Goal: Task Accomplishment & Management: Manage account settings

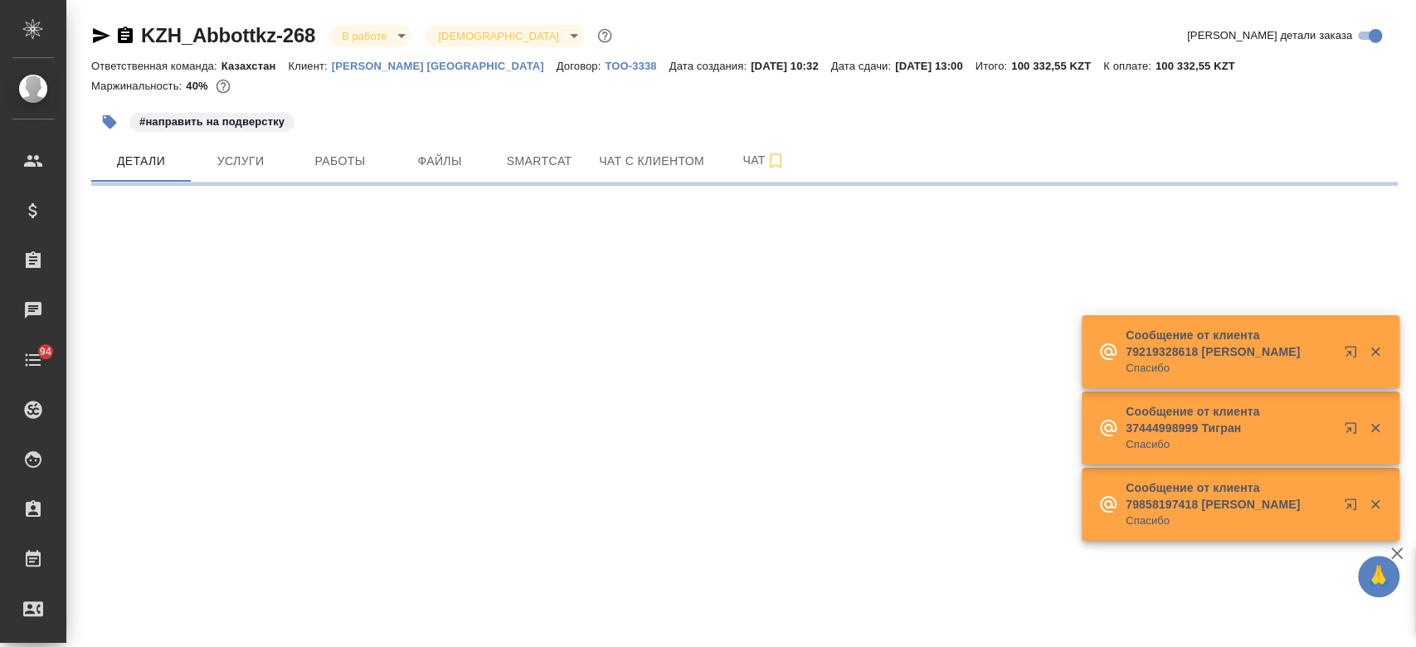
select select "RU"
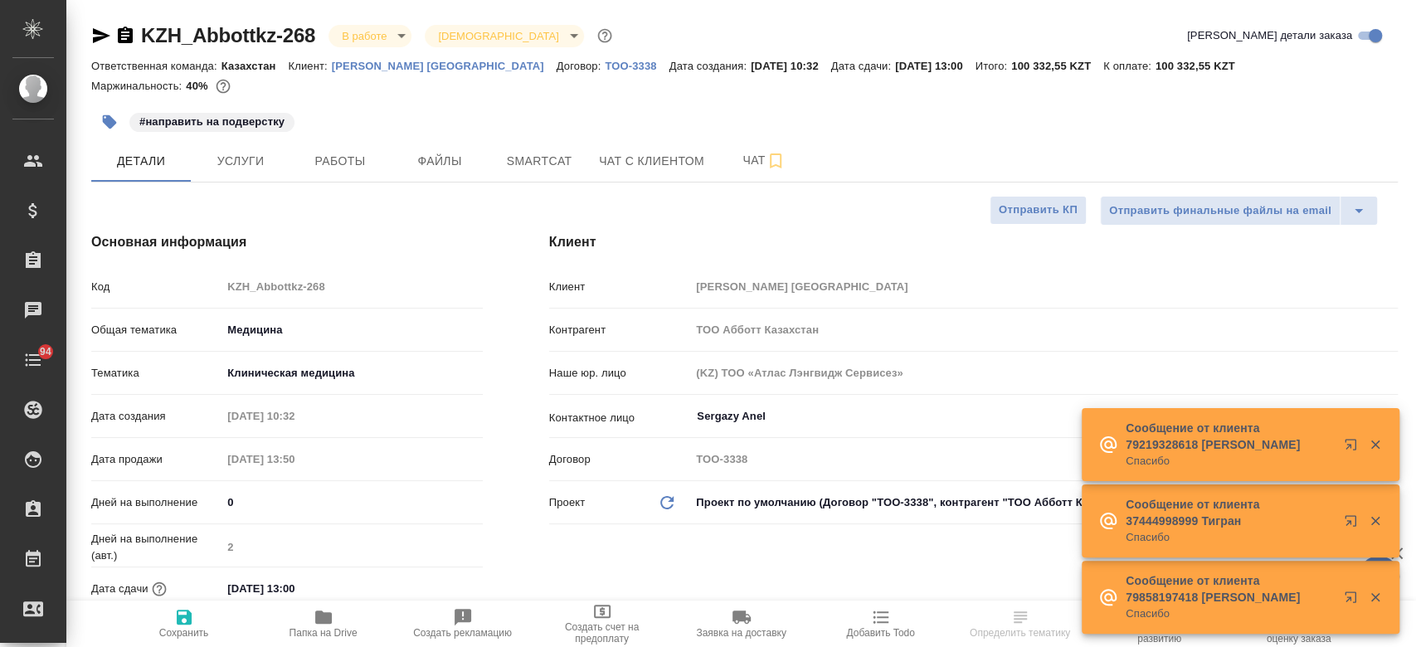
type textarea "x"
type input "Matveeva Anastasia"
type input "Журавлев Денис"
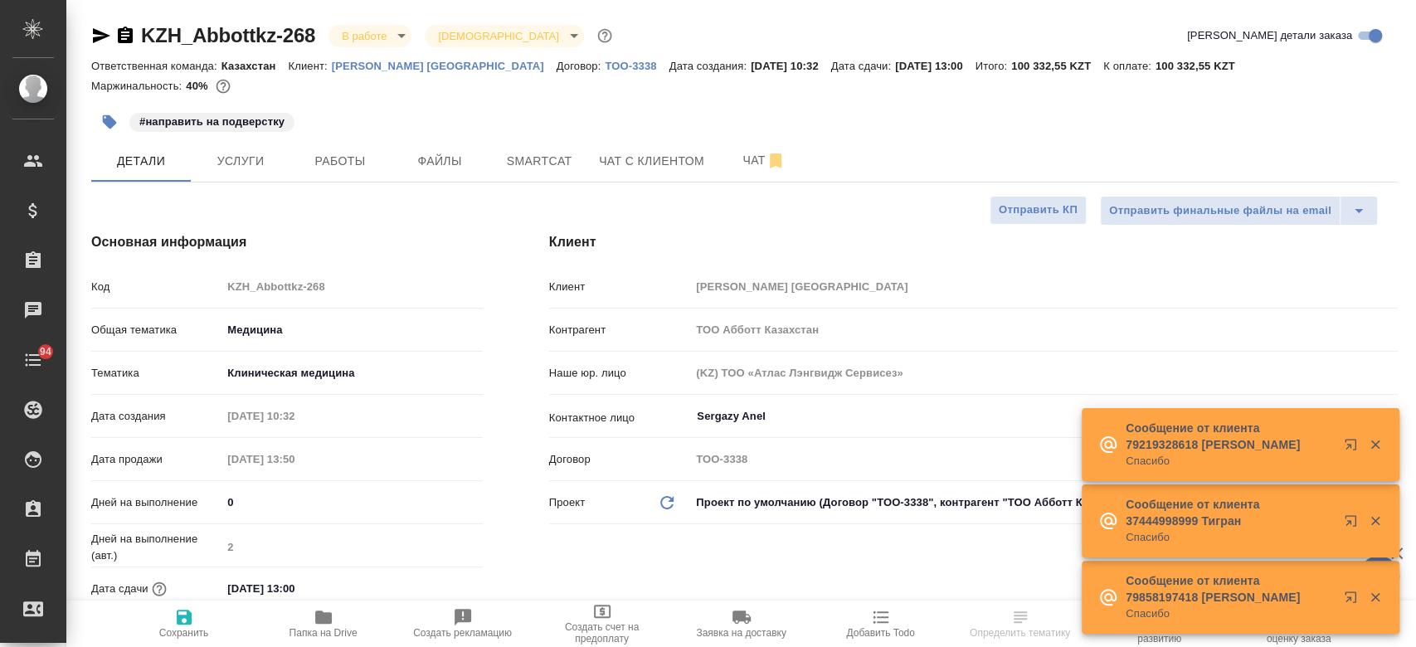
type textarea "x"
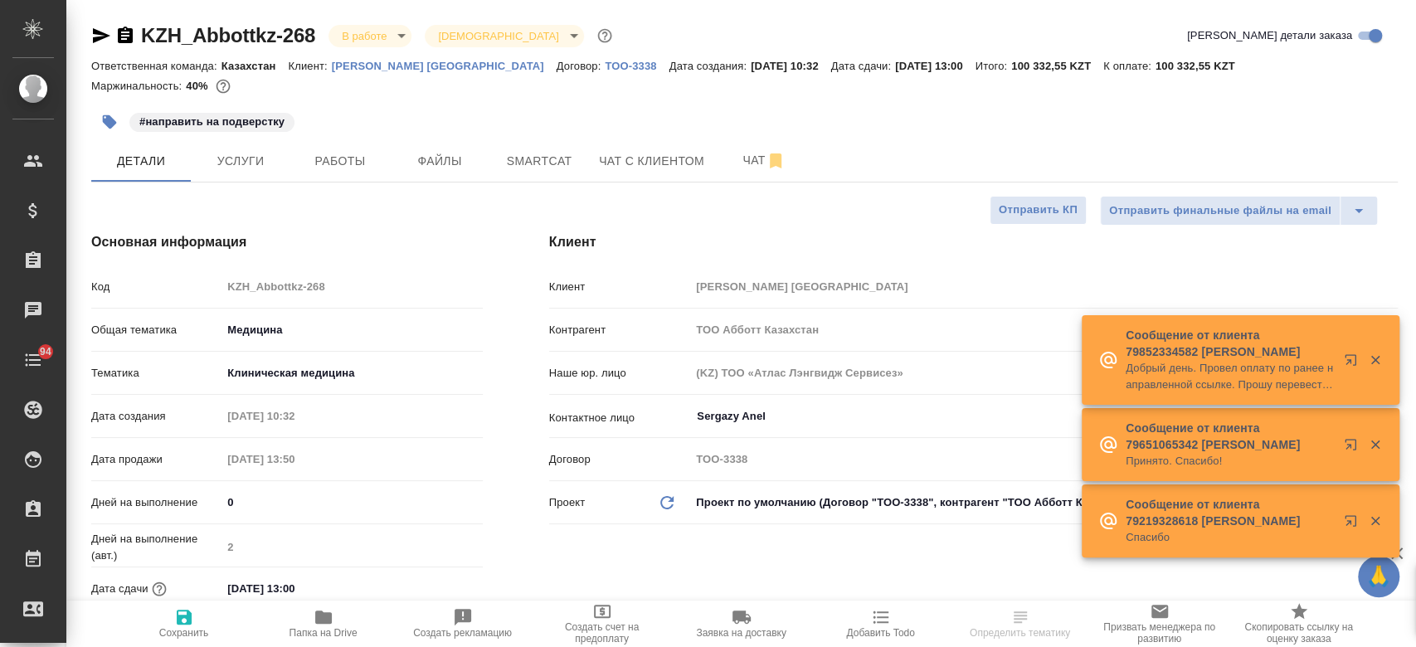
click at [579, 96] on div "Маржинальность: 40%" at bounding box center [744, 86] width 1306 height 22
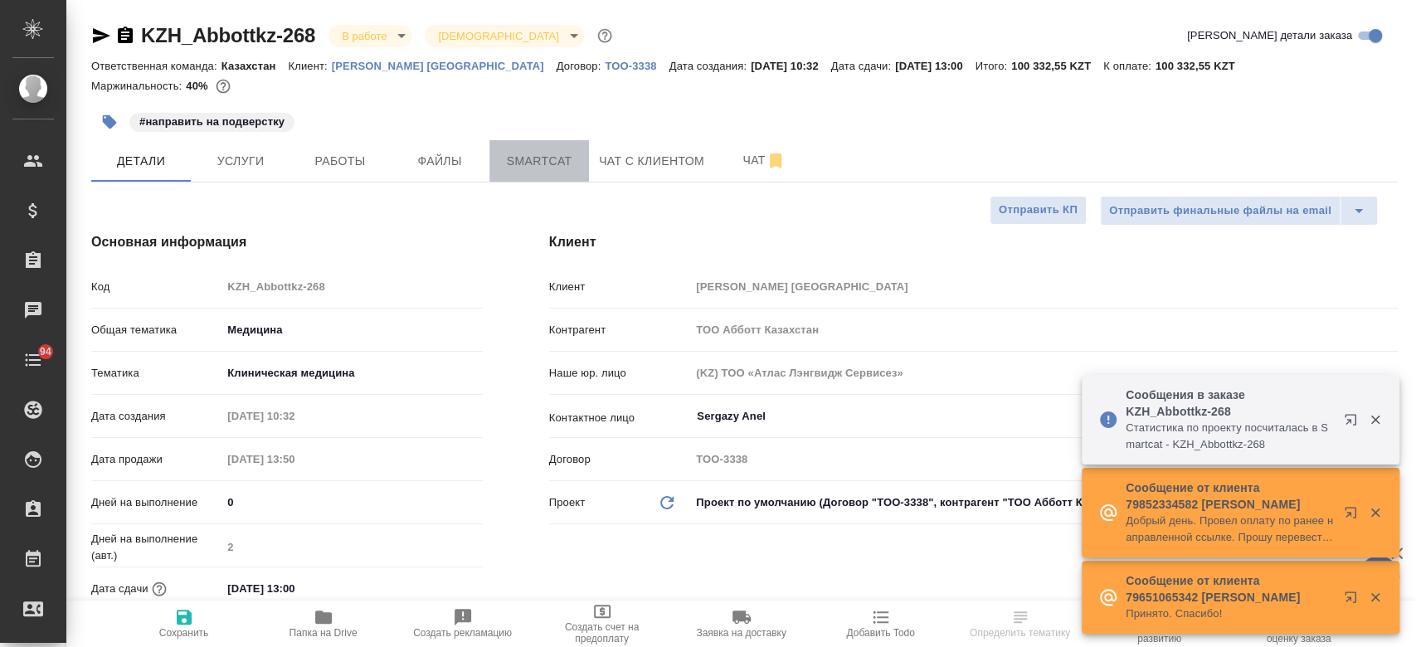
click at [538, 160] on span "Smartcat" at bounding box center [539, 161] width 80 height 21
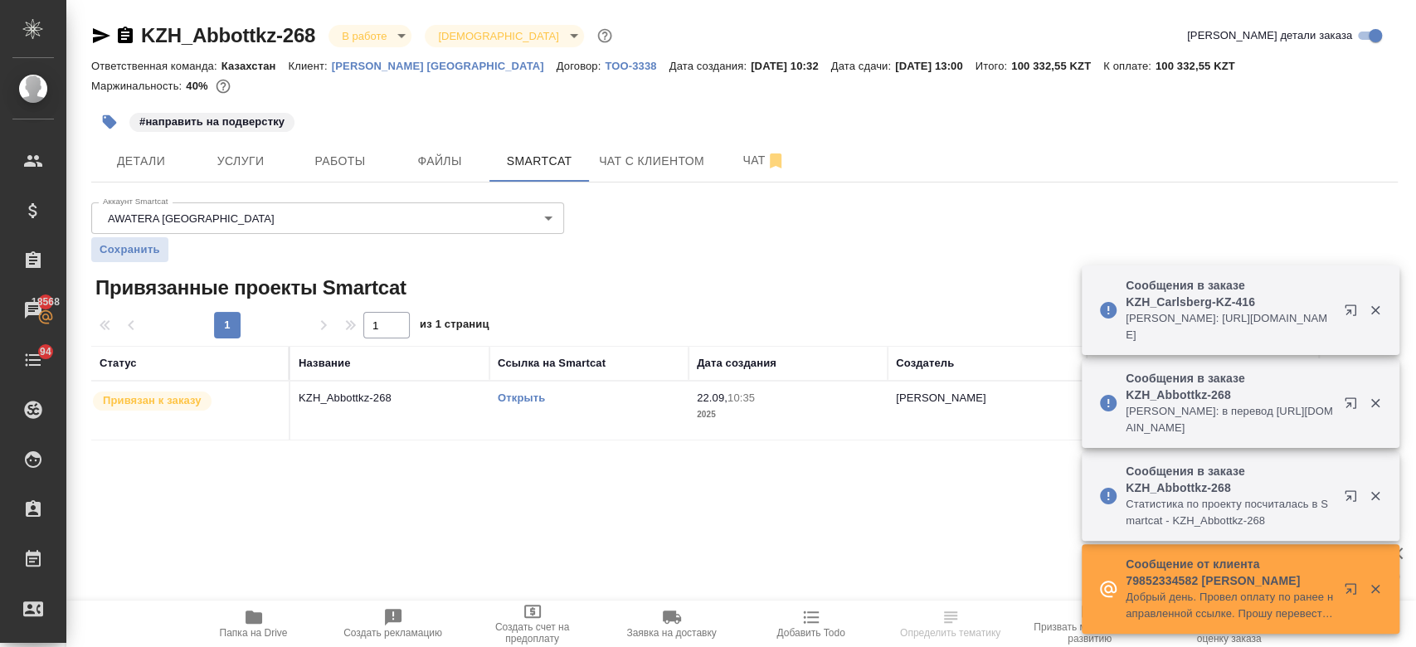
click at [539, 400] on link "Открыть" at bounding box center [521, 397] width 47 height 12
click at [729, 178] on button "Чат" at bounding box center [764, 160] width 100 height 41
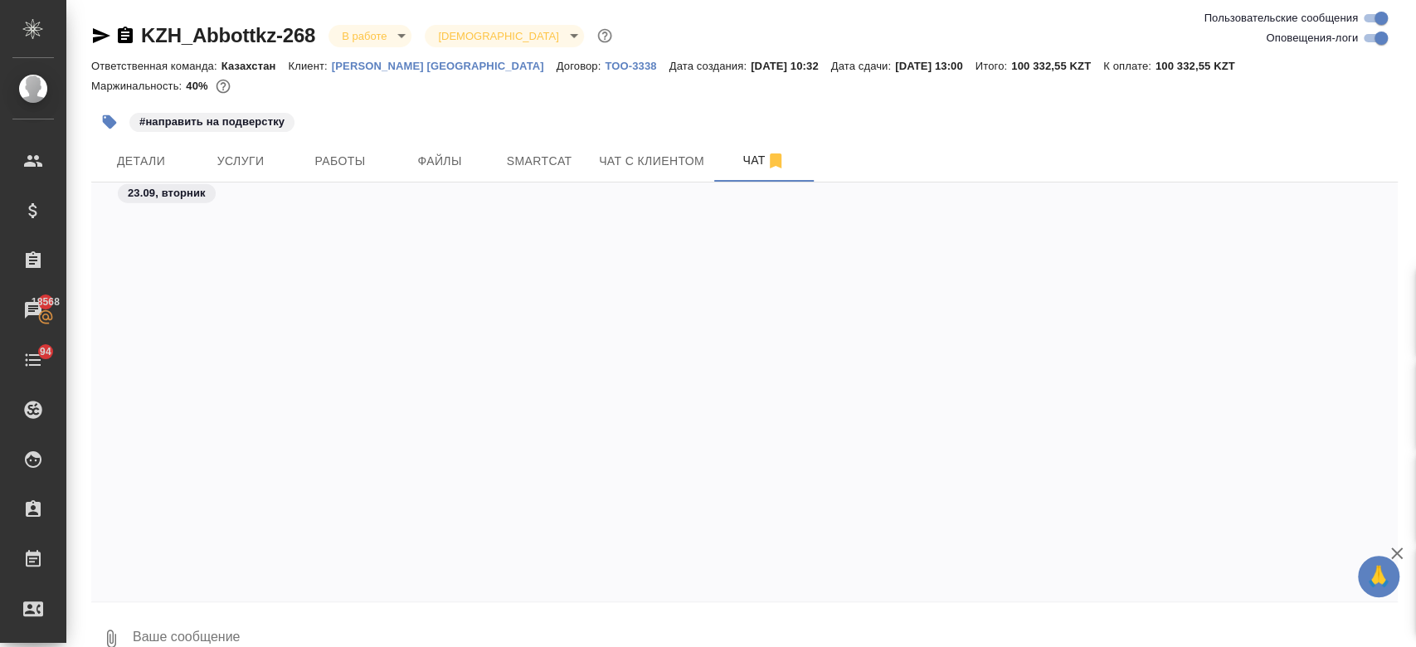
scroll to position [3662, 0]
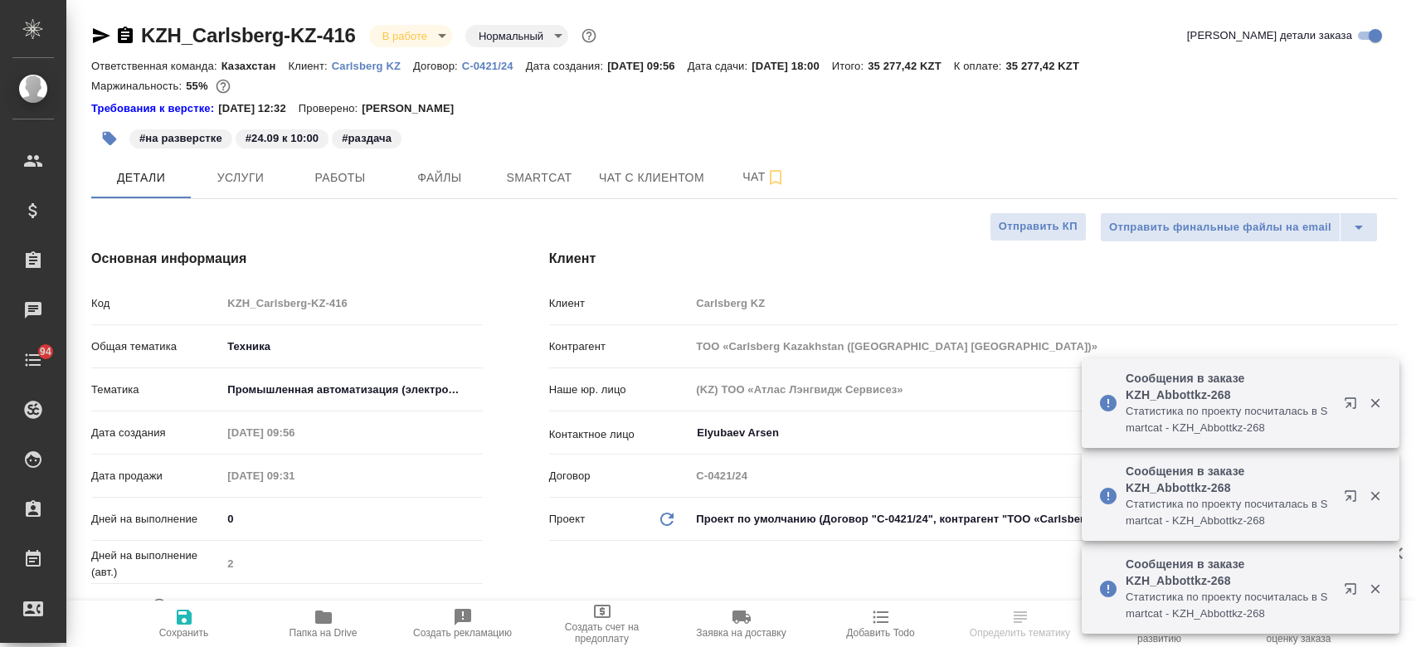
select select "RU"
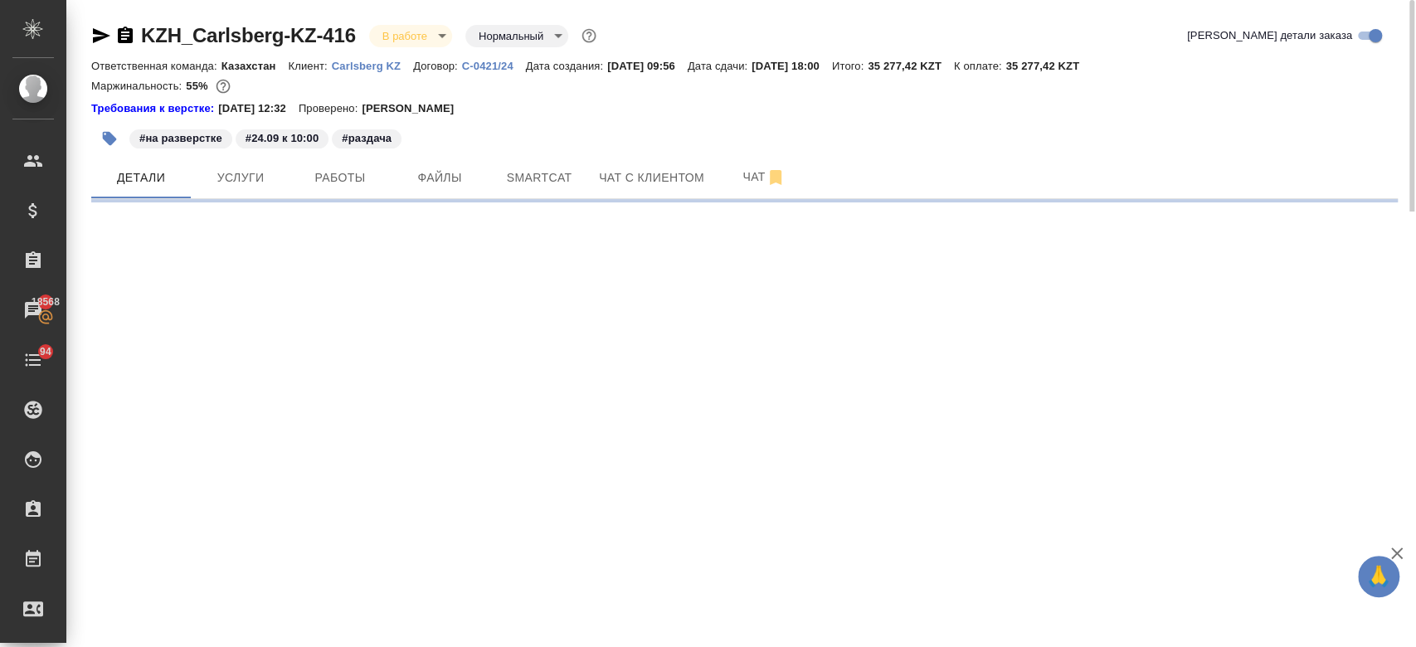
select select "RU"
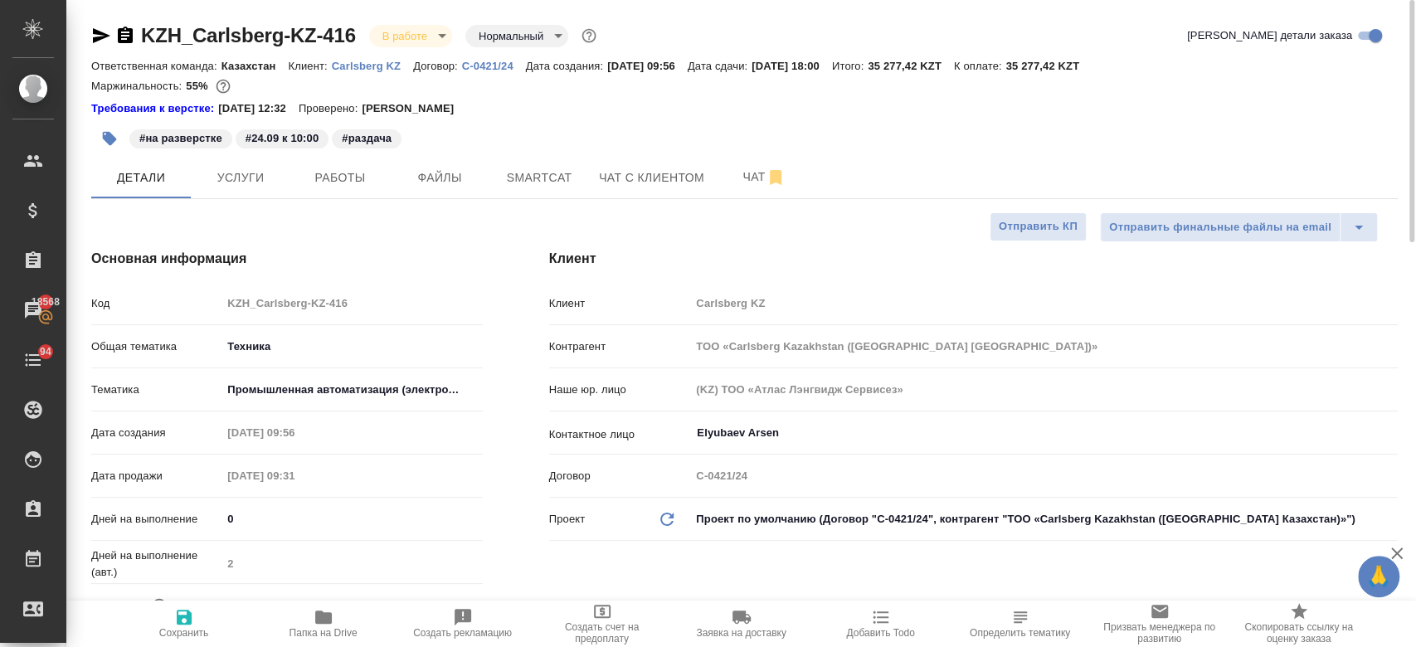
type textarea "x"
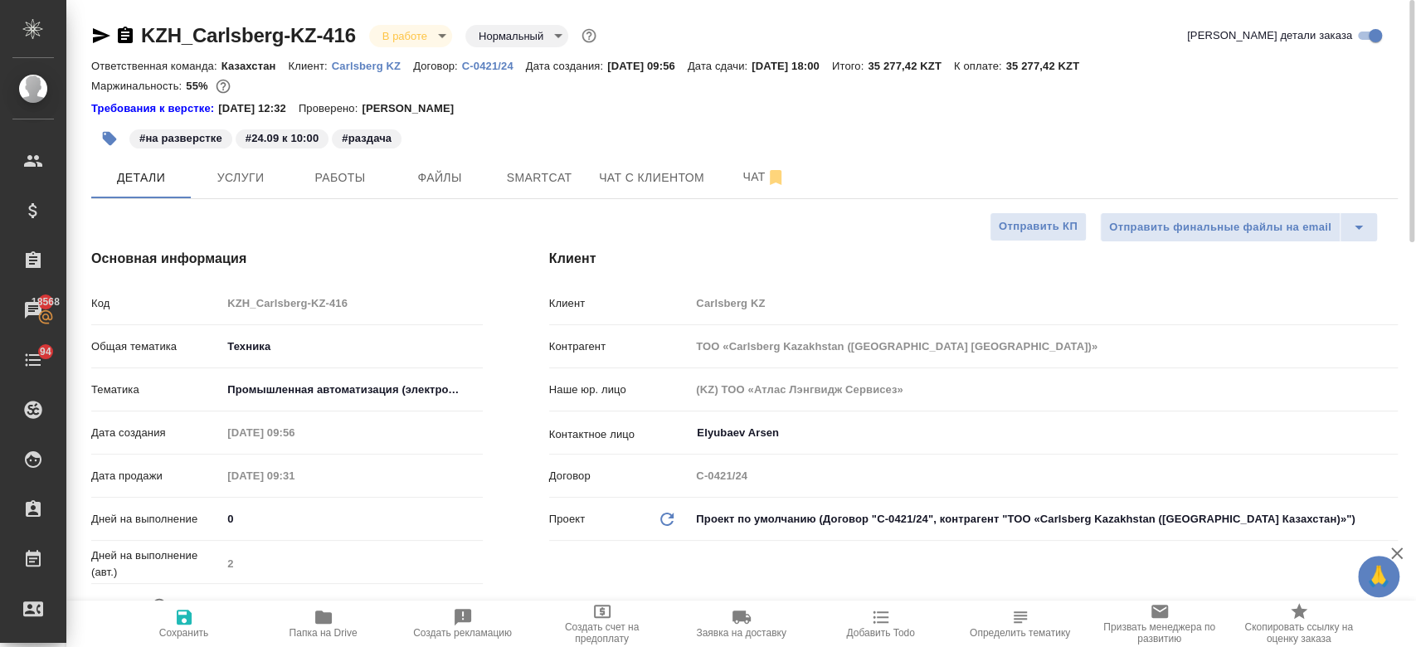
type textarea "x"
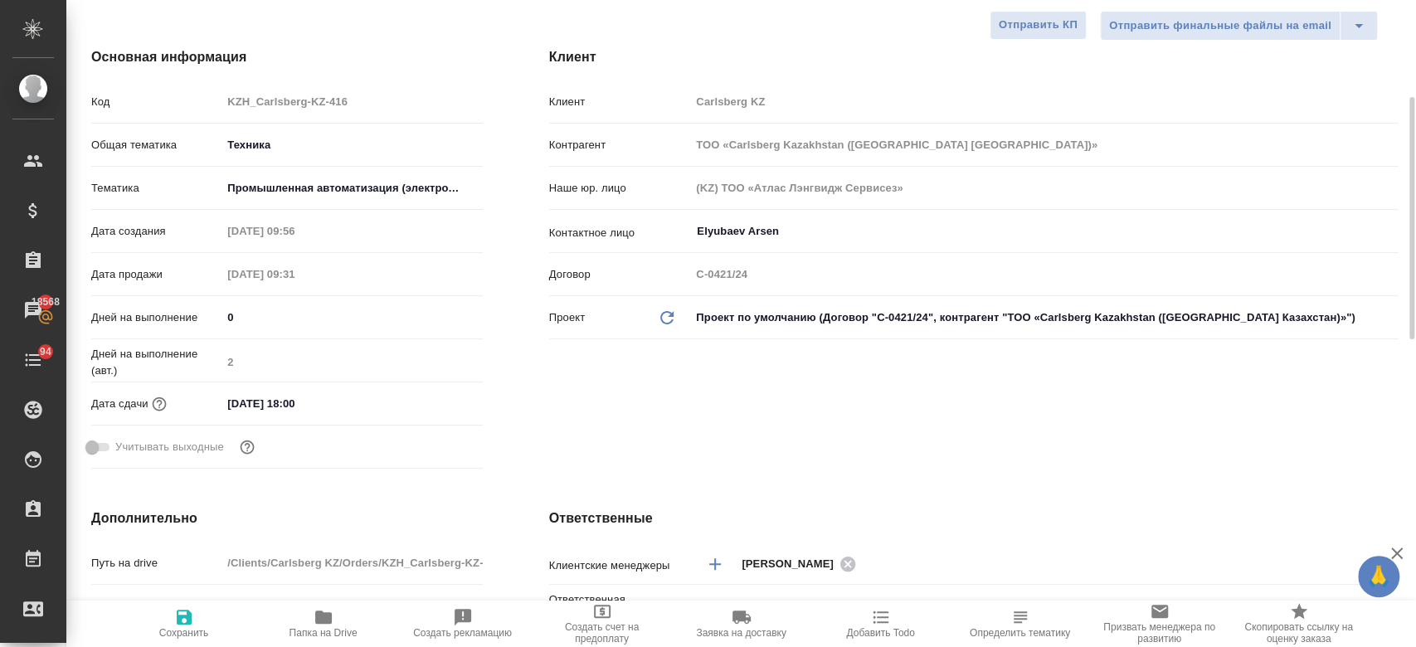
scroll to position [219, 0]
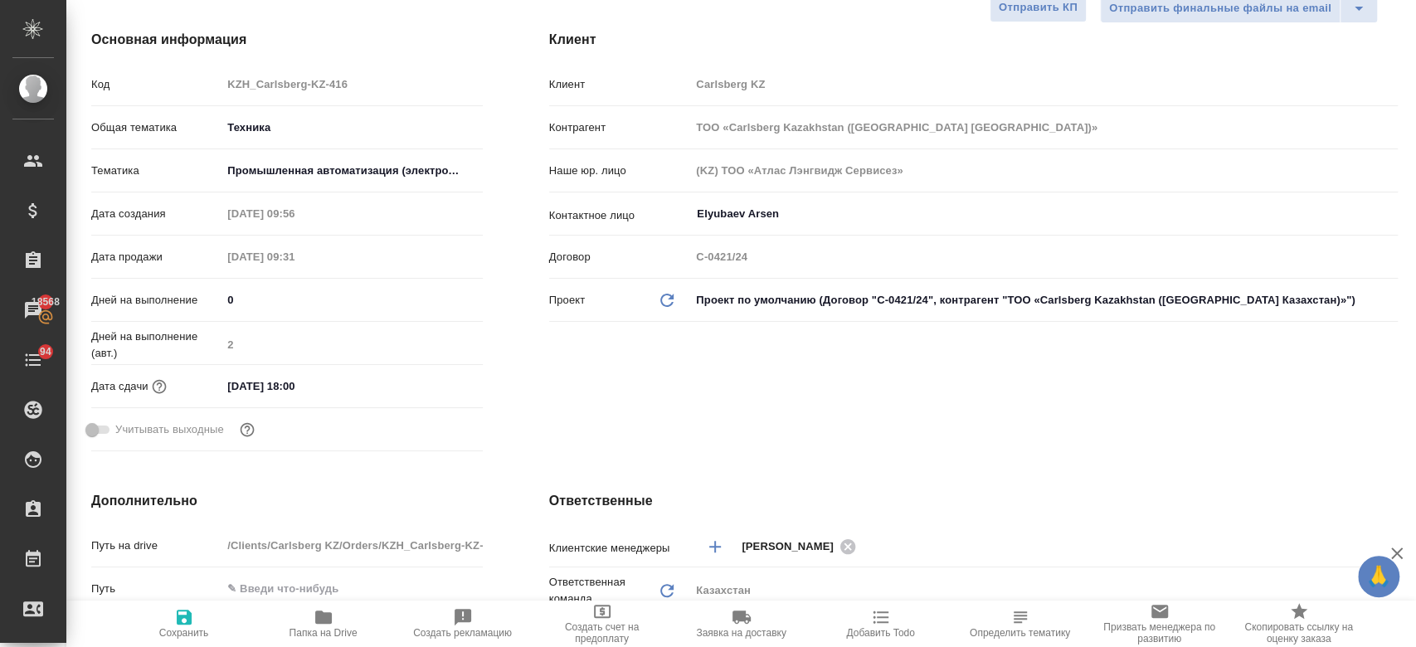
drag, startPoint x: 330, startPoint y: 414, endPoint x: 272, endPoint y: -96, distance: 513.3
click at [272, 0] on html "🙏 .cls-1 fill:#fff; AWATERA Kosherbayeva Nazerke Клиенты Спецификации Заказы 18…" at bounding box center [708, 323] width 1416 height 647
type textarea "x"
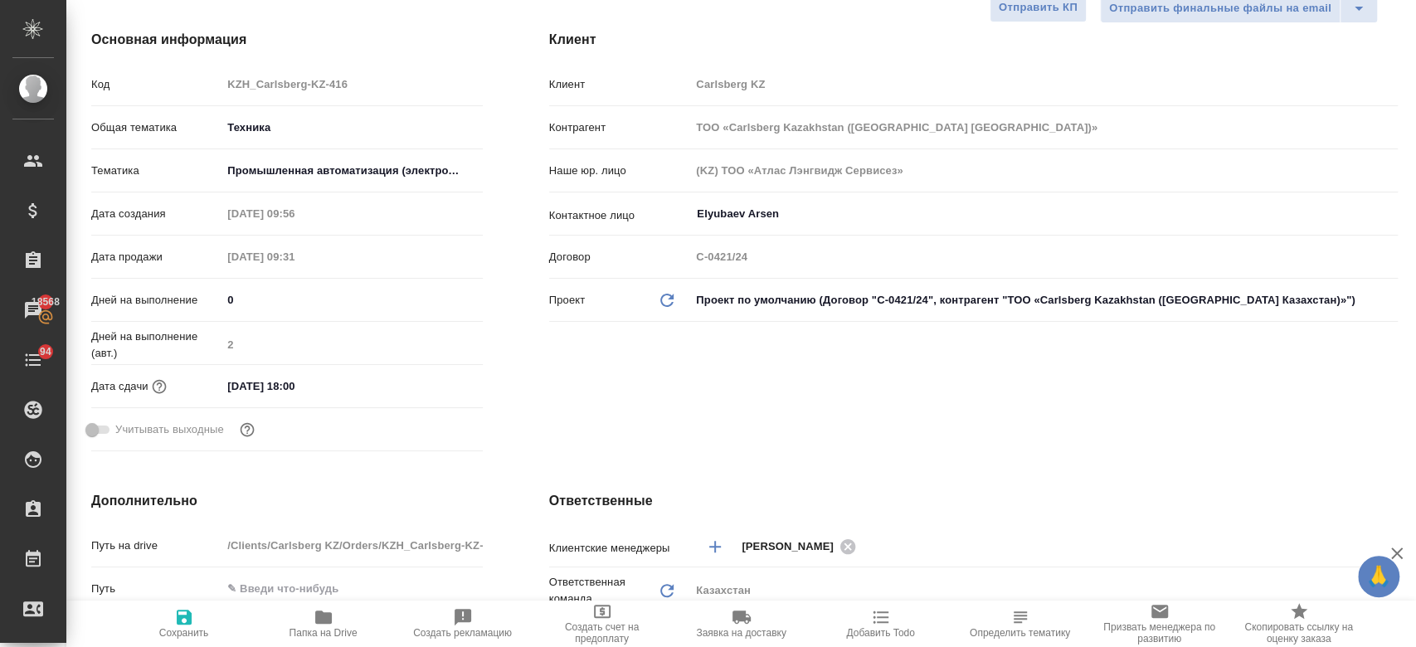
type textarea "x"
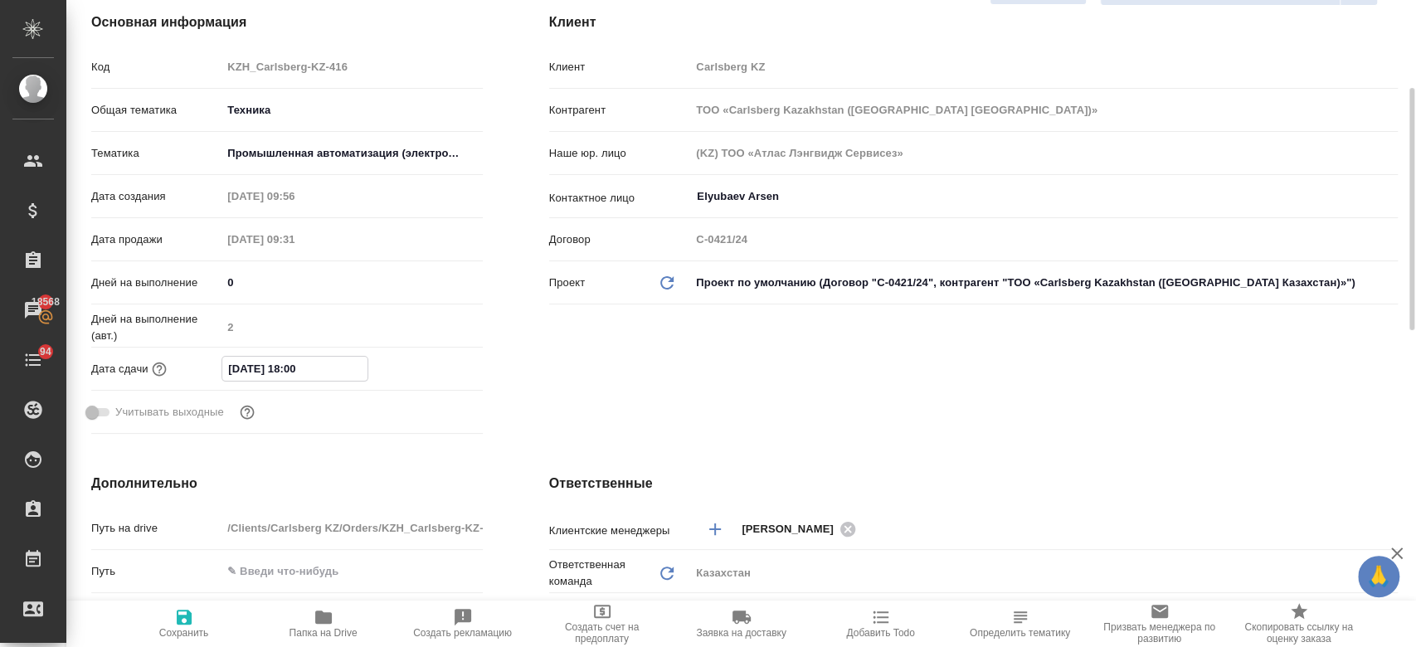
click at [249, 375] on input "24.09.2025 18:00" at bounding box center [294, 369] width 145 height 24
click at [433, 375] on icon "button" at bounding box center [435, 368] width 20 height 20
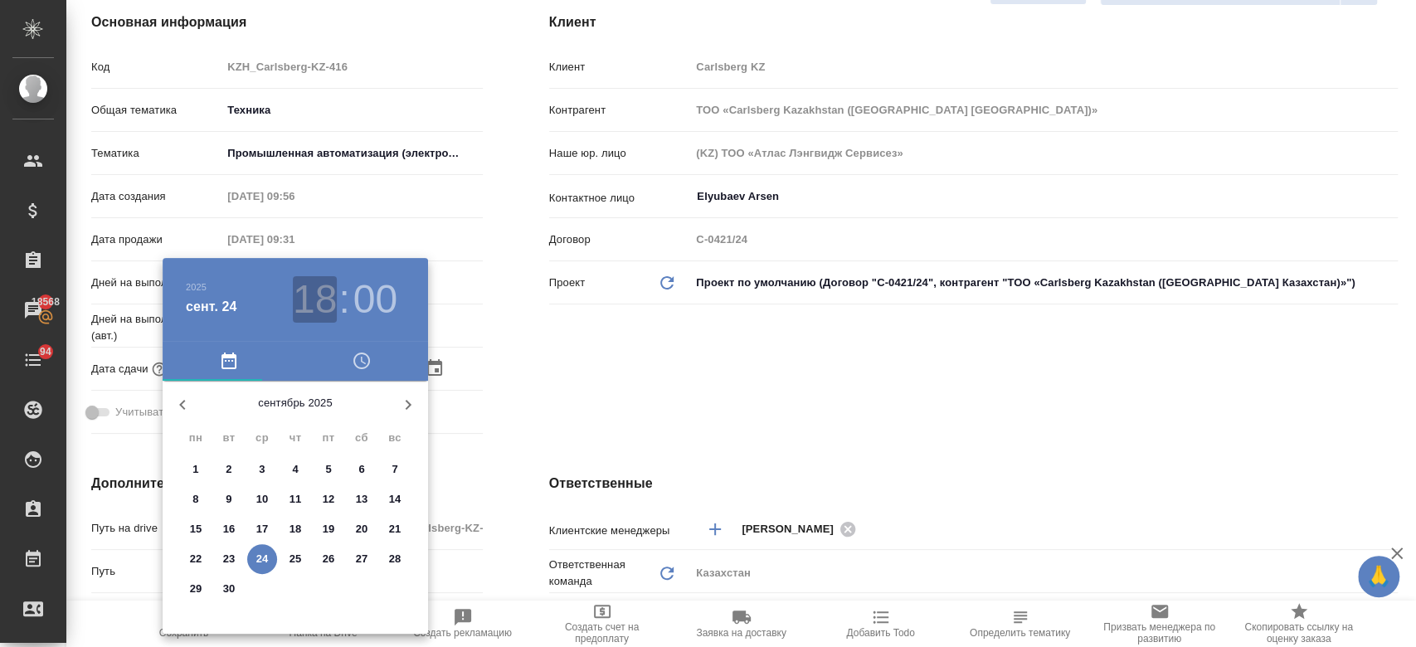
click at [318, 298] on h3 "18" at bounding box center [315, 299] width 44 height 46
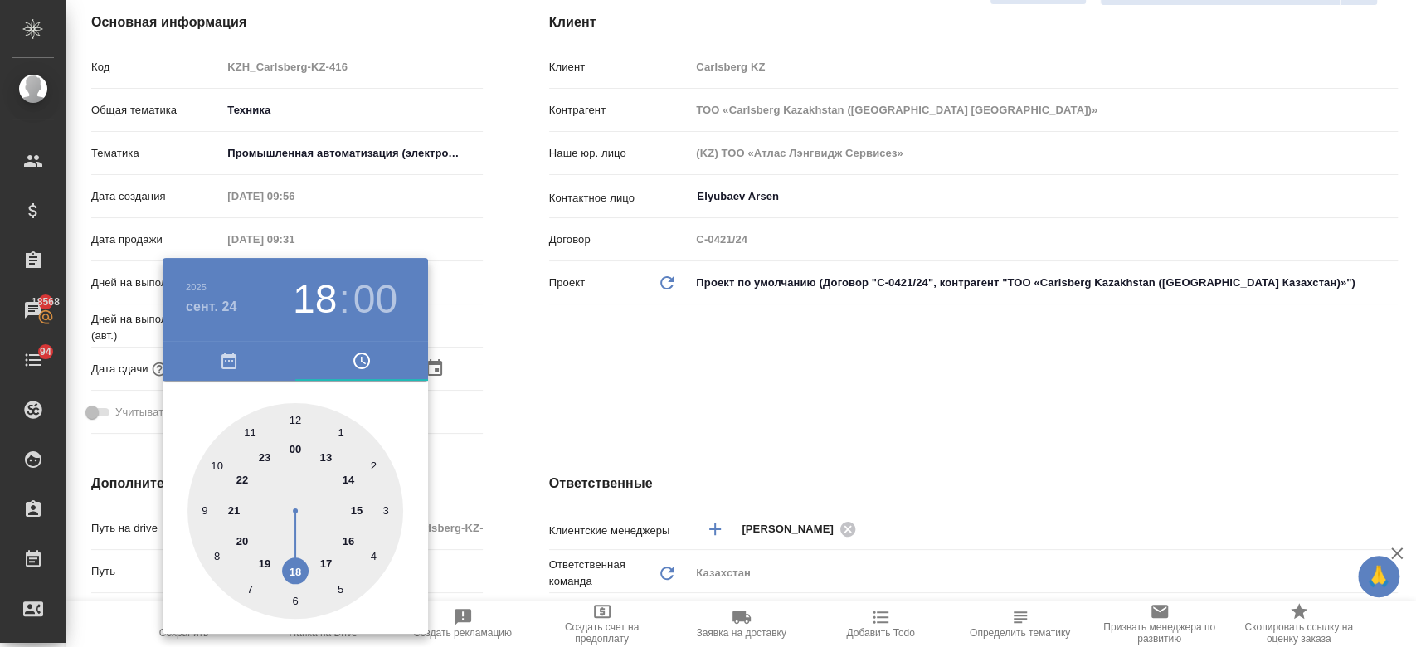
click at [236, 508] on div at bounding box center [295, 511] width 216 height 216
type input "24.09.2025 21:00"
type textarea "x"
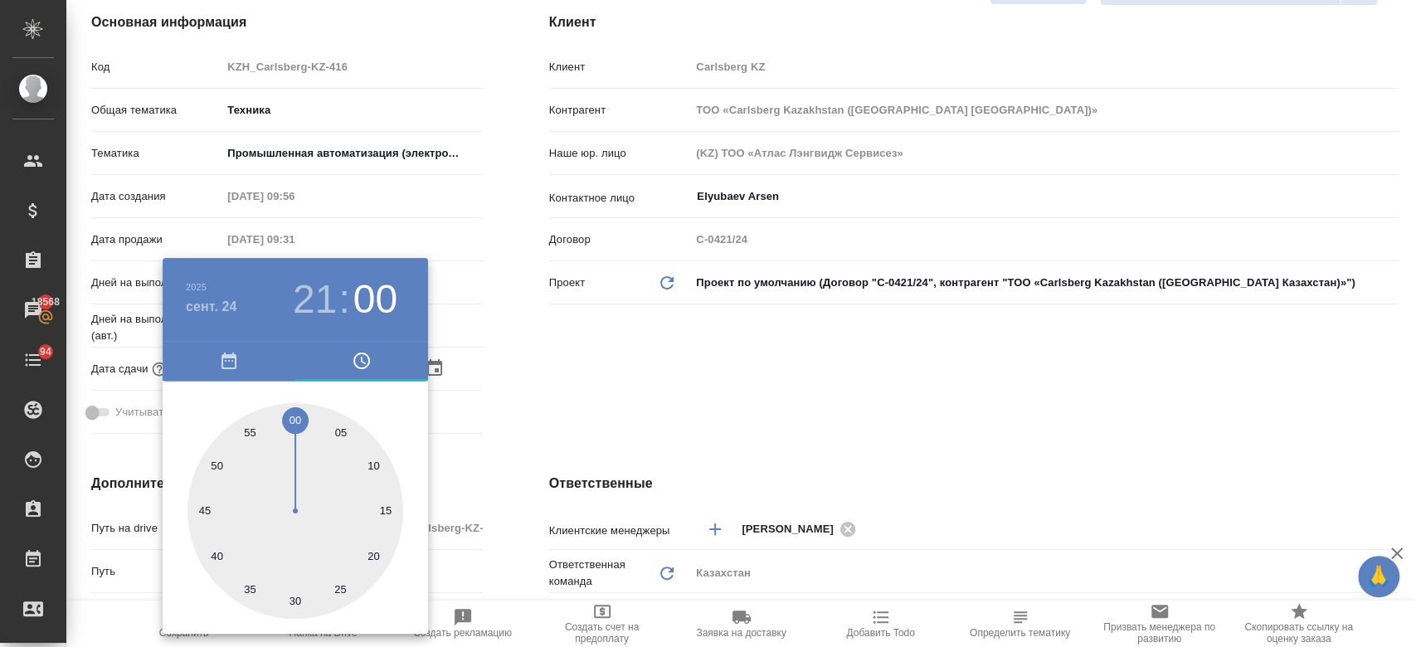
click at [577, 376] on div at bounding box center [708, 323] width 1416 height 647
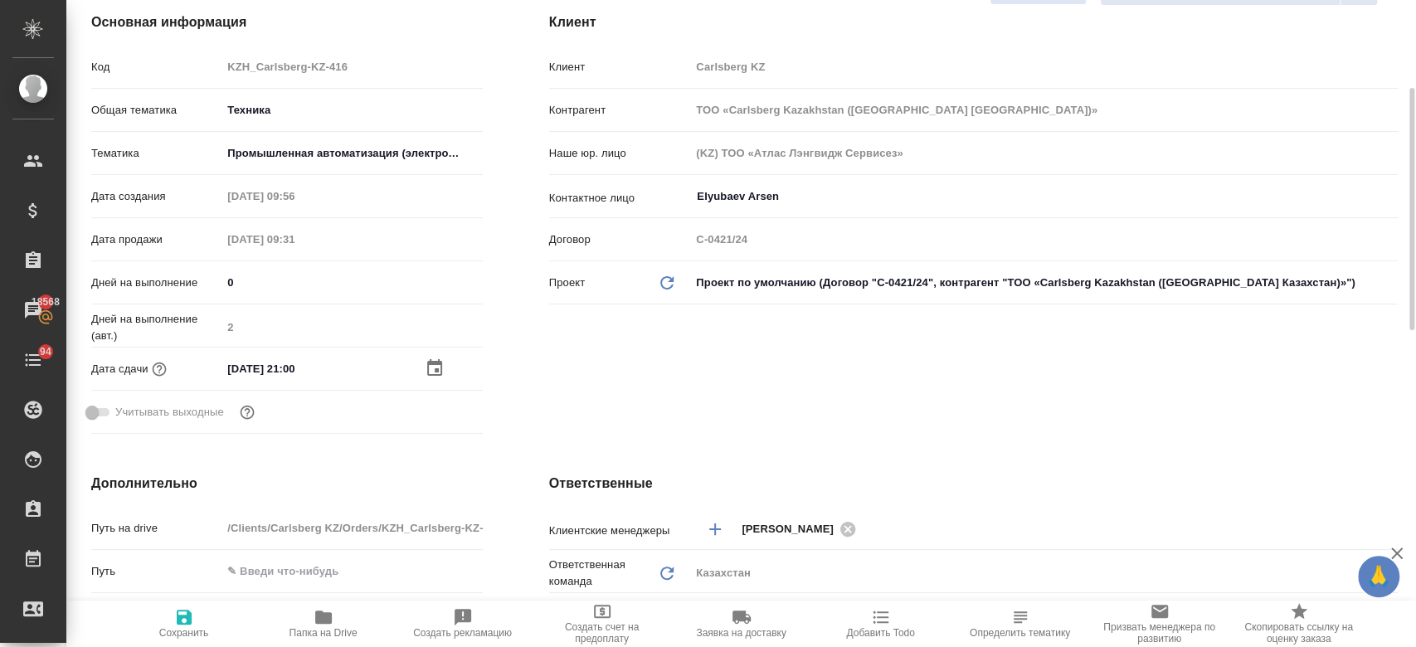
click at [190, 624] on icon "button" at bounding box center [184, 617] width 15 height 15
type textarea "x"
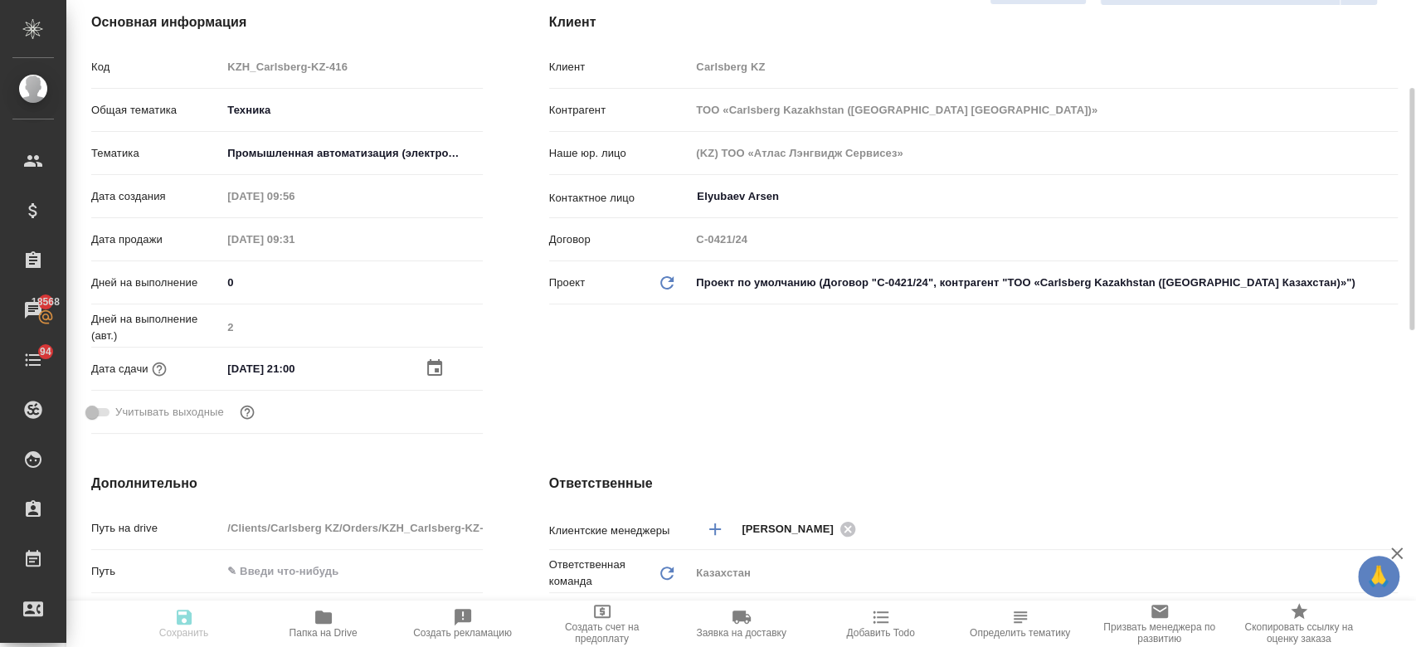
type textarea "x"
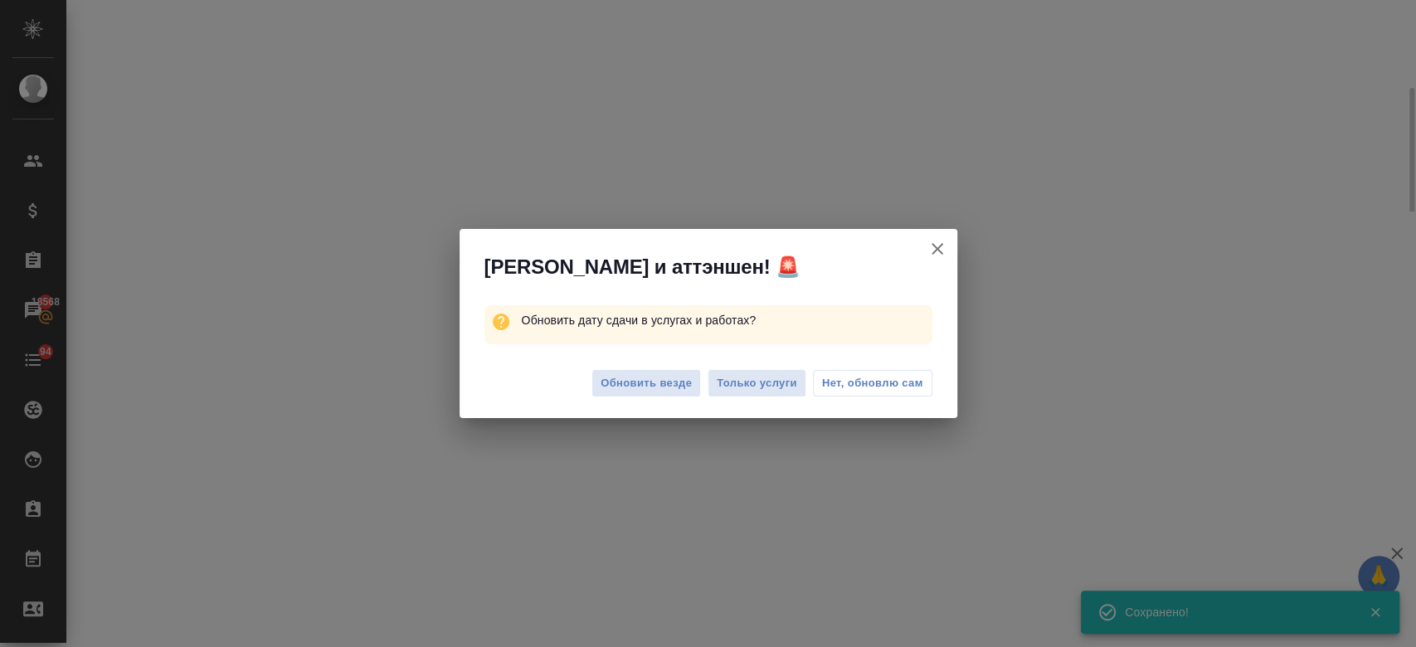
select select "RU"
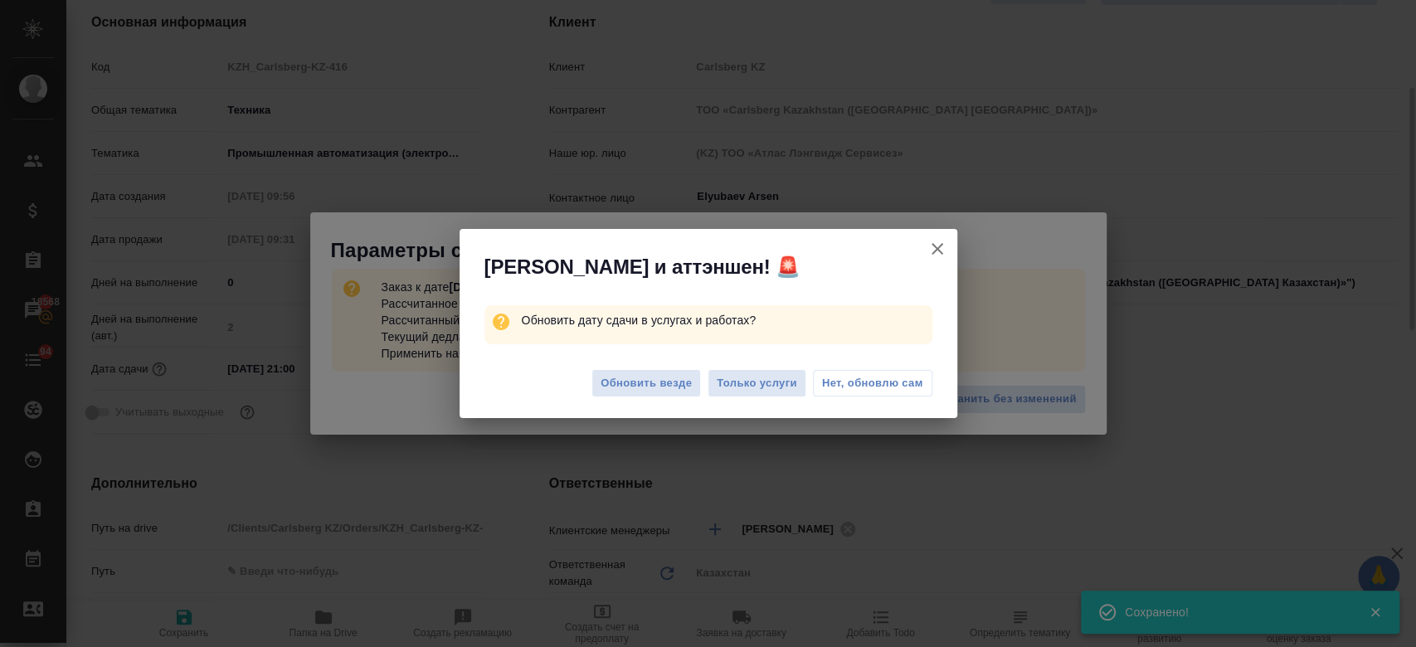
type textarea "x"
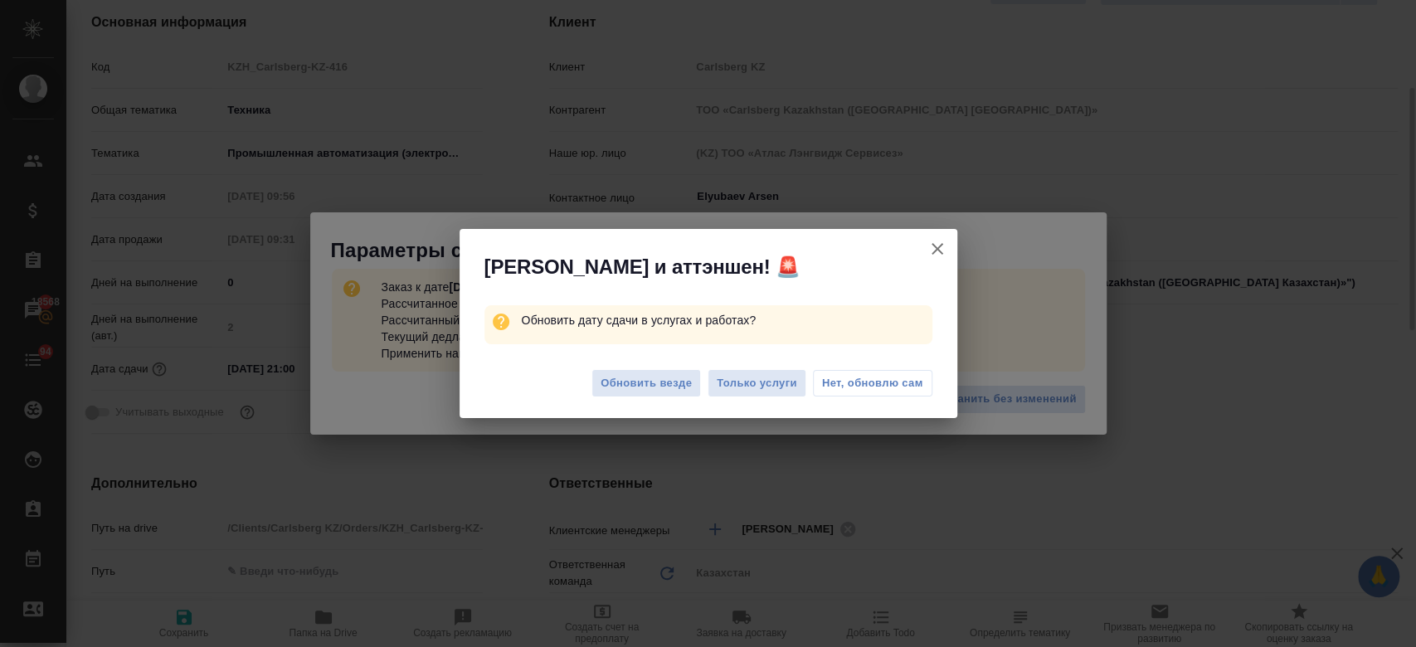
type textarea "x"
click at [760, 378] on span "Только услуги" at bounding box center [757, 383] width 80 height 19
type textarea "x"
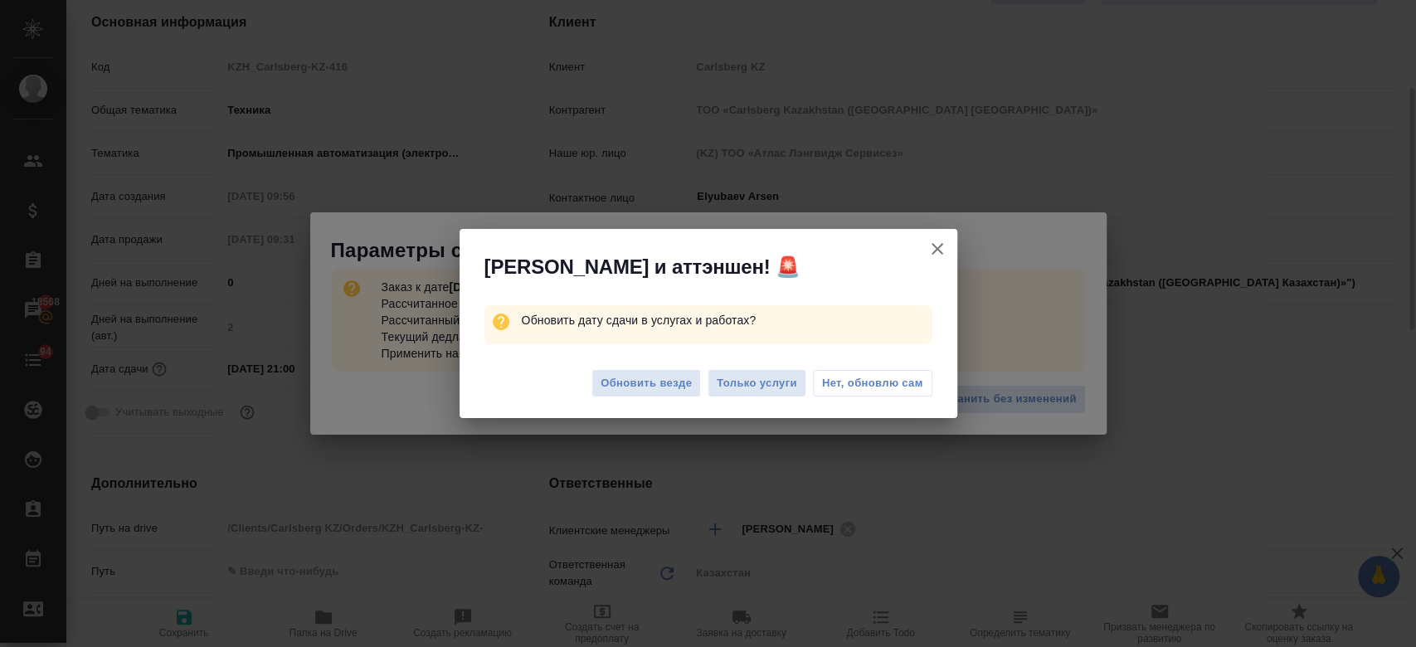
type textarea "x"
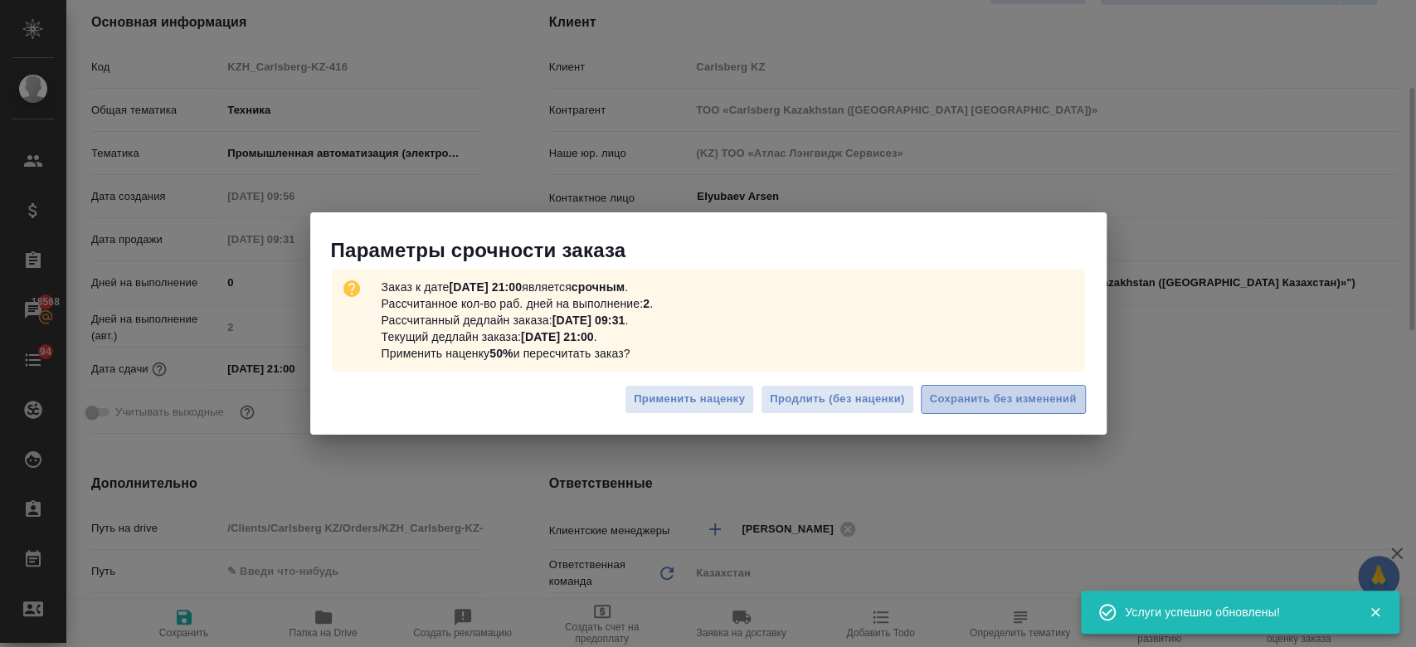
click at [984, 391] on span "Сохранить без изменений" at bounding box center [1003, 399] width 147 height 19
type textarea "x"
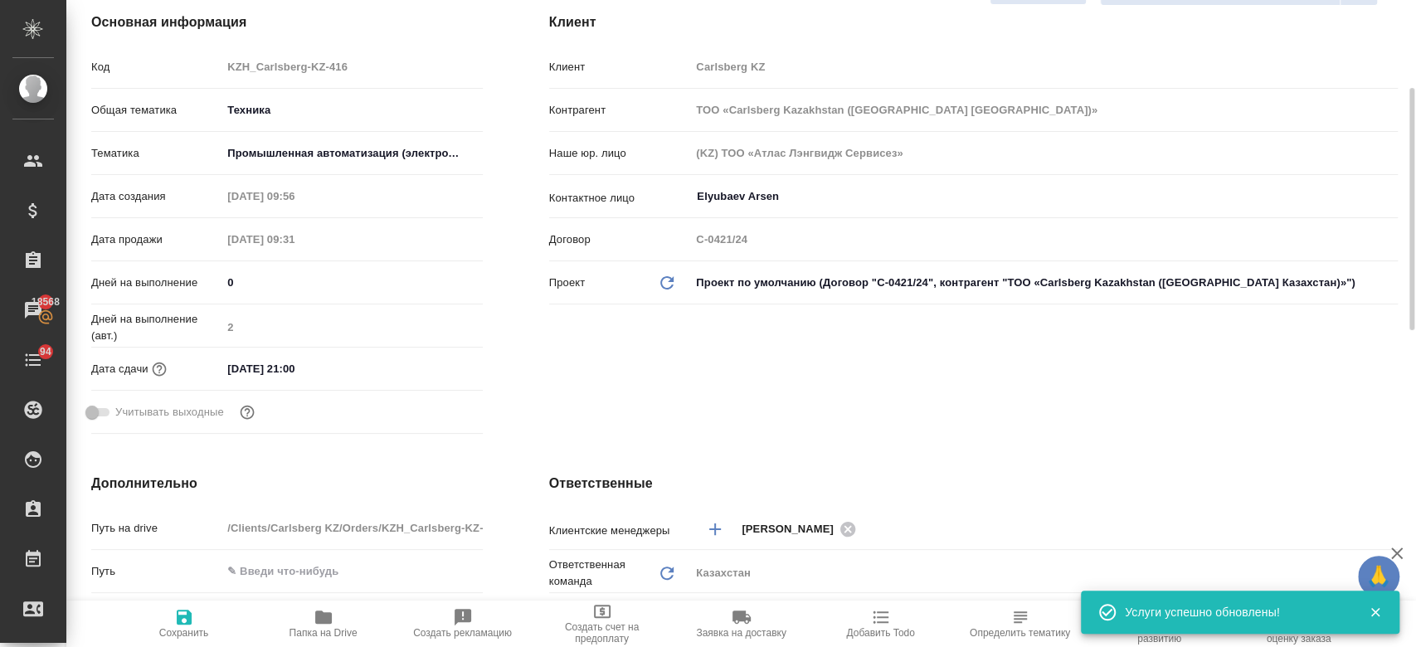
type textarea "x"
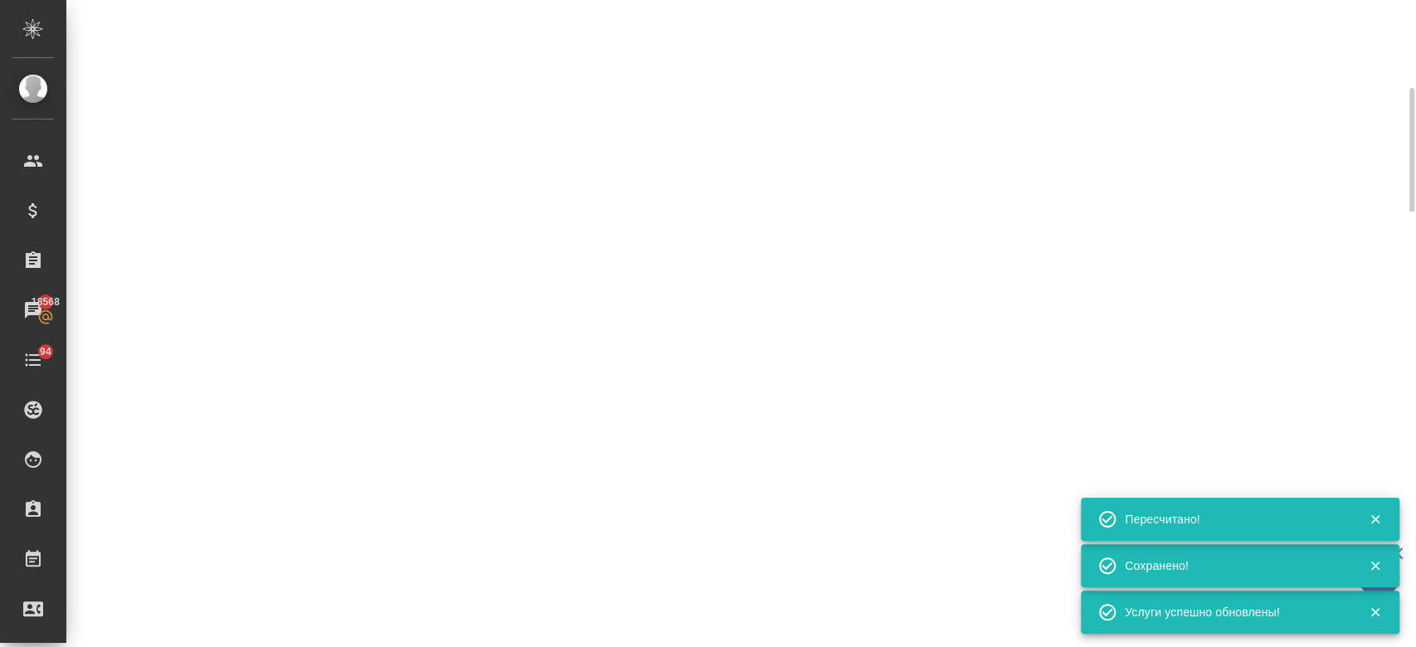
select select "RU"
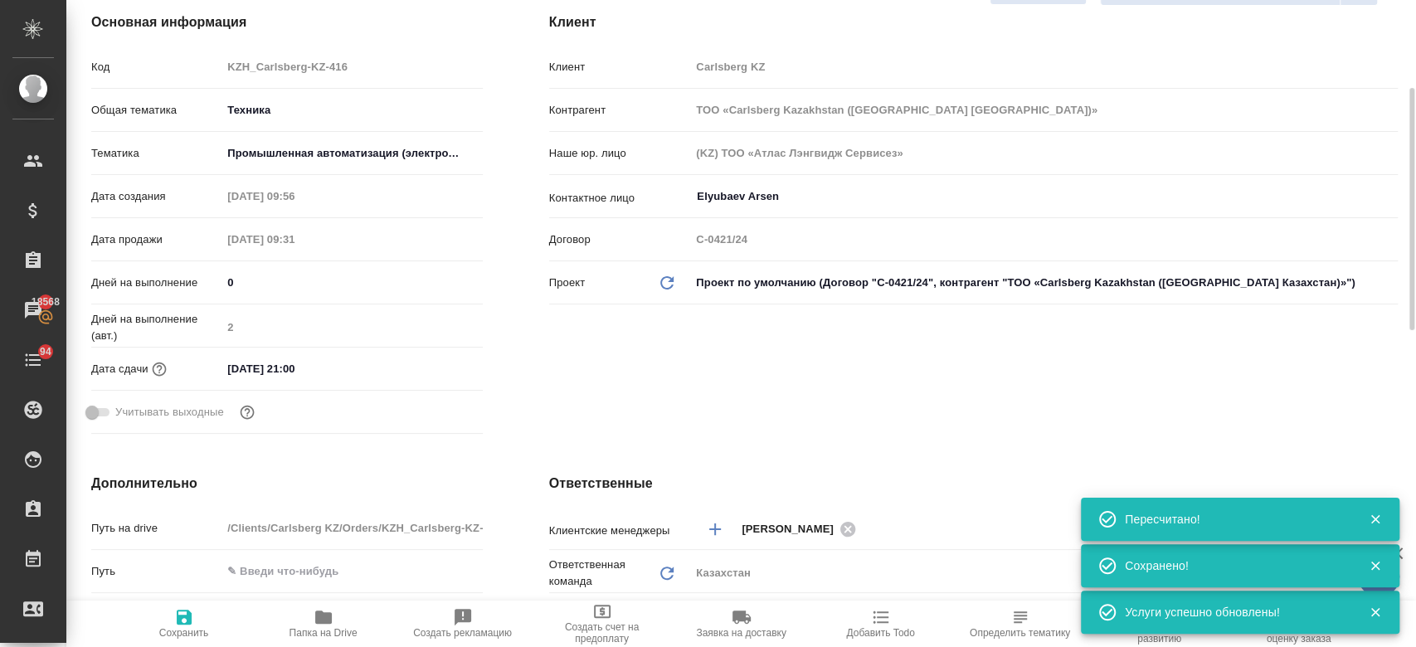
type input "urgent"
type textarea "x"
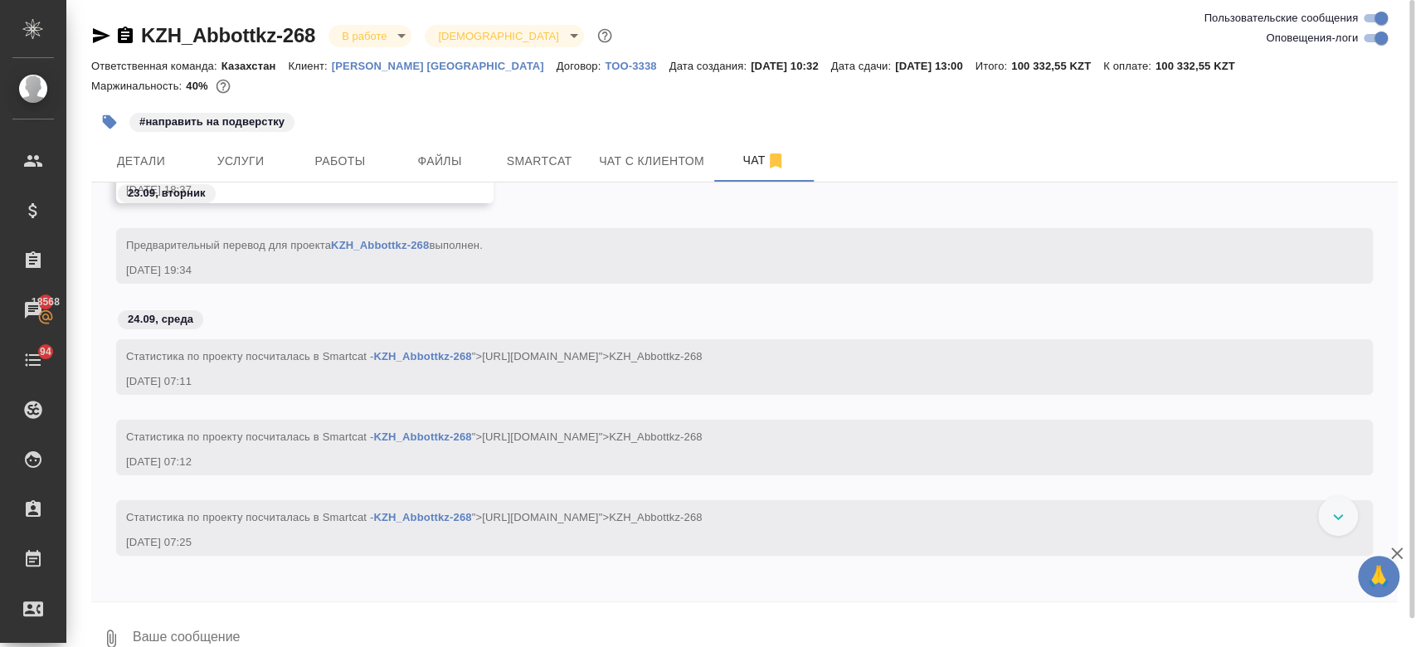
scroll to position [3981, 0]
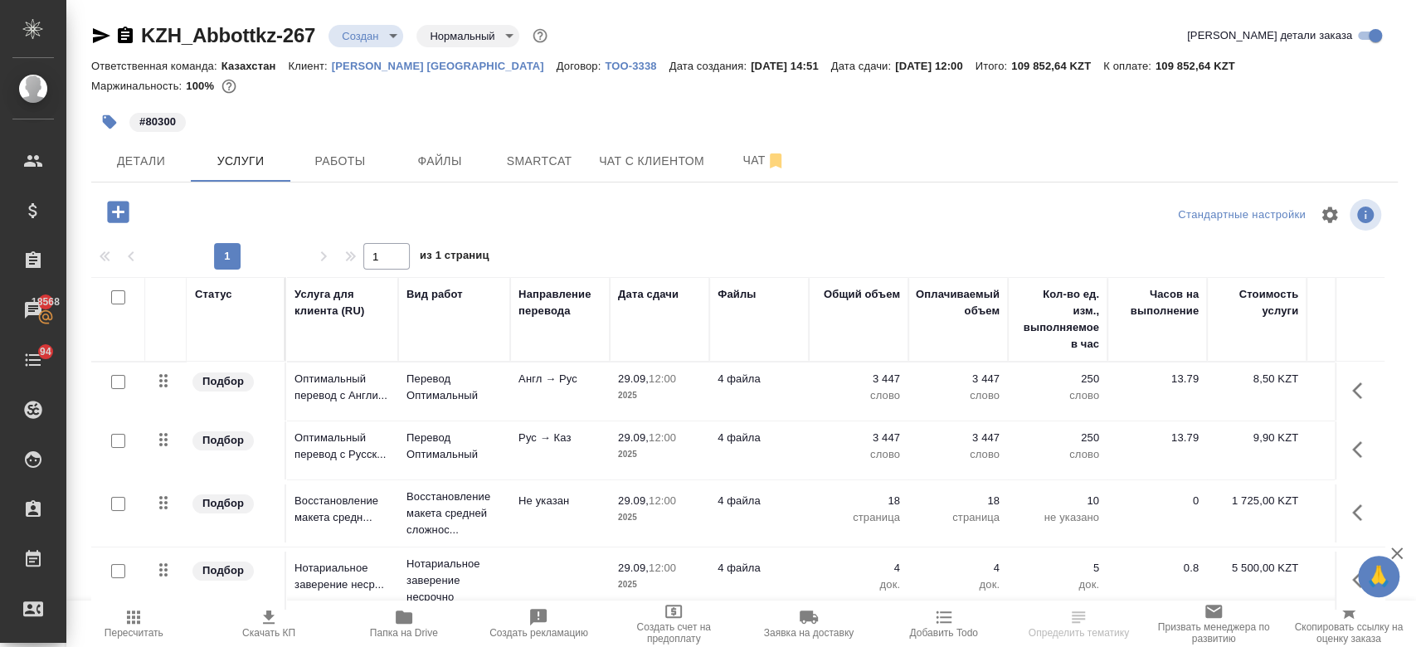
click at [891, 136] on div "#80300" at bounding box center [526, 122] width 871 height 36
click at [679, 104] on div "#80300" at bounding box center [526, 122] width 871 height 36
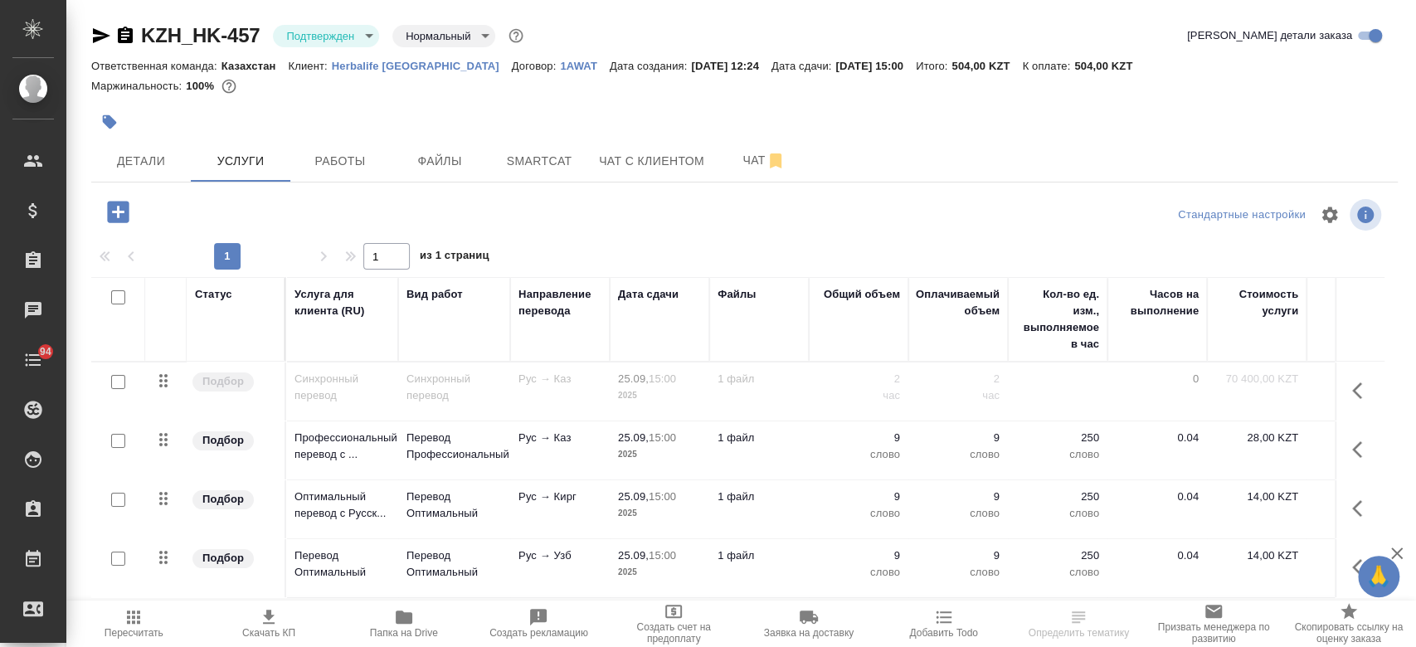
click at [861, 111] on div at bounding box center [526, 122] width 871 height 36
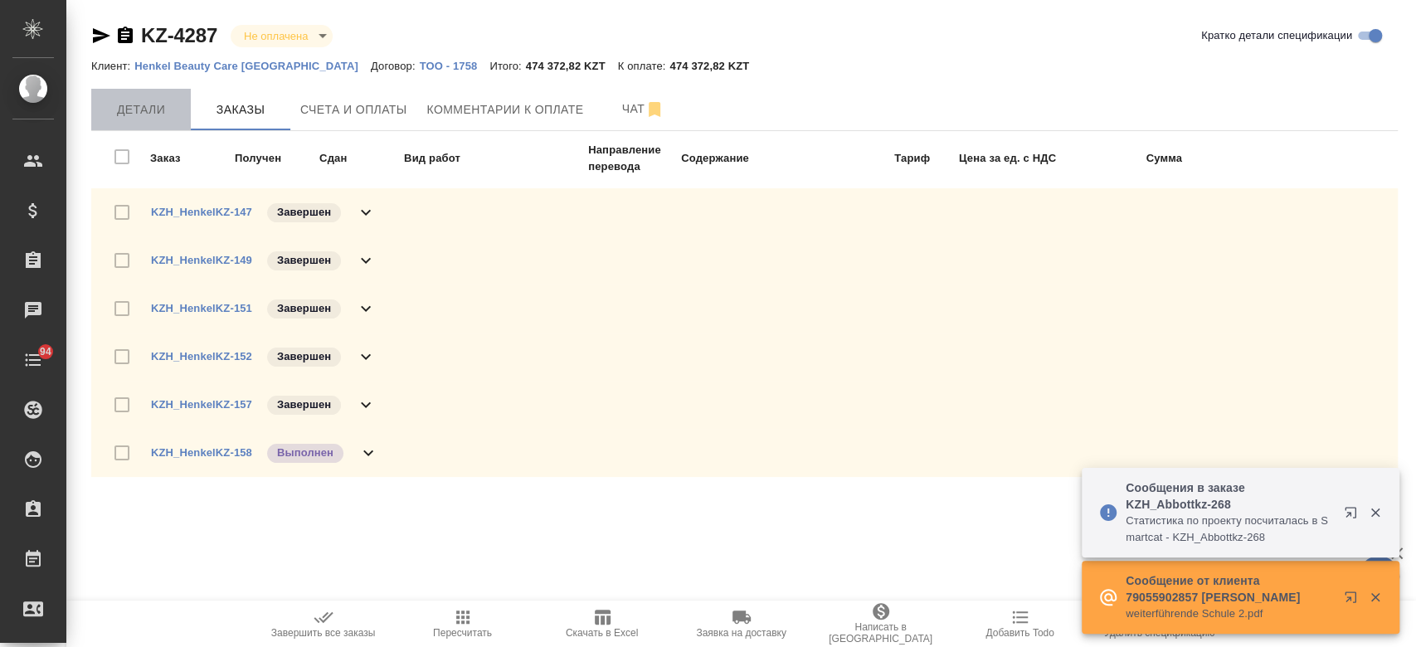
click at [150, 93] on button "Детали" at bounding box center [141, 109] width 100 height 41
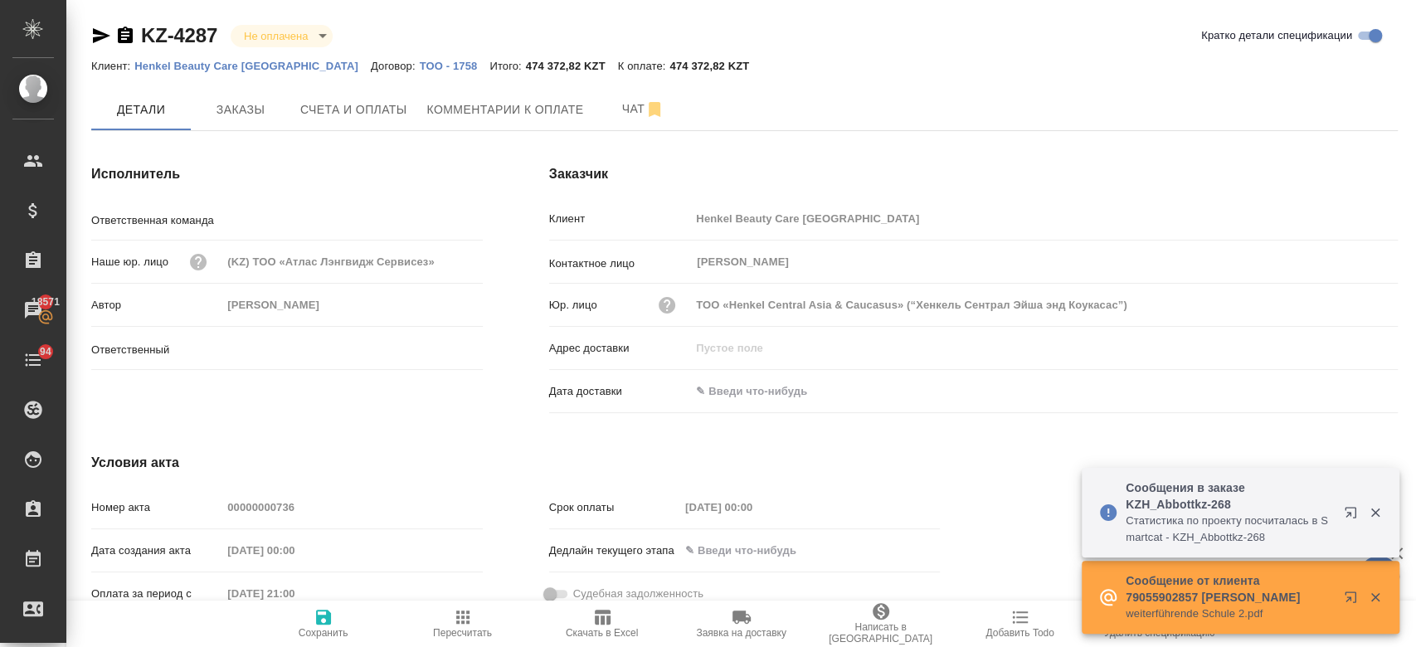
type input "Казахстан"
type input "Кошербаева Назерке"
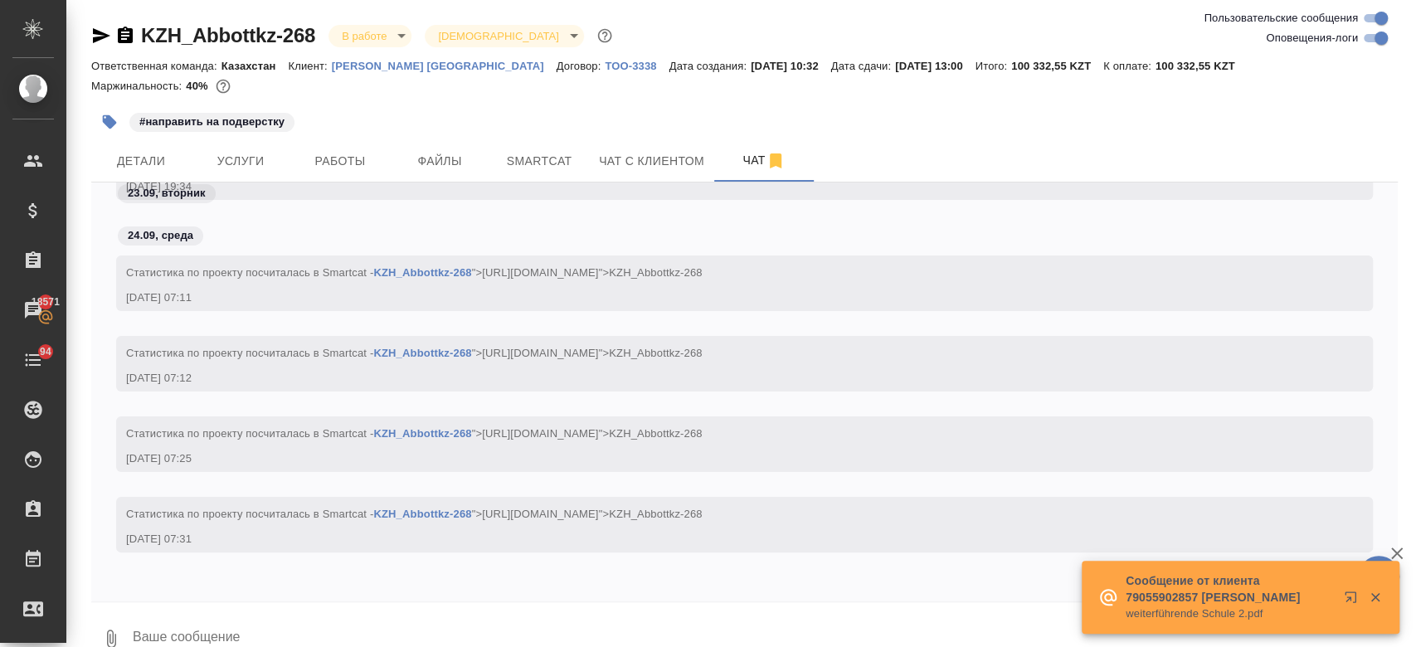
scroll to position [4062, 0]
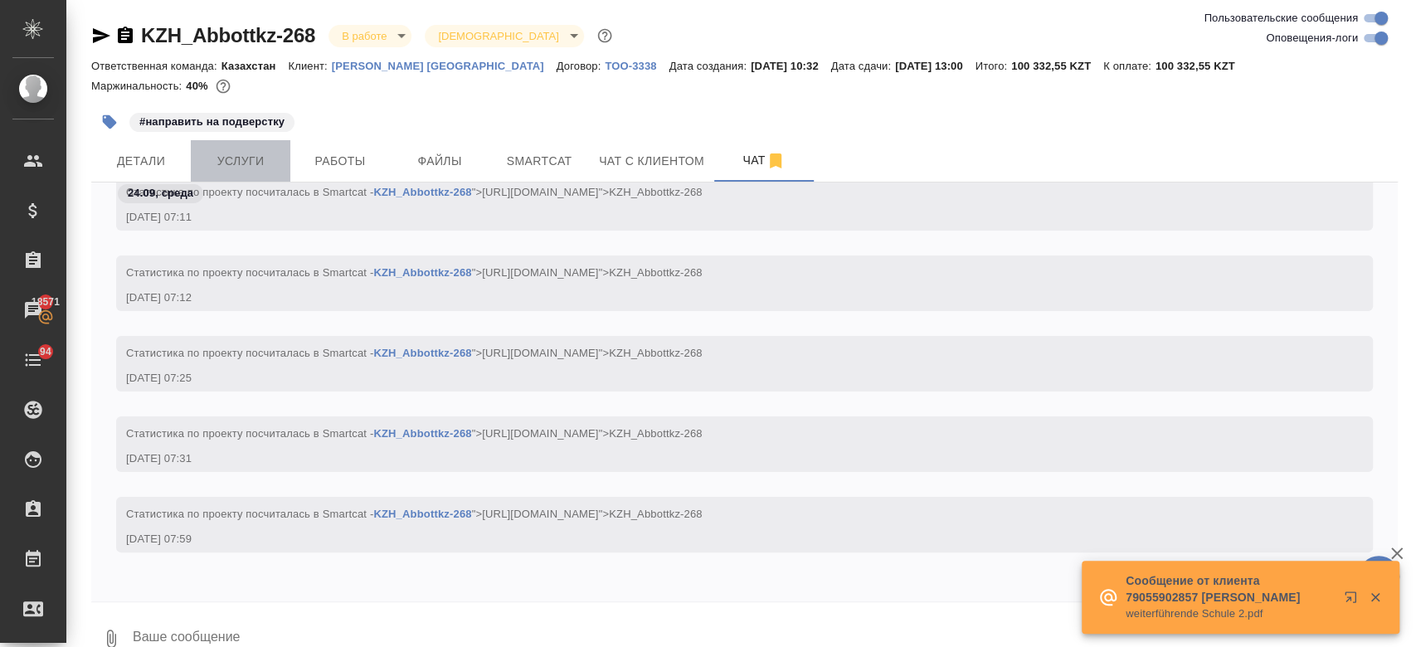
click at [255, 156] on span "Услуги" at bounding box center [241, 161] width 80 height 21
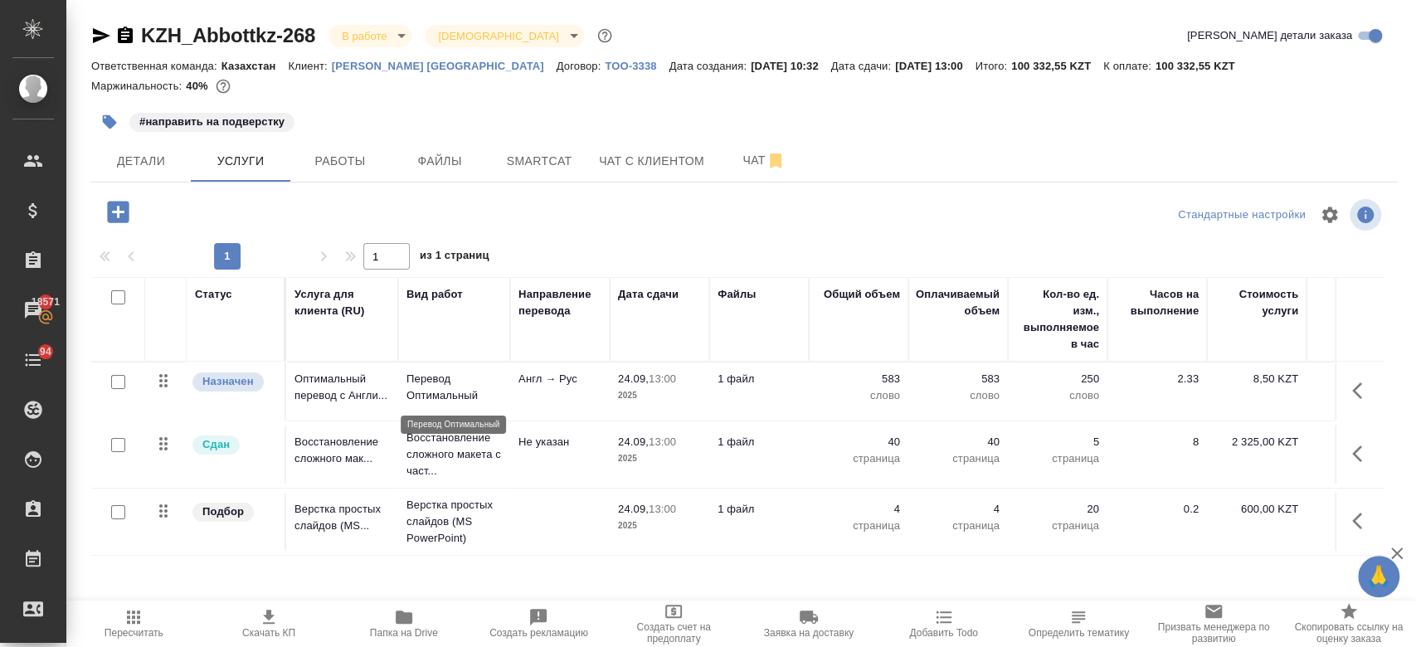
click at [478, 391] on p "Перевод Оптимальный" at bounding box center [453, 387] width 95 height 33
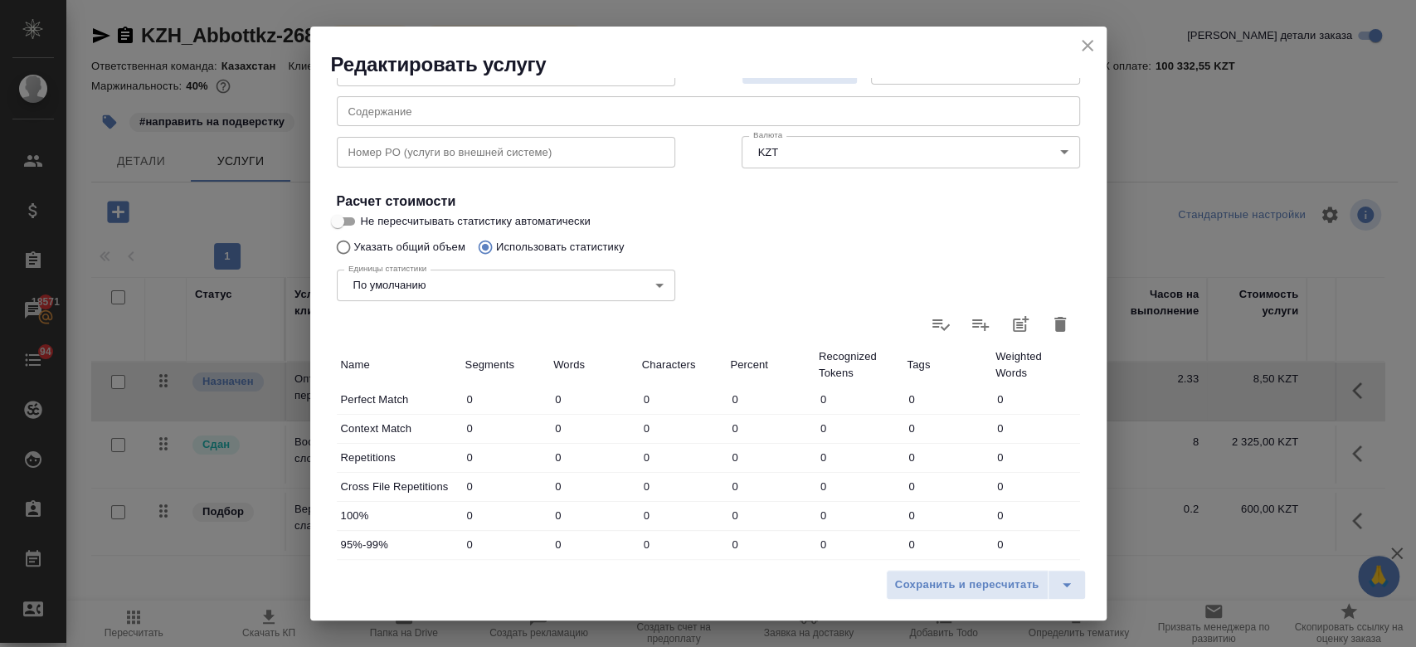
scroll to position [226, 0]
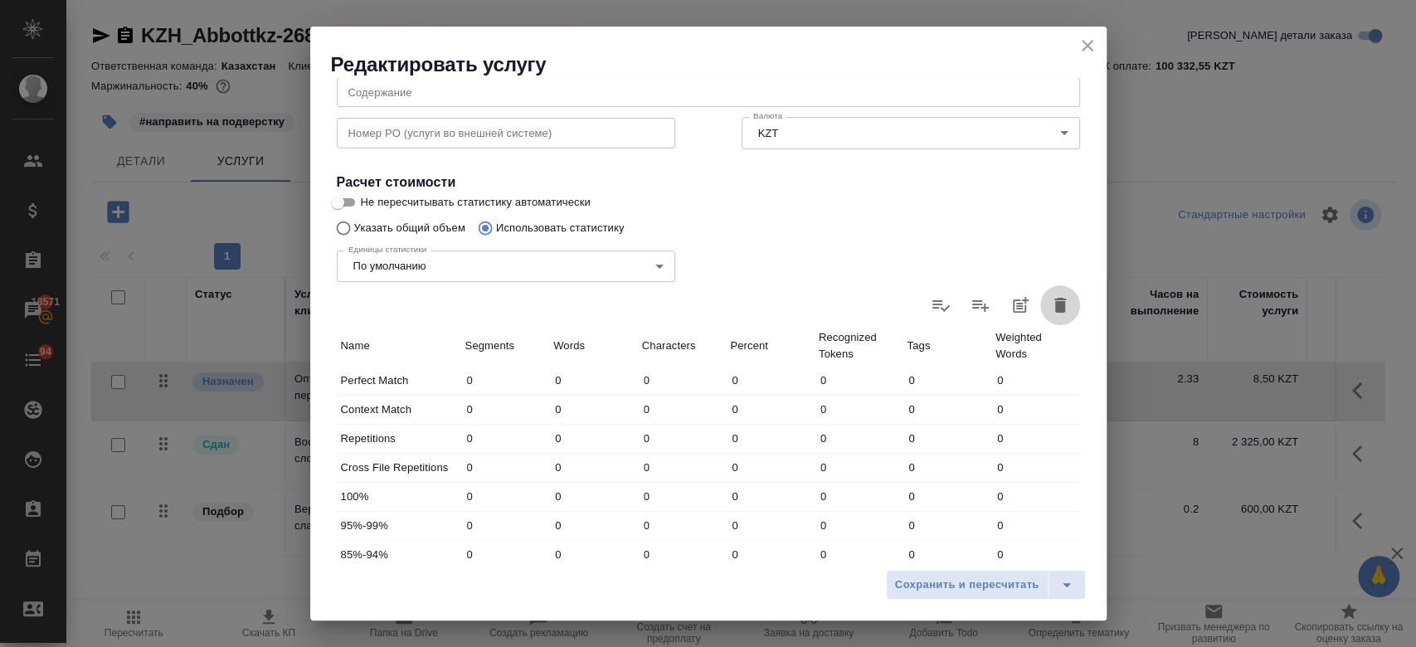
click at [1054, 304] on icon "button" at bounding box center [1060, 305] width 12 height 15
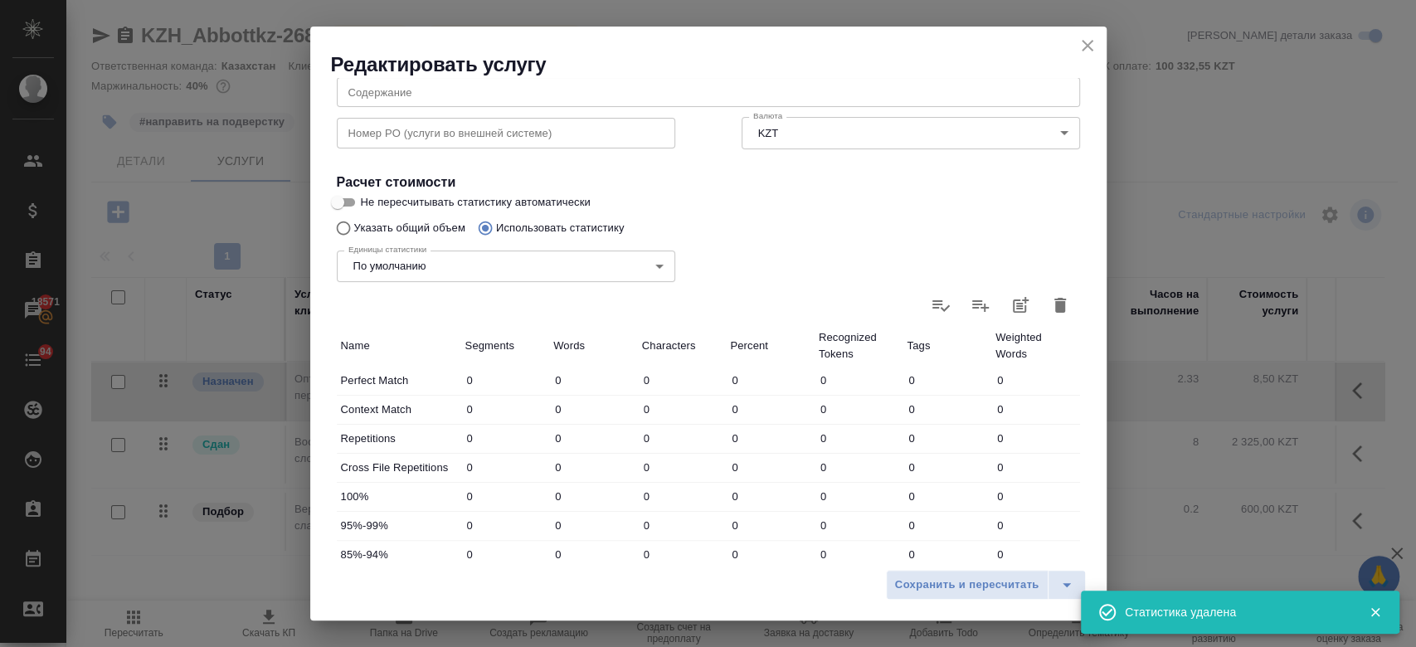
type input "0"
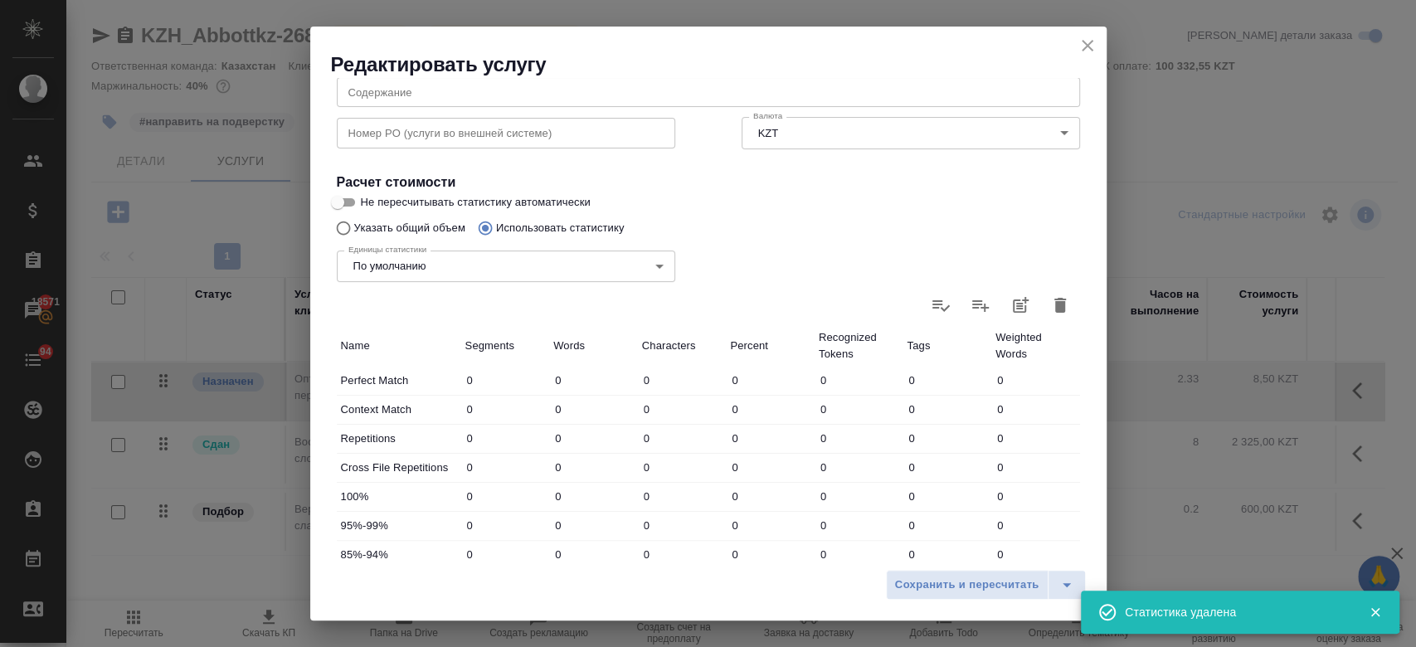
type input "0"
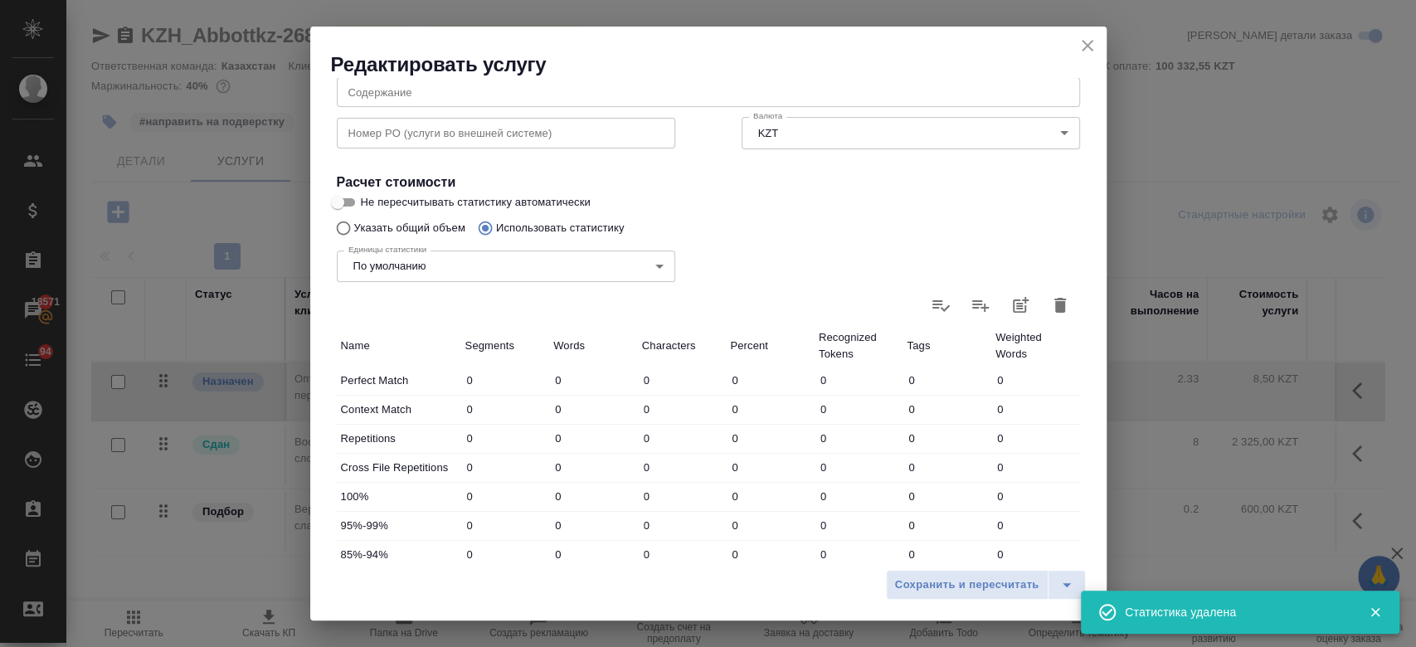
type input "0"
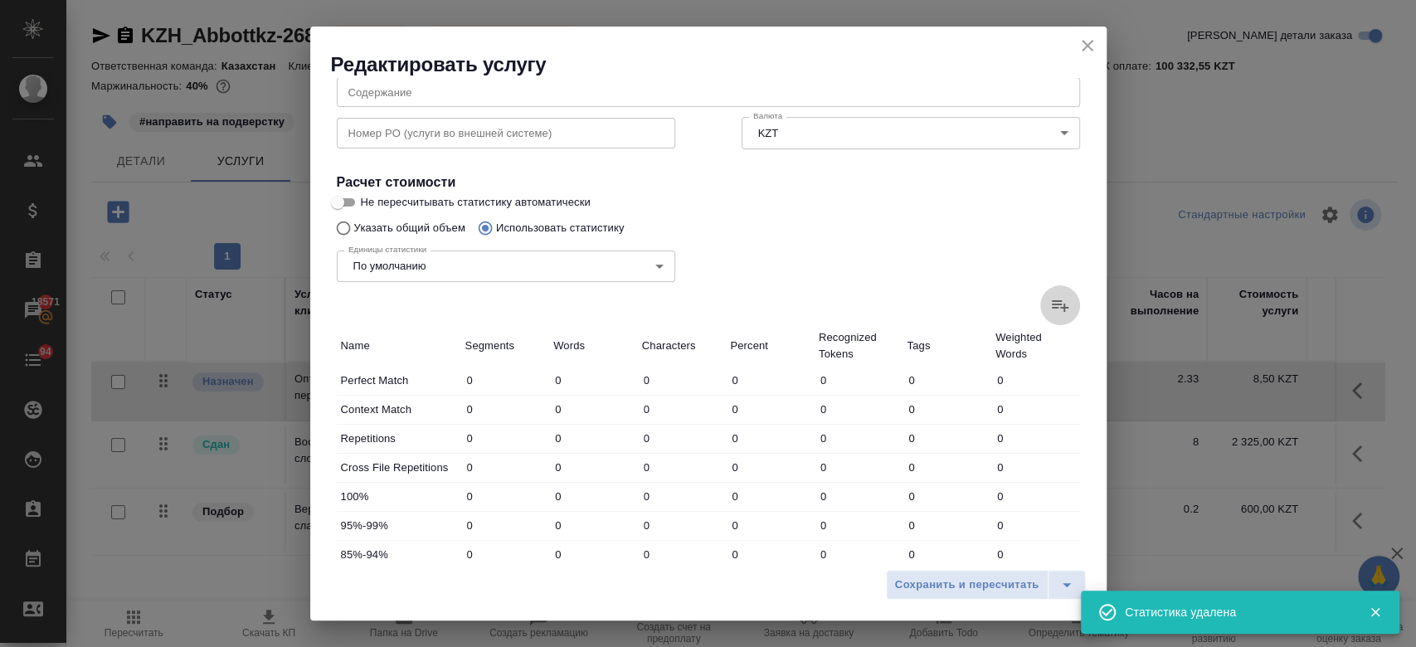
click at [1052, 304] on icon at bounding box center [1060, 306] width 17 height 12
click at [0, 0] on input "file" at bounding box center [0, 0] width 0 height 0
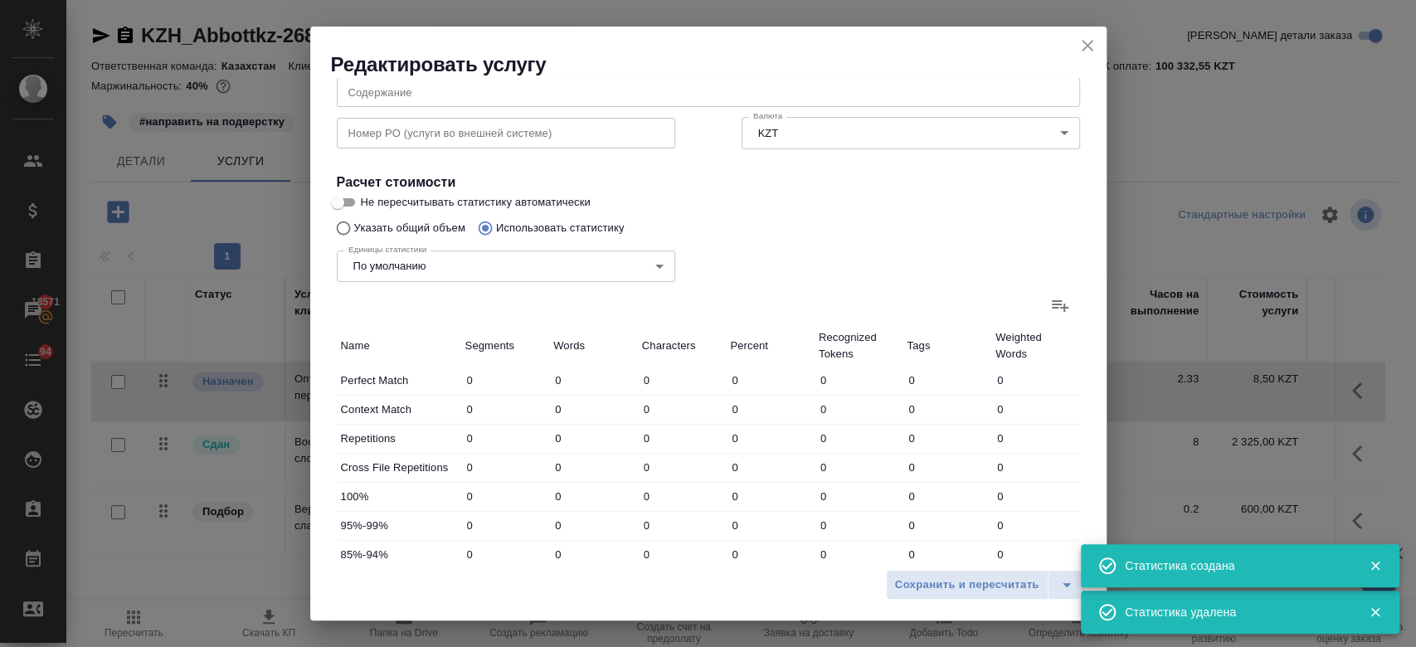
type input "240"
type input "988"
type input "5550"
type input "101"
type input "482"
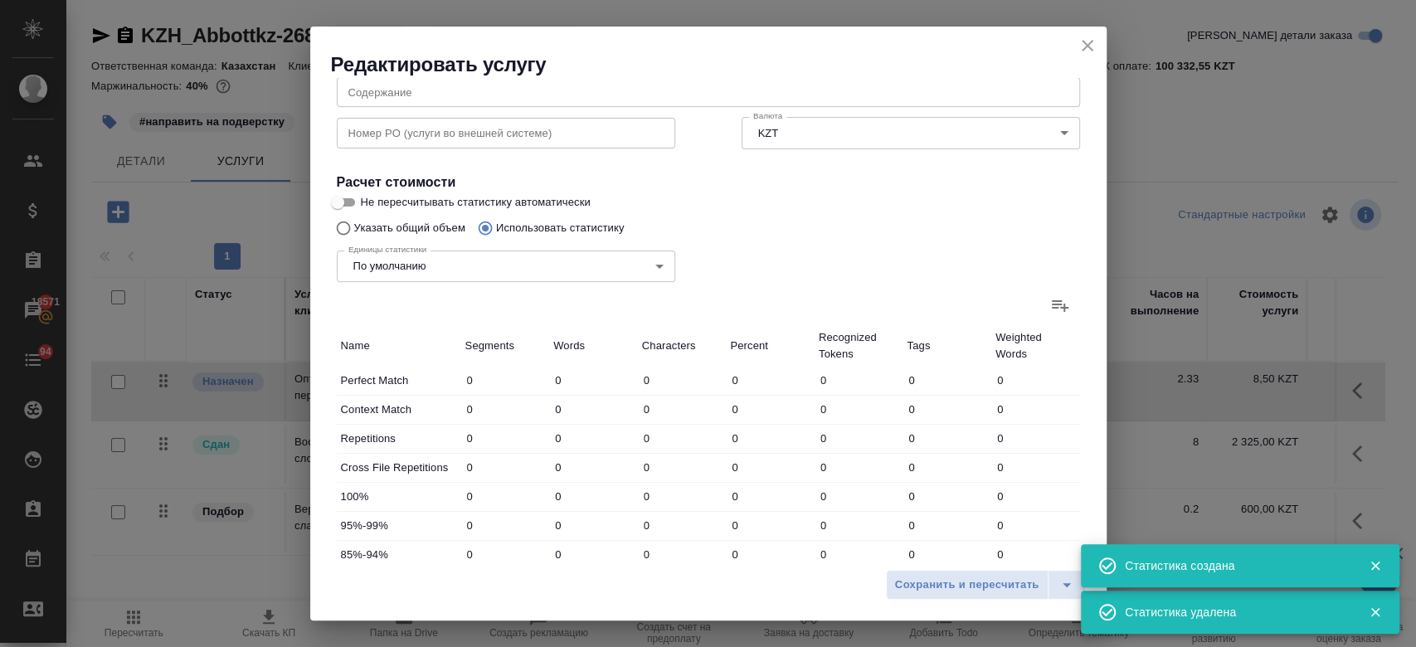
type input "2965"
type input "52"
type input "233"
type input "1402"
type input "30"
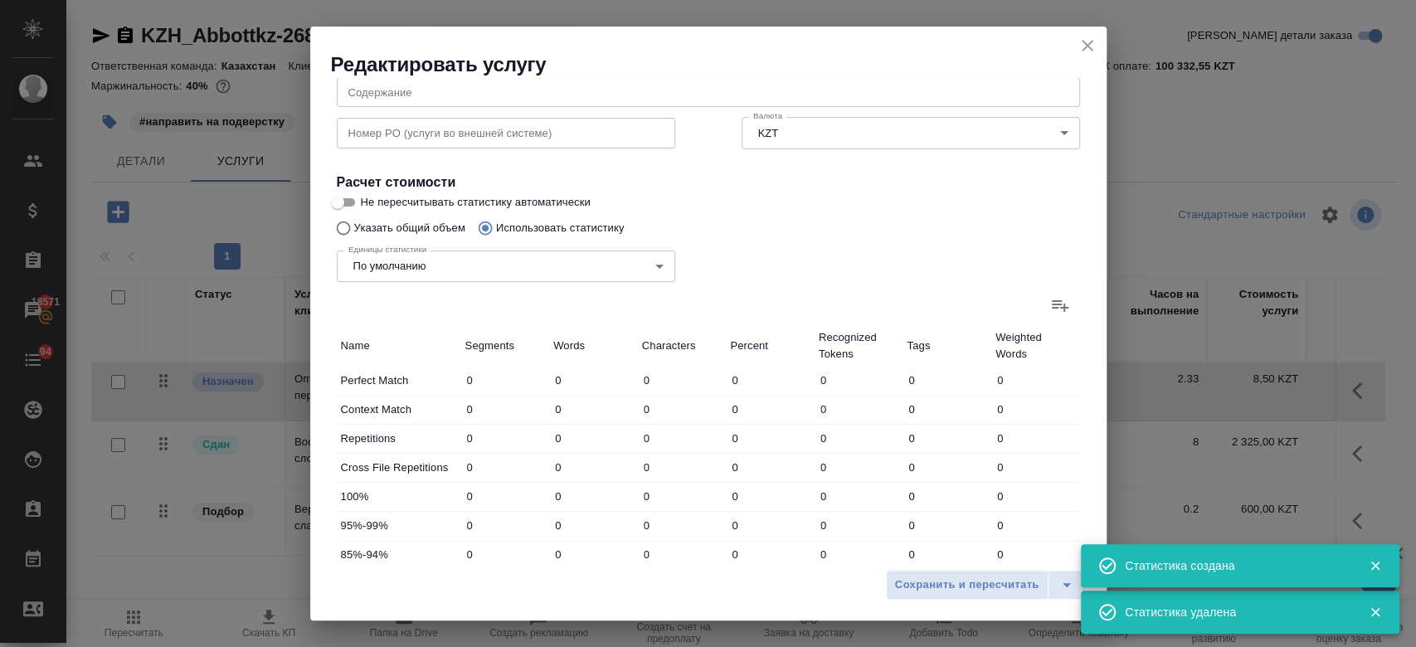
type input "136"
type input "920"
type input "7"
type input "37"
type input "237"
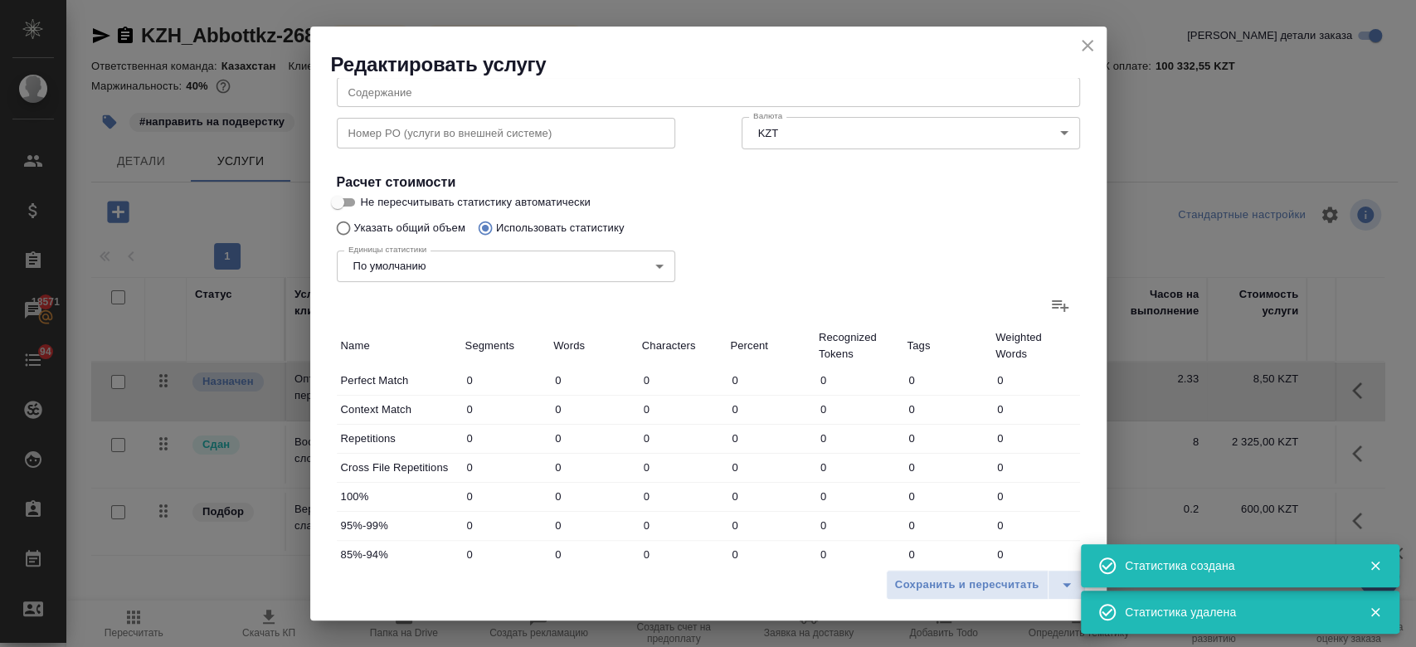
type input "40"
type input "204"
type input "1247"
type input "658"
type input "5620"
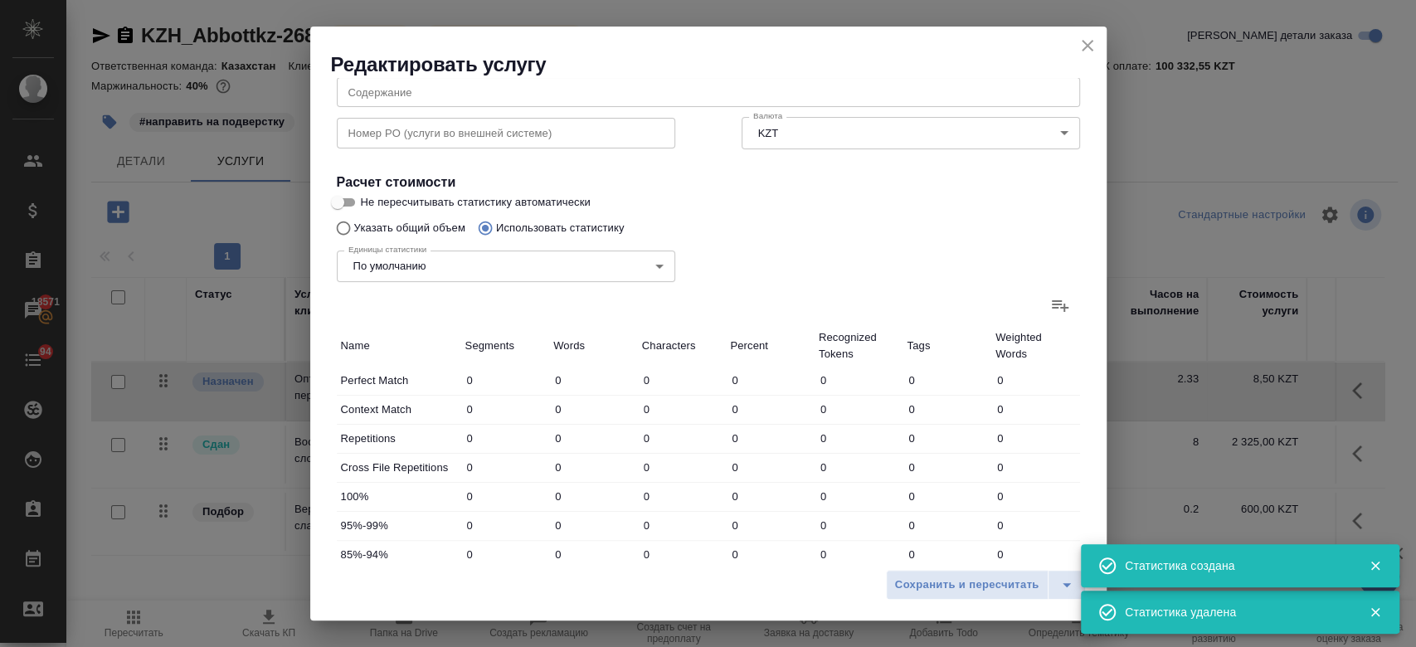
type input "36590"
type input "1027"
type input "7218"
type input "45946"
type input "1128"
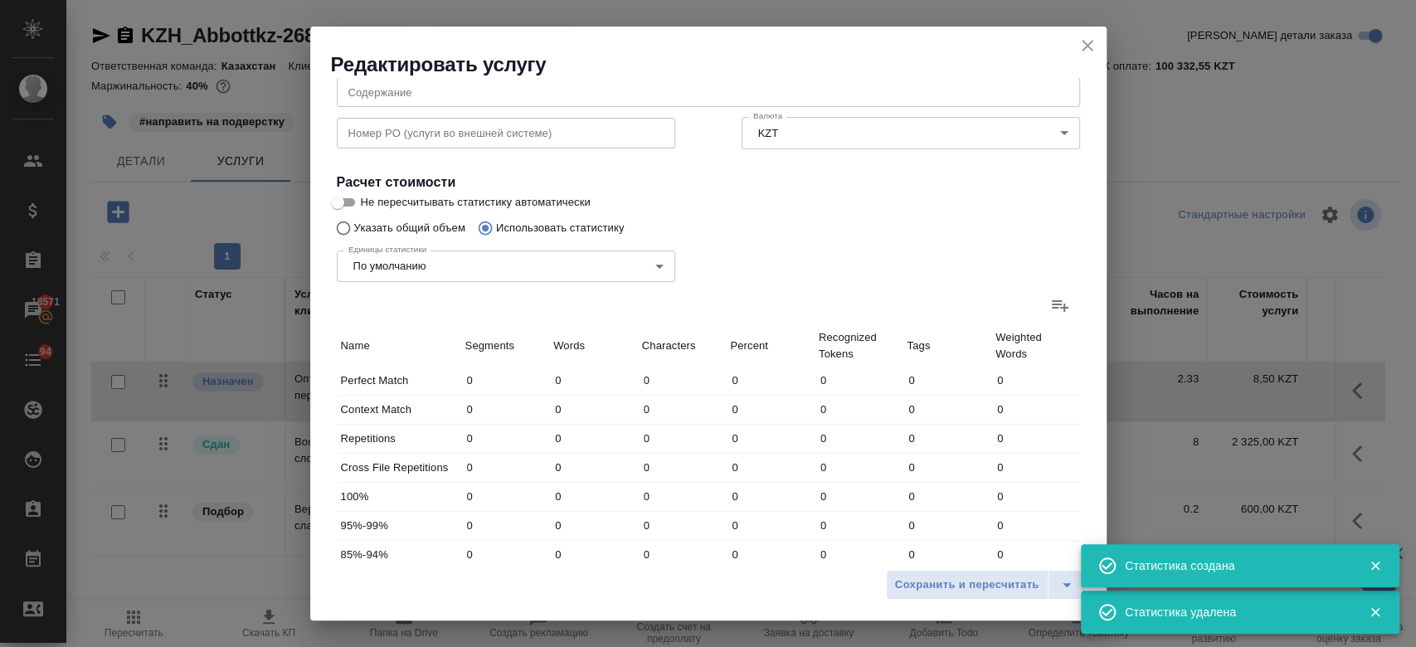
type input "7700"
type input "48911"
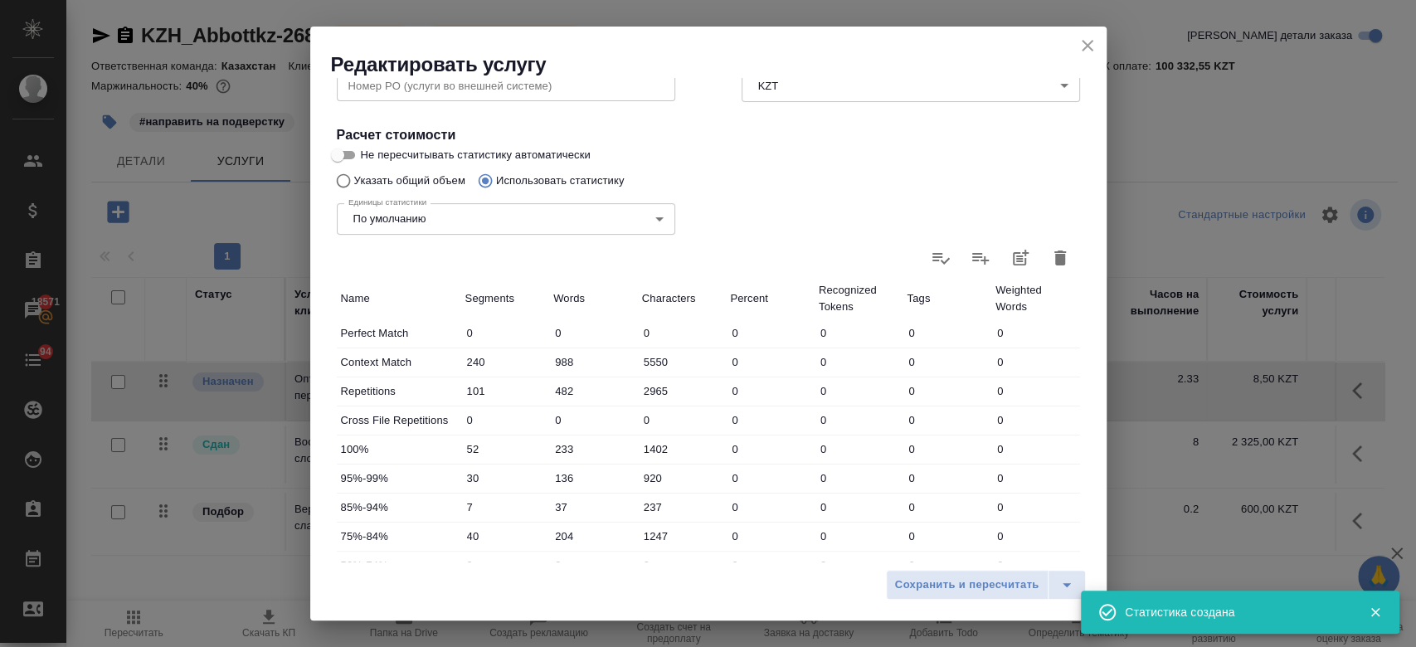
scroll to position [272, 0]
click at [959, 586] on span "Сохранить и пересчитать" at bounding box center [967, 585] width 144 height 19
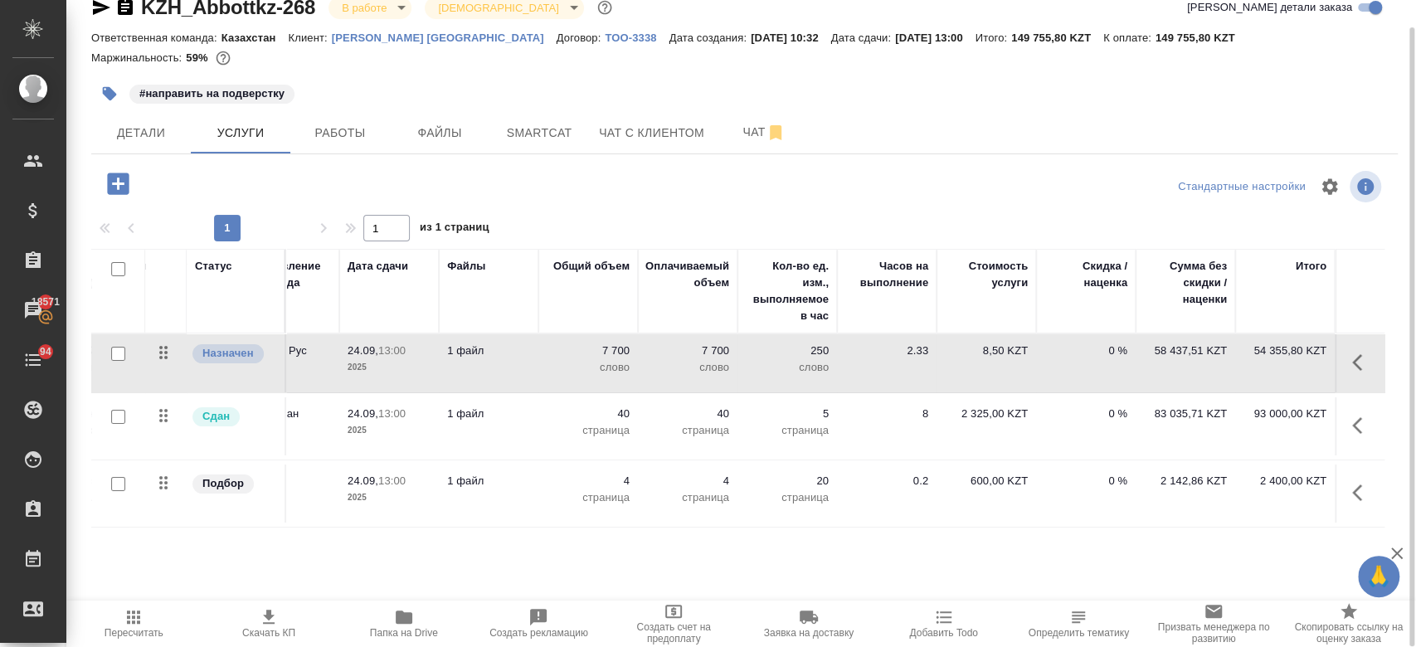
scroll to position [0, 0]
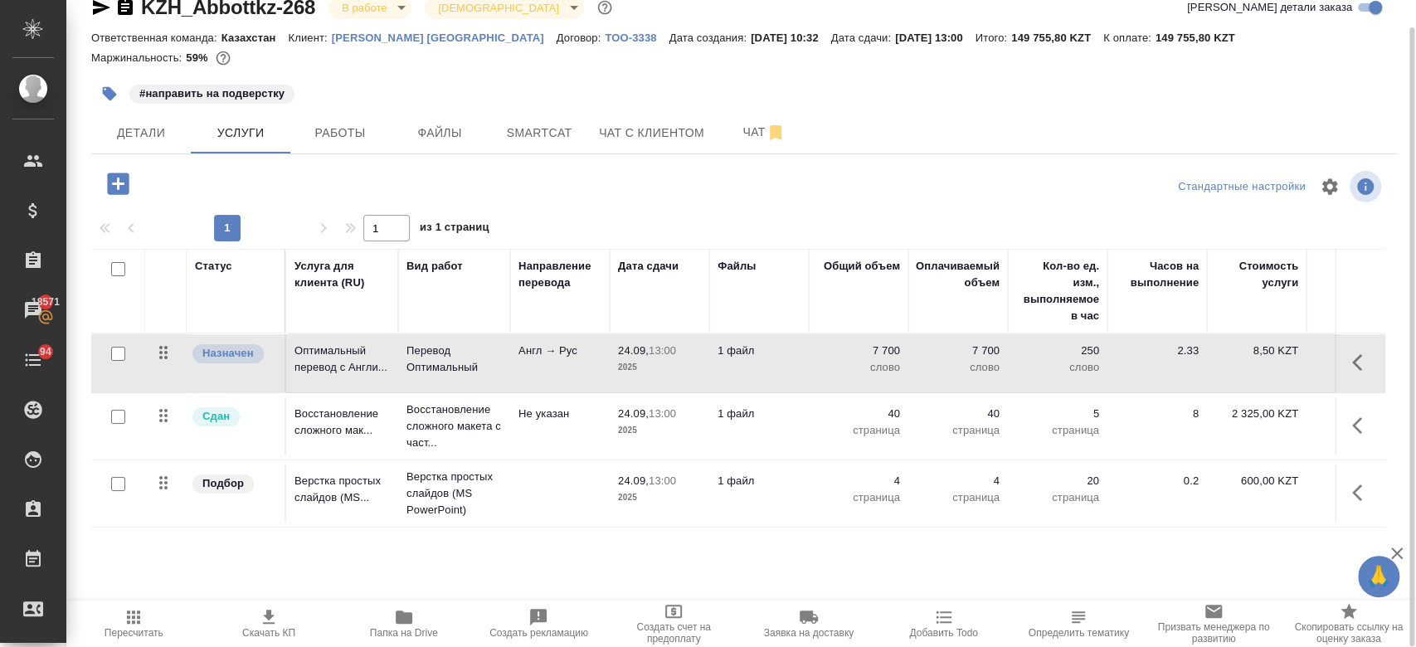
click at [481, 82] on div "#направить на подверстку" at bounding box center [526, 93] width 871 height 36
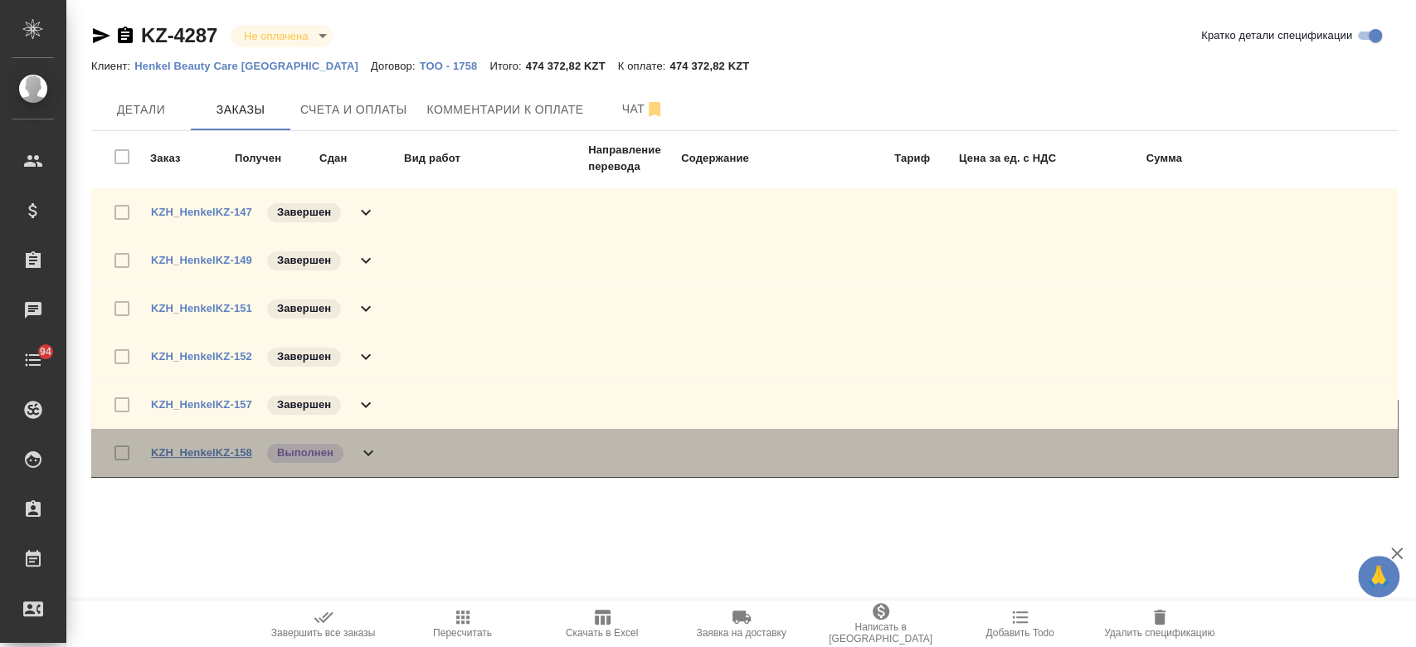
click at [231, 457] on link "KZH_HenkelKZ-158" at bounding box center [201, 452] width 101 height 12
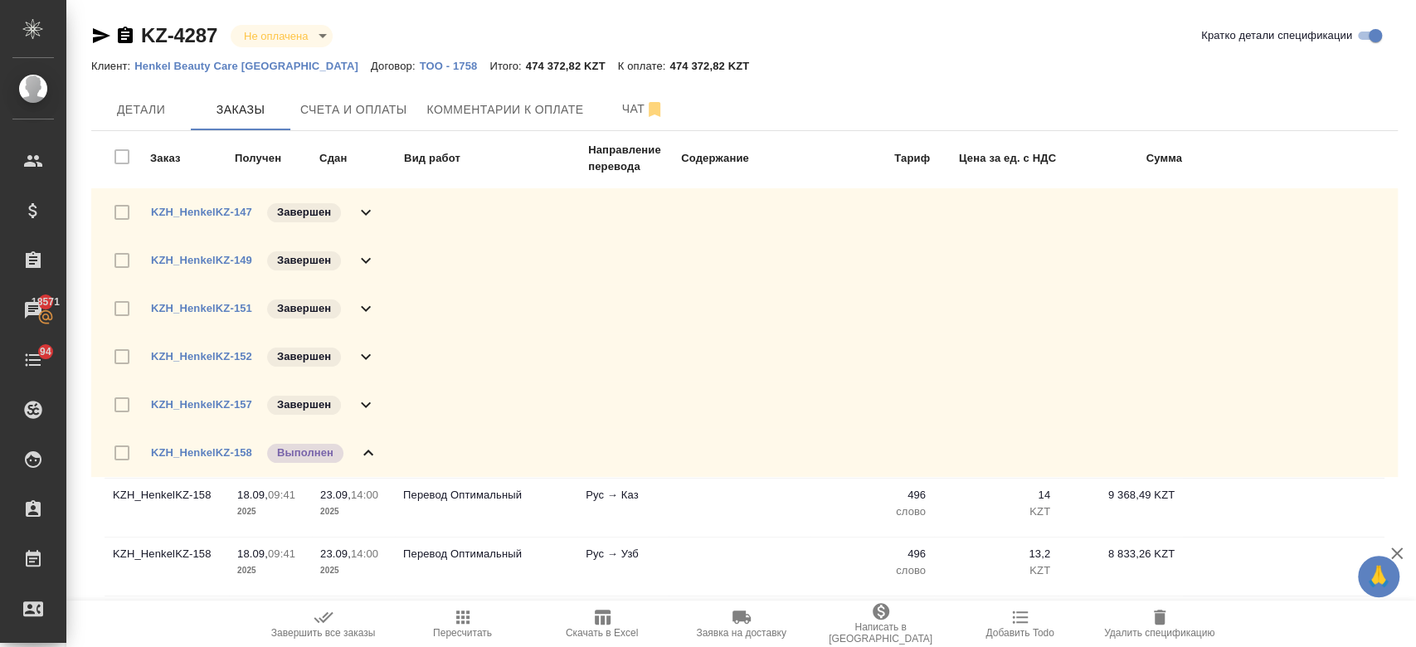
click at [357, 441] on div "KZH_HenkelKZ-158 Выполнен" at bounding box center [264, 452] width 227 height 23
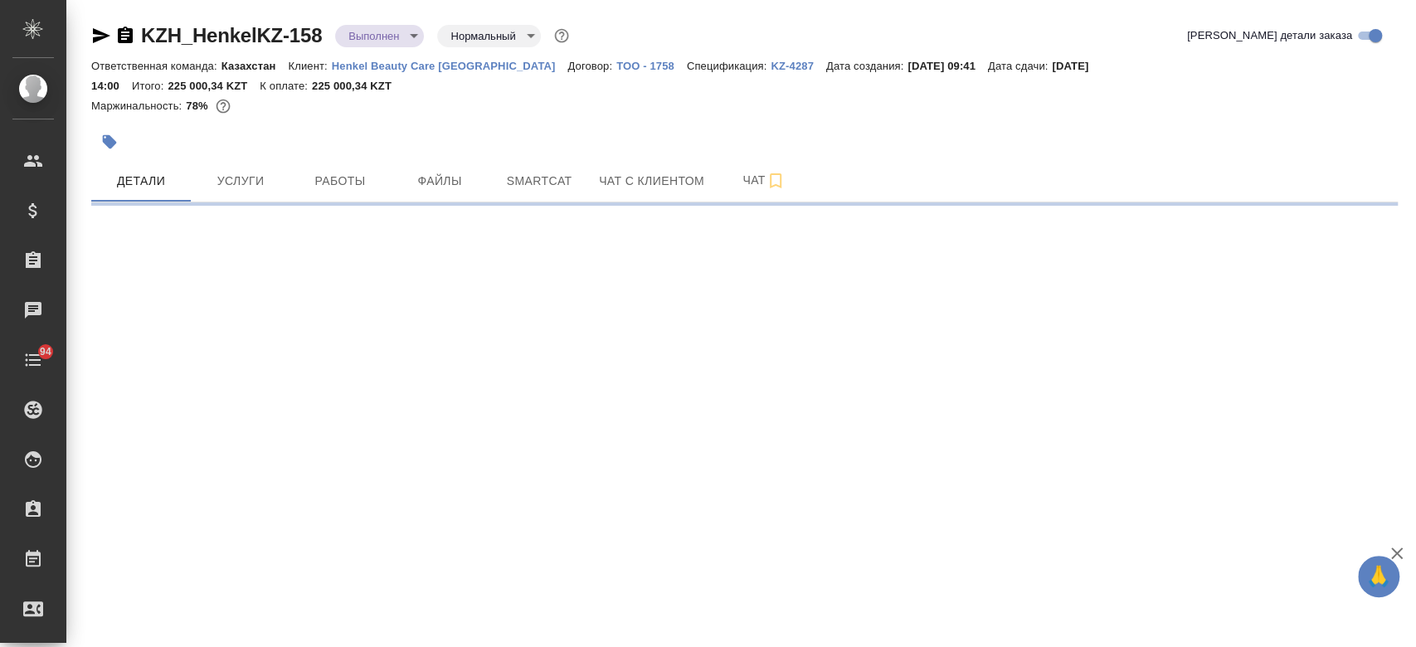
select select "RU"
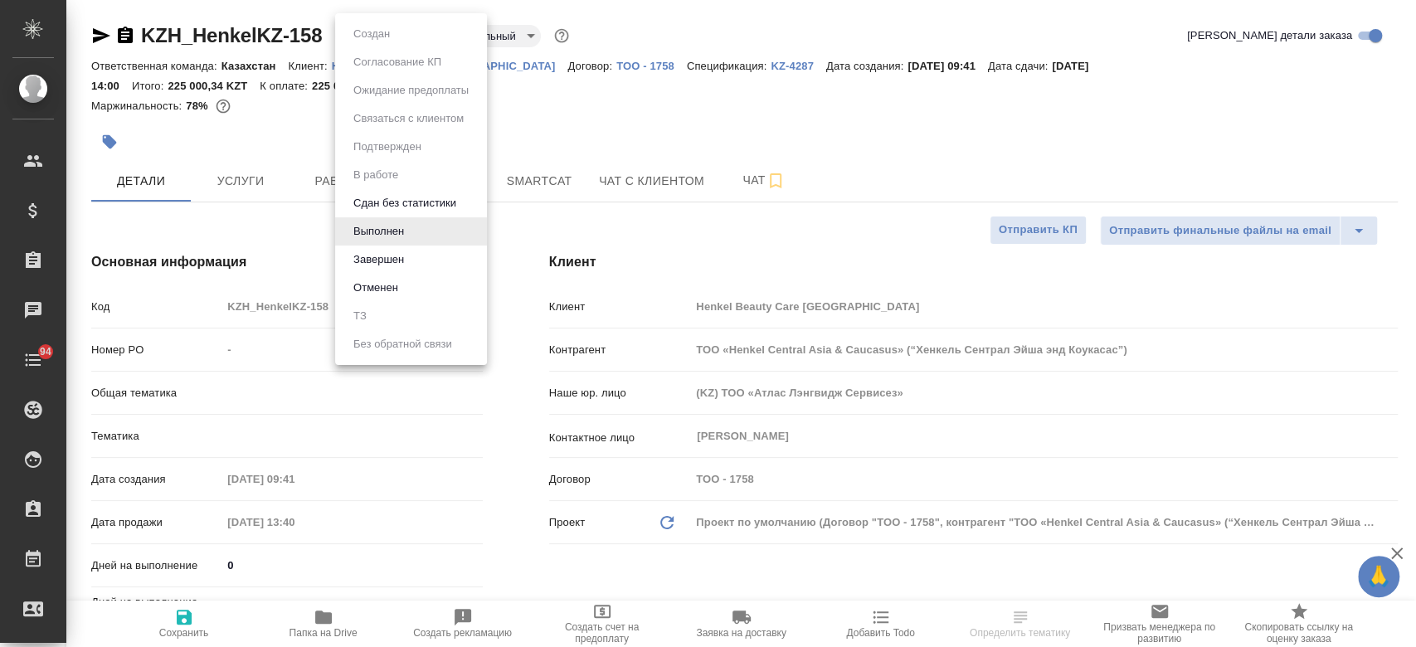
type textarea "x"
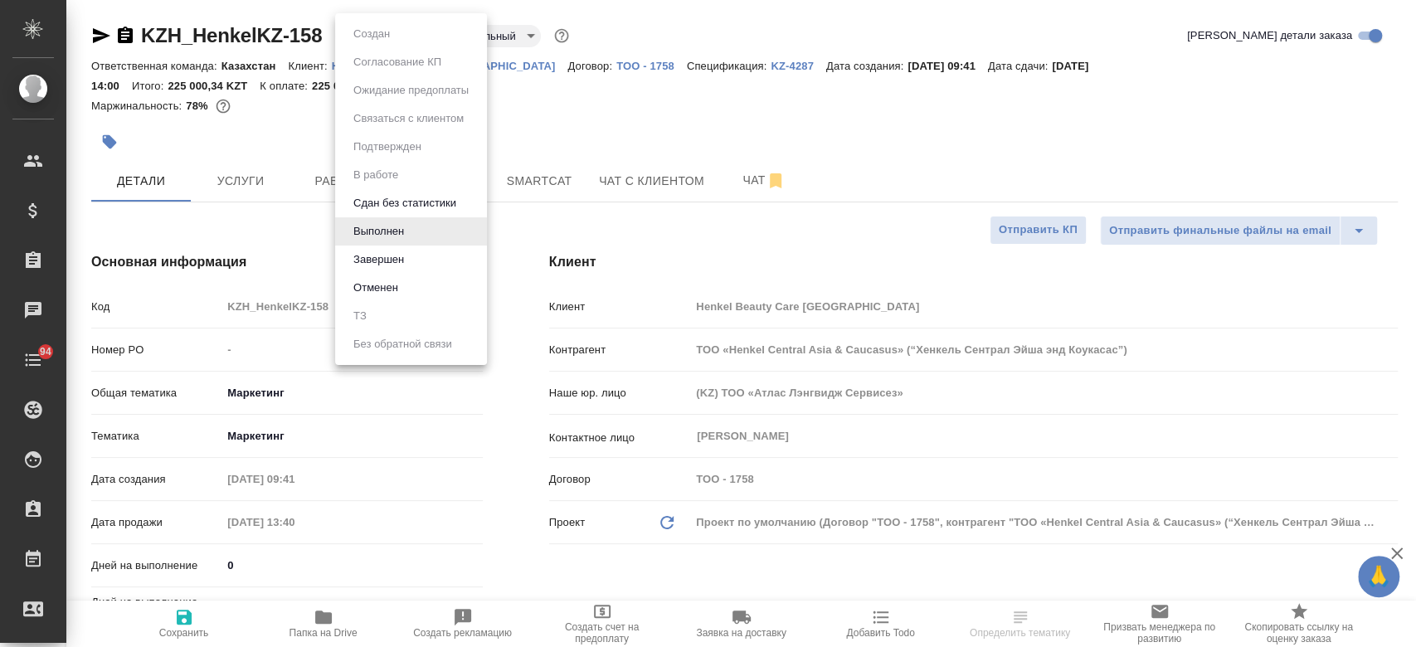
type textarea "x"
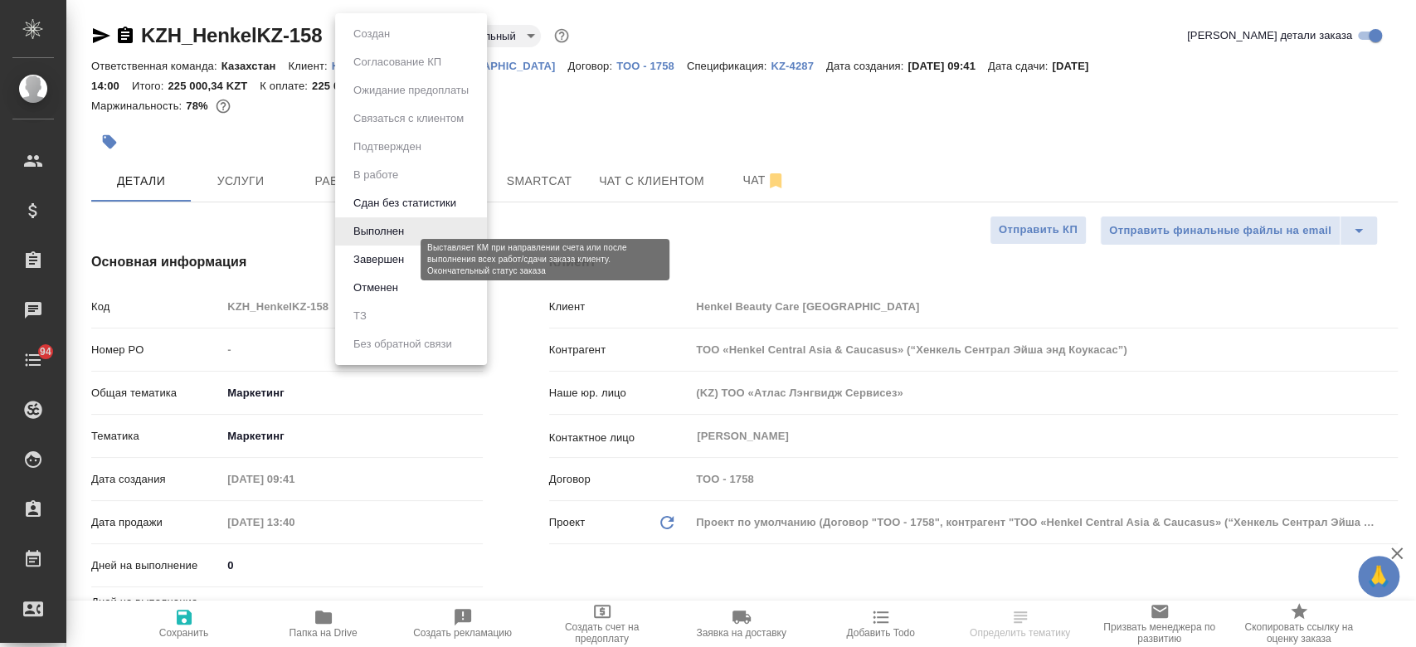
drag, startPoint x: 379, startPoint y: 36, endPoint x: 380, endPoint y: 264, distance: 228.1
click at [380, 264] on body "🙏 .cls-1 fill:#fff; AWATERA Kosherbayeva Nazerke Клиенты Спецификации Заказы Ча…" at bounding box center [708, 323] width 1416 height 647
click at [380, 264] on button "Завершен" at bounding box center [378, 259] width 61 height 18
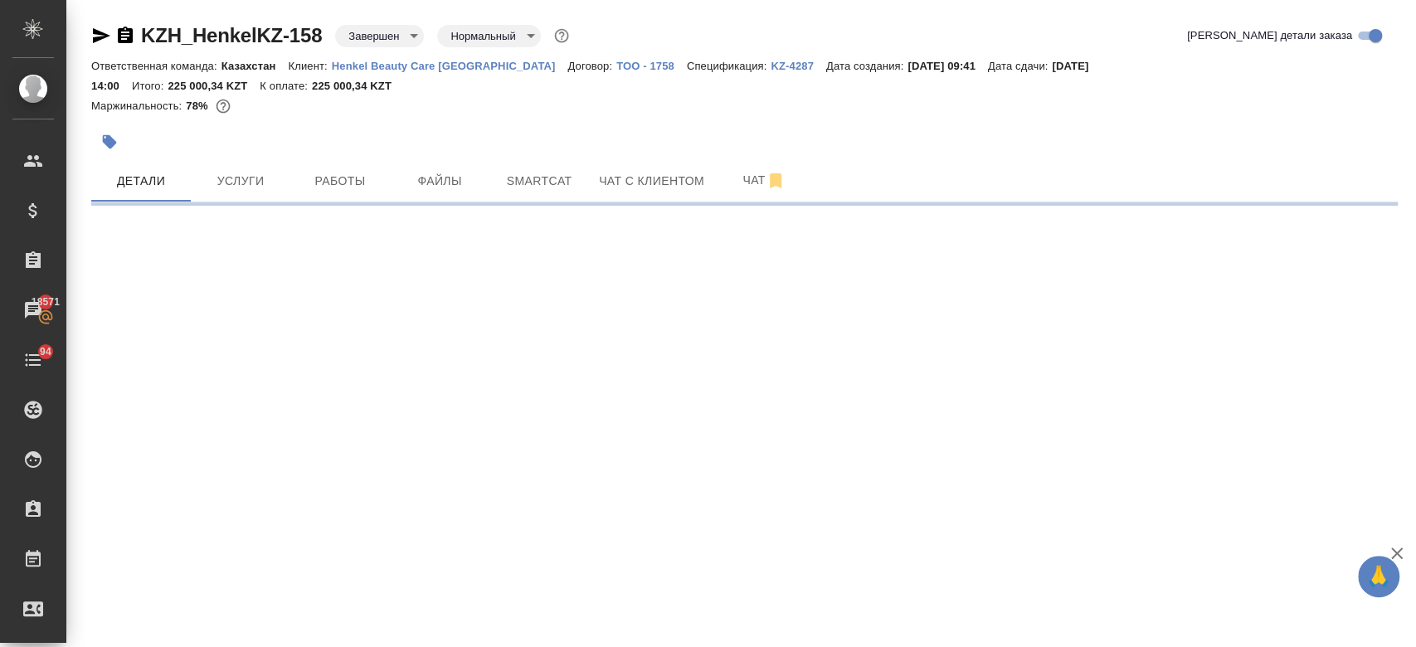
select select "RU"
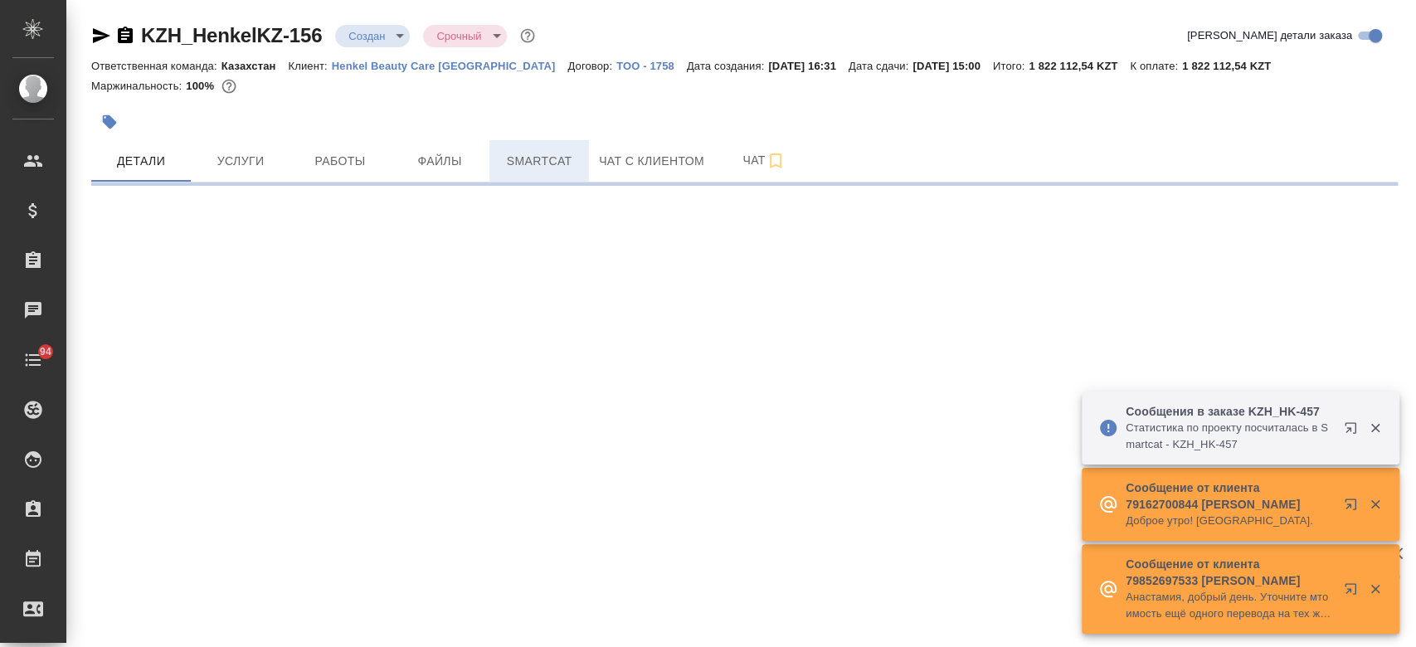
select select "RU"
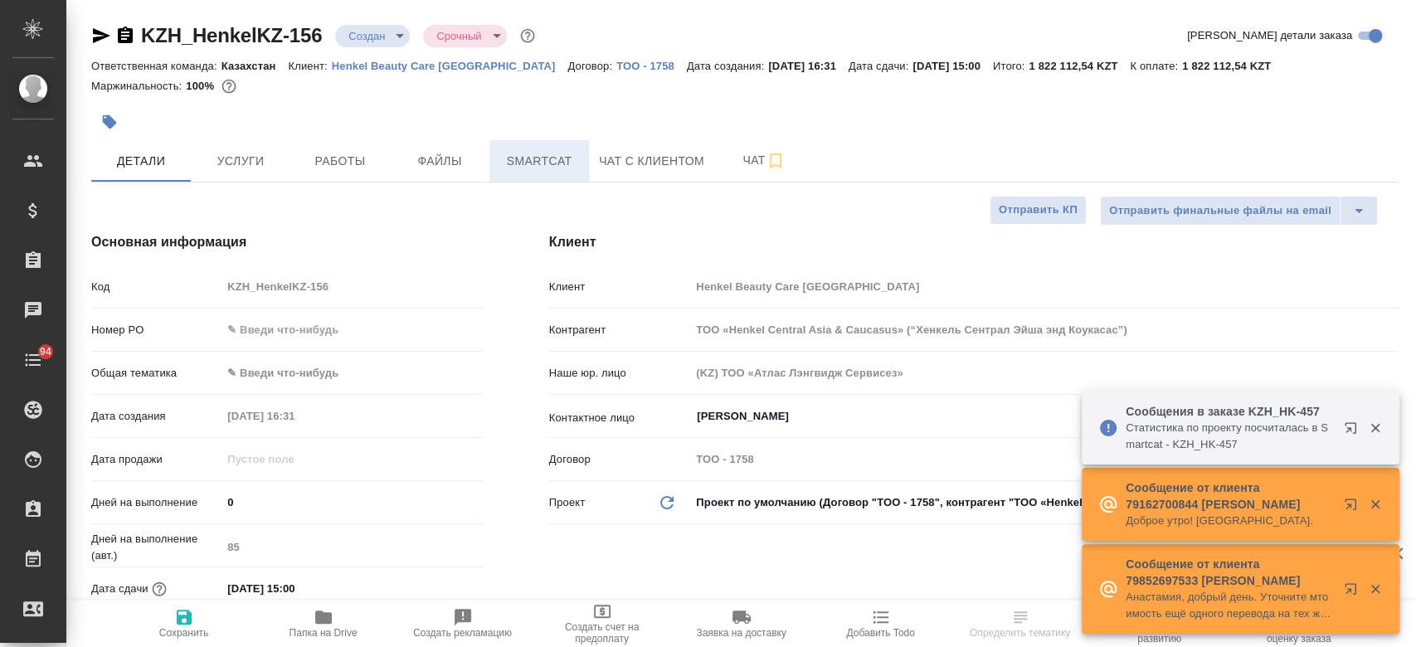
type textarea "x"
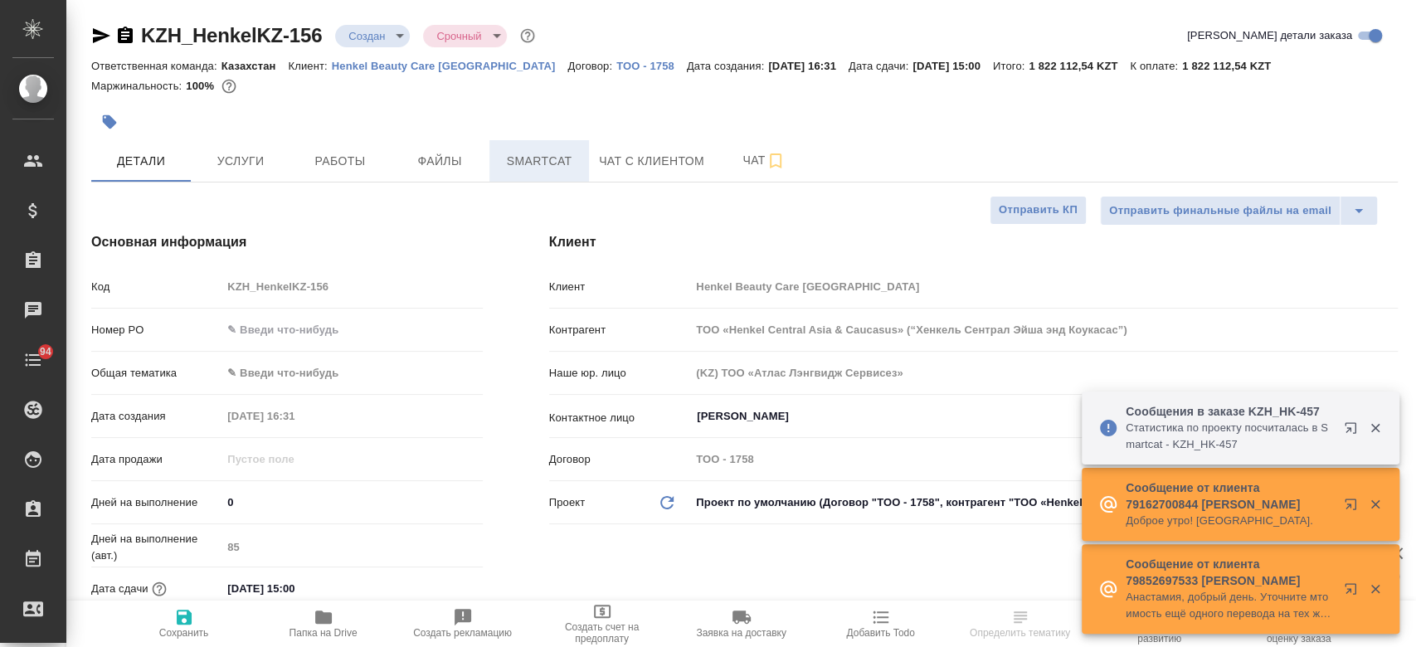
type textarea "x"
click at [371, 99] on div at bounding box center [744, 98] width 1306 height 3
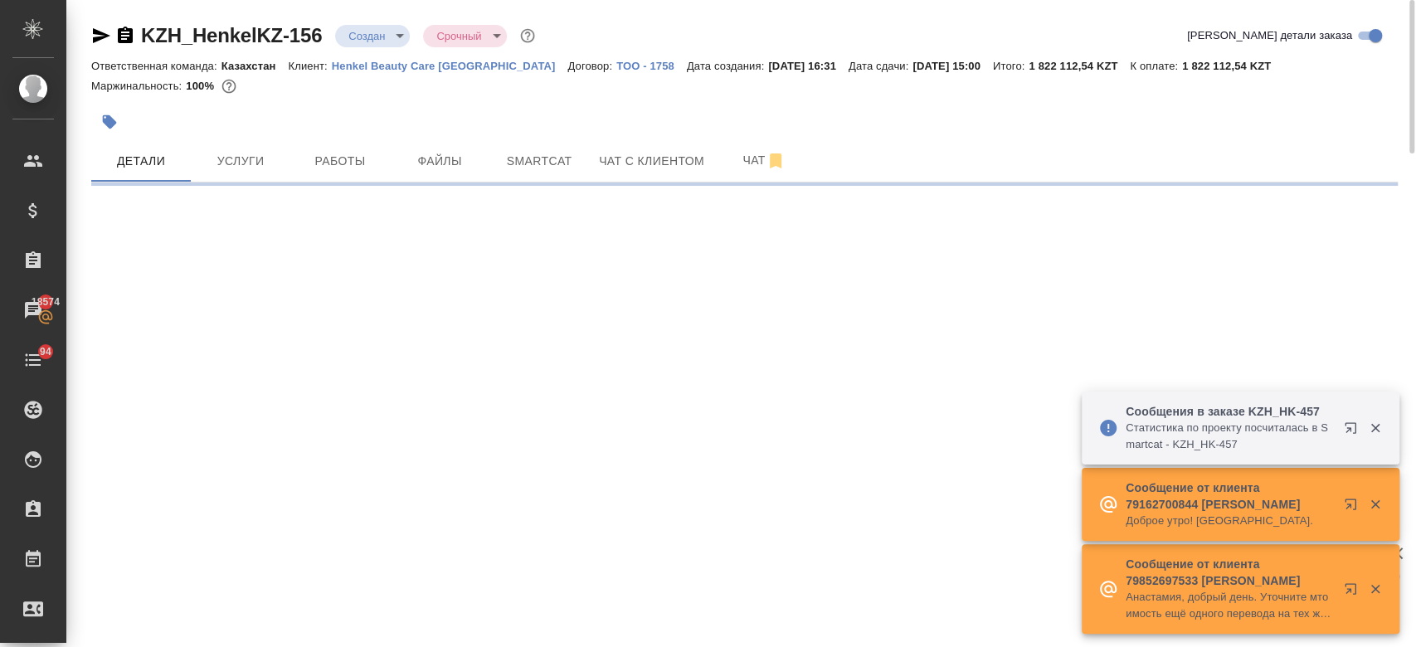
select select "RU"
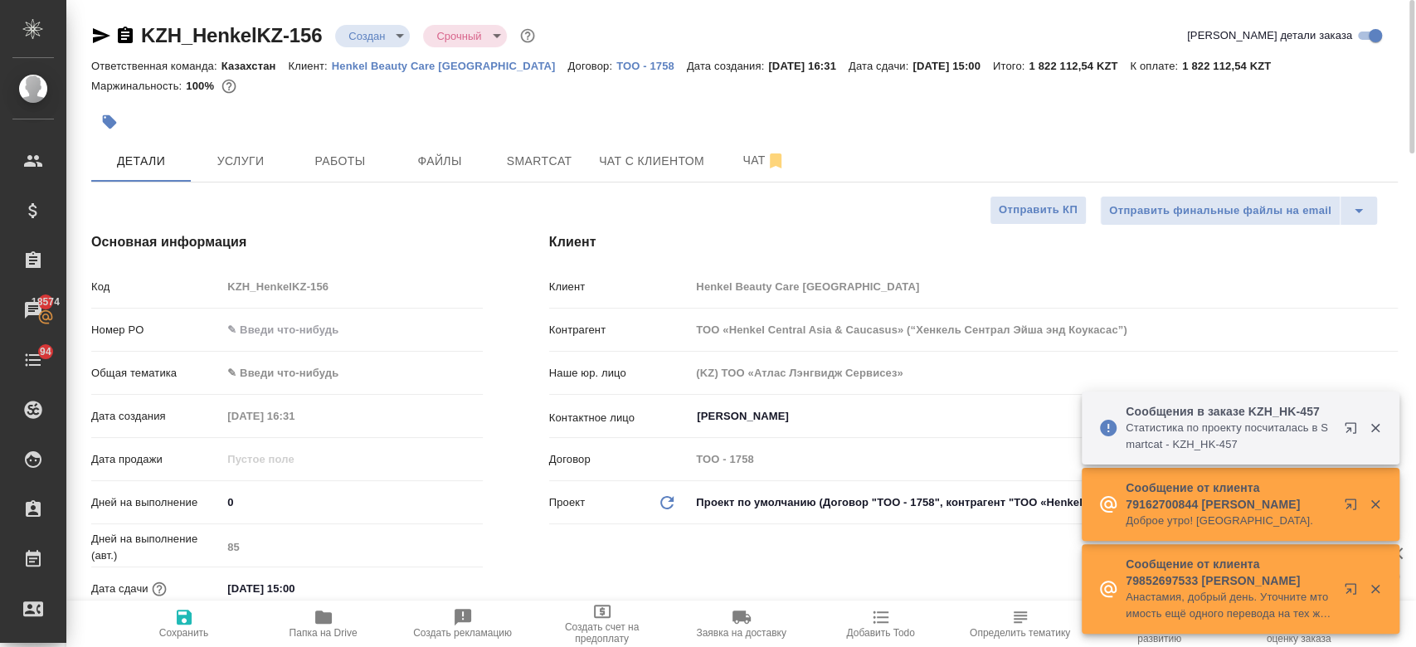
type textarea "x"
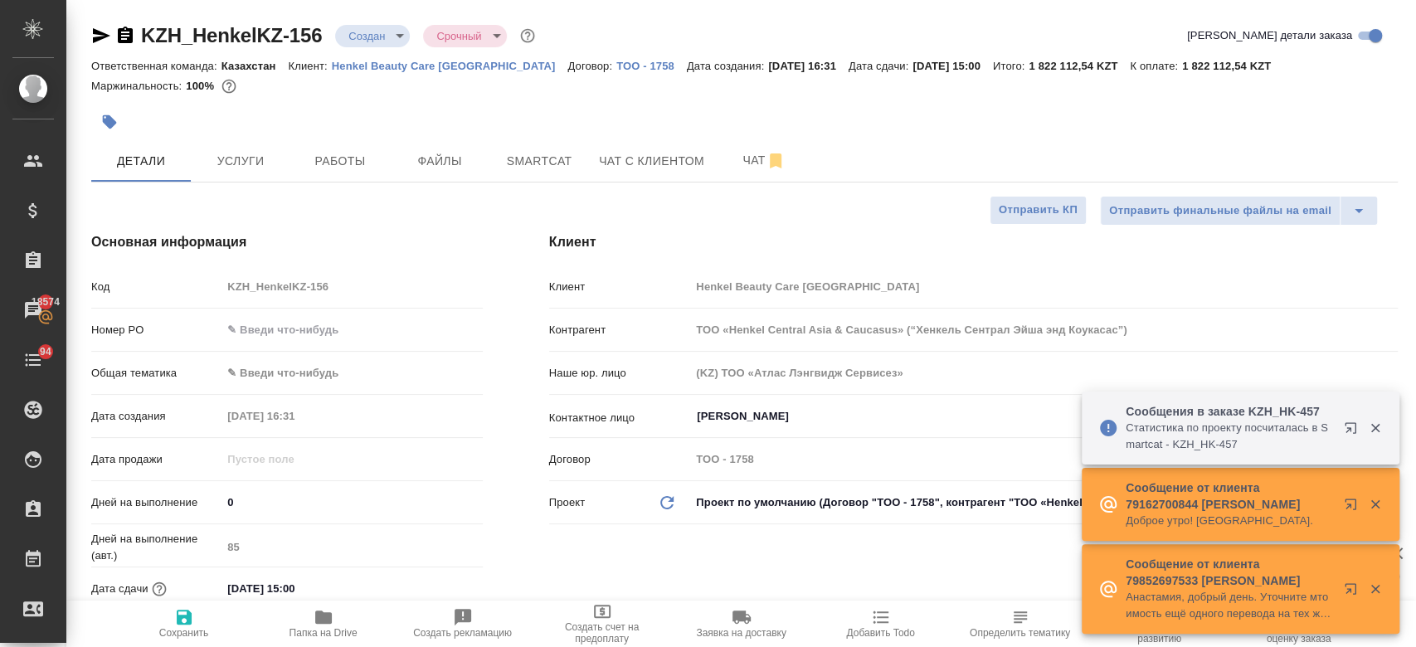
type textarea "x"
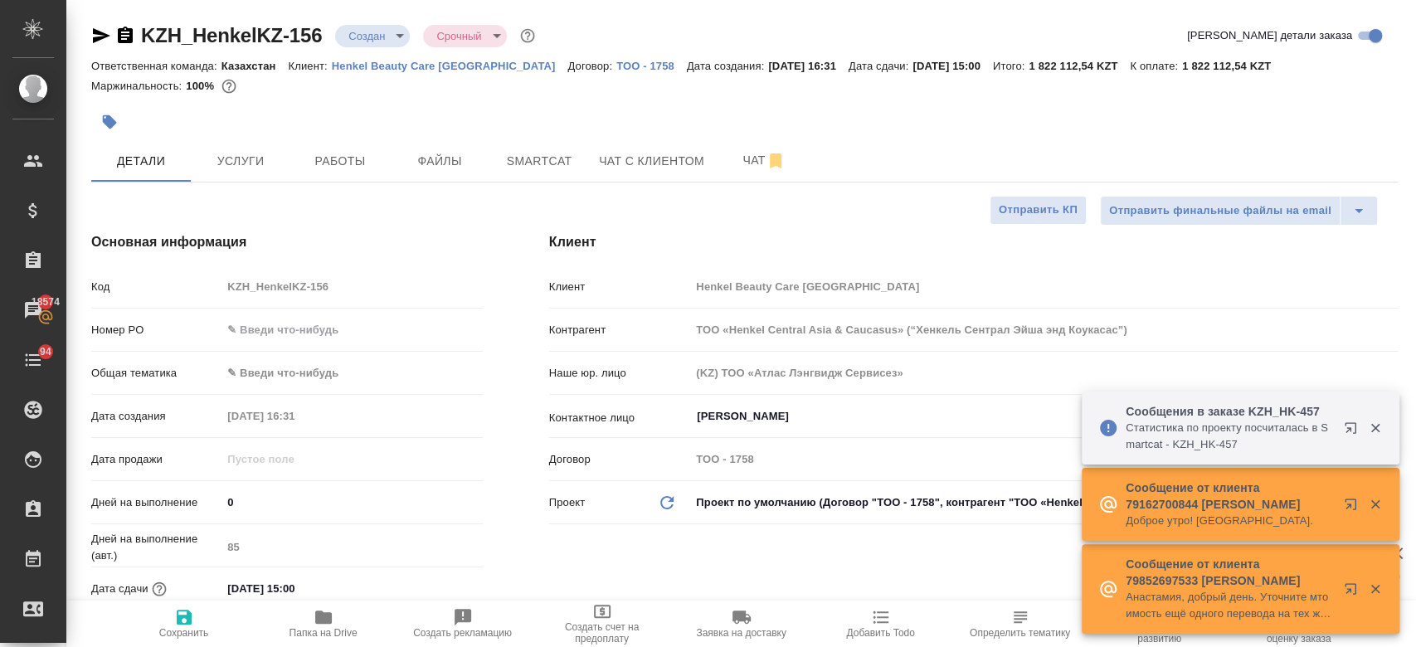
type textarea "x"
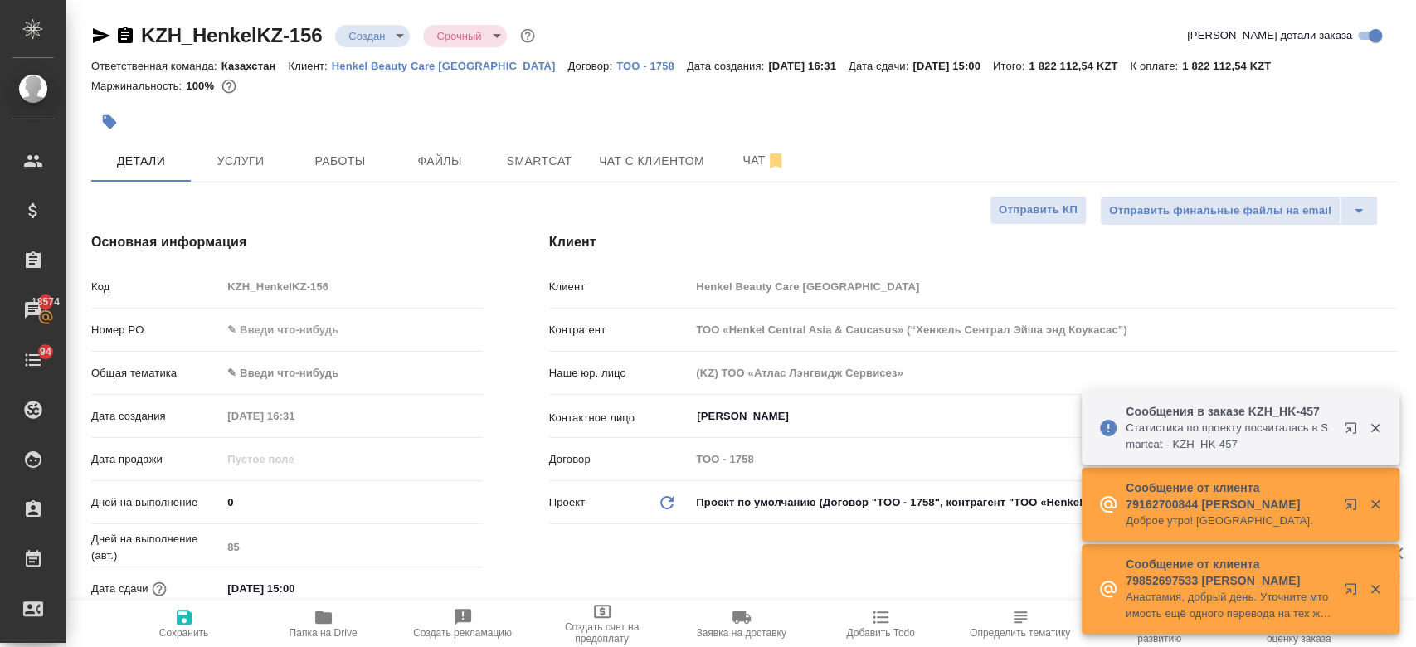
type textarea "x"
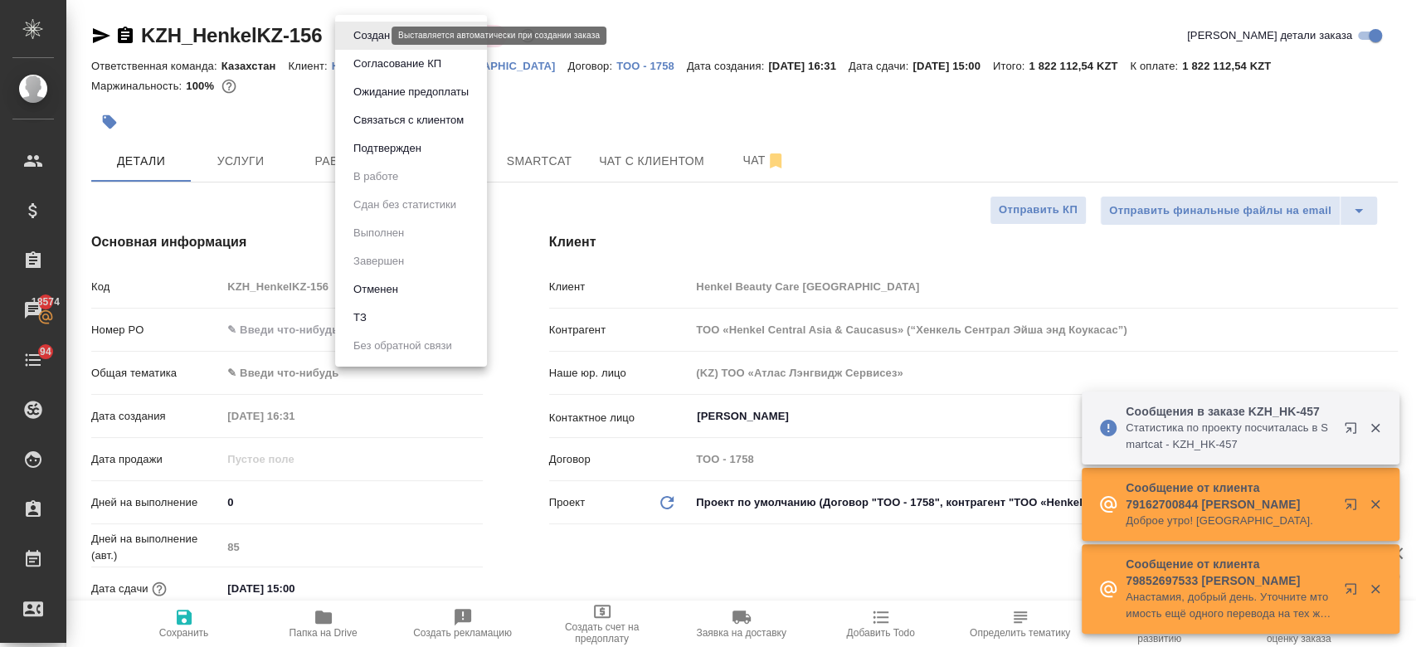
click at [375, 40] on body "🙏 .cls-1 fill:#fff; AWATERA Kosherbayeva Nazerke Клиенты Спецификации Заказы 18…" at bounding box center [708, 323] width 1416 height 647
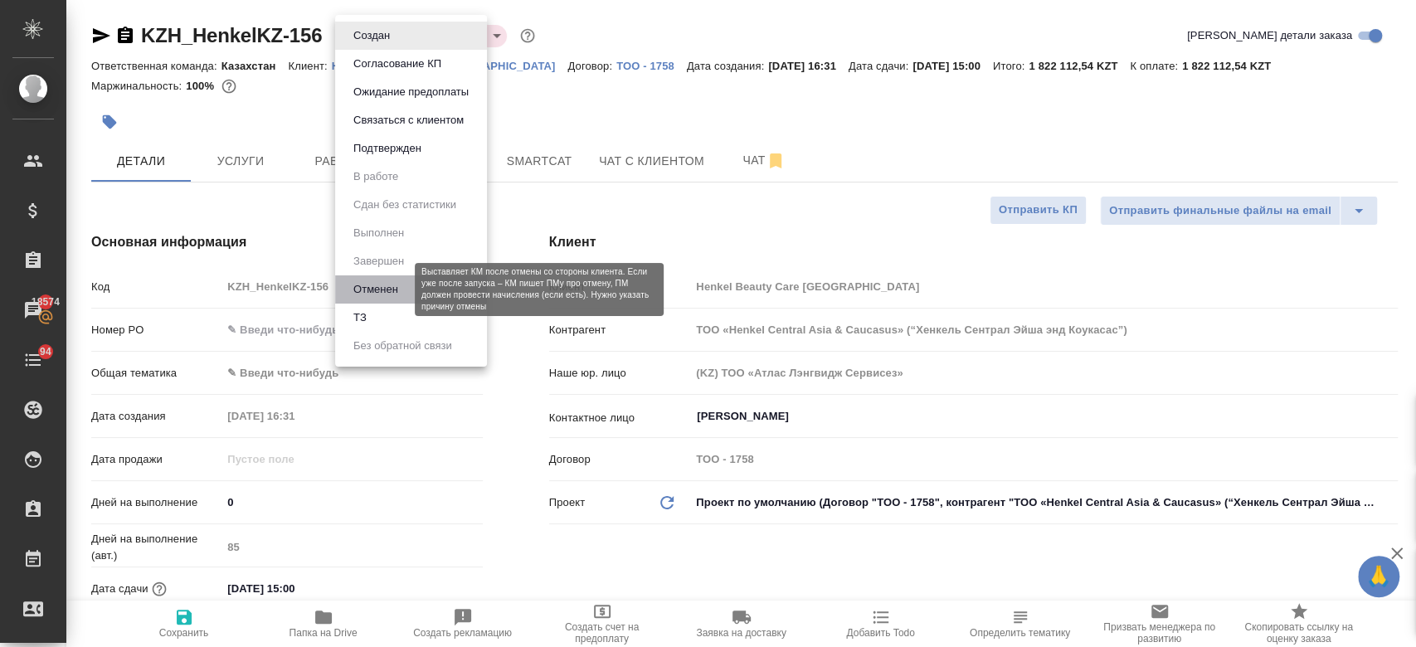
click at [383, 290] on button "Отменен" at bounding box center [375, 289] width 55 height 18
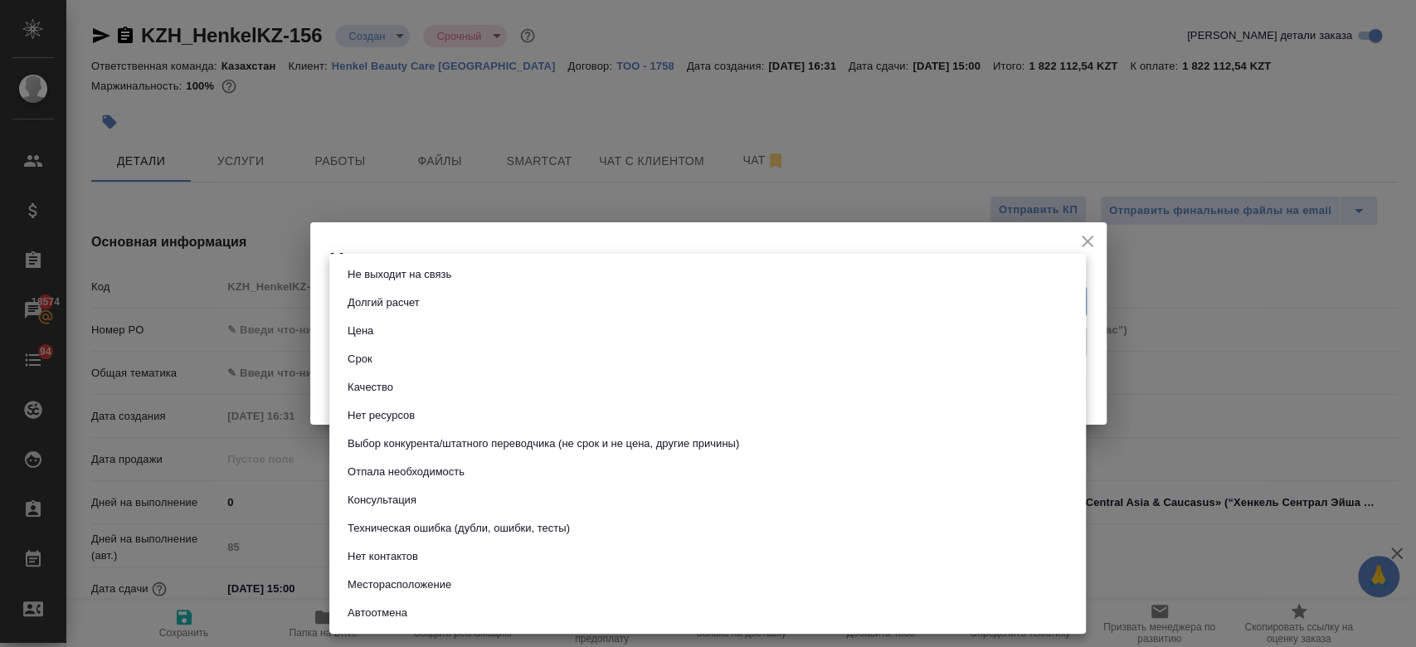
click at [399, 295] on body "🙏 .cls-1 fill:#fff; AWATERA Kosherbayeva Nazerke Клиенты Спецификации Заказы 18…" at bounding box center [708, 323] width 1416 height 647
type textarea "x"
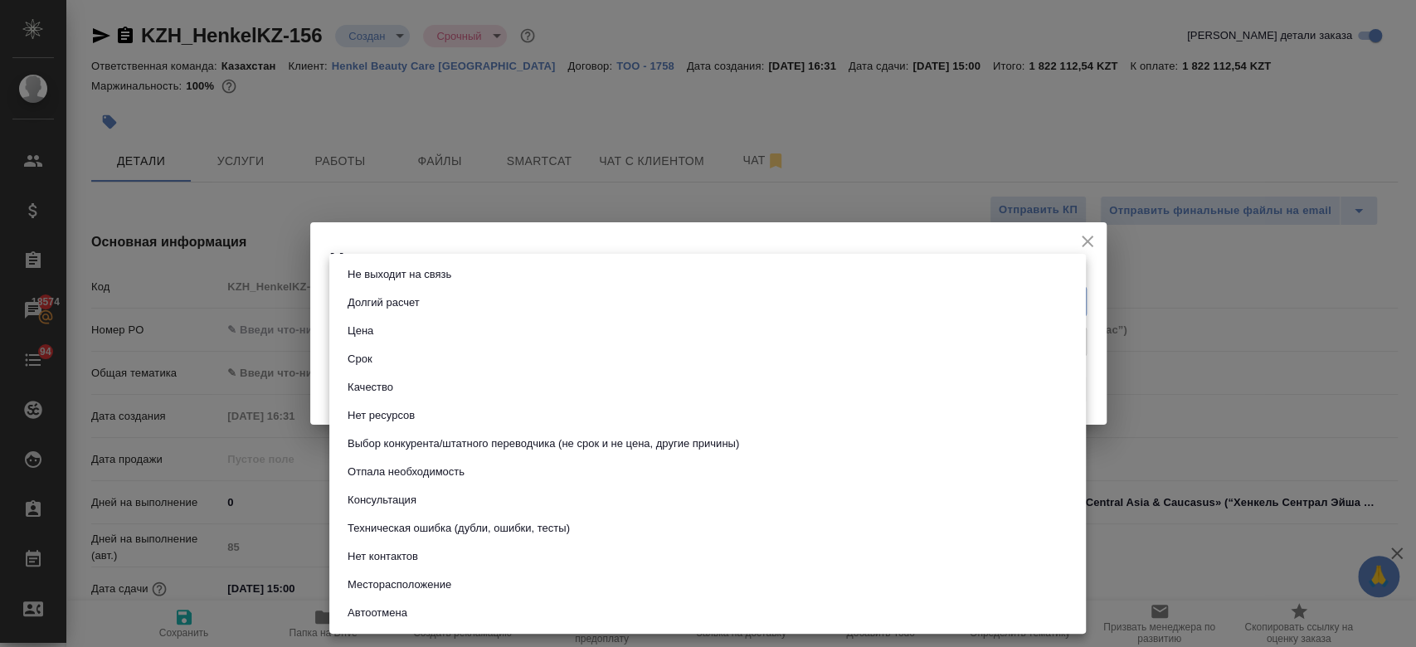
type textarea "x"
click at [459, 338] on li "Цена" at bounding box center [707, 331] width 756 height 28
type input "price"
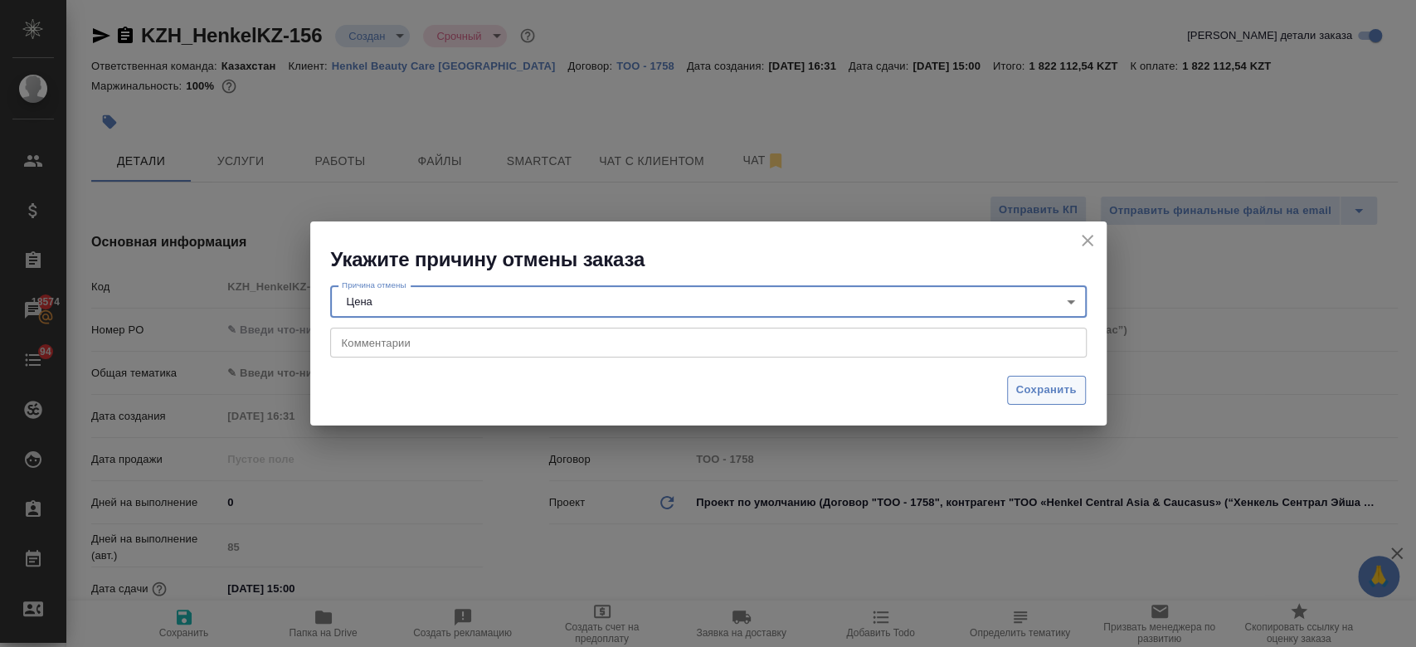
click at [1052, 391] on span "Сохранить" at bounding box center [1046, 390] width 61 height 19
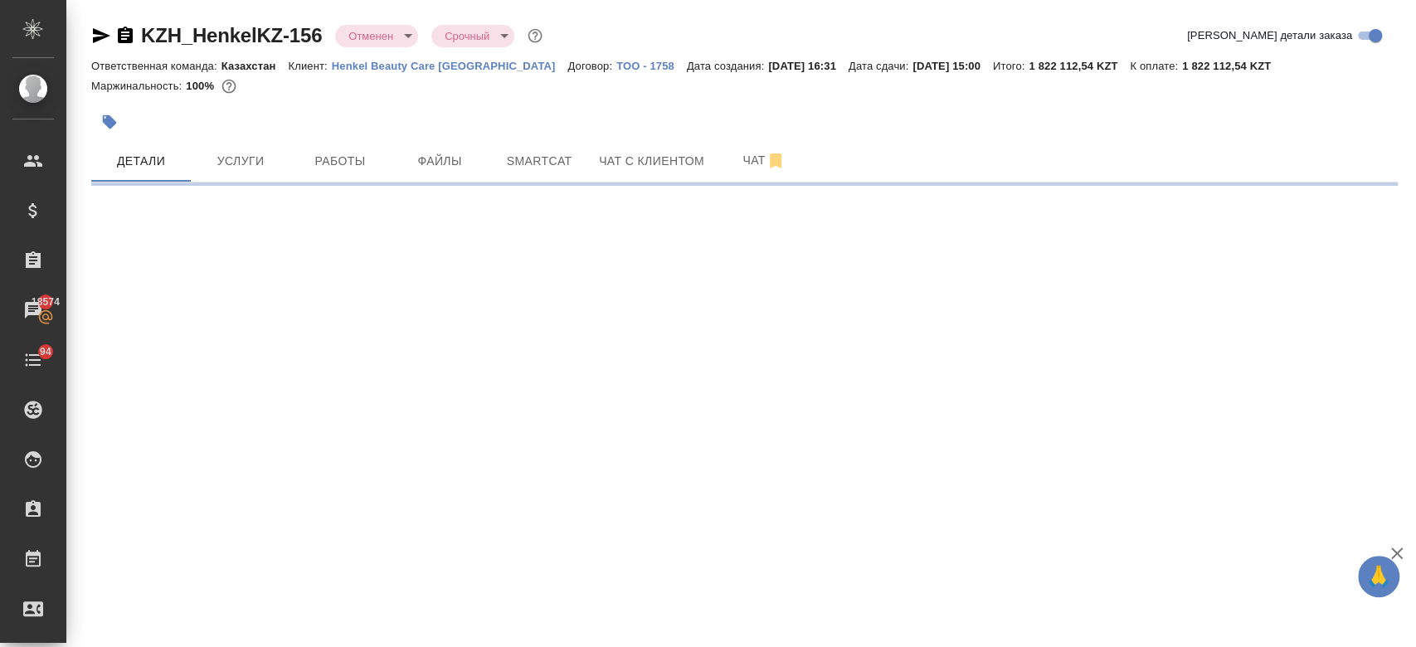
select select "RU"
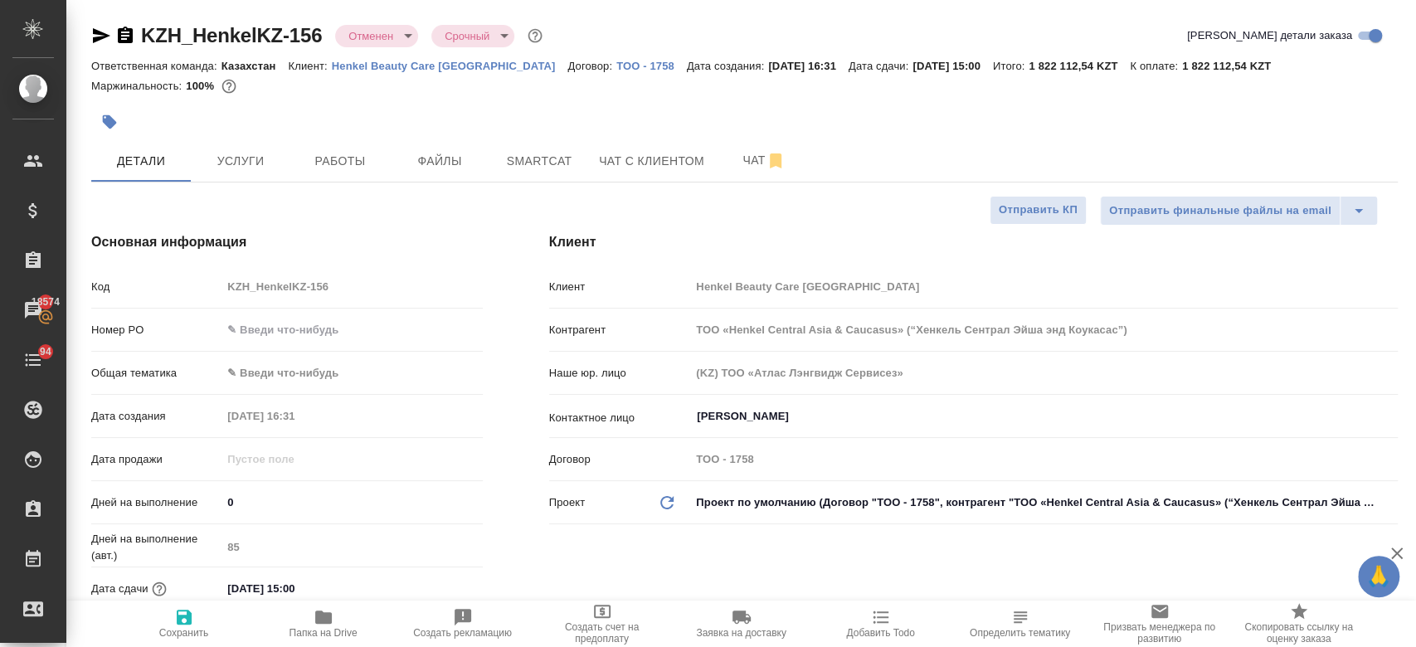
type textarea "x"
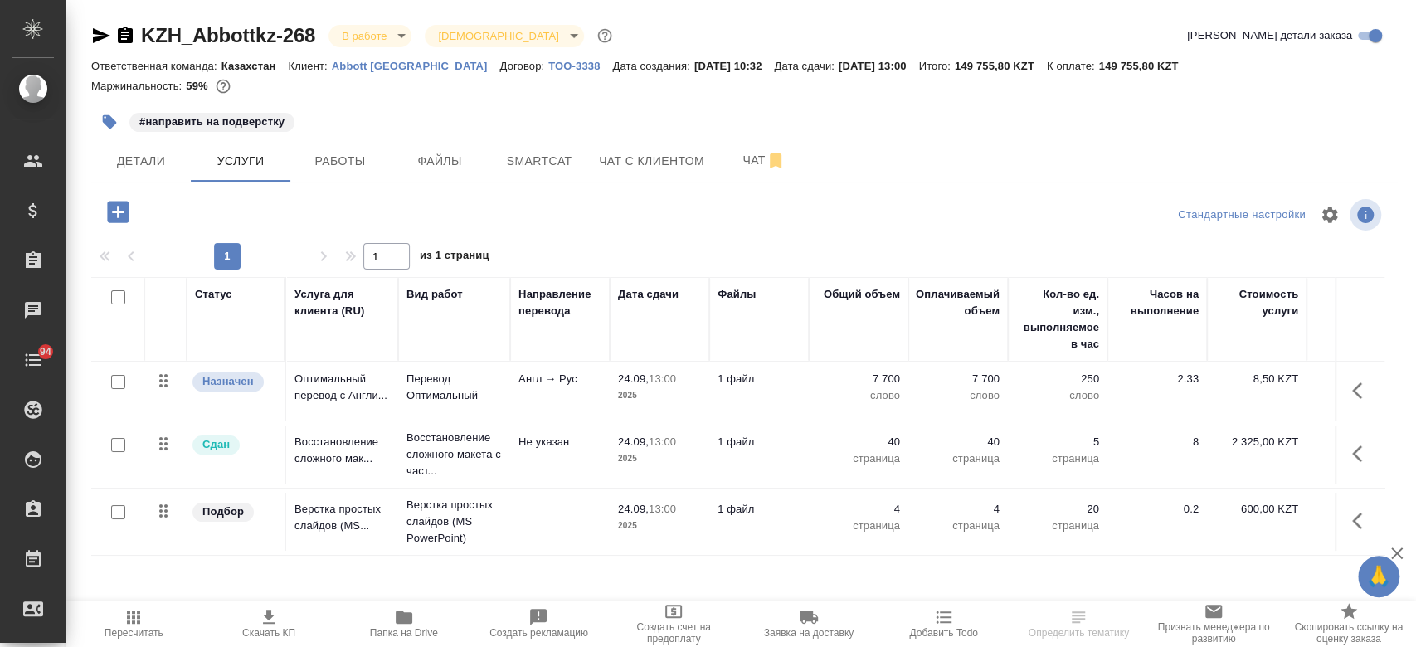
click at [577, 119] on div "#направить на подверстку" at bounding box center [526, 122] width 871 height 36
click at [145, 618] on span "Пересчитать" at bounding box center [133, 623] width 115 height 32
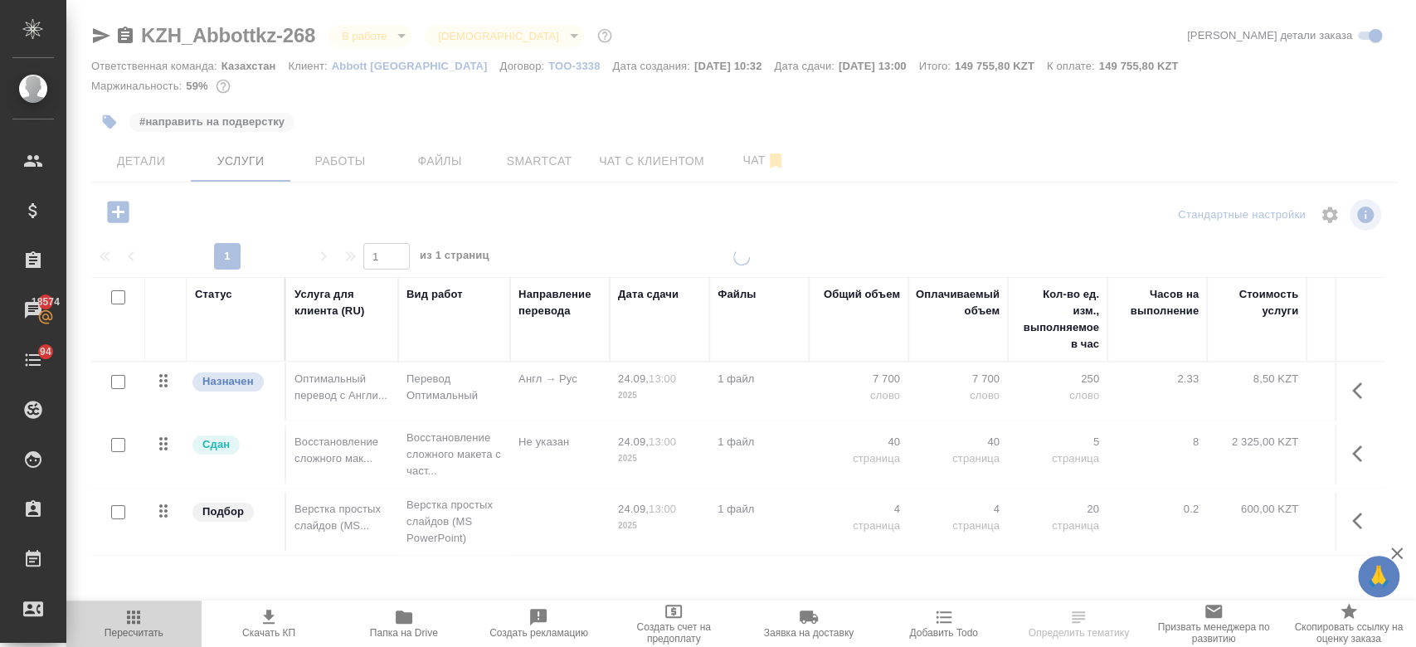
click at [145, 618] on span "Пересчитать" at bounding box center [133, 623] width 115 height 32
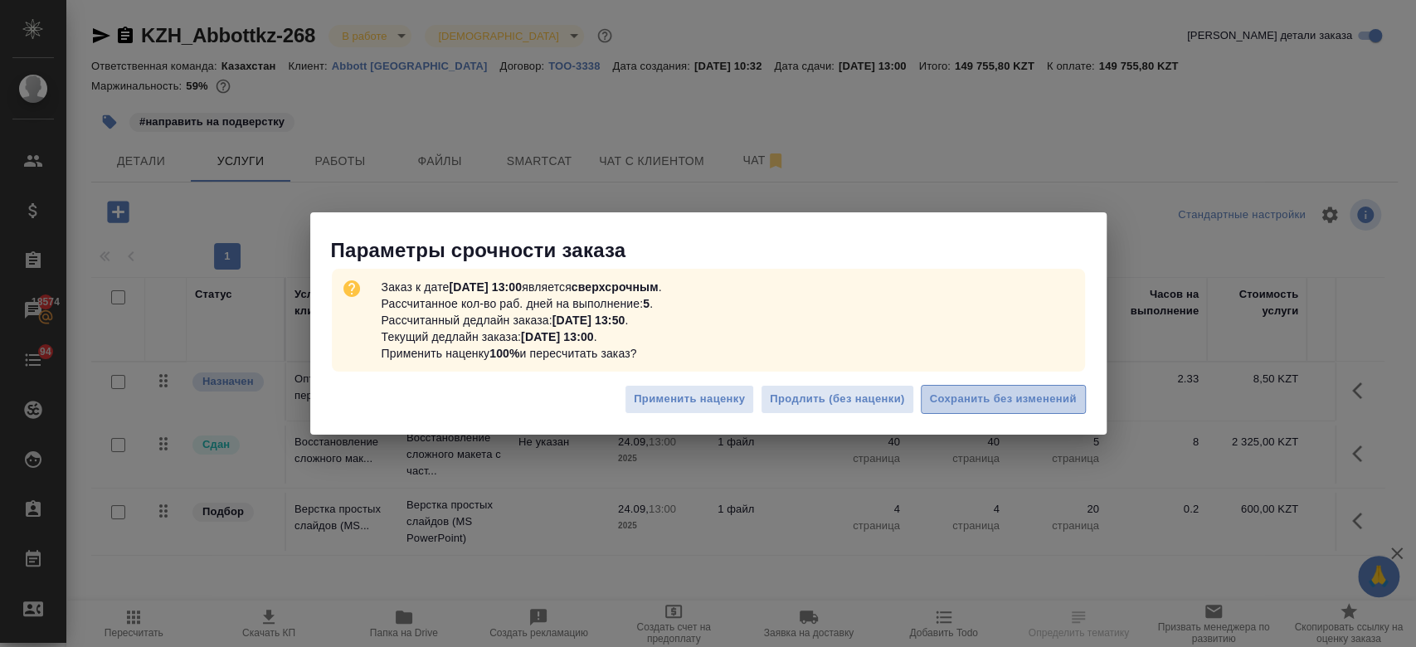
click at [993, 400] on span "Сохранить без изменений" at bounding box center [1003, 399] width 147 height 19
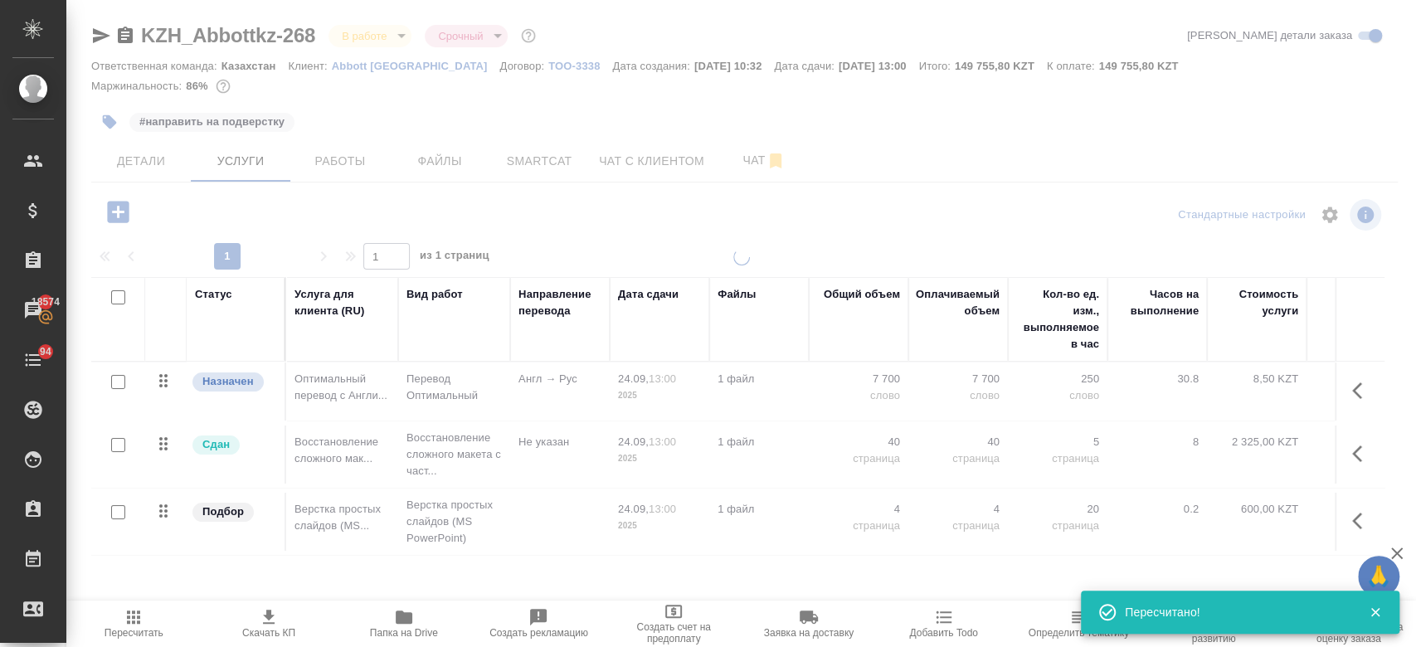
type input "urgent"
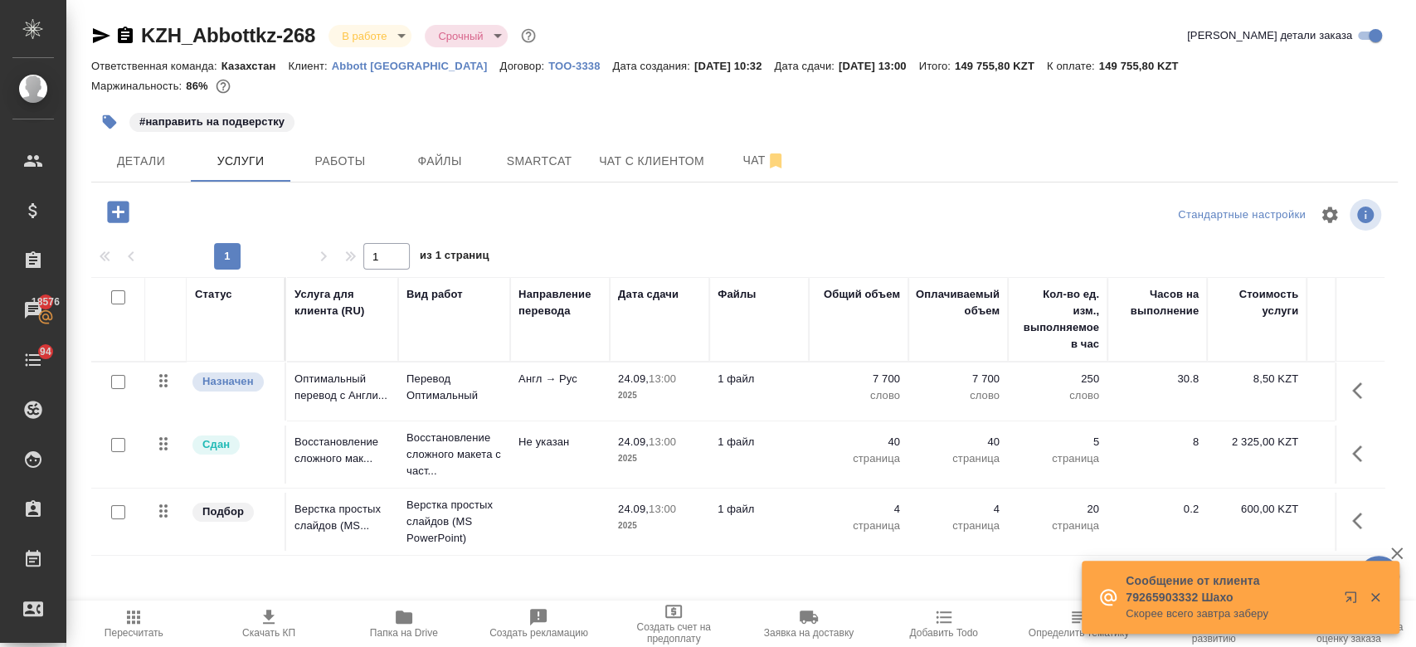
click at [346, 65] on p "[PERSON_NAME] [GEOGRAPHIC_DATA]" at bounding box center [416, 66] width 168 height 12
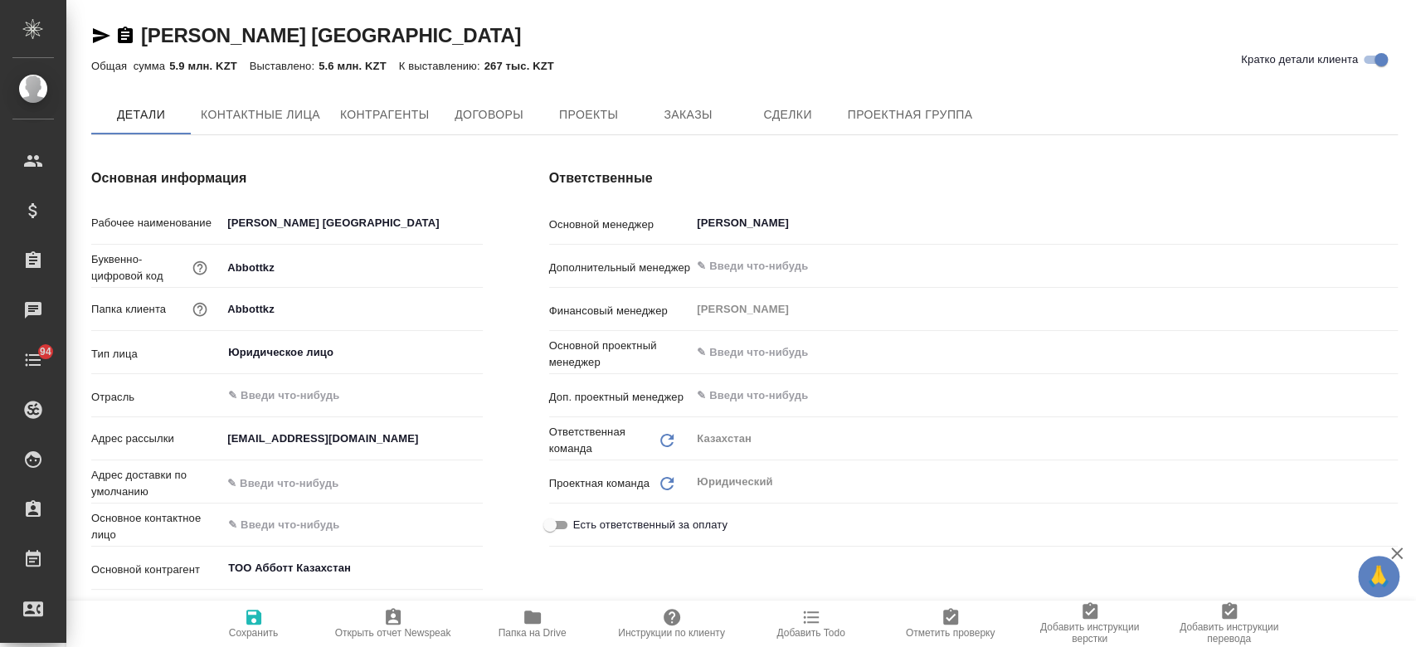
type input "(KZ) ТОО «Атлас Лэнгвидж Сервисез»"
type textarea "x"
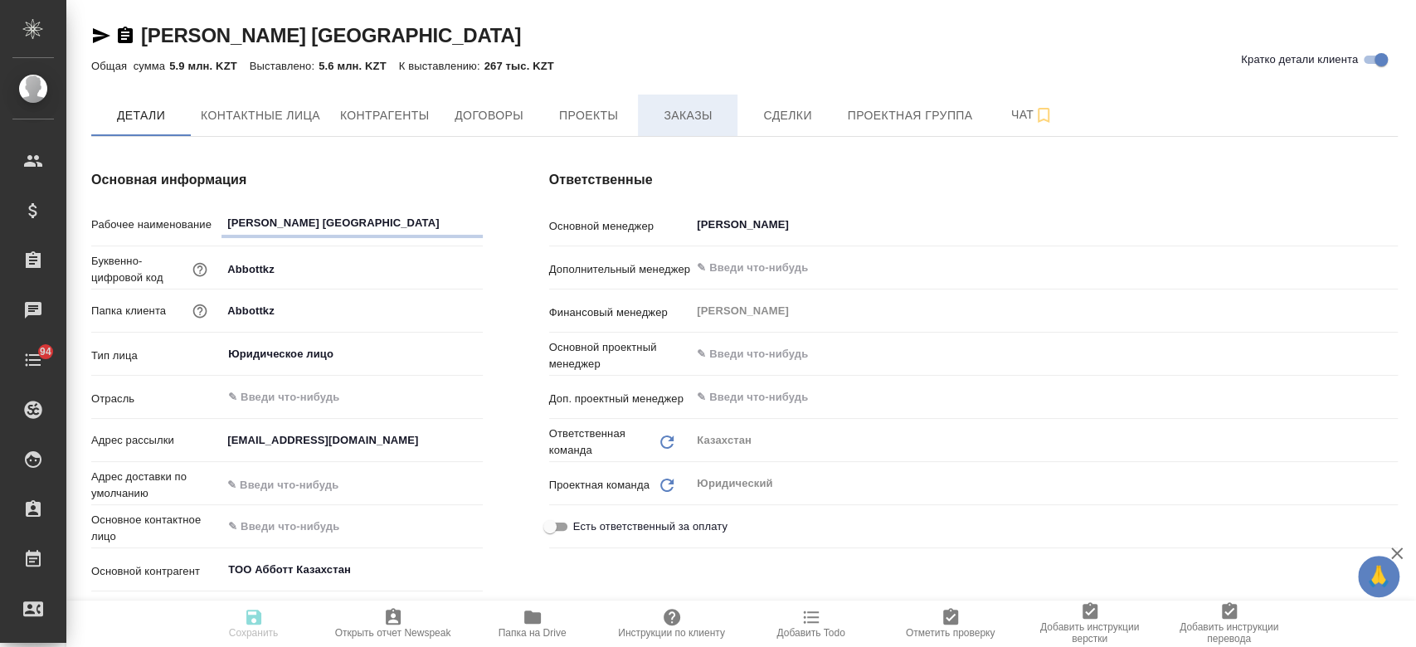
type textarea "x"
click at [670, 123] on span "Заказы" at bounding box center [688, 115] width 80 height 21
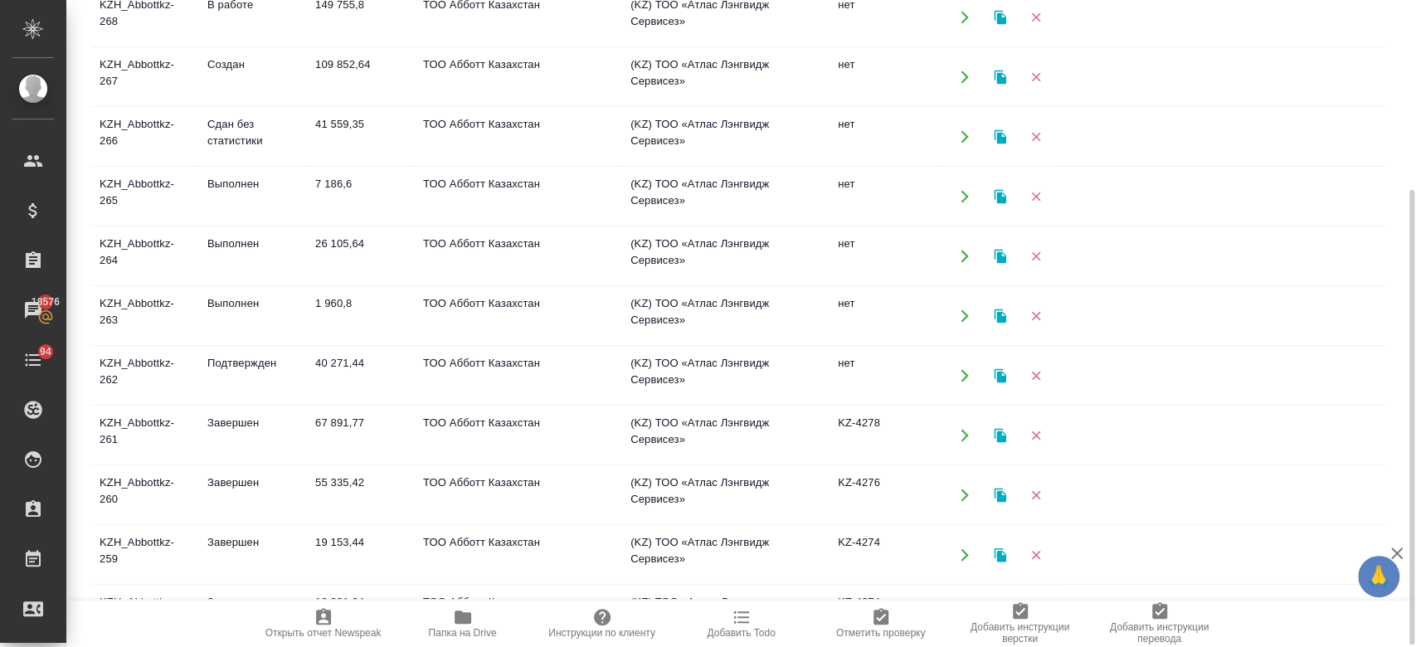
scroll to position [273, 0]
drag, startPoint x: 1414, startPoint y: 237, endPoint x: 1405, endPoint y: 143, distance: 95.0
click at [1405, 137] on div at bounding box center [1409, 323] width 12 height 647
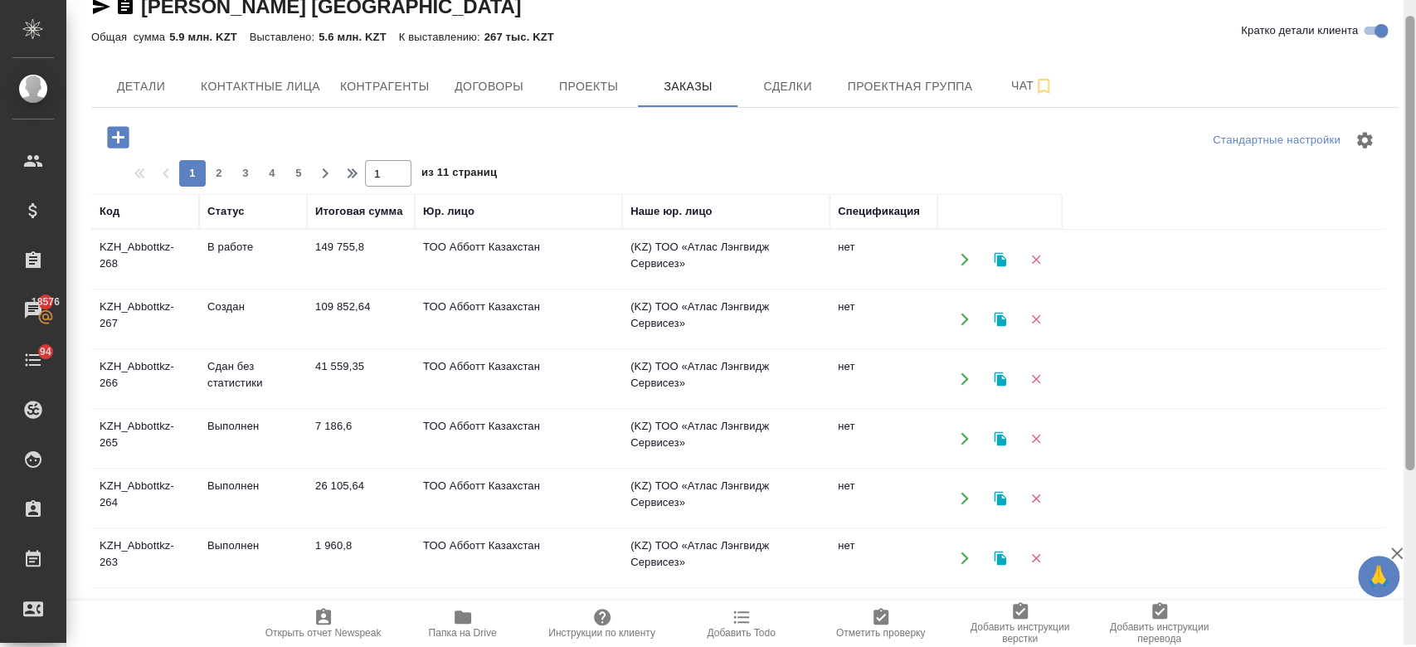
scroll to position [0, 0]
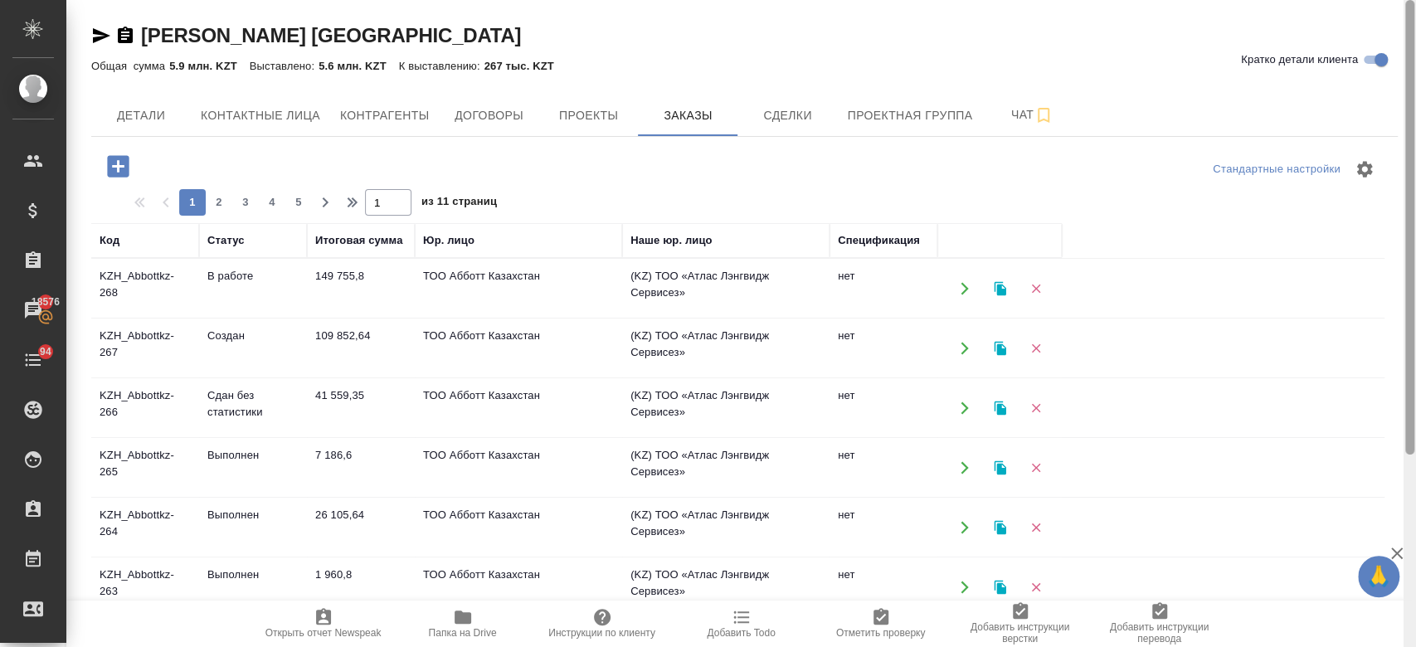
drag, startPoint x: 1406, startPoint y: 212, endPoint x: 1414, endPoint y: -23, distance: 235.7
click at [1414, 0] on html "🙏 .cls-1 fill:#fff; AWATERA Kosherbayeva Nazerke Клиенты Спецификации Заказы 18…" at bounding box center [708, 323] width 1416 height 647
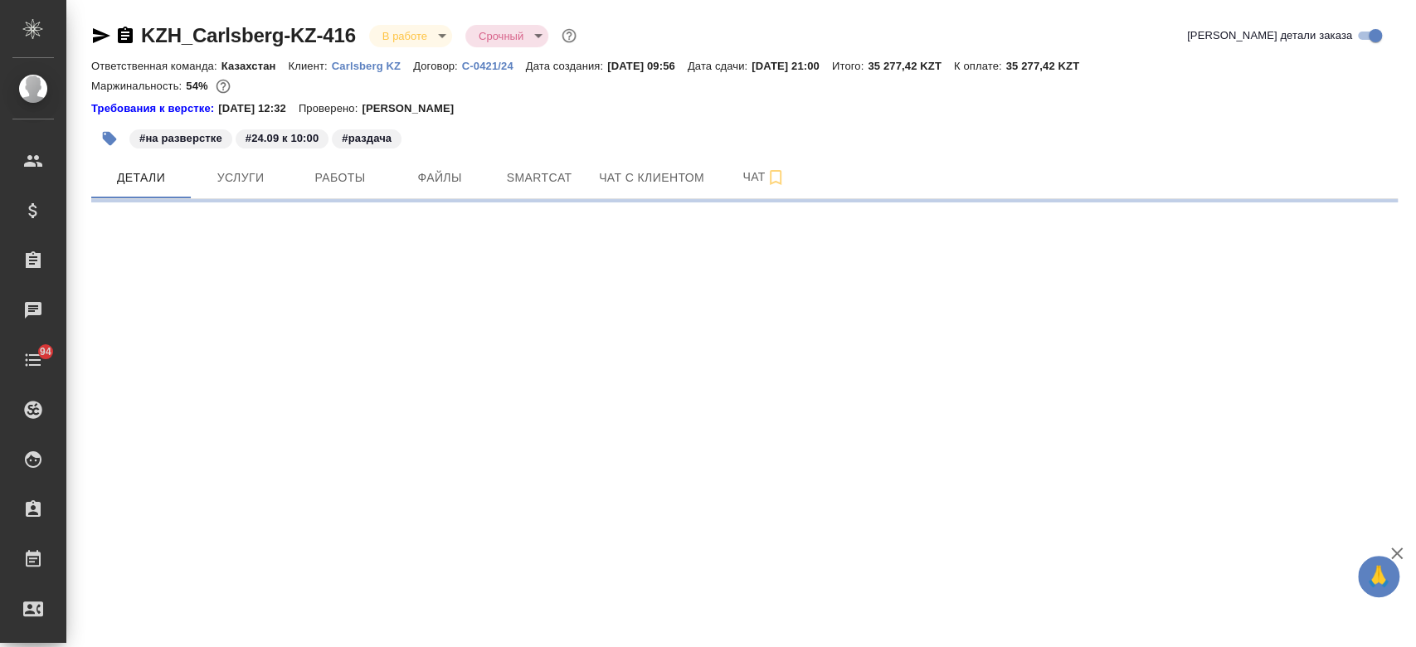
select select "RU"
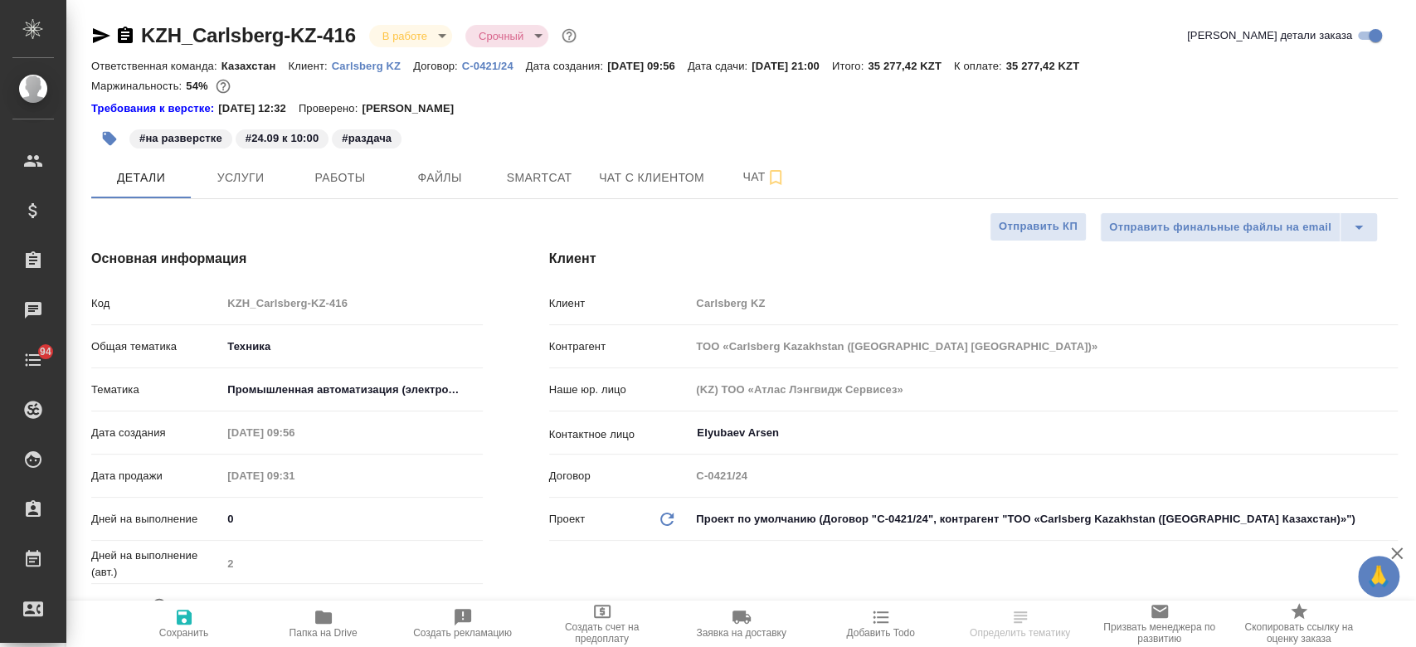
click at [372, 71] on link "Carlsberg KZ" at bounding box center [372, 65] width 81 height 14
type textarea "x"
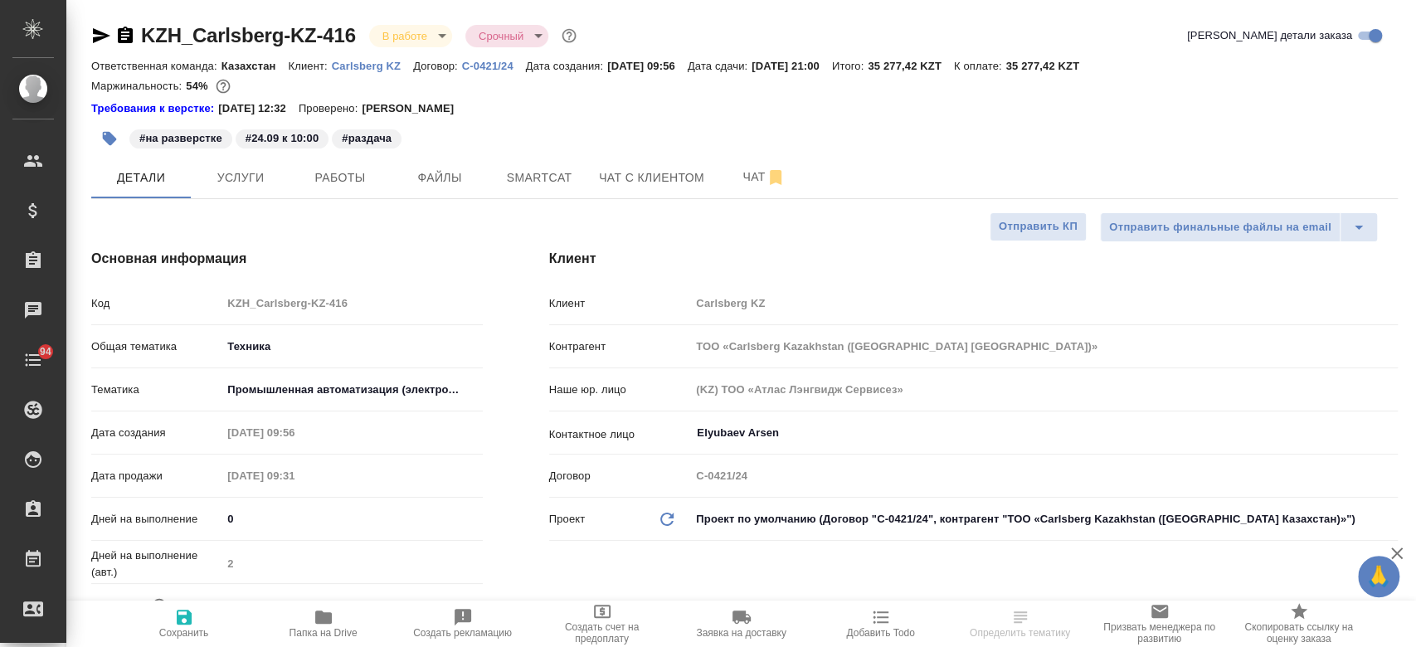
type textarea "x"
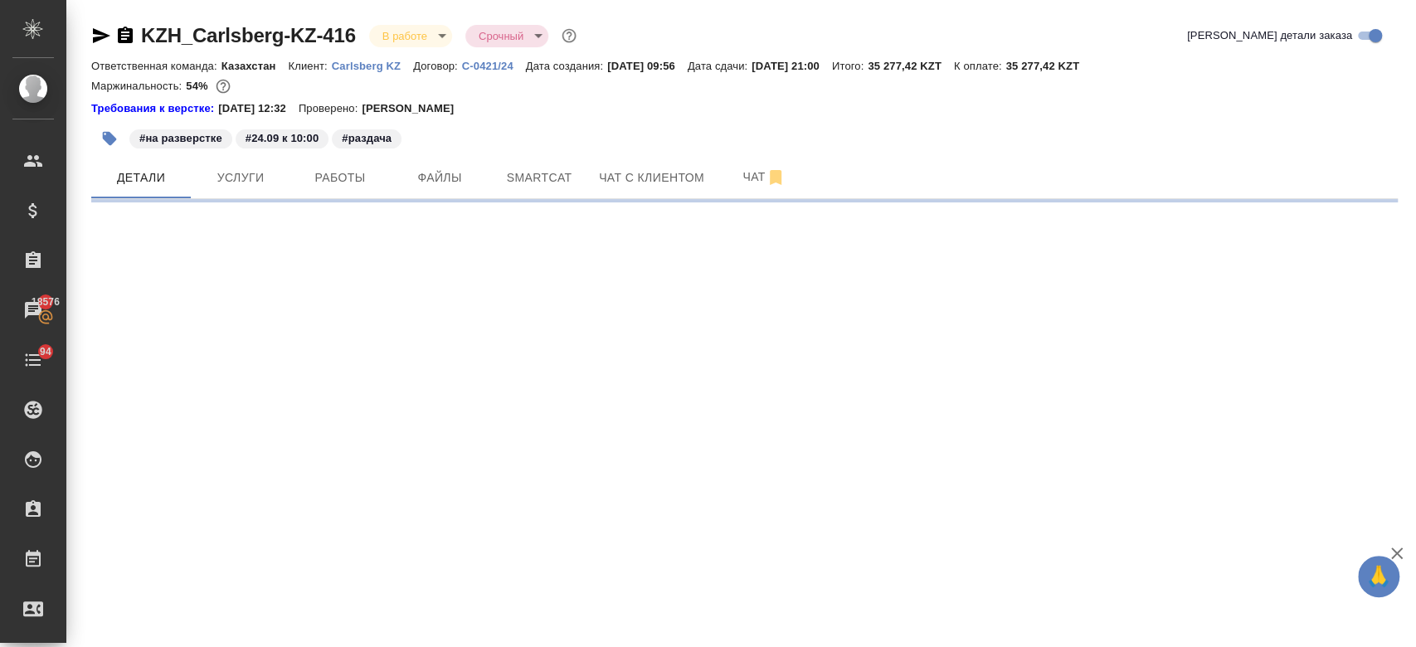
select select "RU"
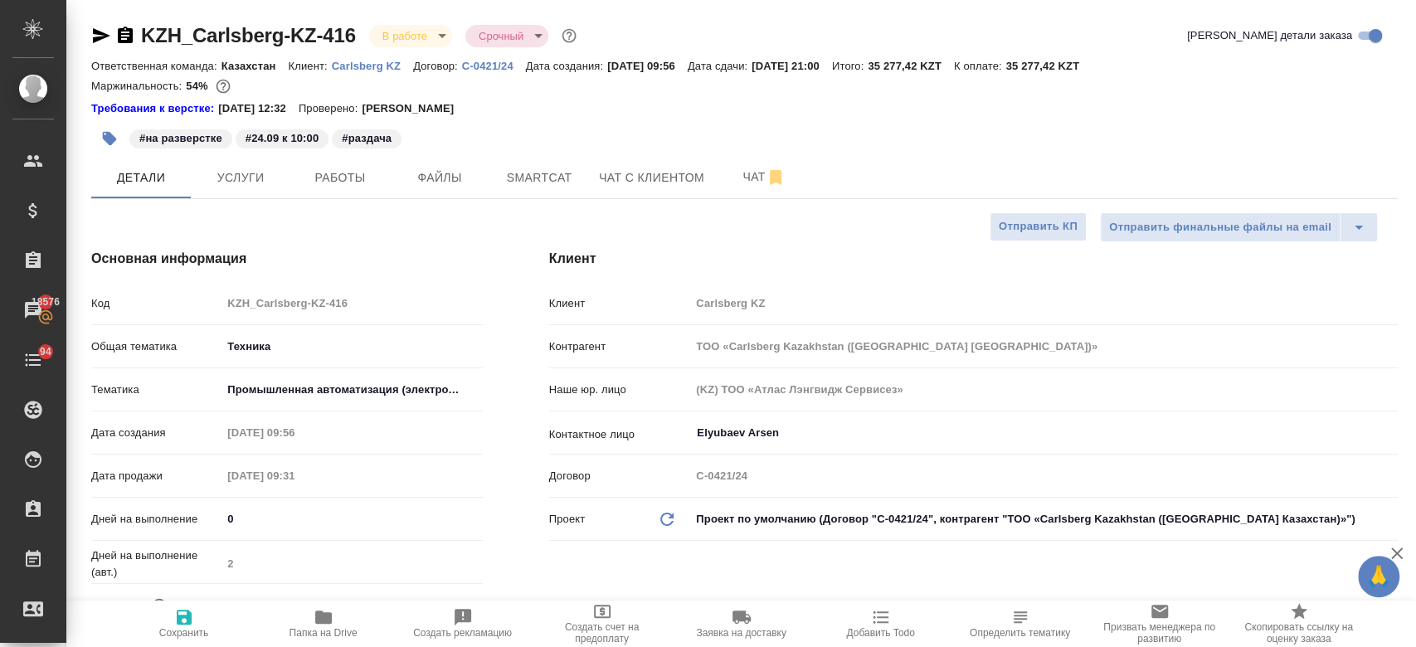
type textarea "x"
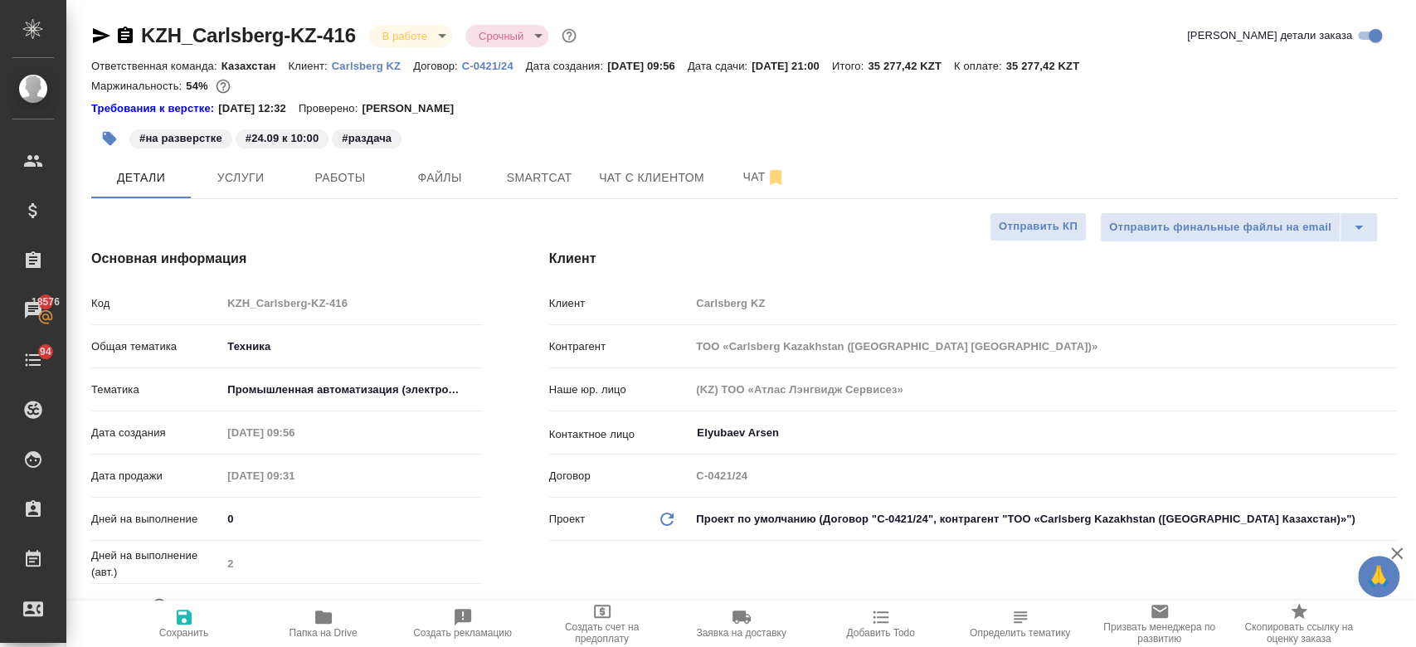
type textarea "x"
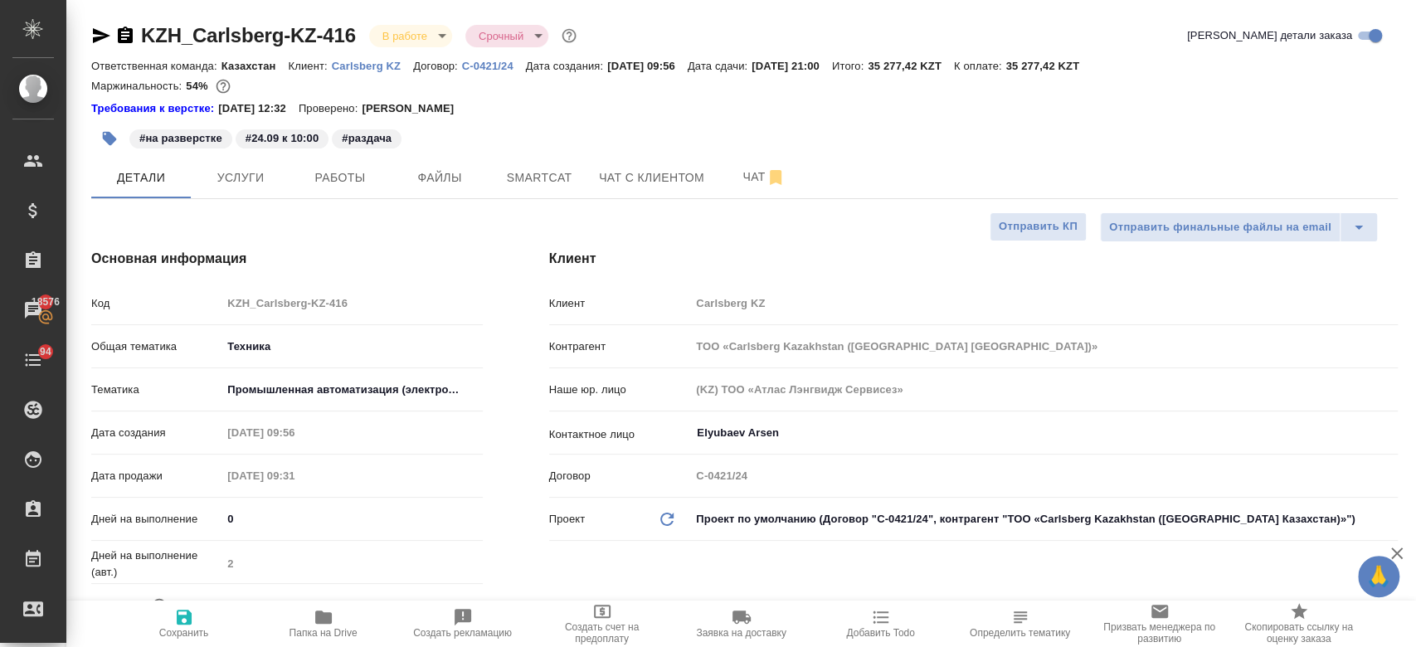
type textarea "x"
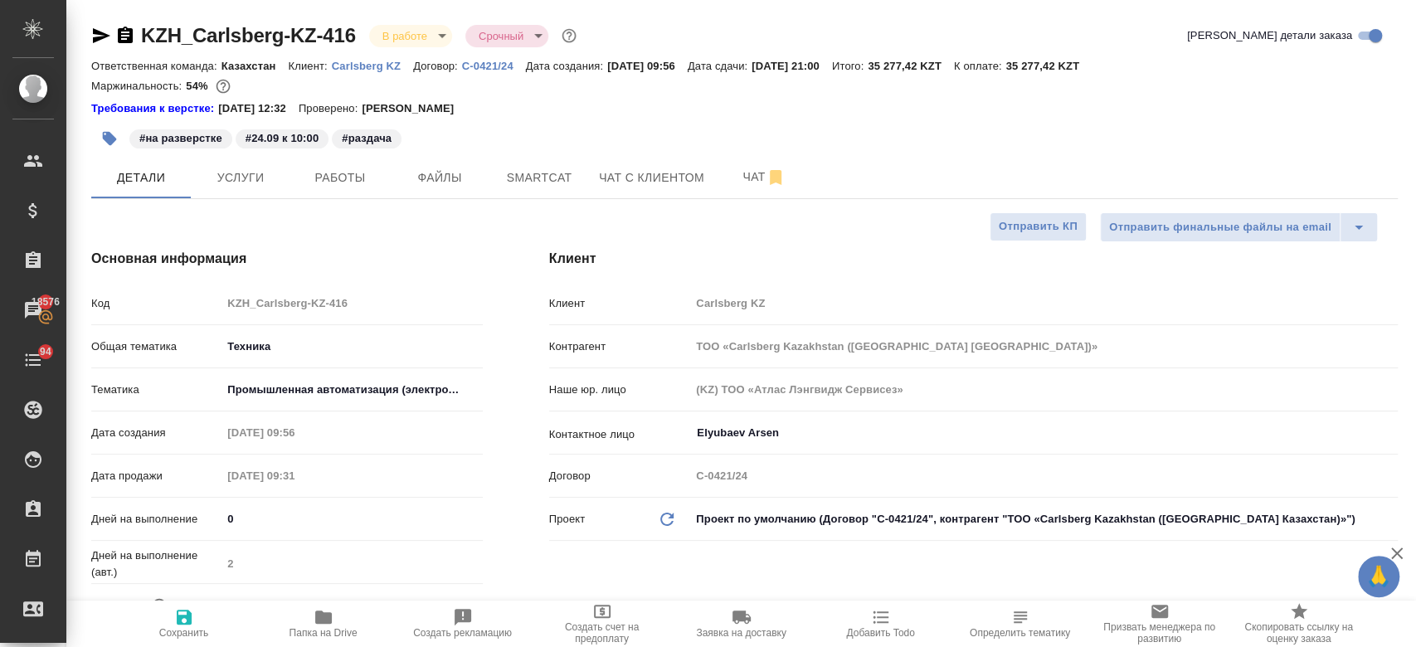
type textarea "x"
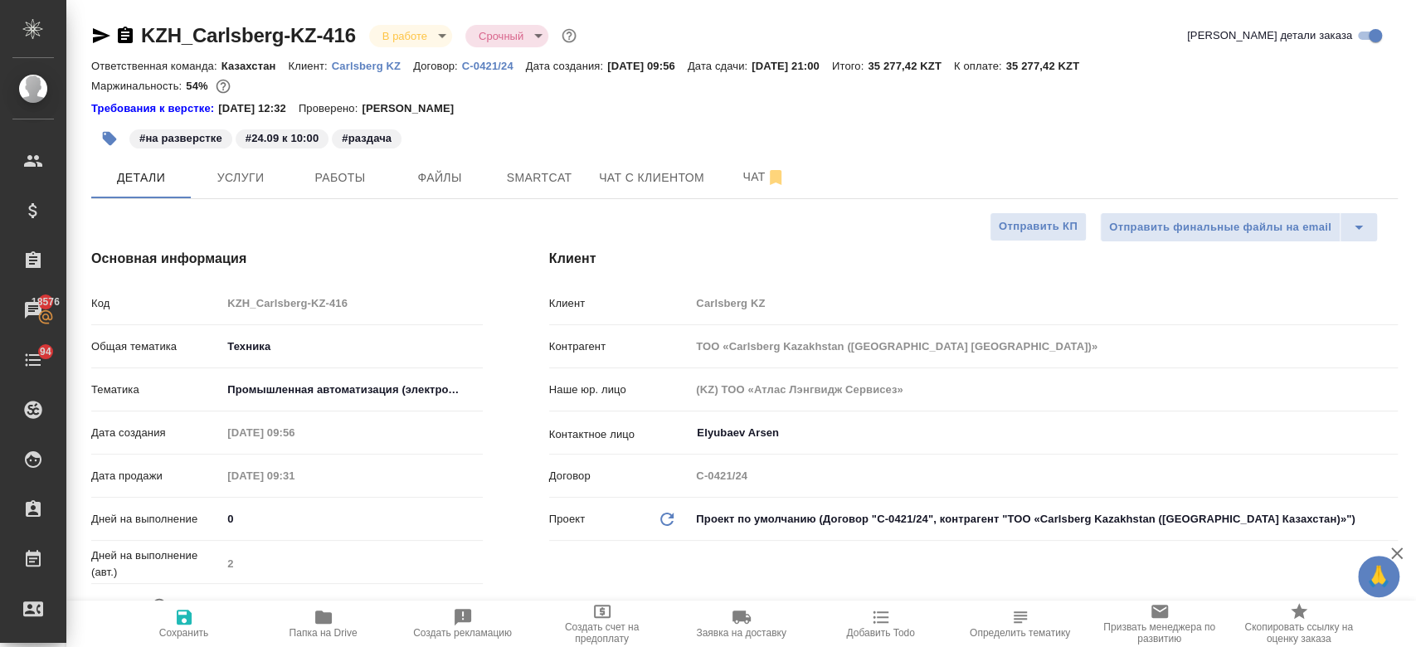
type textarea "x"
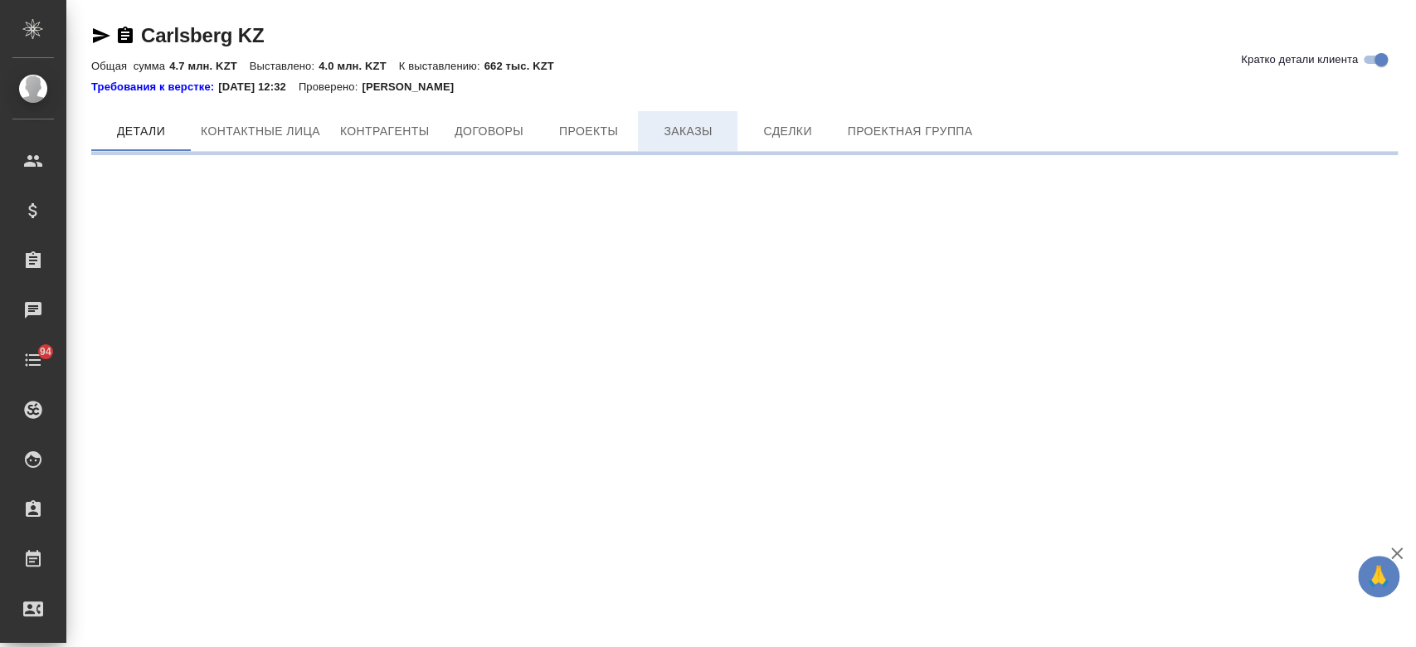
drag, startPoint x: 674, startPoint y: 102, endPoint x: 676, endPoint y: 129, distance: 26.6
click at [676, 129] on div "Carlsberg KZ Кратко детали клиента Общая сумма 4.7 млн. KZT Выставлено: 4.0 млн…" at bounding box center [744, 82] width 1324 height 164
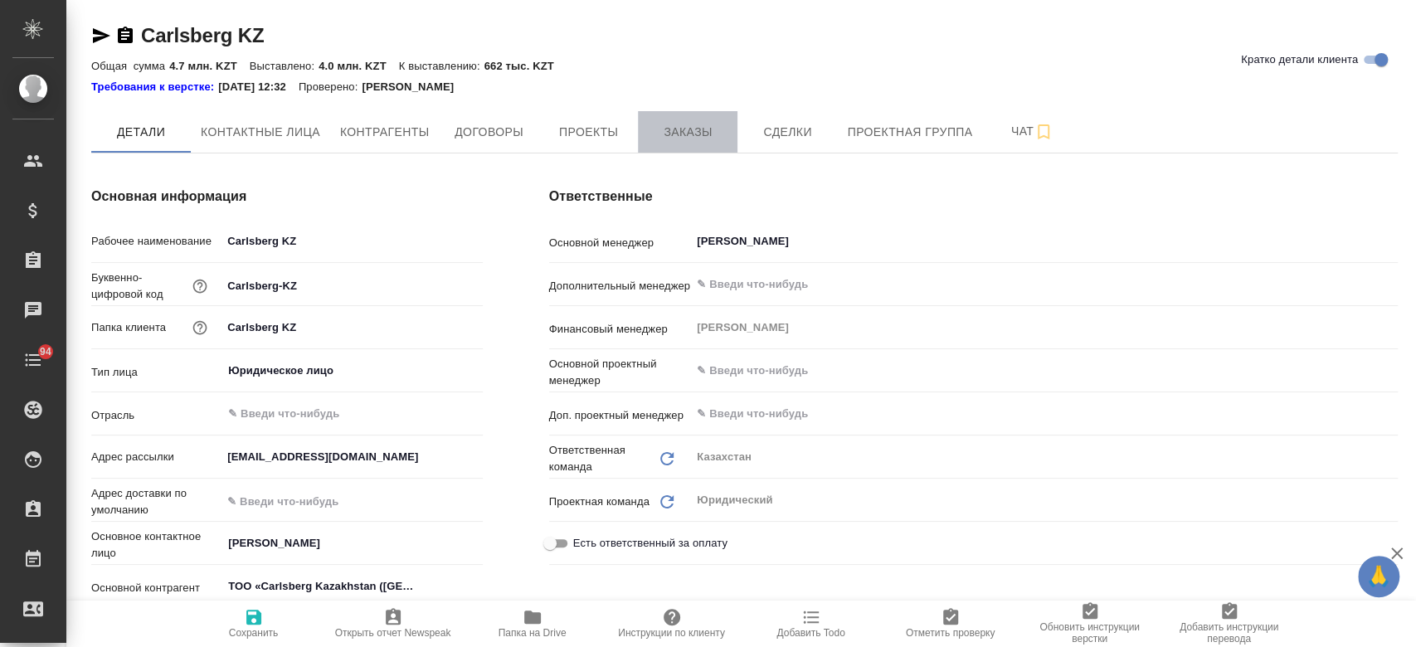
click at [676, 129] on span "Заказы" at bounding box center [688, 132] width 80 height 21
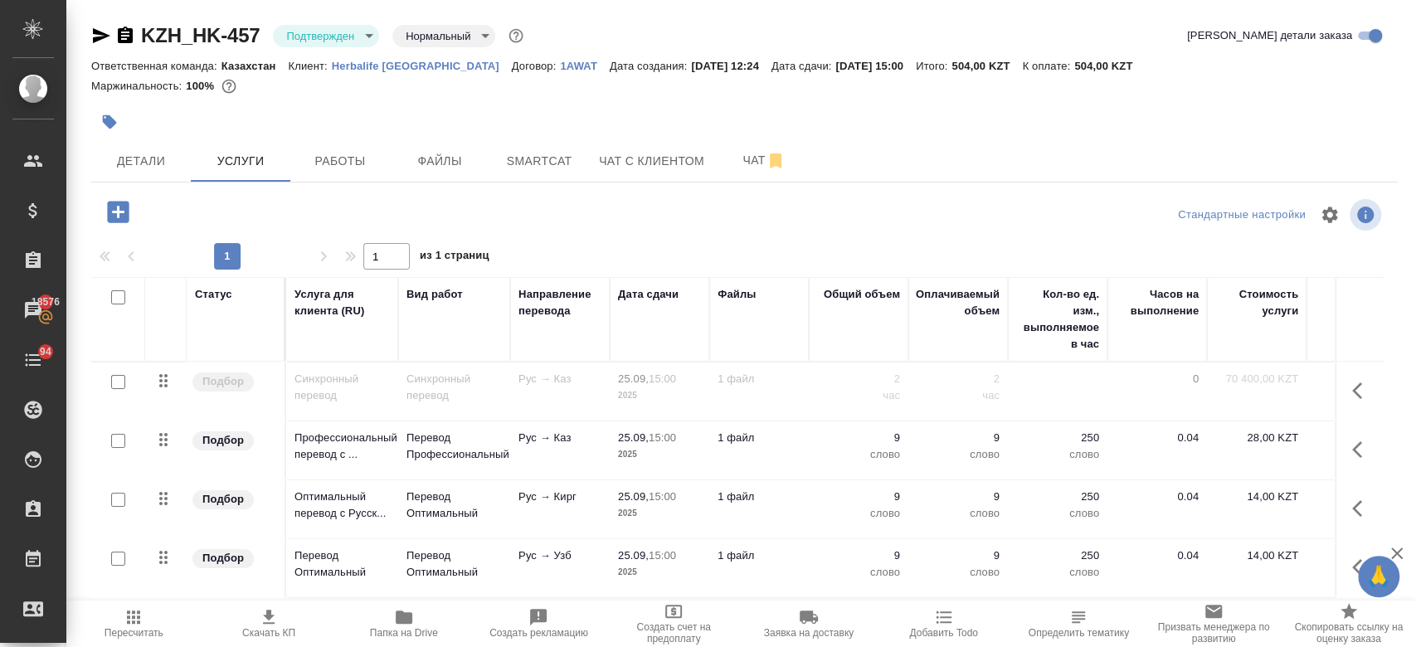
click at [736, 121] on div at bounding box center [526, 122] width 871 height 36
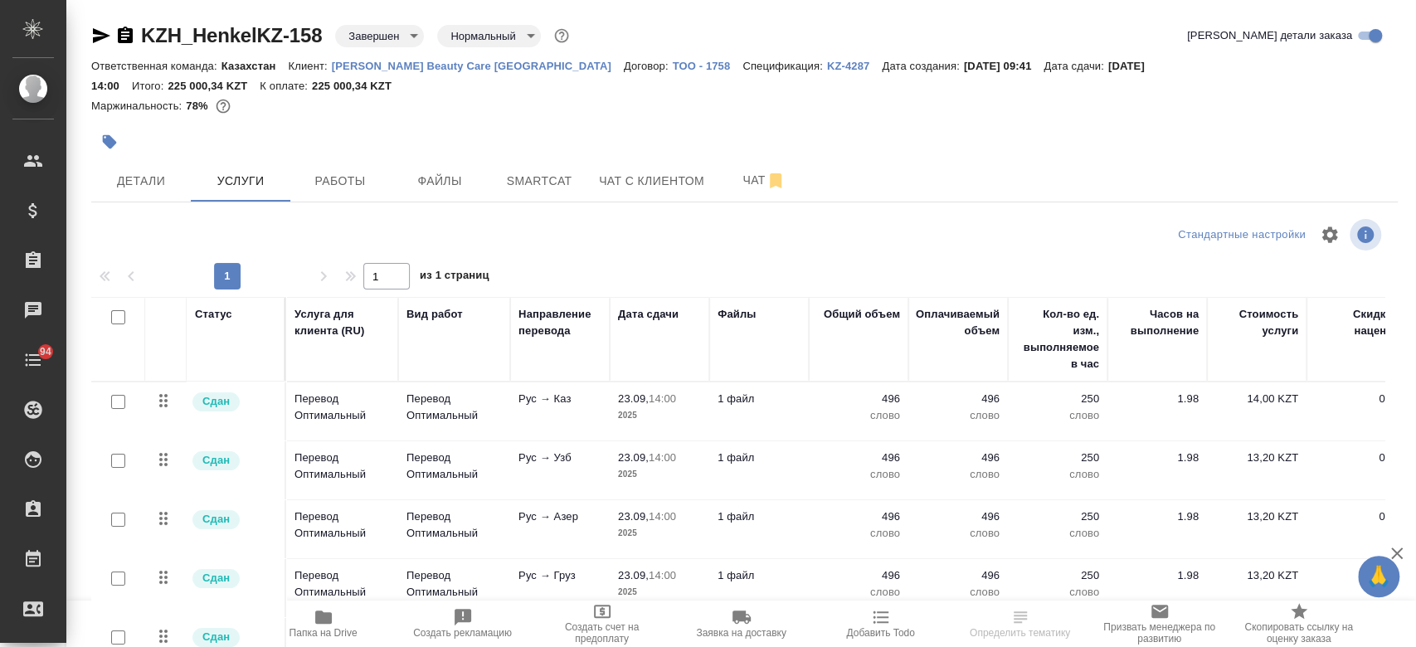
click at [419, 61] on p "[PERSON_NAME] Beauty Care [GEOGRAPHIC_DATA]" at bounding box center [478, 66] width 292 height 12
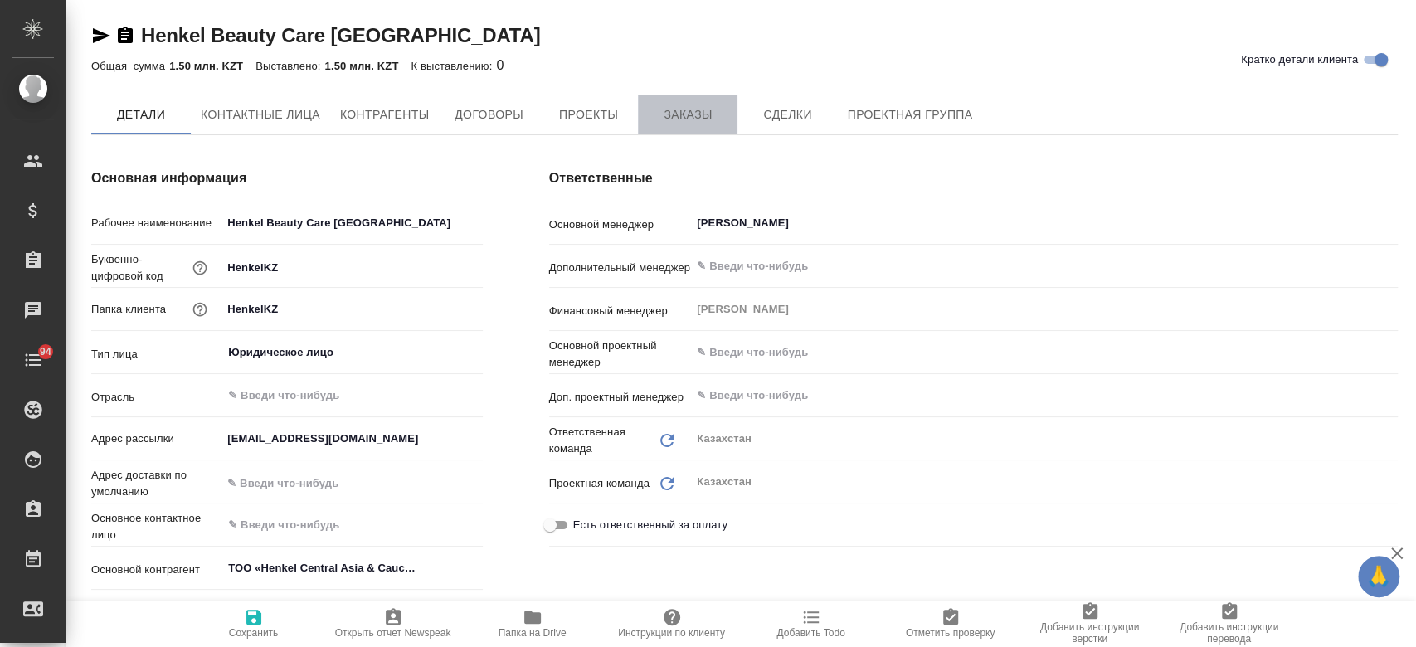
click at [680, 110] on span "Заказы" at bounding box center [688, 114] width 80 height 21
type textarea "x"
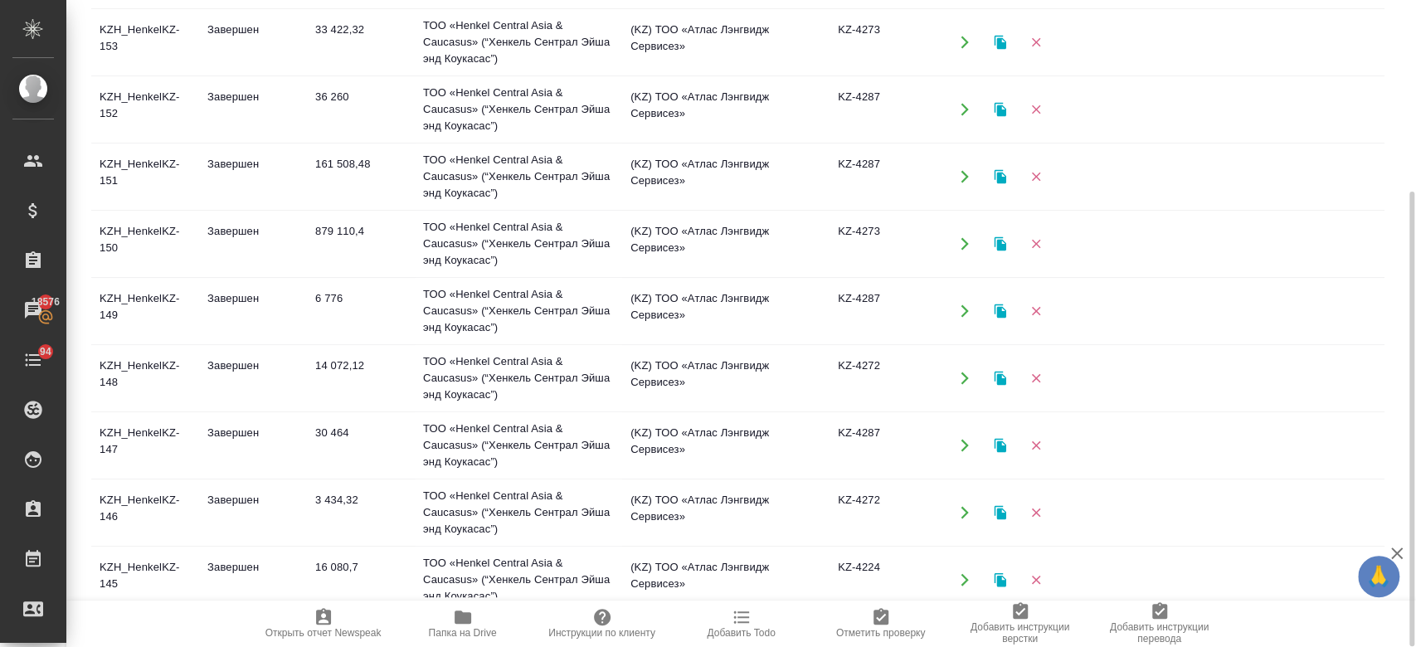
scroll to position [333, 0]
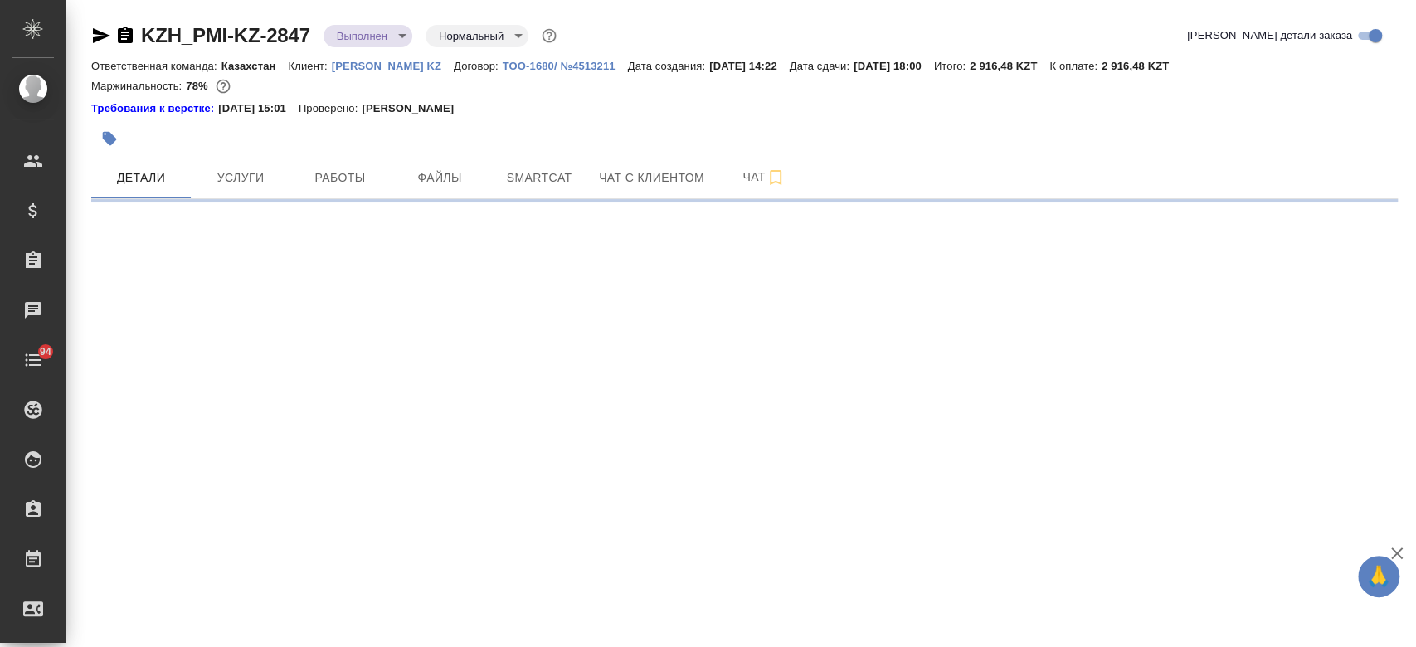
select select "RU"
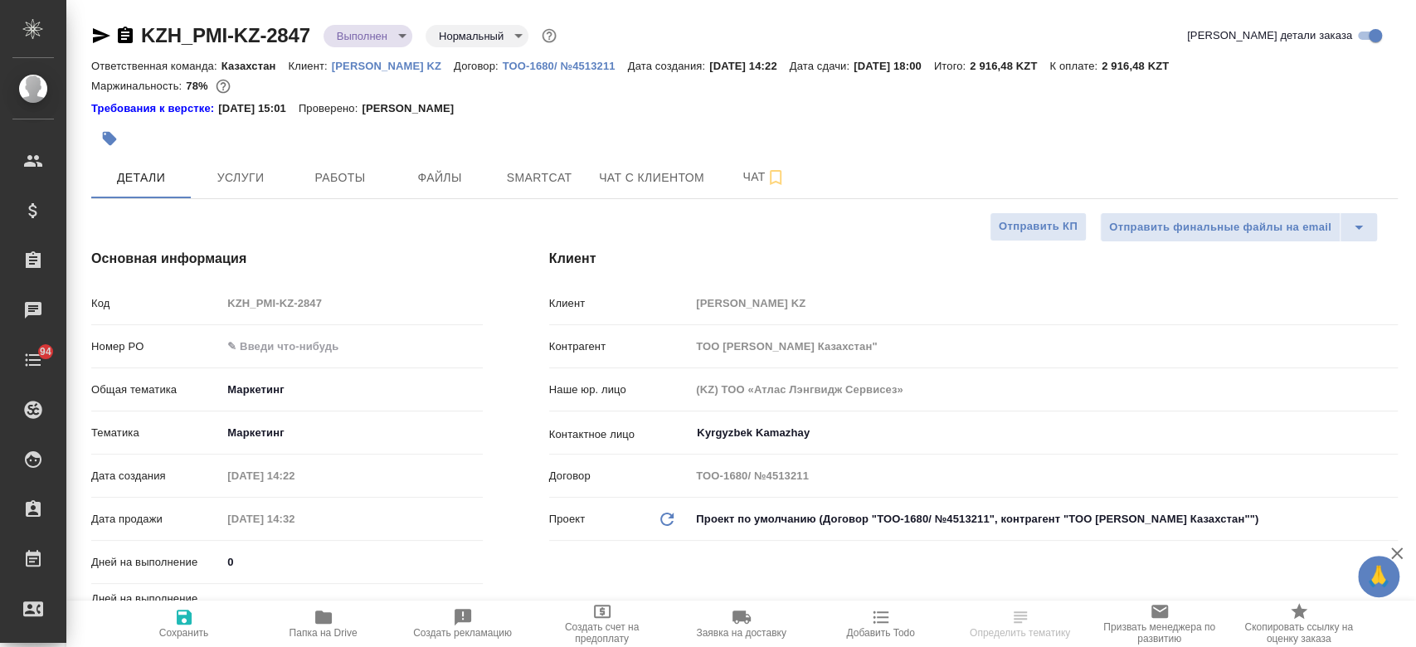
type textarea "x"
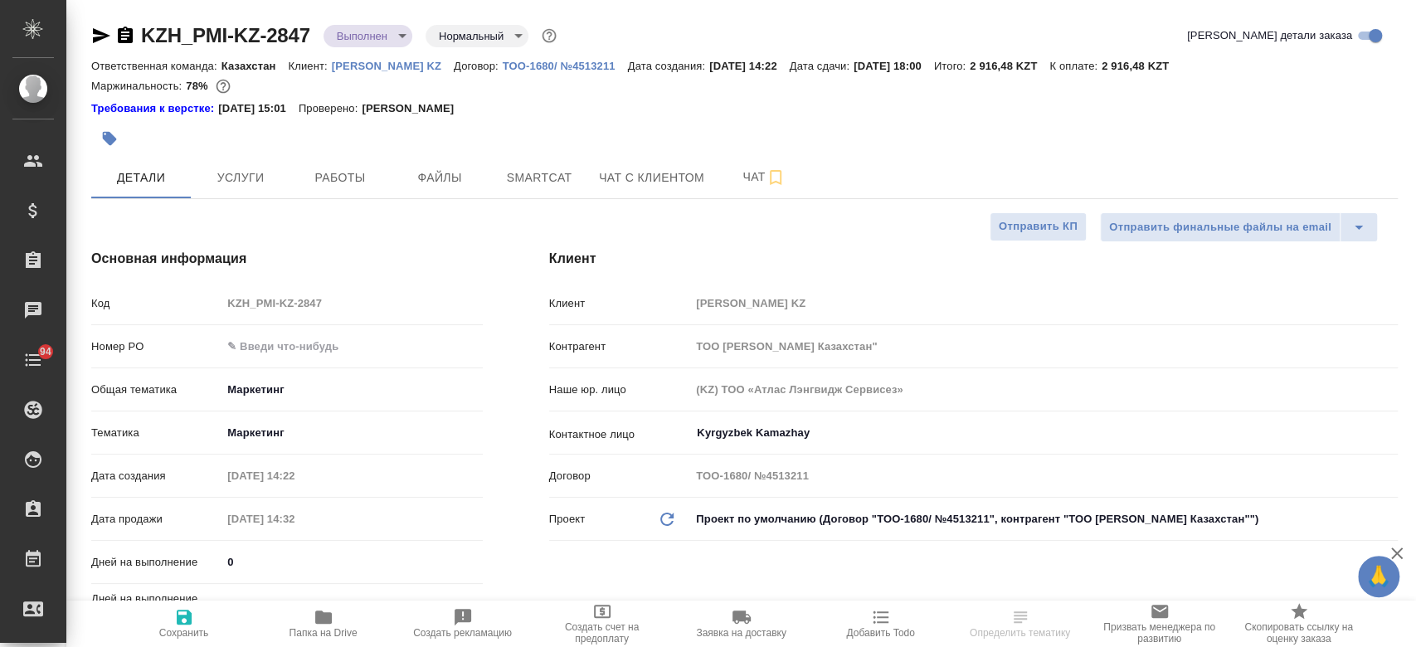
type textarea "x"
click at [402, 61] on p "Philip Morris KZ" at bounding box center [393, 66] width 122 height 12
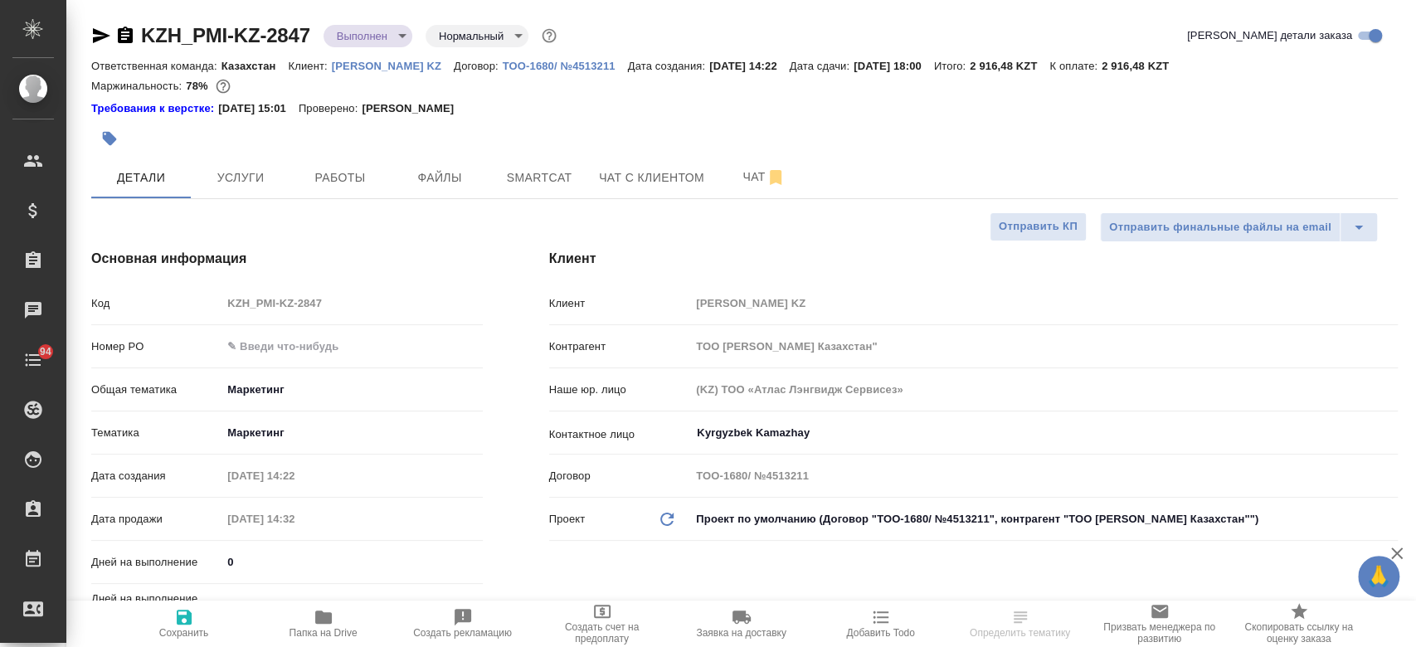
type textarea "x"
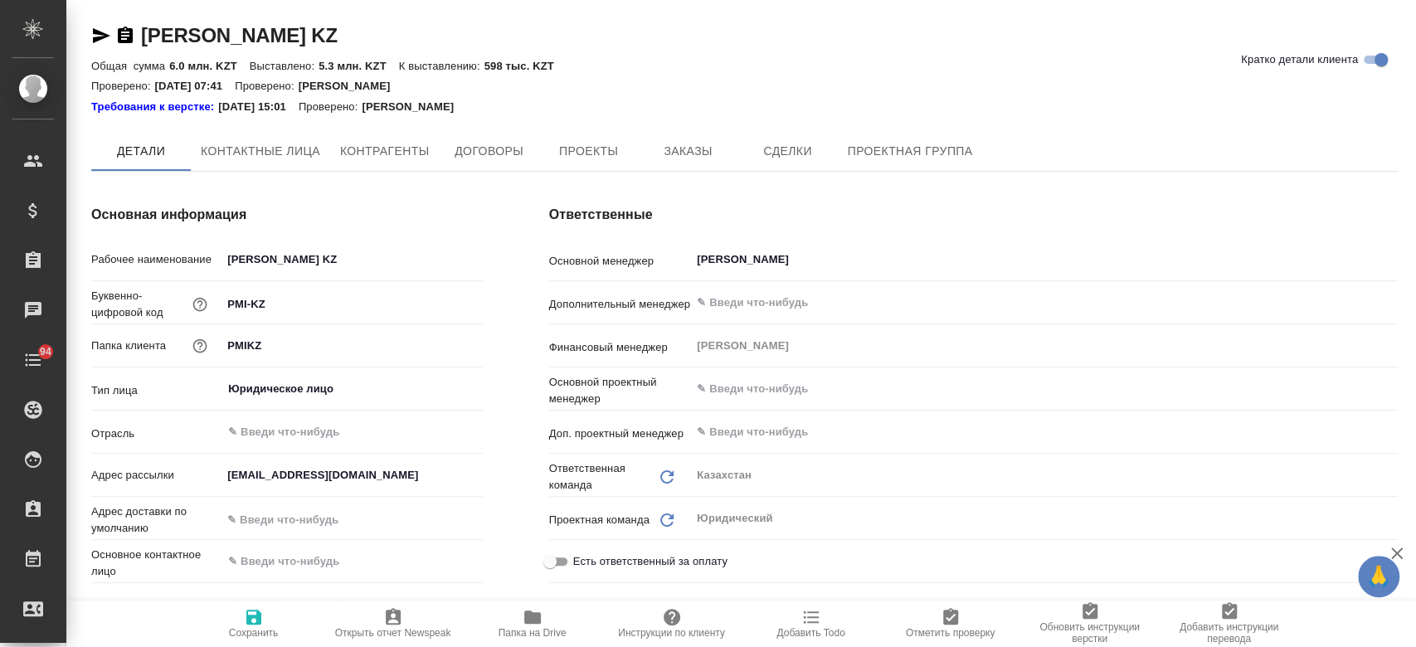
type textarea "x"
click at [683, 148] on span "Заказы" at bounding box center [688, 152] width 80 height 21
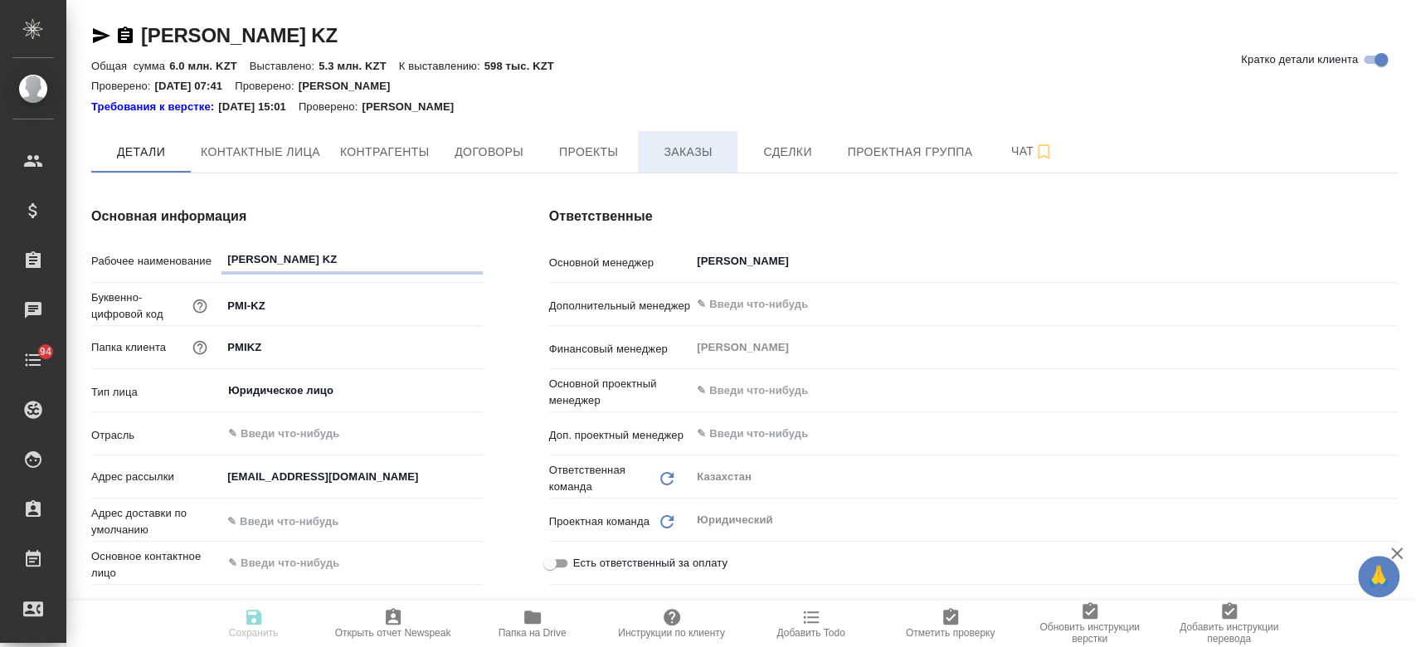
type textarea "x"
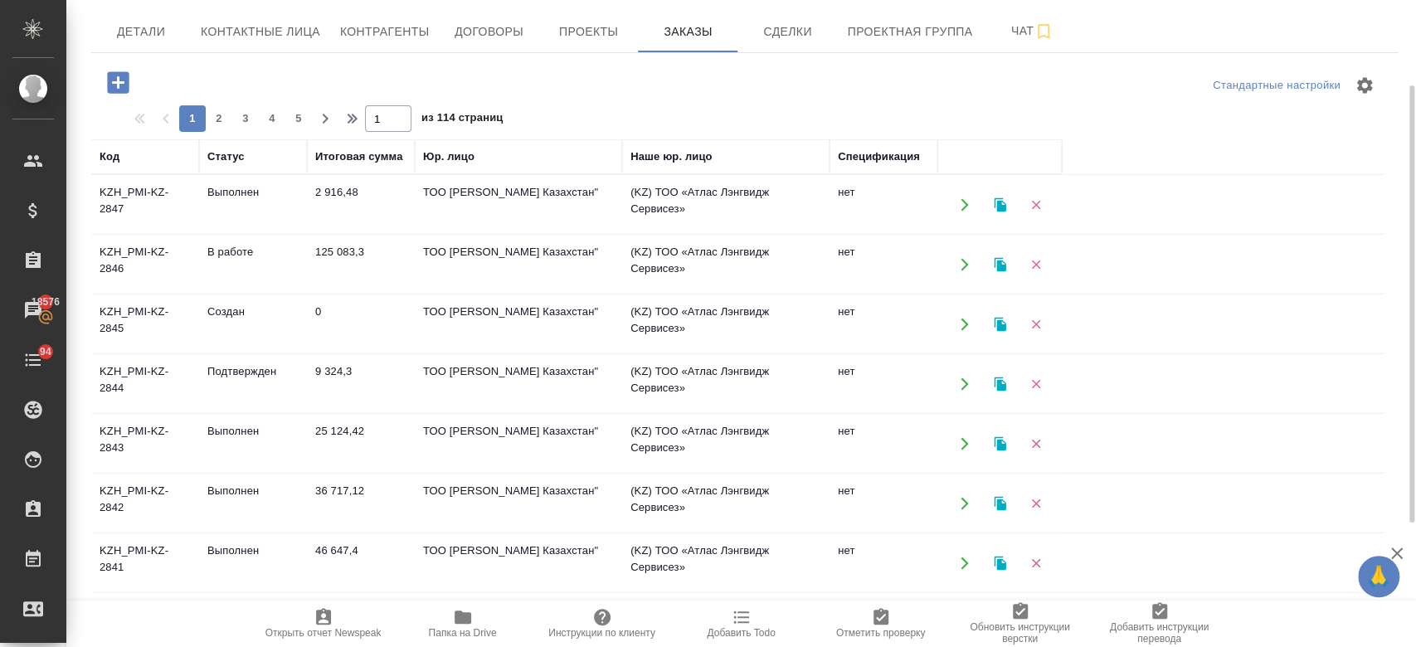
scroll to position [123, 0]
click at [224, 313] on td "Создан" at bounding box center [253, 322] width 108 height 58
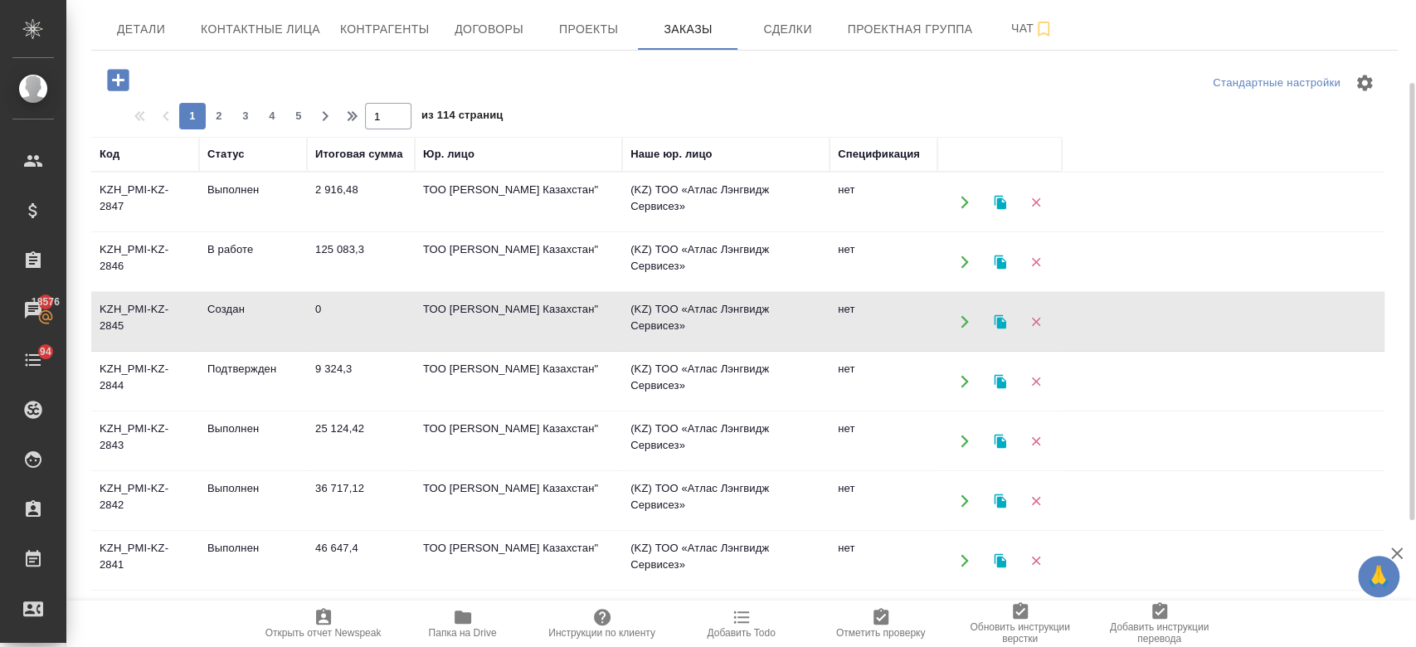
click at [224, 313] on td "Создан" at bounding box center [253, 322] width 108 height 58
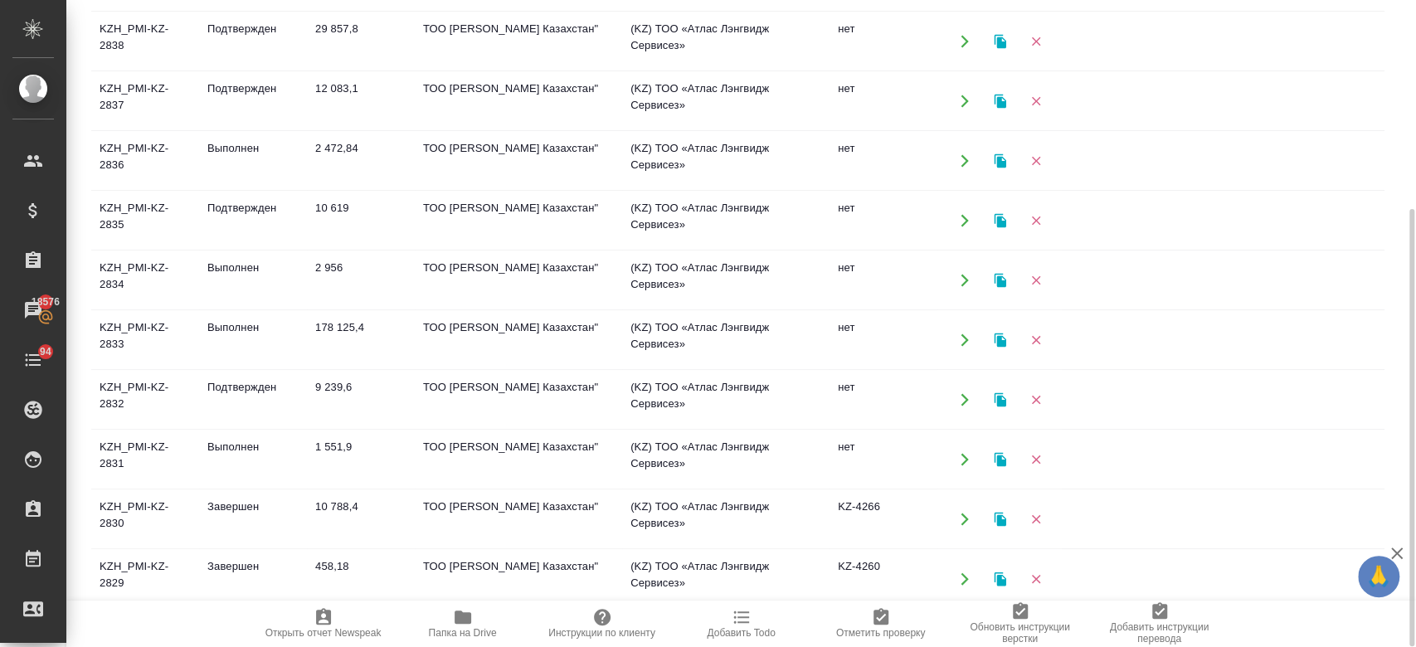
scroll to position [557, 0]
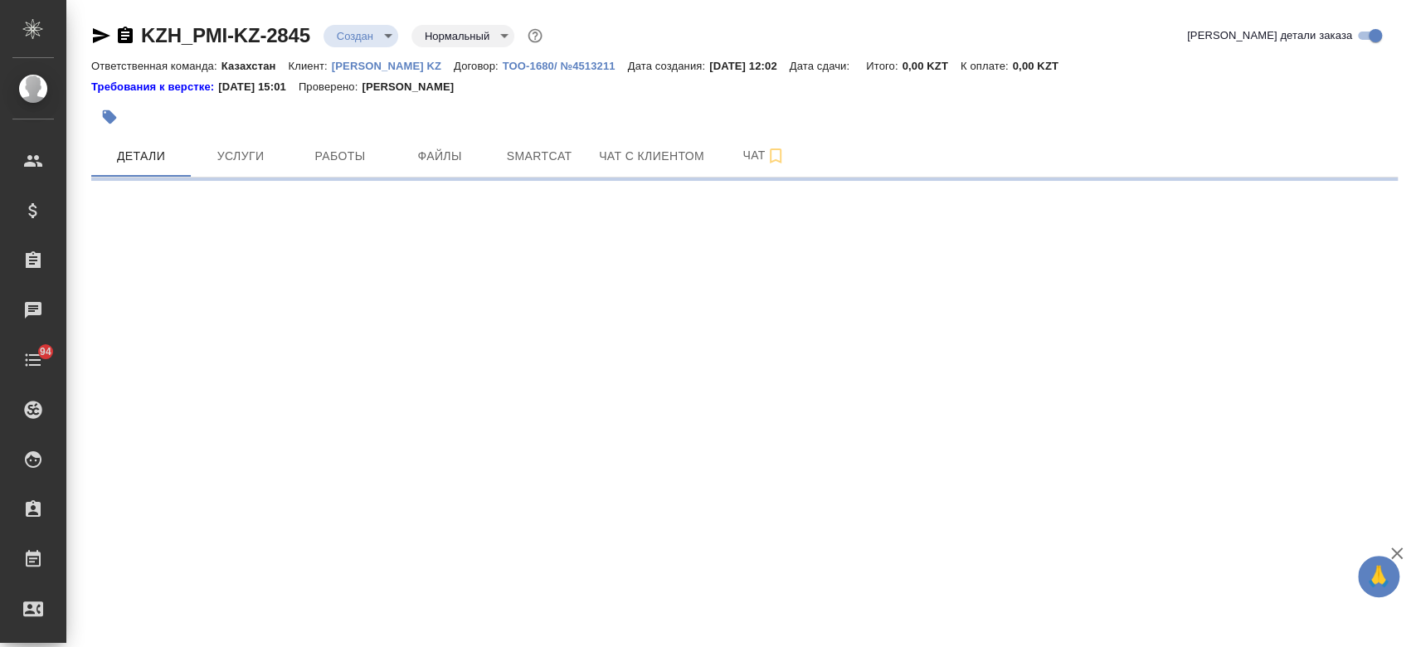
select select "RU"
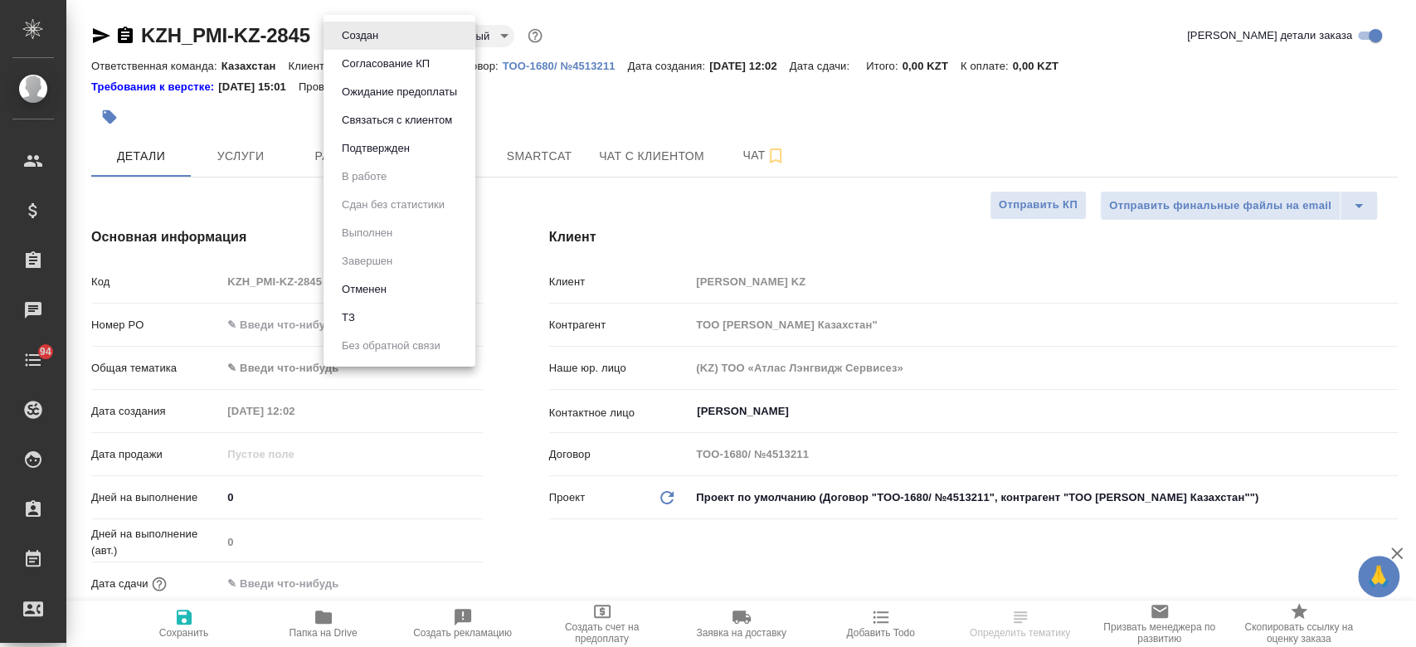
click at [362, 38] on body "🙏 .cls-1 fill:#fff; AWATERA Kosherbayeva Nazerke Клиенты Спецификации Заказы Ча…" at bounding box center [708, 323] width 1416 height 647
type textarea "x"
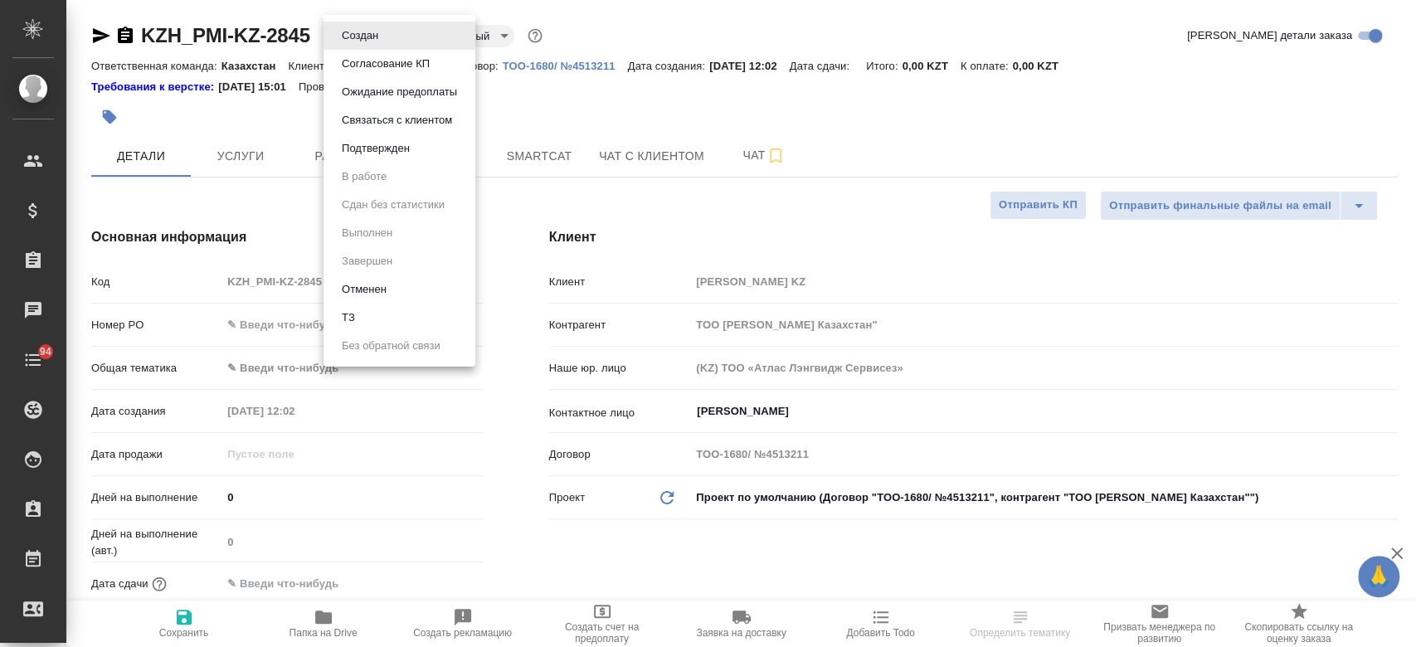
type textarea "x"
click at [385, 299] on li "Отменен" at bounding box center [399, 289] width 152 height 28
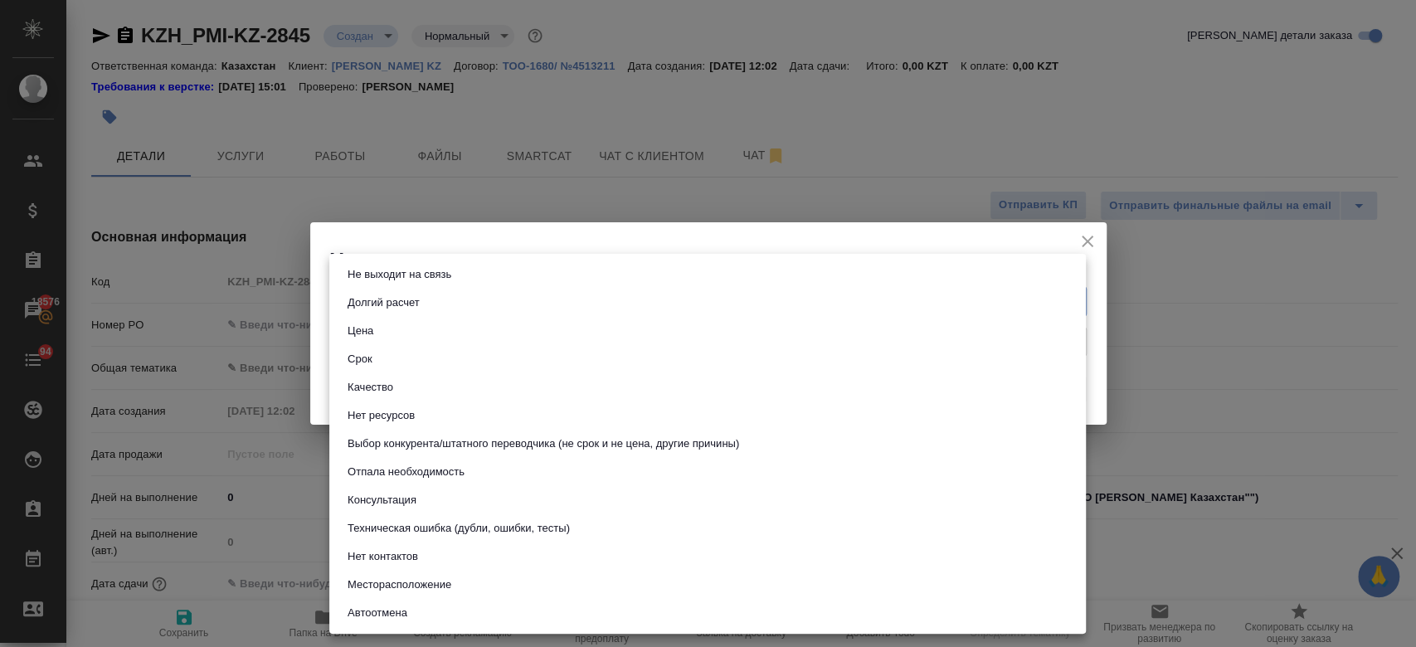
click at [421, 313] on body "🙏 .cls-1 fill:#fff; AWATERA Kosherbayeva Nazerke Клиенты Спецификации Заказы 18…" at bounding box center [708, 323] width 1416 height 647
click at [435, 532] on button "Техническая ошибка (дубли, ошибки, тесты)" at bounding box center [458, 528] width 232 height 18
type input "technicalError"
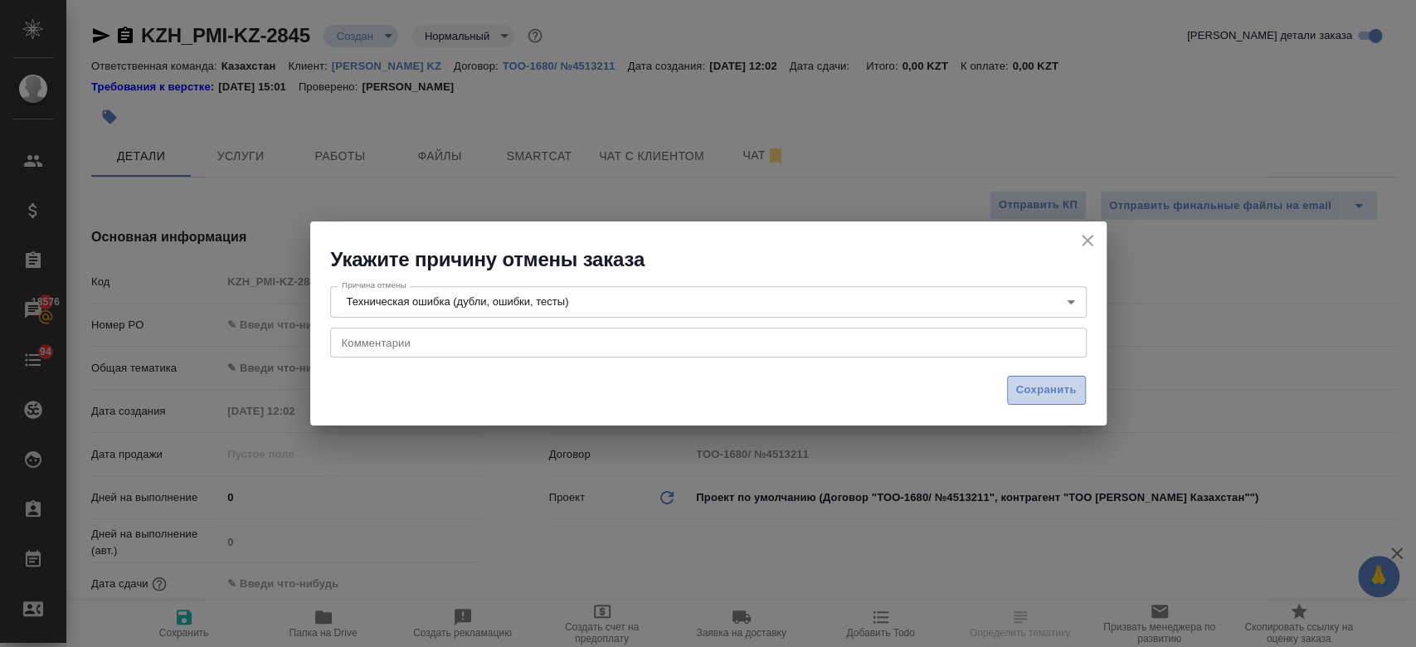
click at [1052, 376] on button "Сохранить" at bounding box center [1046, 390] width 79 height 29
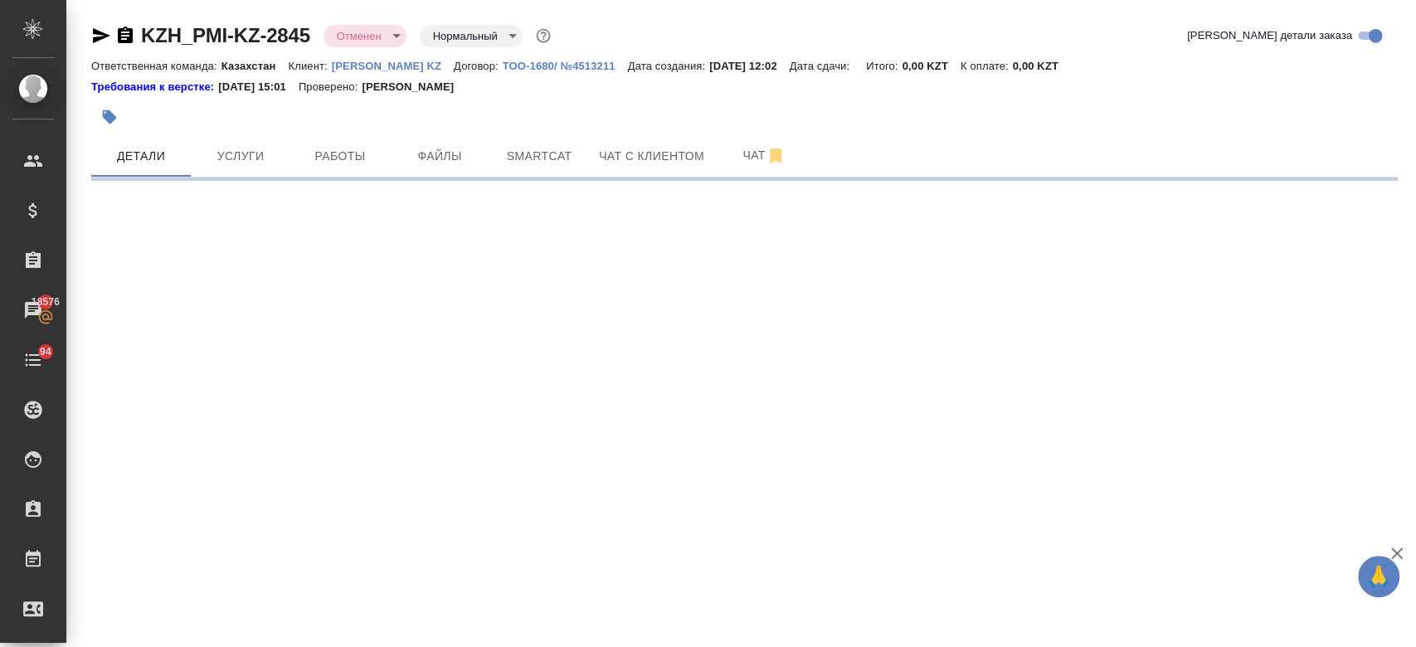
click at [745, 176] on button "Чат" at bounding box center [764, 155] width 100 height 41
select select "RU"
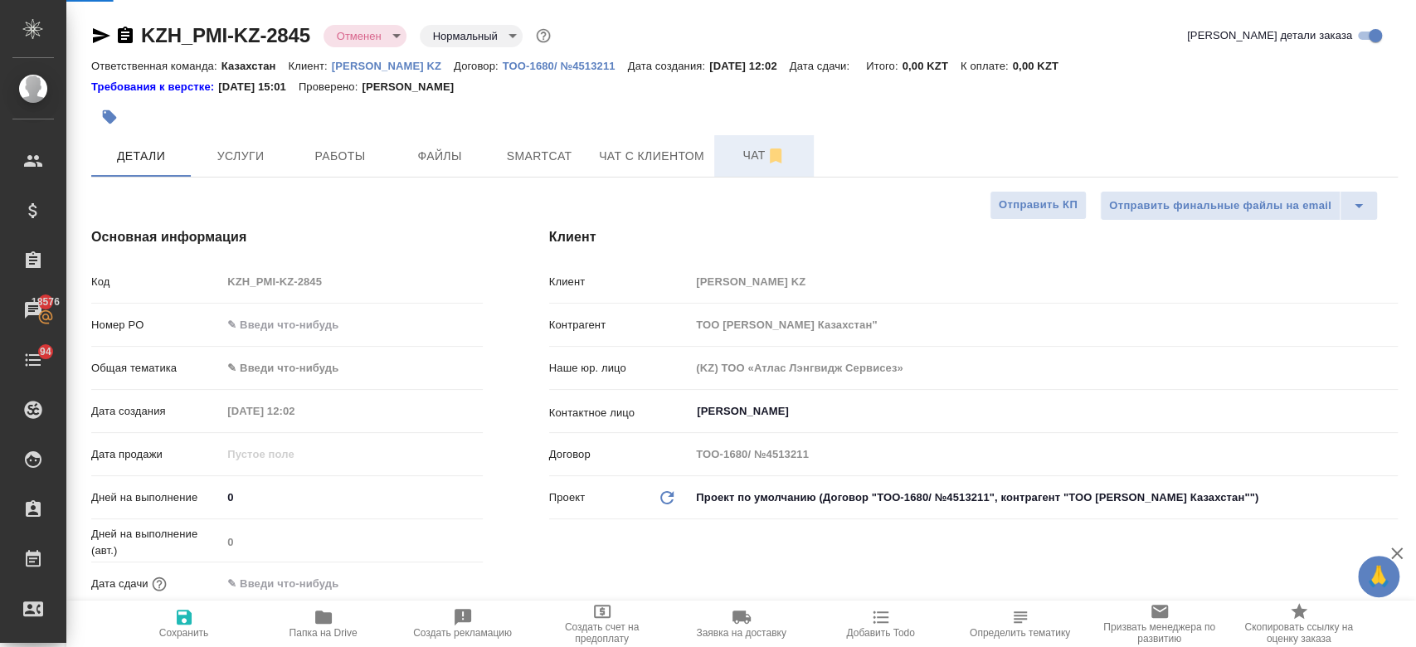
type textarea "x"
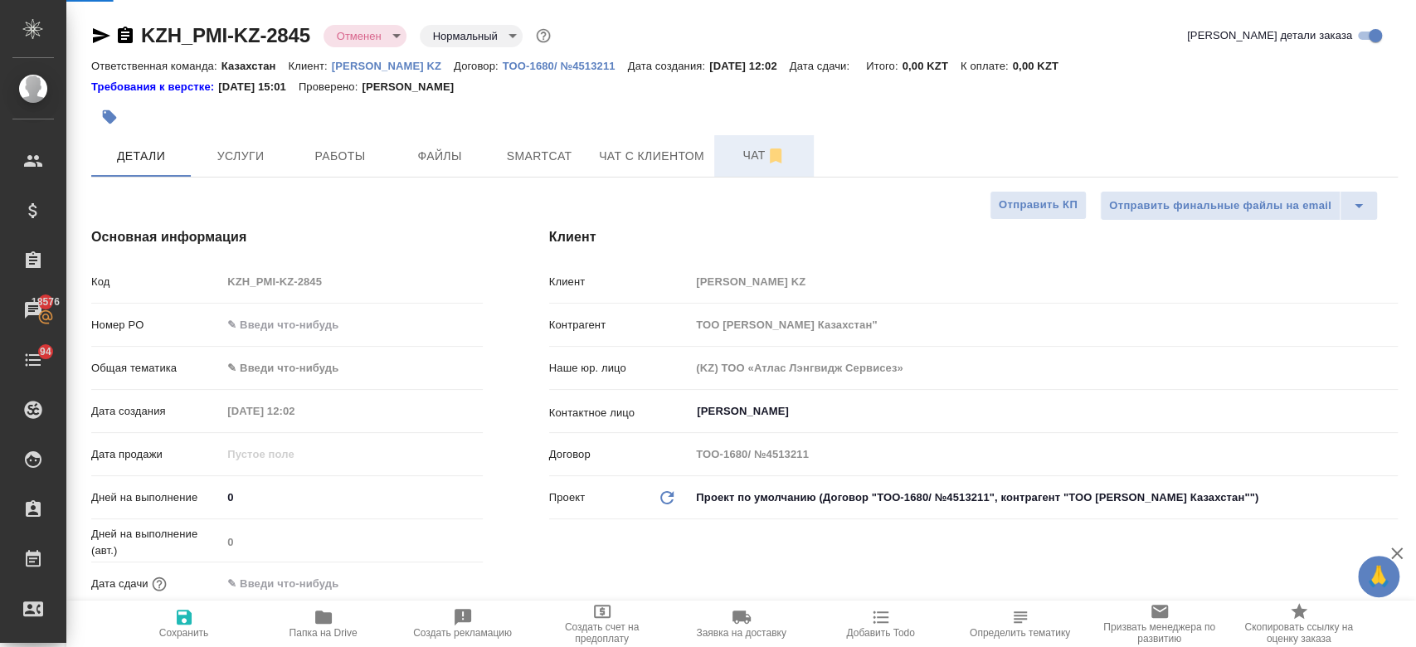
type textarea "x"
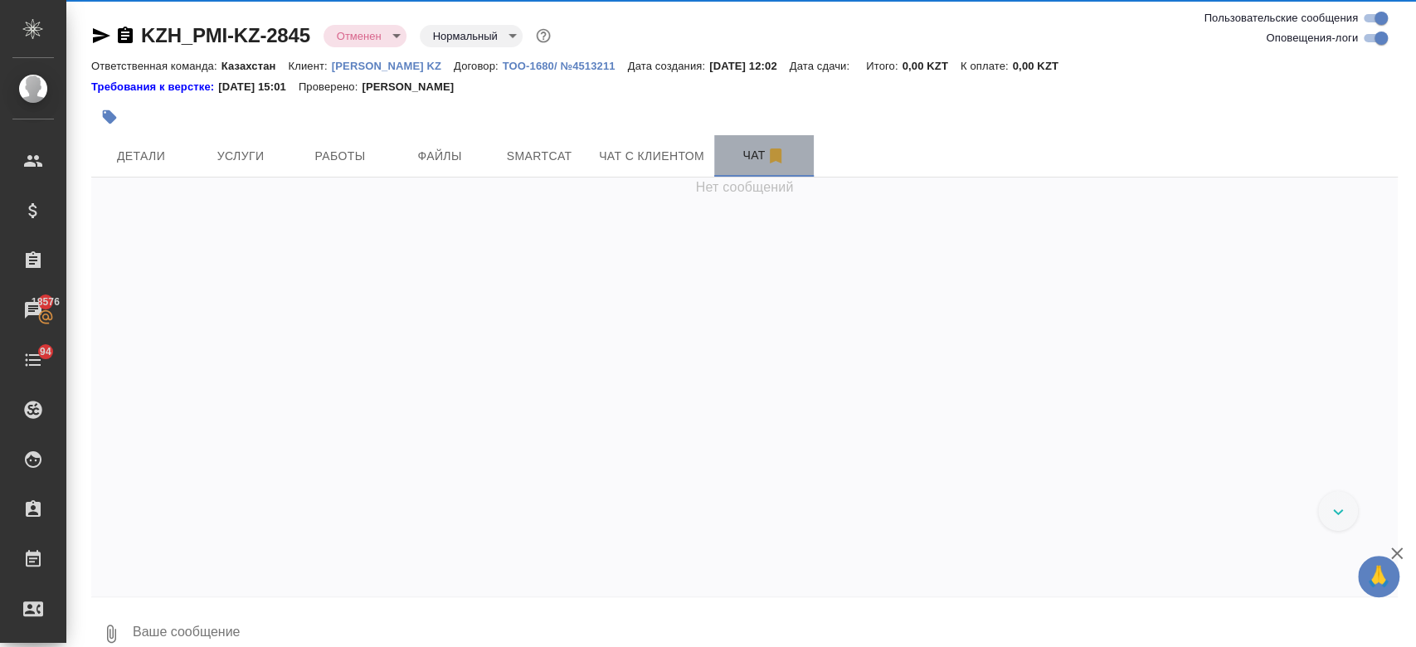
click at [740, 163] on span "Чат" at bounding box center [764, 155] width 80 height 21
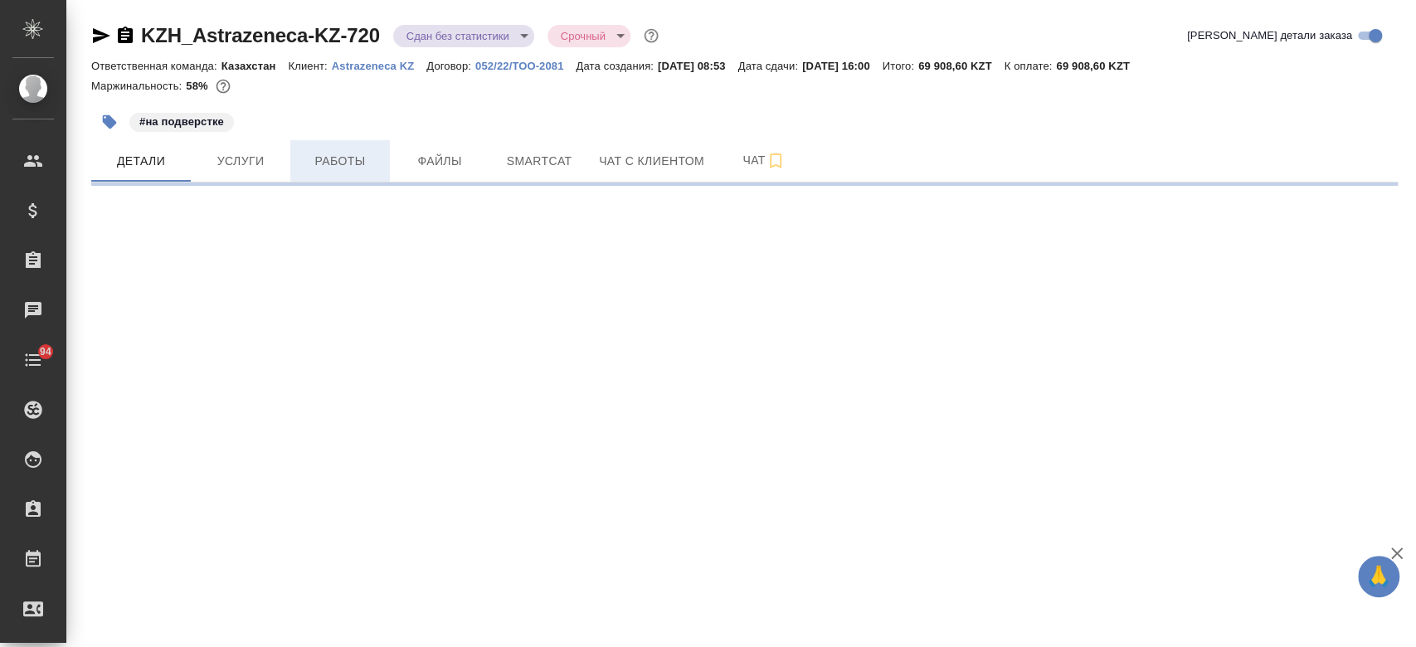
select select "RU"
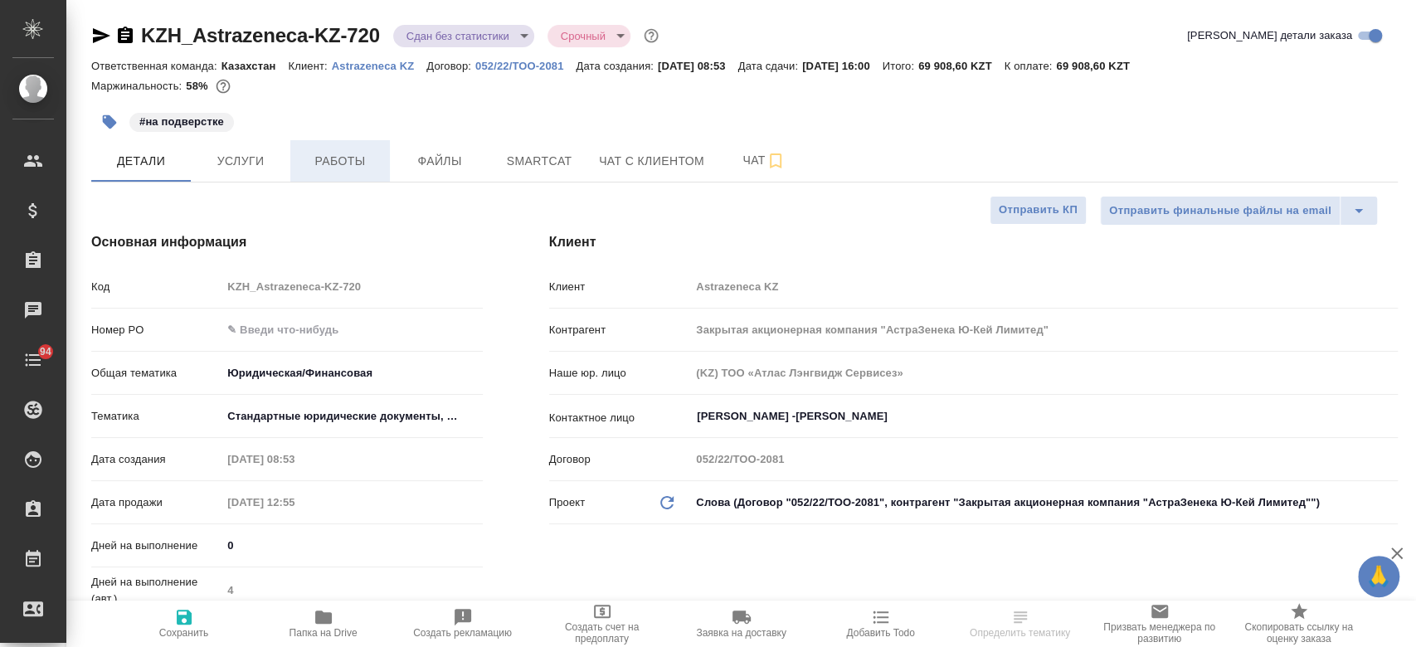
type textarea "x"
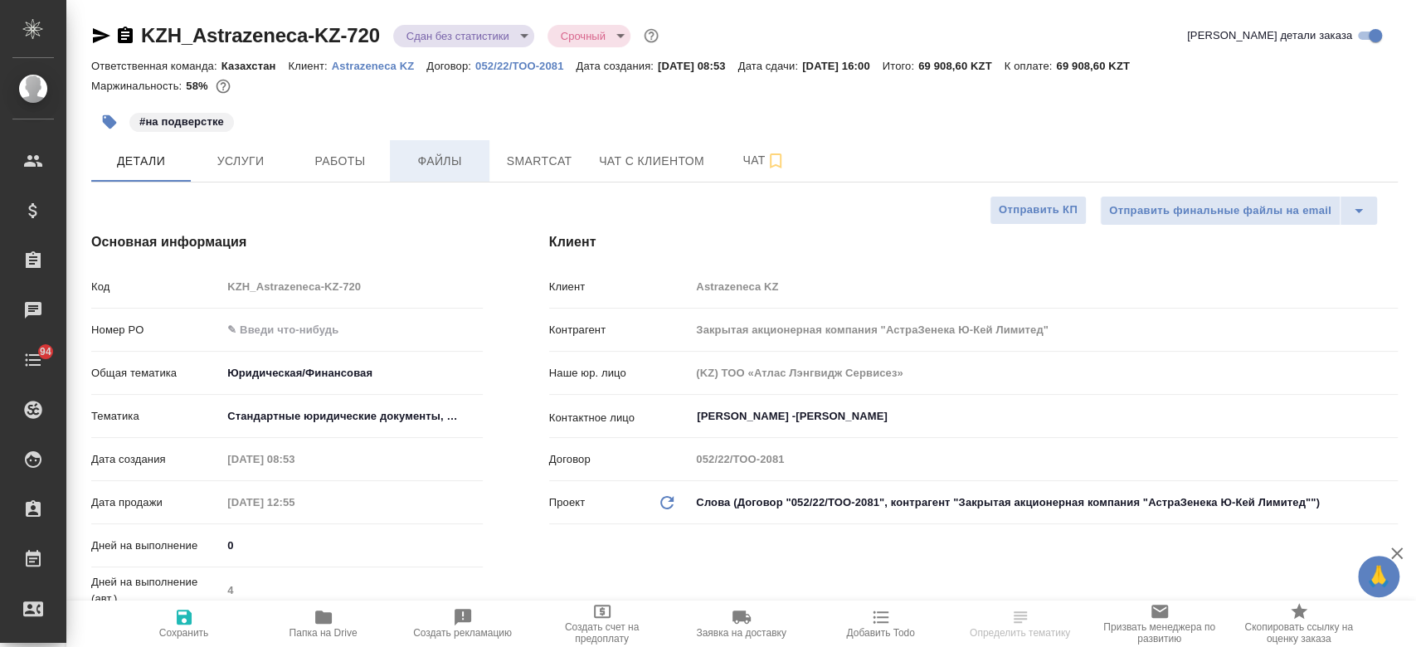
type textarea "x"
click at [253, 171] on button "Услуги" at bounding box center [241, 160] width 100 height 41
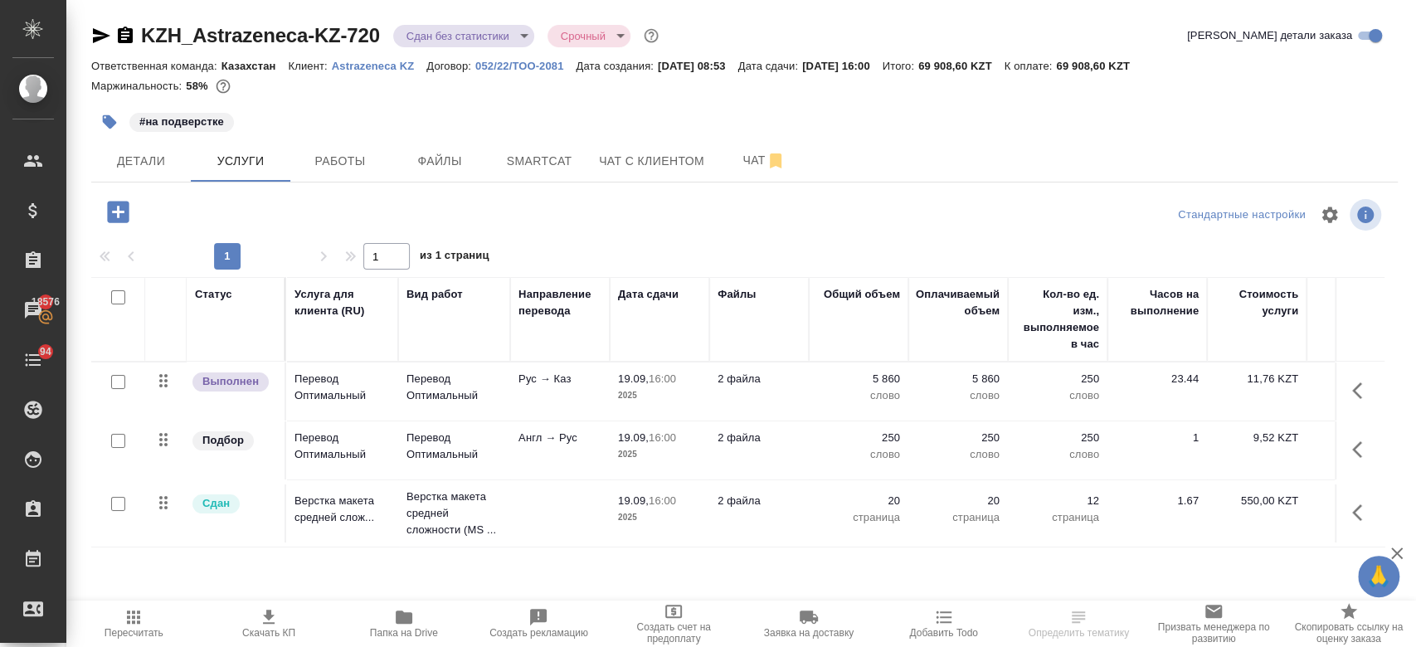
click at [384, 97] on div at bounding box center [744, 98] width 1306 height 3
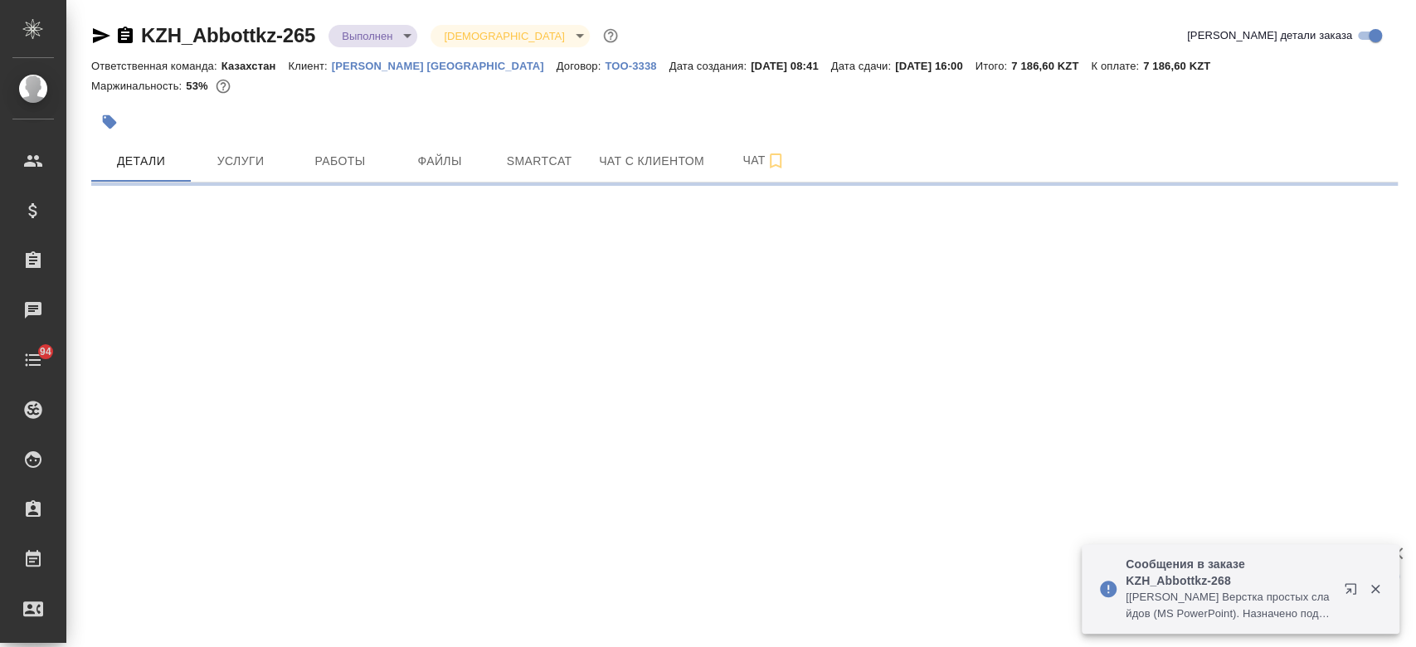
select select "RU"
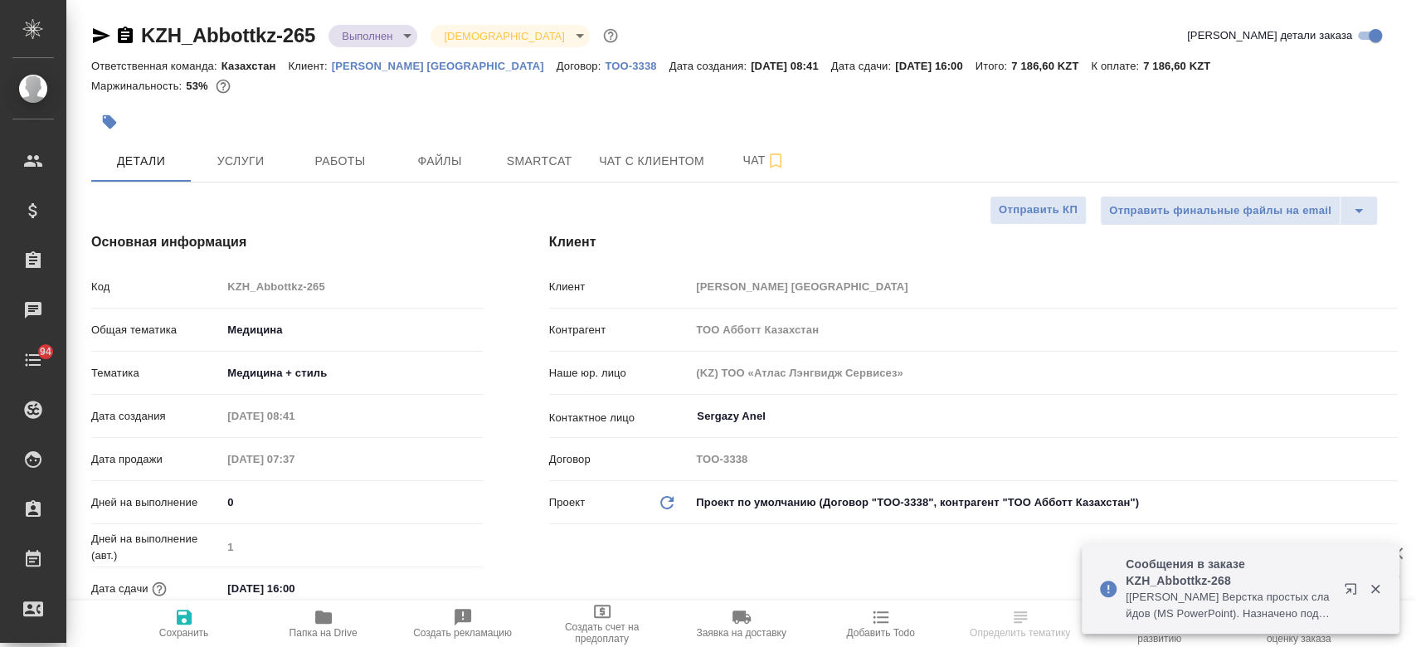
type textarea "x"
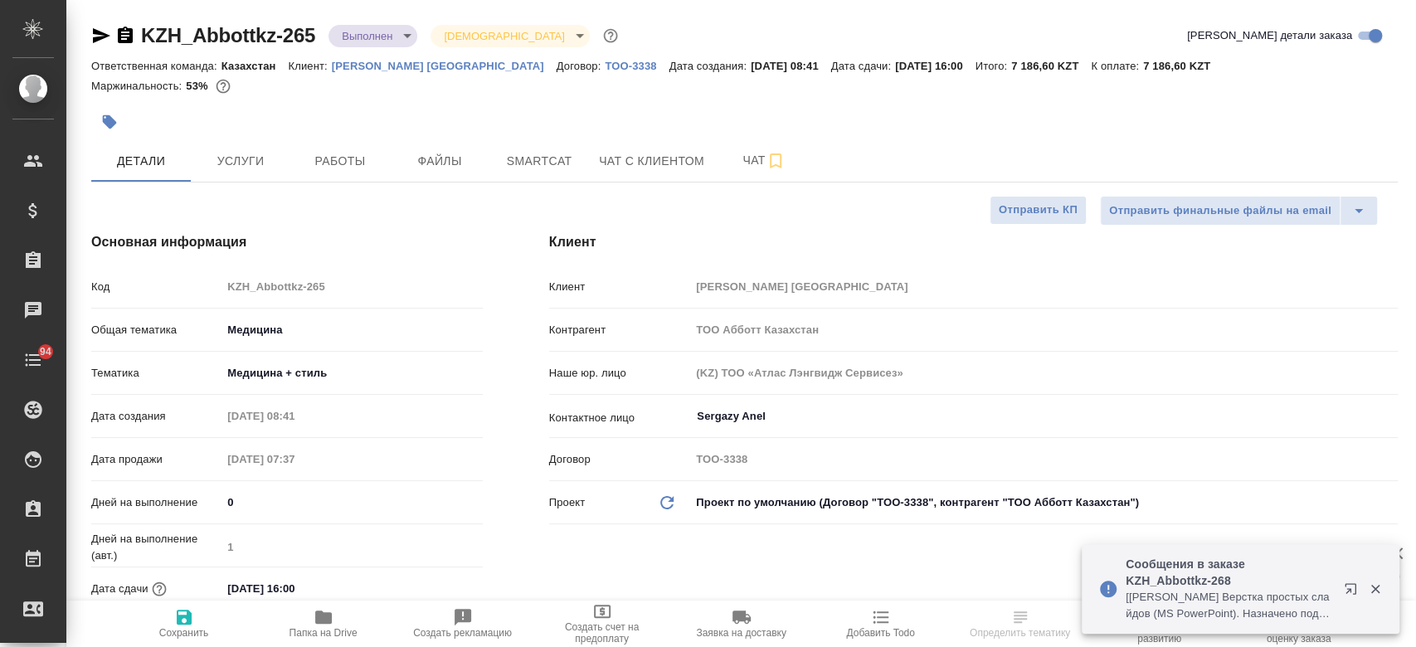
type textarea "x"
click at [381, 66] on p "Abbott Kazakhstan" at bounding box center [444, 66] width 225 height 12
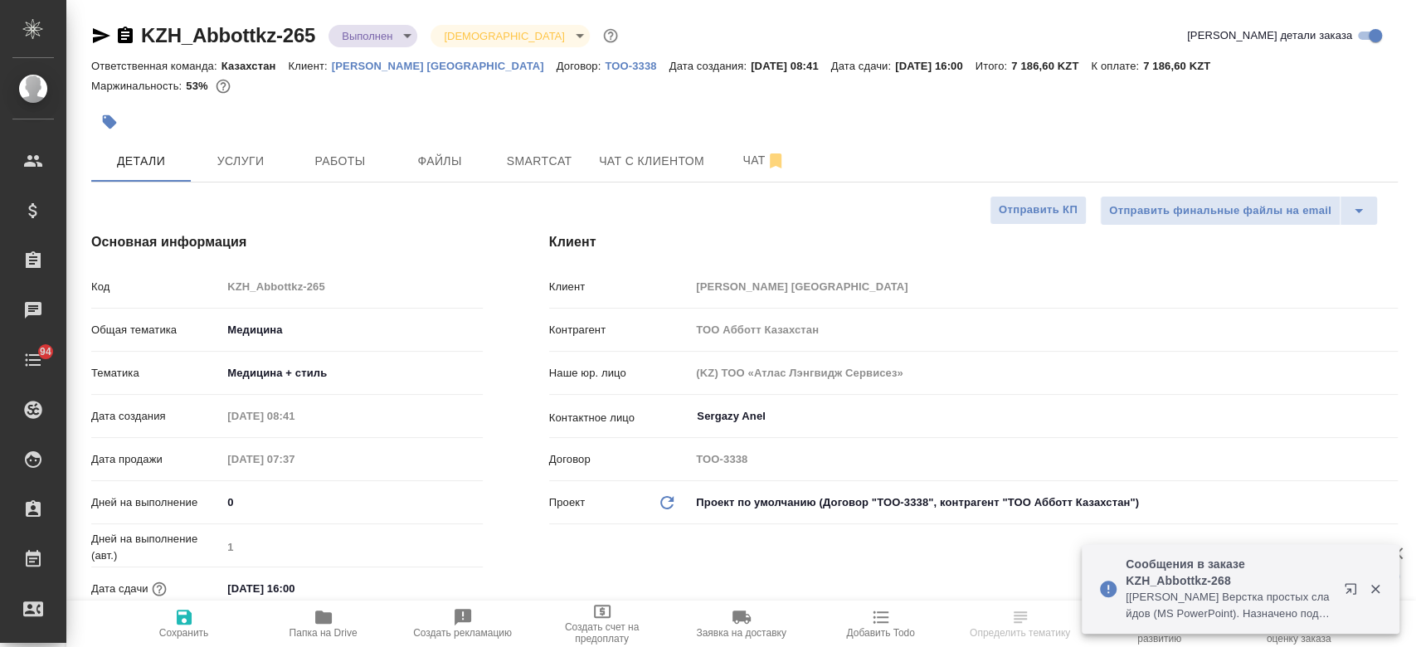
type textarea "x"
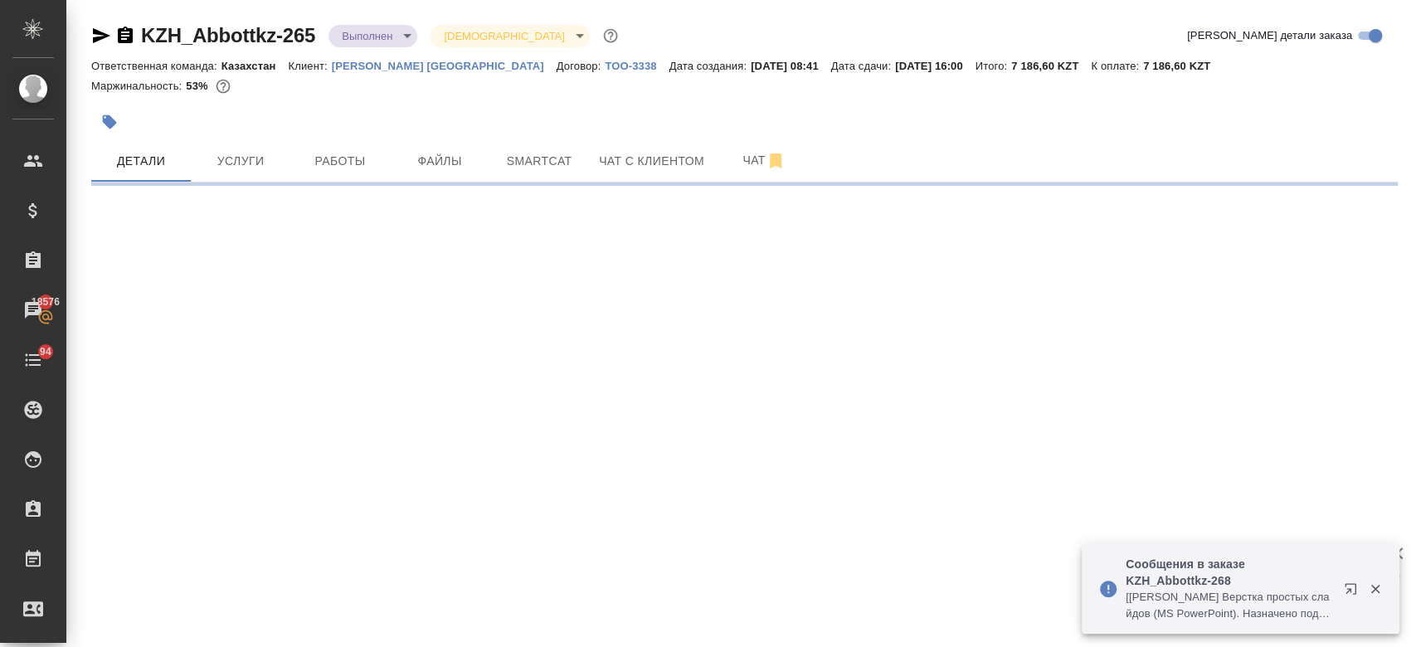
select select "RU"
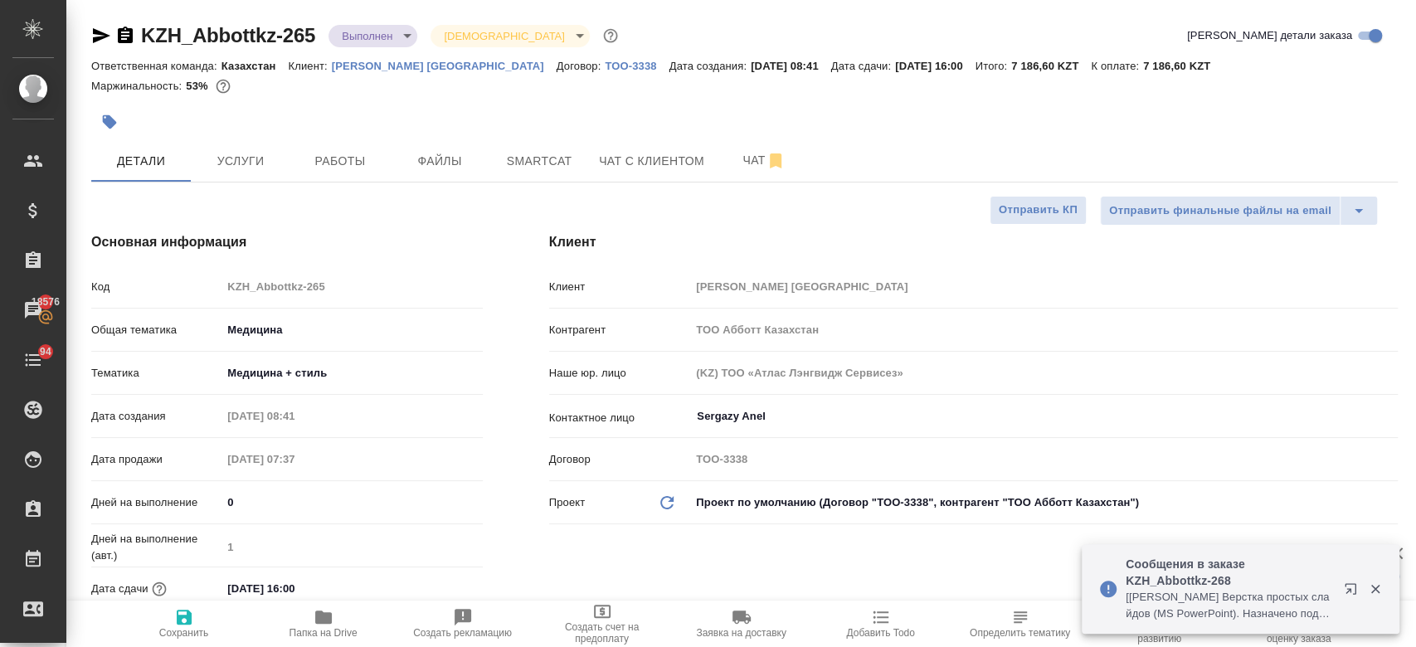
type textarea "x"
click at [318, 616] on icon "button" at bounding box center [323, 616] width 17 height 13
type textarea "x"
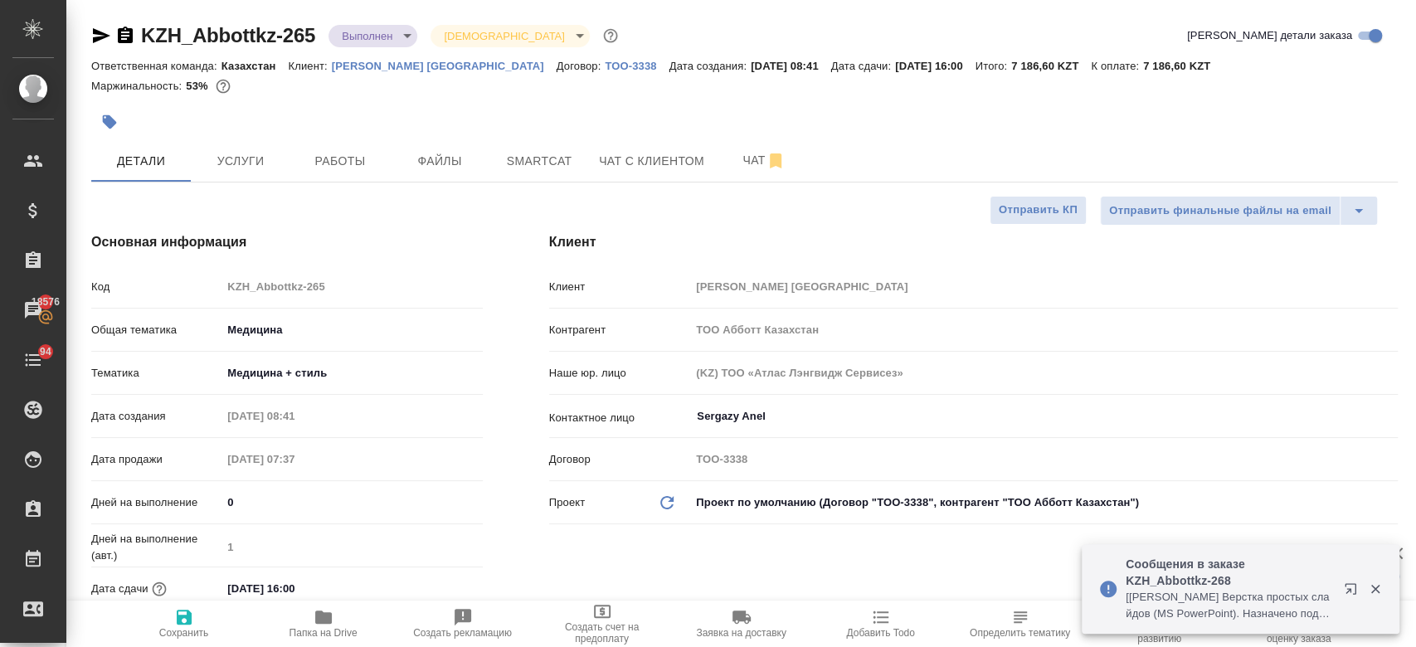
type textarea "x"
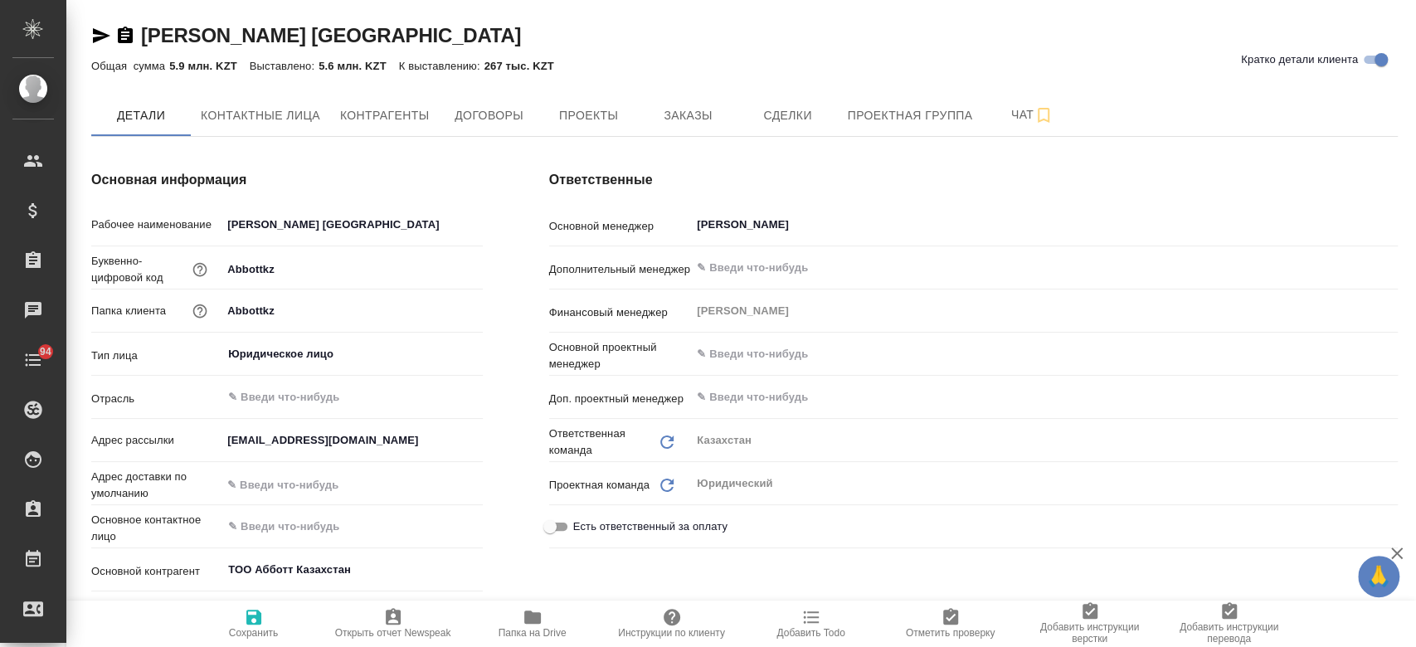
type textarea "x"
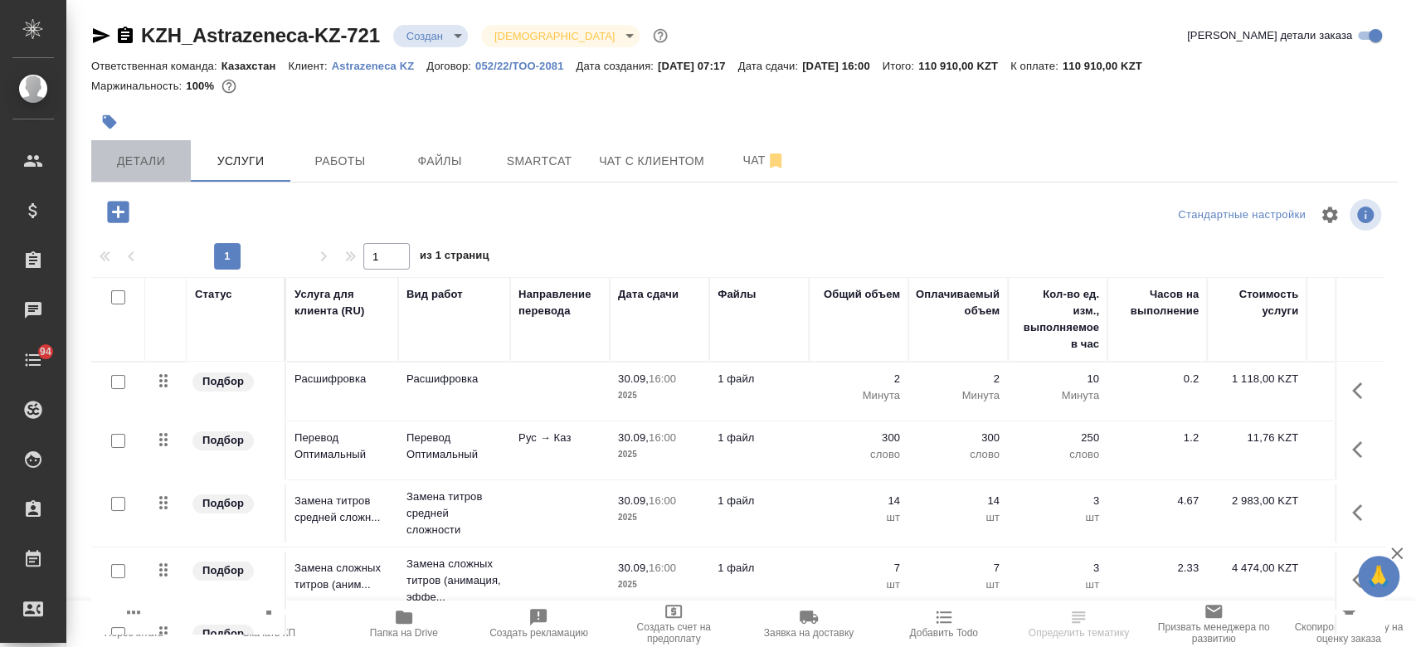
click at [153, 159] on span "Детали" at bounding box center [141, 161] width 80 height 21
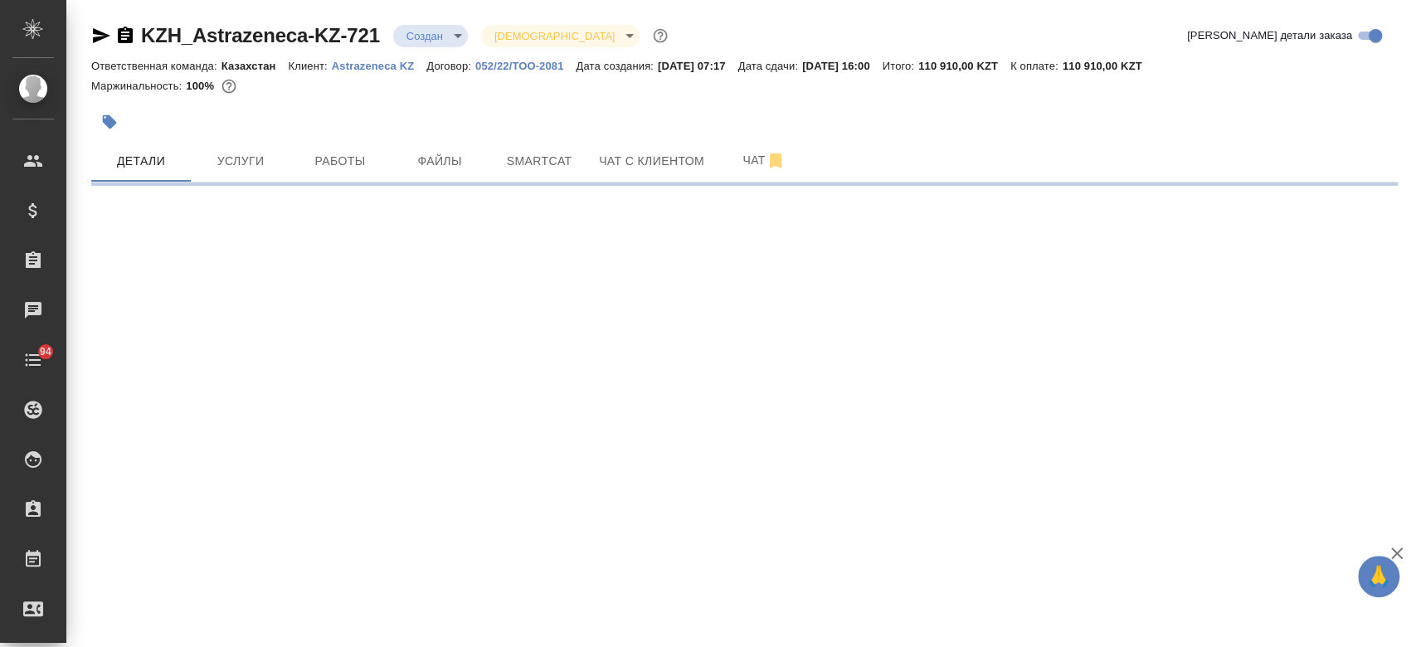
select select "RU"
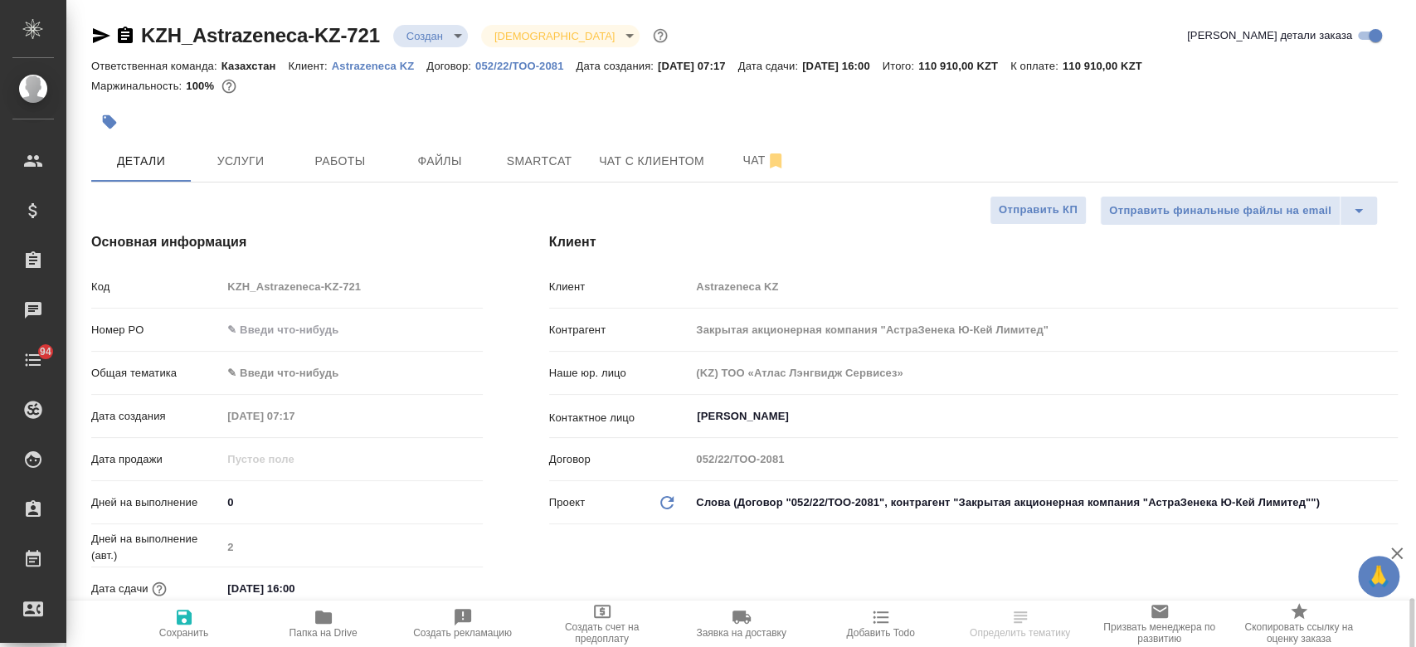
type textarea "x"
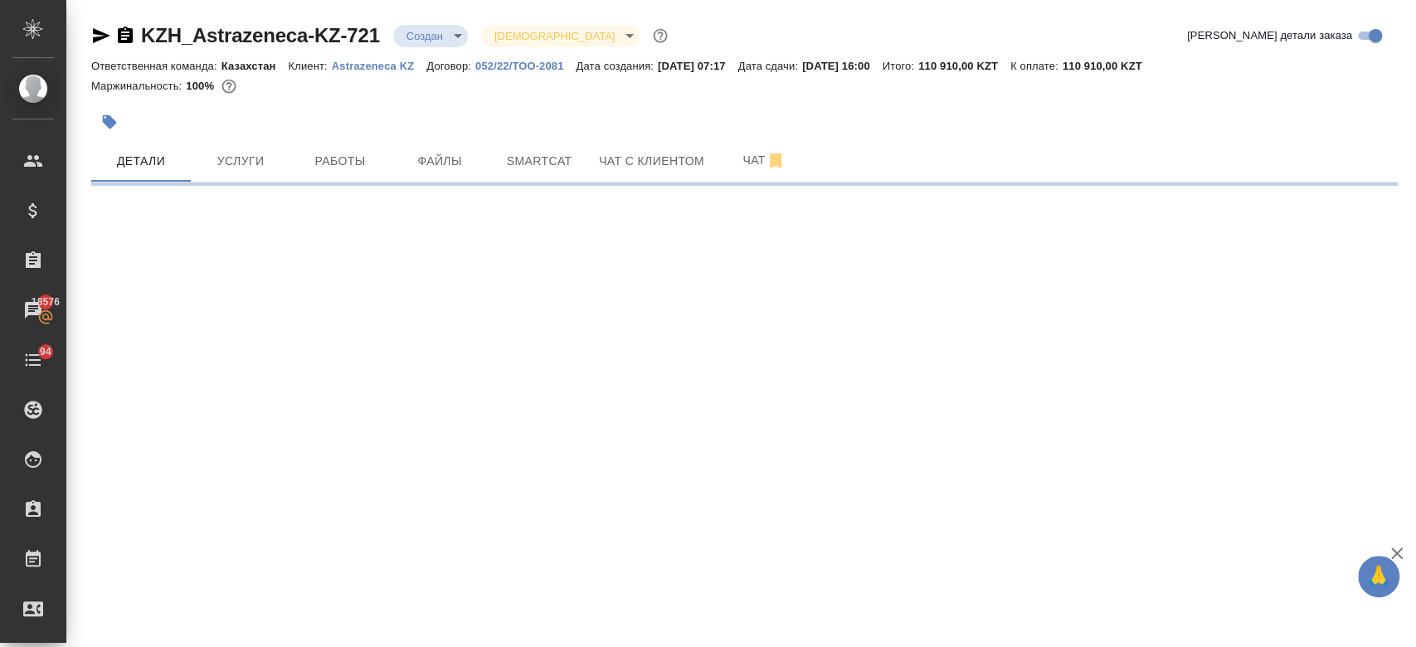
select select "RU"
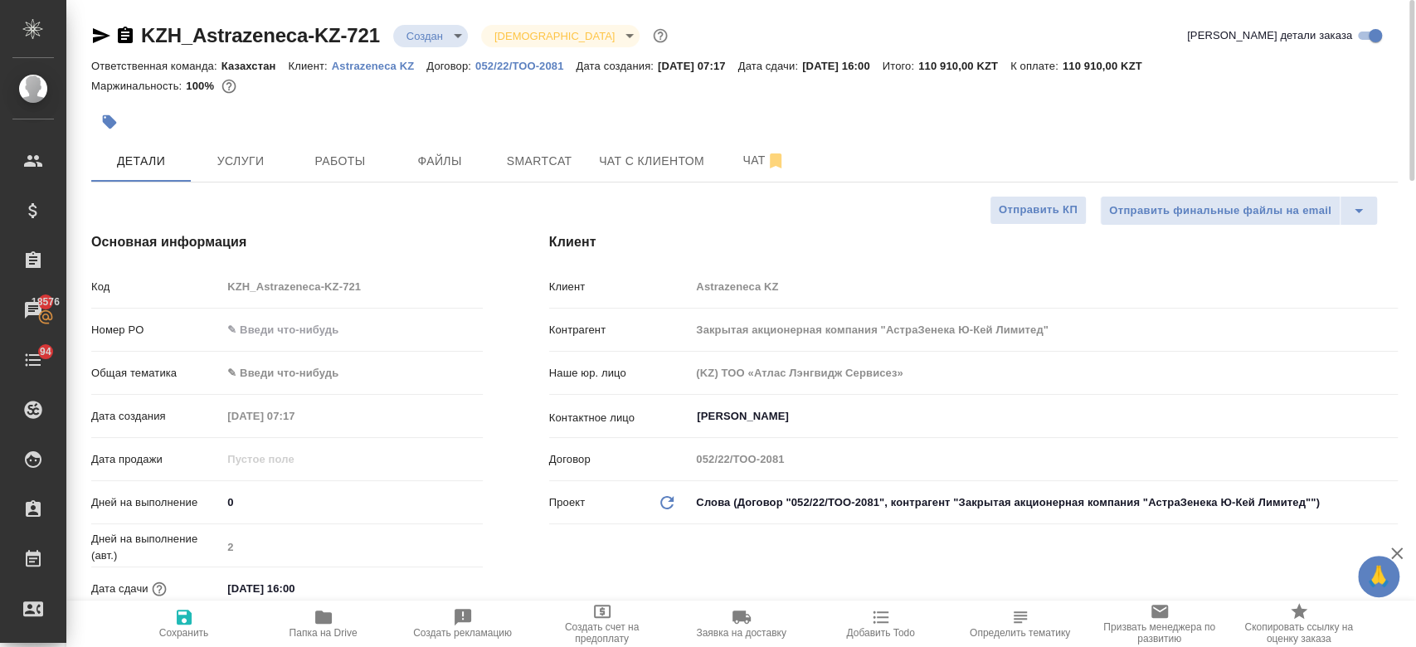
type textarea "x"
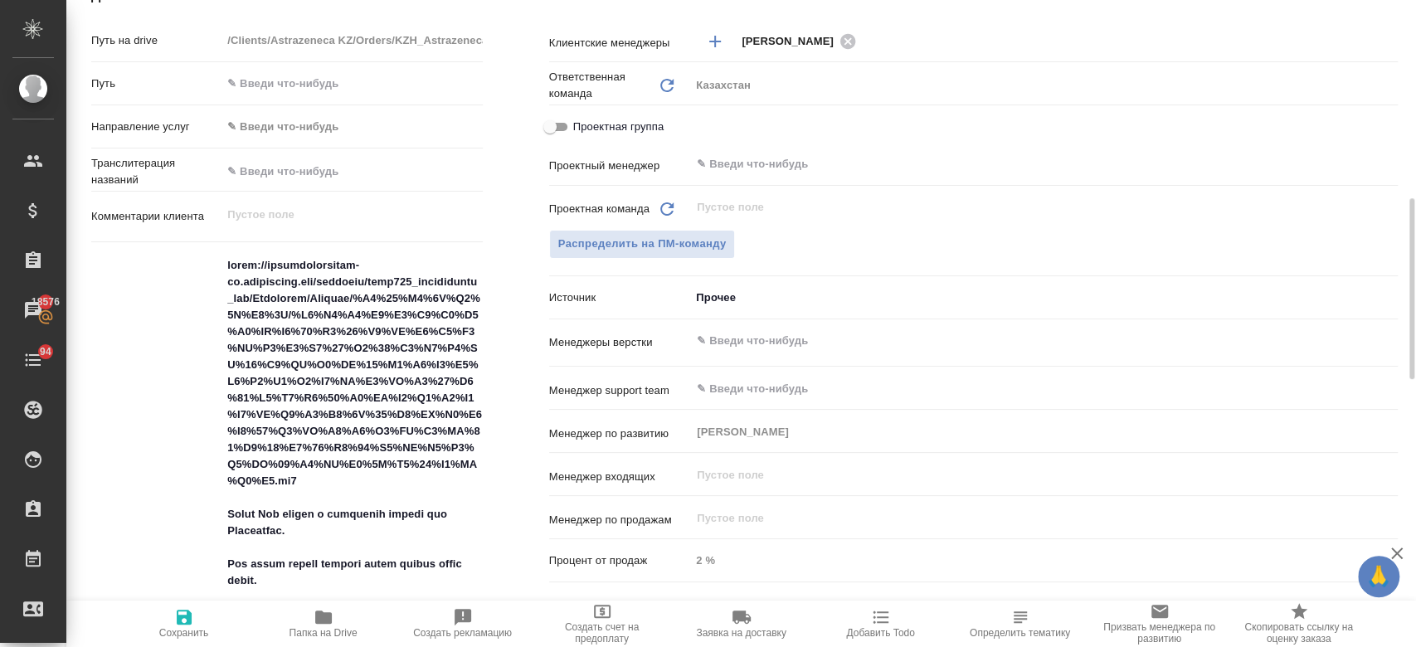
scroll to position [697, 0]
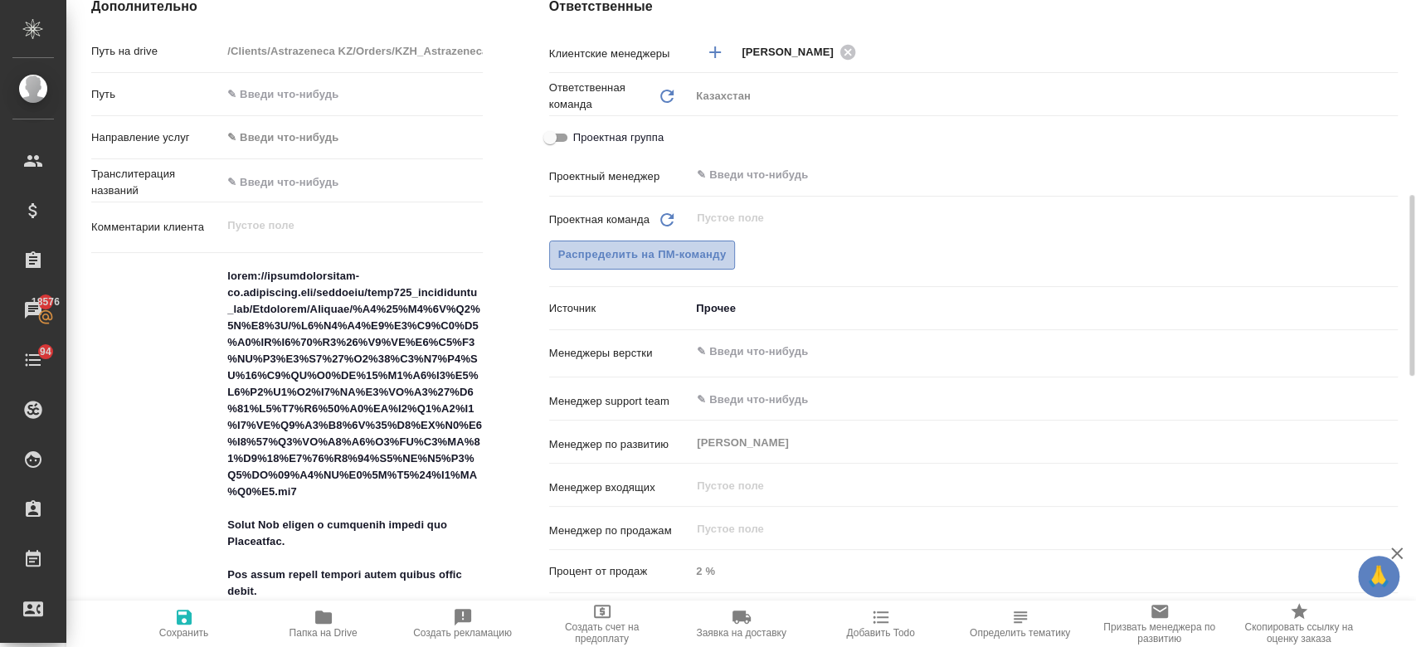
click at [646, 251] on span "Распределить на ПМ-команду" at bounding box center [642, 254] width 168 height 19
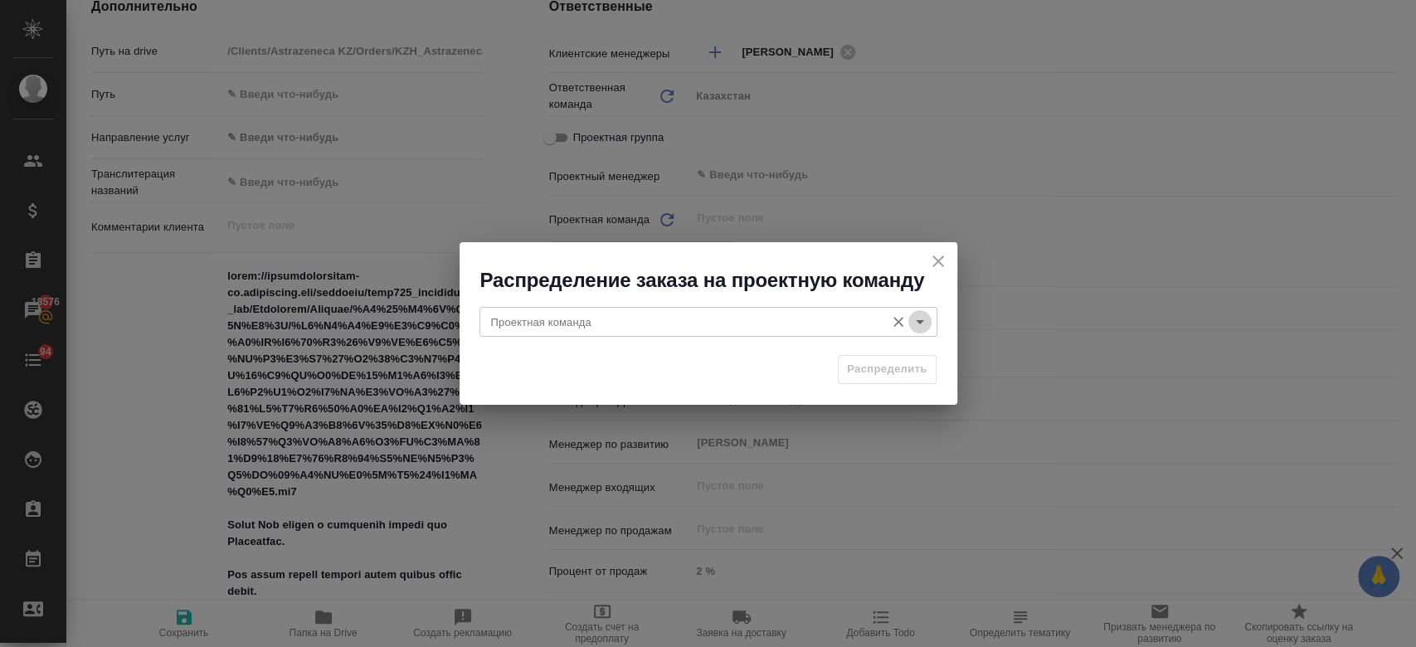
click at [924, 318] on icon "Open" at bounding box center [920, 322] width 20 height 20
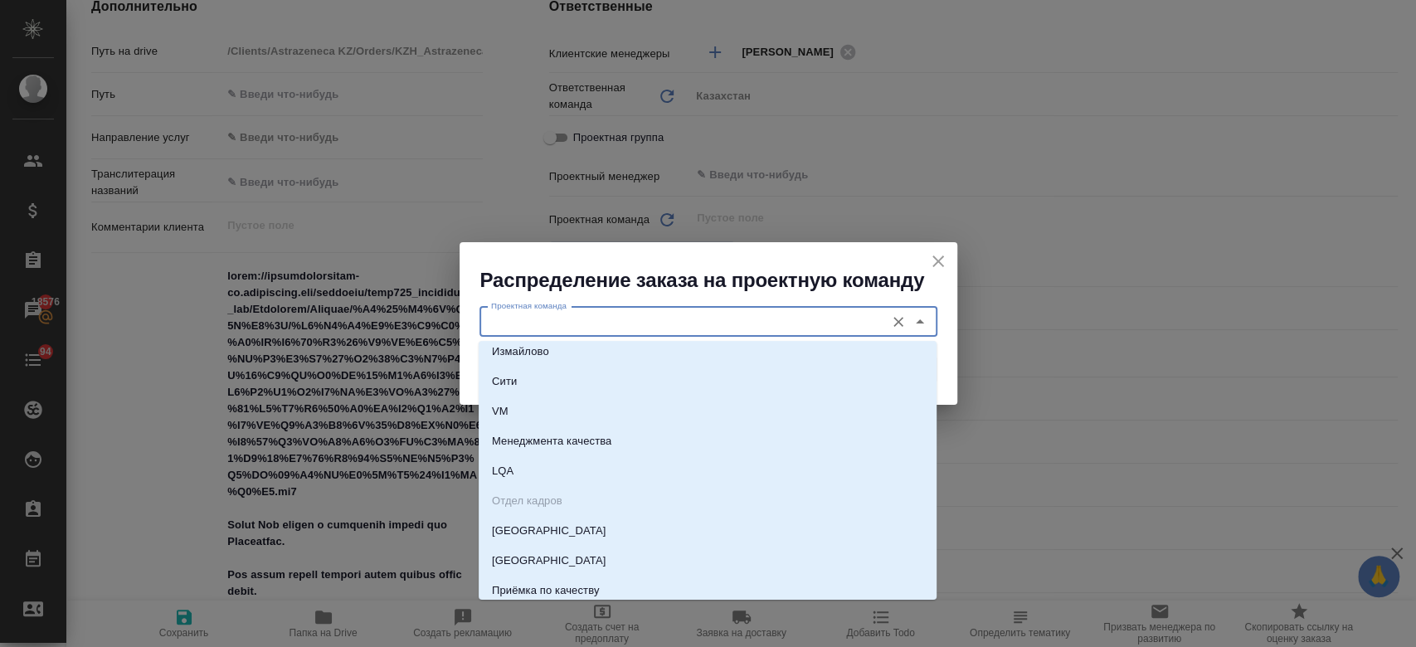
scroll to position [906, 0]
click at [629, 464] on li "LQA" at bounding box center [707, 469] width 458 height 30
type input "LQA"
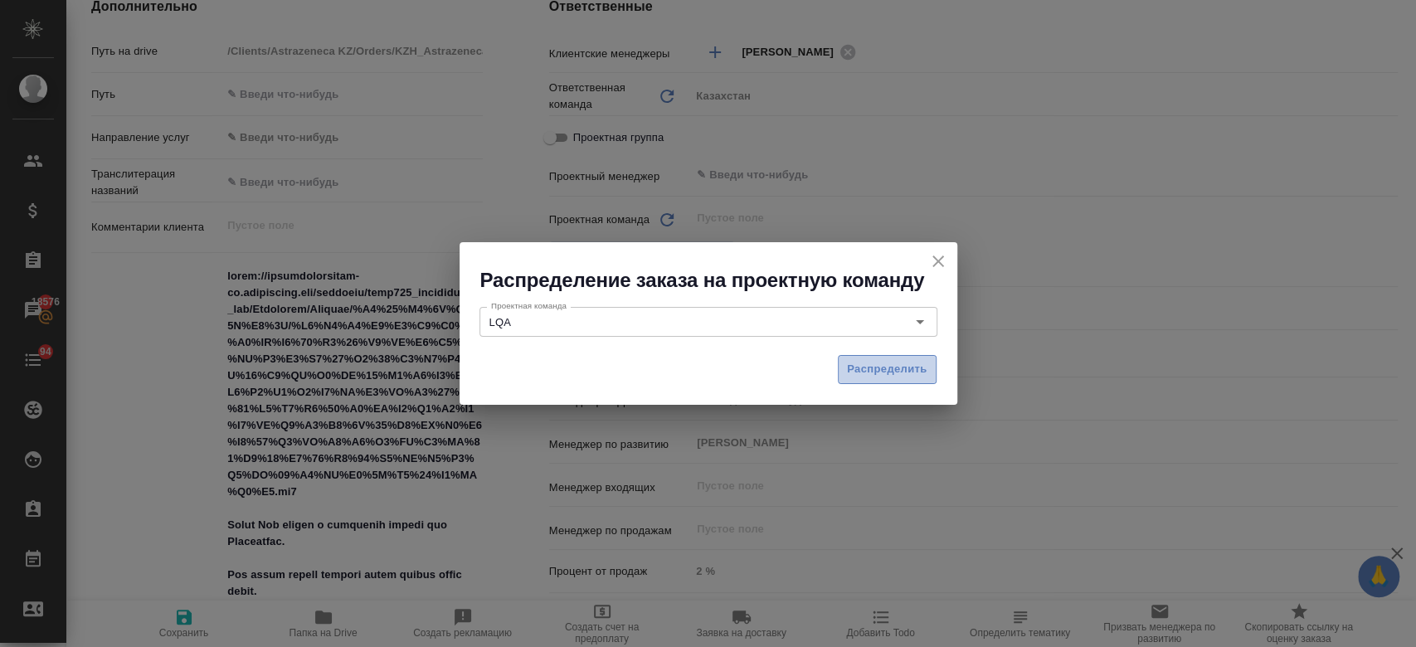
click at [883, 379] on button "Распределить" at bounding box center [887, 369] width 99 height 29
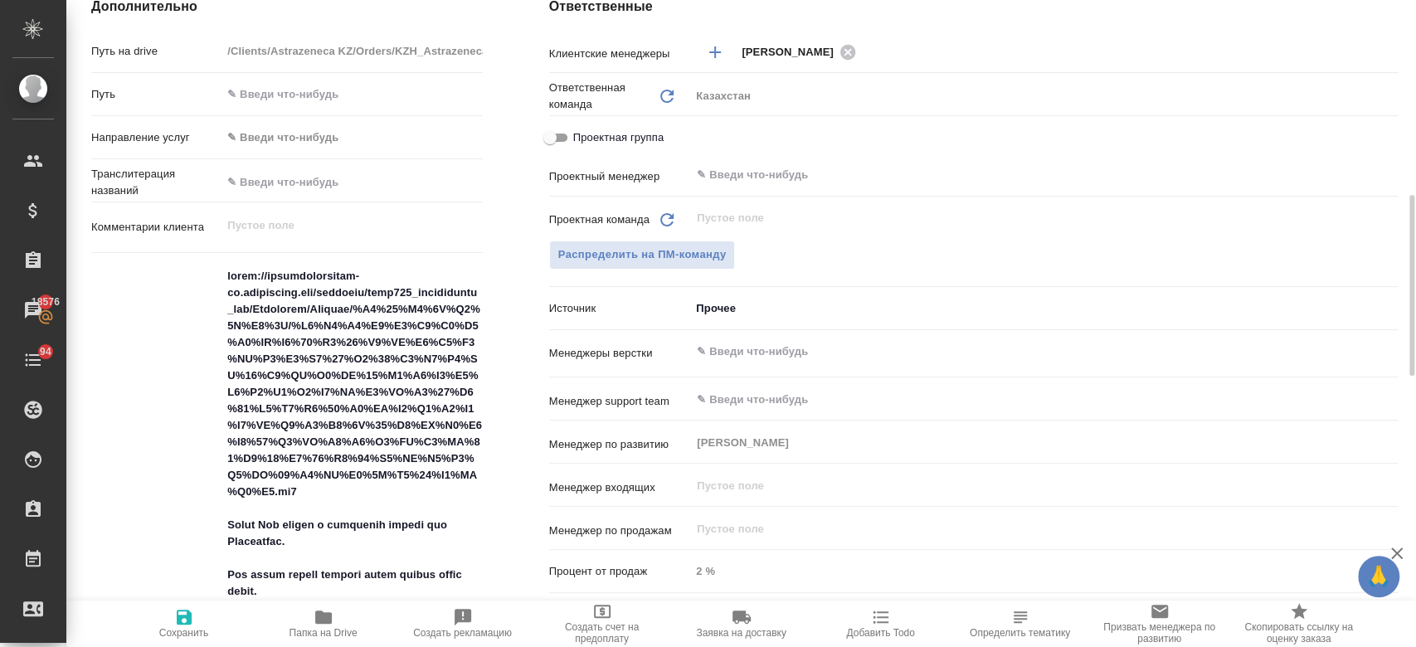
type textarea "x"
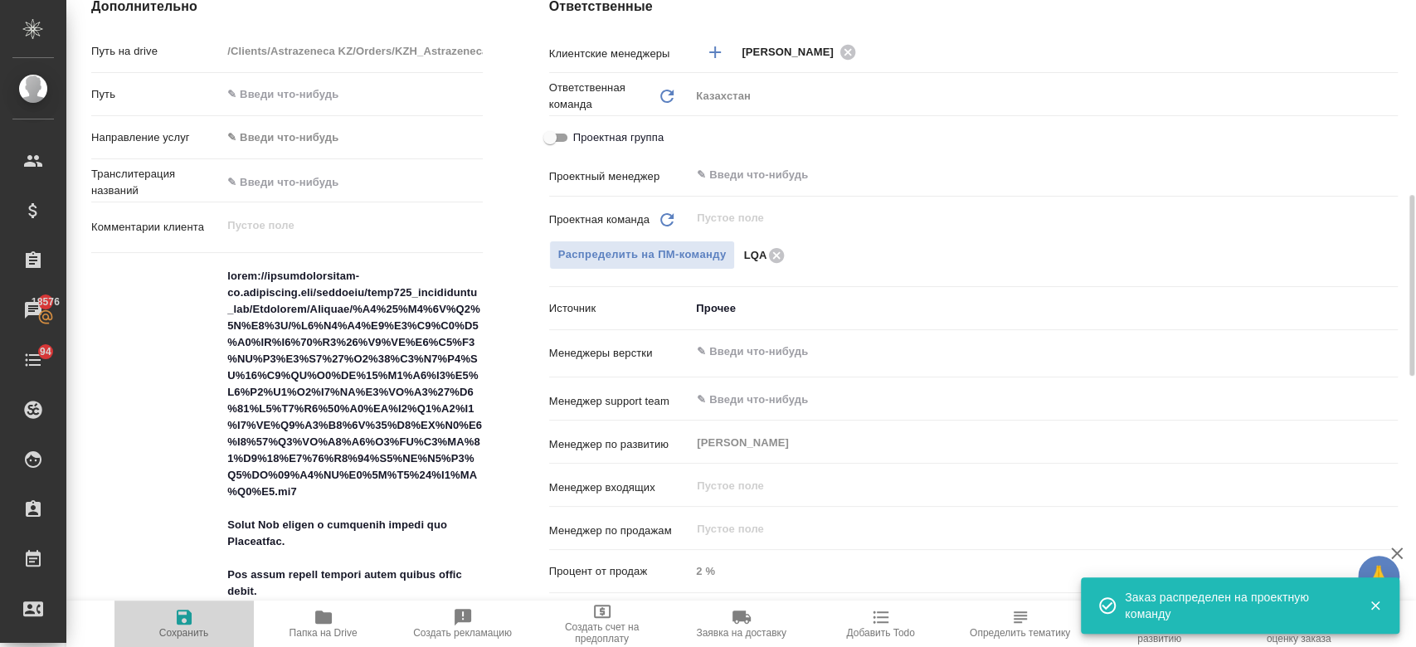
click at [172, 632] on span "Сохранить" at bounding box center [184, 633] width 50 height 12
type textarea "x"
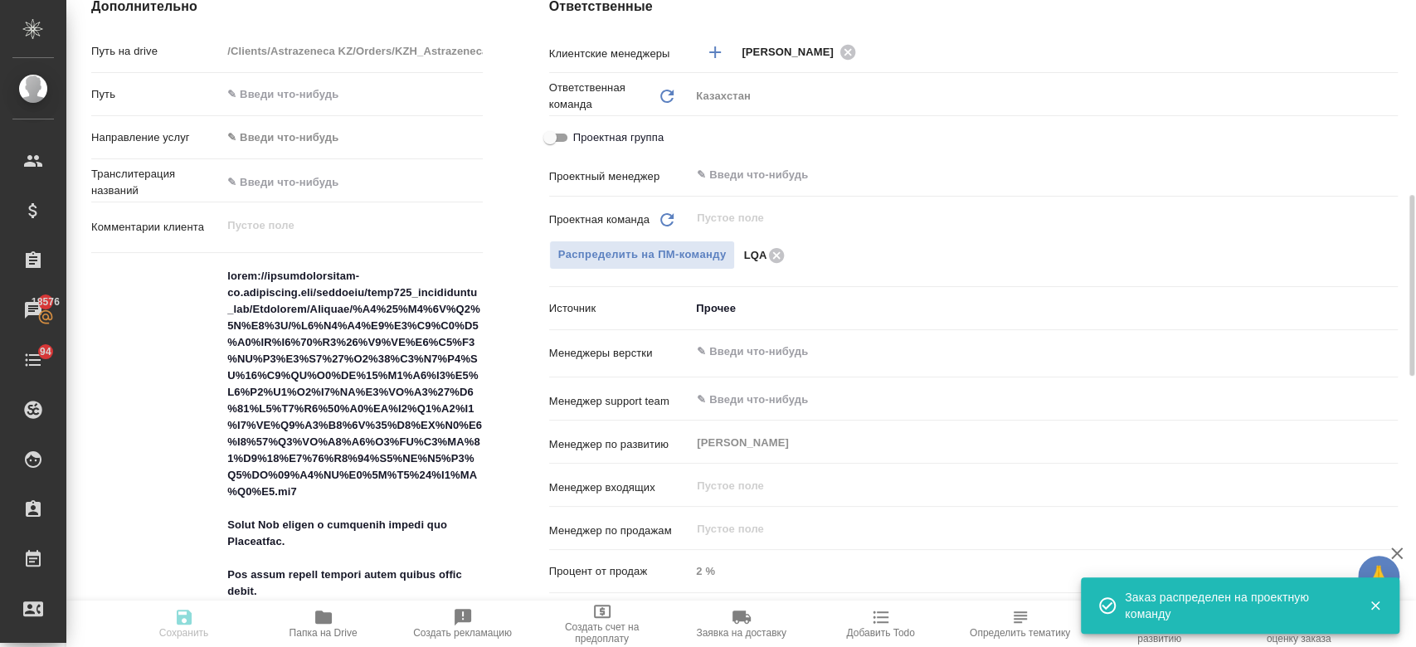
type textarea "x"
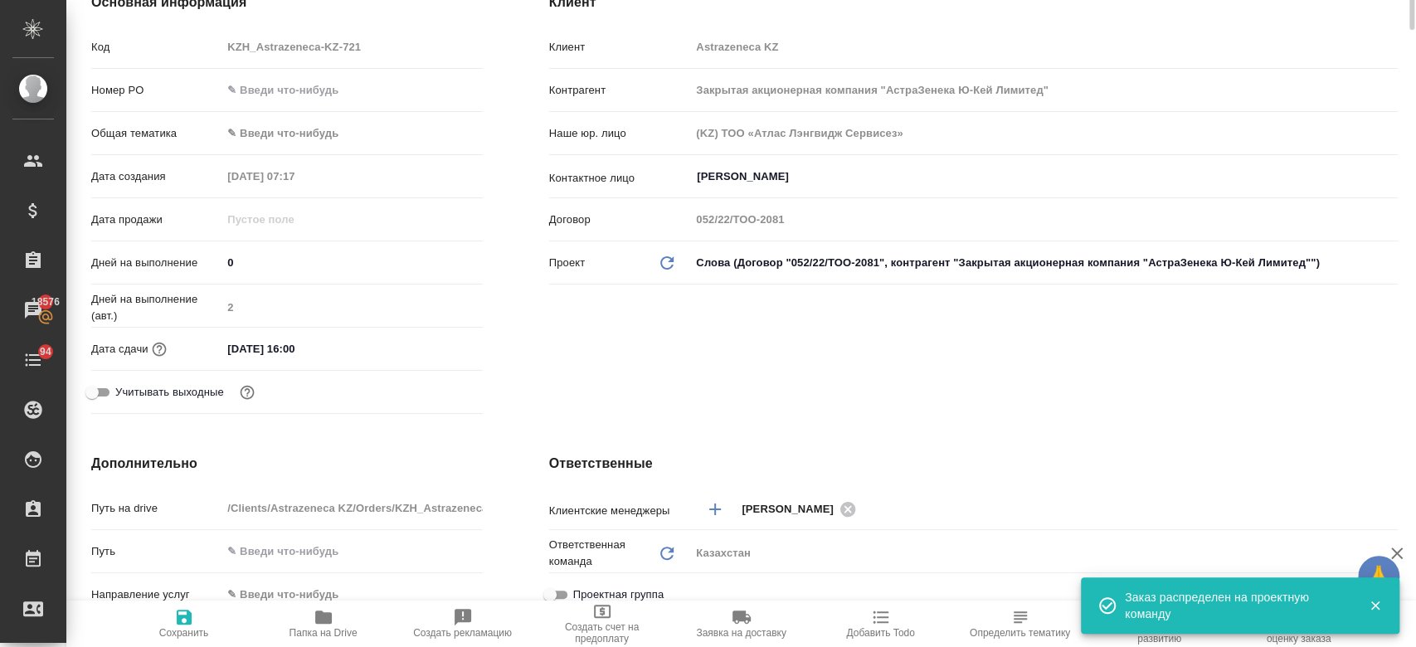
scroll to position [0, 0]
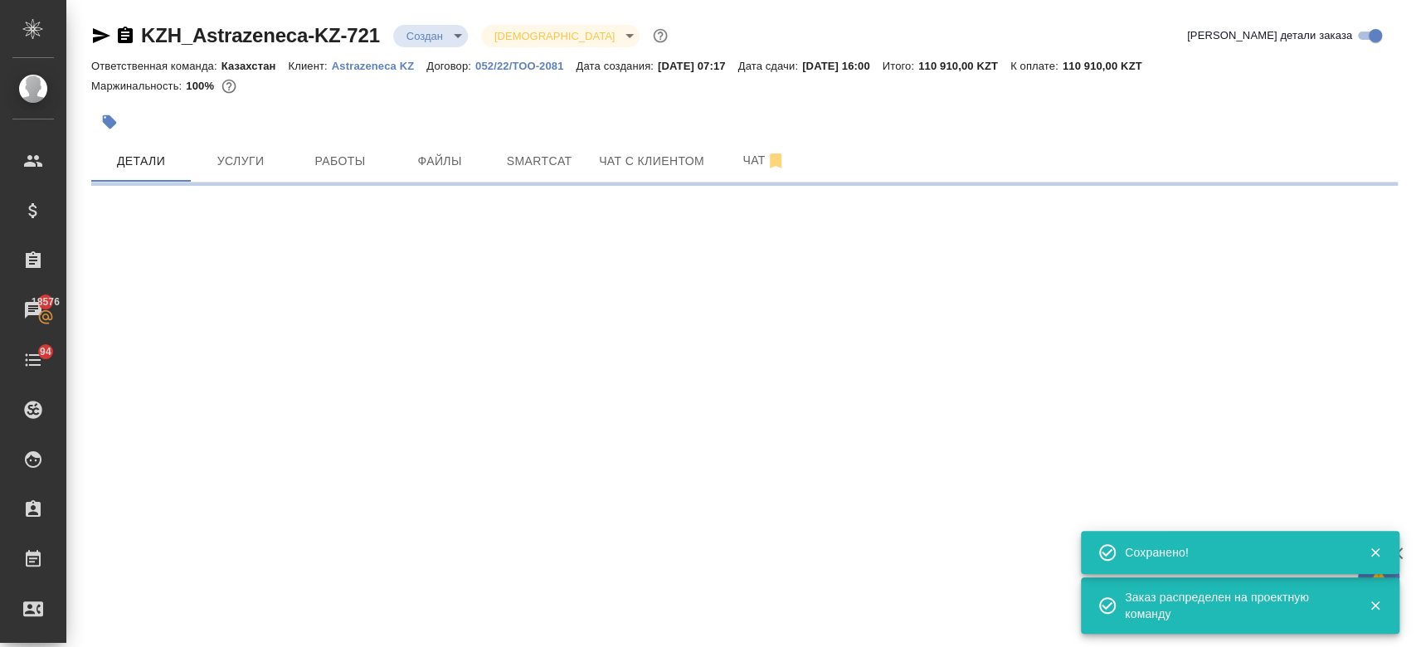
select select "RU"
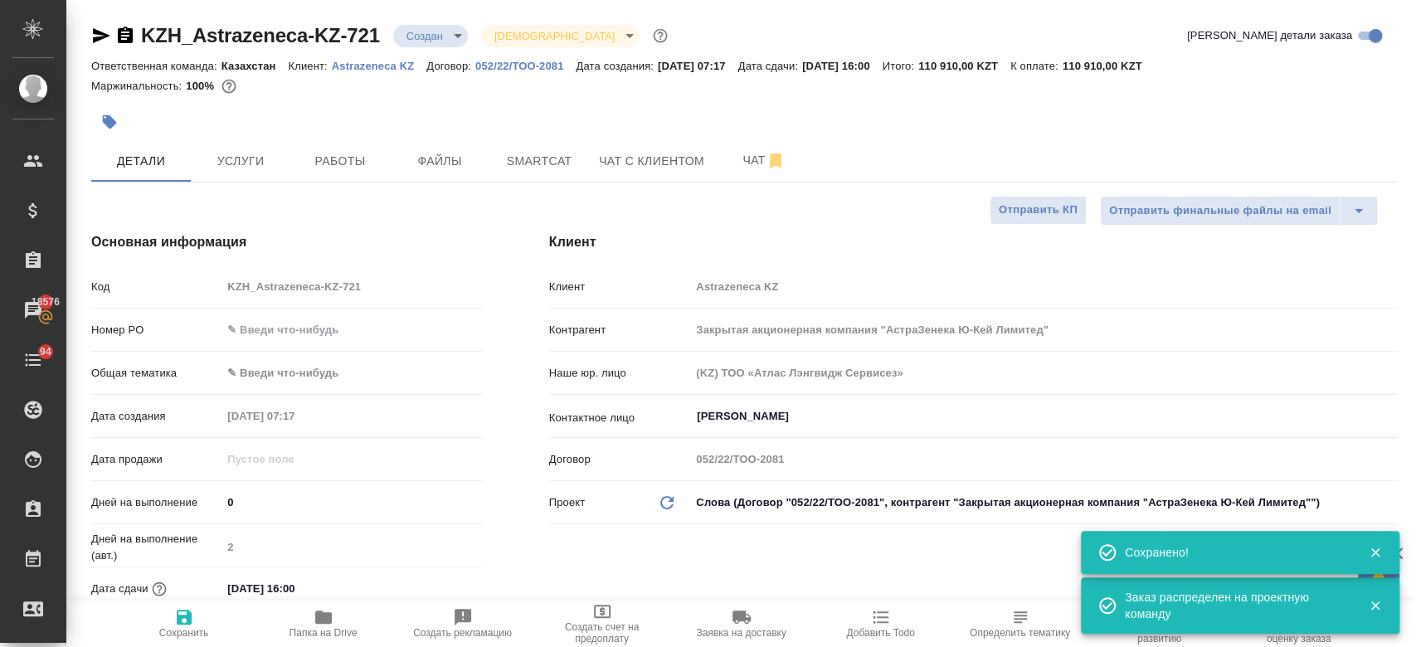
type textarea "x"
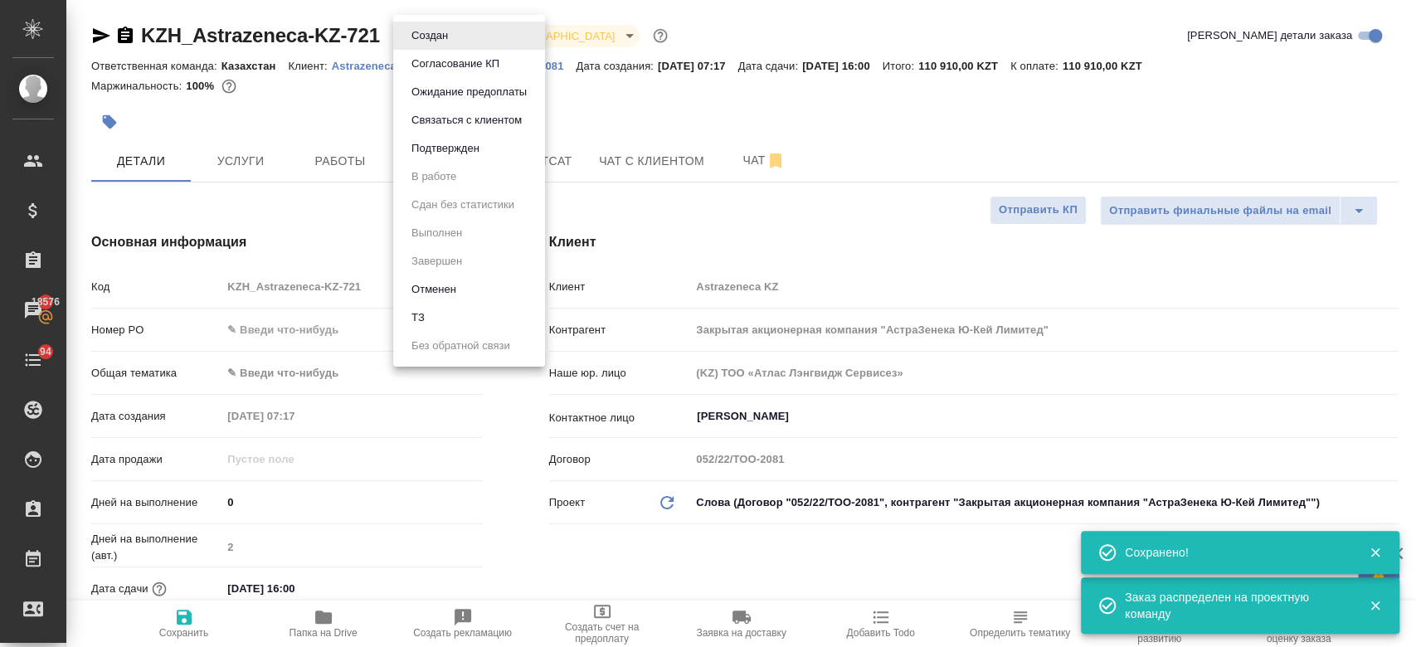
click at [444, 36] on body "🙏 .cls-1 fill:#fff; AWATERA Kosherbayeva Nazerke Клиенты Спецификации Заказы 18…" at bounding box center [708, 323] width 1416 height 647
click at [444, 163] on ul "Создан Согласование КП Ожидание предоплаты Связаться с клиентом Подтвержден В р…" at bounding box center [469, 191] width 152 height 352
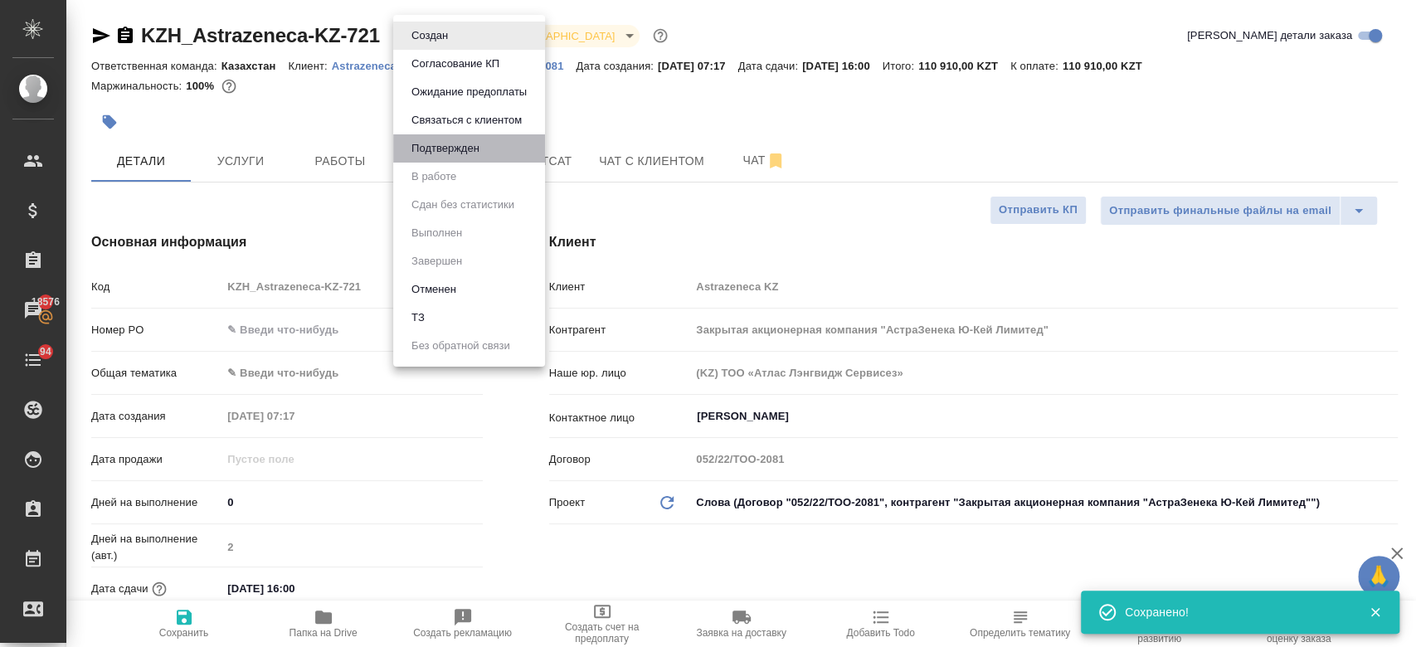
click at [442, 159] on li "Подтвержден" at bounding box center [469, 148] width 152 height 28
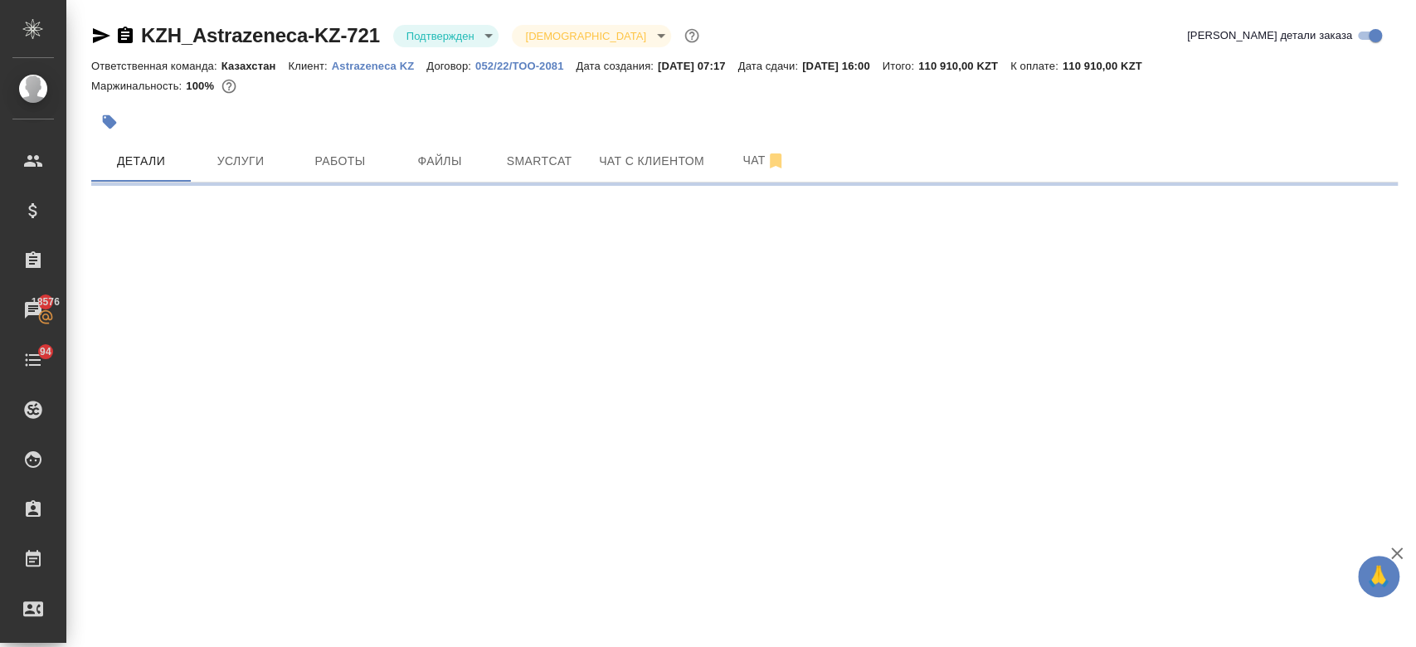
select select "RU"
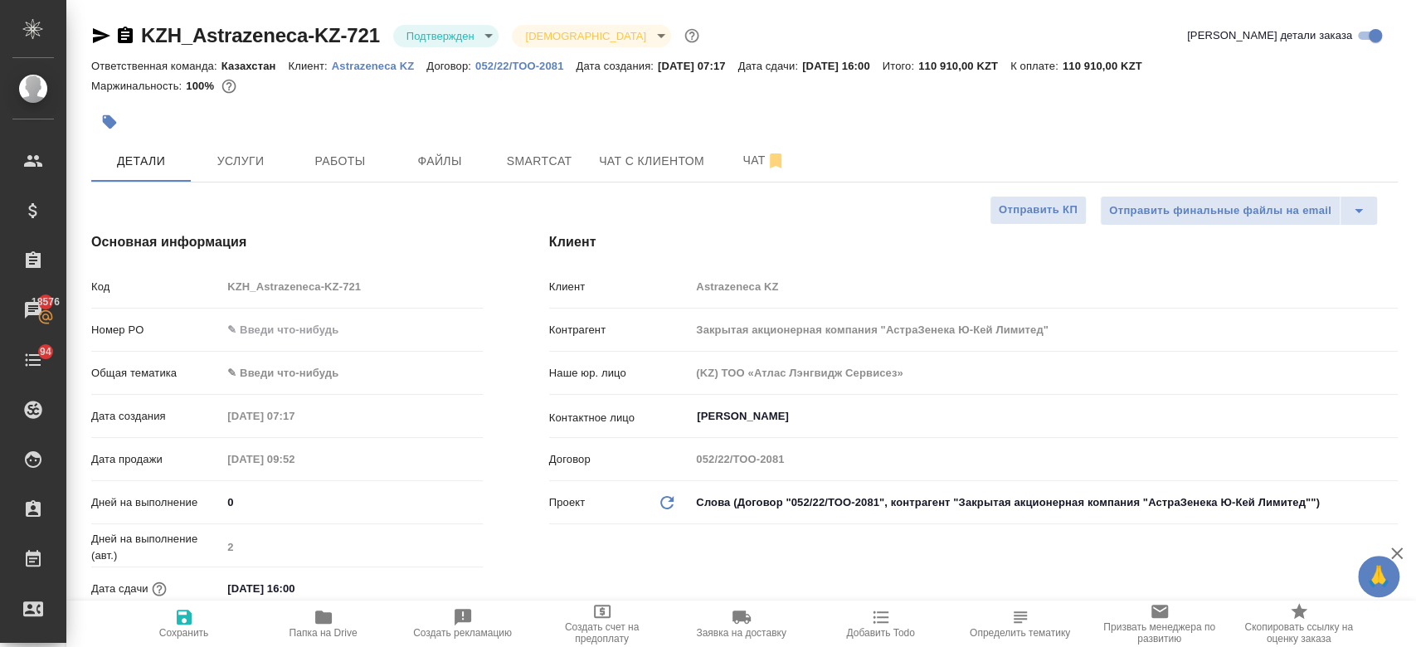
type textarea "x"
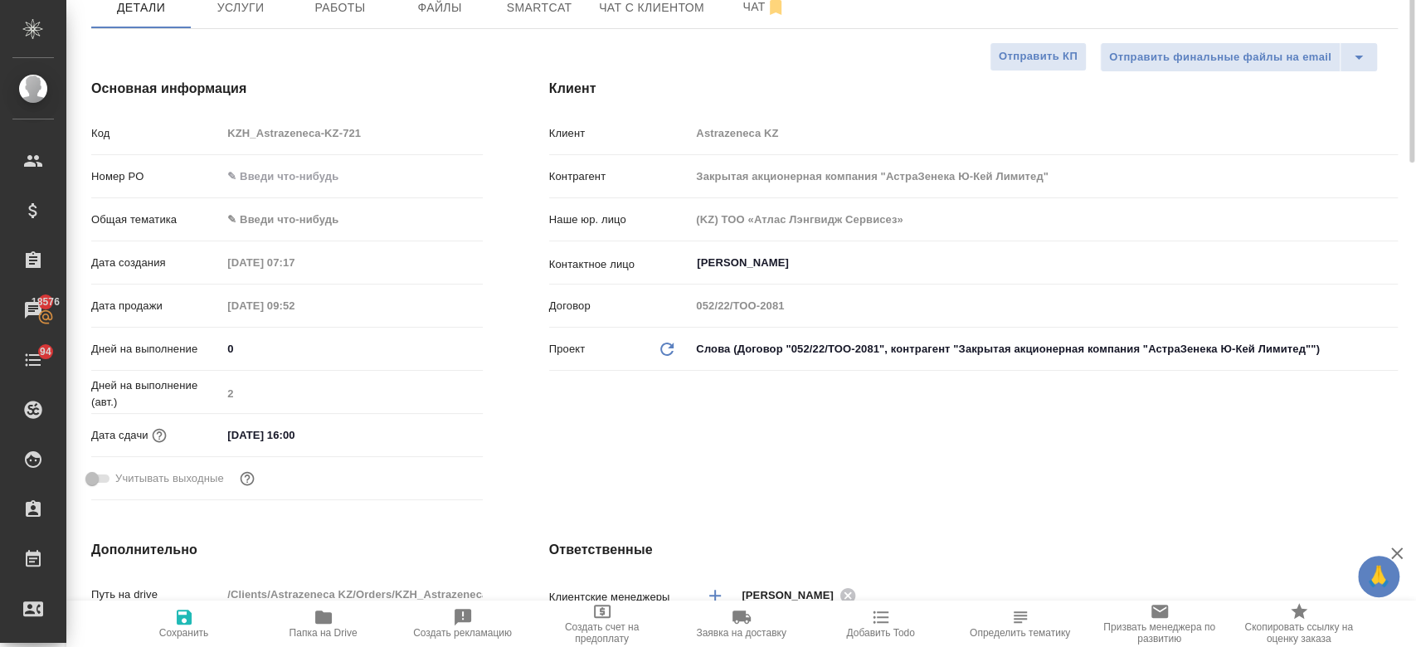
scroll to position [159, 0]
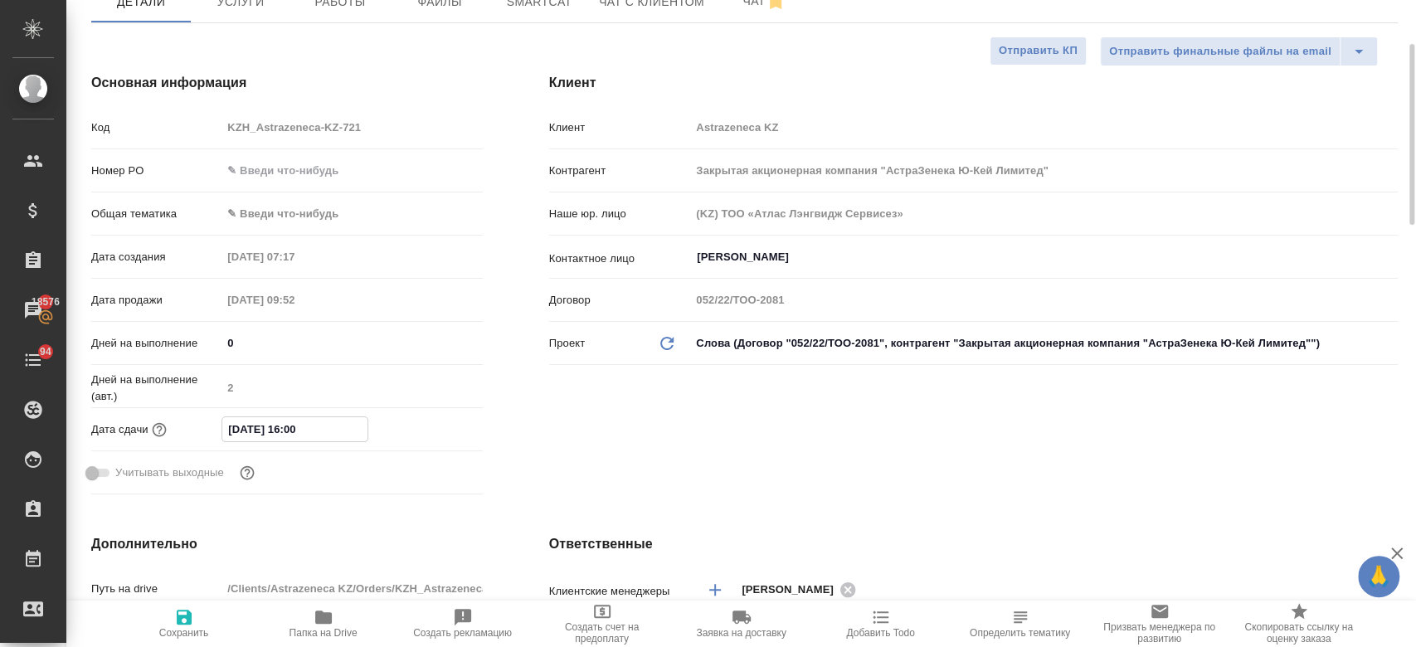
click at [289, 435] on input "30.09.2025 16:00" at bounding box center [294, 429] width 145 height 24
click at [435, 421] on icon "button" at bounding box center [434, 428] width 15 height 17
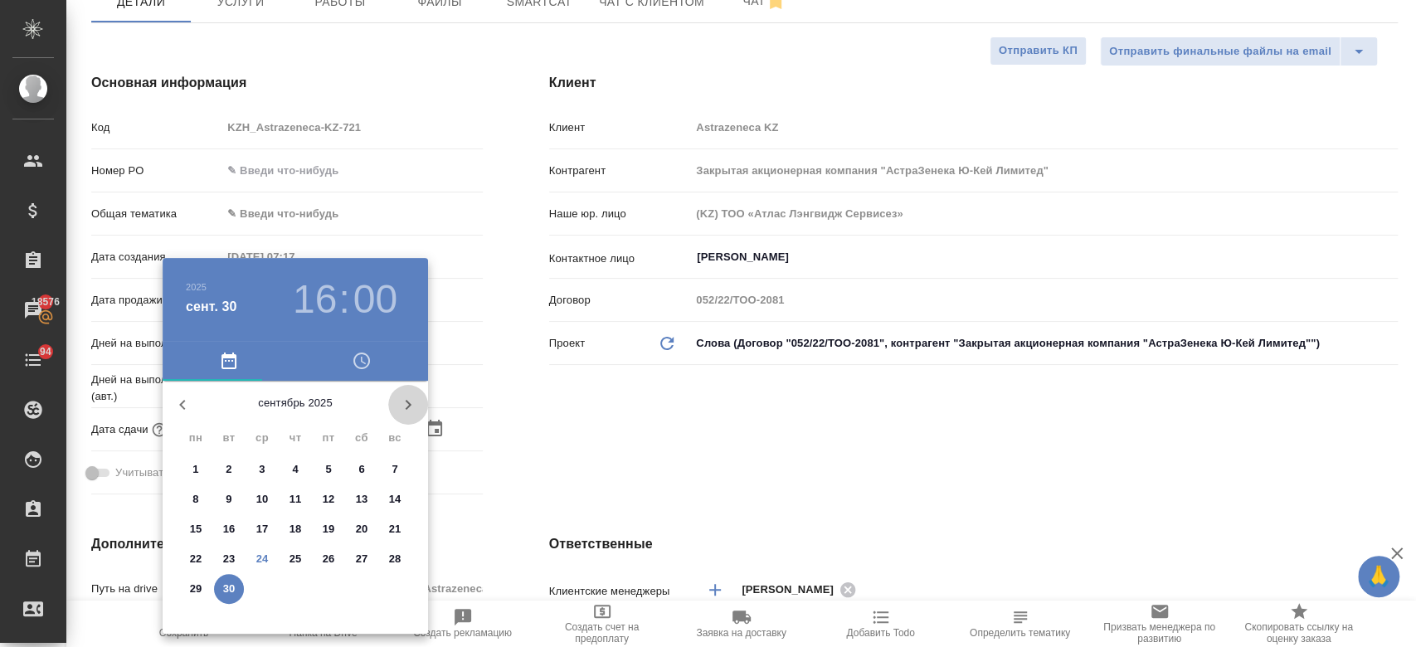
click at [406, 401] on icon "button" at bounding box center [409, 405] width 6 height 10
click at [293, 473] on p "2" at bounding box center [295, 469] width 6 height 17
type input "02.10.2025 16:00"
type textarea "x"
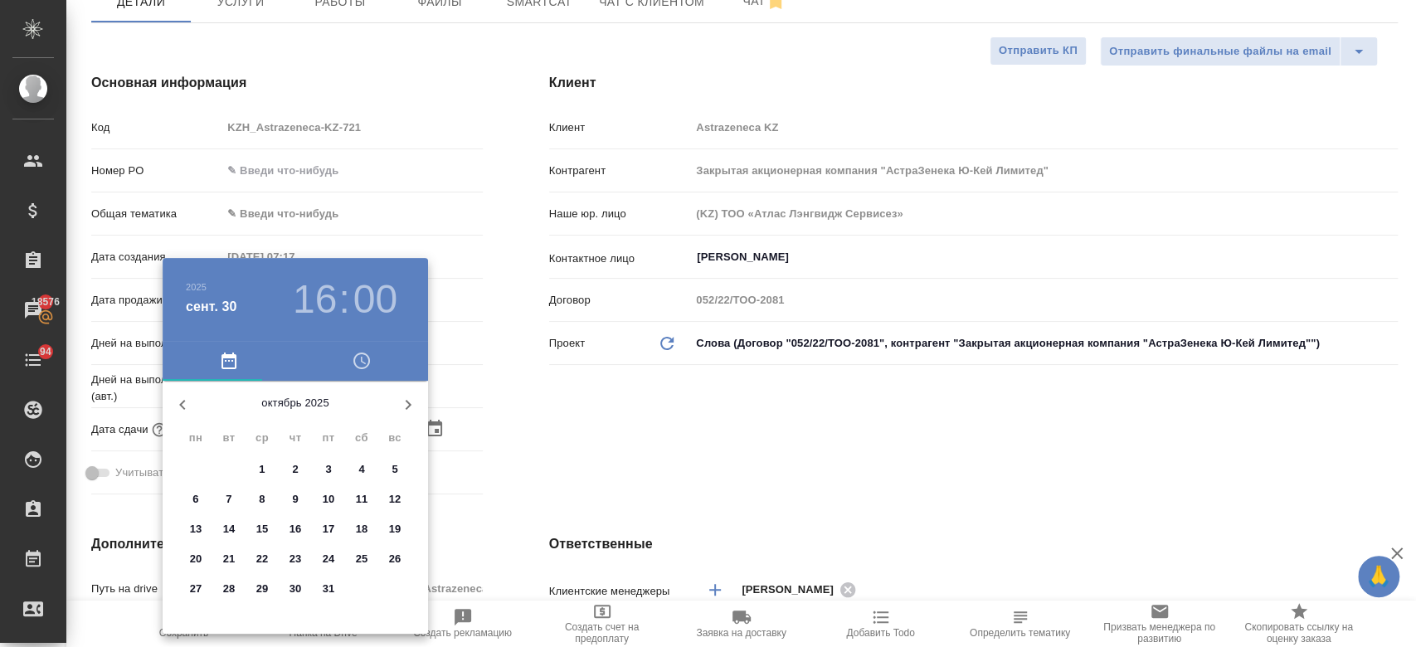
type textarea "x"
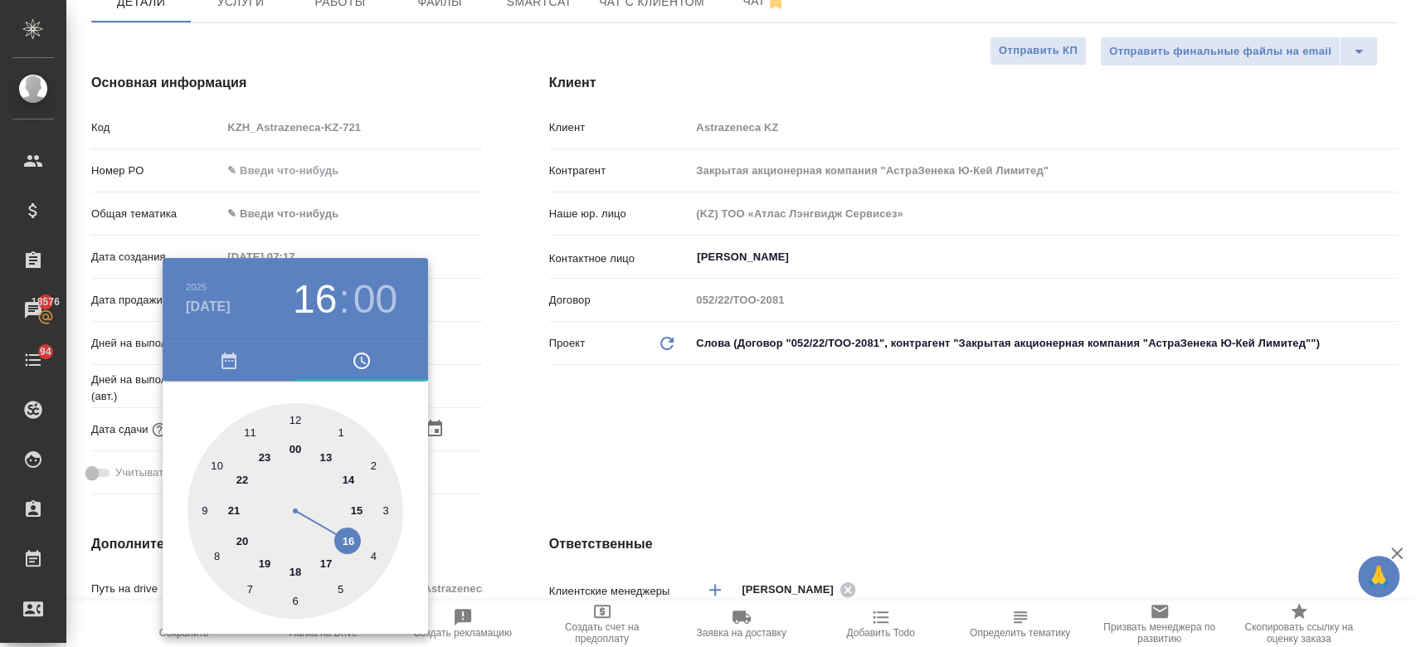
click at [585, 454] on div at bounding box center [708, 323] width 1416 height 647
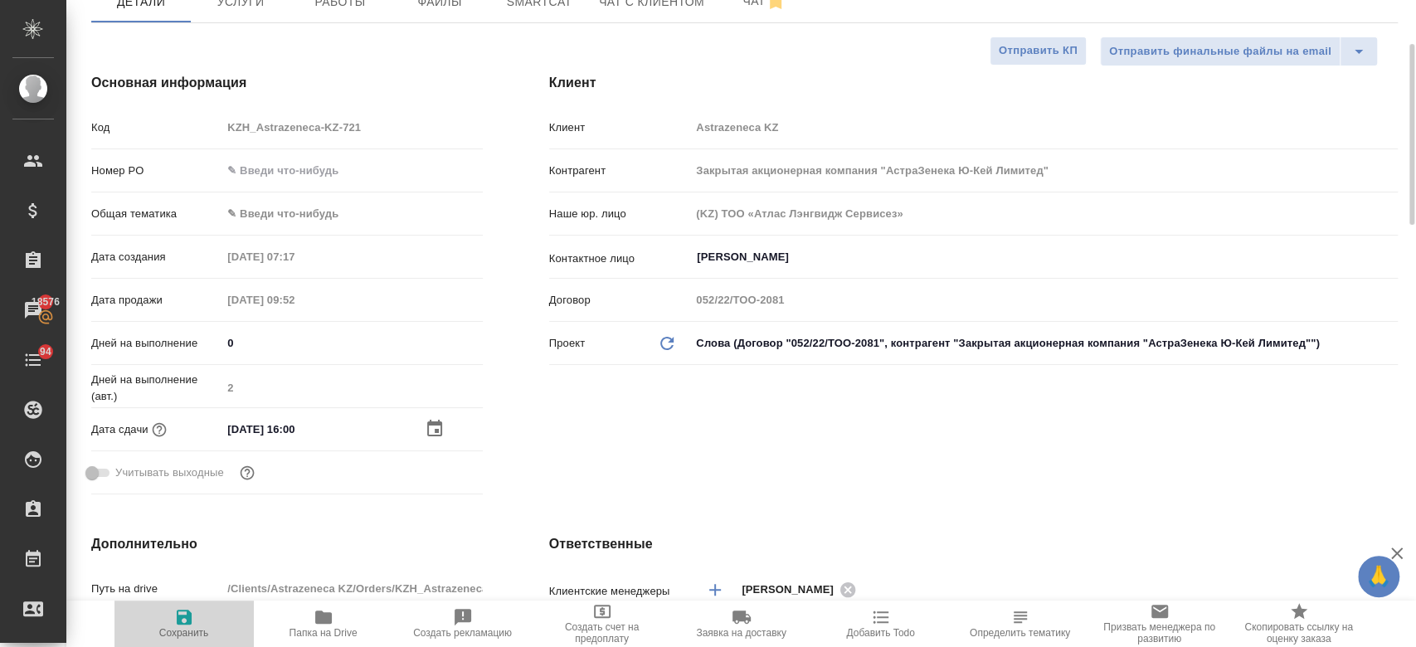
click at [194, 618] on span "Сохранить" at bounding box center [183, 623] width 119 height 32
type textarea "x"
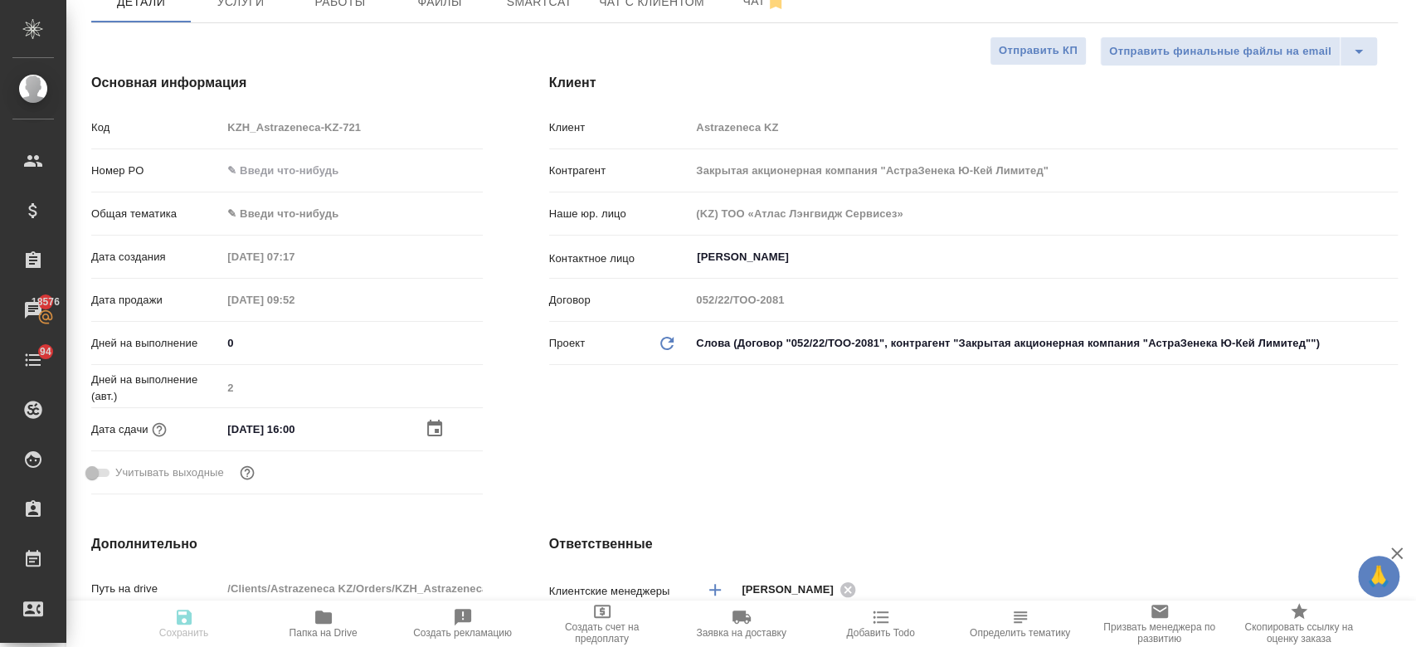
type textarea "x"
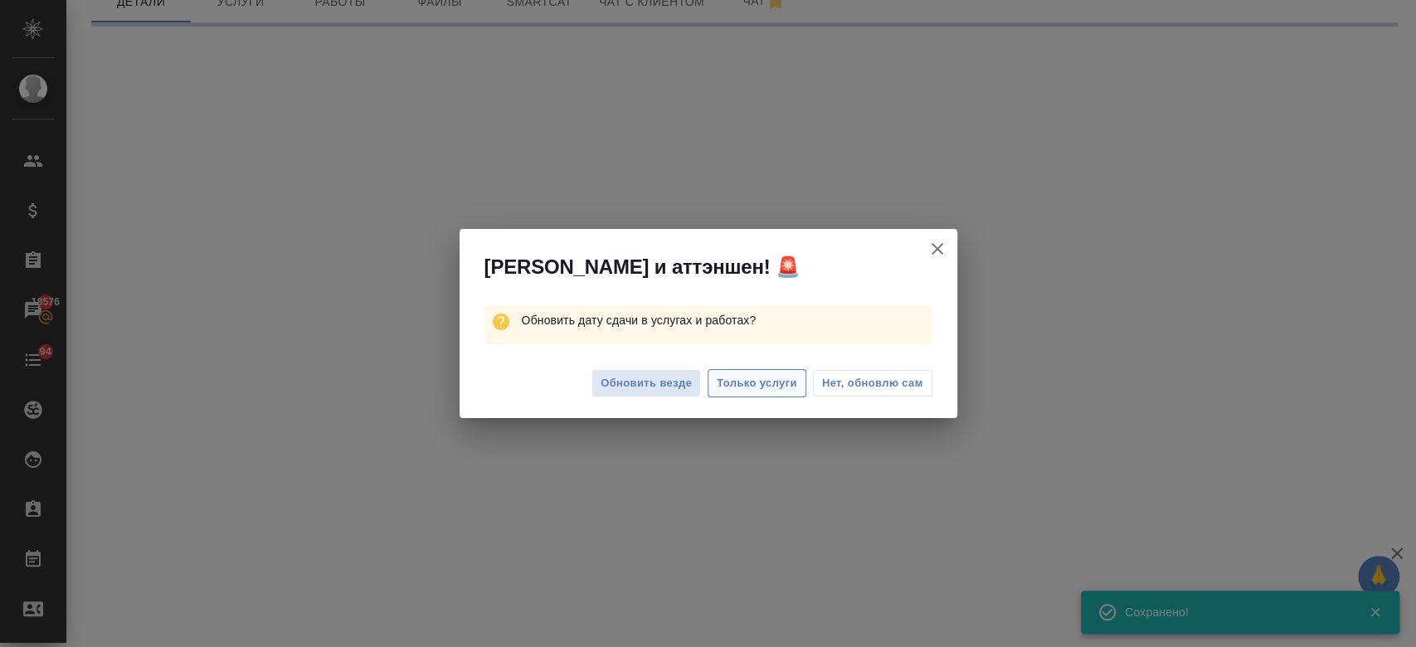
select select "RU"
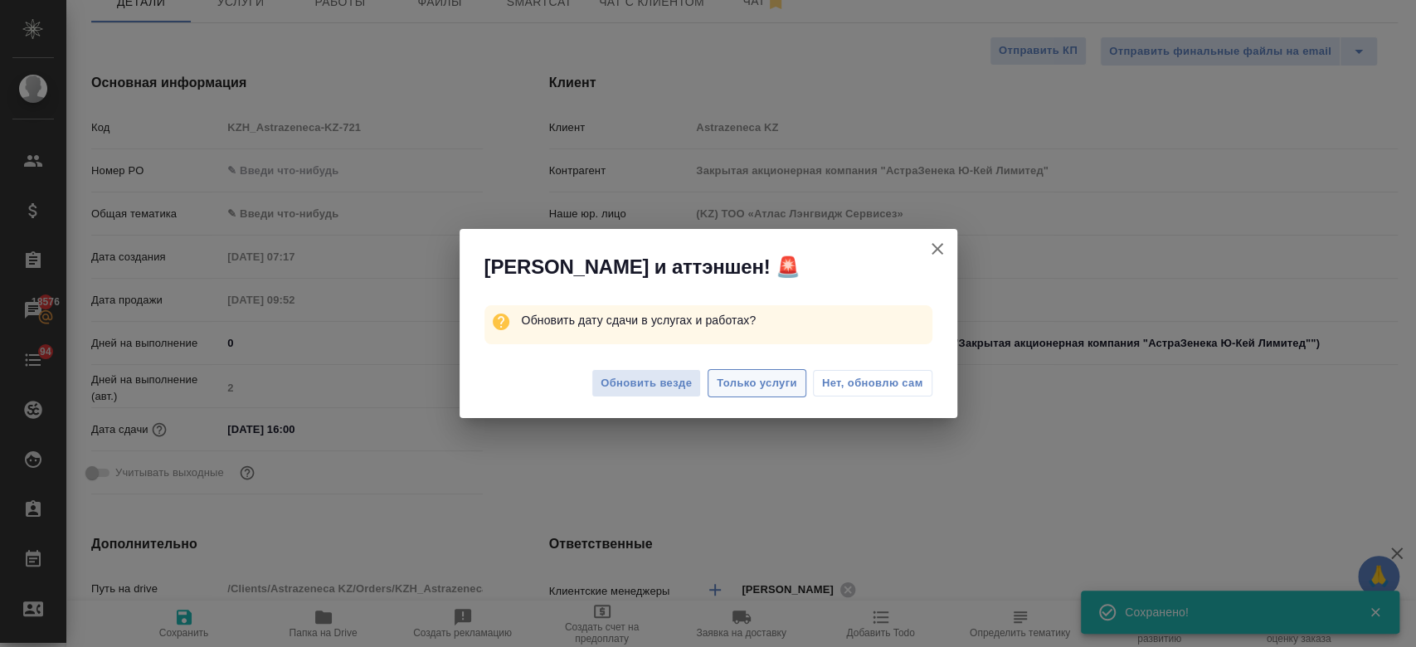
type textarea "x"
click at [770, 369] on button "Только услуги" at bounding box center [756, 383] width 99 height 29
type textarea "x"
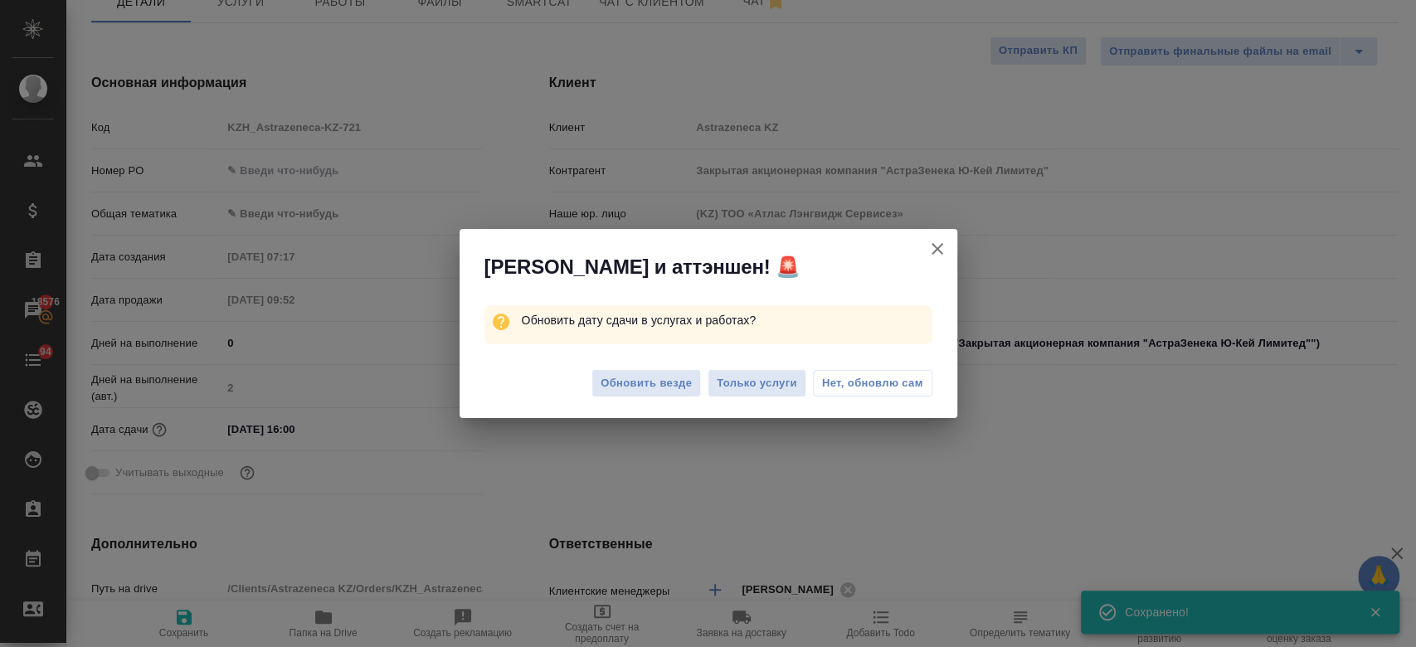
type textarea "x"
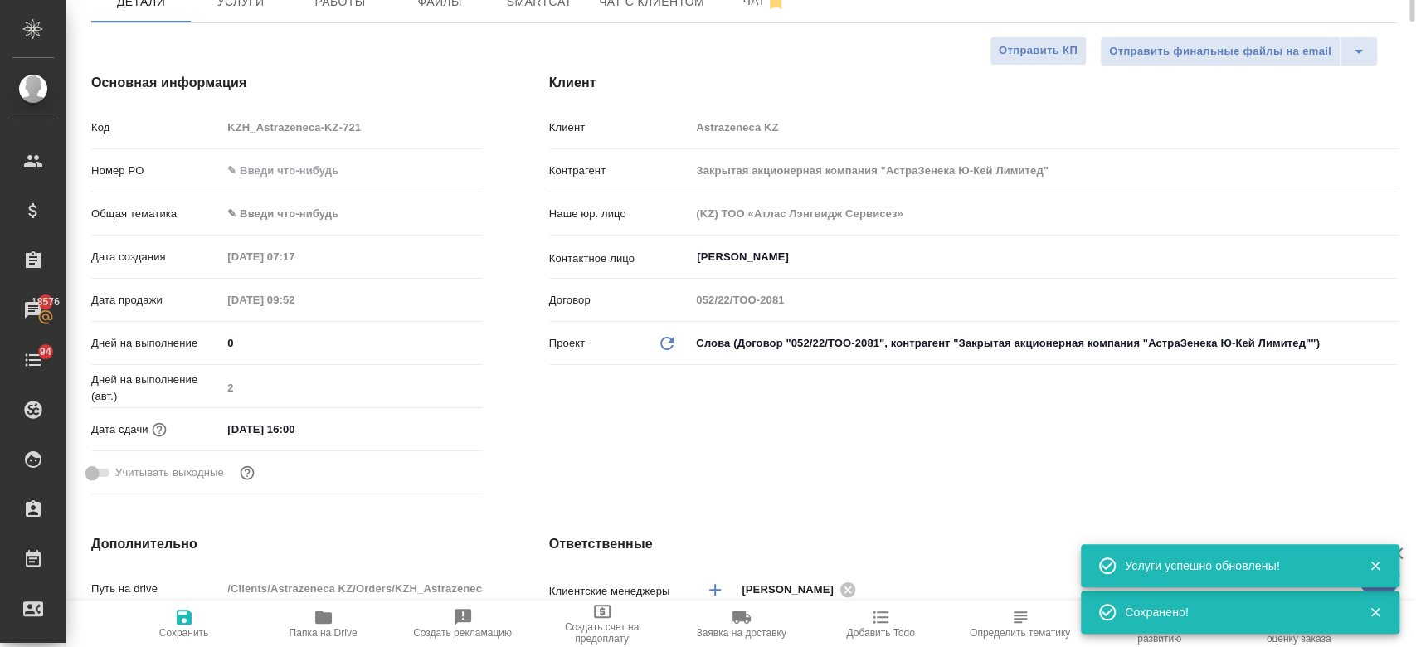
scroll to position [0, 0]
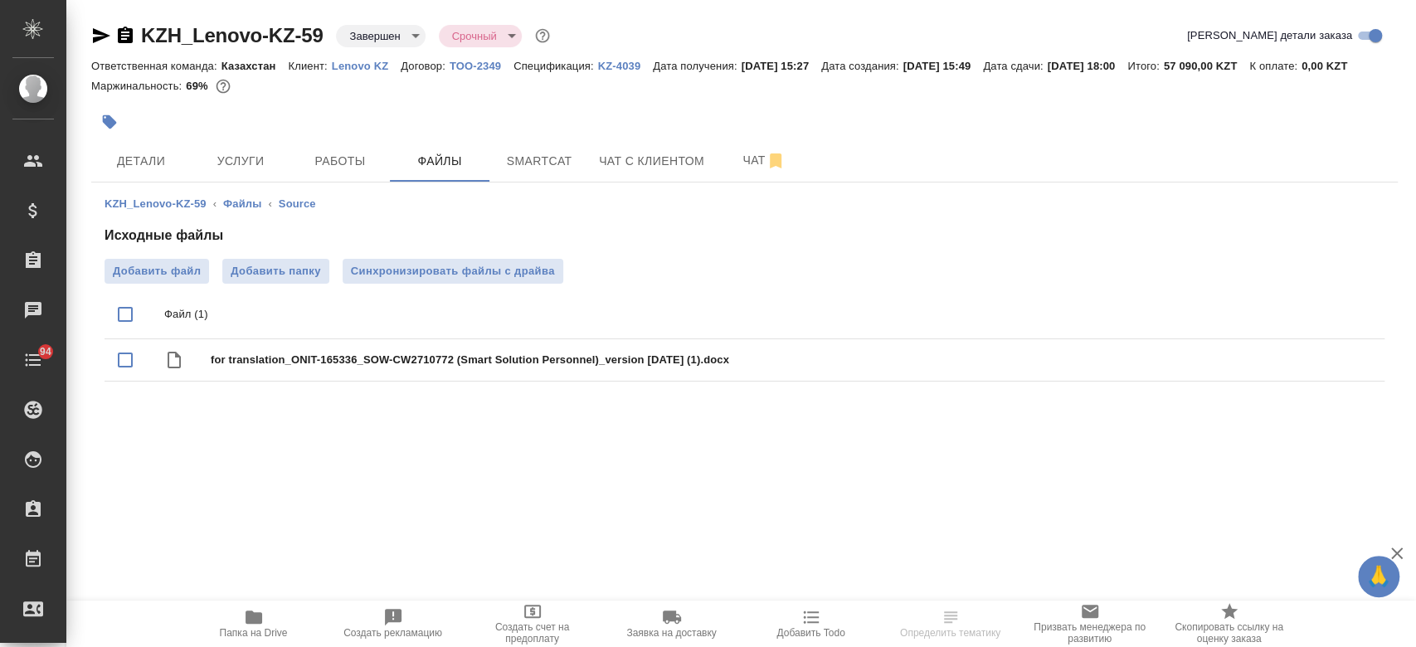
click at [366, 66] on p "Lenovo KZ" at bounding box center [366, 66] width 69 height 12
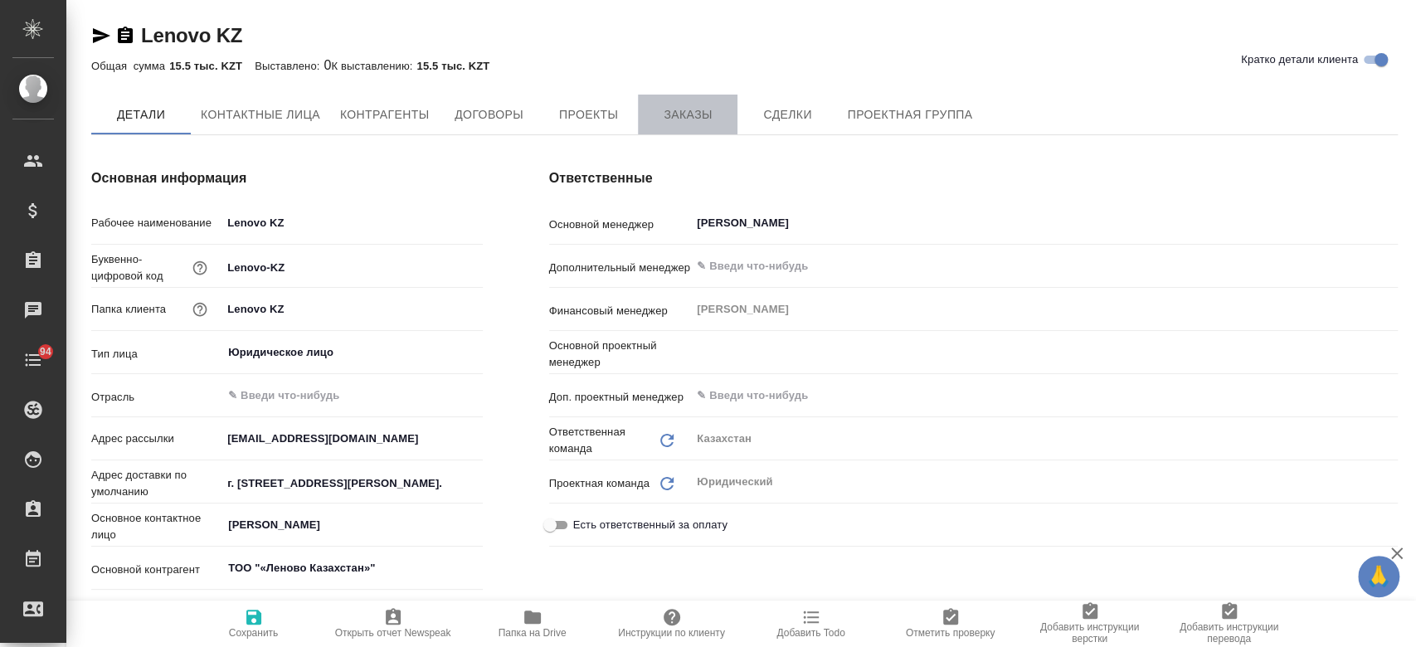
click at [687, 127] on button "Заказы" at bounding box center [688, 115] width 100 height 40
type textarea "x"
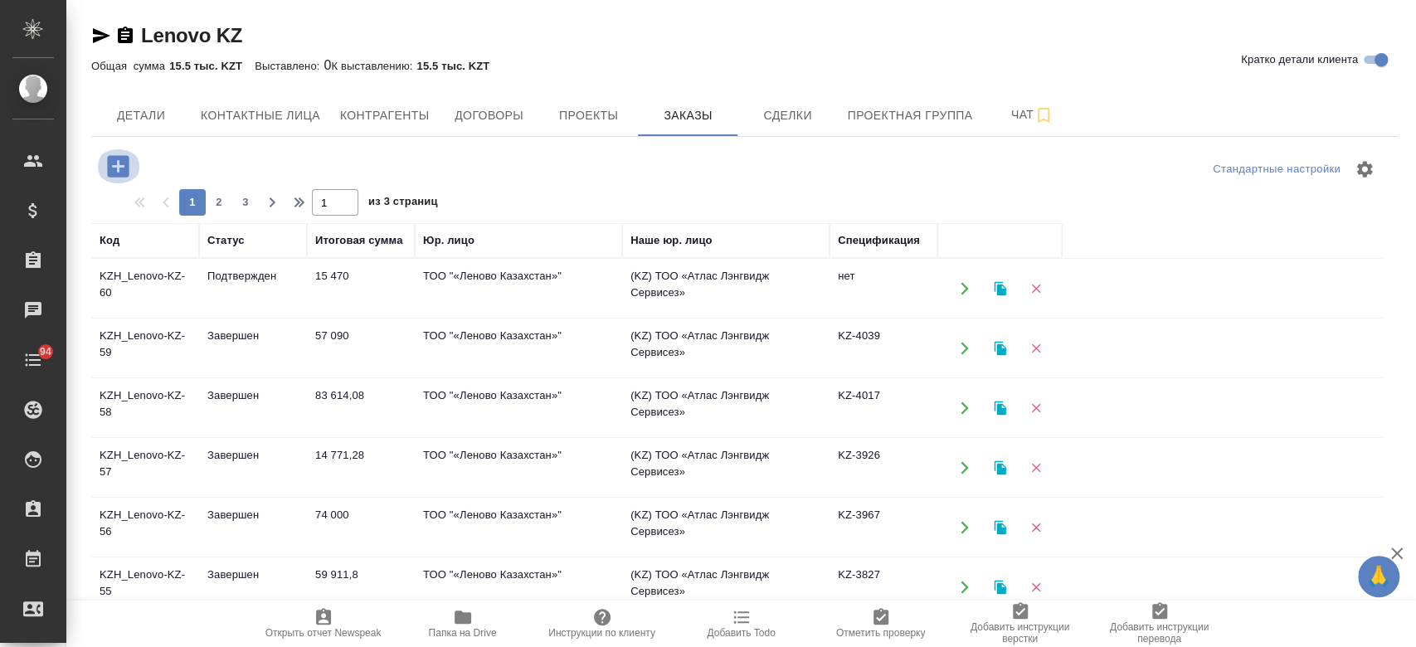
click at [120, 172] on icon "button" at bounding box center [118, 166] width 22 height 22
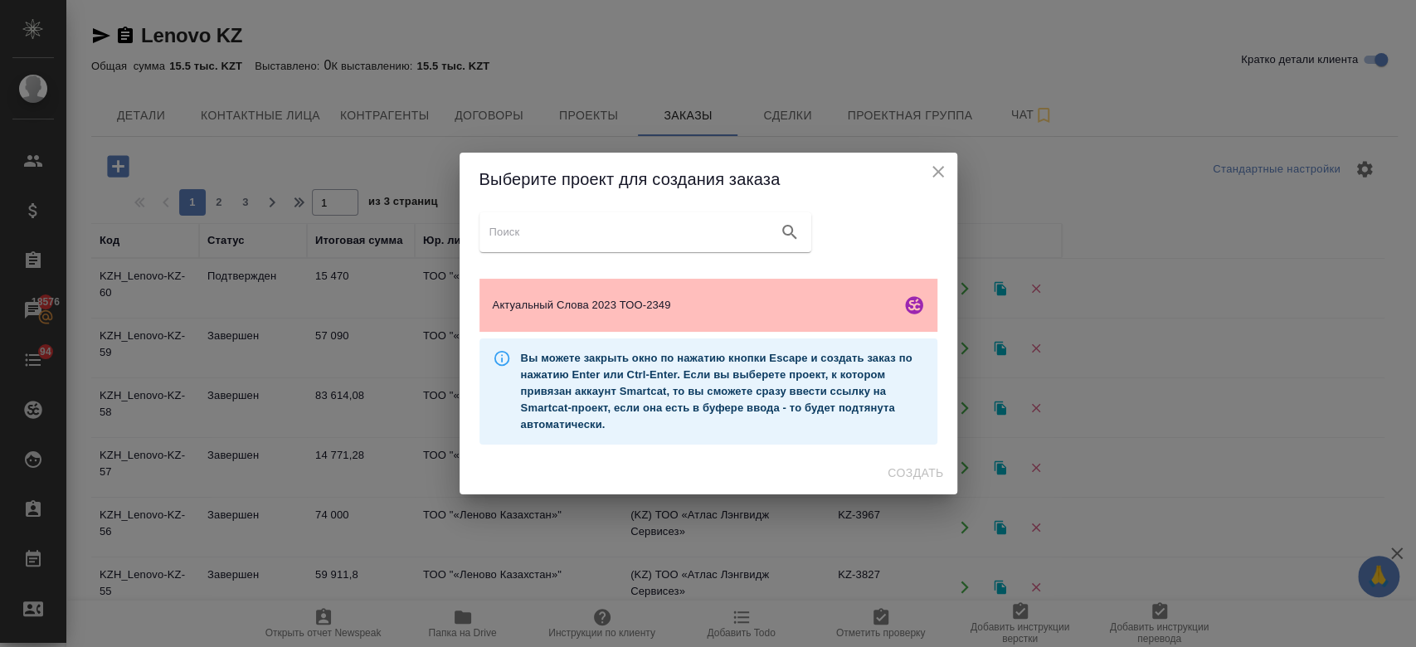
click at [541, 299] on span "Актуальный Слова 2023 ТОО-2349" at bounding box center [693, 305] width 401 height 17
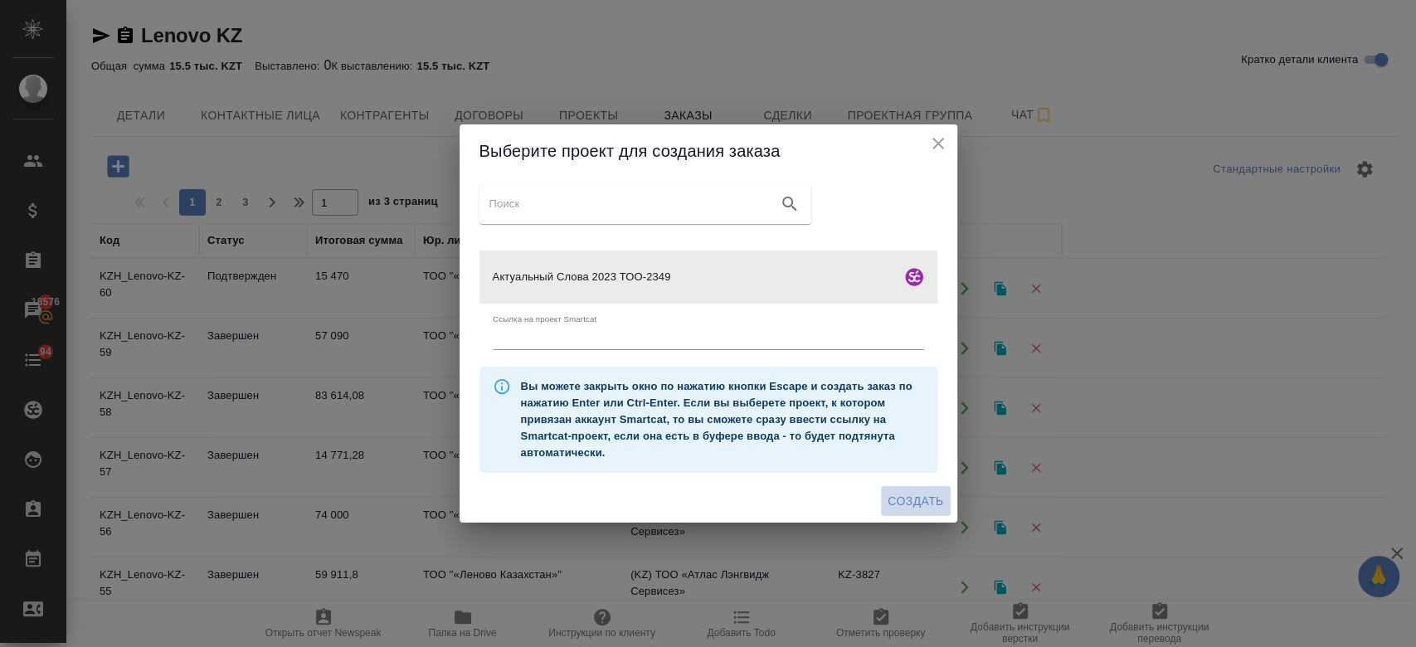
click at [902, 501] on span "Создать" at bounding box center [915, 501] width 56 height 21
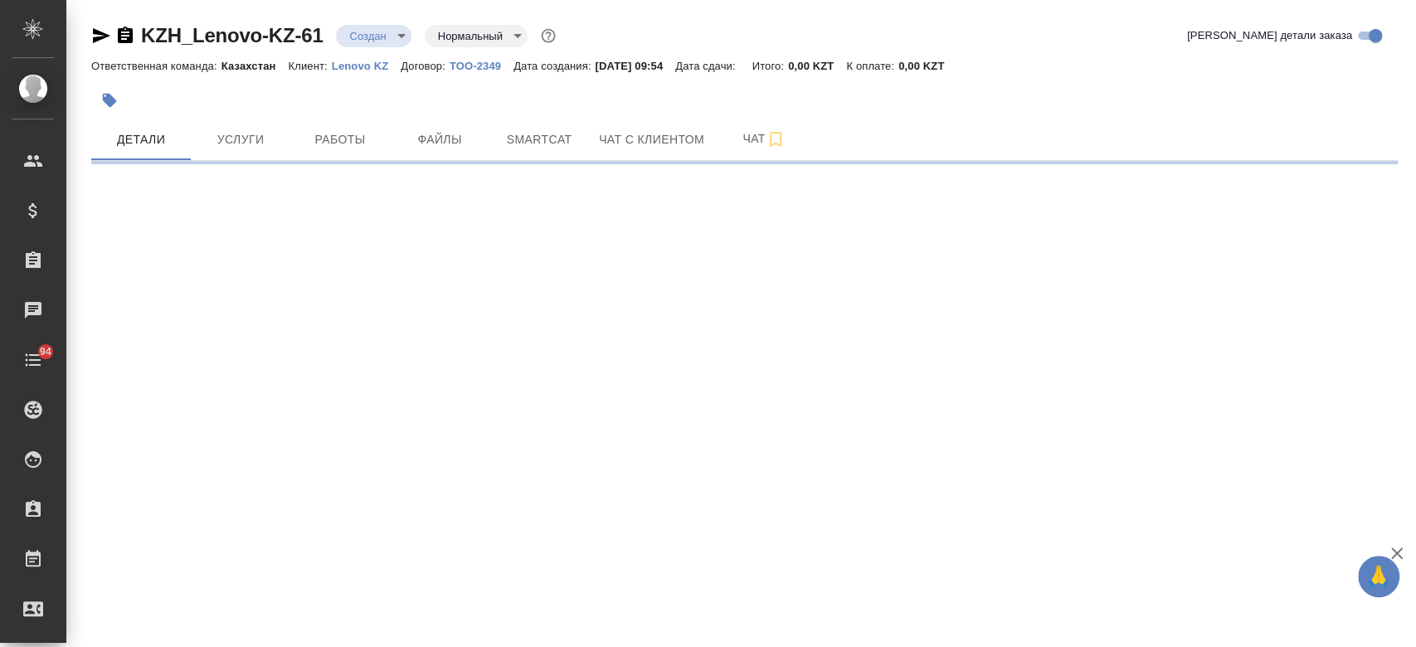
select select "RU"
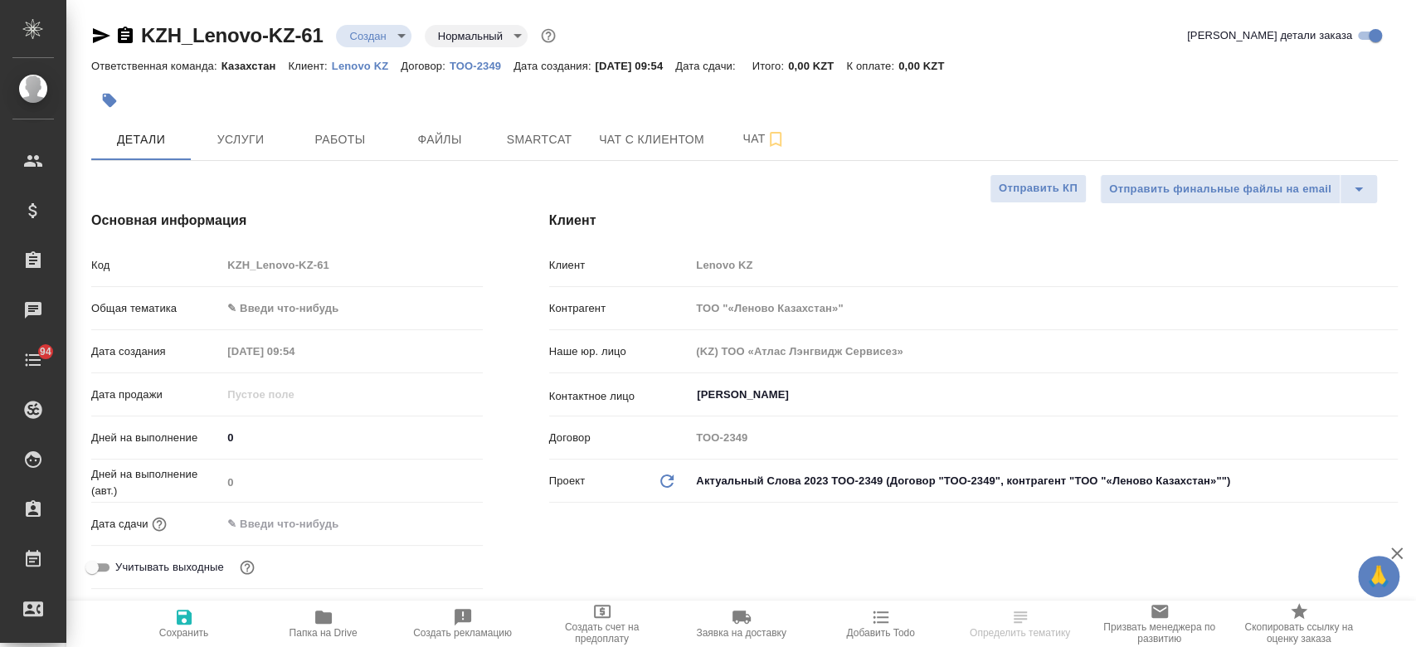
type textarea "x"
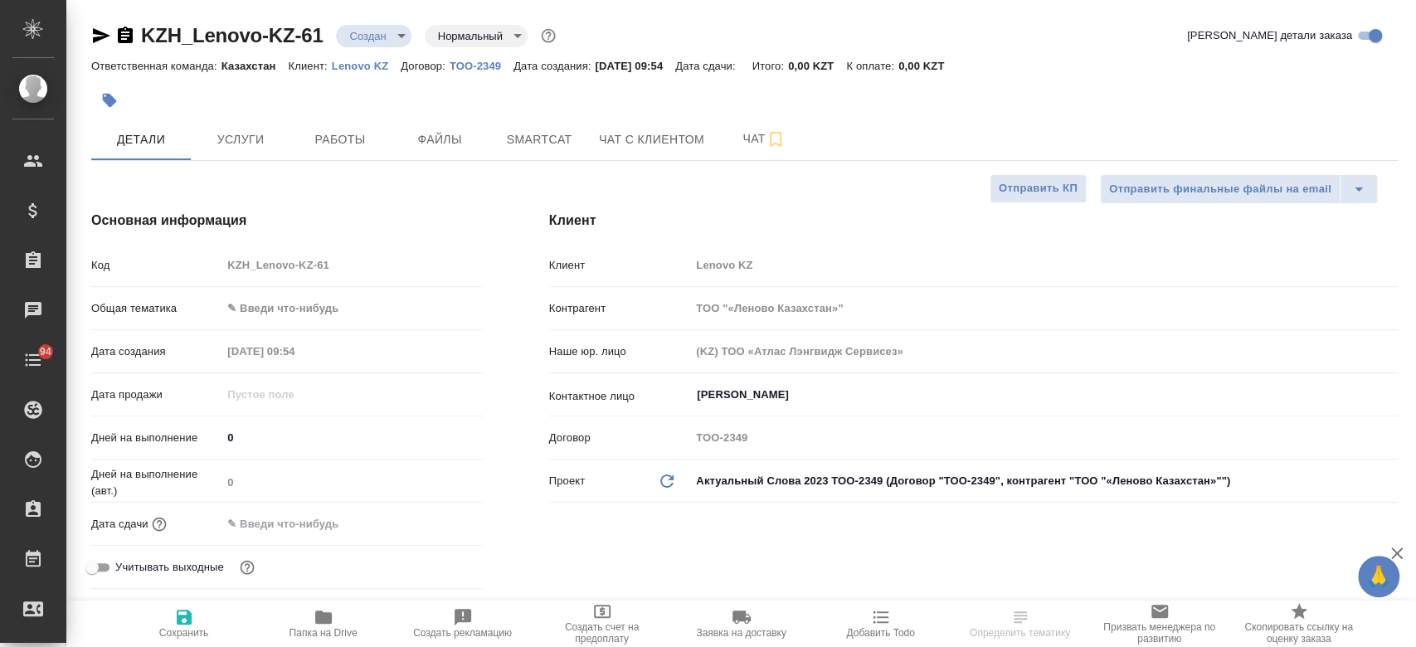
type textarea "x"
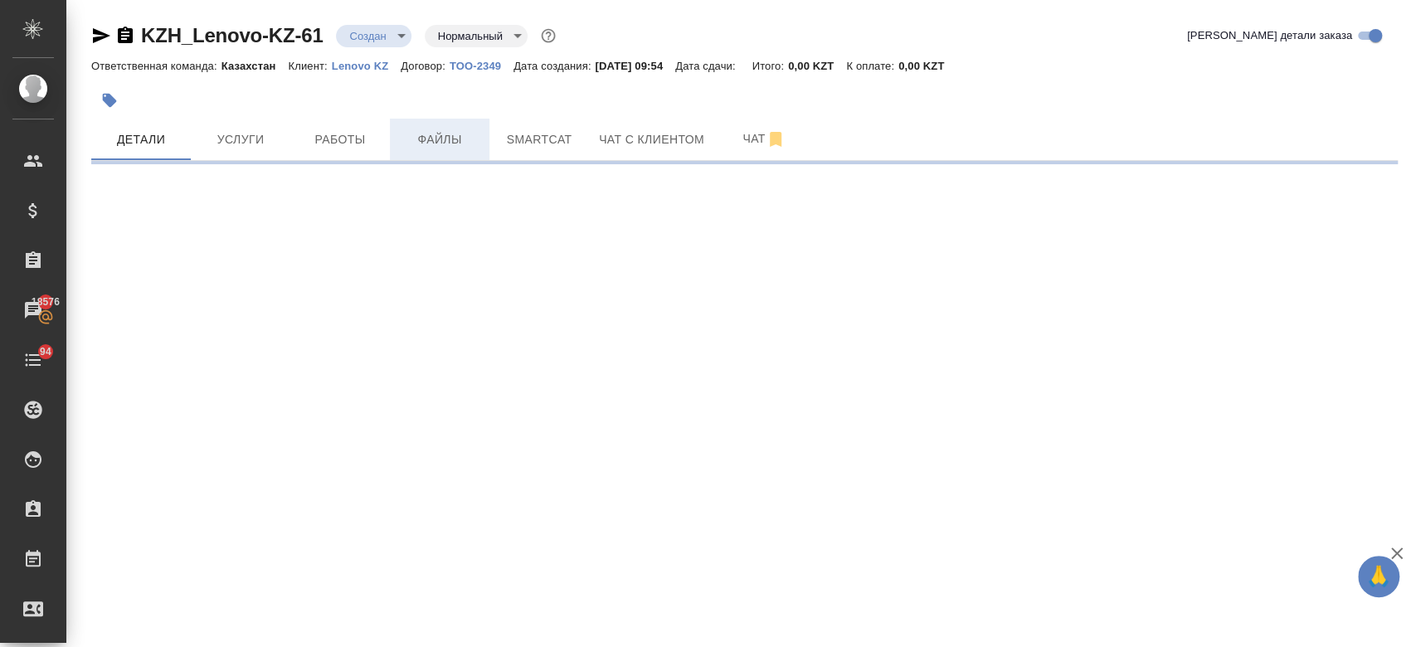
select select "RU"
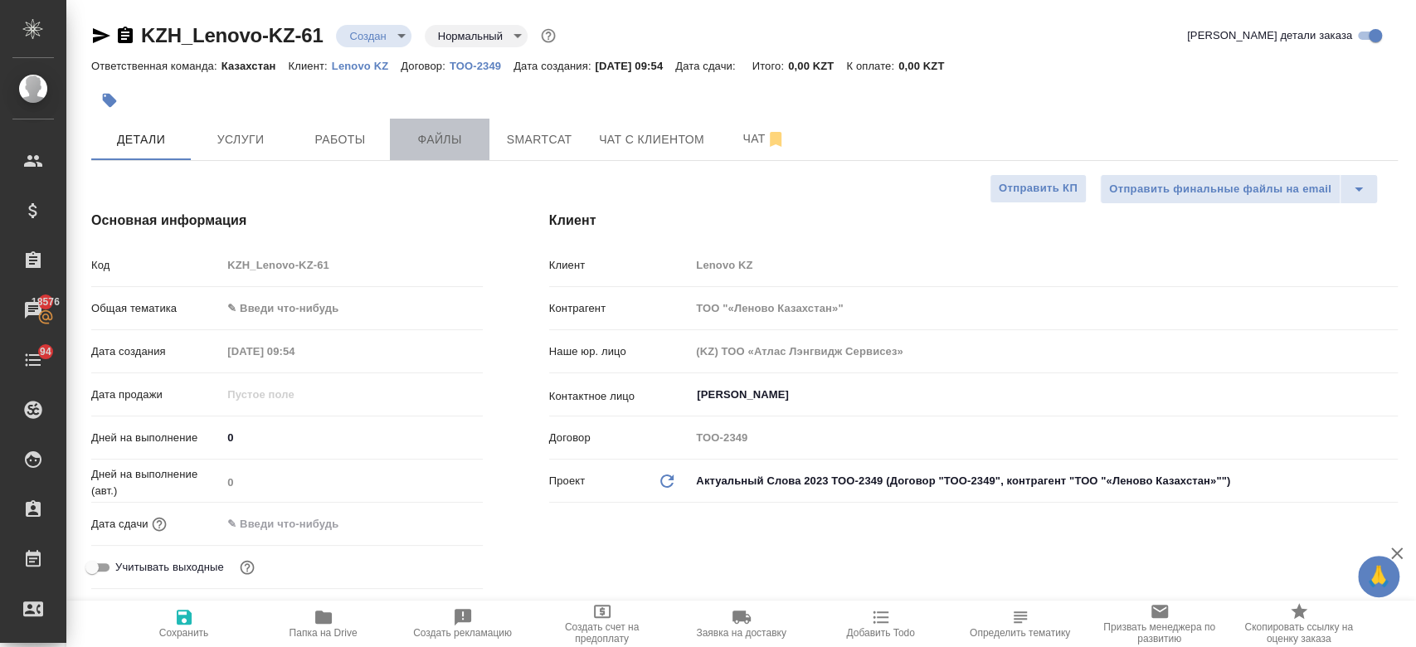
click at [477, 128] on button "Файлы" at bounding box center [440, 139] width 100 height 41
type textarea "x"
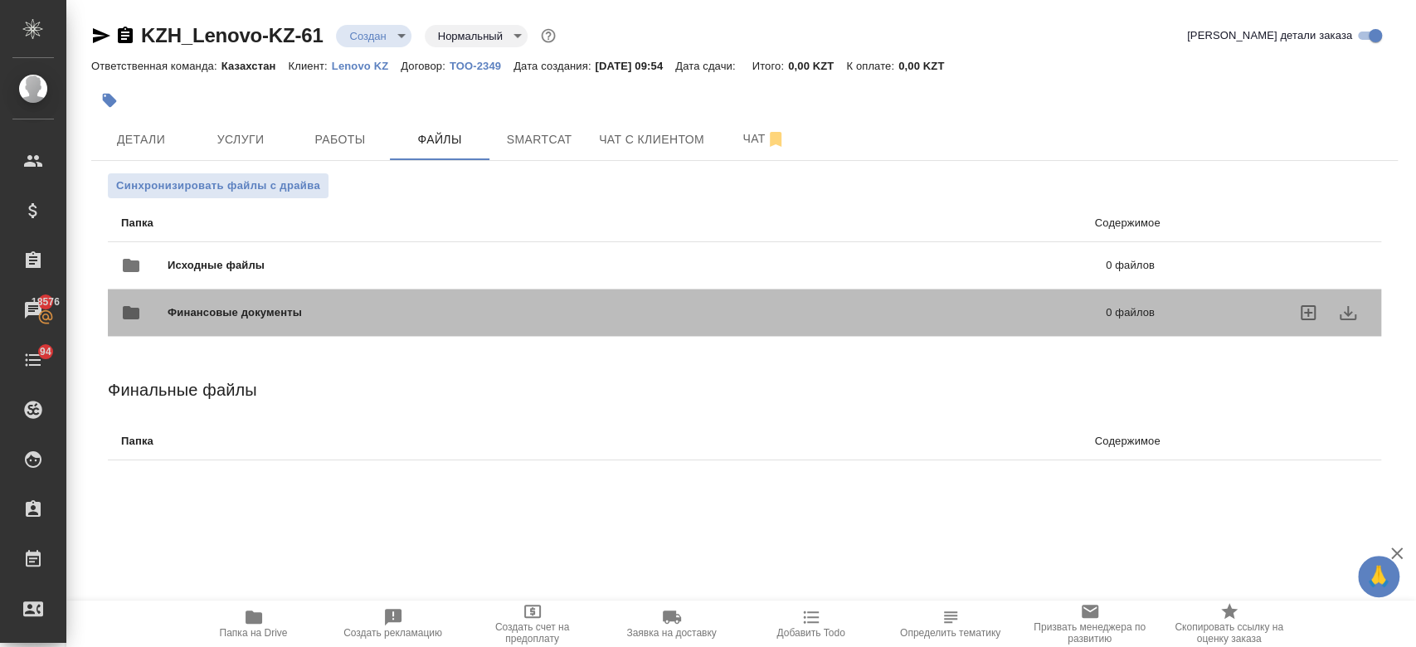
click at [265, 276] on div "Финансовые документы 0 файлов" at bounding box center [637, 312] width 1066 height 73
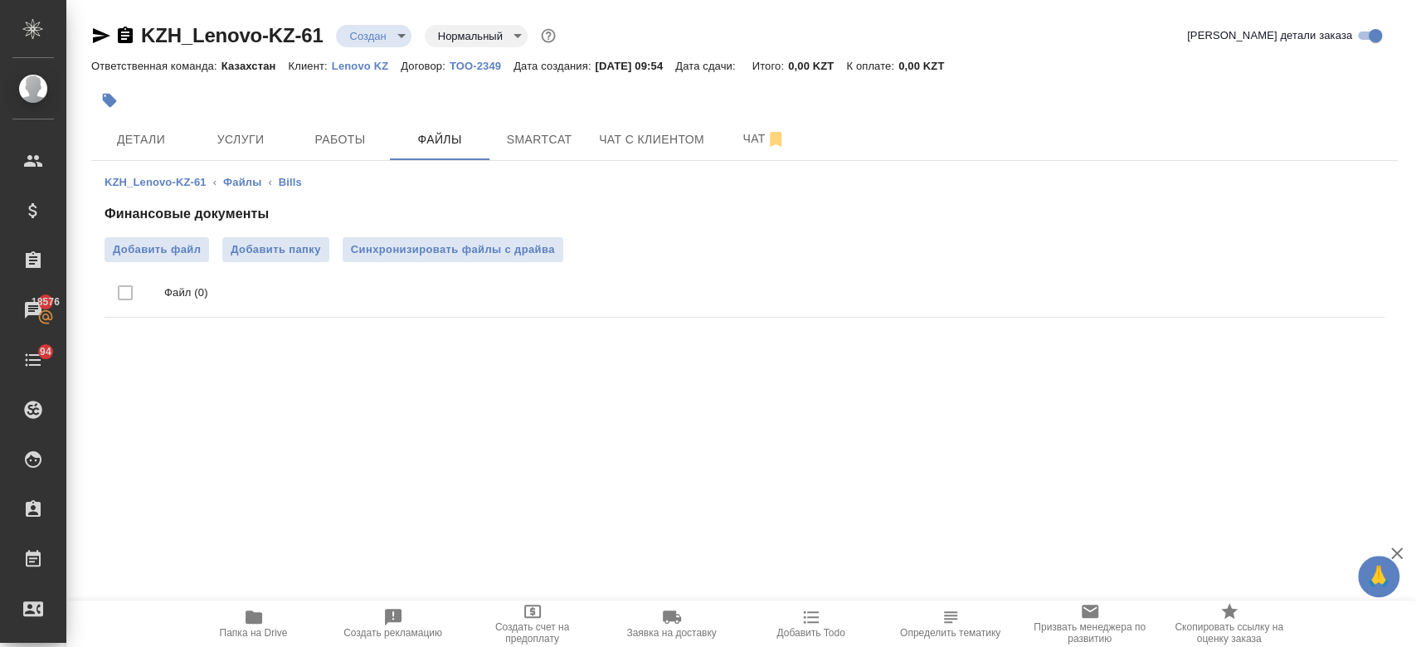
click at [247, 189] on li "Файлы" at bounding box center [242, 182] width 38 height 17
click at [239, 182] on link "Файлы" at bounding box center [242, 182] width 38 height 12
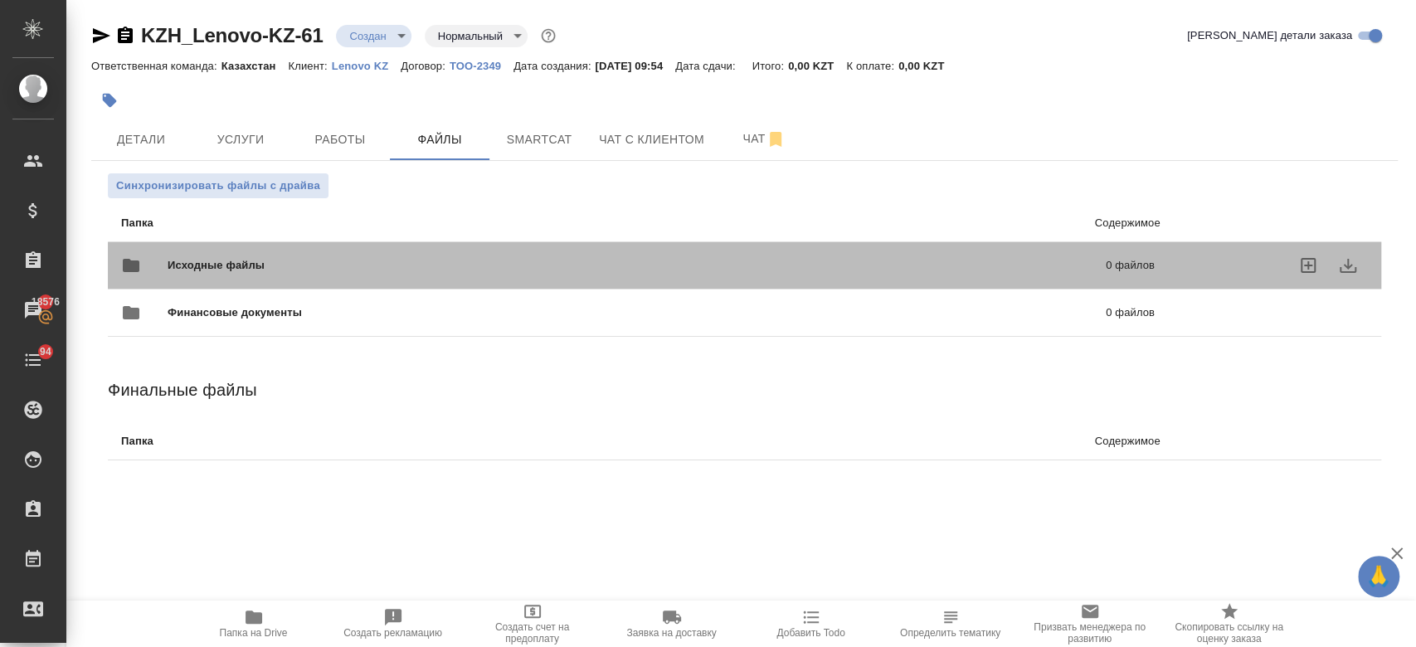
click at [248, 265] on span "Исходные файлы" at bounding box center [426, 265] width 517 height 17
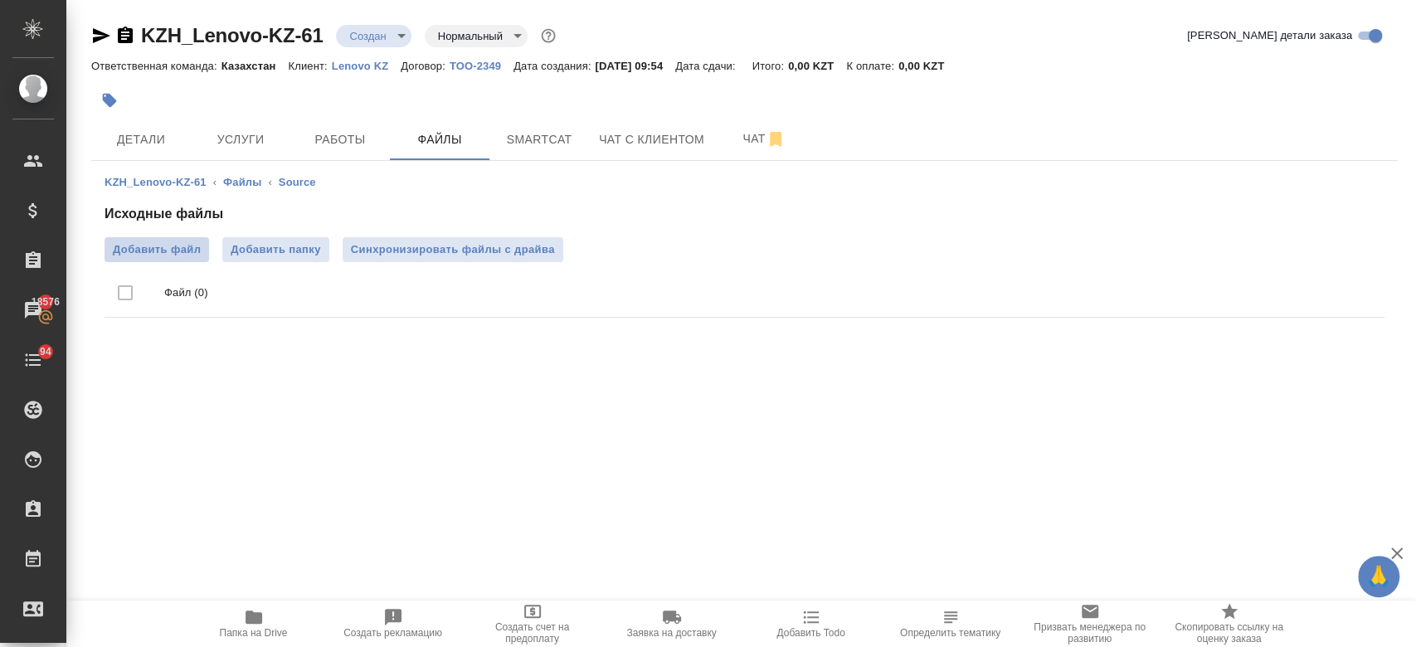
click at [174, 245] on span "Добавить файл" at bounding box center [157, 249] width 88 height 17
click at [0, 0] on input "Добавить файл" at bounding box center [0, 0] width 0 height 0
click at [371, 27] on body "🙏 .cls-1 fill:#fff; AWATERA Kosherbayeva Nazerke Клиенты Спецификации Заказы 18…" at bounding box center [708, 323] width 1416 height 647
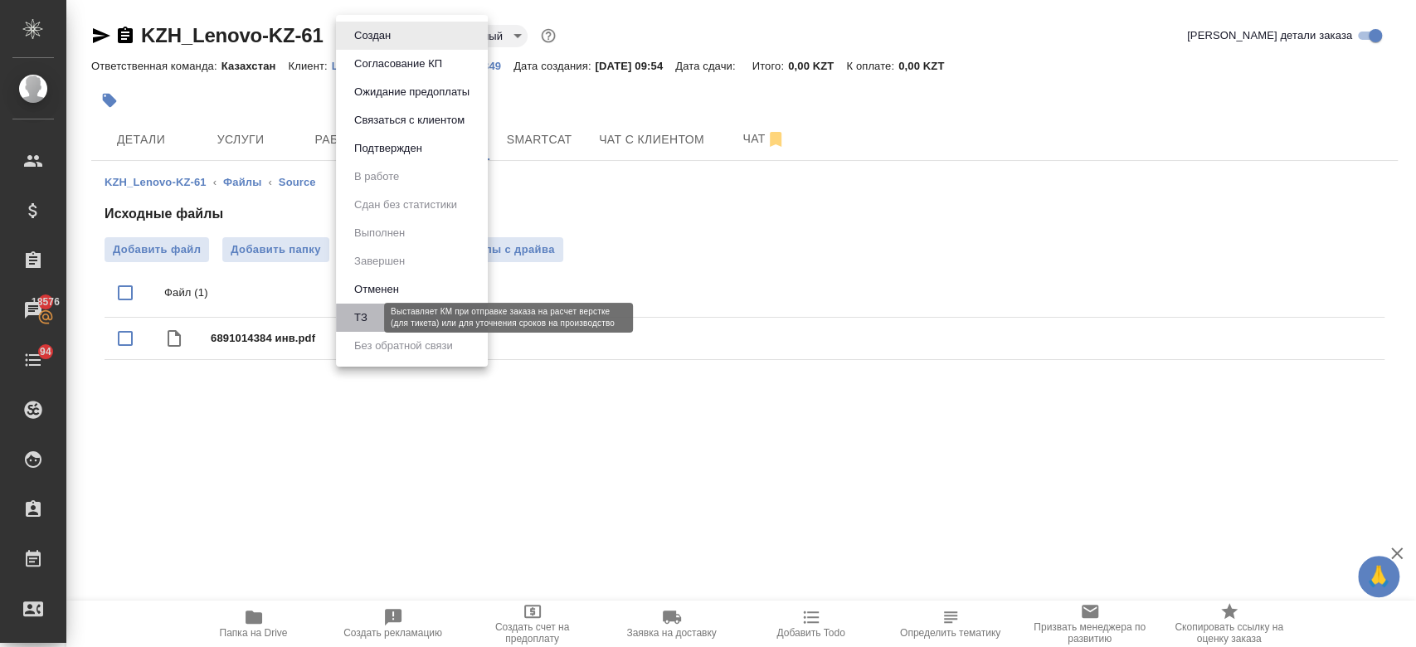
click at [358, 315] on button "ТЗ" at bounding box center [360, 317] width 23 height 18
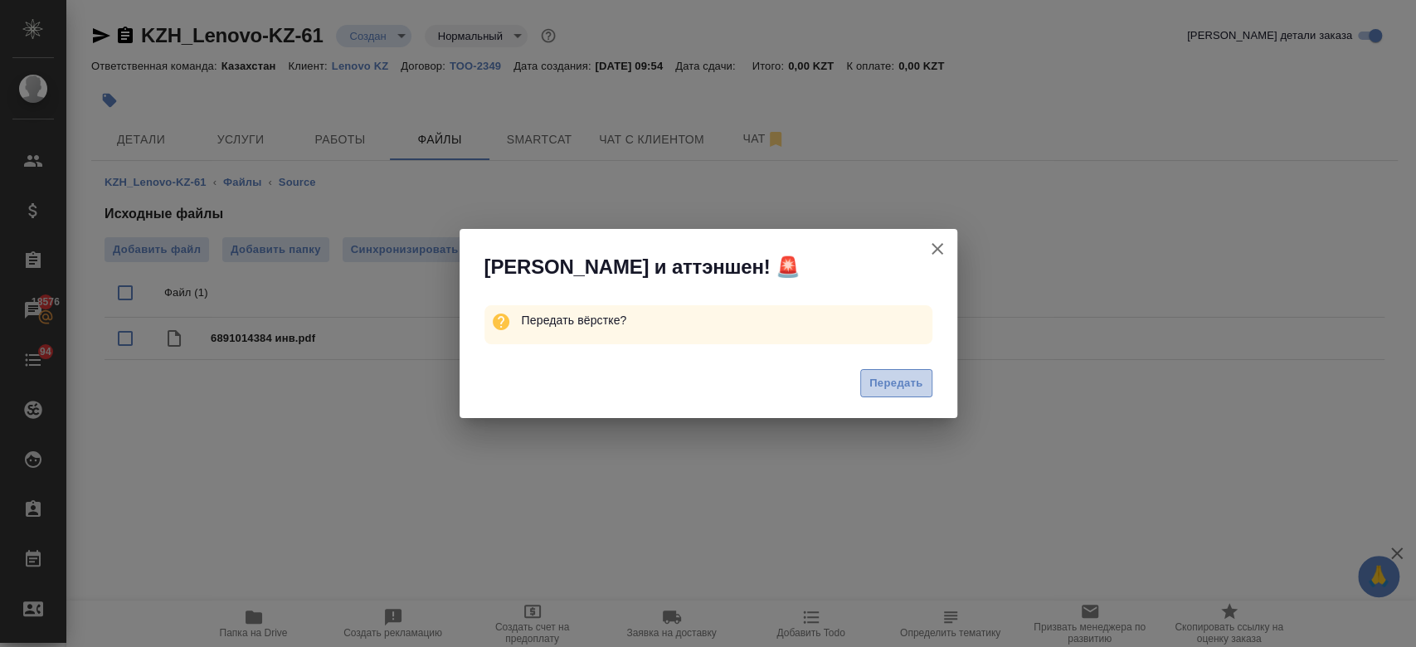
click at [874, 378] on span "Передать" at bounding box center [896, 383] width 54 height 19
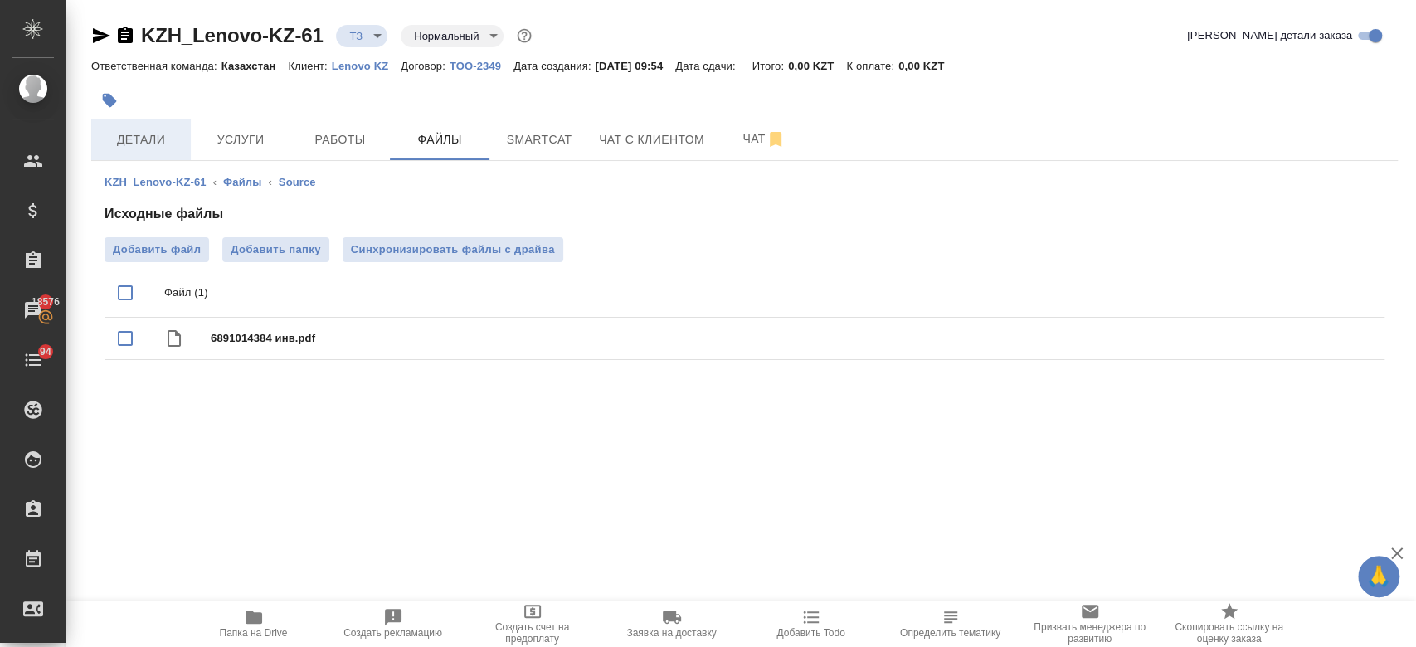
click at [158, 137] on span "Детали" at bounding box center [141, 139] width 80 height 21
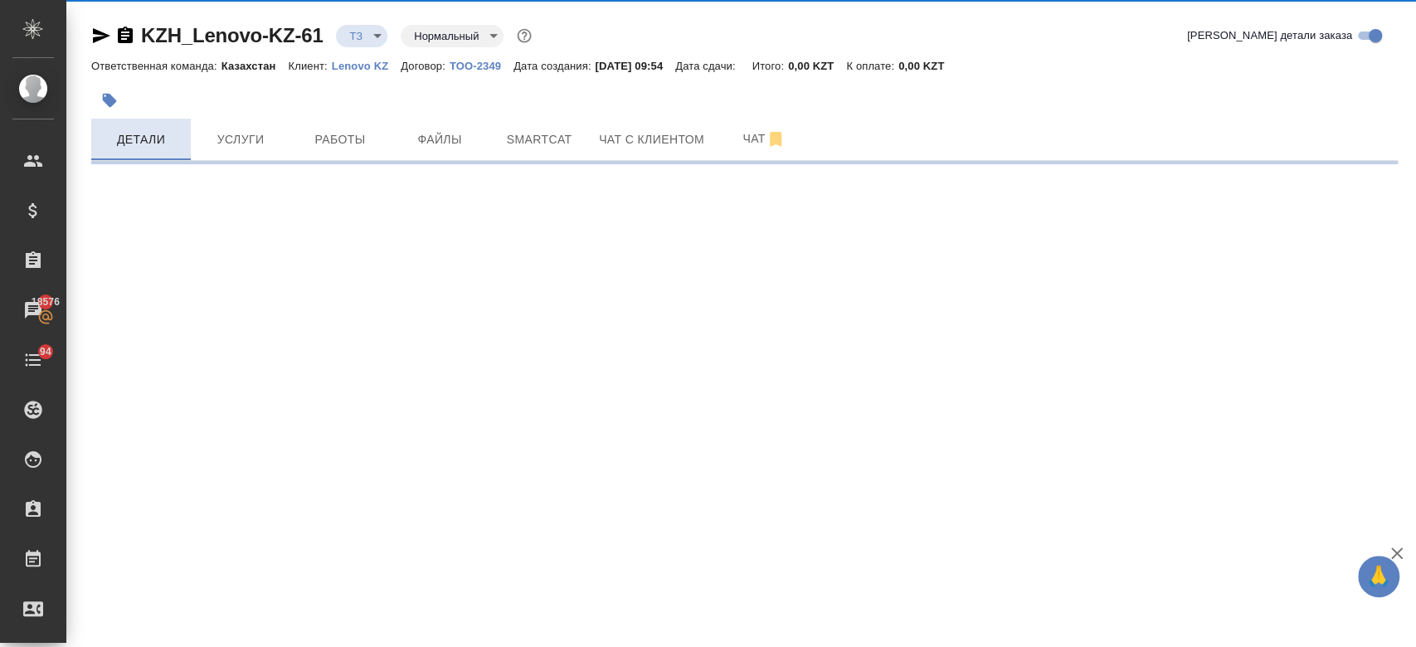
select select "RU"
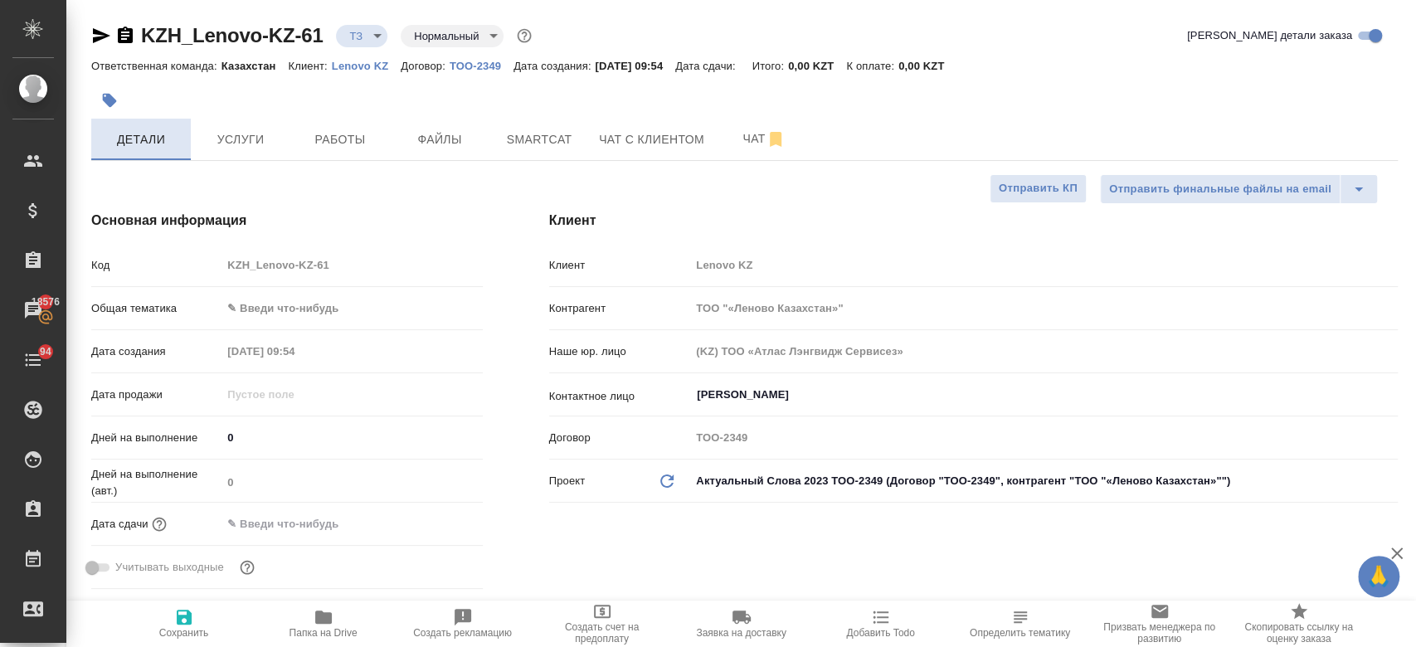
type textarea "x"
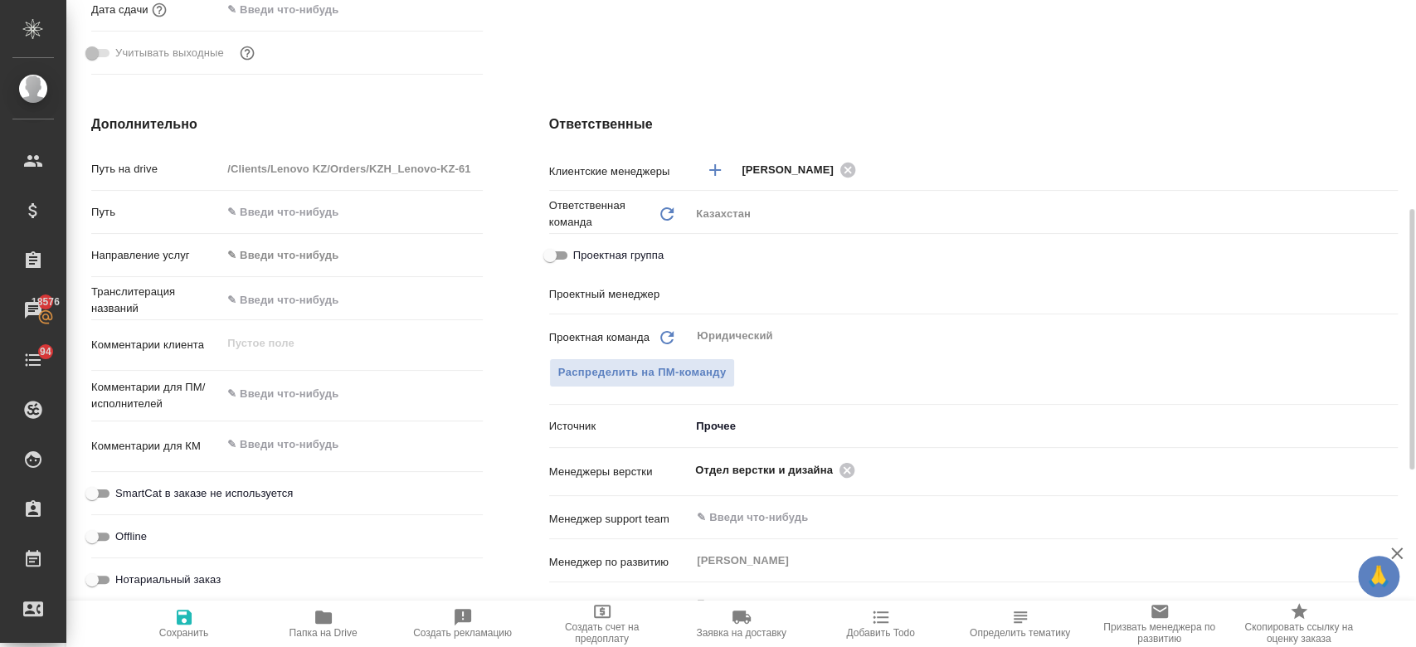
scroll to position [516, 0]
click at [287, 408] on div "x" at bounding box center [351, 394] width 260 height 36
type textarea "п"
type textarea "x"
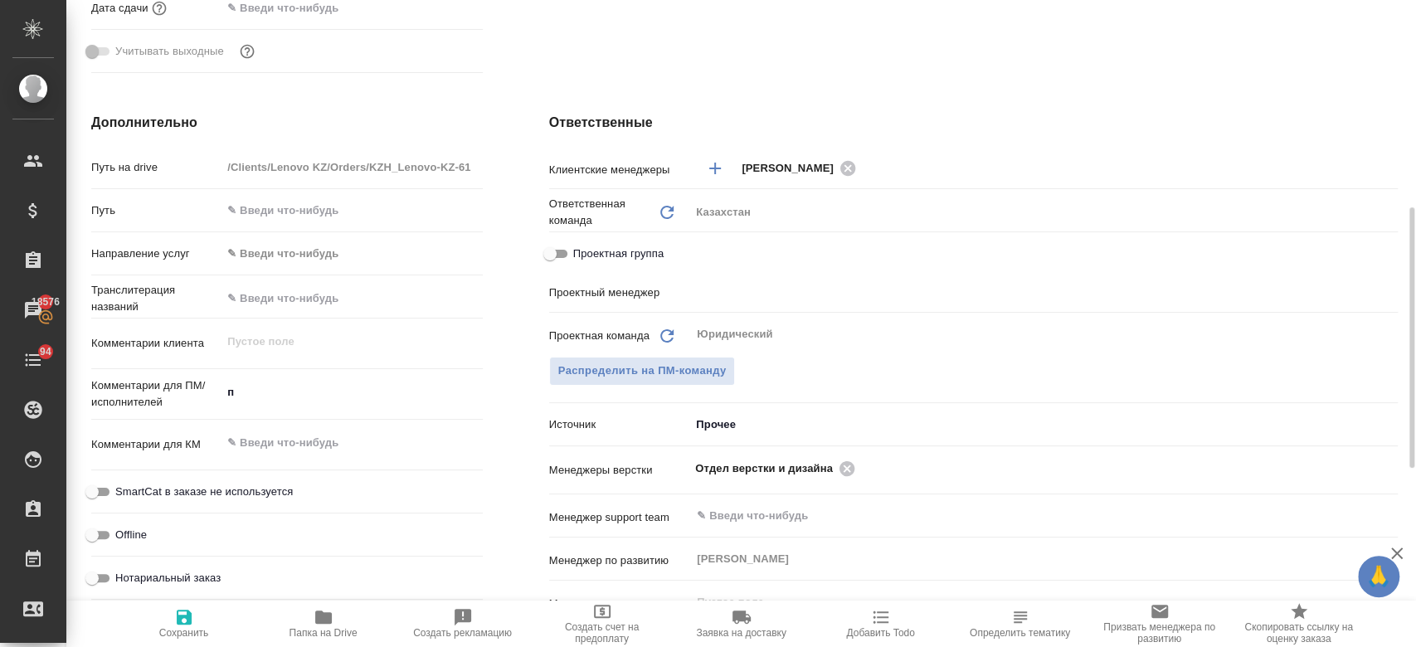
type textarea "x"
type textarea "пе"
type textarea "x"
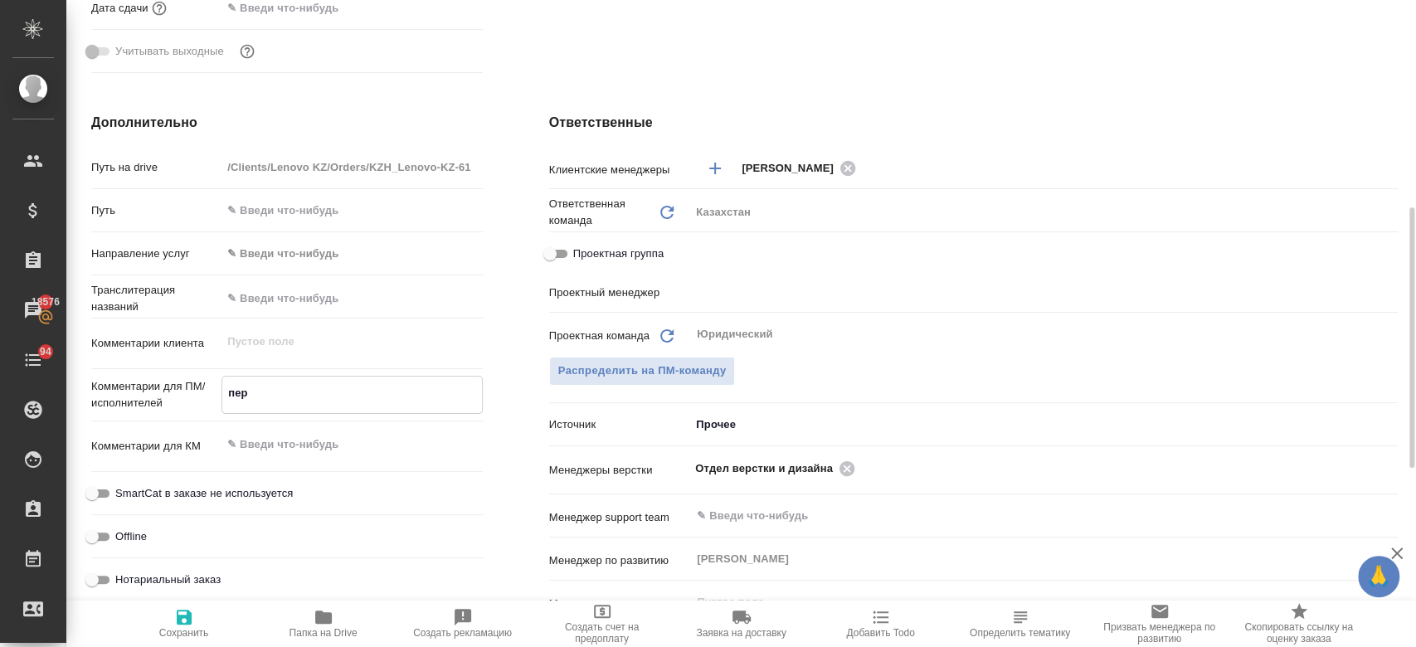
type textarea "пере"
type textarea "x"
type textarea "перев"
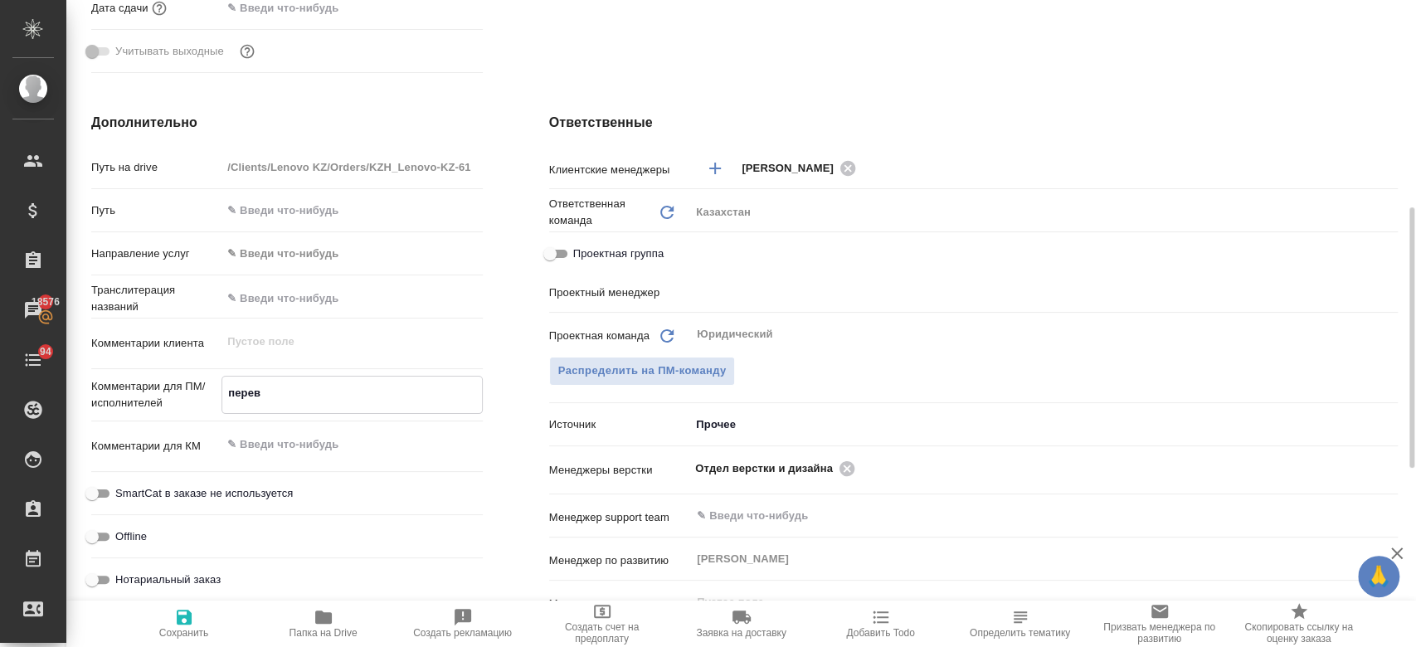
type textarea "x"
type textarea "перево"
type textarea "x"
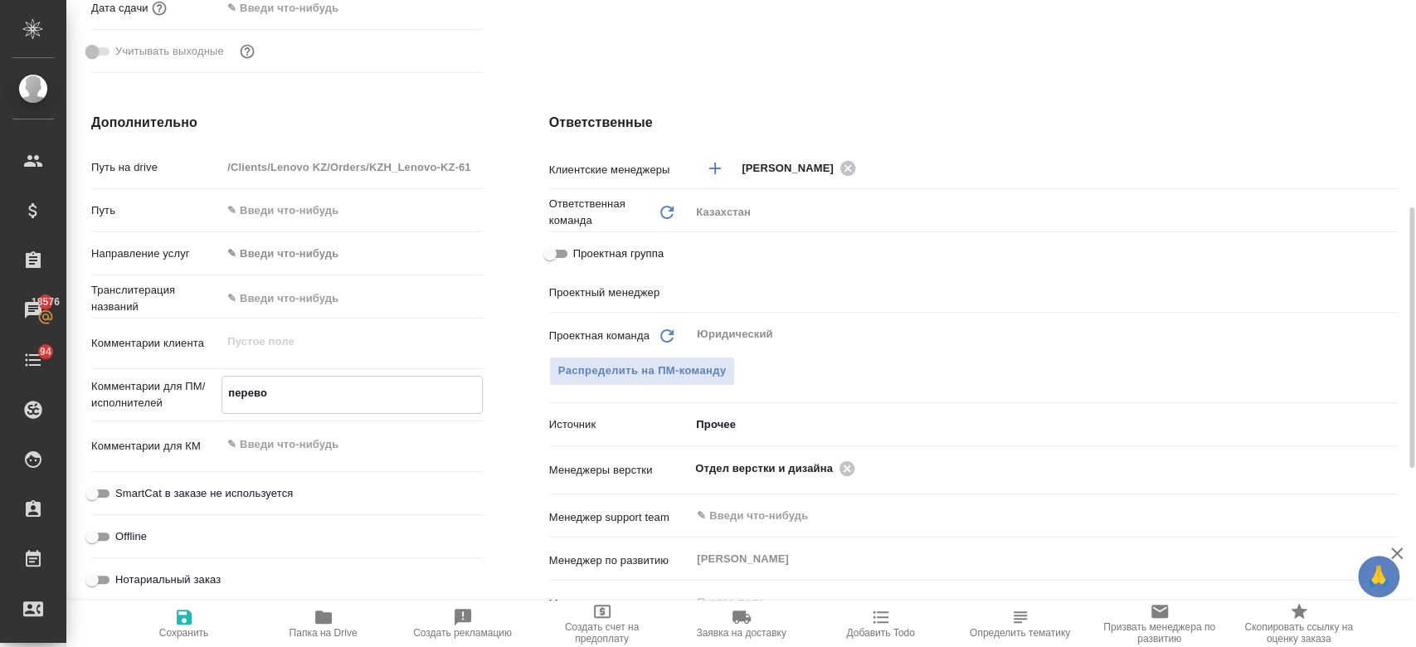
type textarea "x"
type textarea "перевод"
type textarea "x"
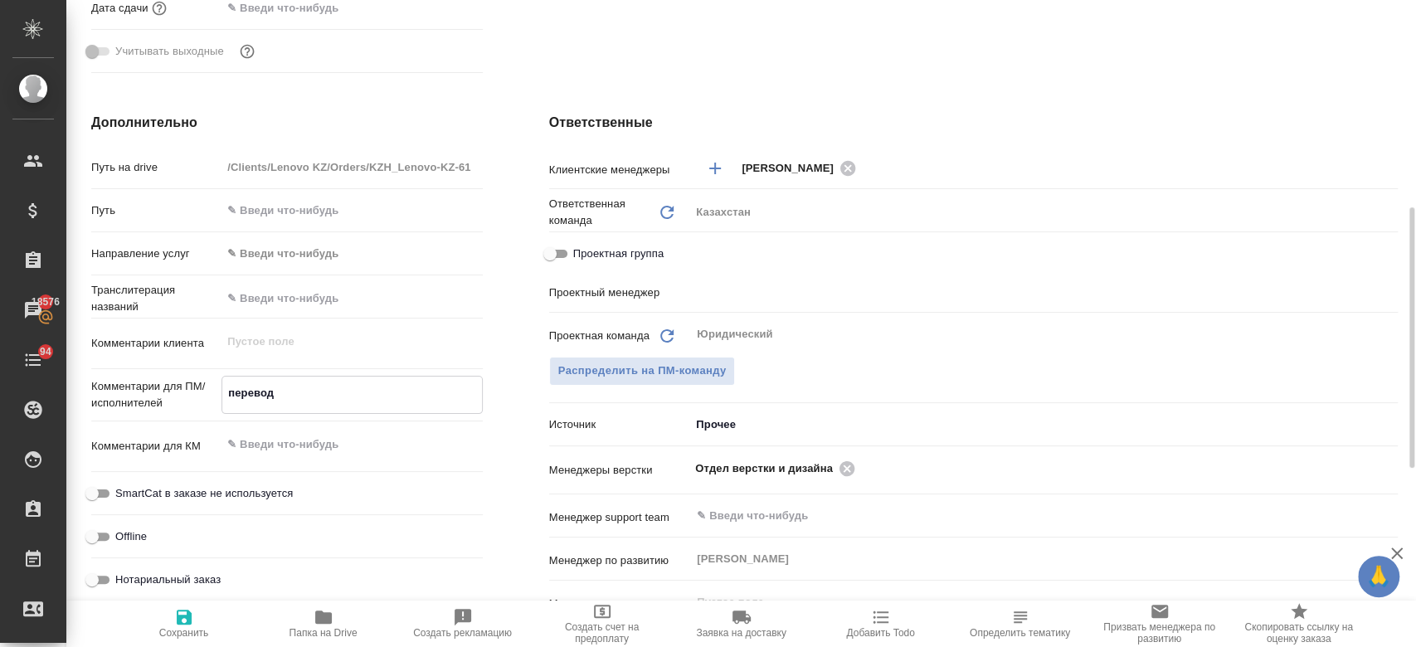
type textarea "x"
type textarea "перевод"
type textarea "x"
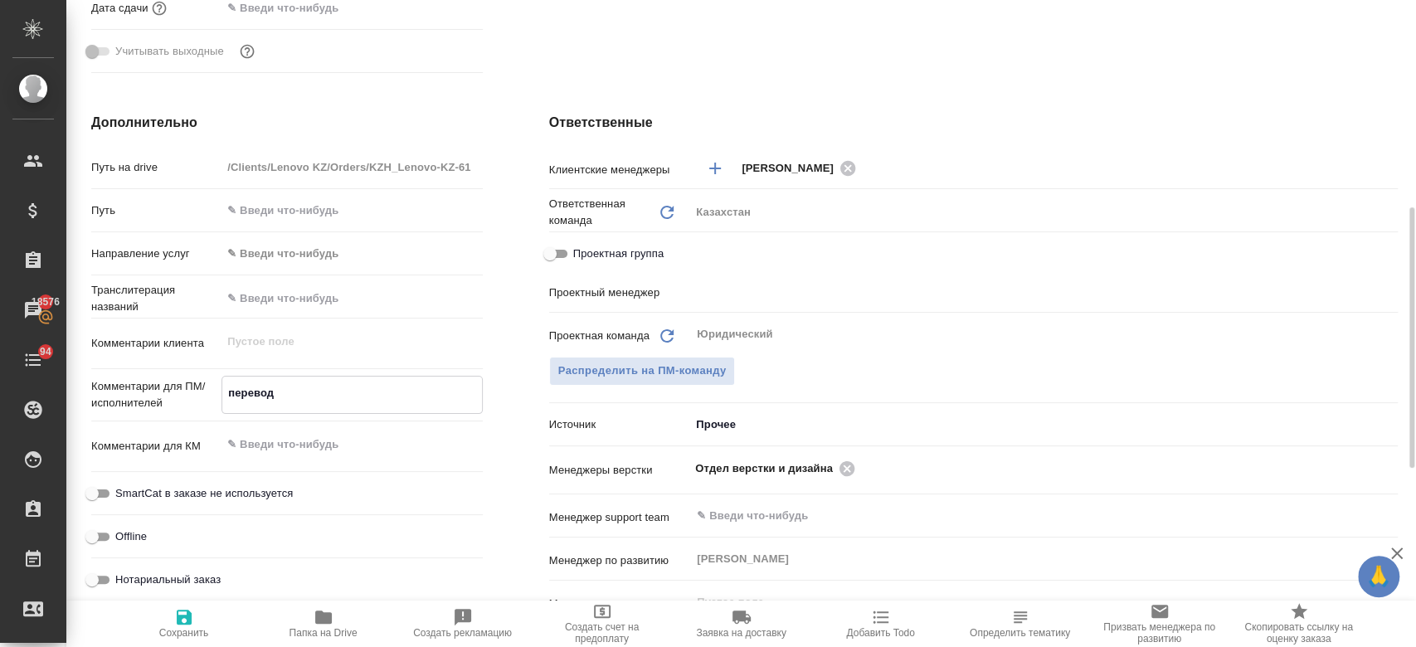
type textarea "перевод а"
type textarea "x"
type textarea "перевод ан"
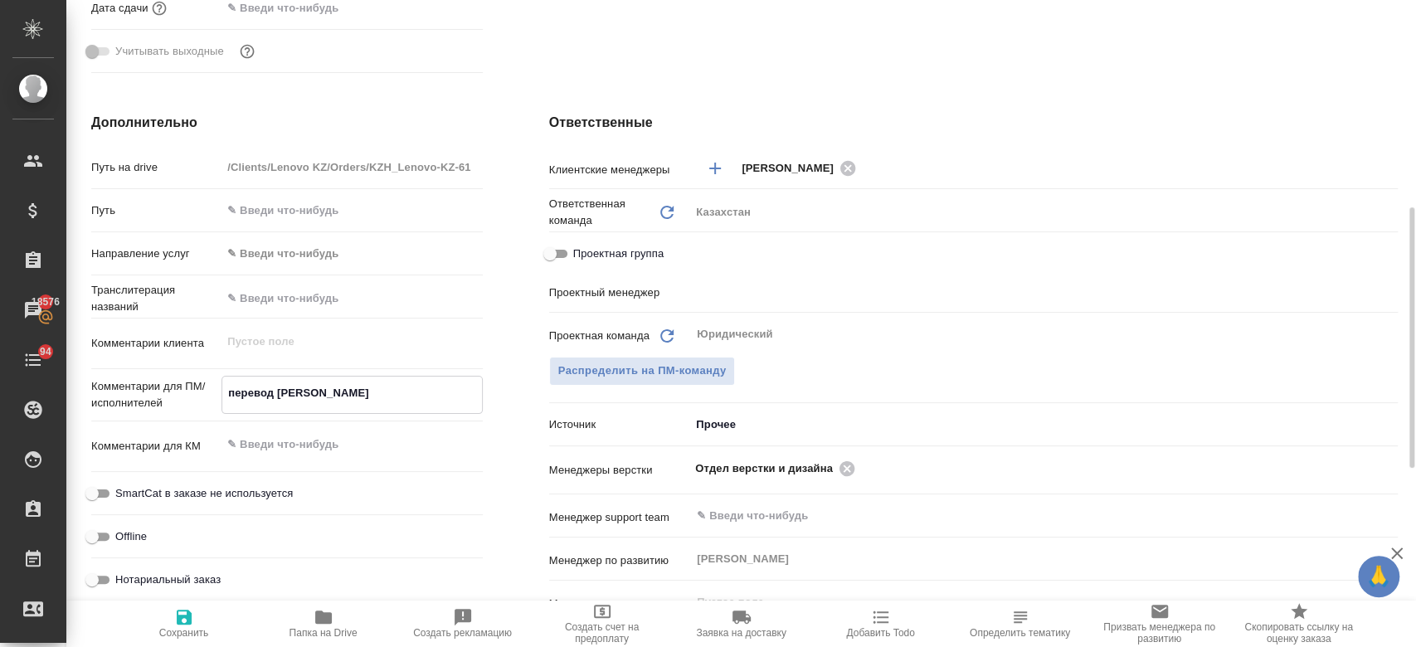
type textarea "x"
type textarea "перевод анг"
type textarea "x"
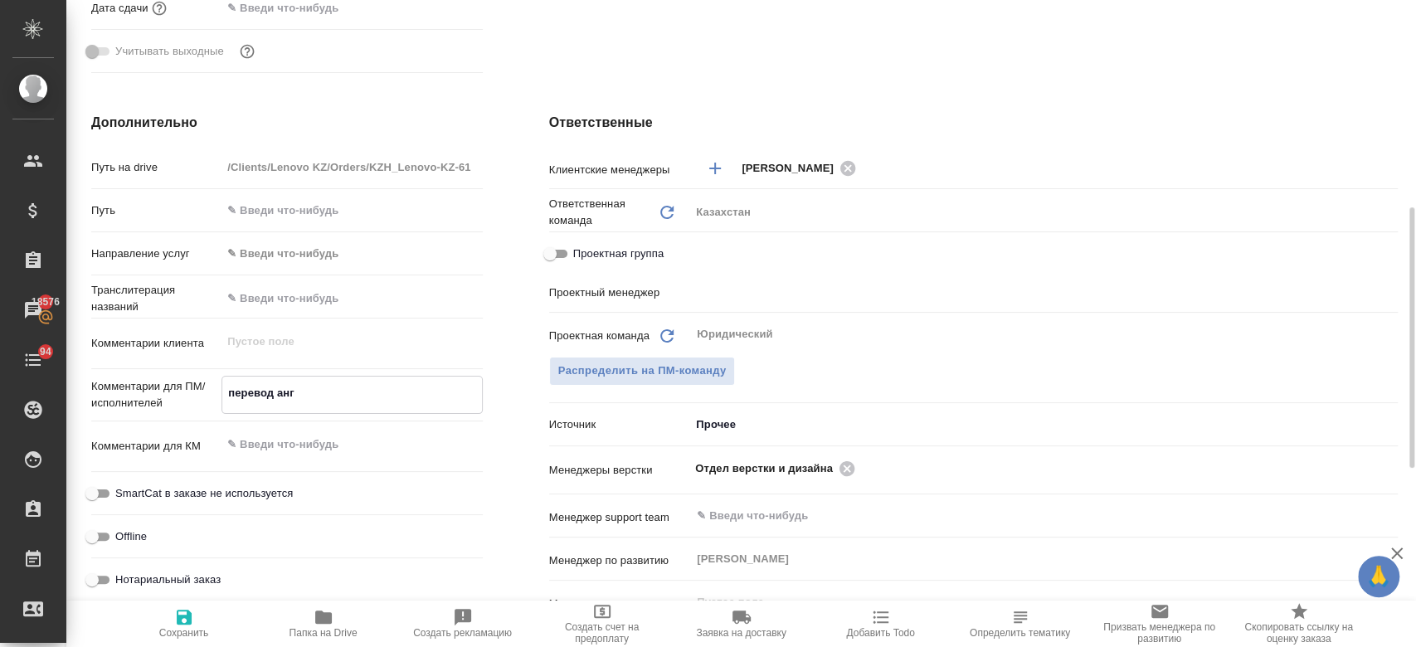
type textarea "x"
type textarea "перевод анг-"
type textarea "x"
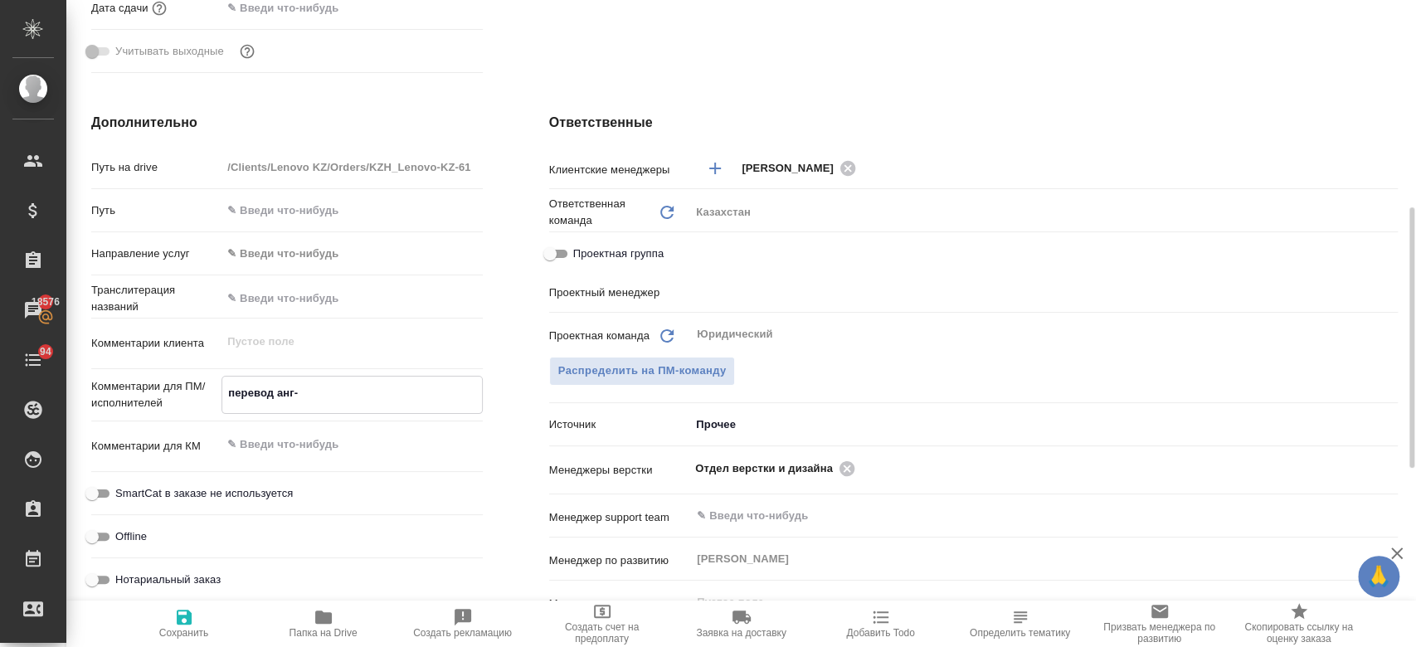
type textarea "x"
type textarea "перевод анг-р"
type textarea "x"
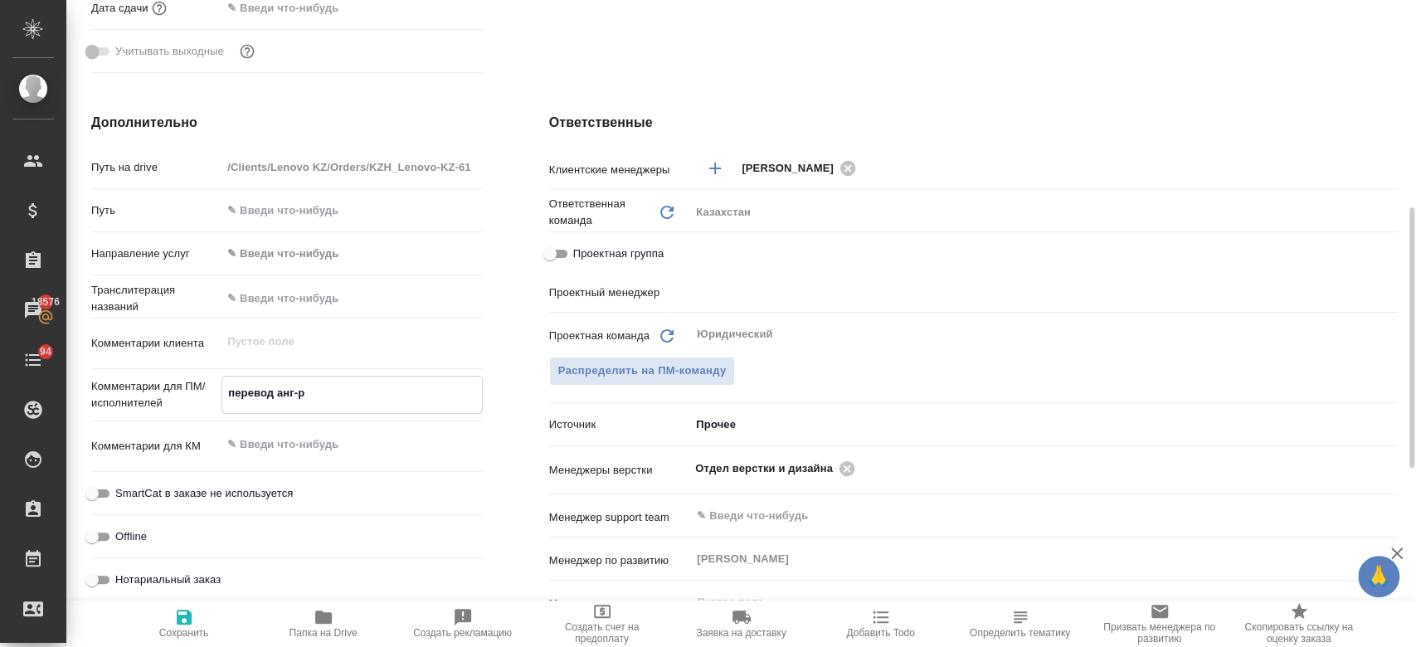
type textarea "перевод анг-ру"
type textarea "x"
type textarea "перевод анг-рус"
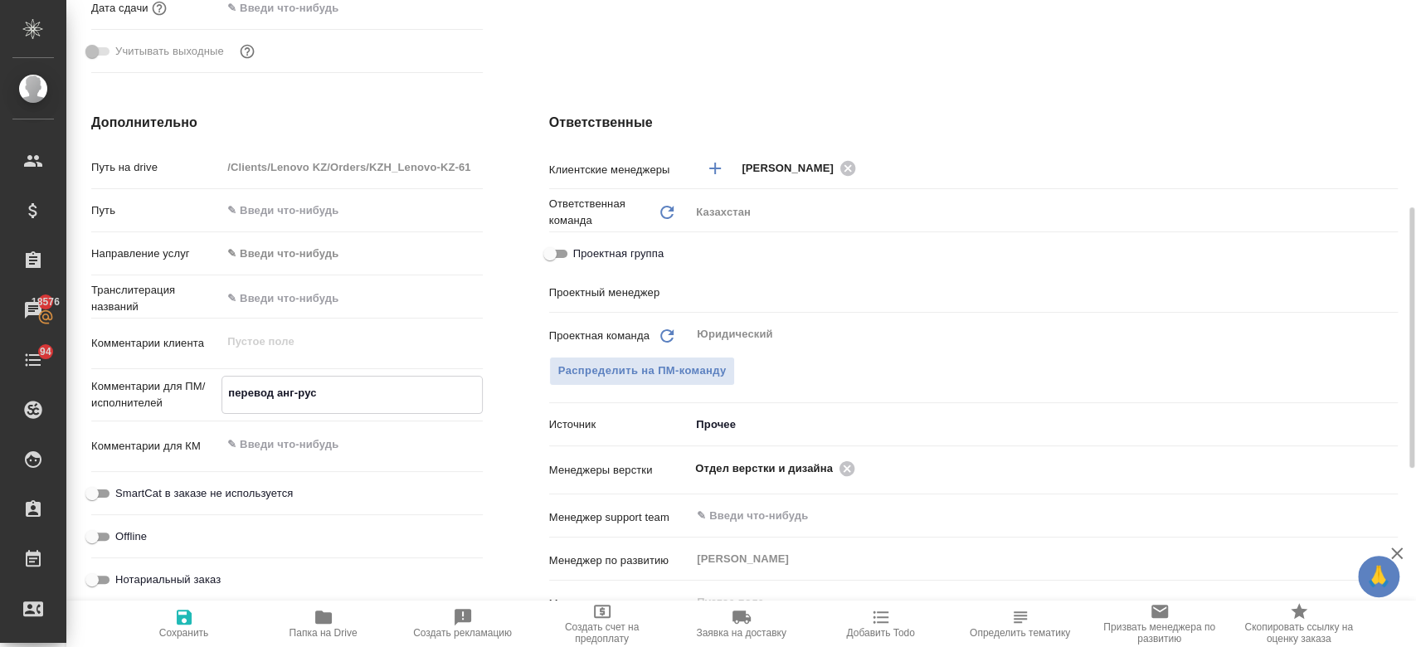
type textarea "x"
type textarea "перевод анг-рус"
type textarea "x"
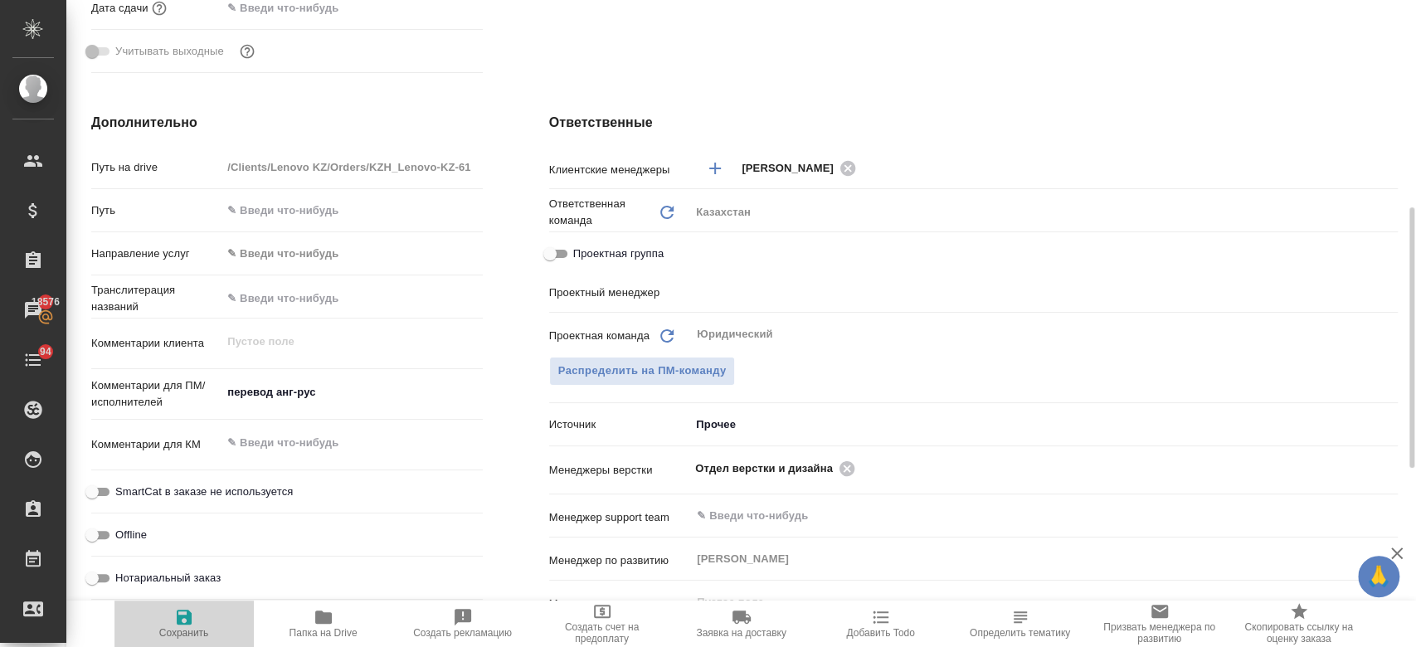
click at [182, 623] on icon "button" at bounding box center [184, 617] width 20 height 20
type textarea "x"
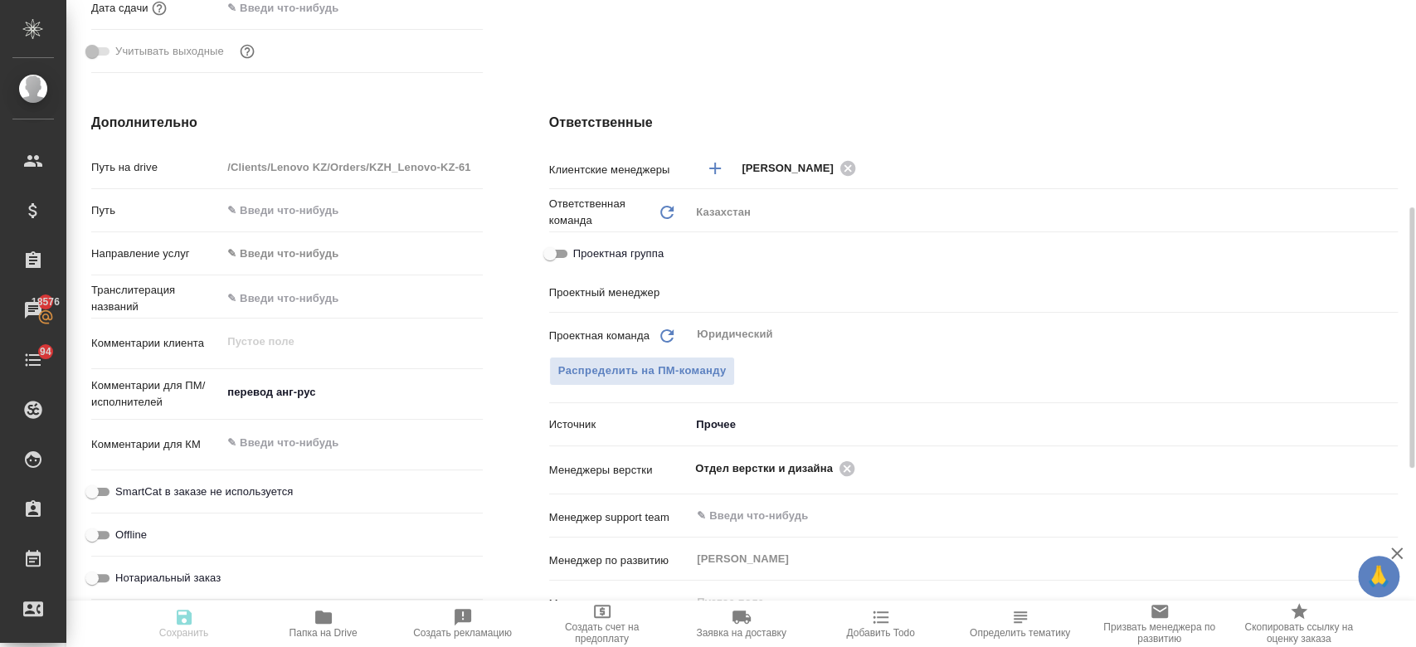
type textarea "x"
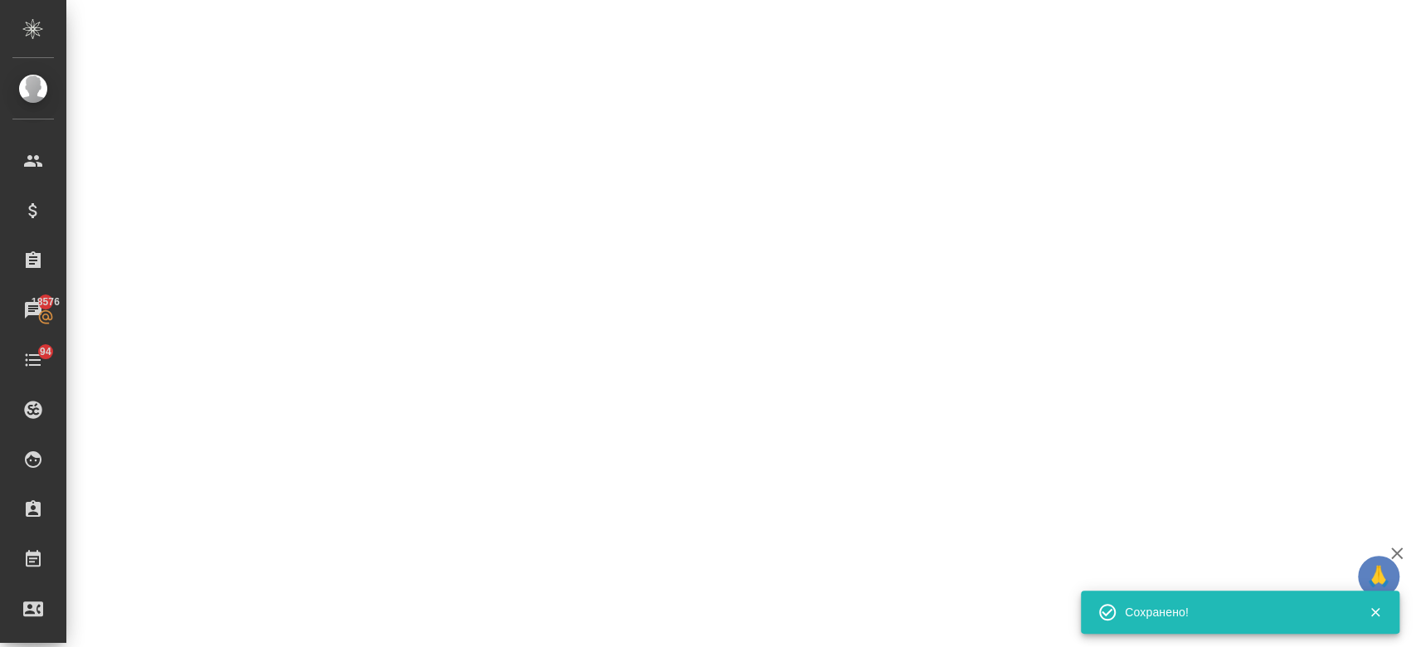
select select "RU"
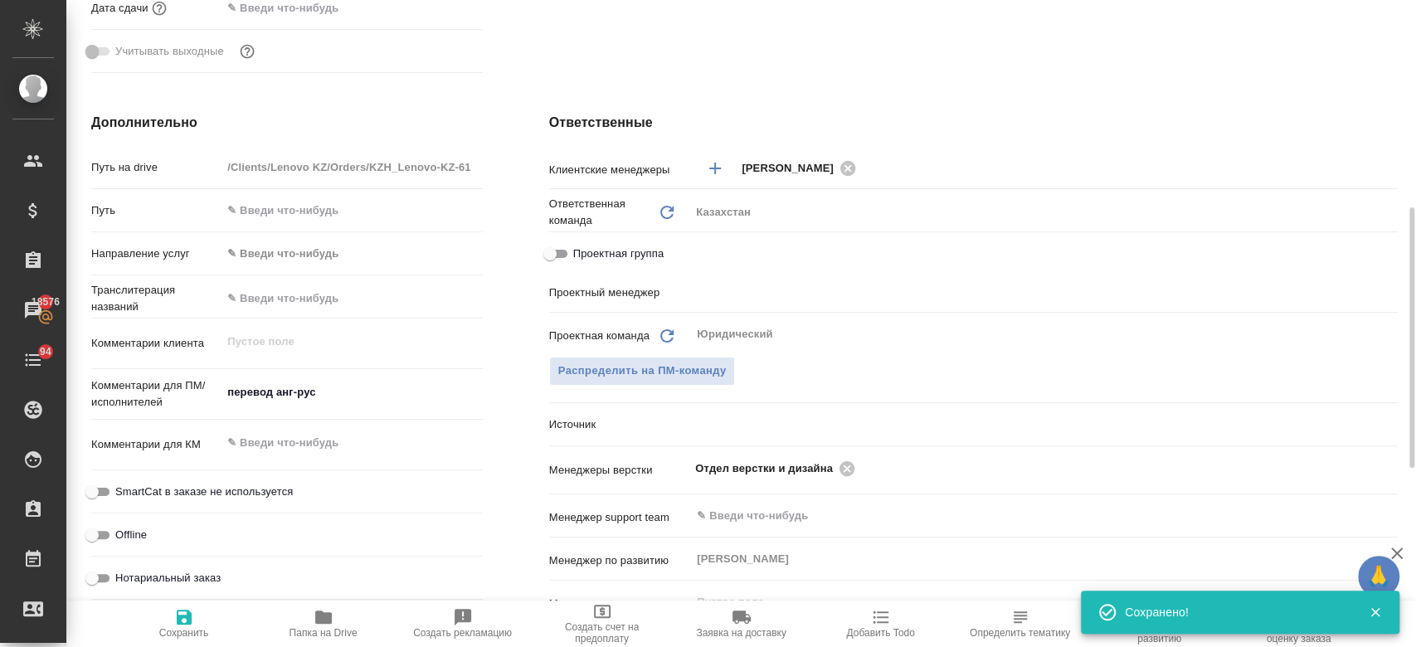
type textarea "x"
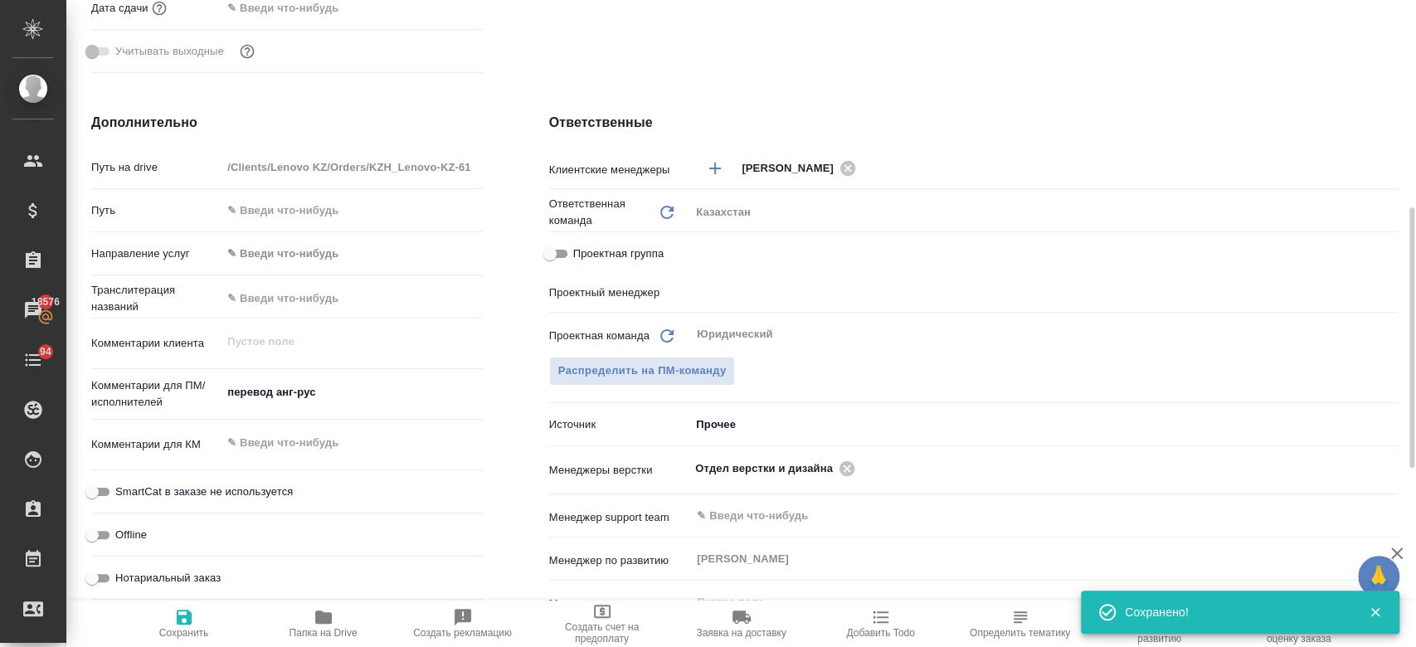
type textarea "x"
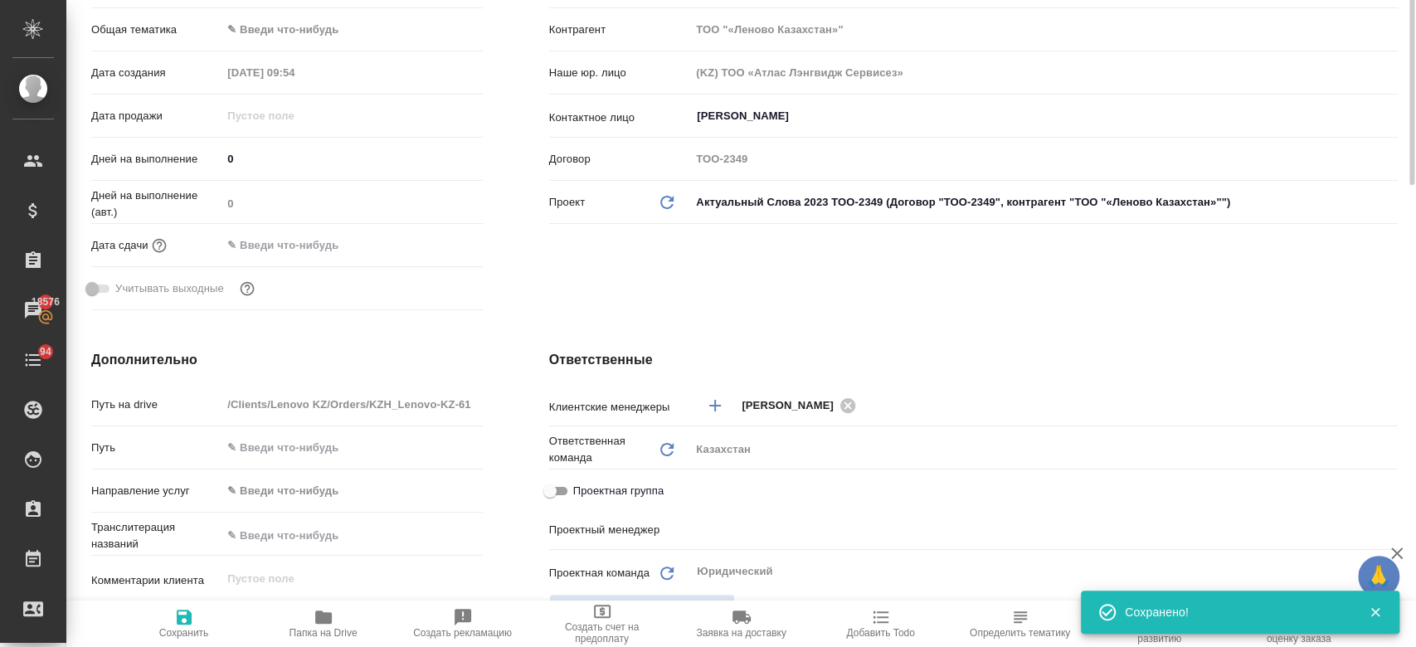
scroll to position [0, 0]
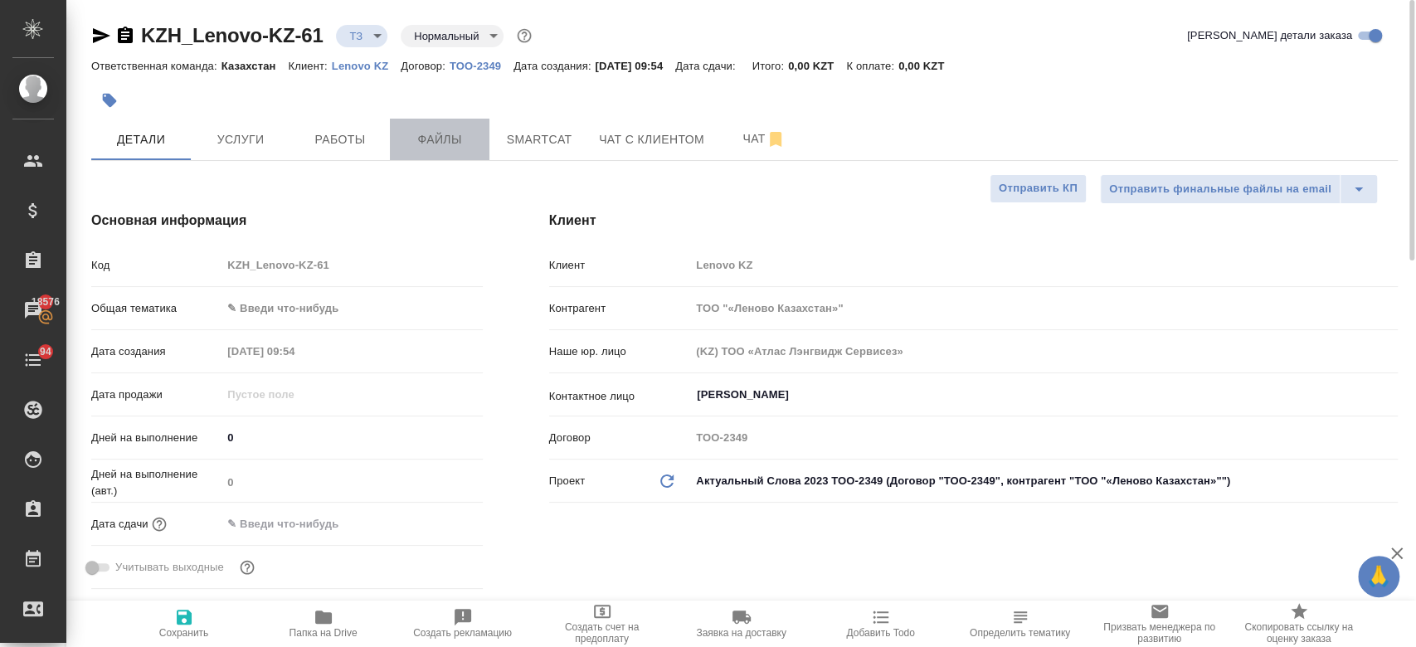
click at [423, 139] on span "Файлы" at bounding box center [440, 139] width 80 height 21
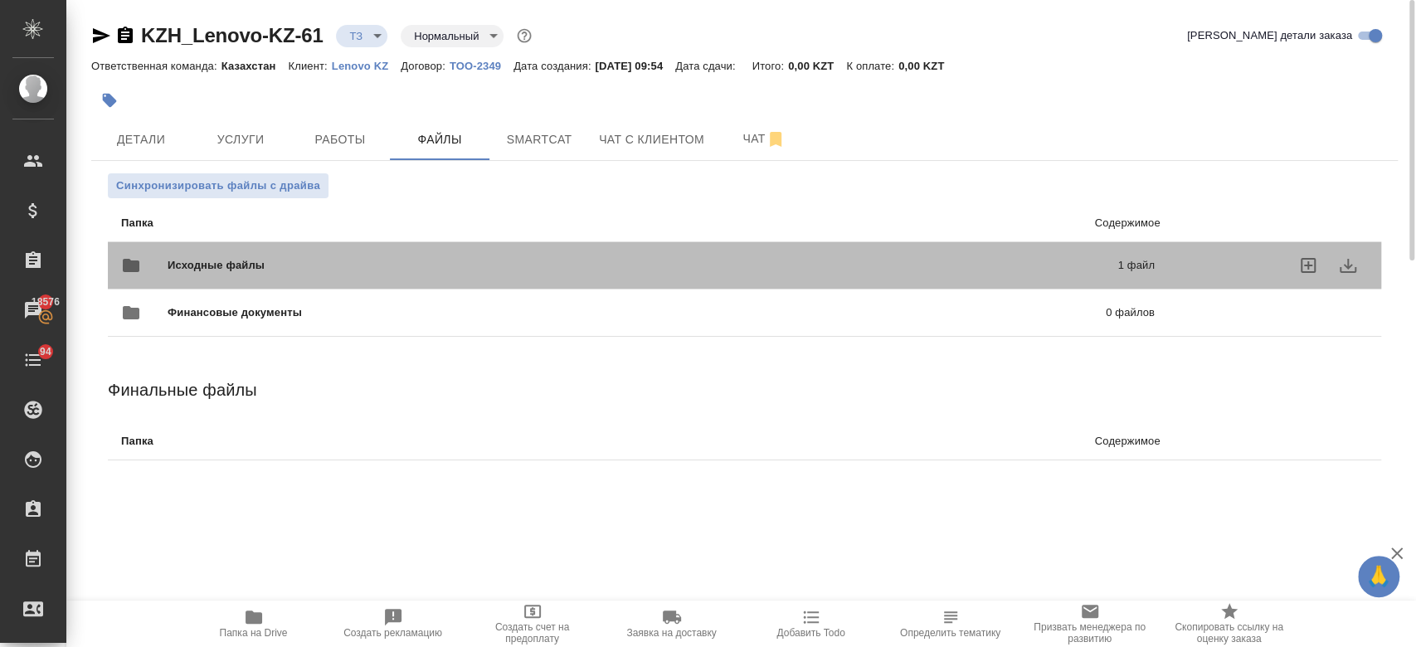
click at [294, 263] on span "Исходные файлы" at bounding box center [429, 265] width 523 height 17
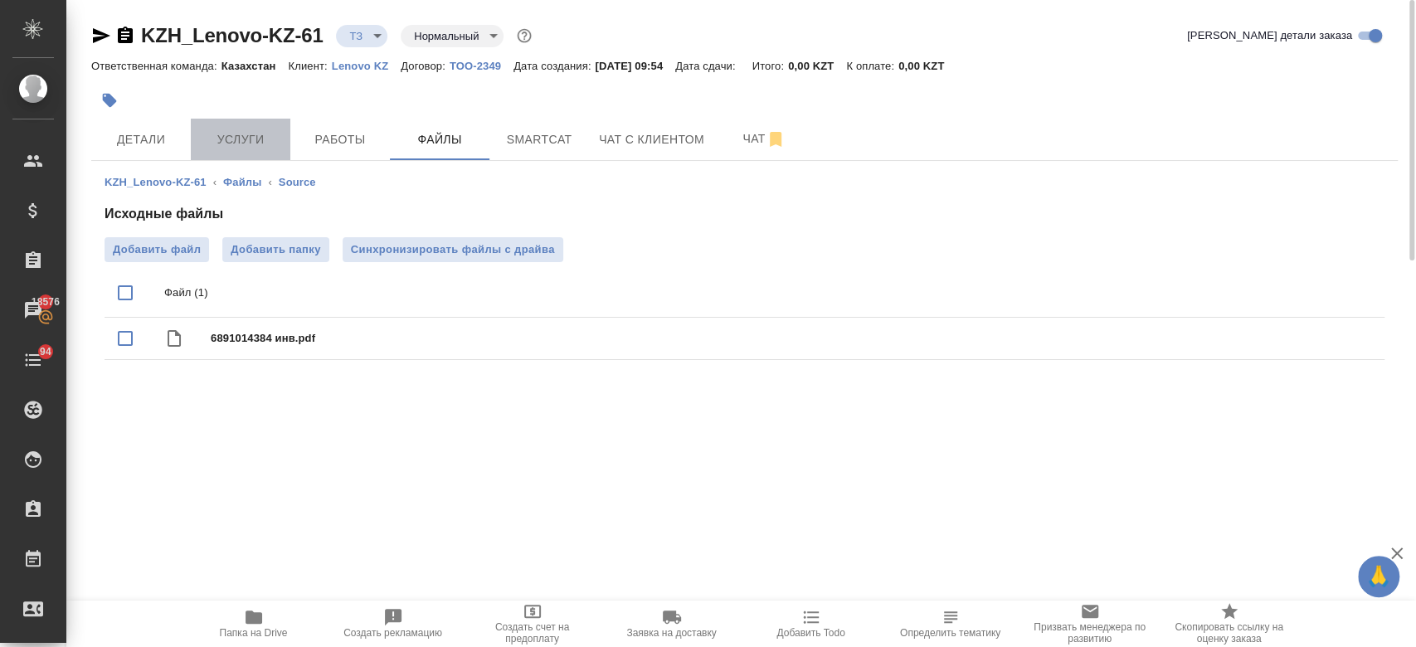
click at [245, 143] on span "Услуги" at bounding box center [241, 139] width 80 height 21
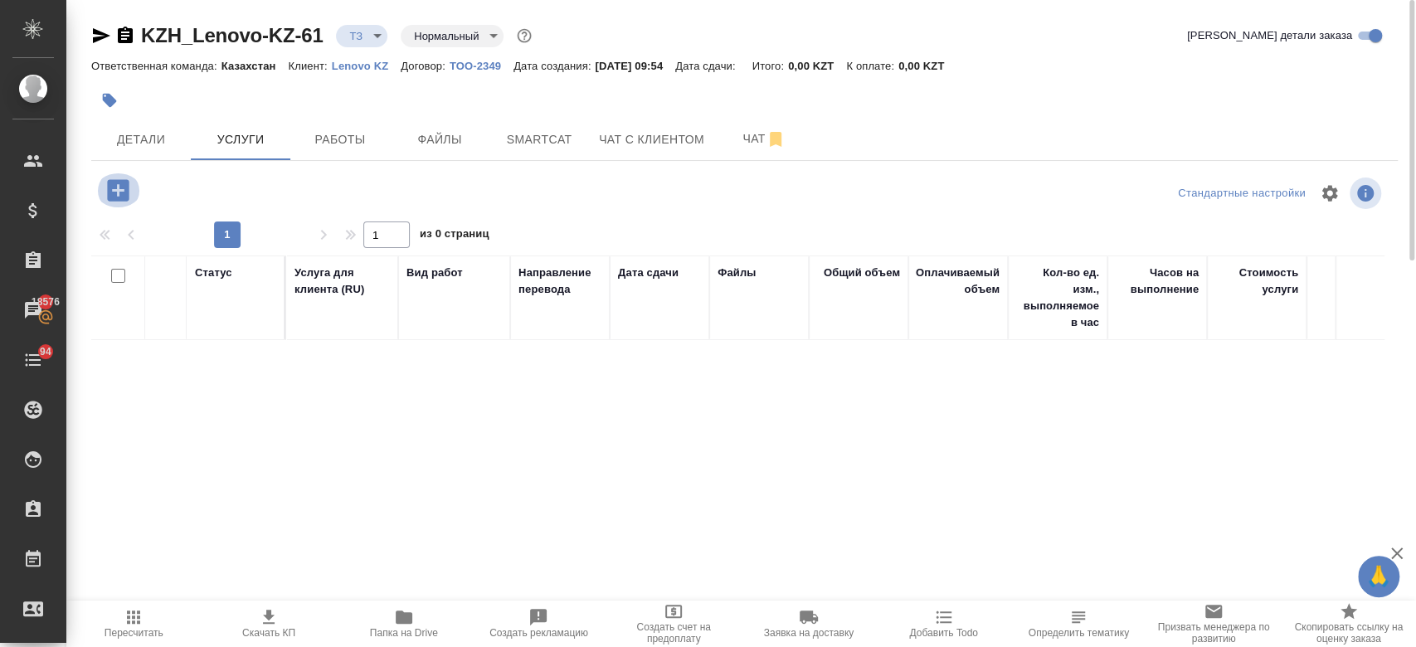
click at [114, 192] on icon "button" at bounding box center [118, 190] width 22 height 22
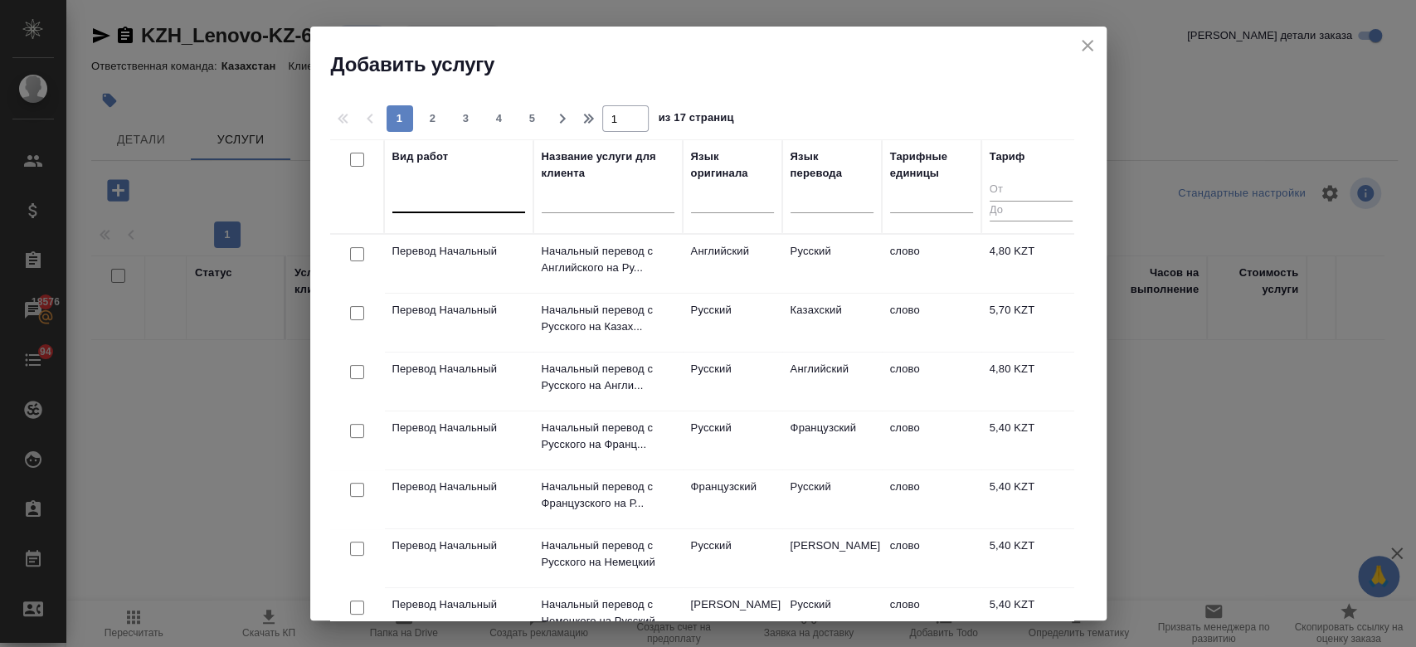
click at [456, 201] on div at bounding box center [458, 196] width 133 height 24
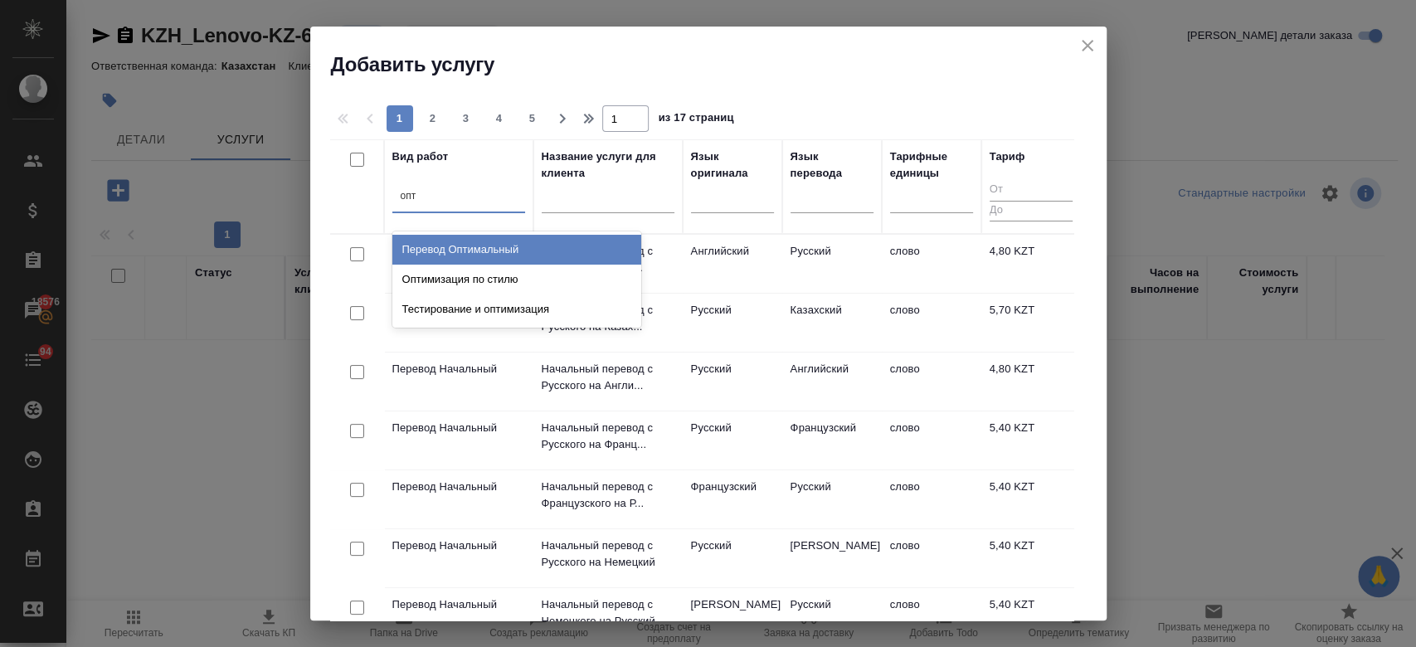
type input "опти"
click at [498, 241] on div "Перевод Оптимальный" at bounding box center [516, 250] width 249 height 30
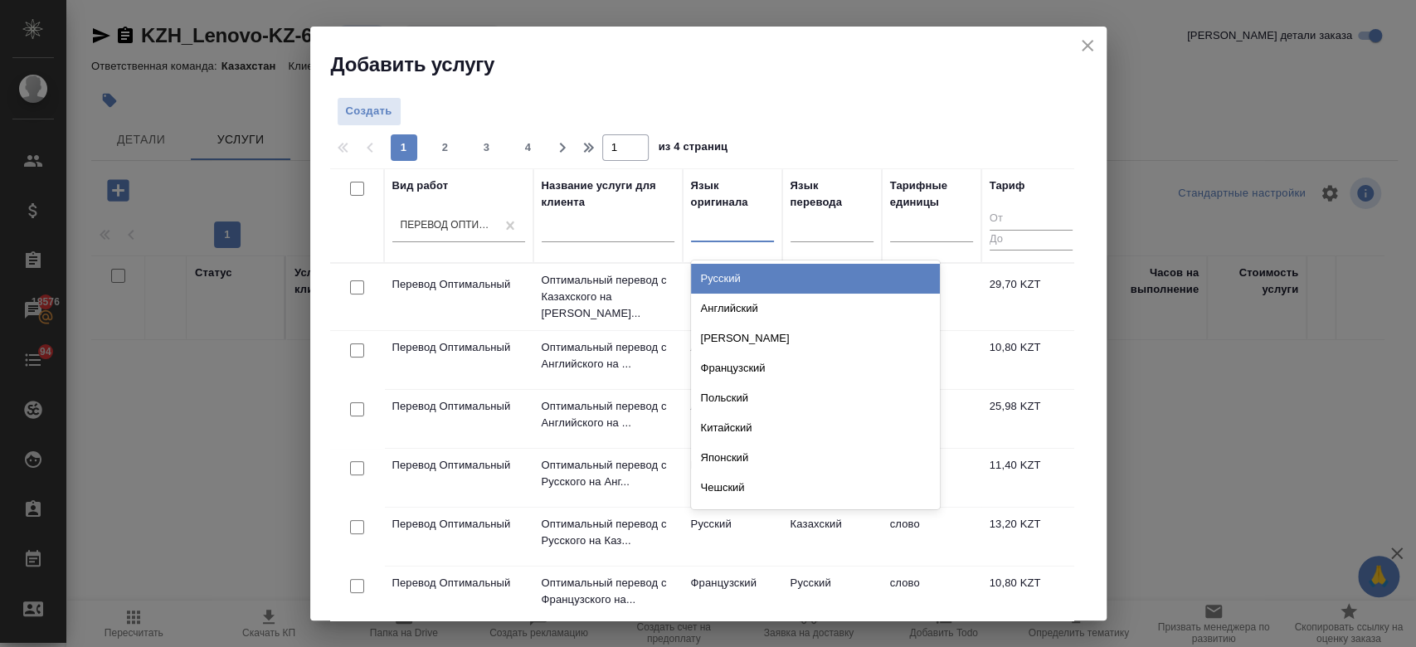
click at [726, 228] on div at bounding box center [732, 225] width 83 height 24
type input "анг"
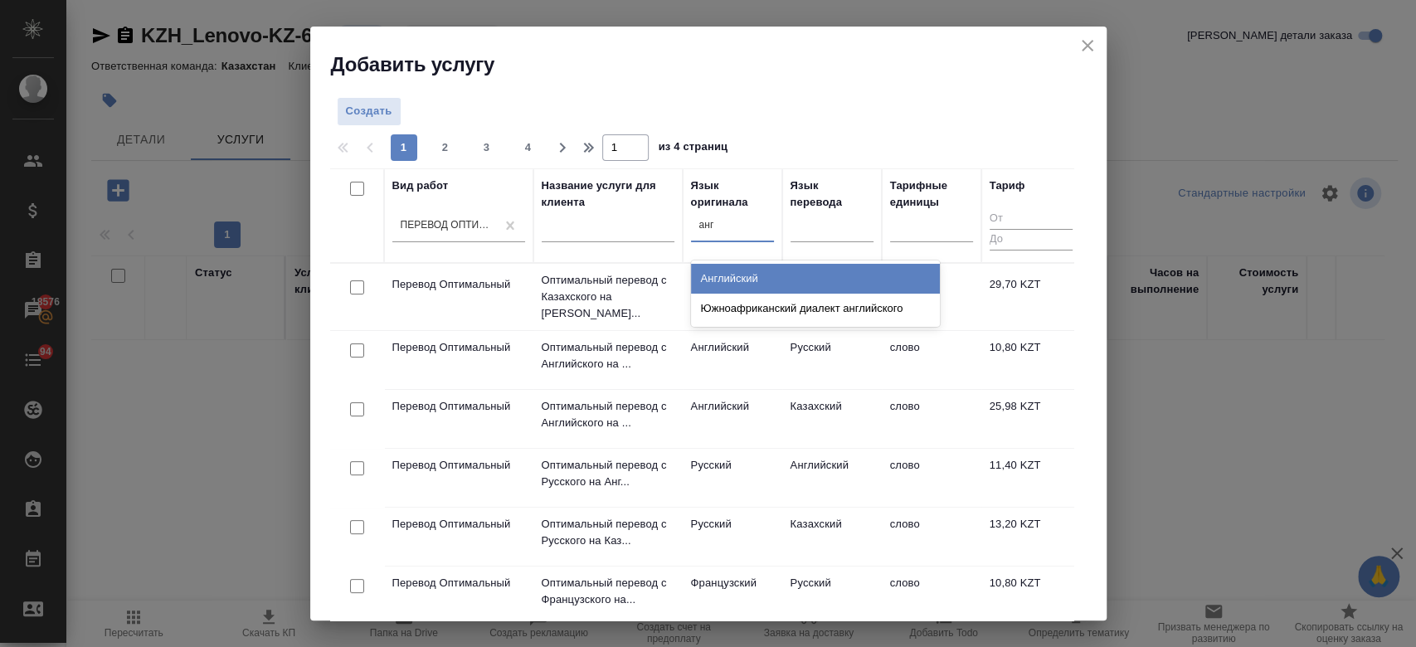
click at [744, 264] on div "Английский" at bounding box center [815, 279] width 249 height 30
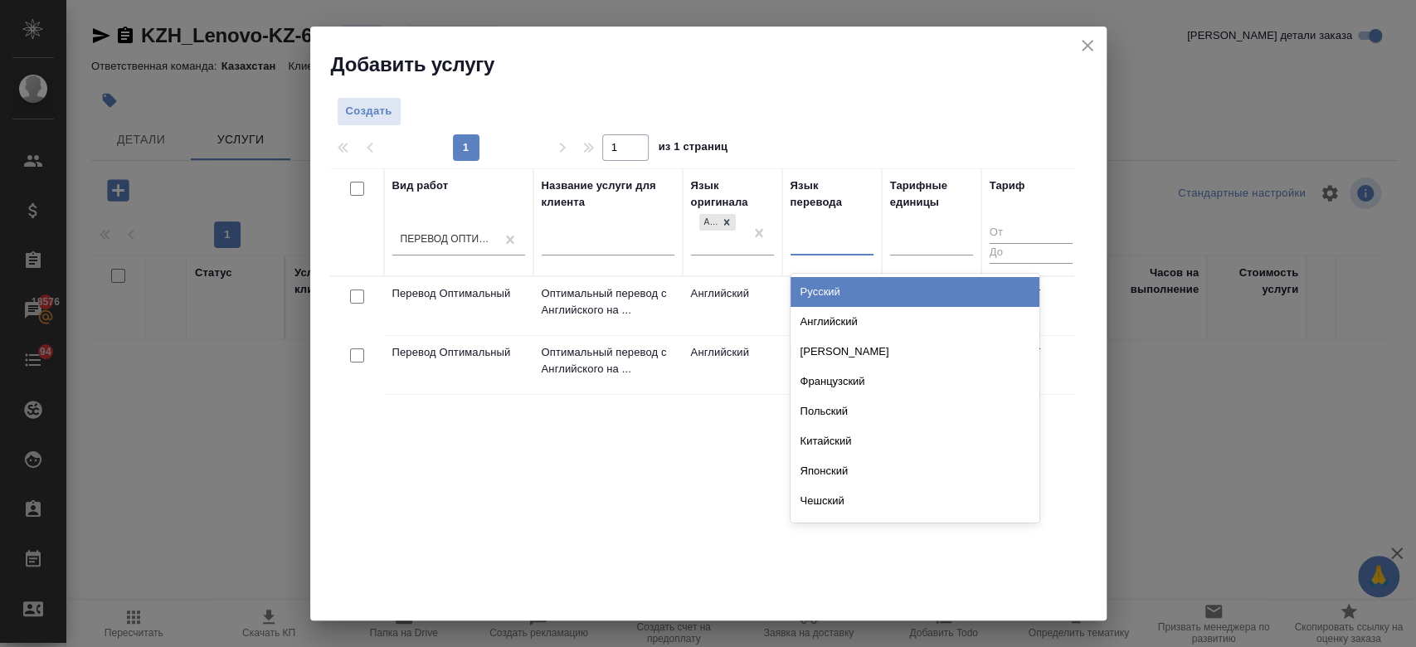
click at [821, 237] on div at bounding box center [831, 239] width 83 height 24
type input "рус"
click at [859, 289] on div "Русский" at bounding box center [914, 292] width 249 height 30
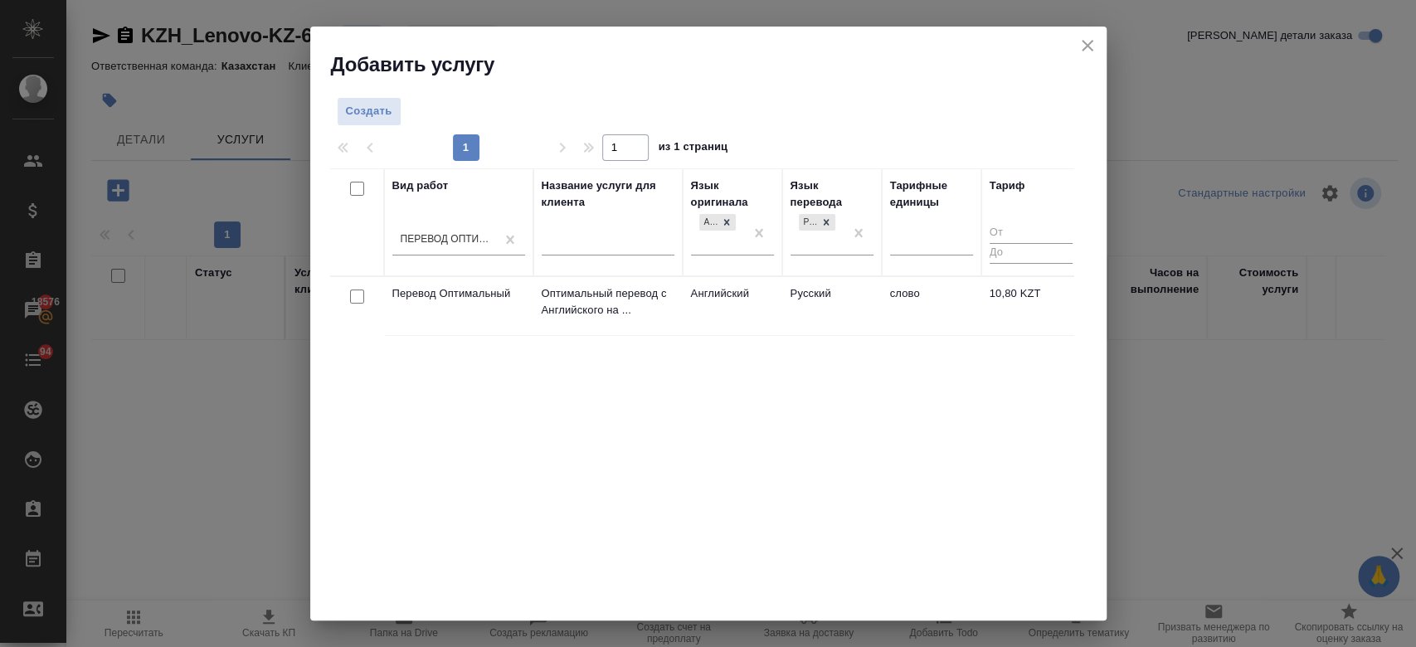
click at [780, 298] on td "Английский" at bounding box center [733, 306] width 100 height 58
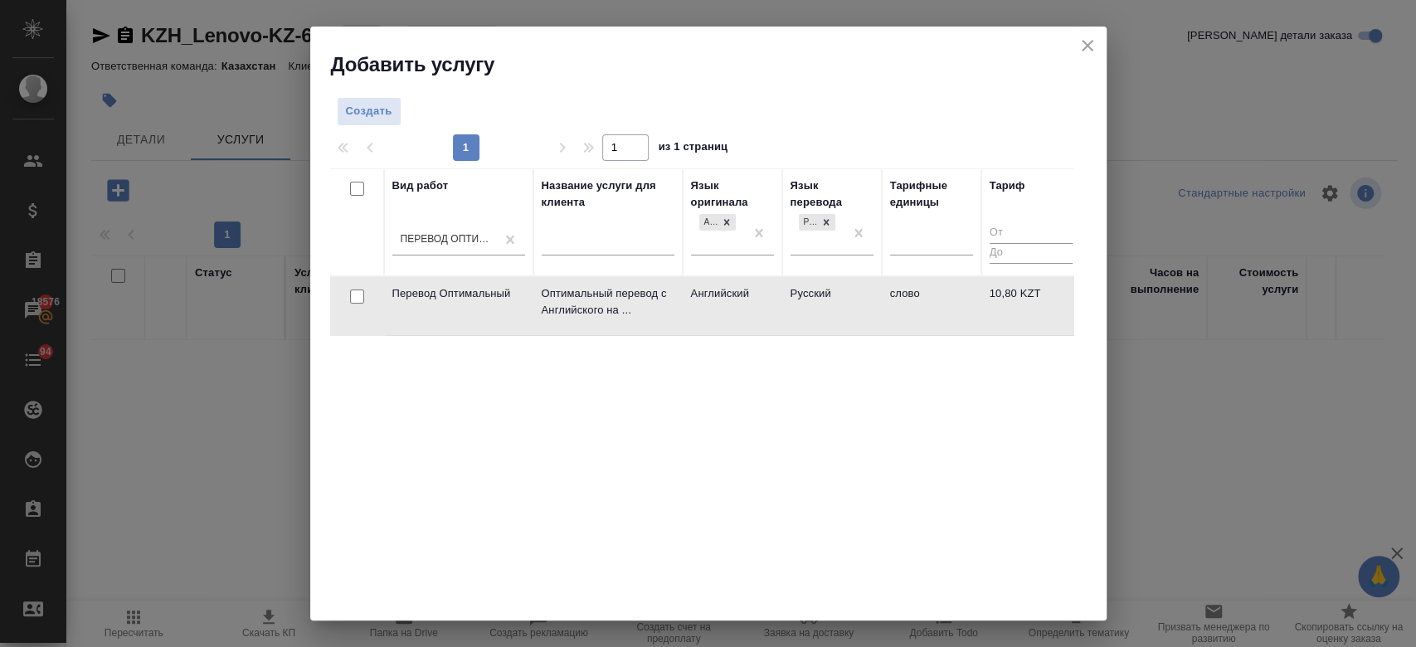
click at [780, 298] on td "Английский" at bounding box center [733, 306] width 100 height 58
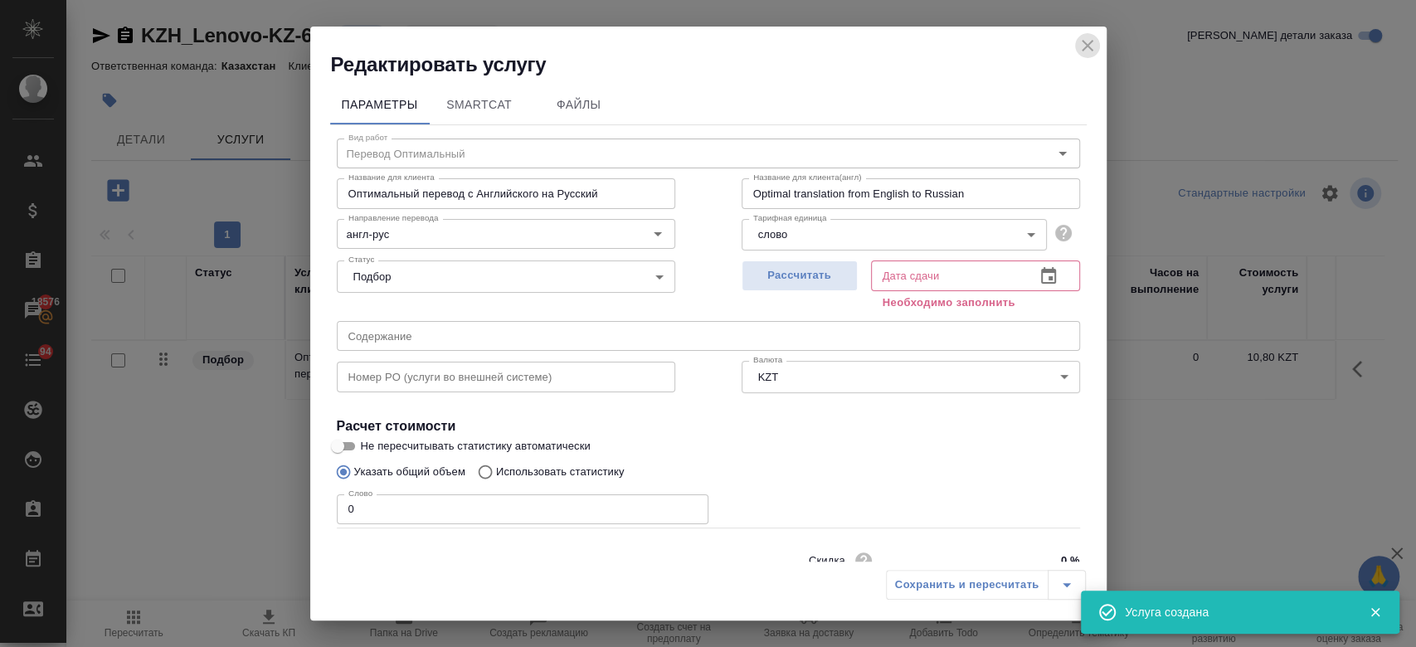
click at [1095, 43] on icon "close" at bounding box center [1087, 46] width 20 height 20
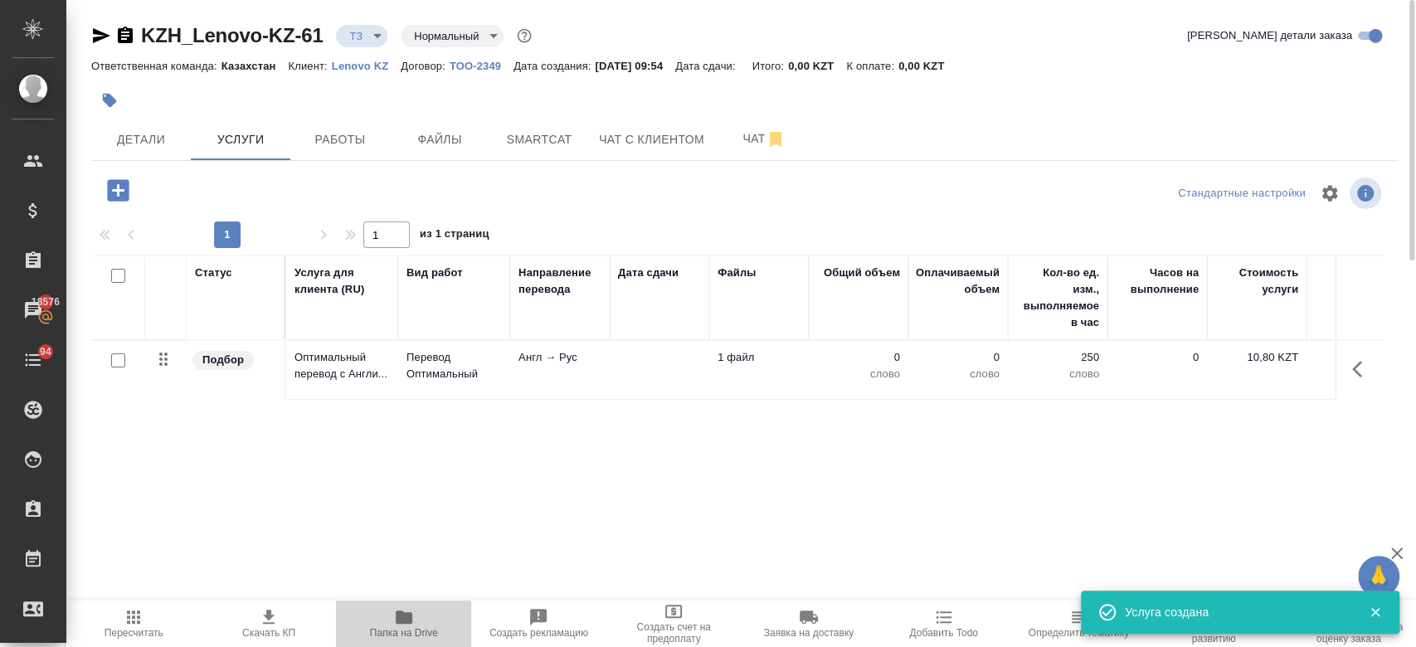
click at [397, 615] on icon "button" at bounding box center [404, 616] width 17 height 13
click at [112, 355] on input "checkbox" at bounding box center [118, 360] width 14 height 14
checkbox input "true"
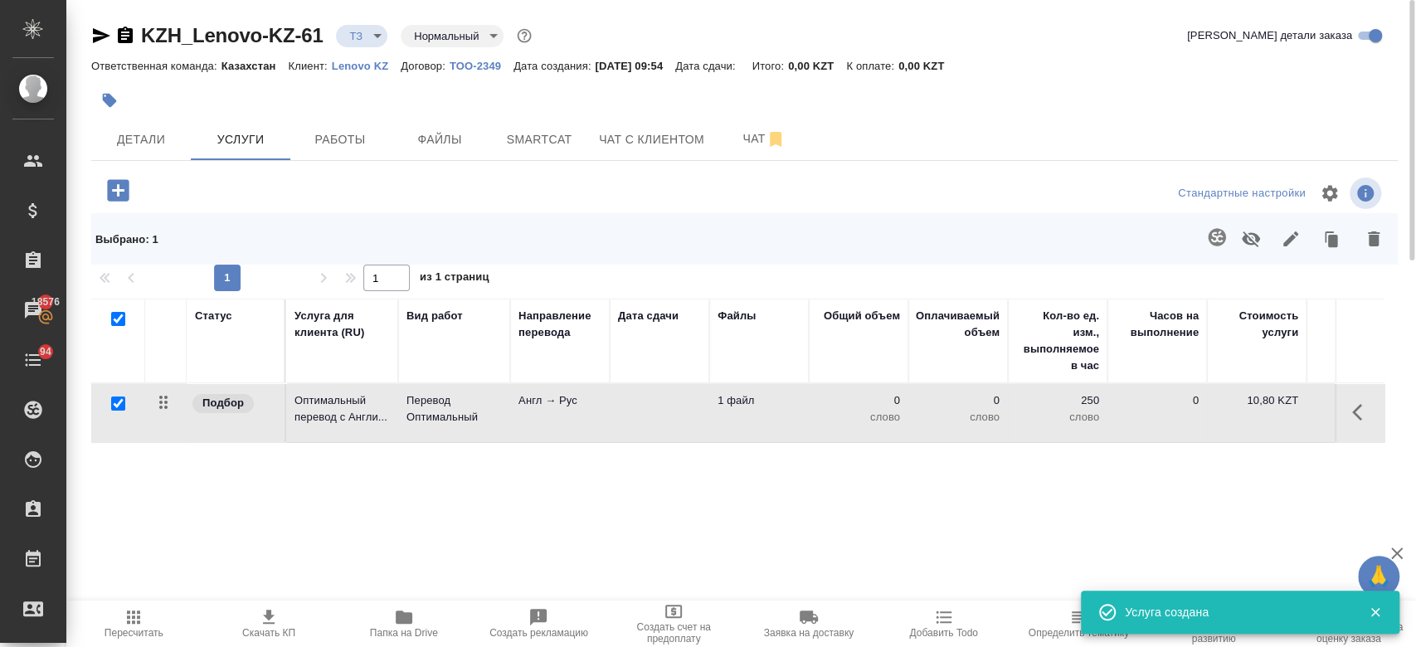
checkbox input "true"
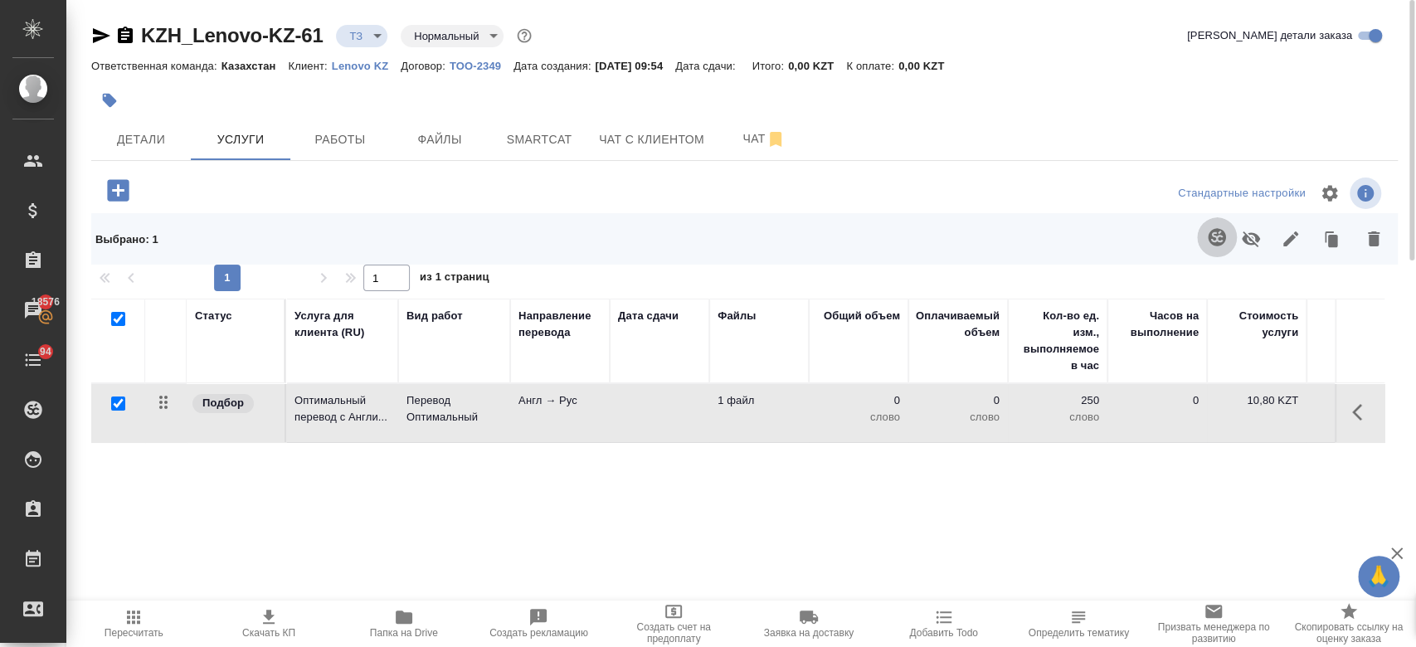
click at [1221, 236] on icon "button" at bounding box center [1217, 237] width 20 height 20
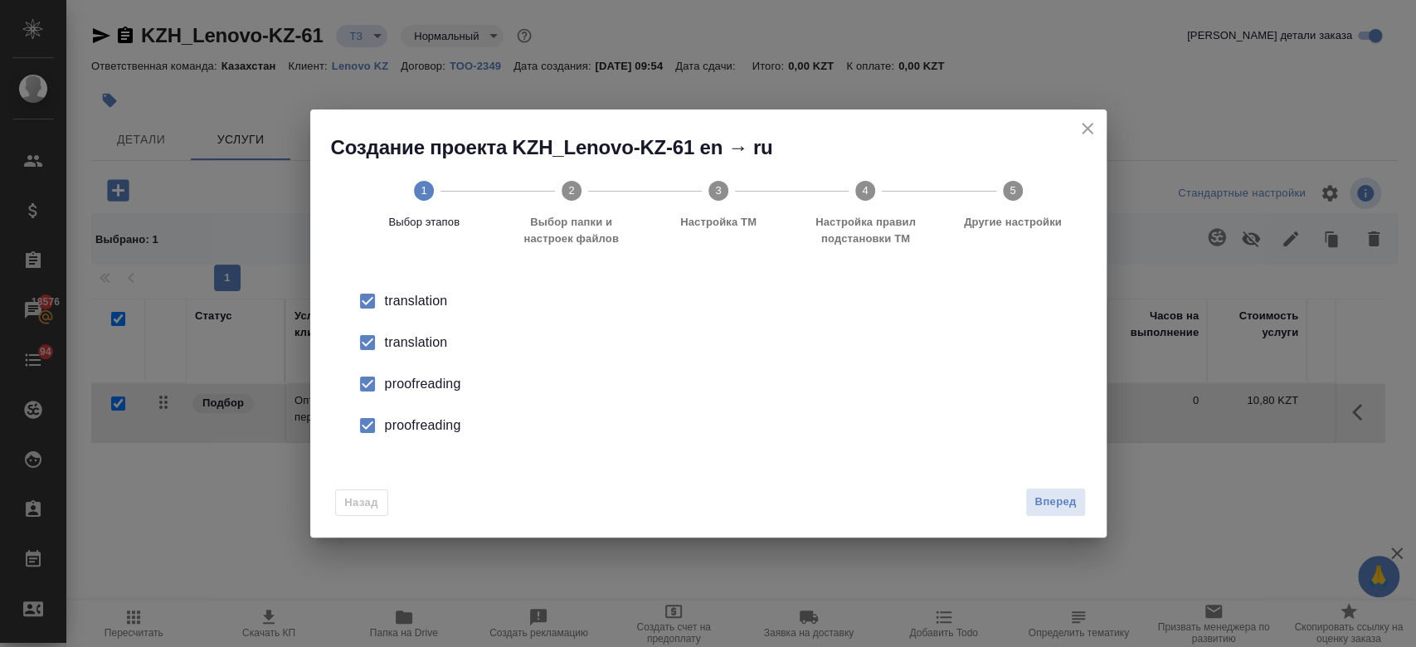
click at [432, 329] on li "translation" at bounding box center [708, 342] width 743 height 41
click at [435, 385] on div "proofreading" at bounding box center [726, 384] width 682 height 20
click at [436, 424] on div "proofreading" at bounding box center [726, 425] width 682 height 20
click at [1038, 501] on span "Вперед" at bounding box center [1054, 502] width 41 height 19
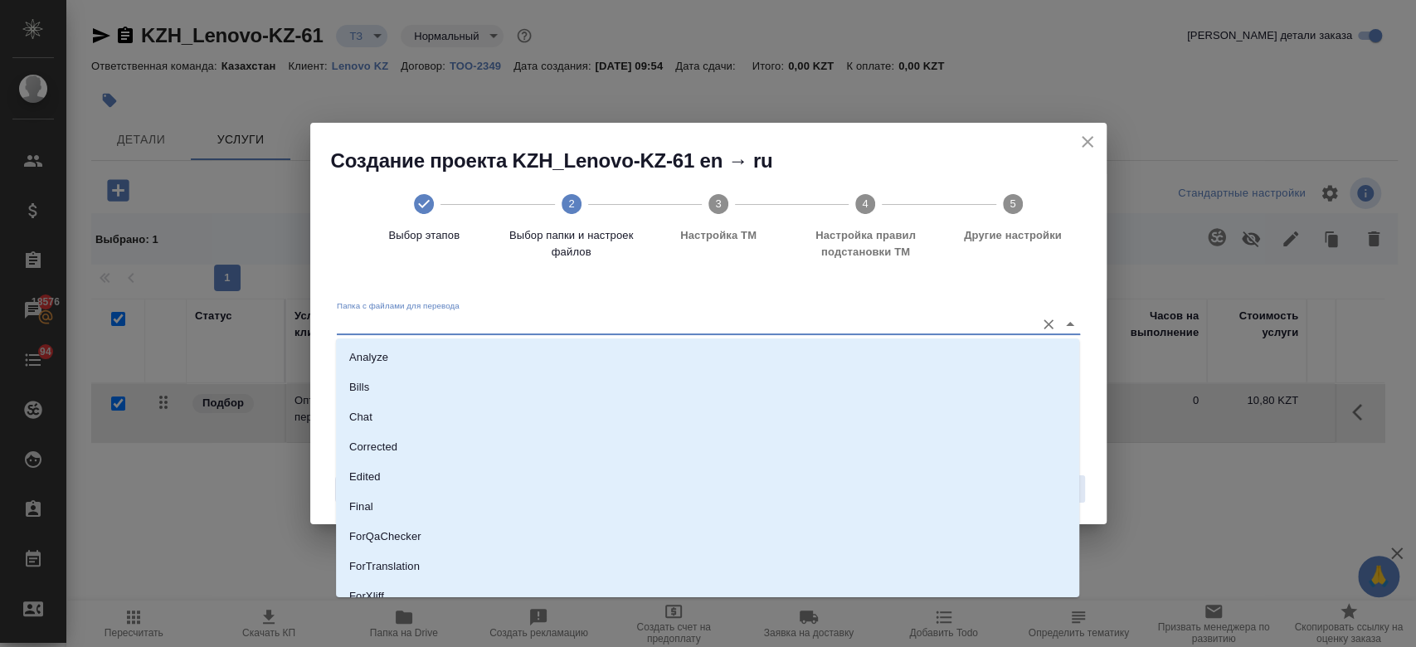
click at [941, 319] on input "Папка с файлами для перевода" at bounding box center [682, 323] width 690 height 20
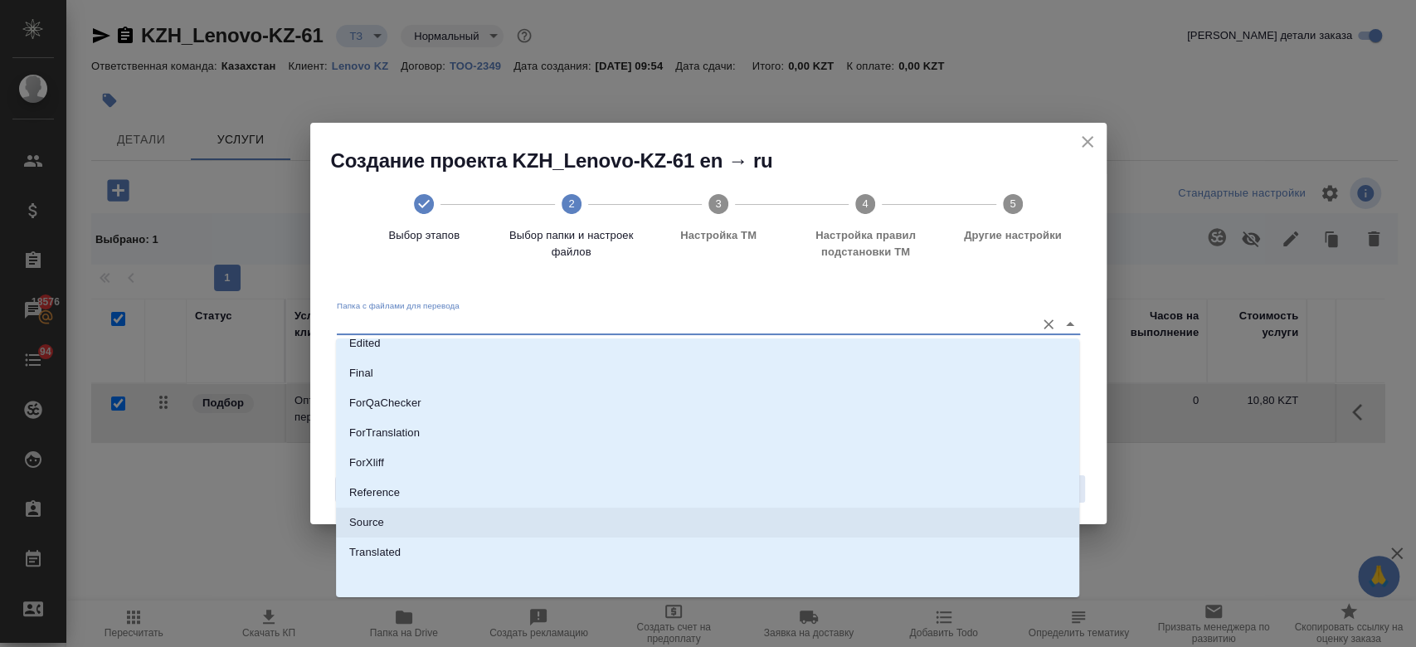
click at [649, 524] on li "Source" at bounding box center [707, 523] width 743 height 30
type input "Source"
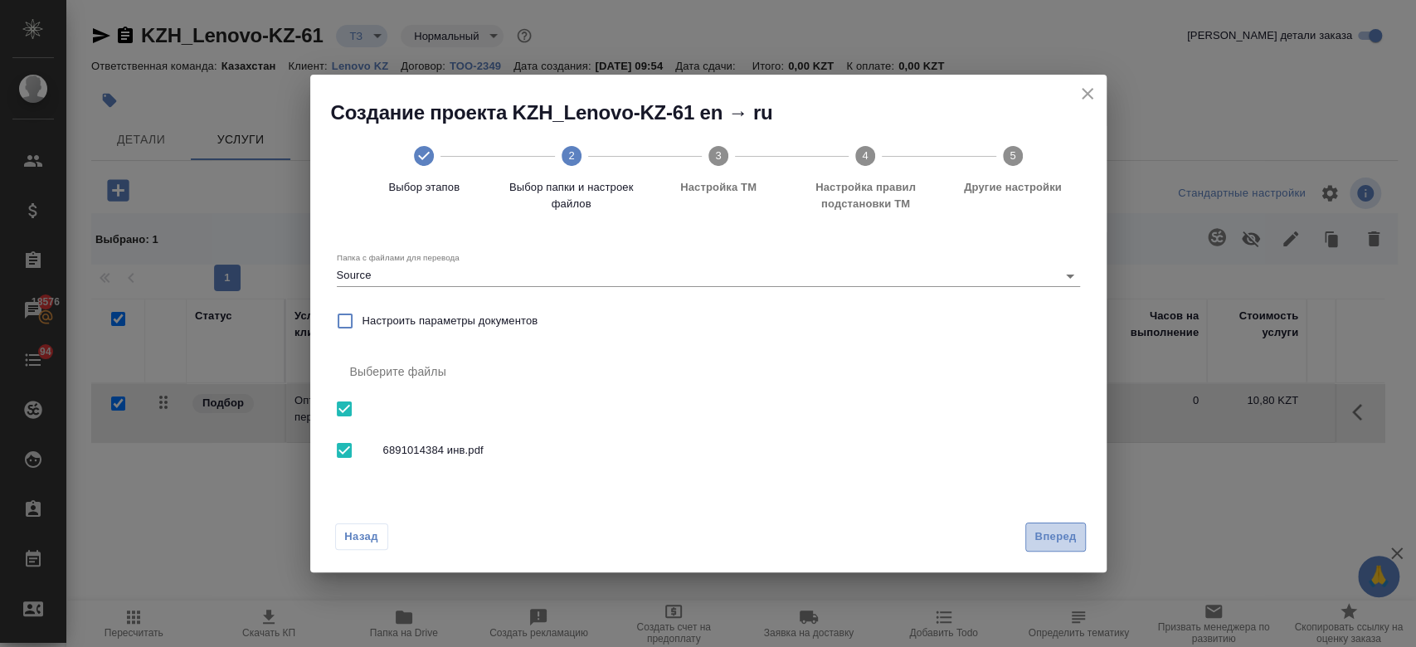
click at [1054, 540] on span "Вперед" at bounding box center [1054, 536] width 41 height 19
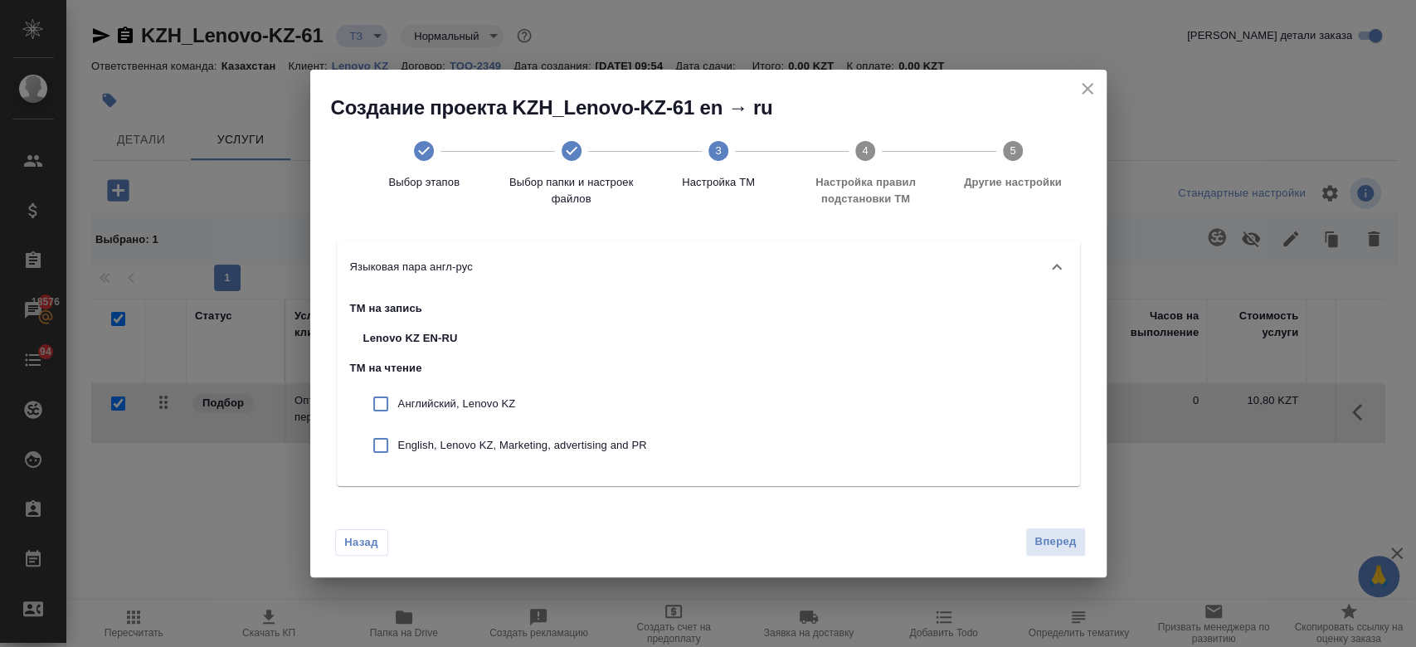
click at [1045, 524] on div "Назад Вперед" at bounding box center [708, 538] width 796 height 78
click at [1042, 547] on span "Вперед" at bounding box center [1054, 541] width 41 height 19
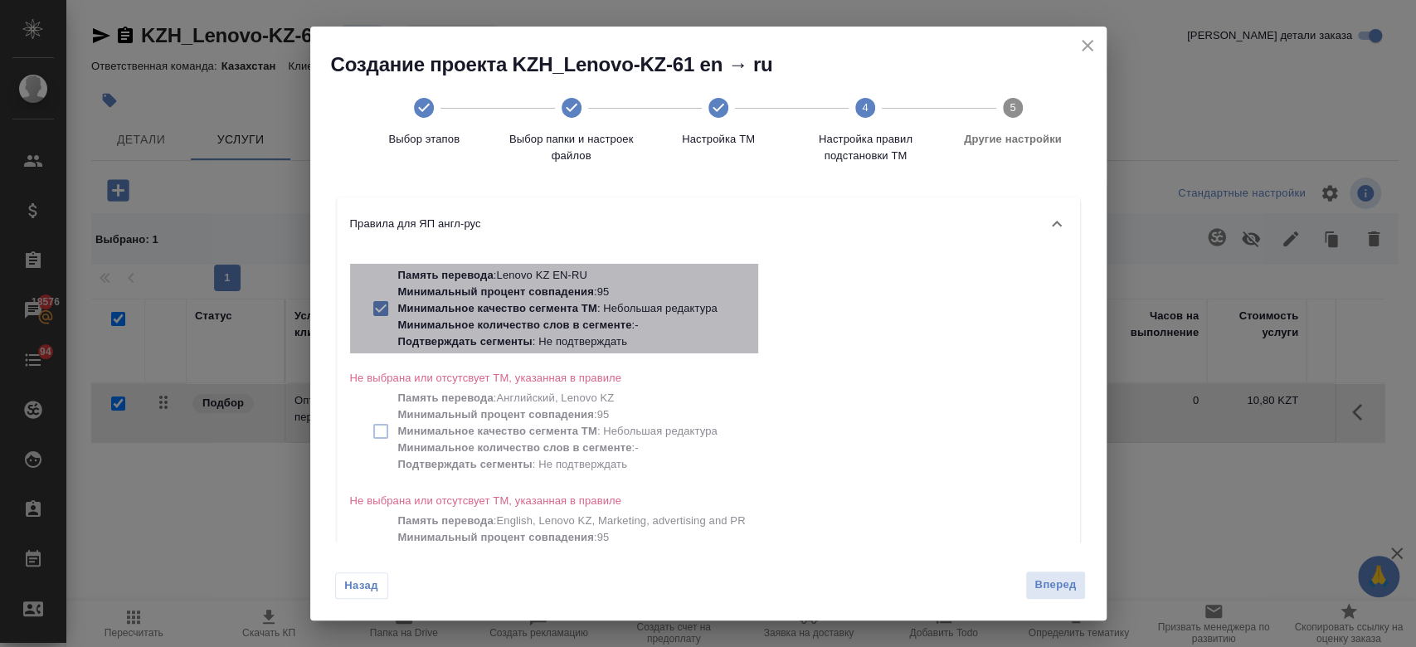
click at [643, 301] on p "Минимальное качество сегмента ТМ : Небольшая редактура" at bounding box center [571, 308] width 347 height 17
checkbox input "false"
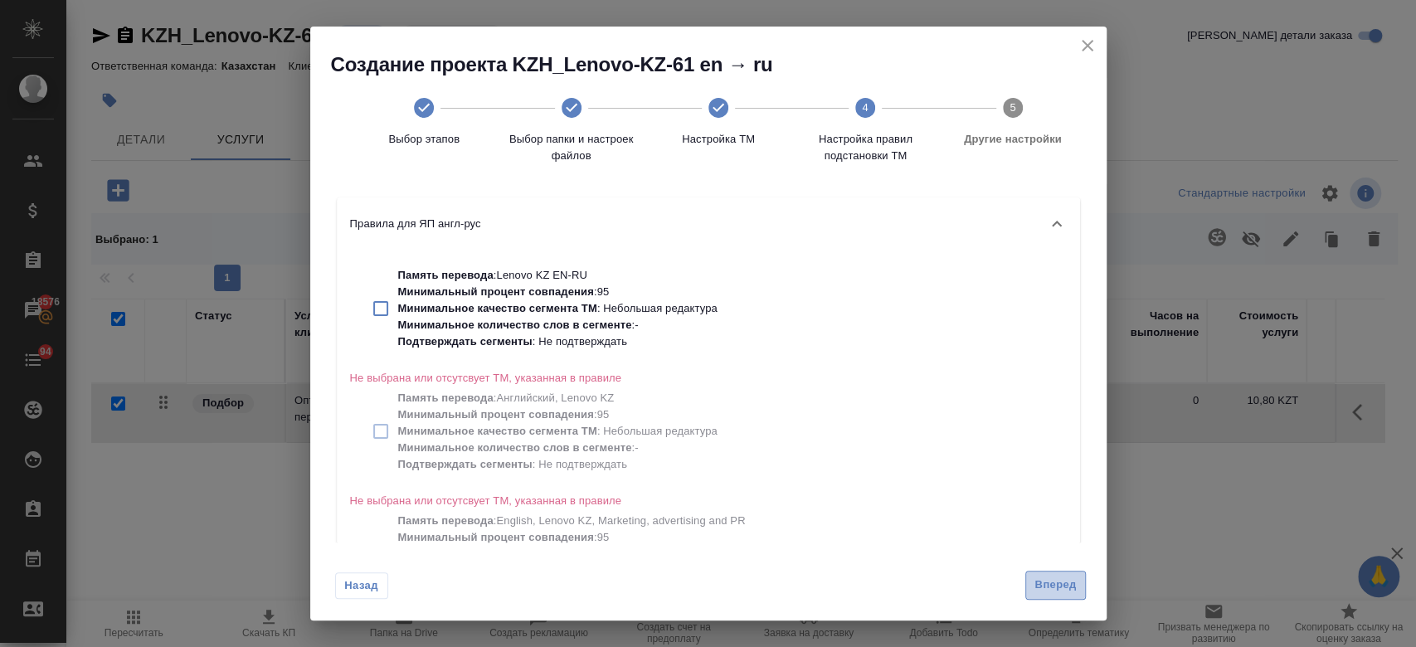
click at [1039, 588] on span "Вперед" at bounding box center [1054, 585] width 41 height 19
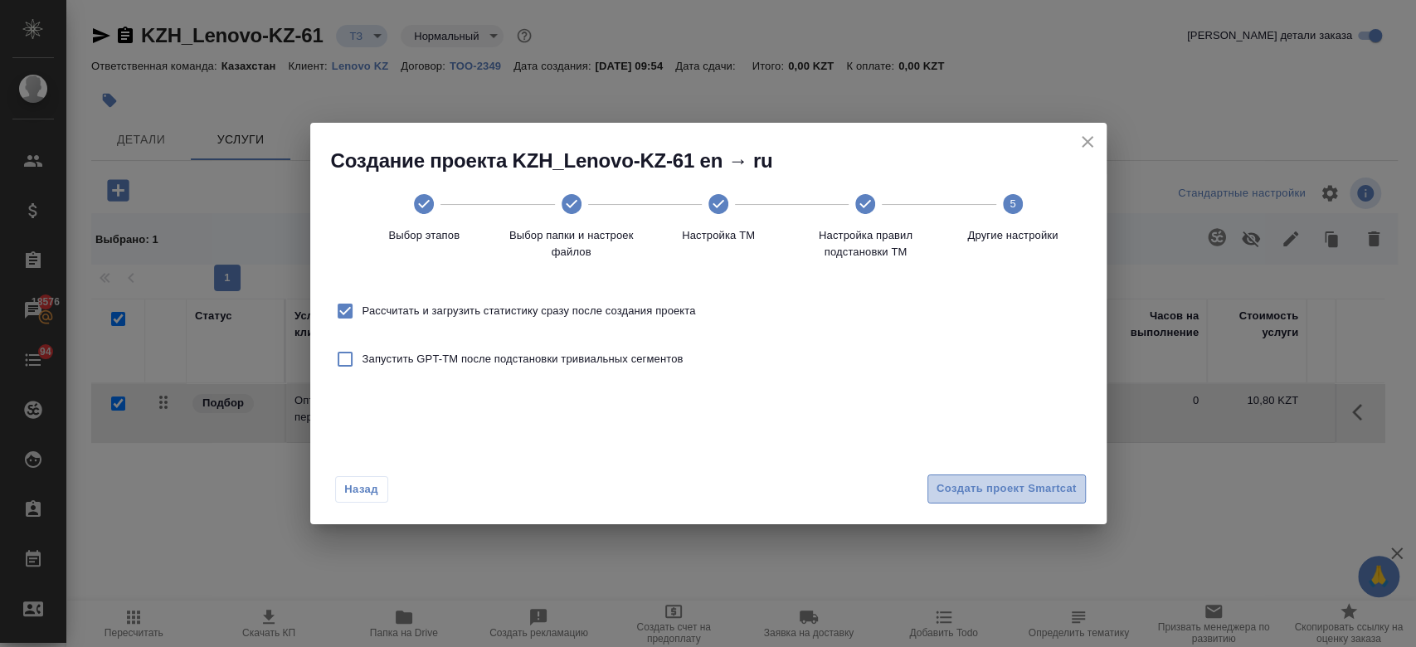
click at [983, 498] on button "Создать проект Smartcat" at bounding box center [1006, 488] width 158 height 29
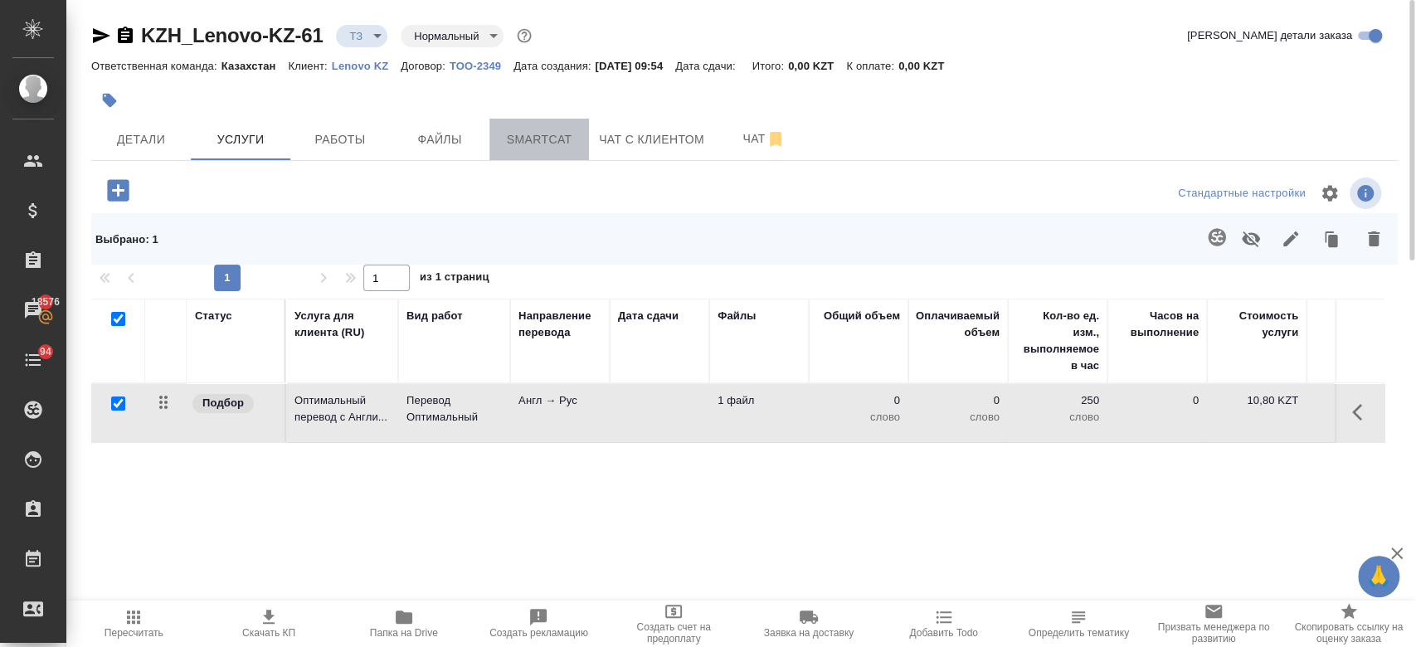
click at [539, 129] on span "Smartcat" at bounding box center [539, 139] width 80 height 21
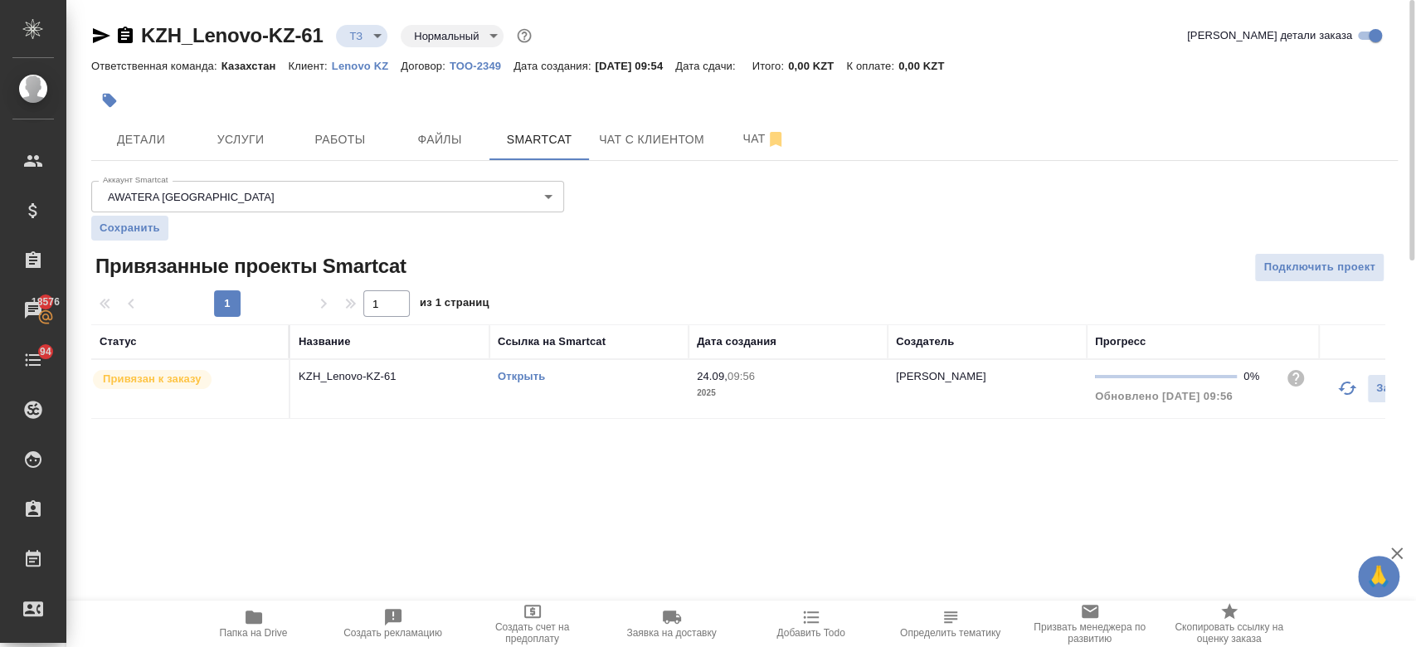
click at [515, 381] on link "Открыть" at bounding box center [521, 376] width 47 height 12
click at [221, 143] on span "Услуги" at bounding box center [241, 139] width 80 height 21
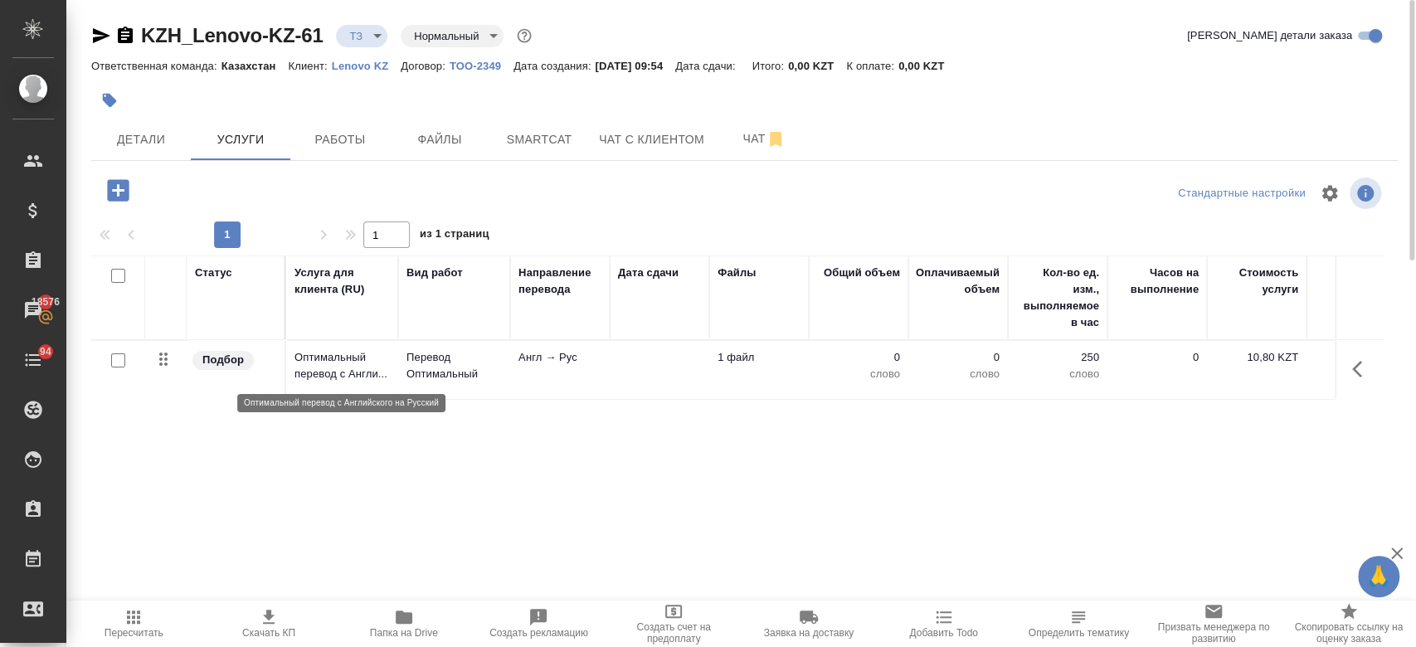
click at [352, 369] on p "Оптимальный перевод с Англи..." at bounding box center [341, 365] width 95 height 33
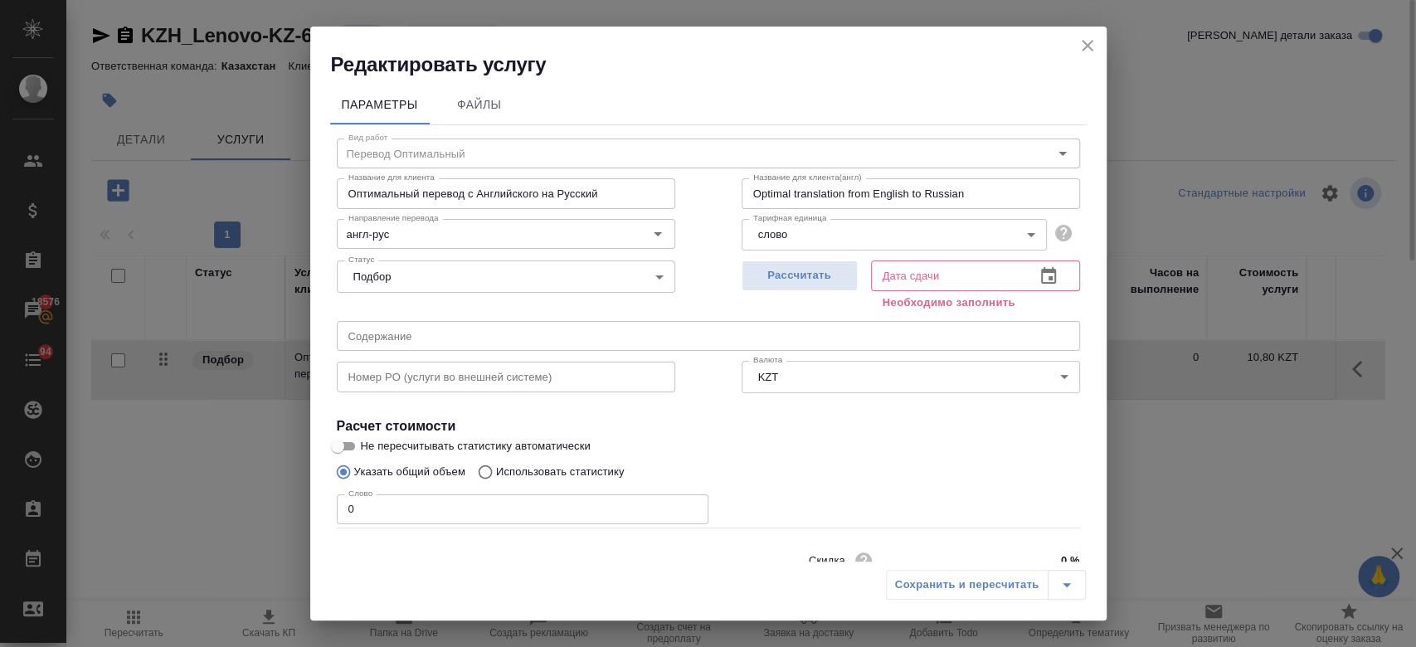
scroll to position [71, 0]
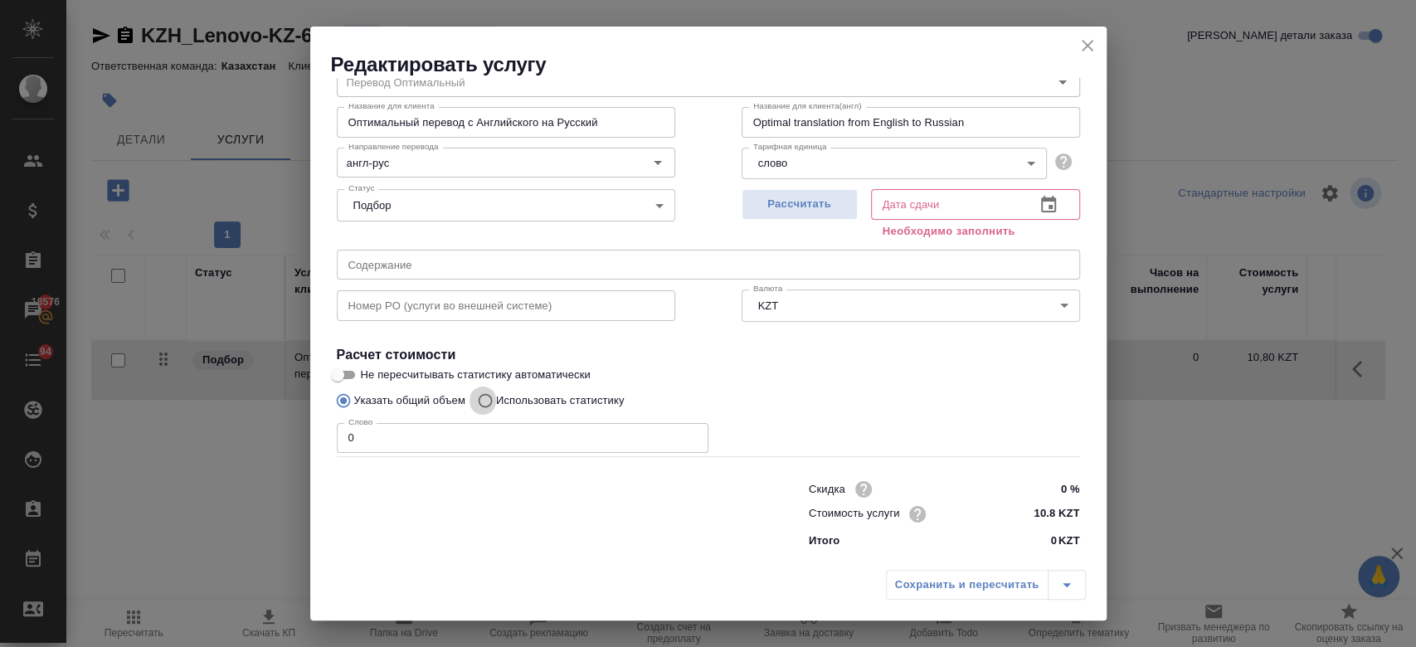
click at [486, 391] on input "Использовать статистику" at bounding box center [482, 401] width 27 height 32
radio input "true"
radio input "false"
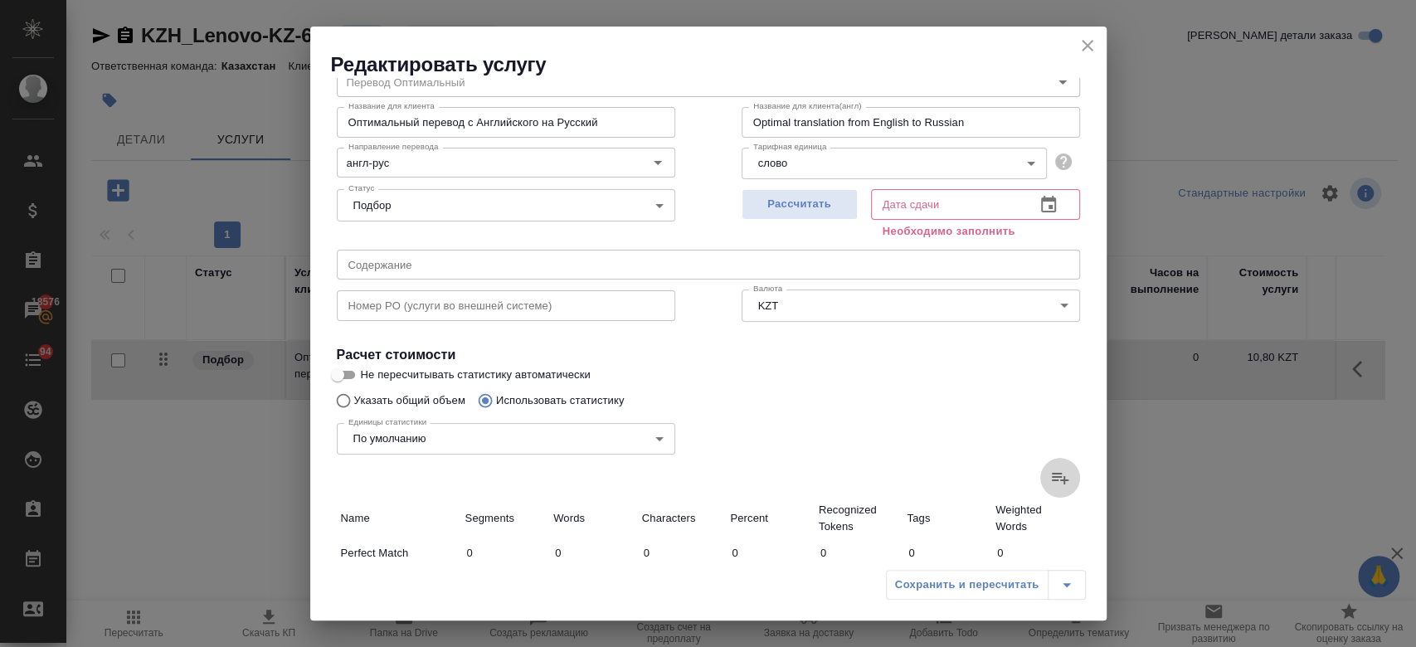
click at [1050, 481] on icon at bounding box center [1060, 478] width 20 height 20
click at [0, 0] on input "file" at bounding box center [0, 0] width 0 height 0
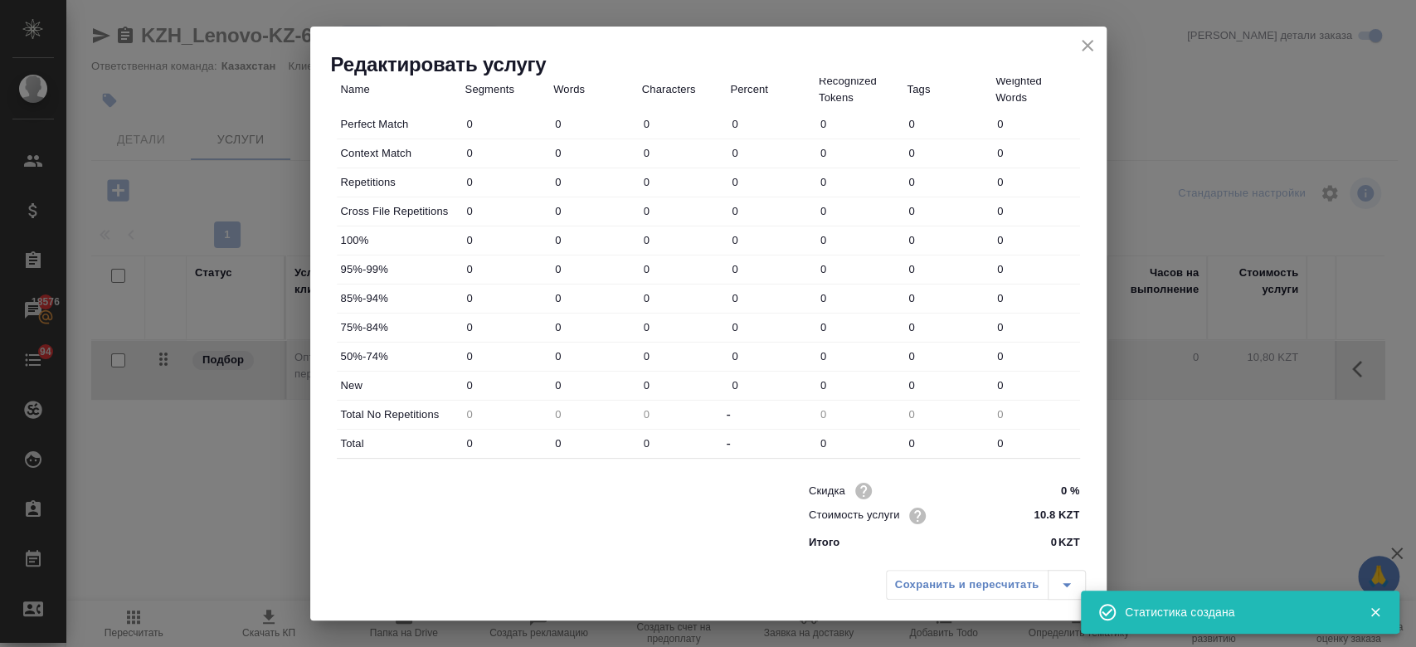
type input "19"
type input "33"
type input "169"
type input "6"
type input "12"
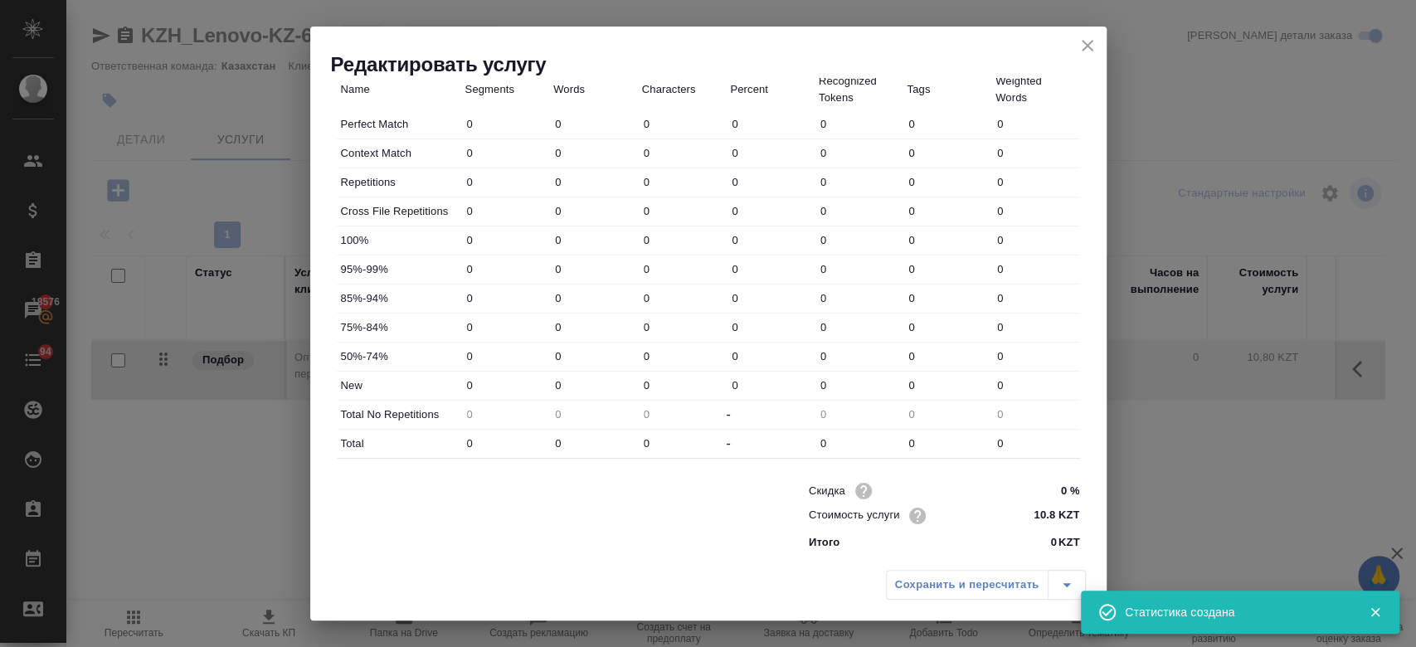
type input "49"
type input "24"
type input "42"
type input "241"
type input "13"
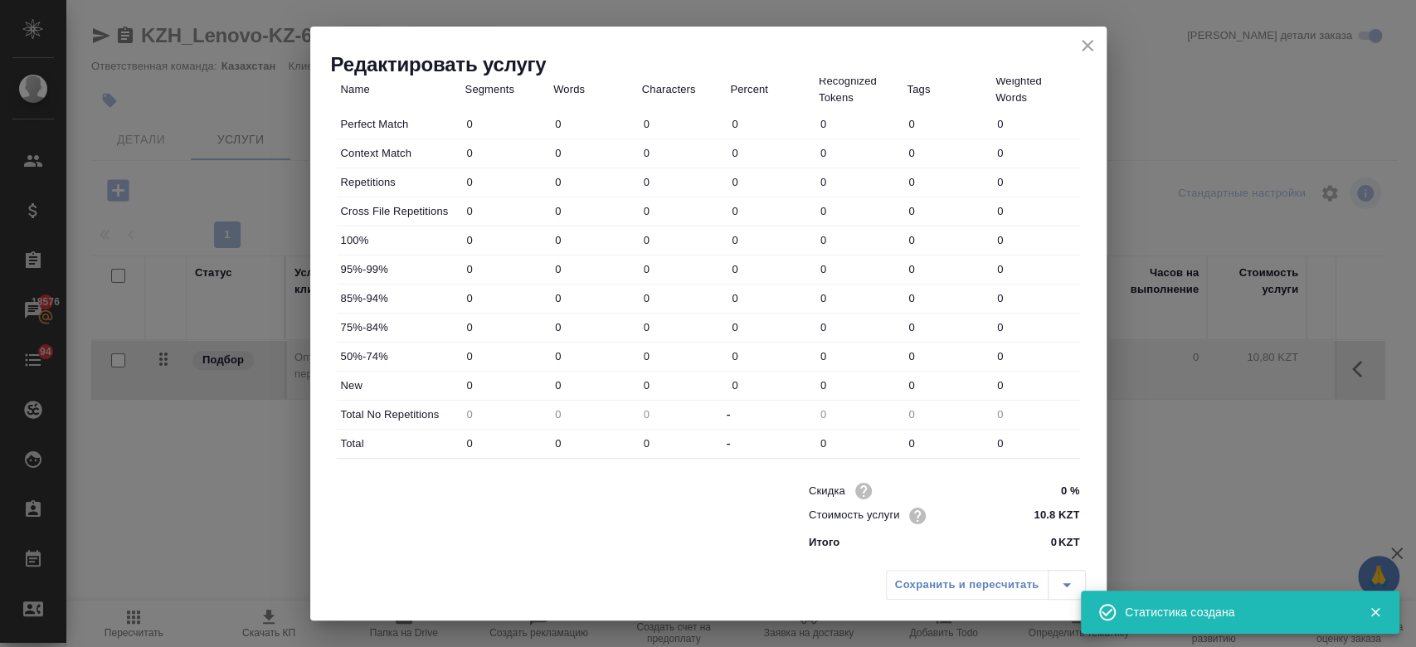
type input "55"
type input "272"
type input "1"
type input "2"
type input "8"
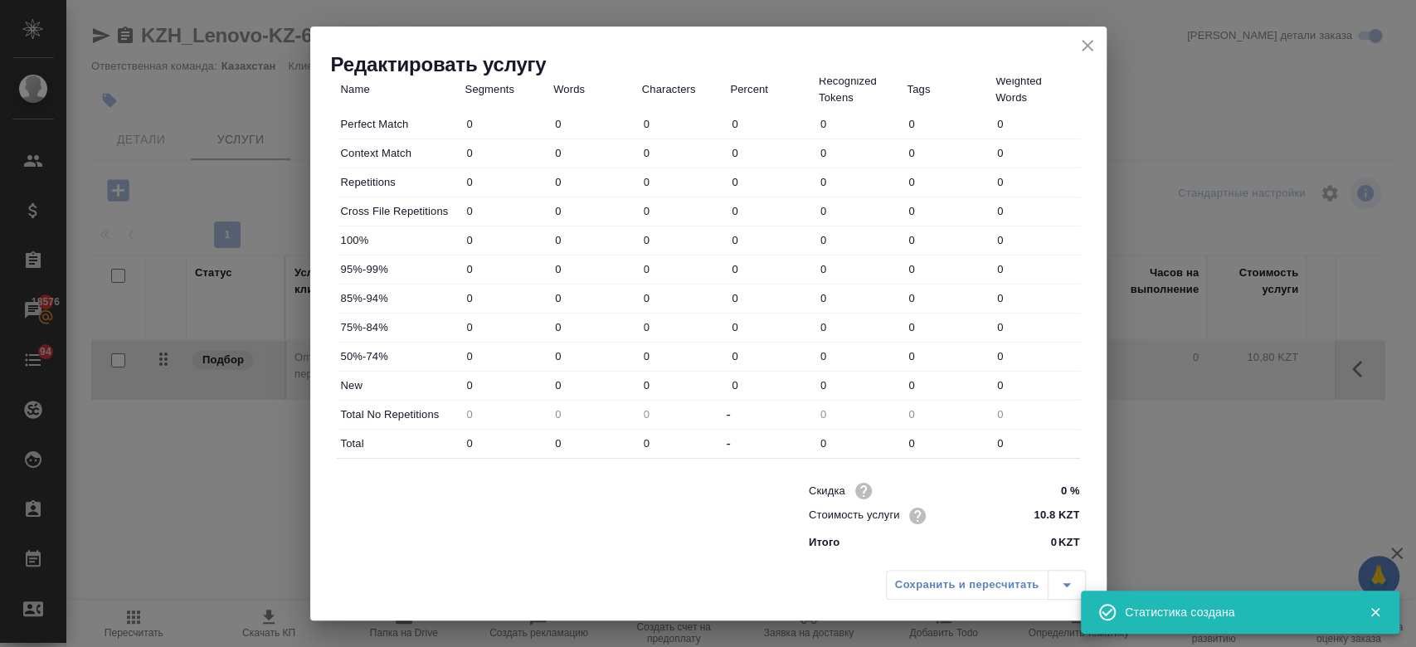
type input "5"
type input "13"
type input "88"
type input "77"
type input "293"
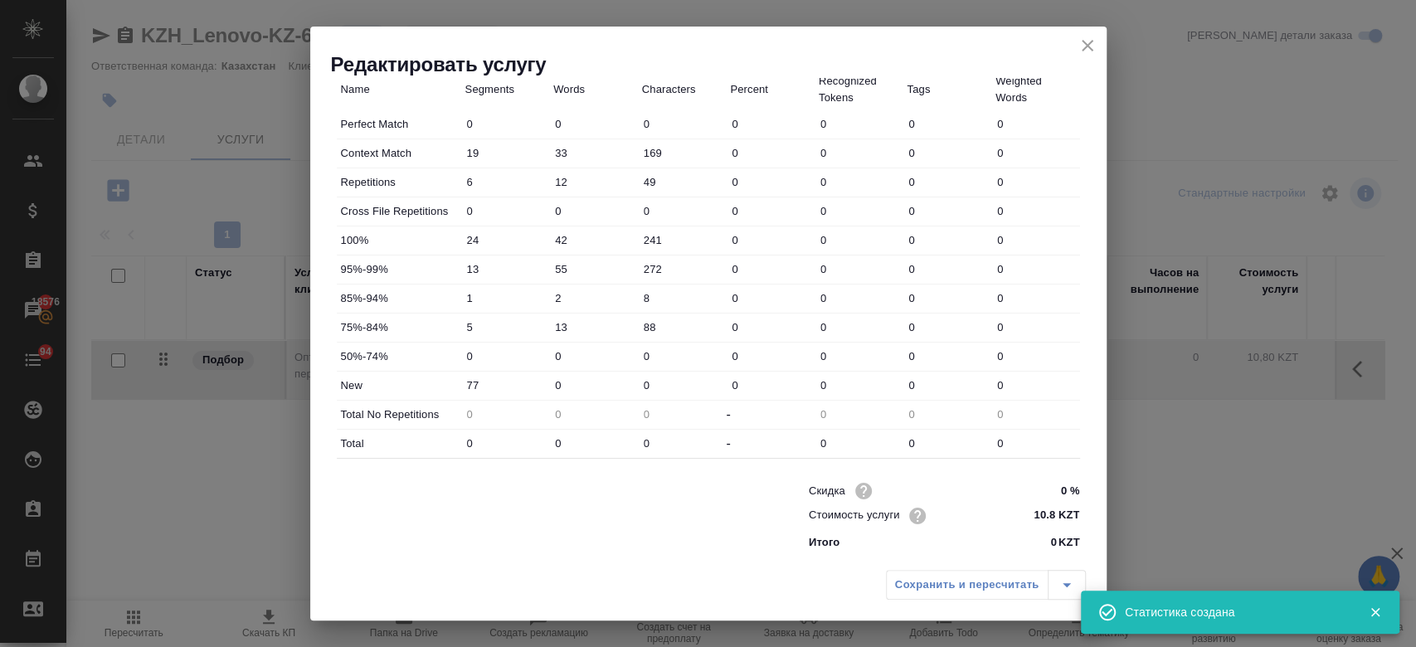
type input "1885"
type input "139"
type input "438"
type input "2663"
type input "145"
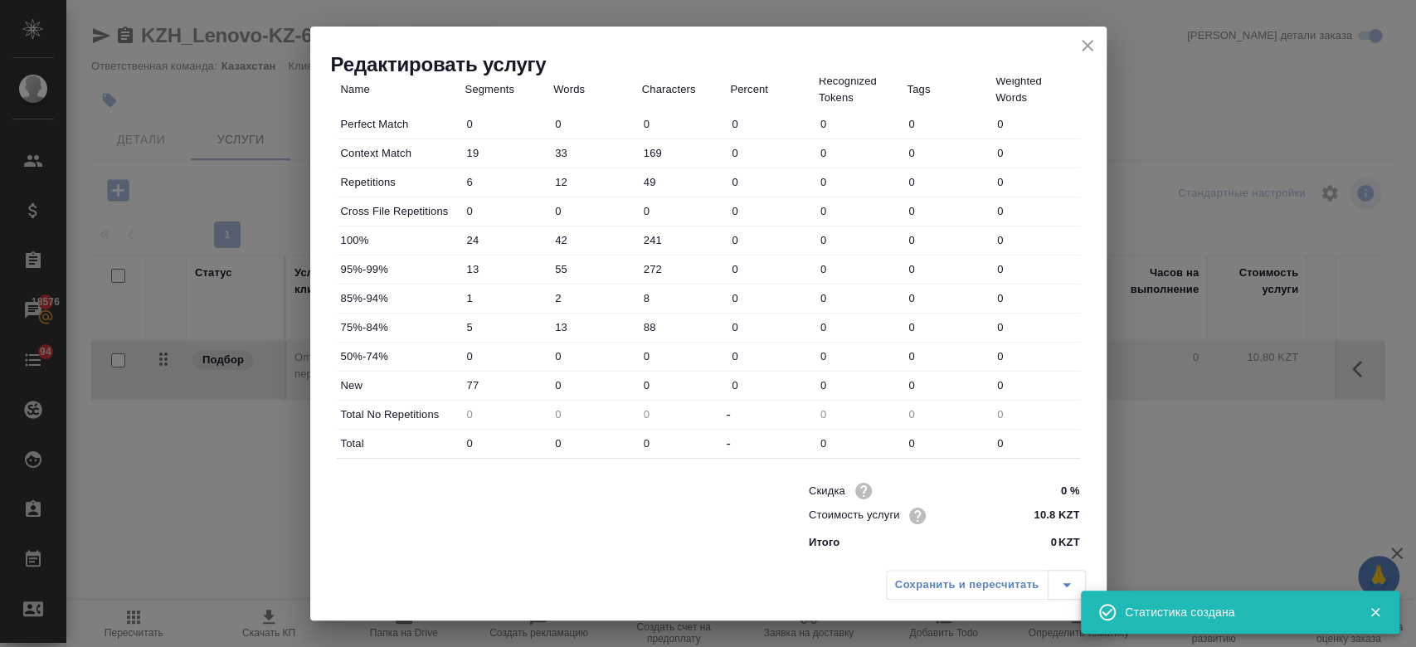
type input "450"
type input "2712"
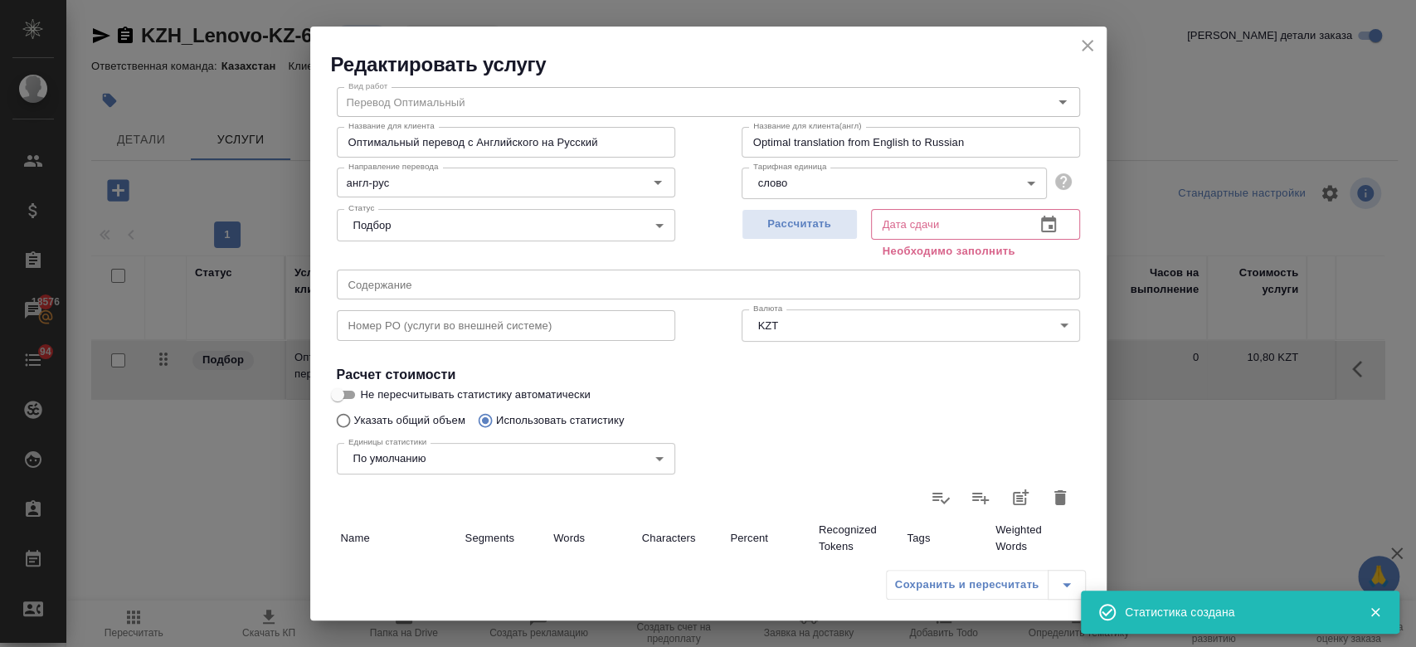
scroll to position [13, 0]
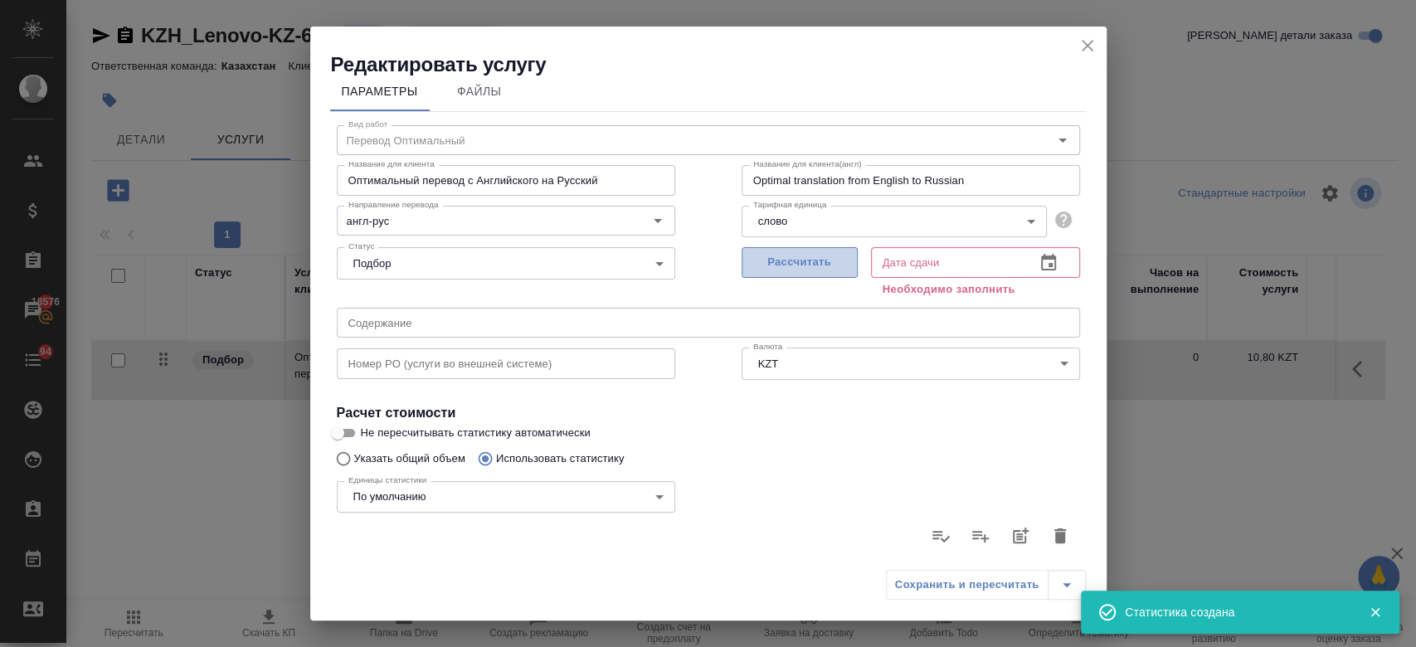
click at [787, 270] on span "Рассчитать" at bounding box center [800, 262] width 98 height 19
type input "24.09.2025 09:57"
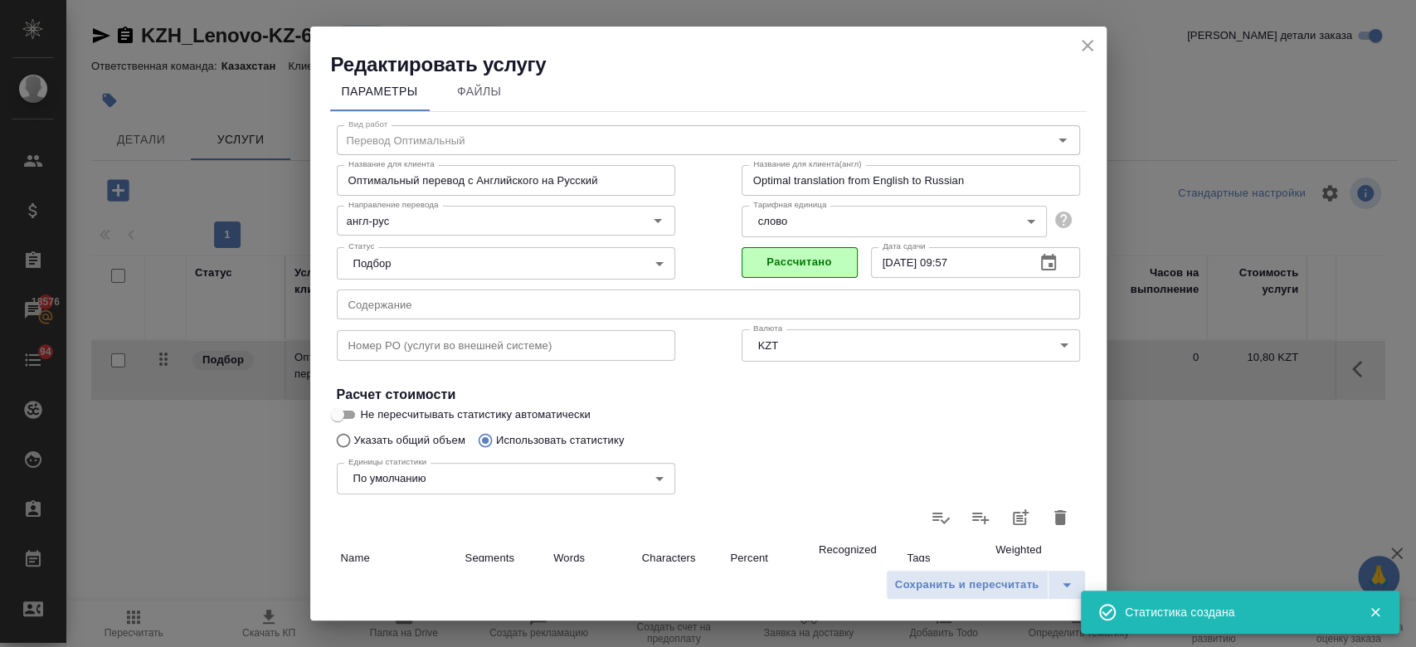
scroll to position [482, 0]
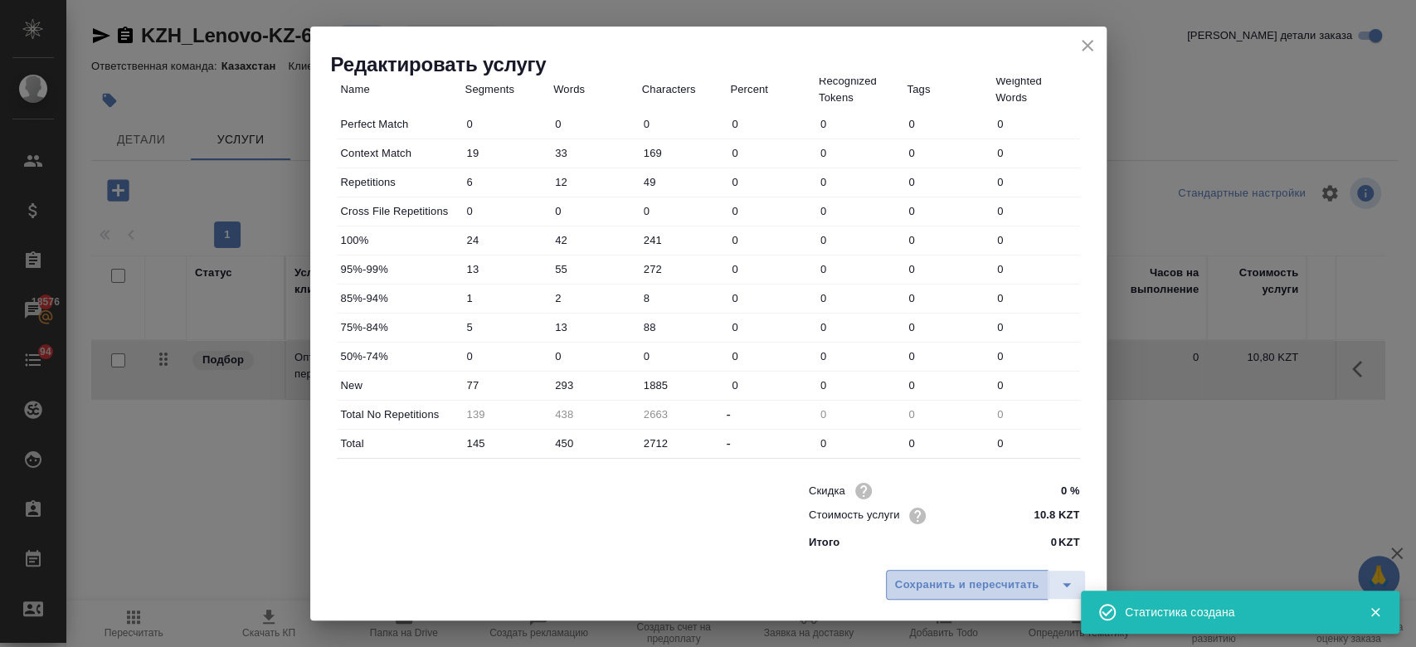
click at [954, 591] on span "Сохранить и пересчитать" at bounding box center [967, 585] width 144 height 19
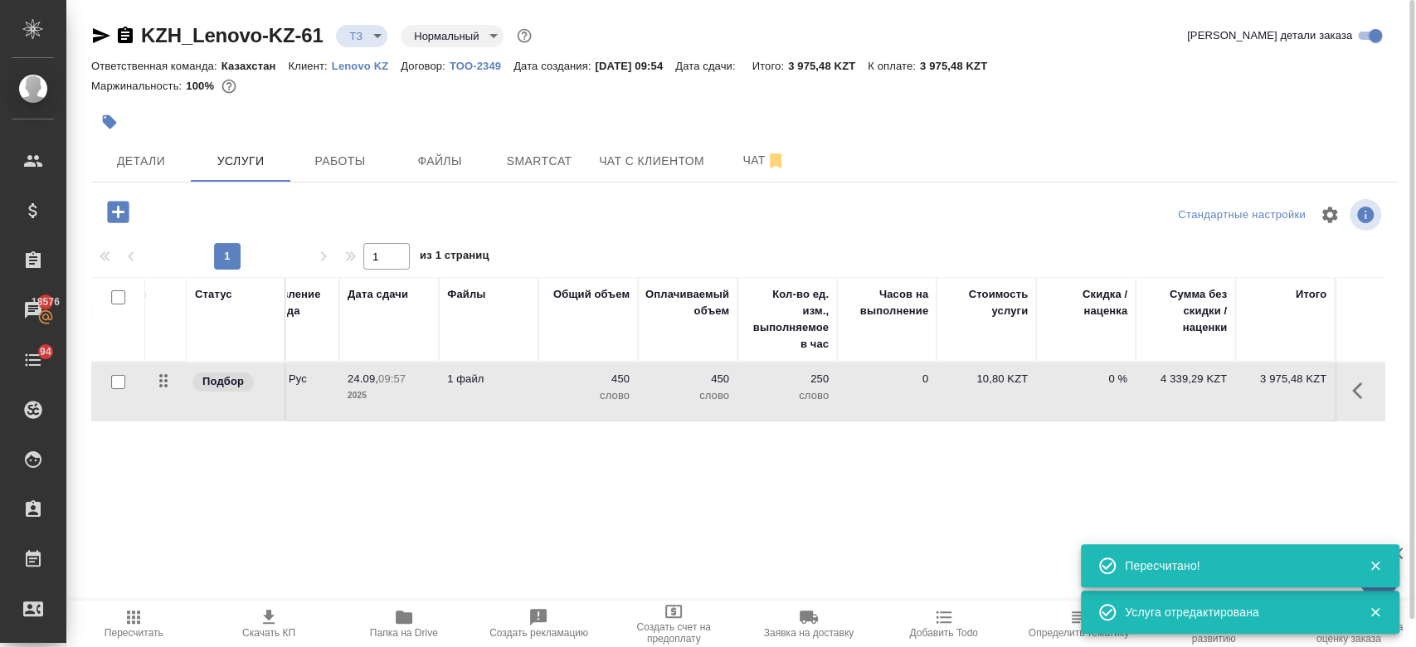
scroll to position [0, 0]
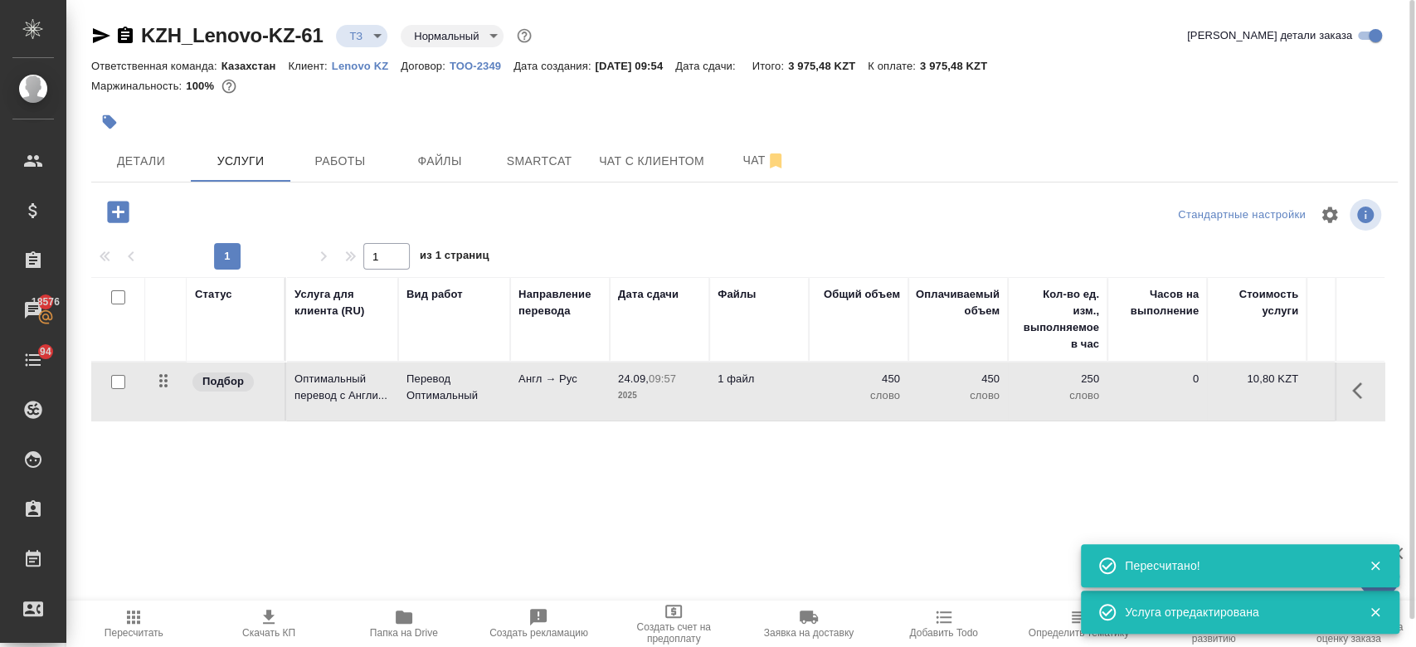
click at [554, 112] on div at bounding box center [526, 122] width 871 height 36
click at [445, 112] on div at bounding box center [526, 122] width 871 height 36
click at [737, 166] on span "Чат" at bounding box center [764, 160] width 80 height 21
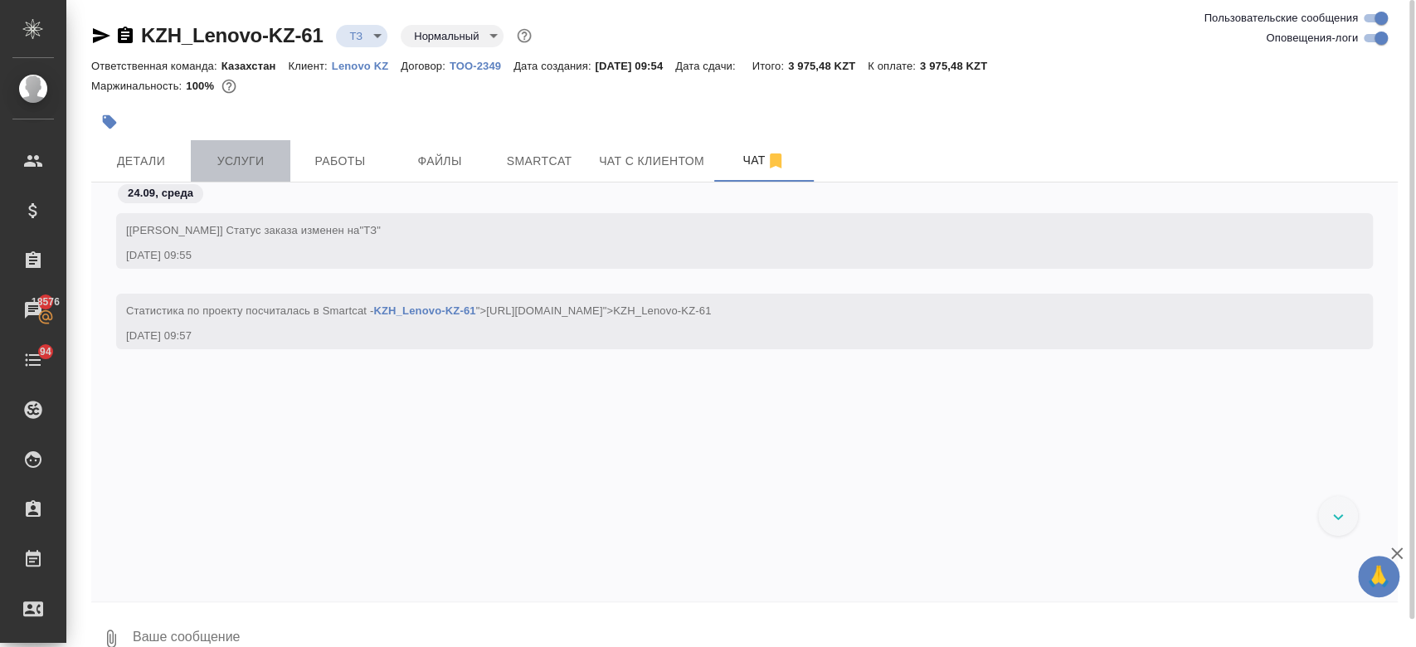
click at [233, 158] on span "Услуги" at bounding box center [241, 161] width 80 height 21
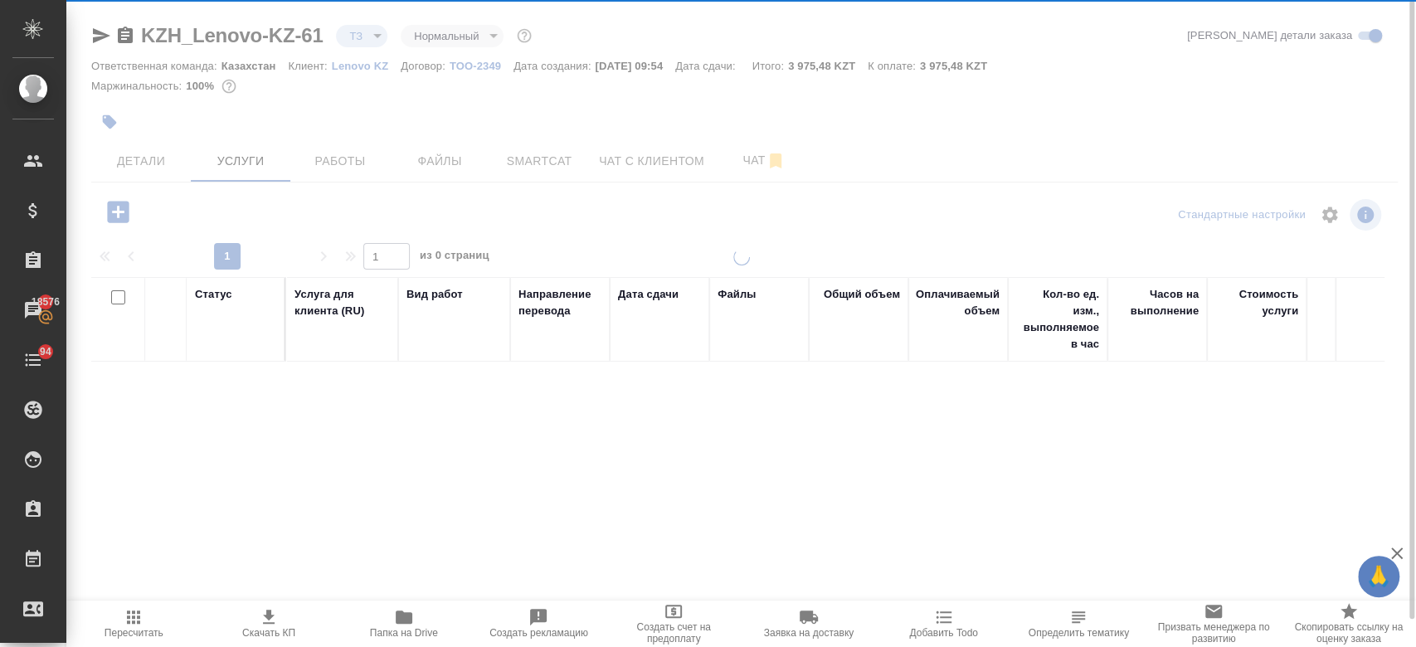
click at [289, 93] on div "KZH_Lenovo-KZ-61 ТЗ tz Нормальный normal Кратко детали заказа Ответственная ком…" at bounding box center [744, 338] width 1324 height 676
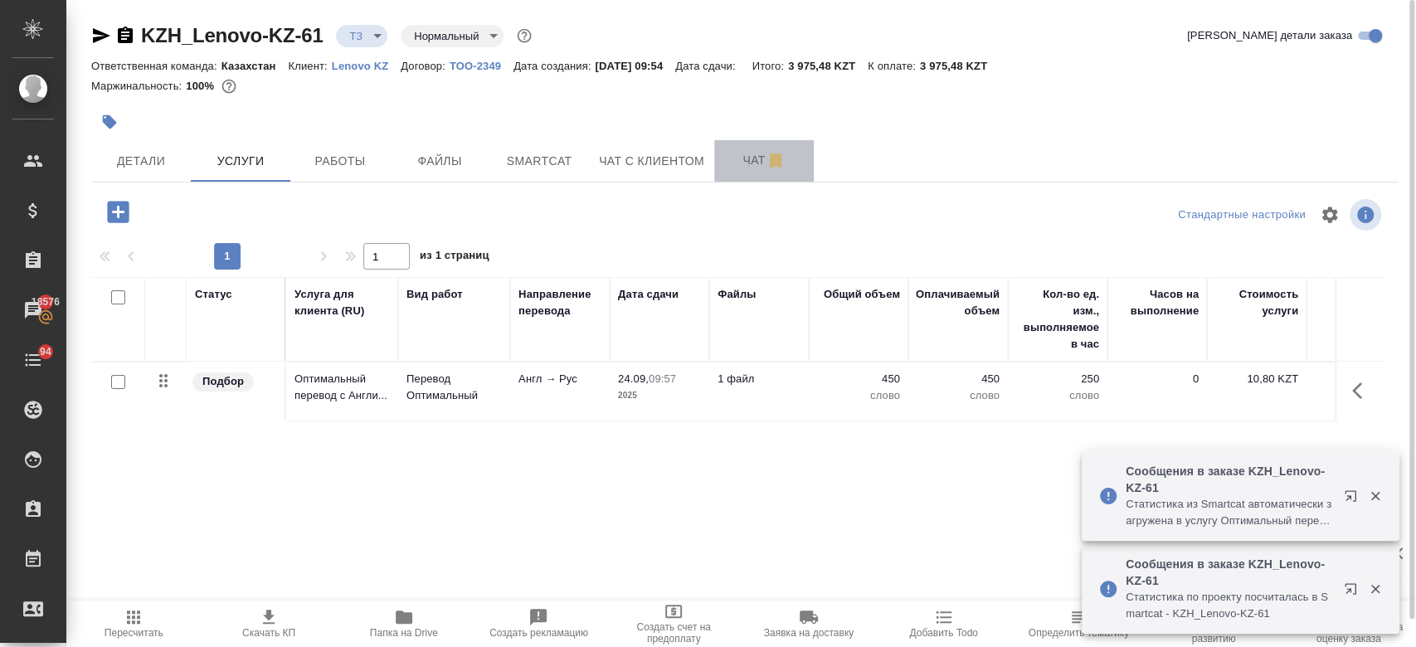
click at [745, 166] on span "Чат" at bounding box center [764, 160] width 80 height 21
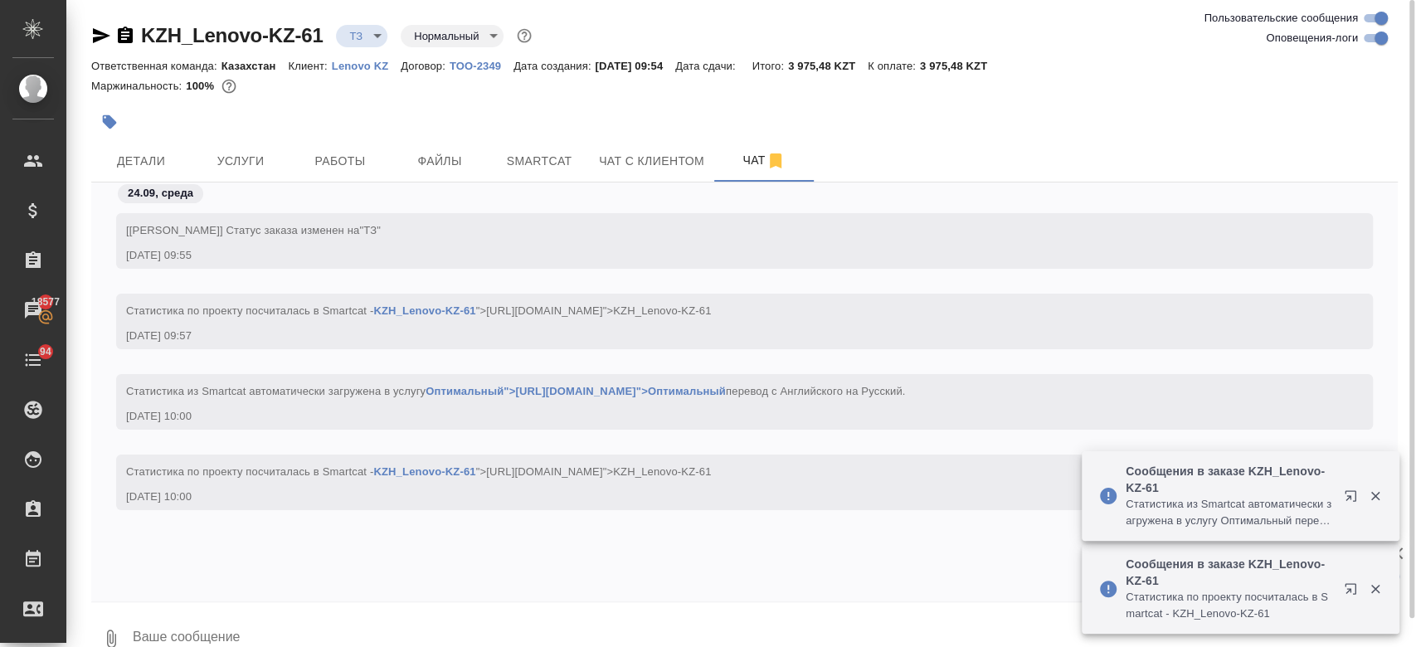
scroll to position [29, 0]
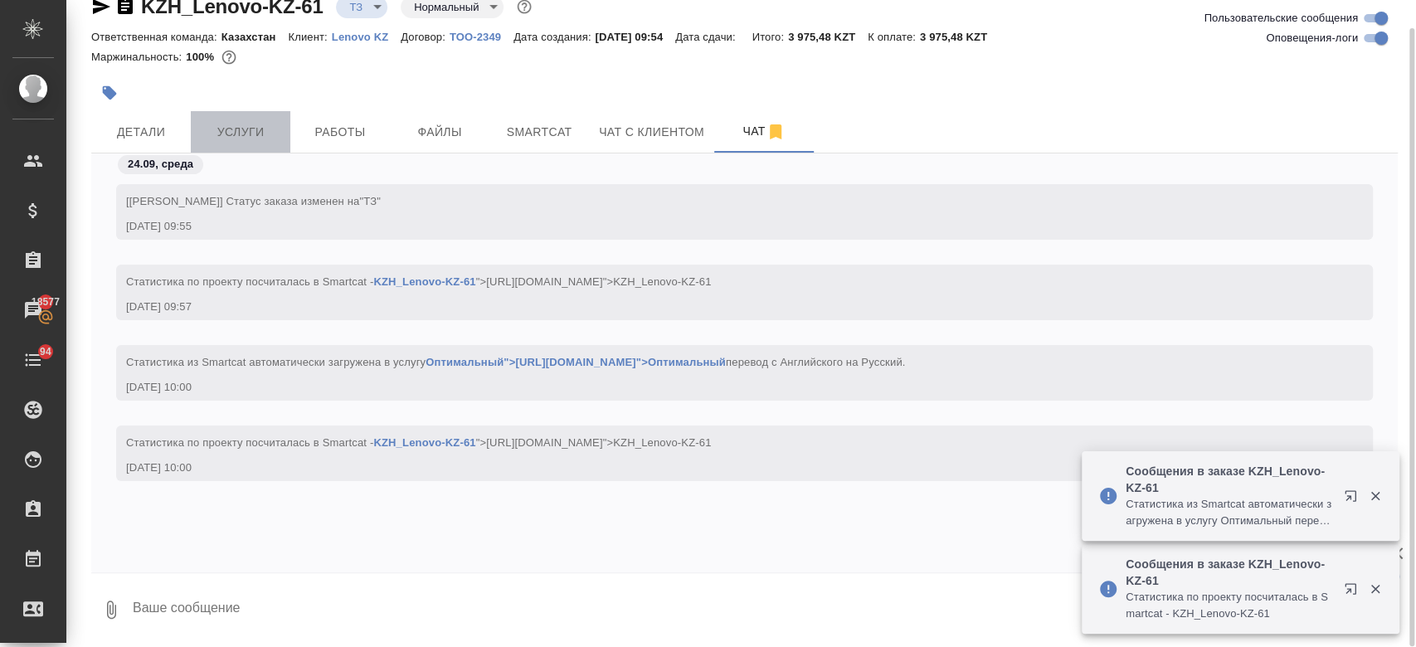
click at [240, 126] on span "Услуги" at bounding box center [241, 132] width 80 height 21
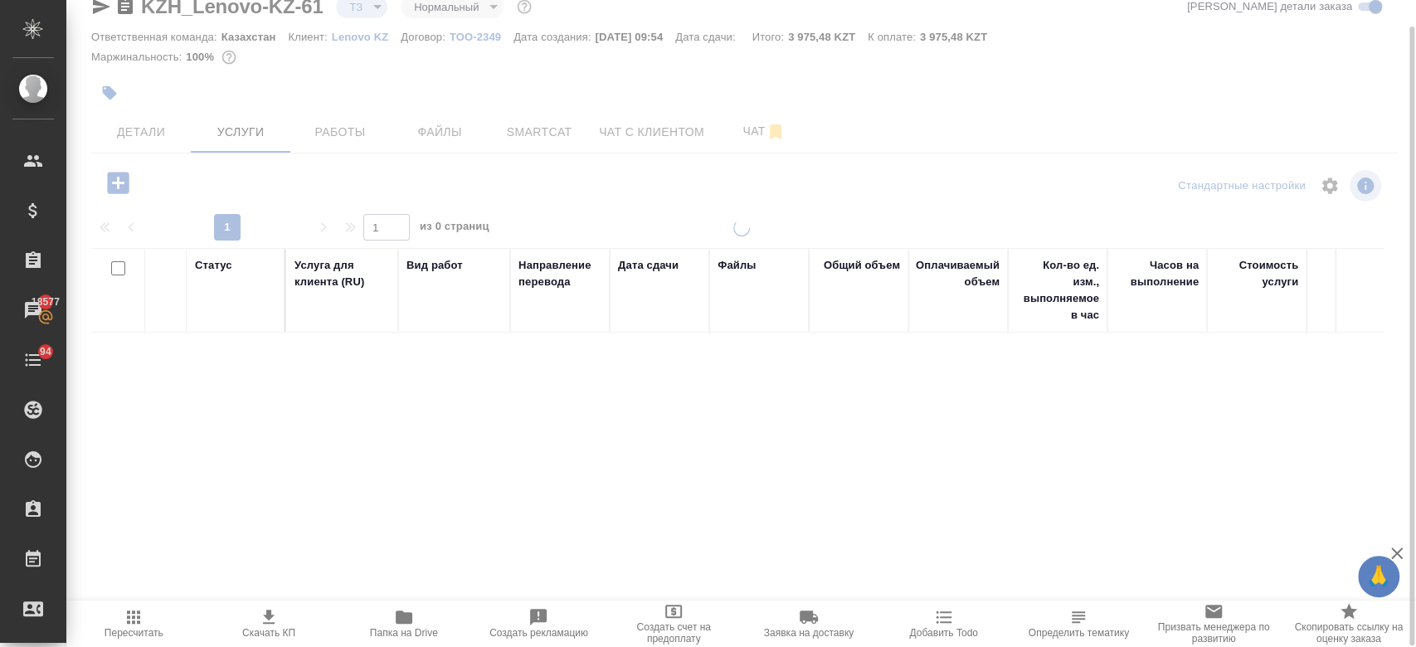
scroll to position [28, 0]
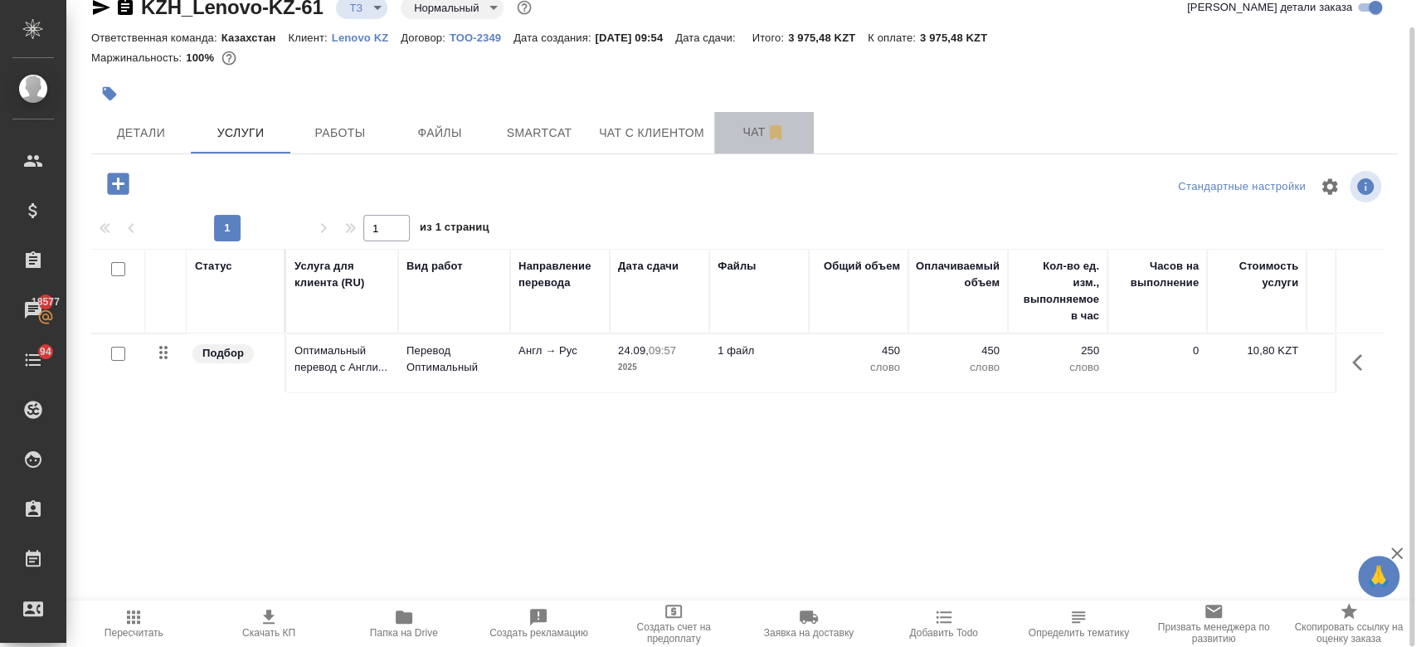
click at [727, 147] on button "Чат" at bounding box center [764, 132] width 100 height 41
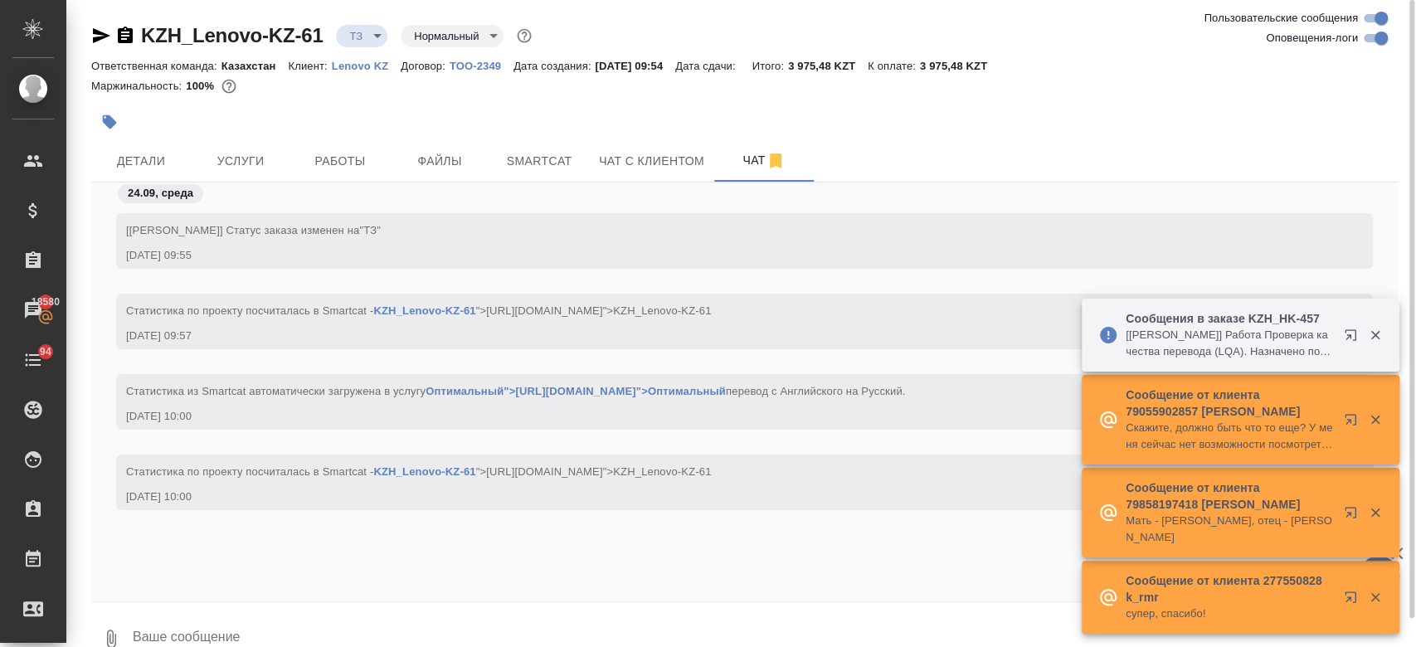
scroll to position [29, 0]
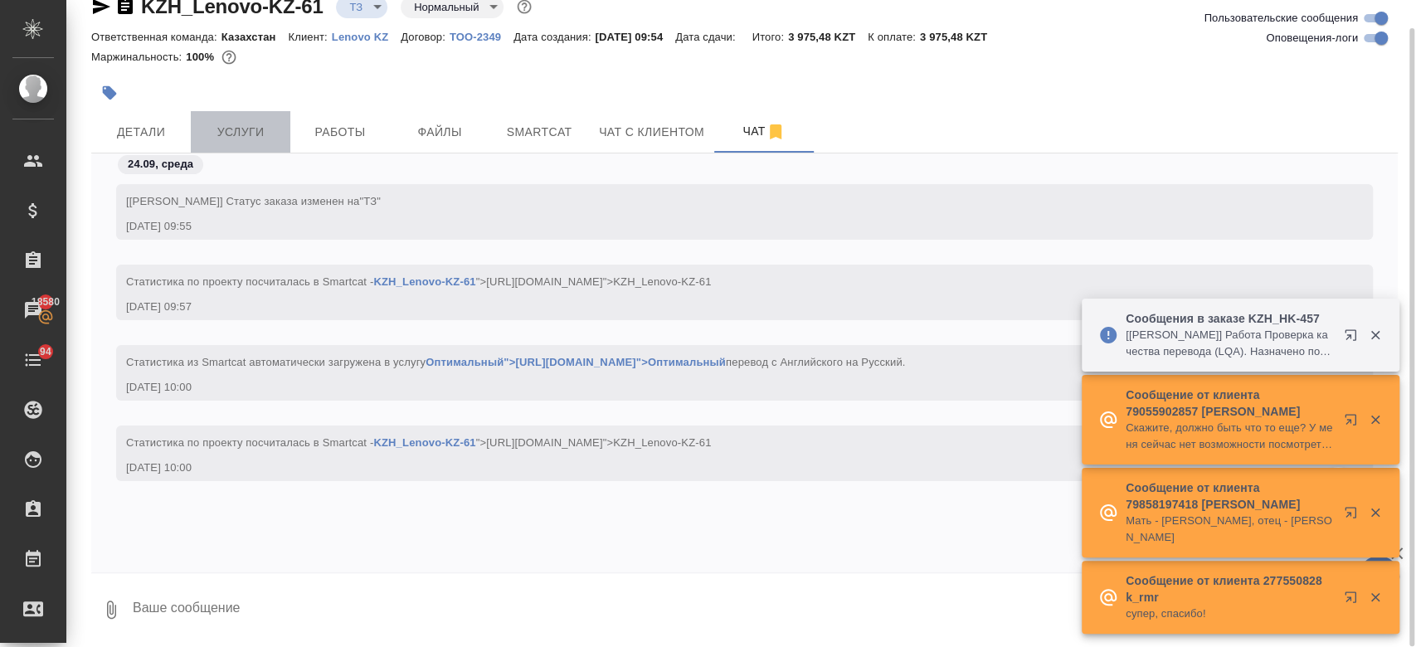
click at [274, 119] on button "Услуги" at bounding box center [241, 131] width 100 height 41
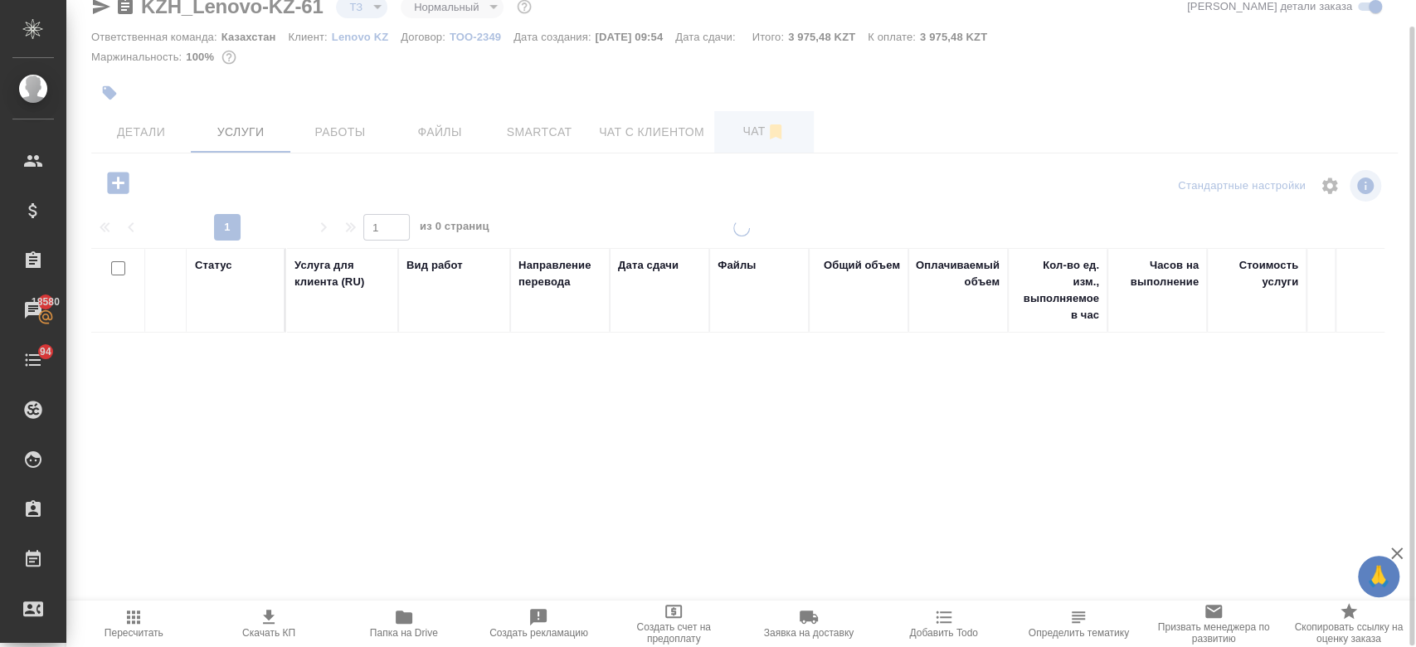
scroll to position [28, 0]
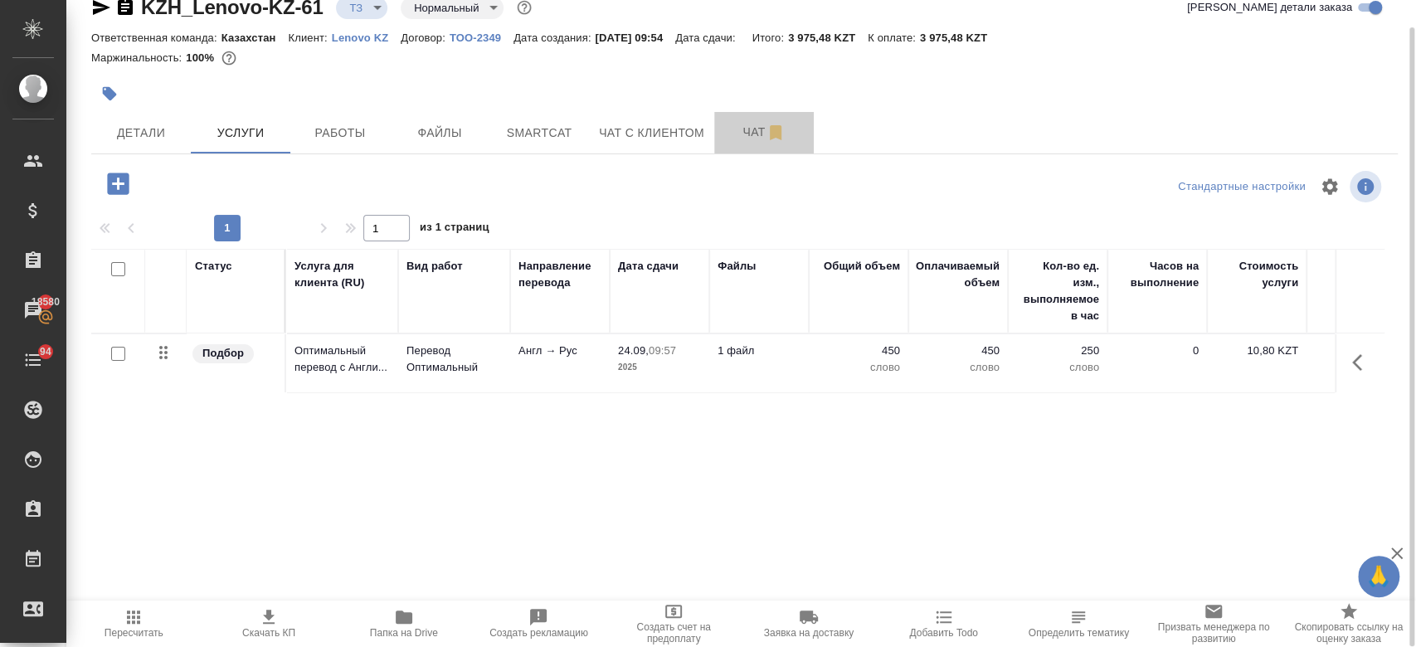
click at [731, 140] on span "Чат" at bounding box center [764, 132] width 80 height 21
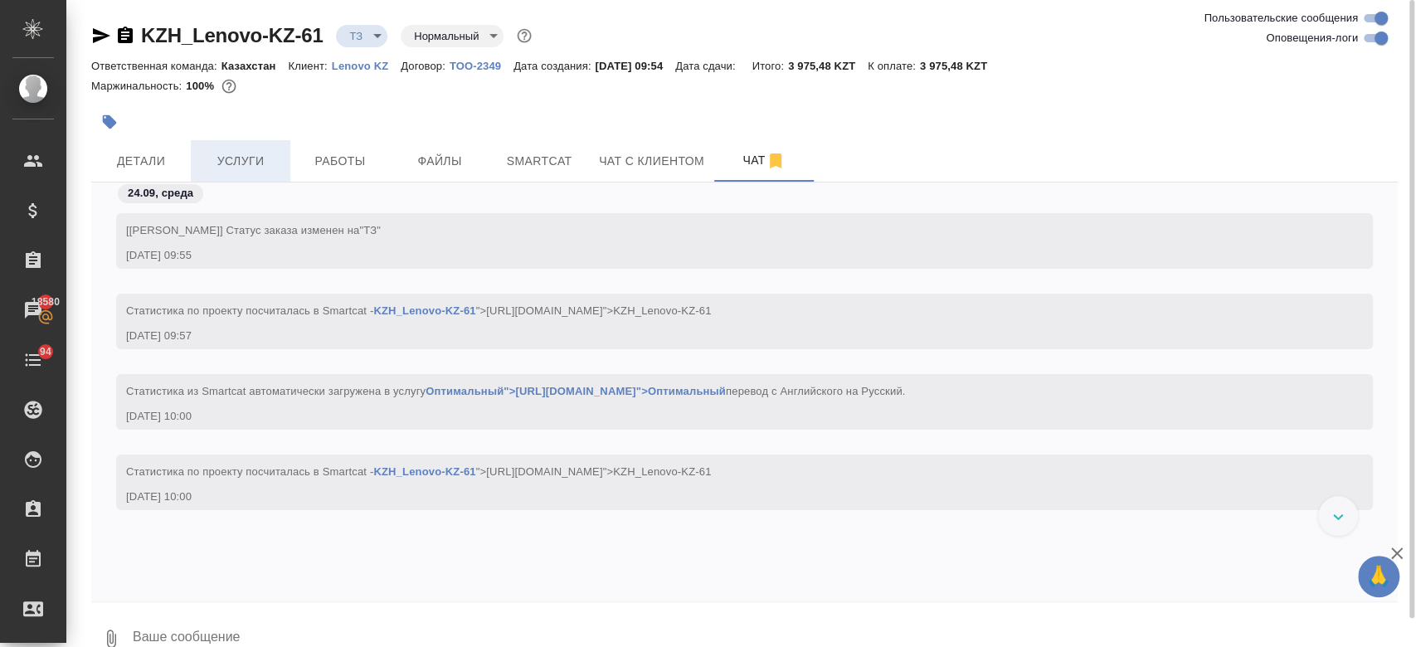
click at [236, 153] on span "Услуги" at bounding box center [241, 161] width 80 height 21
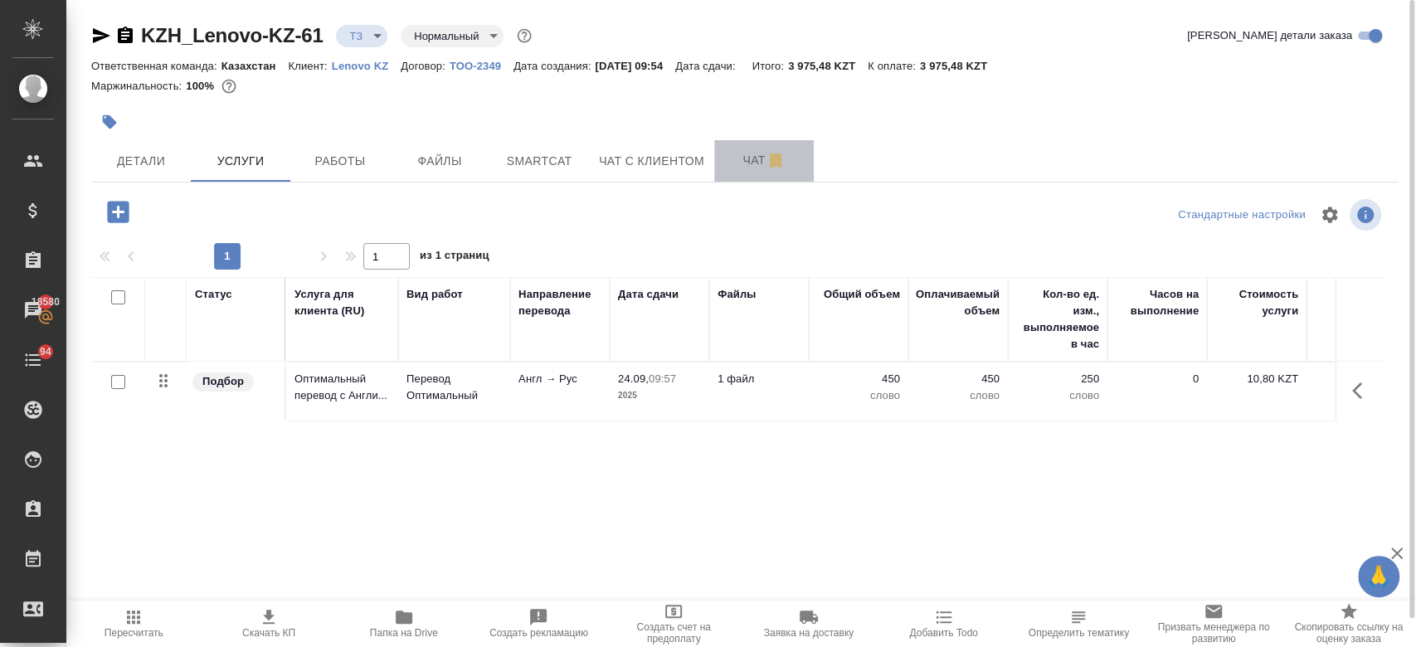
click at [741, 171] on button "Чат" at bounding box center [764, 160] width 100 height 41
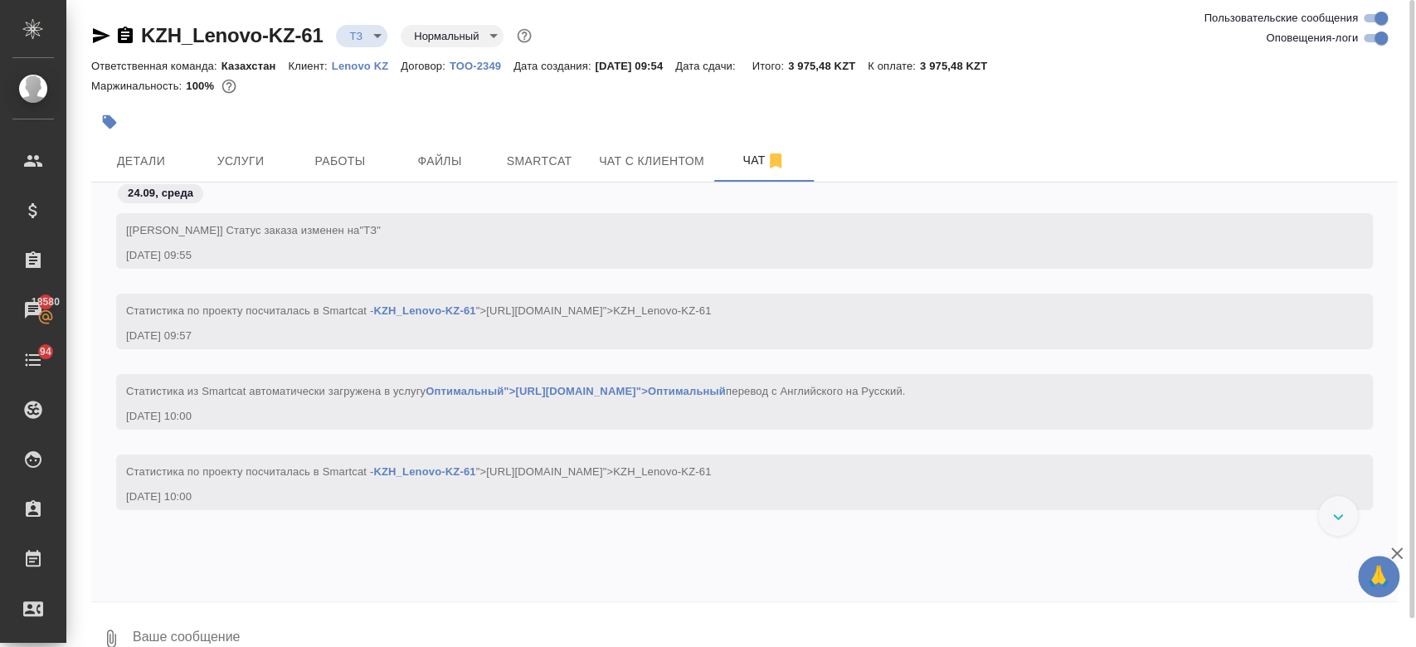
scroll to position [29, 0]
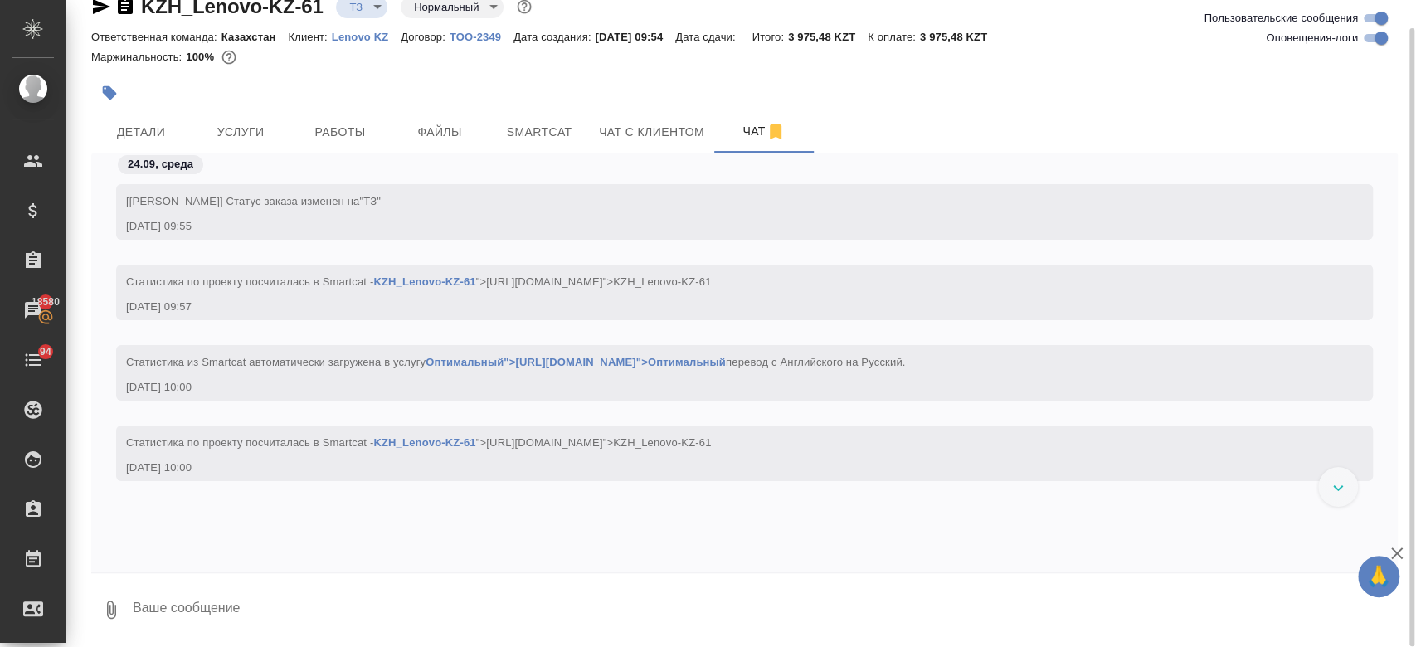
click at [221, 93] on div at bounding box center [526, 93] width 871 height 36
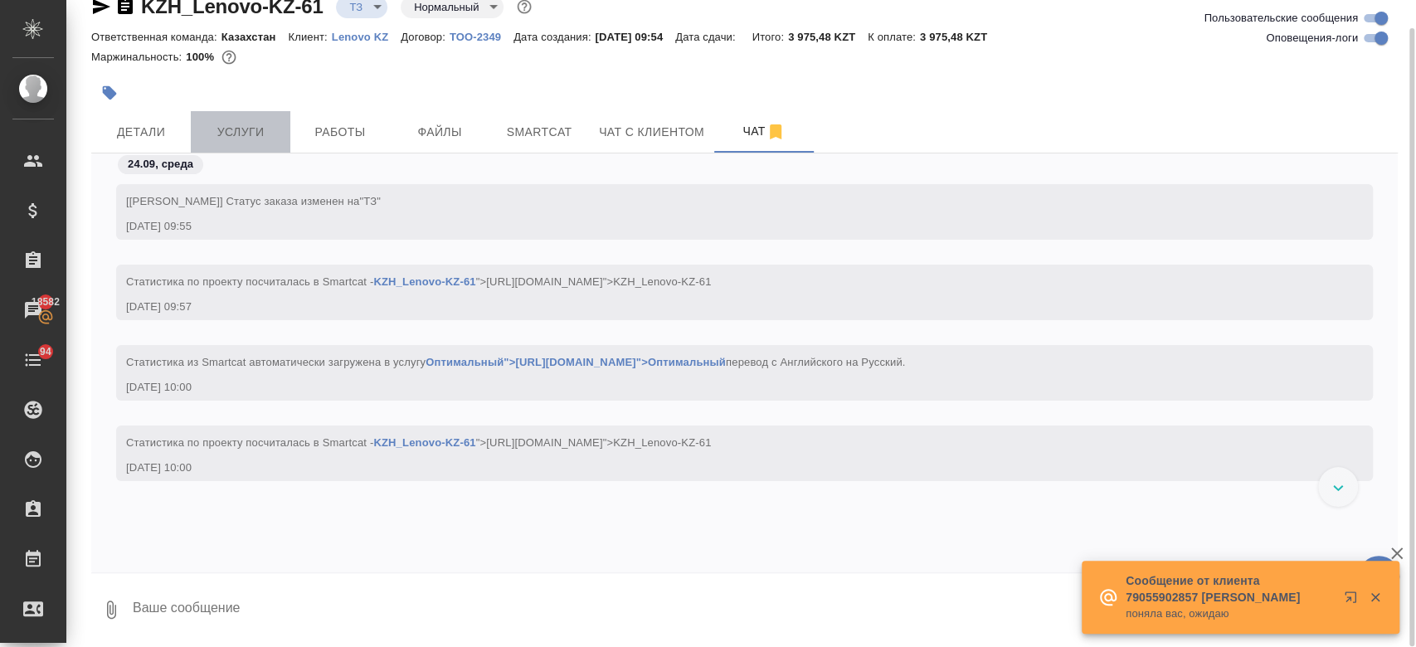
click at [272, 129] on span "Услуги" at bounding box center [241, 132] width 80 height 21
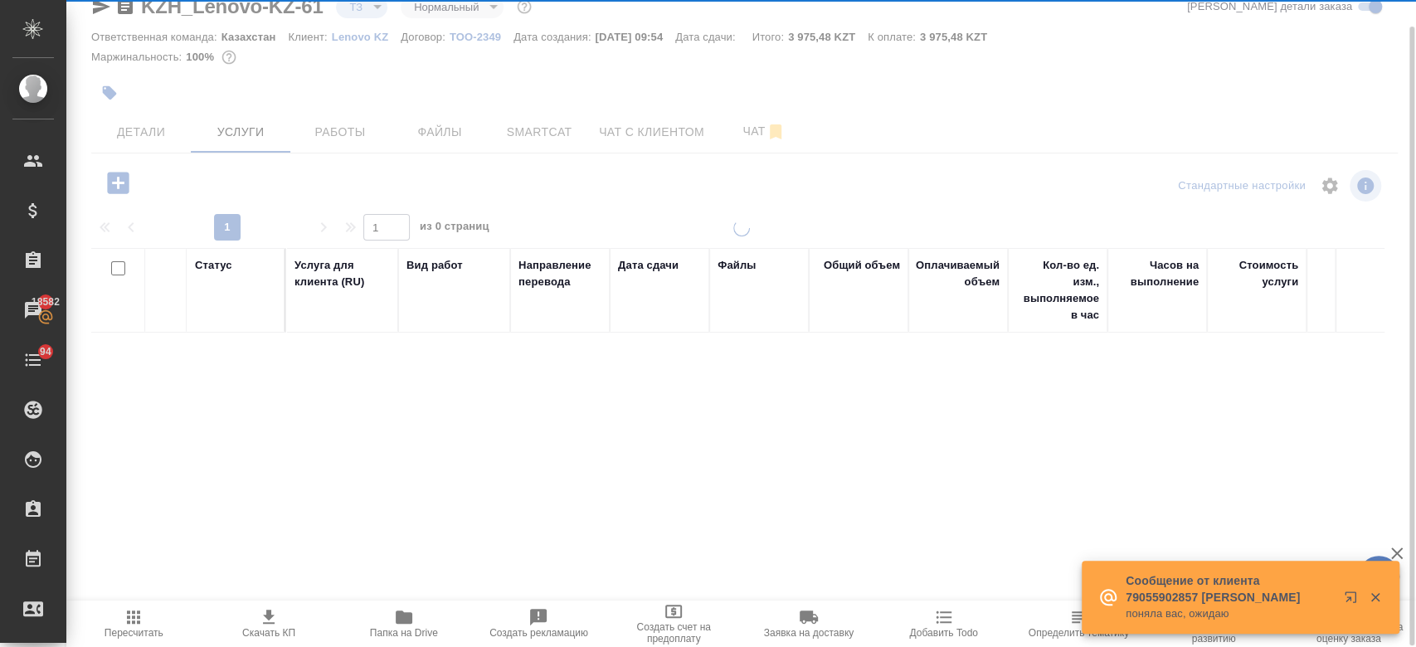
scroll to position [28, 0]
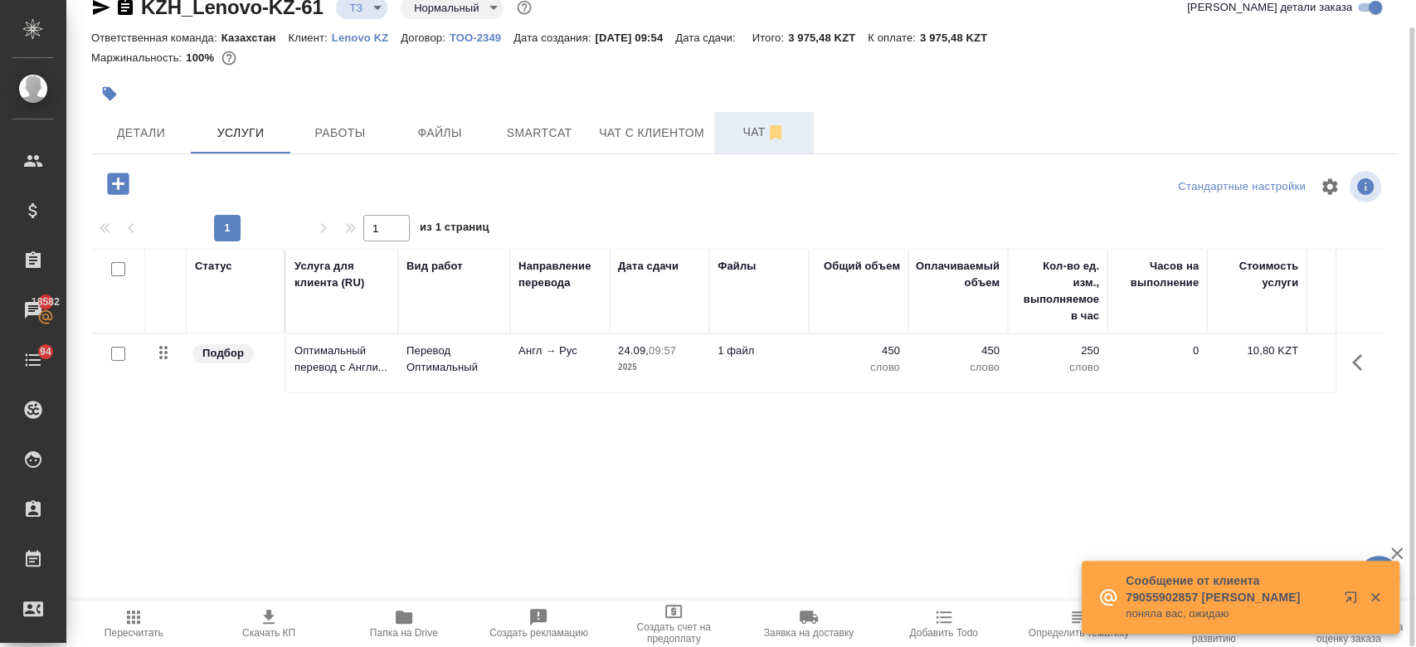
click at [744, 134] on span "Чат" at bounding box center [764, 132] width 80 height 21
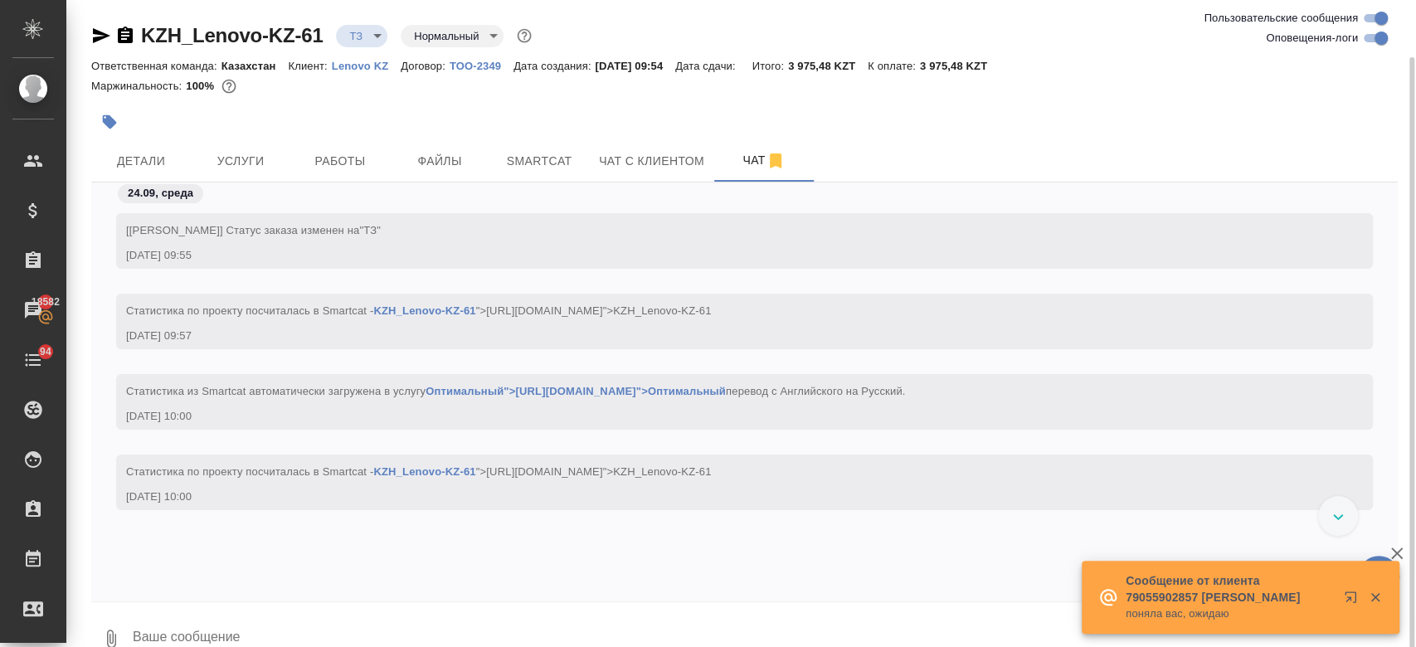
scroll to position [29, 0]
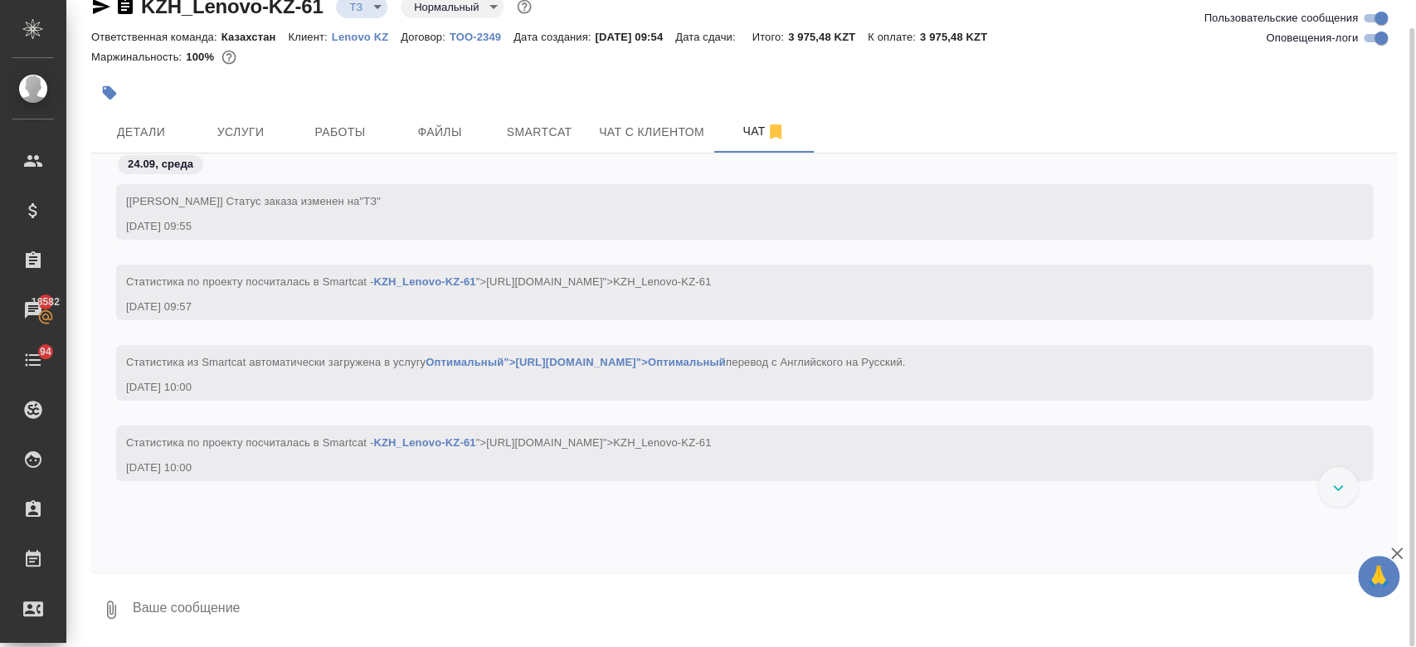
click at [96, 17] on div "KZH_Lenovo-KZ-61 ТЗ tz Нормальный normal" at bounding box center [313, 6] width 444 height 27
click at [96, 1] on icon "button" at bounding box center [101, 6] width 17 height 15
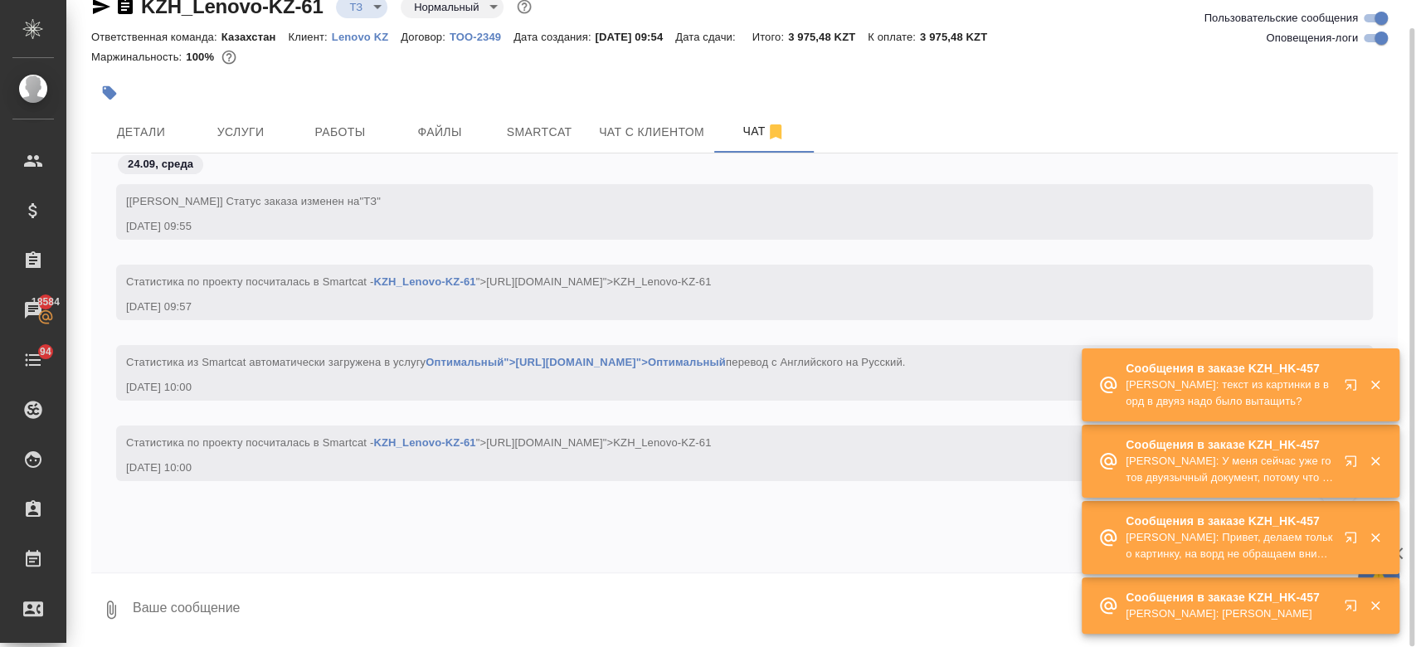
click at [412, 82] on div at bounding box center [526, 93] width 871 height 36
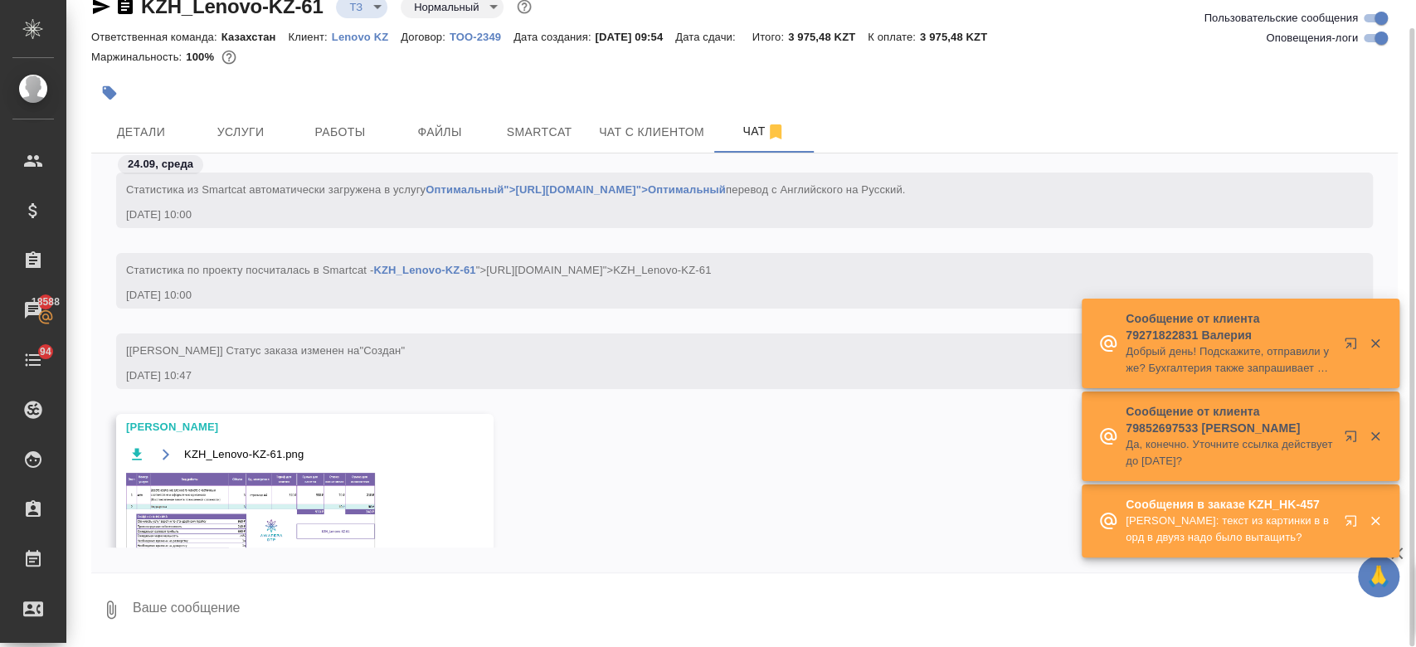
scroll to position [252, 0]
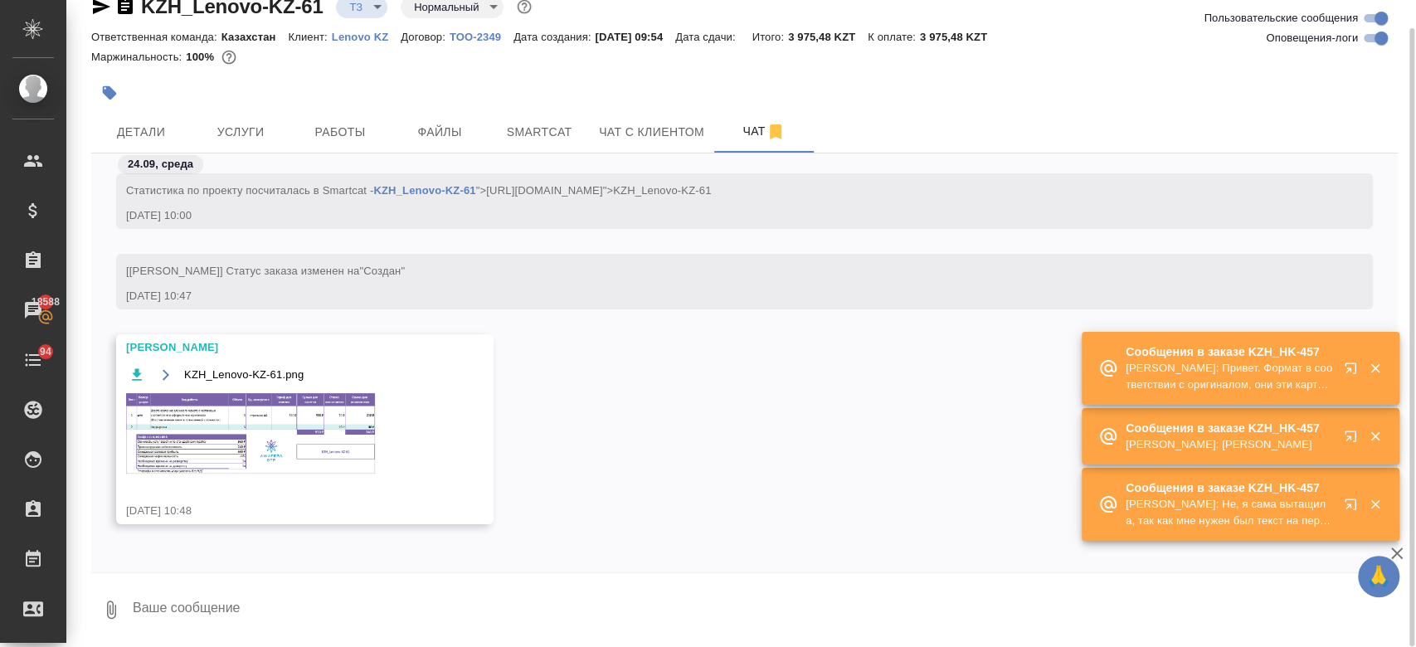
click at [289, 430] on img at bounding box center [250, 433] width 249 height 80
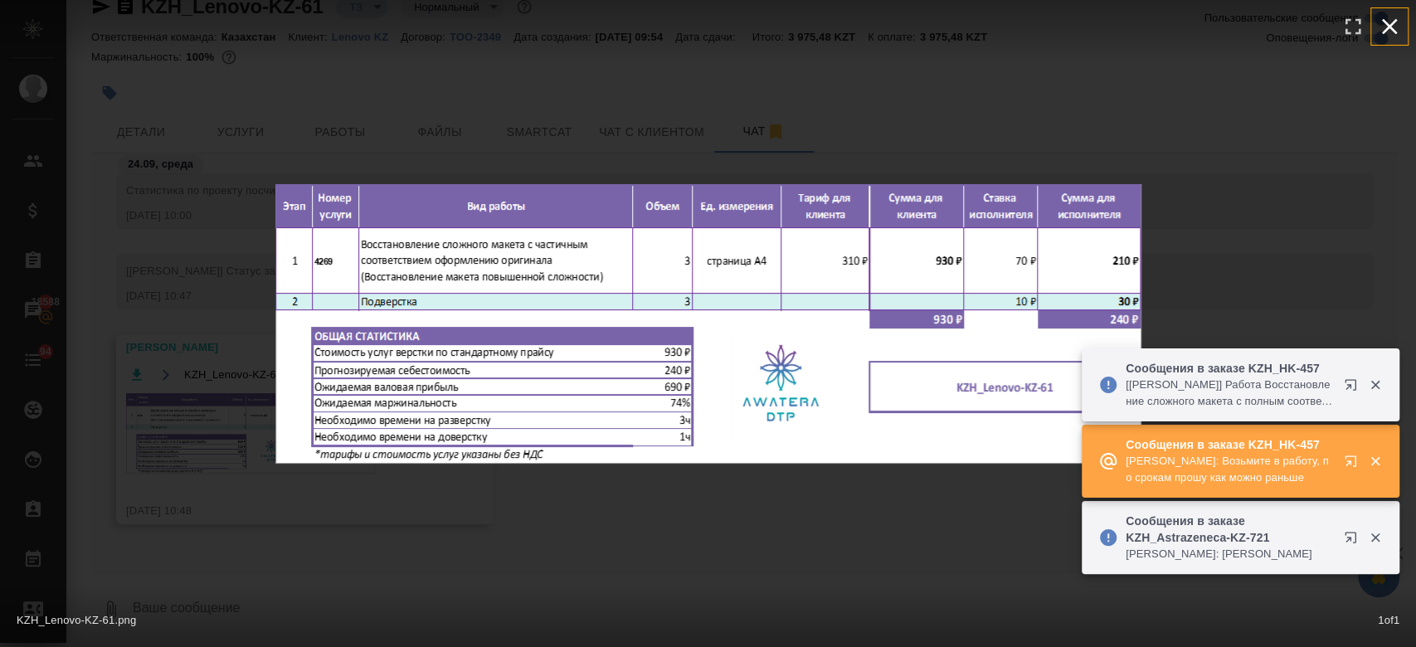
click at [1387, 21] on icon "button" at bounding box center [1389, 26] width 27 height 27
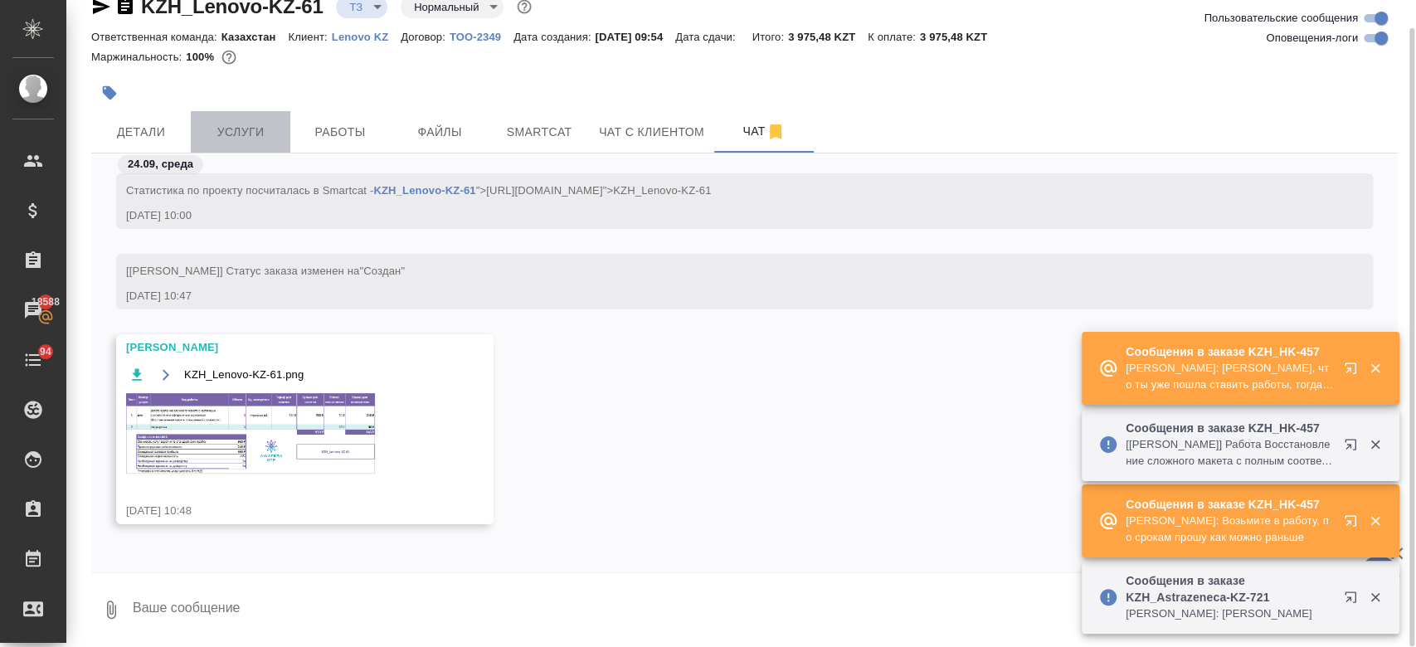
click at [245, 122] on span "Услуги" at bounding box center [241, 132] width 80 height 21
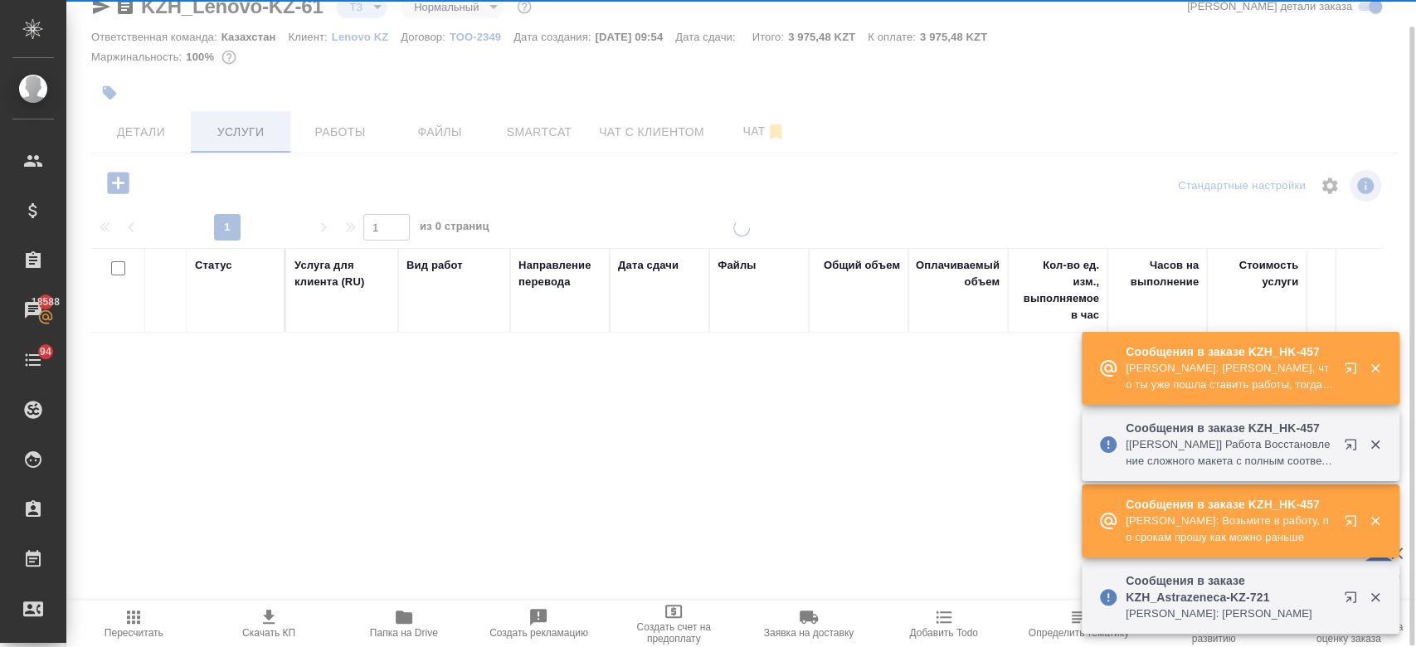
scroll to position [28, 0]
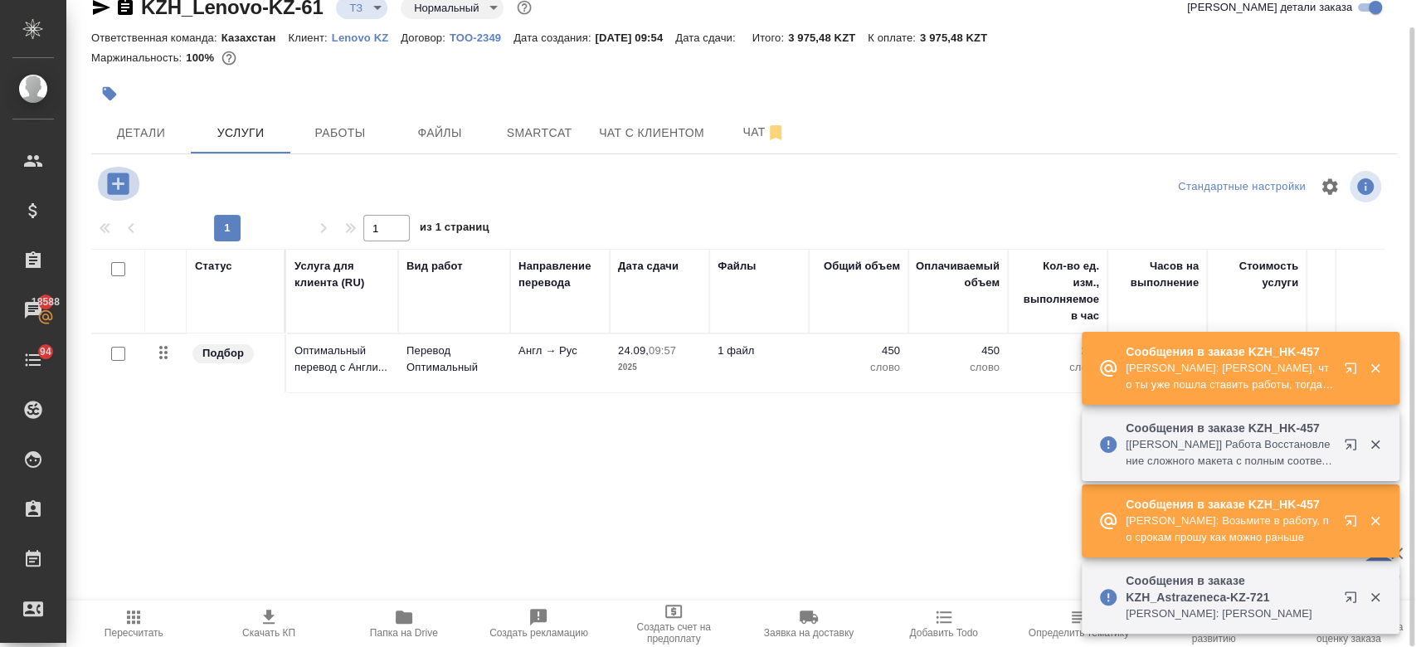
click at [113, 191] on icon "button" at bounding box center [118, 183] width 22 height 22
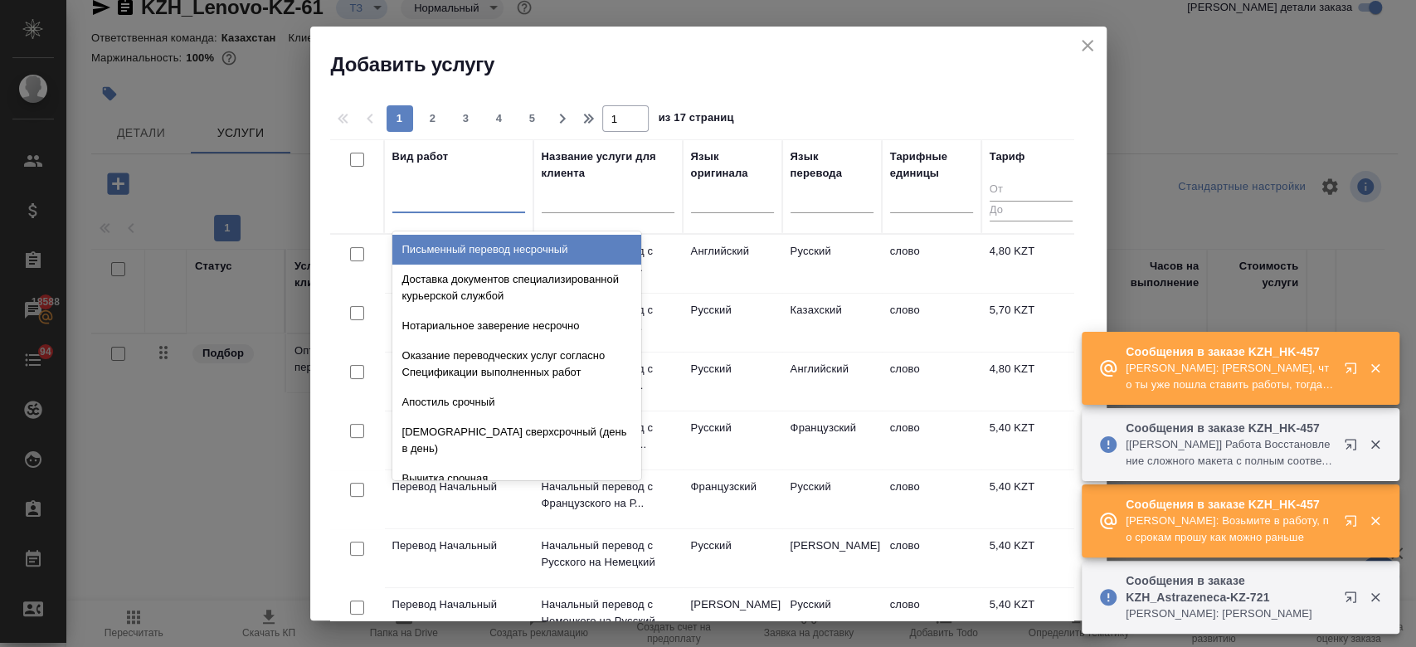
click at [462, 201] on div at bounding box center [458, 196] width 133 height 24
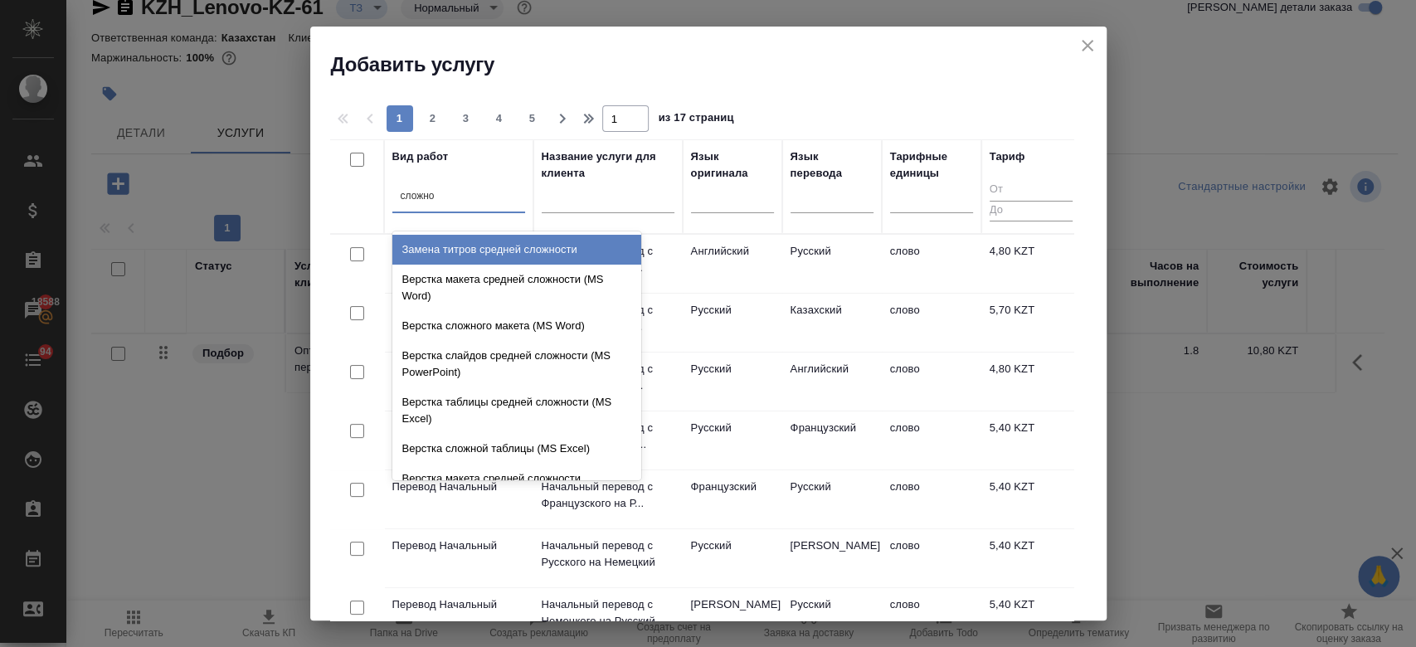
type input "сложног"
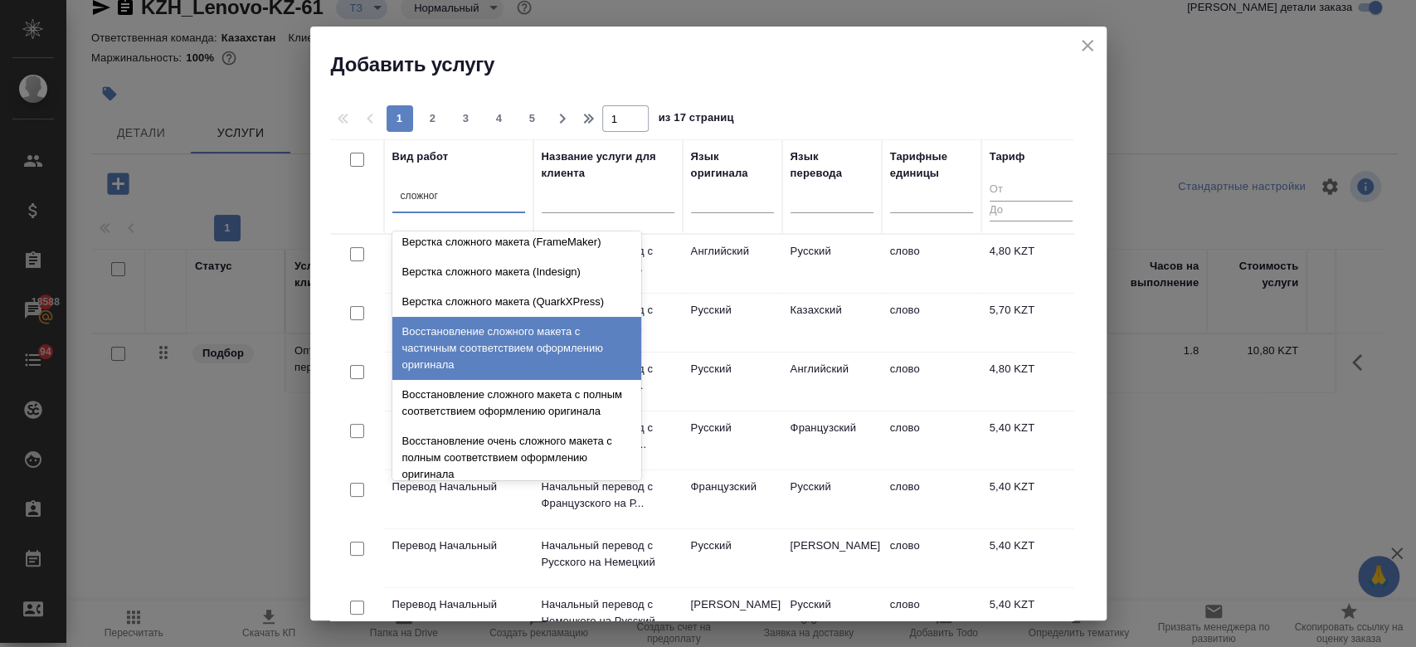
scroll to position [36, 0]
click at [490, 359] on div "Восстановление сложного макета с частичным соответствием оформлению оригинала" at bounding box center [516, 349] width 249 height 63
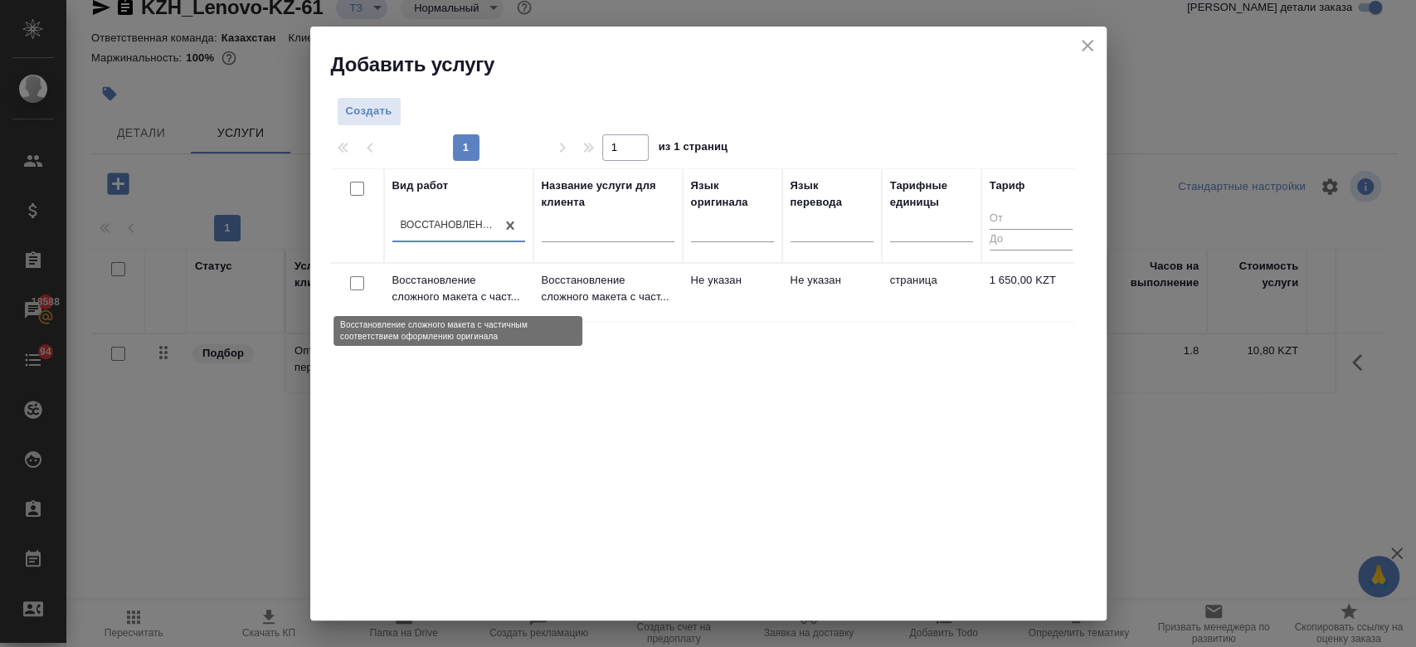
click at [471, 277] on p "Восстановление сложного макета с част..." at bounding box center [458, 288] width 133 height 33
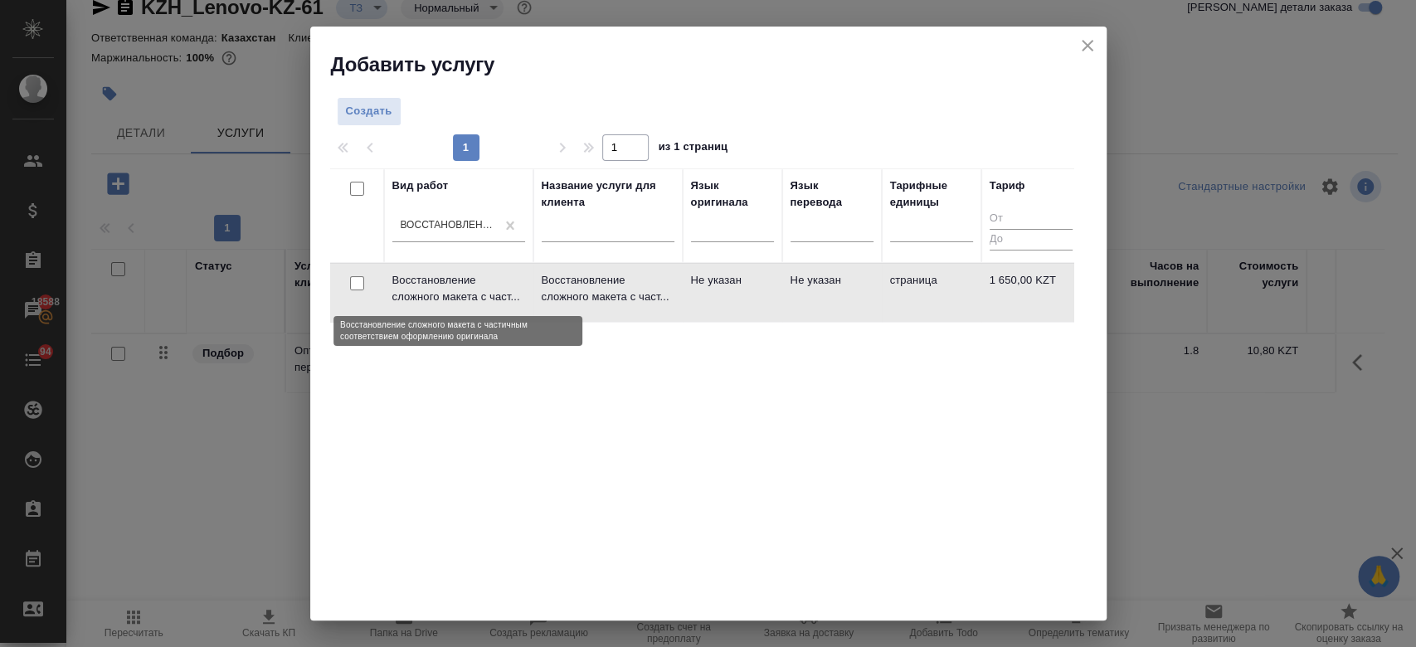
click at [471, 277] on p "Восстановление сложного макета с част..." at bounding box center [458, 288] width 133 height 33
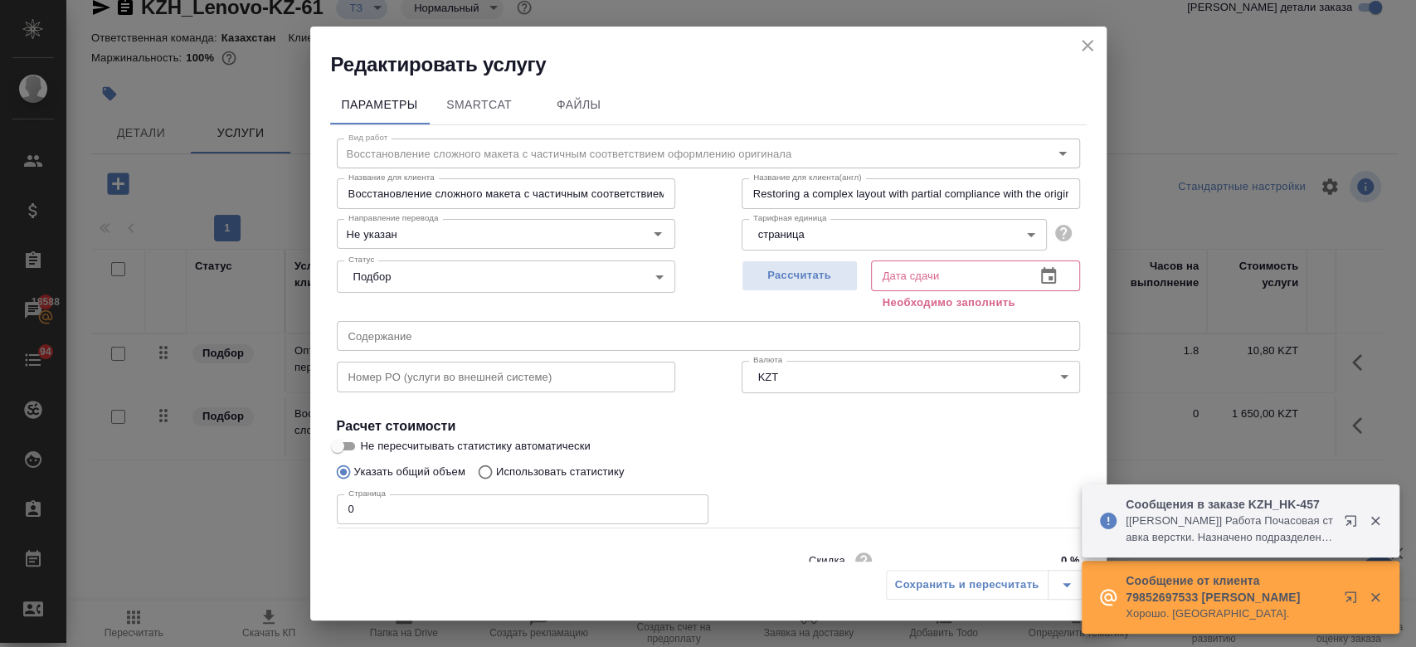
scroll to position [71, 0]
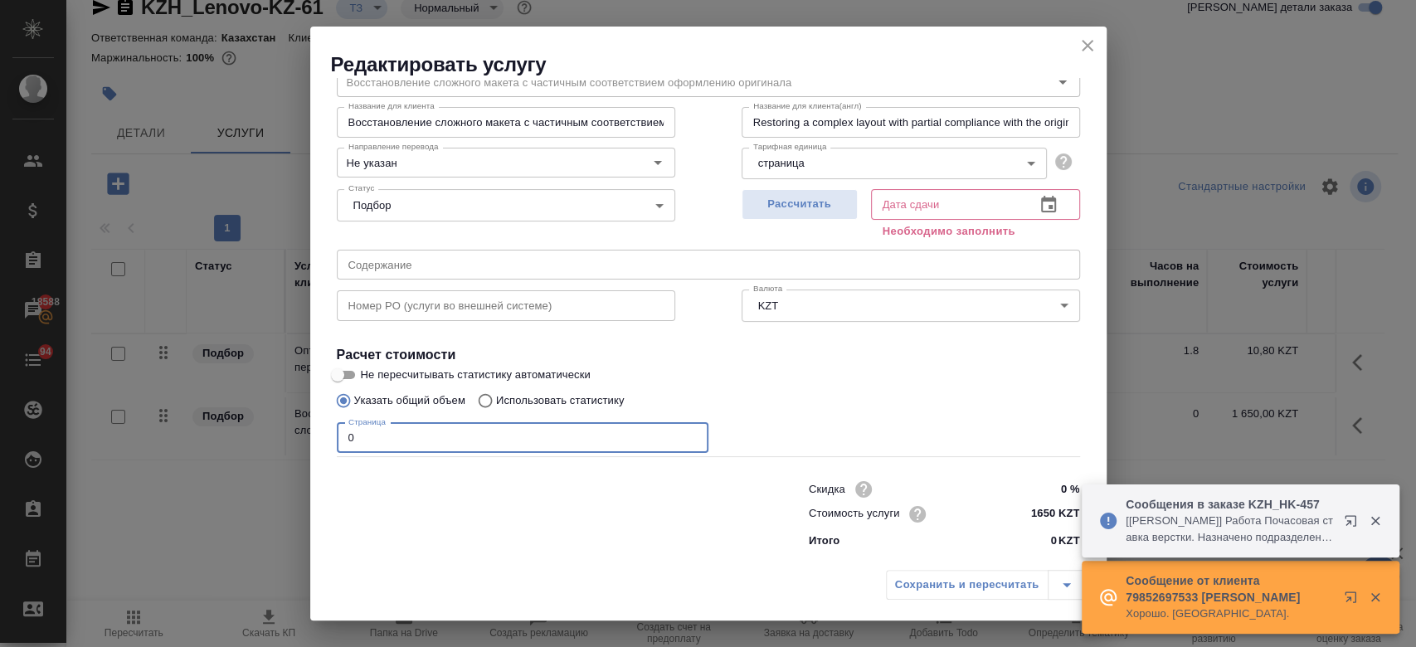
click at [583, 439] on input "0" at bounding box center [523, 438] width 372 height 30
click at [1043, 517] on input "1650 KZT" at bounding box center [1048, 515] width 61 height 24
type input "1 KZT"
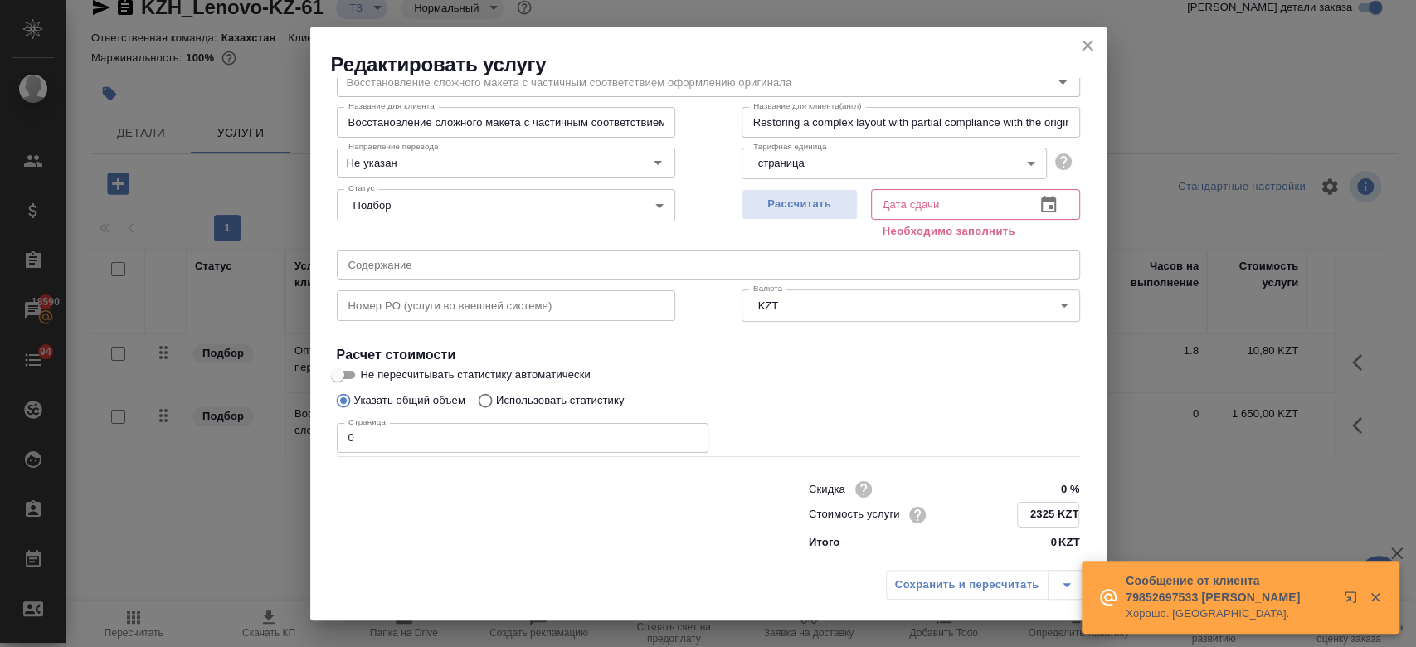
type input "2325 KZT"
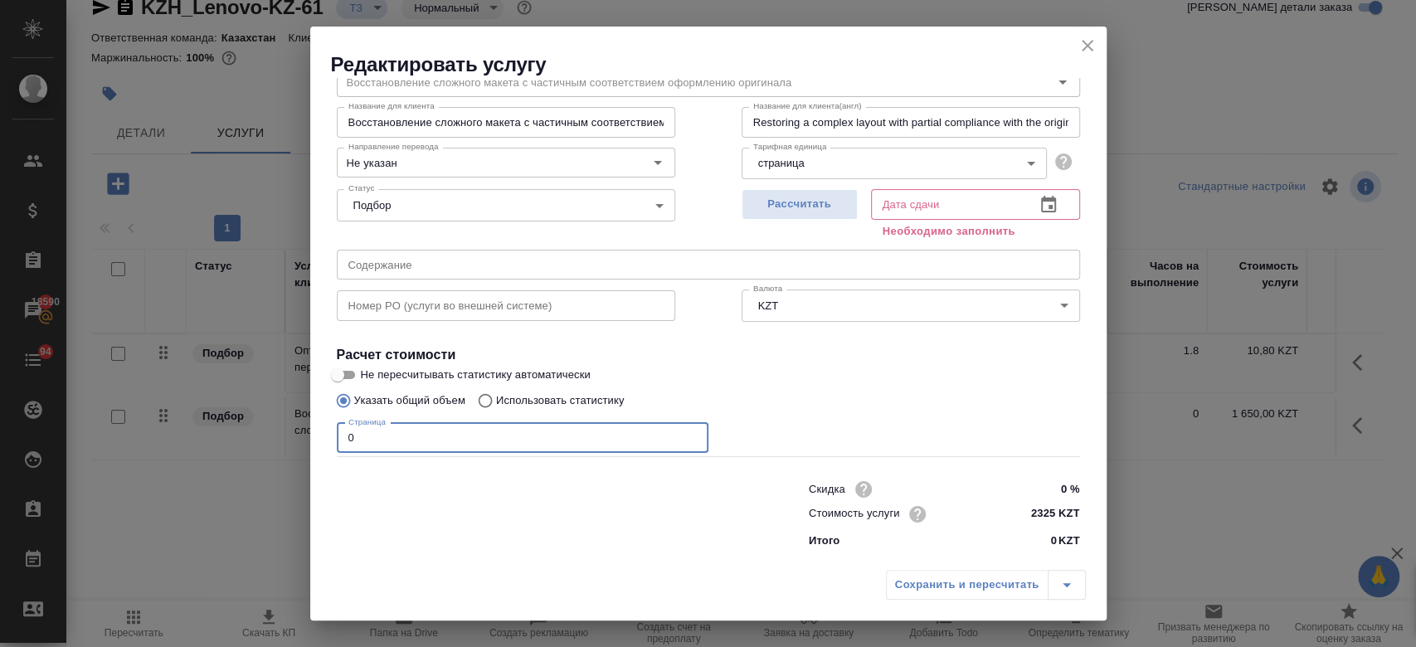
click at [454, 441] on input "0" at bounding box center [523, 438] width 372 height 30
type input "3"
click at [776, 209] on span "Рассчитать" at bounding box center [800, 204] width 98 height 19
type input "24.09.2025 11:38"
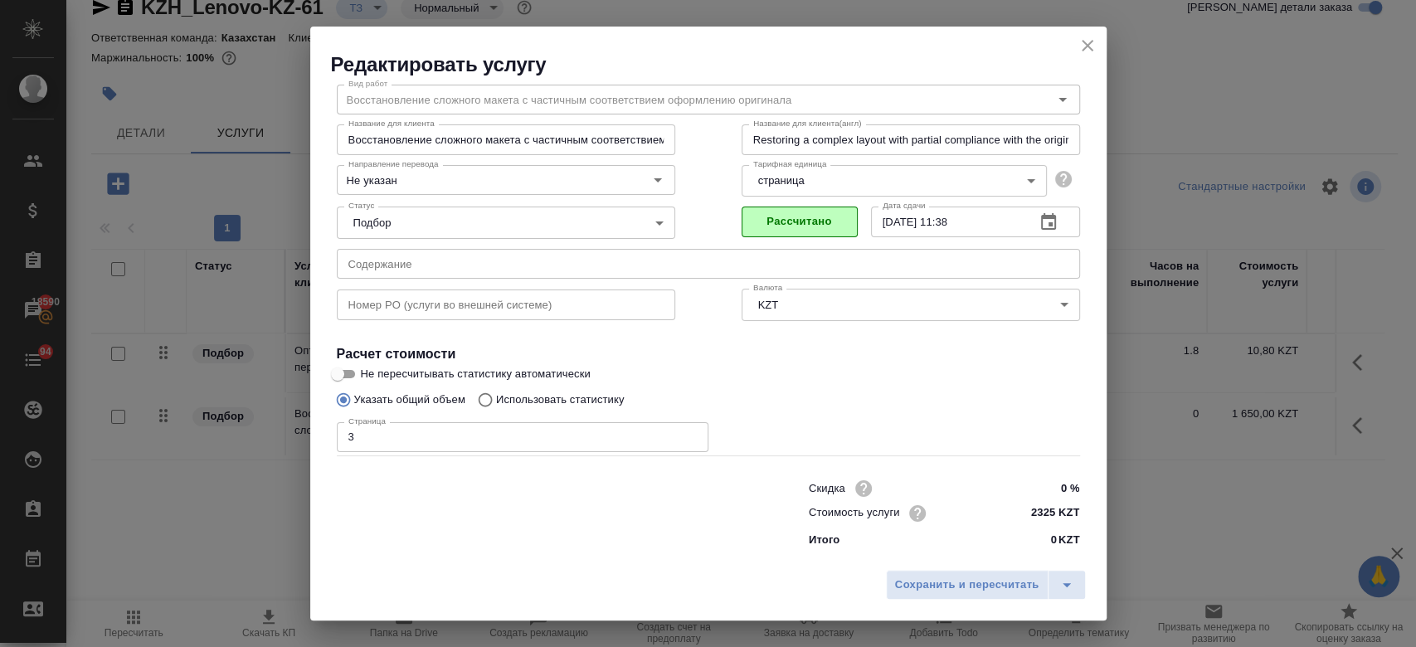
scroll to position [53, 0]
click at [1019, 590] on span "Сохранить и пересчитать" at bounding box center [967, 585] width 144 height 19
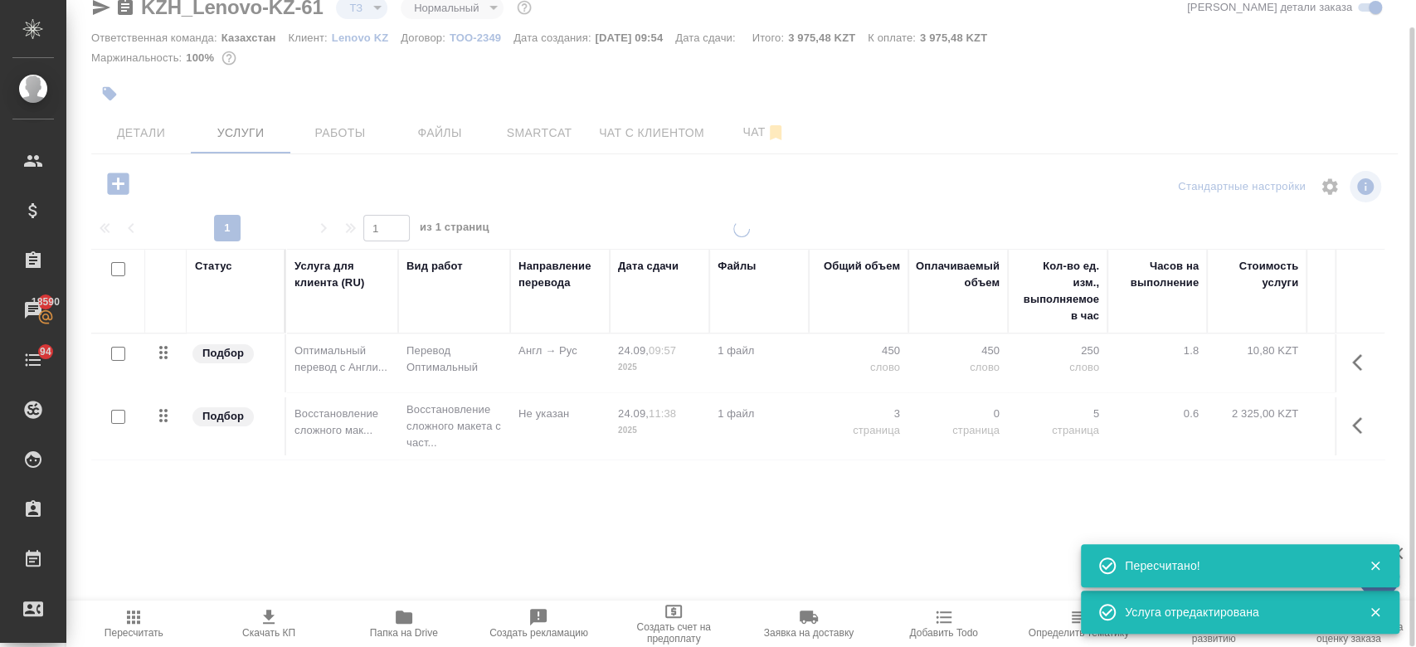
type input "new"
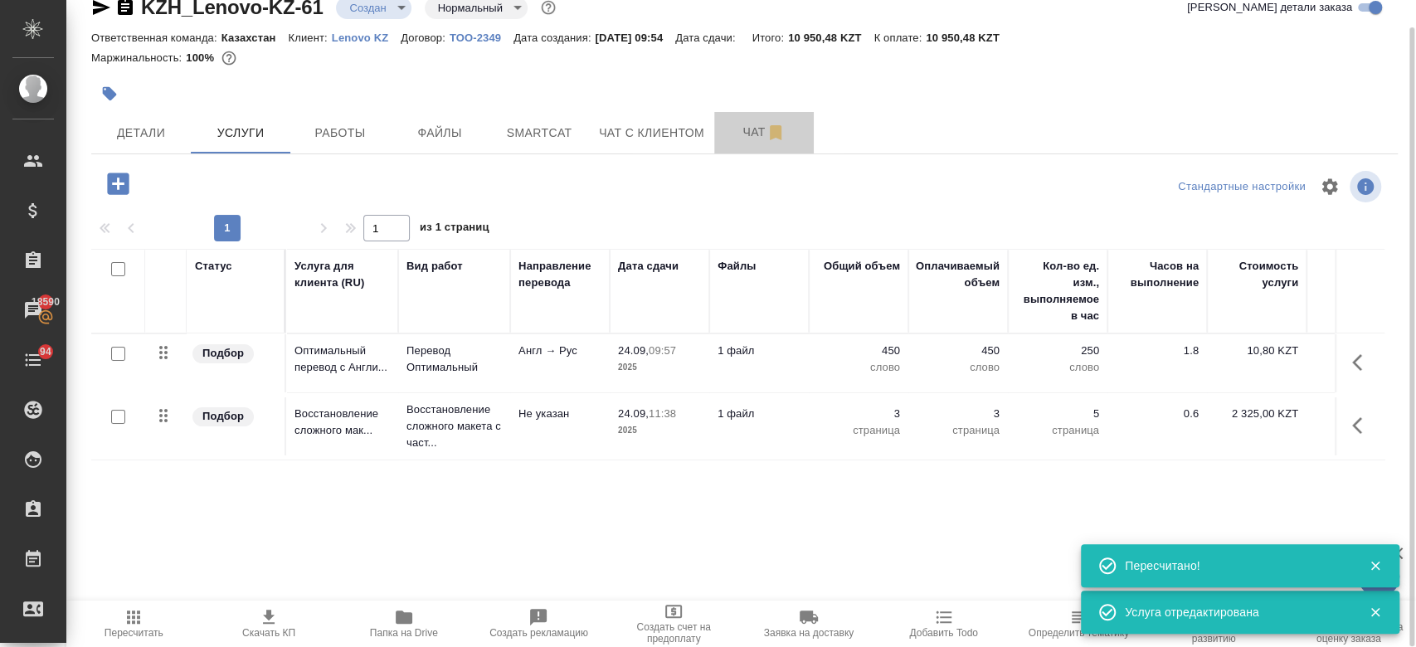
click at [750, 136] on span "Чат" at bounding box center [764, 132] width 80 height 21
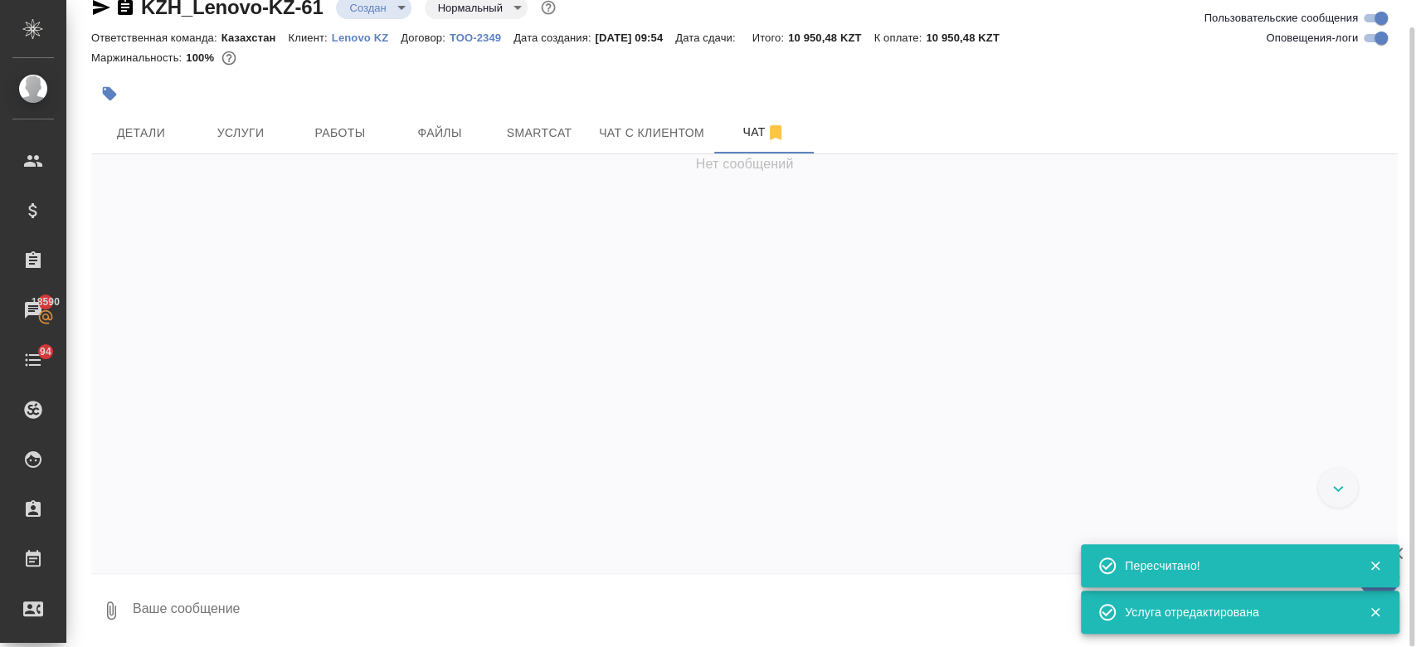
scroll to position [172, 0]
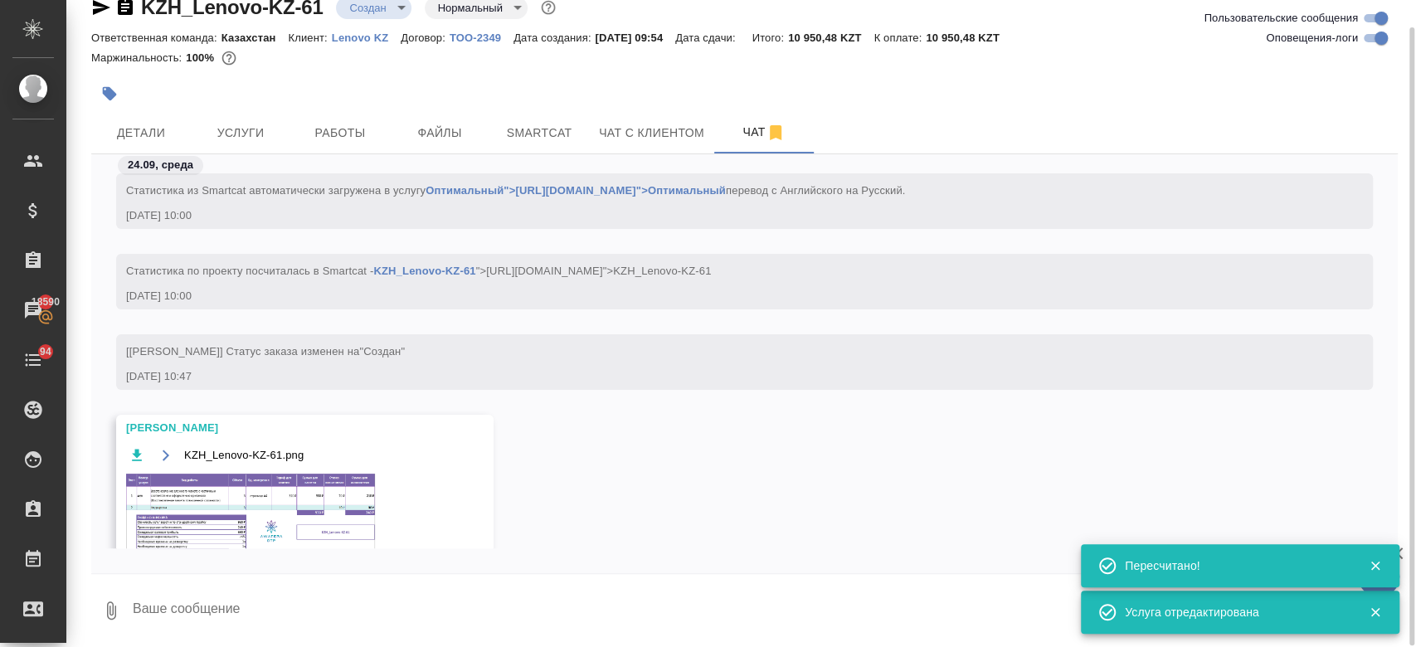
click at [310, 515] on img at bounding box center [250, 514] width 249 height 80
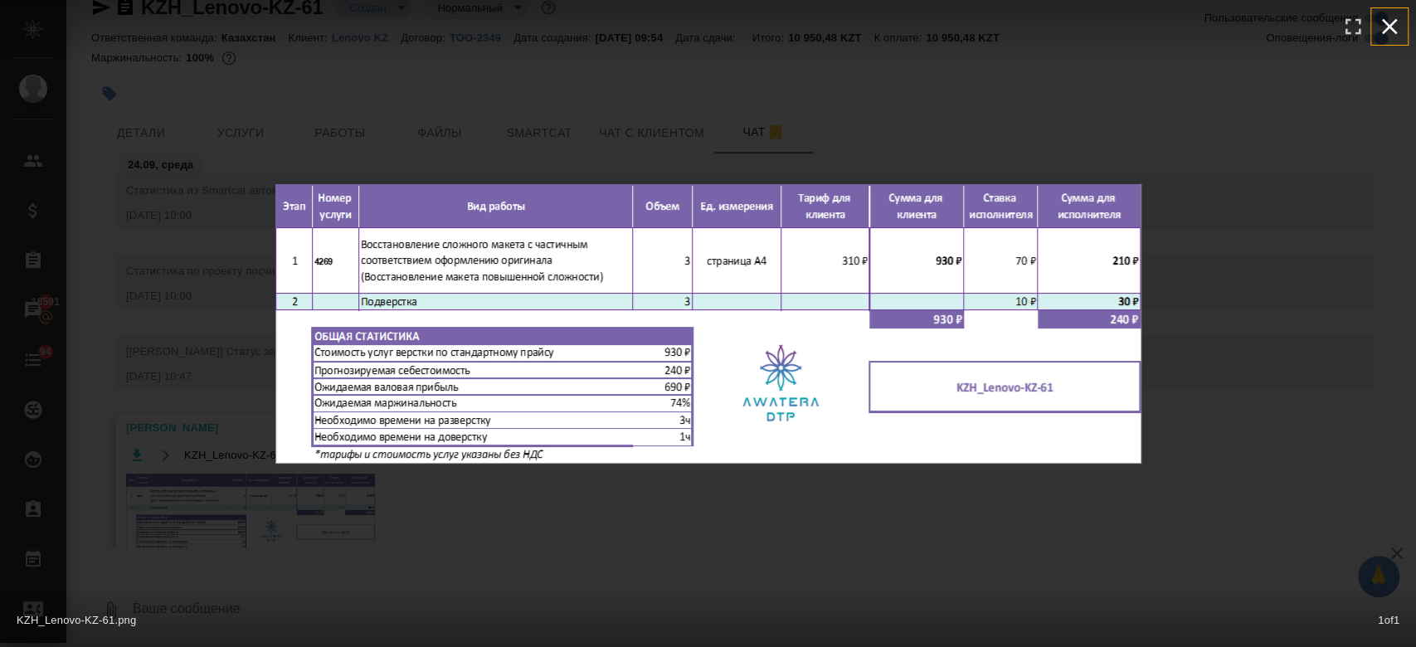
click at [1395, 30] on icon "button" at bounding box center [1389, 26] width 27 height 27
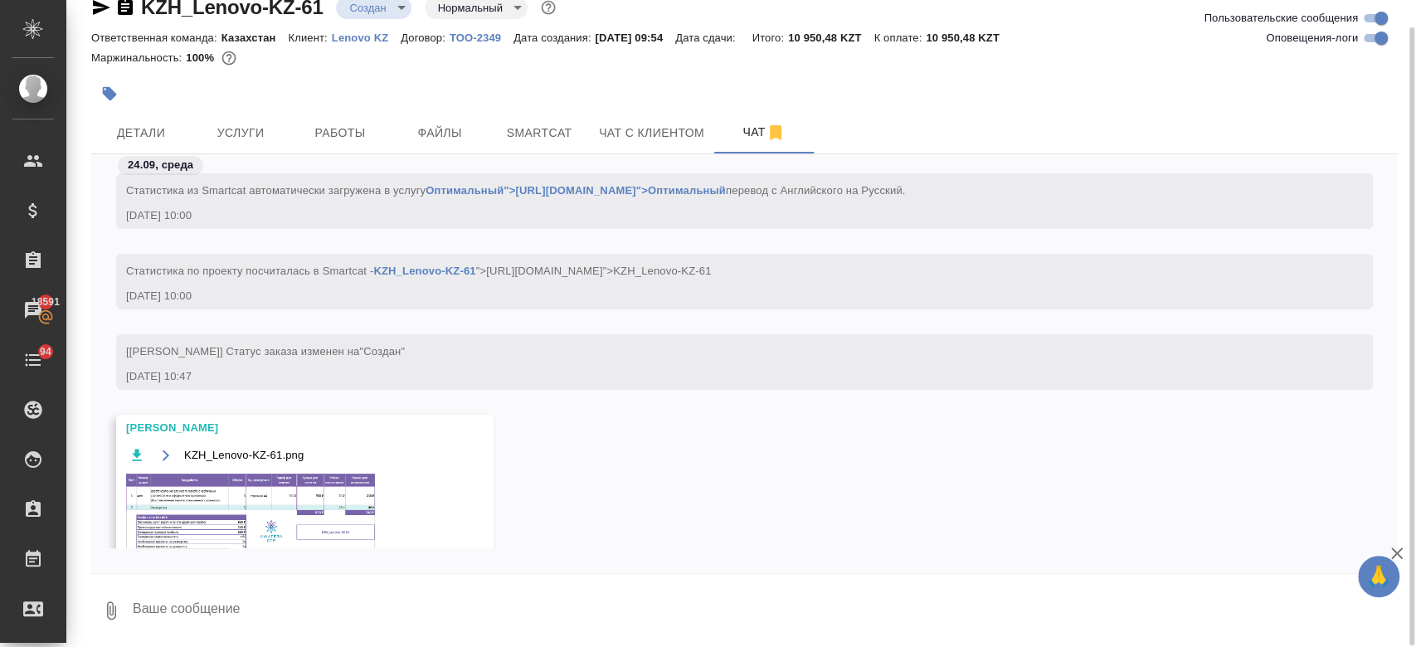
click at [305, 515] on img at bounding box center [250, 514] width 249 height 80
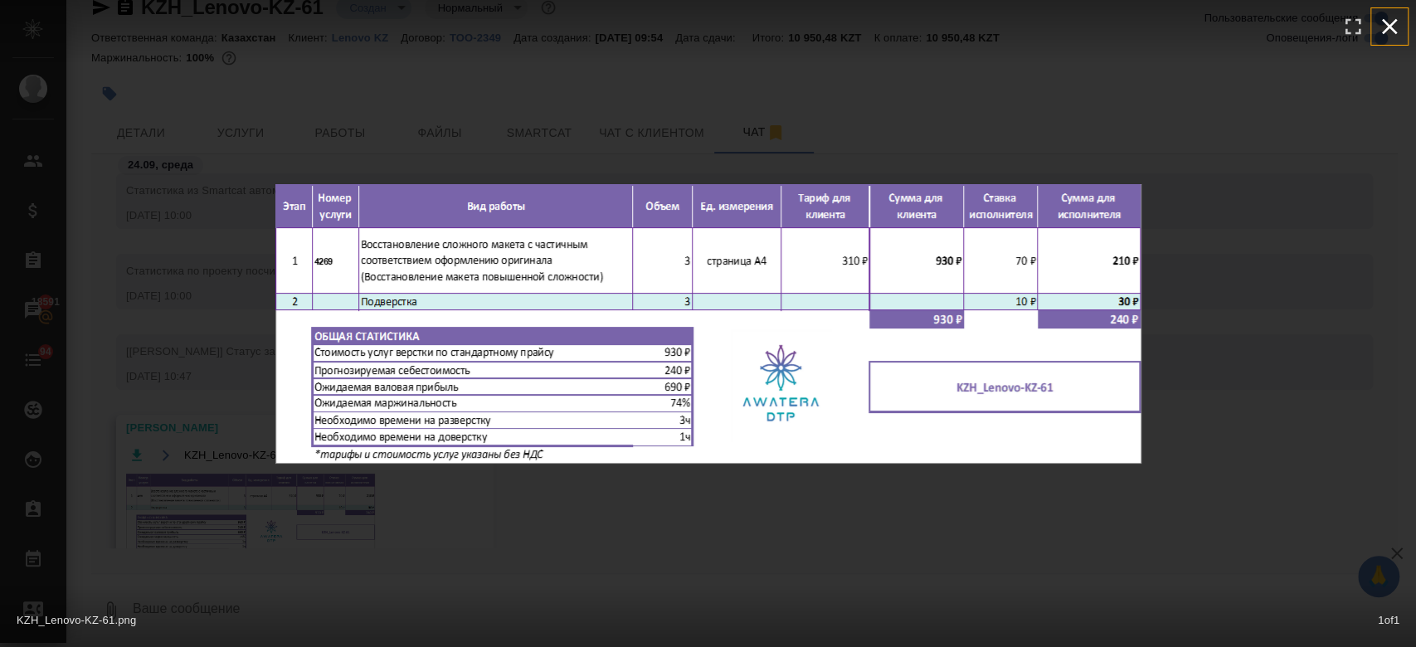
click at [1381, 13] on icon "button" at bounding box center [1389, 26] width 27 height 27
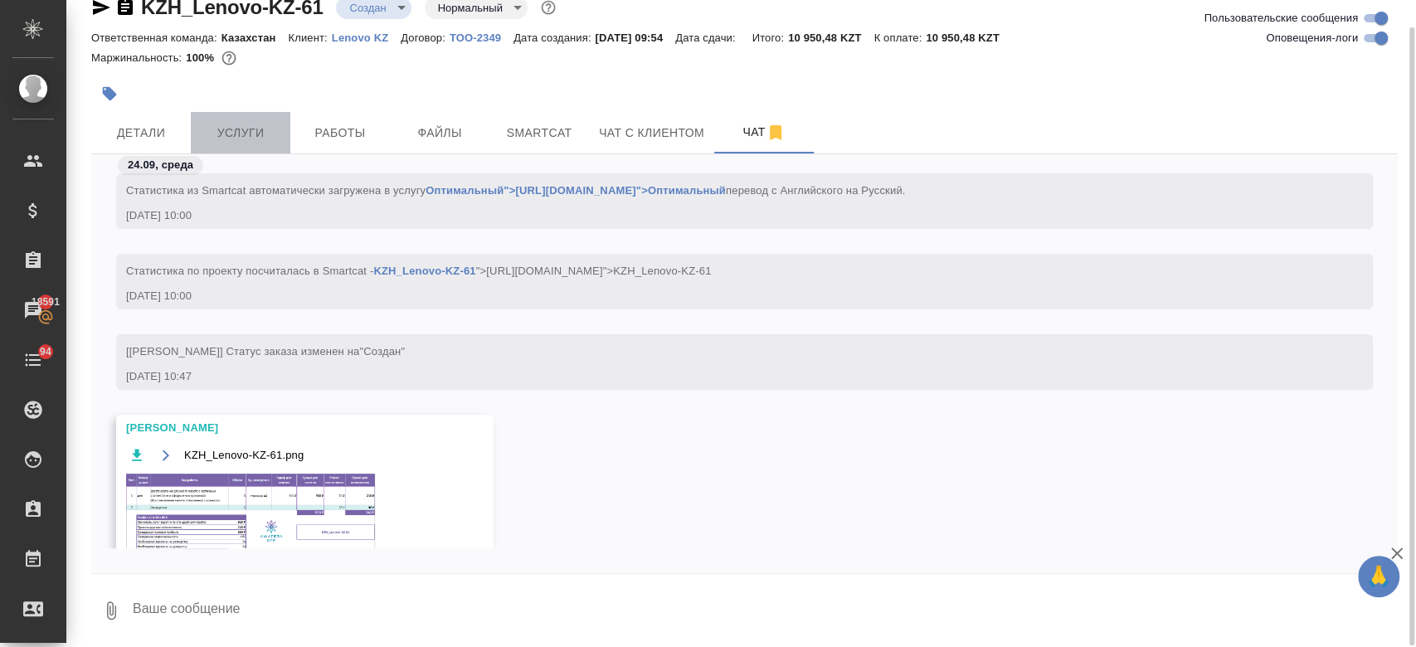
click at [265, 119] on button "Услуги" at bounding box center [241, 132] width 100 height 41
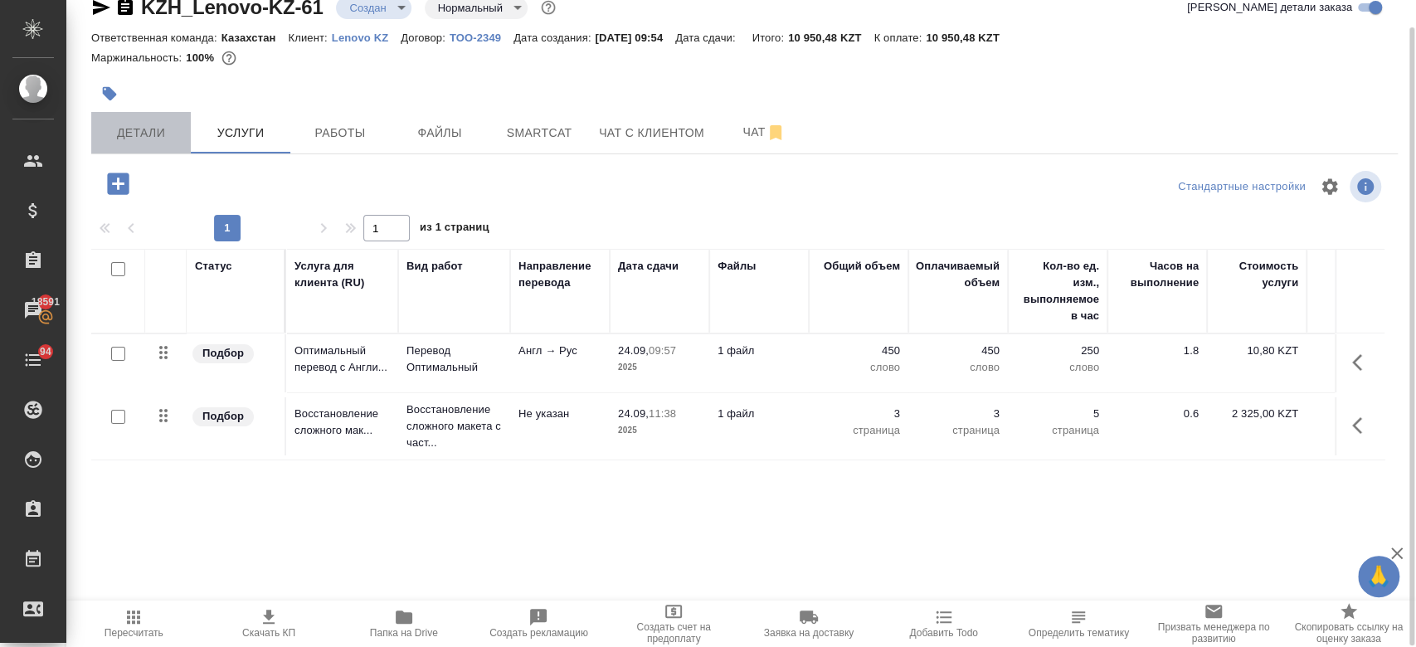
click at [151, 139] on span "Детали" at bounding box center [141, 133] width 80 height 21
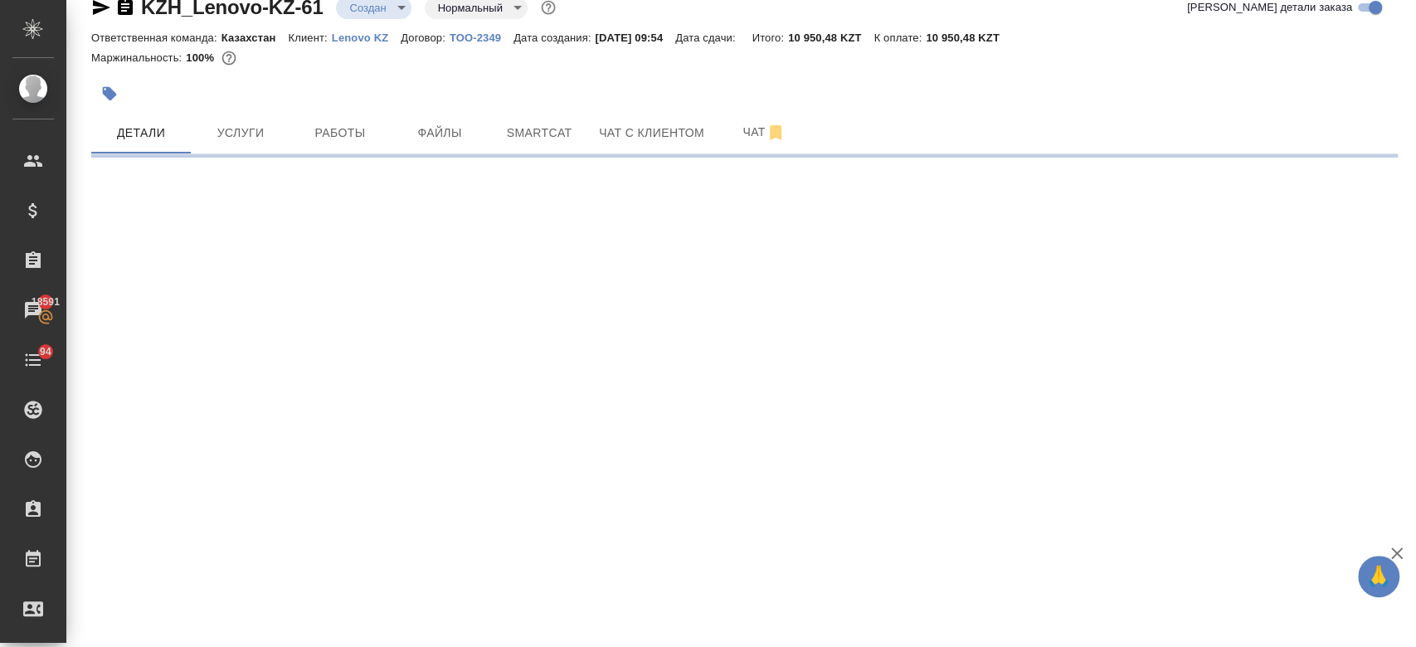
select select "RU"
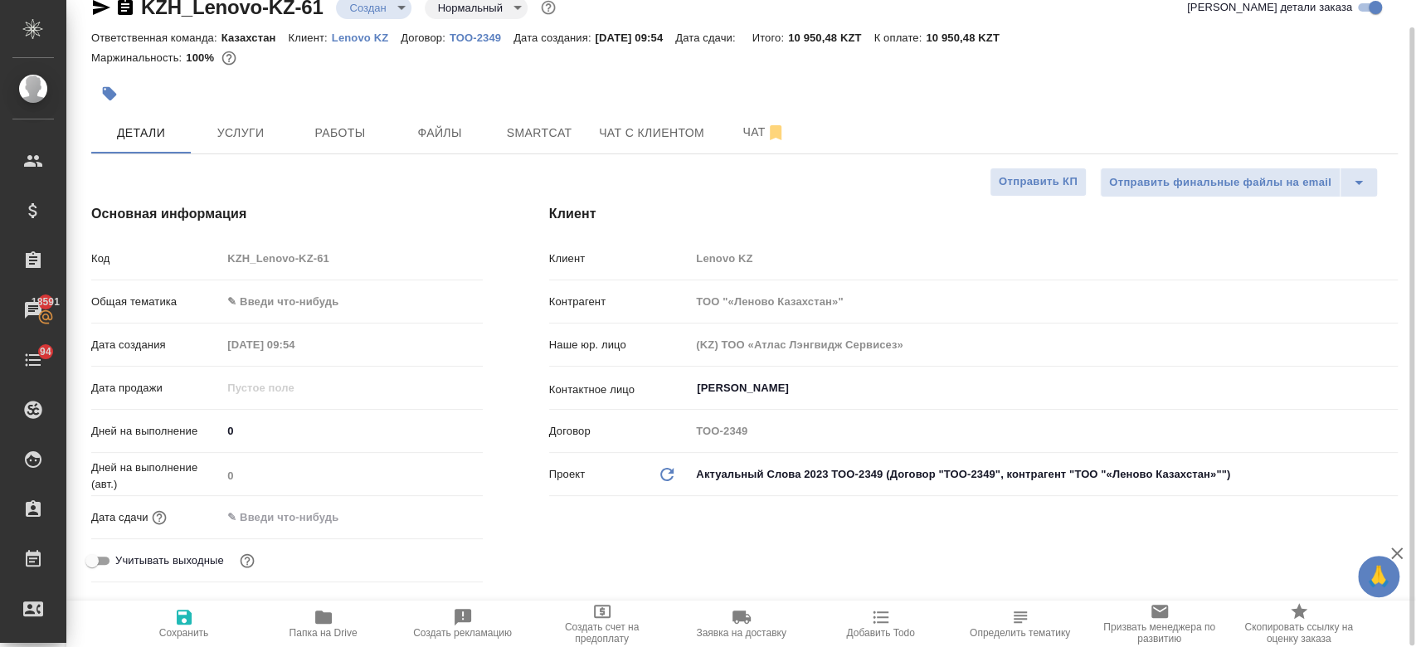
type textarea "x"
type input "[PERSON_NAME]"
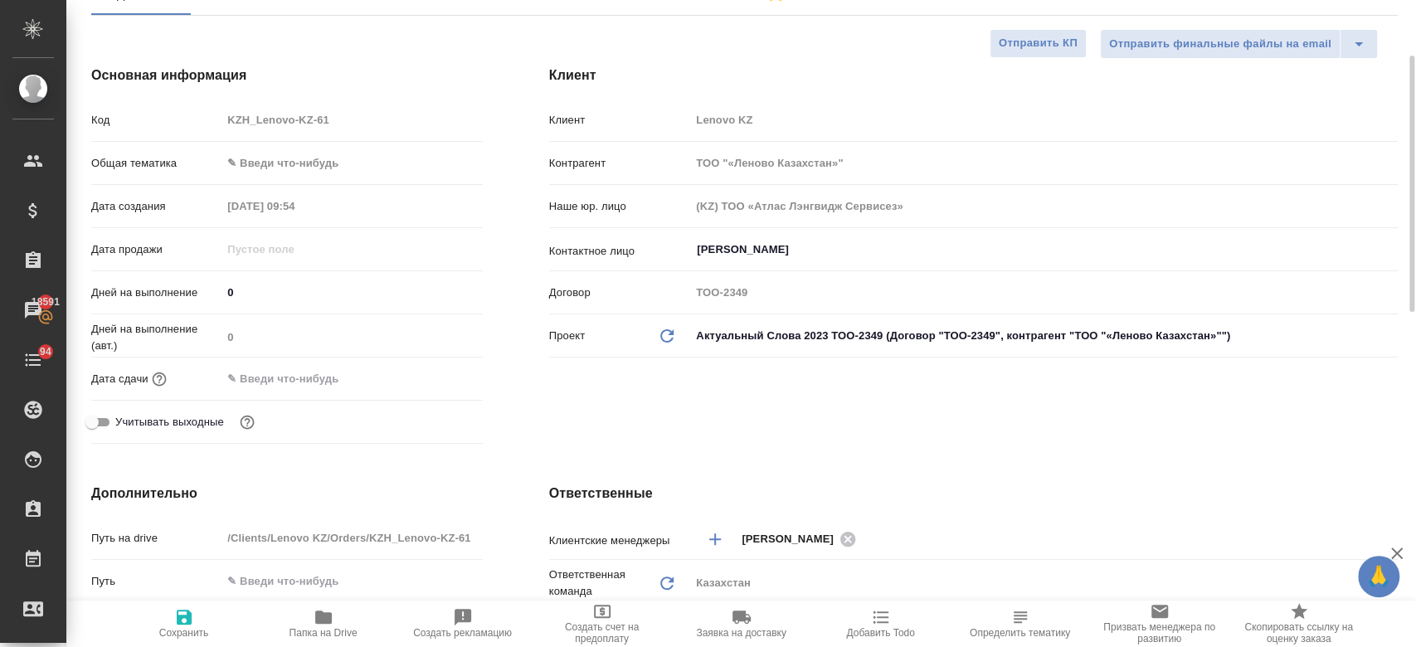
scroll to position [169, 0]
click at [311, 380] on input "text" at bounding box center [294, 376] width 145 height 24
click at [431, 375] on icon "button" at bounding box center [435, 376] width 20 height 20
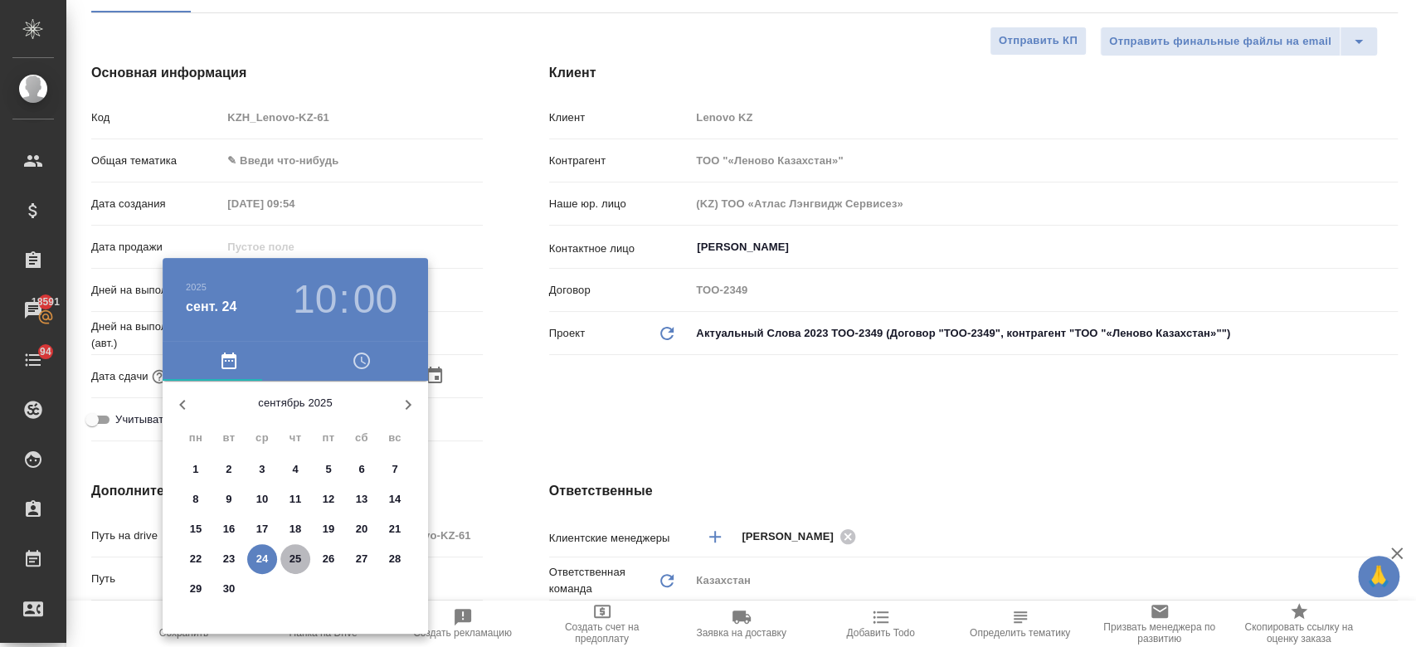
click at [289, 554] on p "25" at bounding box center [295, 559] width 12 height 17
type input "25.09.2025 10:00"
type textarea "x"
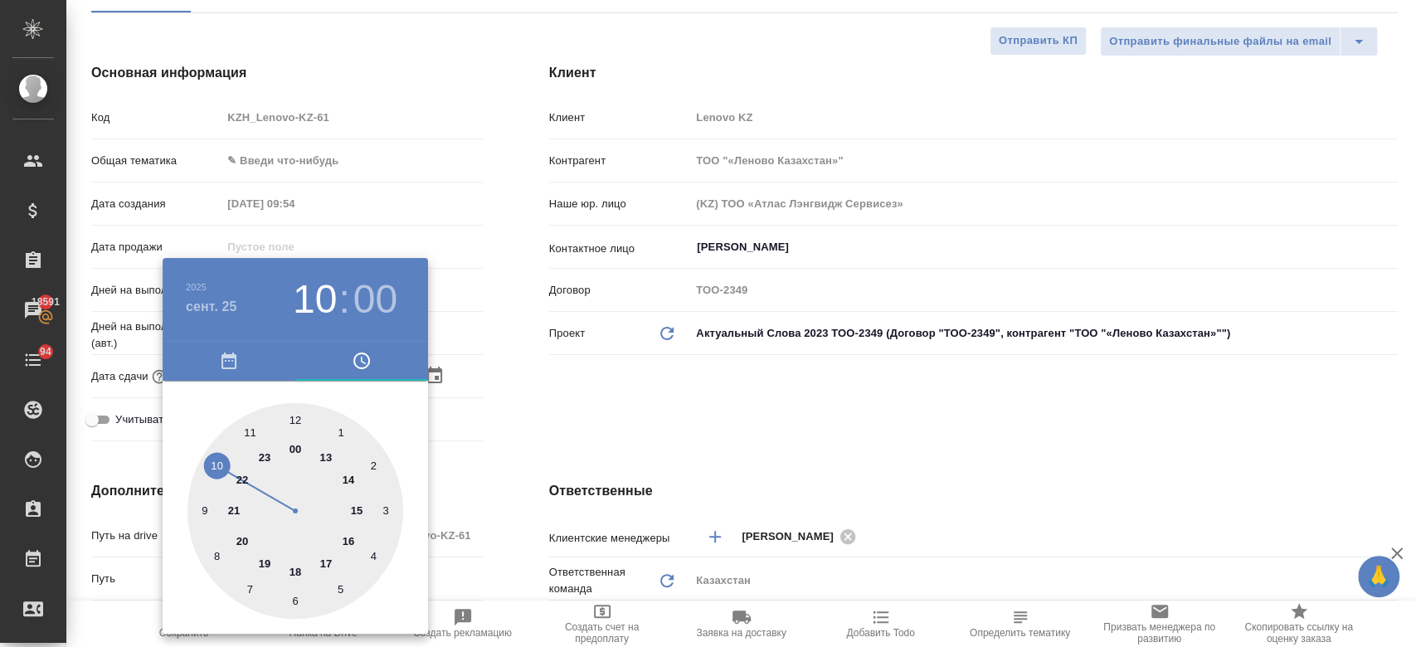
click at [252, 433] on div at bounding box center [295, 511] width 216 height 216
type input "25.09.2025 11:00"
type textarea "x"
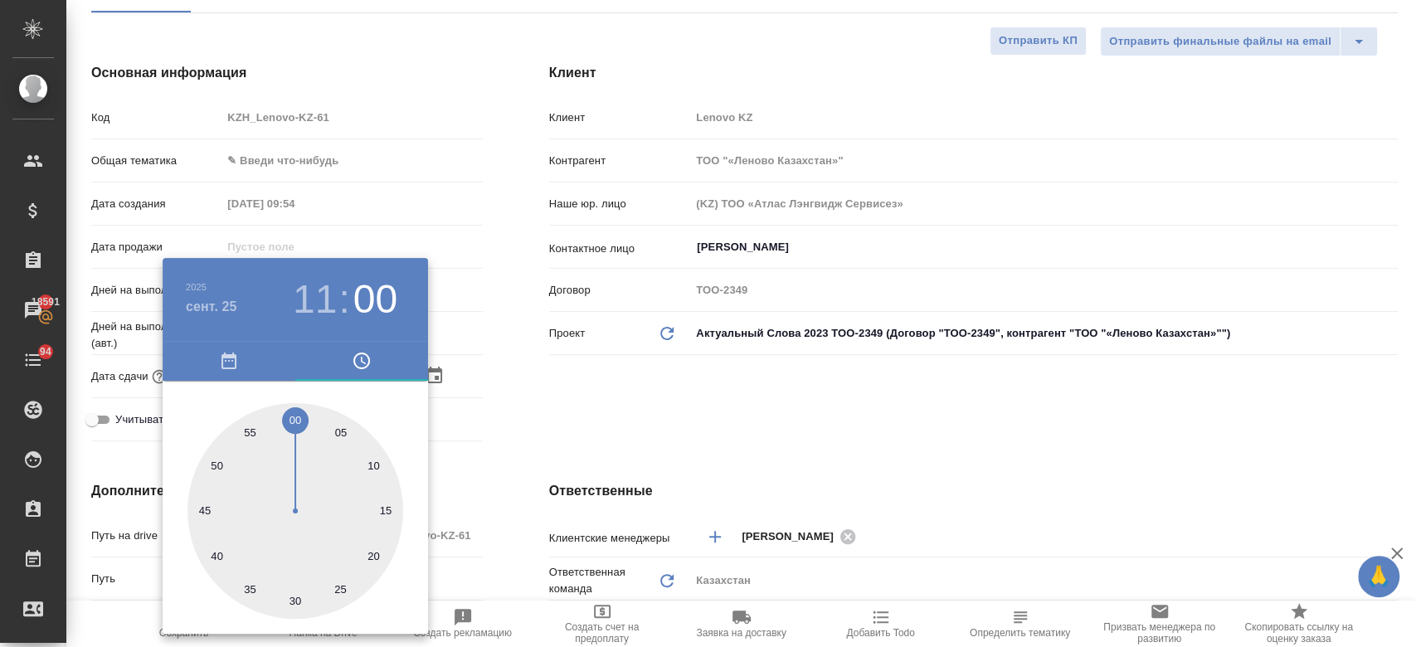
click at [527, 371] on div at bounding box center [708, 323] width 1416 height 647
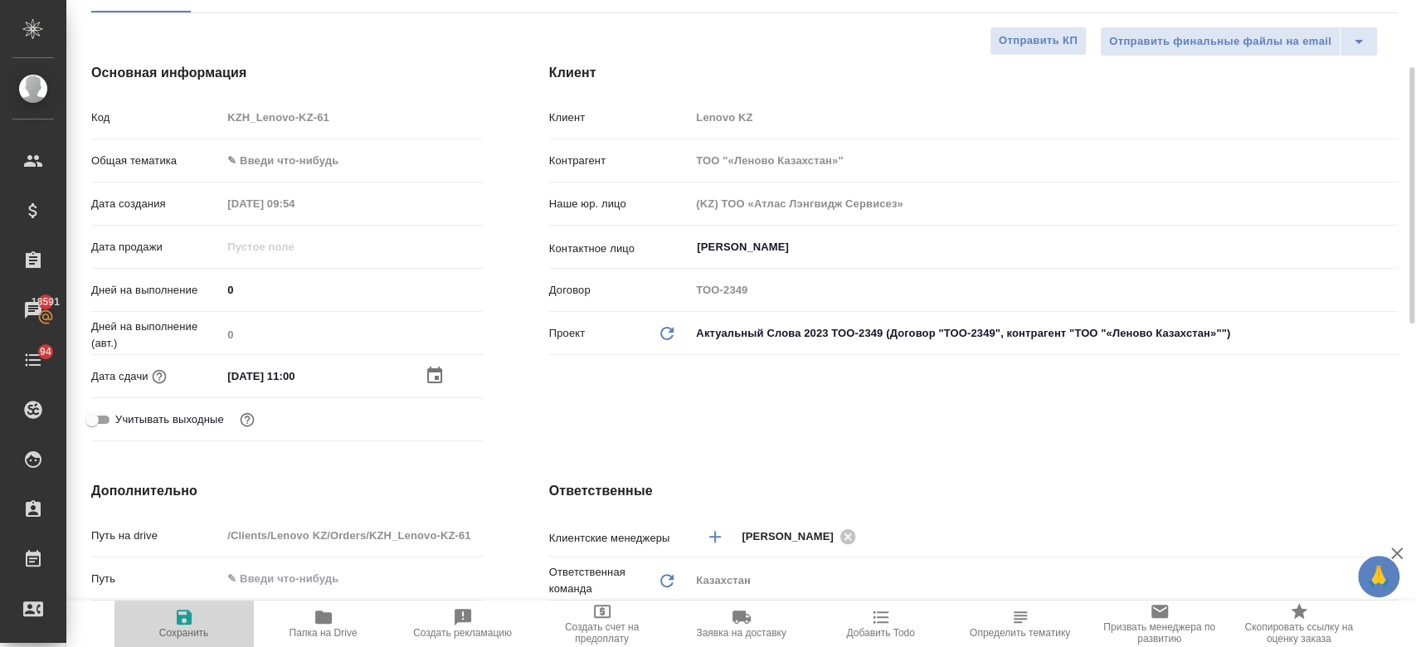
click at [183, 629] on span "Сохранить" at bounding box center [184, 633] width 50 height 12
type textarea "x"
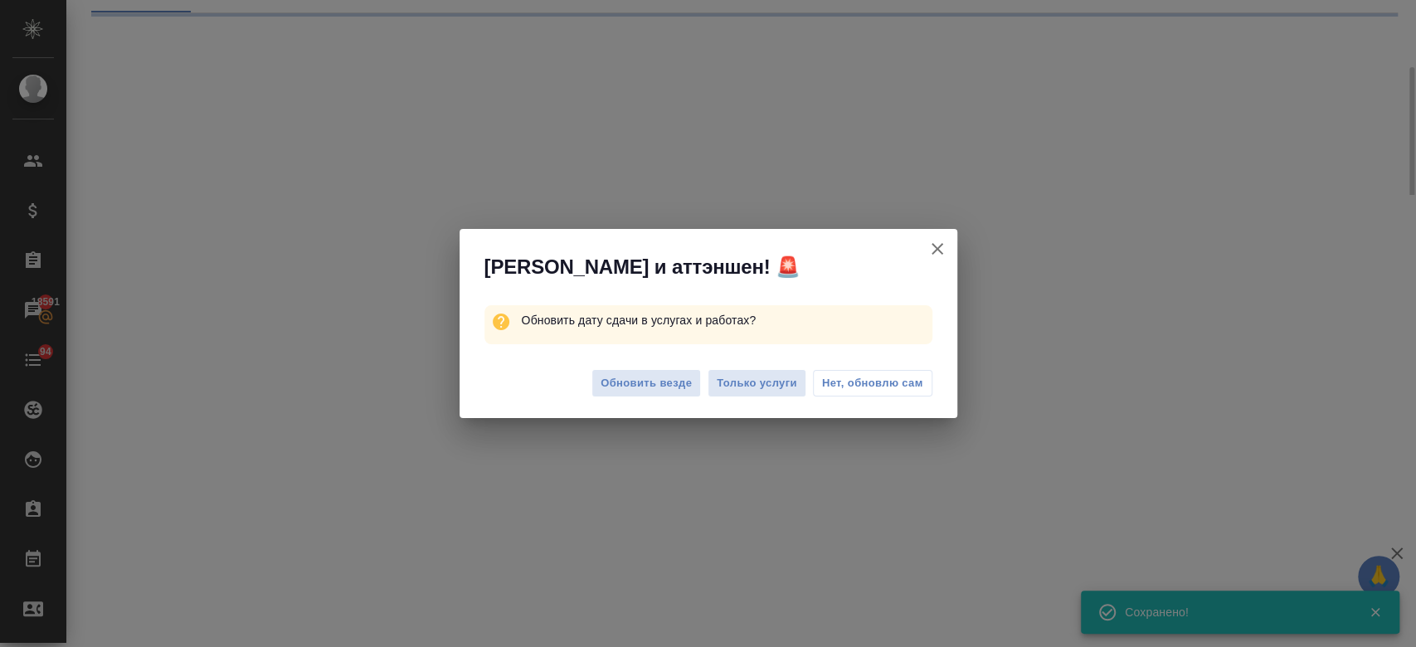
select select "RU"
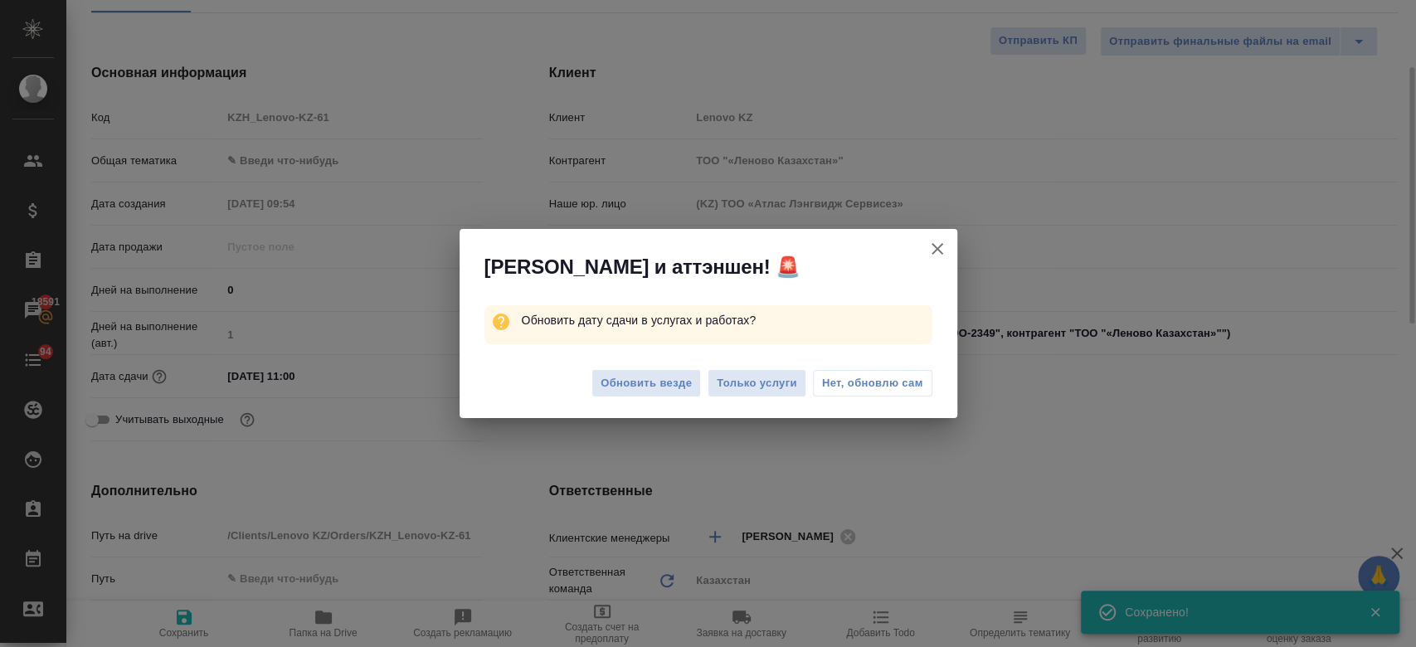
type textarea "x"
click at [755, 376] on span "Только услуги" at bounding box center [757, 383] width 80 height 19
type textarea "x"
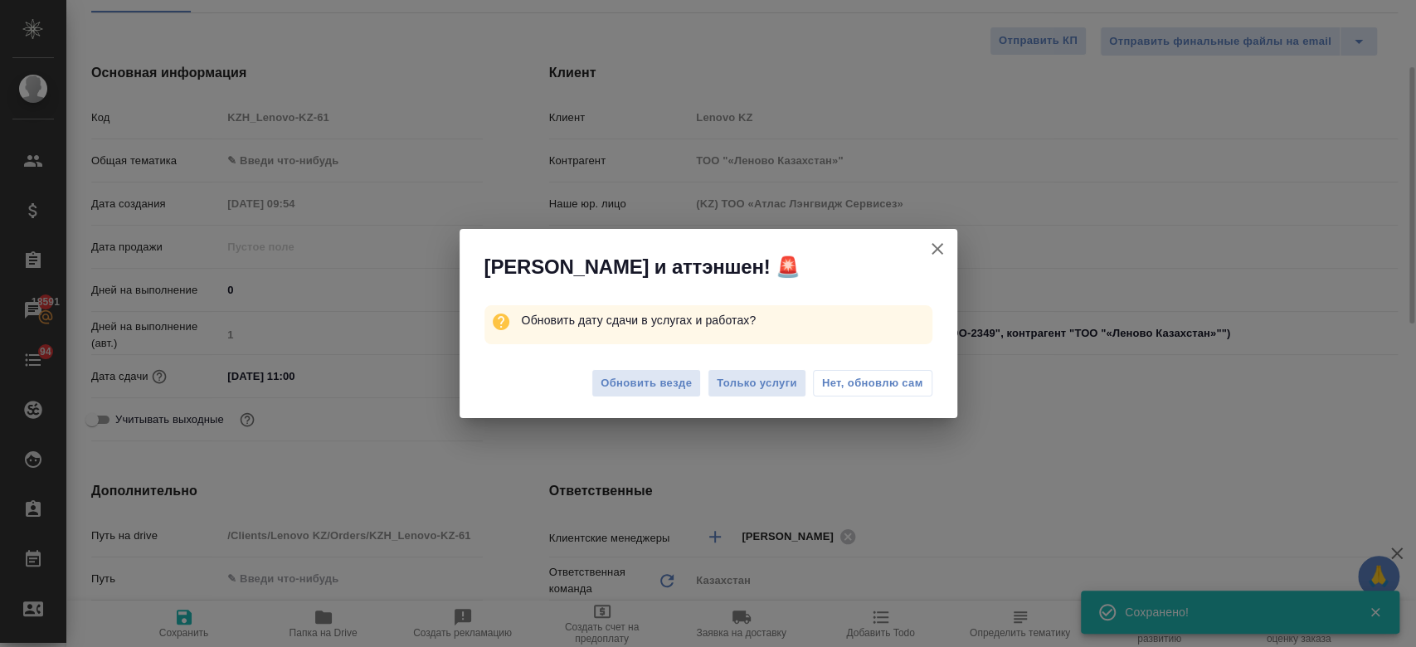
type textarea "x"
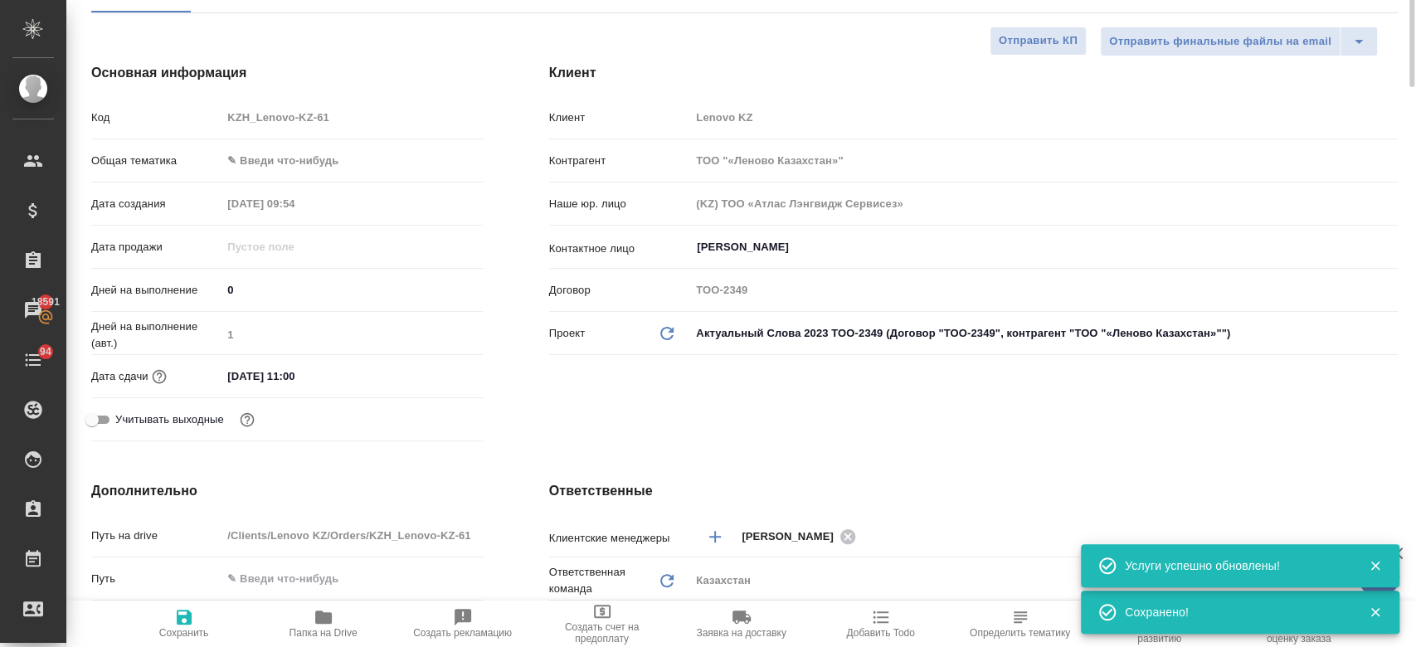
scroll to position [0, 0]
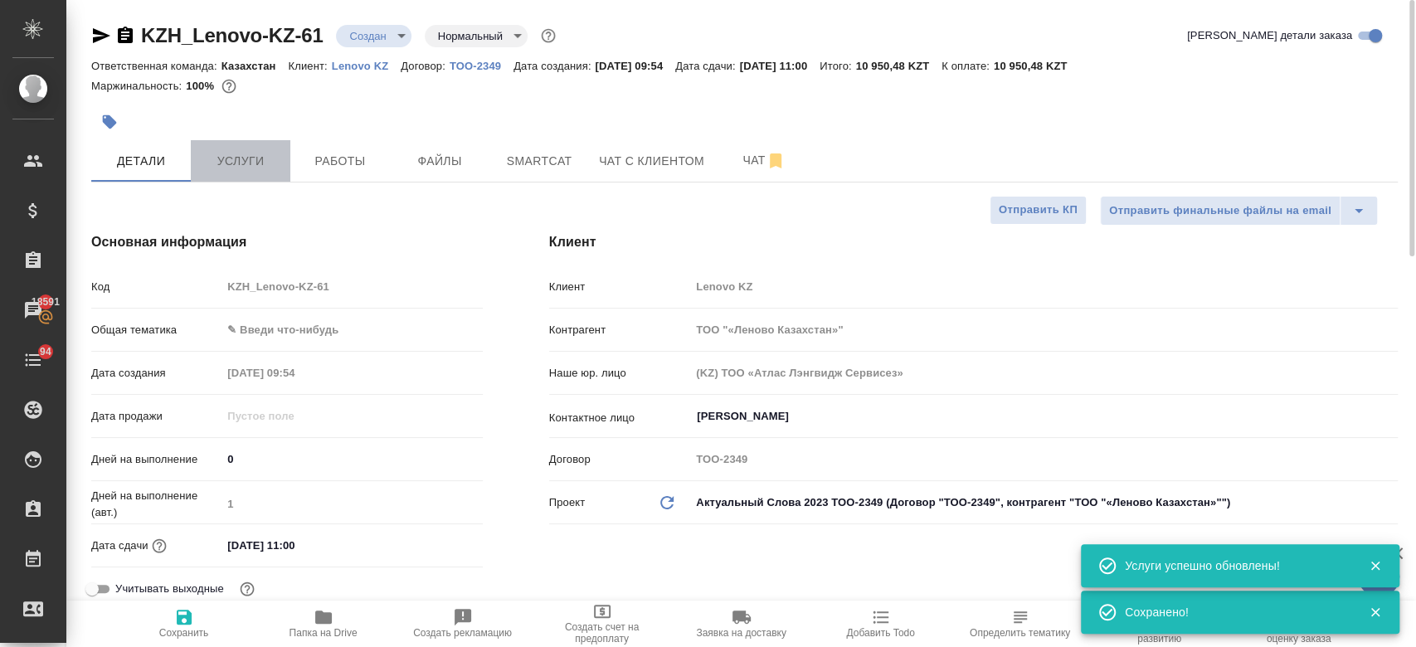
click at [220, 152] on span "Услуги" at bounding box center [241, 161] width 80 height 21
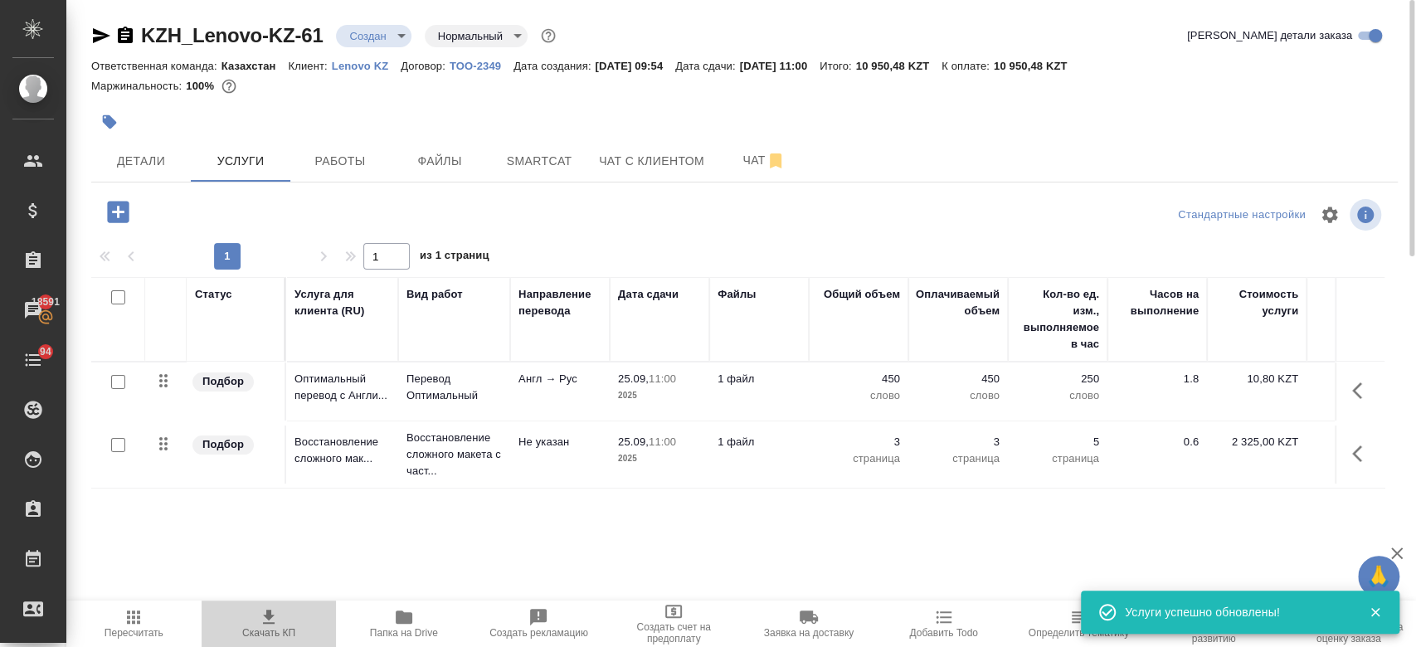
click at [265, 621] on icon "button" at bounding box center [269, 617] width 20 height 20
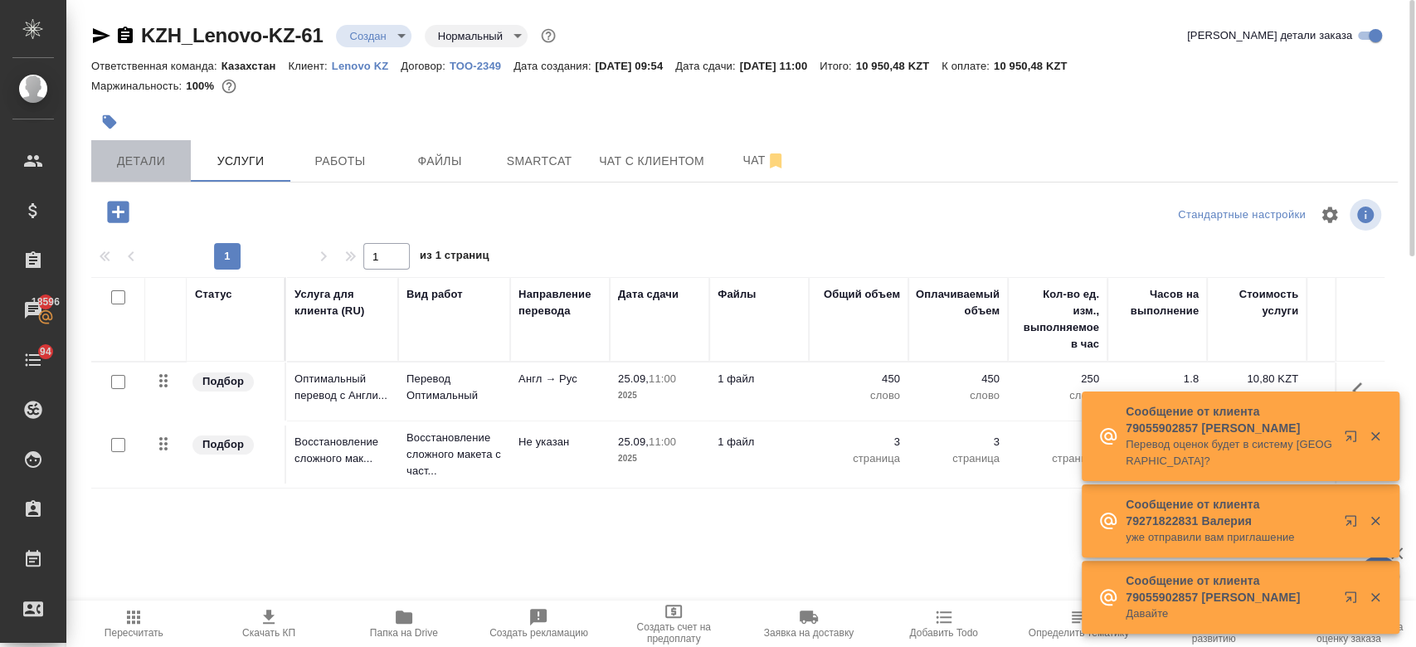
click at [140, 159] on span "Детали" at bounding box center [141, 161] width 80 height 21
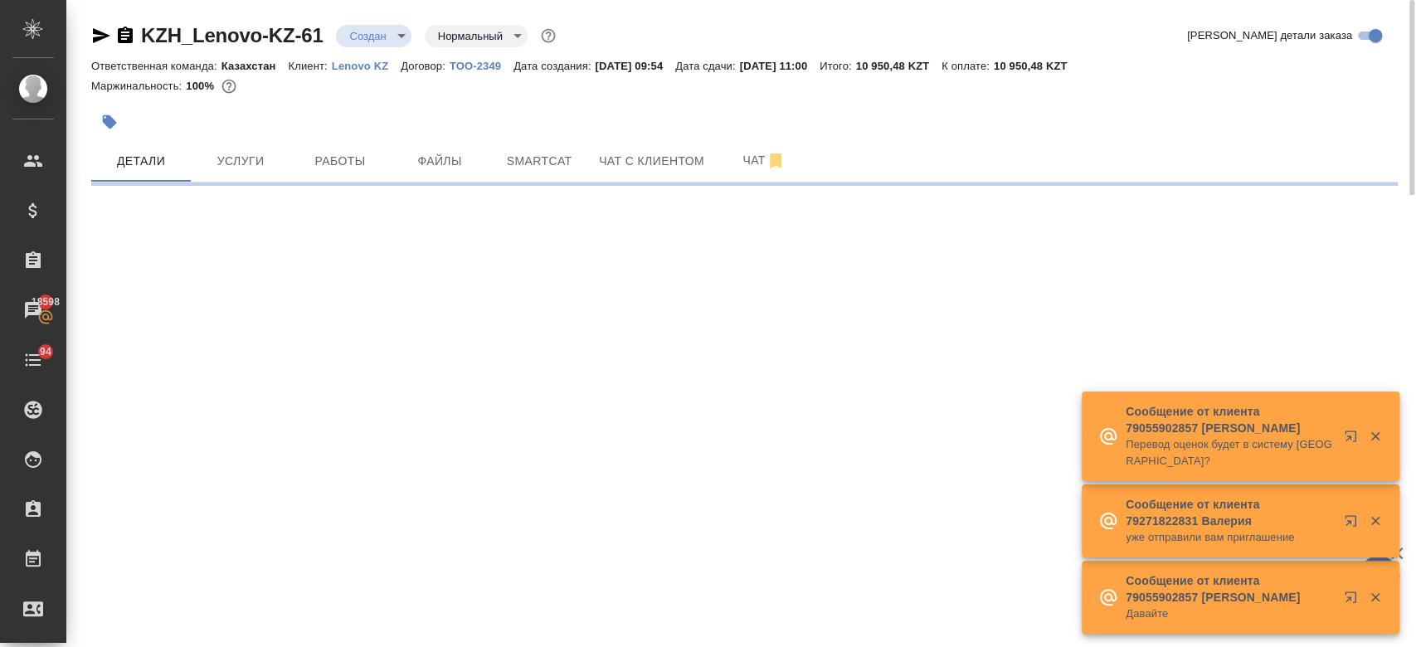
select select "RU"
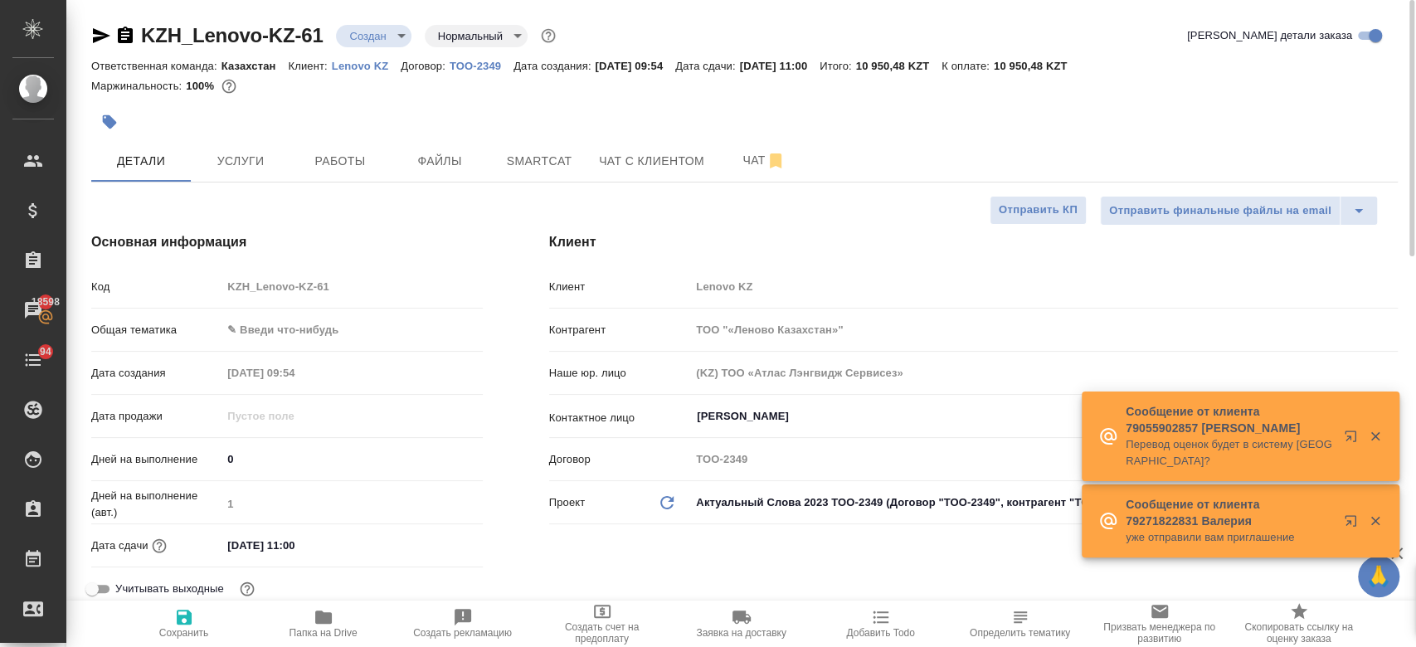
type textarea "x"
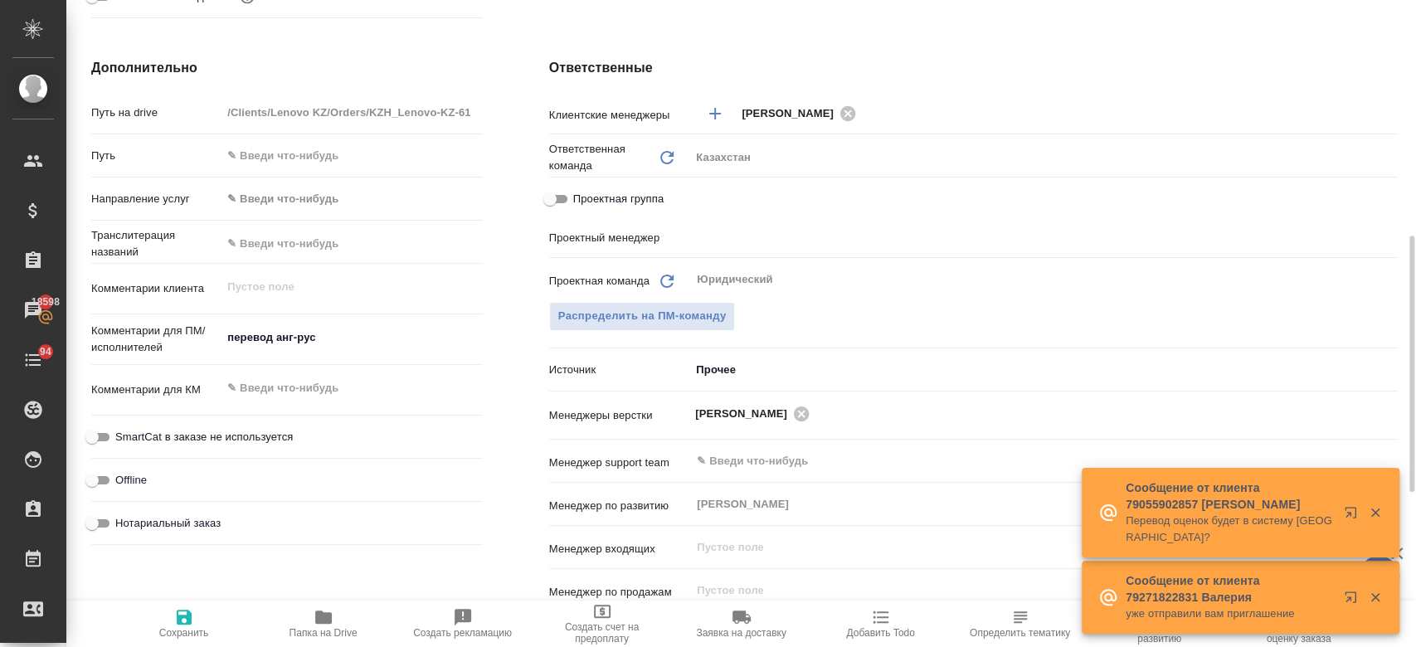
scroll to position [594, 0]
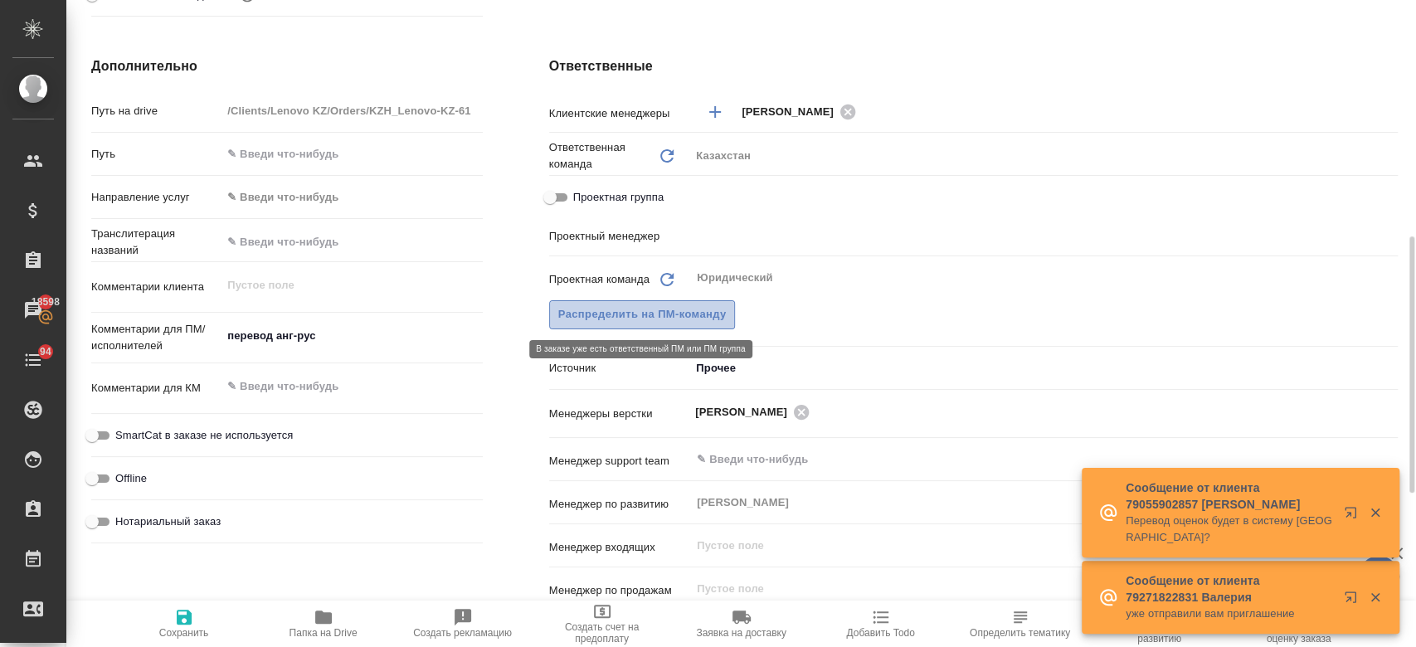
click at [666, 308] on span "Распределить на ПМ-команду" at bounding box center [642, 314] width 168 height 19
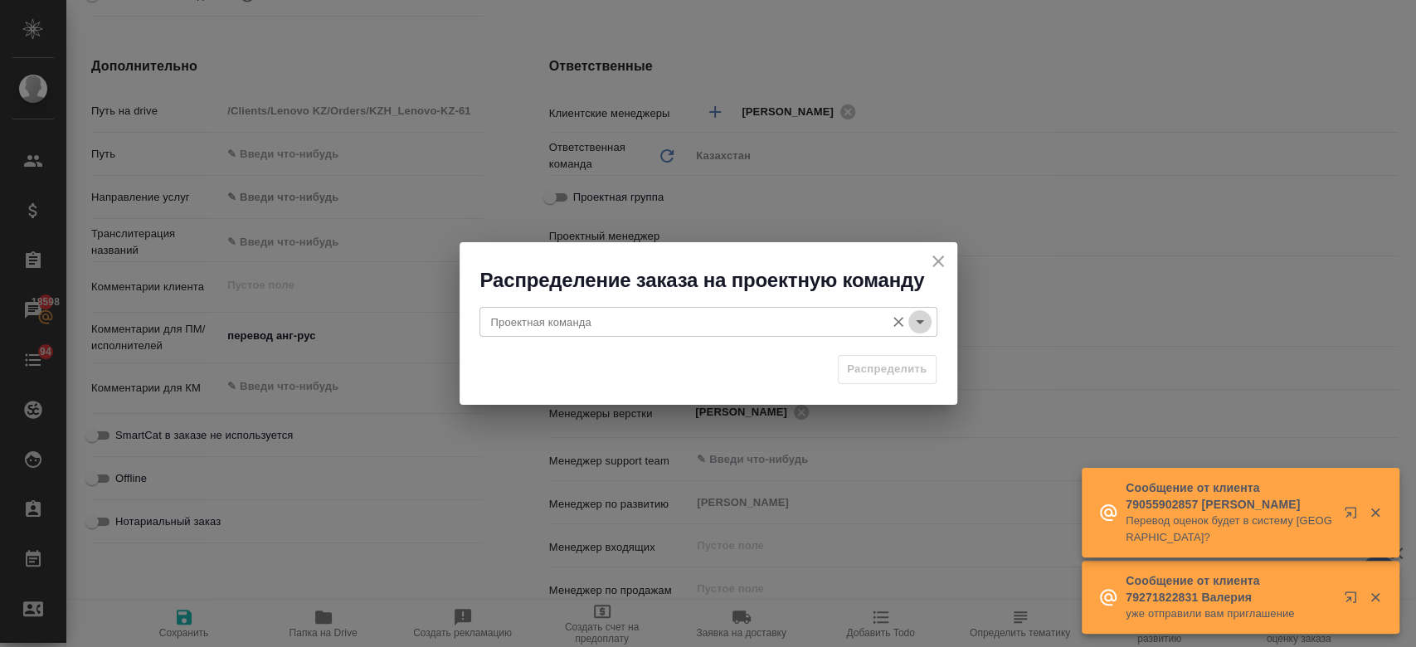
click at [917, 320] on icon "Open" at bounding box center [920, 322] width 20 height 20
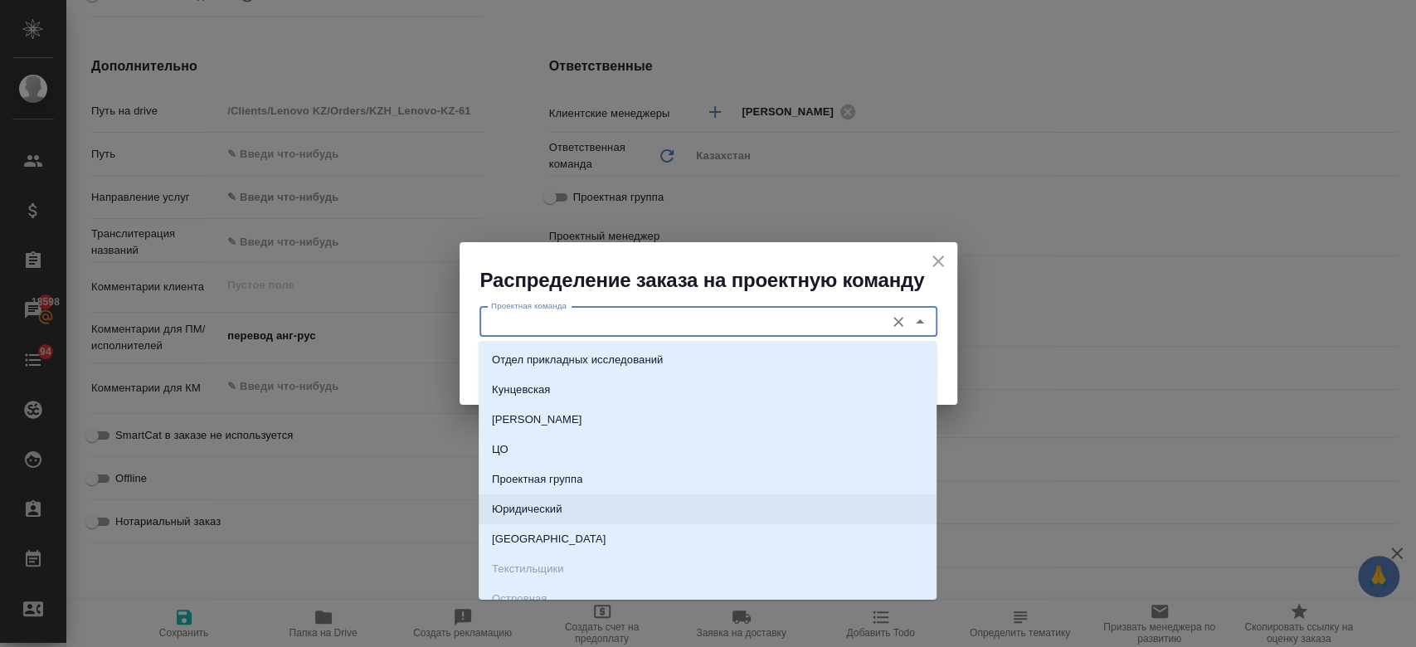
click at [618, 501] on li "Юридический" at bounding box center [707, 509] width 458 height 30
type input "Юридический"
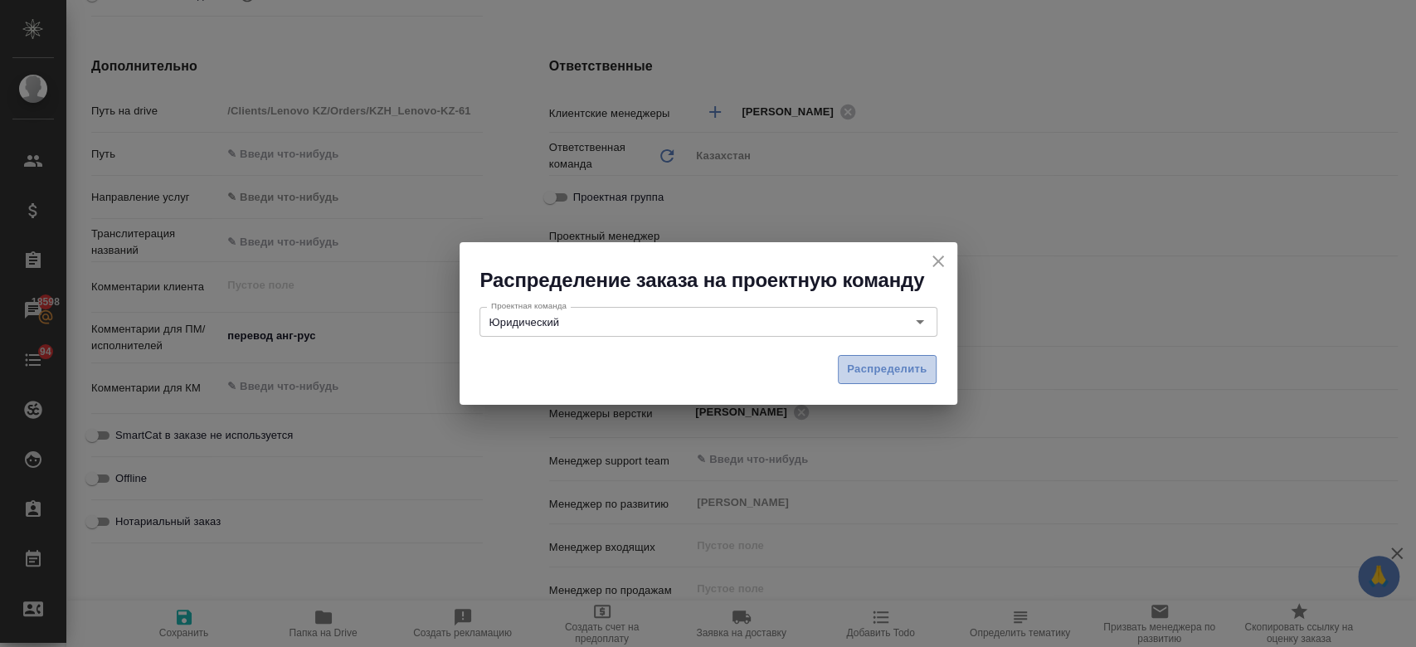
click at [875, 371] on span "Распределить" at bounding box center [887, 369] width 80 height 19
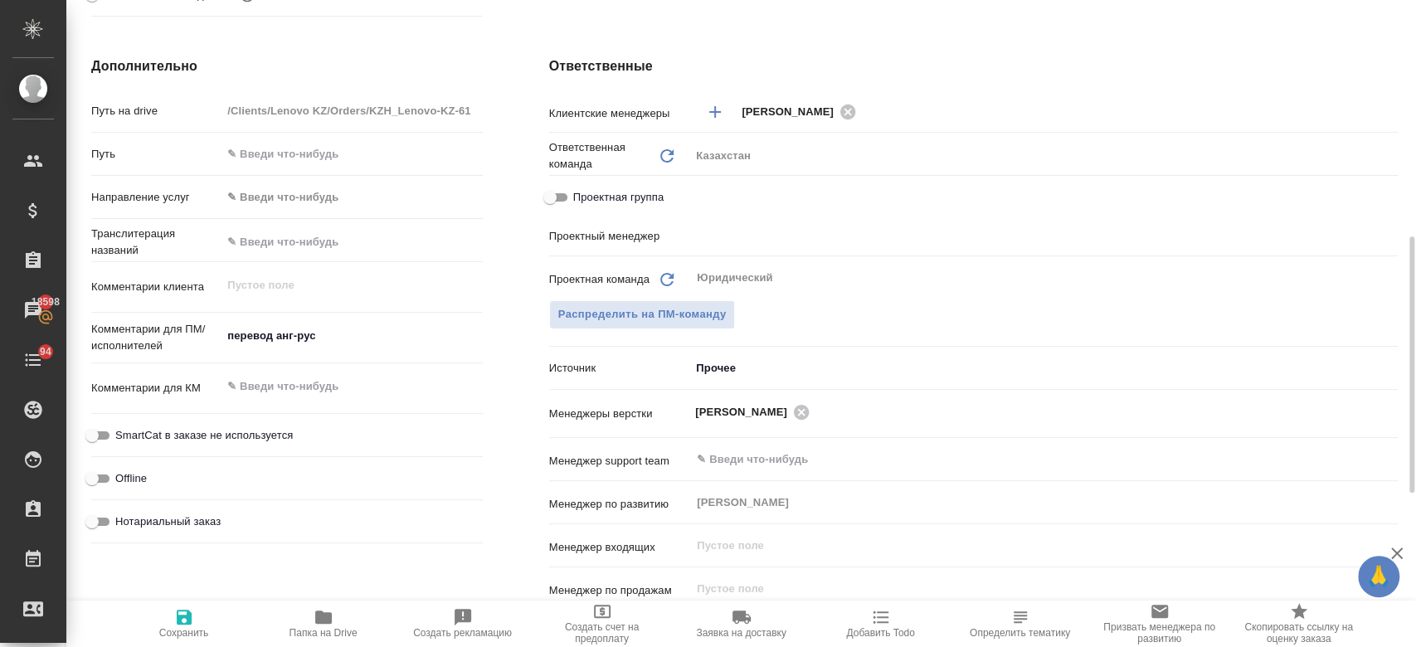
type textarea "x"
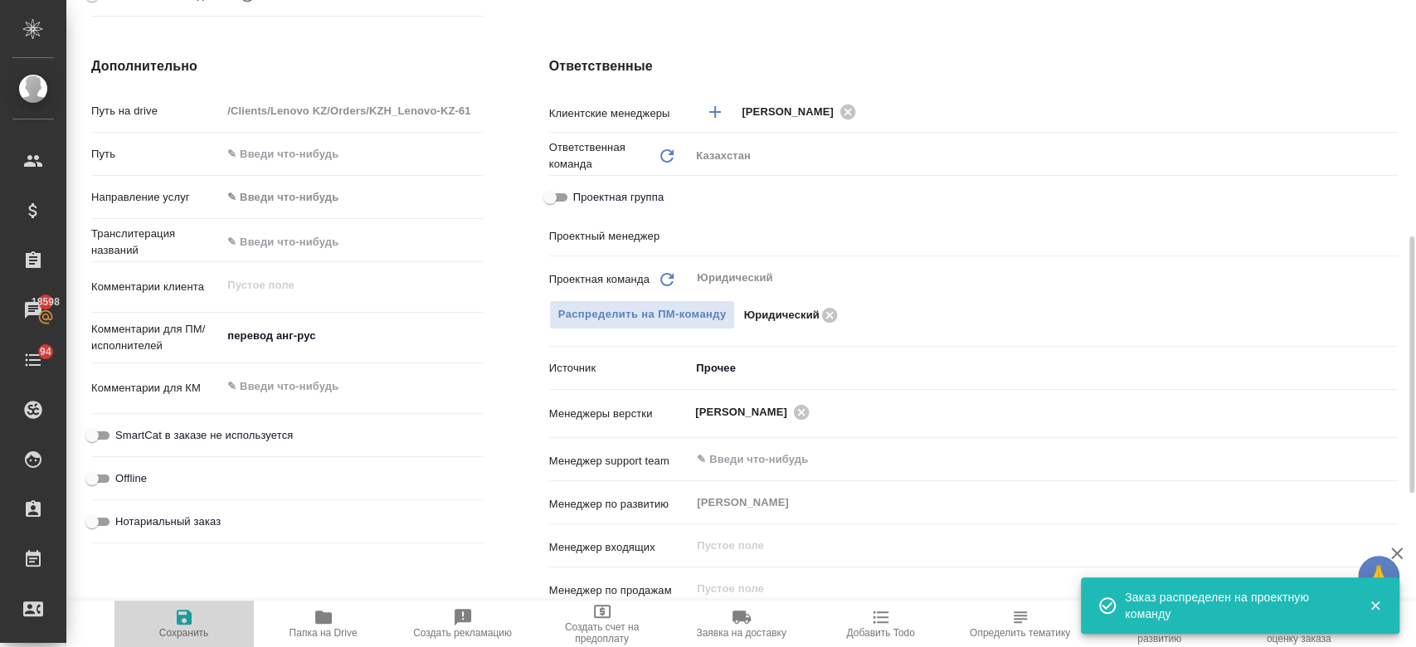
click at [196, 615] on span "Сохранить" at bounding box center [183, 623] width 119 height 32
type textarea "x"
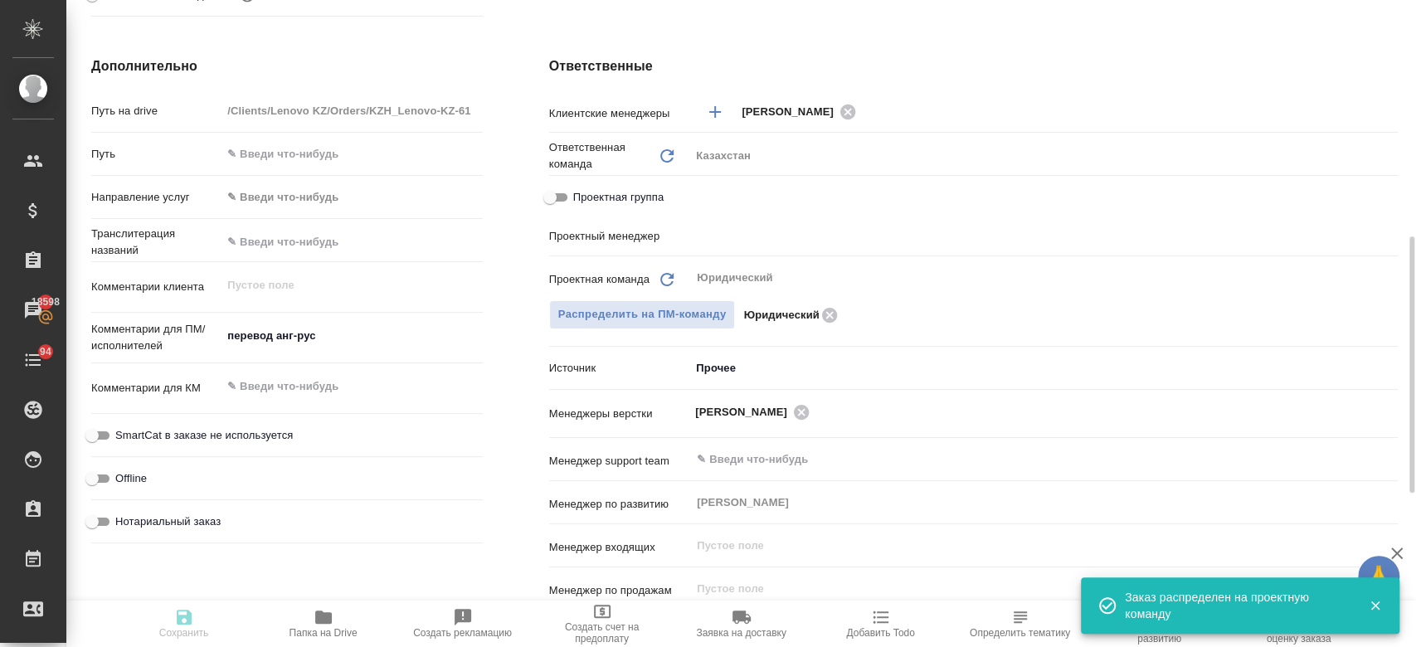
type textarea "x"
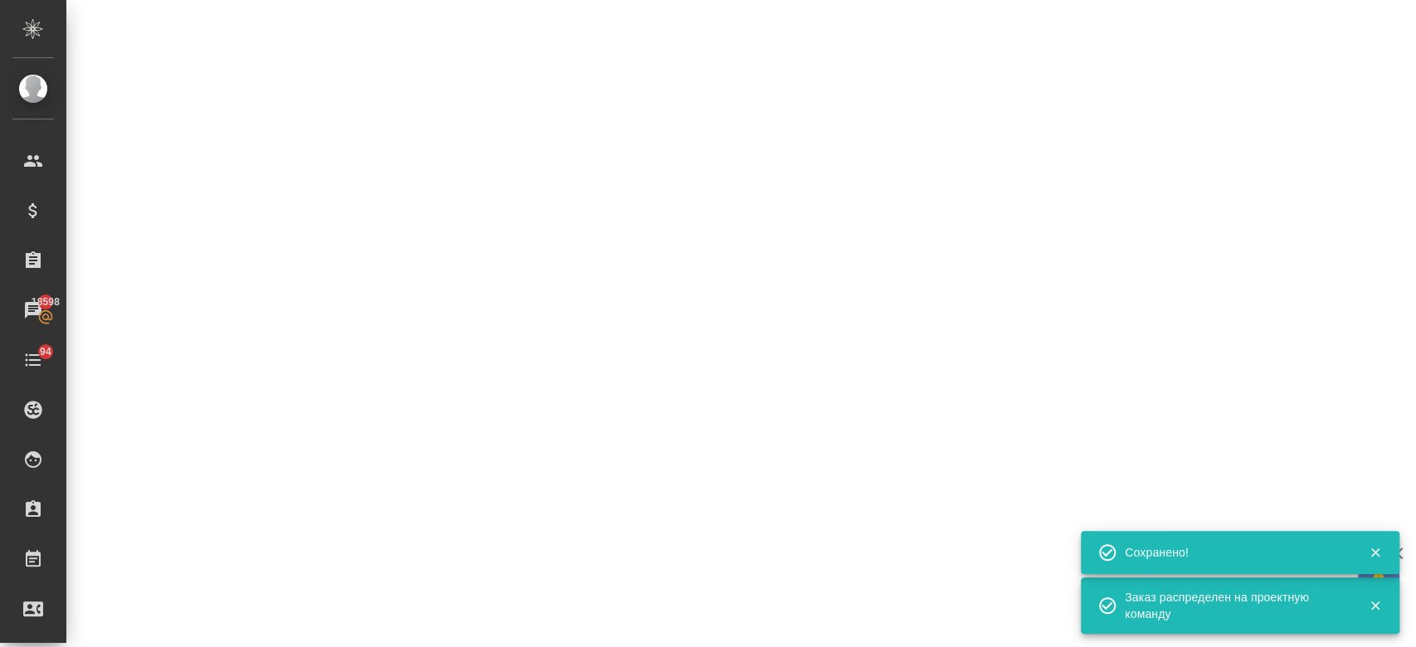
select select "RU"
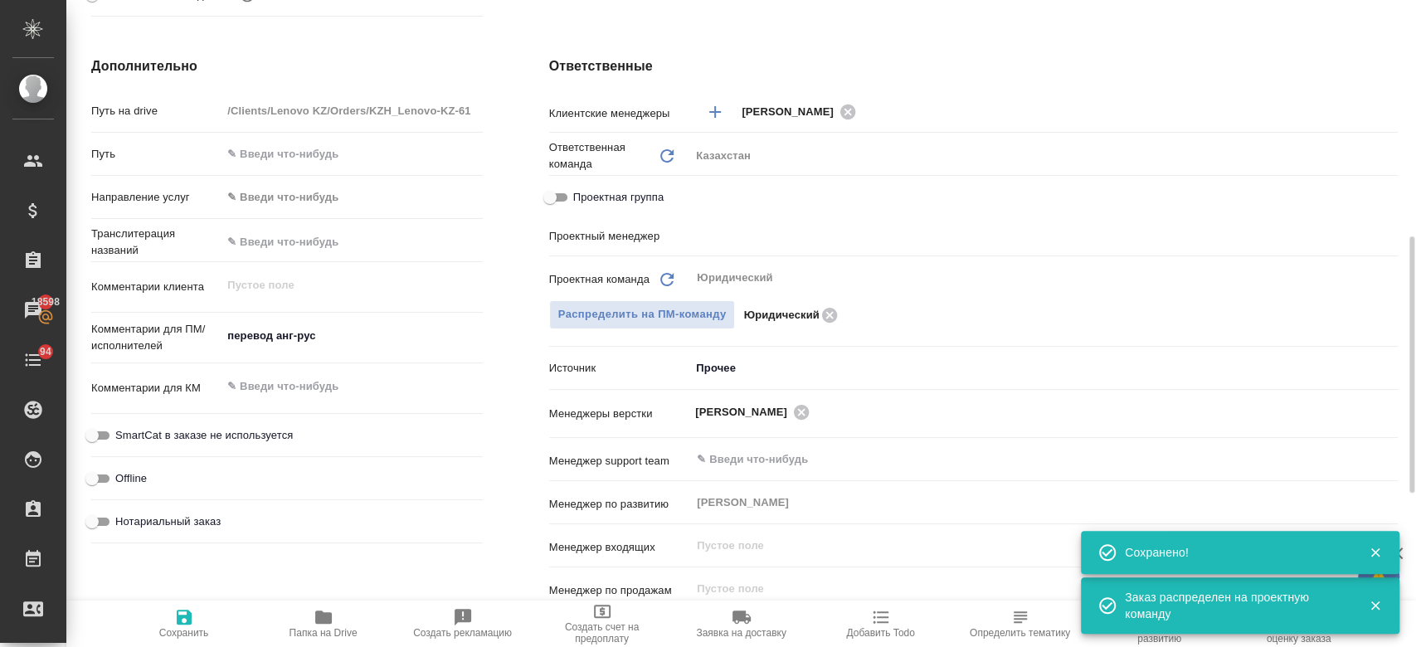
type textarea "x"
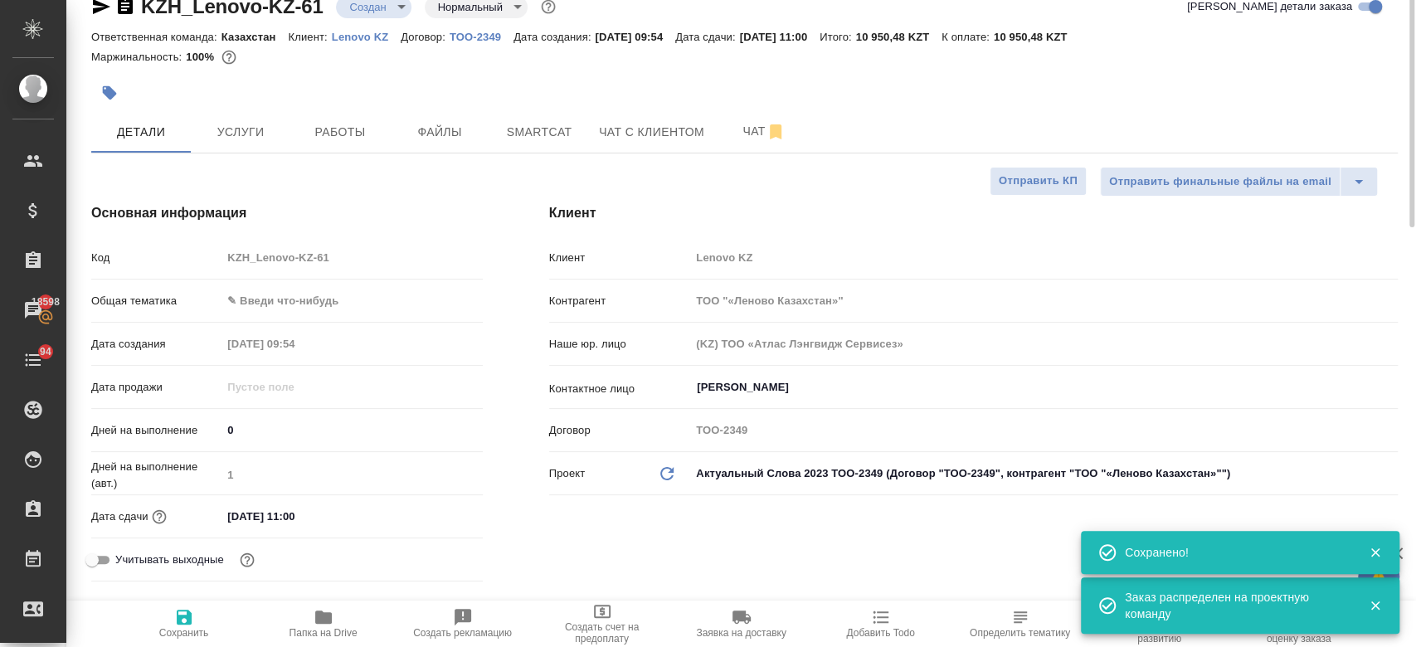
scroll to position [0, 0]
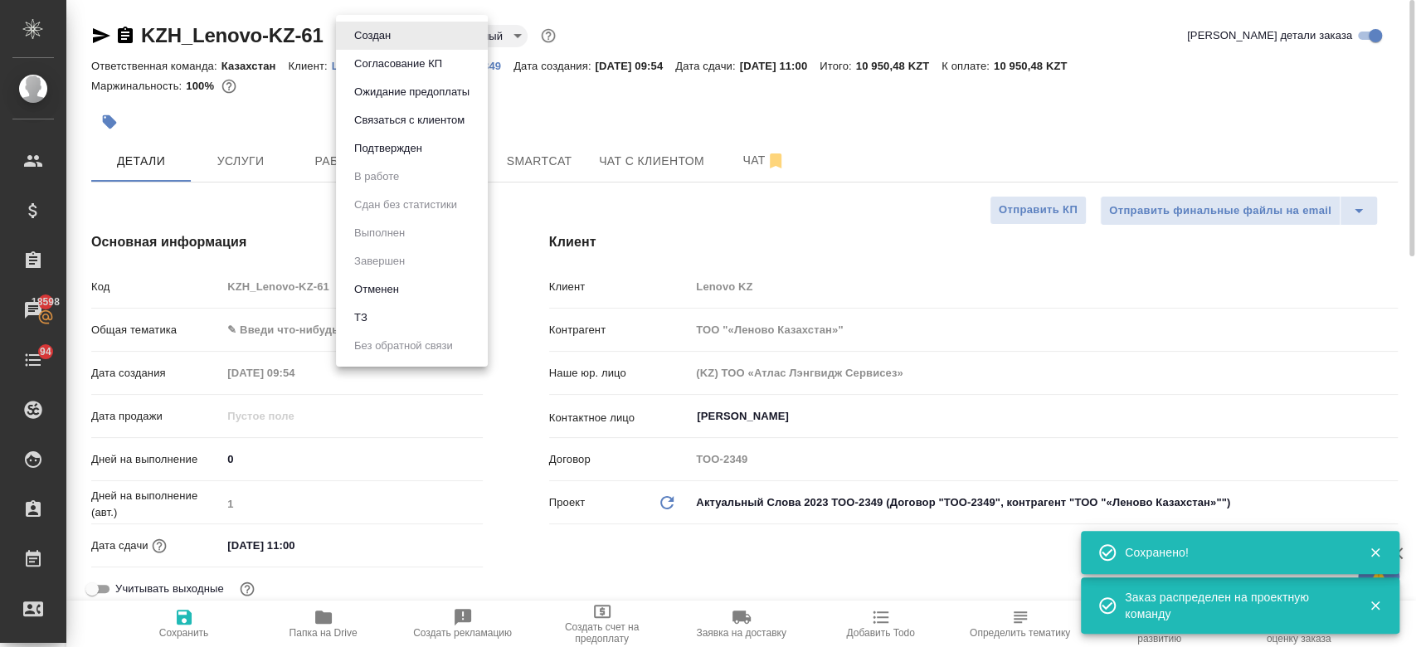
click at [366, 42] on body "🙏 .cls-1 fill:#fff; AWATERA Kosherbayeva Nazerke Клиенты Спецификации Заказы 18…" at bounding box center [708, 323] width 1416 height 647
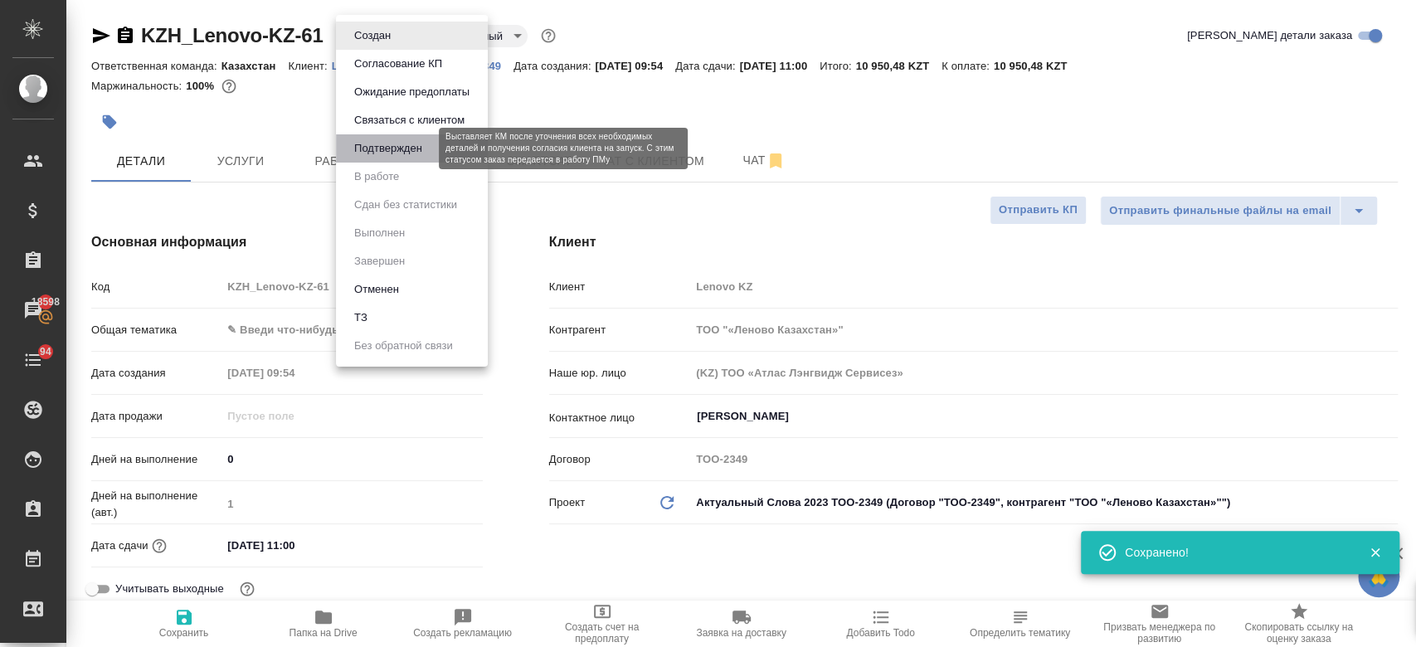
click at [392, 143] on button "Подтвержден" at bounding box center [388, 148] width 78 height 18
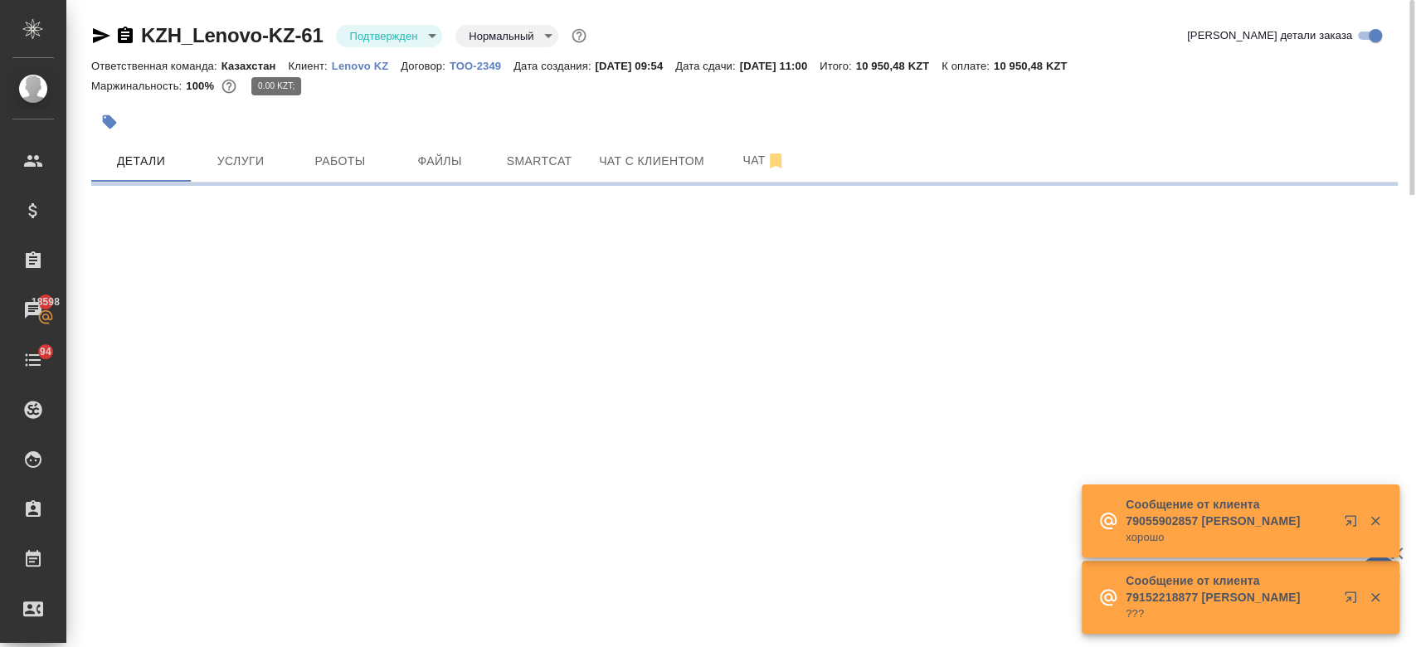
select select "RU"
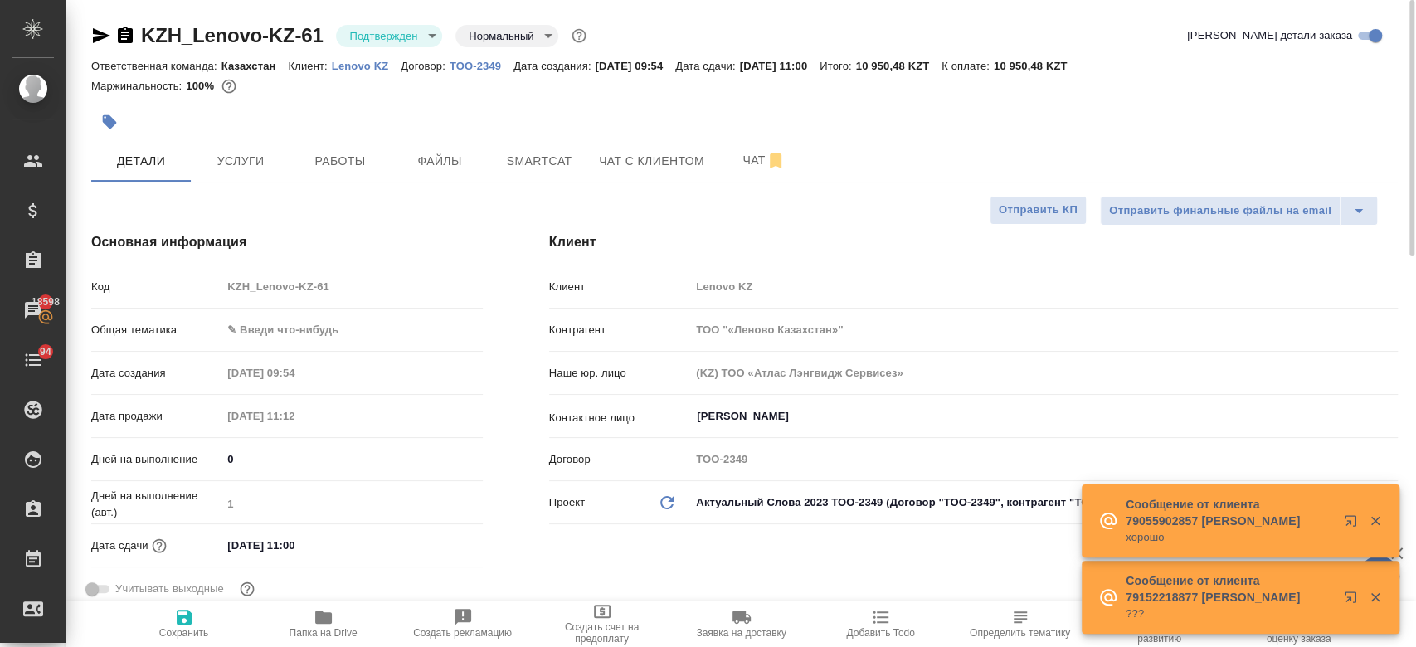
type textarea "x"
click at [95, 34] on icon "button" at bounding box center [101, 35] width 17 height 15
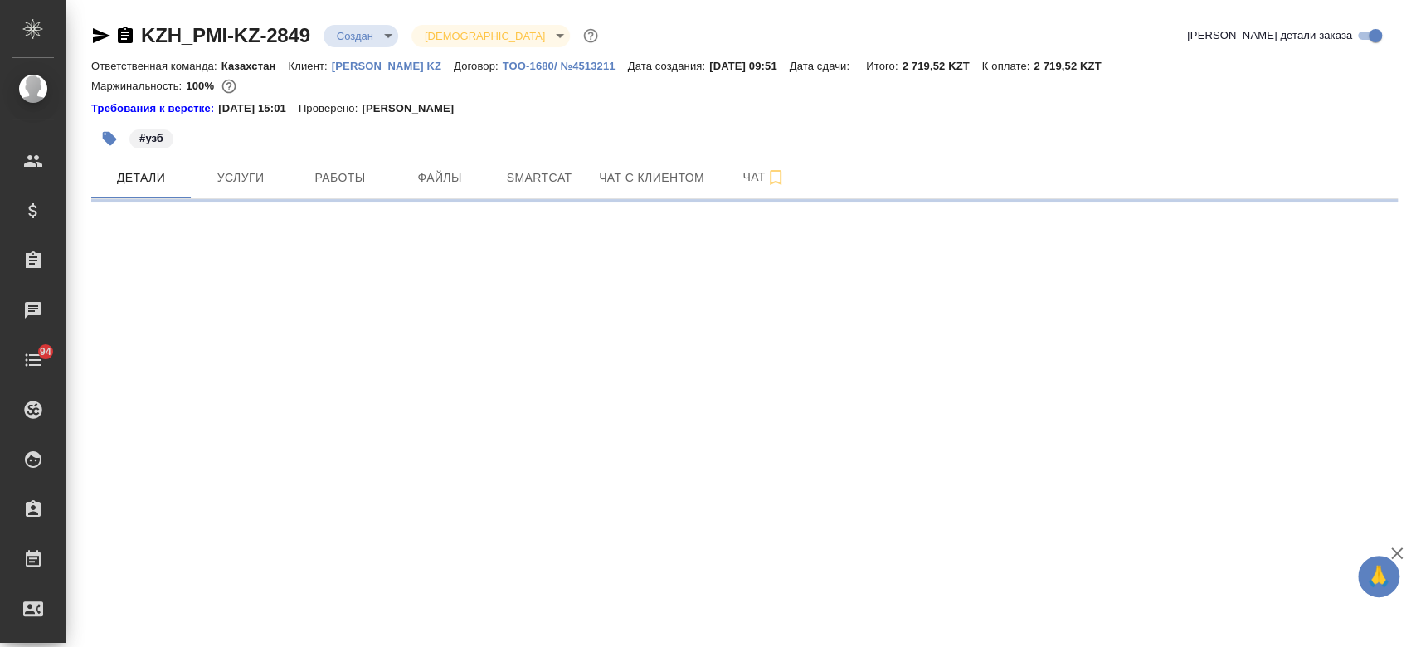
select select "RU"
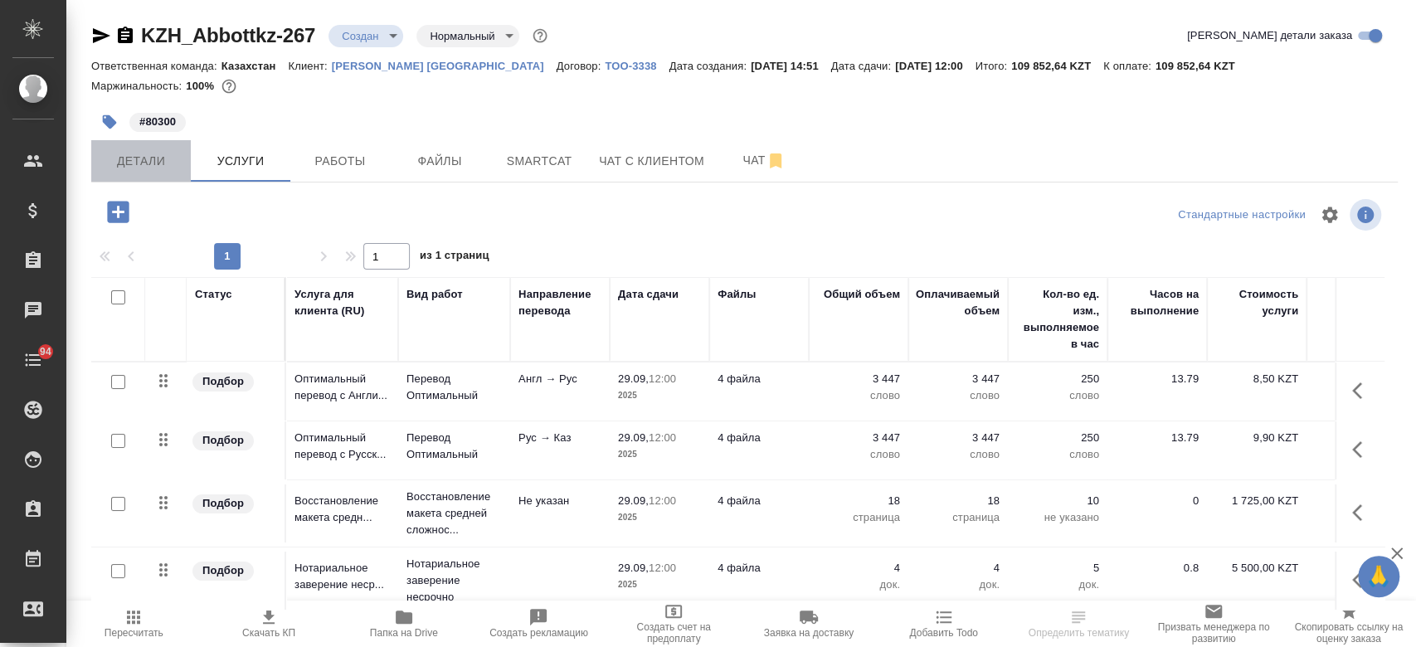
click at [137, 174] on button "Детали" at bounding box center [141, 160] width 100 height 41
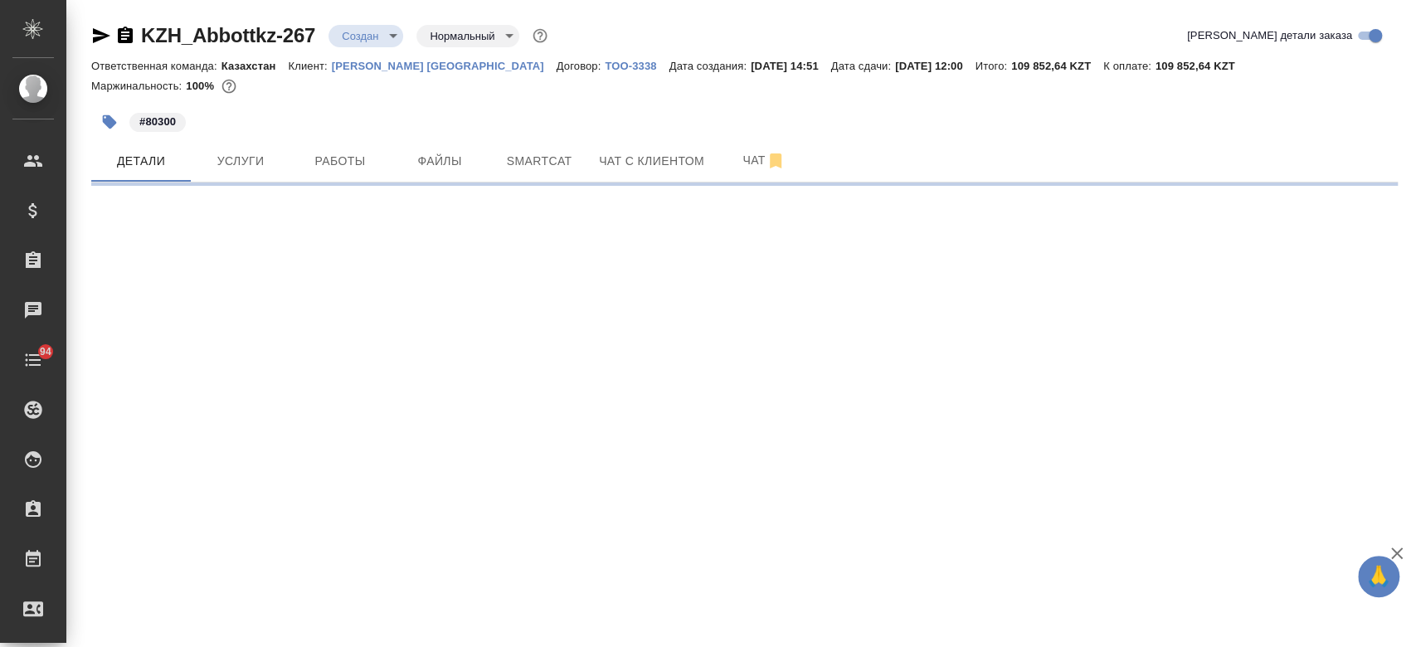
select select "RU"
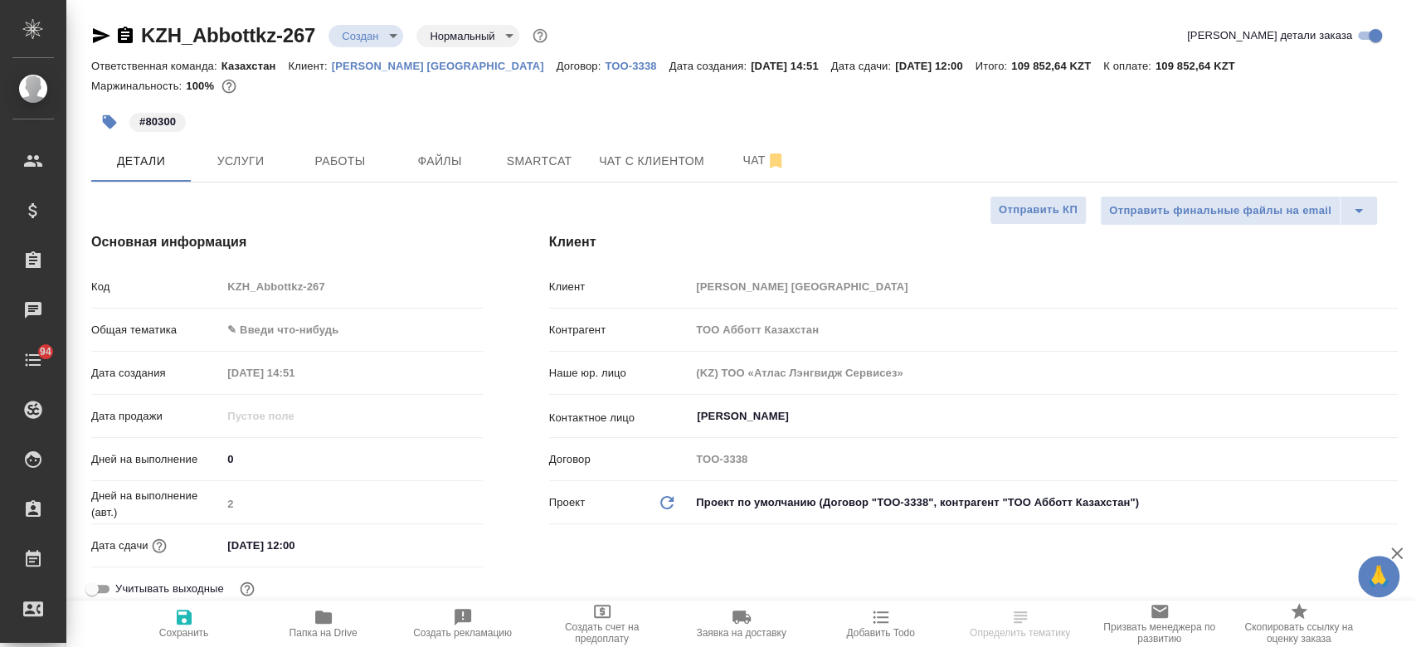
type textarea "x"
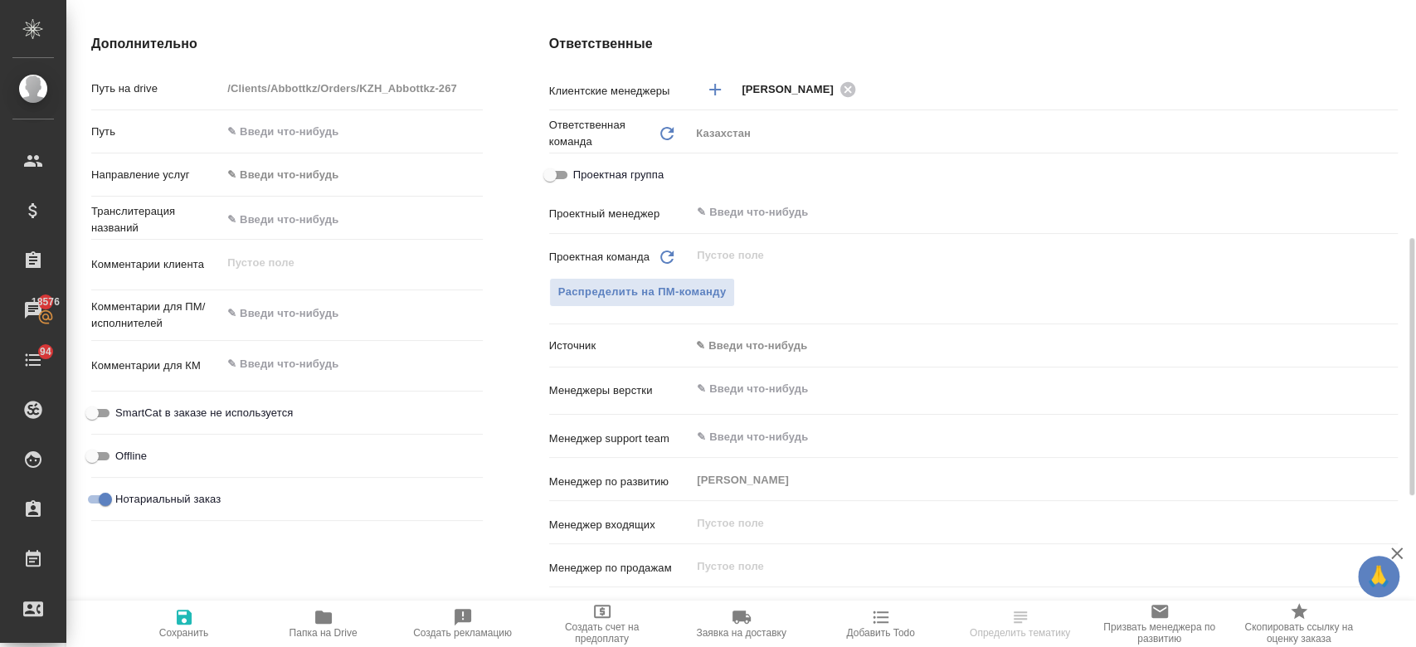
scroll to position [611, 0]
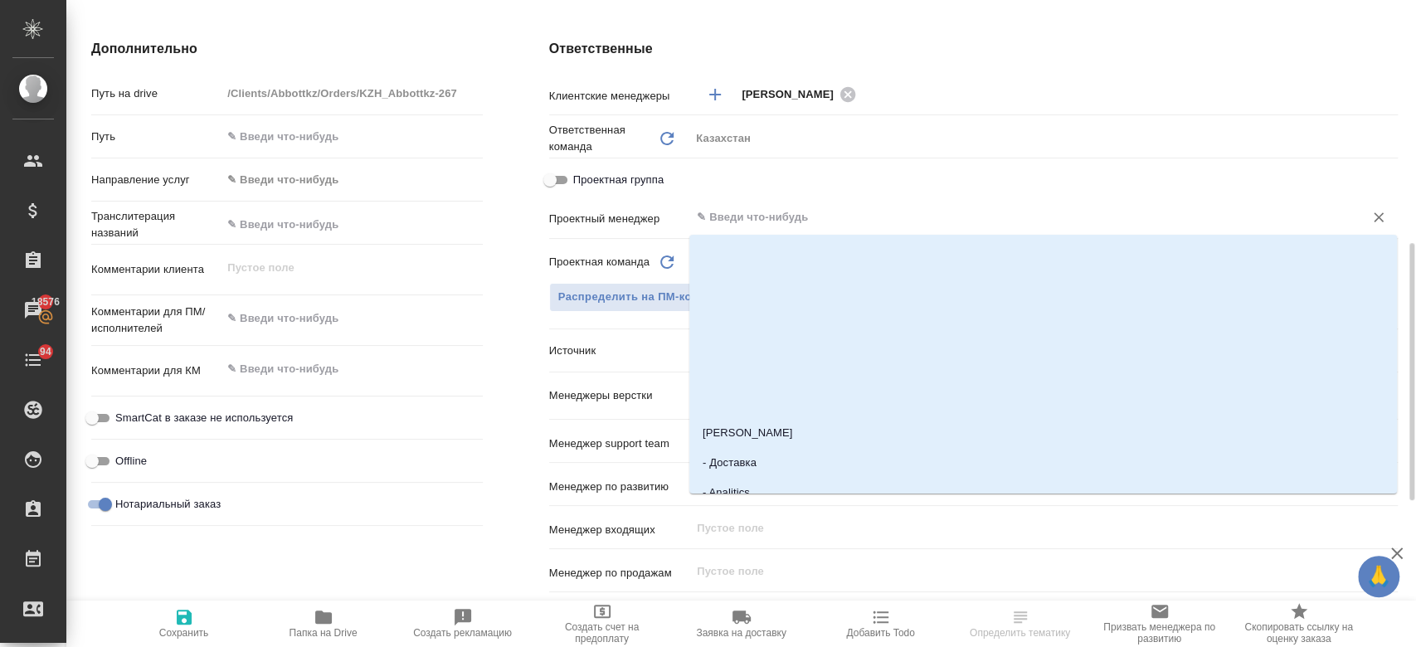
click at [738, 223] on input "text" at bounding box center [1016, 217] width 642 height 20
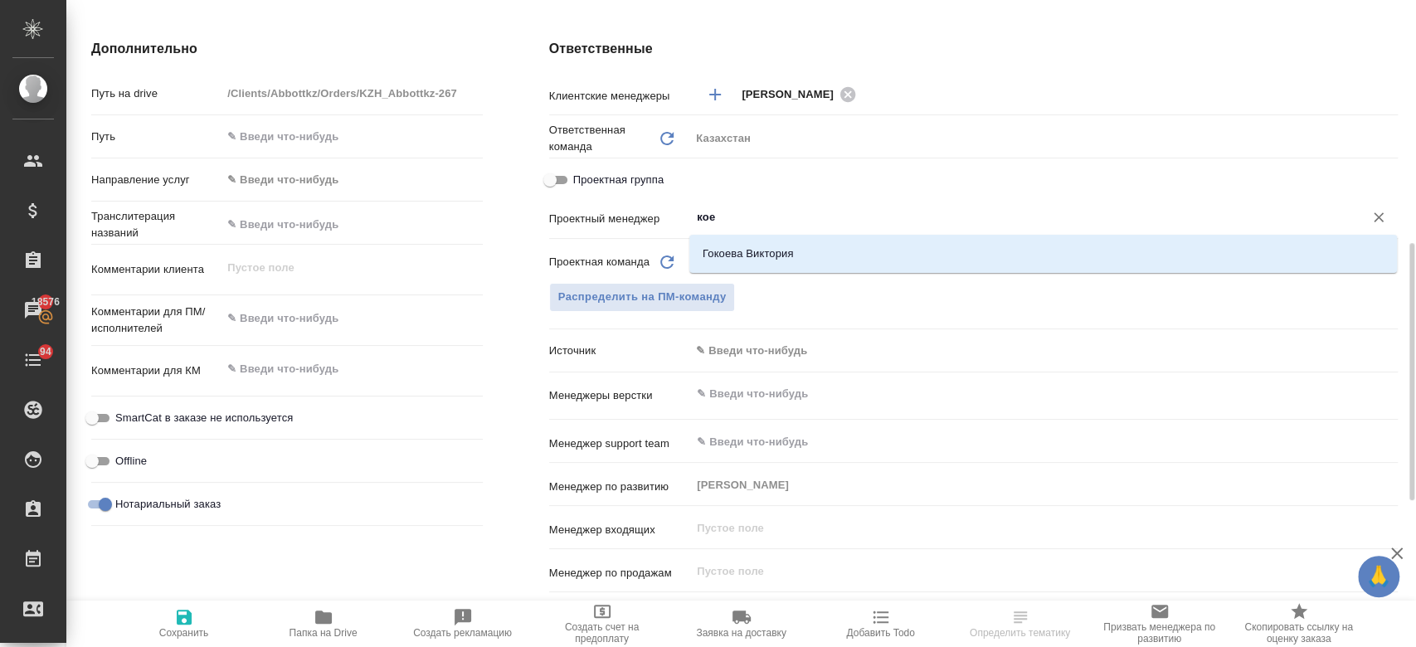
type input "ко"
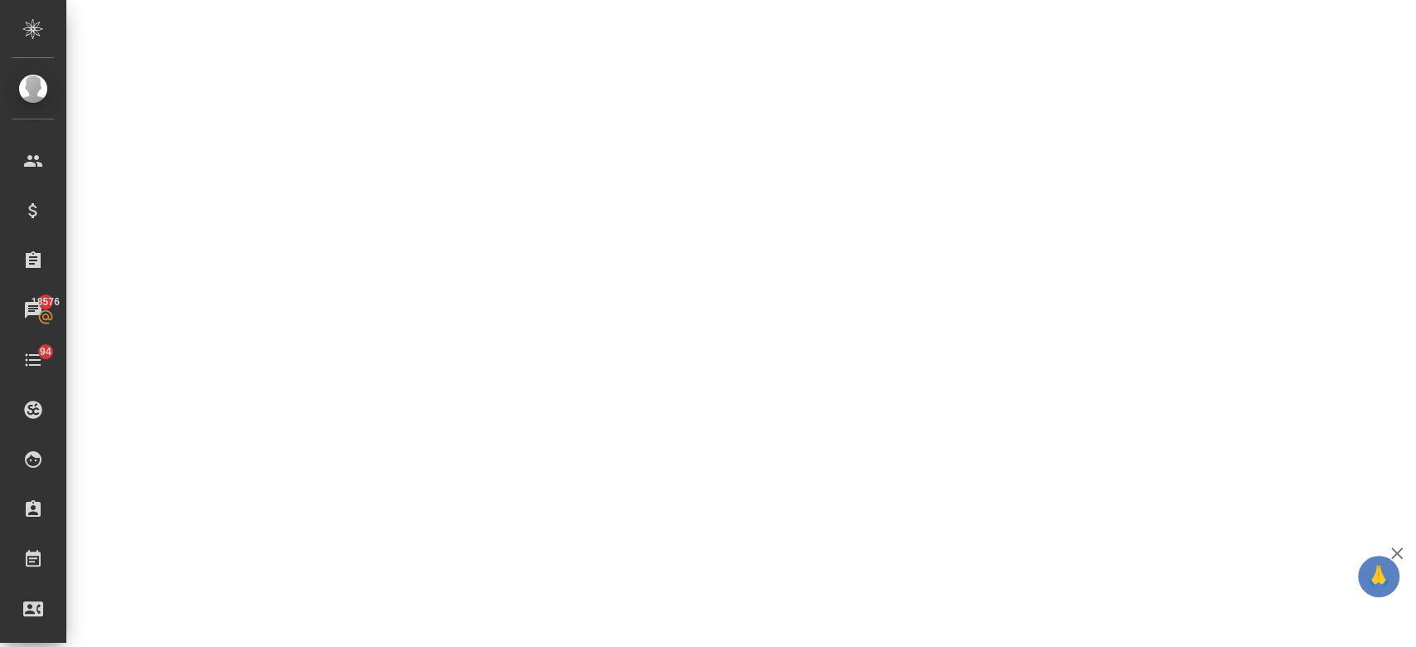
select select "RU"
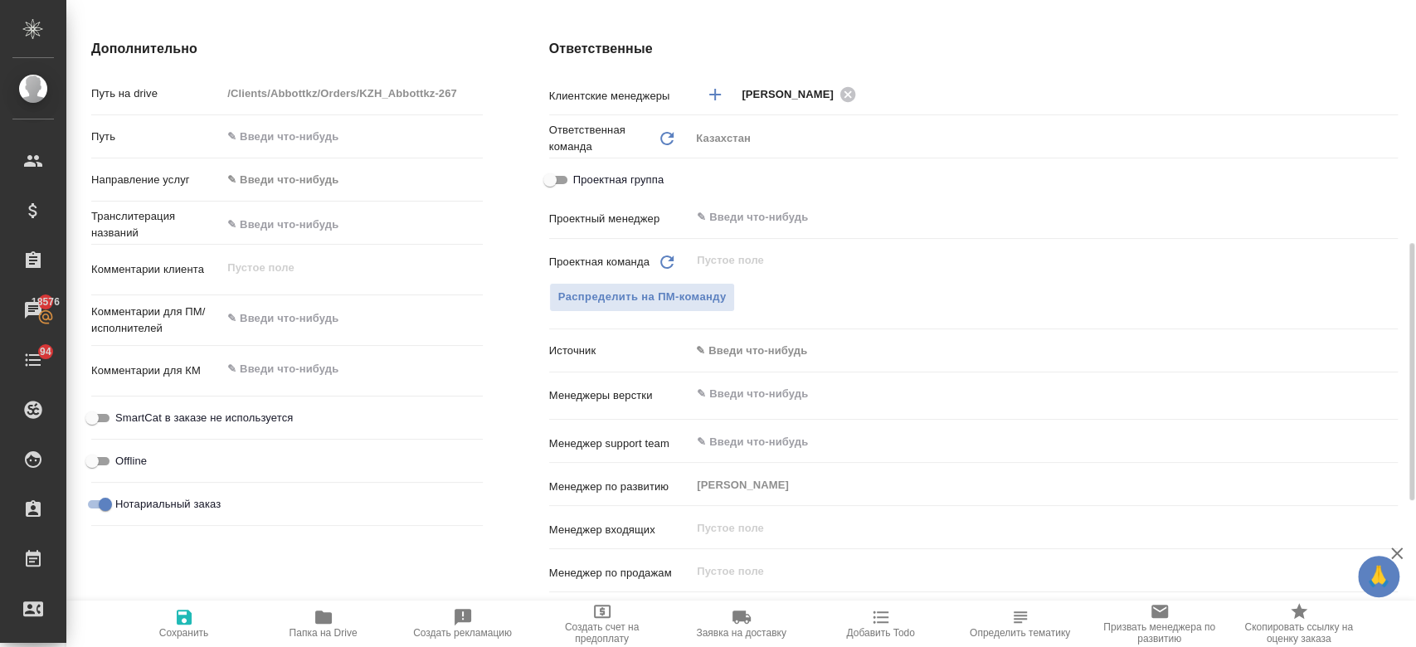
type textarea "x"
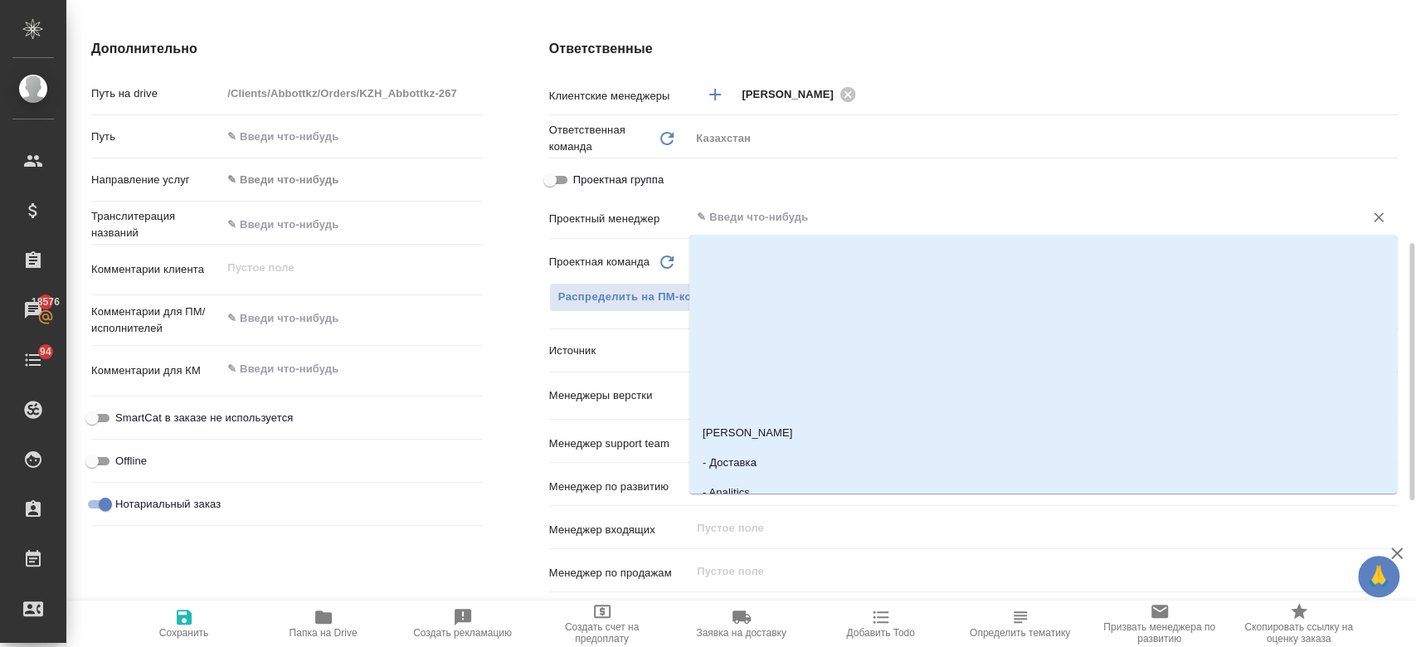
click at [740, 215] on input "text" at bounding box center [1016, 217] width 642 height 20
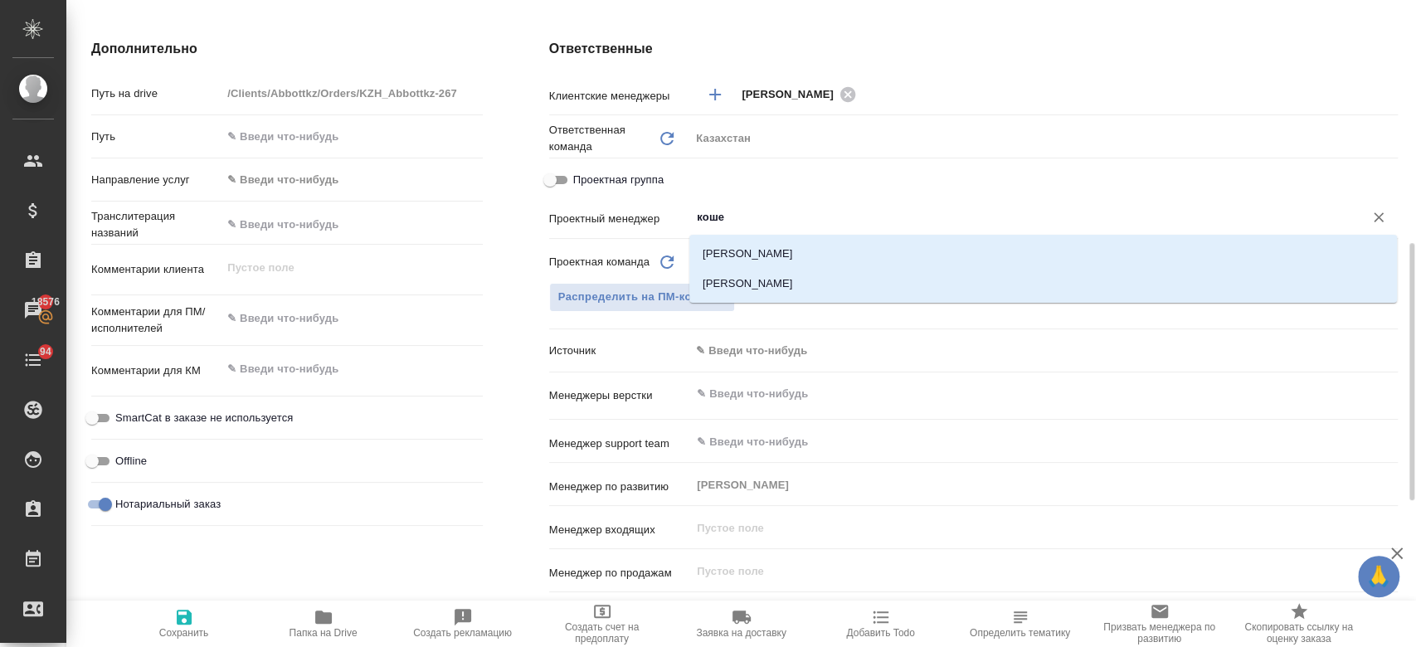
type input "кошер"
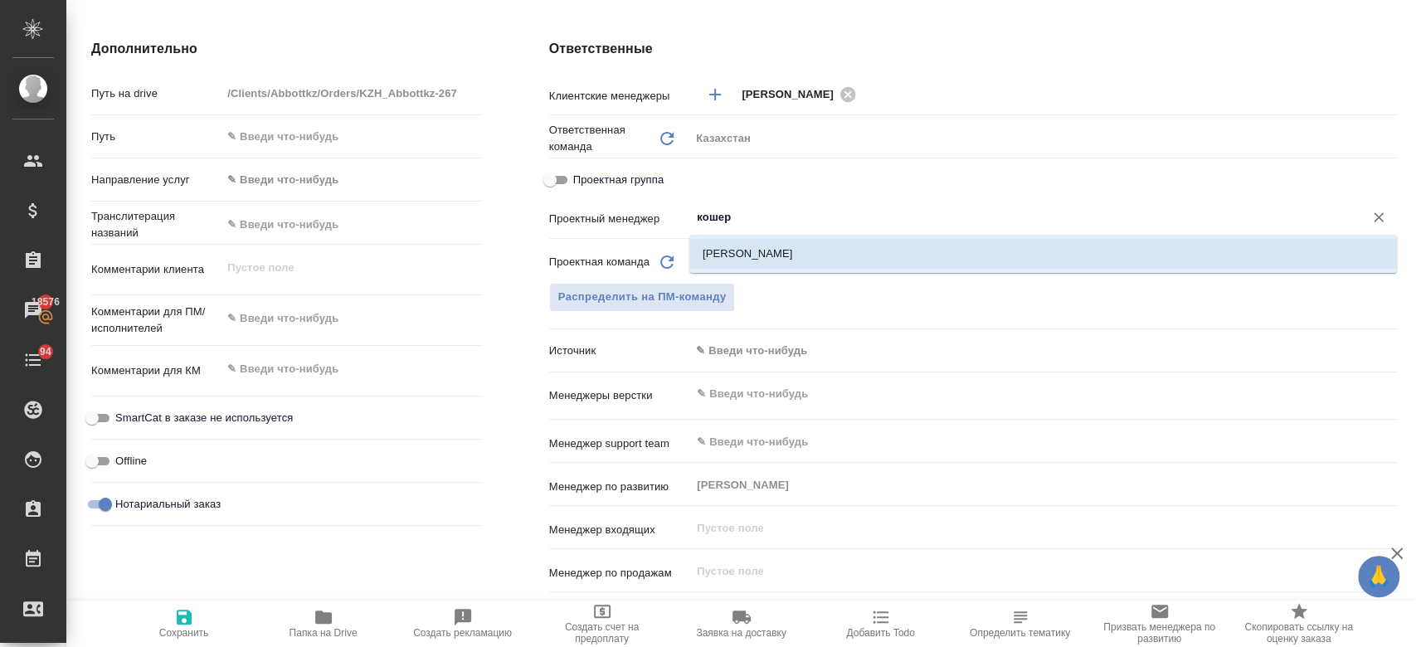
click at [741, 265] on li "Кошербаева Назерке" at bounding box center [1042, 254] width 707 height 30
type textarea "x"
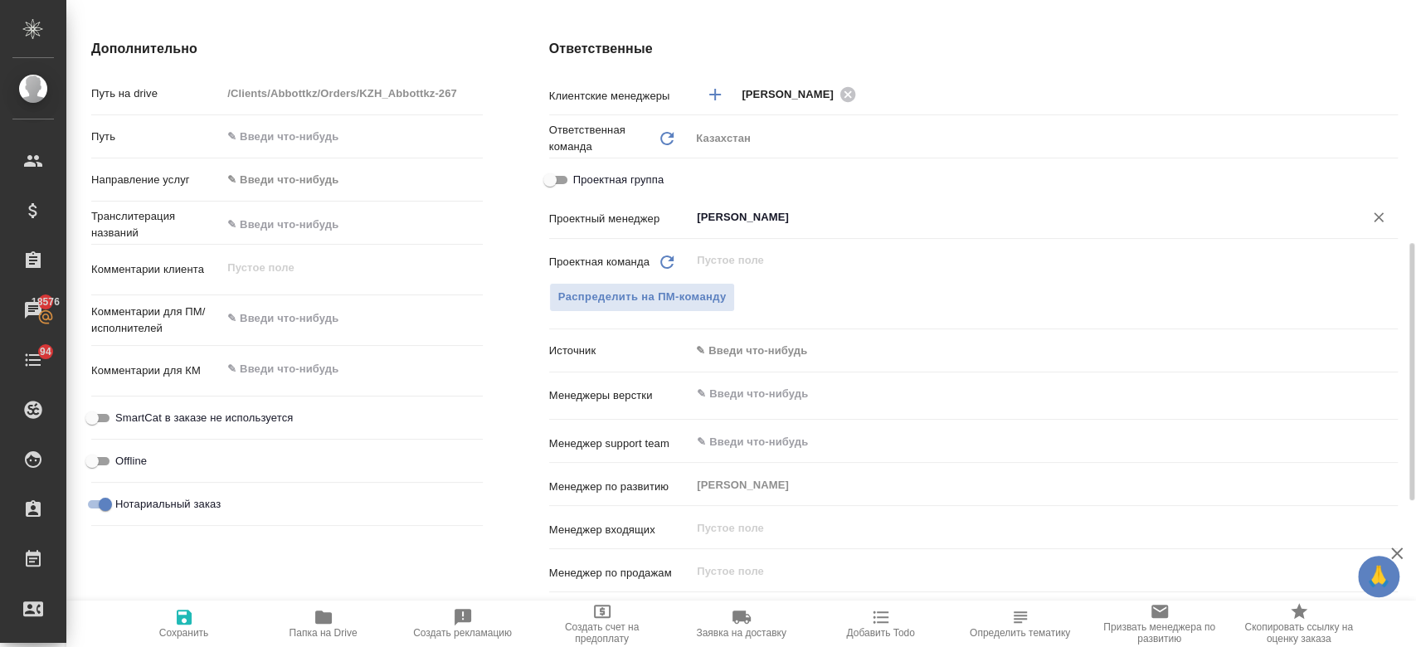
type input "Кошербаева Назерке"
click at [177, 617] on icon "button" at bounding box center [184, 617] width 15 height 15
type textarea "x"
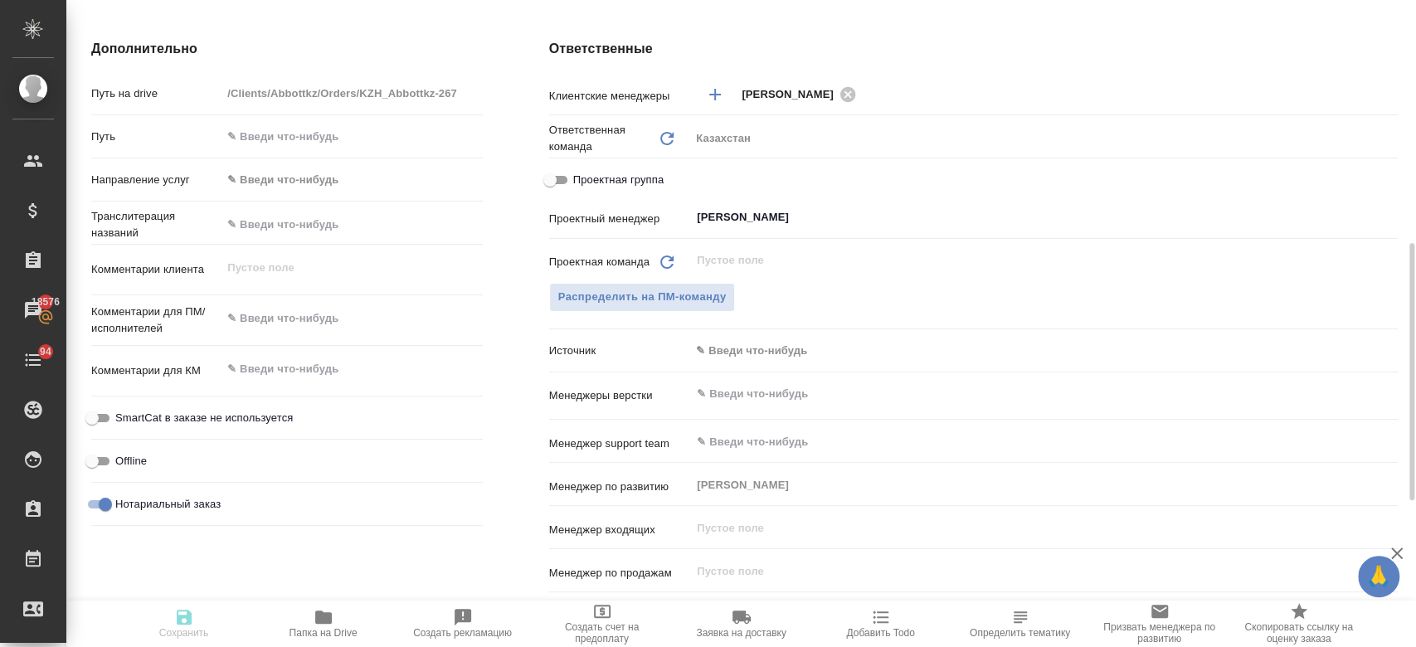
type textarea "x"
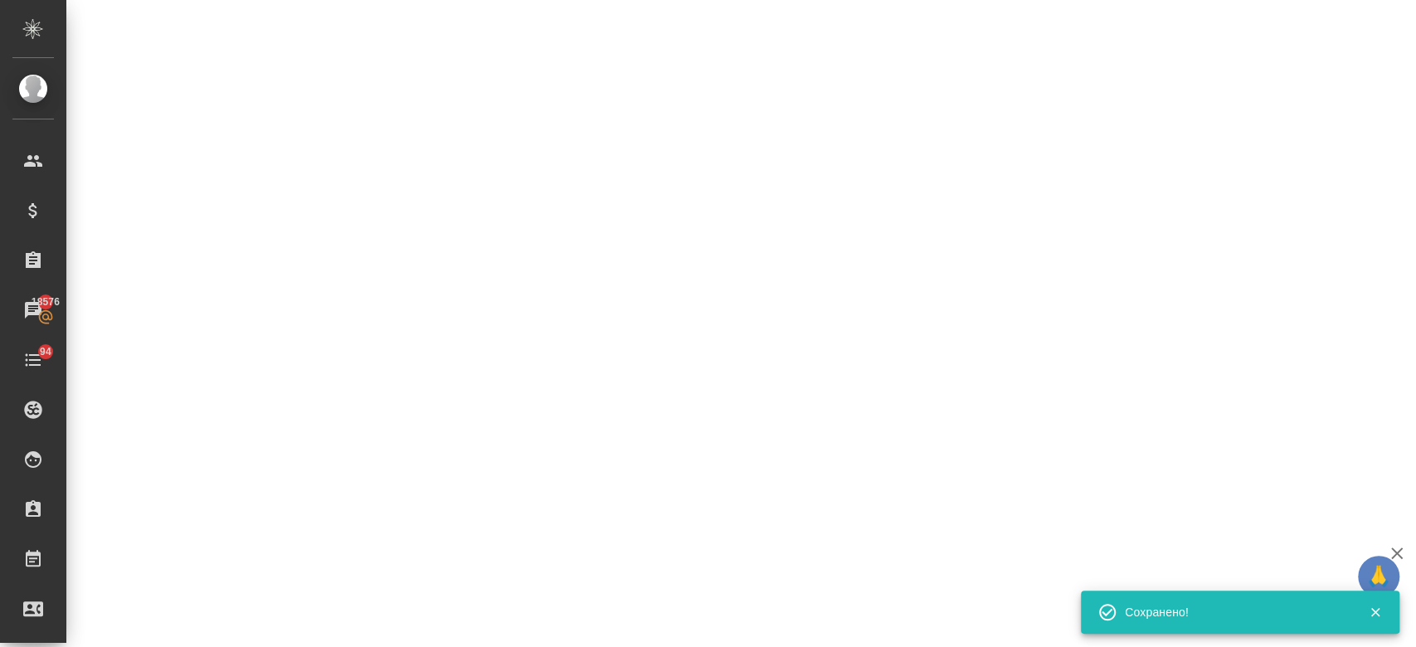
select select "RU"
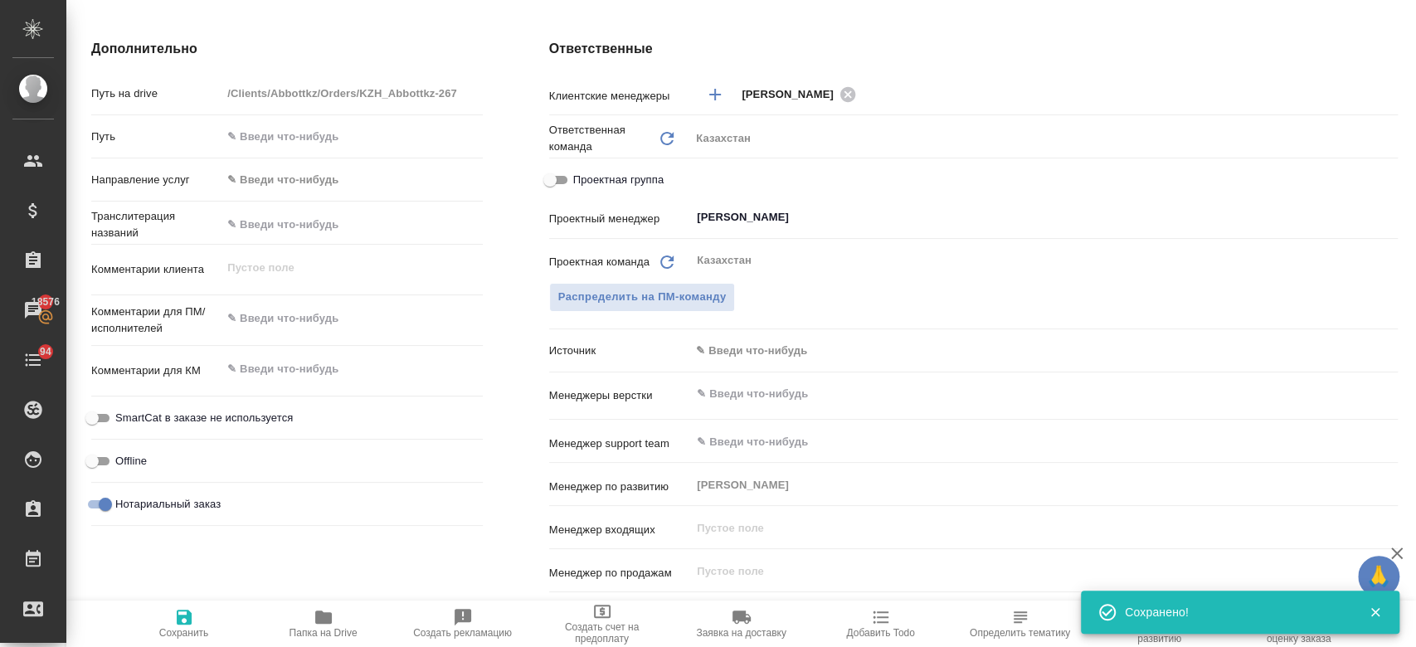
scroll to position [0, 0]
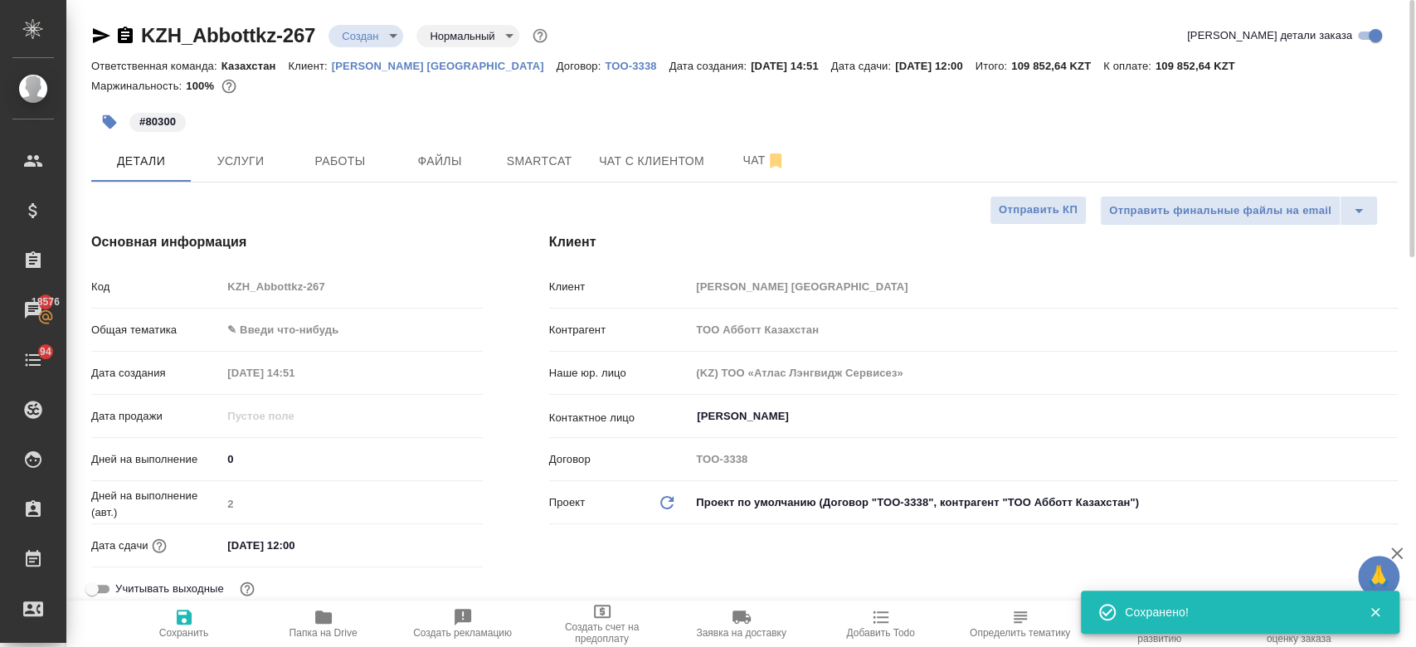
type textarea "x"
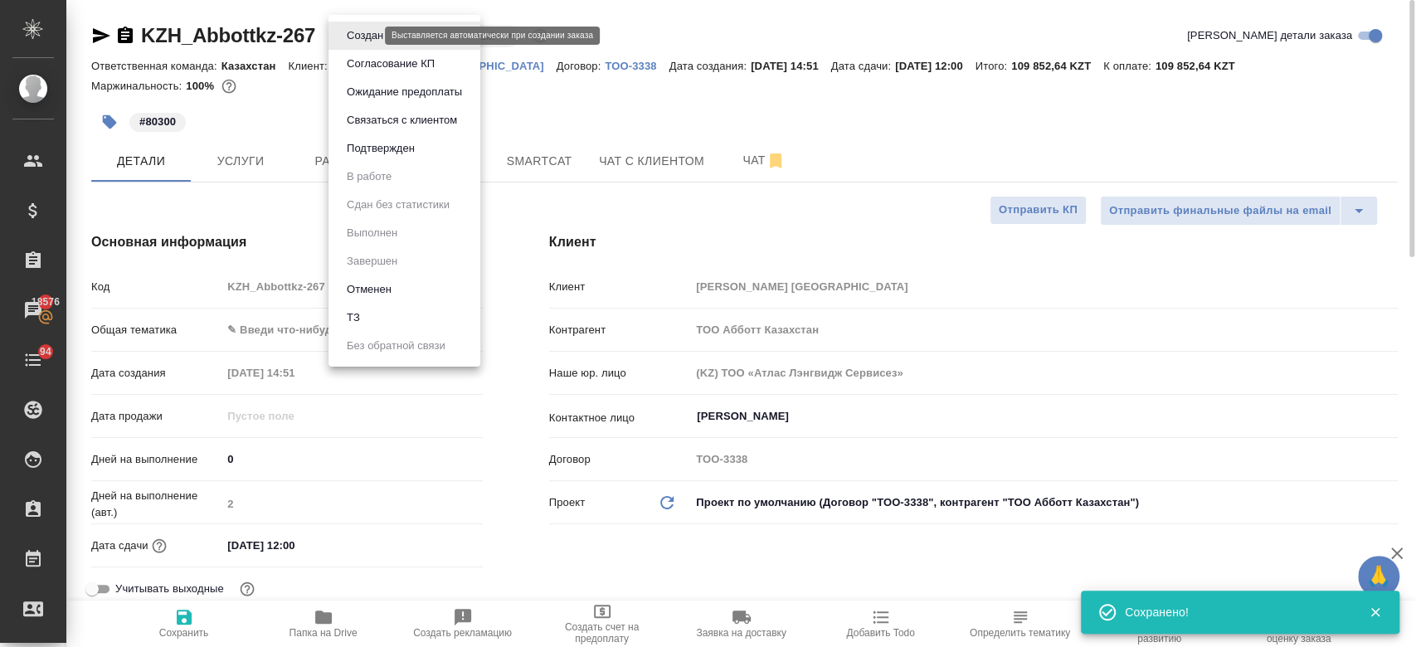
click at [370, 40] on body "🙏 .cls-1 fill:#fff; AWATERA Kosherbayeva Nazerke Клиенты Спецификации Заказы 18…" at bounding box center [708, 323] width 1416 height 647
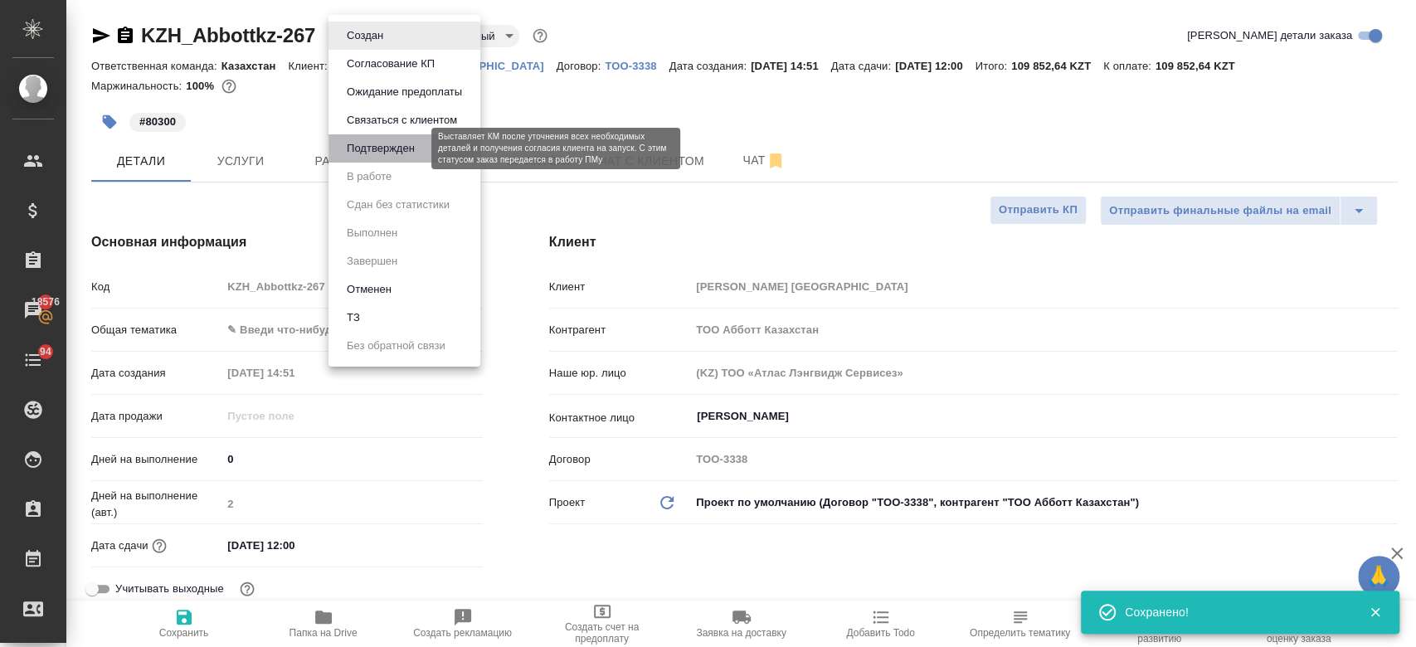
click at [381, 157] on button "Подтвержден" at bounding box center [381, 148] width 78 height 18
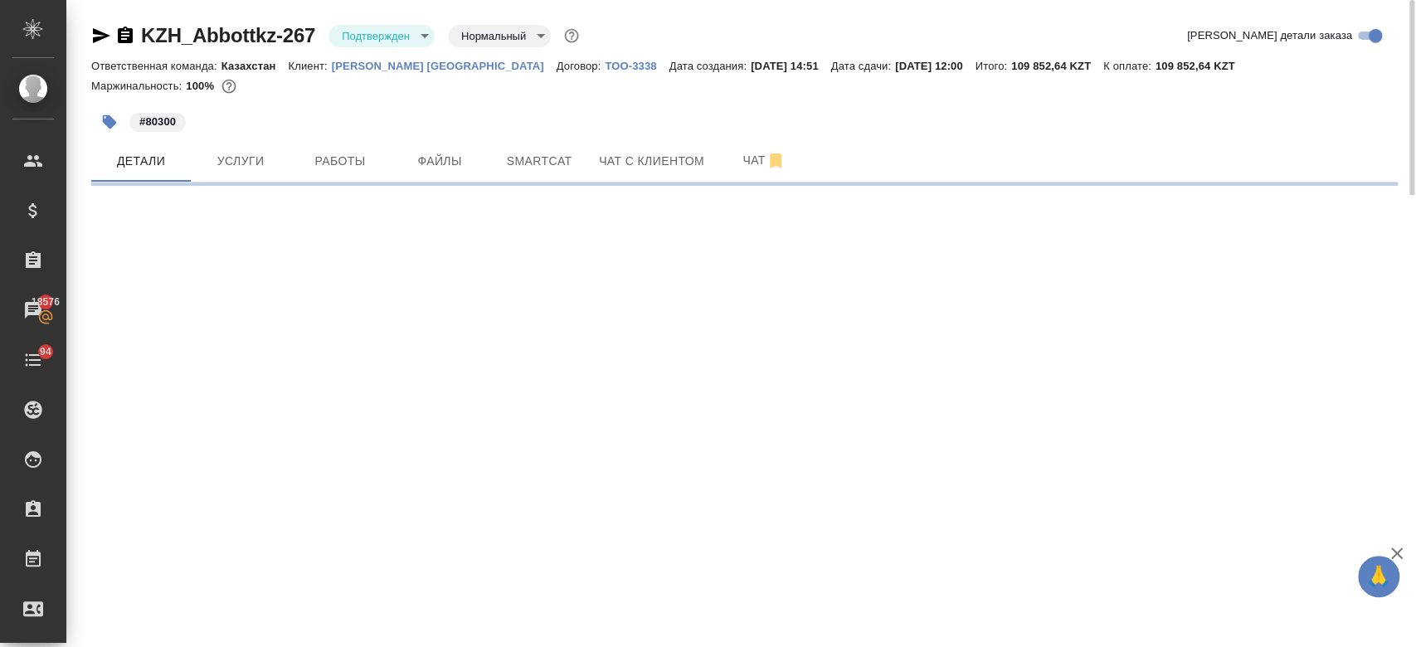
select select "RU"
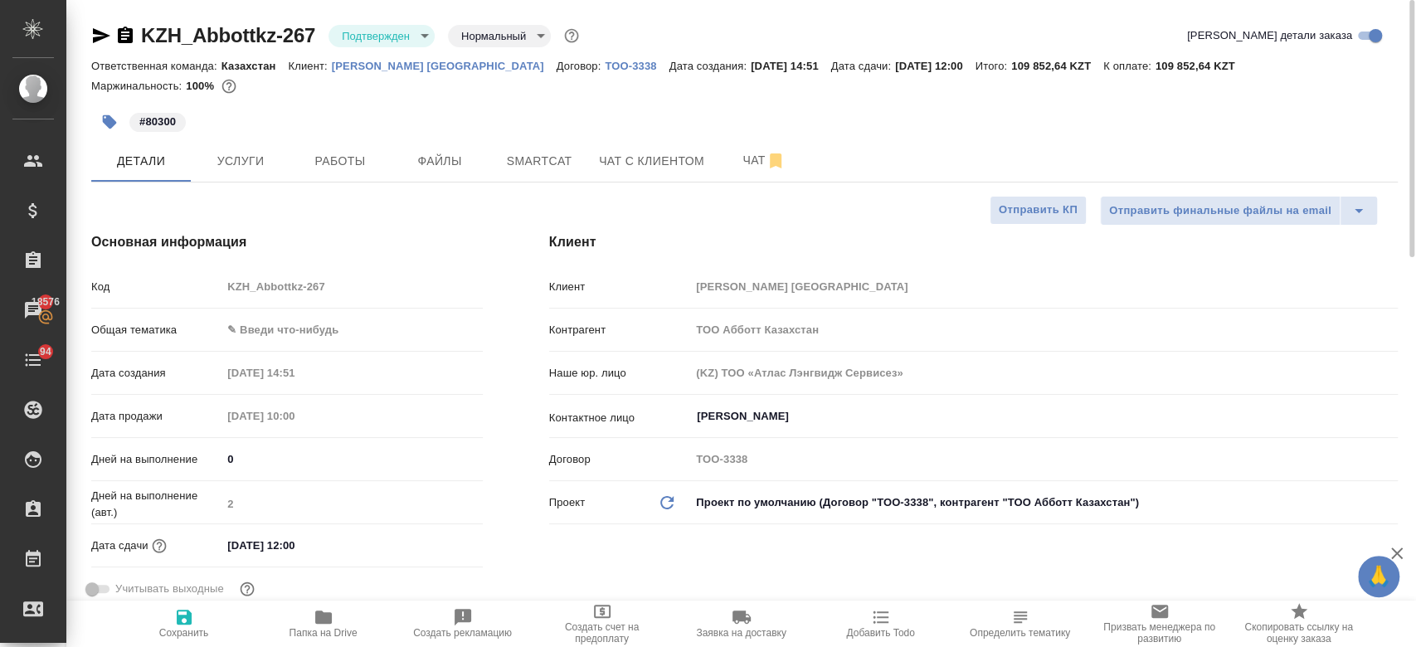
type textarea "x"
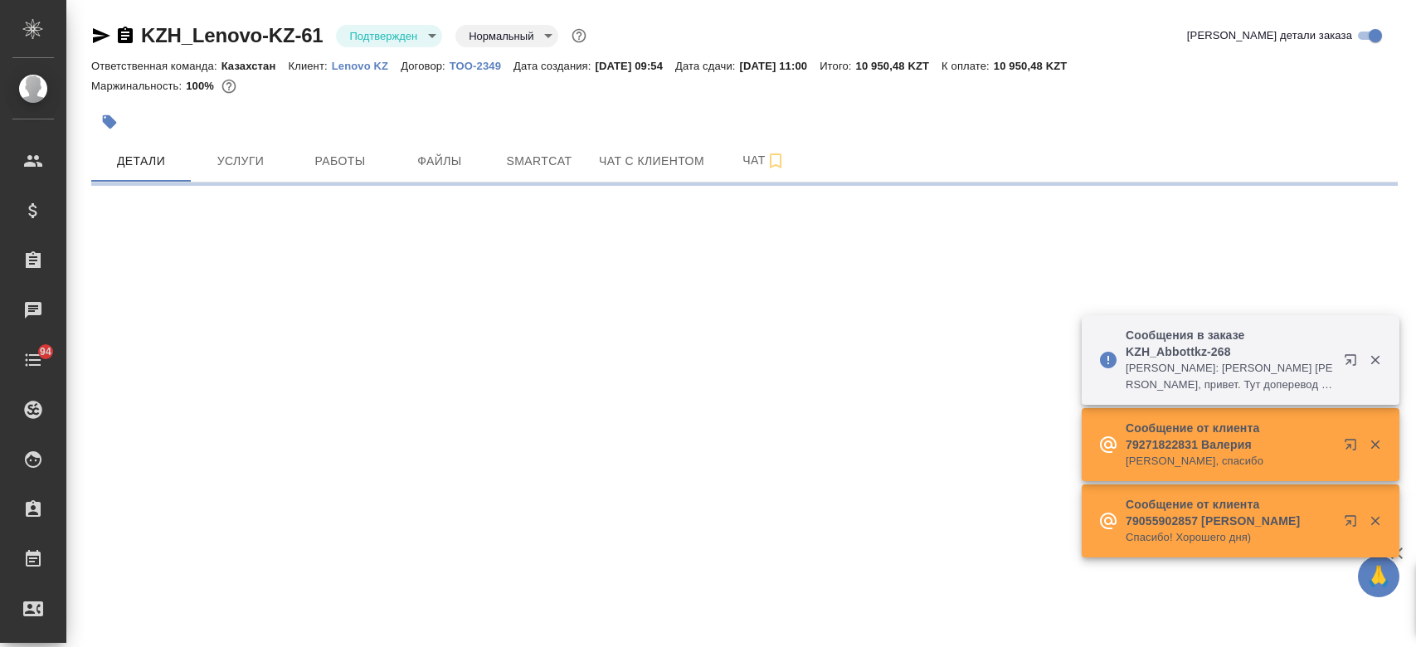
select select "RU"
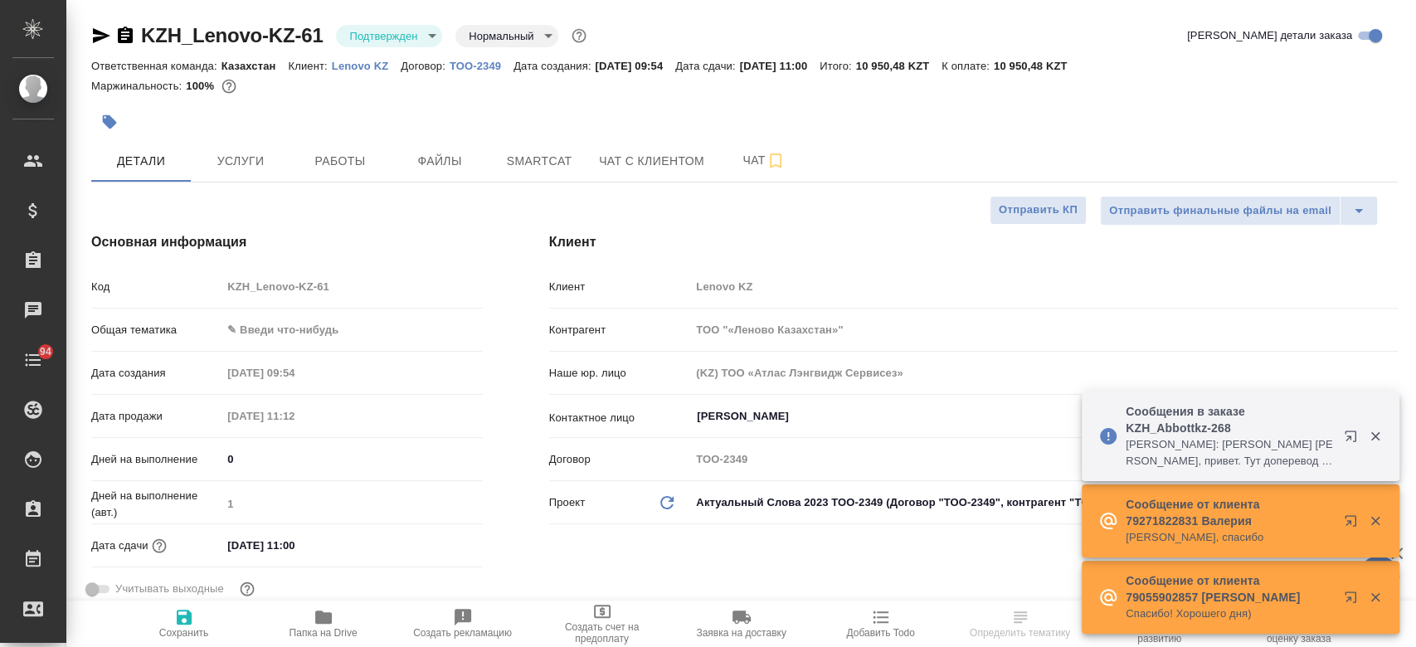
type textarea "x"
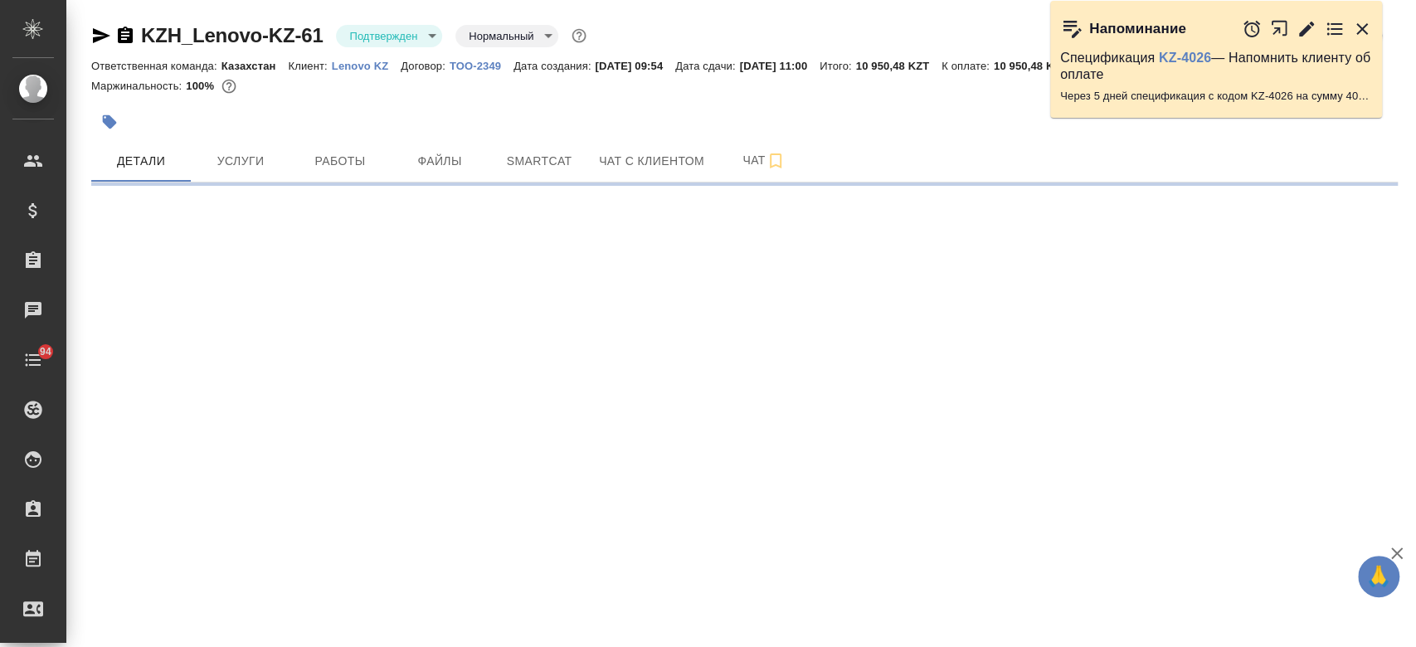
select select "RU"
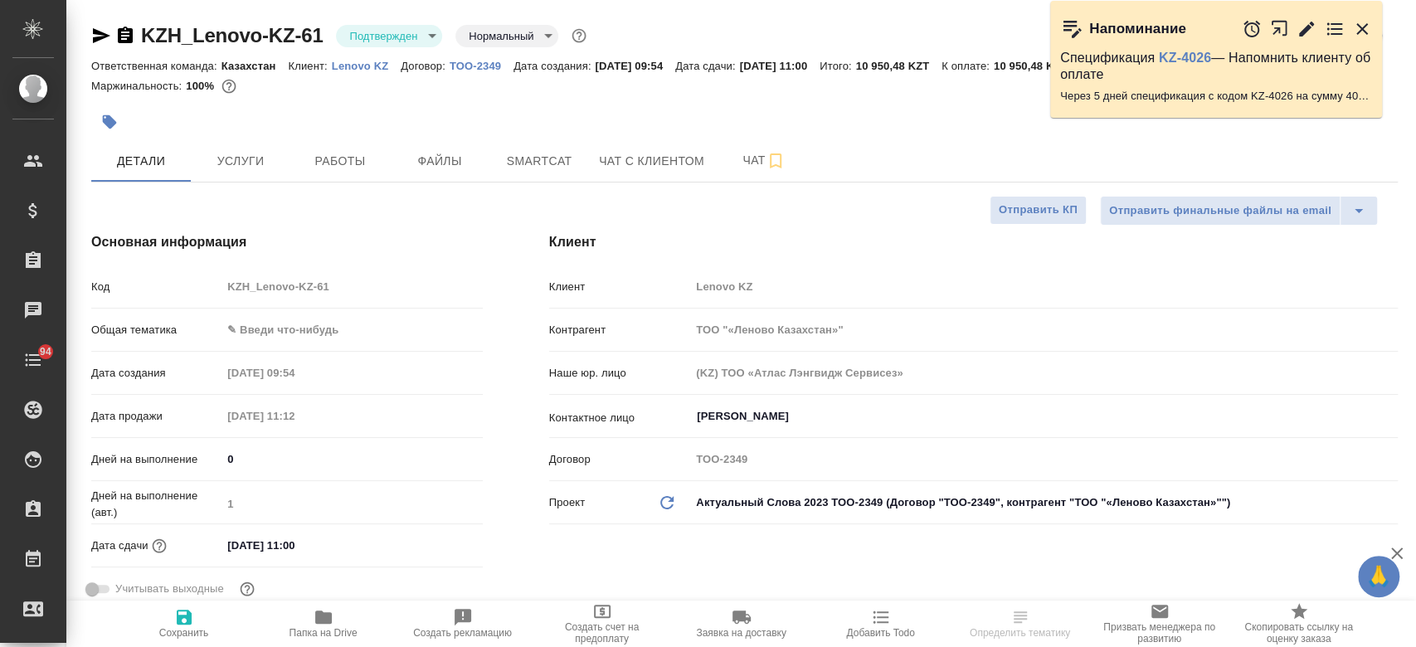
type textarea "x"
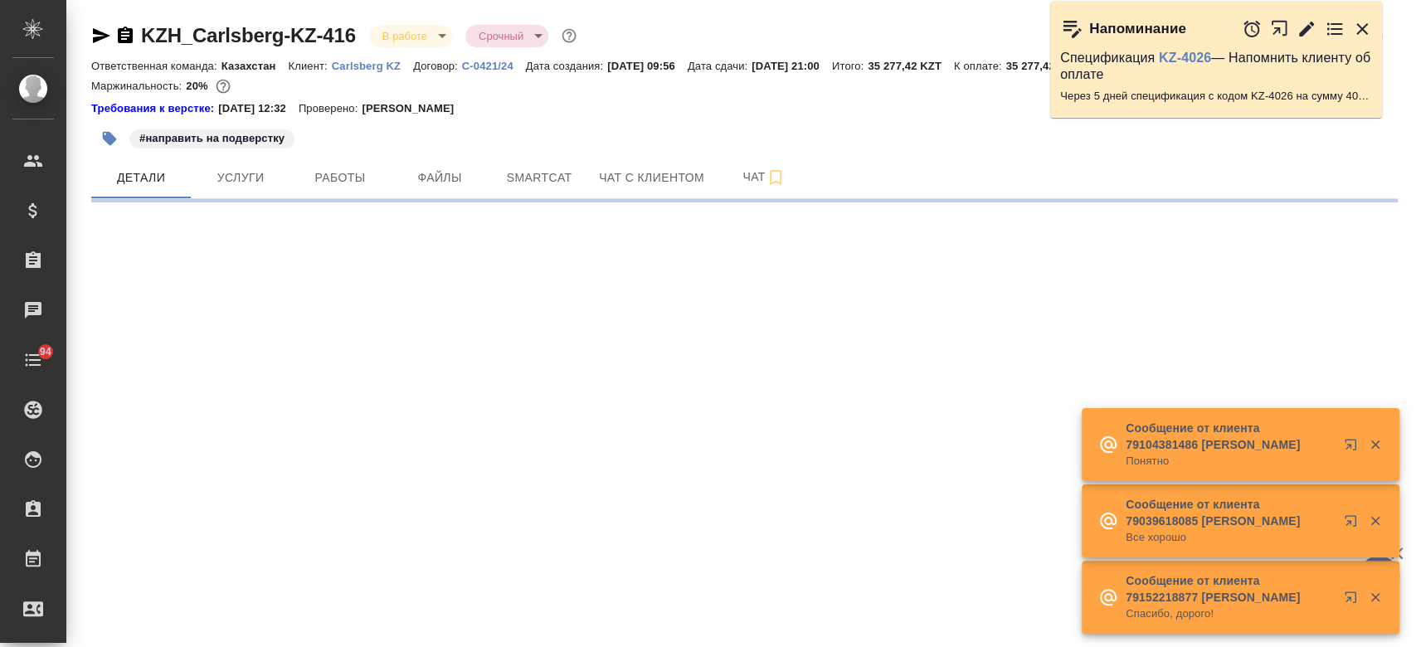
select select "RU"
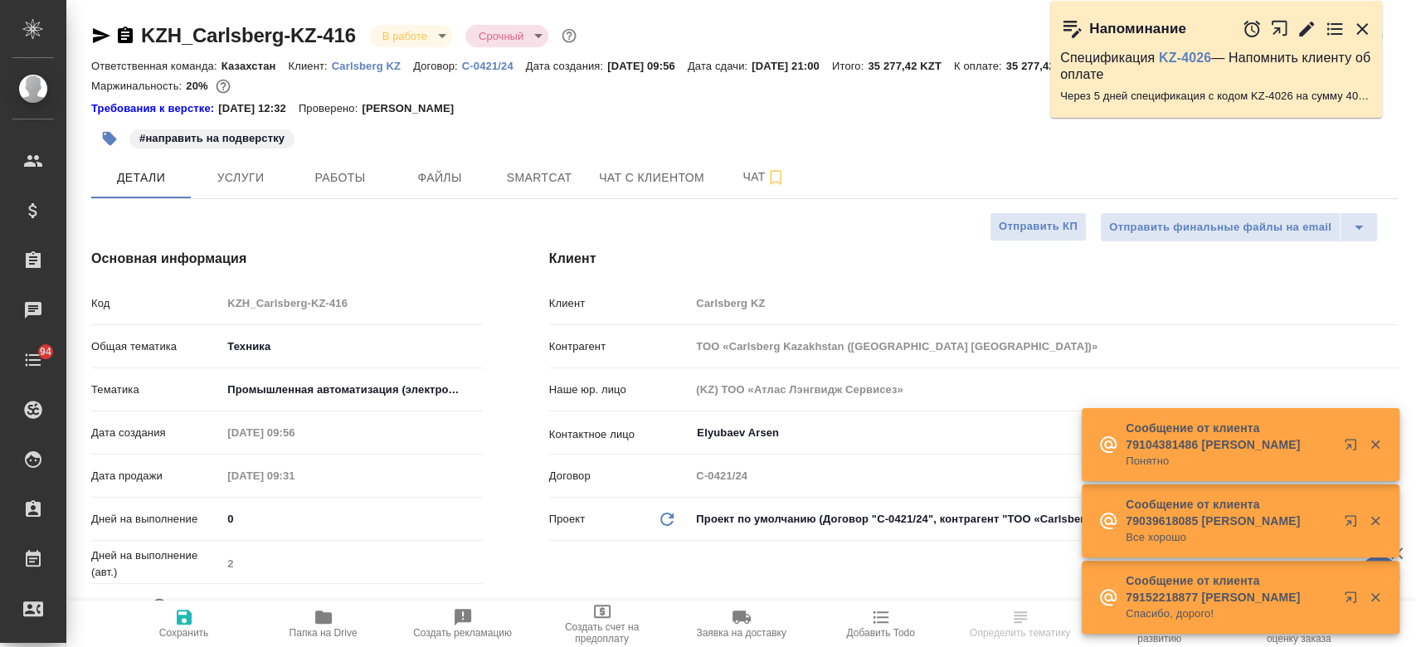
click at [362, 63] on p "Carlsberg KZ" at bounding box center [372, 66] width 81 height 12
type textarea "x"
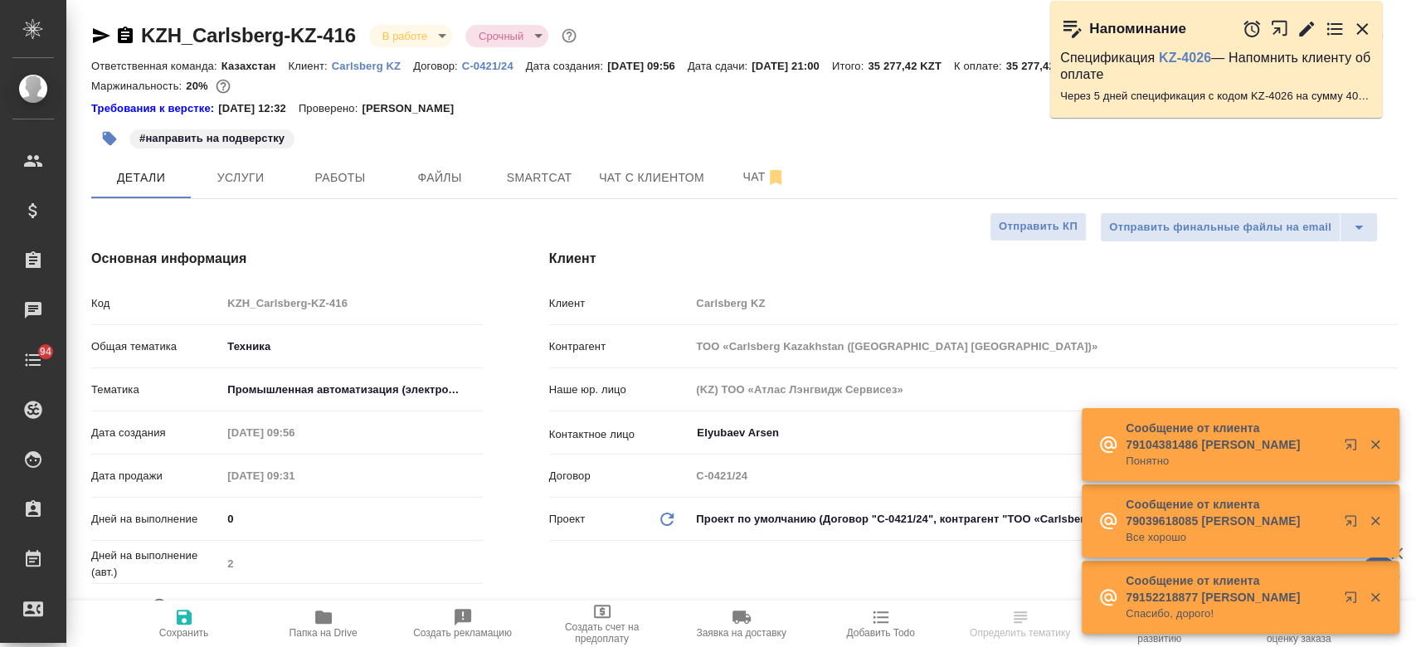
type textarea "x"
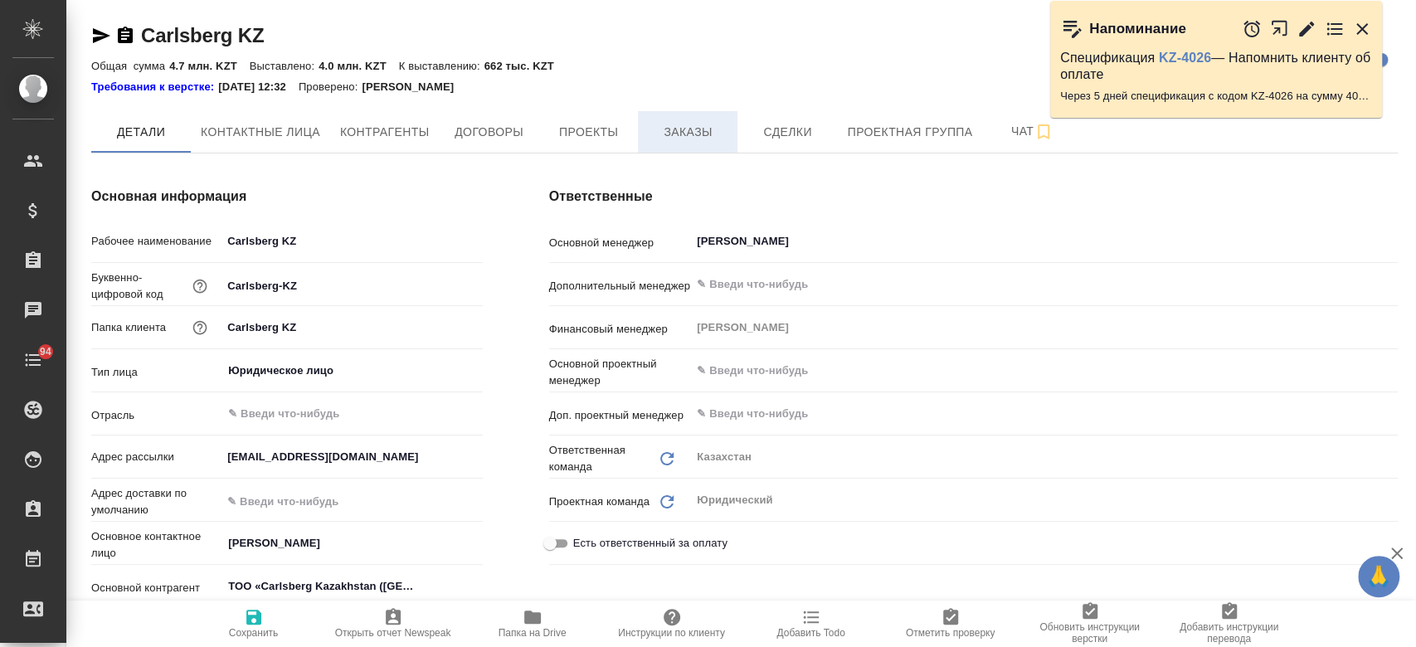
type textarea "x"
click at [690, 136] on span "Заказы" at bounding box center [688, 132] width 80 height 21
type textarea "x"
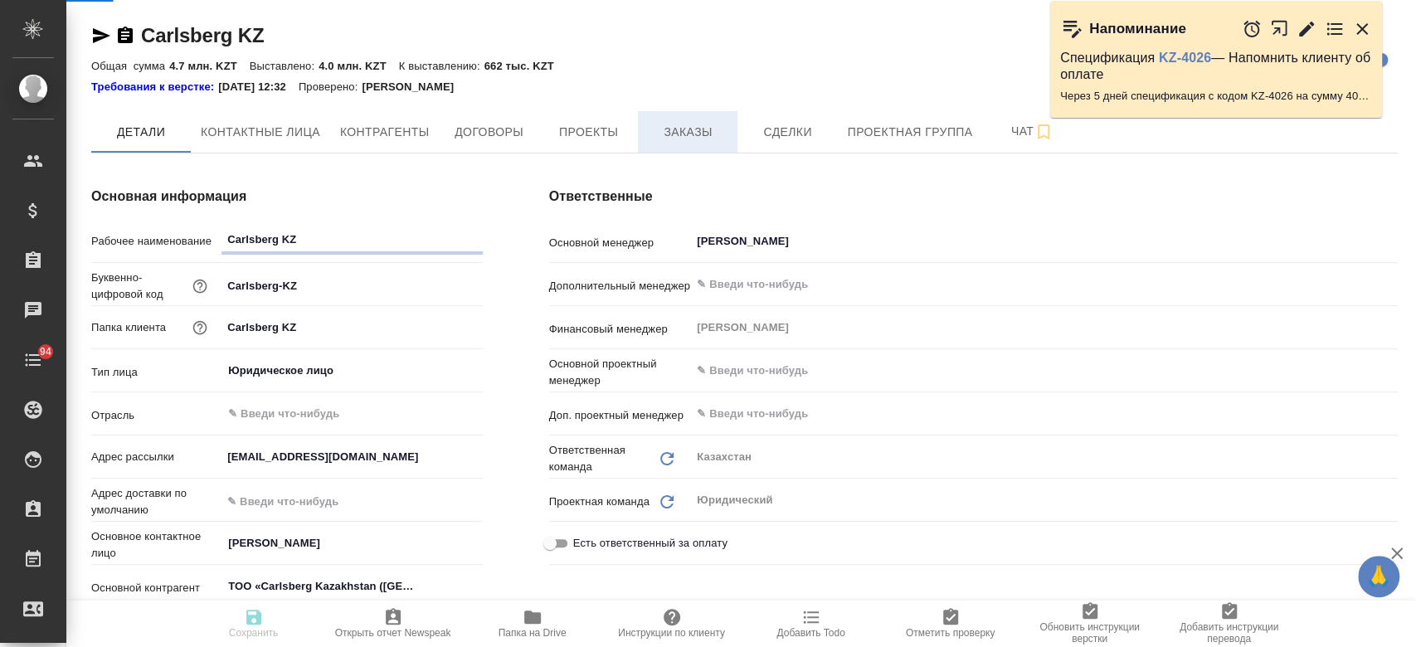
type textarea "x"
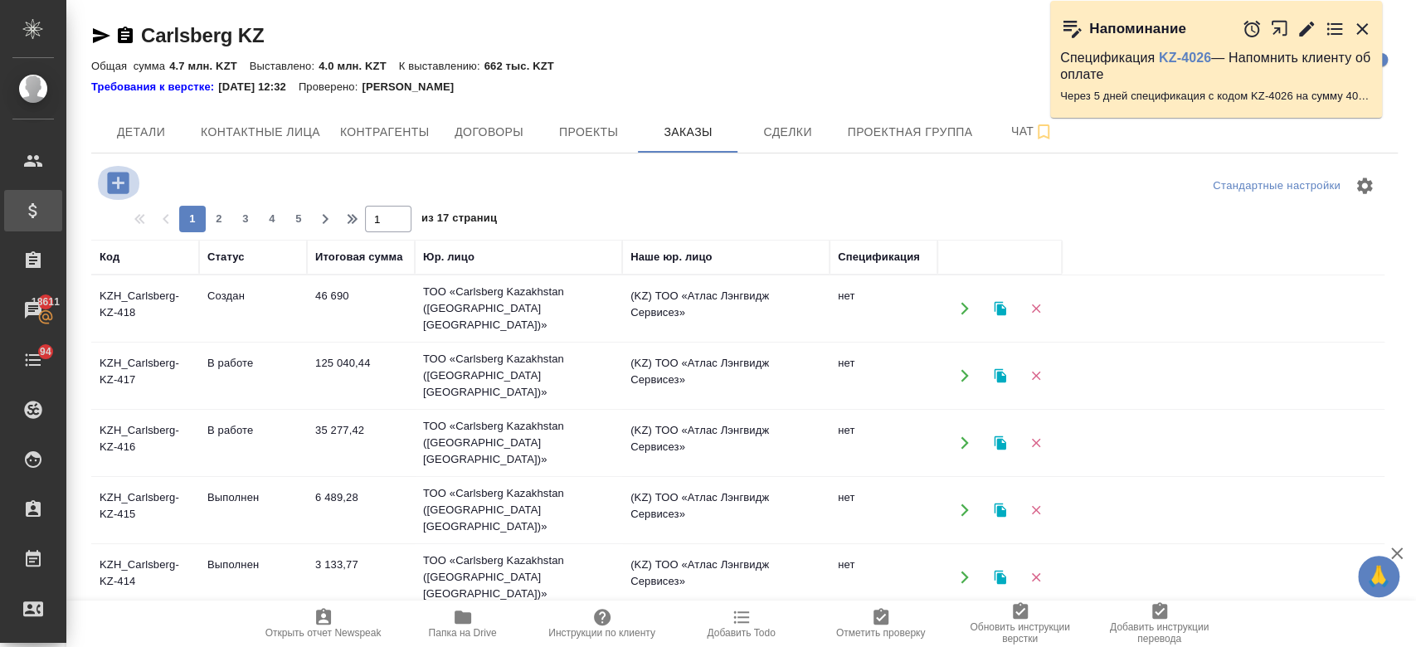
click at [118, 192] on icon "button" at bounding box center [118, 183] width 22 height 22
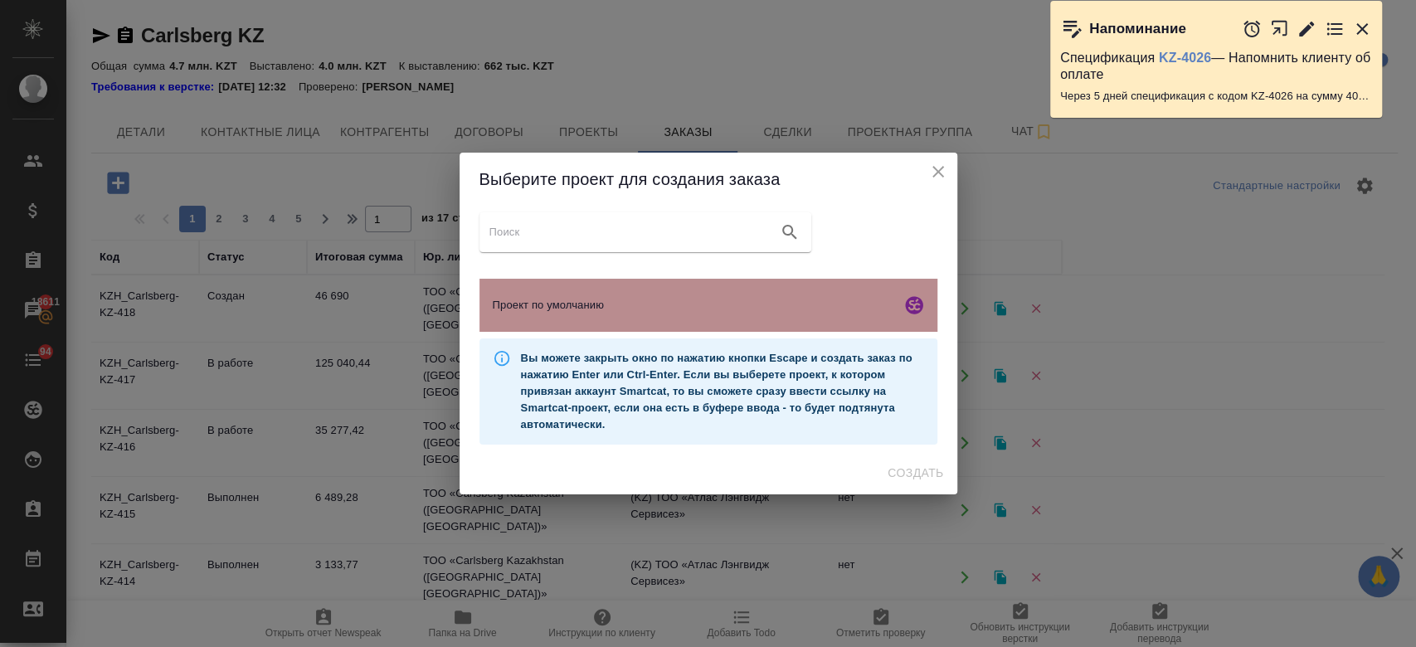
click at [573, 314] on div "Проект по умолчанию" at bounding box center [708, 305] width 458 height 53
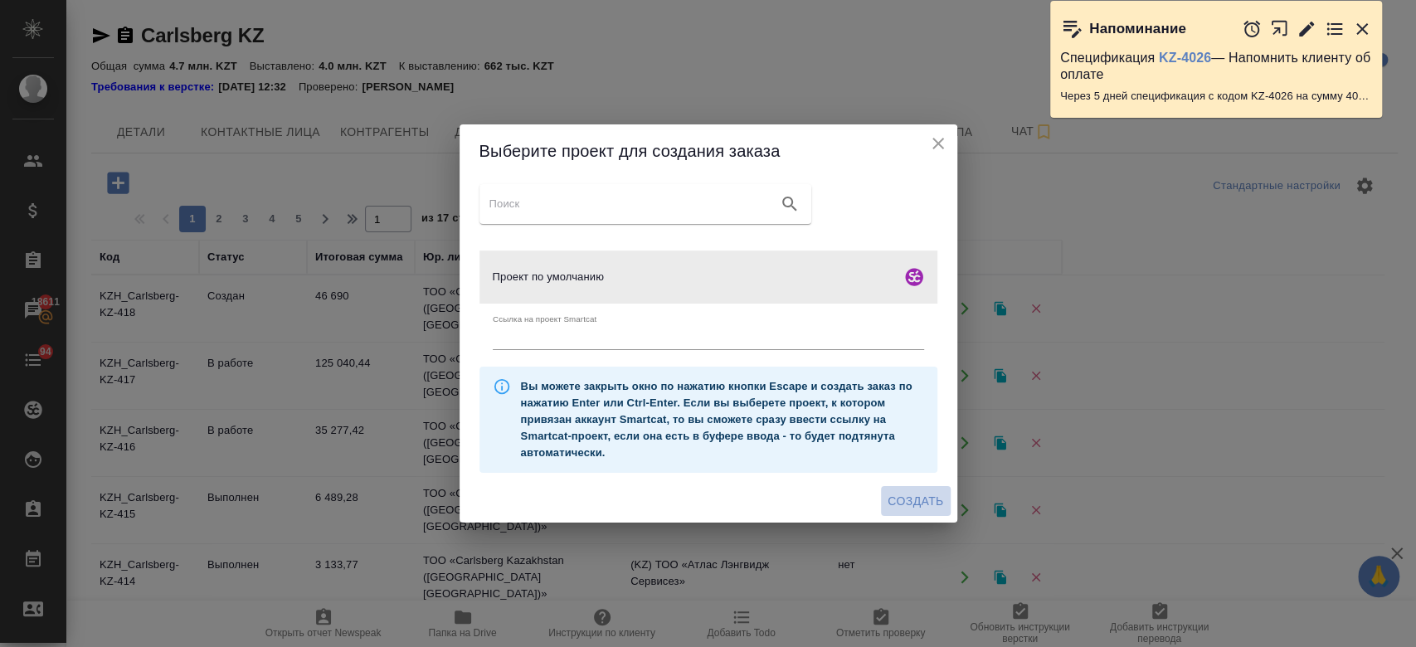
click at [938, 503] on span "Создать" at bounding box center [915, 501] width 56 height 21
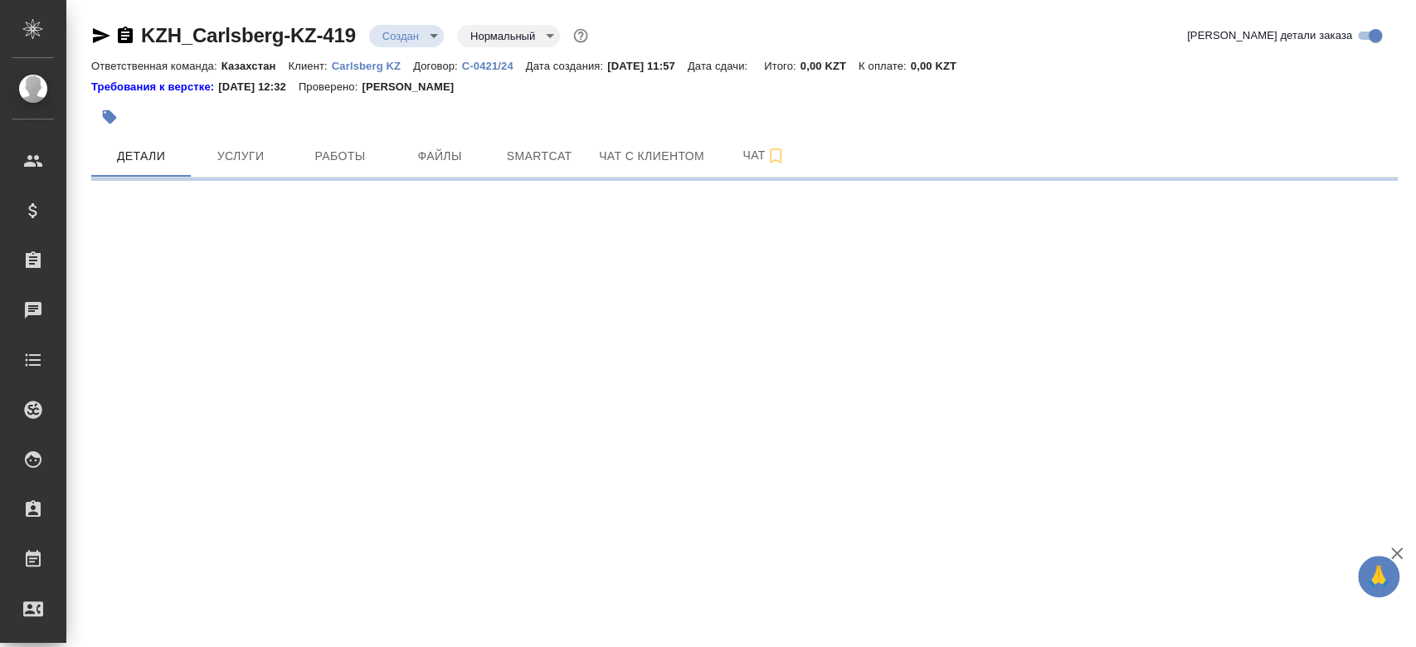
select select "RU"
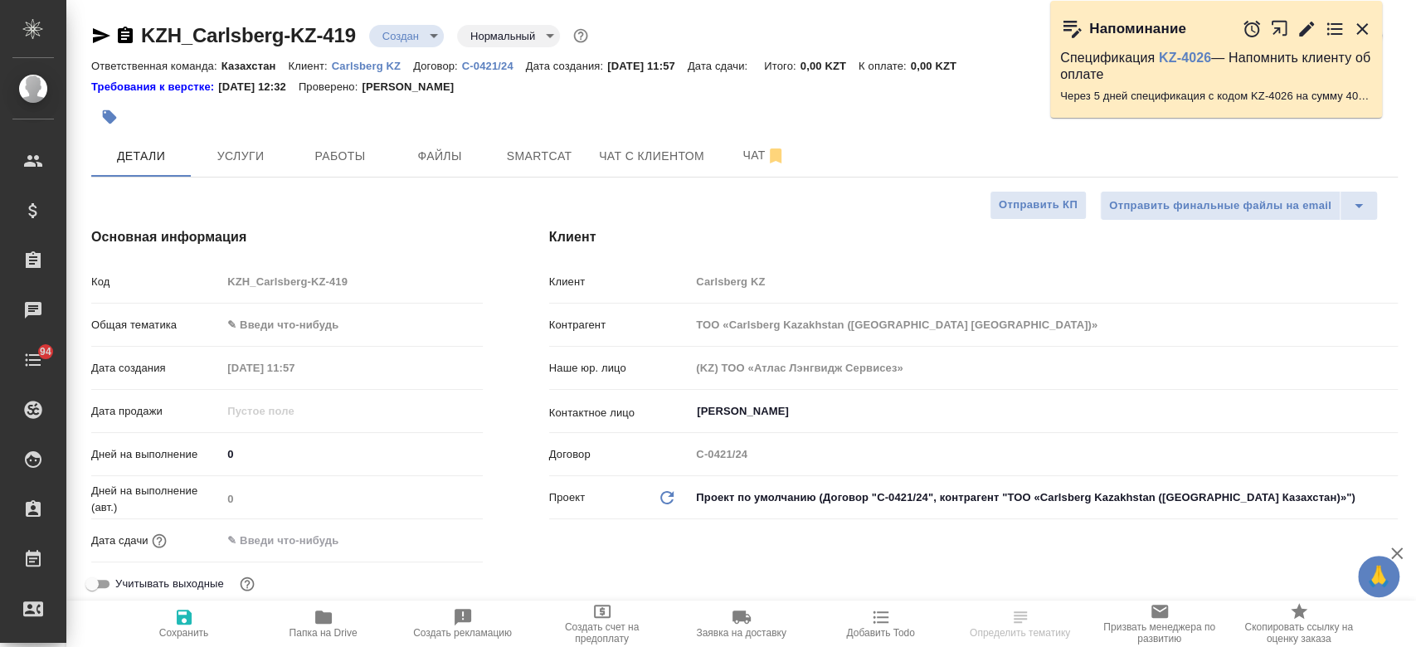
type textarea "x"
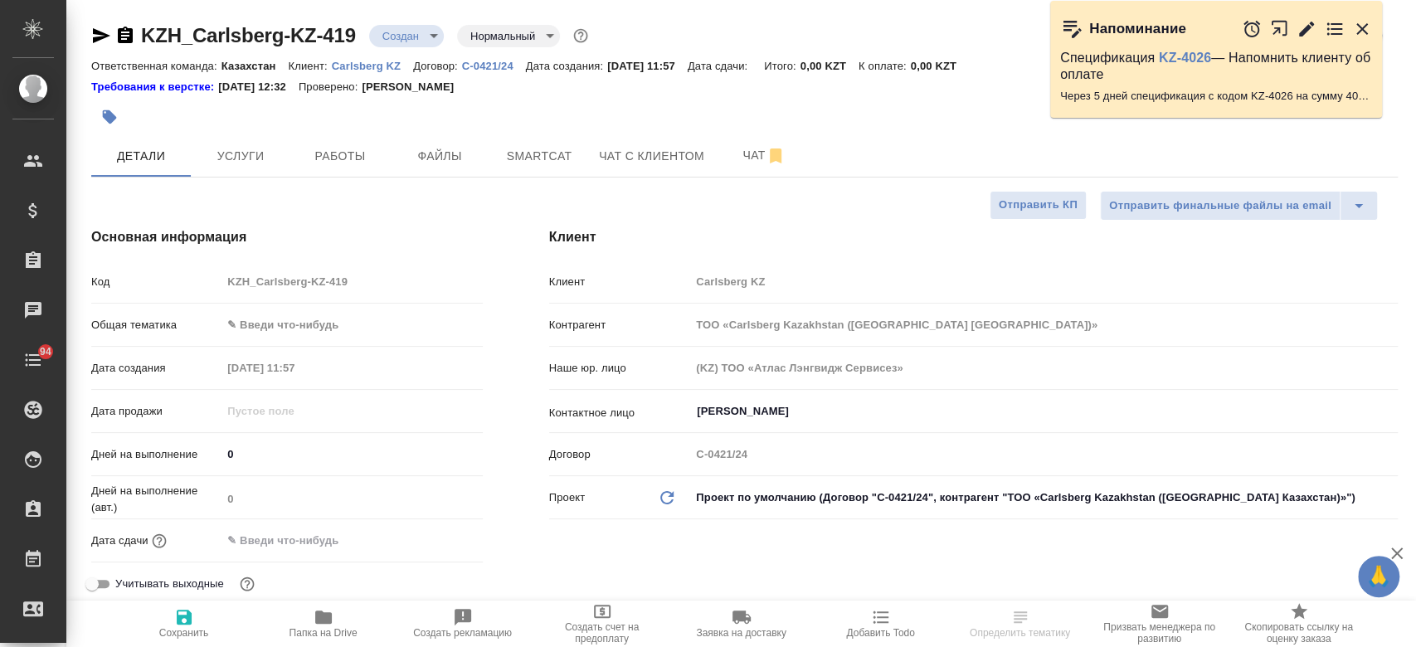
type textarea "x"
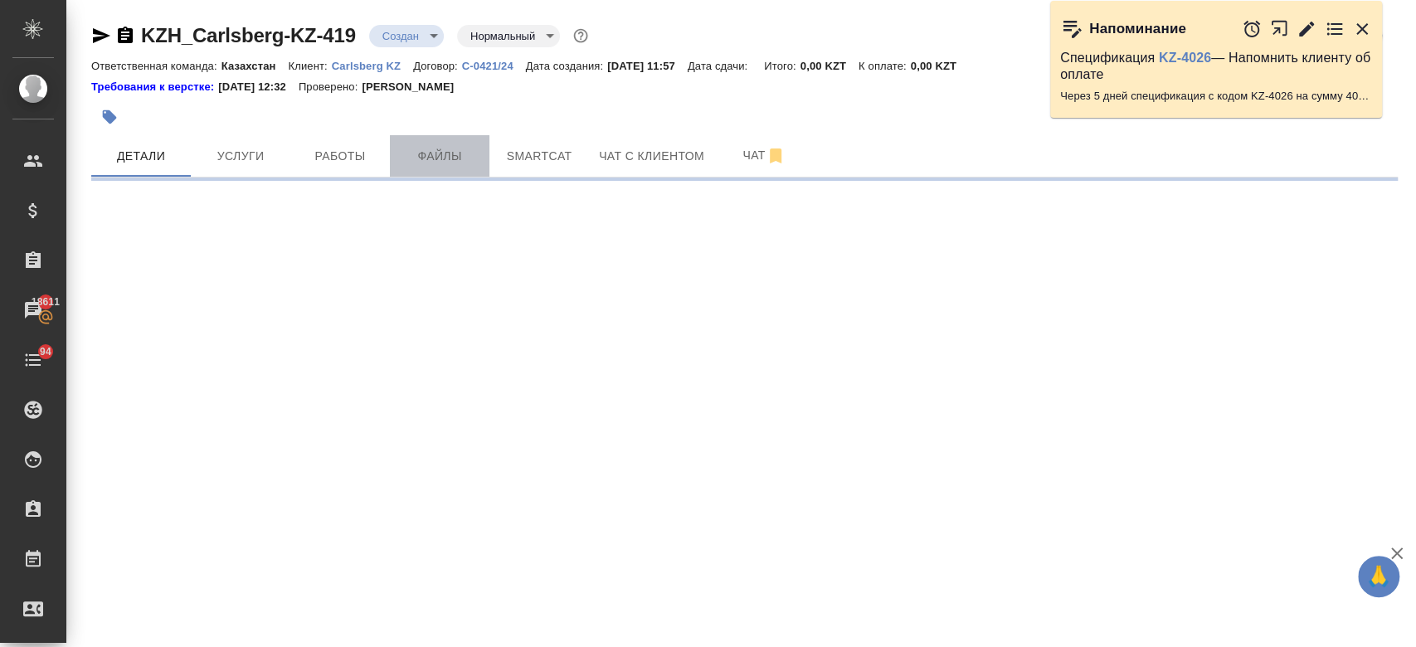
click at [435, 159] on span "Файлы" at bounding box center [440, 156] width 80 height 21
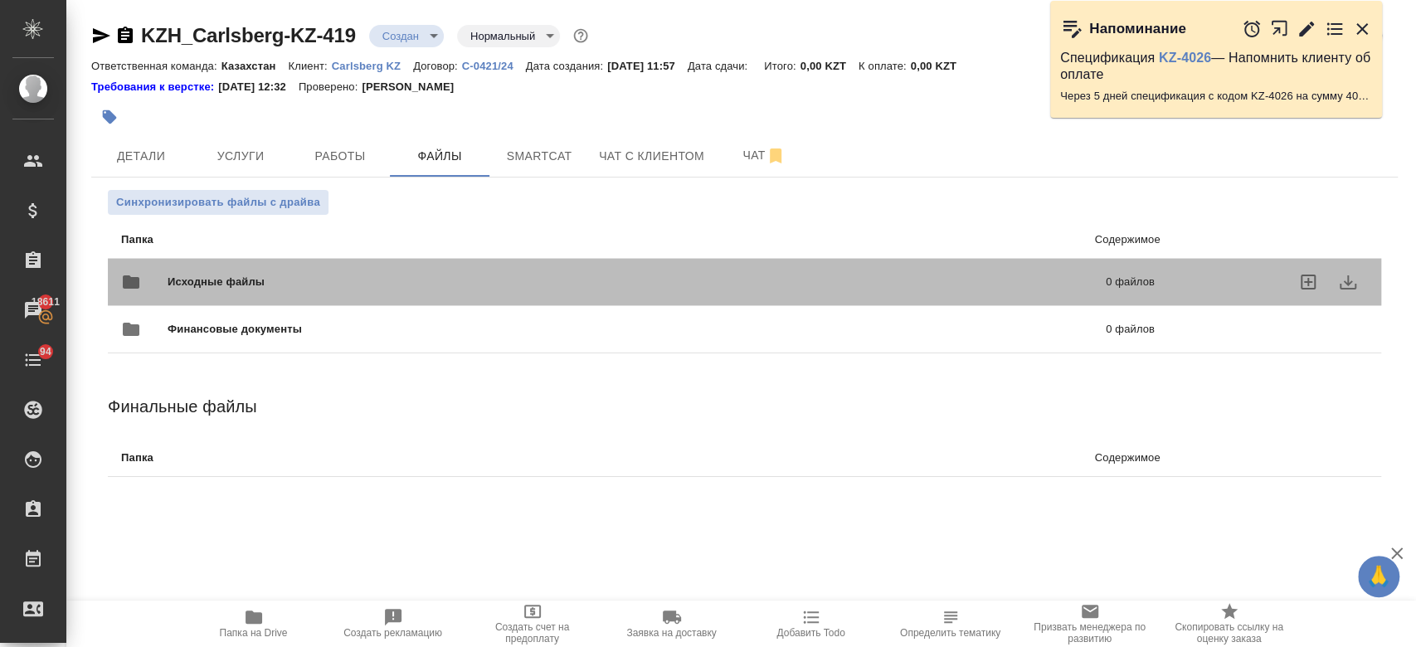
click at [334, 289] on span "Исходные файлы" at bounding box center [426, 282] width 517 height 17
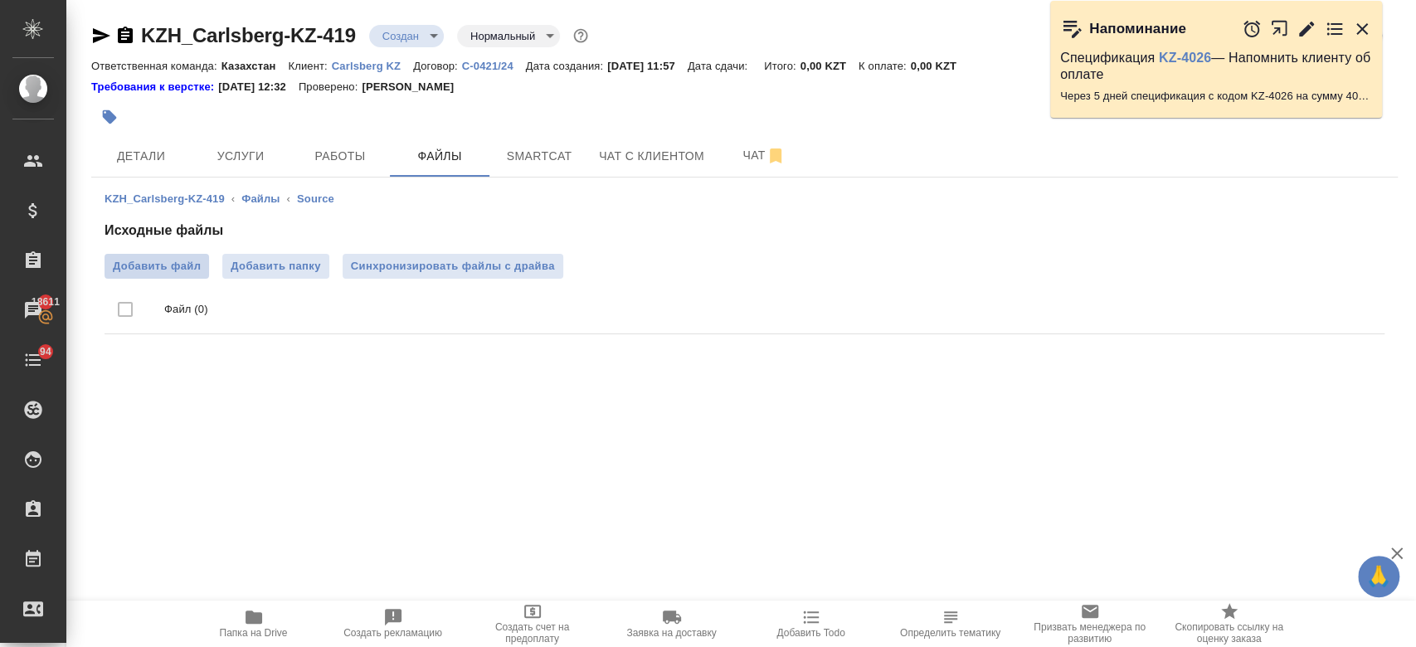
click at [179, 269] on span "Добавить файл" at bounding box center [157, 266] width 88 height 17
click at [0, 0] on input "Добавить файл" at bounding box center [0, 0] width 0 height 0
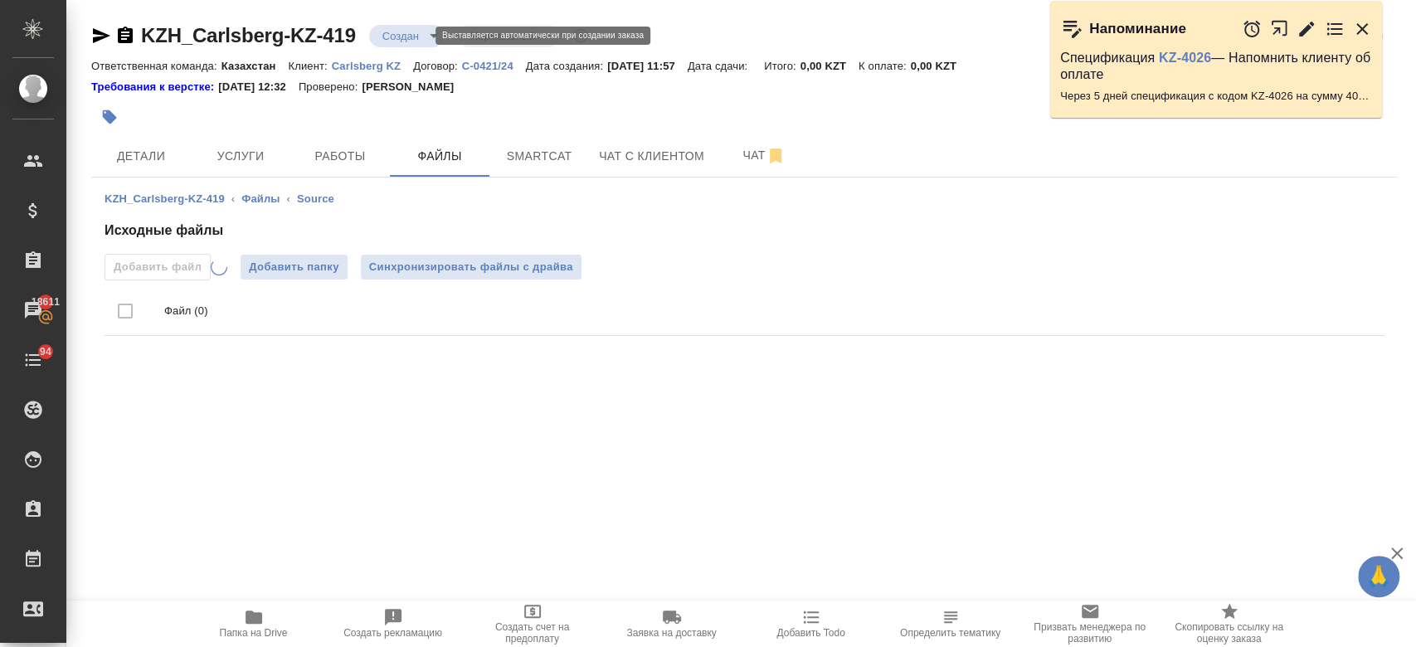
click at [414, 32] on body "🙏 .cls-1 fill:#fff; AWATERA Kosherbayeva Nazerke Клиенты Спецификации Заказы 18…" at bounding box center [708, 323] width 1416 height 647
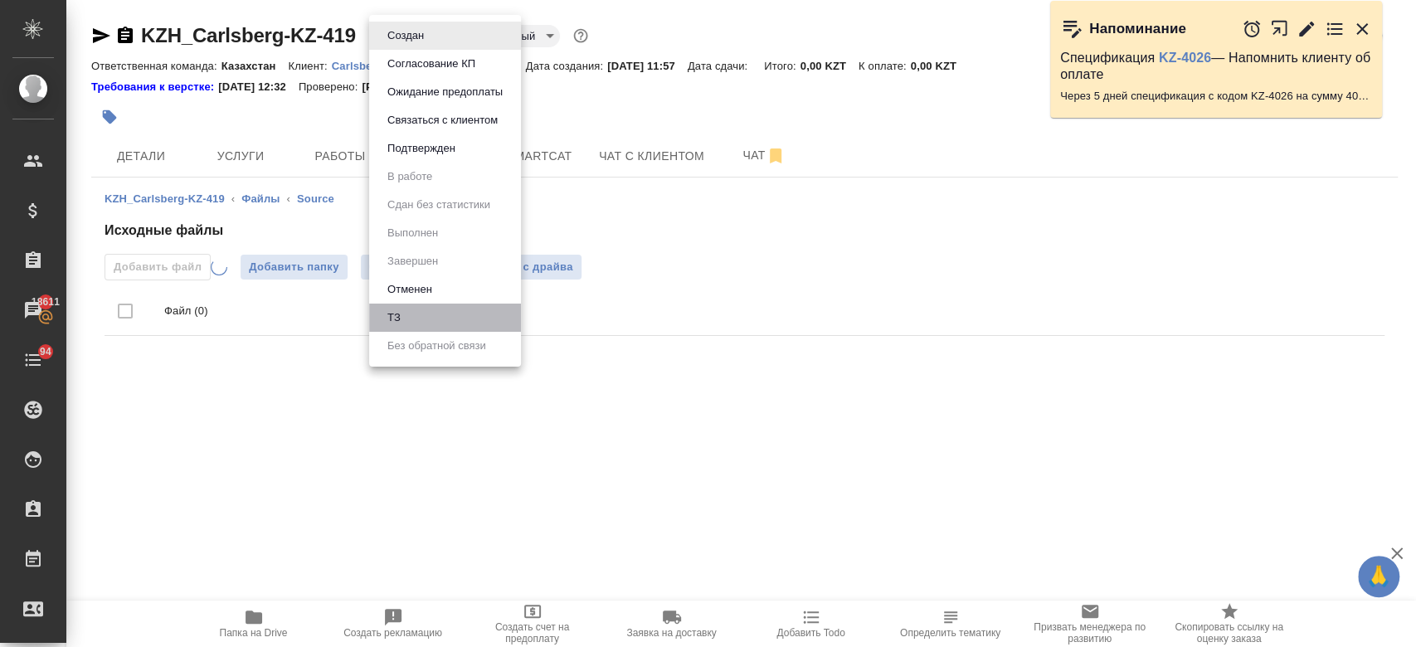
click at [433, 331] on li "ТЗ" at bounding box center [445, 318] width 152 height 28
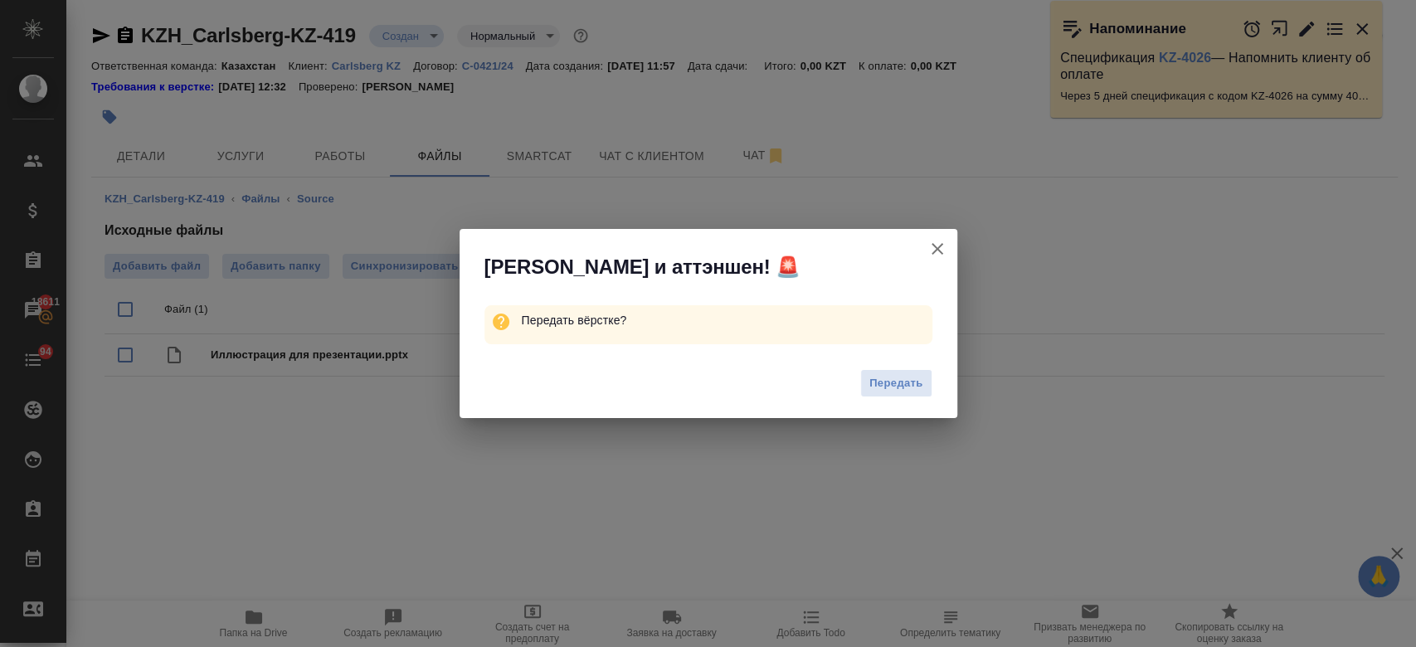
click at [903, 367] on div "Передать" at bounding box center [708, 385] width 498 height 66
click at [903, 378] on span "Передать" at bounding box center [896, 383] width 54 height 19
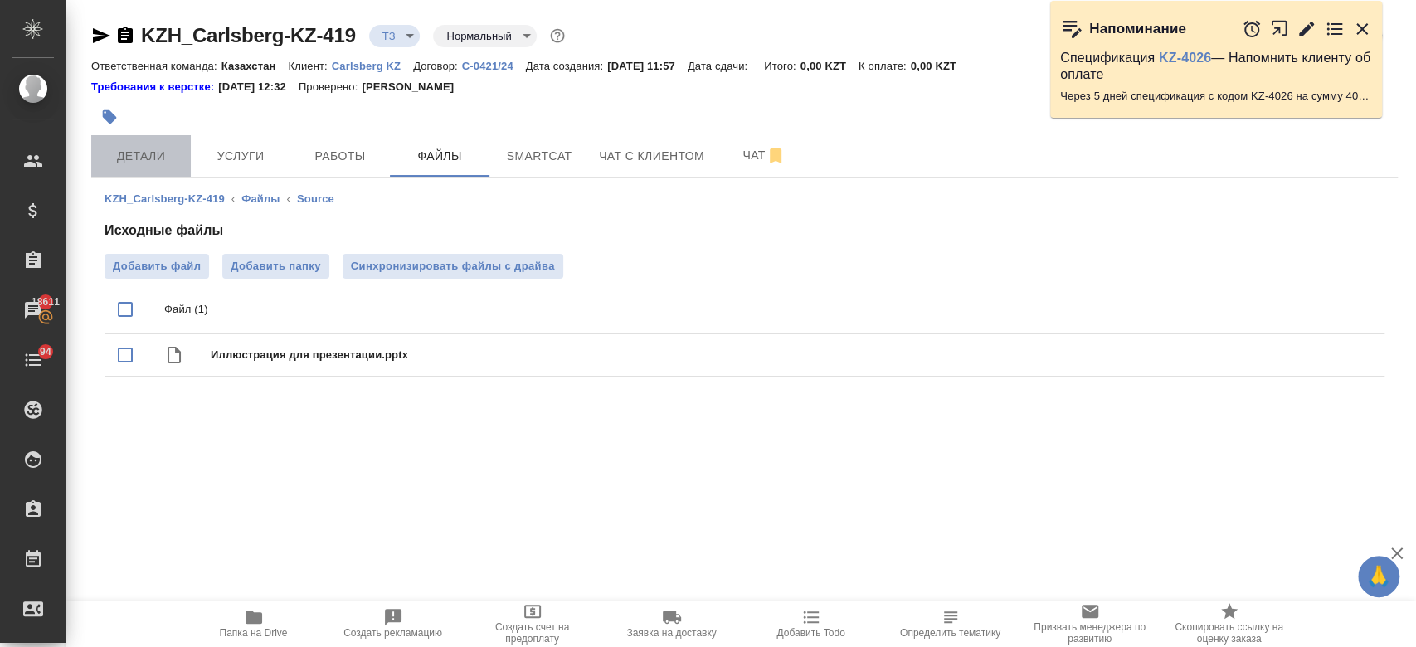
click at [159, 151] on span "Детали" at bounding box center [141, 156] width 80 height 21
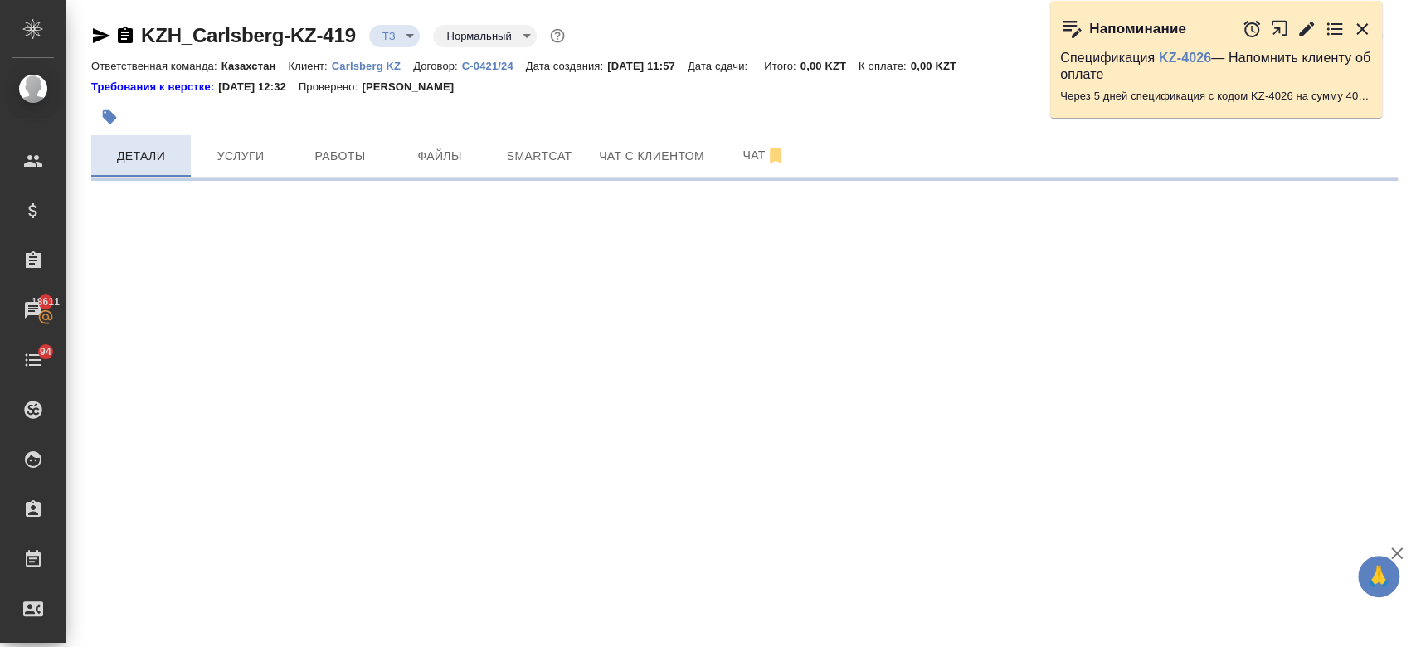
select select "RU"
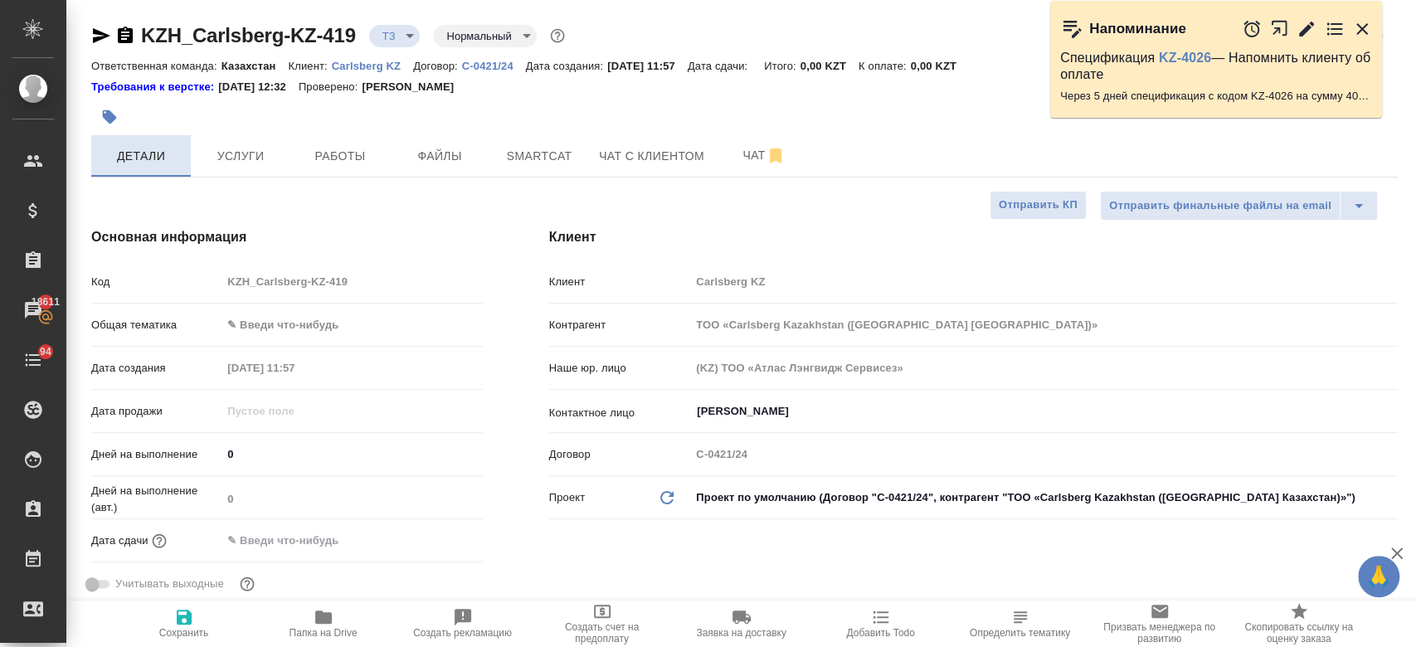
type textarea "x"
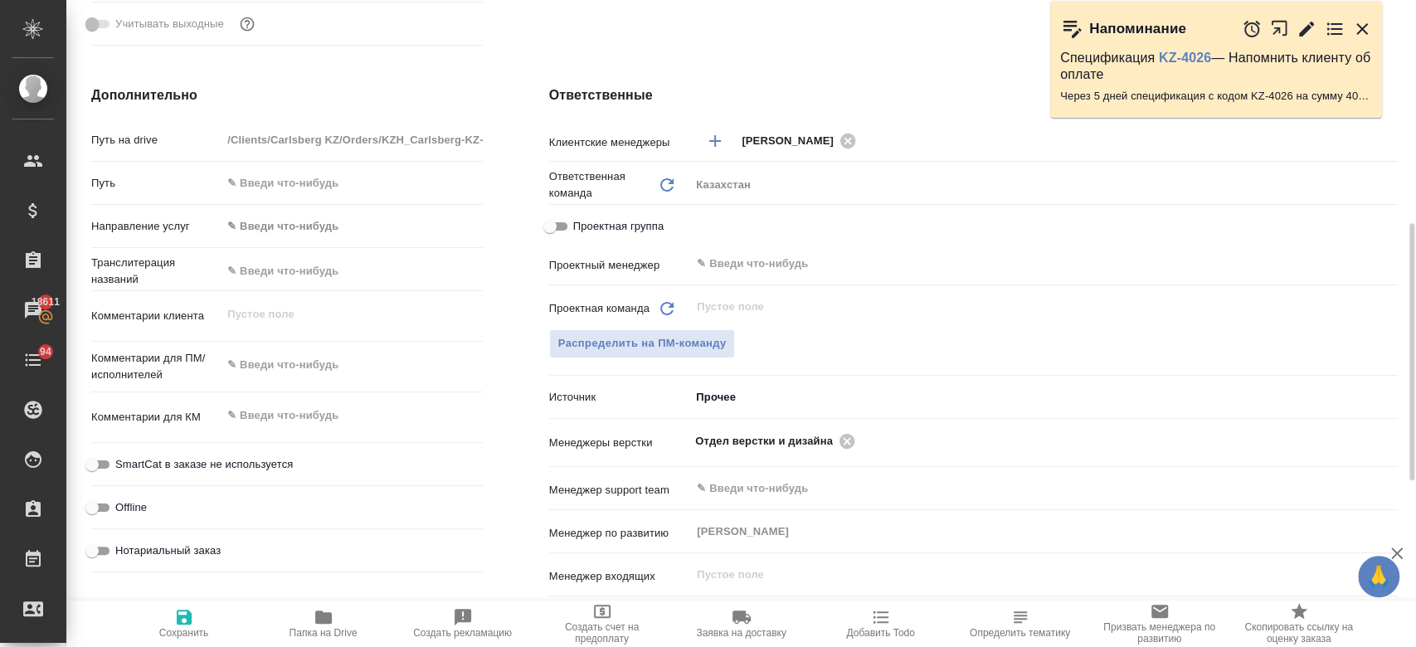
scroll to position [573, 0]
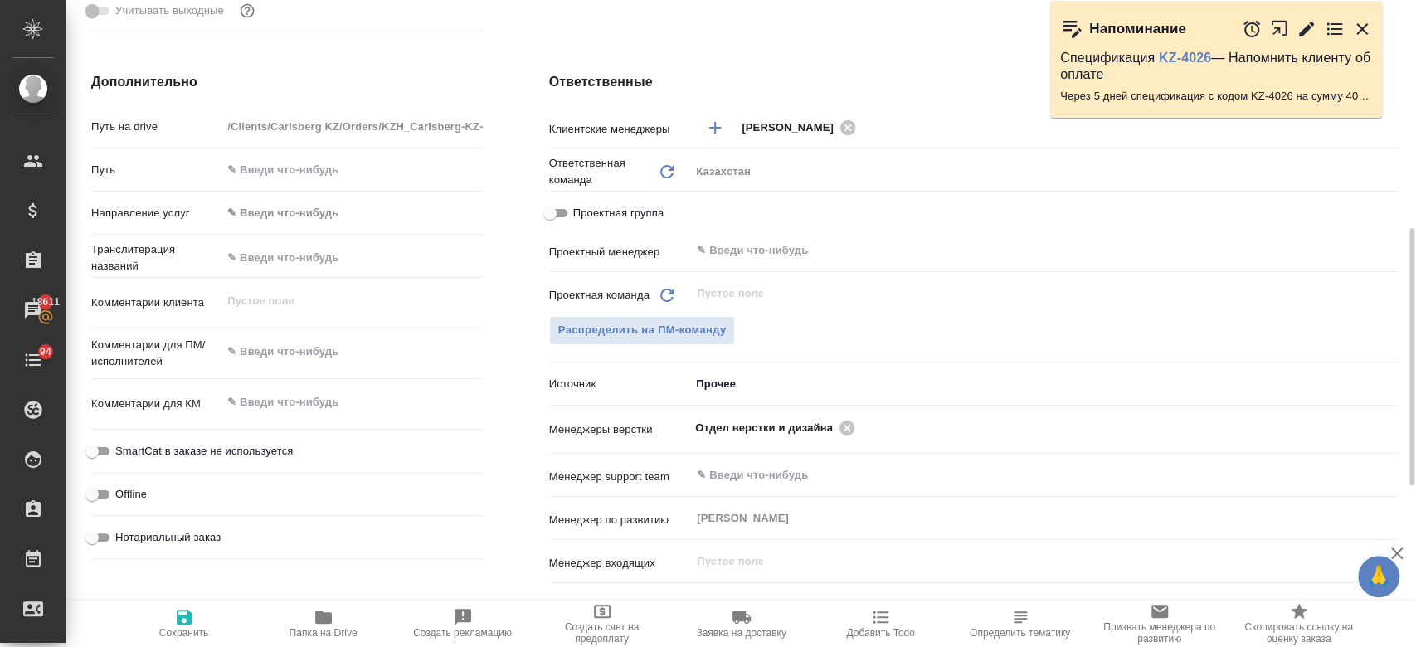
click at [294, 367] on div "x" at bounding box center [351, 353] width 260 height 36
type textarea "x"
paste textarea "брать на слайде дату и логотип"
type textarea "брать на слайде дату и логотип"
type textarea "x"
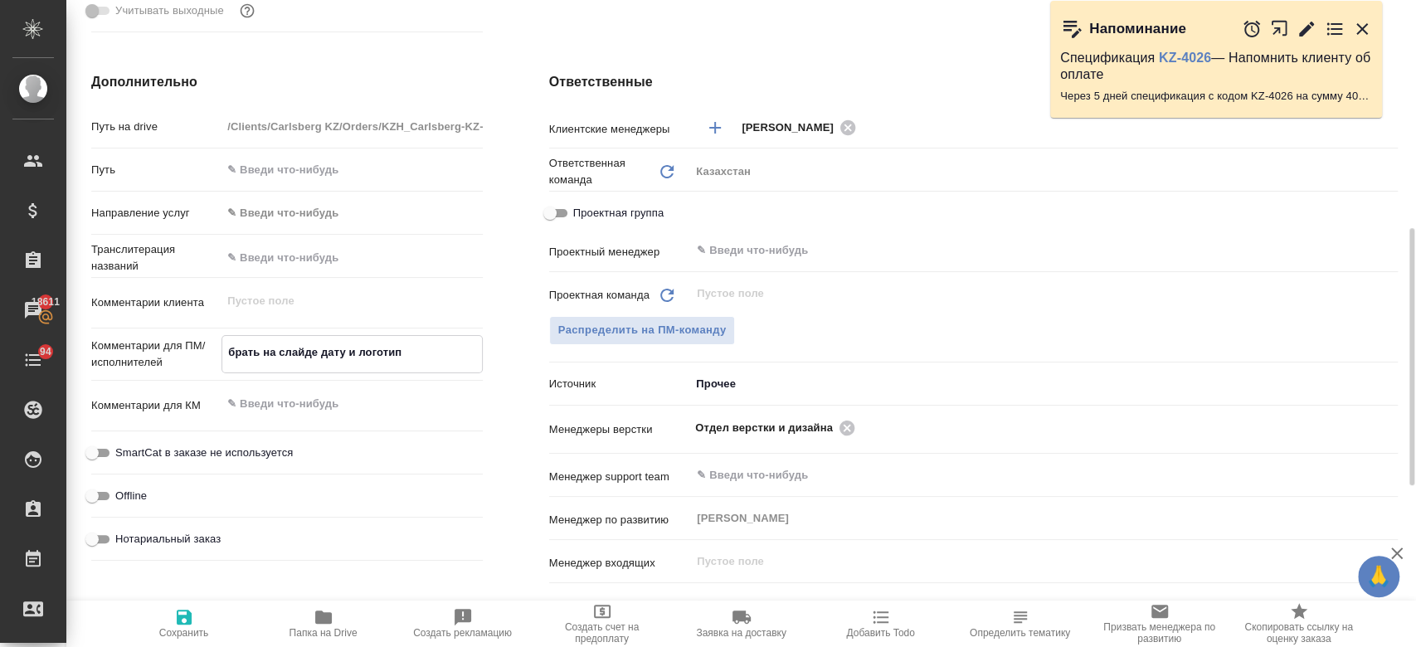
type textarea "x"
click at [226, 346] on textarea "брать на слайде дату и логотип" at bounding box center [351, 352] width 259 height 28
type textarea "прбрать на слайде дату и логотип"
type textarea "x"
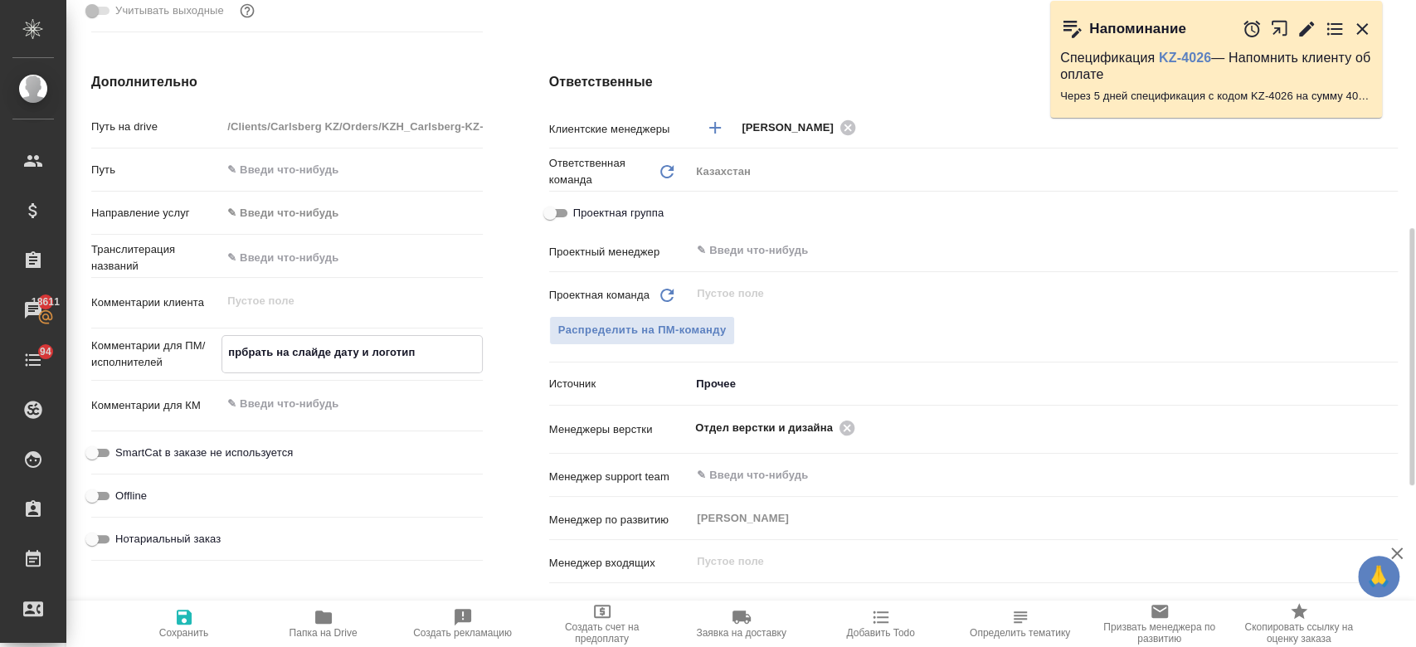
type textarea "x"
type textarea "пробрать на слайде дату и логотип"
type textarea "x"
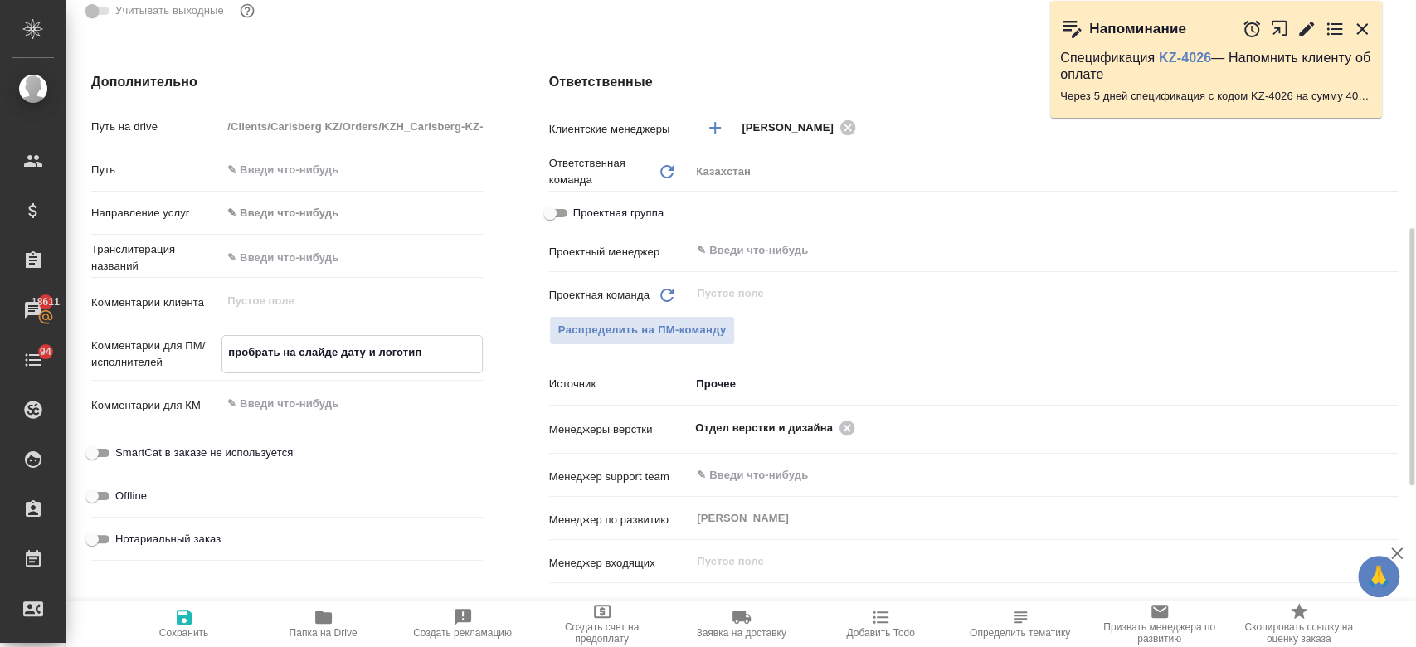
type textarea "x"
type textarea "просбрать на слайде дату и логотип"
type textarea "x"
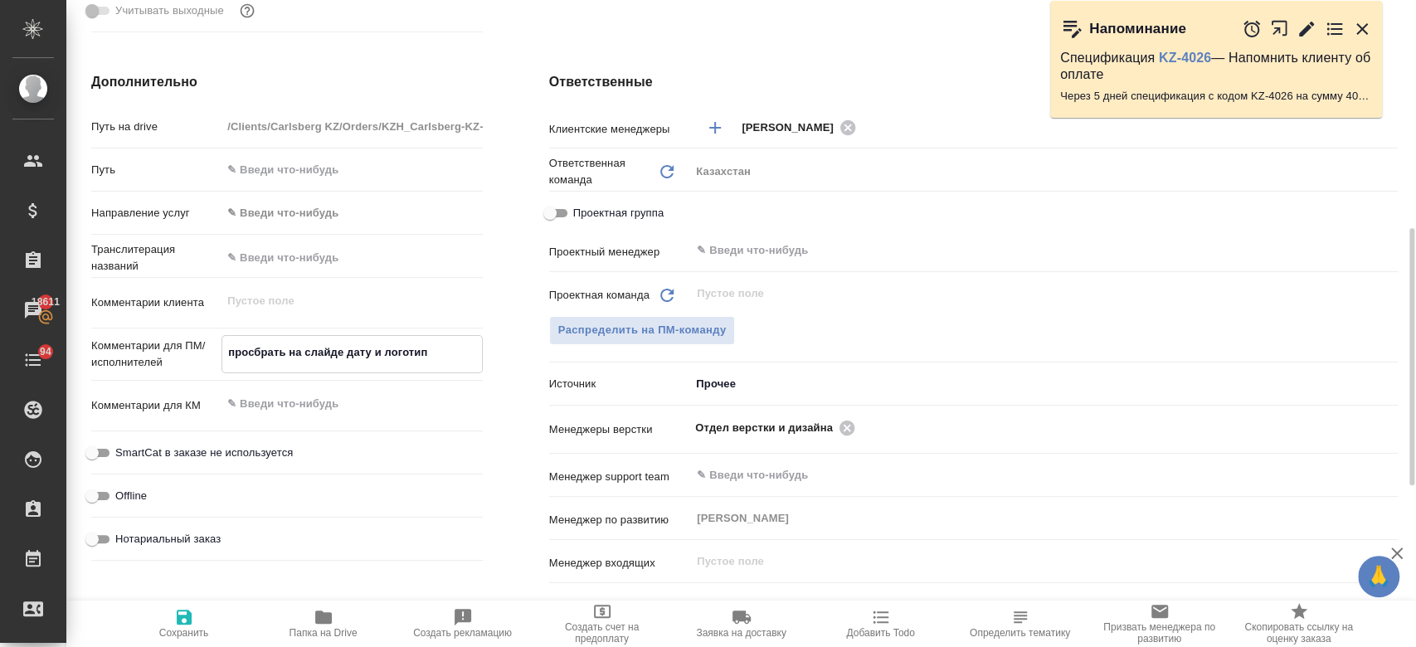
type textarea "просябрать на слайде дату и логотип"
type textarea "x"
type textarea "просятбрать на слайде дату и логотип"
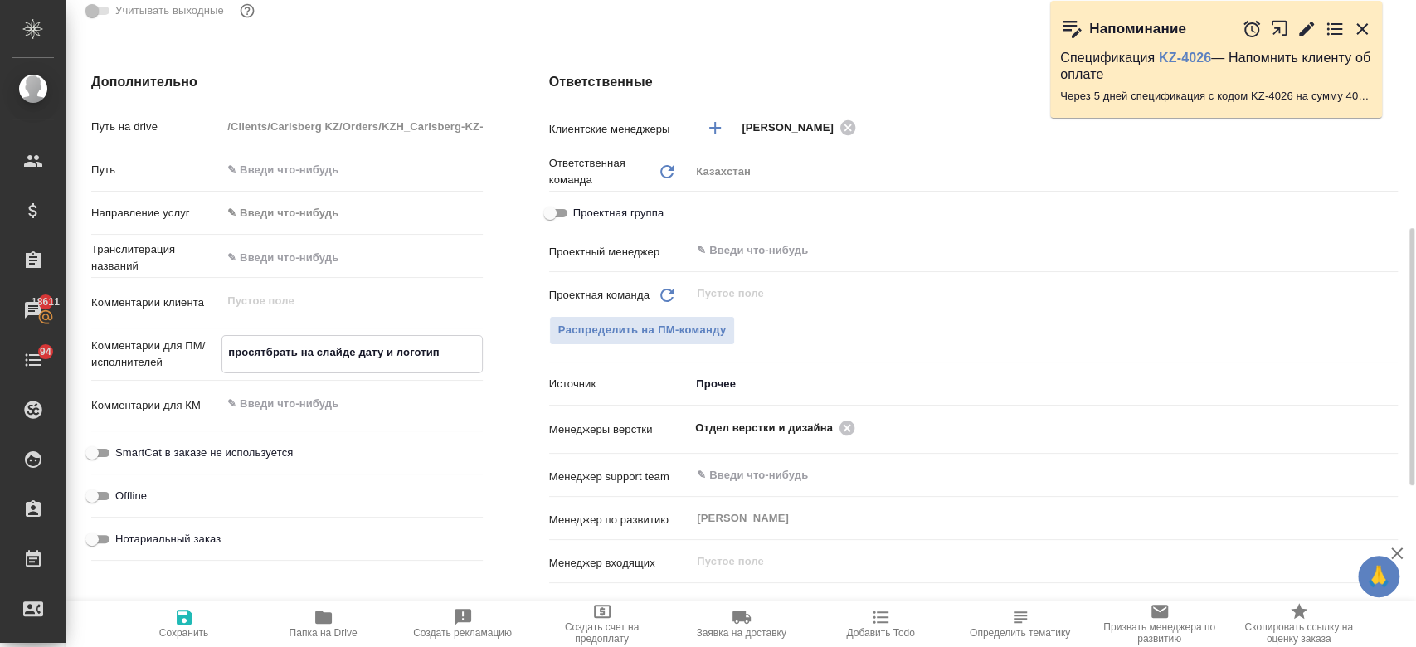
type textarea "x"
type textarea "просят брать на слайде дату и логотип"
type textarea "x"
type textarea "просят убрать на слайде дату и логотип"
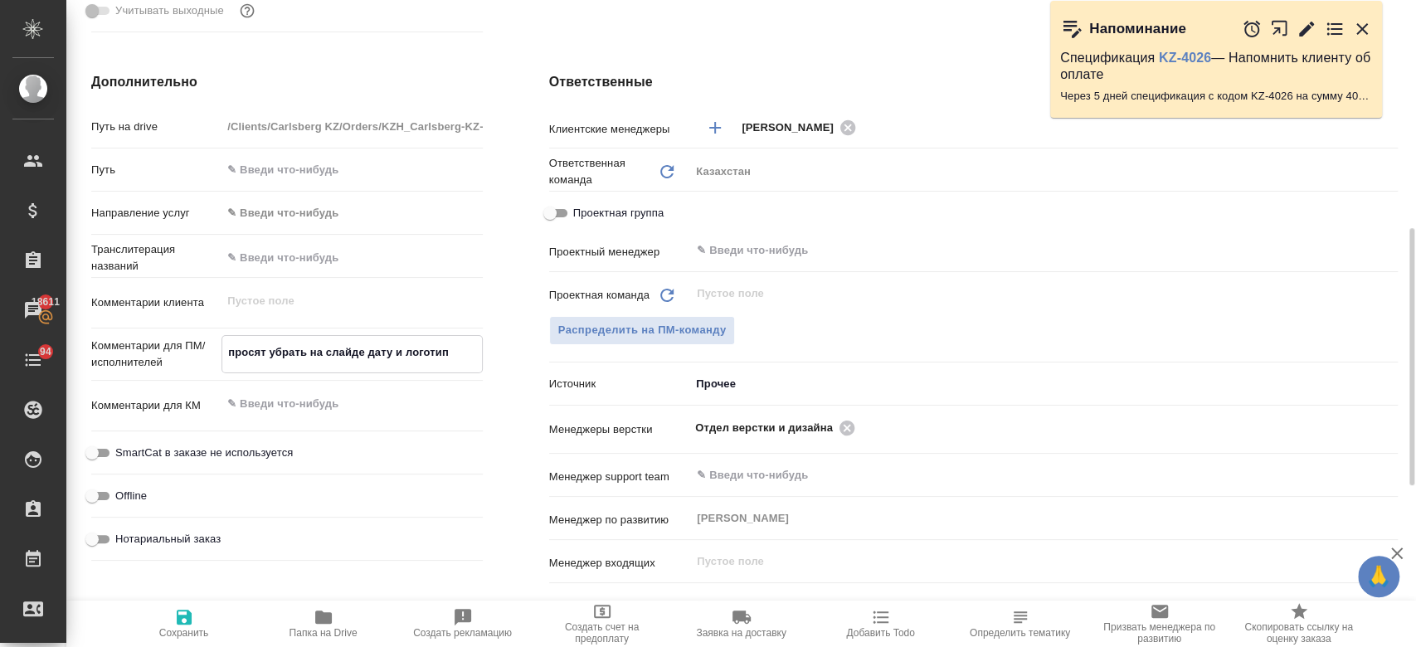
type textarea "x"
type textarea "просят убрать на слайде дату и логотип"
type textarea "x"
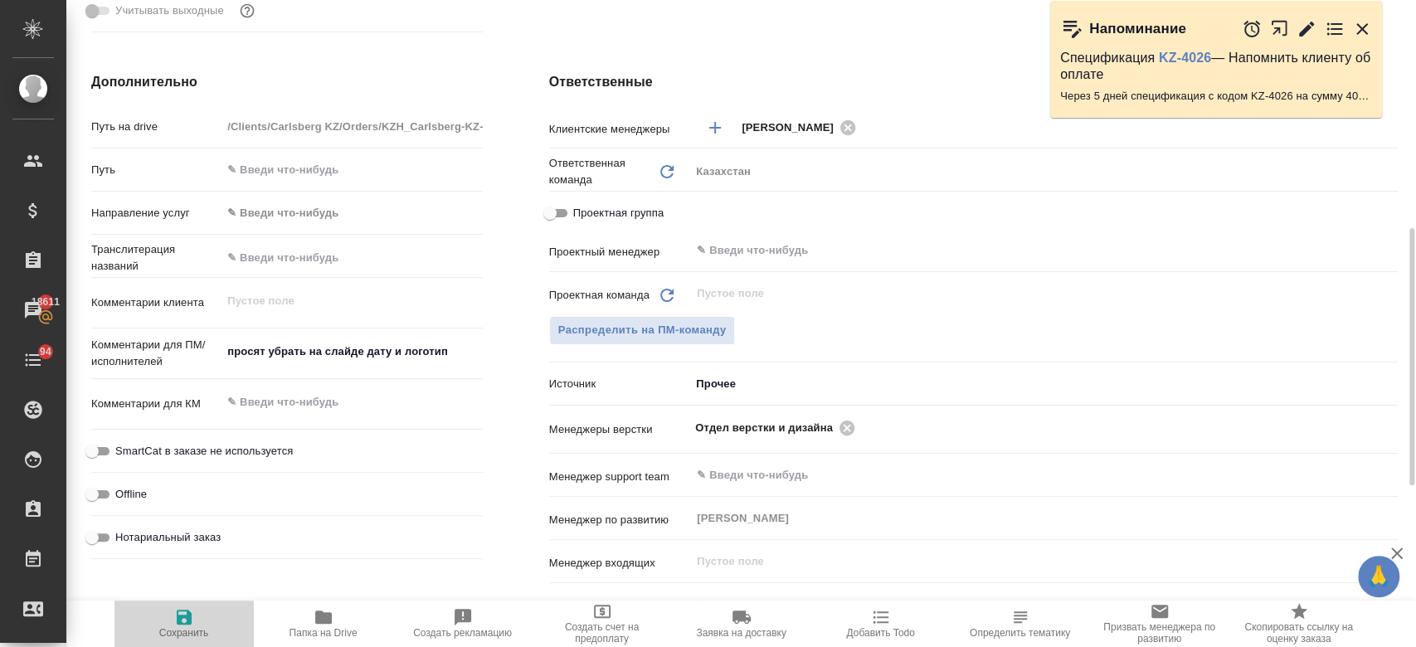
click at [186, 619] on icon "button" at bounding box center [184, 617] width 15 height 15
type textarea "x"
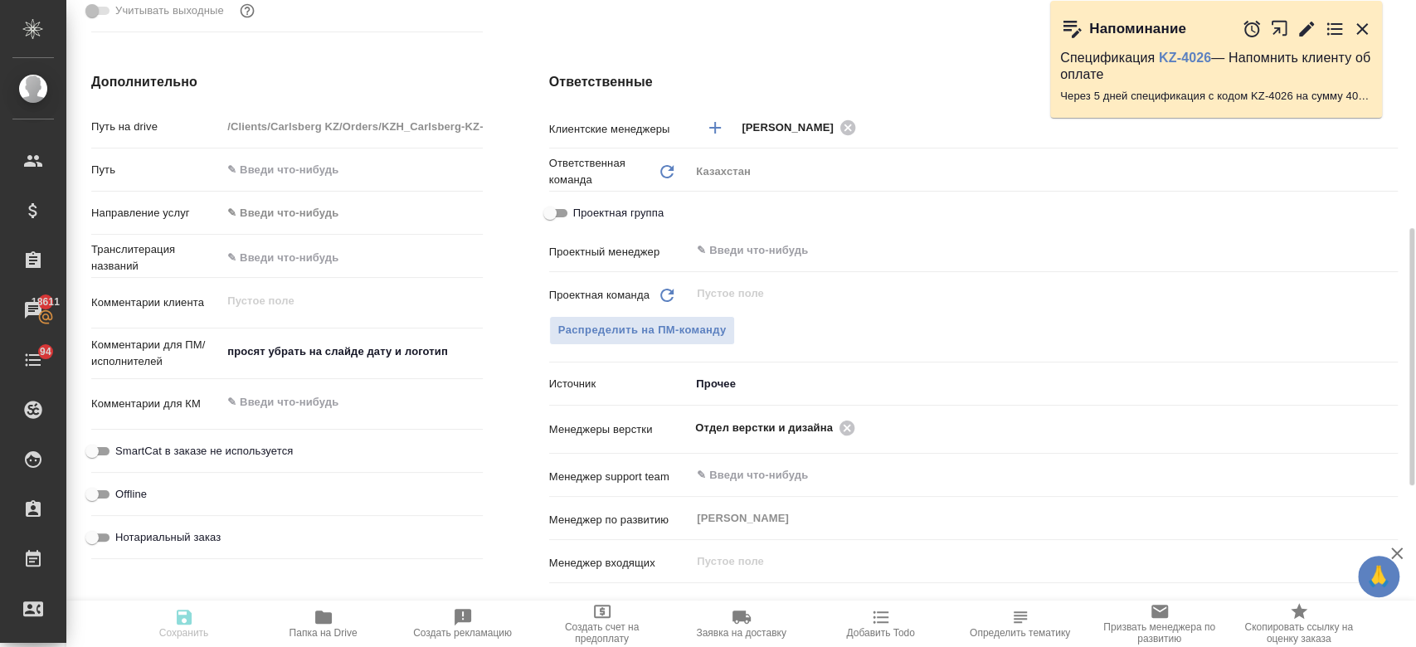
type textarea "x"
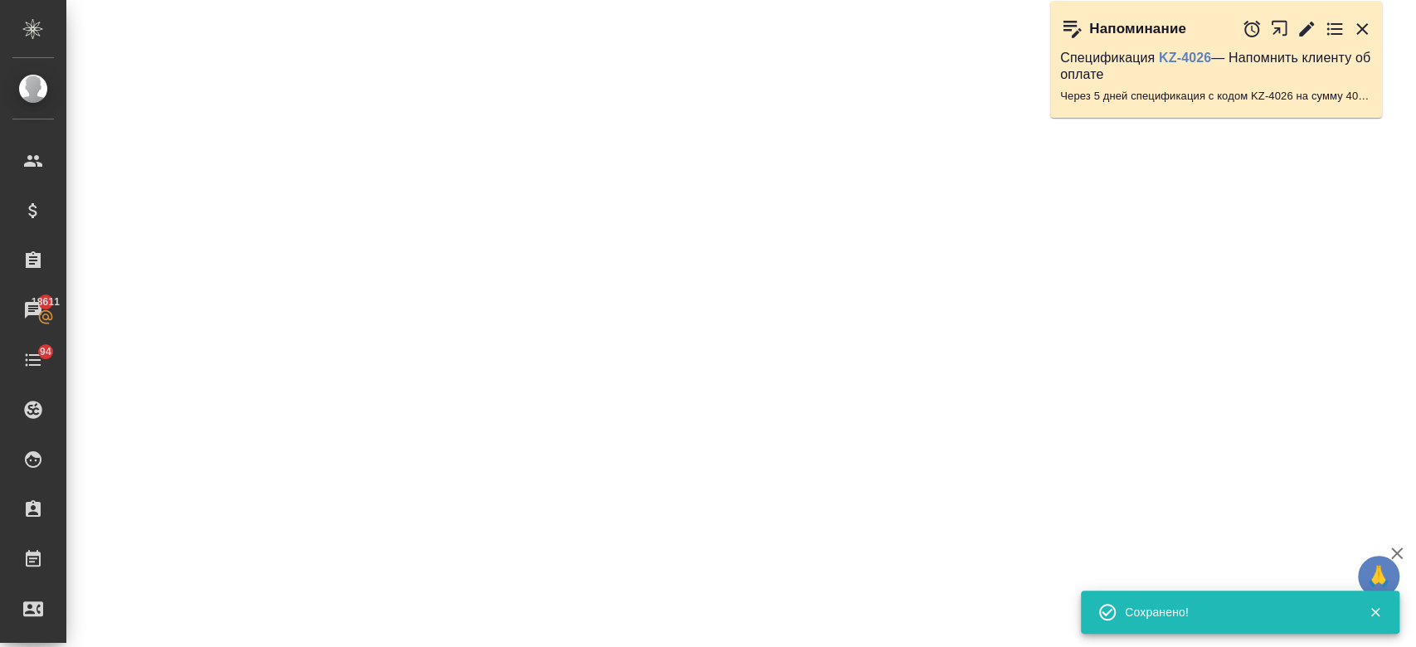
select select "RU"
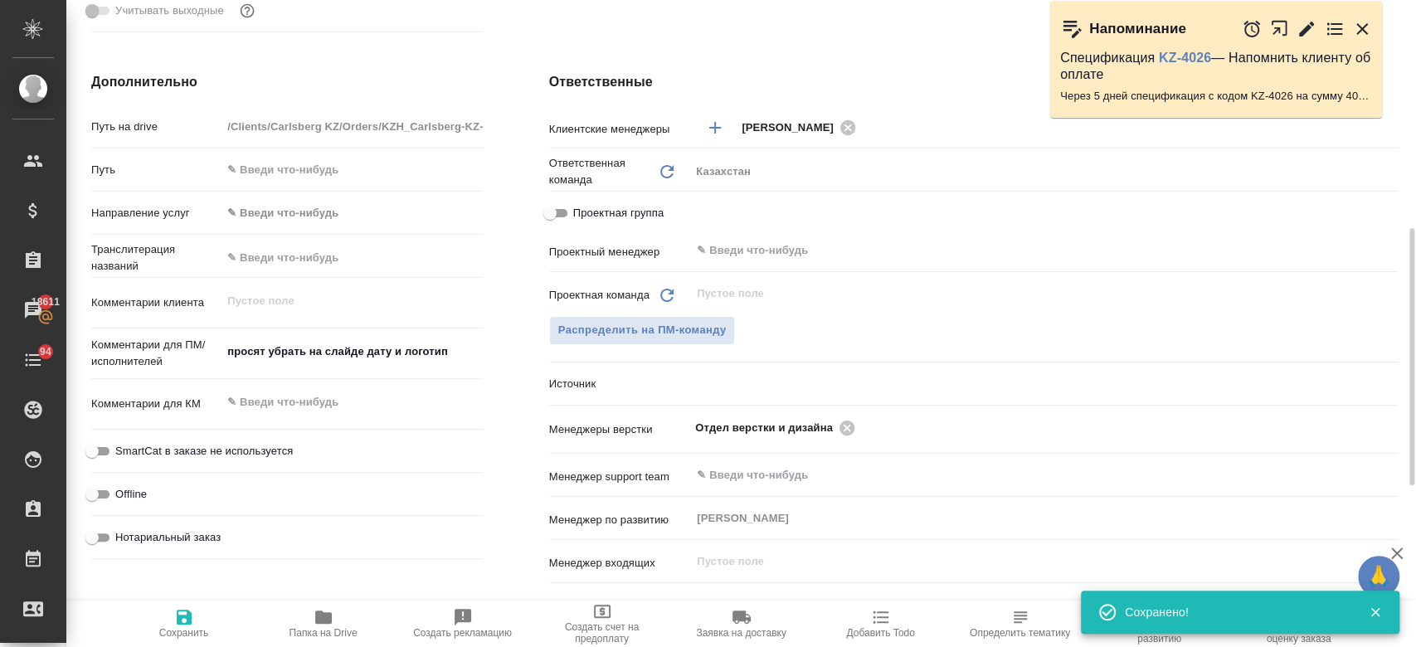
type textarea "x"
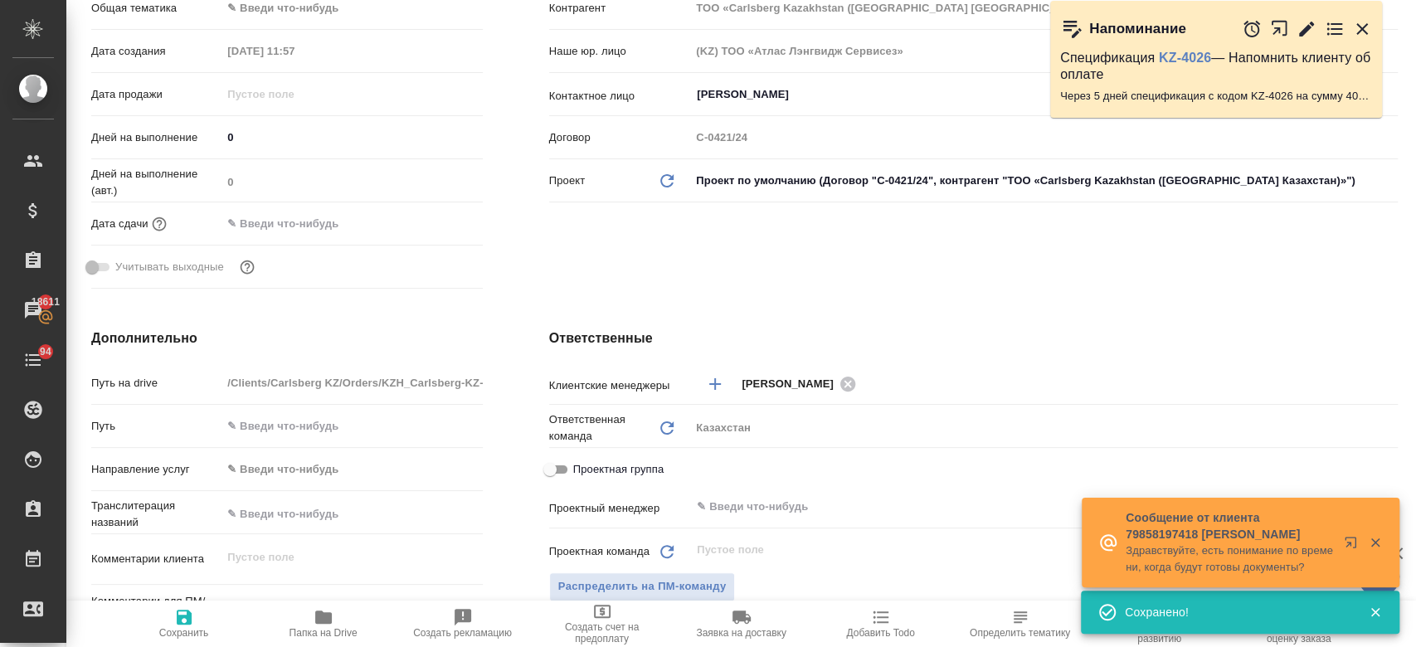
scroll to position [0, 0]
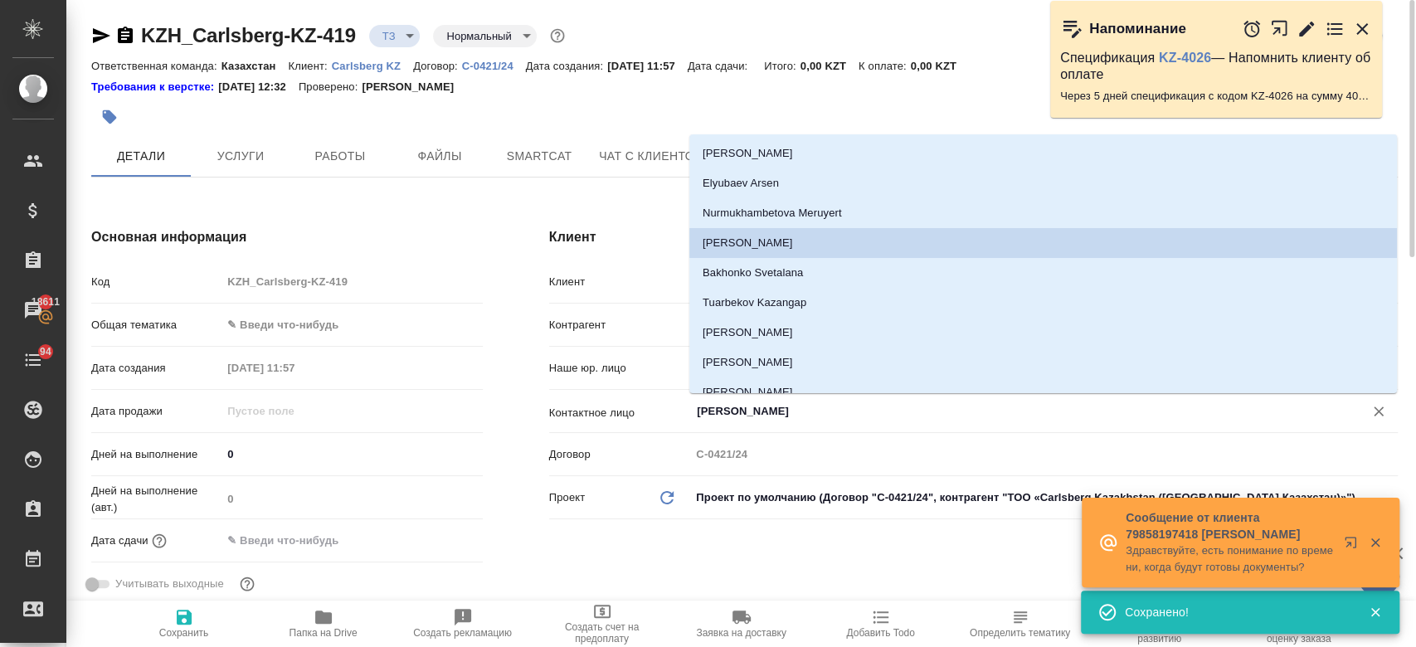
click at [737, 413] on input "Berniyaz Nurlybek" at bounding box center [1016, 411] width 642 height 20
type textarea "x"
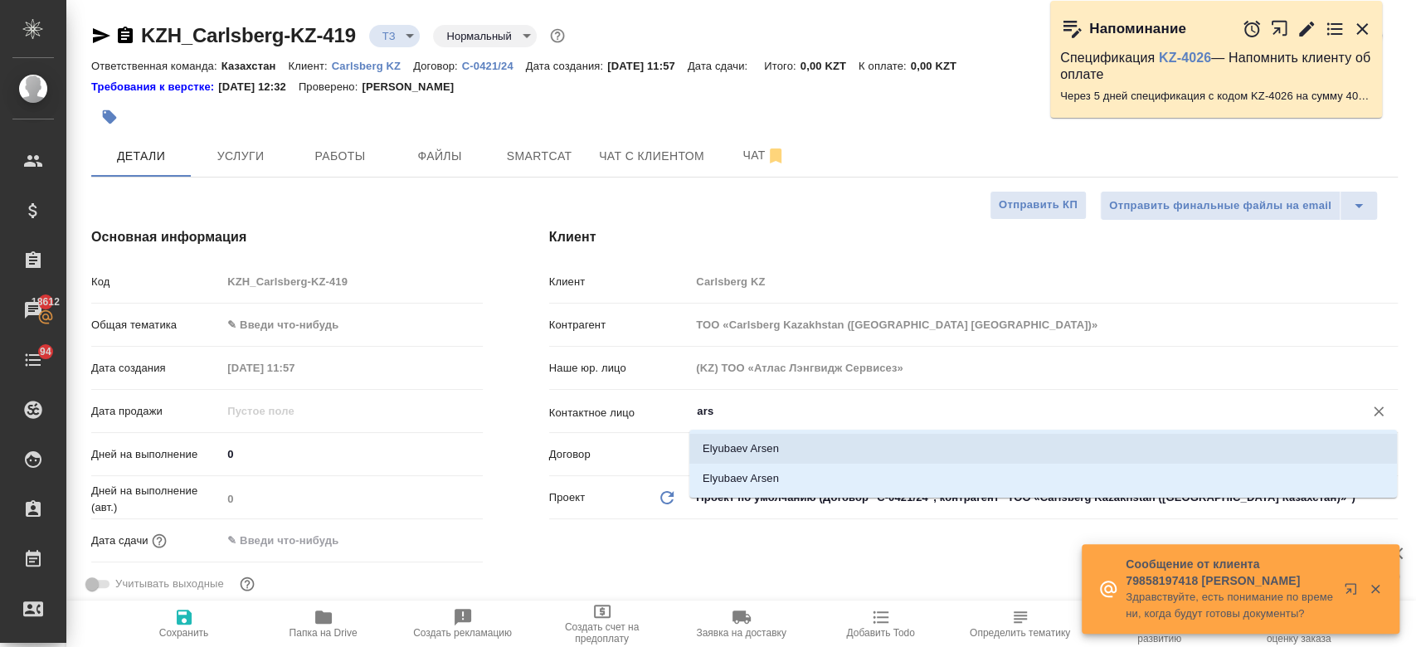
click at [732, 449] on li "Elyubaev Arsen" at bounding box center [1042, 449] width 707 height 30
type input "Elyubaev Arsen"
type textarea "x"
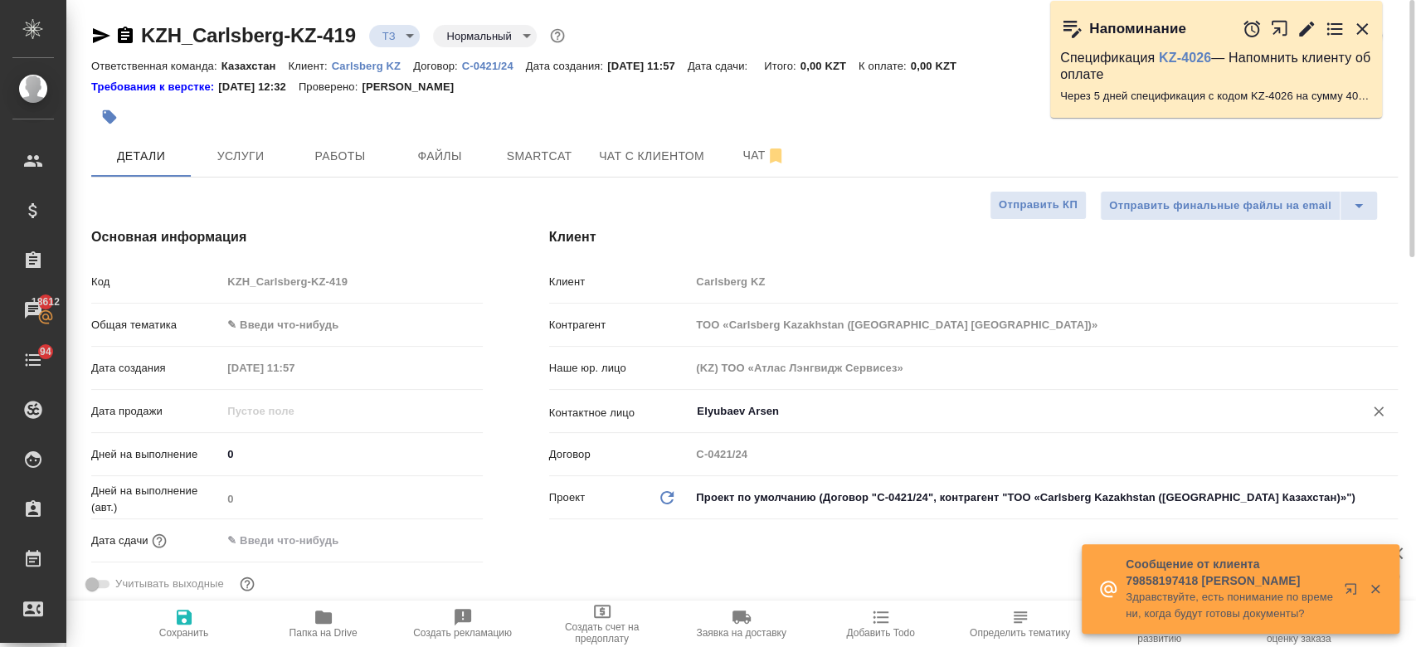
type input "Elyubaev Arsen"
click at [183, 620] on icon "button" at bounding box center [184, 617] width 20 height 20
type textarea "x"
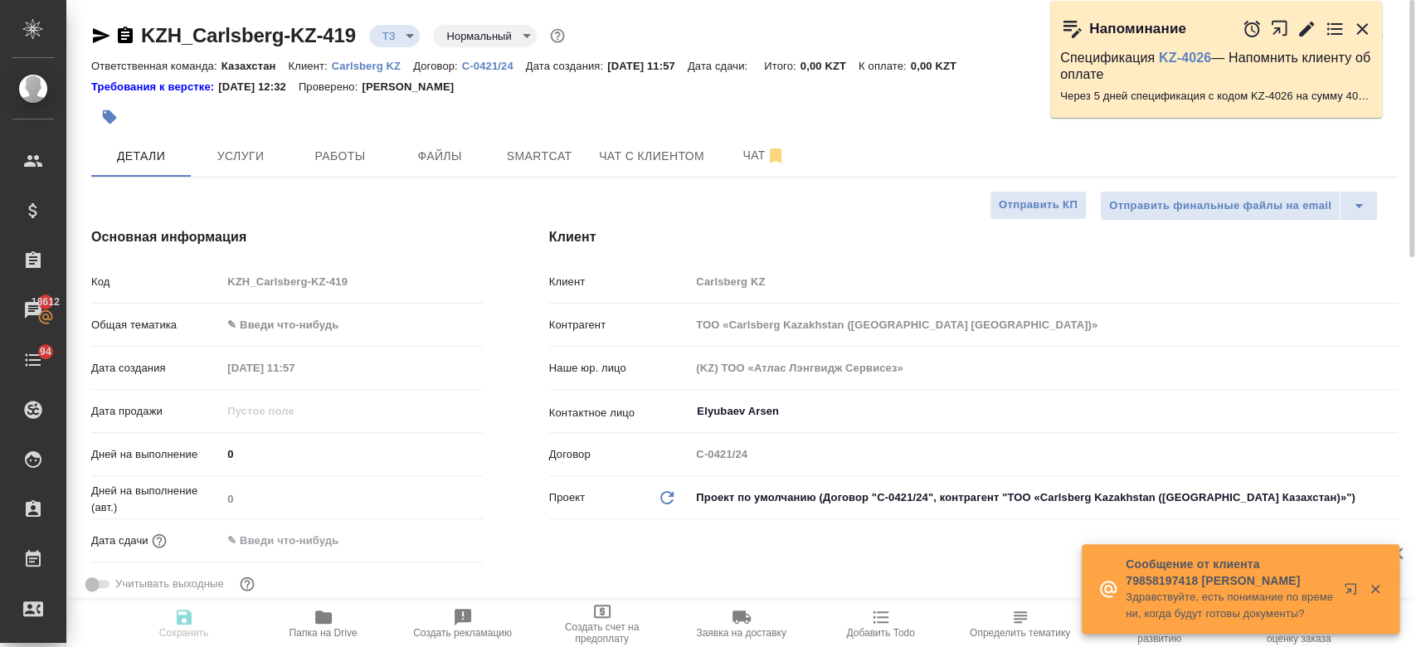
type textarea "x"
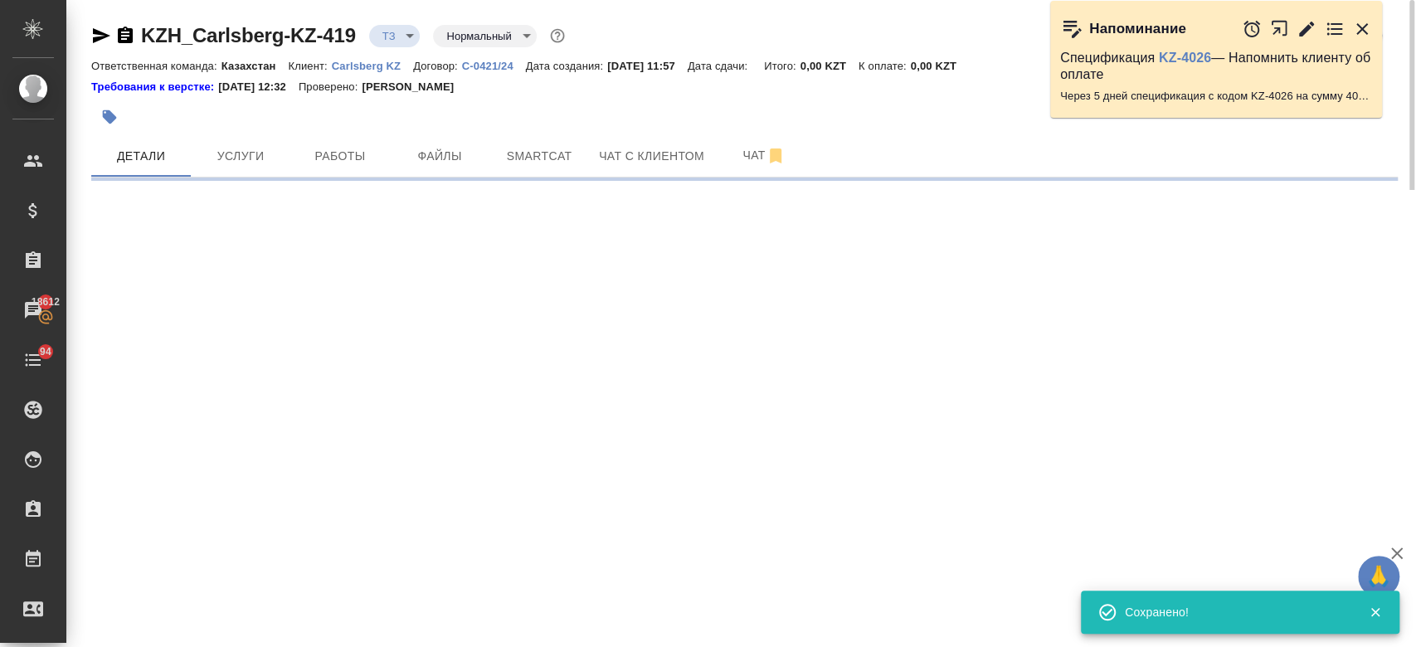
select select "RU"
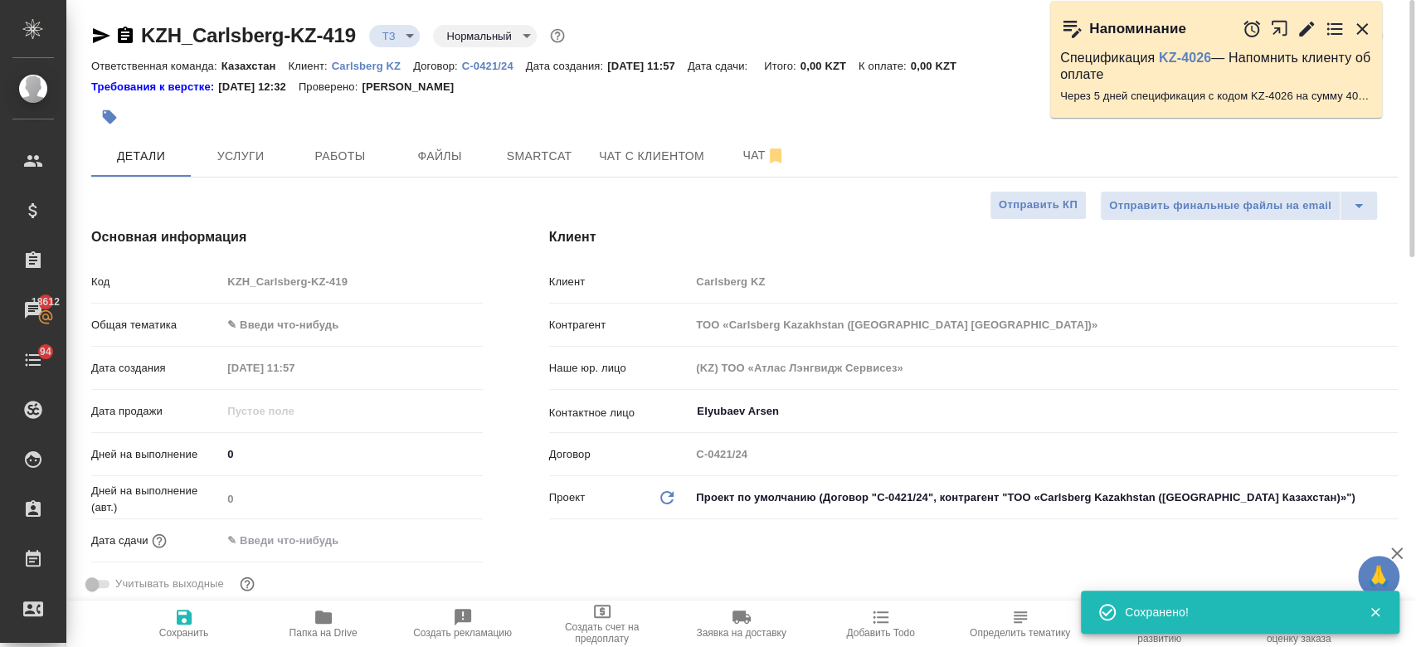
type textarea "x"
click at [608, 106] on div at bounding box center [526, 117] width 871 height 36
type textarea "x"
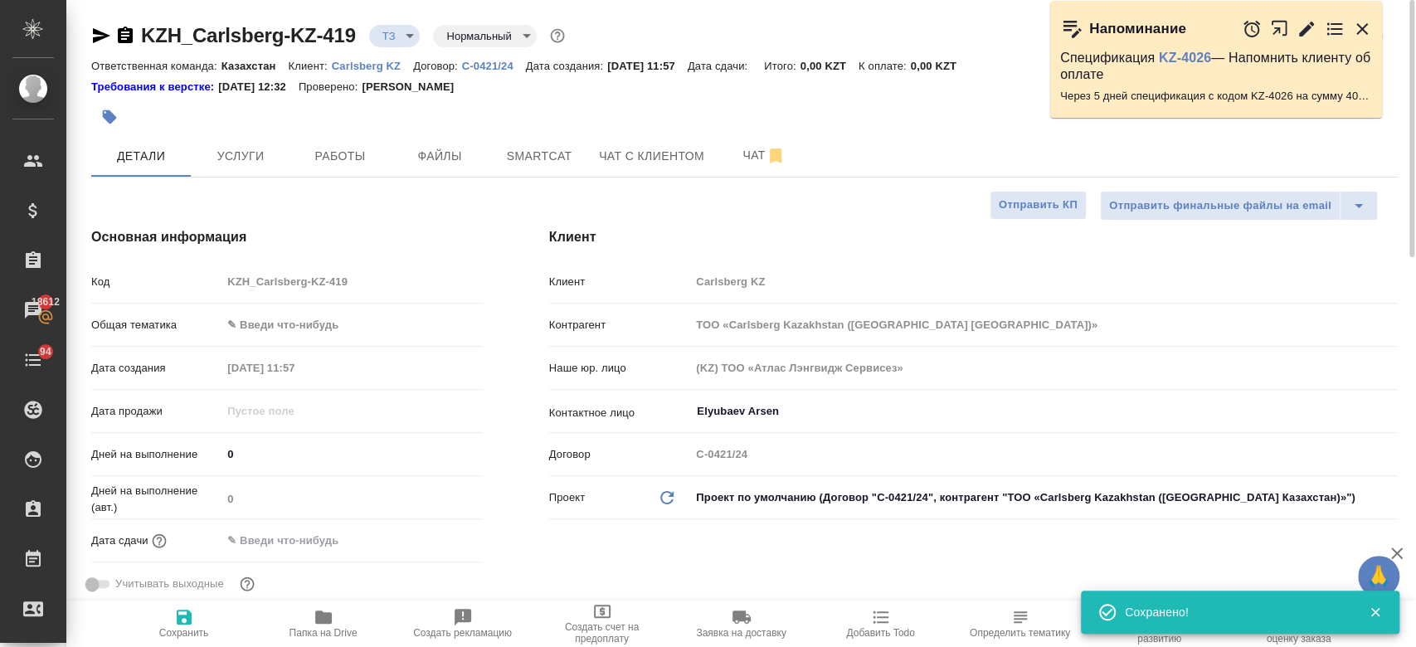
type textarea "x"
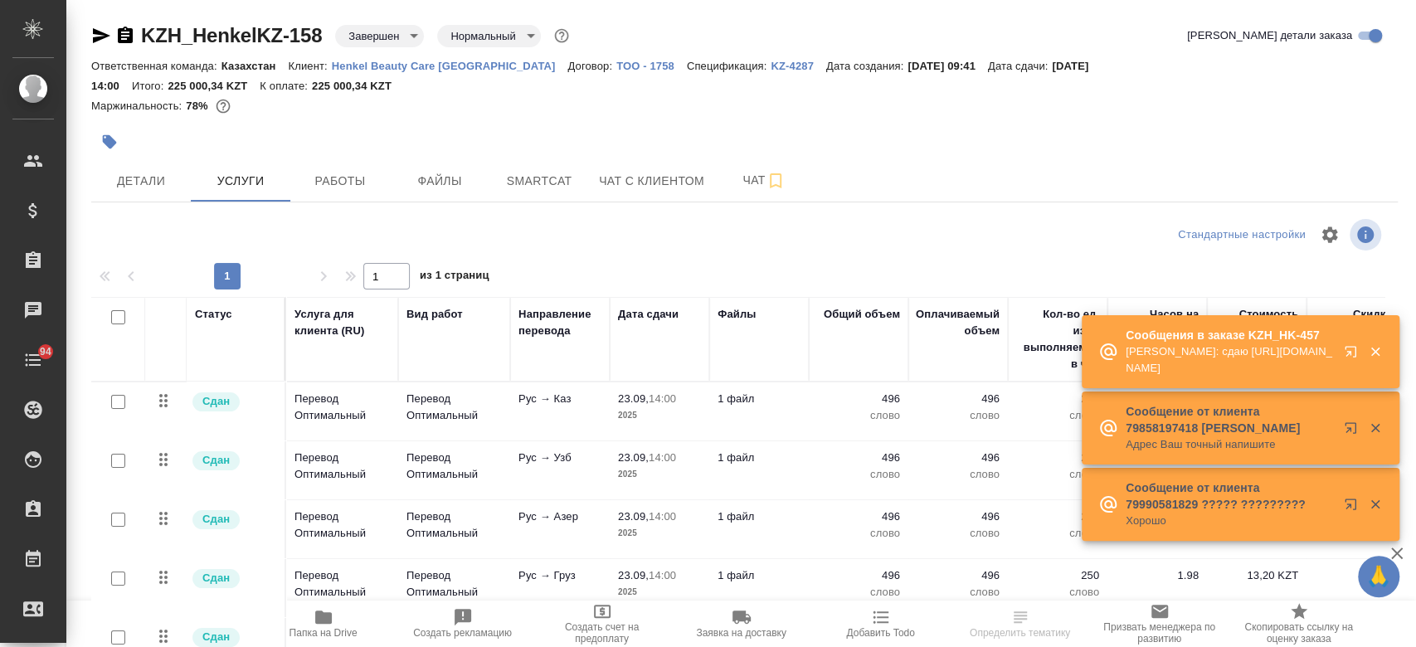
click at [366, 61] on p "Henkel Beauty Care [GEOGRAPHIC_DATA]" at bounding box center [450, 66] width 236 height 12
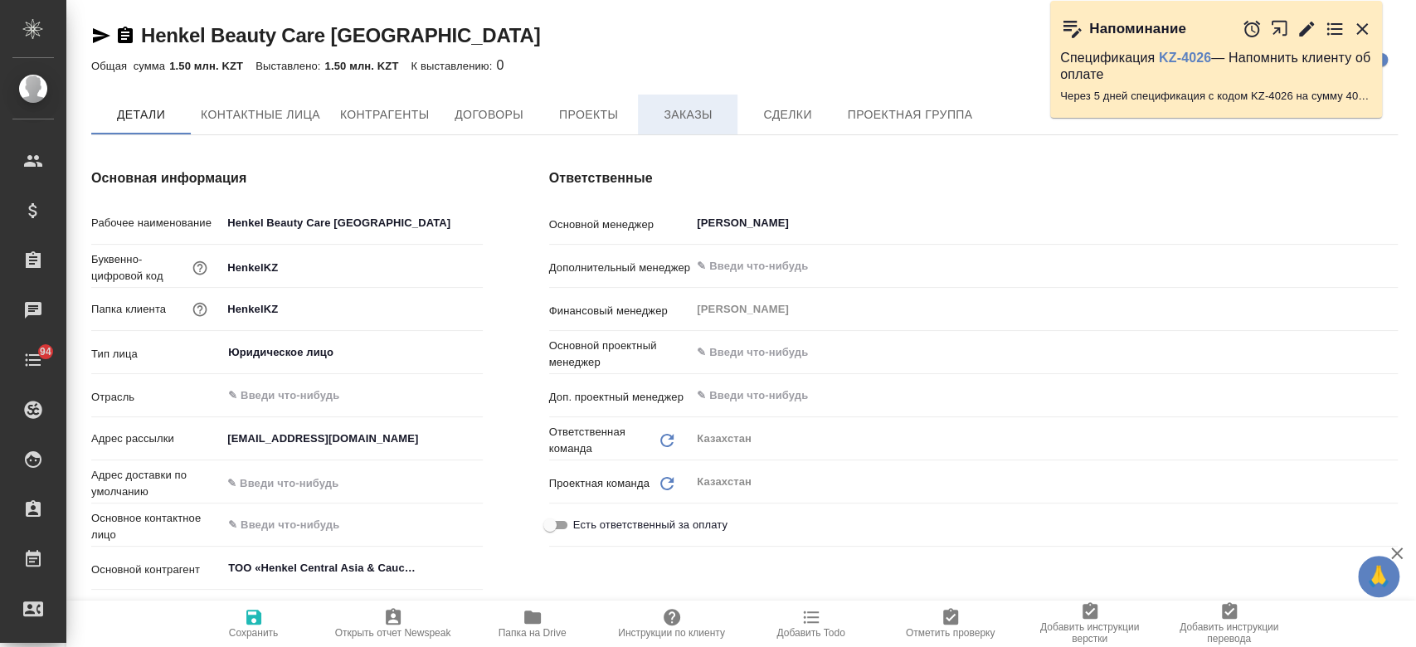
type textarea "x"
click at [677, 103] on button "Заказы" at bounding box center [688, 115] width 100 height 41
type textarea "x"
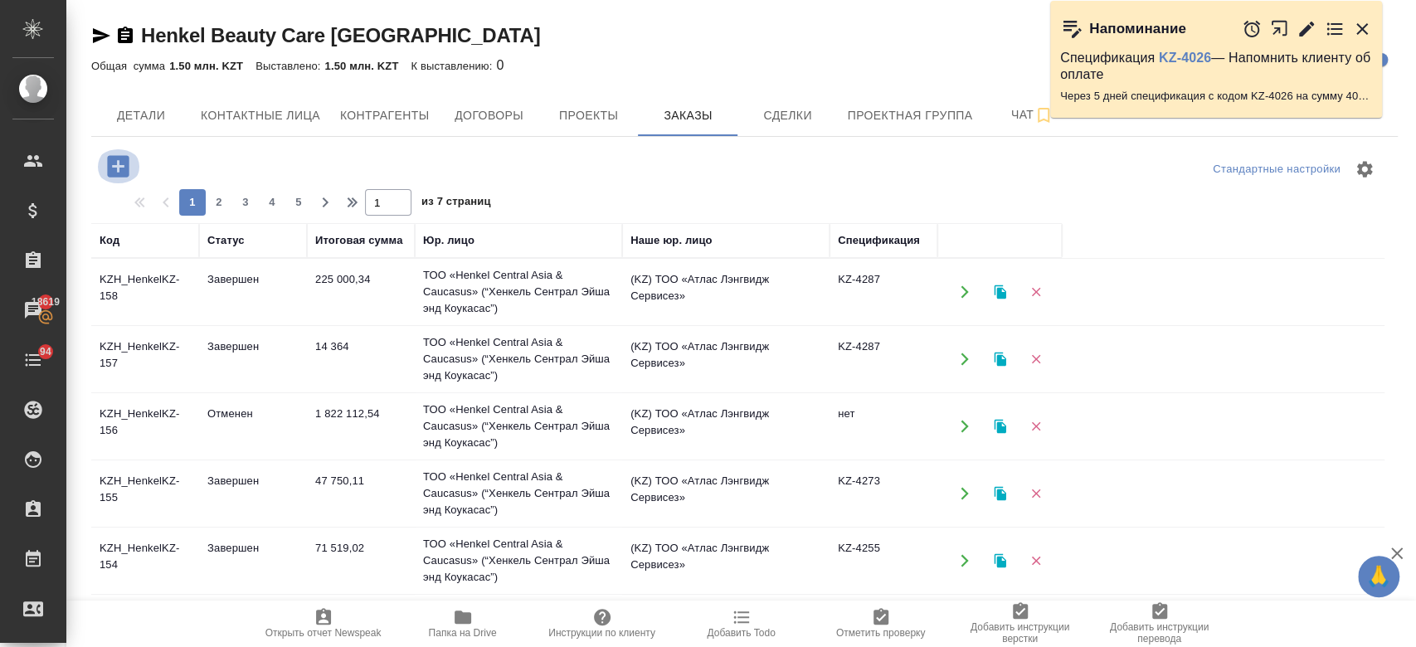
click at [125, 153] on icon "button" at bounding box center [118, 166] width 29 height 29
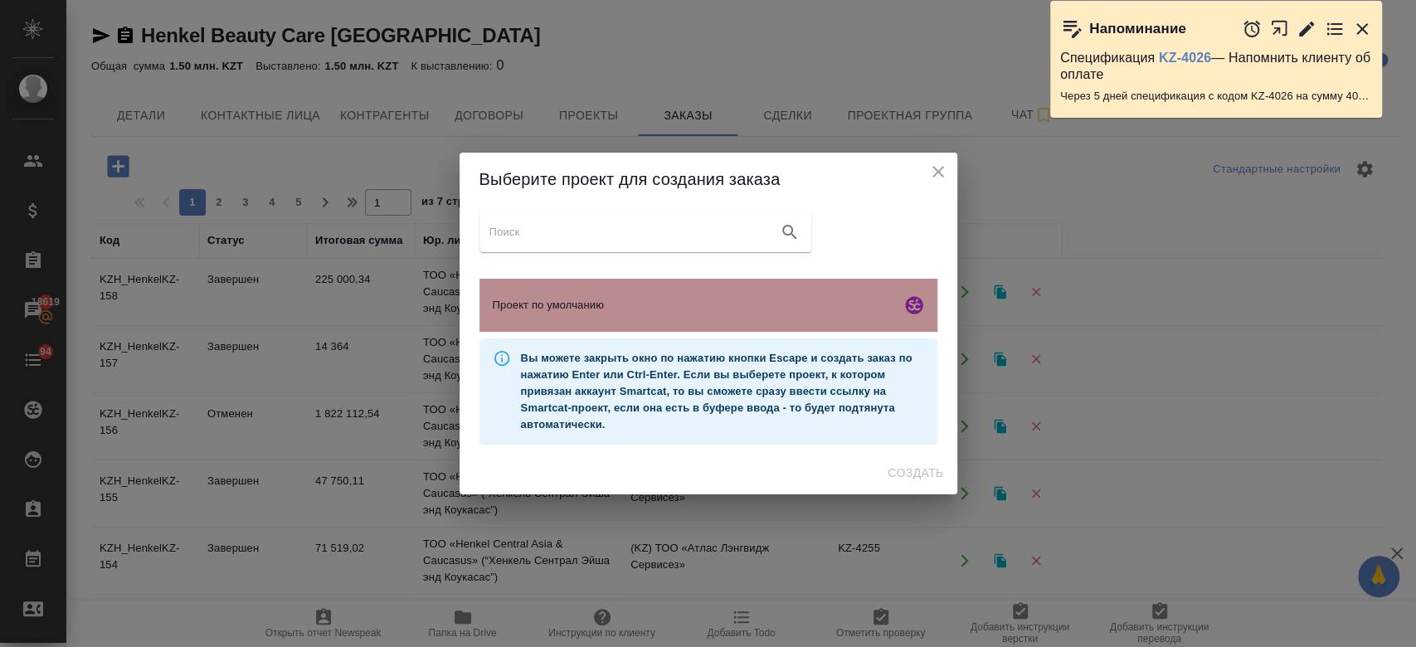
click at [584, 309] on span "Проект по умолчанию" at bounding box center [693, 305] width 401 height 17
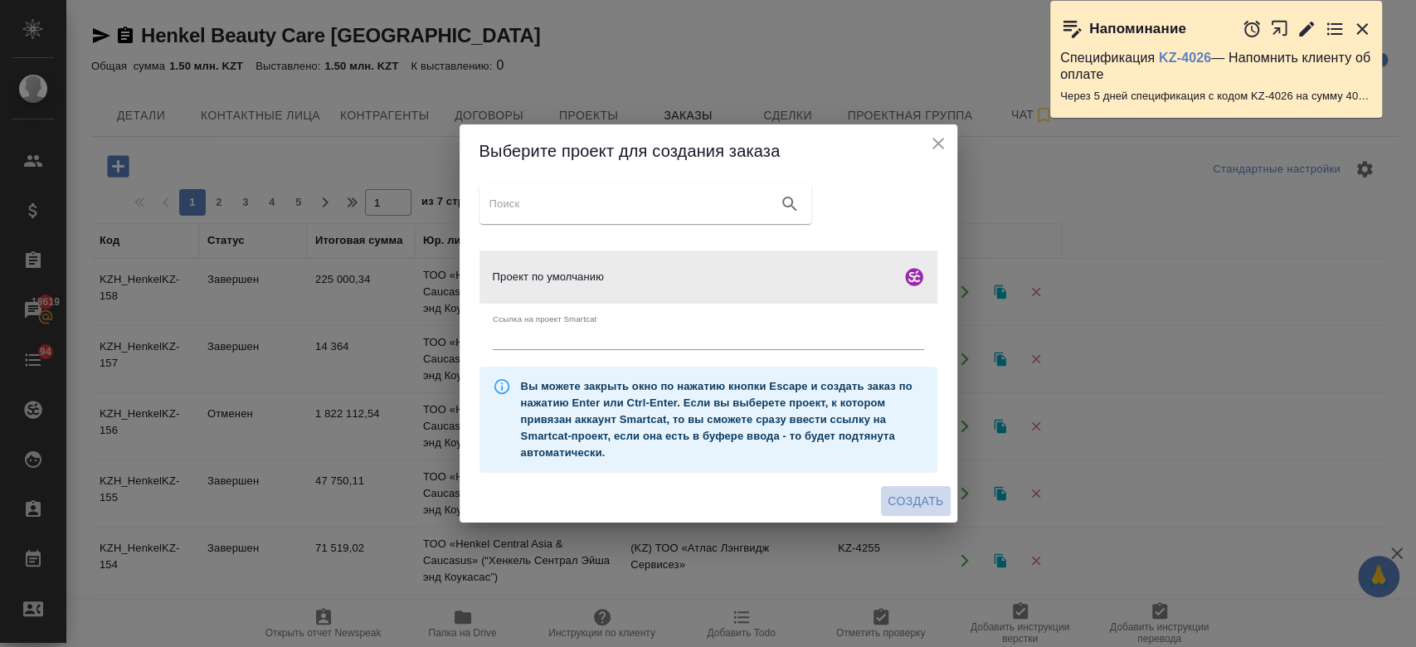
click at [892, 494] on span "Создать" at bounding box center [915, 501] width 56 height 21
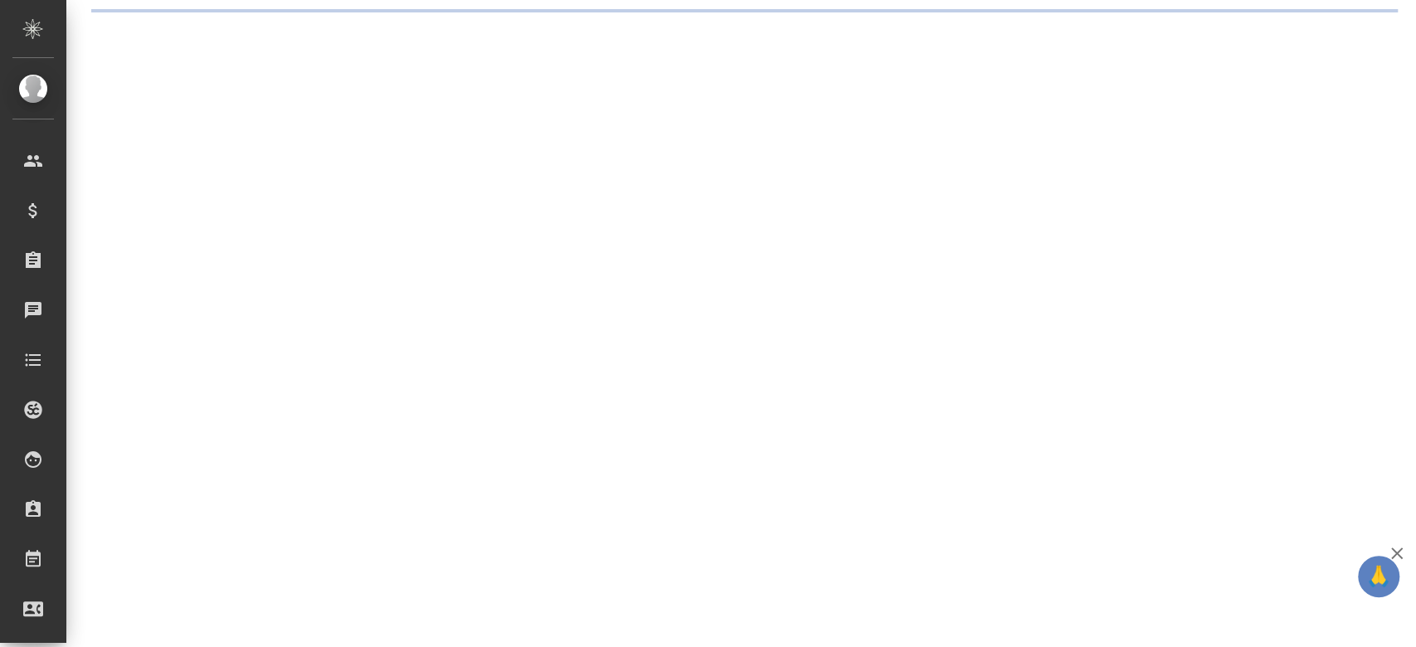
select select "RU"
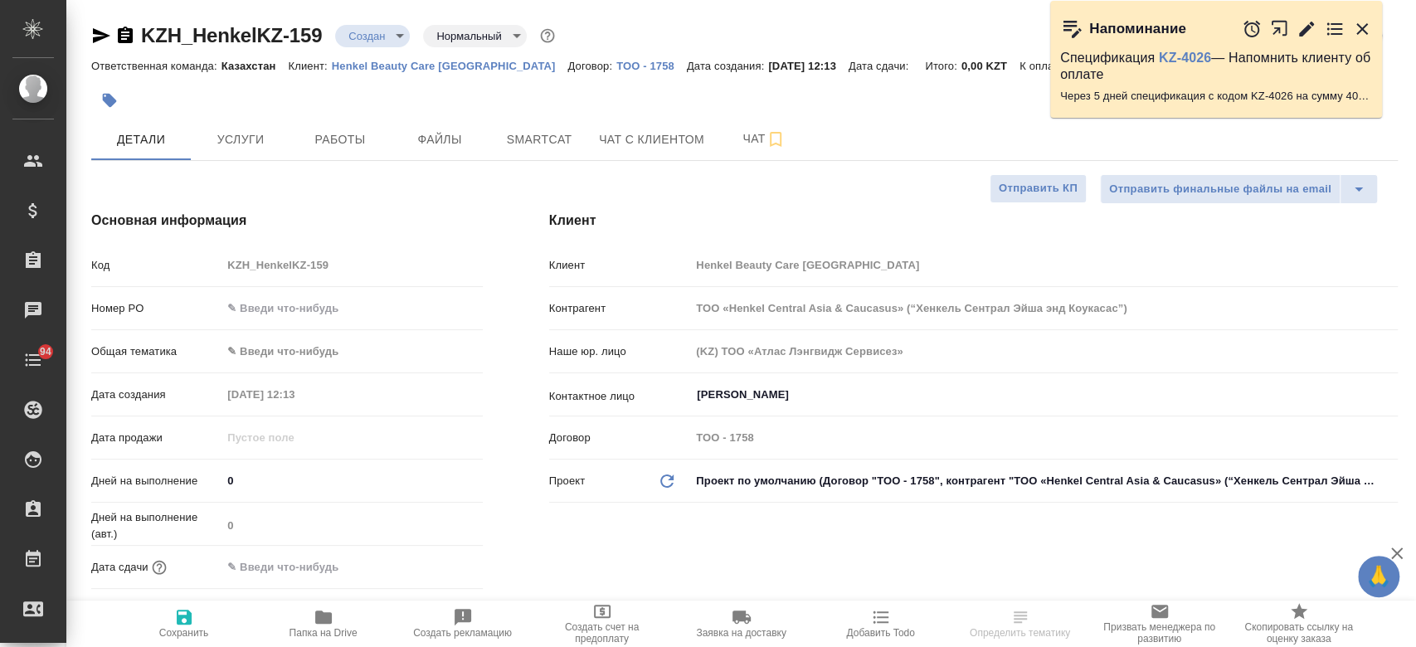
type textarea "x"
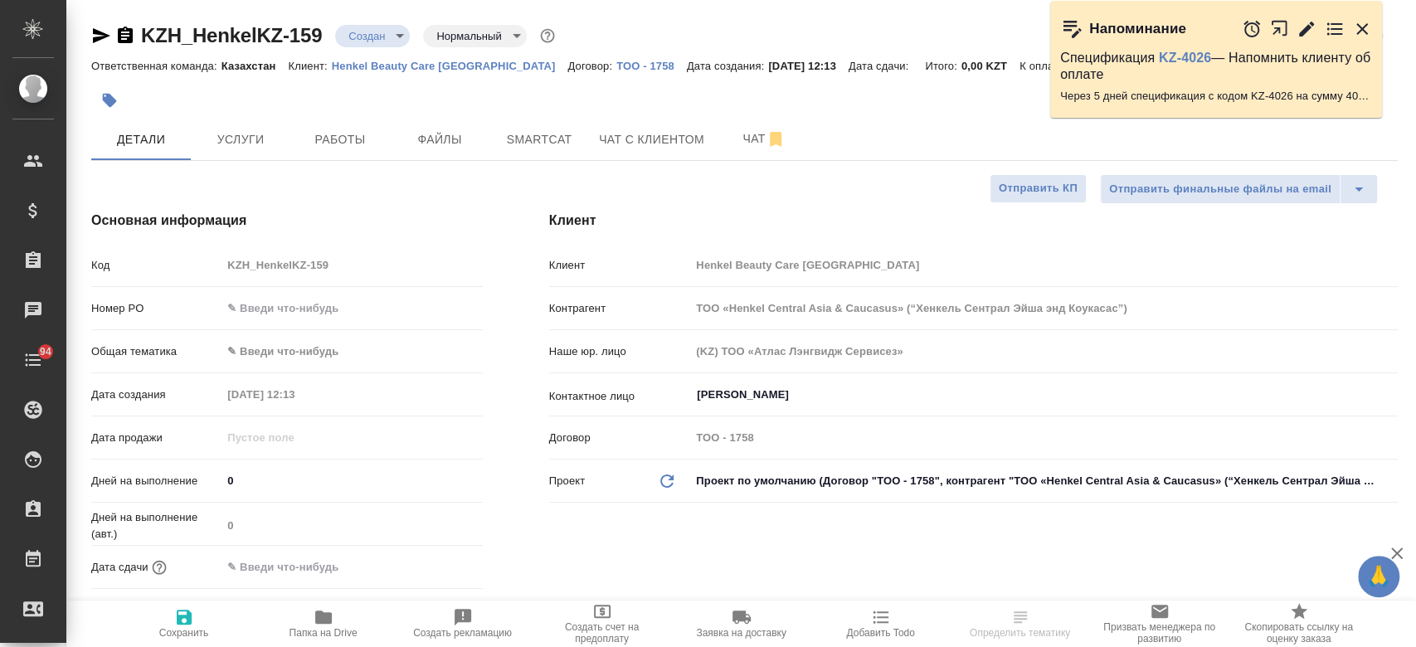
type textarea "x"
click at [465, 141] on span "Файлы" at bounding box center [440, 139] width 80 height 21
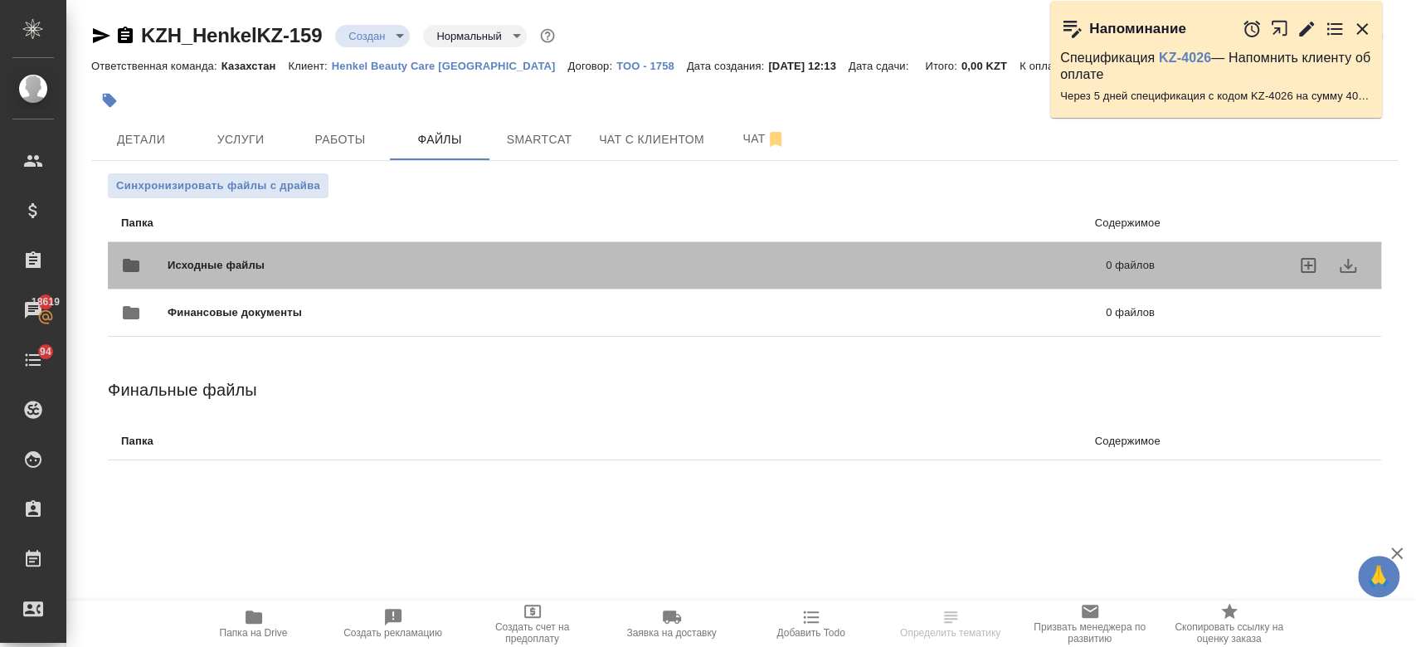
click at [313, 273] on span "Исходные файлы" at bounding box center [426, 265] width 517 height 17
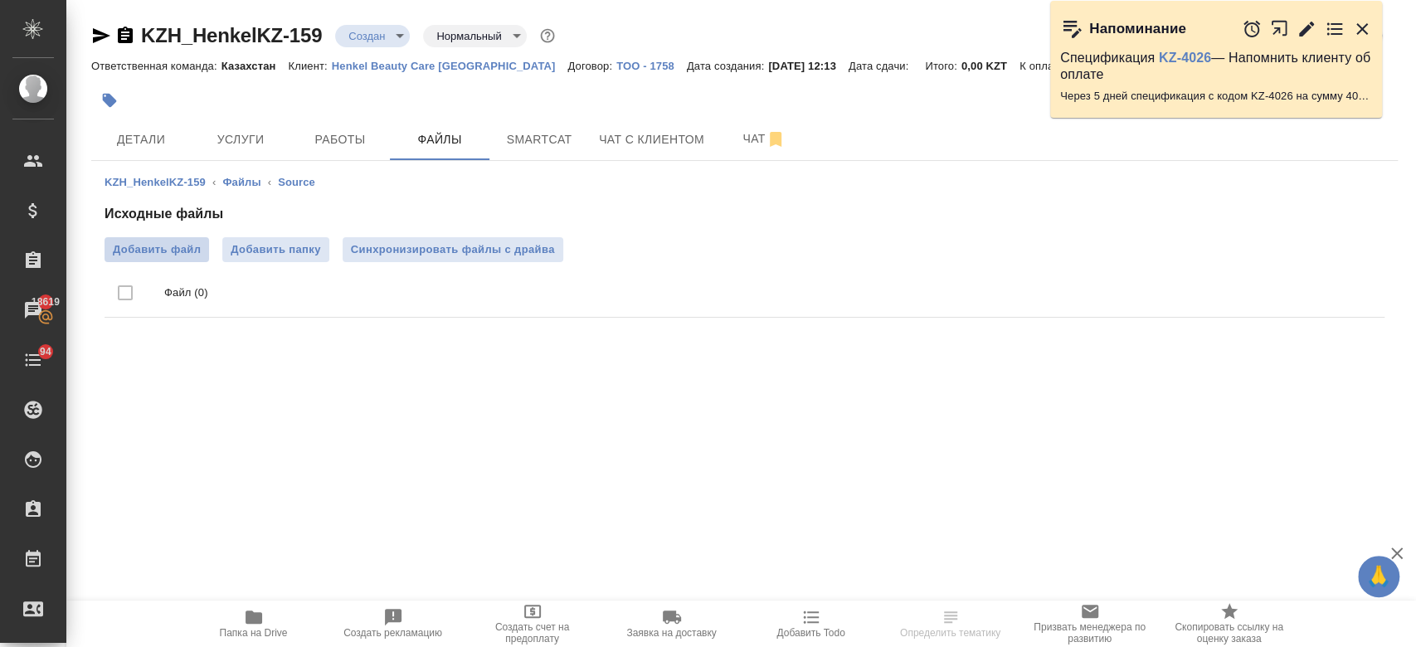
click at [178, 261] on label "Добавить файл" at bounding box center [156, 249] width 104 height 25
click at [0, 0] on input "Добавить файл" at bounding box center [0, 0] width 0 height 0
click at [182, 249] on span "Добавить файл" at bounding box center [157, 249] width 88 height 17
click at [0, 0] on input "Добавить файл" at bounding box center [0, 0] width 0 height 0
click at [237, 133] on span "Услуги" at bounding box center [241, 139] width 80 height 21
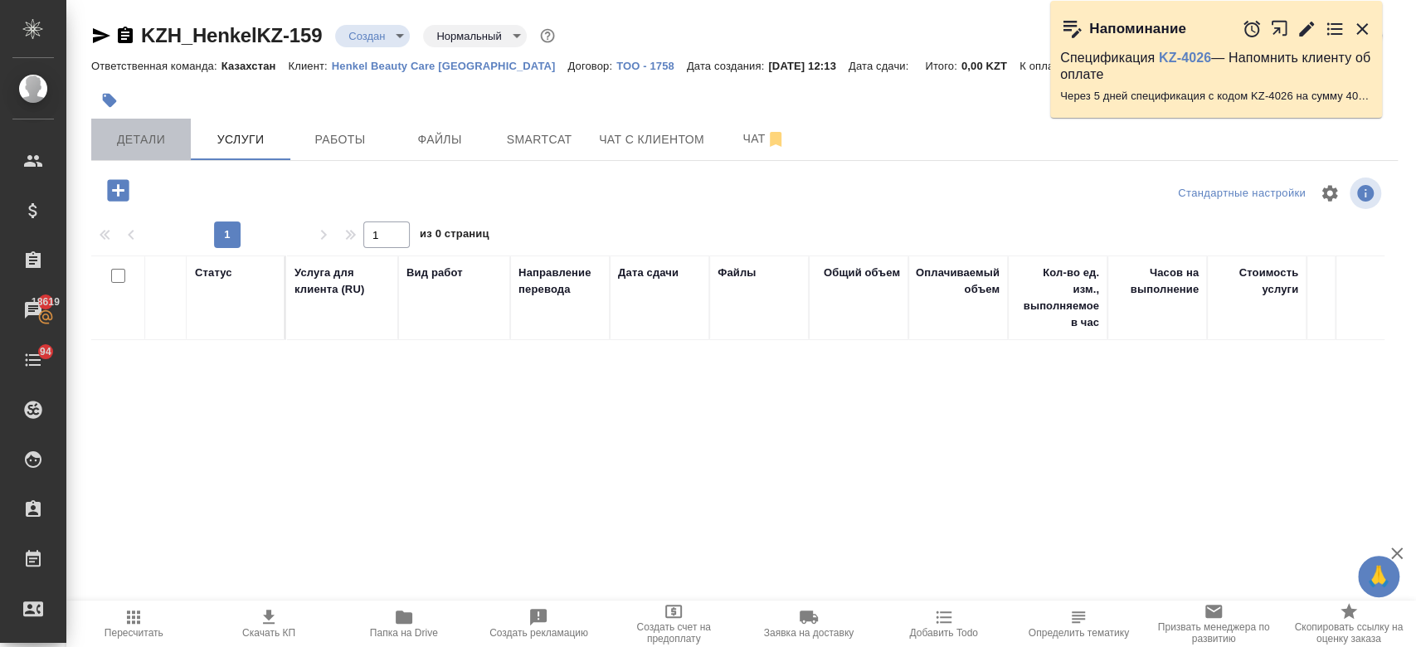
click at [157, 137] on span "Детали" at bounding box center [141, 139] width 80 height 21
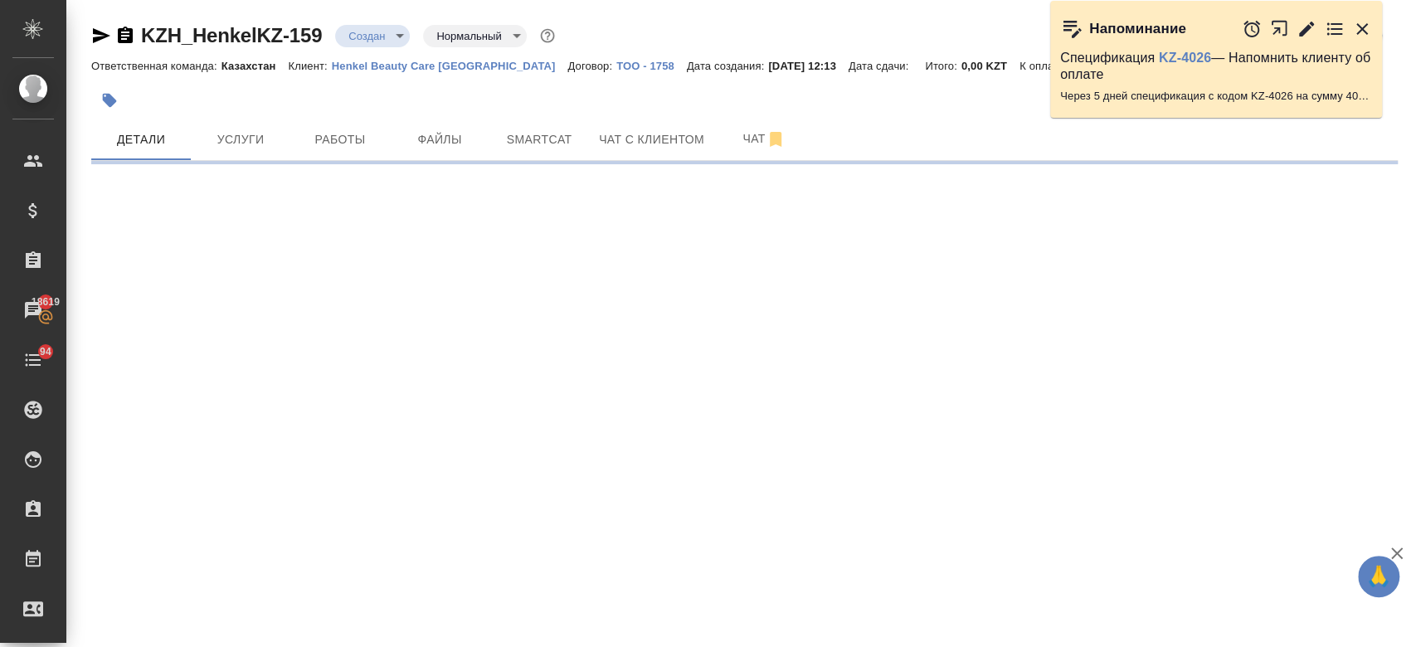
select select "RU"
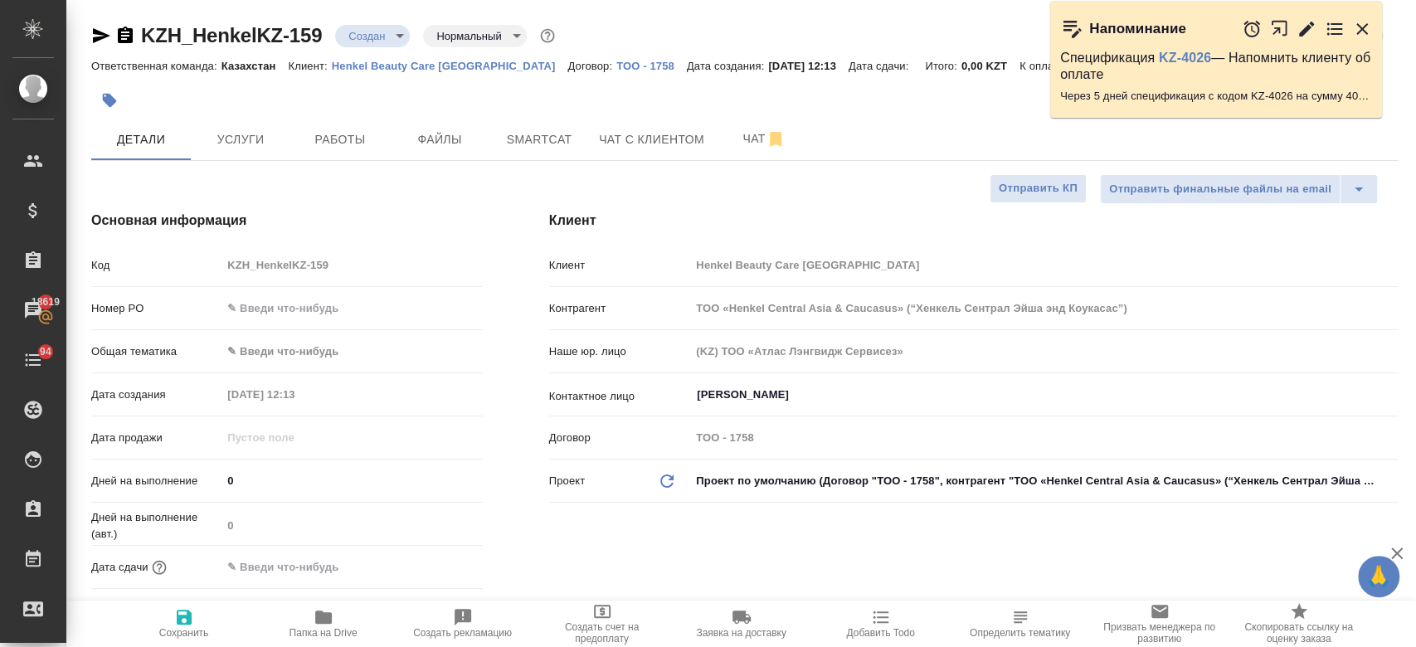
type textarea "x"
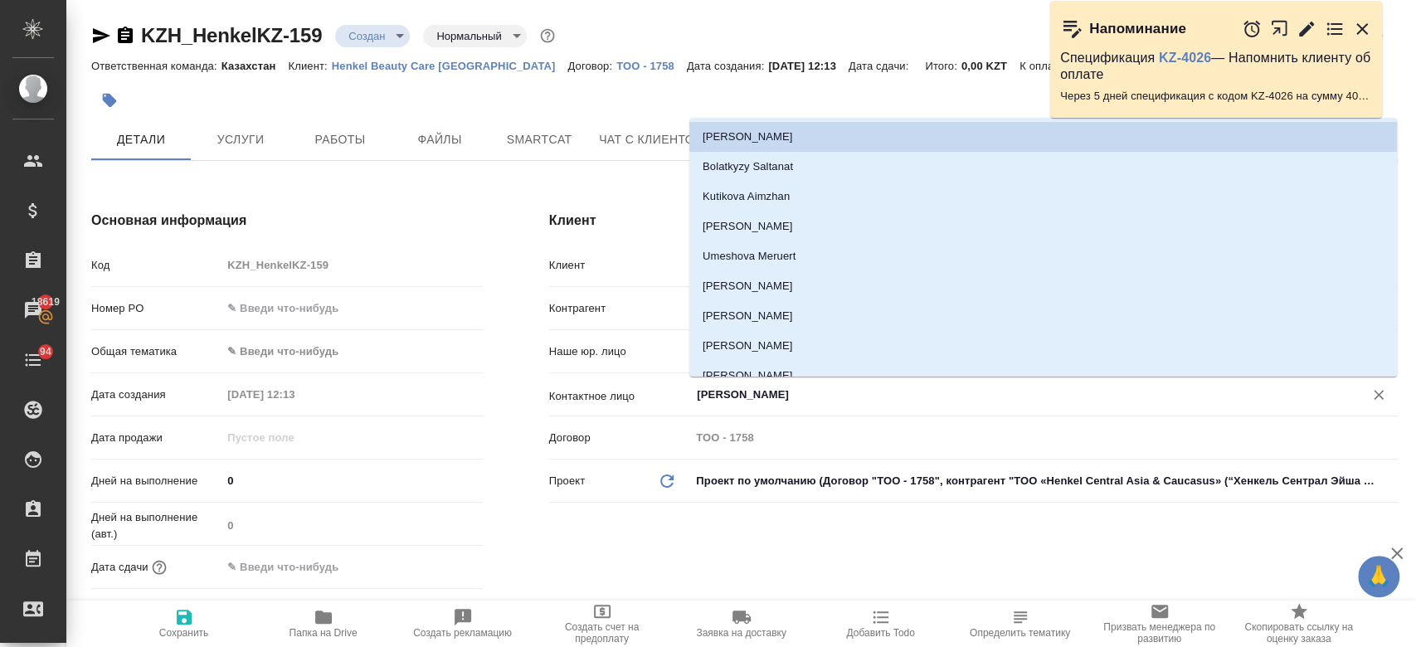
click at [744, 395] on input "[PERSON_NAME]" at bounding box center [1016, 395] width 642 height 20
type textarea "x"
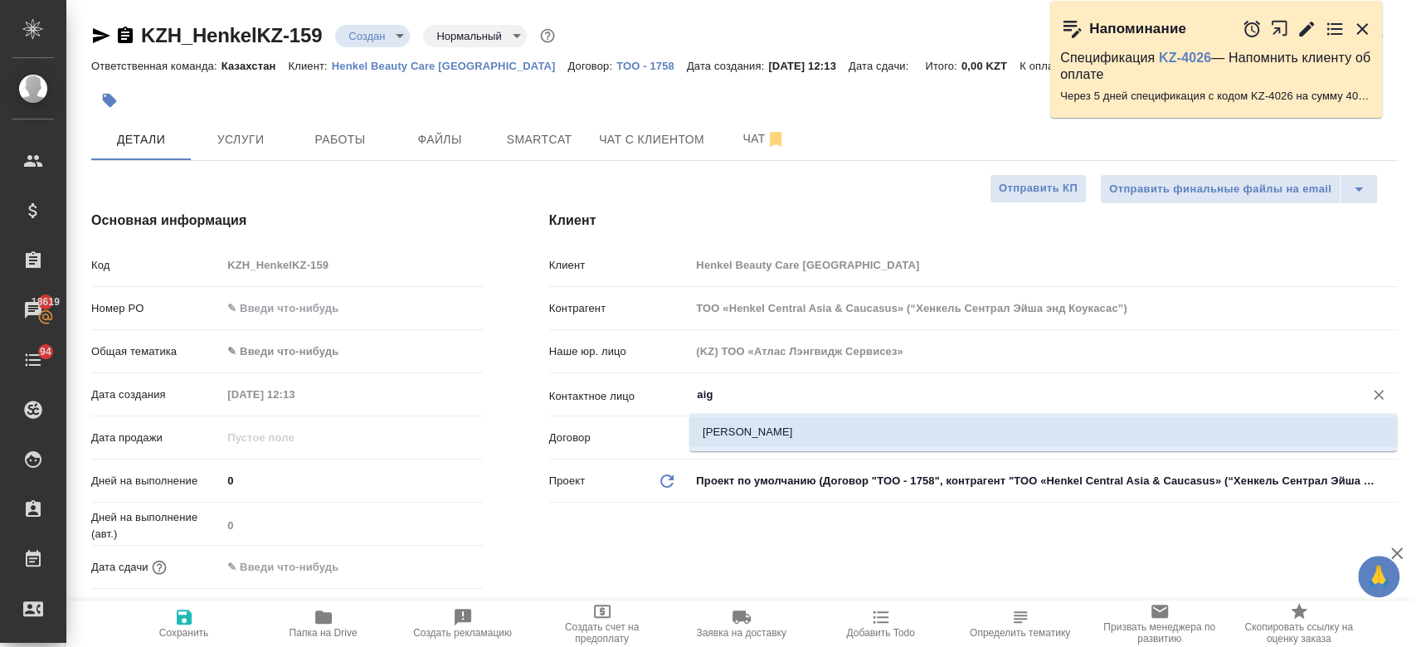
click at [725, 439] on li "[PERSON_NAME]" at bounding box center [1042, 432] width 707 height 30
type input "[PERSON_NAME]"
type textarea "x"
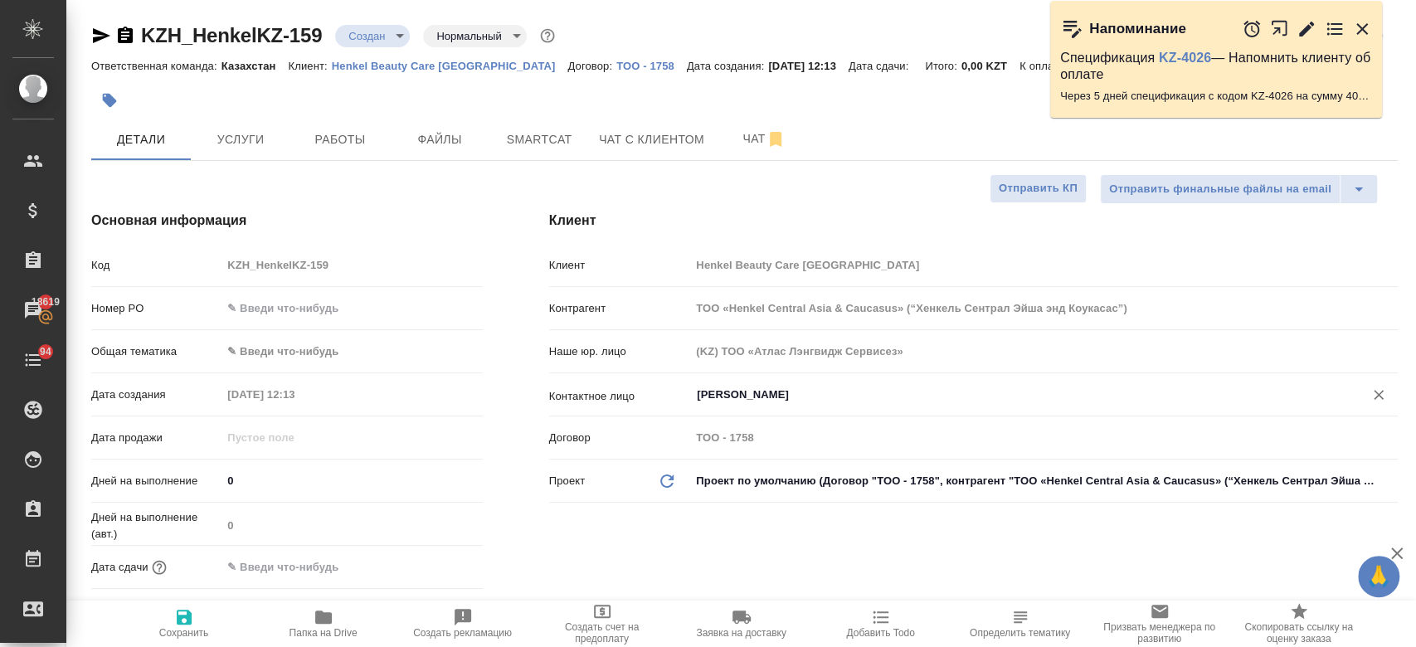
type input "[PERSON_NAME]"
click at [179, 619] on icon "button" at bounding box center [184, 617] width 15 height 15
type textarea "x"
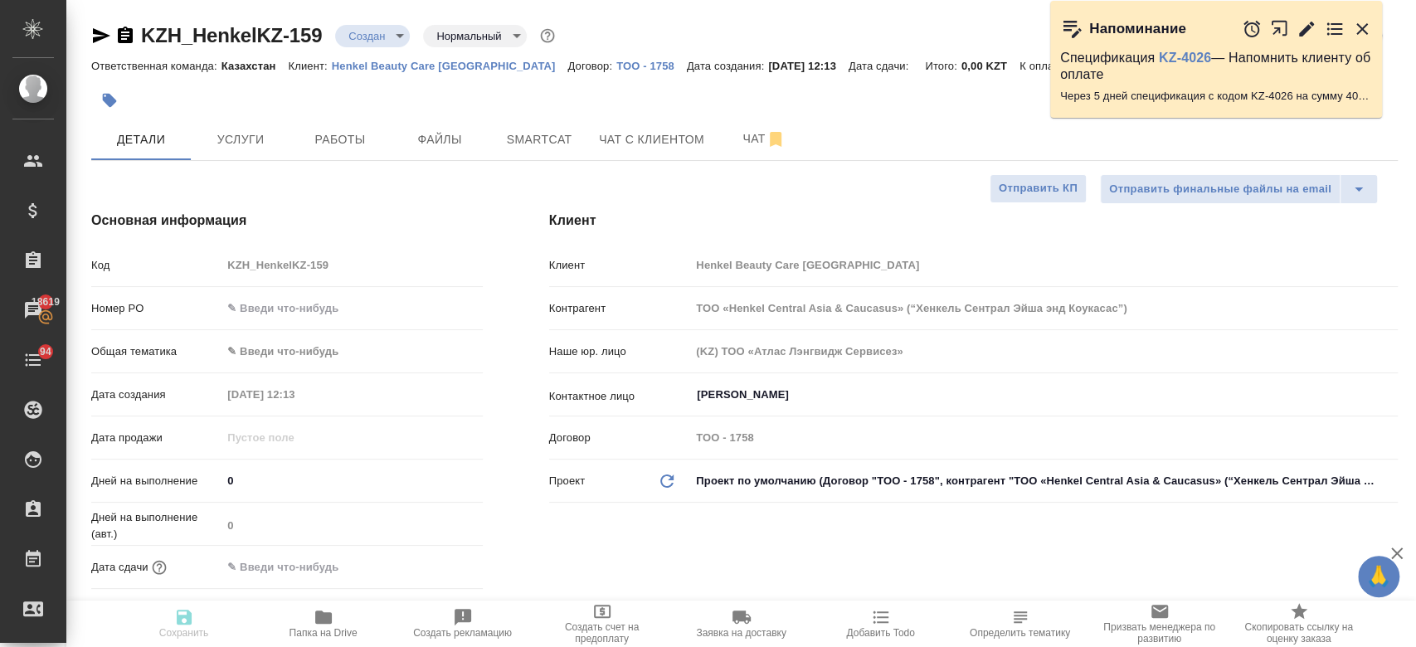
type textarea "x"
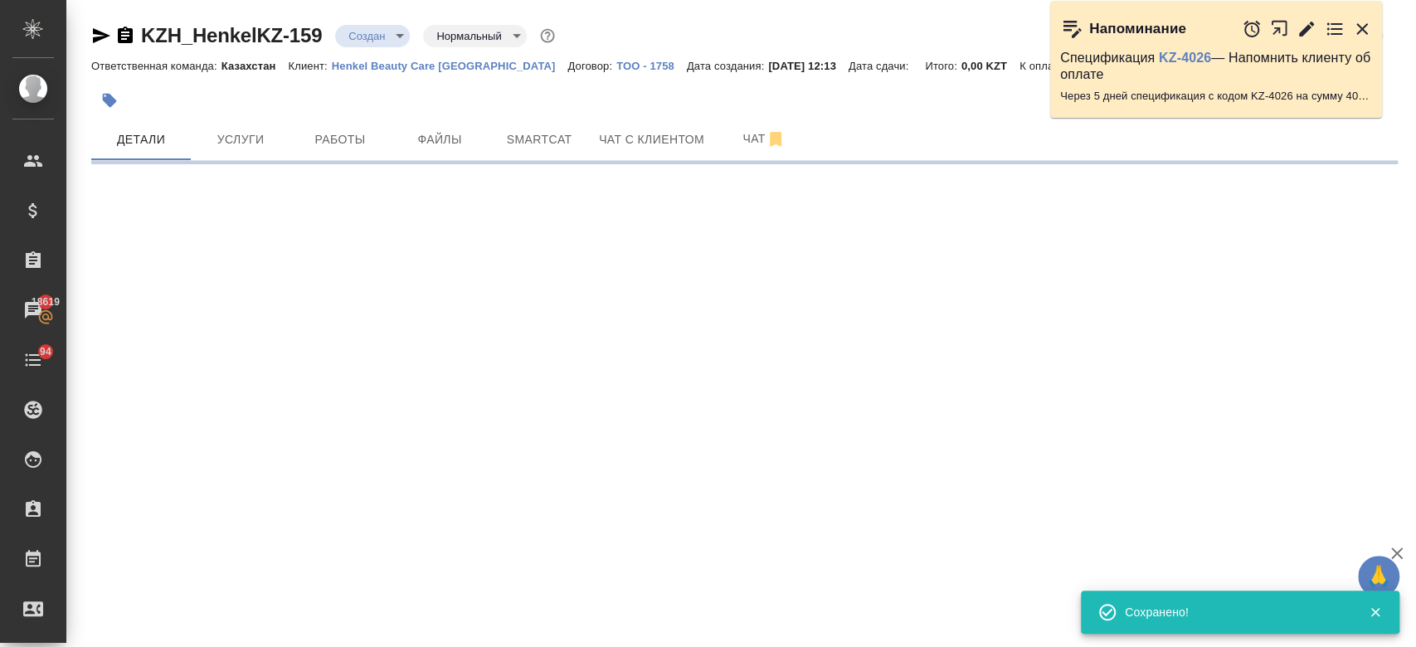
select select "RU"
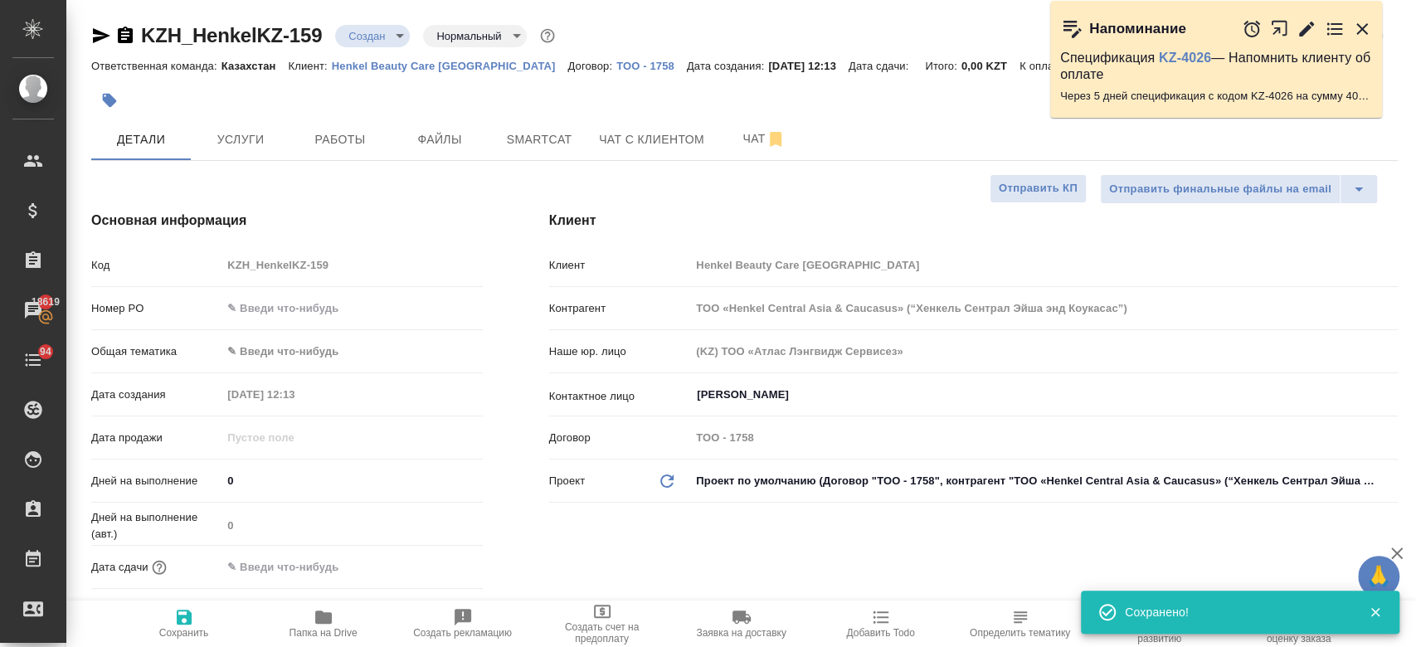
type textarea "x"
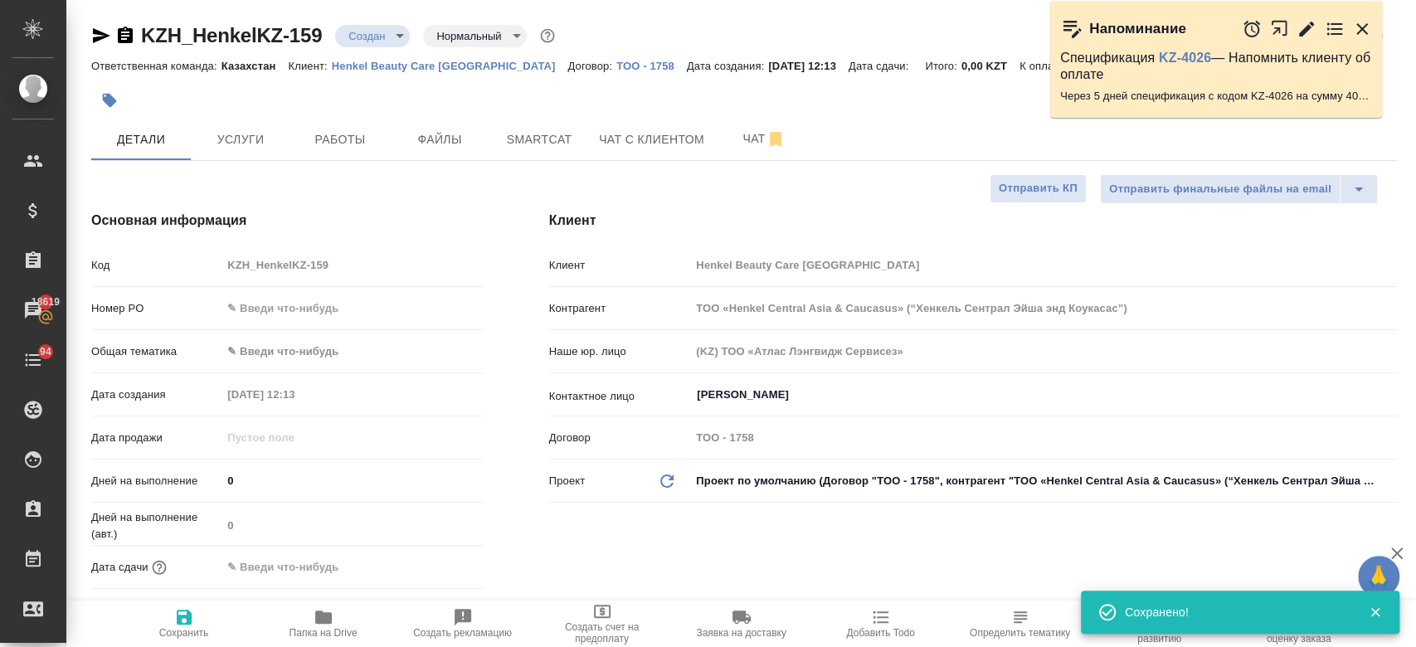
type textarea "x"
click at [248, 153] on button "Услуги" at bounding box center [241, 139] width 100 height 41
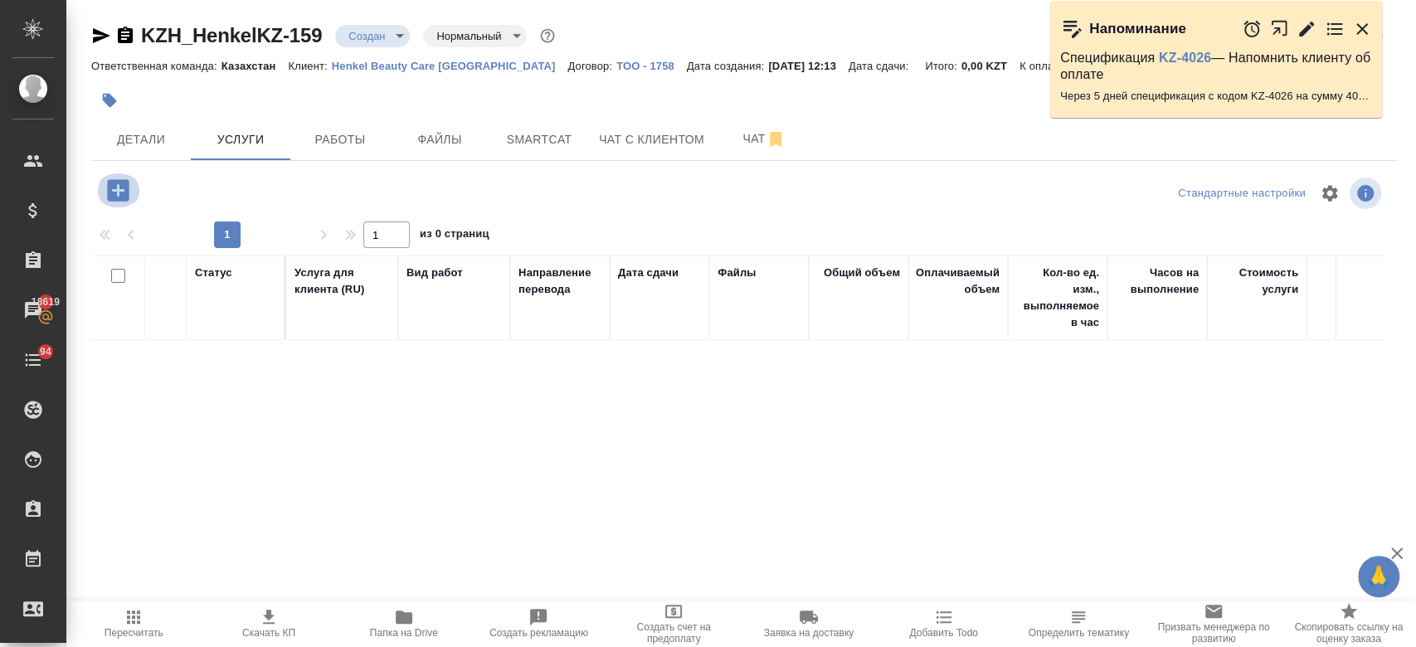
click at [122, 185] on icon "button" at bounding box center [118, 190] width 22 height 22
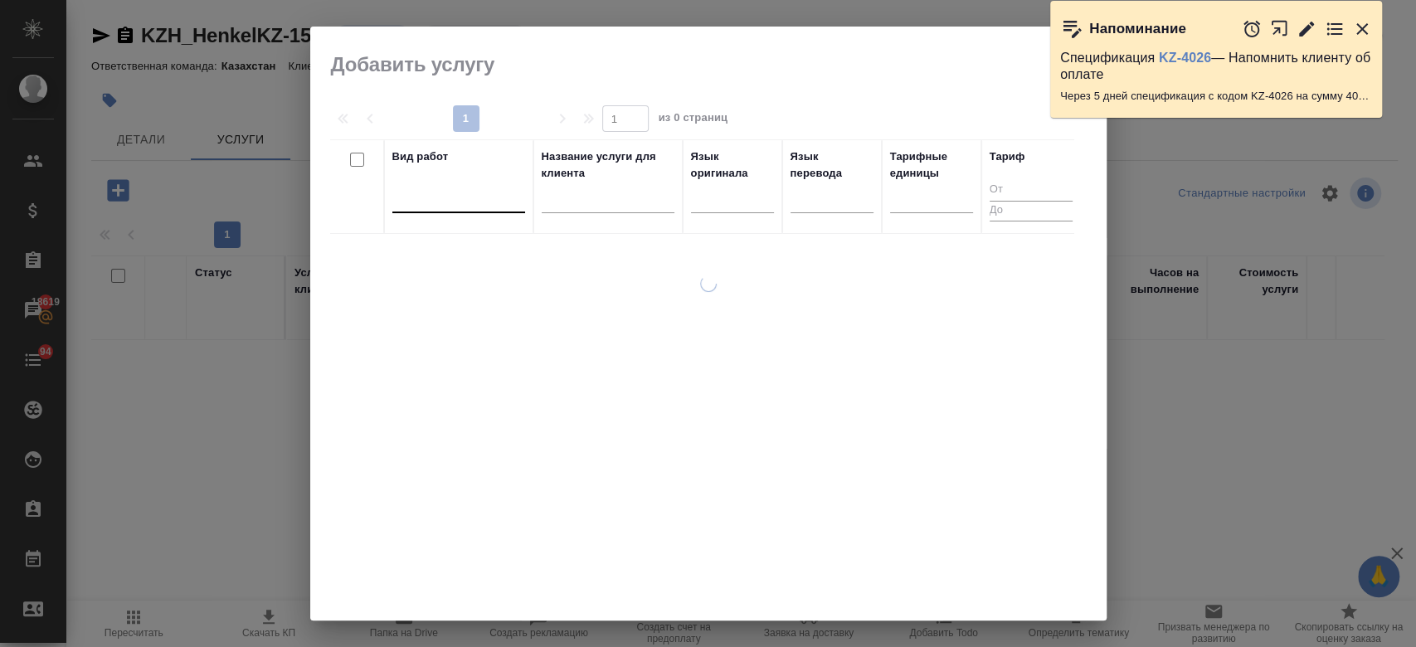
click at [440, 202] on div at bounding box center [458, 196] width 133 height 24
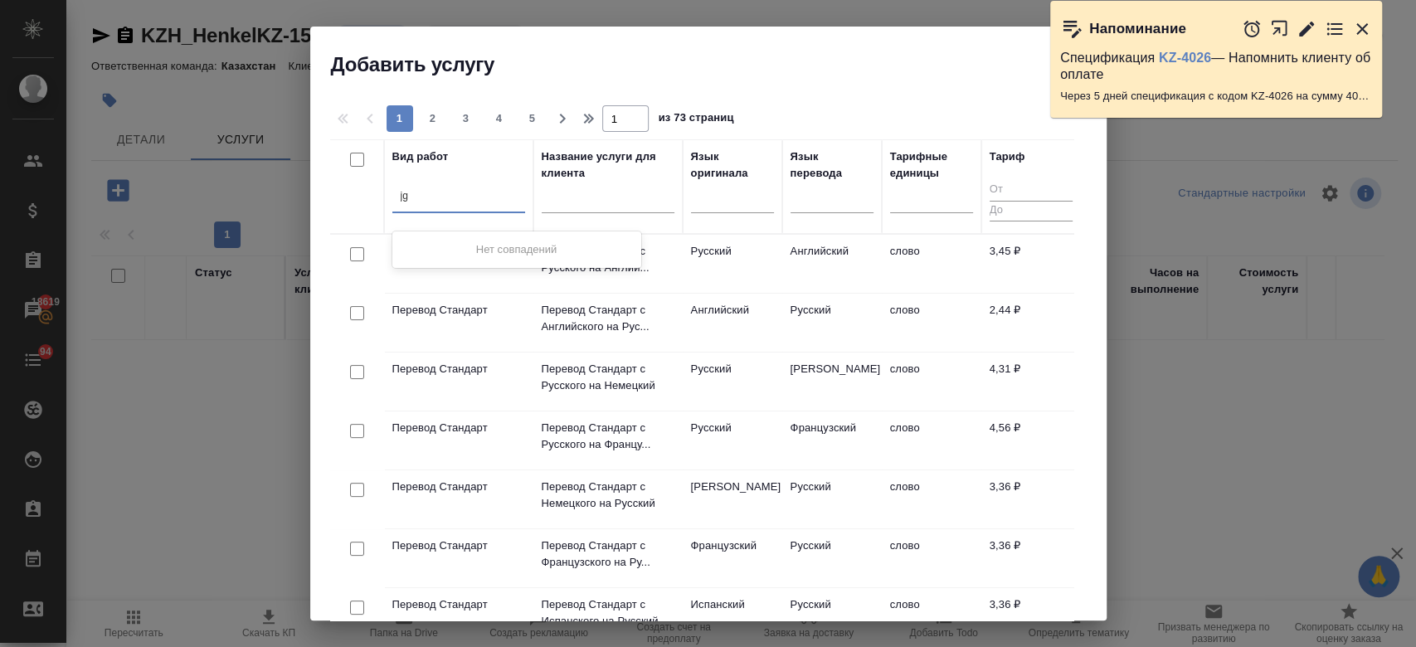
type input "j"
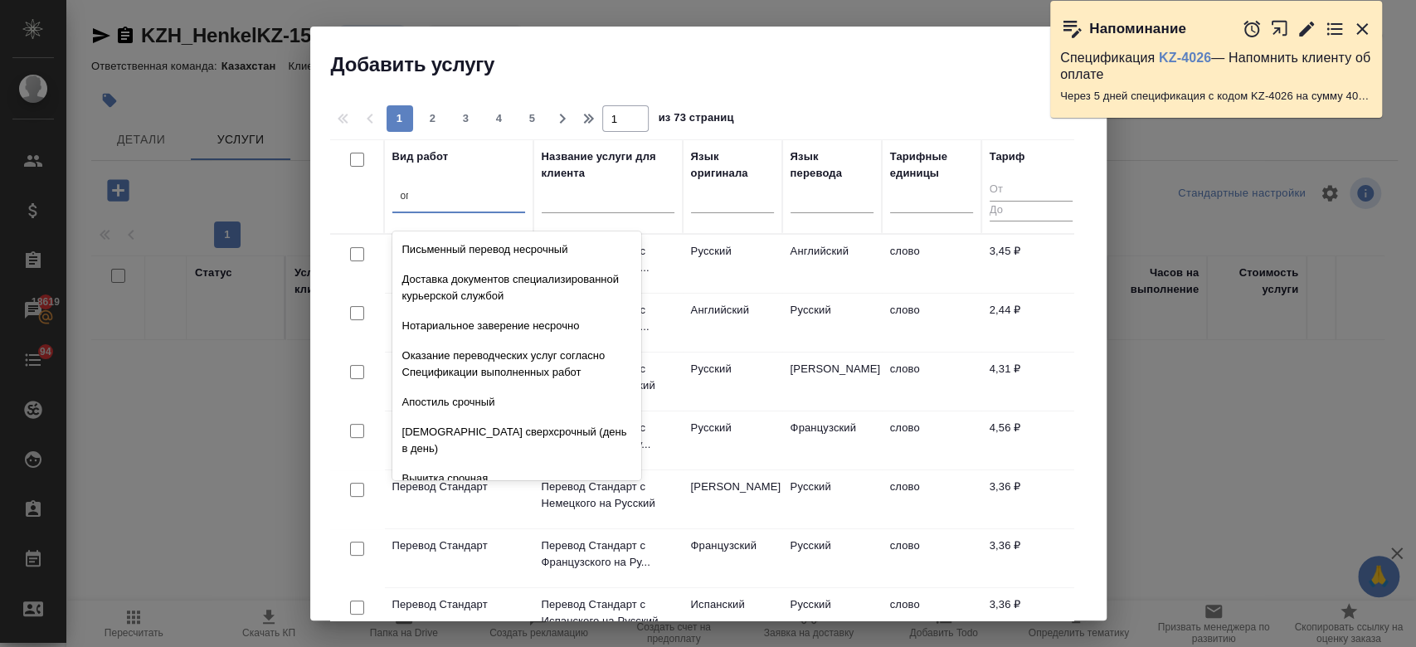
type input "опт"
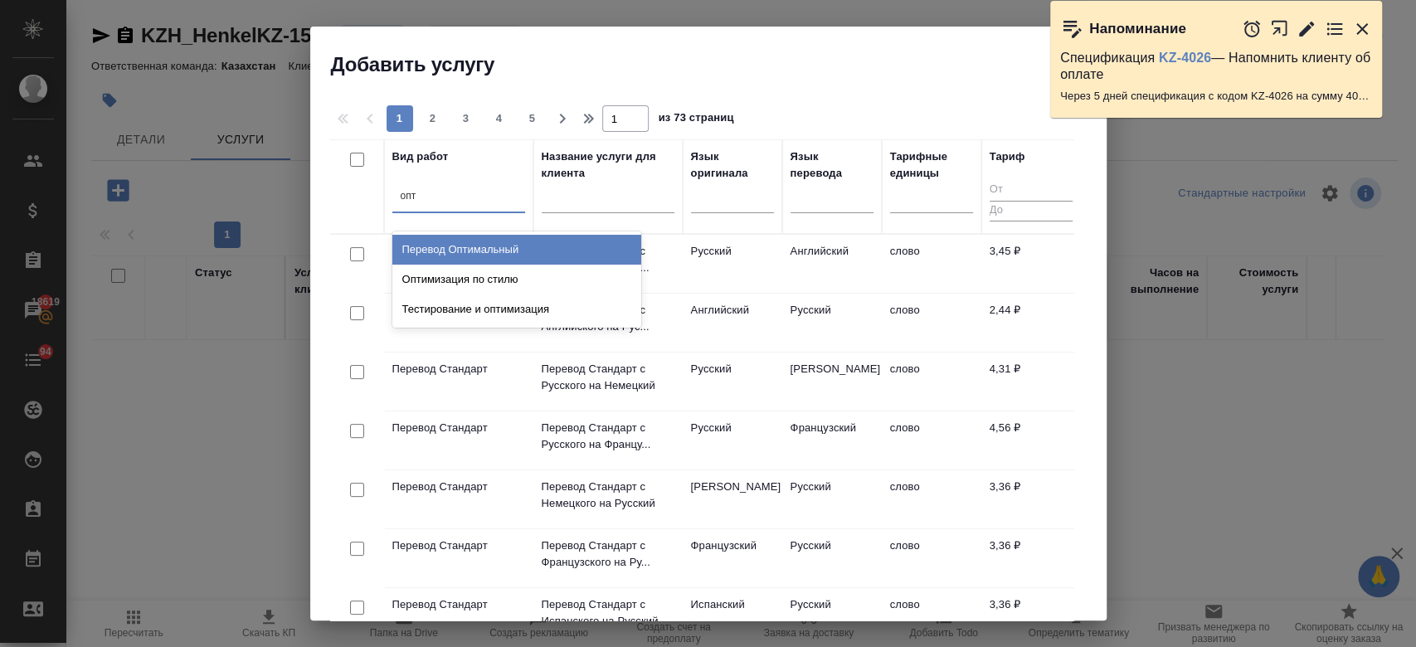
click at [478, 242] on div "Перевод Оптимальный" at bounding box center [516, 250] width 249 height 30
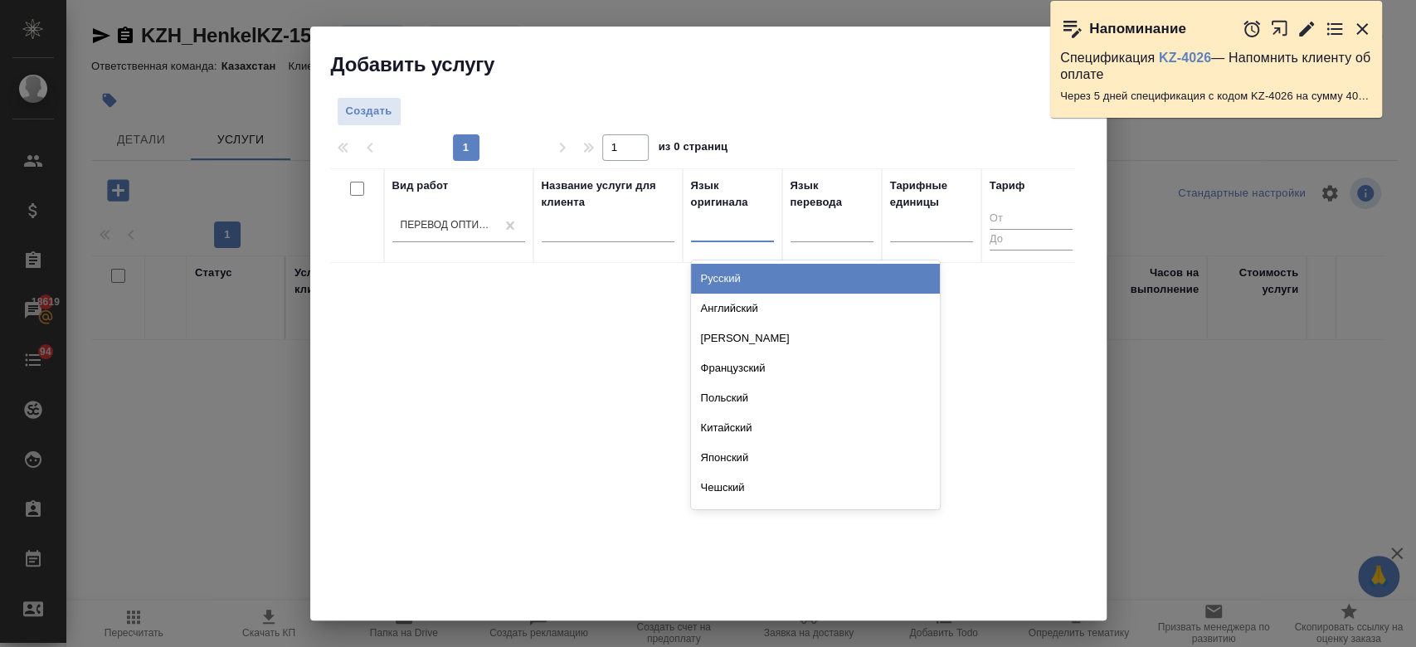
click at [748, 235] on div at bounding box center [732, 225] width 83 height 24
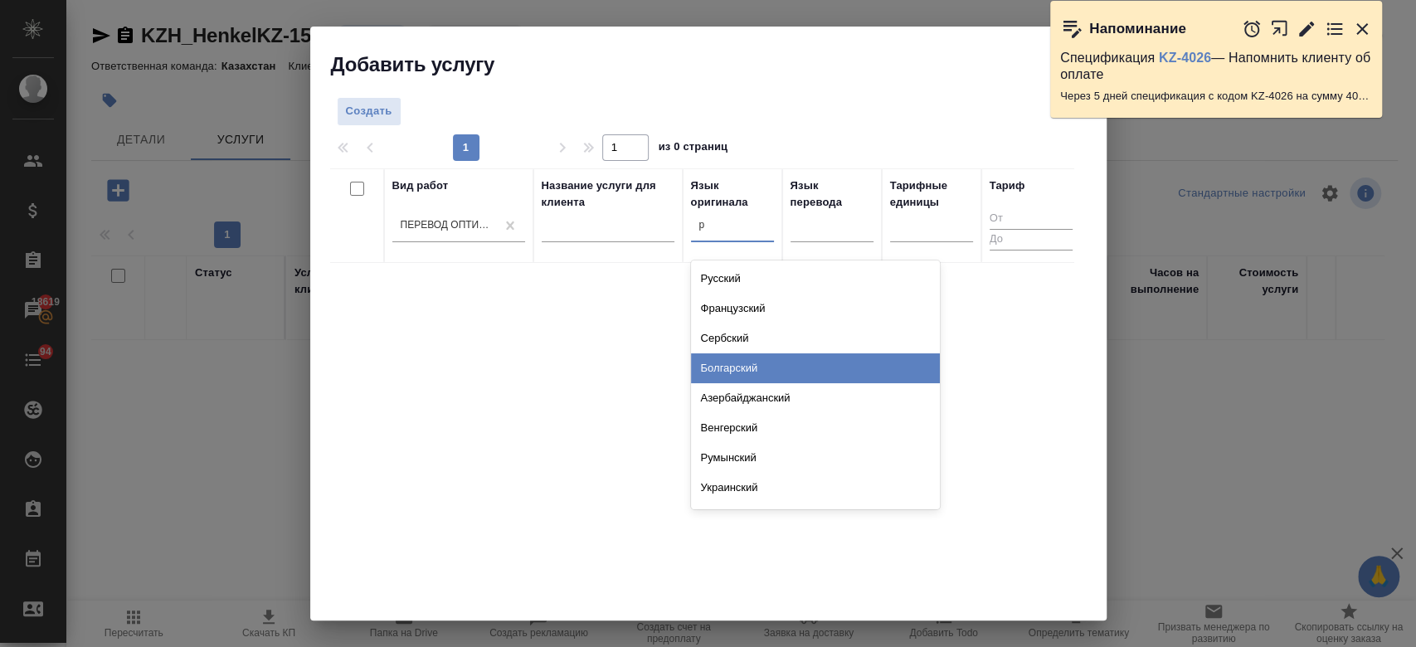
type input "ру"
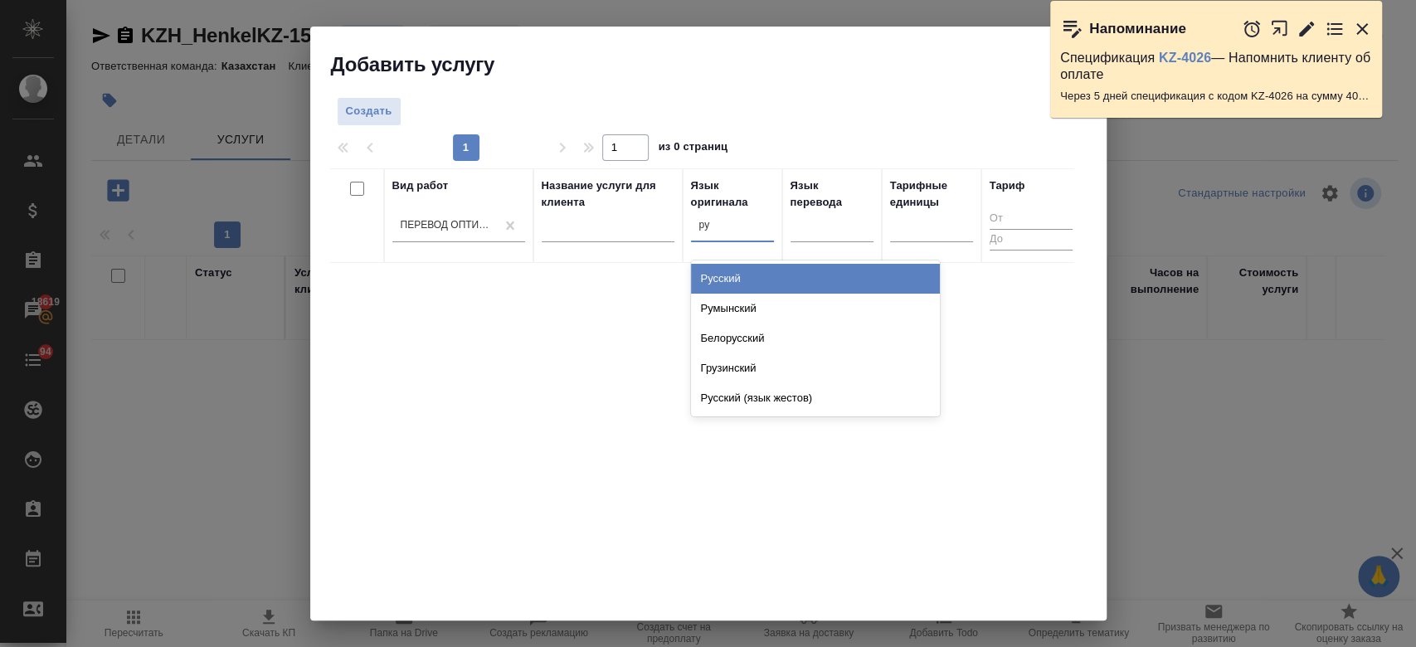
click at [736, 284] on div "Русский" at bounding box center [815, 279] width 249 height 30
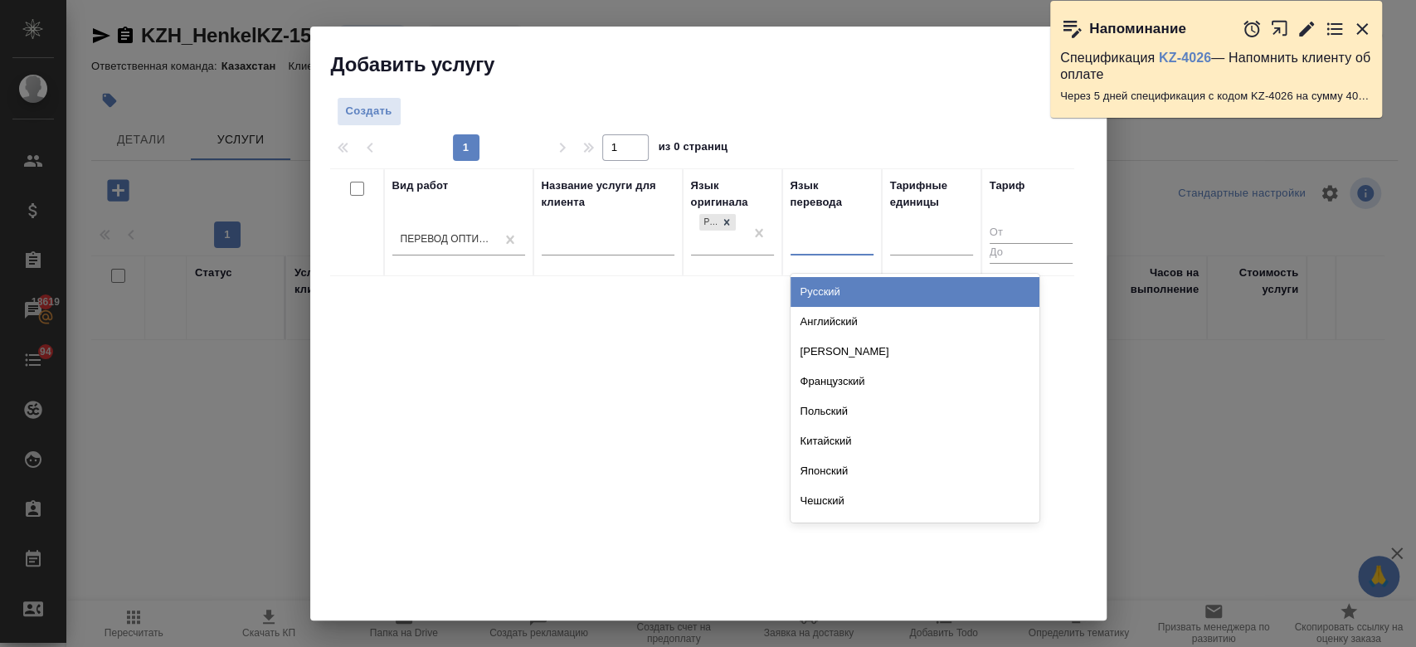
click at [846, 243] on div at bounding box center [831, 239] width 83 height 24
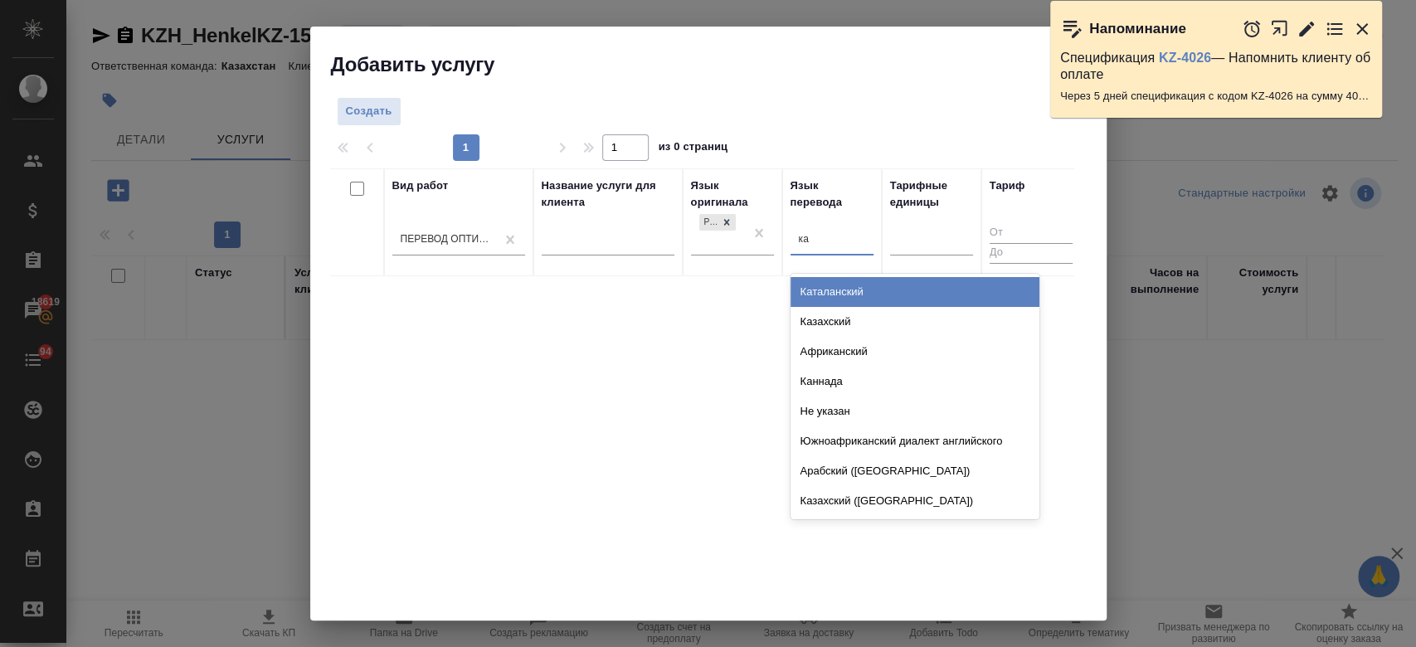
type input "каз"
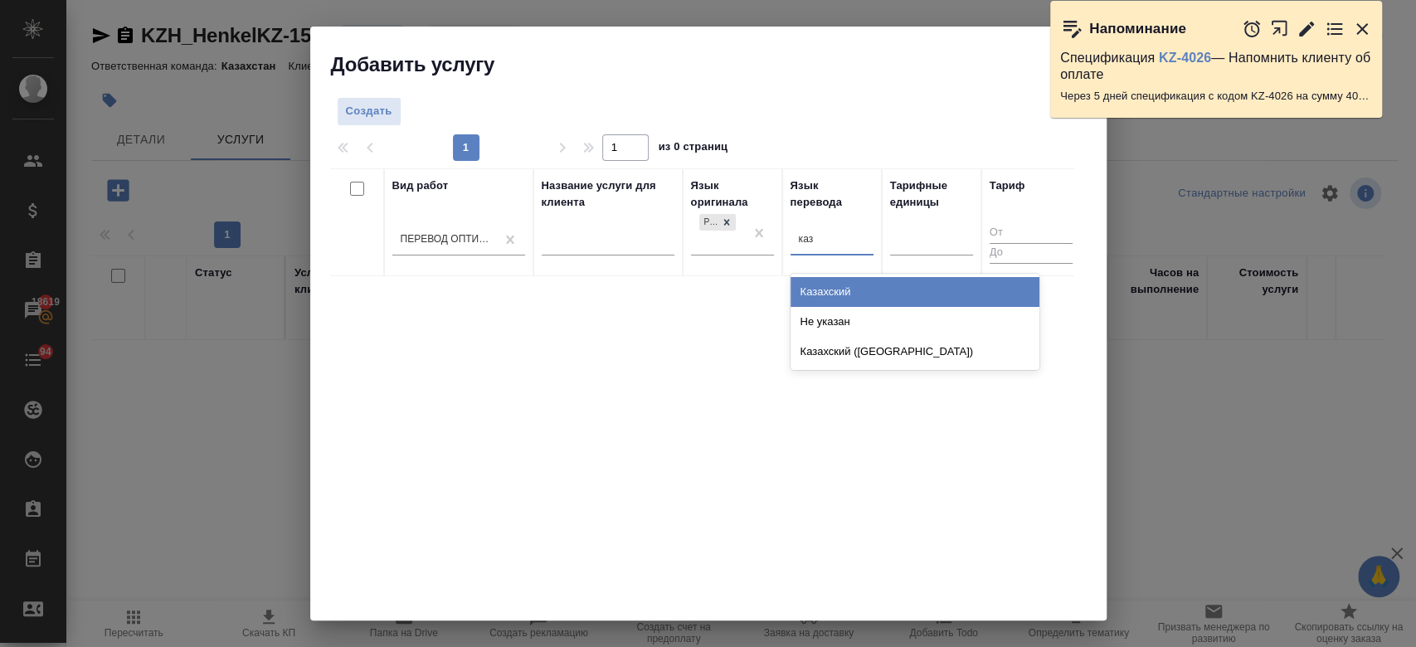
click at [829, 292] on div "Казахский" at bounding box center [914, 292] width 249 height 30
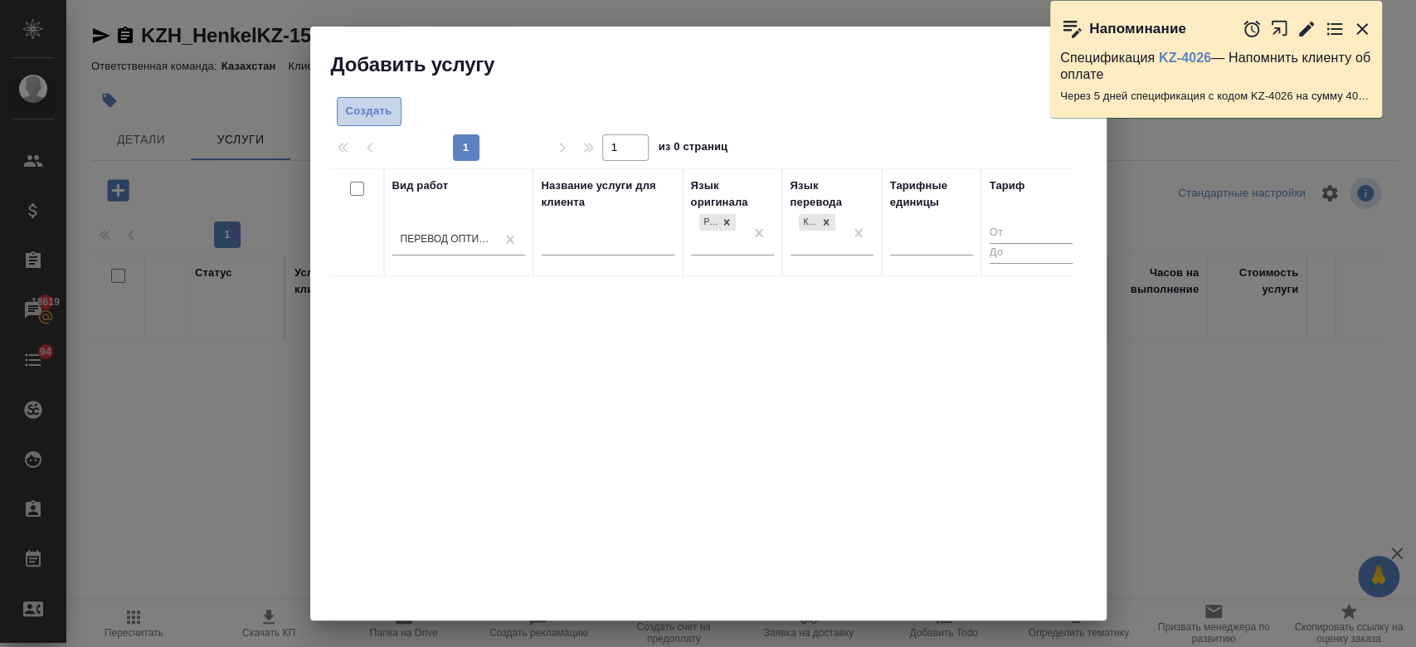
click at [377, 106] on span "Создать" at bounding box center [369, 111] width 46 height 19
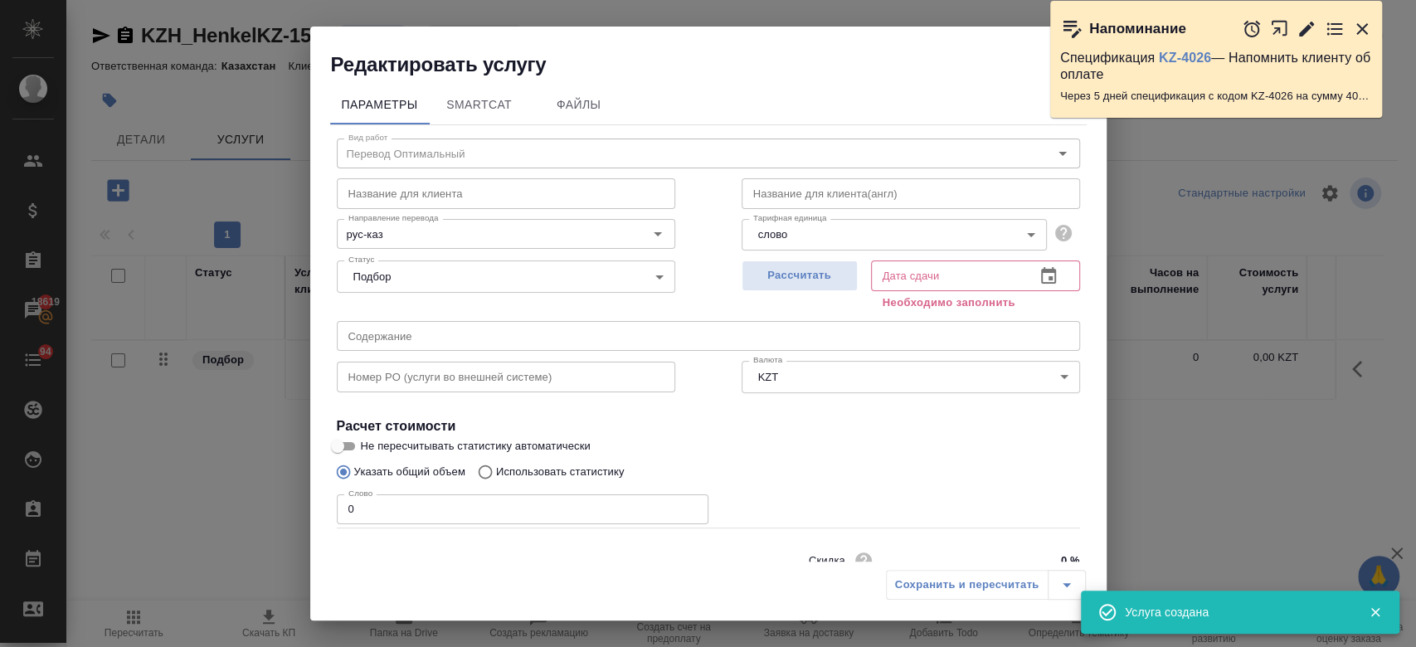
scroll to position [71, 0]
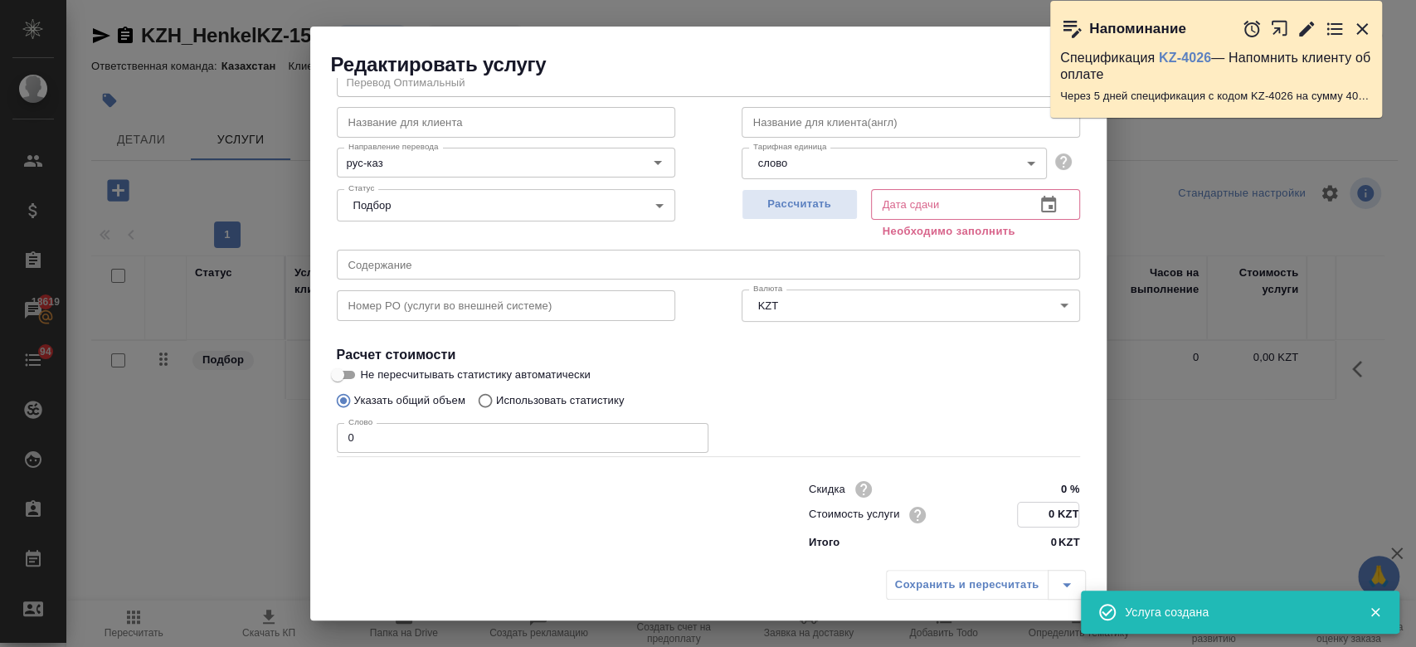
click at [1045, 519] on input "0 KZT" at bounding box center [1048, 515] width 61 height 24
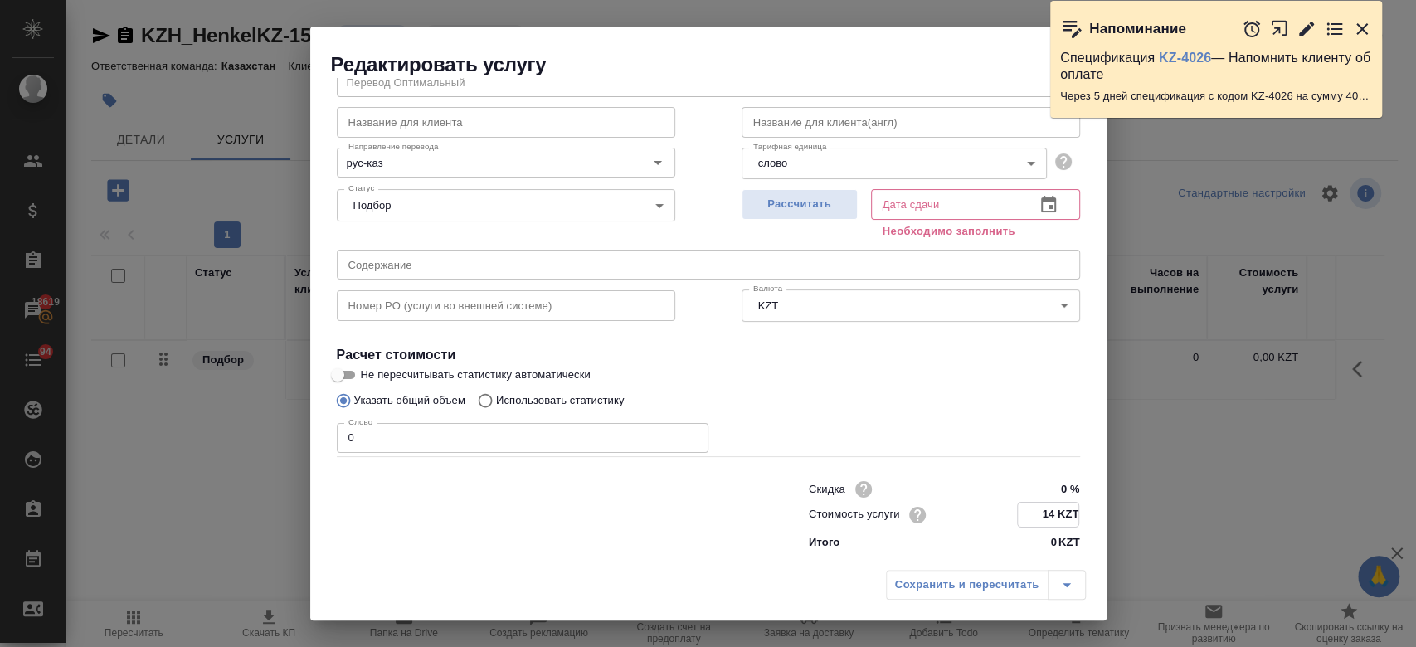
type input "14 KZT"
click at [514, 441] on input "0" at bounding box center [523, 438] width 372 height 30
type input "250"
click at [343, 369] on input "Не пересчитывать статистику автоматически" at bounding box center [338, 375] width 60 height 20
checkbox input "true"
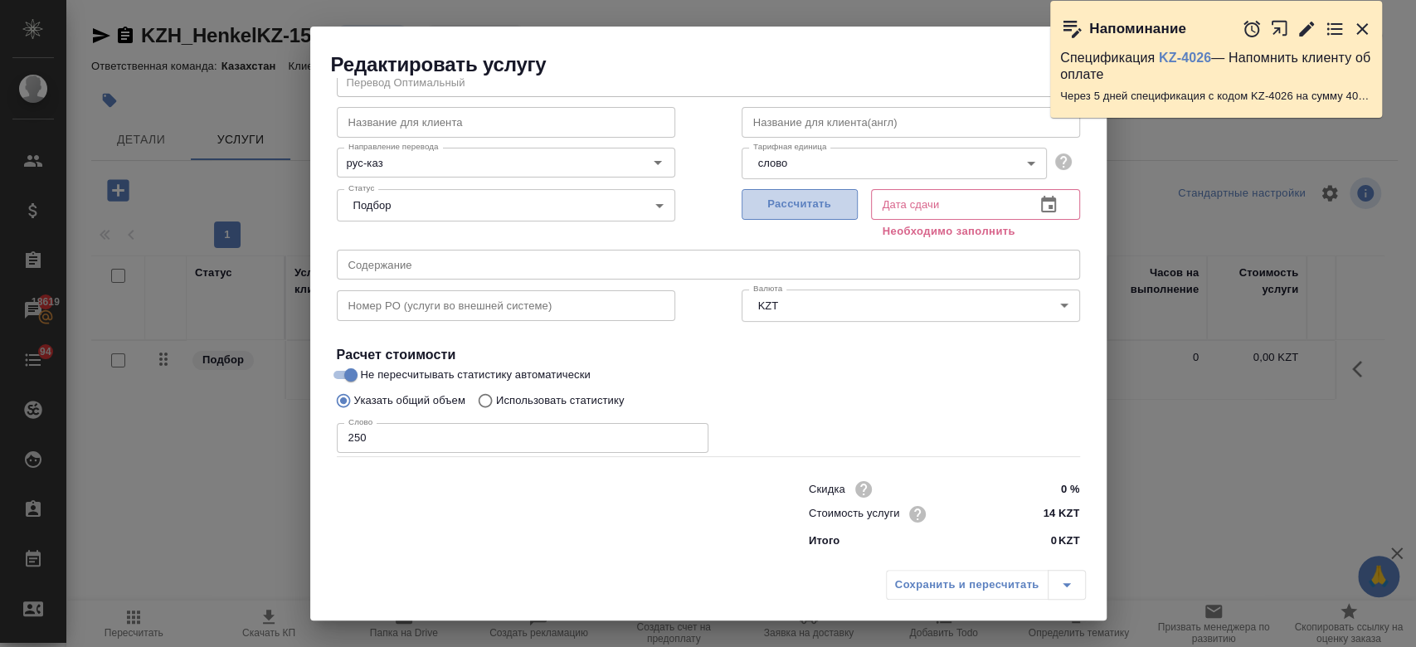
click at [783, 208] on span "Рассчитать" at bounding box center [800, 204] width 98 height 19
type input "24.09.2025 13:14"
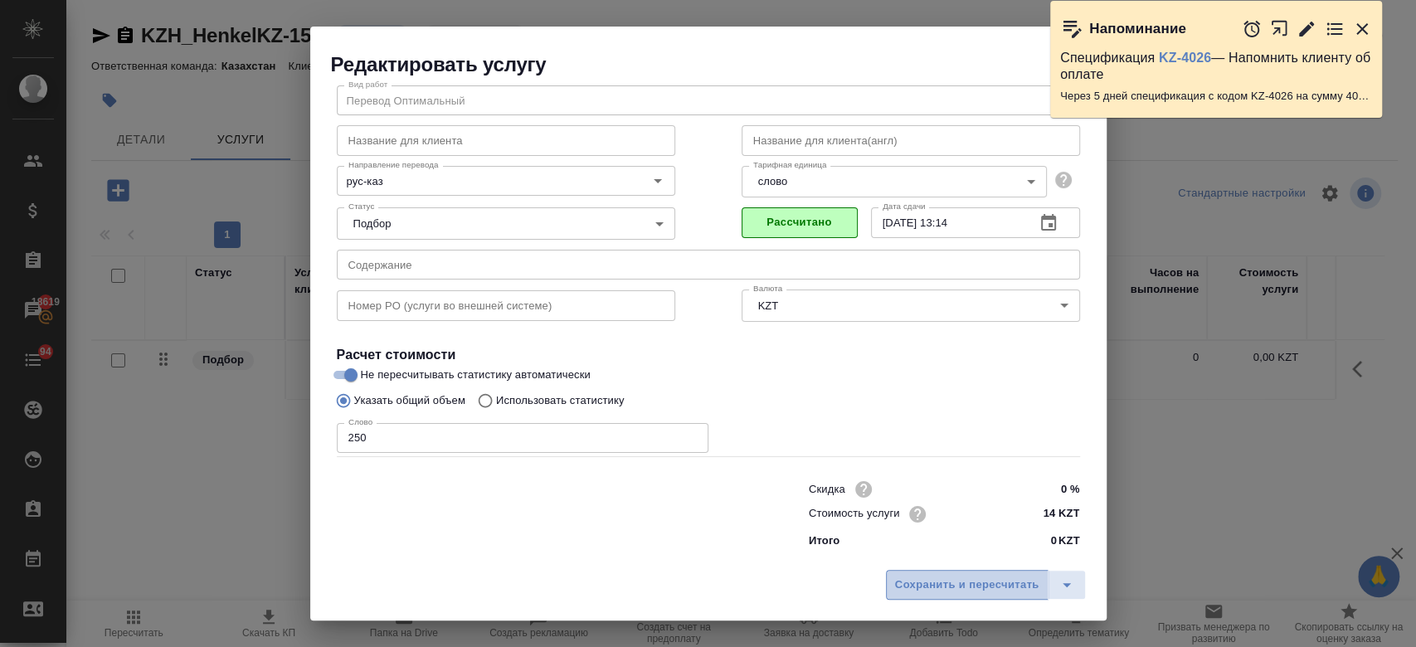
click at [938, 590] on span "Сохранить и пересчитать" at bounding box center [967, 585] width 144 height 19
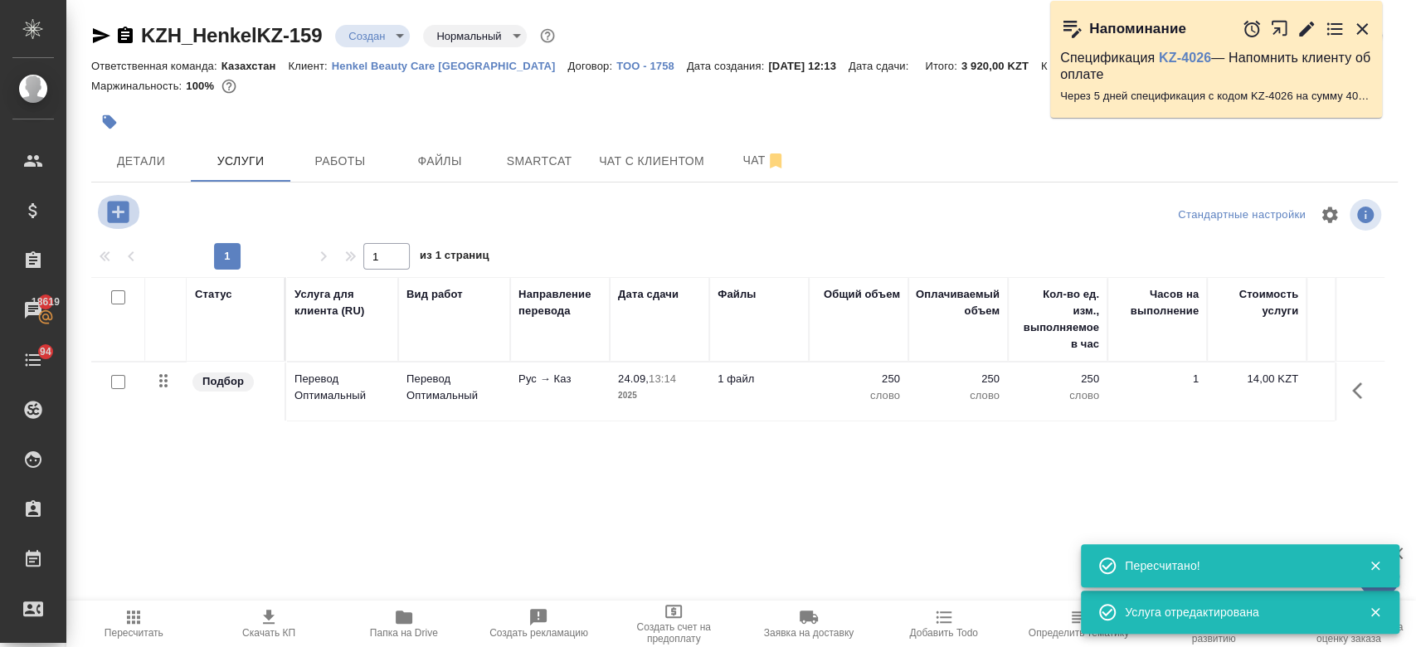
click at [135, 210] on button "button" at bounding box center [118, 212] width 46 height 34
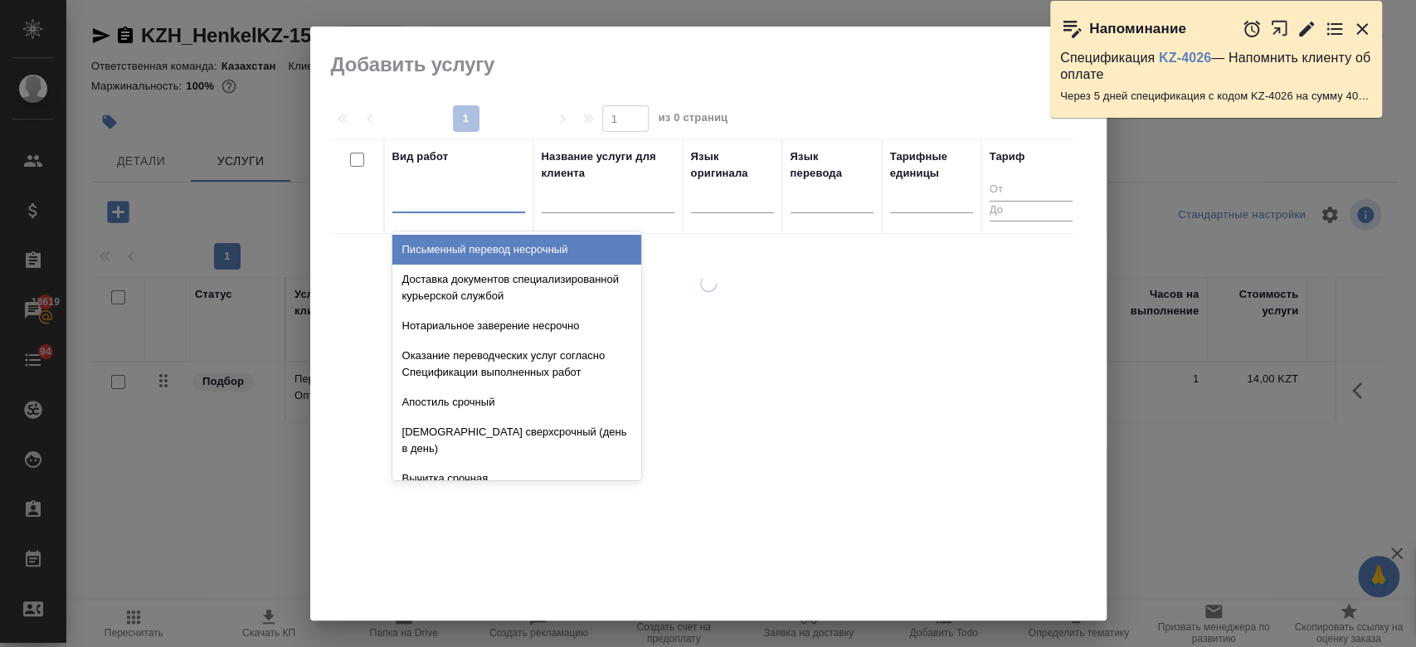
click at [481, 187] on div at bounding box center [458, 196] width 133 height 24
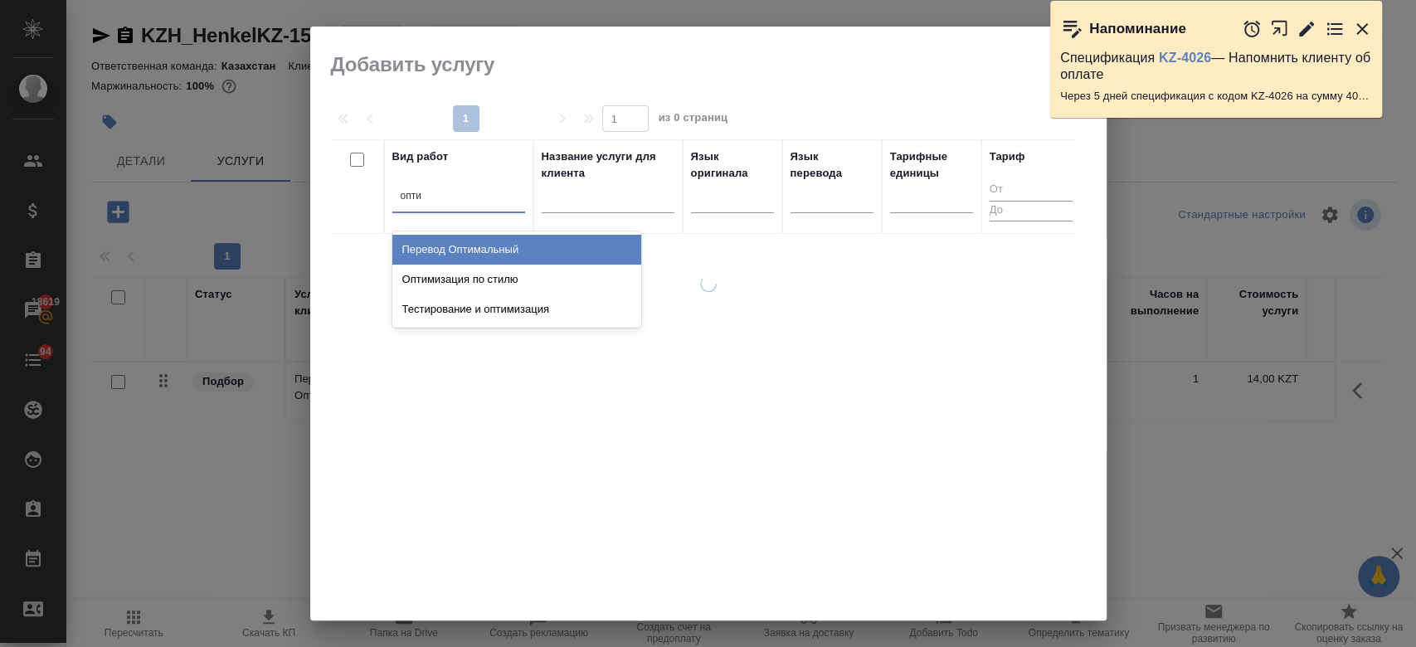
type input "оптим"
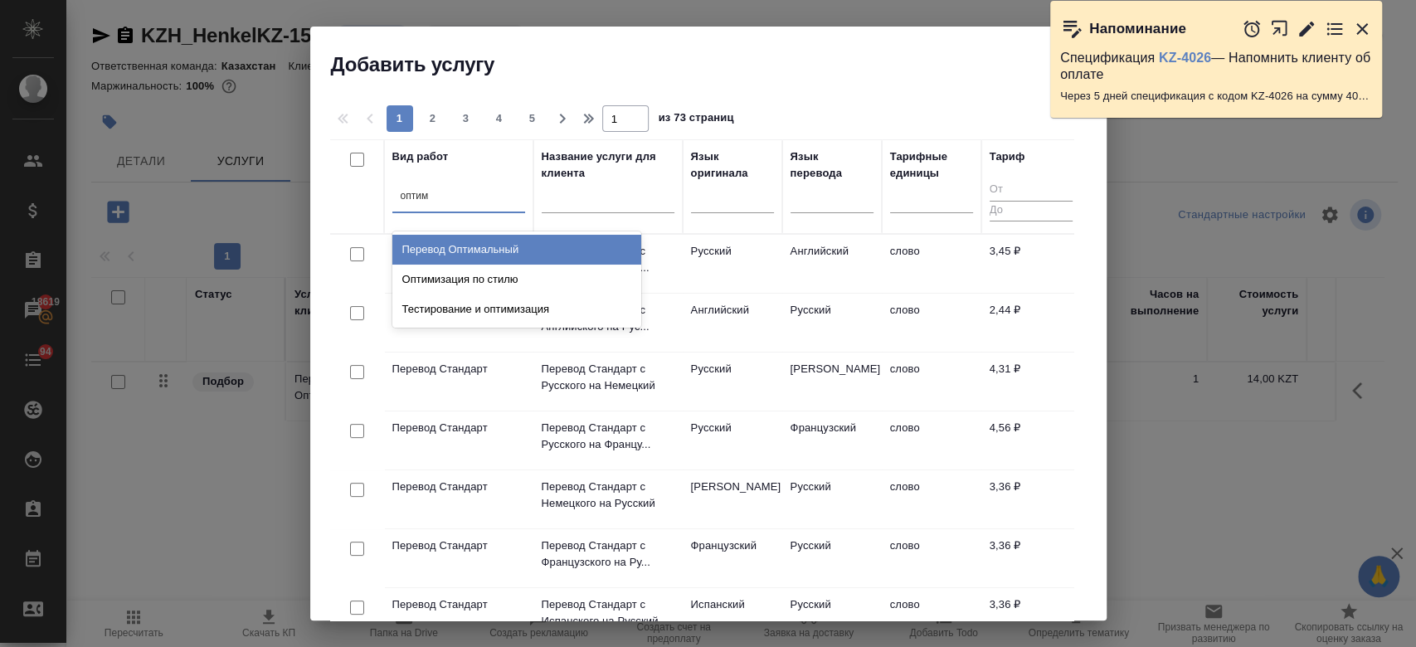
click at [479, 244] on div "Перевод Оптимальный" at bounding box center [516, 250] width 249 height 30
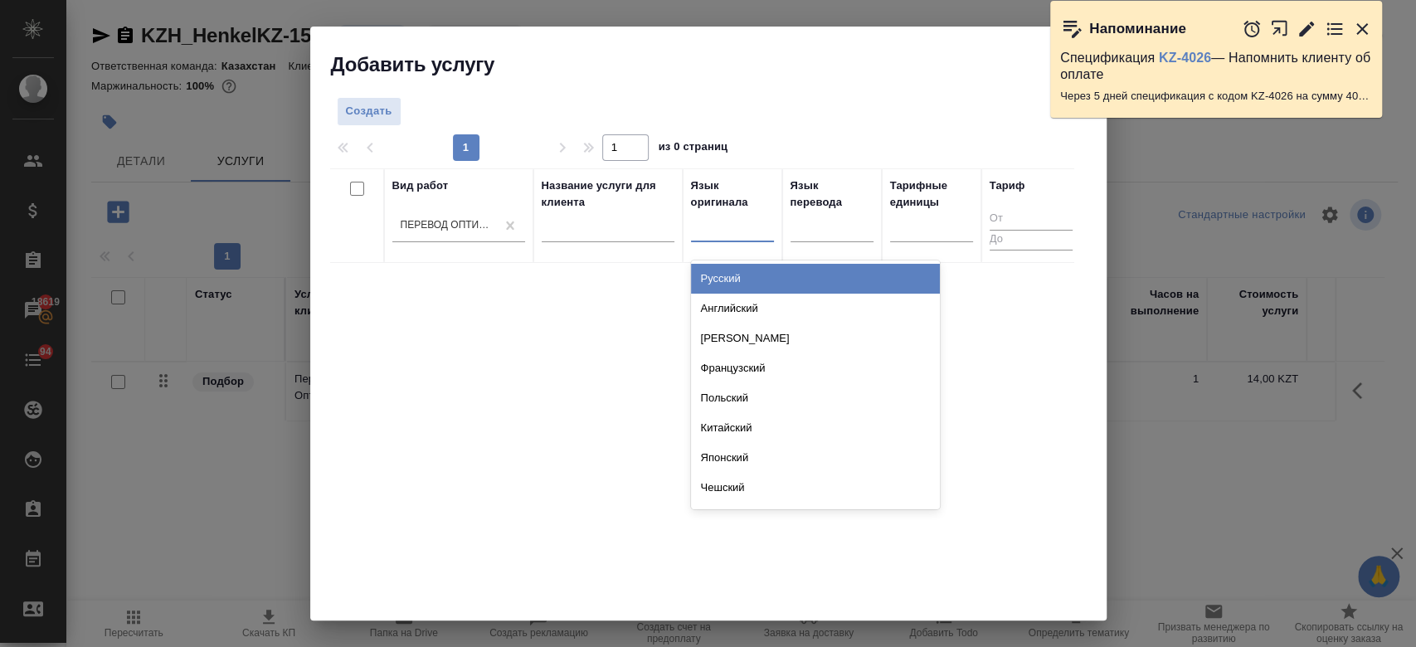
click at [731, 232] on div at bounding box center [732, 225] width 83 height 24
type input "рус"
click at [738, 284] on div "Русский" at bounding box center [815, 279] width 249 height 30
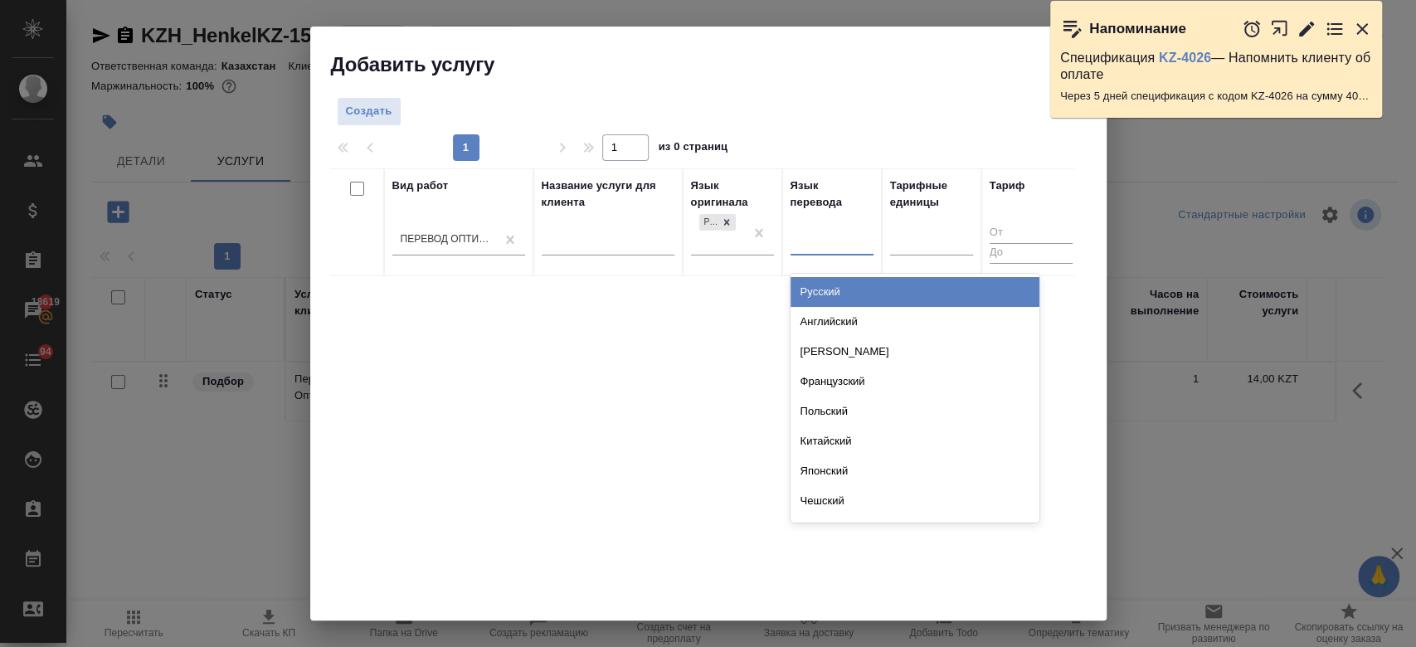
click at [836, 231] on div at bounding box center [831, 239] width 83 height 24
type input "узб"
click at [828, 289] on div "Узбекский" at bounding box center [914, 292] width 249 height 30
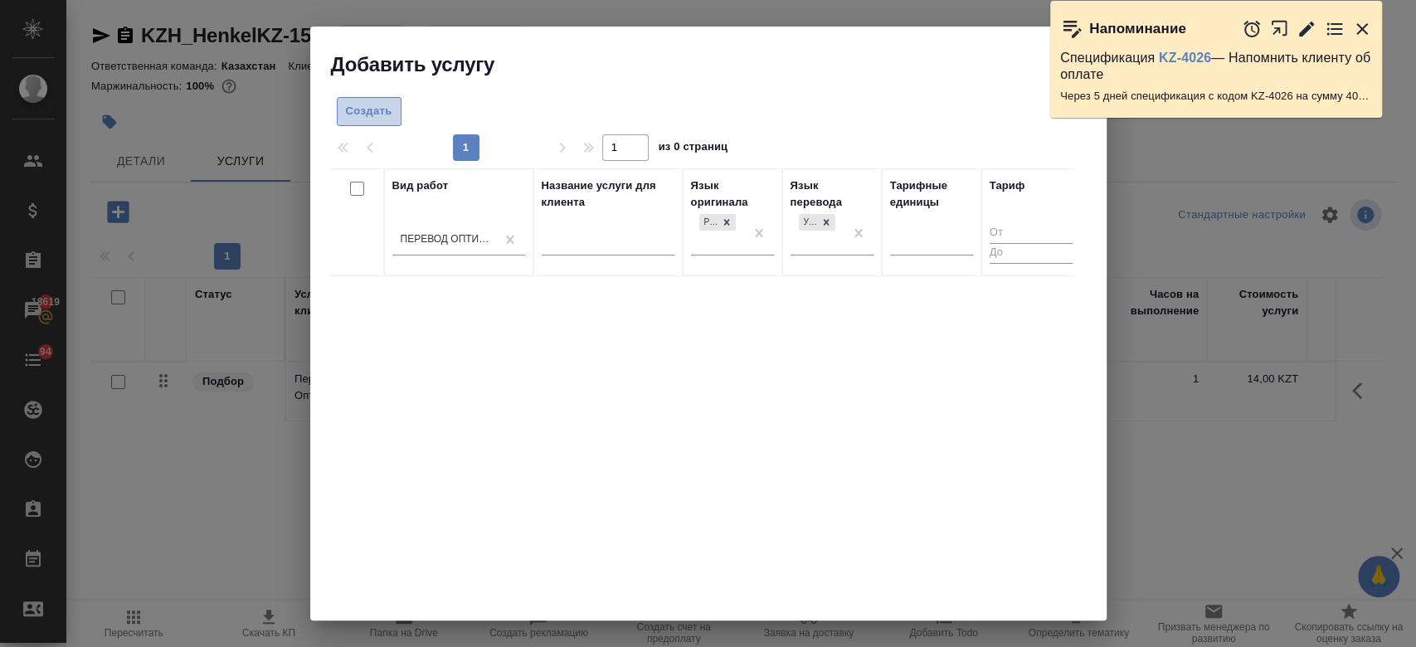
click at [377, 105] on span "Создать" at bounding box center [369, 111] width 46 height 19
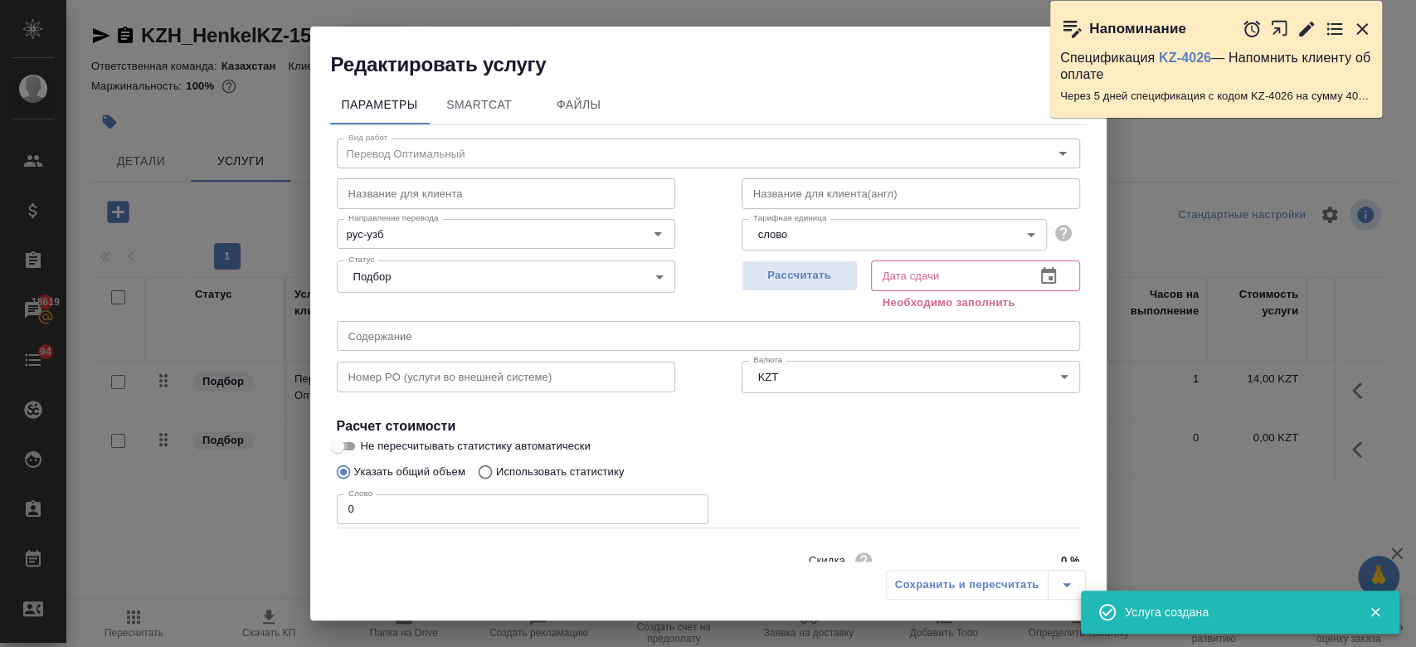
click at [349, 444] on input "Не пересчитывать статистику автоматически" at bounding box center [338, 446] width 60 height 20
checkbox input "true"
click at [375, 494] on input "0" at bounding box center [523, 509] width 372 height 30
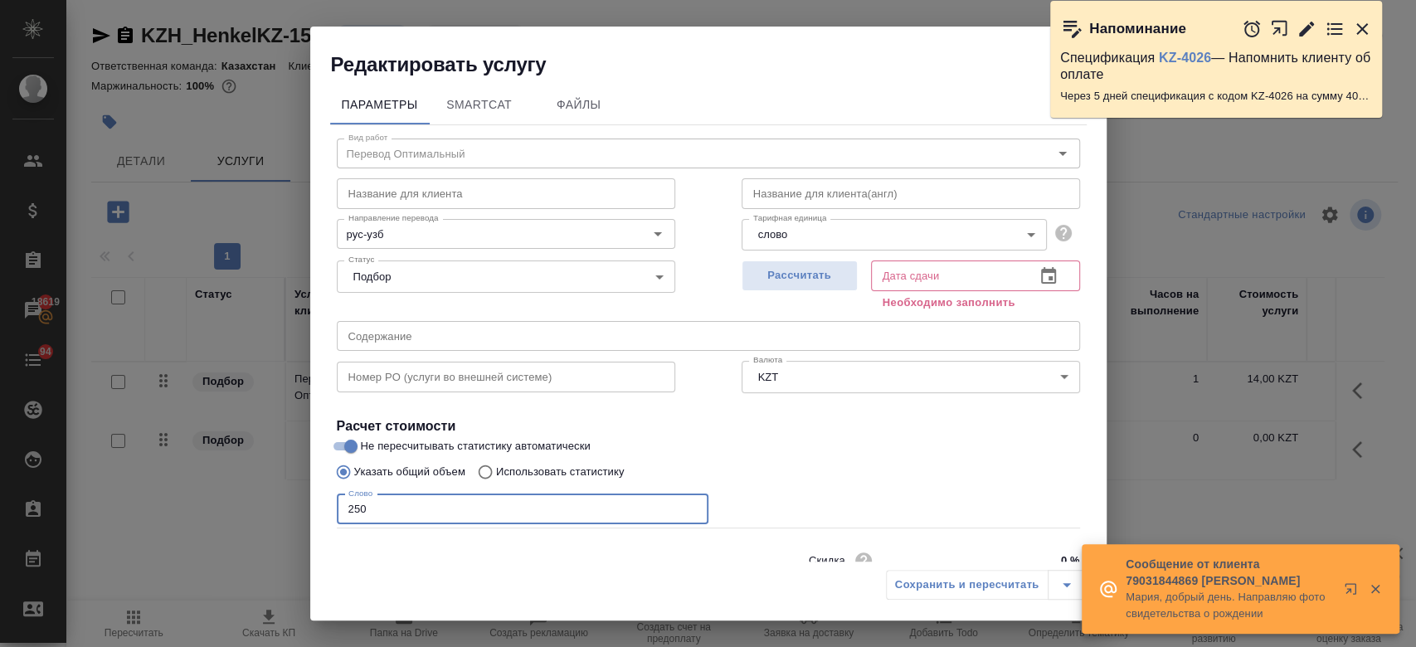
scroll to position [71, 0]
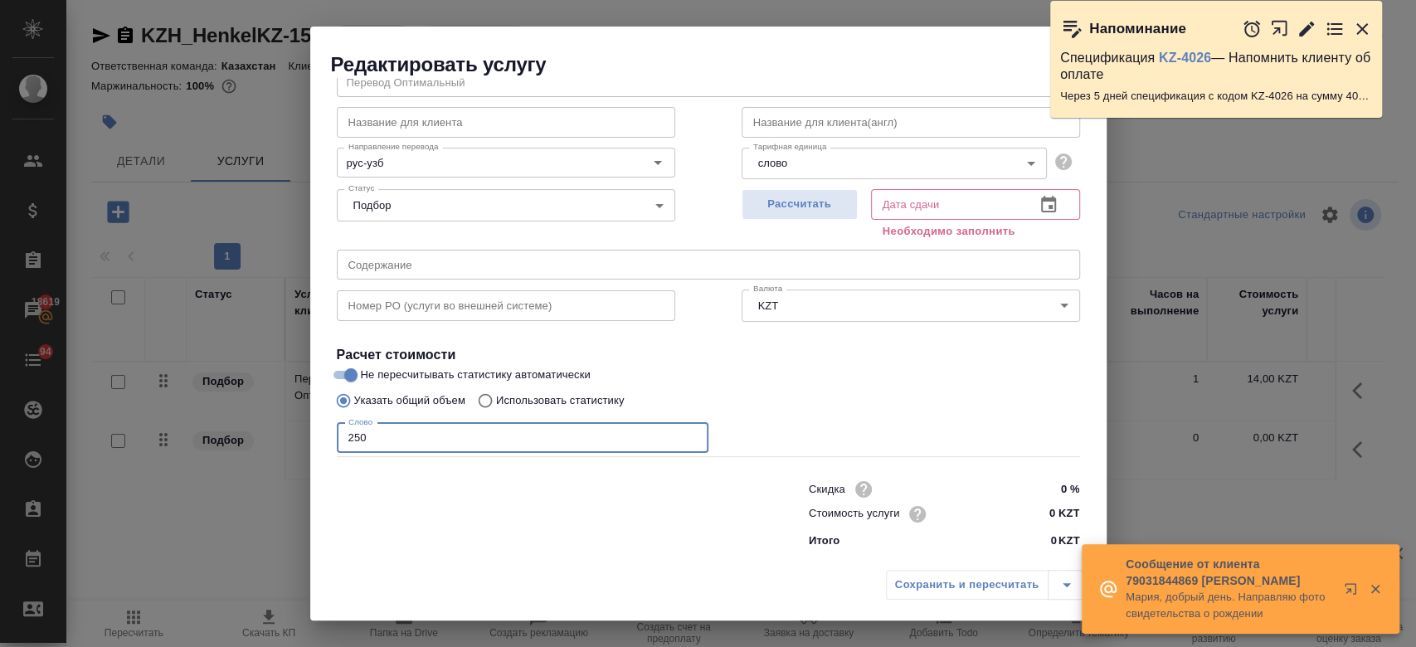
type input "250"
click at [1040, 514] on input "0 KZT" at bounding box center [1048, 515] width 61 height 24
type input "13.2 KZT"
click at [795, 201] on span "Рассчитать" at bounding box center [800, 204] width 98 height 19
type input "24.09.2025 13:15"
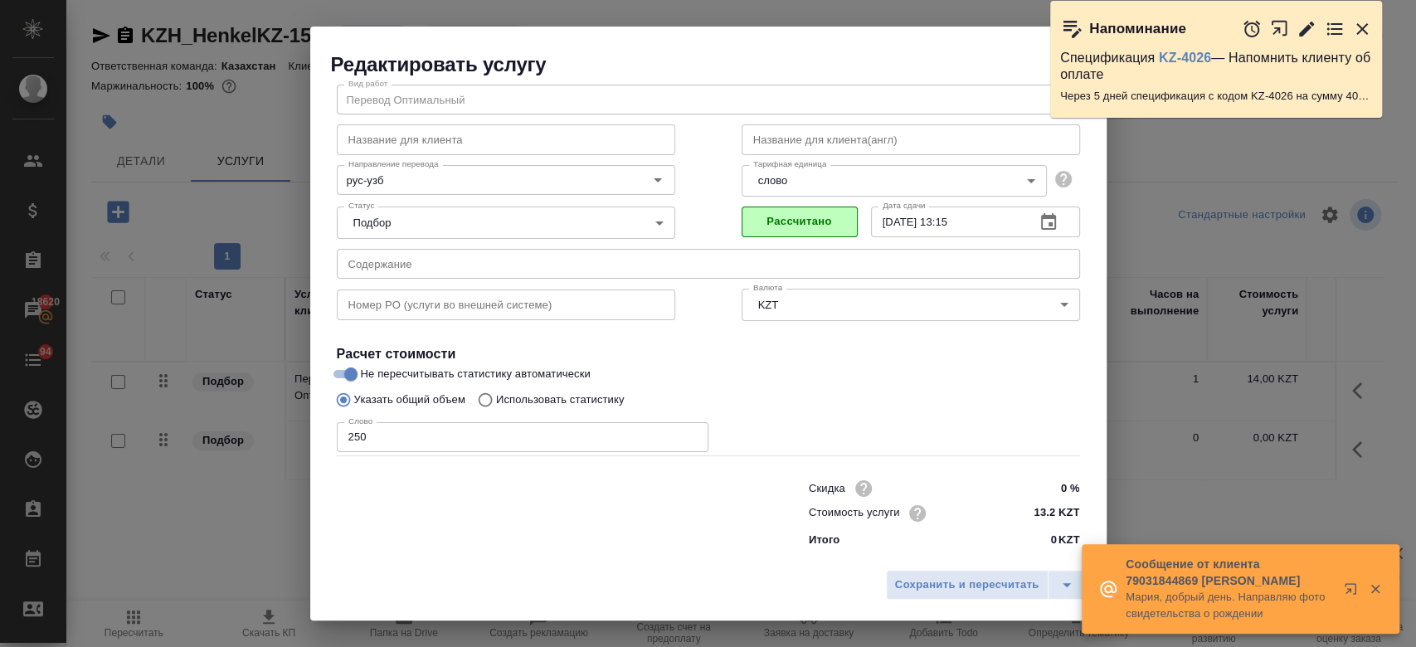
scroll to position [53, 0]
click at [945, 585] on span "Сохранить и пересчитать" at bounding box center [967, 585] width 144 height 19
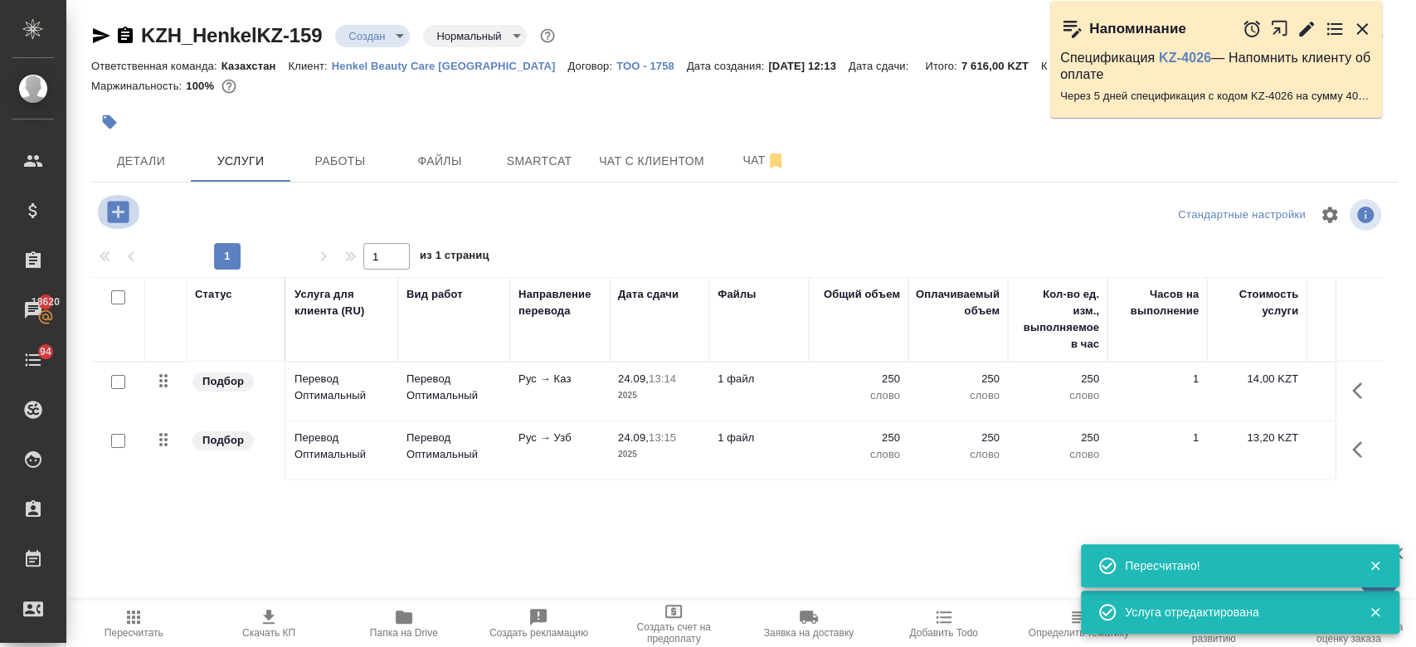
click at [129, 216] on icon "button" at bounding box center [118, 212] width 22 height 22
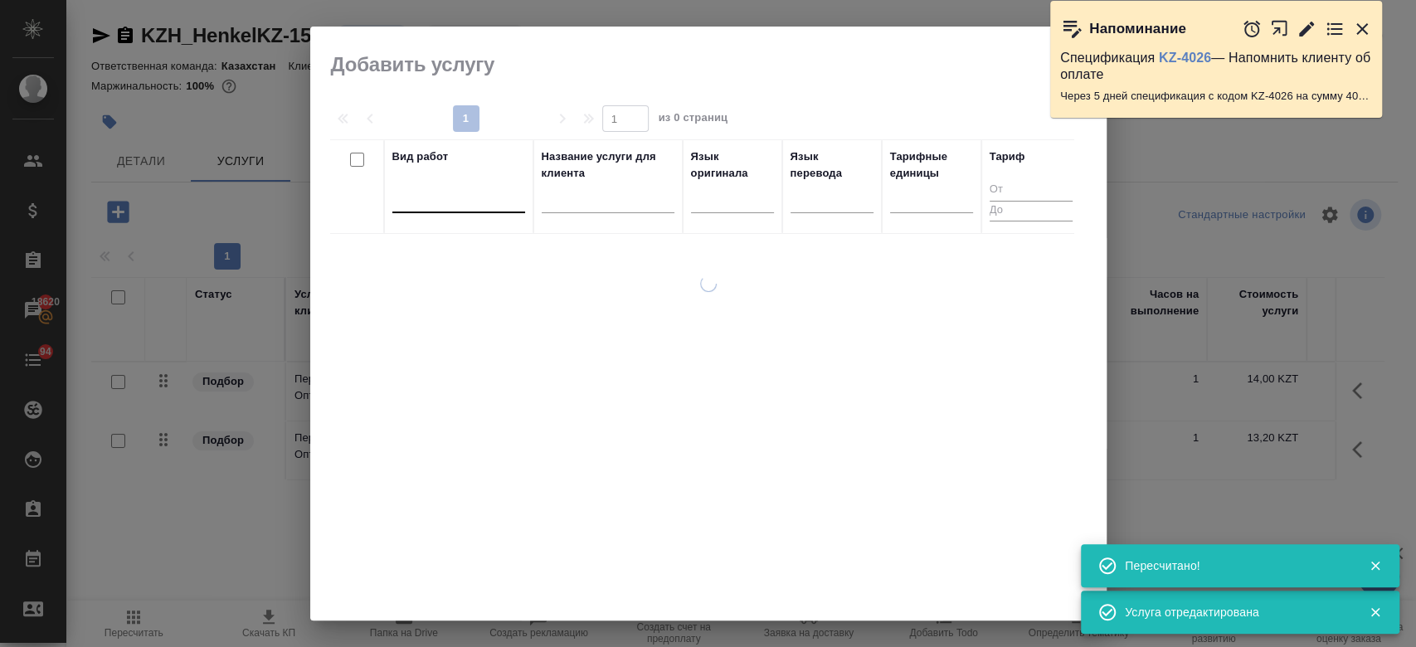
click at [448, 198] on div at bounding box center [458, 196] width 133 height 24
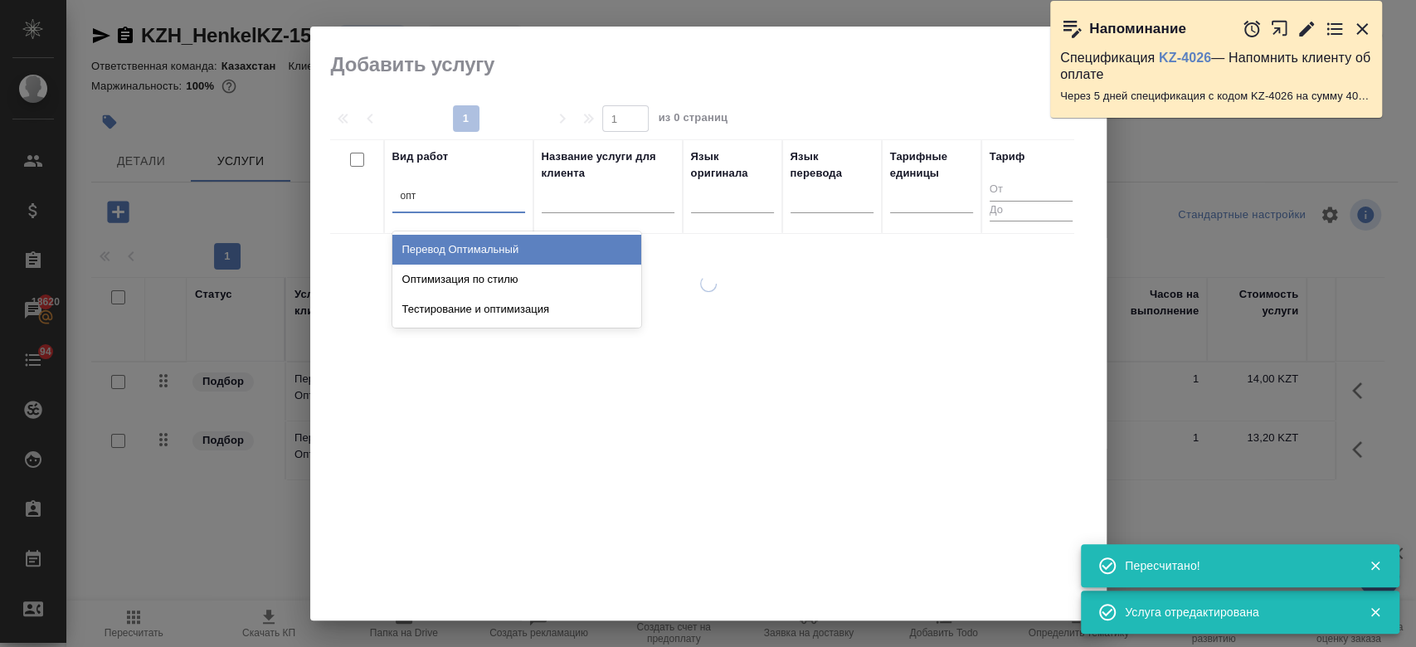
type input "опти"
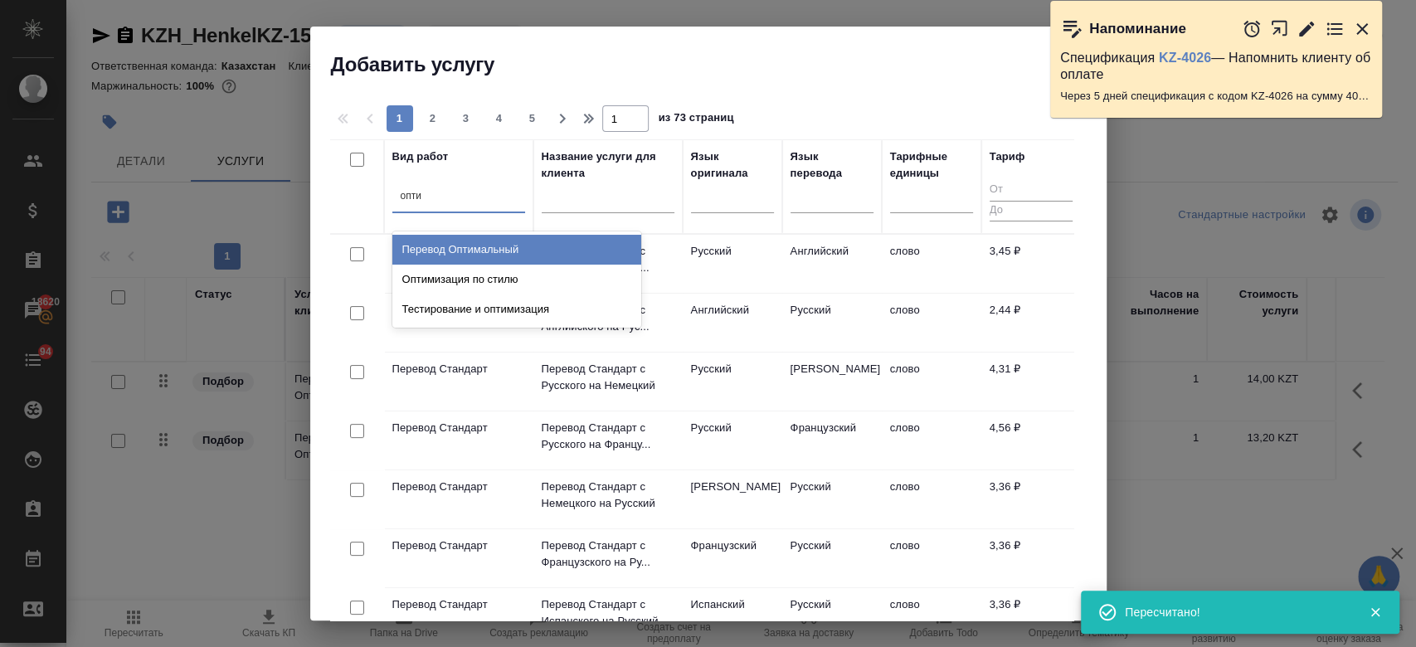
click at [486, 255] on div "Перевод Оптимальный" at bounding box center [516, 250] width 249 height 30
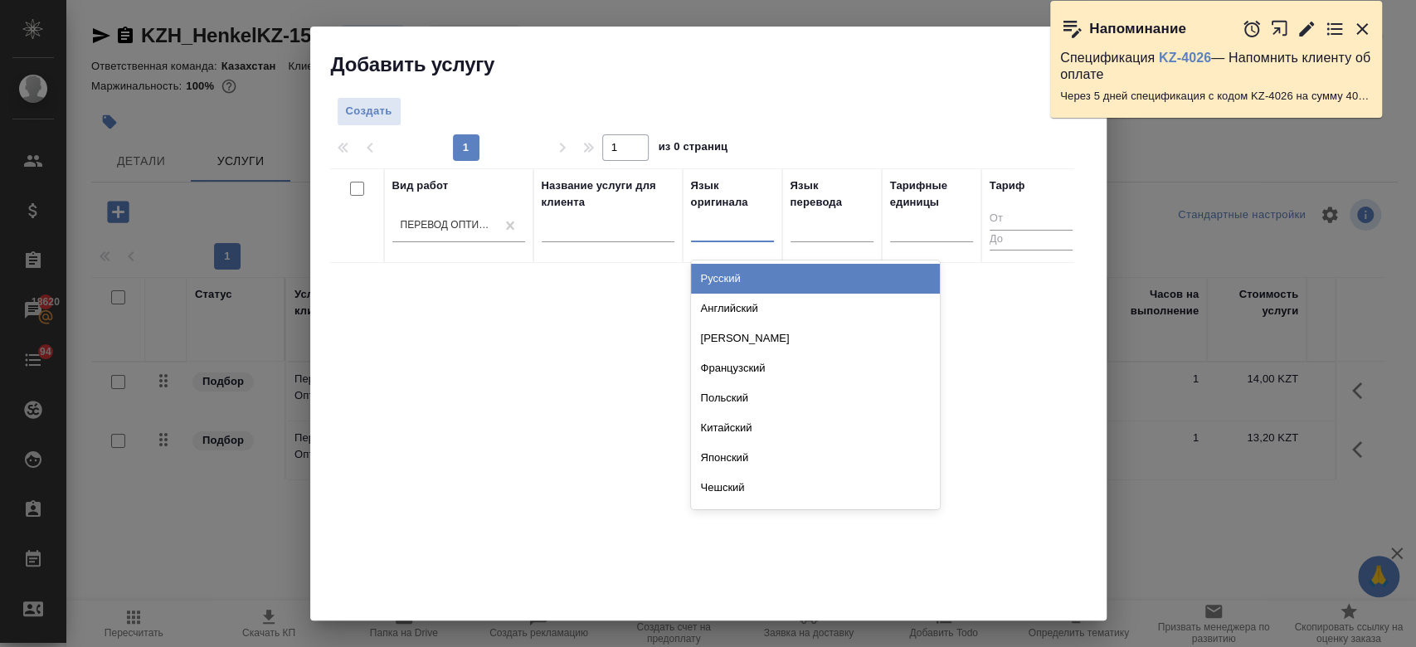
click at [730, 226] on div at bounding box center [732, 225] width 83 height 24
type input "рус"
click at [722, 276] on div "Русский" at bounding box center [815, 279] width 249 height 30
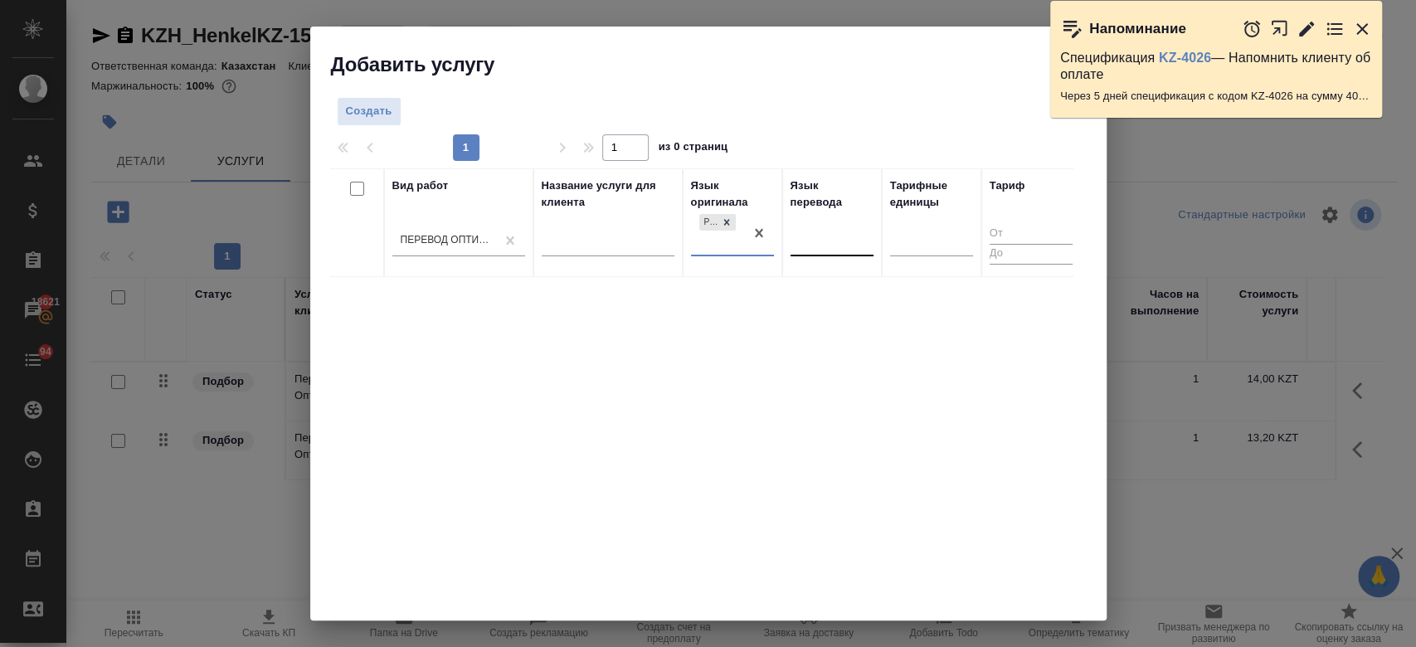
click at [829, 231] on div at bounding box center [831, 240] width 83 height 24
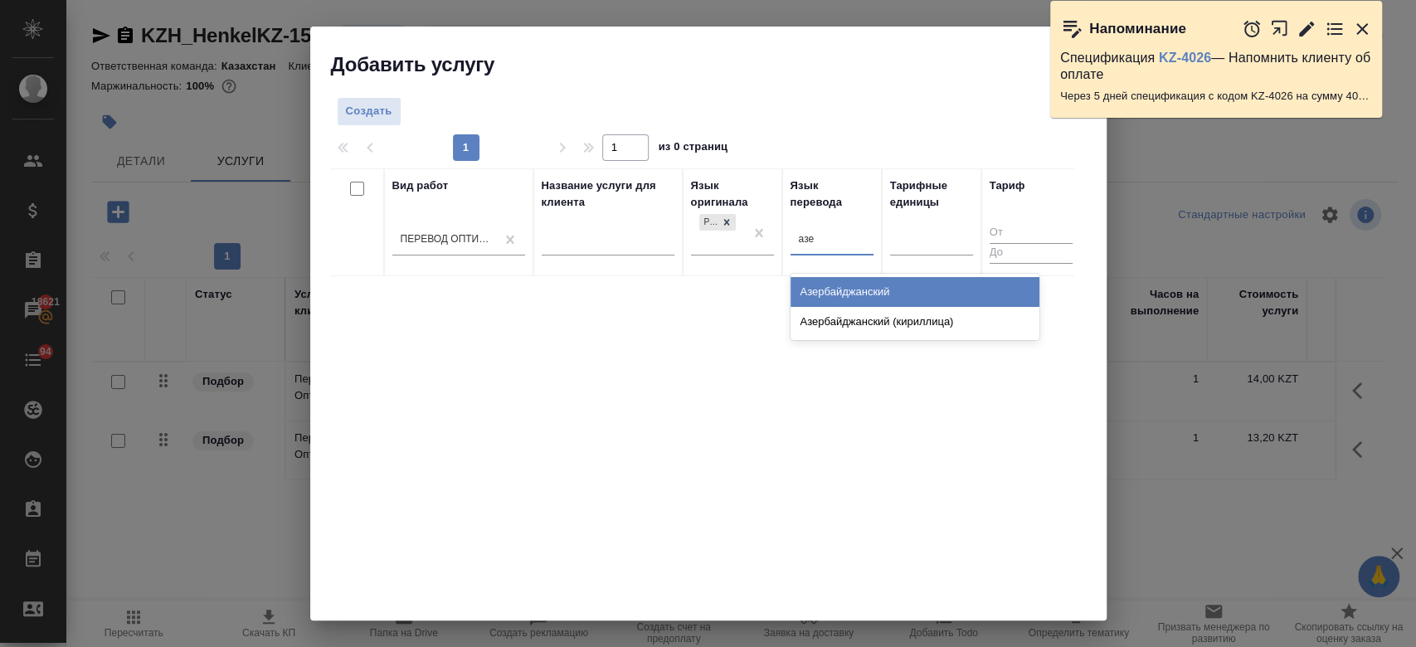
type input "азер"
click at [823, 297] on div "Азербайджанский" at bounding box center [914, 292] width 249 height 30
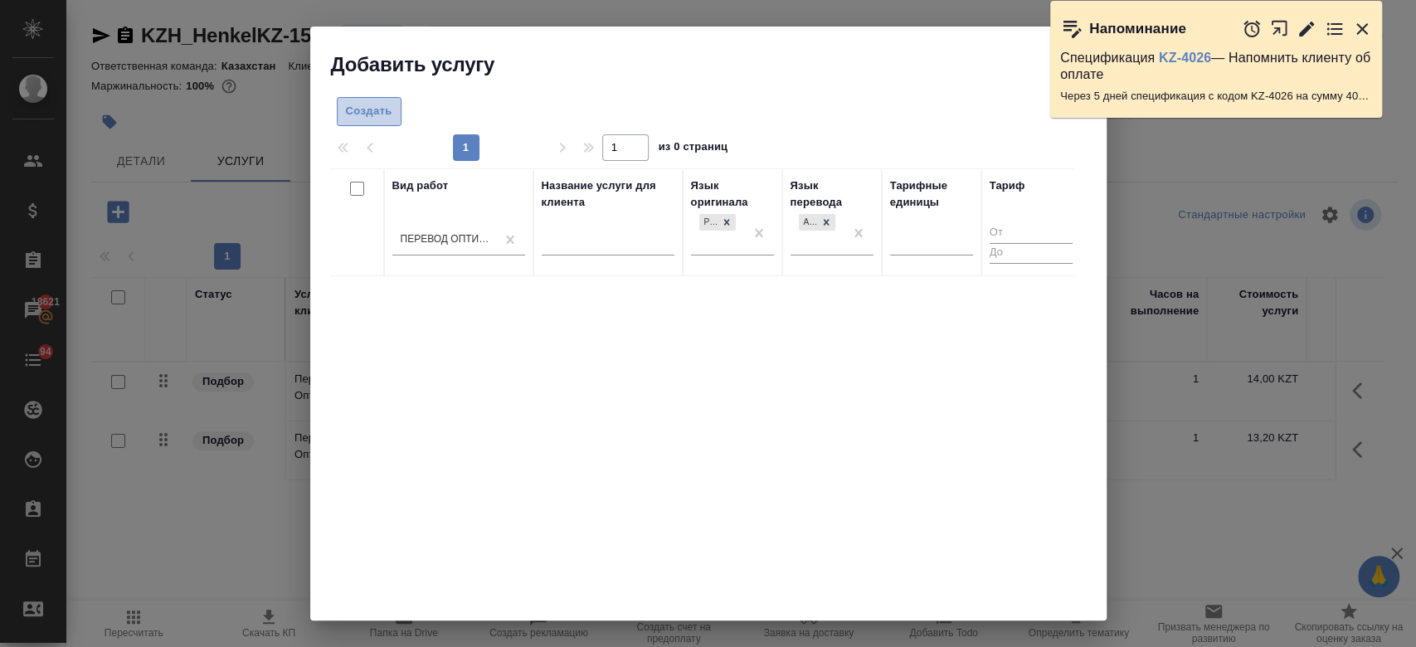
click at [372, 100] on button "Создать" at bounding box center [369, 111] width 65 height 29
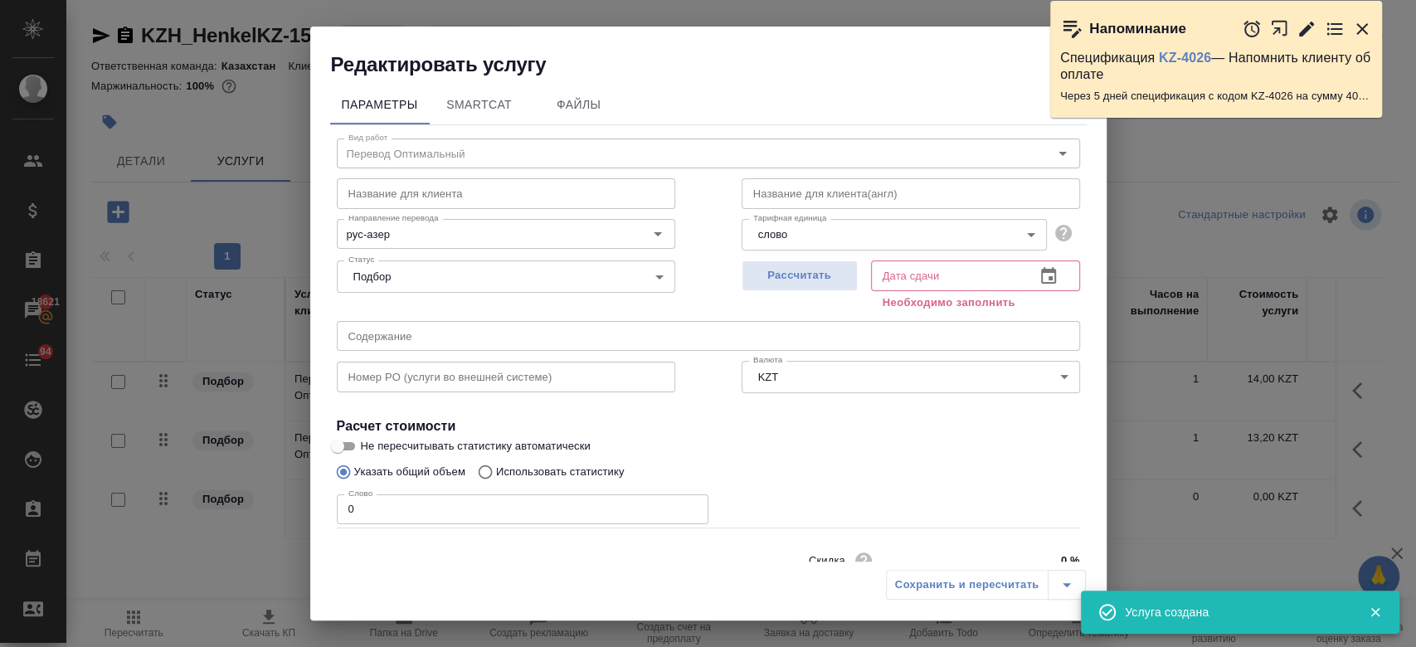
scroll to position [71, 0]
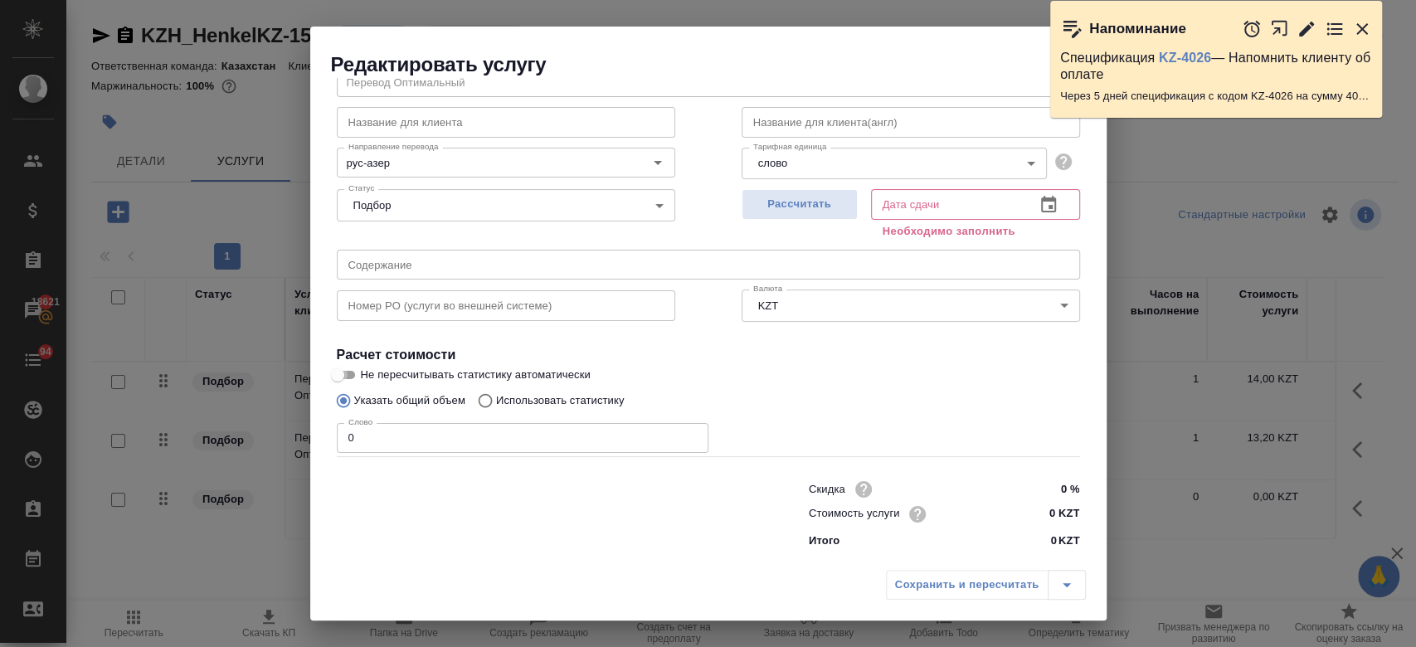
click at [353, 381] on input "Не пересчитывать статистику автоматически" at bounding box center [338, 375] width 60 height 20
checkbox input "true"
click at [390, 433] on input "0" at bounding box center [523, 438] width 372 height 30
type input "250"
click at [1036, 507] on input "0 KZT" at bounding box center [1048, 515] width 61 height 24
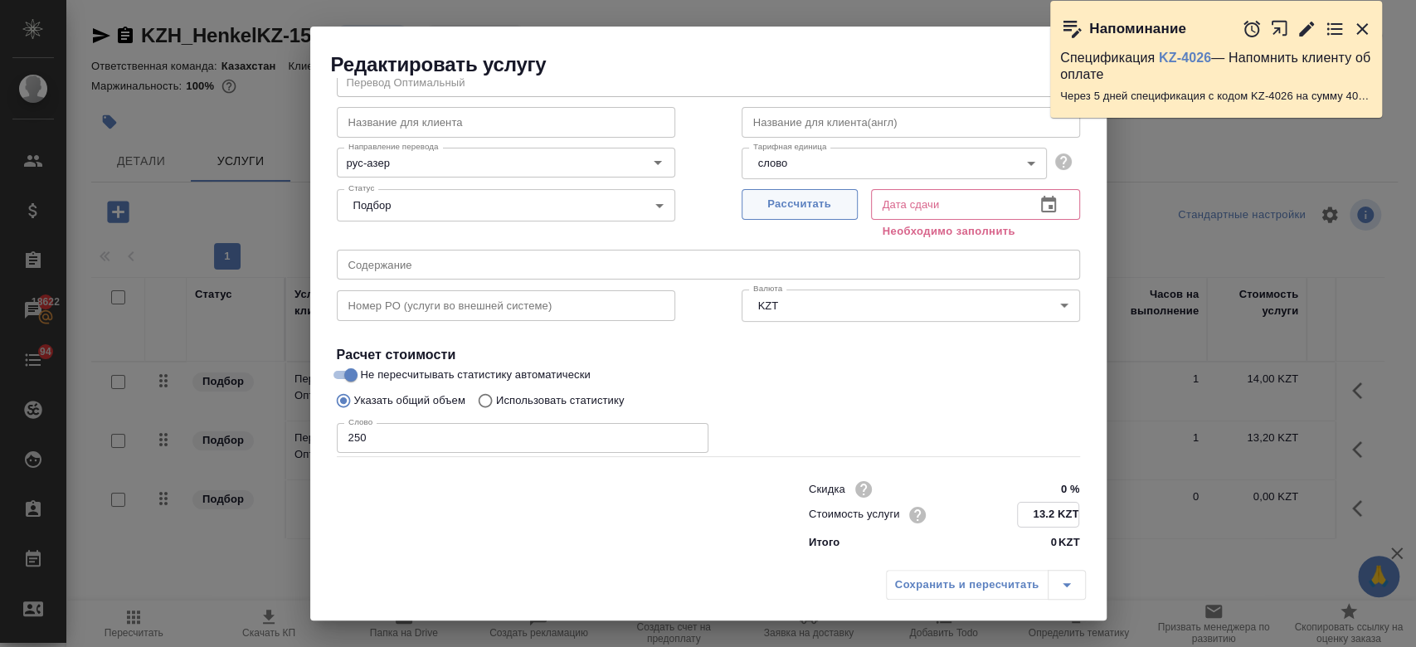
type input "13.2 KZT"
click at [801, 219] on button "Рассчитать" at bounding box center [799, 204] width 116 height 31
type input "24.09.2025 13:16"
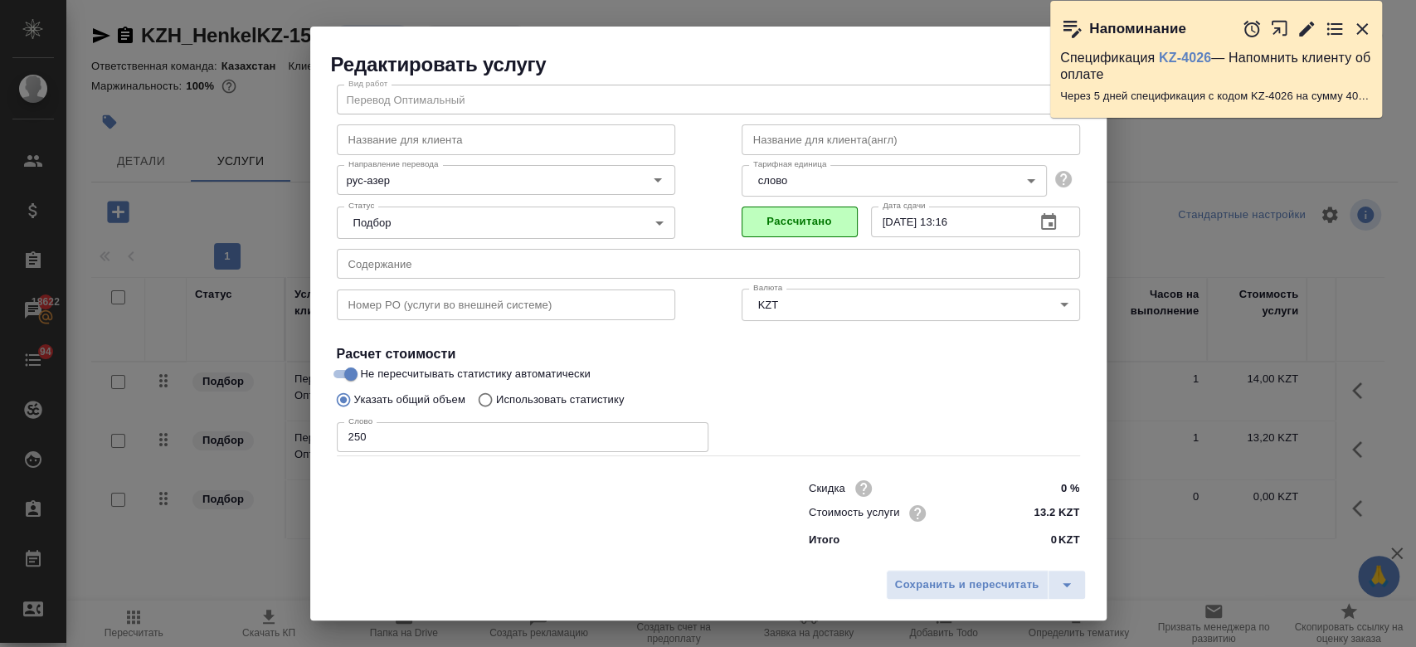
scroll to position [53, 0]
click at [933, 577] on span "Сохранить и пересчитать" at bounding box center [967, 585] width 144 height 19
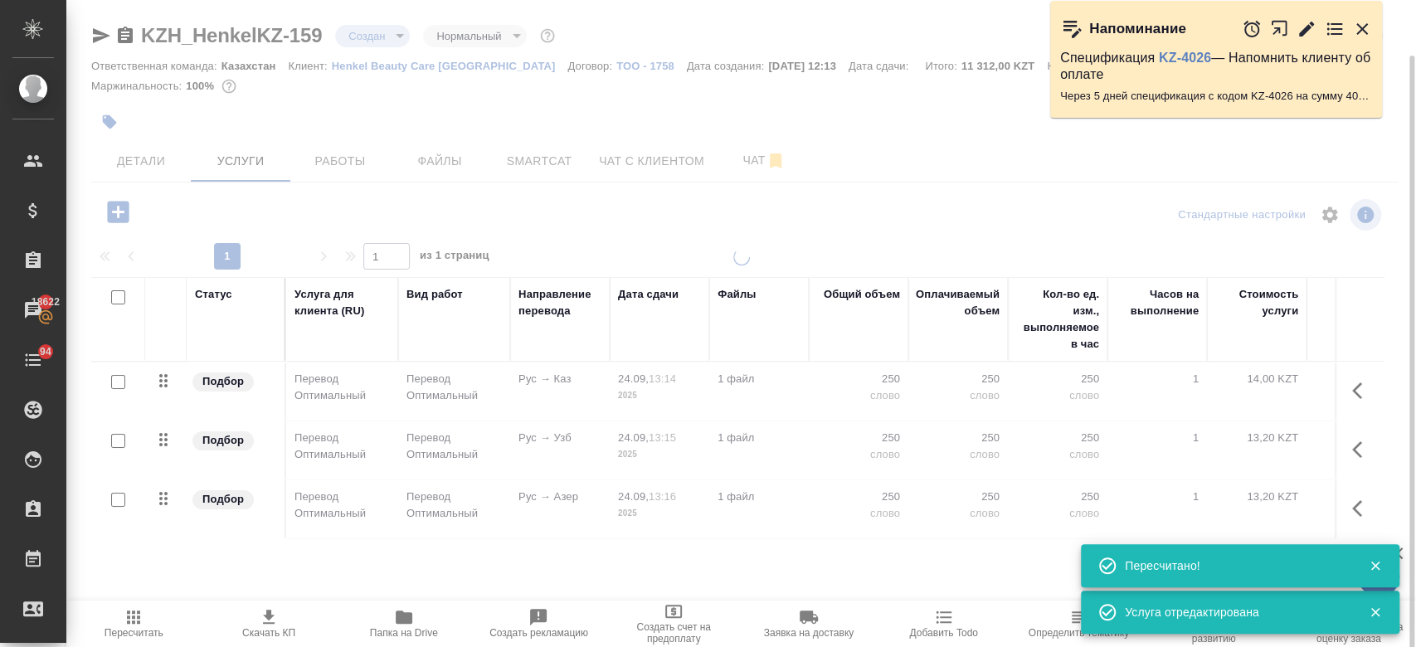
scroll to position [28, 0]
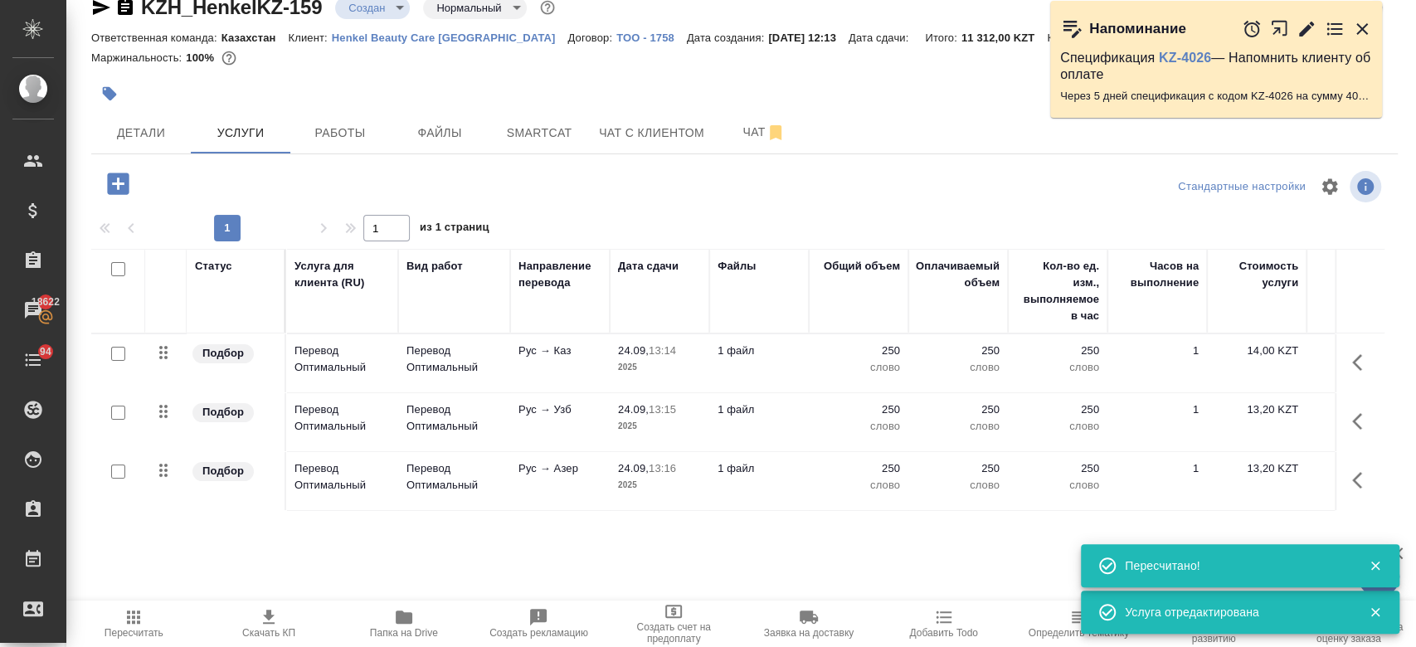
click at [119, 188] on icon "button" at bounding box center [118, 183] width 22 height 22
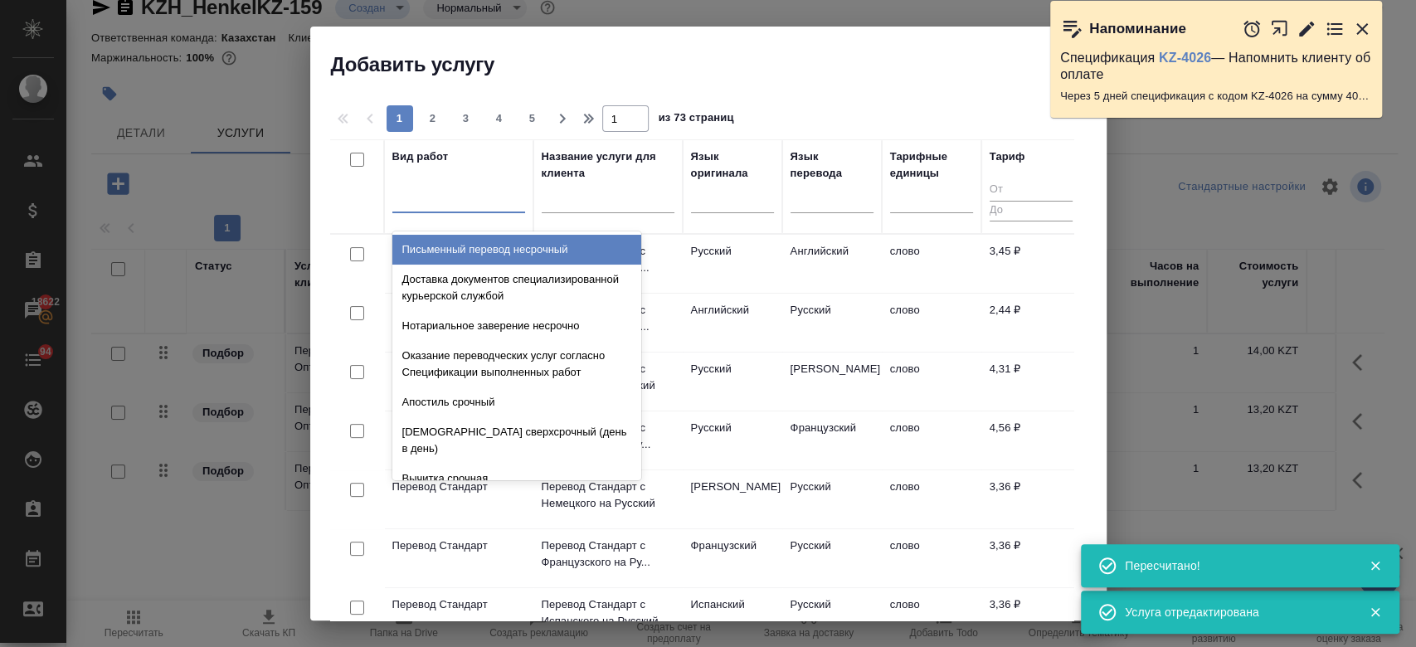
click at [470, 203] on div at bounding box center [458, 196] width 133 height 24
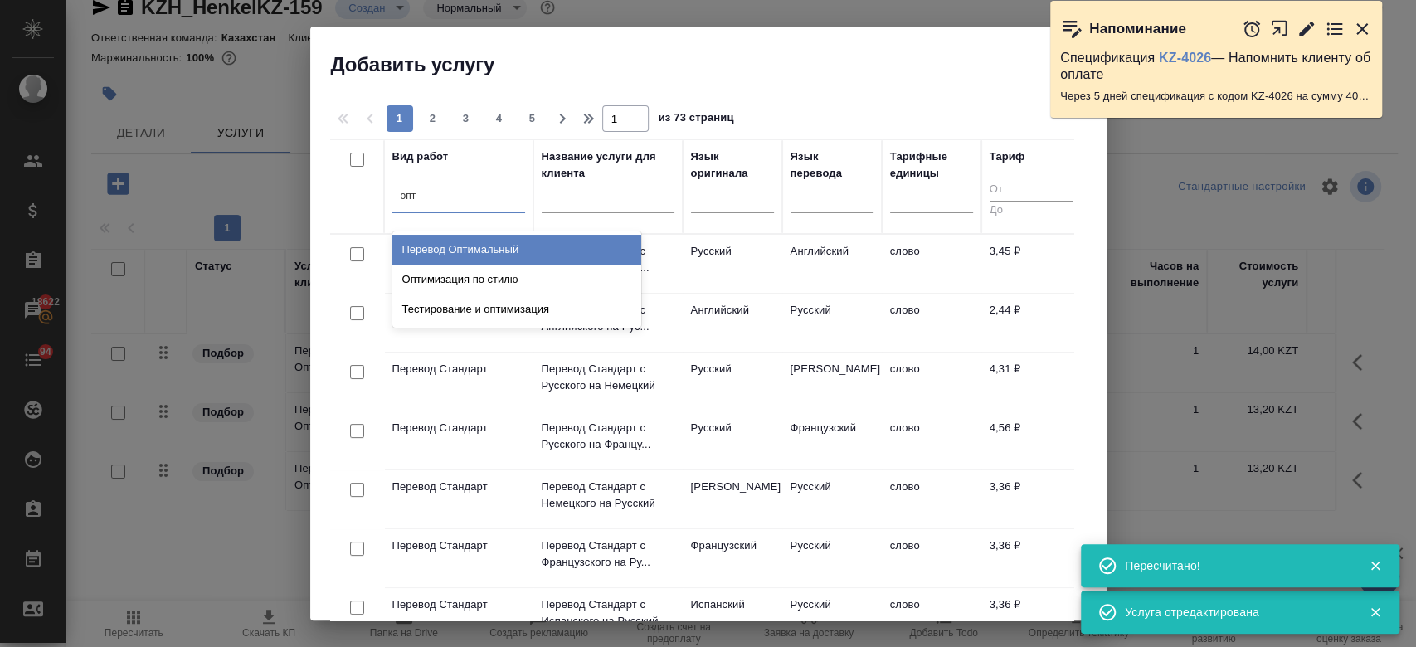
type input "опти"
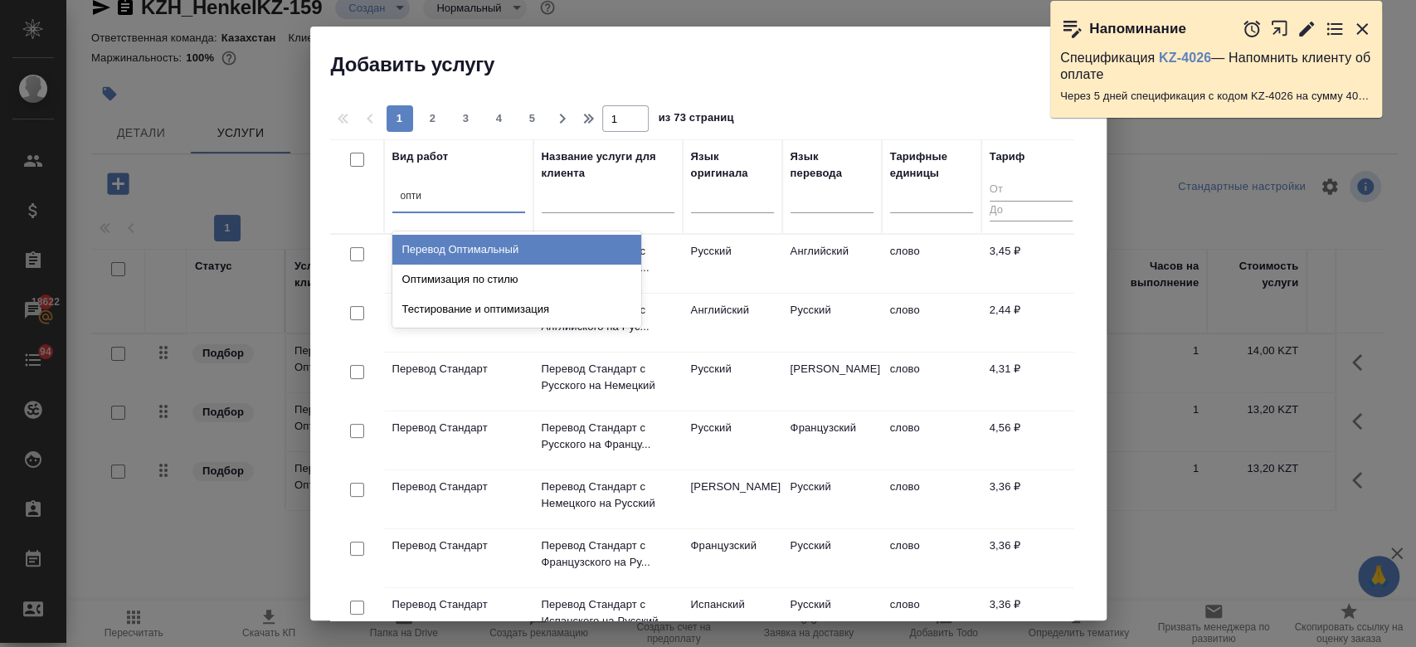
click at [480, 250] on div "Перевод Оптимальный" at bounding box center [516, 250] width 249 height 30
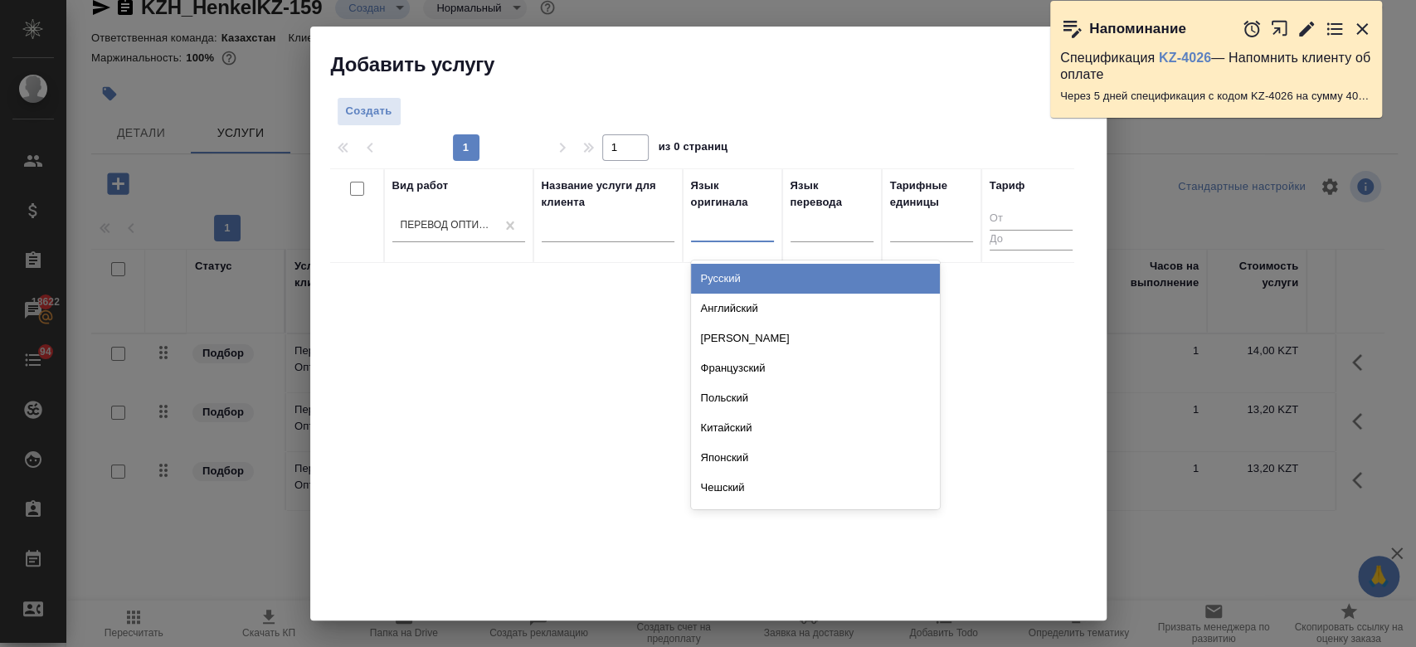
click at [721, 216] on div at bounding box center [732, 225] width 83 height 24
type input "рус"
click at [734, 269] on div "Русский" at bounding box center [815, 279] width 249 height 30
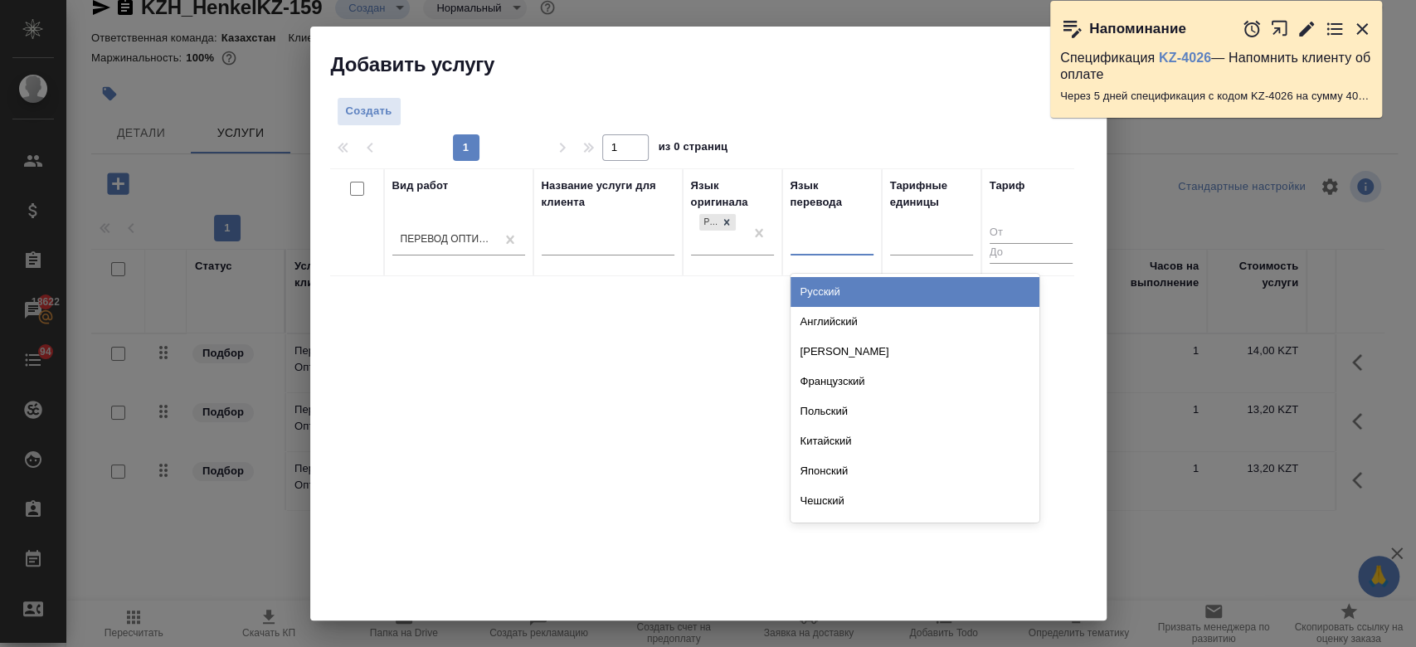
click at [846, 234] on div at bounding box center [831, 239] width 83 height 24
type input "груз"
click at [850, 286] on div "Грузинский" at bounding box center [914, 292] width 249 height 30
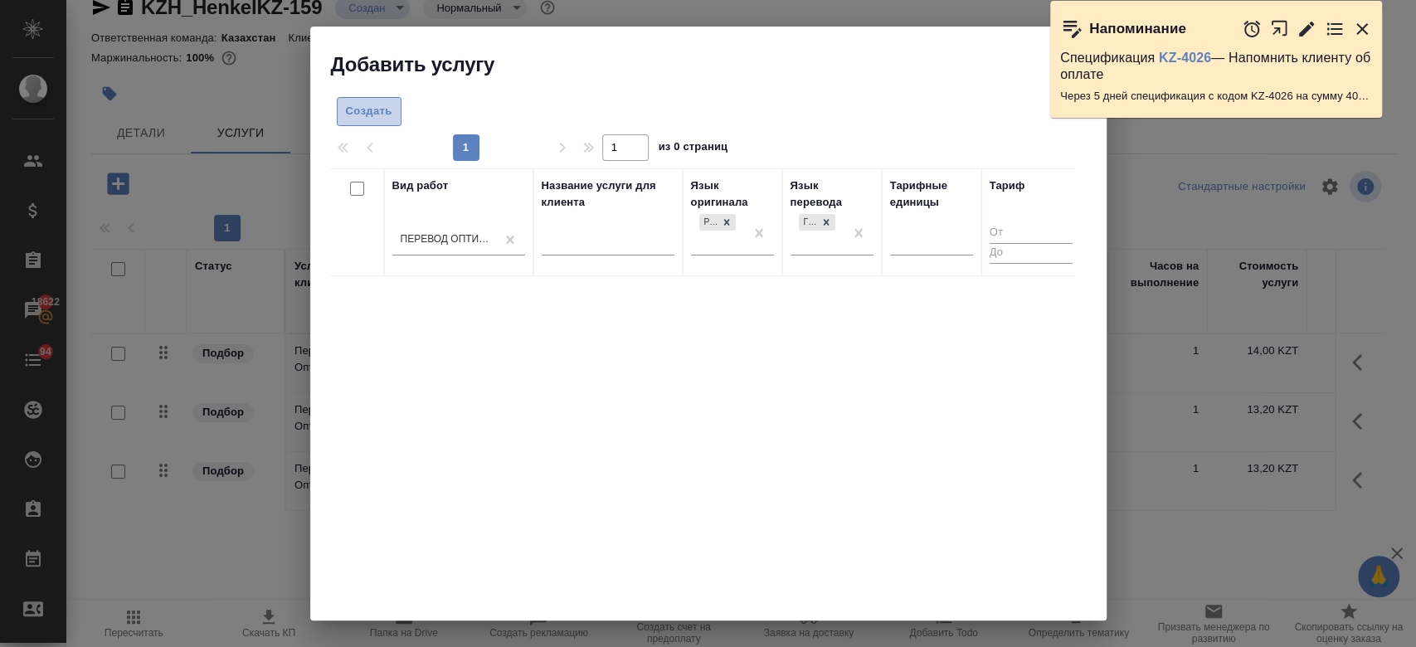
click at [394, 109] on button "Создать" at bounding box center [369, 111] width 65 height 29
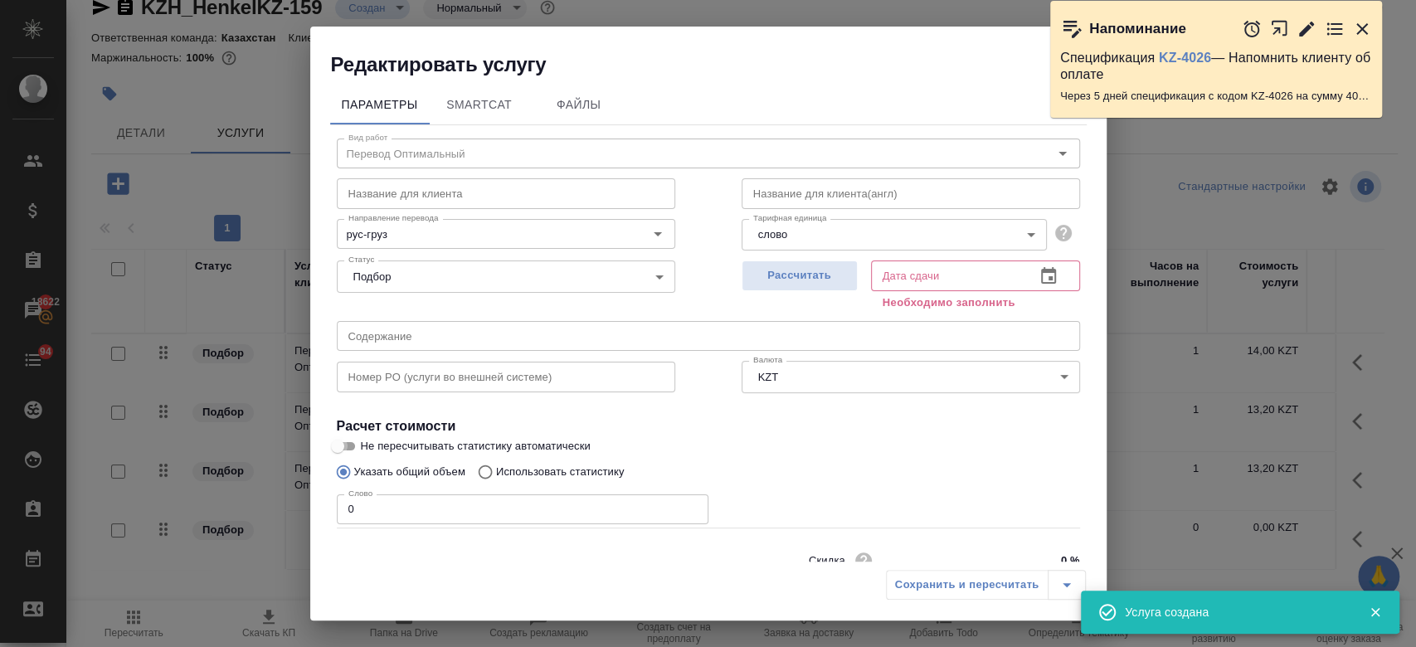
click at [345, 448] on input "Не пересчитывать статистику автоматически" at bounding box center [338, 446] width 60 height 20
checkbox input "true"
click at [367, 520] on input "0" at bounding box center [523, 509] width 372 height 30
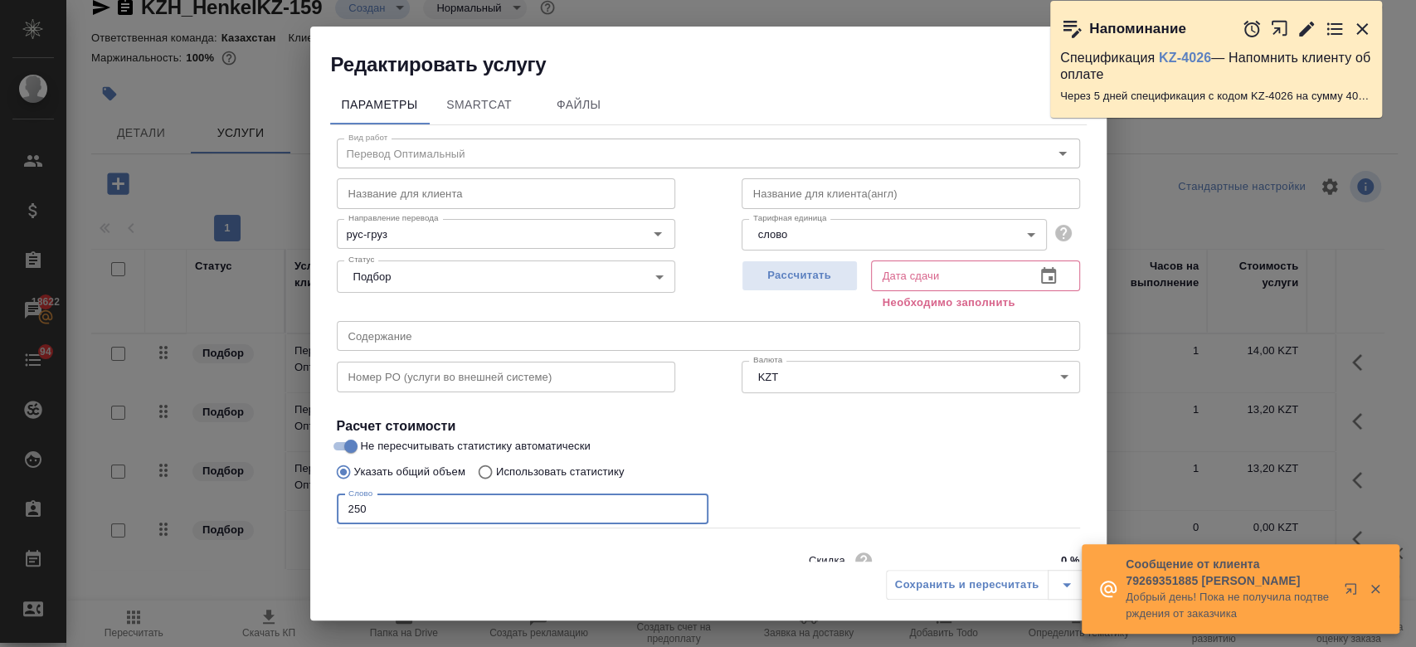
scroll to position [71, 0]
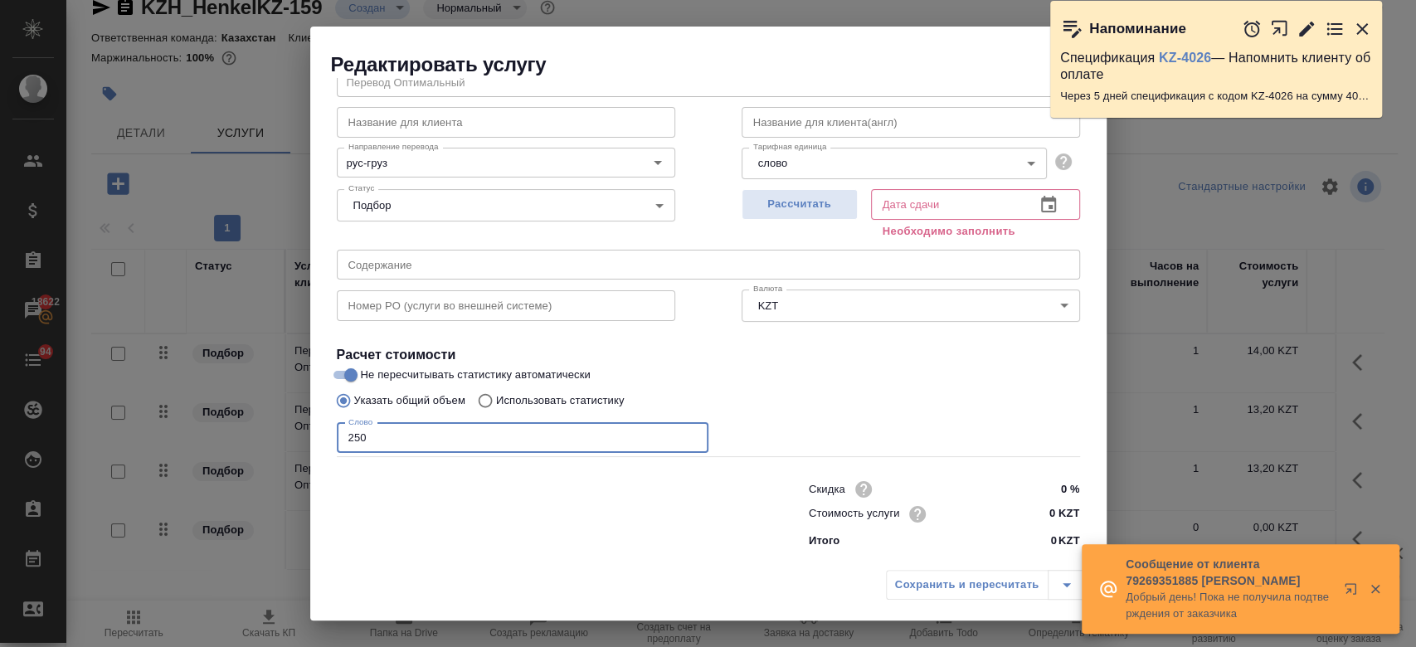
type input "250"
click at [1048, 524] on input "0 KZT" at bounding box center [1048, 515] width 61 height 24
type input "13.2 KZT"
click at [816, 198] on span "Рассчитать" at bounding box center [800, 204] width 98 height 19
type input "24.09.2025 13:16"
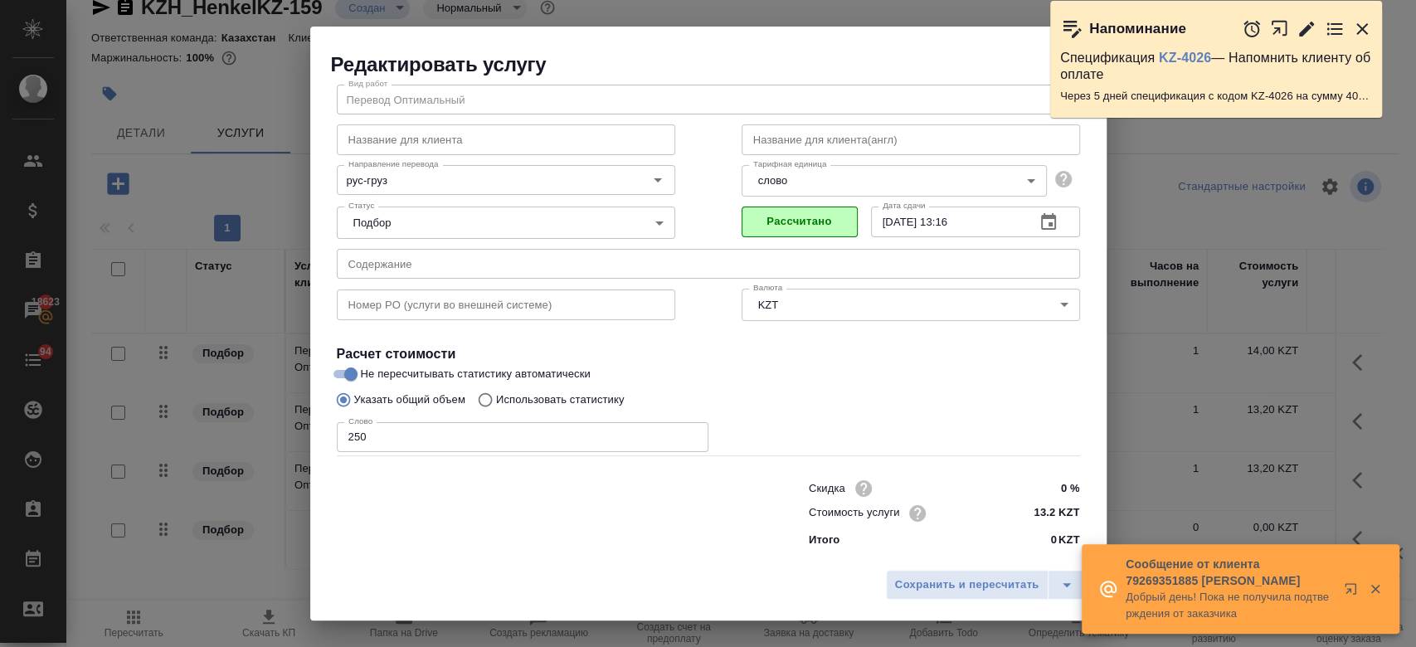
scroll to position [53, 0]
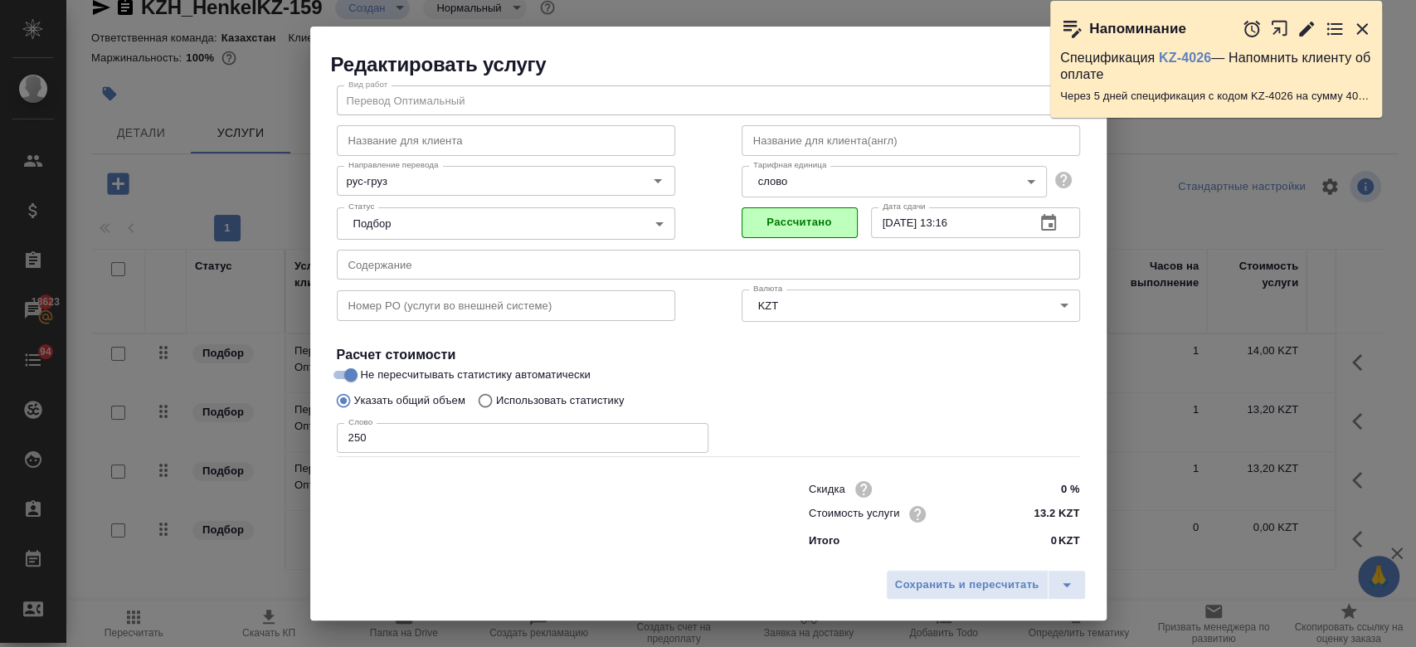
click at [940, 605] on div "Сохранить и пересчитать" at bounding box center [708, 590] width 796 height 59
click at [936, 596] on button "Сохранить и пересчитать" at bounding box center [967, 585] width 163 height 30
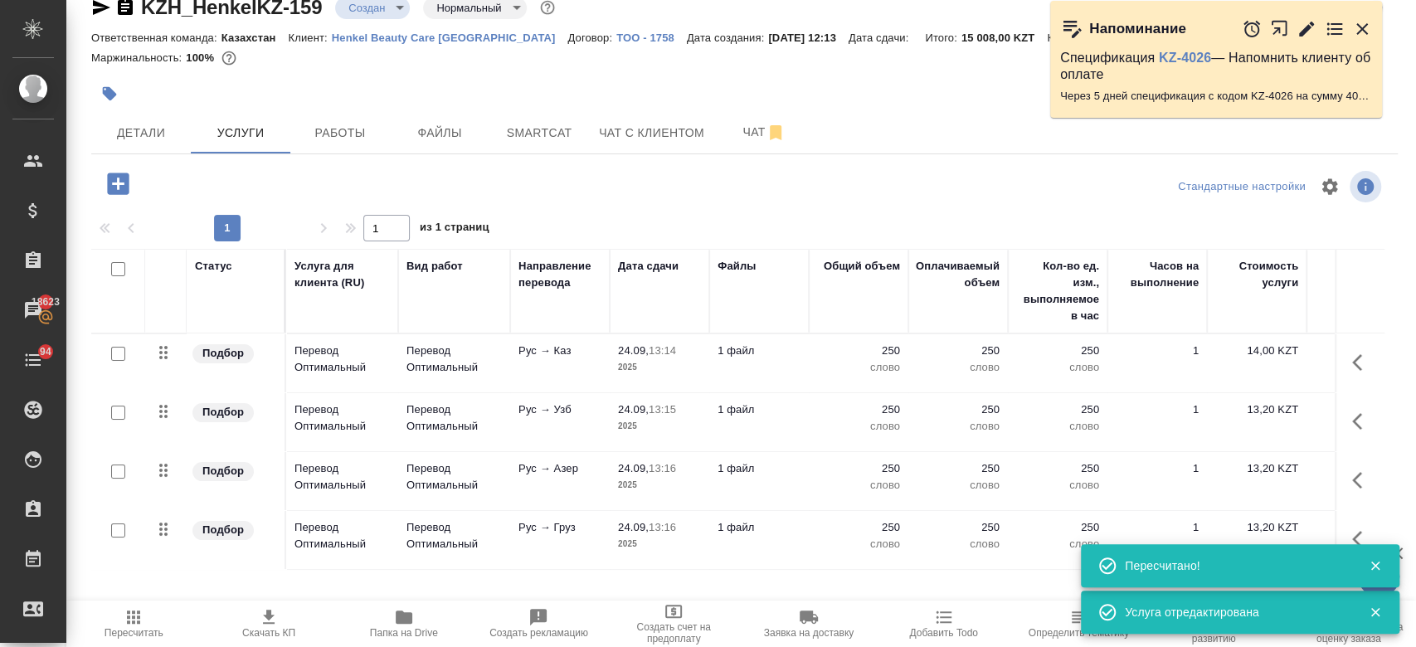
click at [124, 196] on div at bounding box center [119, 184] width 43 height 34
click at [124, 196] on icon "button" at bounding box center [118, 183] width 29 height 29
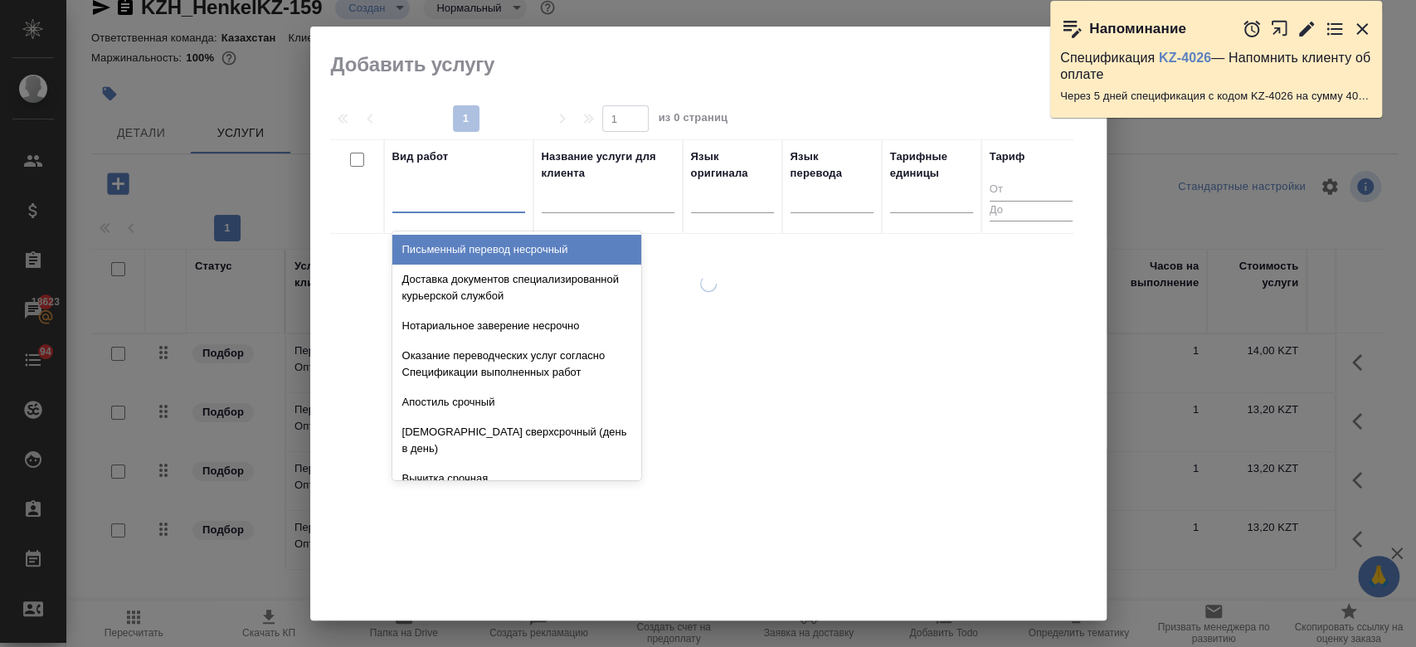
click at [474, 204] on div at bounding box center [458, 196] width 133 height 24
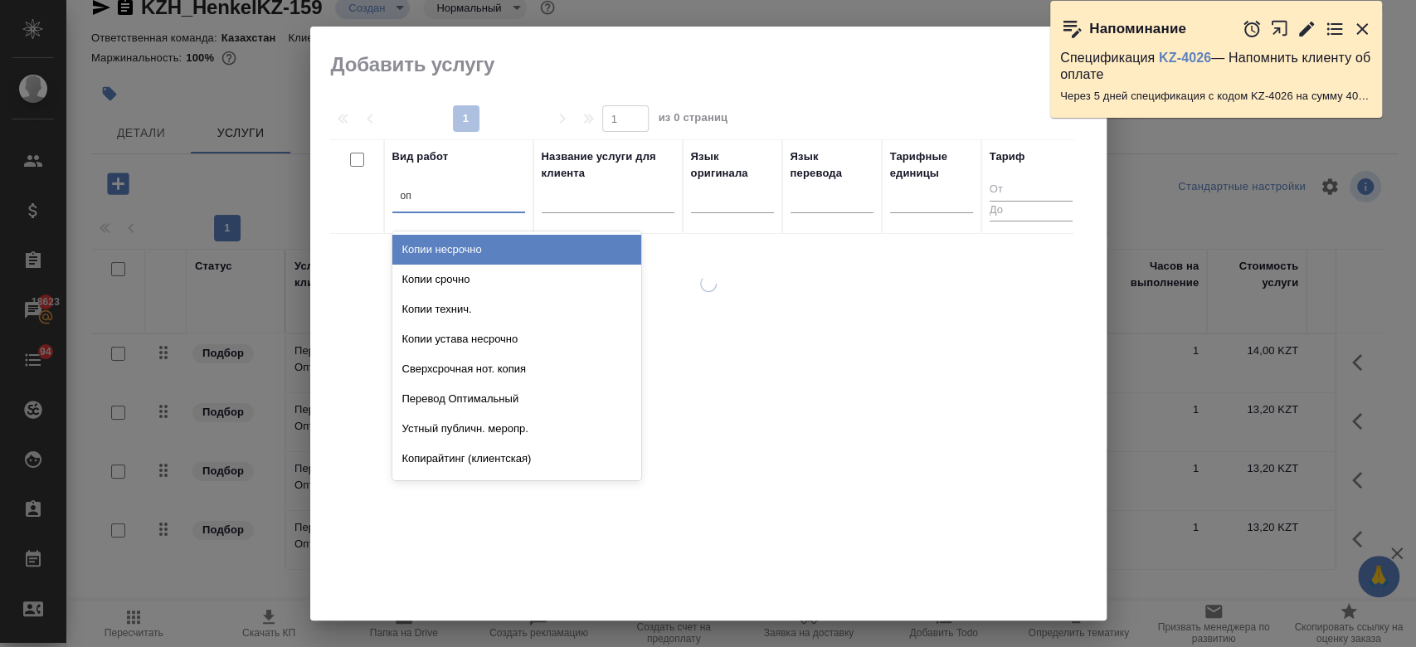
type input "опт"
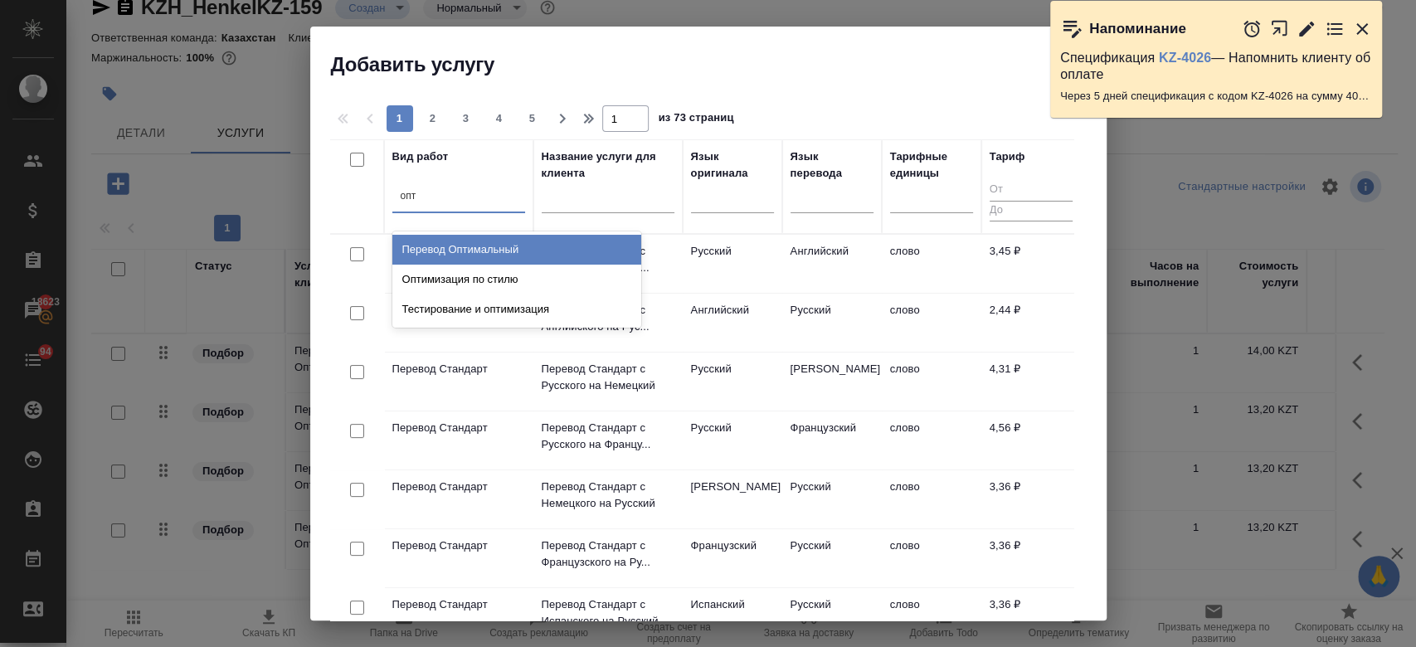
click at [485, 237] on div "Перевод Оптимальный" at bounding box center [516, 250] width 249 height 30
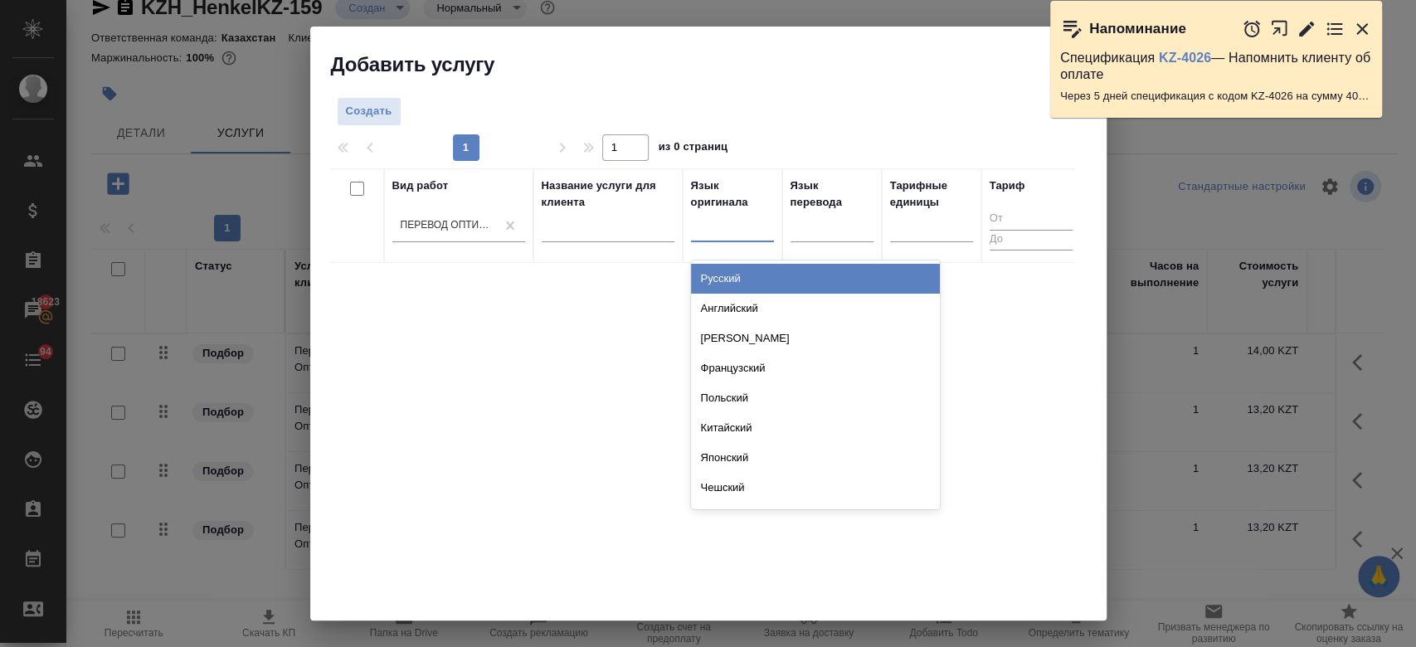
click at [748, 233] on div at bounding box center [732, 225] width 83 height 24
type input "рус"
click at [741, 264] on div "Русский" at bounding box center [815, 279] width 249 height 30
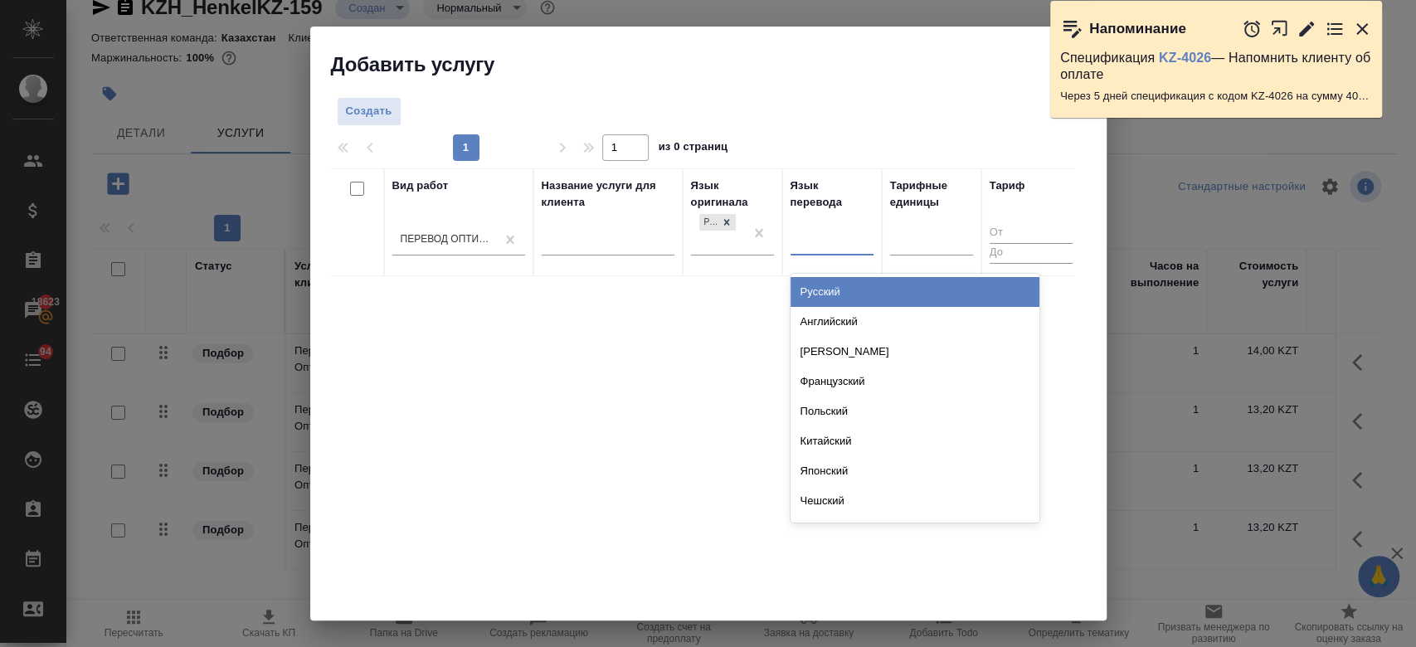
click at [827, 239] on div at bounding box center [831, 239] width 83 height 24
type input "арм"
click at [809, 288] on div "Армянский" at bounding box center [914, 292] width 249 height 30
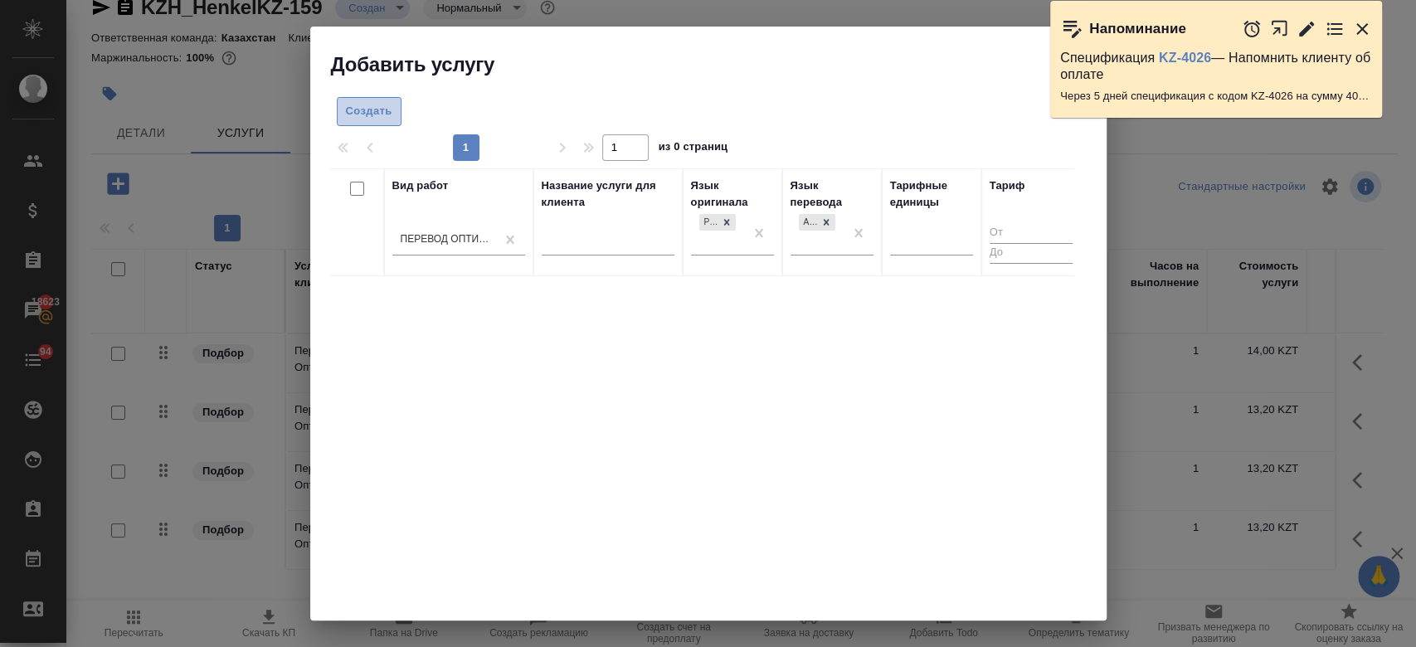
click at [391, 112] on button "Создать" at bounding box center [369, 111] width 65 height 29
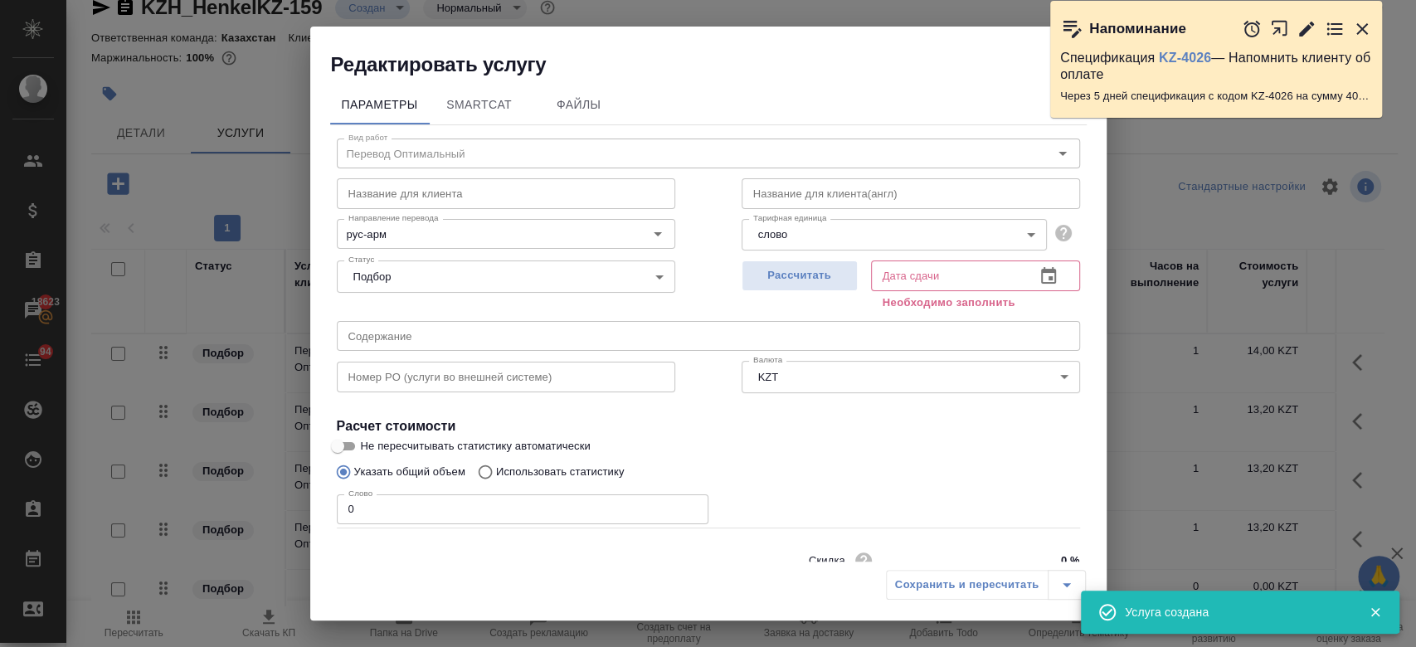
scroll to position [71, 0]
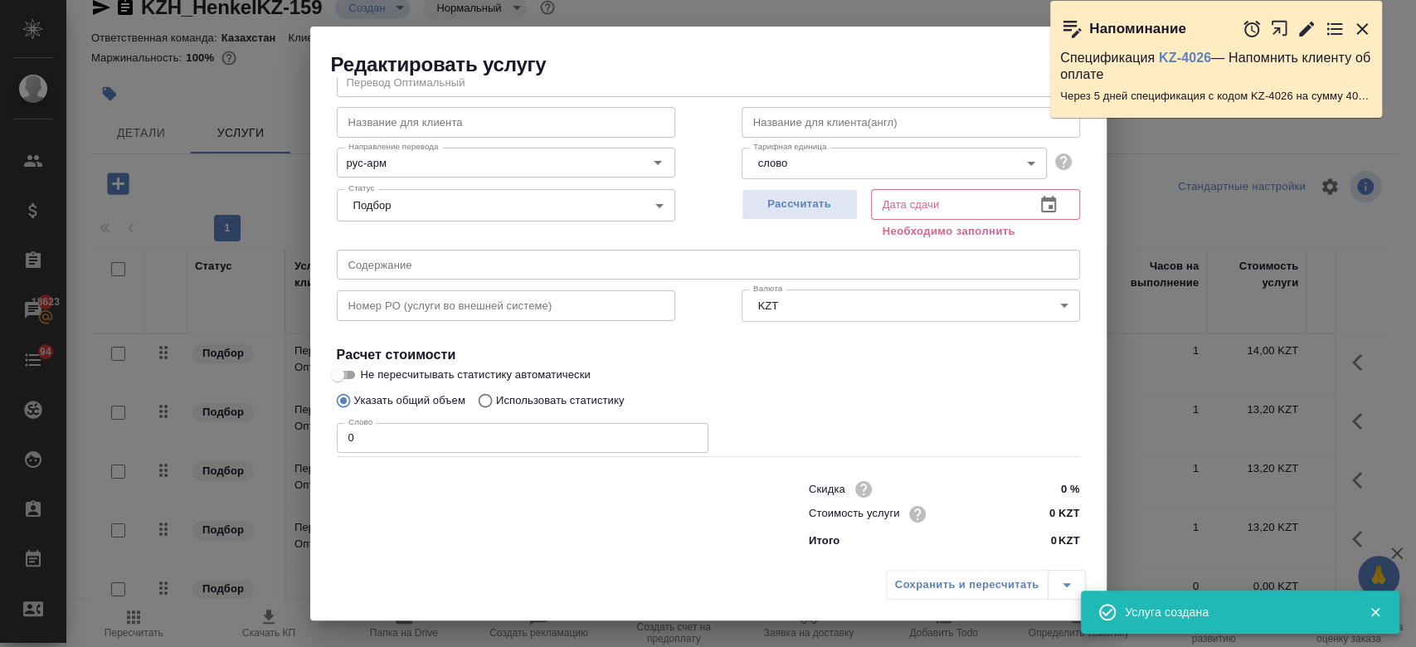
click at [346, 375] on input "Не пересчитывать статистику автоматически" at bounding box center [338, 375] width 60 height 20
checkbox input "true"
click at [385, 448] on input "0" at bounding box center [523, 438] width 372 height 30
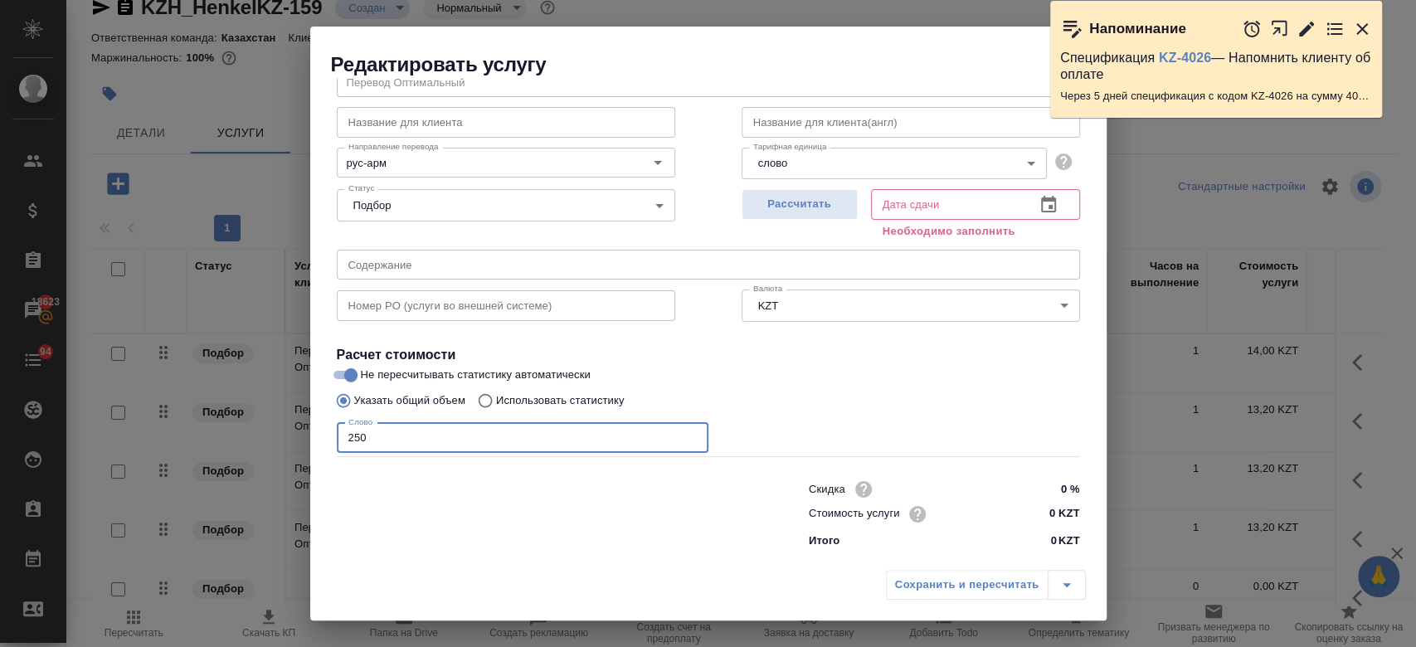
type input "250"
click at [1052, 508] on input "0 KZT" at bounding box center [1048, 515] width 61 height 24
type input "13.2 KZT"
click at [804, 215] on button "Рассчитать" at bounding box center [799, 204] width 116 height 31
type input "24.09.2025 13:17"
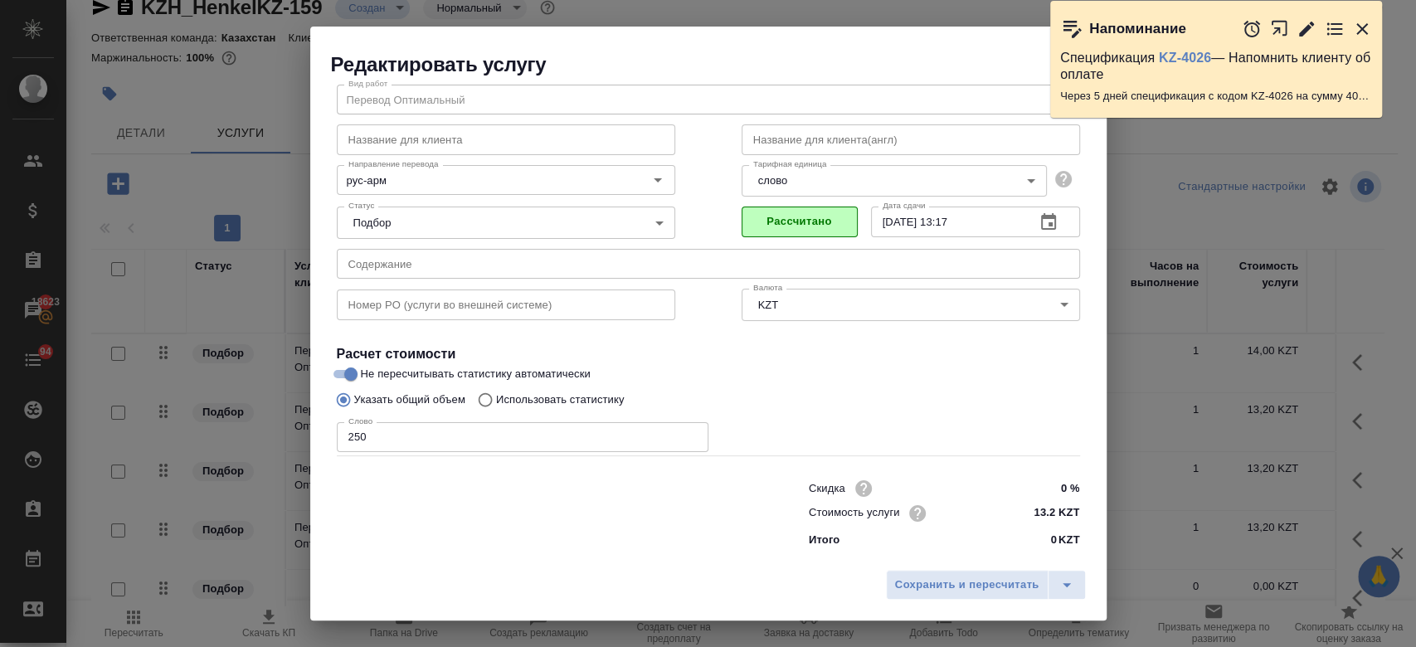
scroll to position [53, 0]
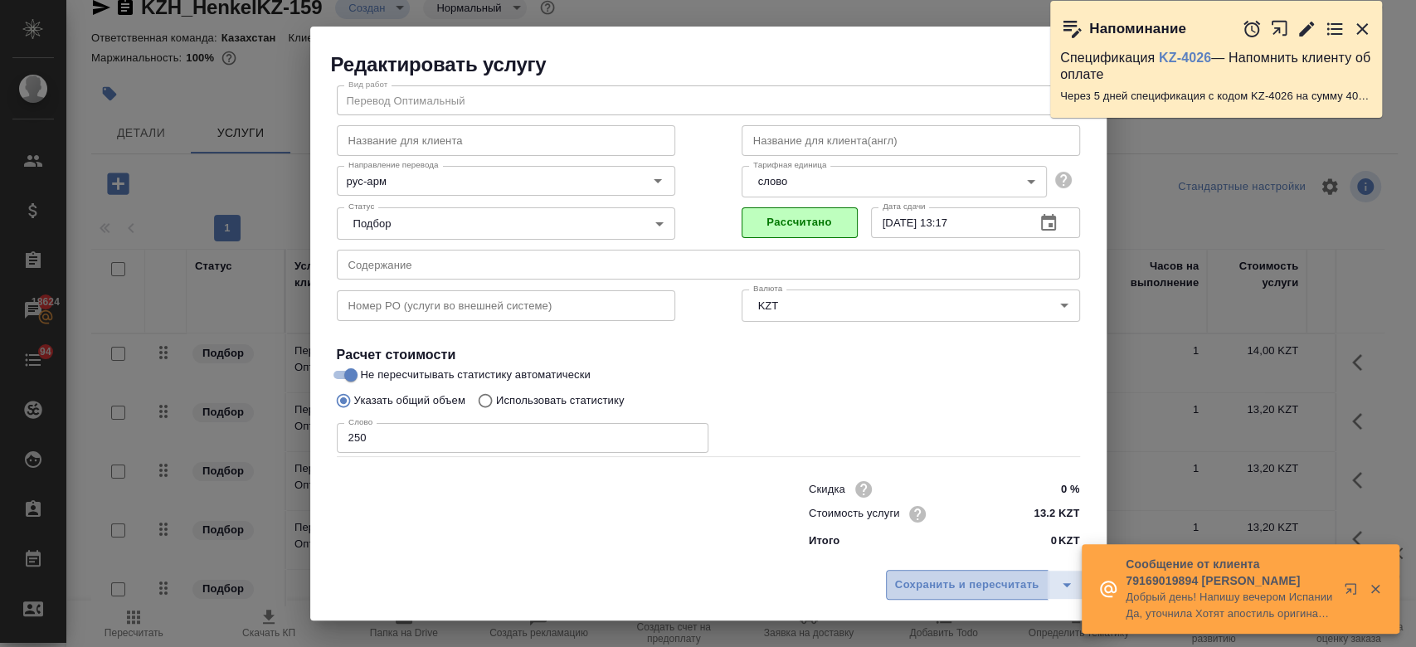
drag, startPoint x: 949, startPoint y: 600, endPoint x: 942, endPoint y: 585, distance: 16.3
click at [942, 585] on button "Сохранить и пересчитать" at bounding box center [967, 585] width 163 height 30
click at [942, 585] on span "Сохранить и пересчитать" at bounding box center [967, 585] width 144 height 19
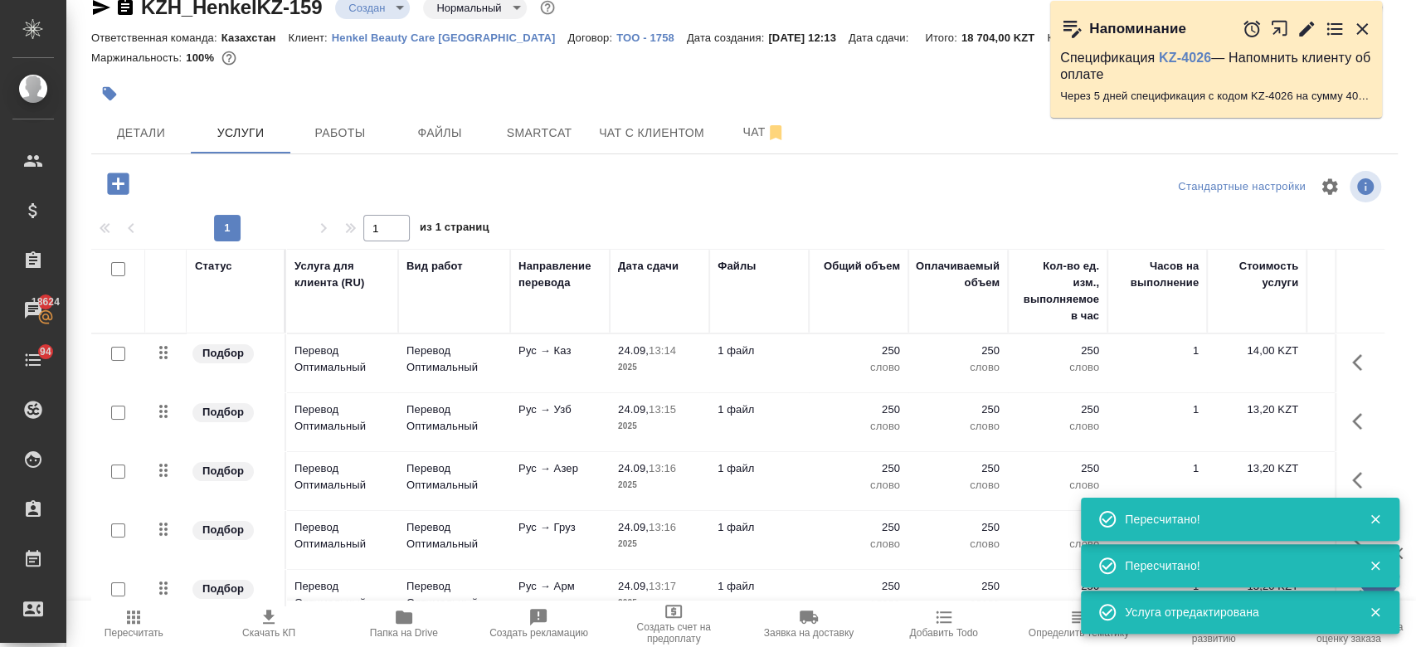
click at [125, 171] on icon "button" at bounding box center [118, 183] width 29 height 29
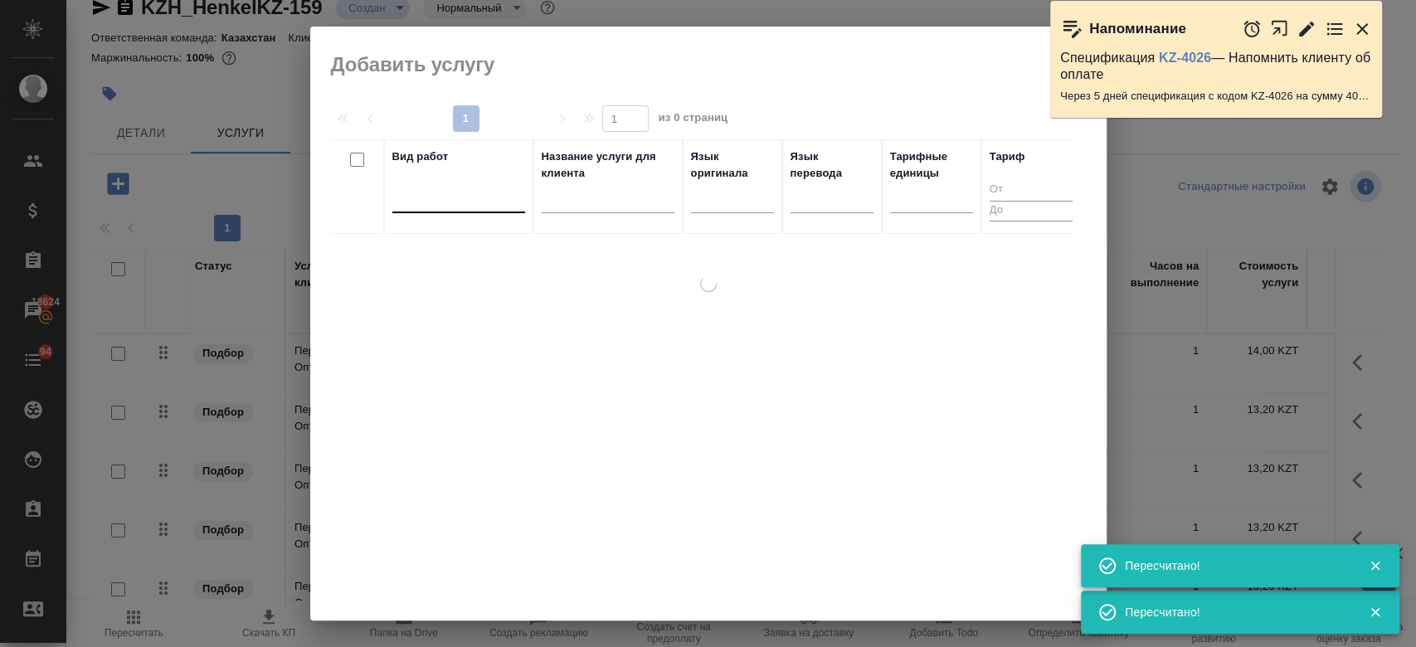
click at [439, 194] on div at bounding box center [458, 196] width 133 height 24
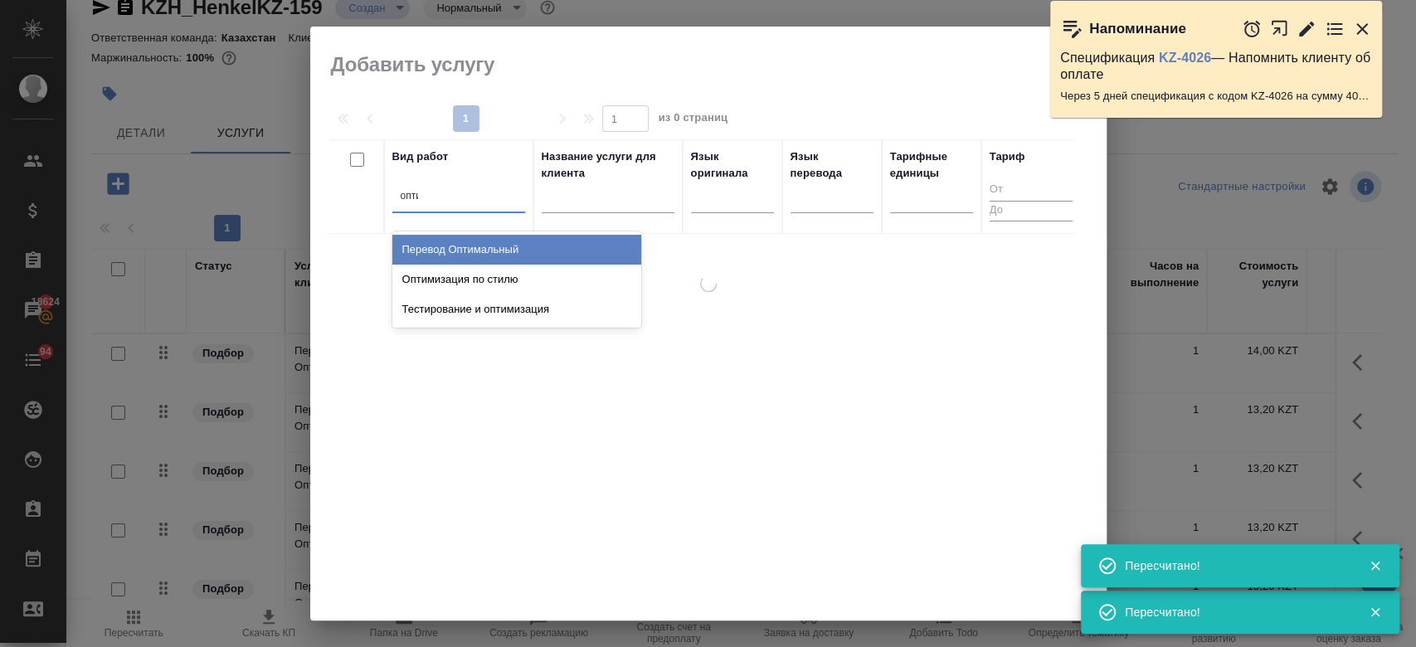
type input "оптим"
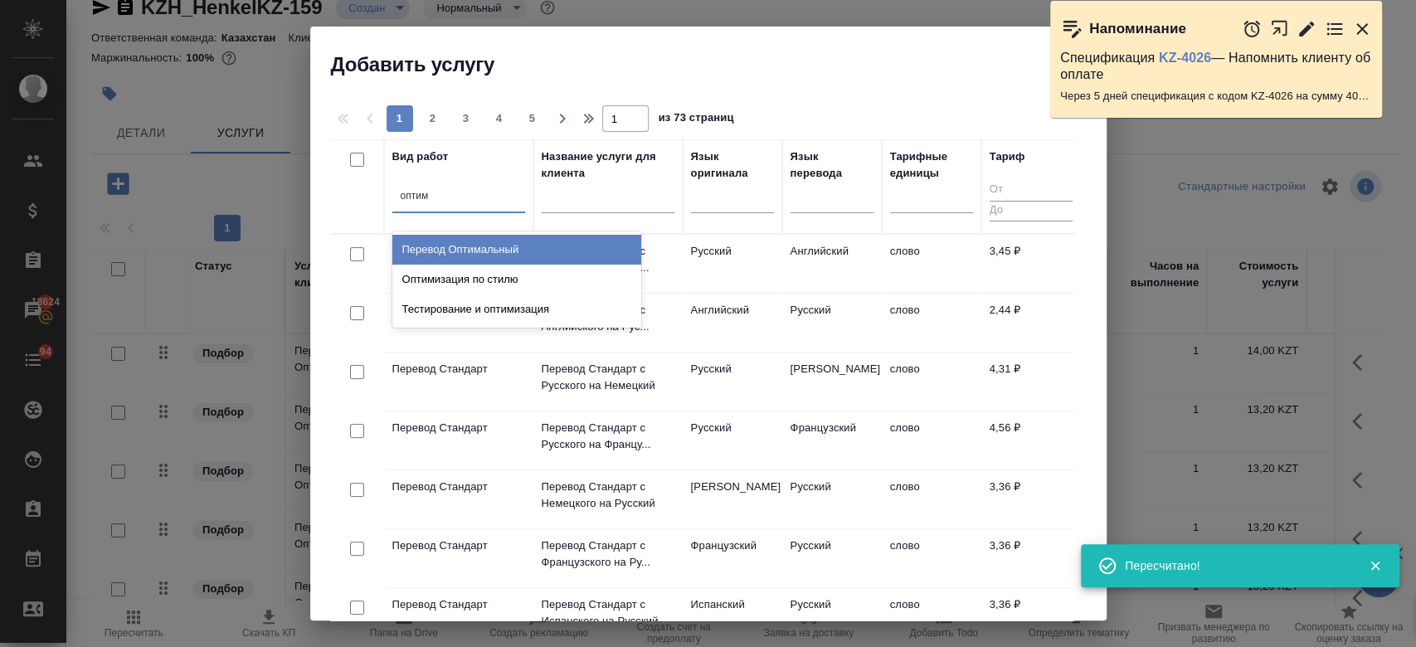
click at [474, 242] on div "Перевод Оптимальный" at bounding box center [516, 250] width 249 height 30
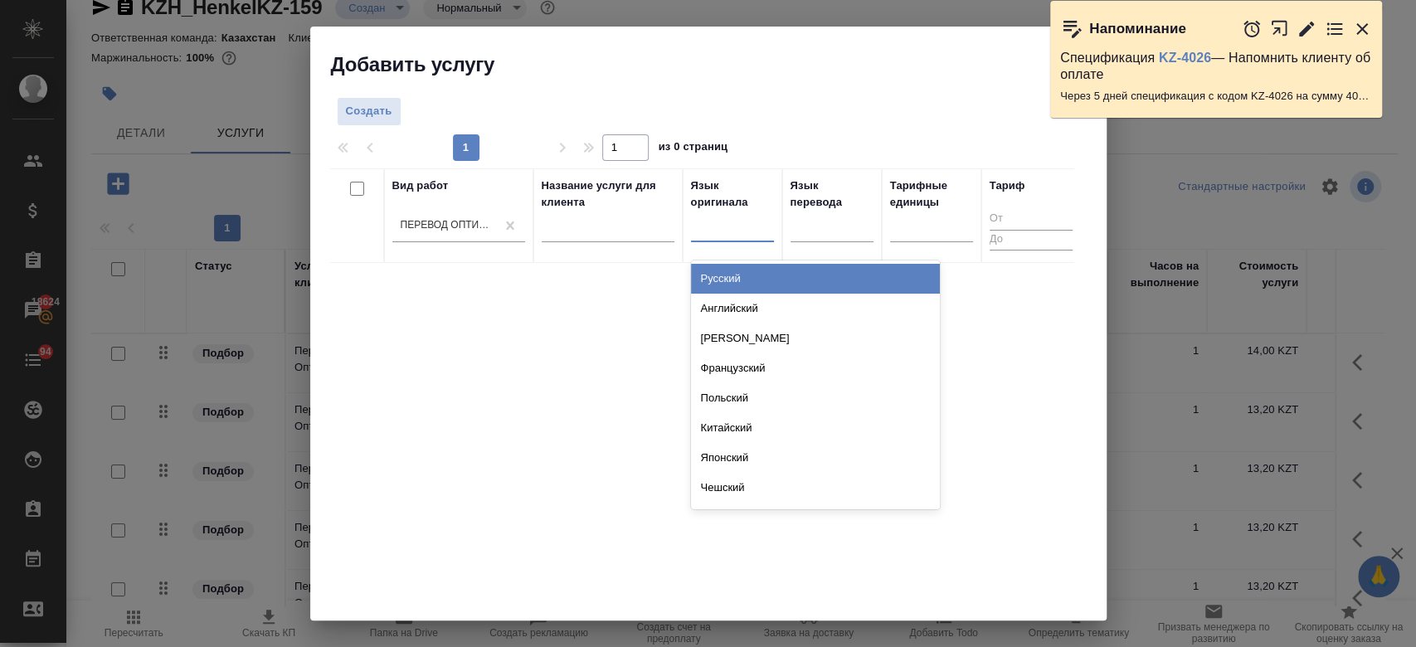
click at [730, 237] on div at bounding box center [732, 227] width 83 height 32
type input "рус"
click at [728, 284] on div "Русский" at bounding box center [815, 279] width 249 height 30
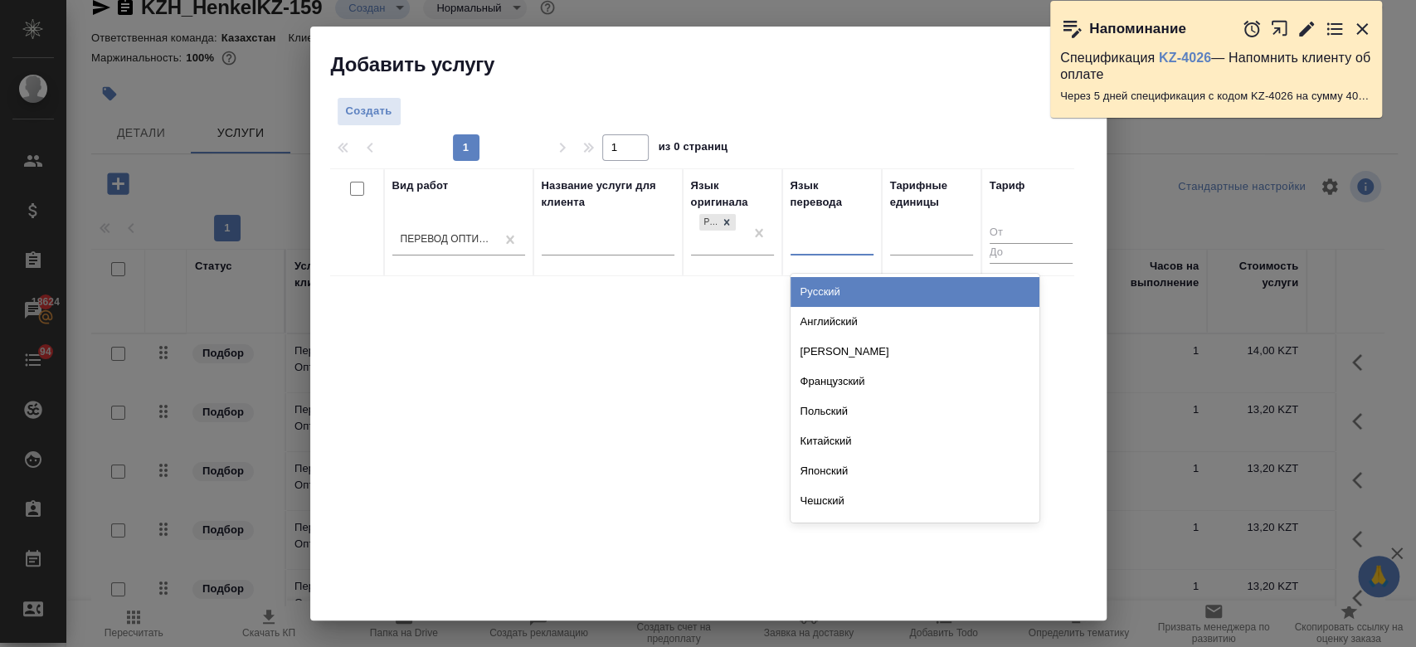
click at [857, 237] on div at bounding box center [831, 239] width 83 height 24
type input "кир"
click at [821, 294] on div "Киргизский" at bounding box center [914, 292] width 249 height 30
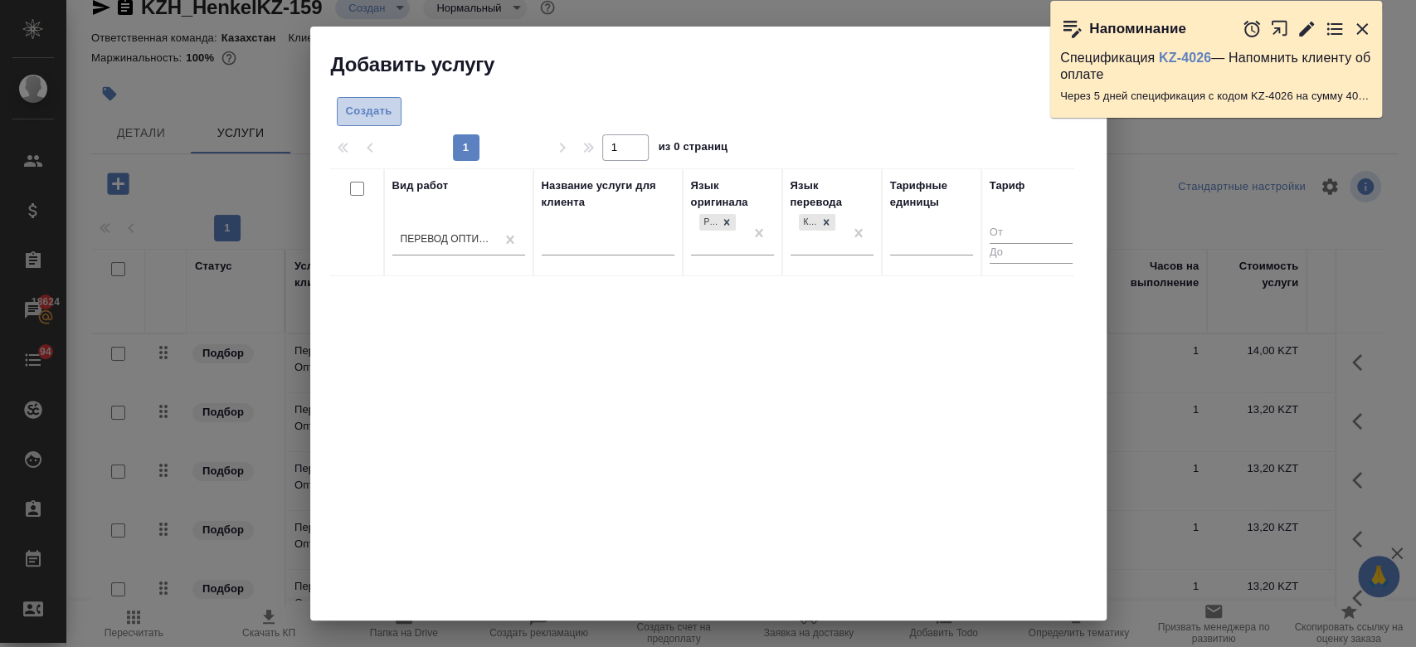
click at [342, 106] on button "Создать" at bounding box center [369, 111] width 65 height 29
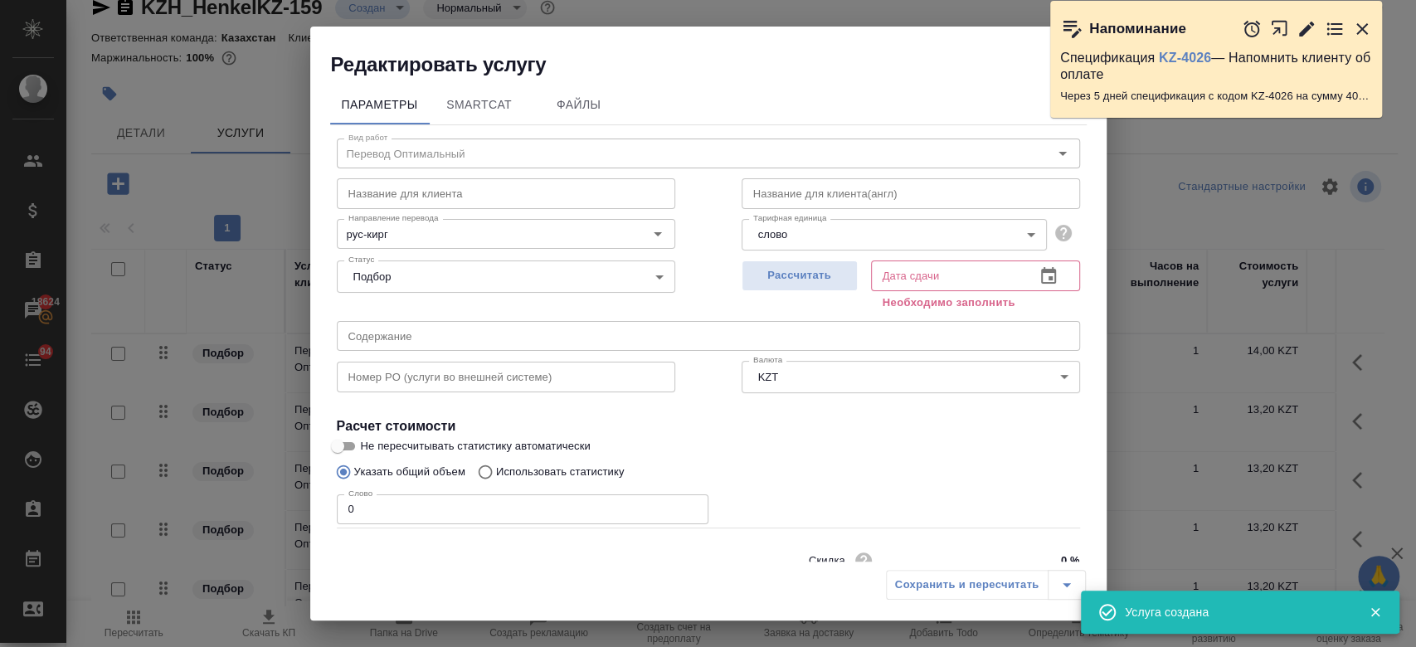
scroll to position [71, 0]
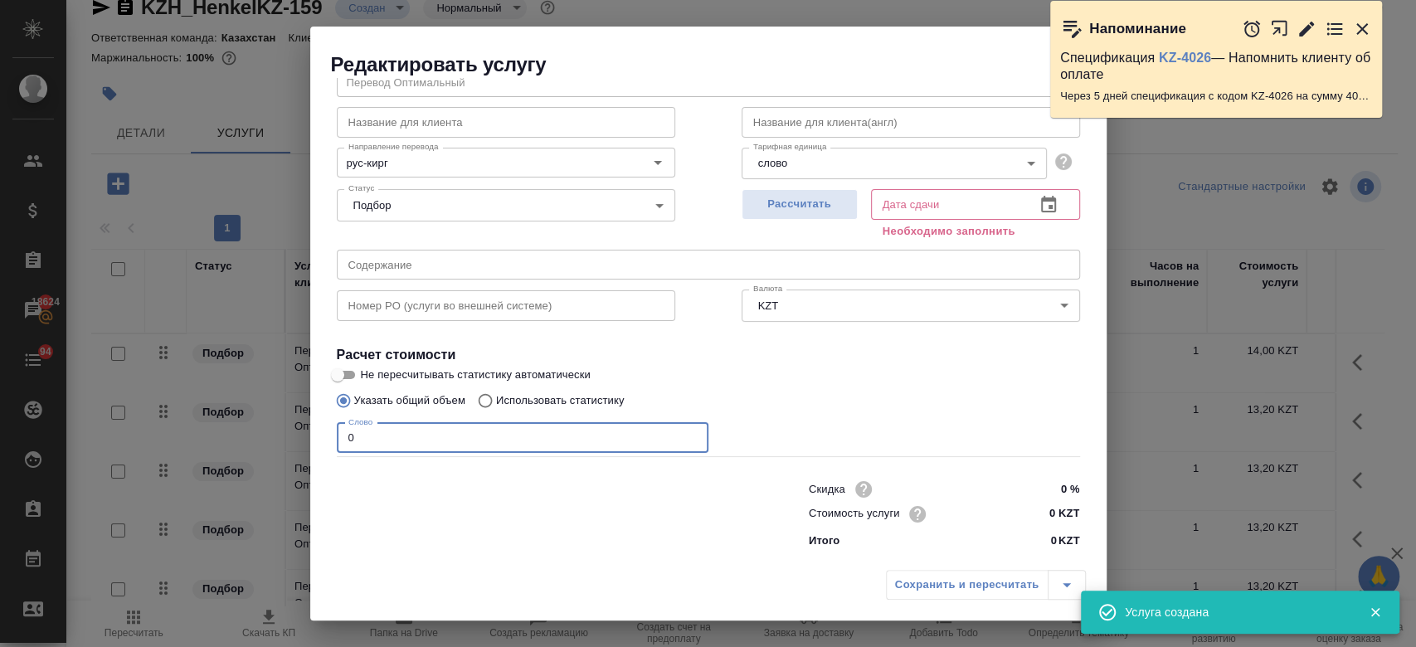
click at [388, 447] on input "0" at bounding box center [523, 438] width 372 height 30
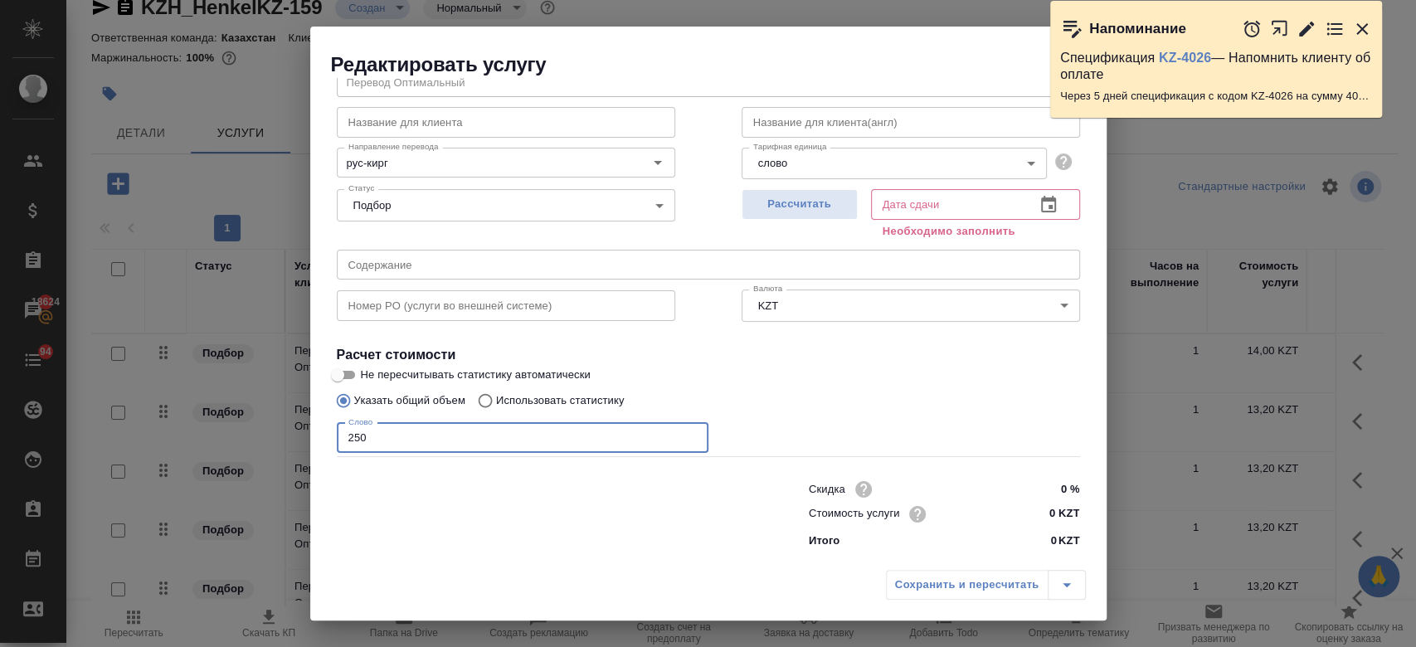
type input "250"
click at [350, 377] on input "Не пересчитывать статистику автоматически" at bounding box center [338, 375] width 60 height 20
checkbox input "true"
click at [1047, 511] on input "0 KZT" at bounding box center [1048, 515] width 61 height 24
type input "13.2 KZT"
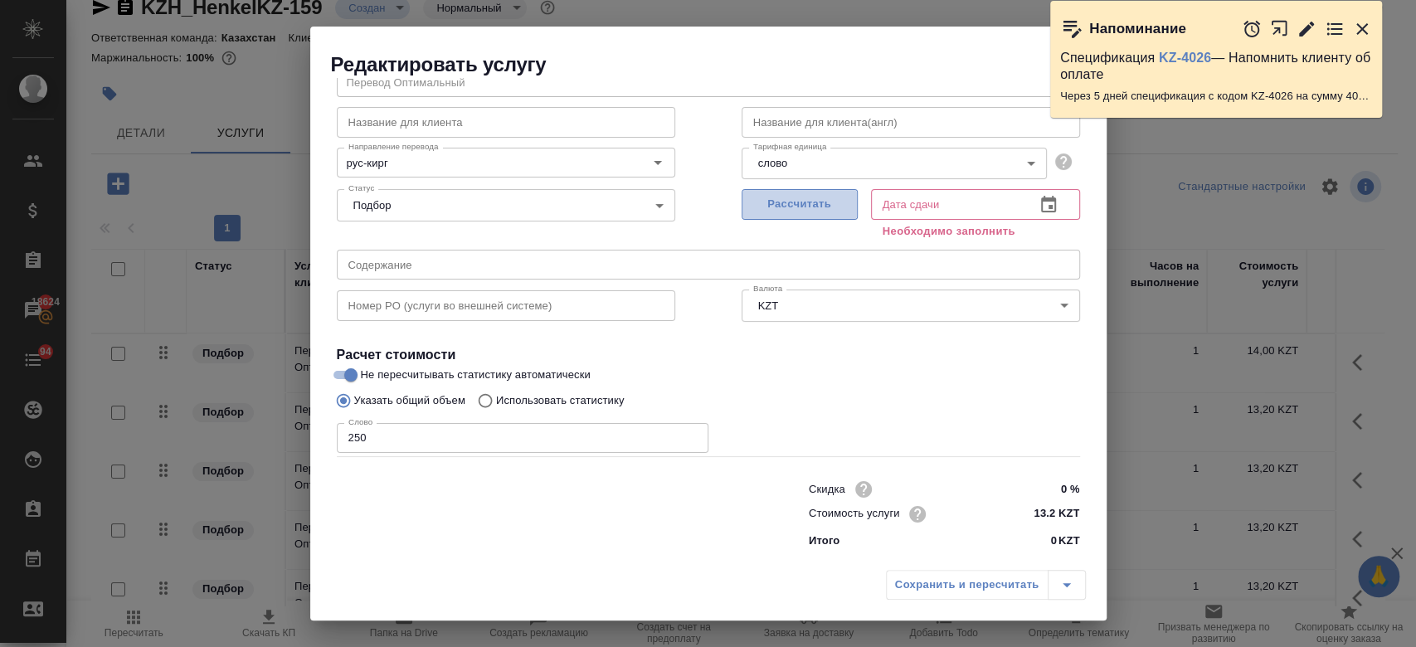
click at [796, 197] on span "Рассчитать" at bounding box center [800, 204] width 98 height 19
type input "24.09.2025 13:17"
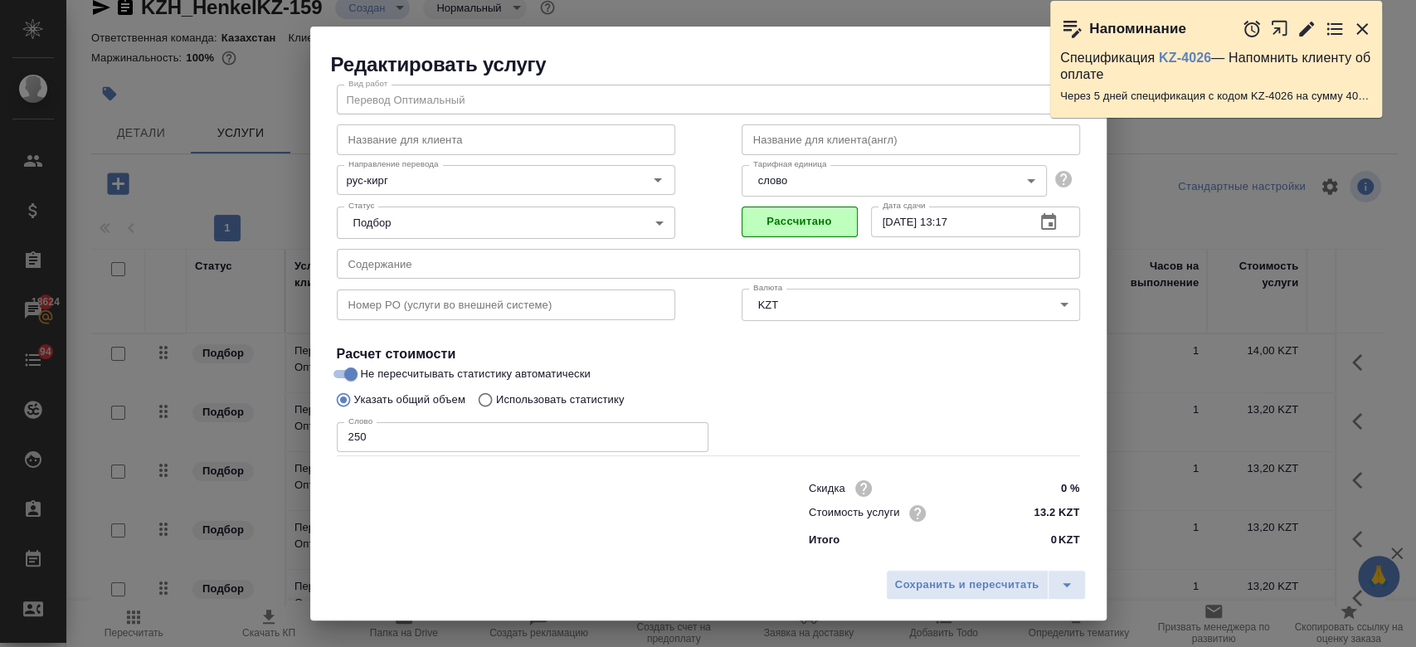
scroll to position [53, 0]
click at [944, 592] on span "Сохранить и пересчитать" at bounding box center [967, 585] width 144 height 19
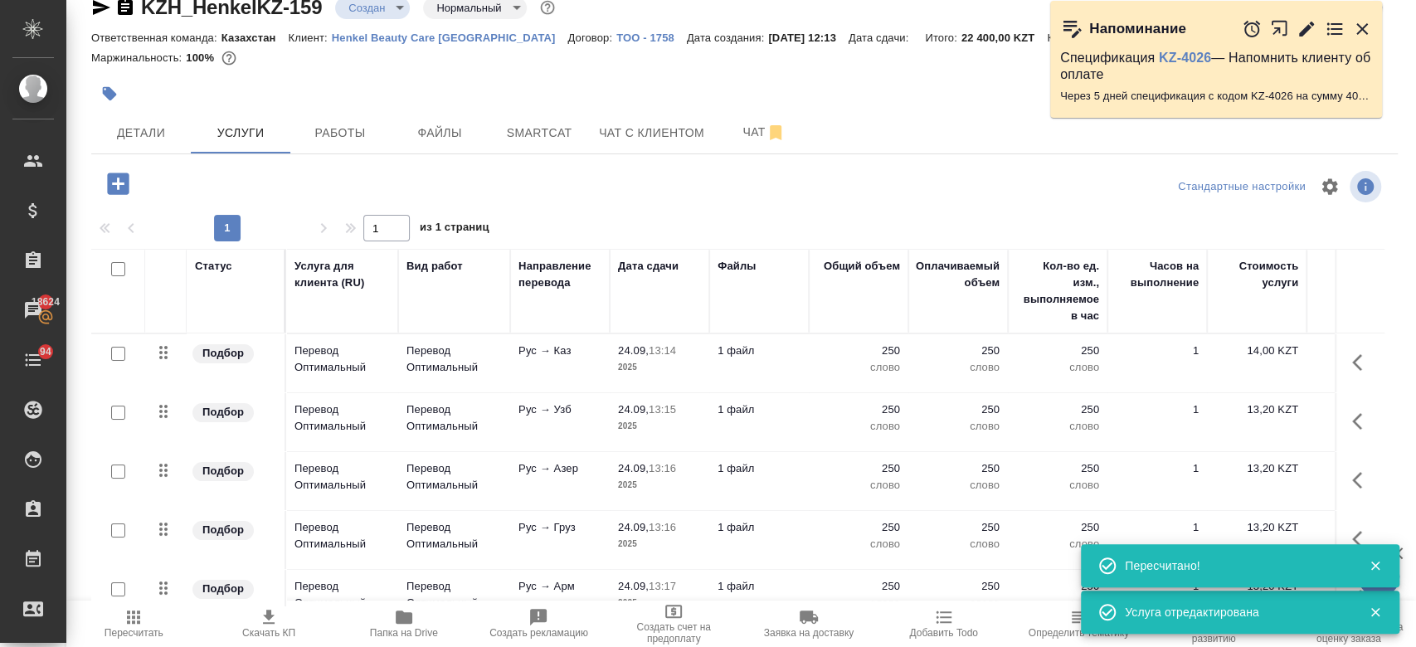
scroll to position [98, 0]
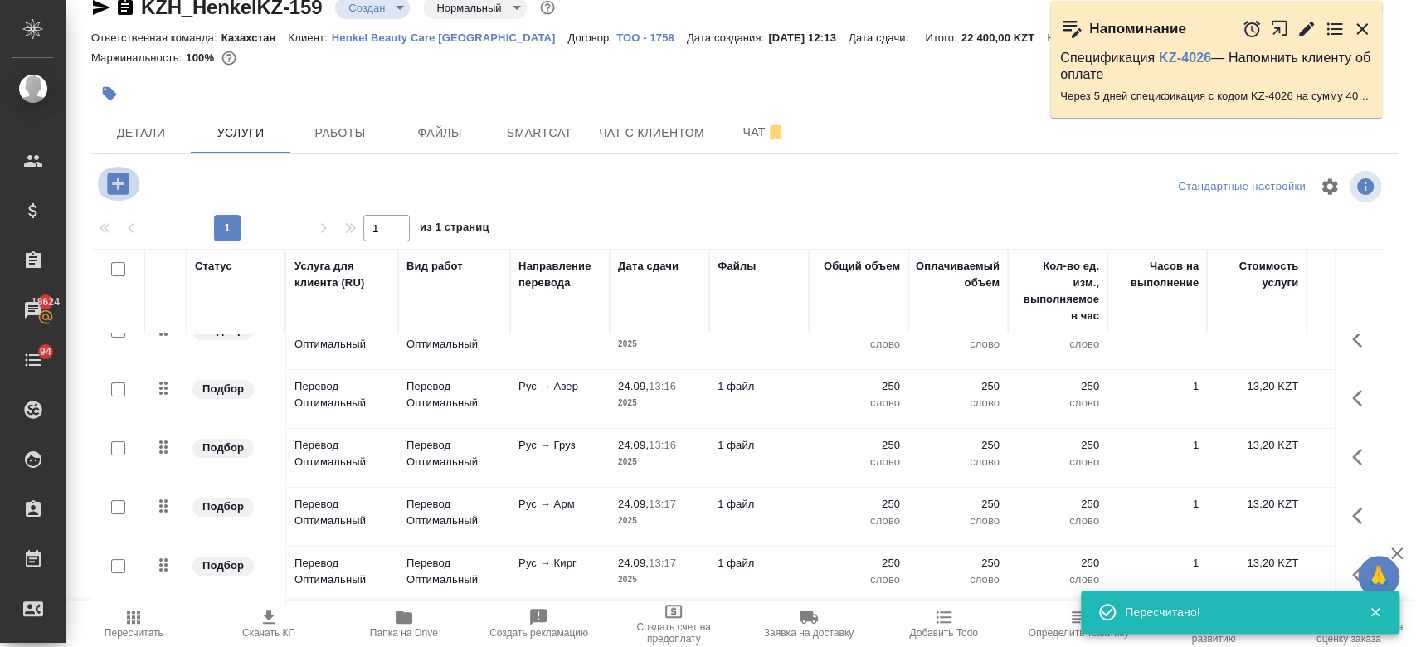
click at [119, 185] on icon "button" at bounding box center [118, 183] width 29 height 29
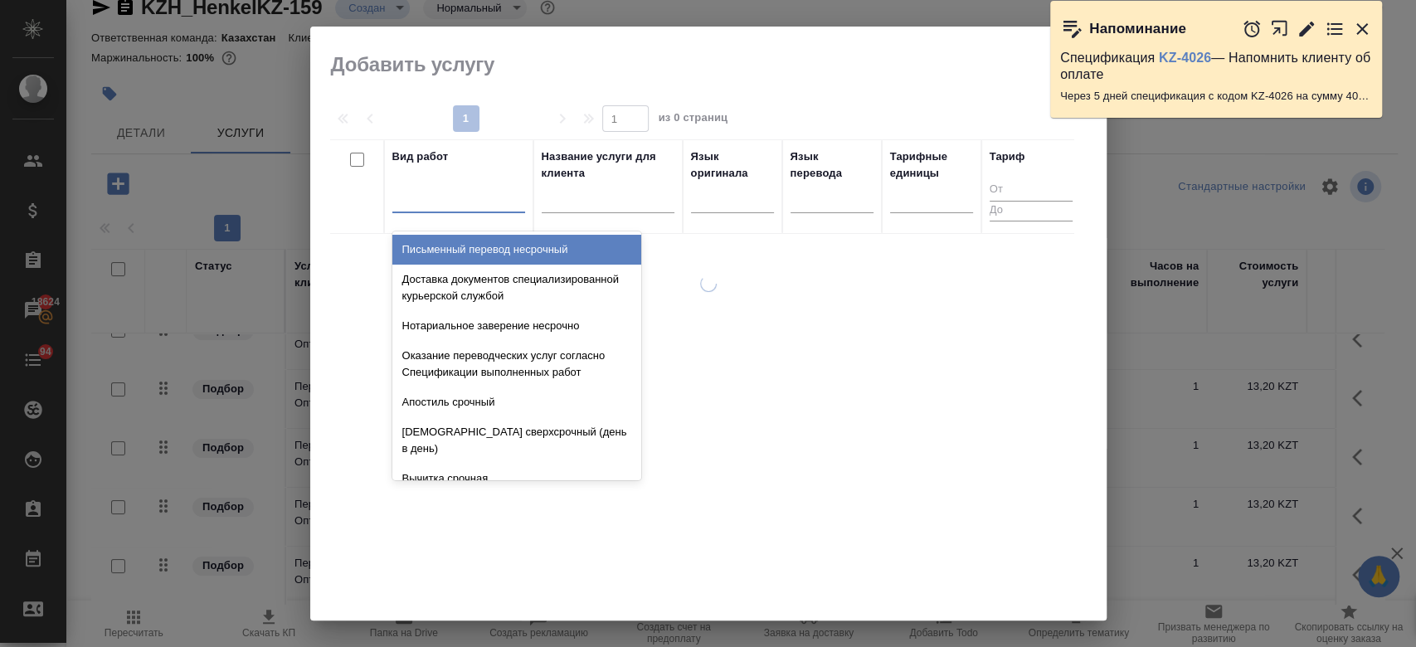
click at [463, 202] on div at bounding box center [458, 196] width 133 height 24
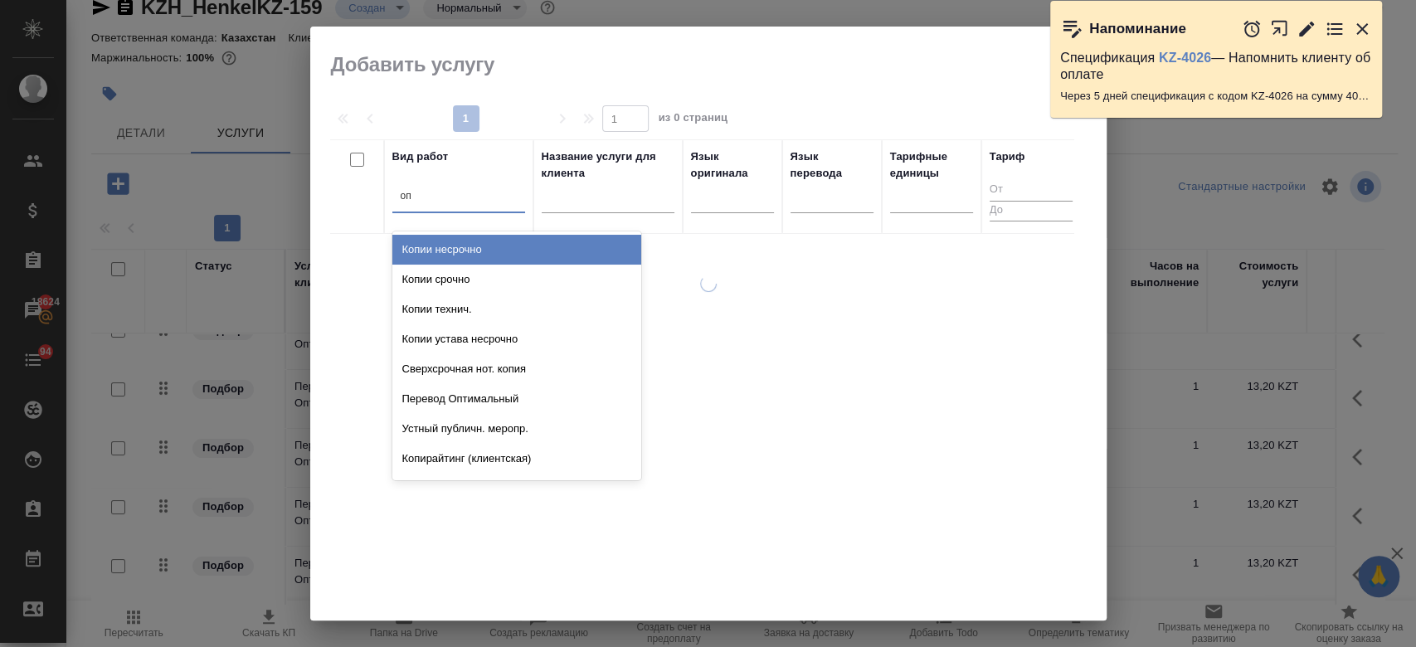
type input "опт"
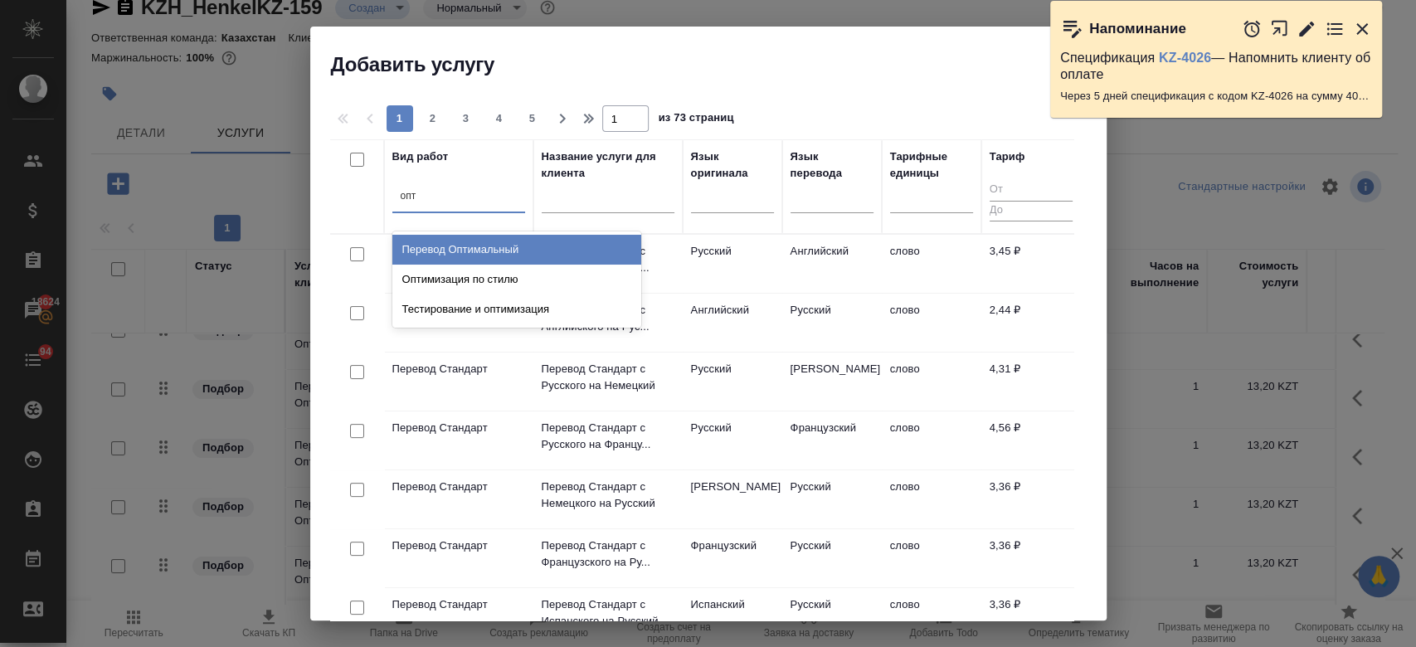
click at [465, 245] on div "Перевод Оптимальный" at bounding box center [516, 250] width 249 height 30
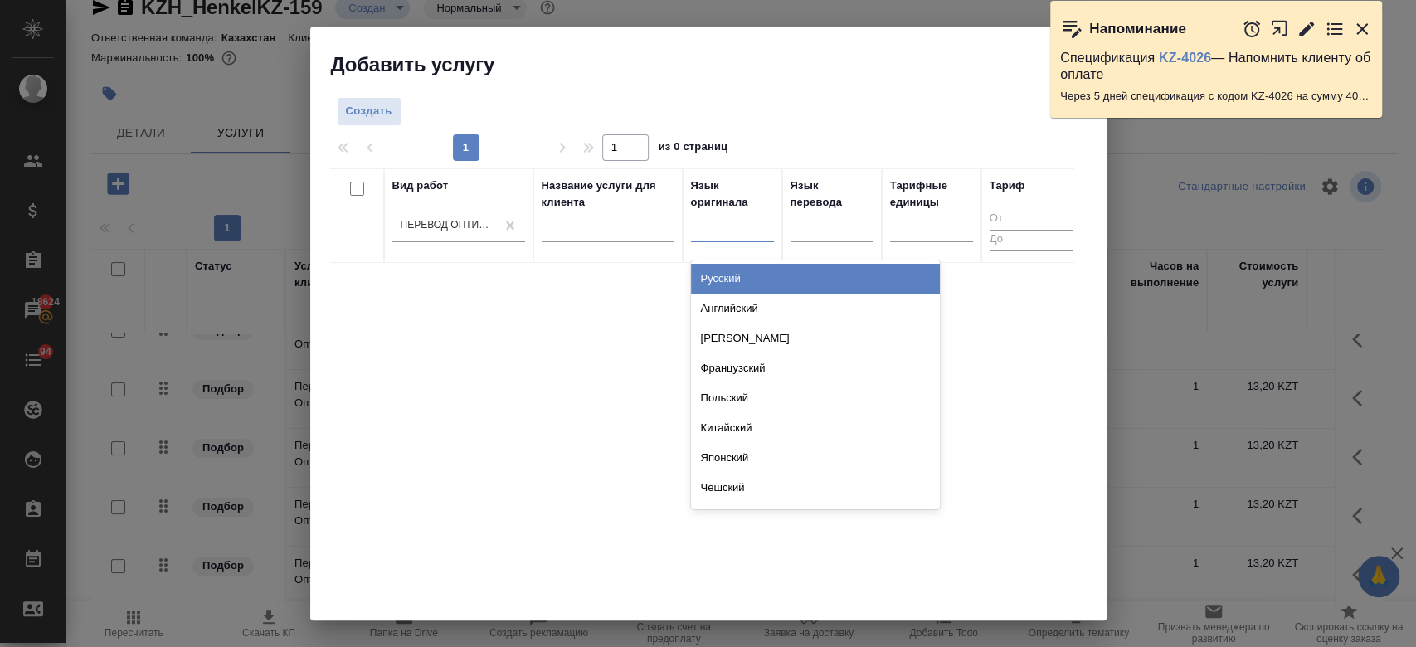
click at [736, 229] on div at bounding box center [732, 225] width 83 height 24
type input "рус"
click at [736, 267] on div "Русский" at bounding box center [815, 279] width 249 height 30
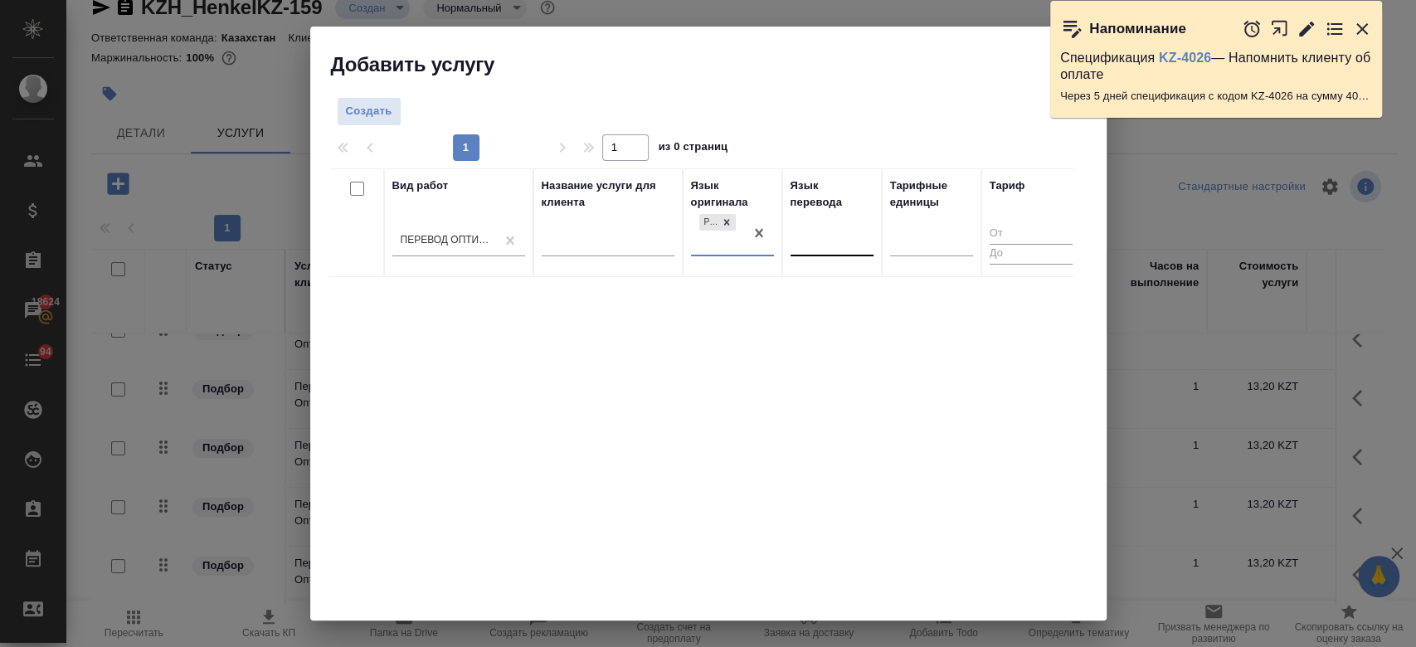
click at [818, 247] on div at bounding box center [831, 240] width 83 height 24
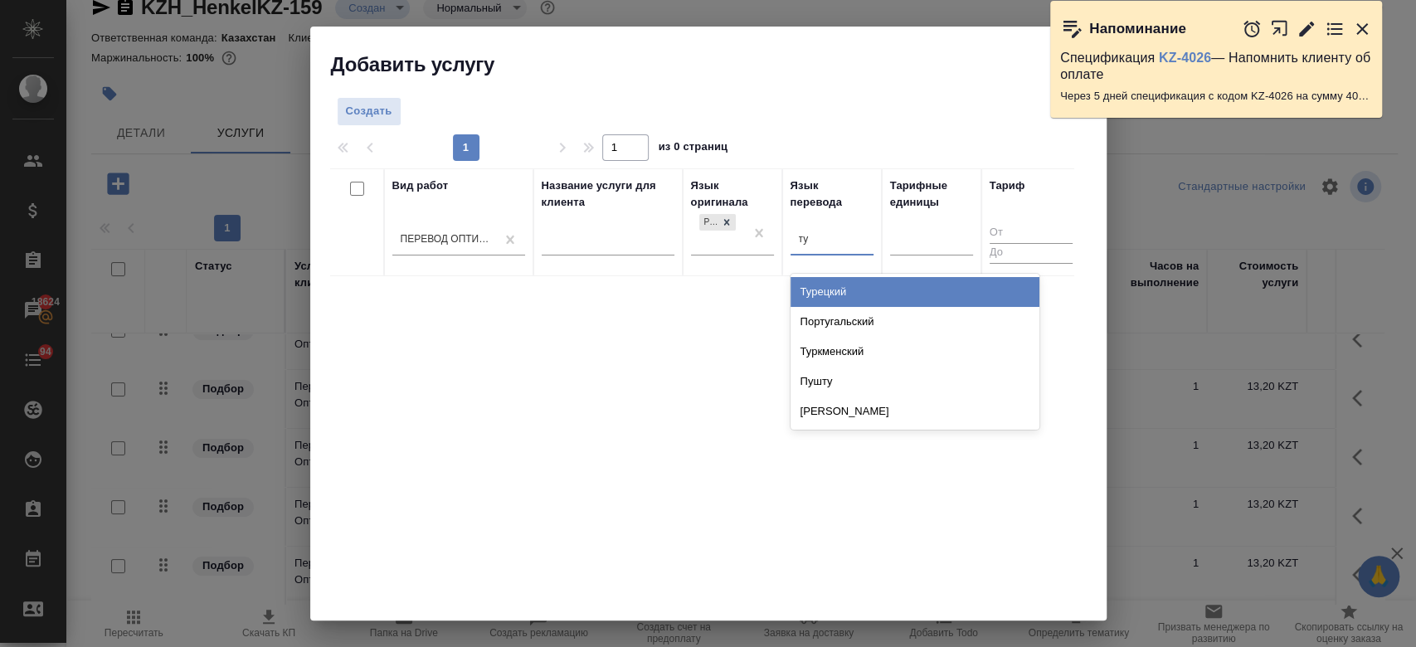
type input "тур"
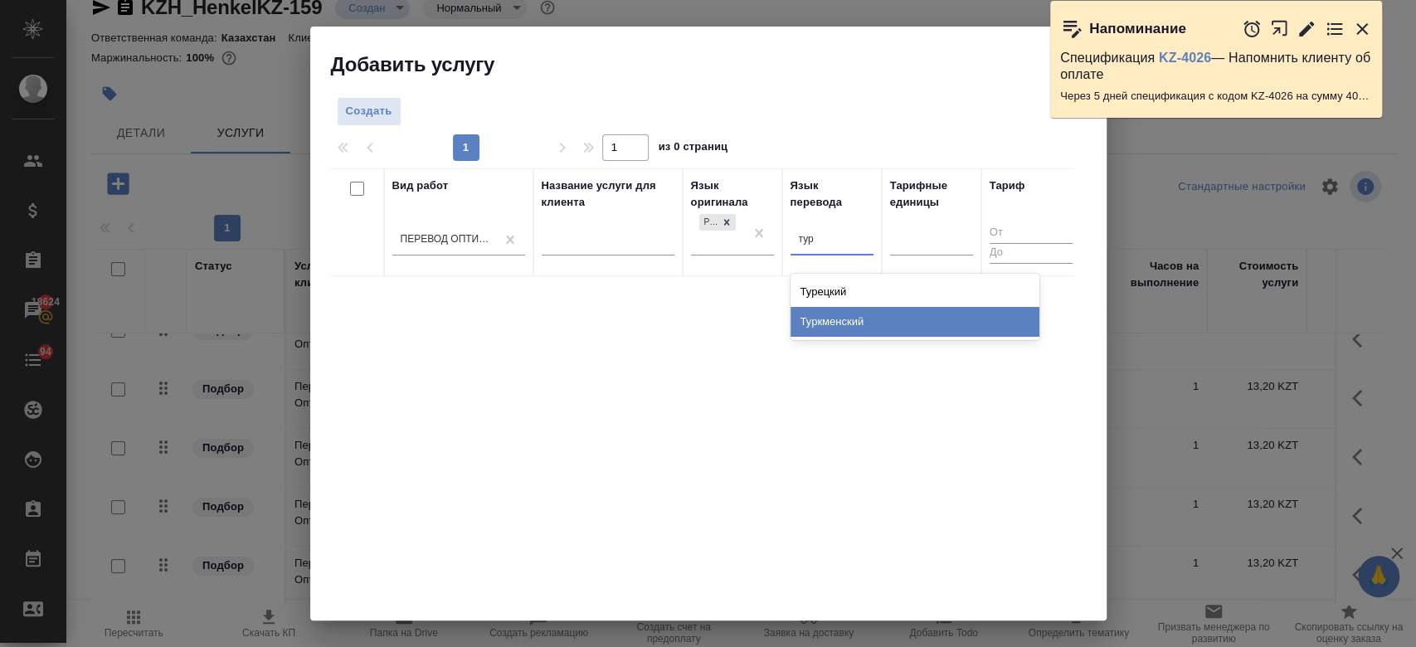
click at [831, 310] on div "Туркменский" at bounding box center [914, 322] width 249 height 30
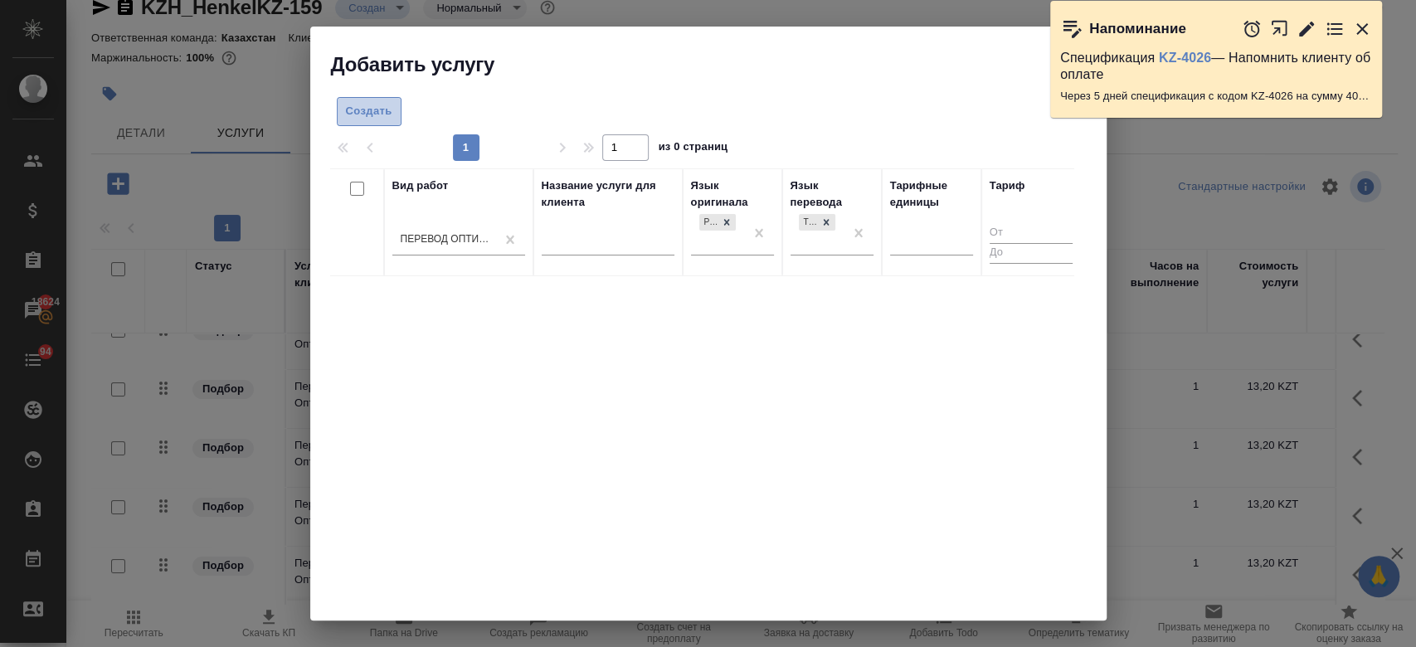
click at [356, 119] on span "Создать" at bounding box center [369, 111] width 46 height 19
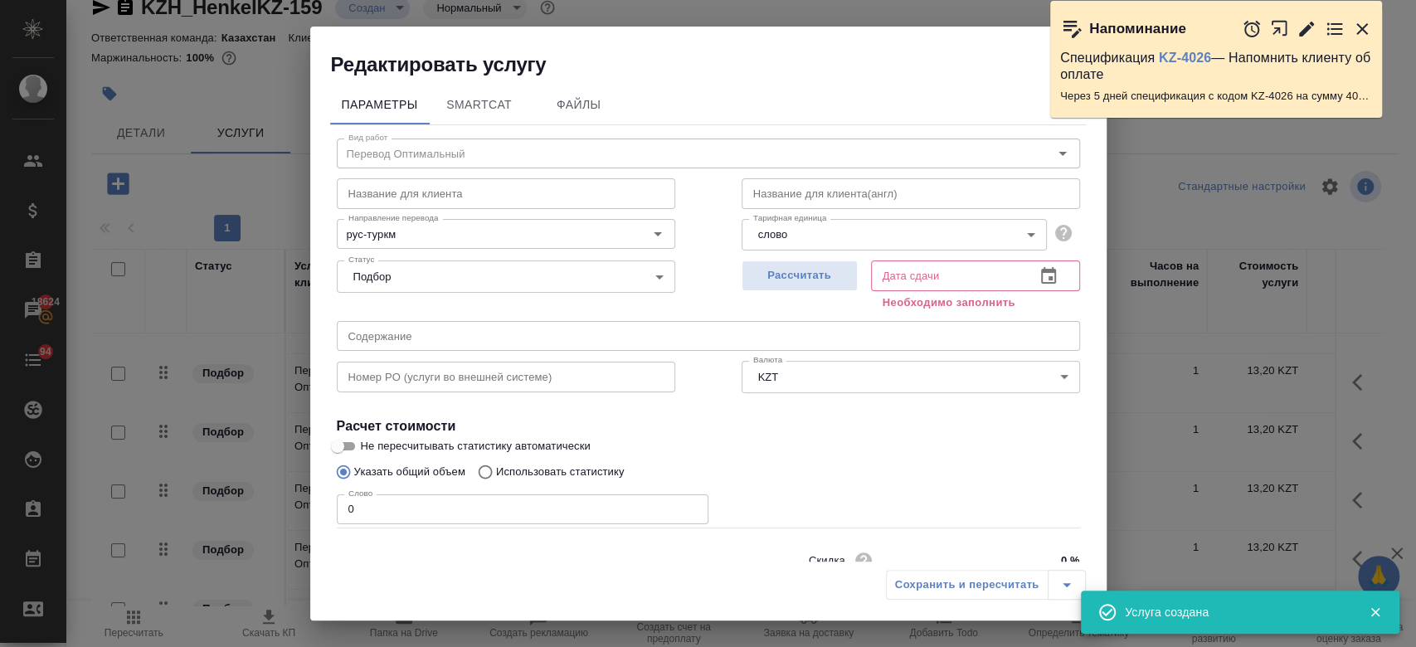
scroll to position [71, 0]
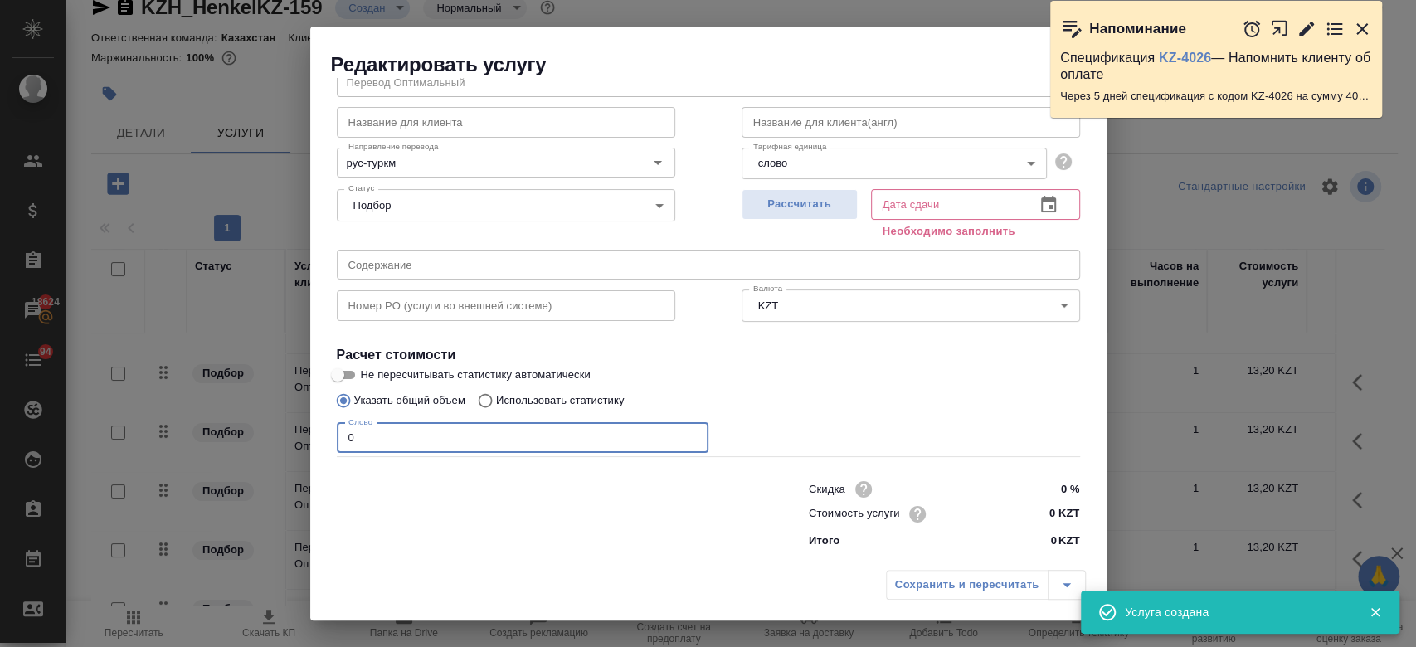
click at [425, 440] on input "0" at bounding box center [523, 438] width 372 height 30
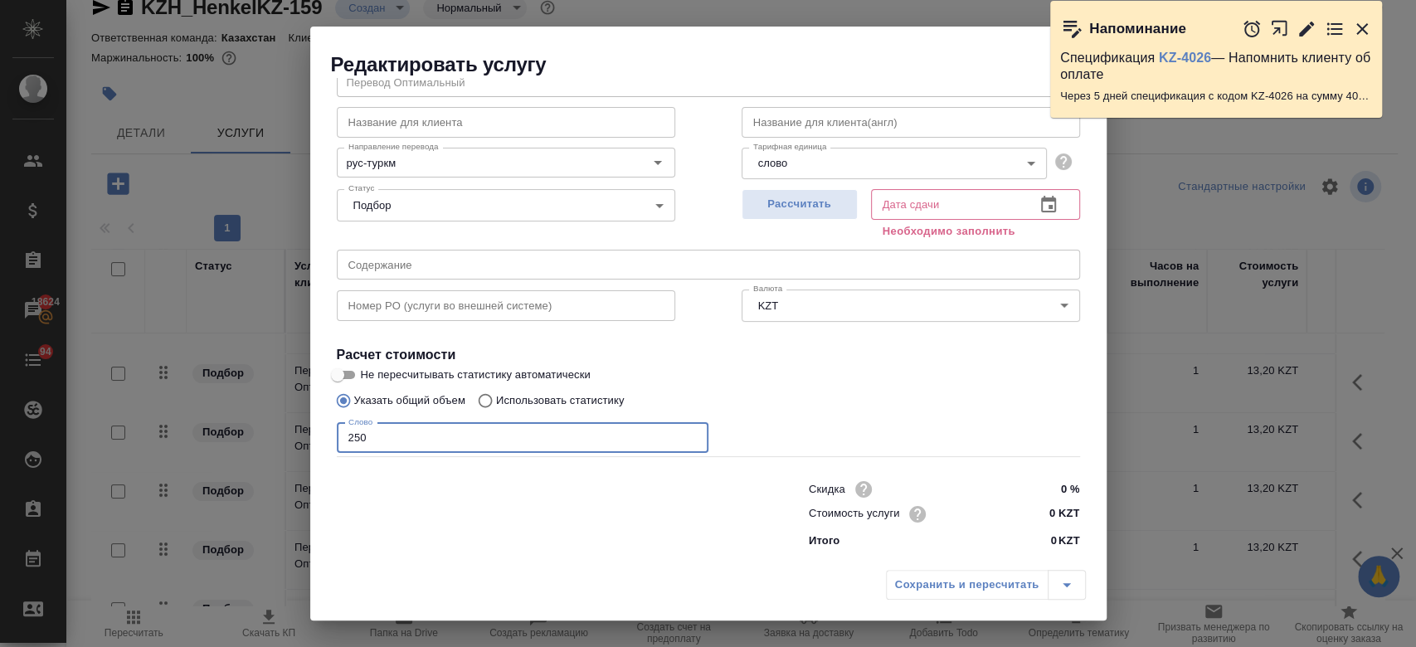
type input "250"
click at [354, 367] on input "Не пересчитывать статистику автоматически" at bounding box center [338, 375] width 60 height 20
checkbox input "true"
click at [1035, 523] on input "0 KZT" at bounding box center [1048, 515] width 61 height 24
type input "13.2 KZT"
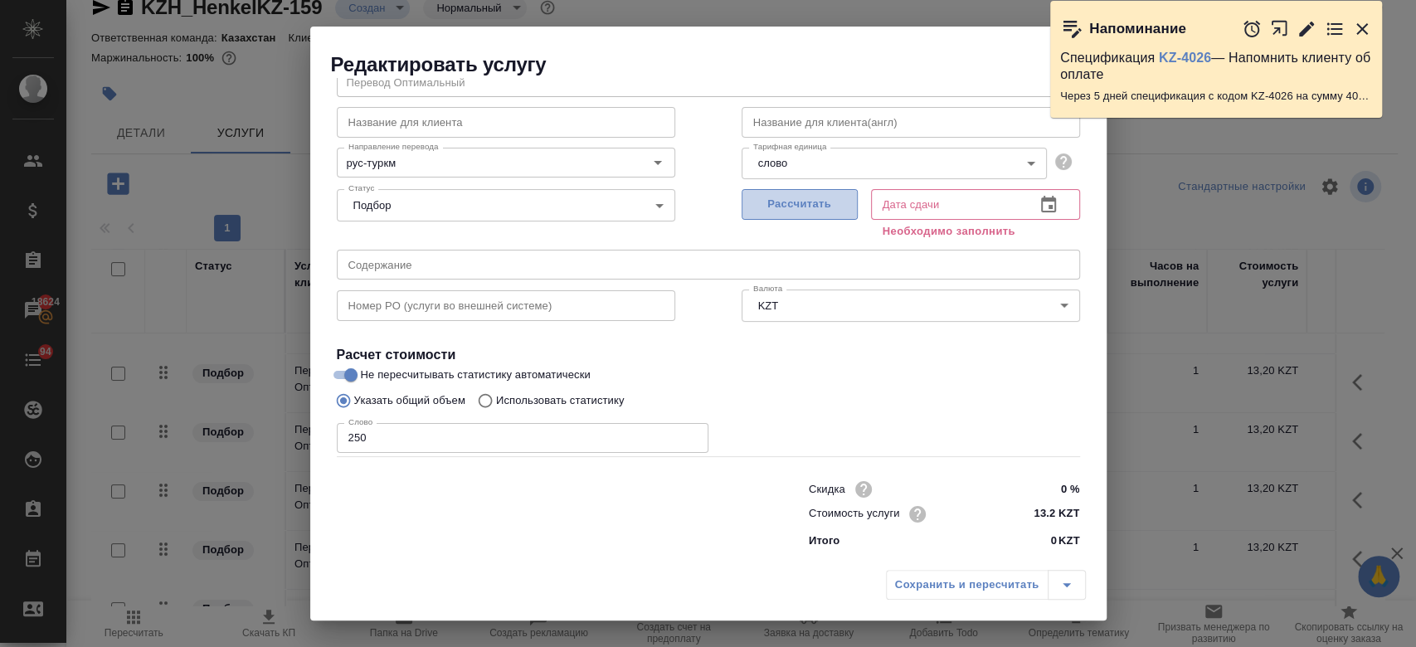
click at [812, 208] on span "Рассчитать" at bounding box center [800, 204] width 98 height 19
type input "24.09.2025 13:18"
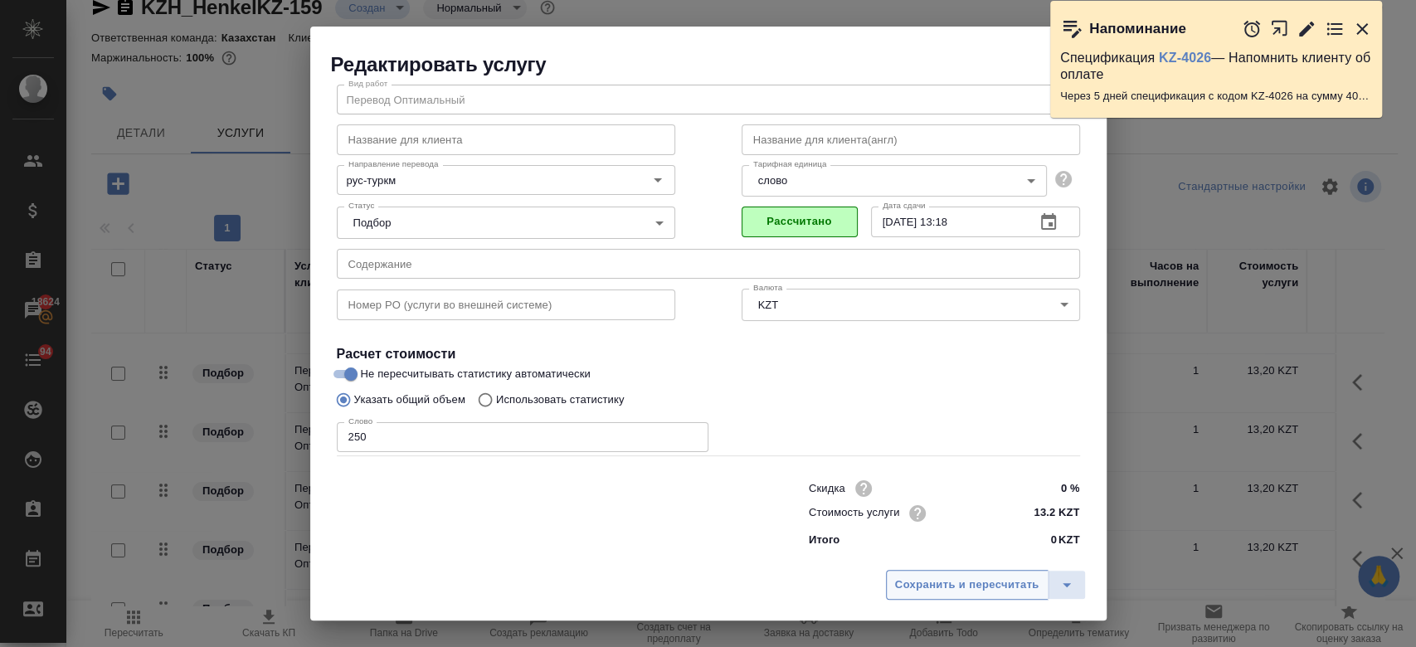
scroll to position [53, 0]
click at [984, 581] on span "Сохранить и пересчитать" at bounding box center [967, 585] width 144 height 19
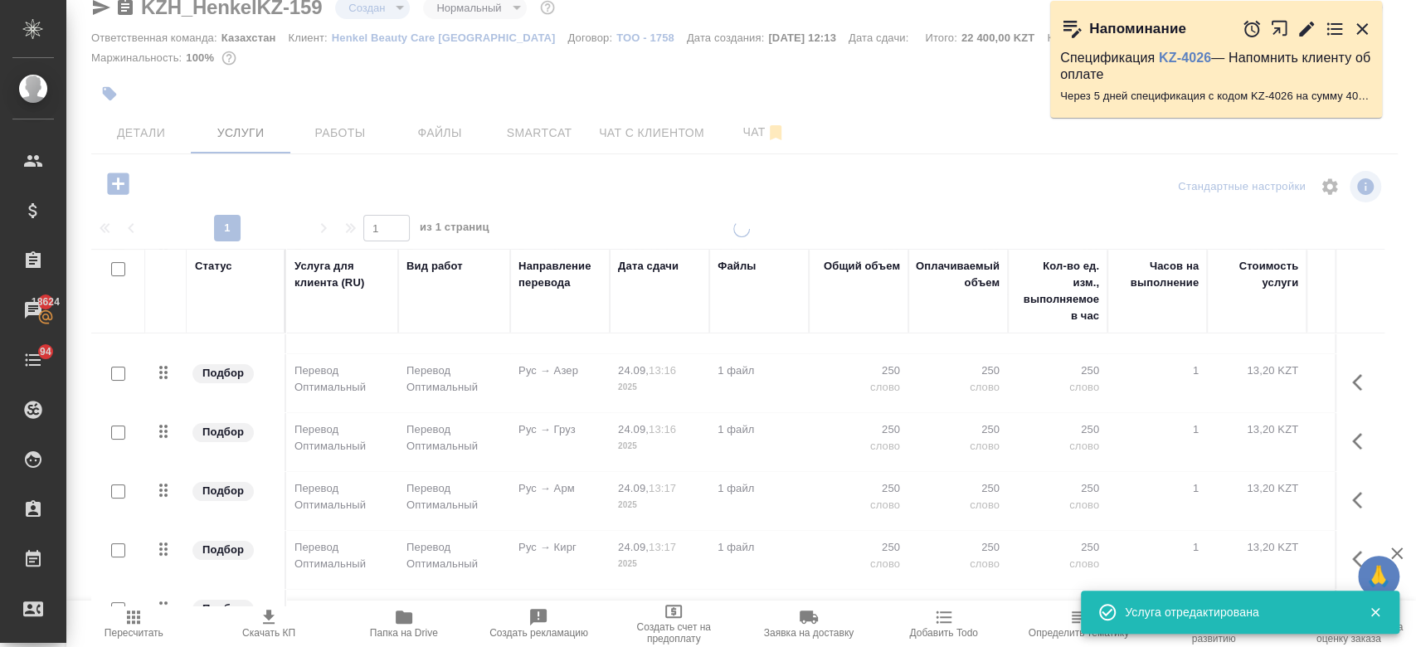
click at [984, 581] on div at bounding box center [740, 420] width 1349 height 398
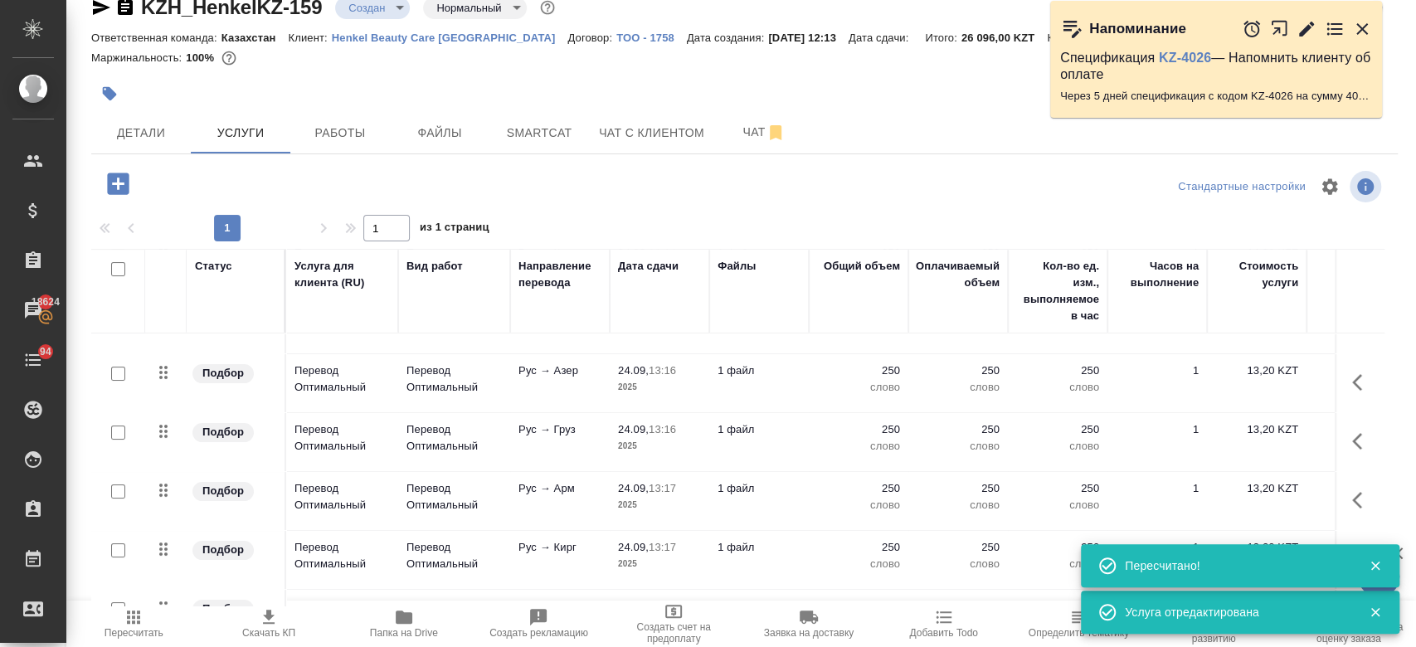
scroll to position [157, 0]
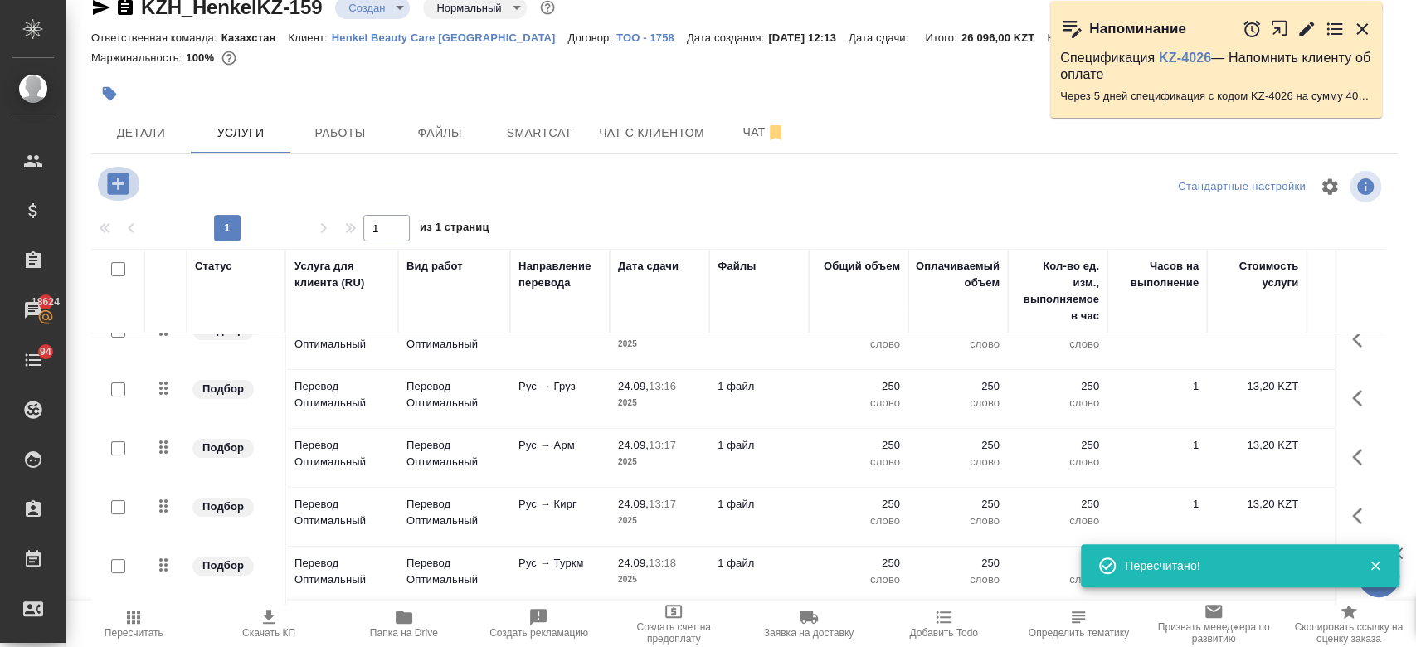
click at [112, 182] on icon "button" at bounding box center [118, 183] width 22 height 22
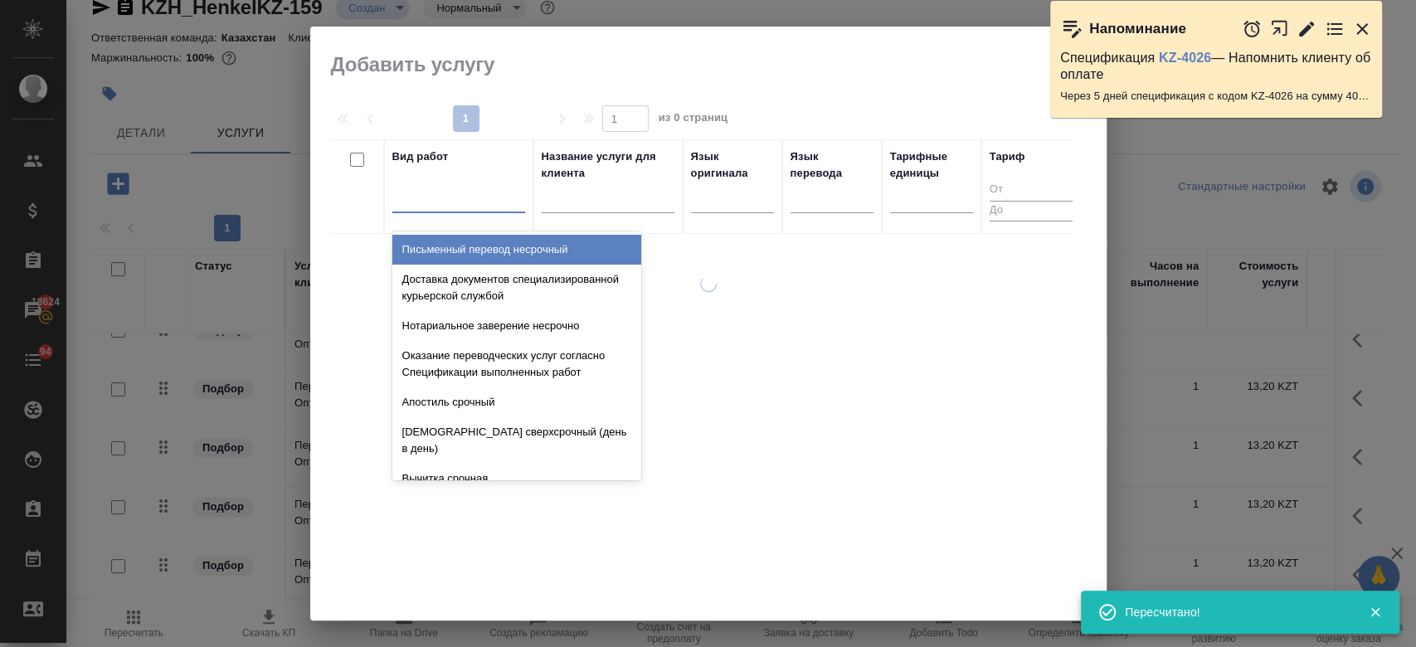
click at [457, 204] on div at bounding box center [458, 196] width 133 height 24
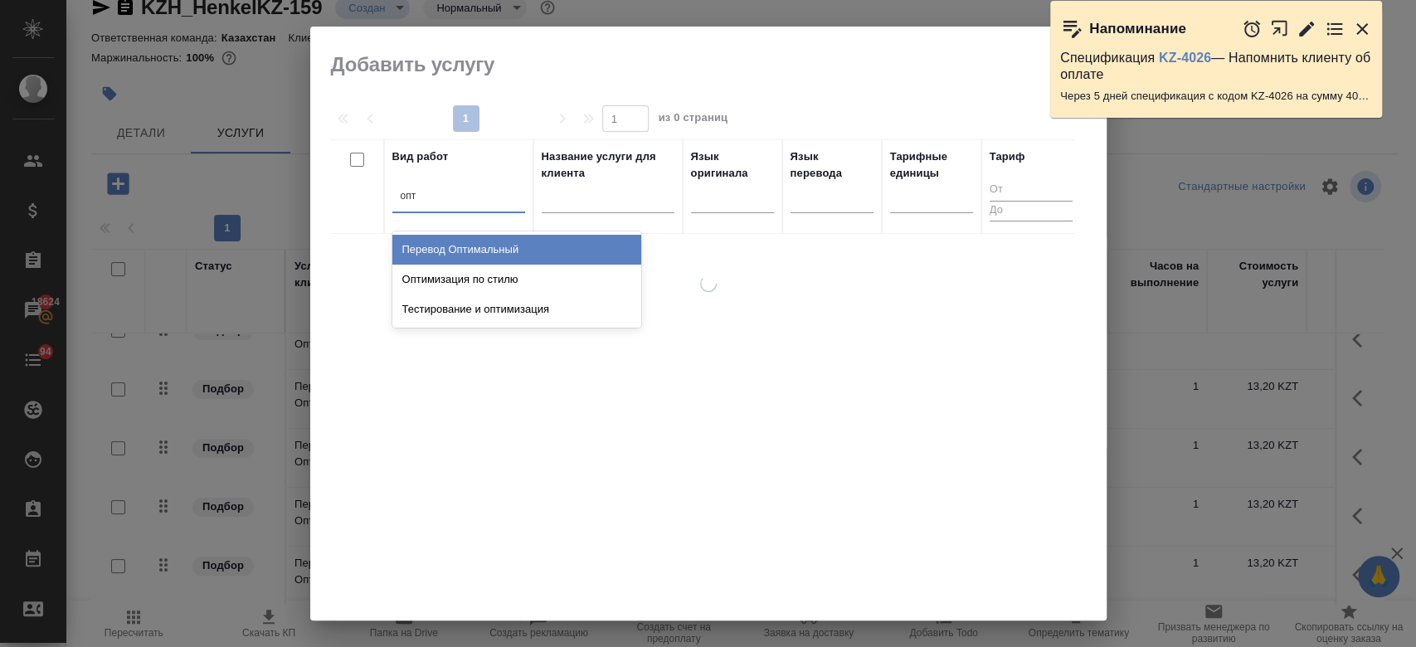
type input "опти"
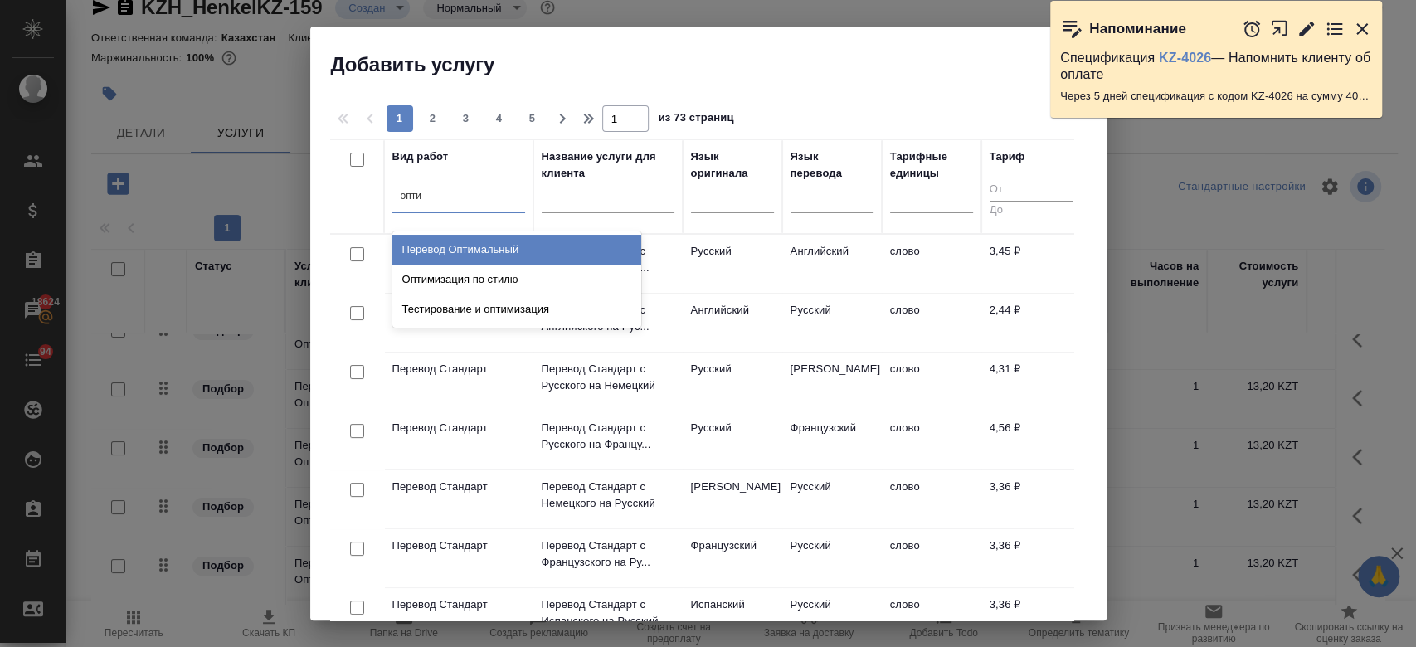
click at [471, 247] on div "Перевод Оптимальный" at bounding box center [516, 250] width 249 height 30
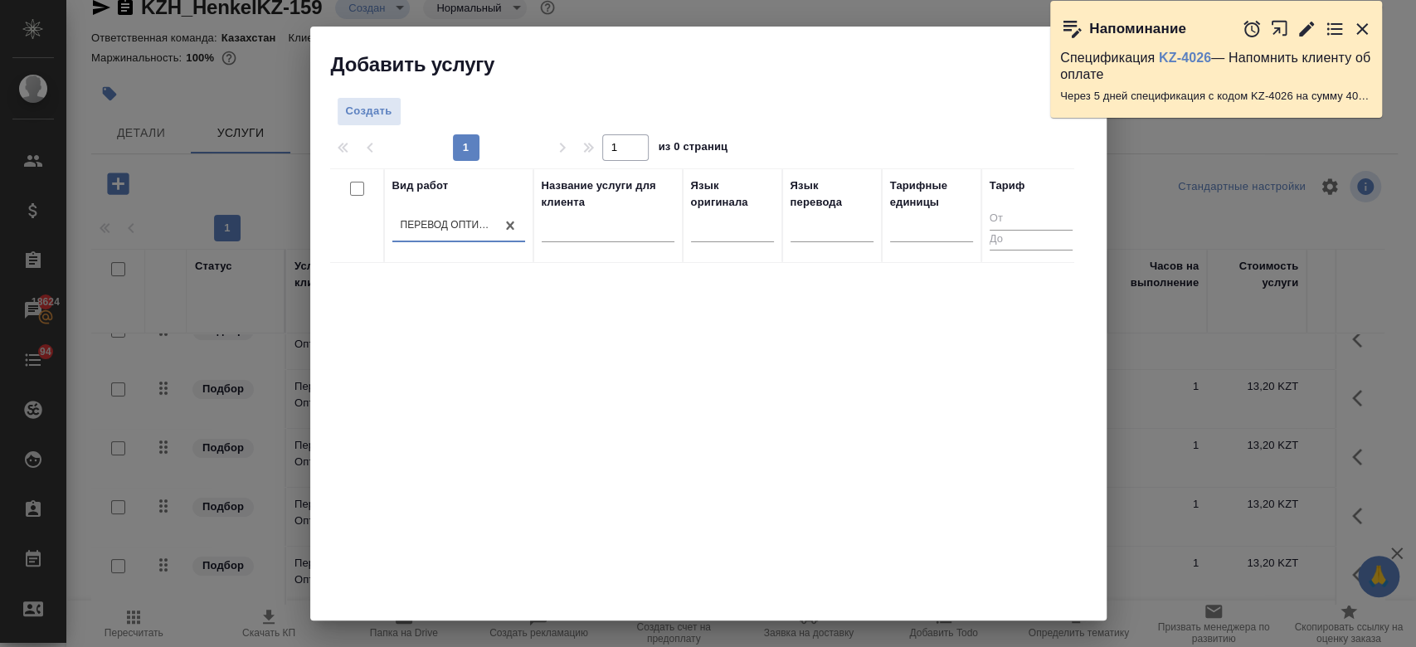
click at [717, 242] on div at bounding box center [732, 232] width 83 height 43
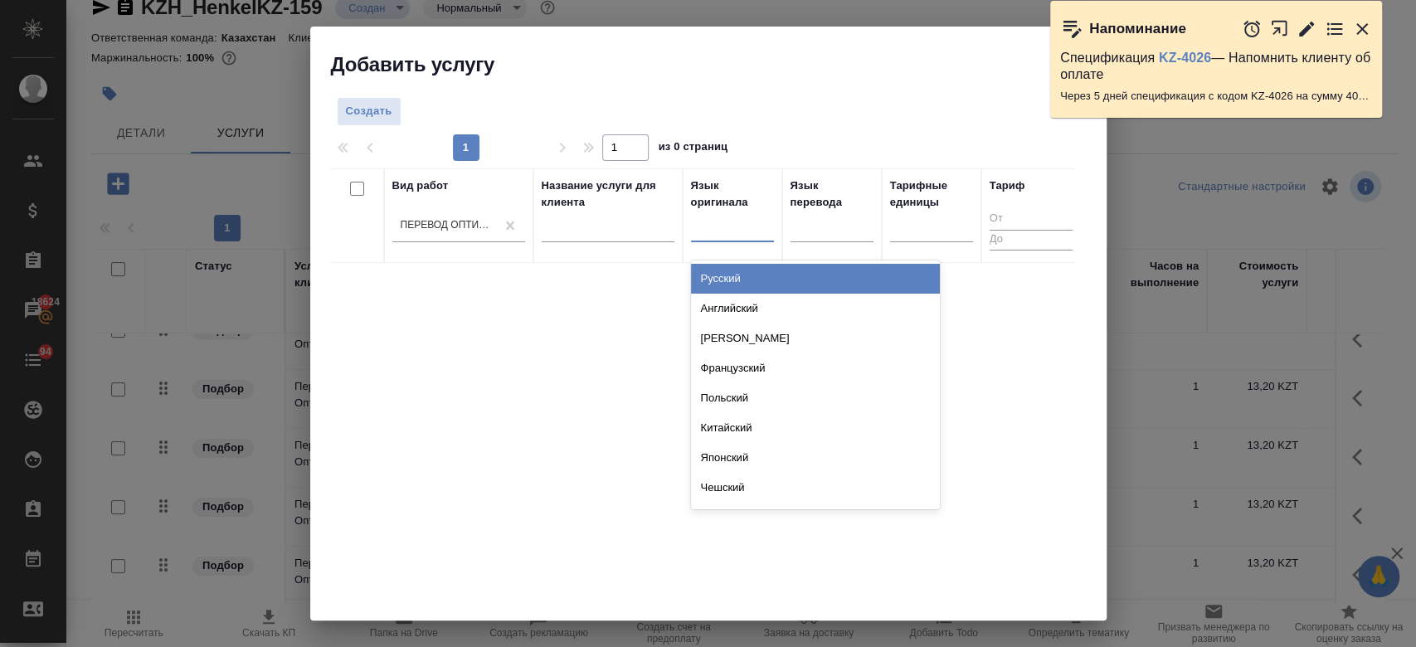
click at [717, 241] on div at bounding box center [732, 227] width 83 height 32
type input "рус"
click at [727, 284] on div "Русский" at bounding box center [815, 279] width 249 height 30
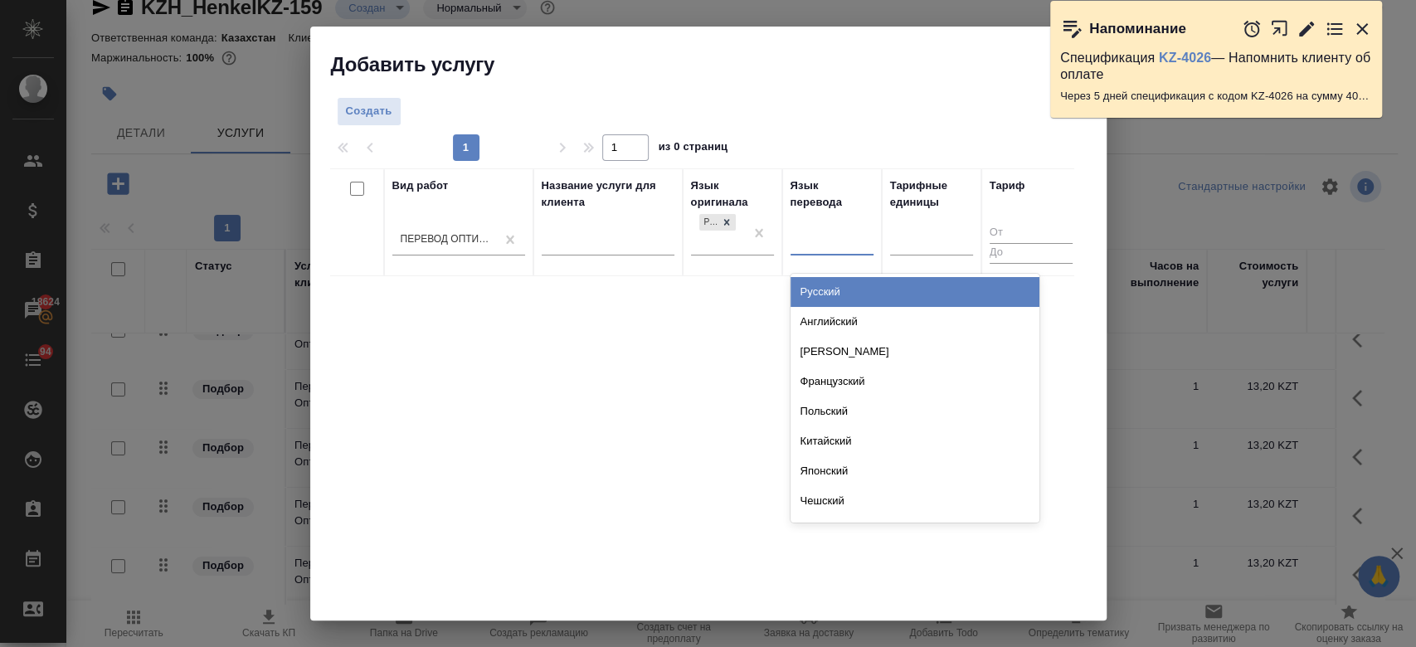
click at [831, 236] on div at bounding box center [831, 239] width 83 height 24
type input "тад"
click at [829, 295] on div "Таджикский" at bounding box center [914, 292] width 249 height 30
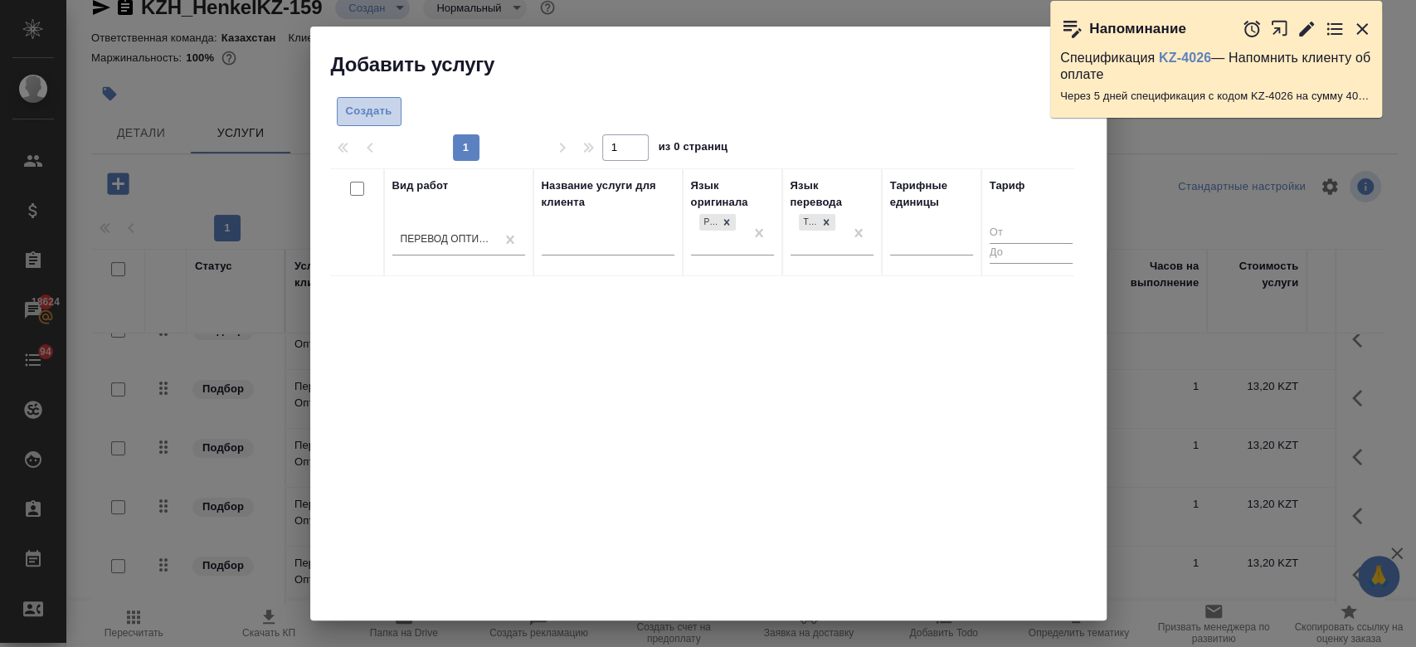
click at [366, 117] on span "Создать" at bounding box center [369, 111] width 46 height 19
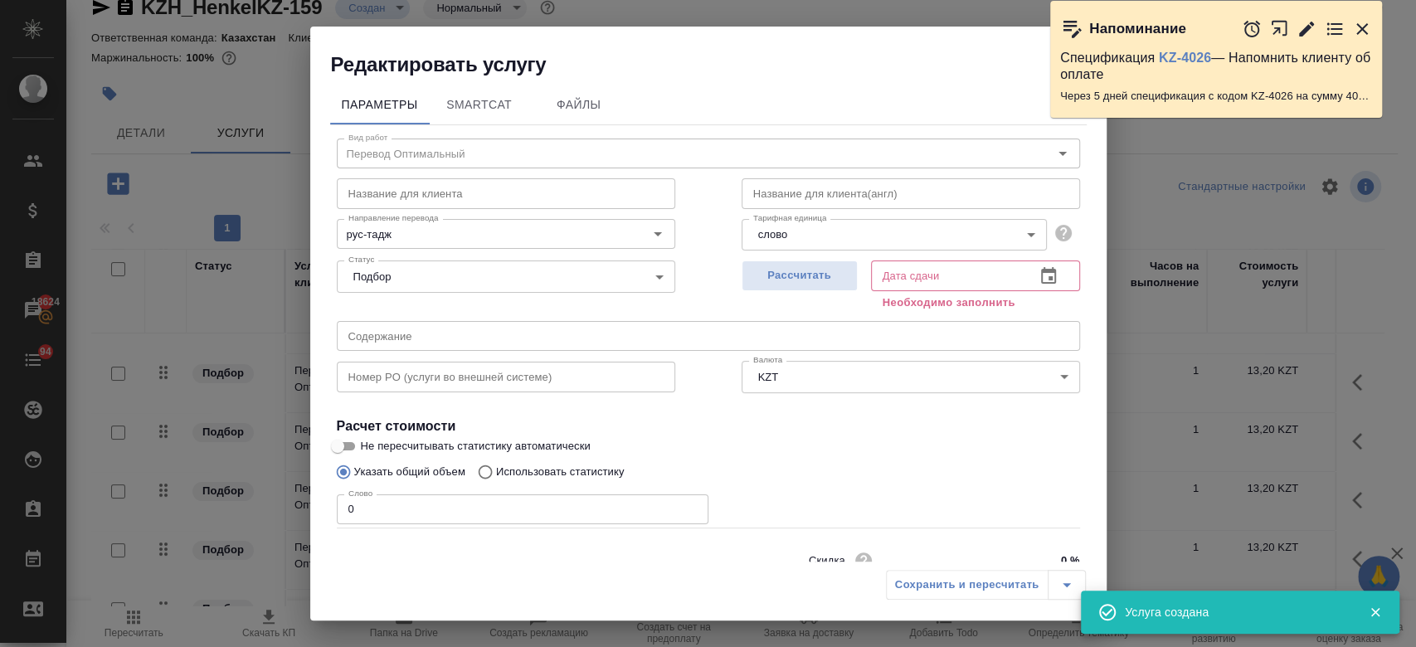
scroll to position [71, 0]
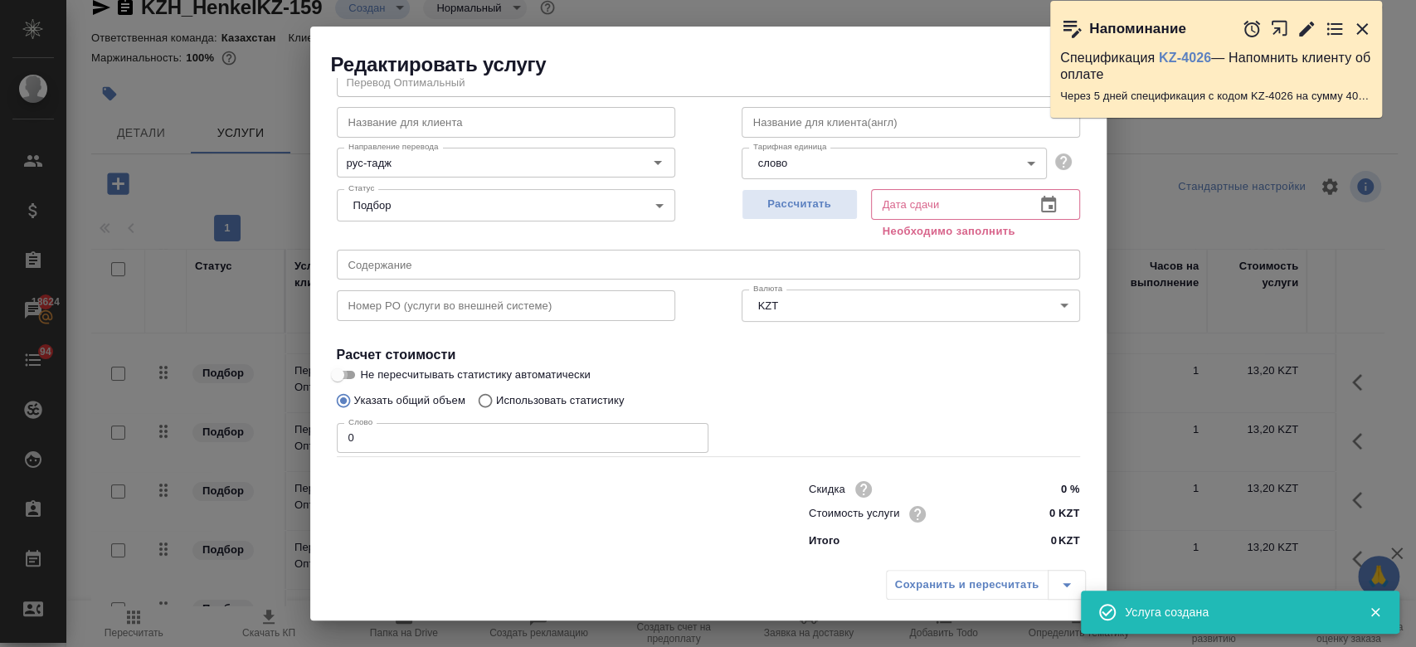
click at [345, 382] on input "Не пересчитывать статистику автоматически" at bounding box center [338, 375] width 60 height 20
checkbox input "true"
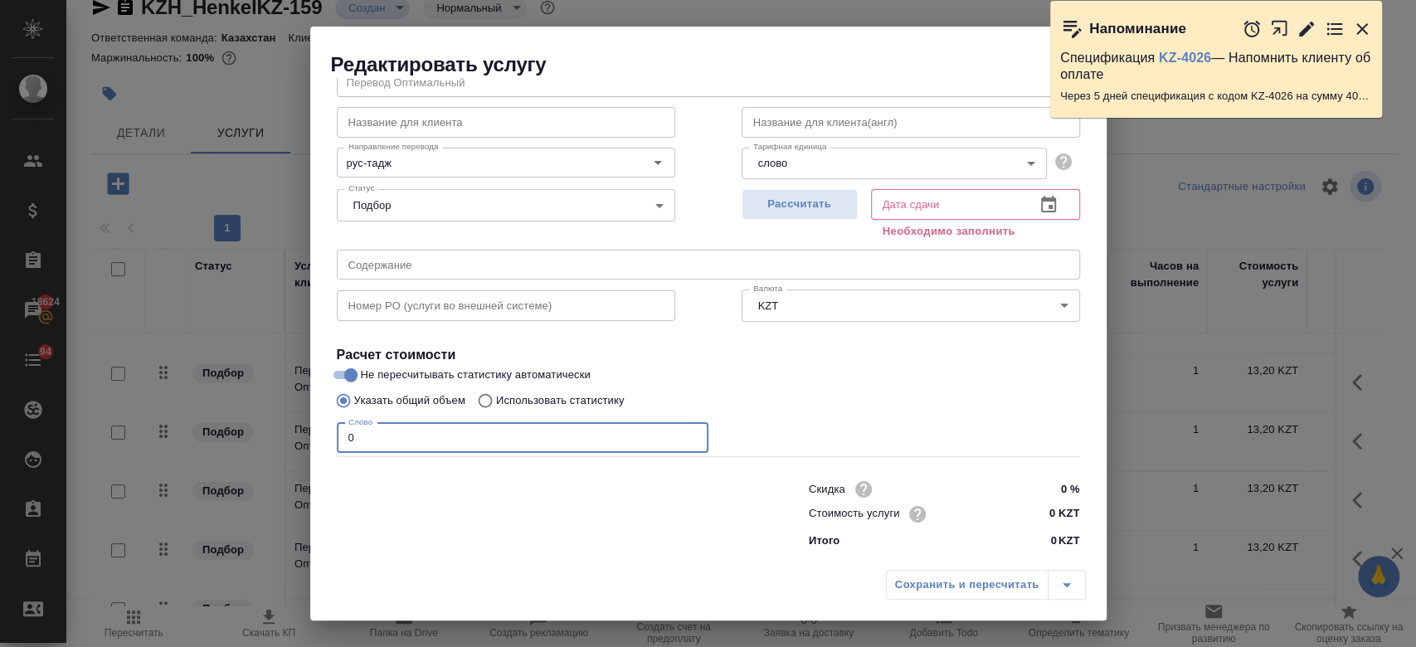
click at [368, 439] on input "0" at bounding box center [523, 438] width 372 height 30
type input "250"
click at [1042, 506] on input "0 KZT" at bounding box center [1048, 515] width 61 height 24
type input "13.2 KZT"
click at [799, 195] on span "Рассчитать" at bounding box center [800, 204] width 98 height 19
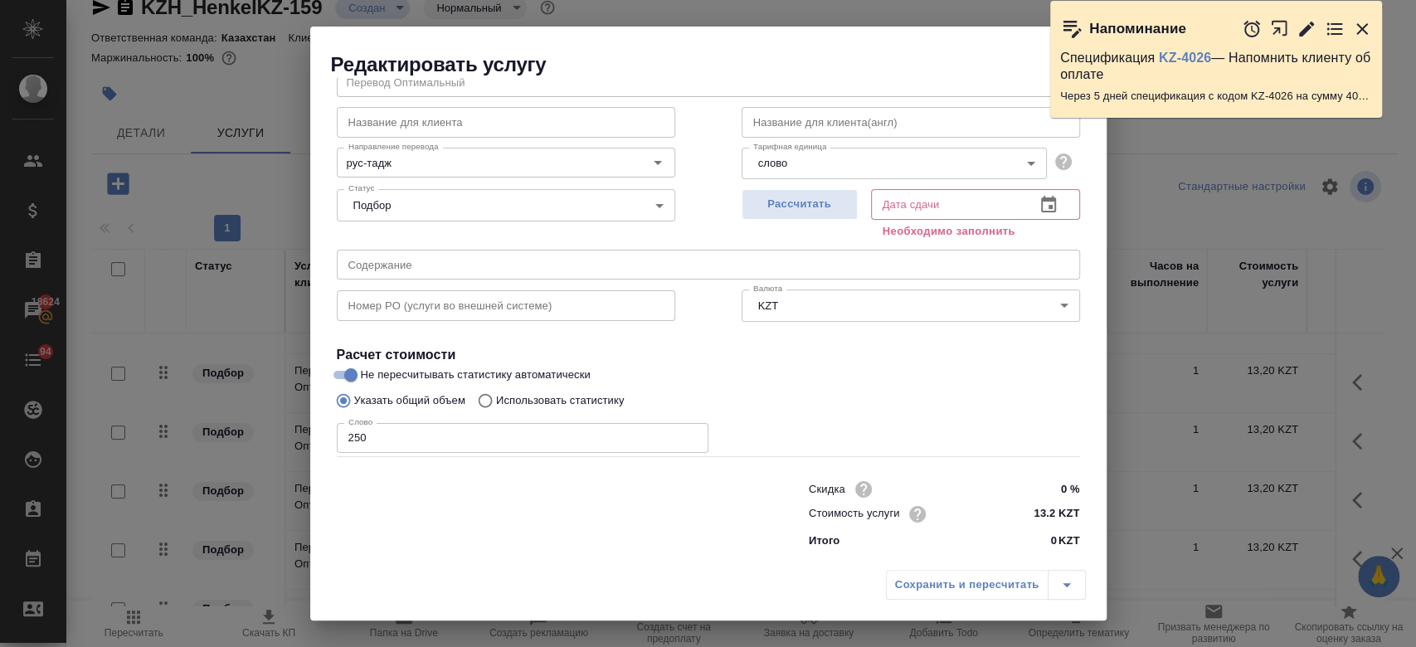
type input "24.09.2025 13:19"
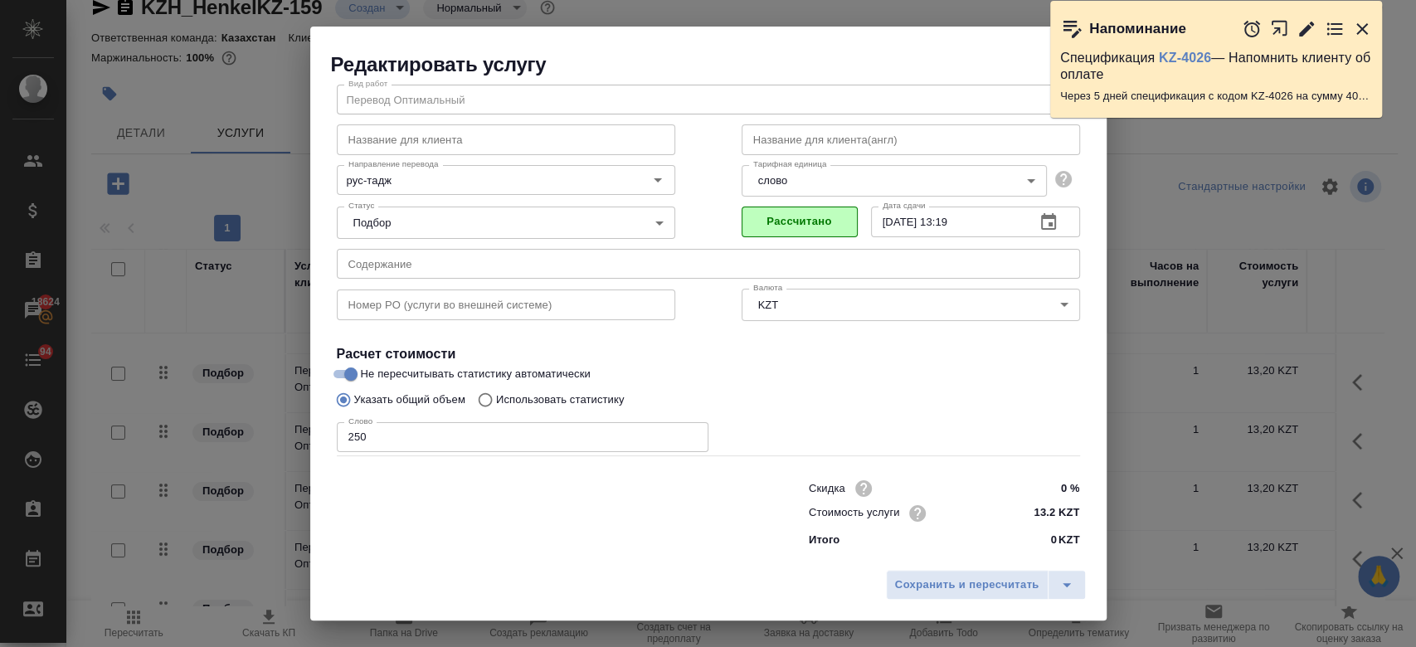
scroll to position [53, 0]
click at [961, 585] on span "Сохранить и пересчитать" at bounding box center [967, 585] width 144 height 19
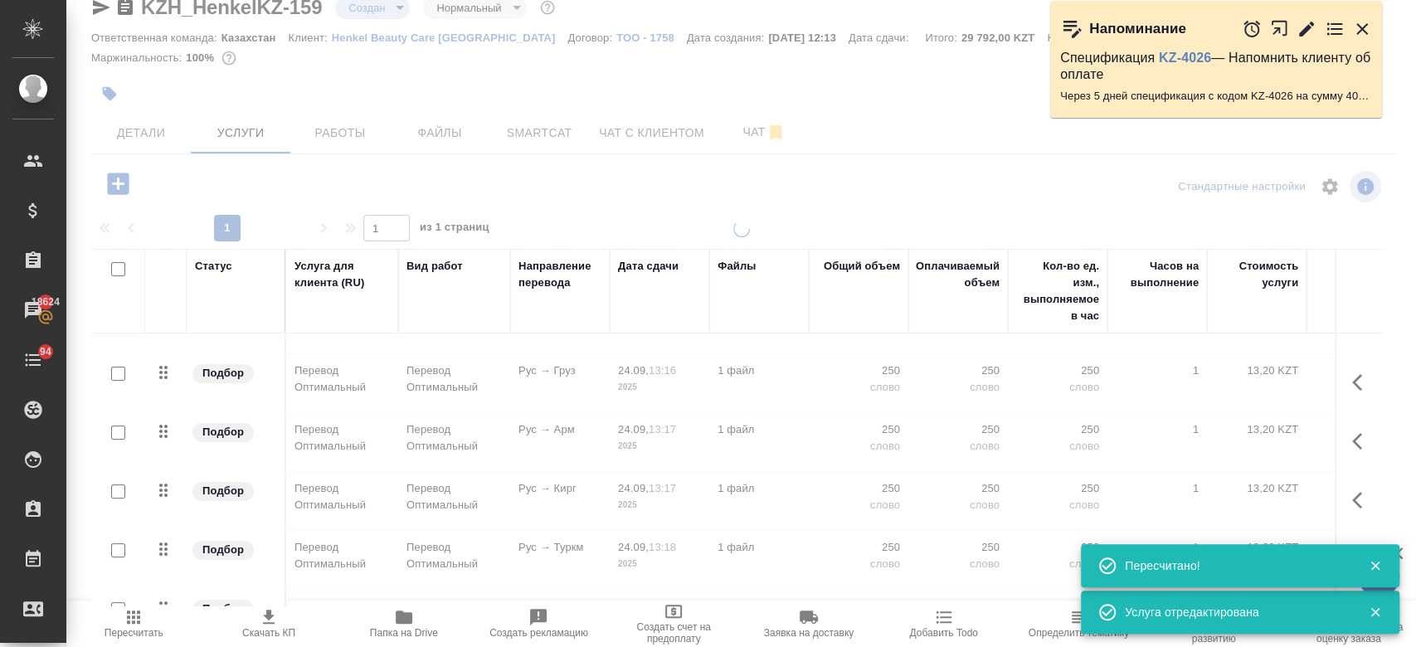
click at [110, 180] on icon "button" at bounding box center [118, 183] width 22 height 22
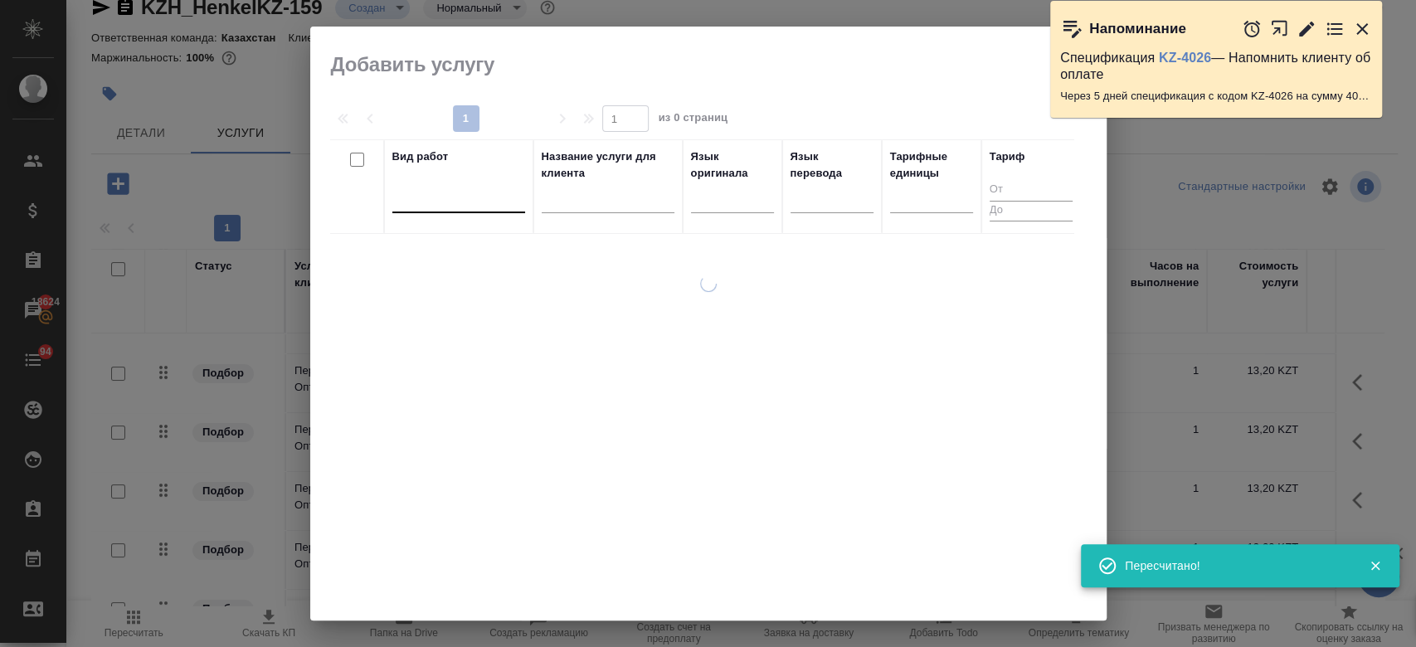
click at [420, 207] on div at bounding box center [458, 196] width 133 height 24
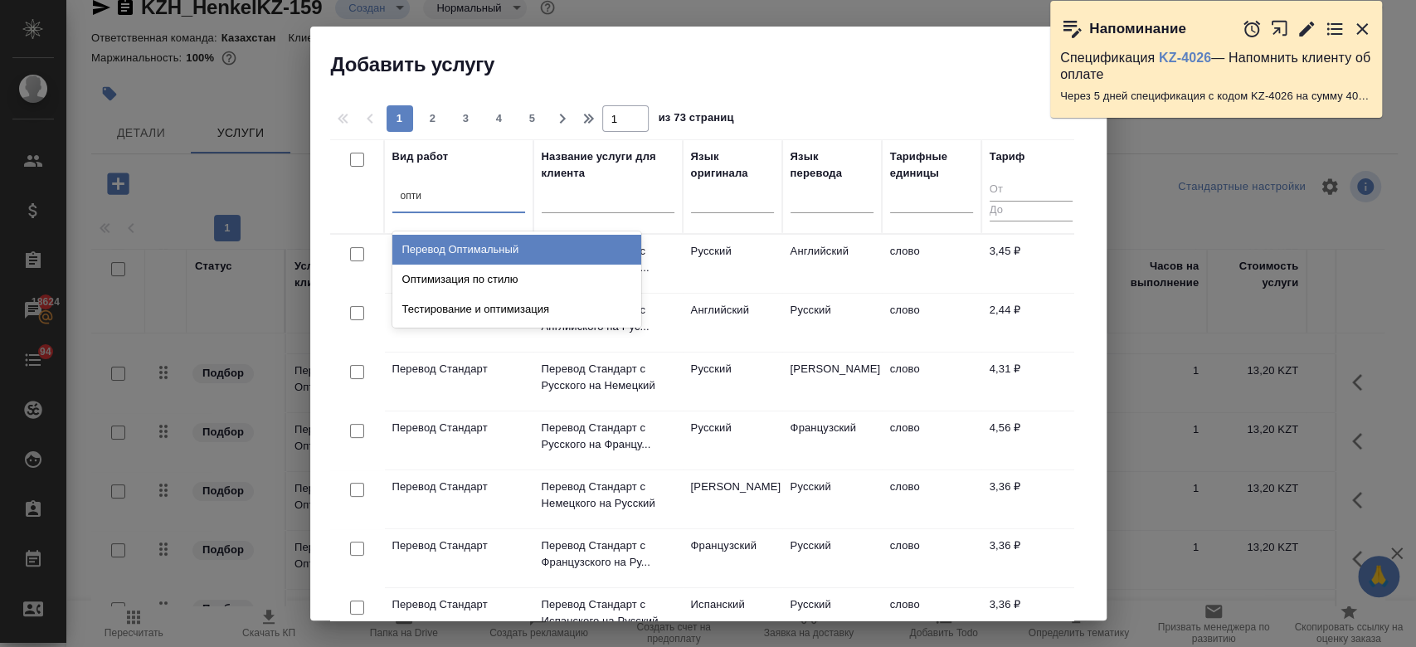
type input "оптим"
click at [447, 252] on div "Перевод Оптимальный" at bounding box center [516, 250] width 249 height 30
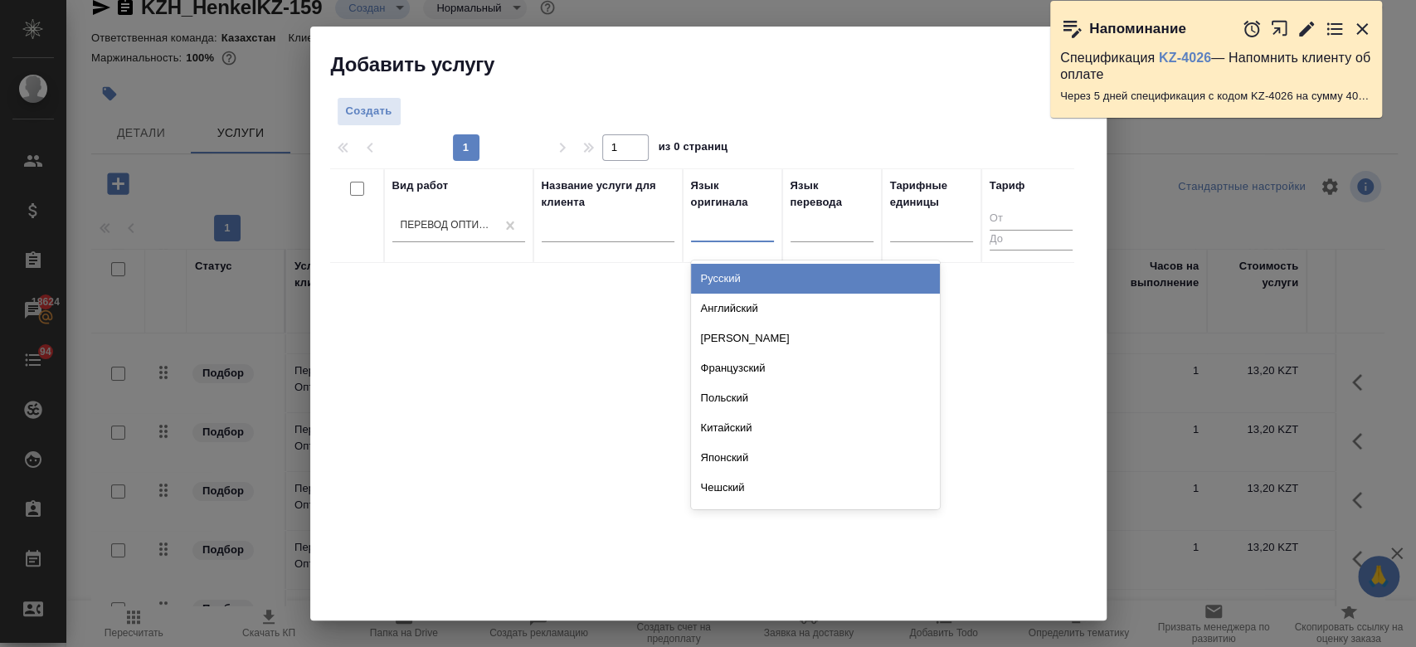
click at [724, 239] on div at bounding box center [732, 227] width 83 height 32
type input "рус"
click at [730, 286] on div "Русский" at bounding box center [815, 279] width 249 height 30
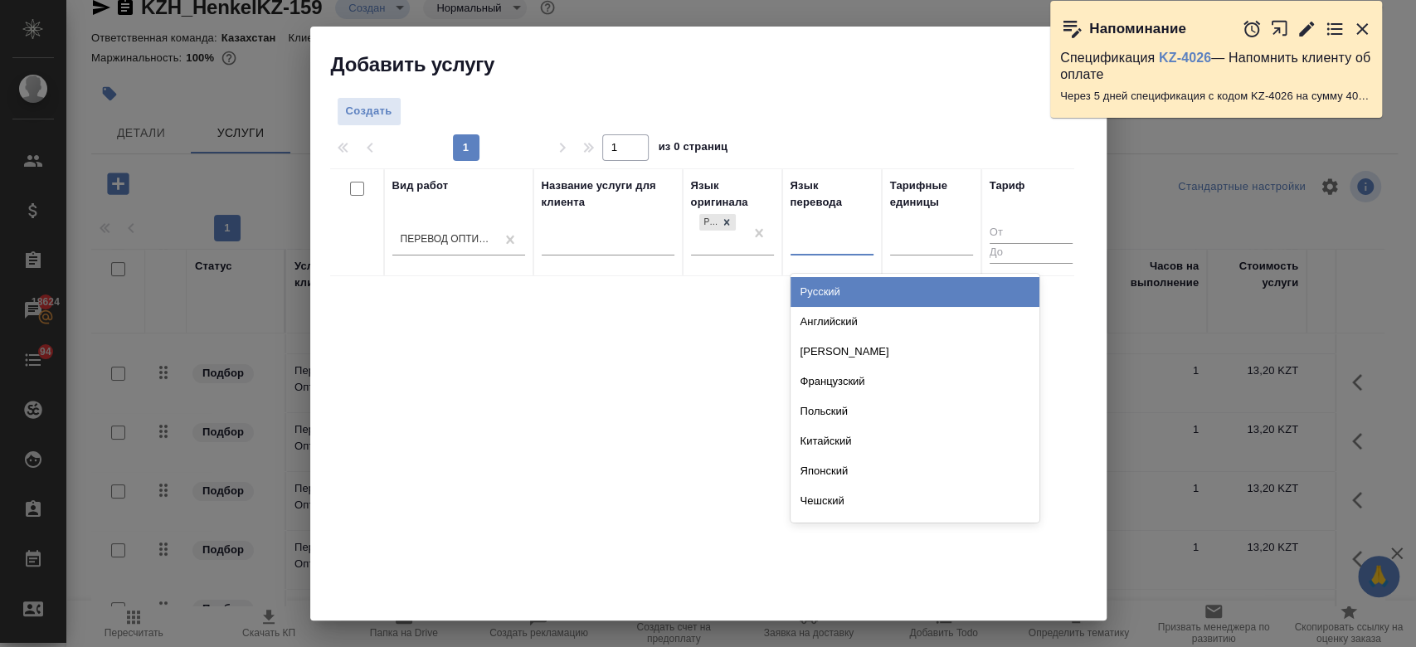
click at [846, 242] on div at bounding box center [831, 239] width 83 height 24
type input "монг"
click at [827, 298] on div "Монгольский" at bounding box center [914, 292] width 249 height 30
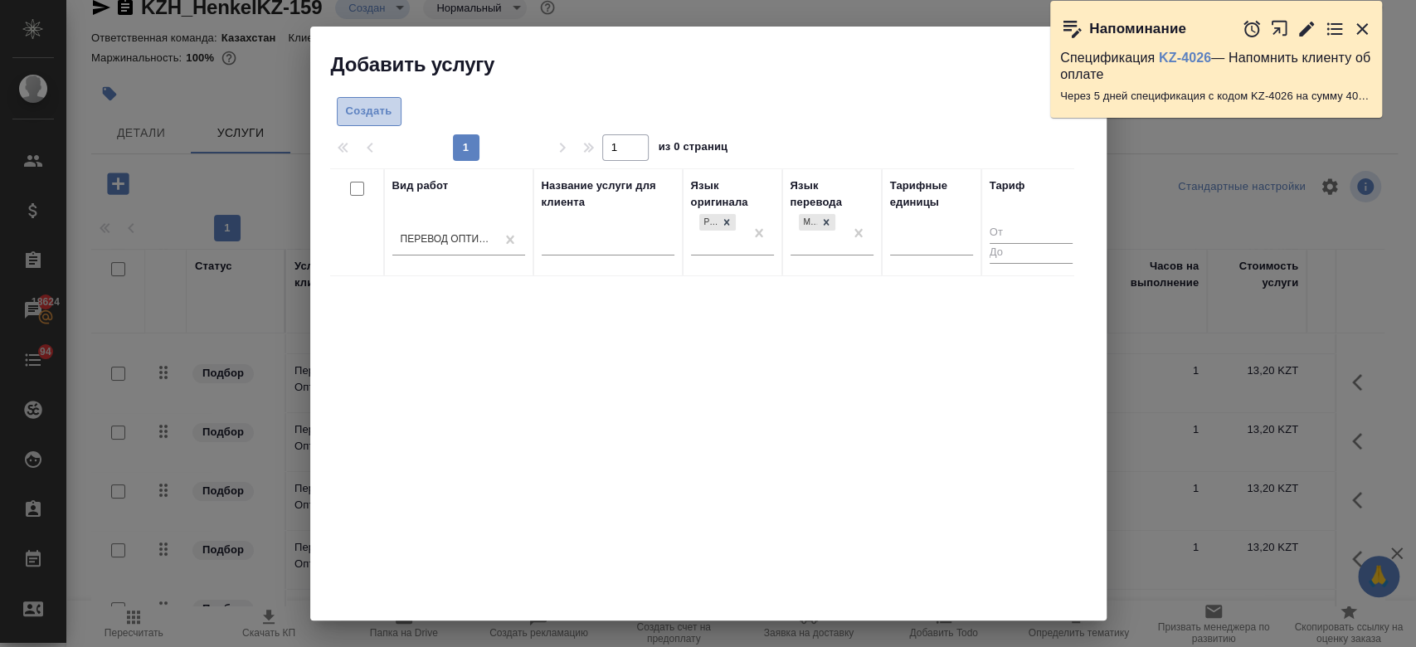
click at [352, 105] on span "Создать" at bounding box center [369, 111] width 46 height 19
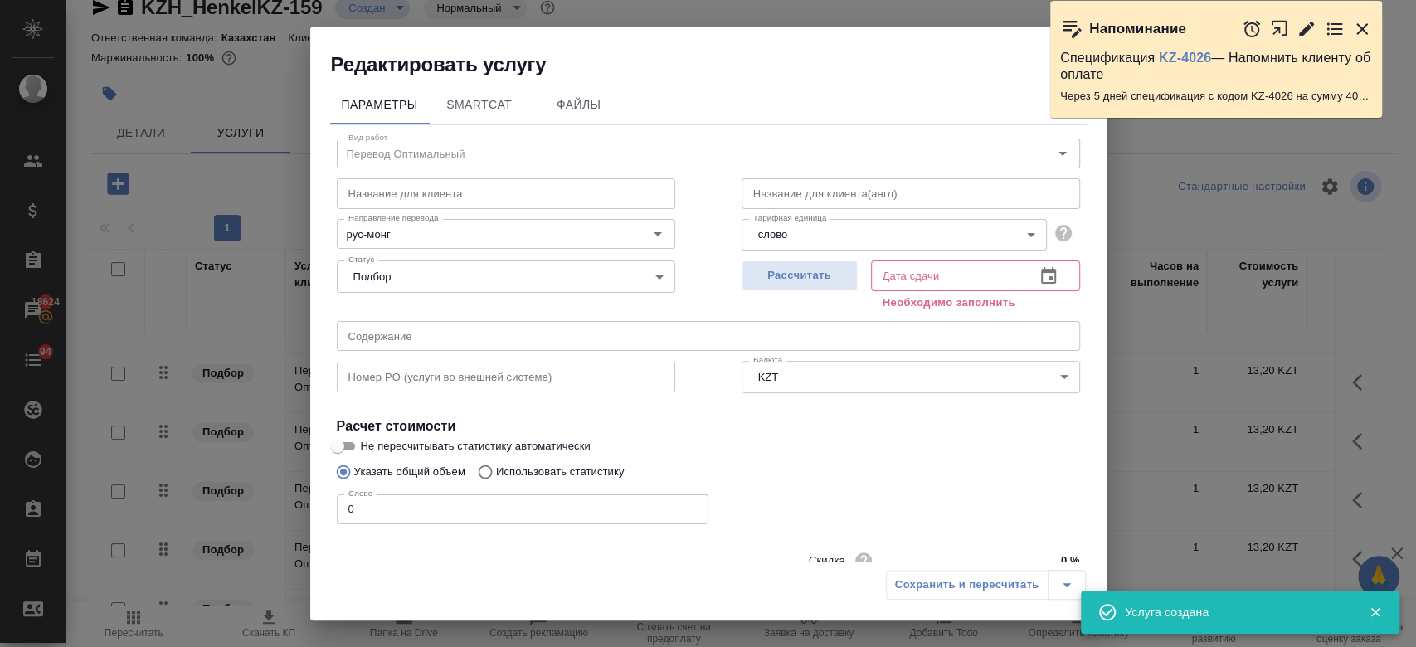
scroll to position [71, 0]
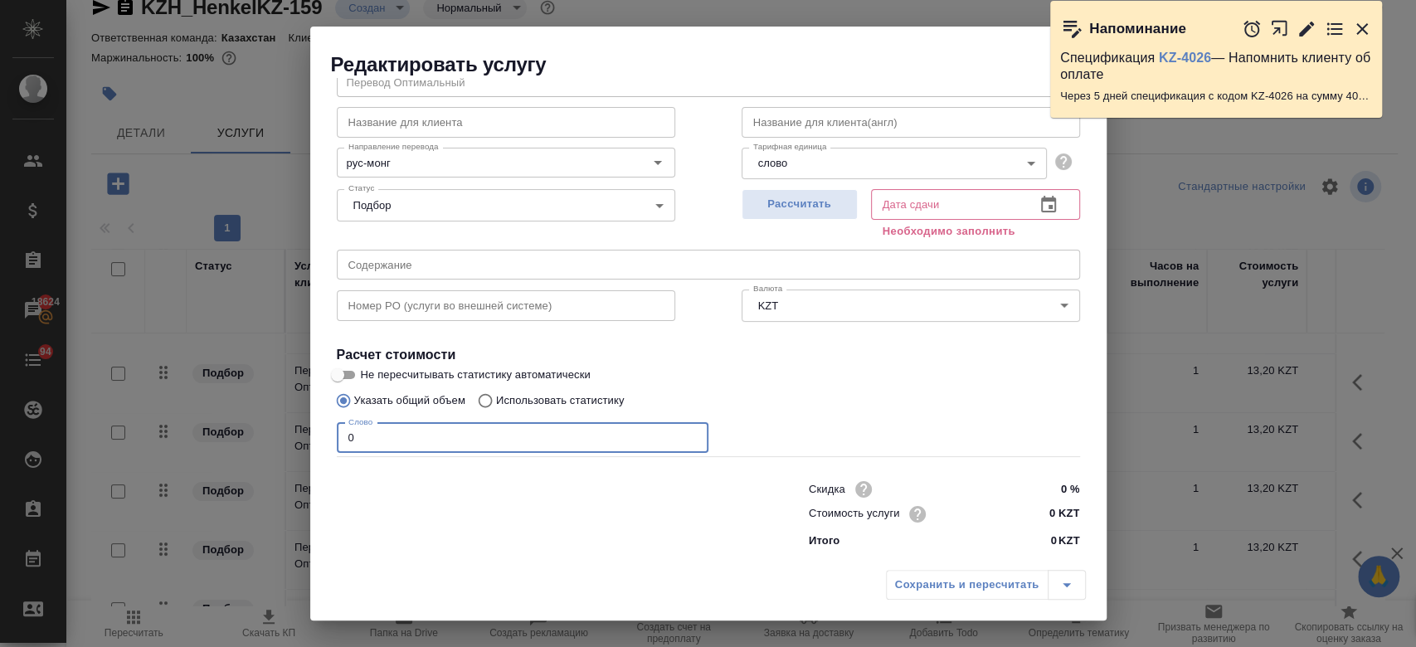
click at [407, 434] on input "0" at bounding box center [523, 438] width 372 height 30
type input "250"
click at [351, 365] on input "Не пересчитывать статистику автоматически" at bounding box center [338, 375] width 60 height 20
checkbox input "true"
click at [1048, 517] on input "0 KZT" at bounding box center [1048, 515] width 61 height 24
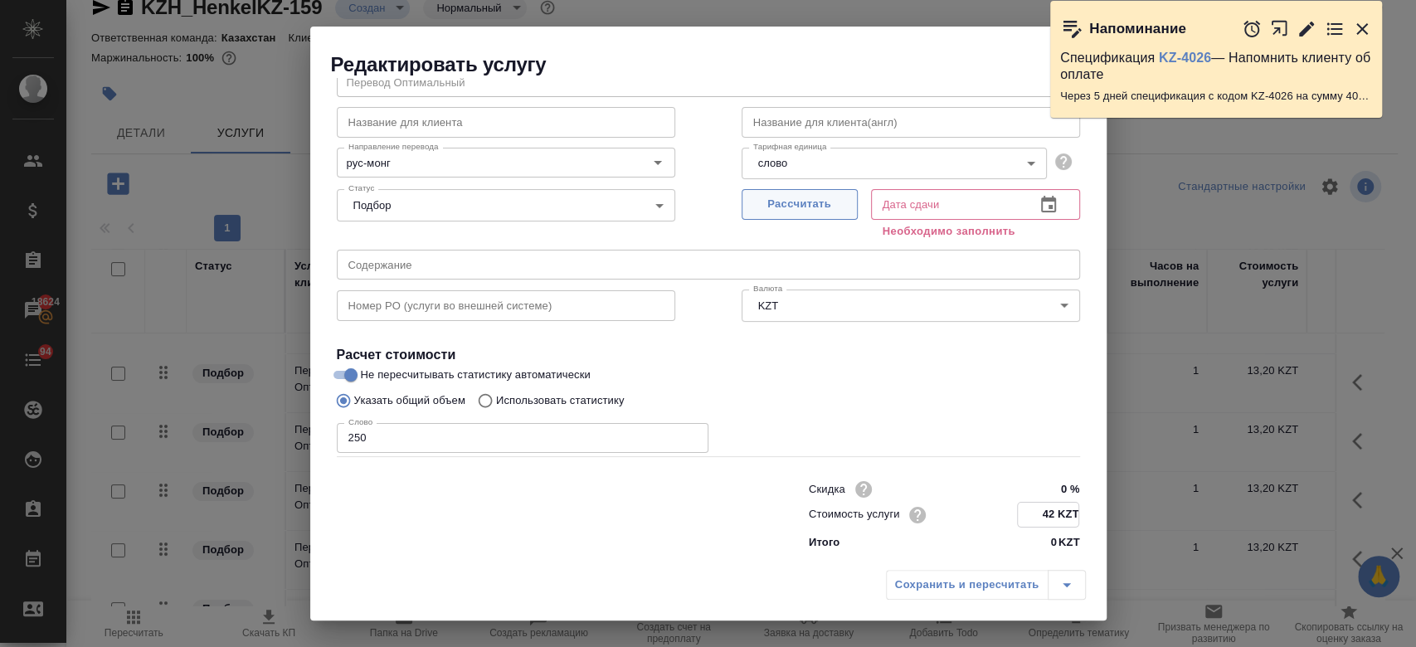
type input "42 KZT"
click at [804, 199] on span "Рассчитать" at bounding box center [800, 204] width 98 height 19
type input "24.09.2025 13:19"
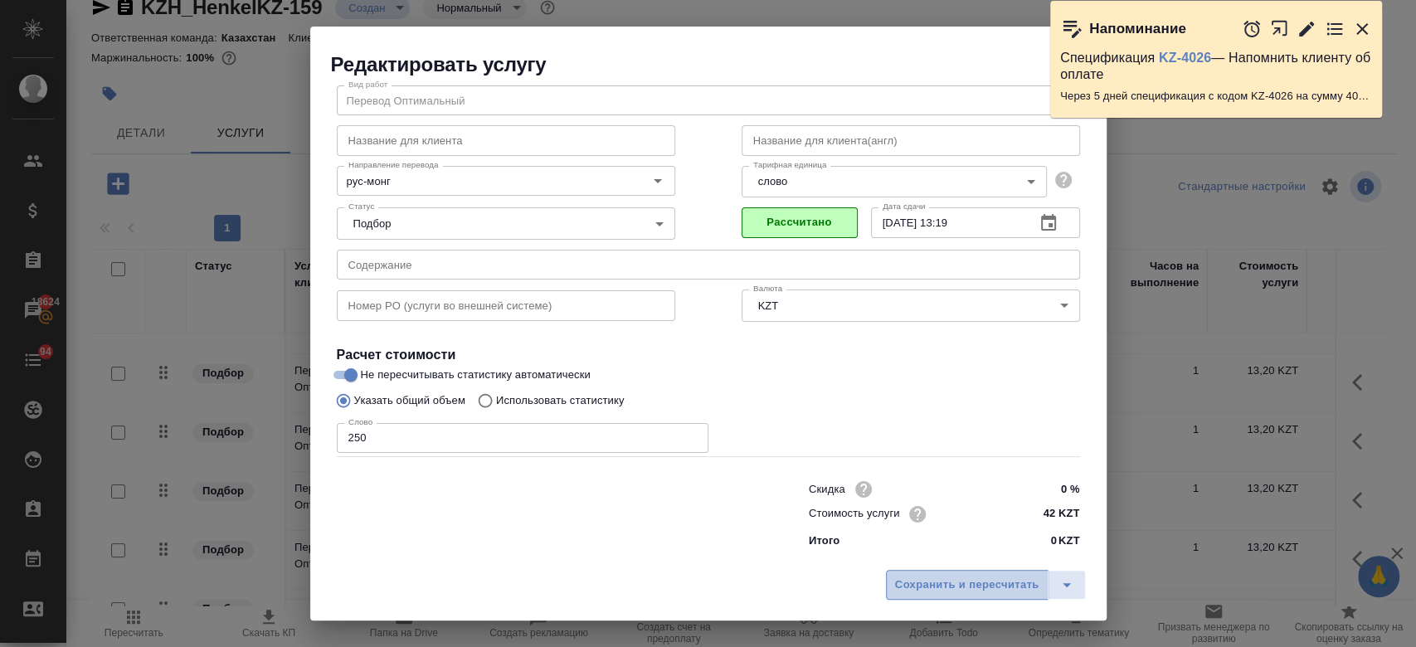
click at [972, 594] on span "Сохранить и пересчитать" at bounding box center [967, 585] width 144 height 19
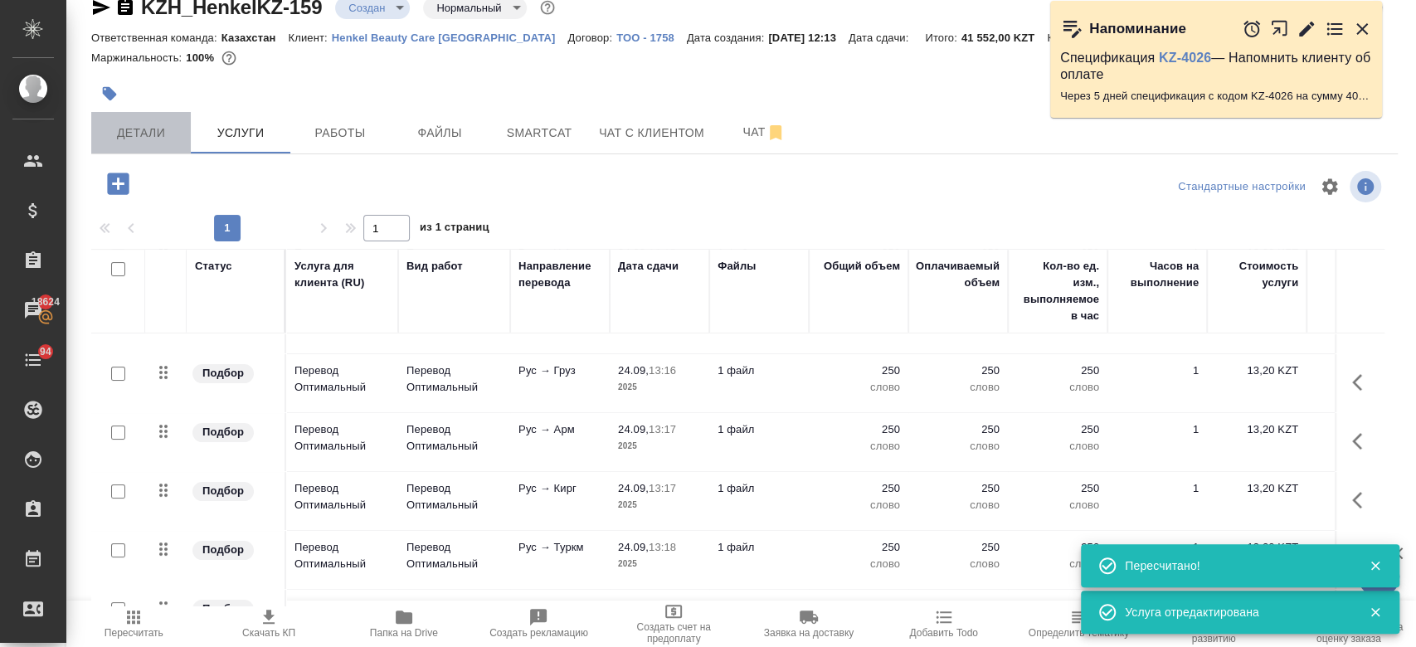
click at [135, 128] on span "Детали" at bounding box center [141, 133] width 80 height 21
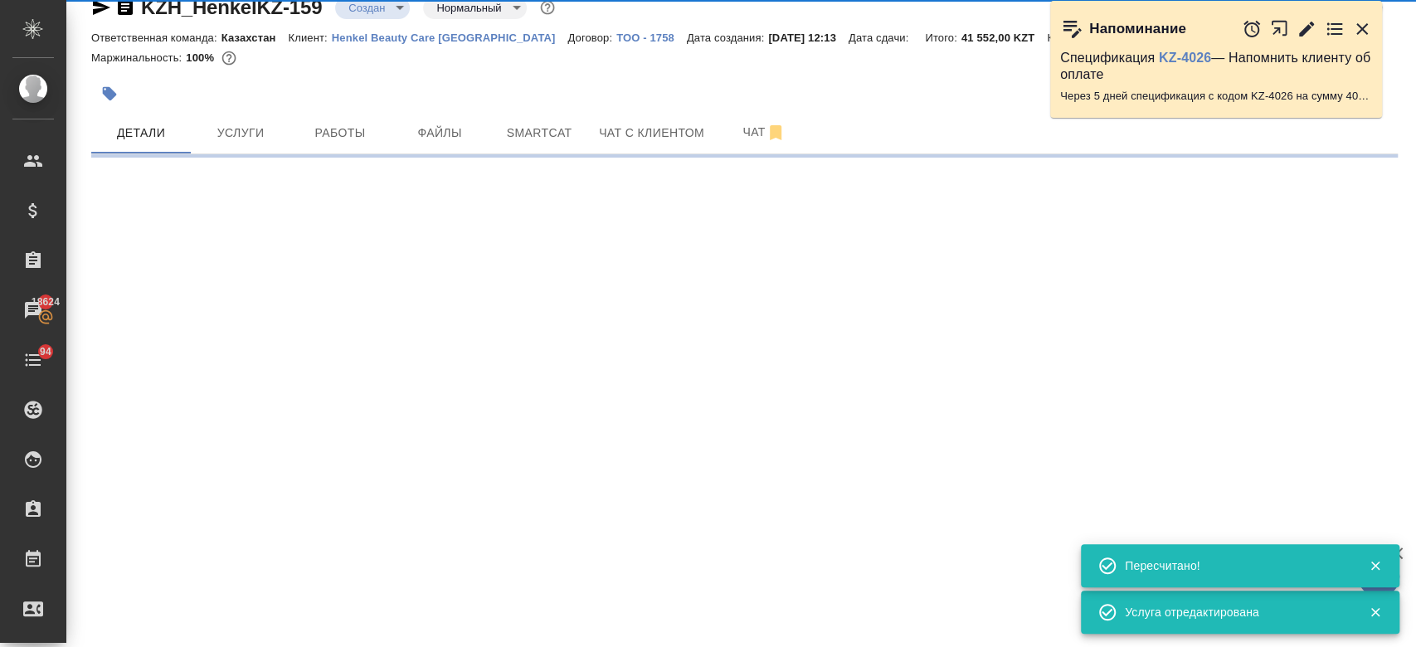
select select "RU"
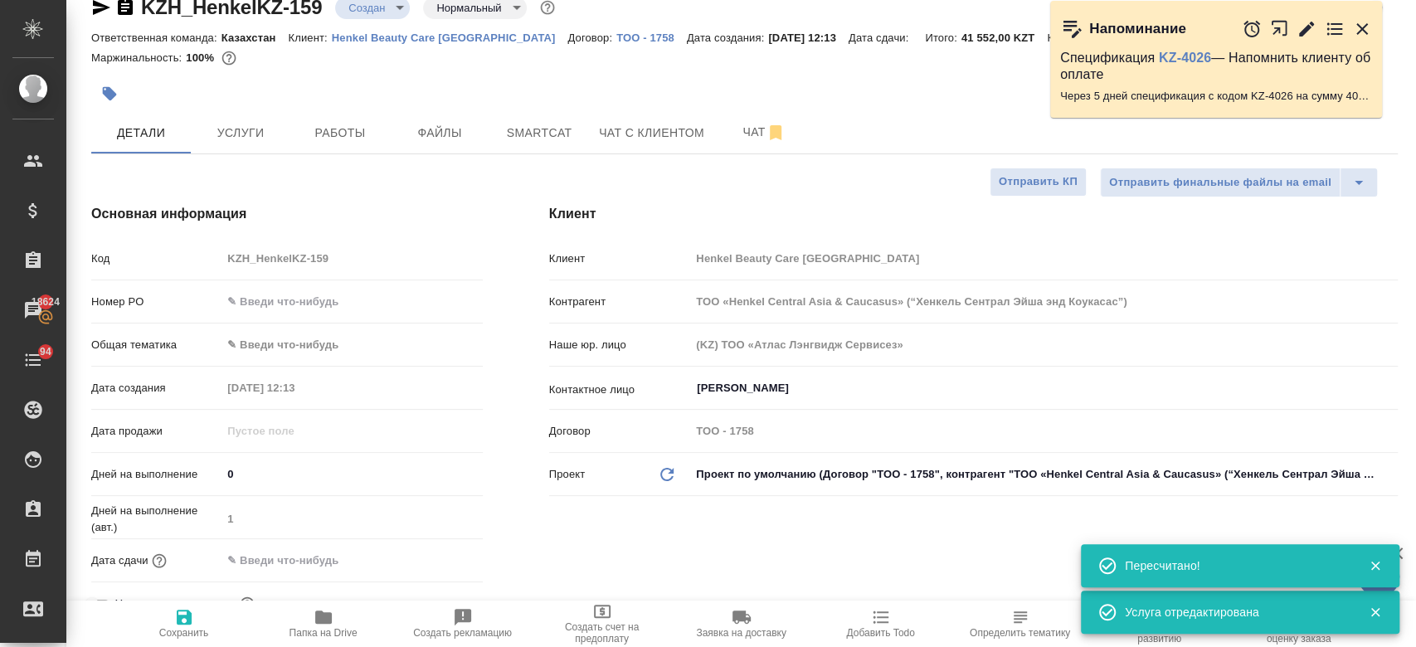
type textarea "x"
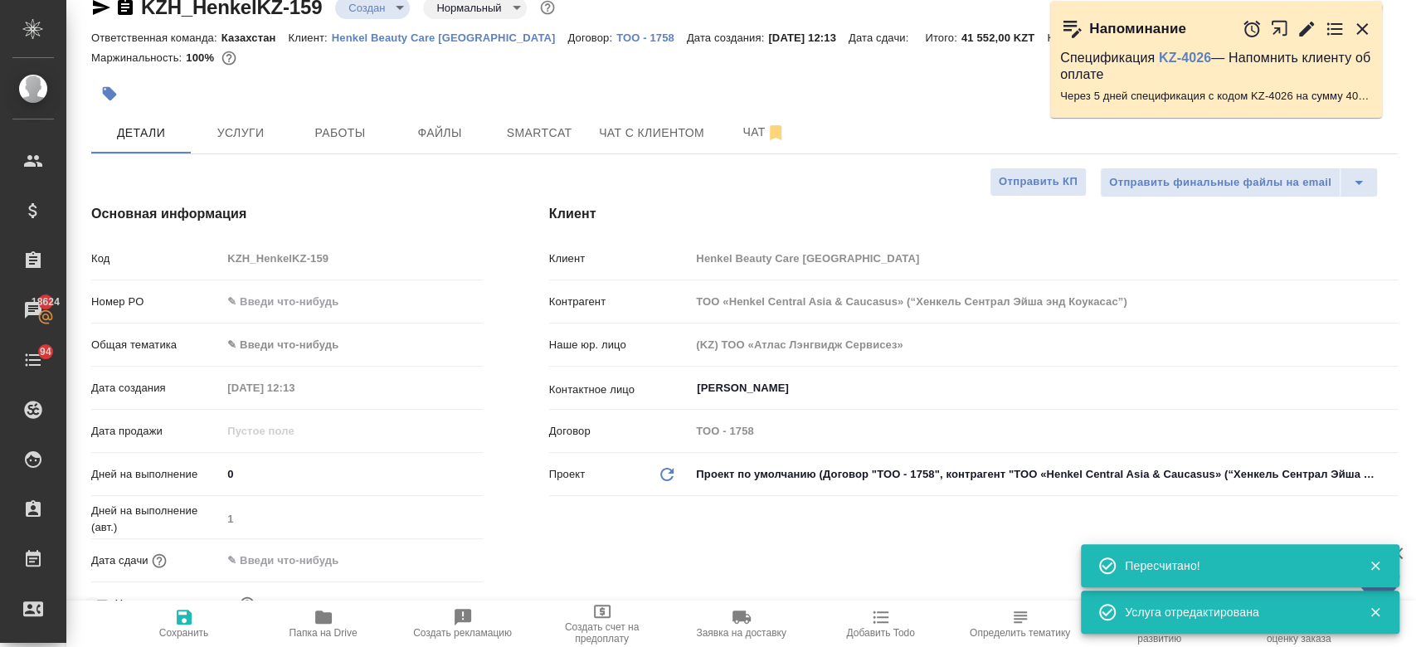
type textarea "x"
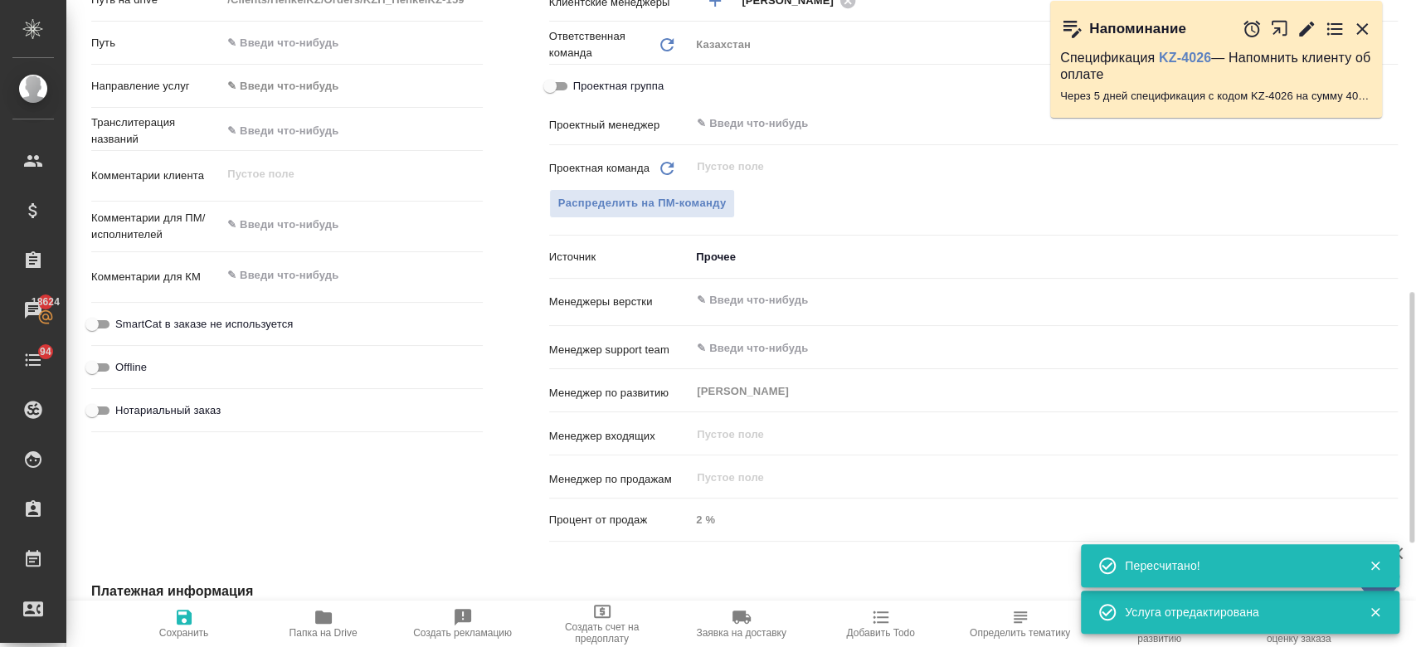
scroll to position [750, 0]
type textarea "x"
click at [302, 231] on textarea at bounding box center [351, 223] width 260 height 28
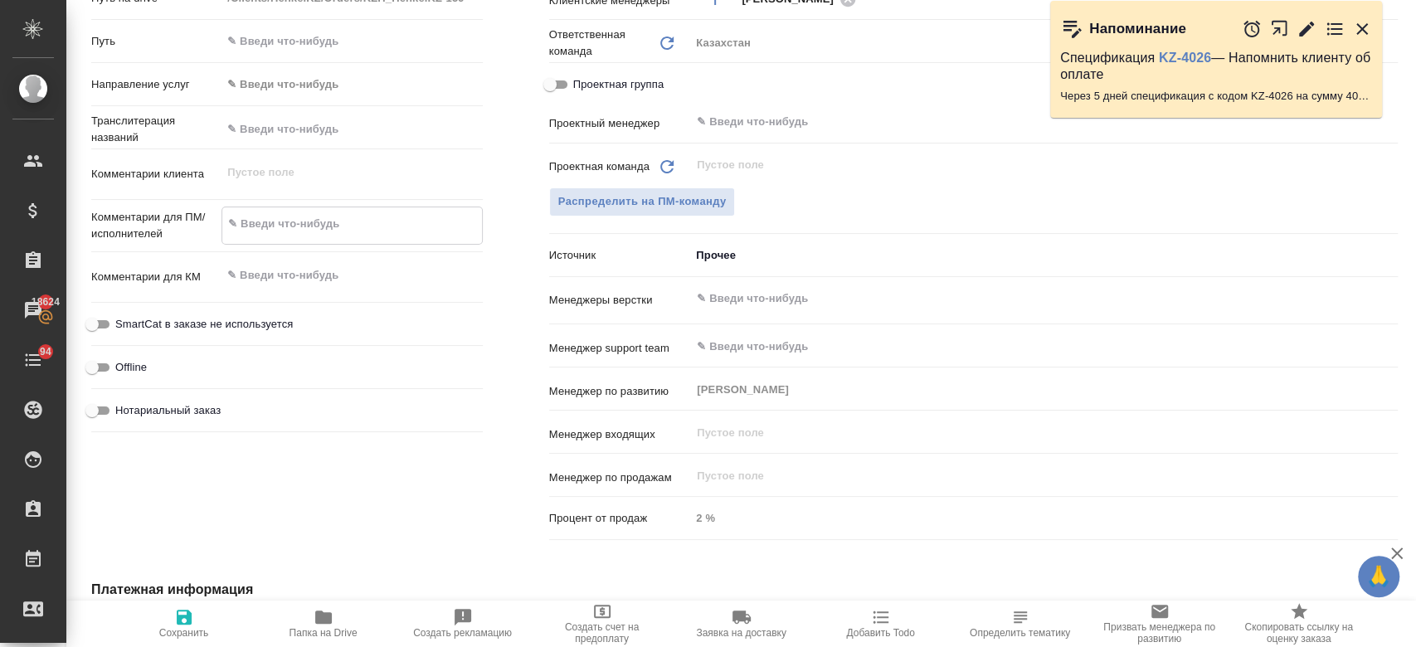
paste textarea "перенести текст внизу на: Казахский Узбекский Азербайджанский Грузинский Армянс…"
type textarea "перенести текст внизу на: Казахский Узбекский Азербайджанский Грузинский Армянс…"
type textarea "x"
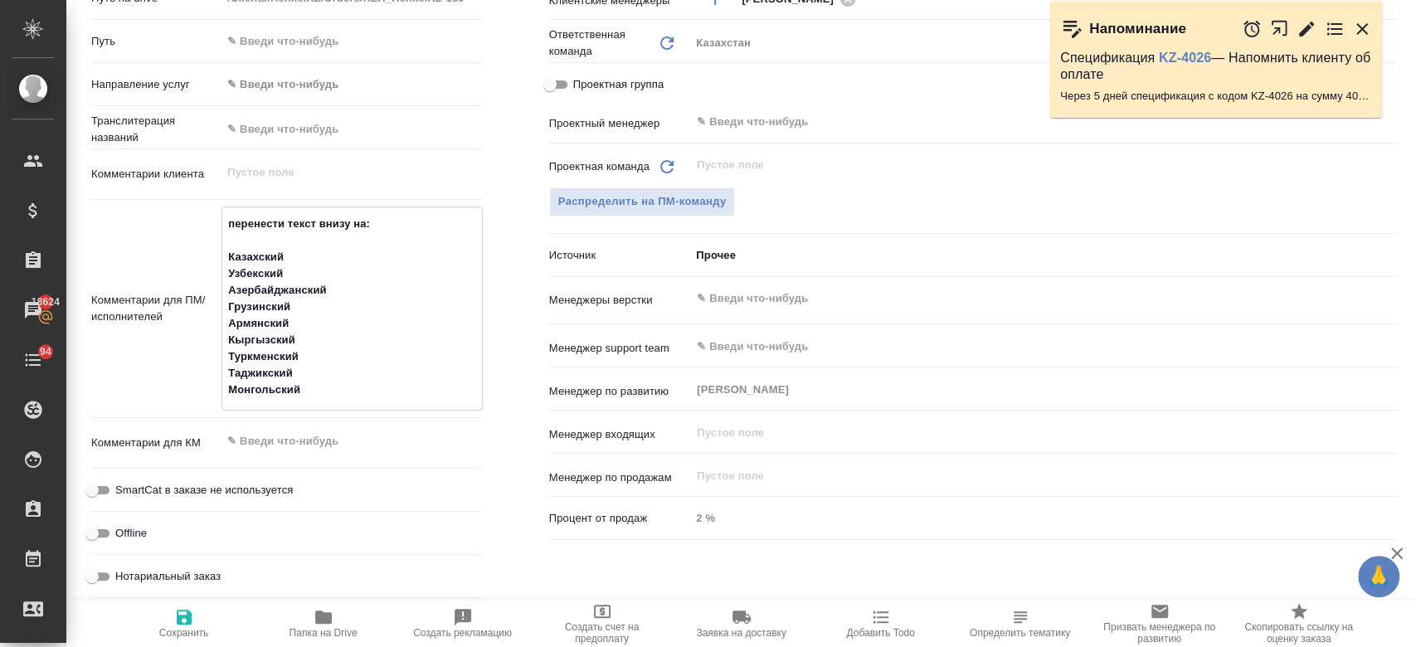
type textarea "перенести текст внизу на: Казахский Узбекский Азербайджанский Грузинский Армянс…"
type textarea "x"
click at [179, 616] on icon "button" at bounding box center [184, 617] width 15 height 15
type textarea "x"
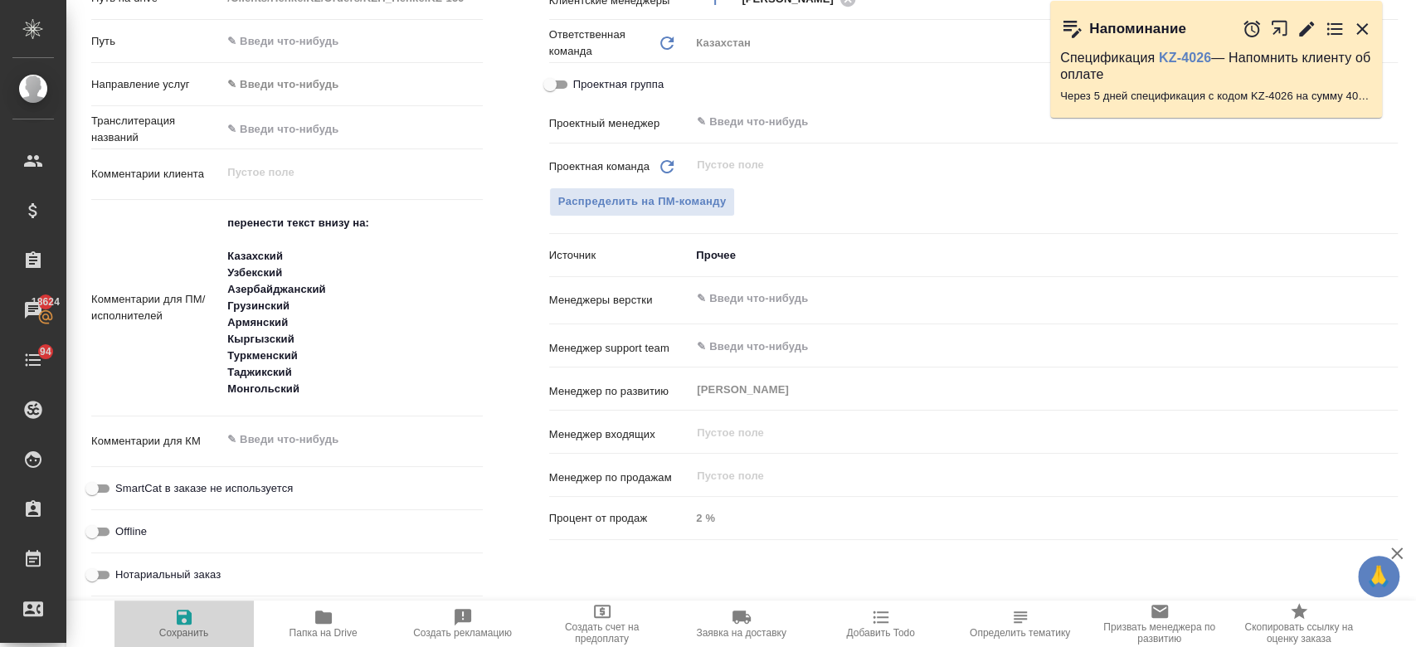
type textarea "x"
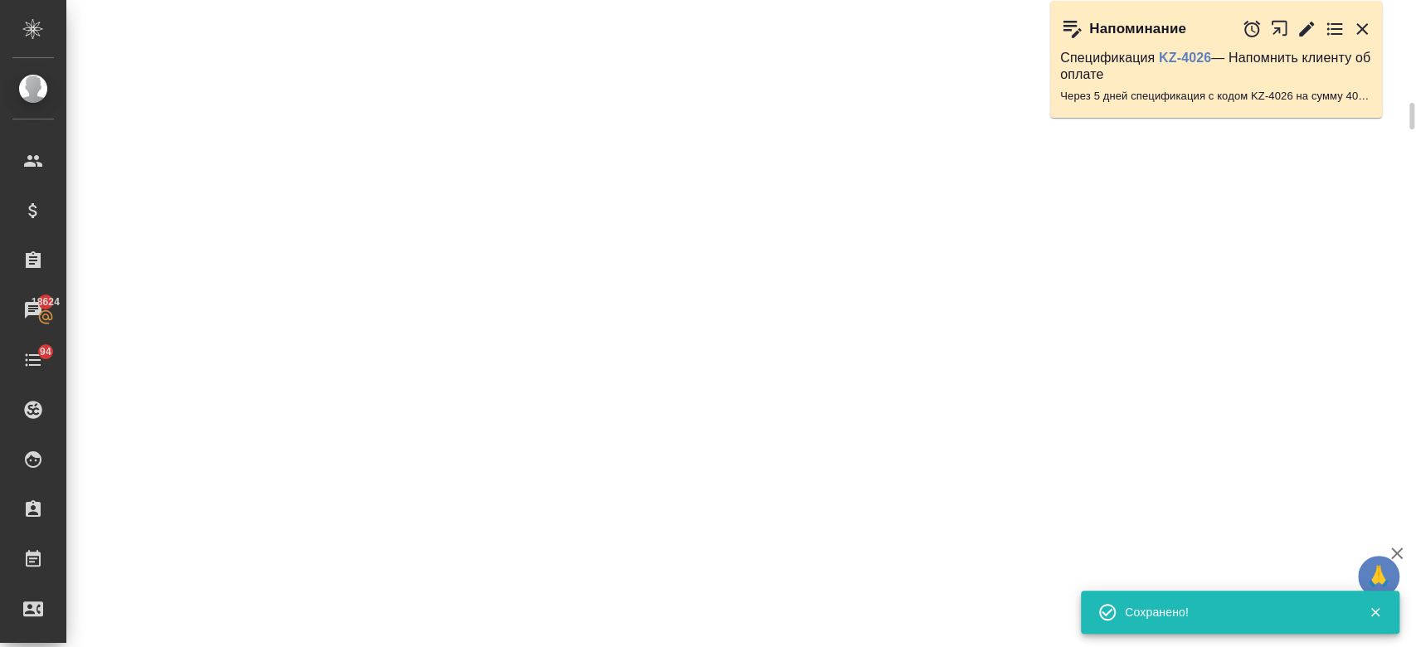
scroll to position [736, 0]
select select "RU"
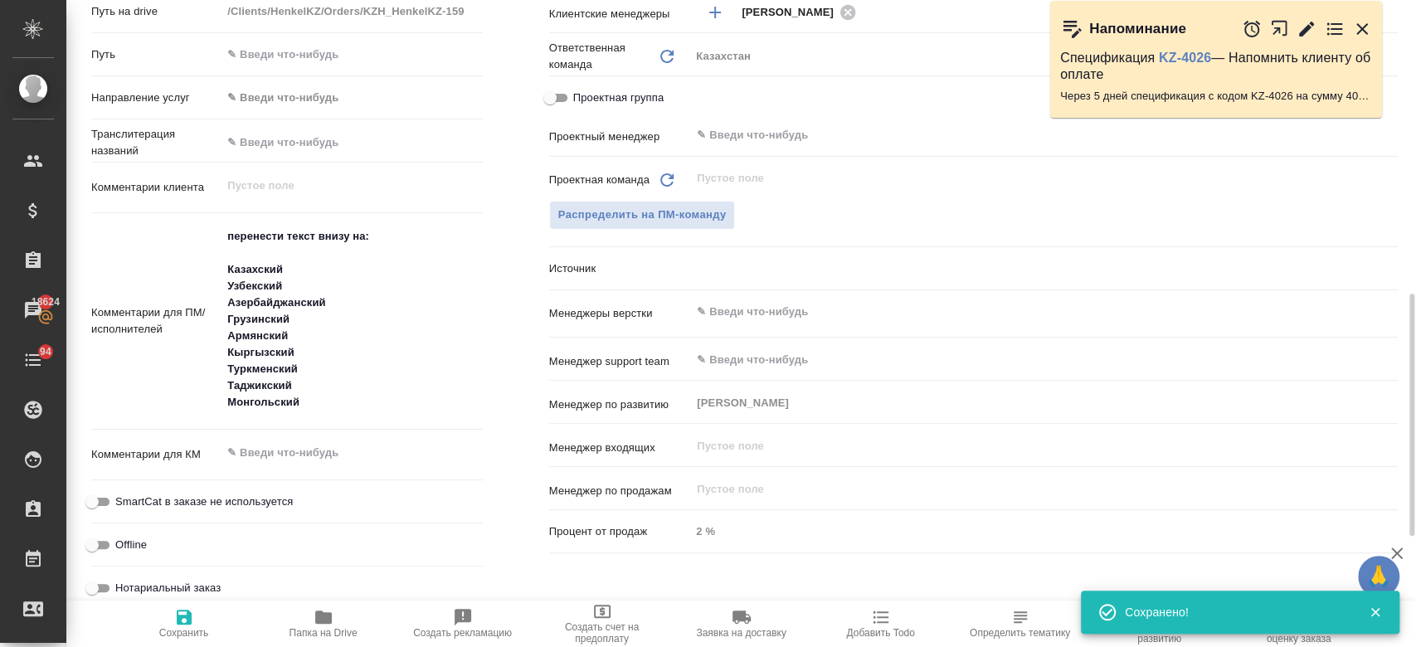
scroll to position [750, 0]
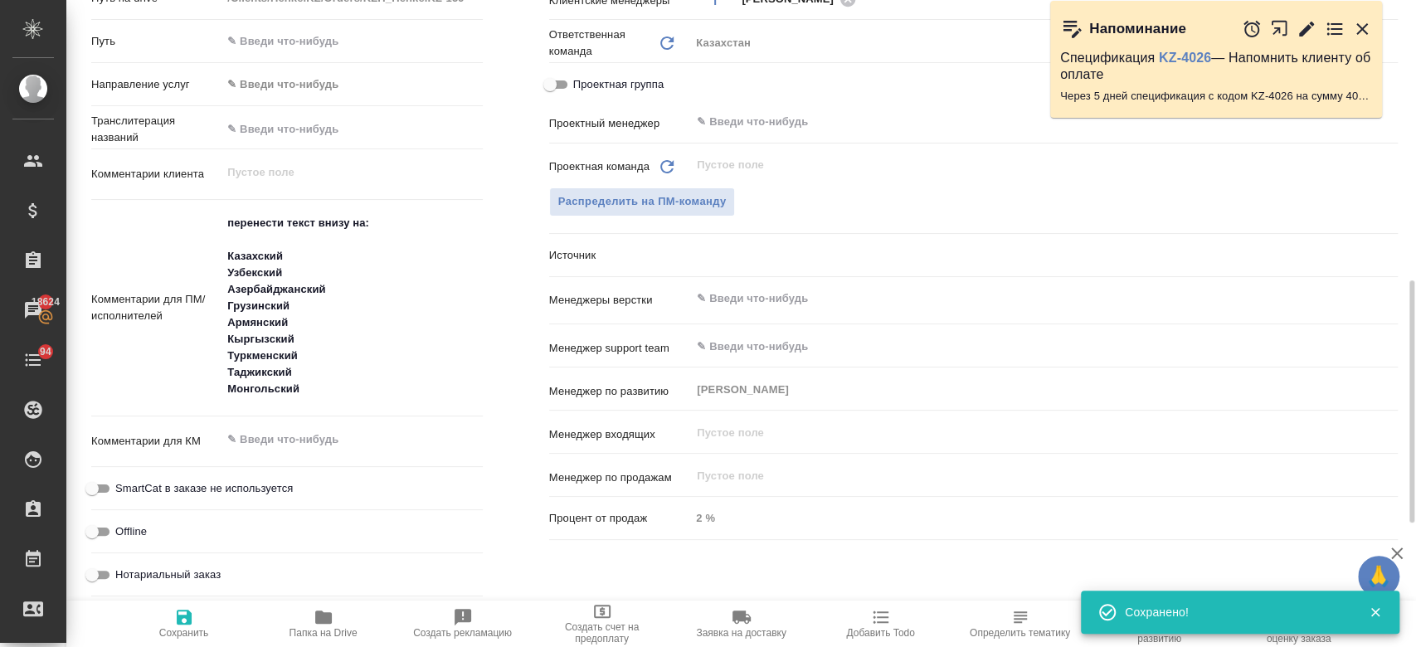
type textarea "x"
click at [349, 223] on textarea "перенести текст внизу на: Казахский Узбекский Азербайджанский Грузинский Армянс…" at bounding box center [351, 307] width 259 height 194
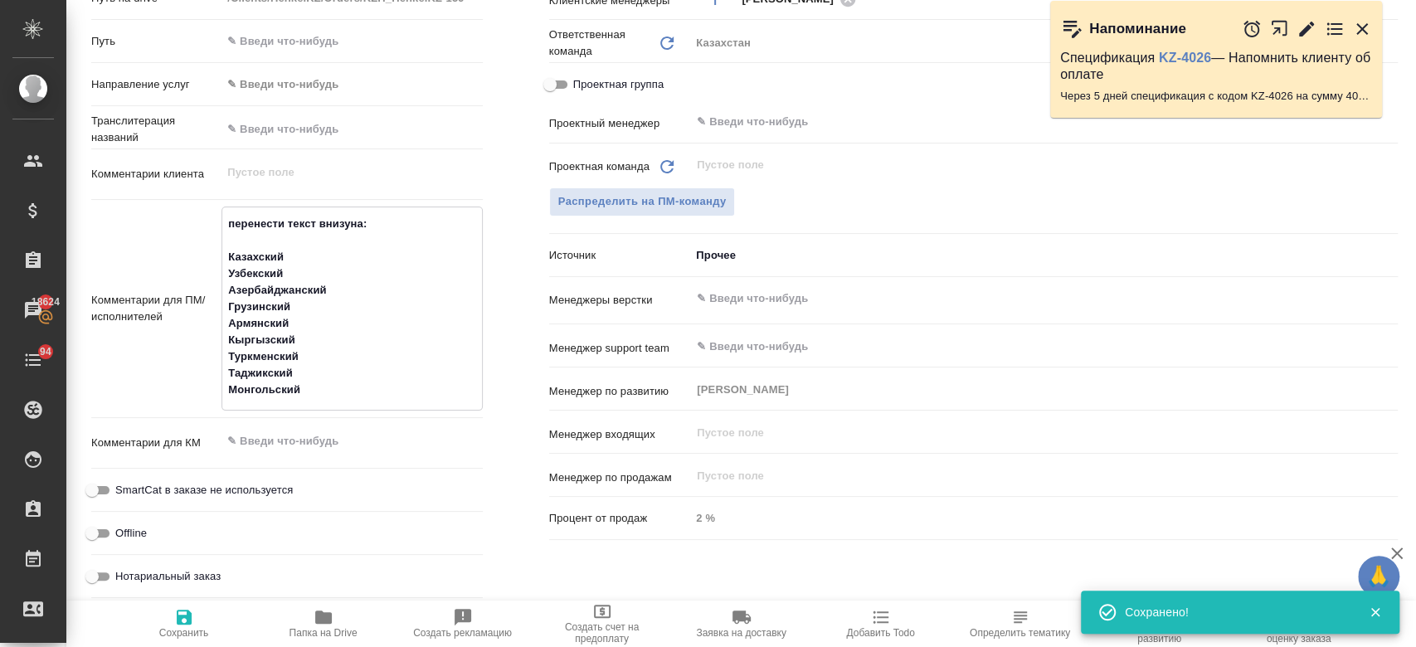
type textarea "перенести текст внизна: Казахский Узбекский Азербайджанский Грузинский Армянски…"
type textarea "x"
type textarea "перенести текст внина: Казахский Узбекский Азербайджанский Грузинский Армянский…"
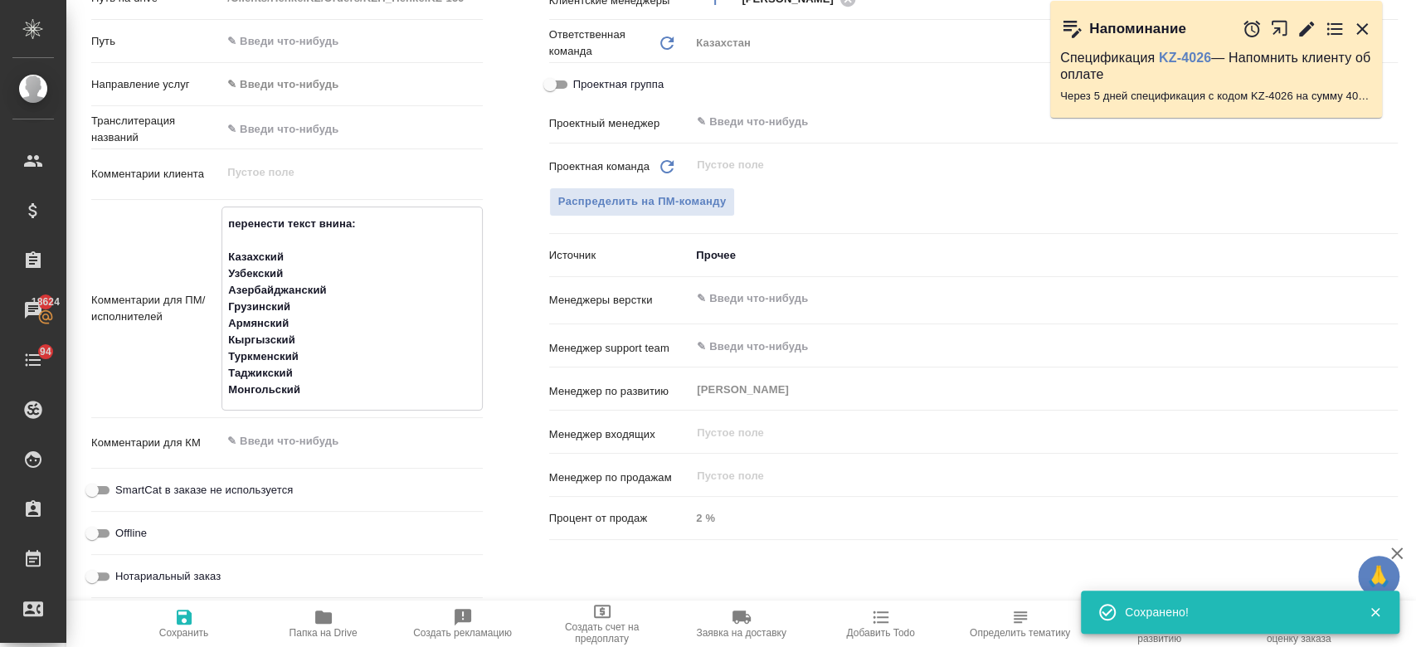
type textarea "x"
type textarea "перенести текст внна: Казахский Узбекский Азербайджанский Грузинский Армянский …"
type textarea "x"
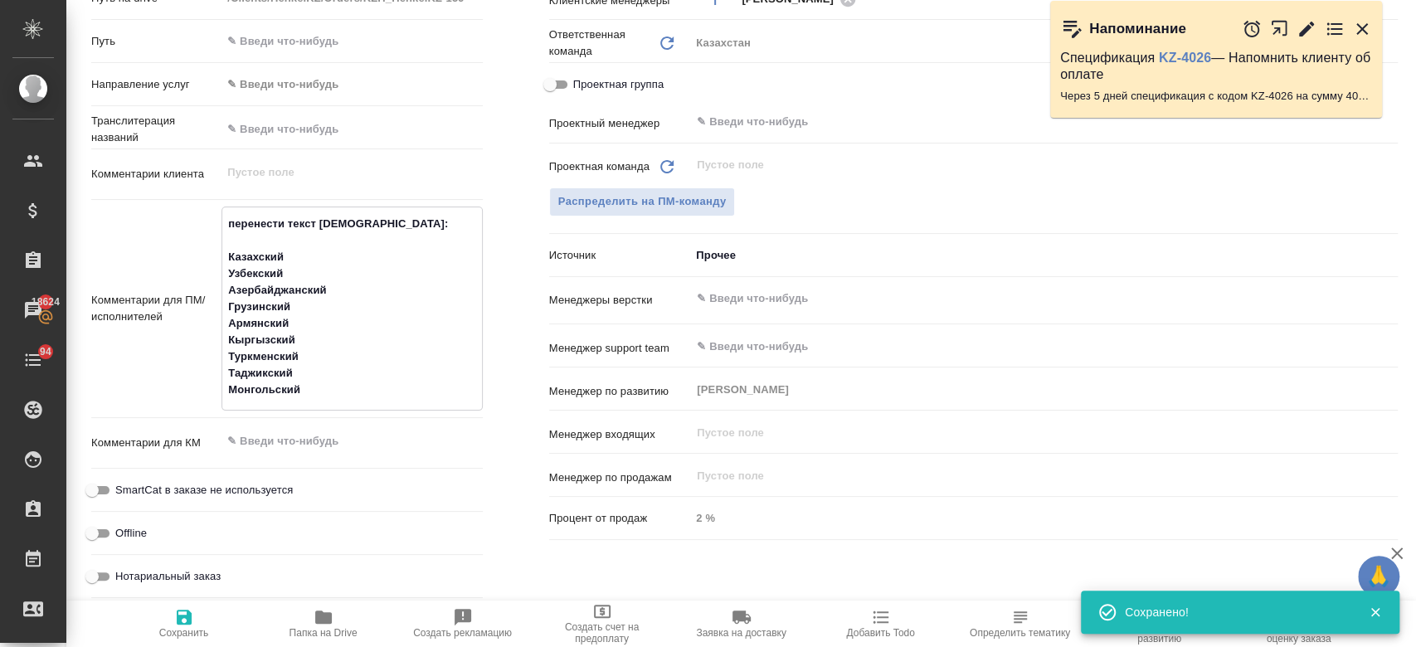
type textarea "перенести текст вна: Казахский Узбекский Азербайджанский Грузинский Армянский К…"
type textarea "x"
type textarea "перенести текст на: Казахский Узбекский Азербайджанский Грузинский Армянский Кы…"
type textarea "x"
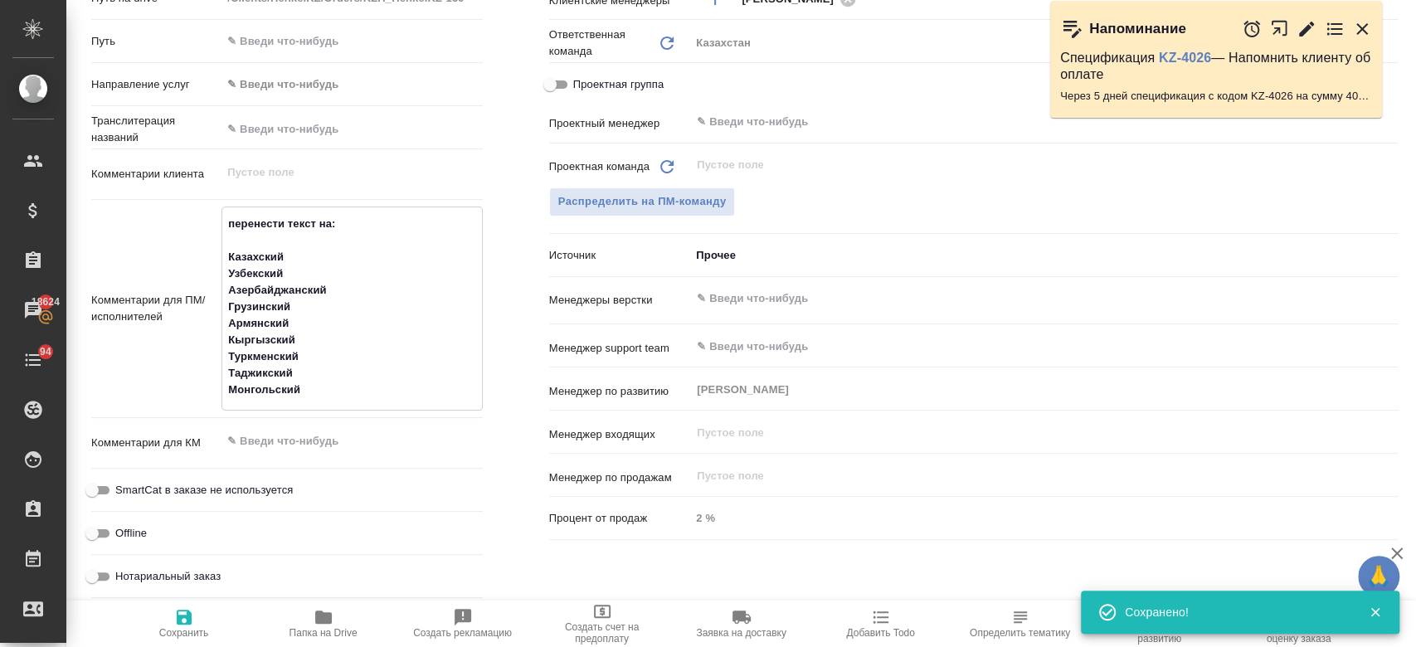
type textarea "x"
type textarea "перенести текстна: Казахский Узбекский Азербайджанский Грузинский Армянский Кыр…"
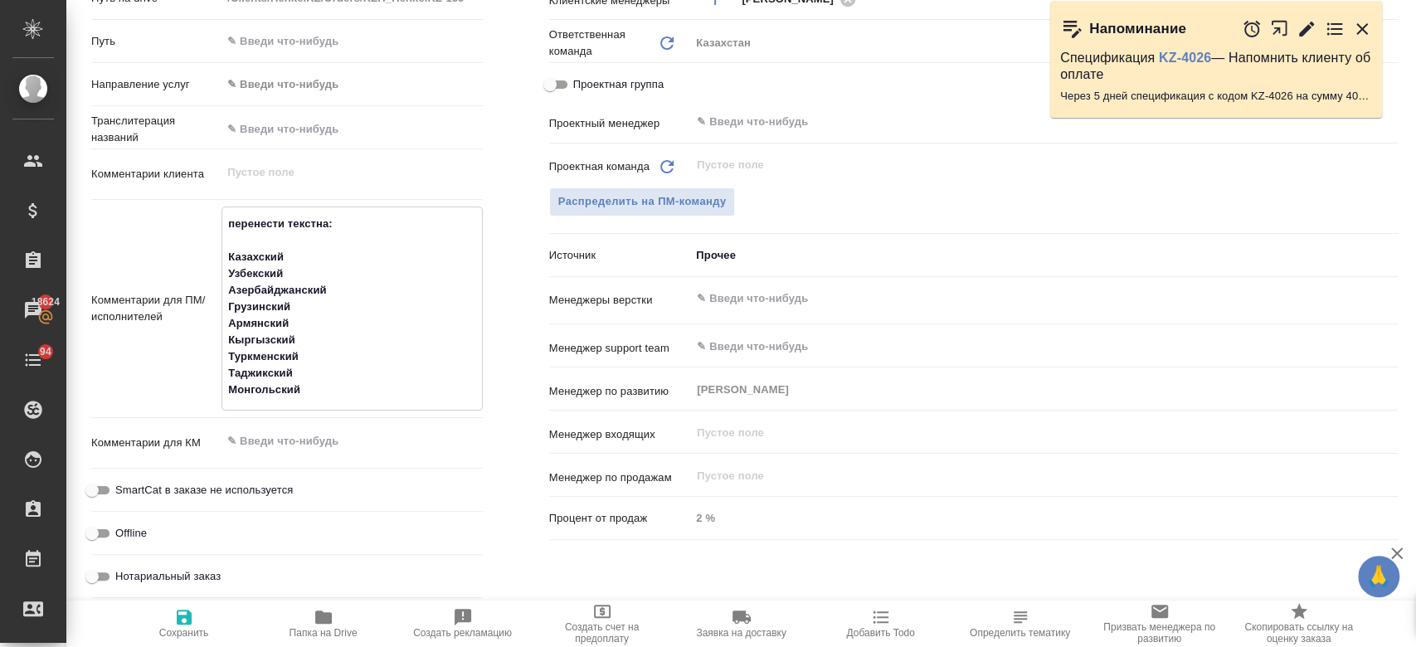
type textarea "x"
click at [349, 223] on textarea "перенести текстна: Казахский Узбекский Азербайджанский Грузинский Армянский Кыр…" at bounding box center [351, 307] width 259 height 194
type textarea "перенести текстна: Казахский Узбекский Азербайджанский Грузинский Армянский Кыр…"
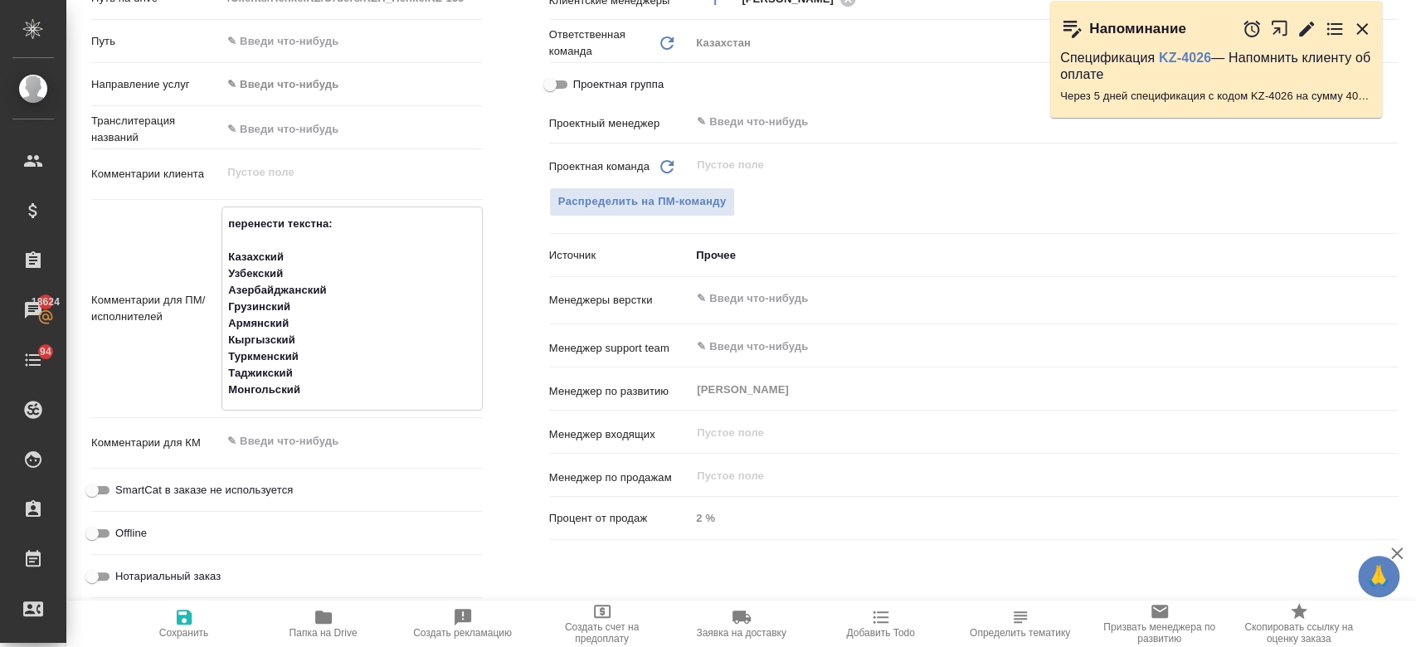
type textarea "x"
click at [308, 216] on textarea "перенести текстна: Казахский Узбекский Азербайджанский Грузинский Армянский Кыр…" at bounding box center [351, 307] width 259 height 194
type textarea "перенести текст на: Казахский Узбекский Азербайджанский Грузинский Армянский Кы…"
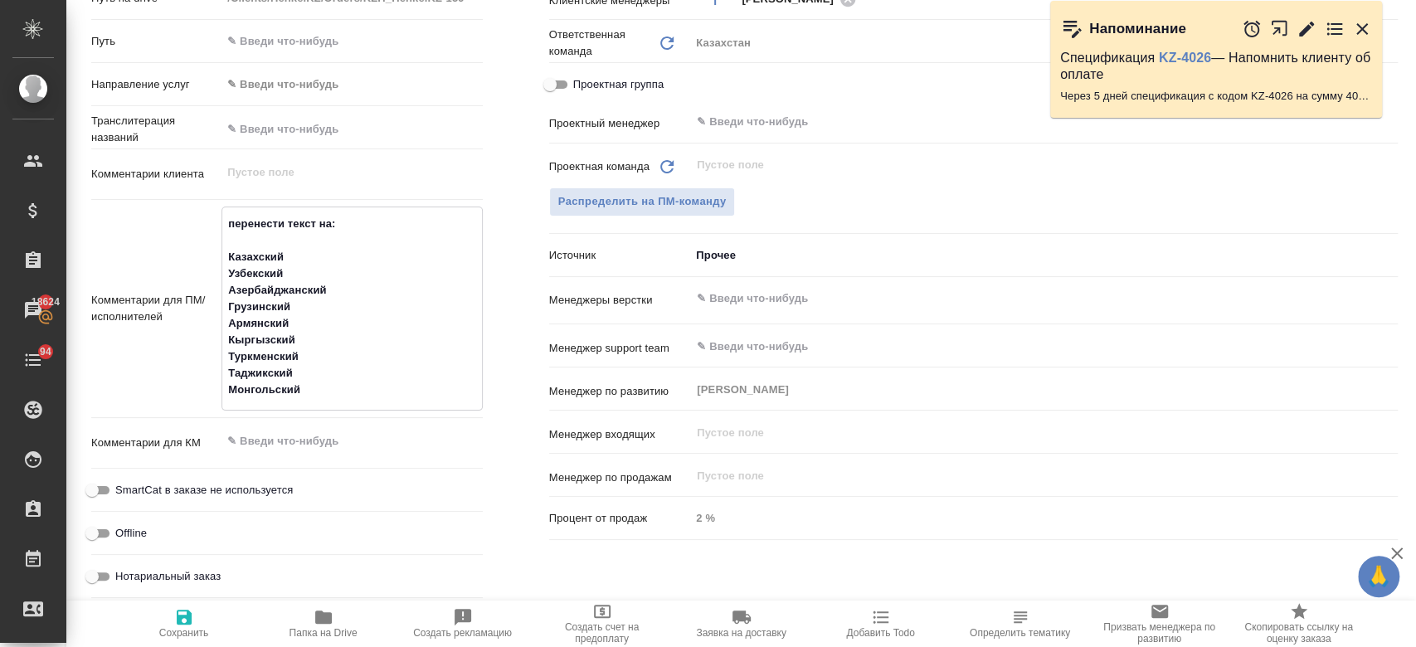
type textarea "x"
type textarea "перенести текст на: Казахский Узбекский Азербайджанский Грузинский Армянский Кы…"
type textarea "x"
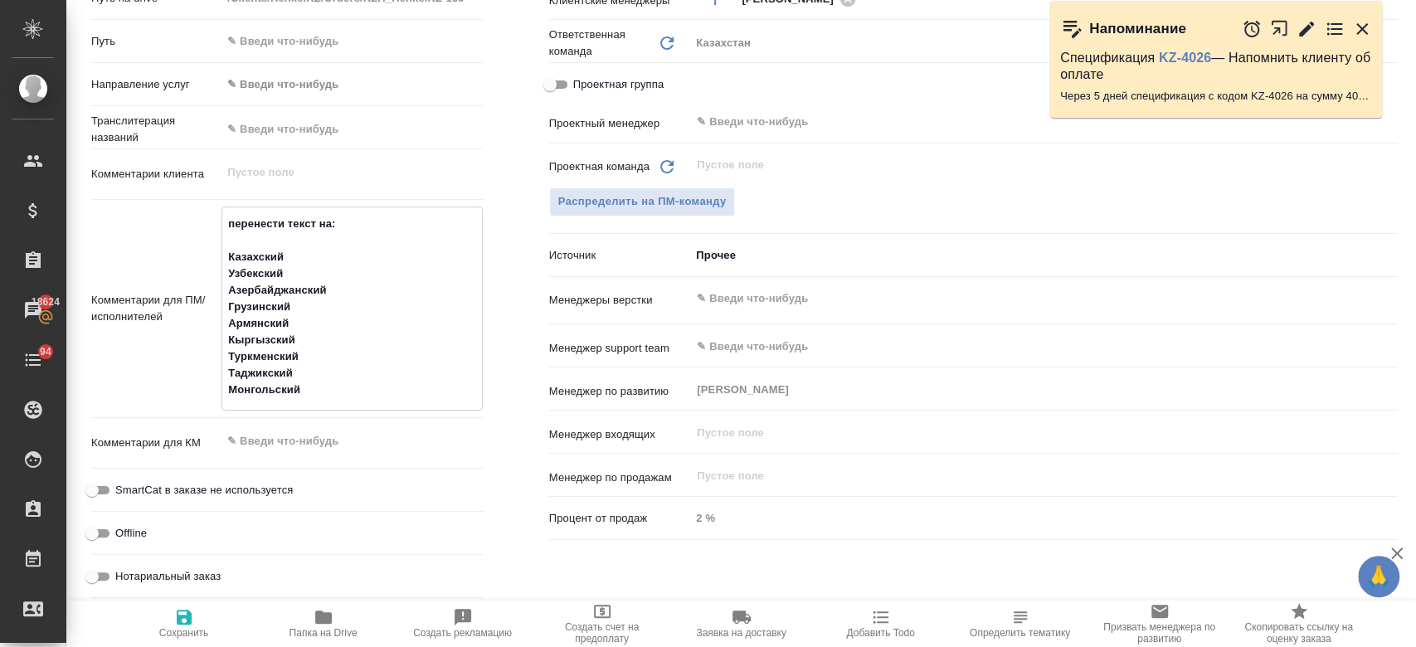
click at [192, 620] on icon "button" at bounding box center [184, 617] width 20 height 20
type textarea "x"
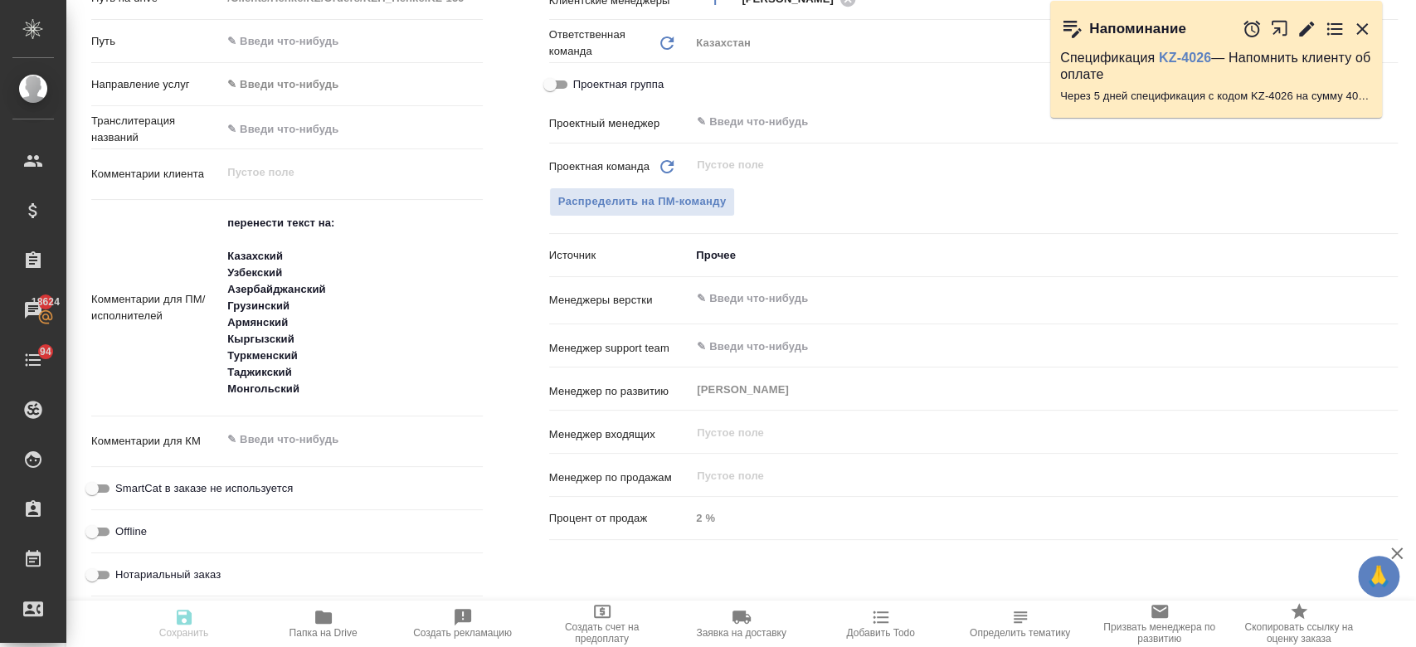
type textarea "x"
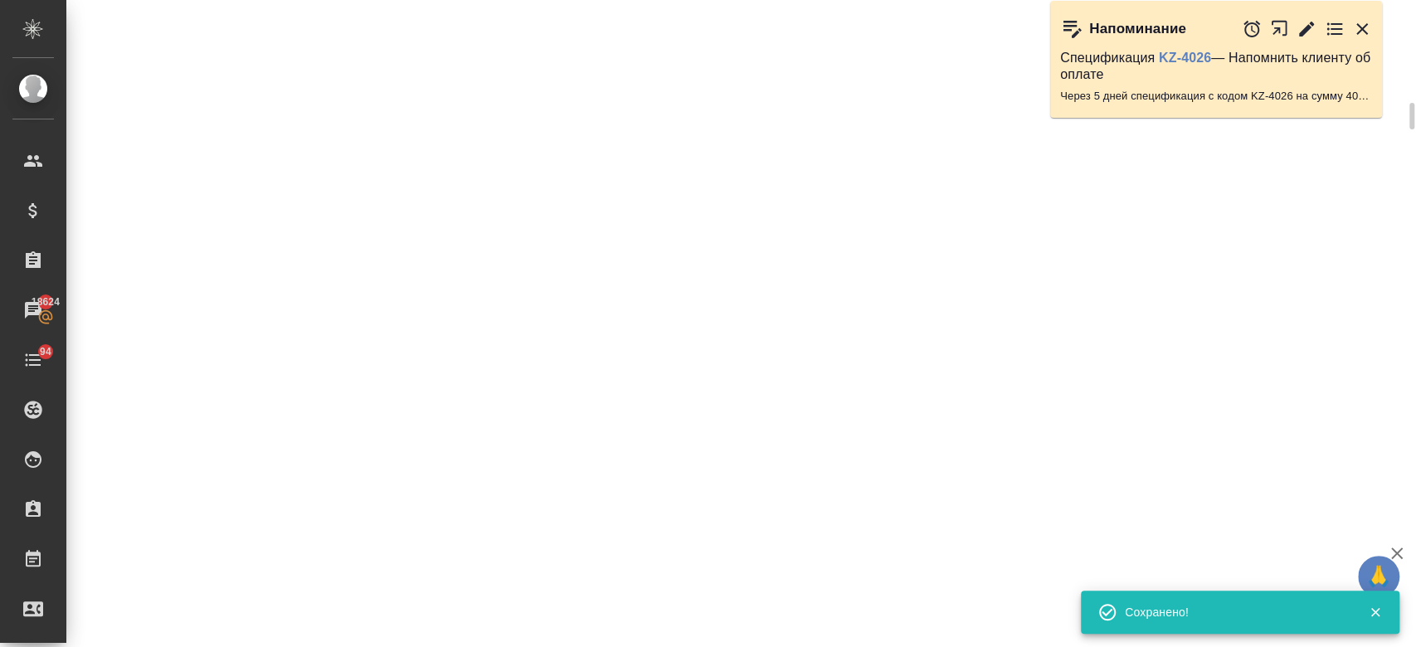
select select "RU"
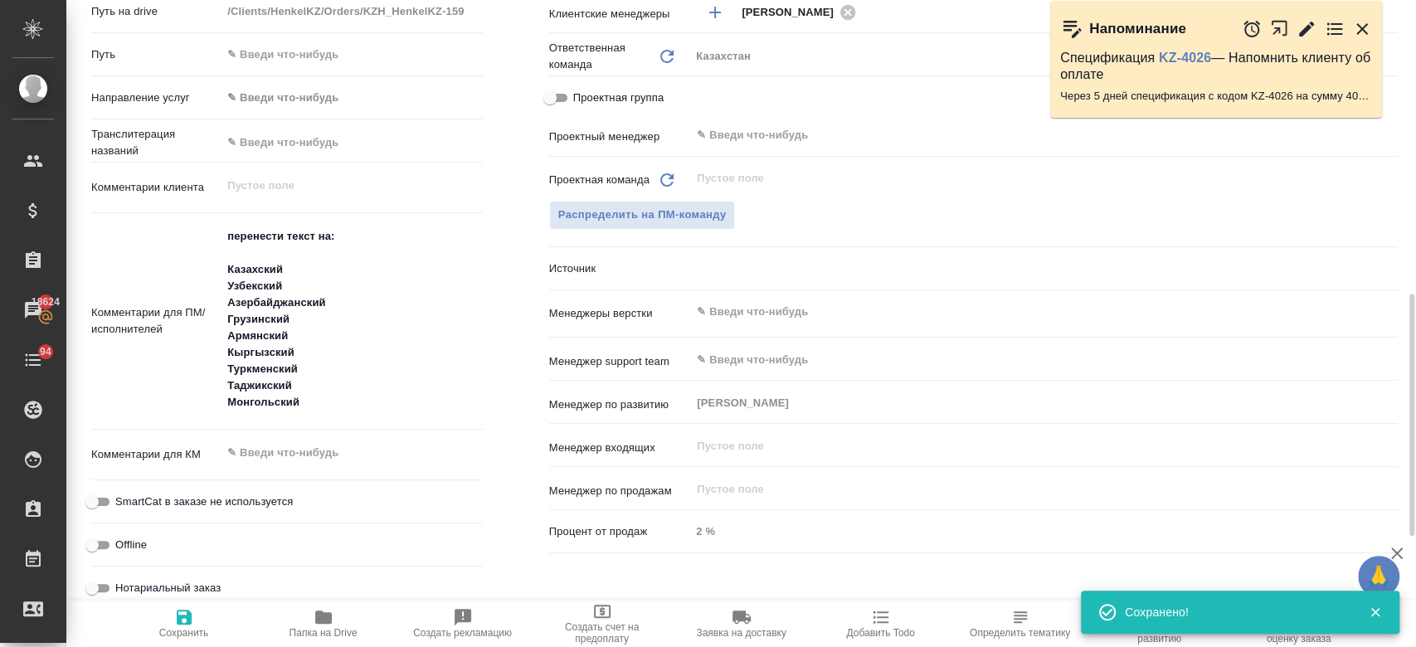
type textarea "x"
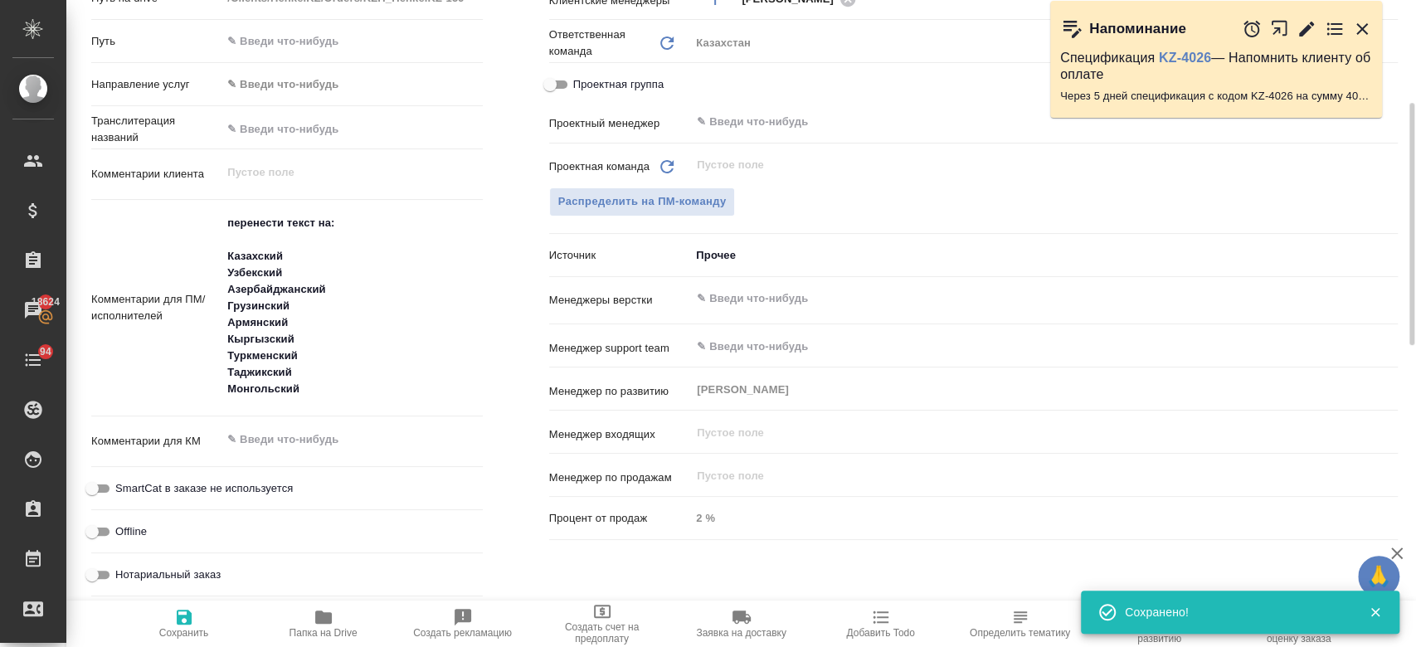
scroll to position [0, 0]
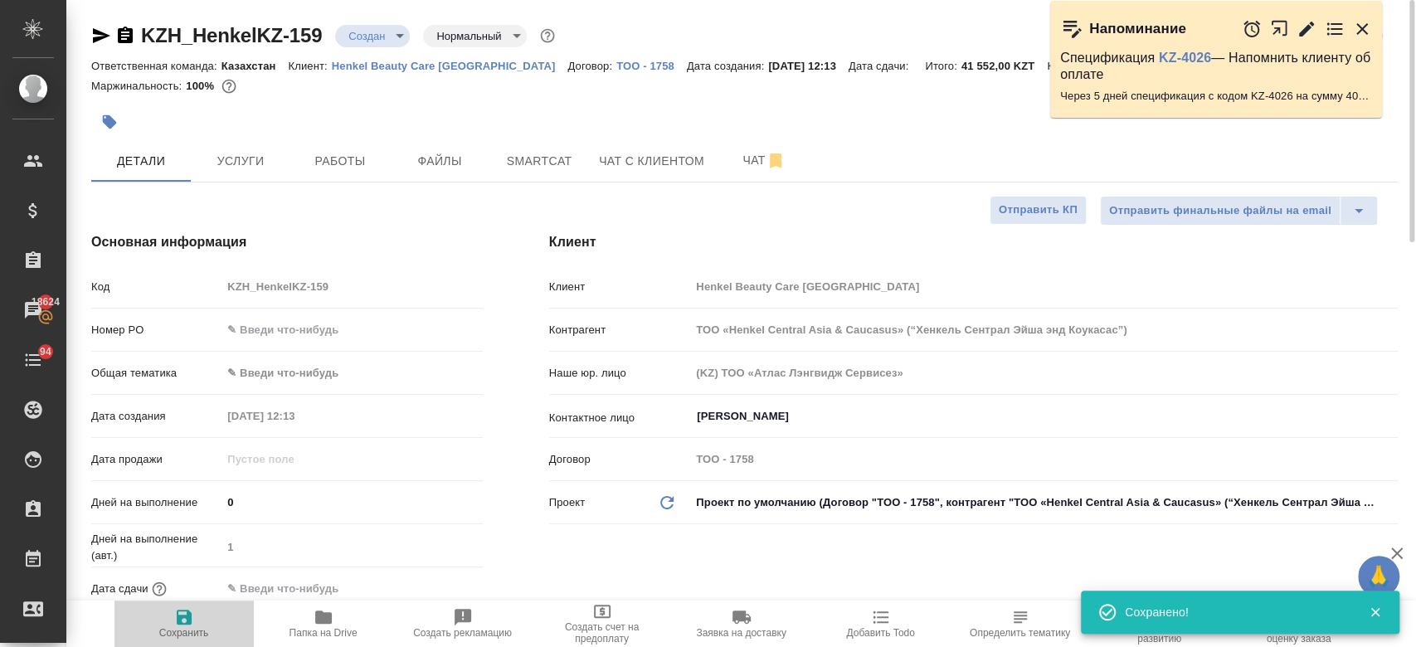
click at [199, 624] on span "Сохранить" at bounding box center [183, 623] width 119 height 32
type textarea "x"
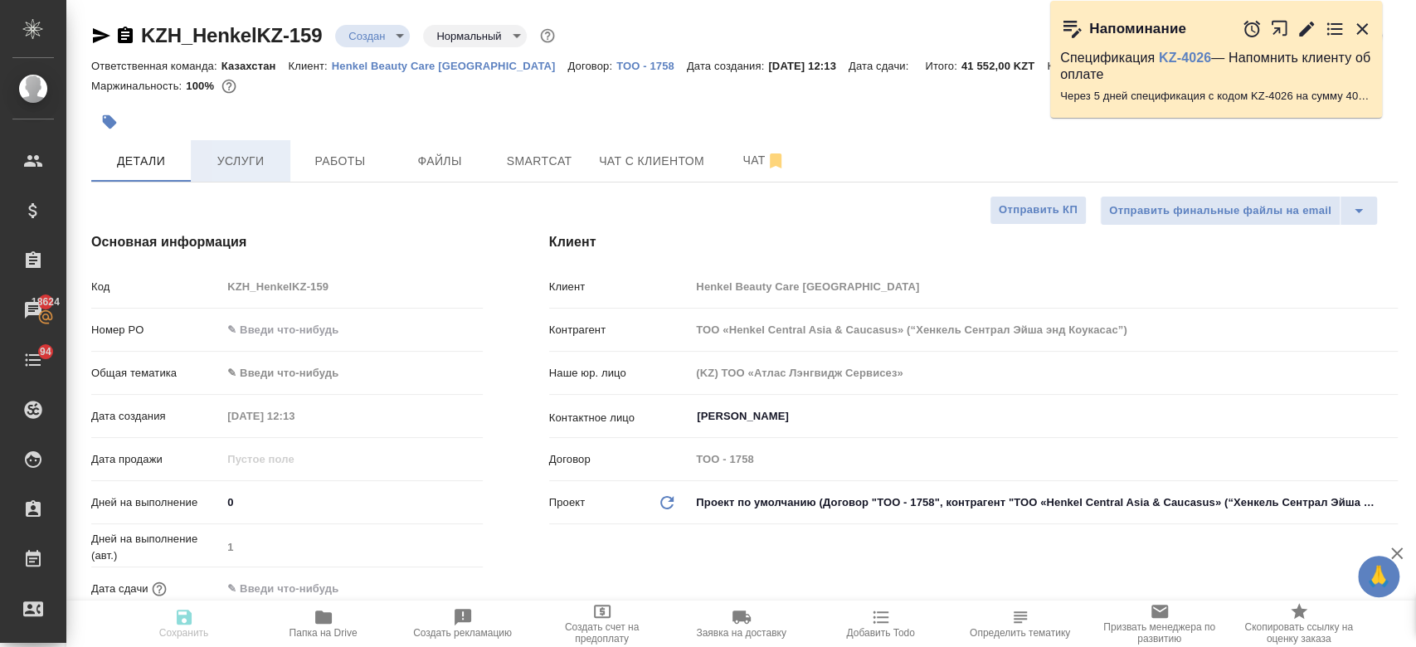
type textarea "x"
click at [238, 160] on span "Услуги" at bounding box center [241, 161] width 80 height 21
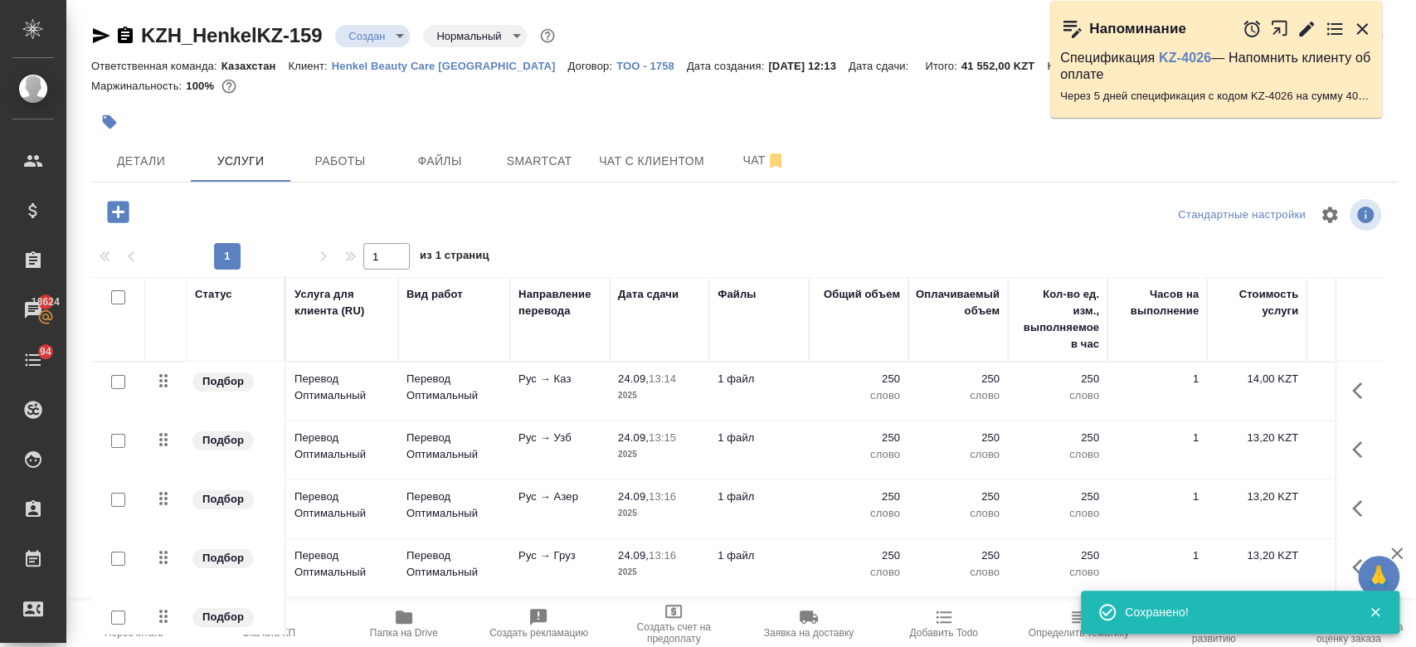
click at [114, 296] on input "checkbox" at bounding box center [118, 297] width 14 height 14
checkbox input "true"
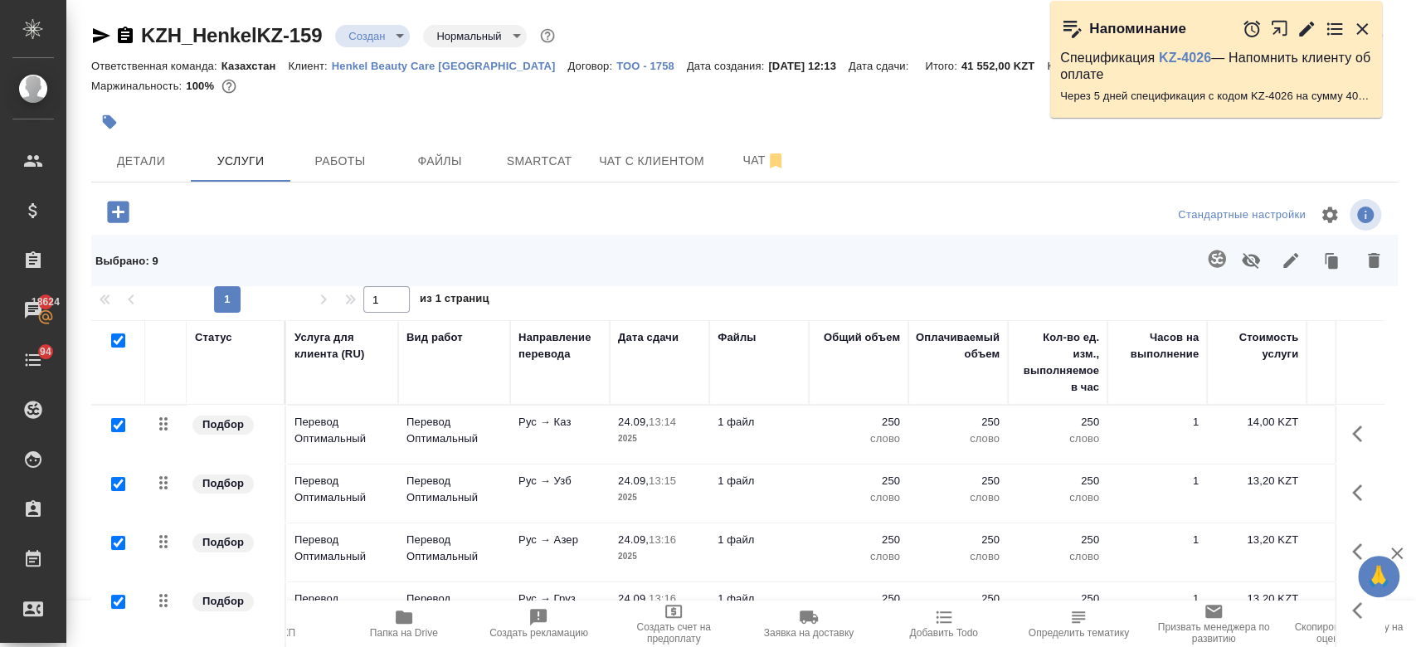
click at [113, 333] on input "checkbox" at bounding box center [118, 340] width 14 height 14
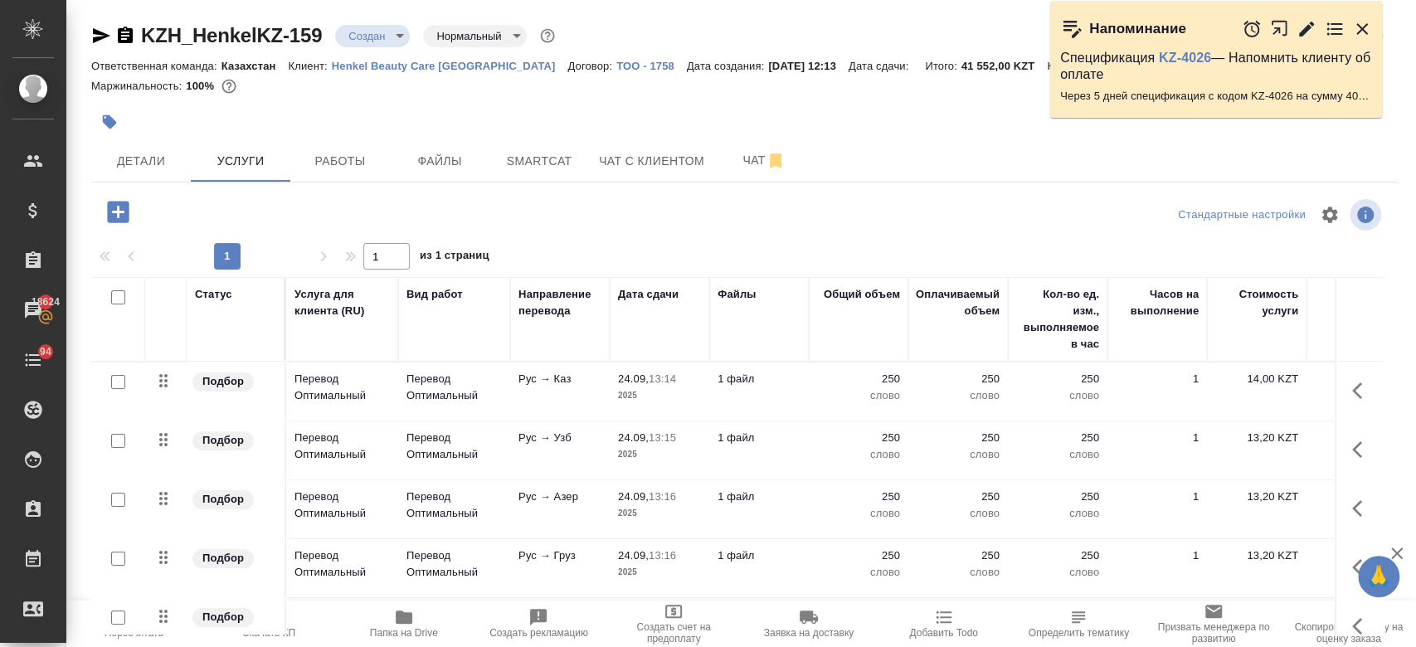
click at [116, 382] on input "checkbox" at bounding box center [118, 382] width 14 height 14
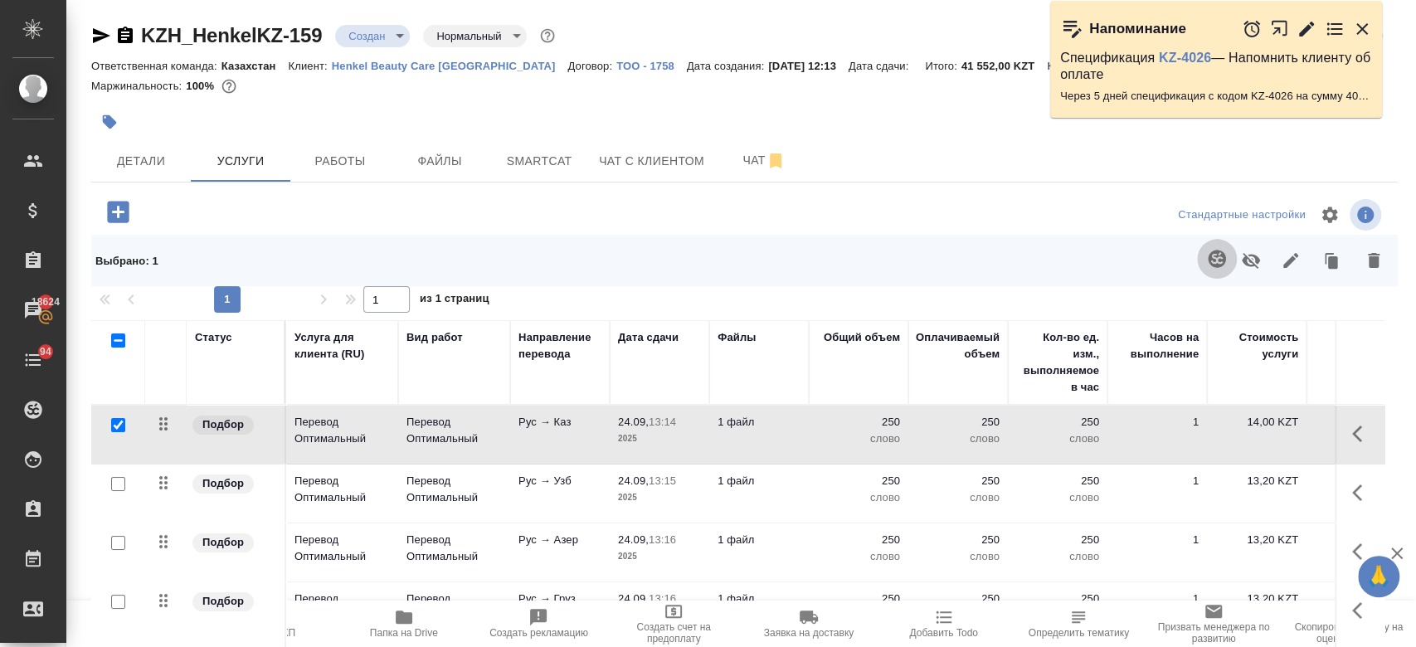
click at [1207, 253] on icon "button" at bounding box center [1215, 258] width 17 height 17
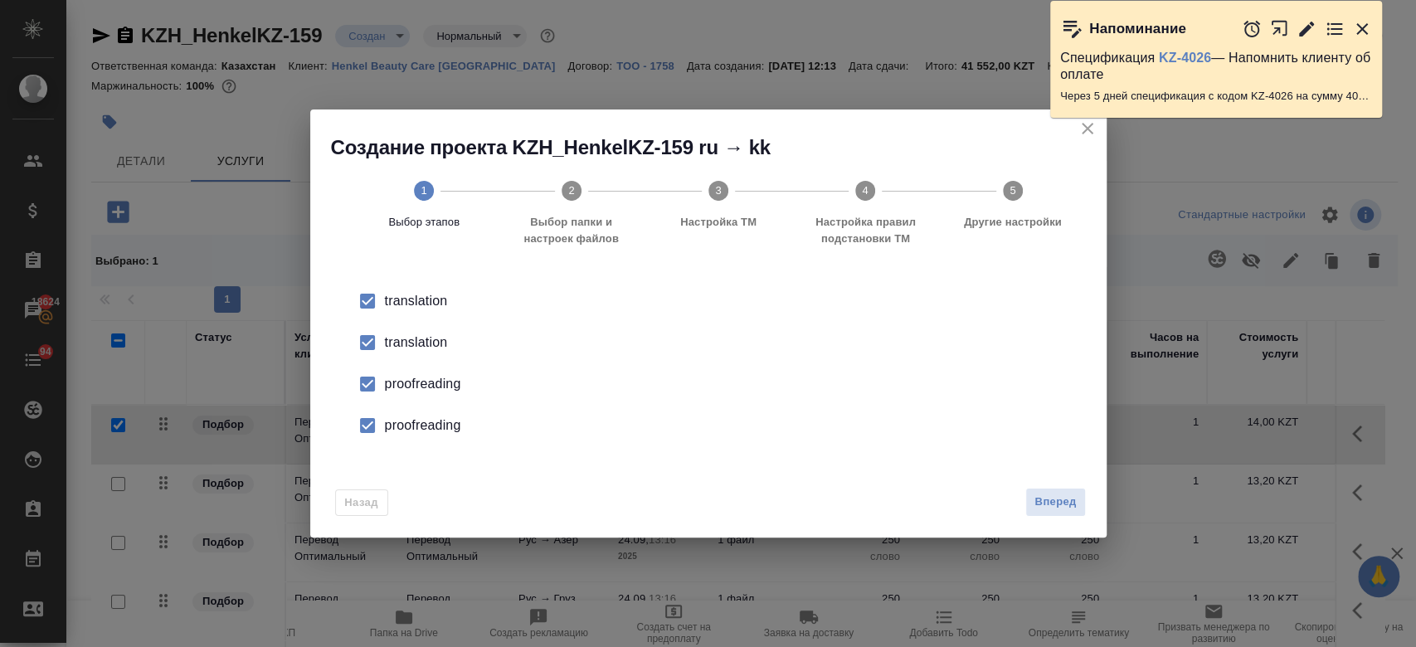
click at [430, 347] on div "translation" at bounding box center [726, 343] width 682 height 20
click at [430, 386] on div "proofreading" at bounding box center [726, 384] width 682 height 20
click at [426, 430] on div "proofreading" at bounding box center [726, 425] width 682 height 20
click at [1047, 494] on span "Вперед" at bounding box center [1054, 502] width 41 height 19
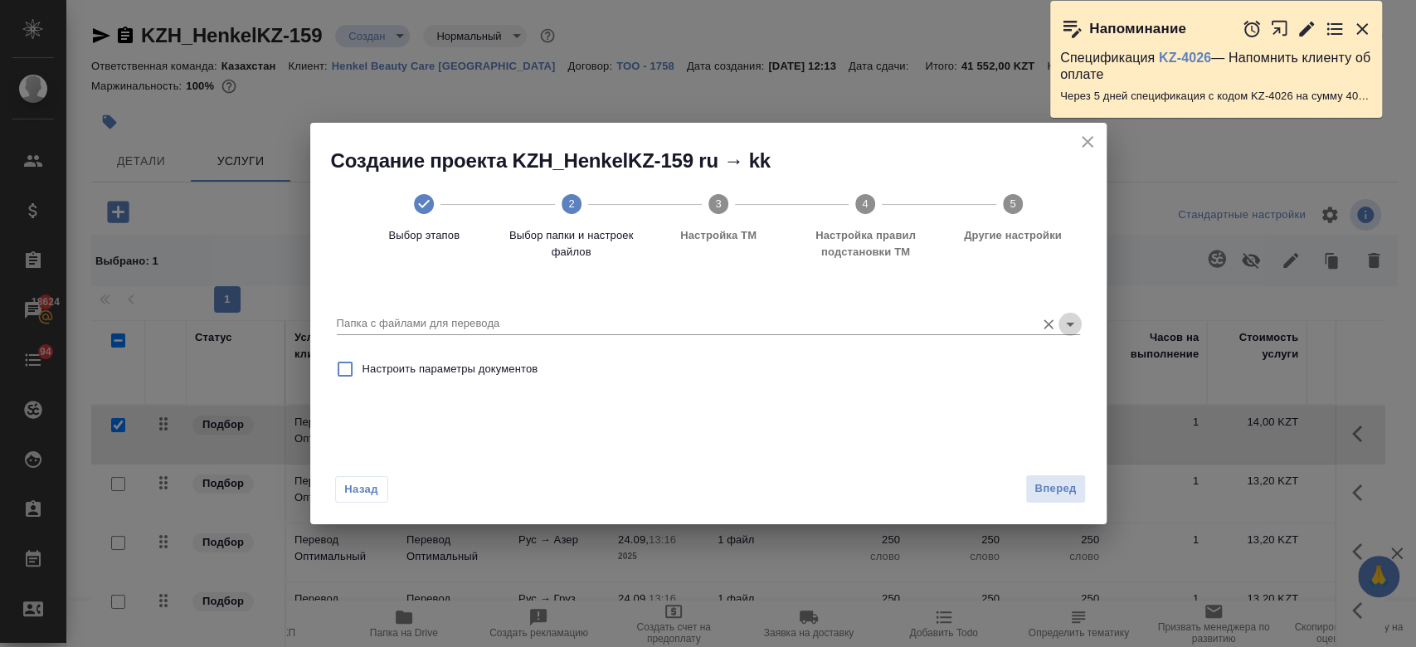
click at [1075, 324] on icon "Open" at bounding box center [1070, 324] width 20 height 20
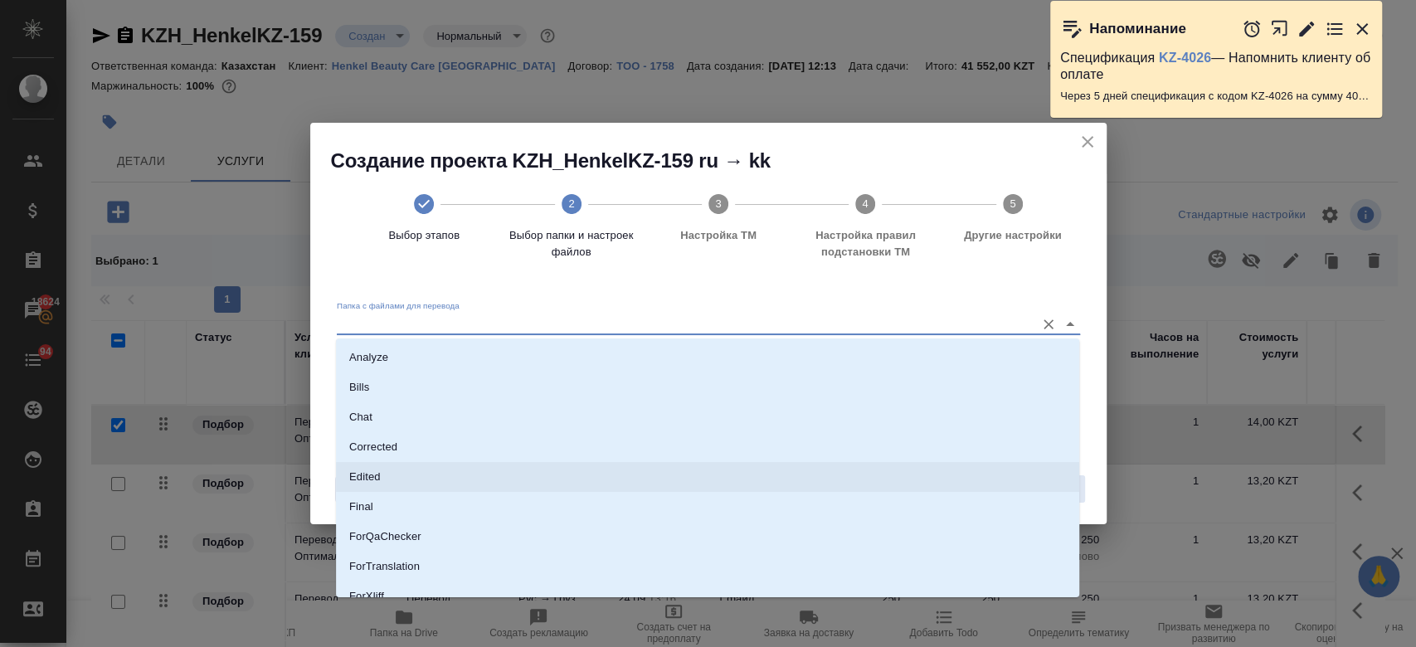
scroll to position [134, 0]
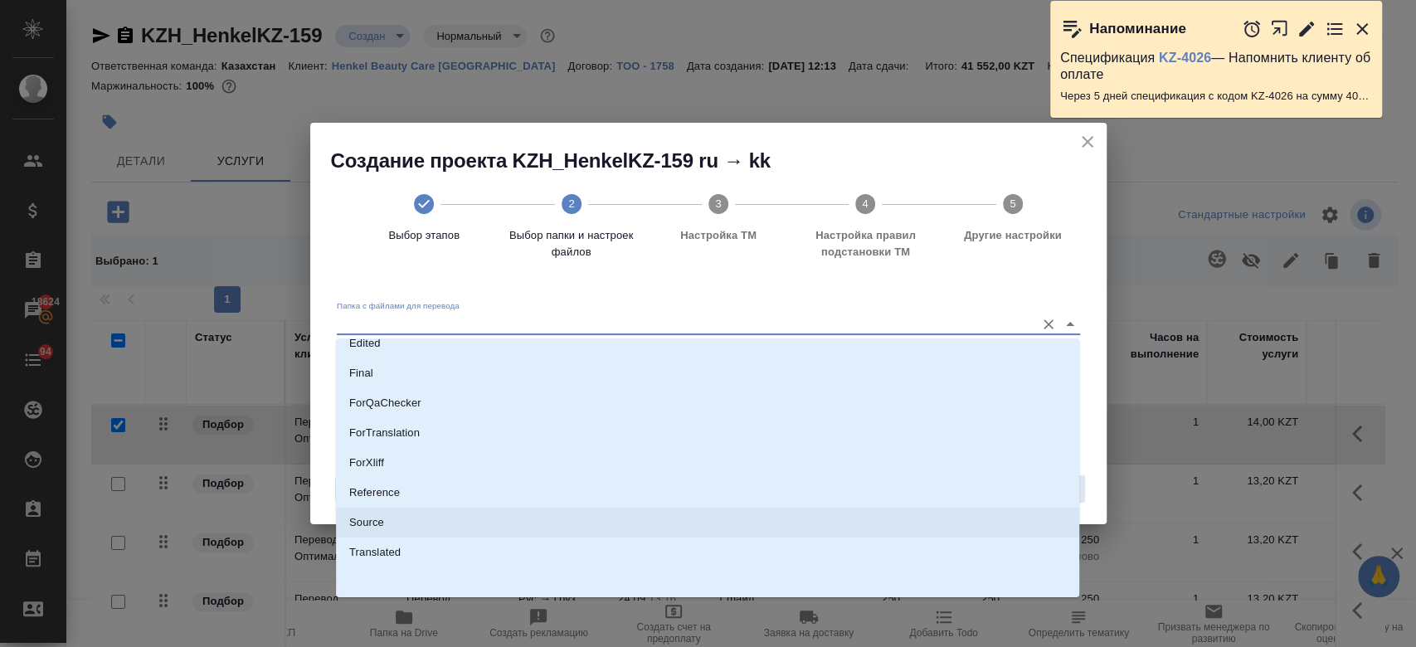
click at [697, 536] on li "Source" at bounding box center [707, 523] width 743 height 30
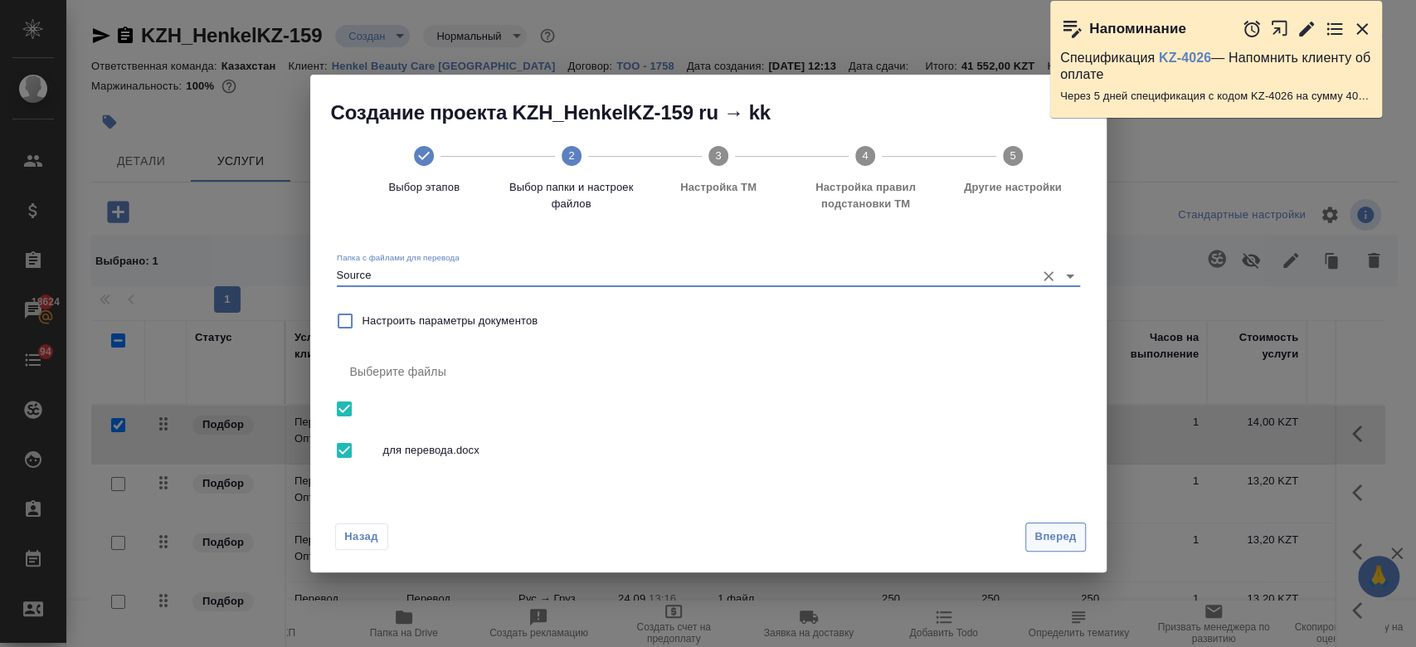
click at [1048, 541] on span "Вперед" at bounding box center [1054, 536] width 41 height 19
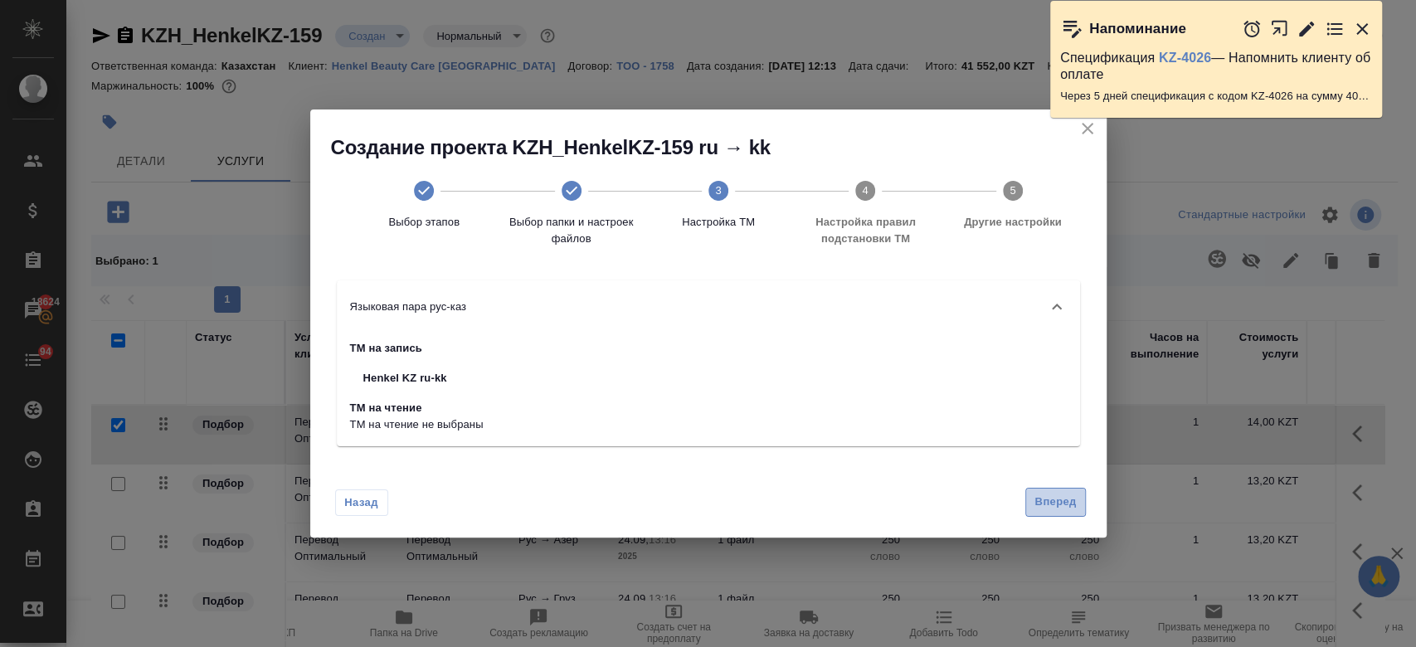
click at [1055, 513] on button "Вперед" at bounding box center [1055, 502] width 60 height 29
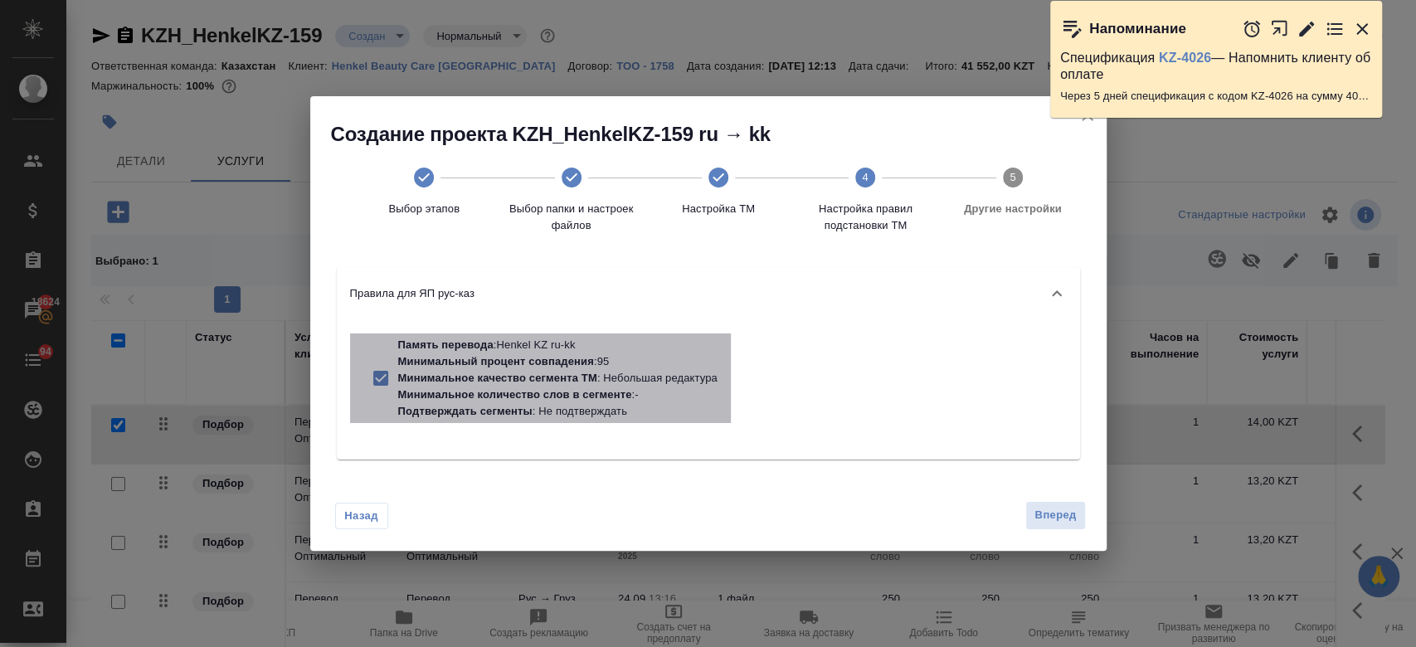
click at [600, 345] on p "Память перевода : Henkel KZ ru-kk" at bounding box center [557, 345] width 319 height 17
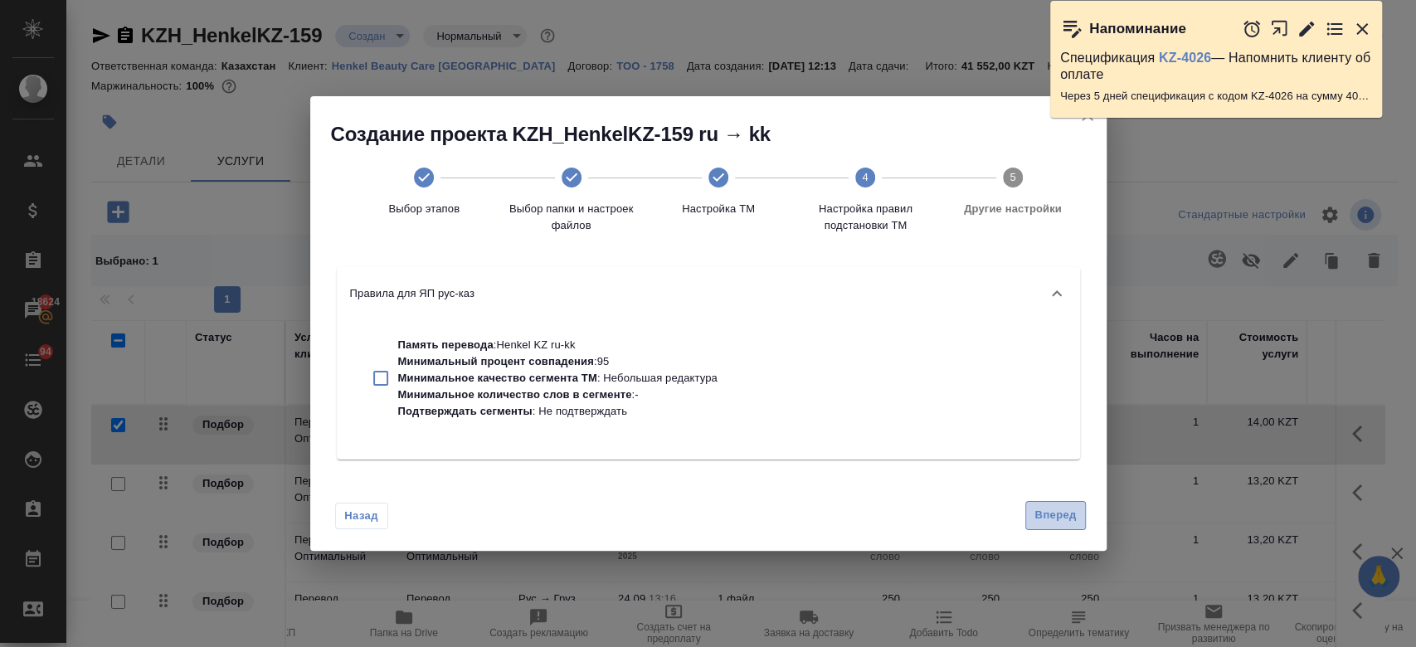
click at [1055, 521] on span "Вперед" at bounding box center [1054, 515] width 41 height 19
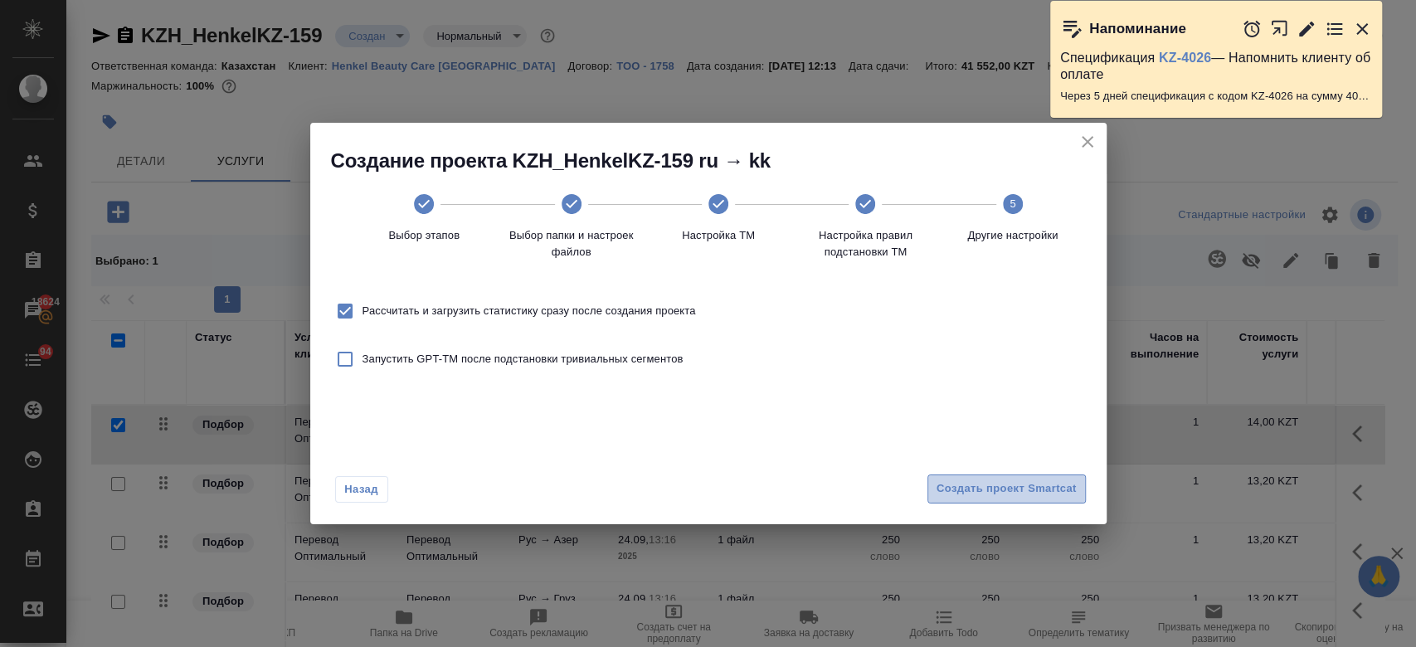
click at [996, 499] on button "Создать проект Smartcat" at bounding box center [1006, 488] width 158 height 29
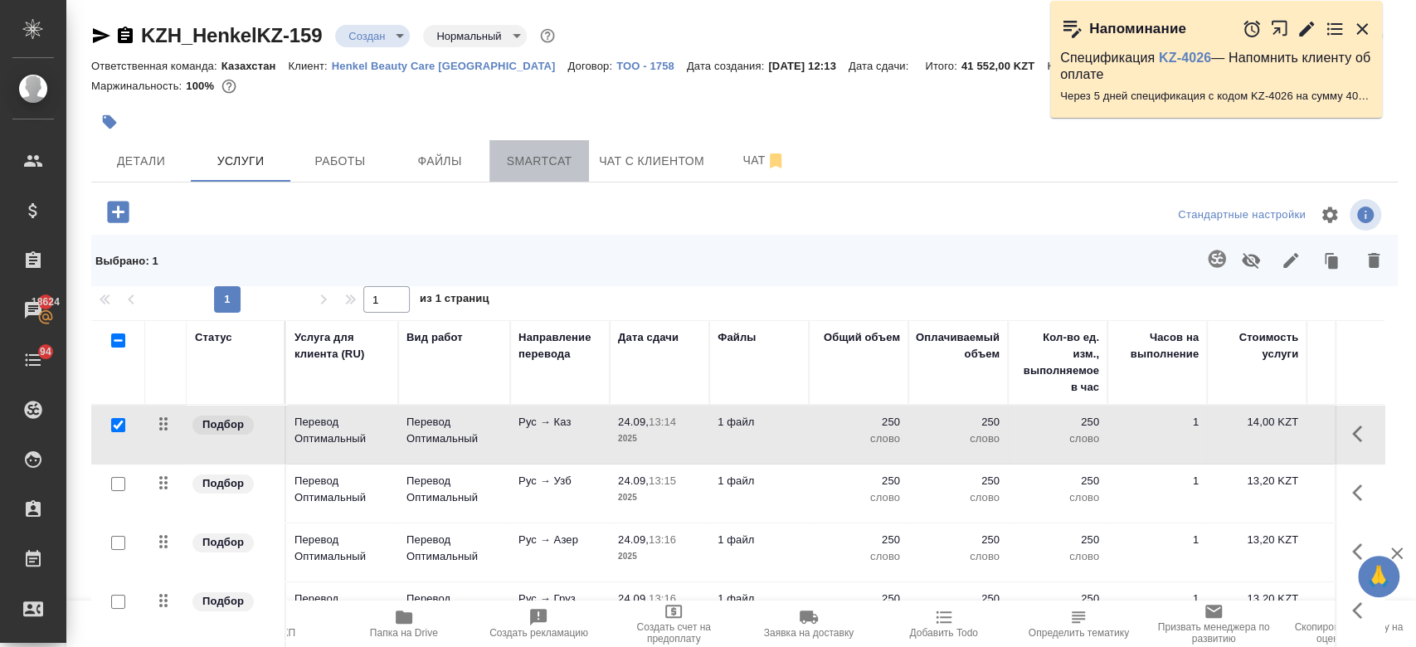
click at [543, 160] on span "Smartcat" at bounding box center [539, 161] width 80 height 21
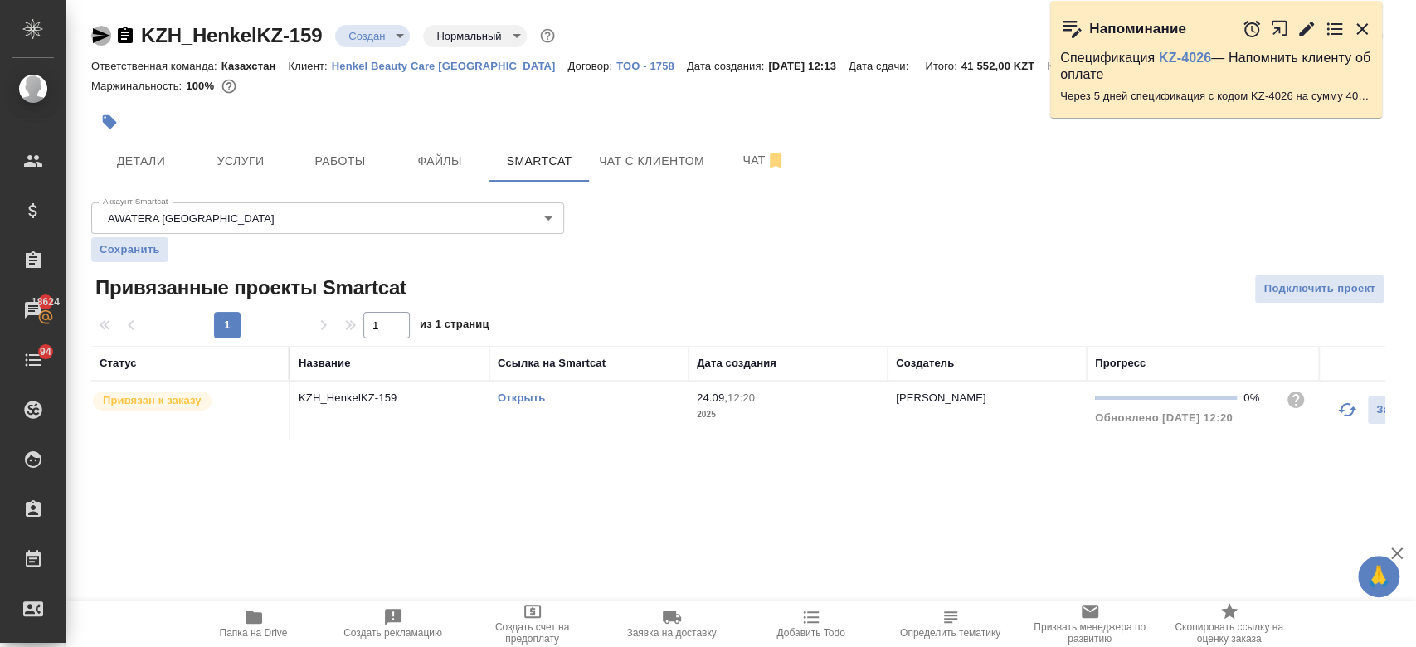
click at [103, 36] on icon "button" at bounding box center [101, 35] width 17 height 15
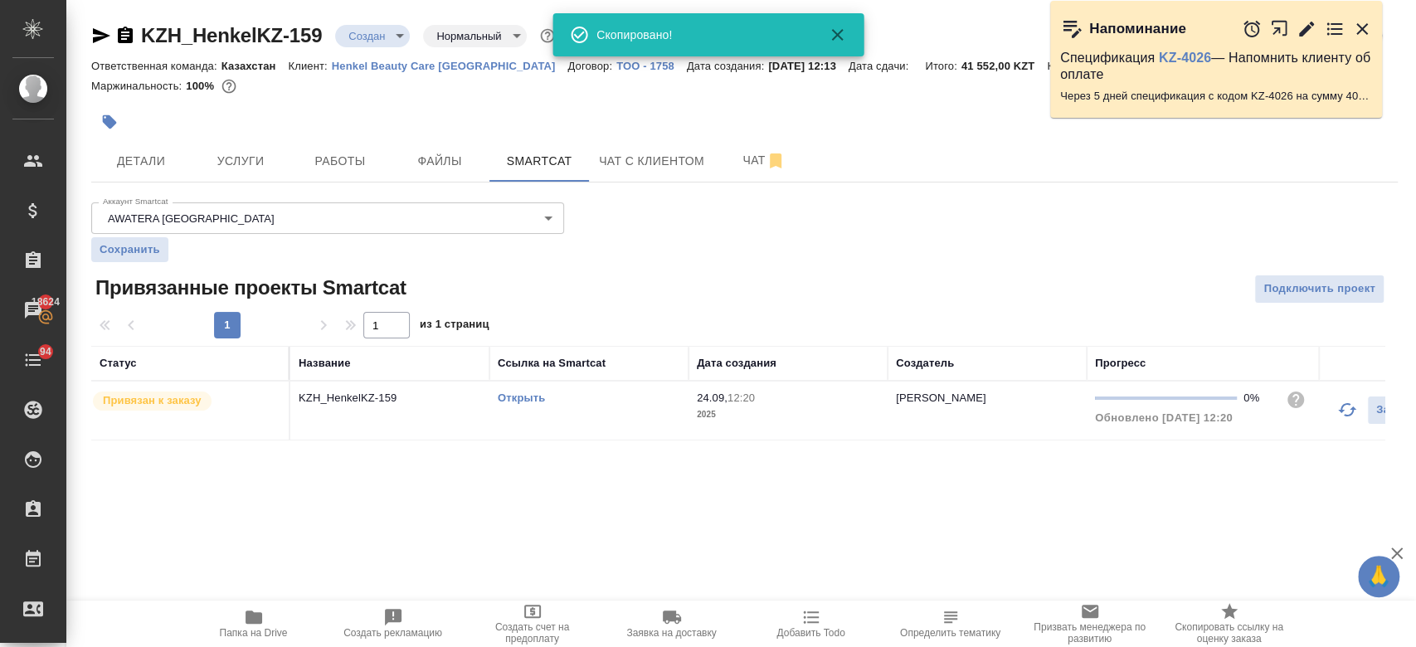
click at [420, 85] on div "Маржинальность: 100%" at bounding box center [744, 86] width 1306 height 22
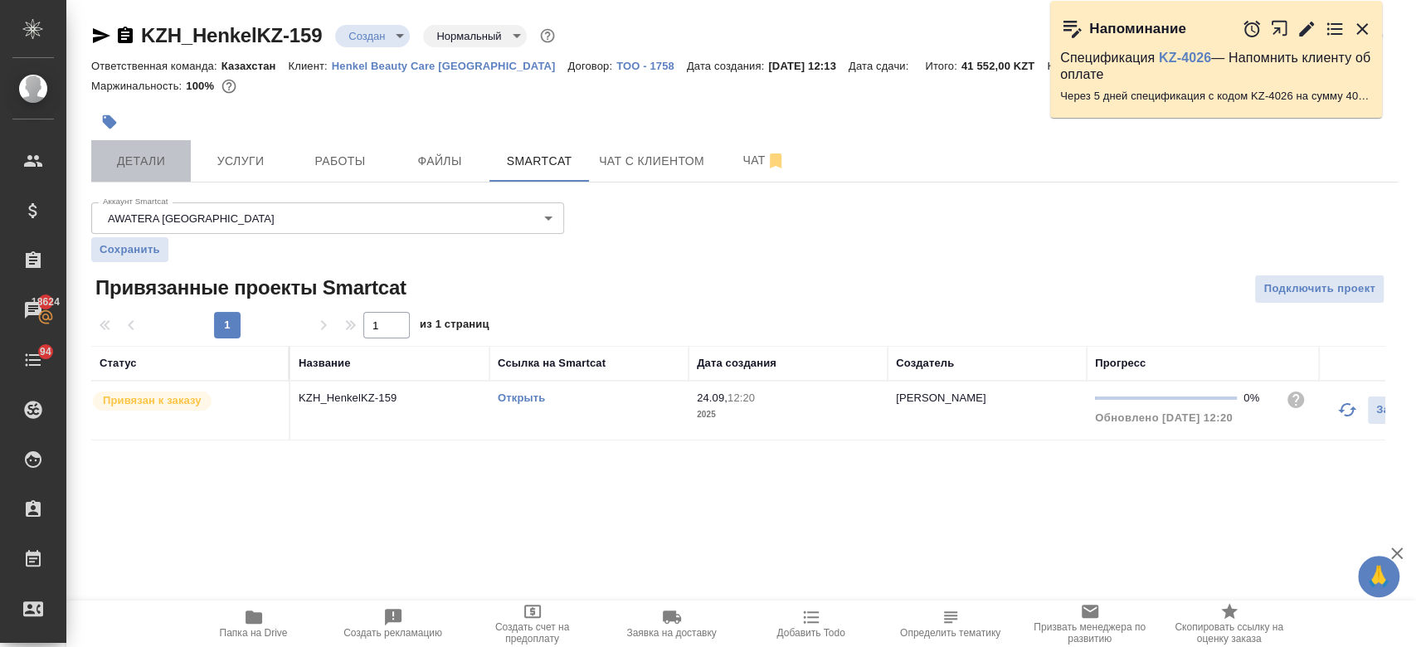
click at [150, 169] on span "Детали" at bounding box center [141, 161] width 80 height 21
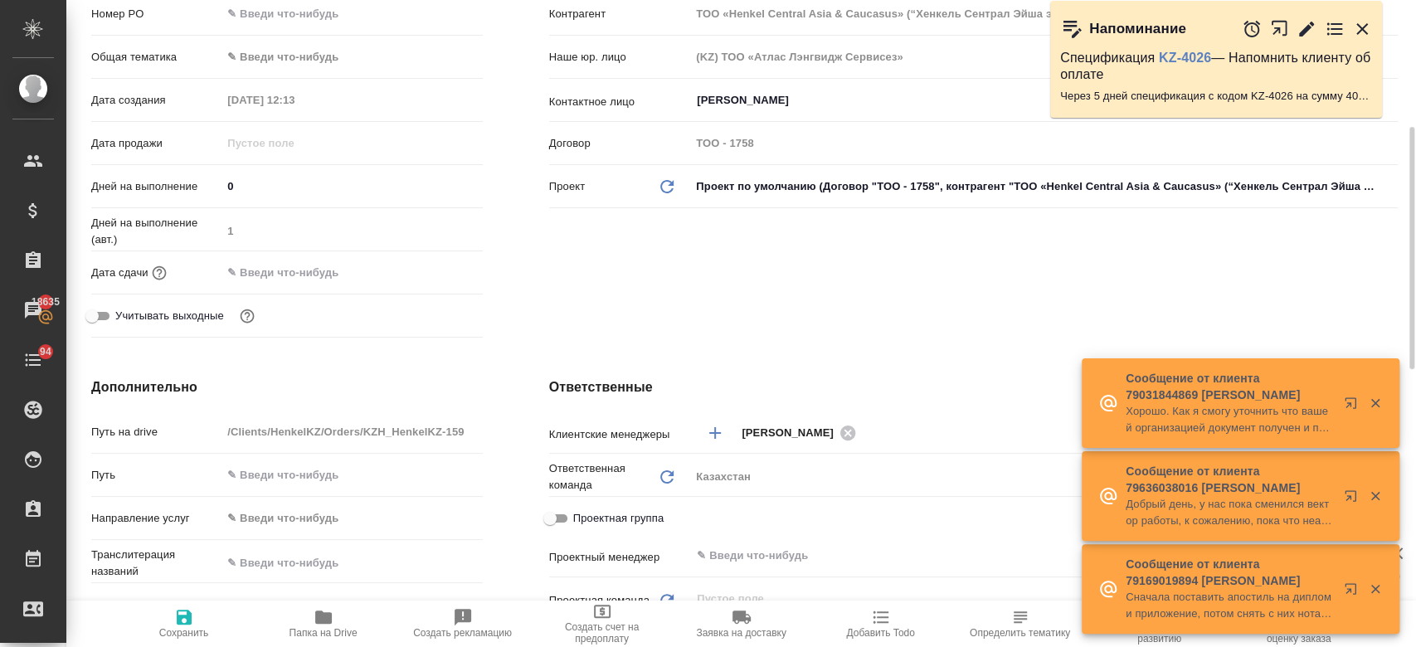
scroll to position [328, 0]
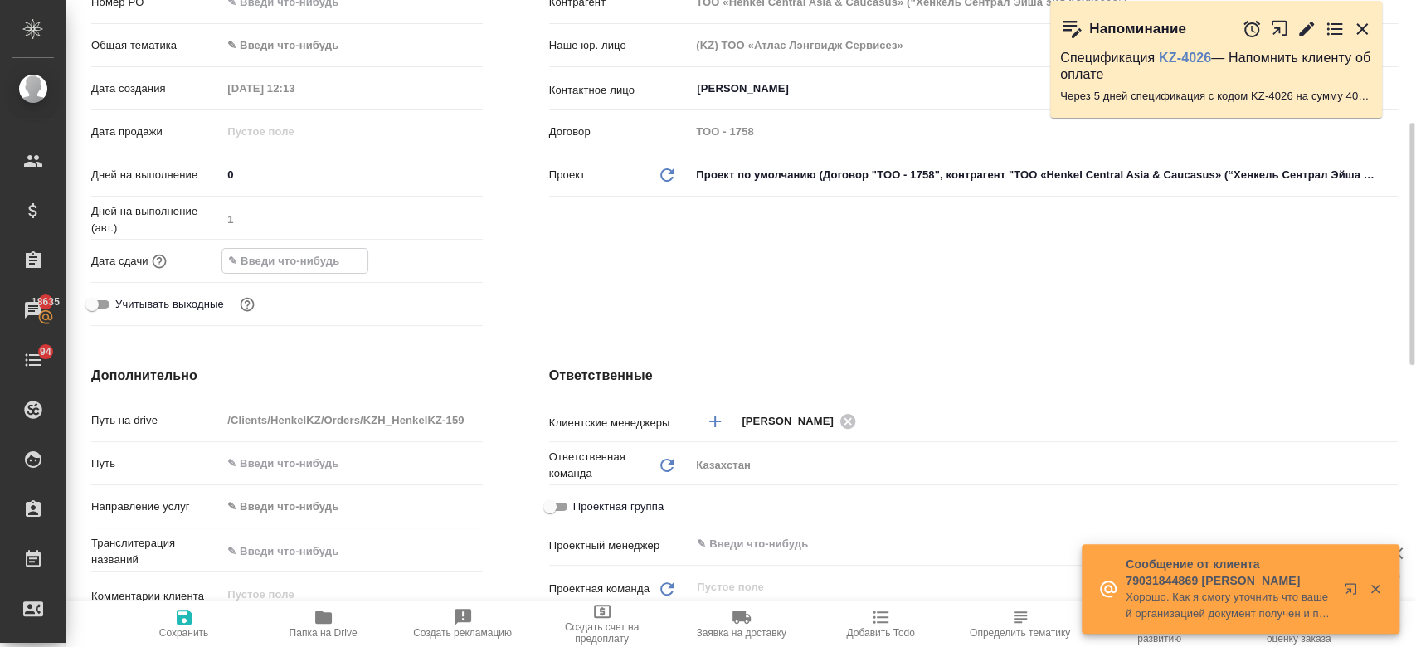
click at [317, 262] on input "text" at bounding box center [294, 261] width 145 height 24
click at [429, 255] on icon "button" at bounding box center [434, 259] width 15 height 17
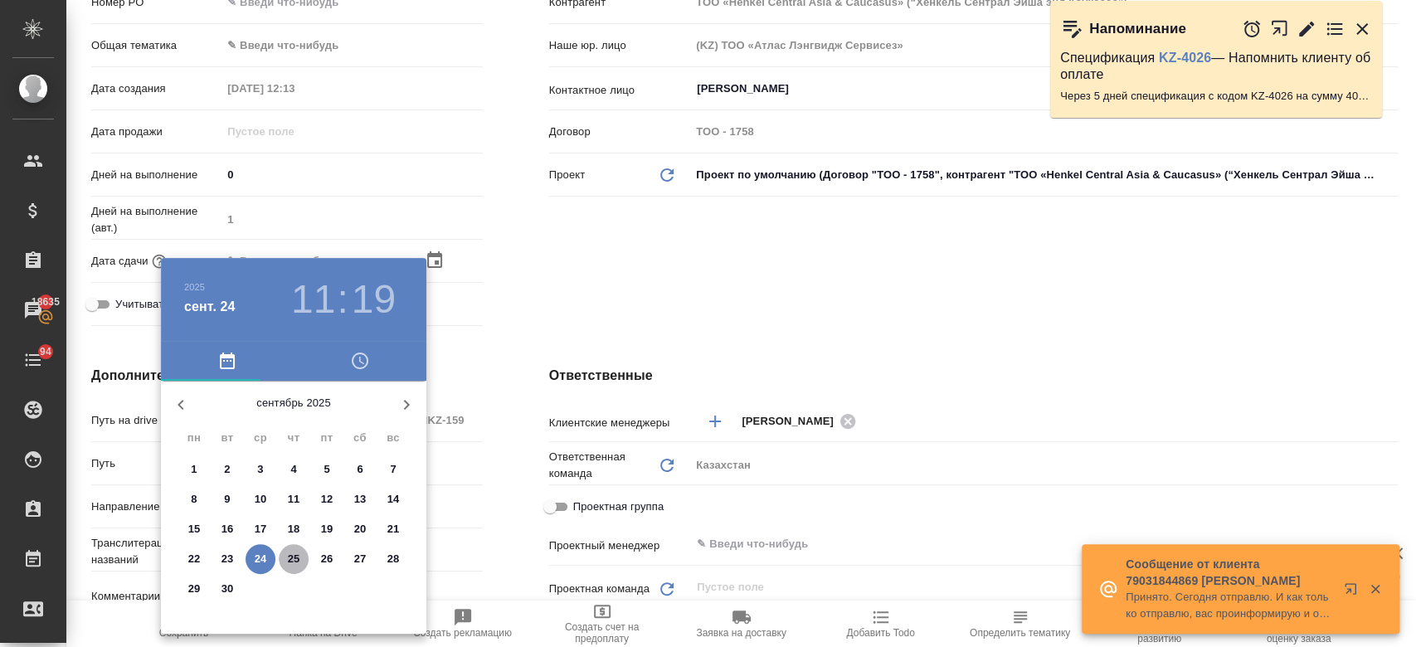
click at [288, 558] on p "25" at bounding box center [294, 559] width 12 height 17
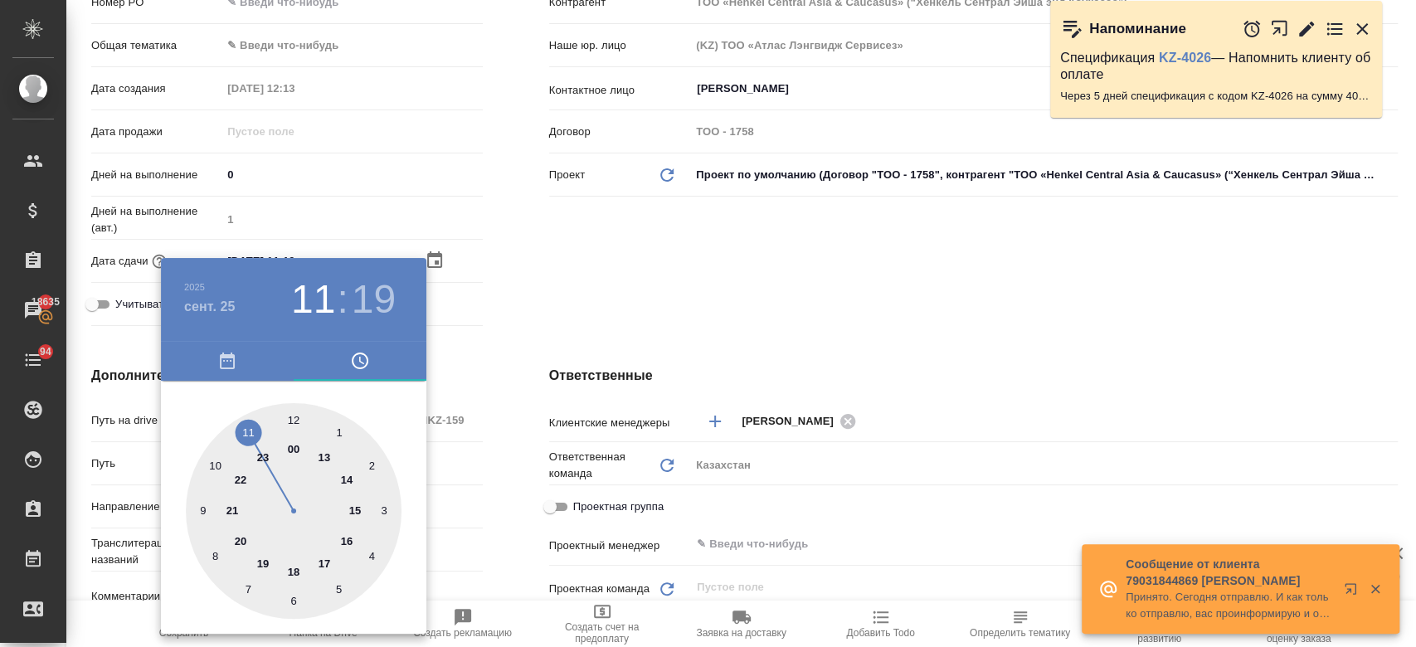
click at [551, 301] on div at bounding box center [708, 323] width 1416 height 647
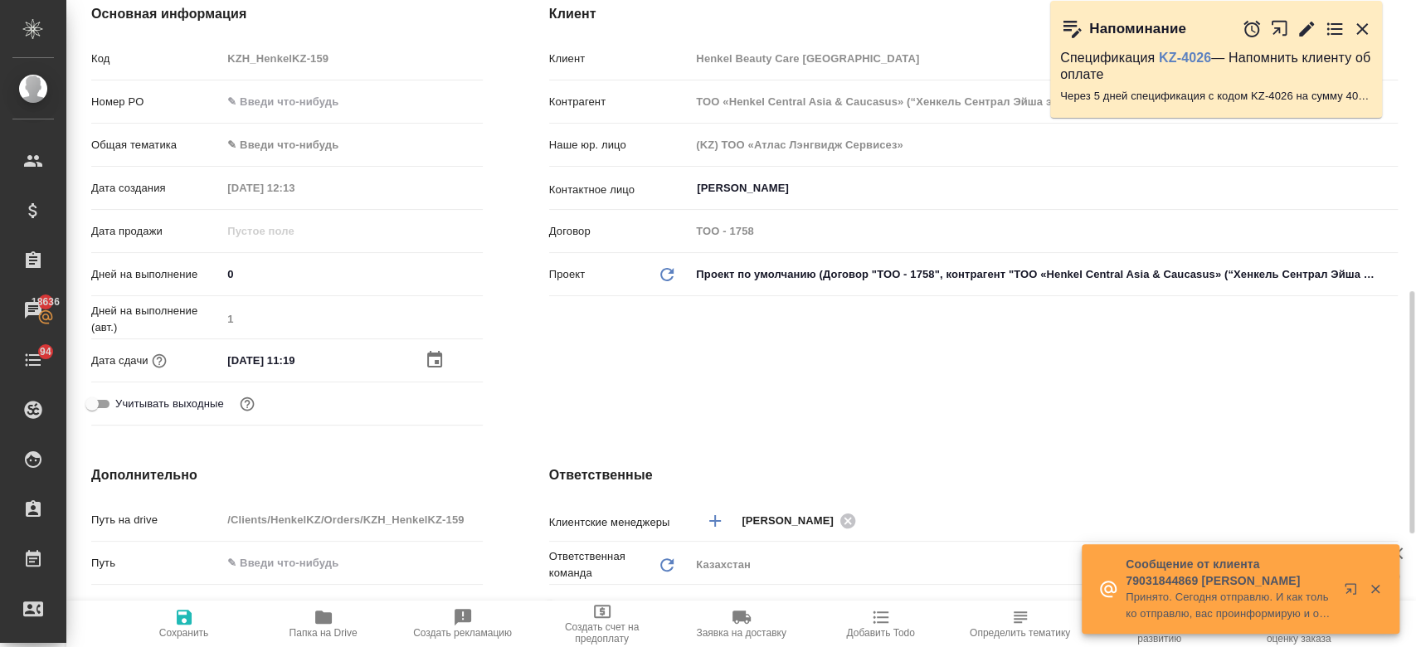
scroll to position [197, 0]
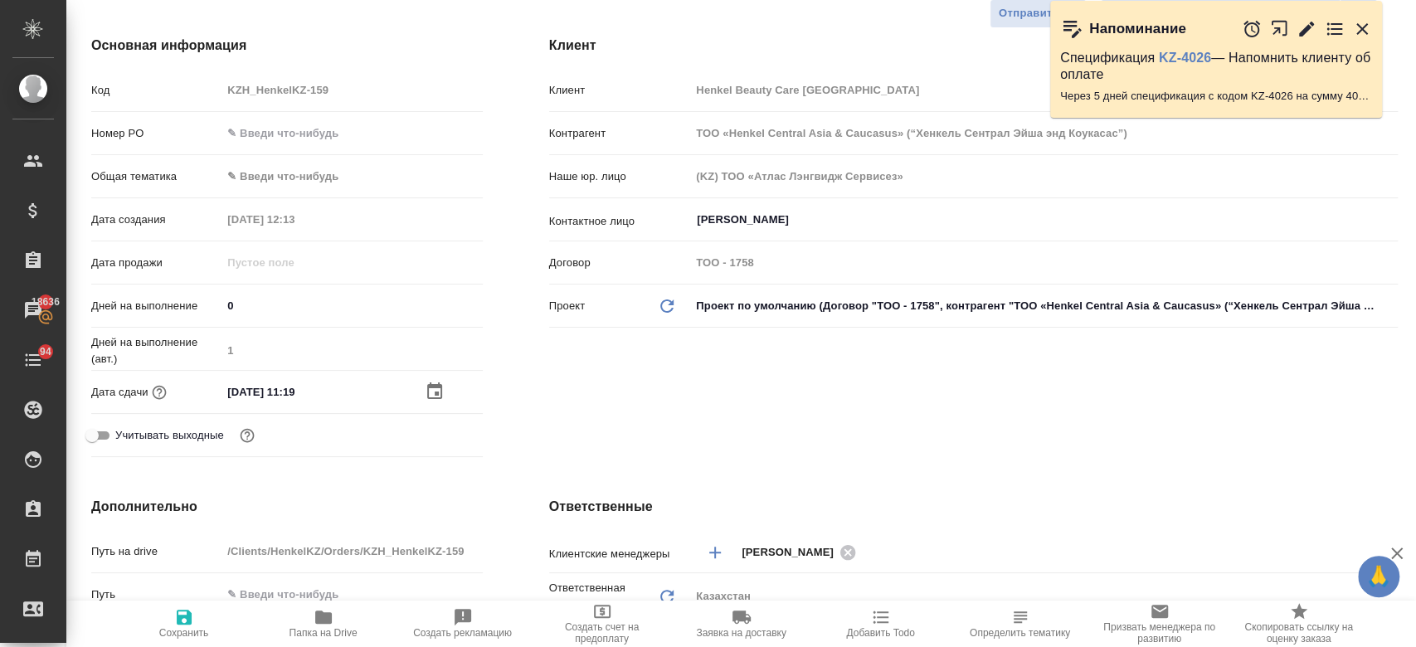
click at [186, 626] on icon "button" at bounding box center [184, 617] width 20 height 20
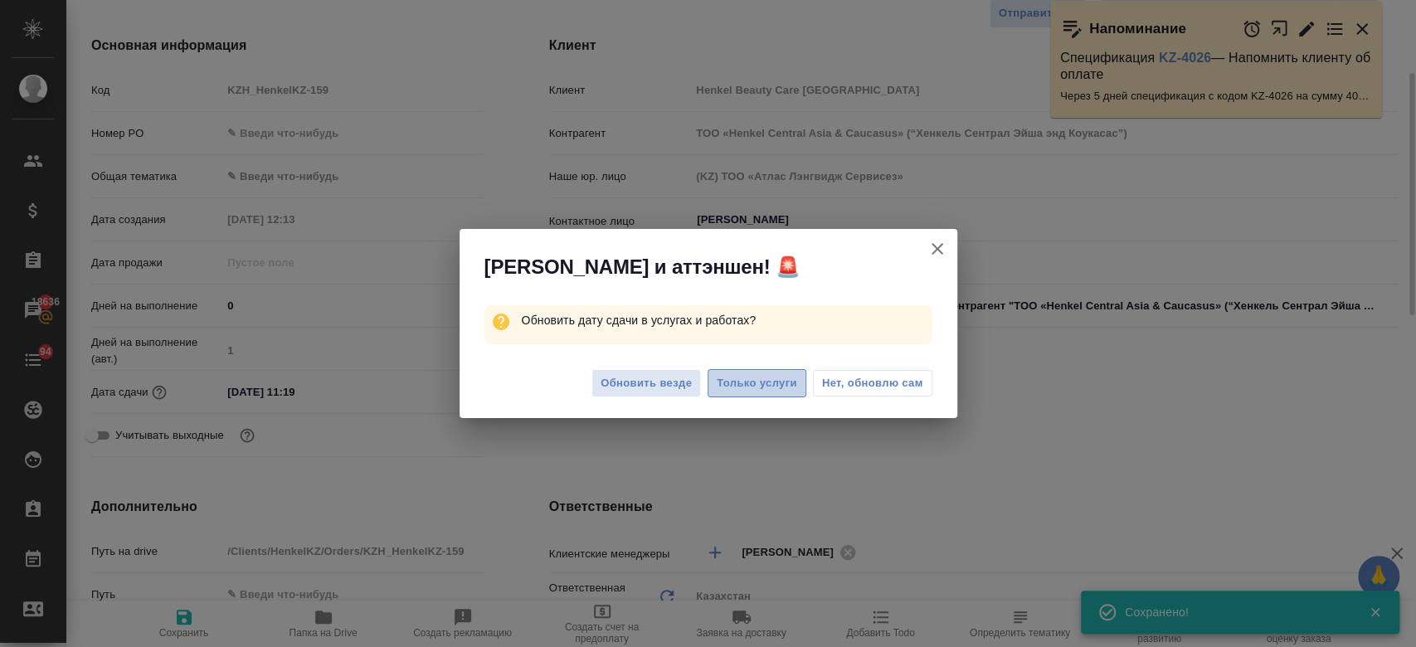
click at [732, 390] on span "Только услуги" at bounding box center [757, 383] width 80 height 19
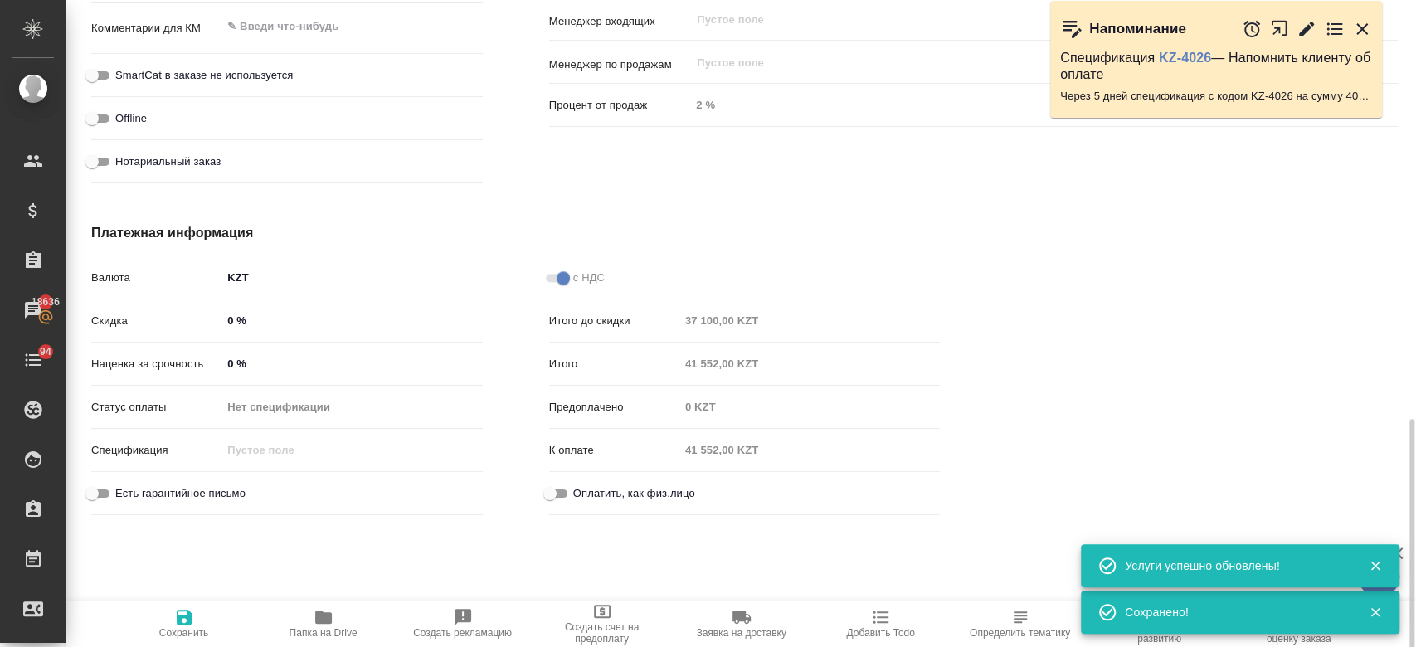
scroll to position [1165, 0]
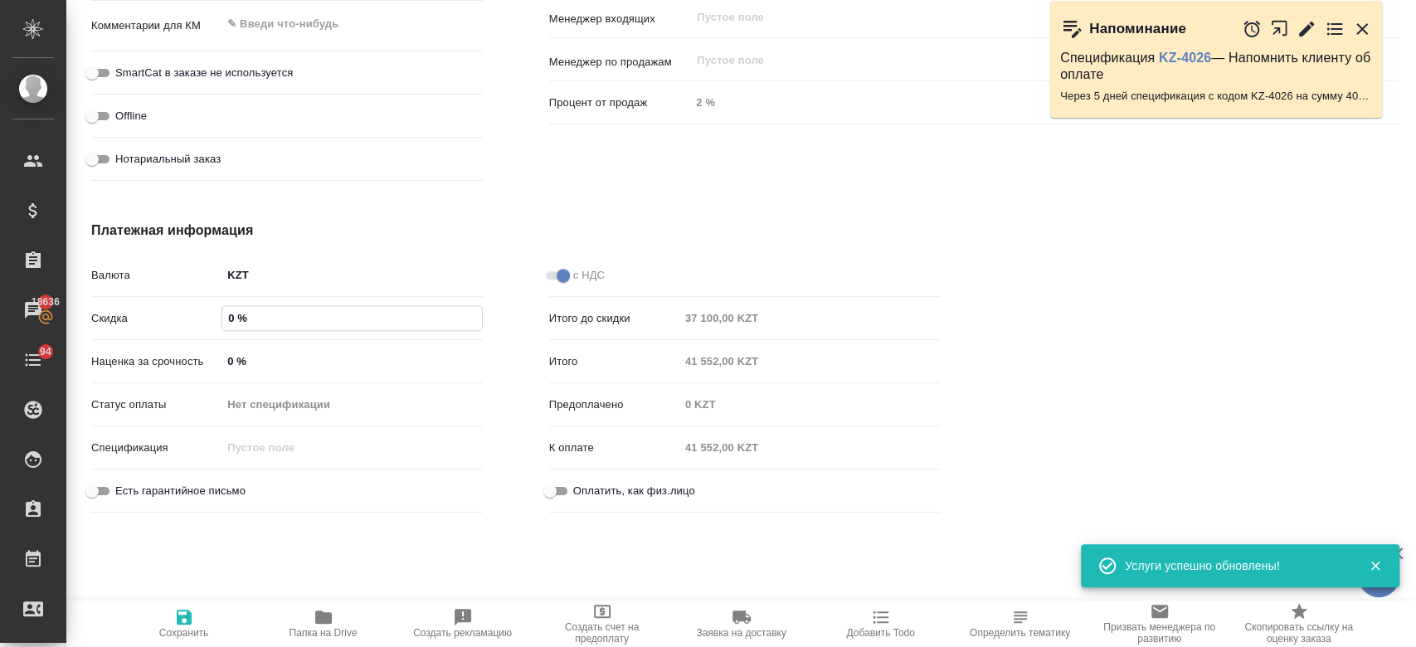
click at [229, 321] on input "0 %" at bounding box center [351, 318] width 259 height 24
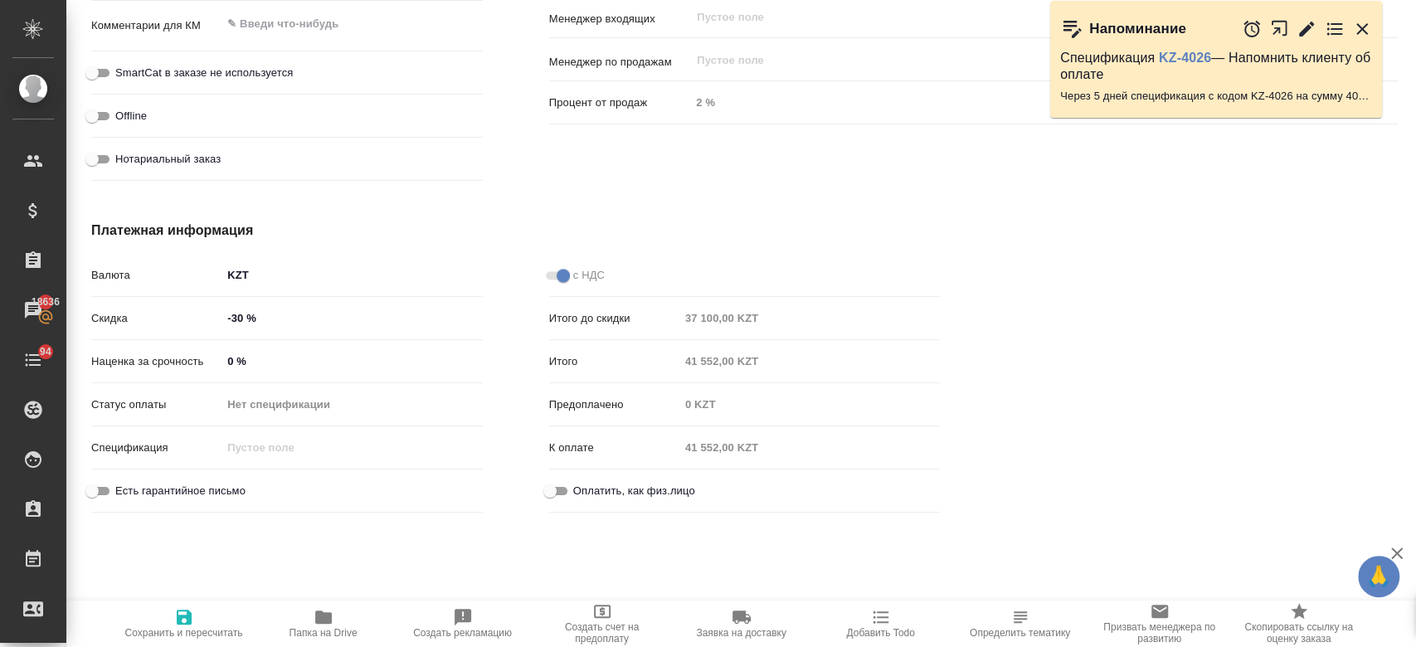
click at [381, 191] on div "Платежная информация Валюта KZT KZT Скидка -30 % Наценка за срочность 0 % Стату…" at bounding box center [515, 369] width 915 height 365
click at [180, 619] on icon "button" at bounding box center [184, 617] width 15 height 15
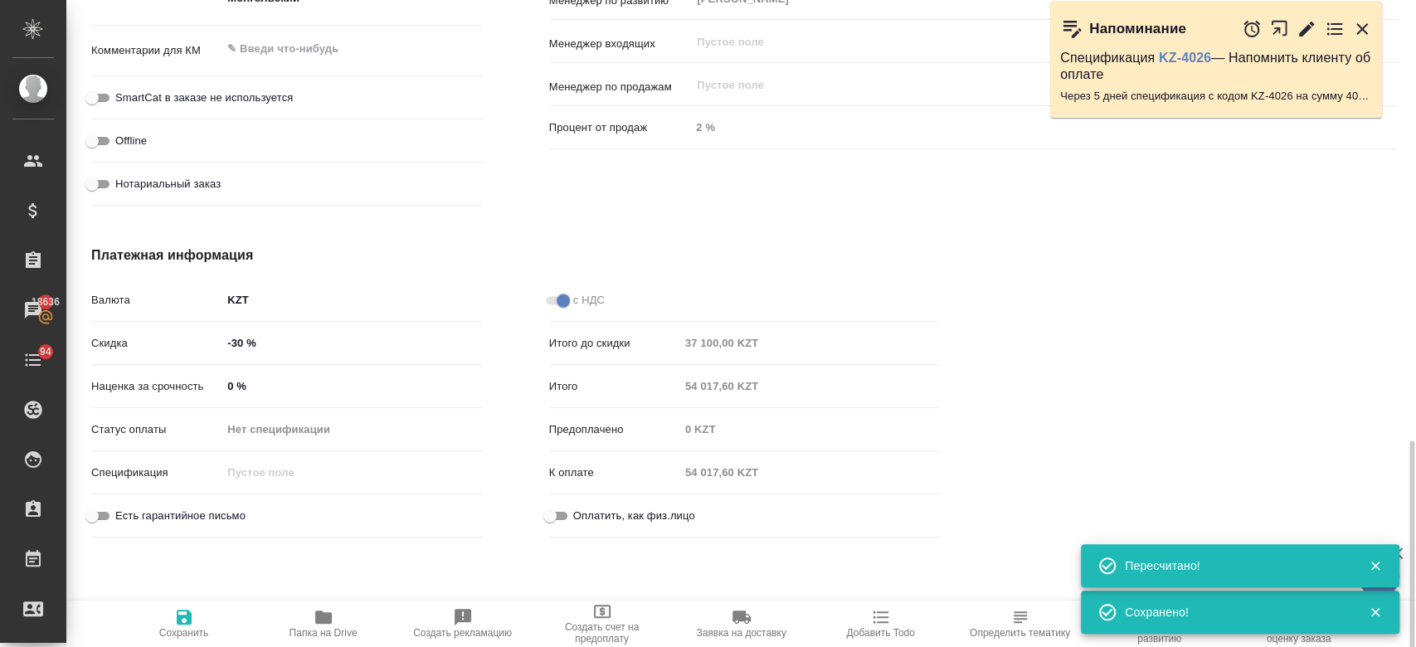
scroll to position [0, 0]
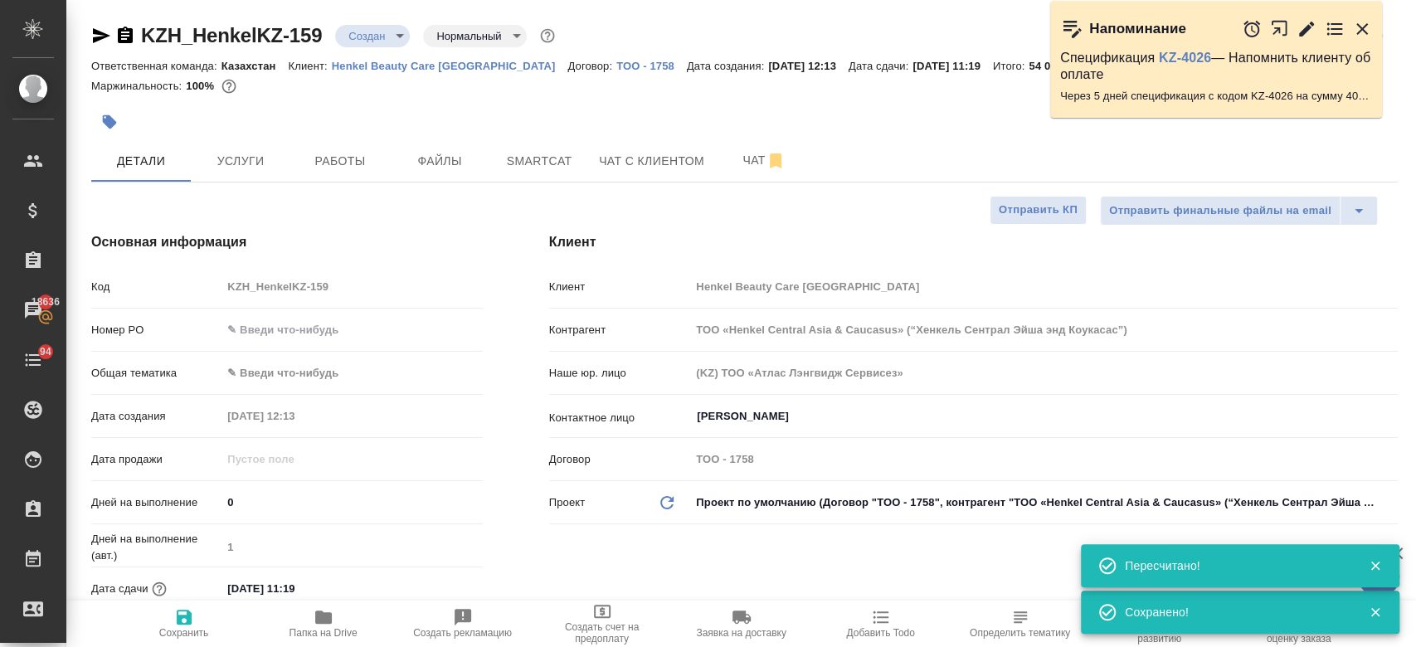
click at [386, 114] on div at bounding box center [526, 122] width 871 height 36
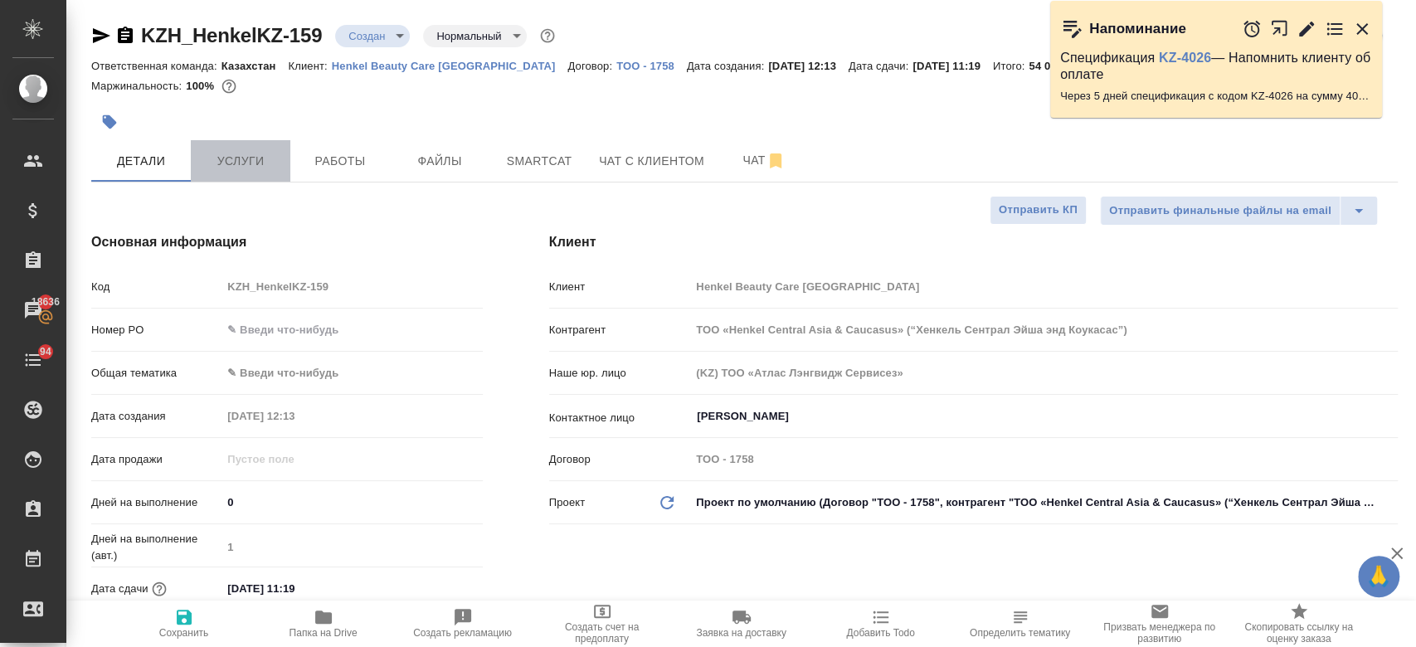
click at [236, 159] on span "Услуги" at bounding box center [241, 161] width 80 height 21
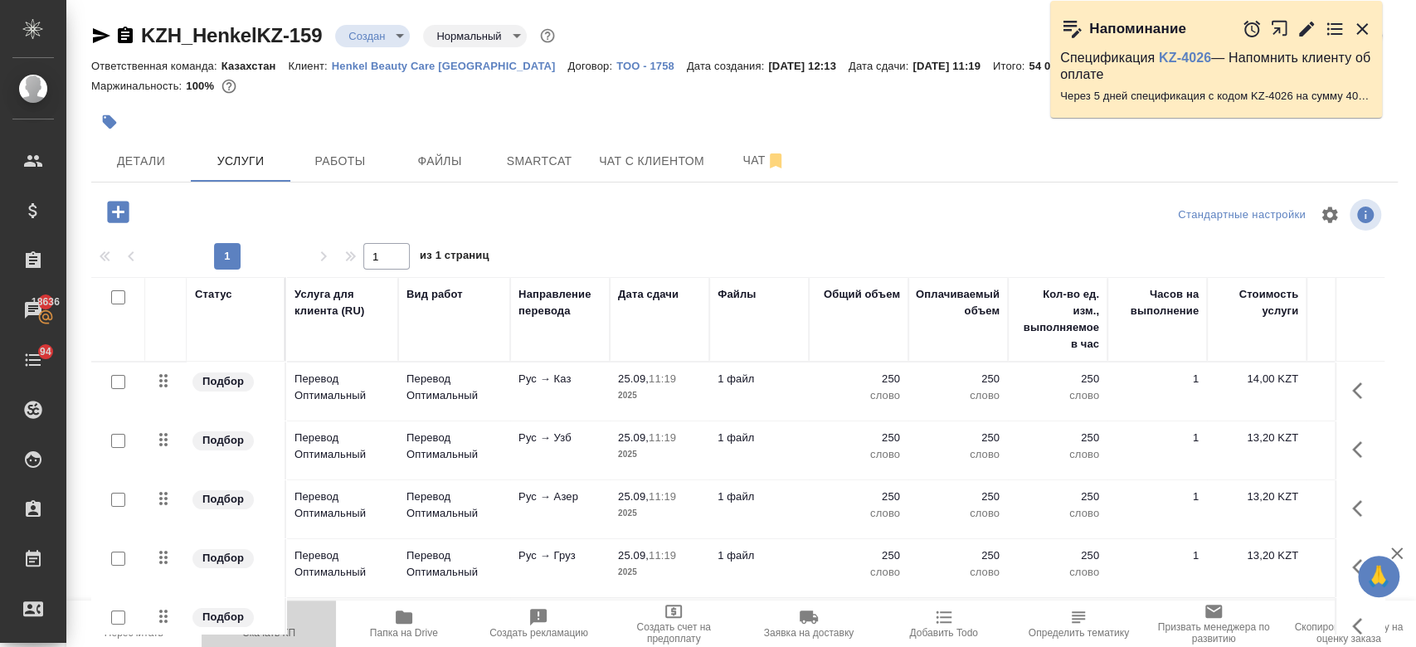
click at [265, 624] on icon "button" at bounding box center [269, 617] width 12 height 14
click at [1355, 22] on icon "button" at bounding box center [1362, 29] width 20 height 20
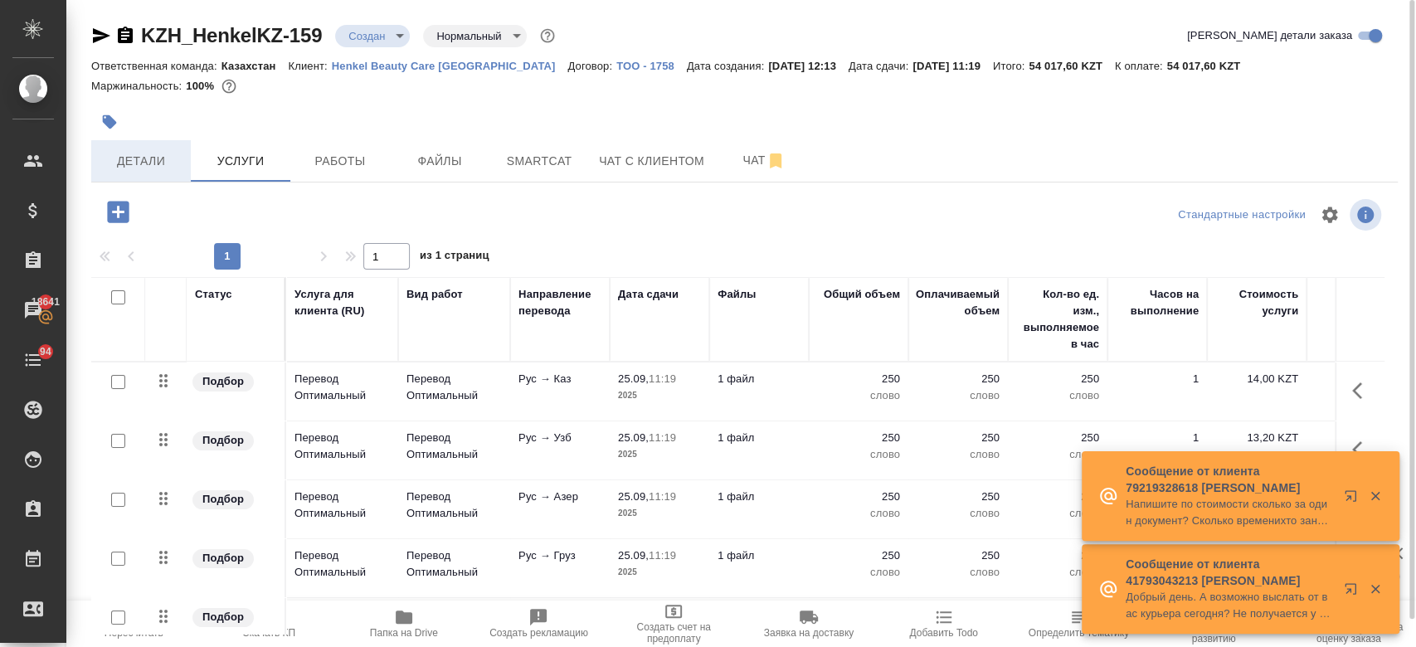
click at [136, 163] on span "Детали" at bounding box center [141, 161] width 80 height 21
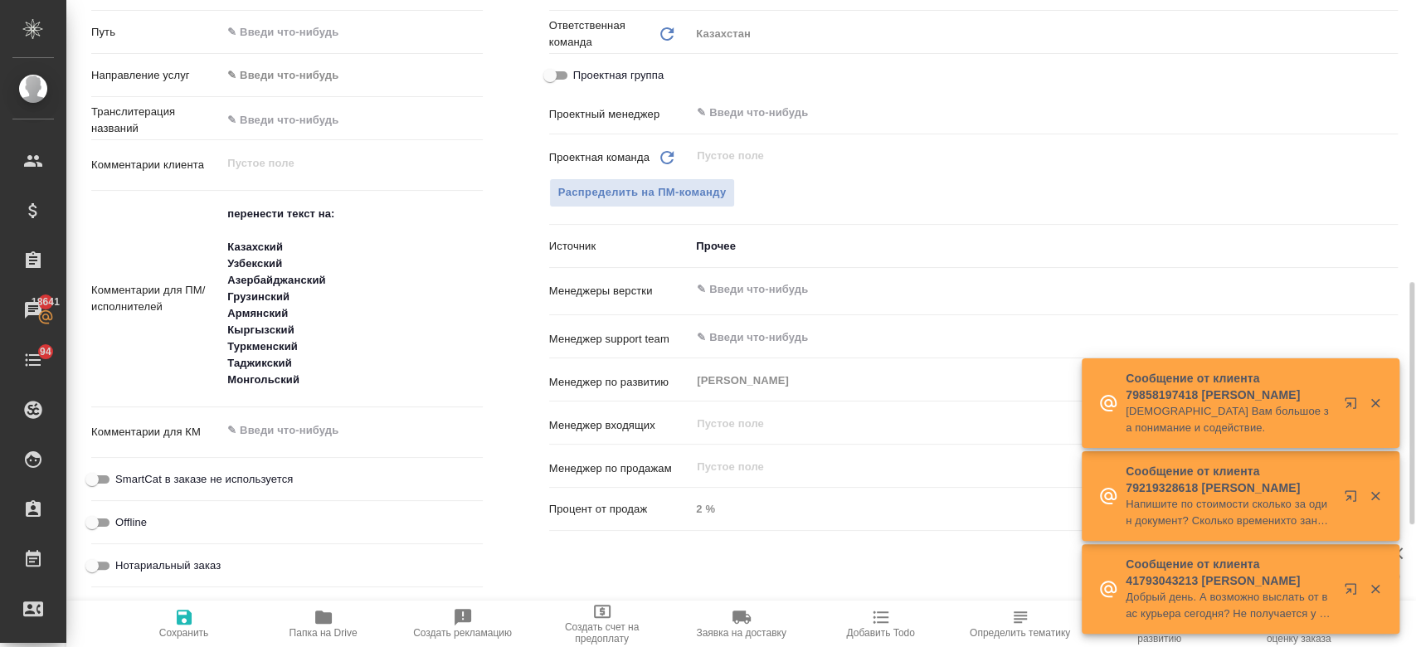
scroll to position [760, 0]
click at [612, 178] on button "Распределить на ПМ-команду" at bounding box center [642, 191] width 187 height 29
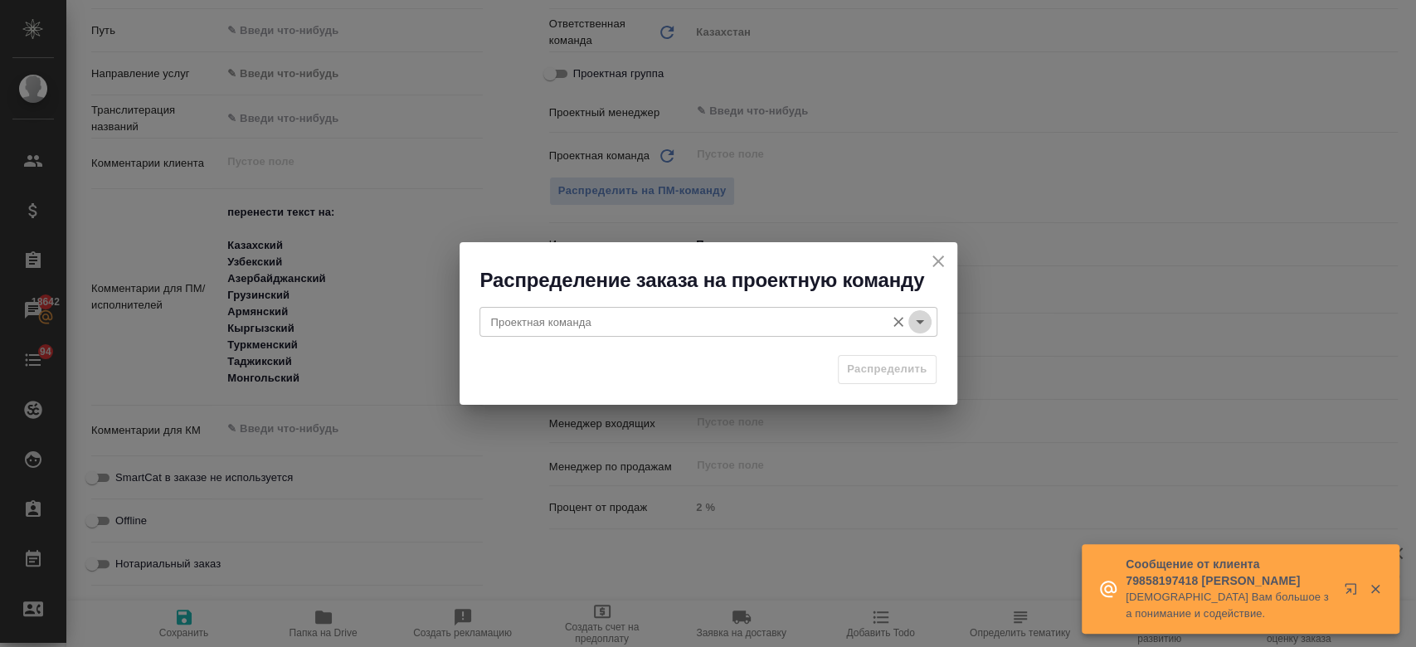
click at [922, 324] on icon "Open" at bounding box center [920, 322] width 20 height 20
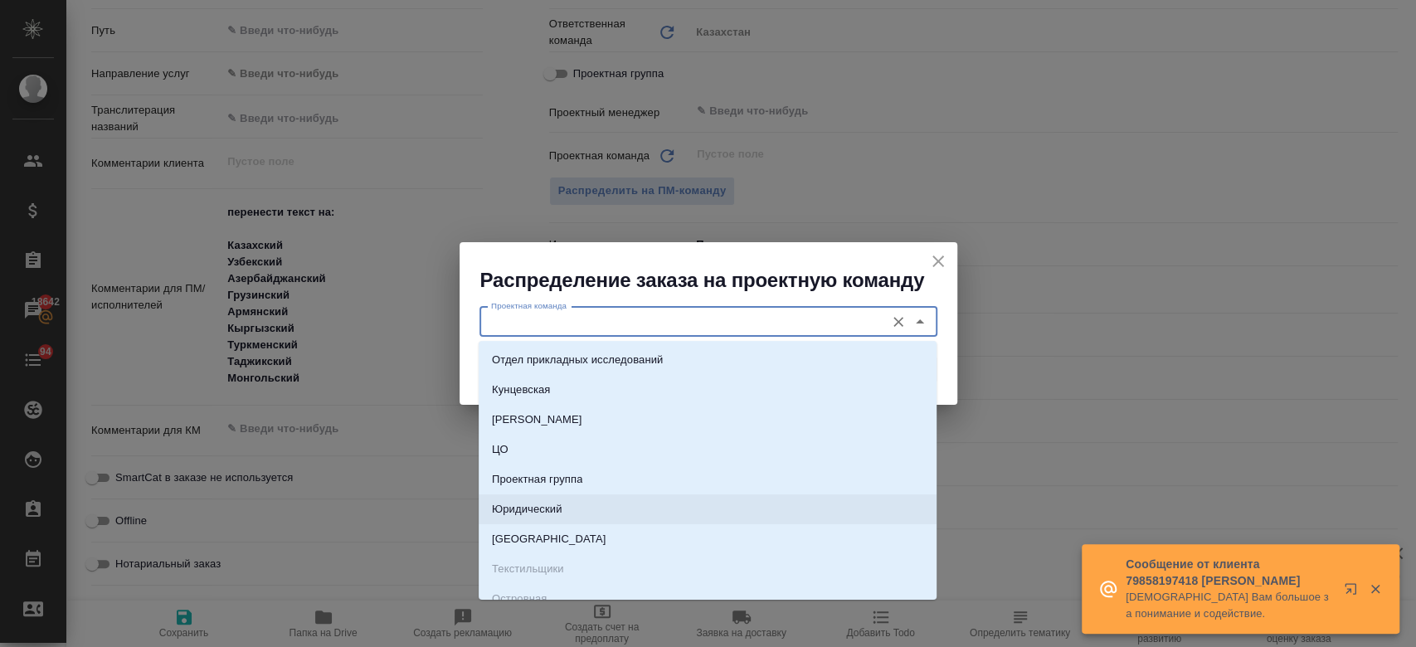
click at [693, 512] on li "Юридический" at bounding box center [707, 509] width 458 height 30
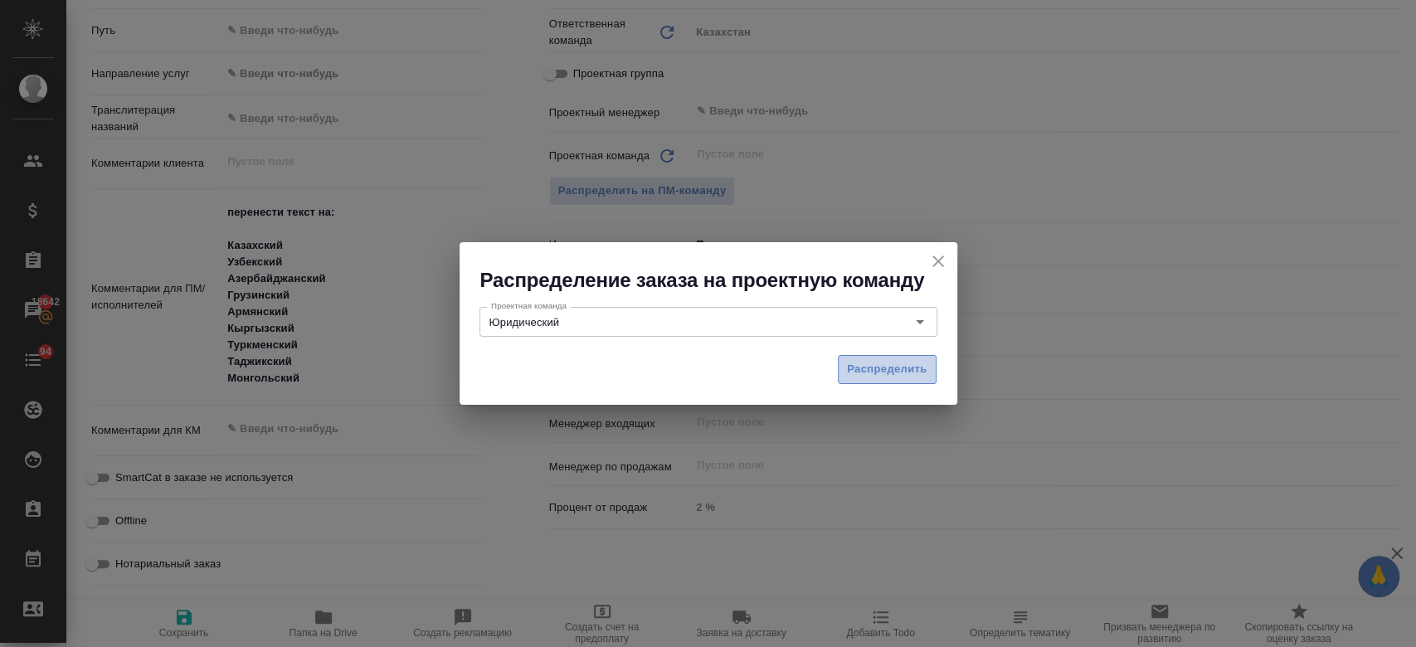
click at [868, 378] on span "Распределить" at bounding box center [887, 369] width 80 height 19
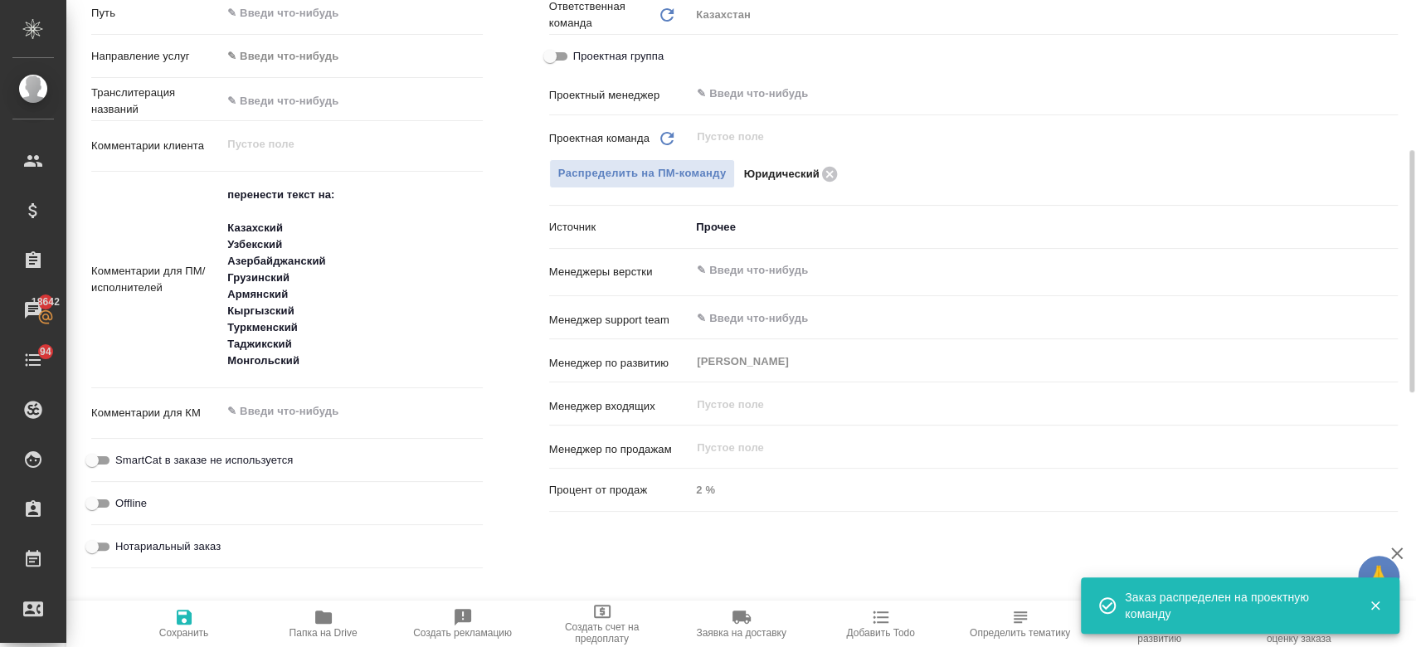
scroll to position [627, 0]
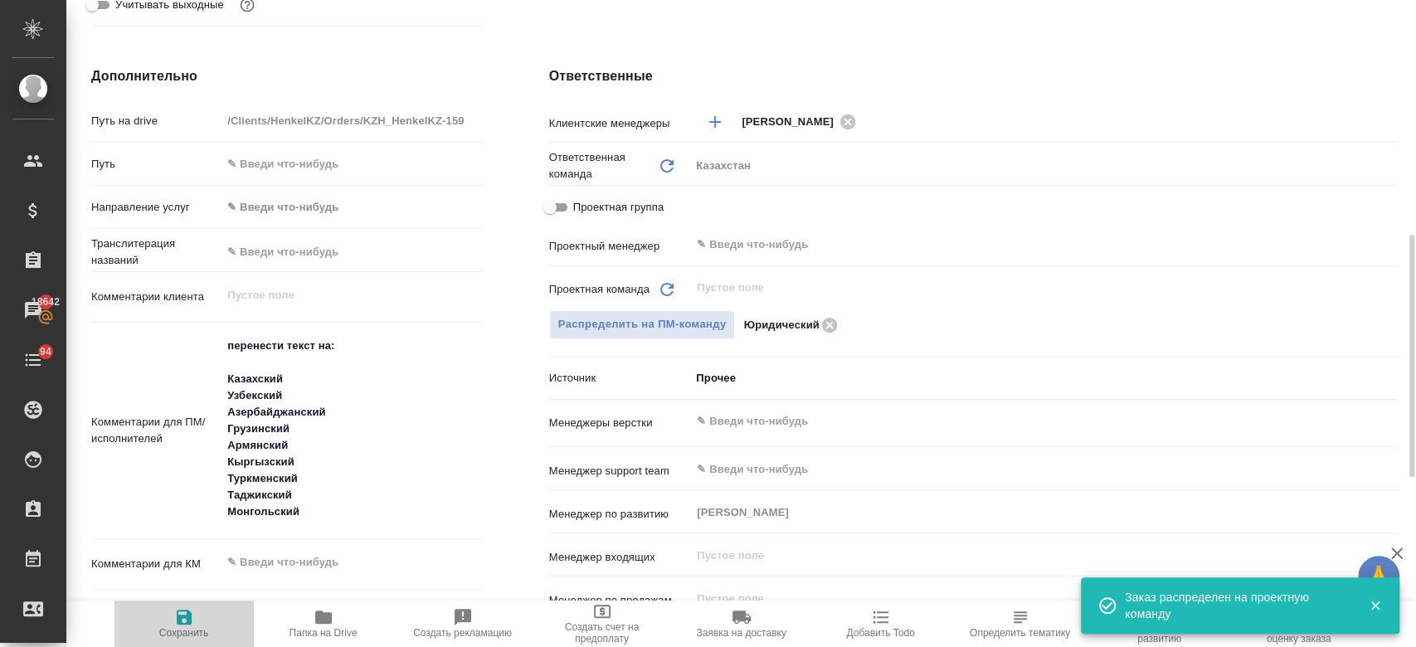
click at [182, 626] on icon "button" at bounding box center [184, 617] width 20 height 20
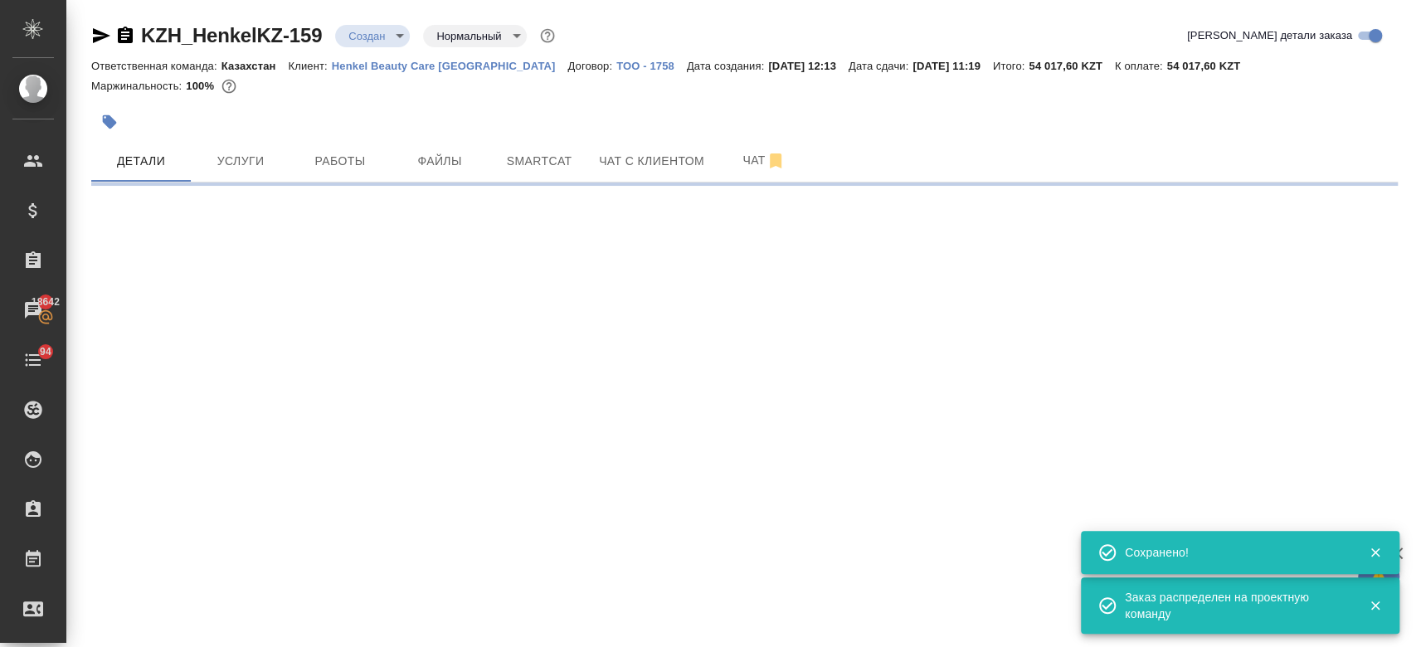
click at [381, 30] on body "🙏 .cls-1 fill:#fff; AWATERA Kosherbayeva Nazerke Клиенты Спецификации Заказы 18…" at bounding box center [708, 323] width 1416 height 647
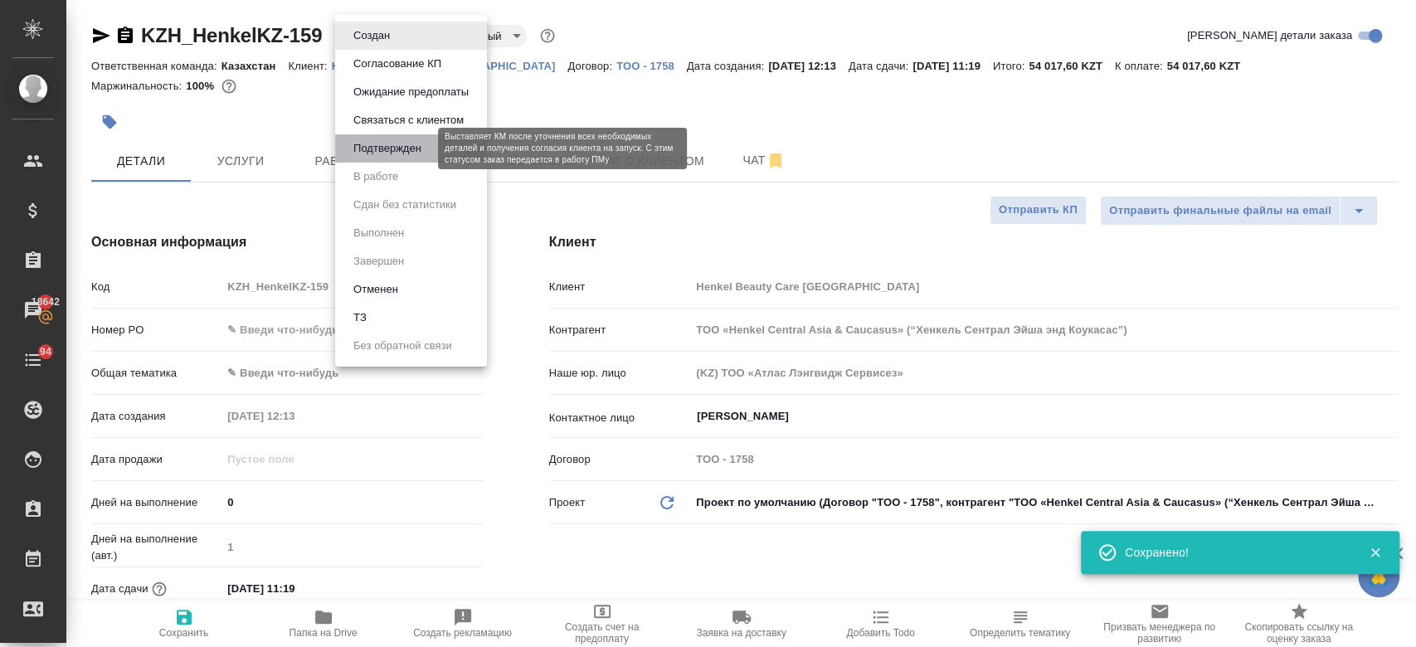
click at [398, 145] on button "Подтвержден" at bounding box center [387, 148] width 78 height 18
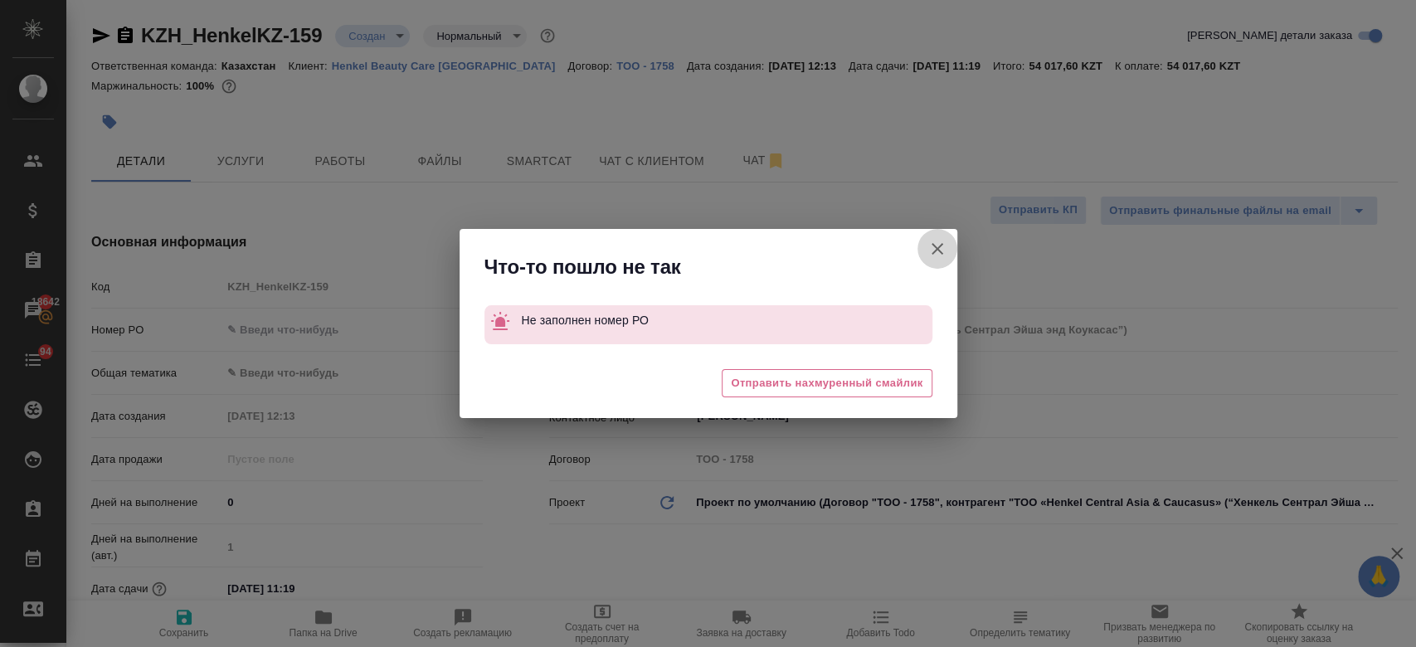
click at [934, 249] on icon "button" at bounding box center [937, 249] width 20 height 20
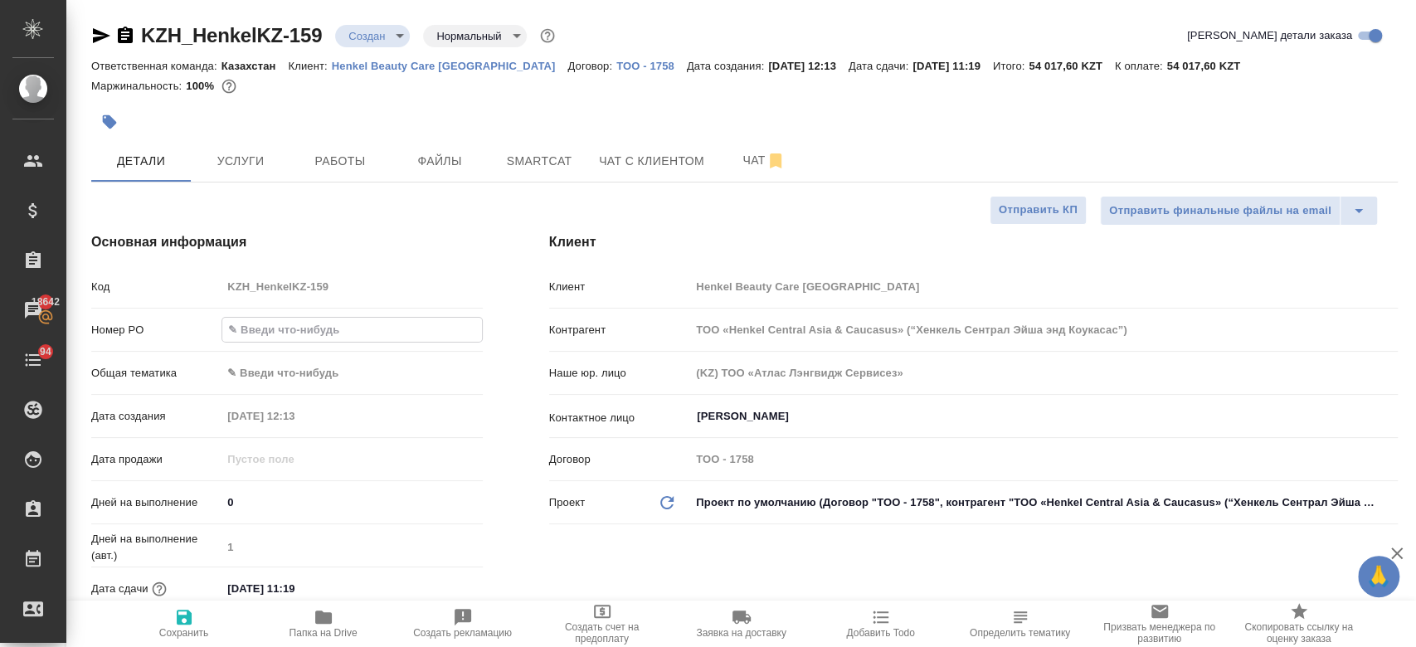
click at [317, 330] on input "text" at bounding box center [351, 330] width 259 height 24
click at [195, 626] on span "Сохранить" at bounding box center [183, 623] width 119 height 32
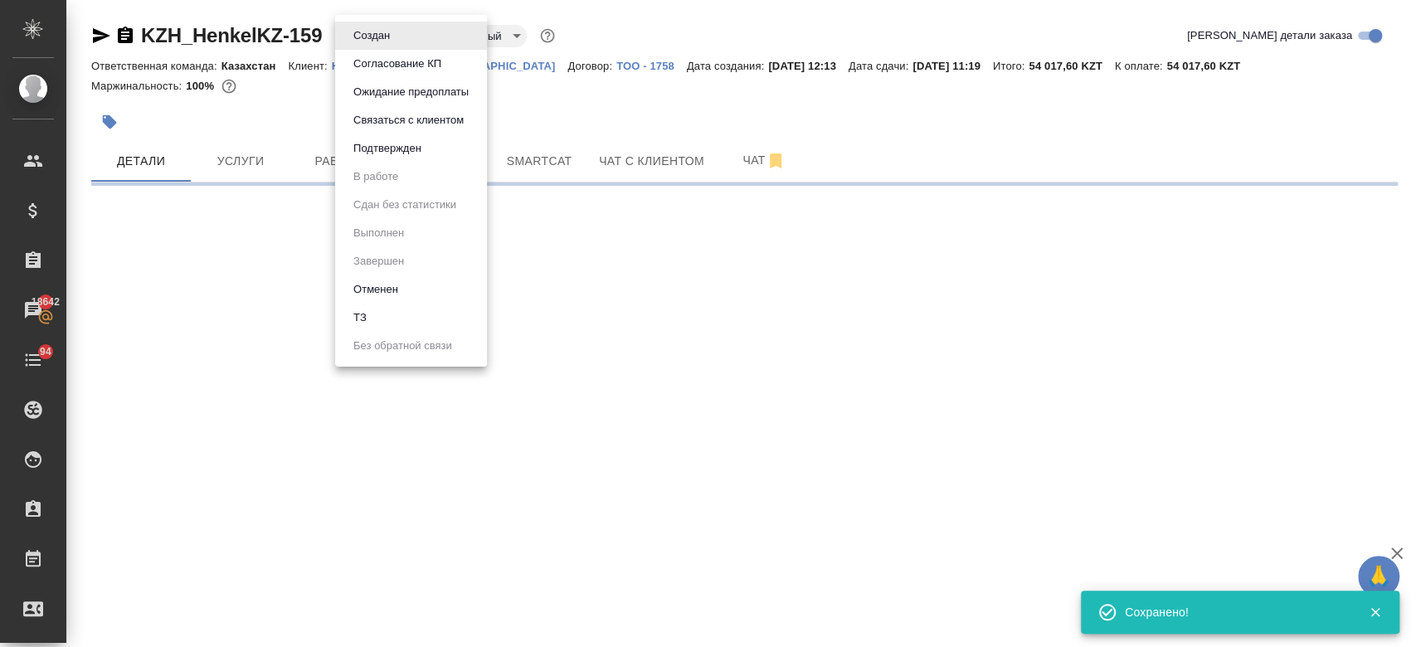
click at [355, 26] on body "🙏 .cls-1 fill:#fff; AWATERA Kosherbayeva Nazerke Клиенты Спецификации Заказы 18…" at bounding box center [708, 323] width 1416 height 647
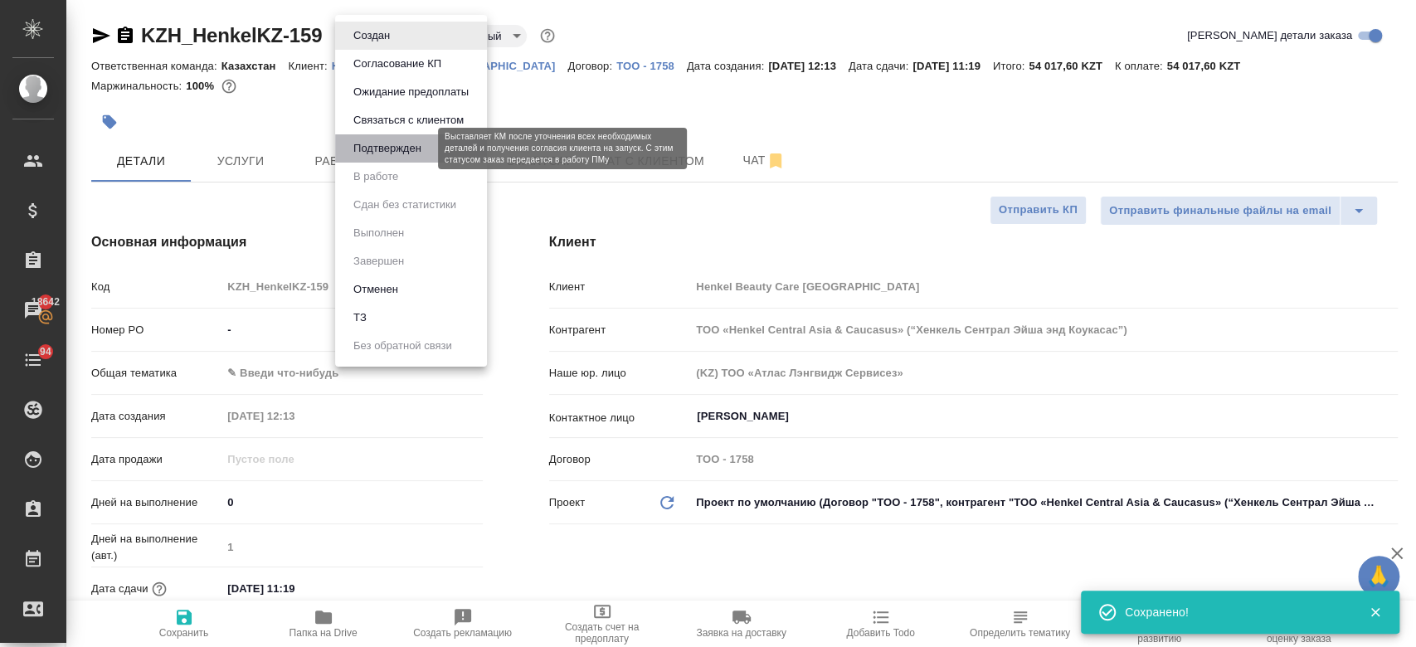
click at [408, 141] on button "Подтвержден" at bounding box center [387, 148] width 78 height 18
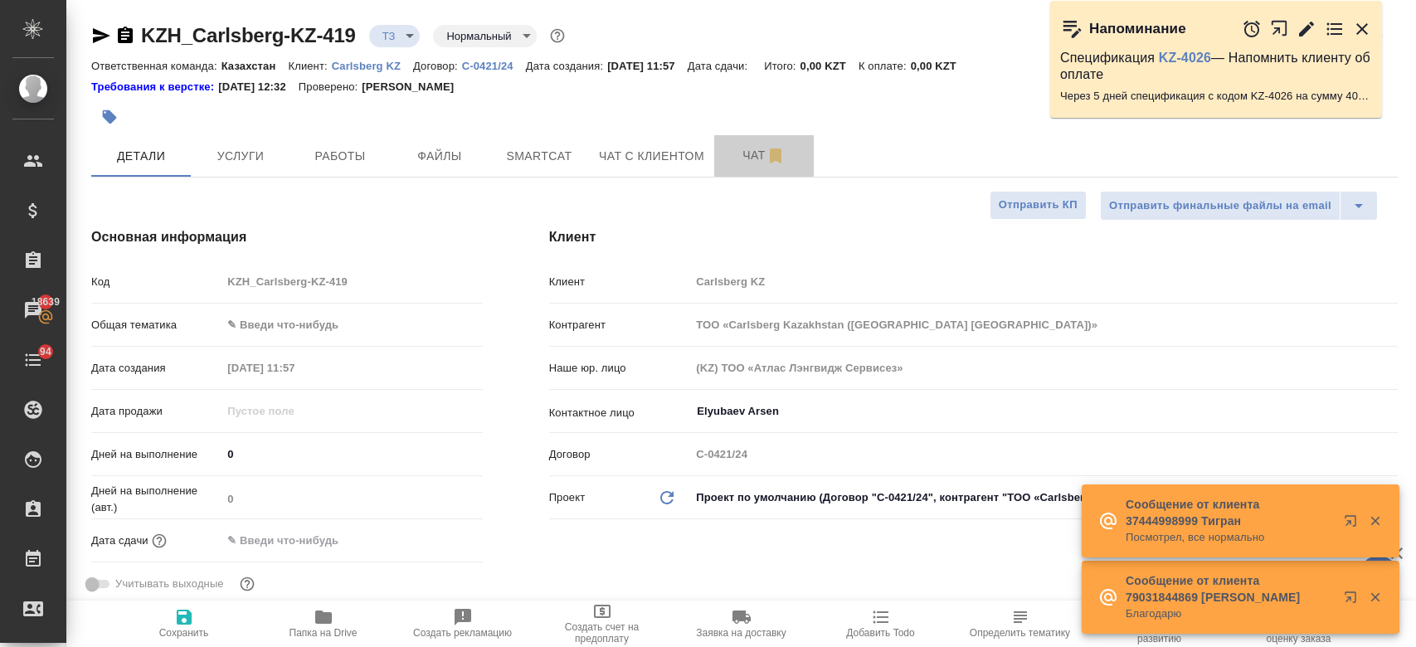
select select "RU"
click at [762, 148] on span "Чат" at bounding box center [764, 155] width 80 height 21
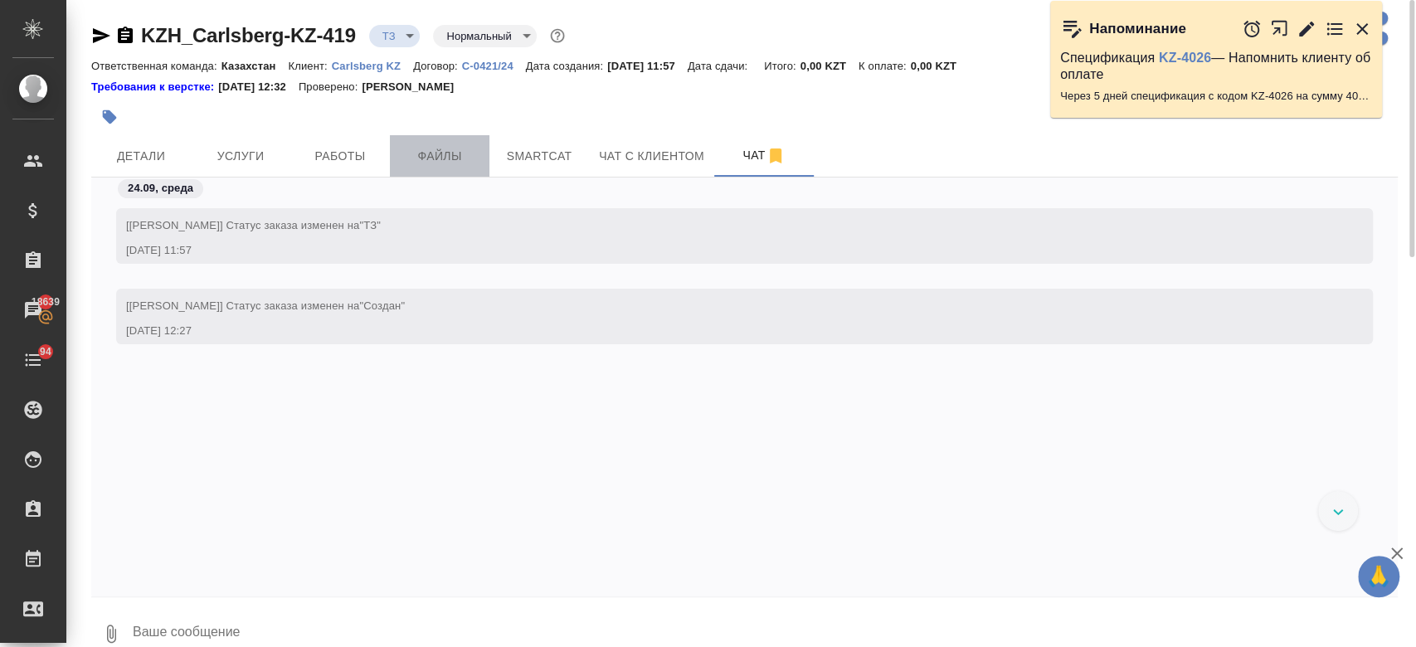
click at [464, 153] on span "Файлы" at bounding box center [440, 156] width 80 height 21
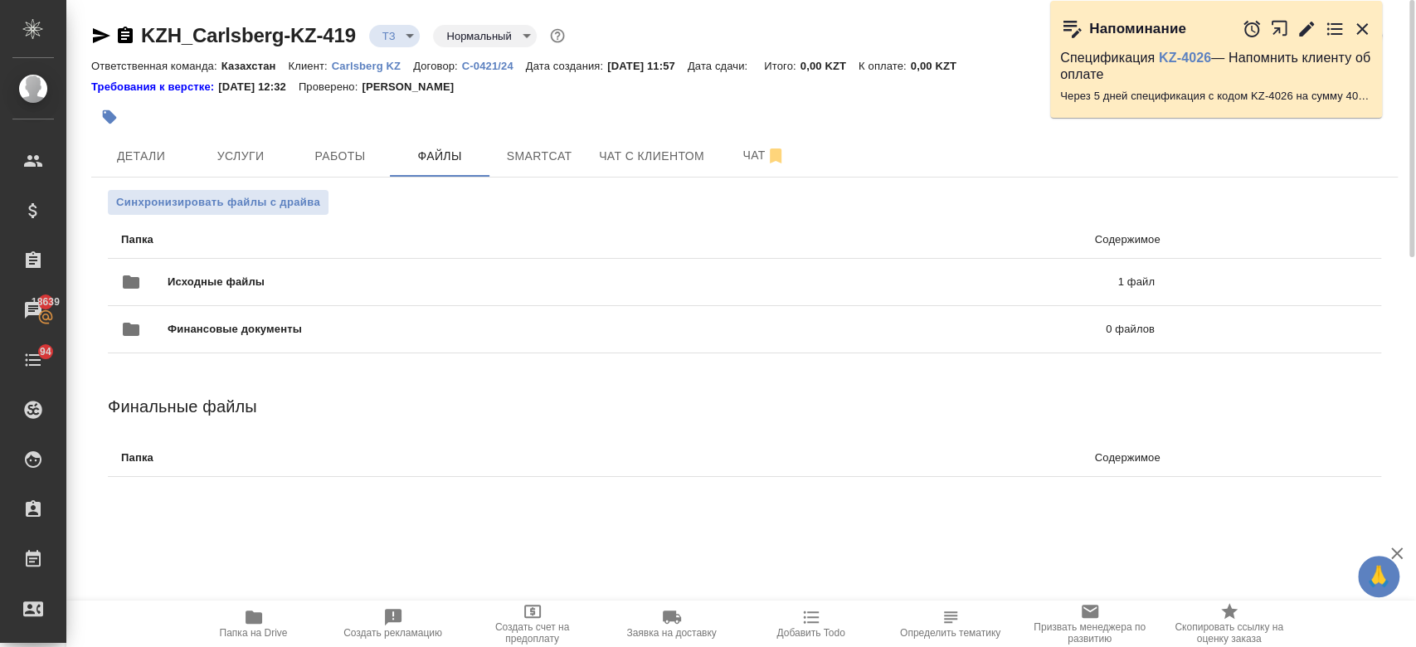
click at [584, 90] on div "Требования к верстке: [DATE] 12:32 Проверено: [PERSON_NAME]" at bounding box center [744, 87] width 1306 height 17
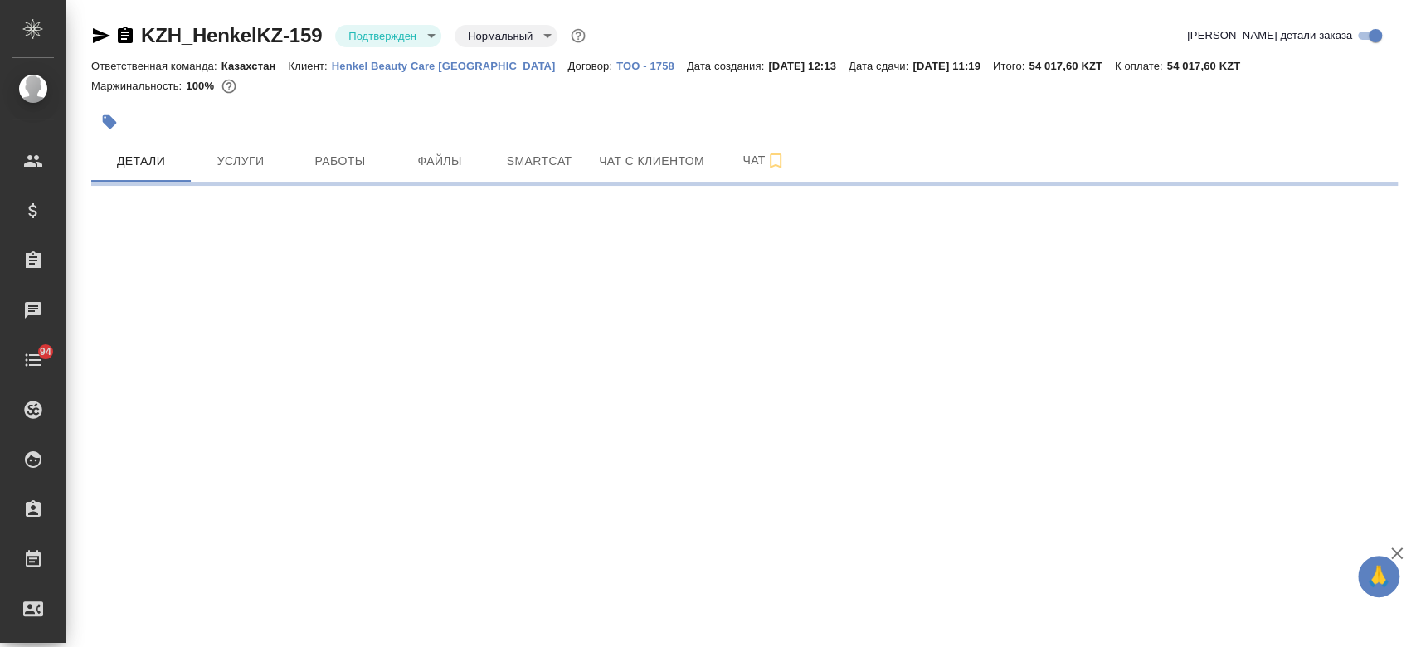
select select "RU"
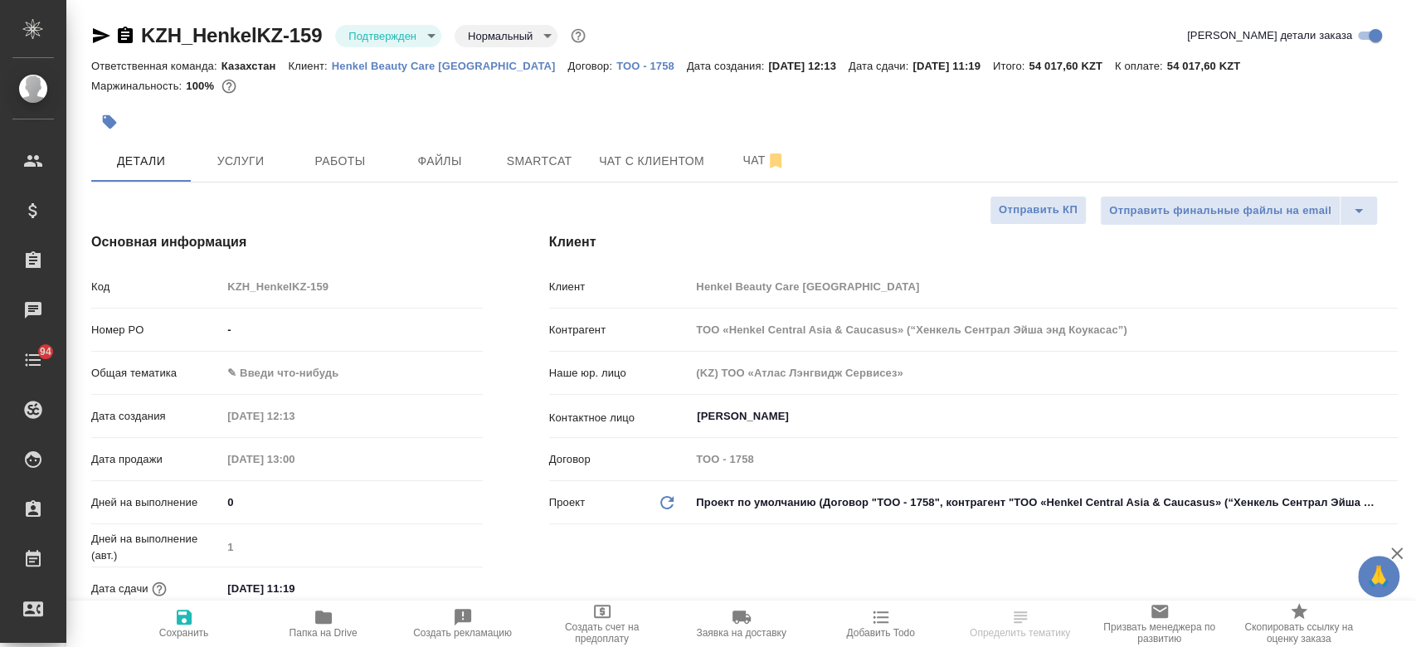
type textarea "x"
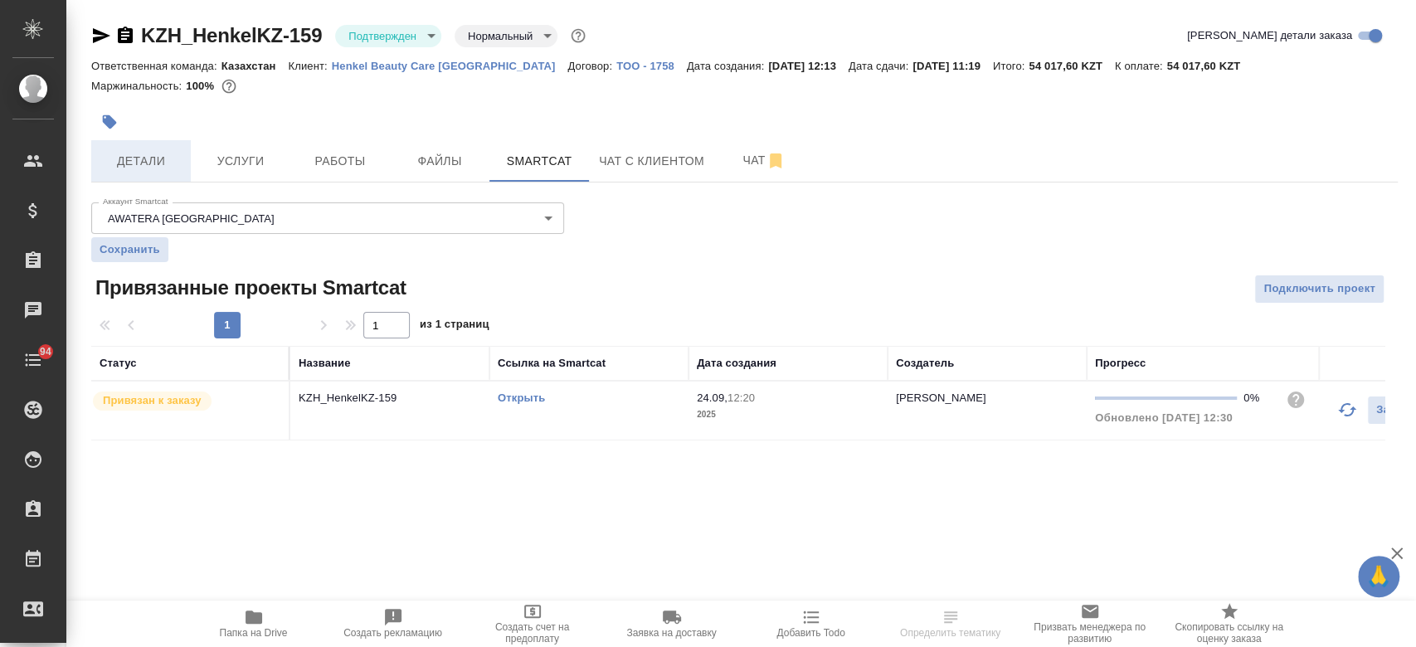
click at [130, 152] on span "Детали" at bounding box center [141, 161] width 80 height 21
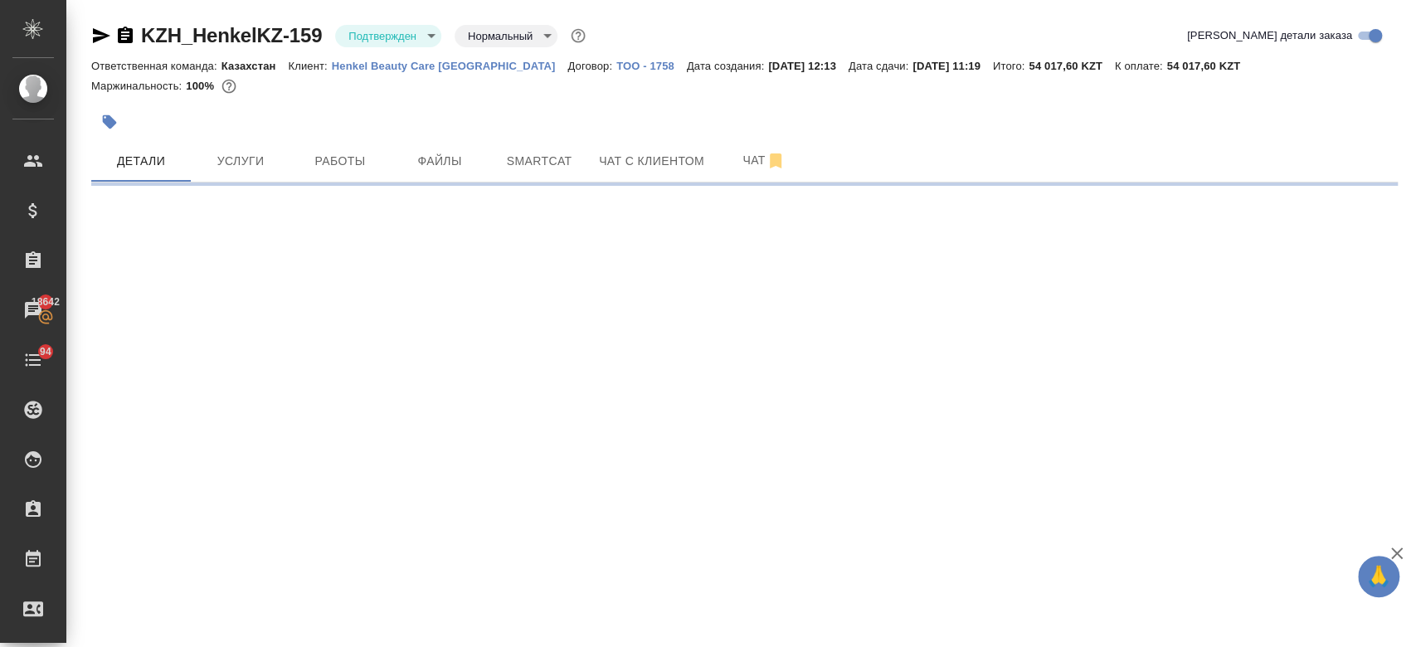
select select "RU"
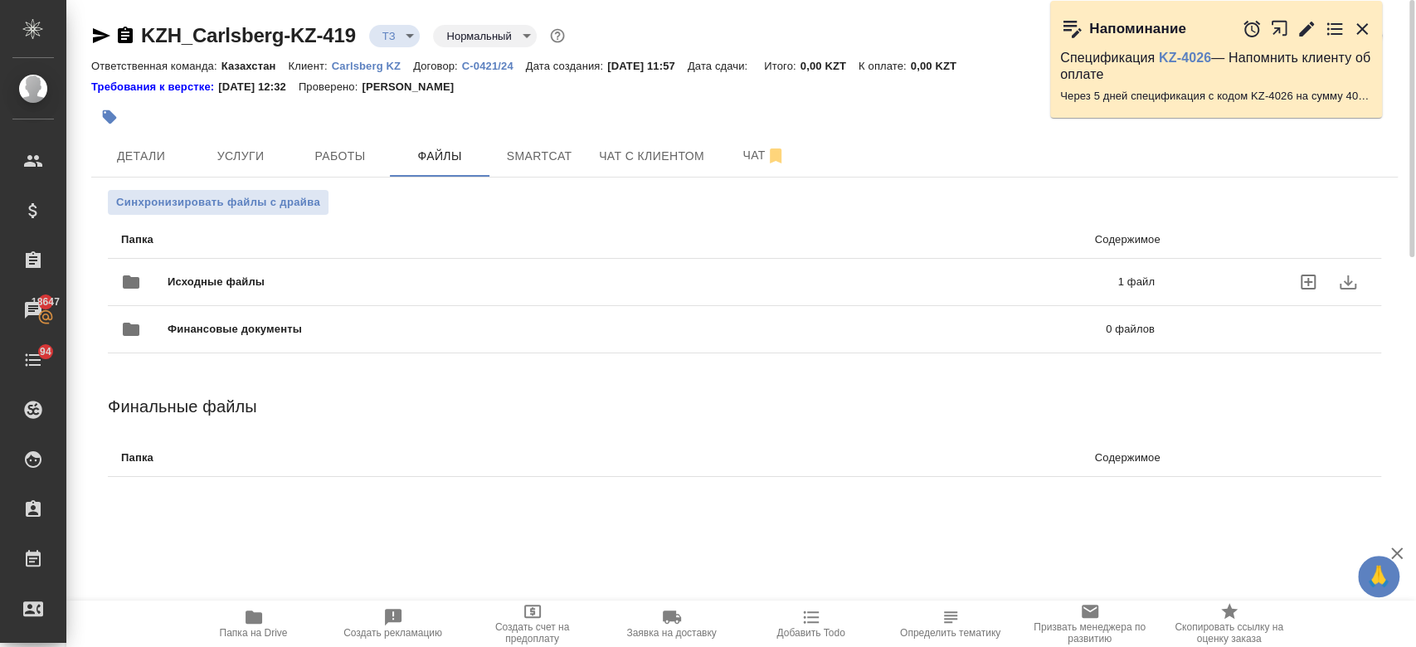
click at [392, 274] on span "Исходные файлы" at bounding box center [429, 282] width 523 height 17
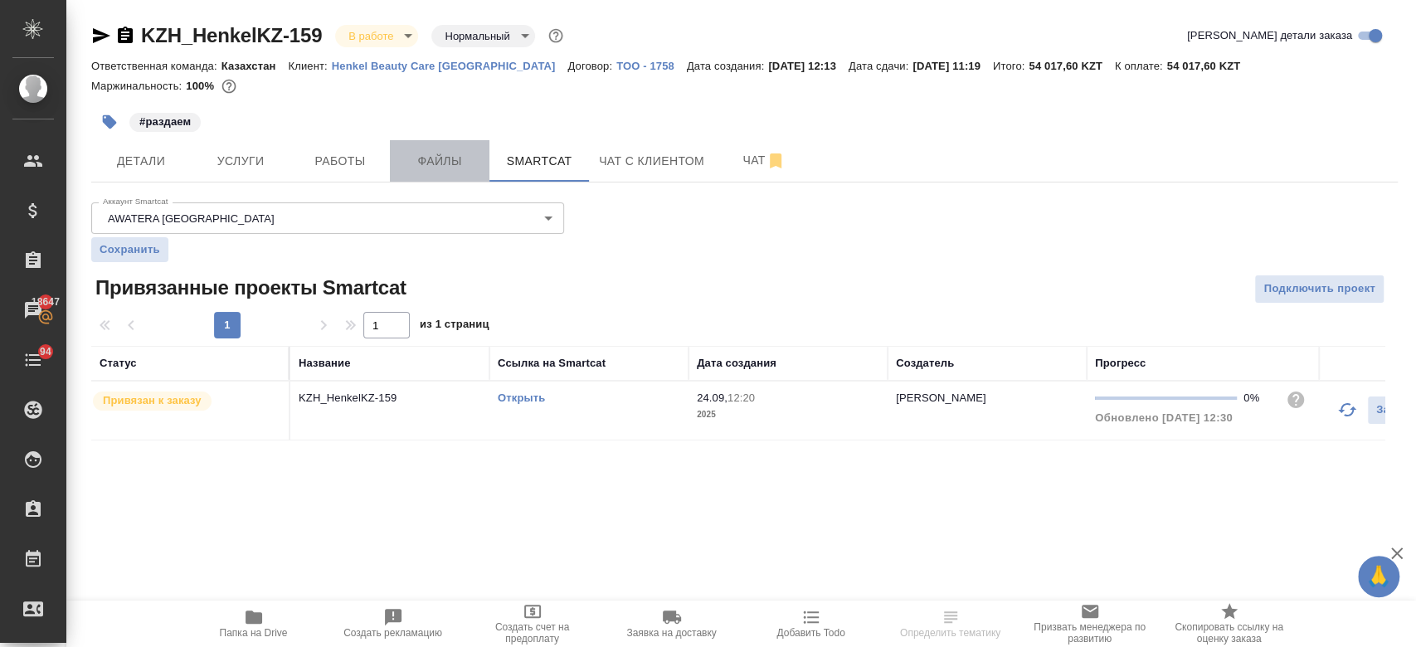
click at [425, 162] on span "Файлы" at bounding box center [440, 161] width 80 height 21
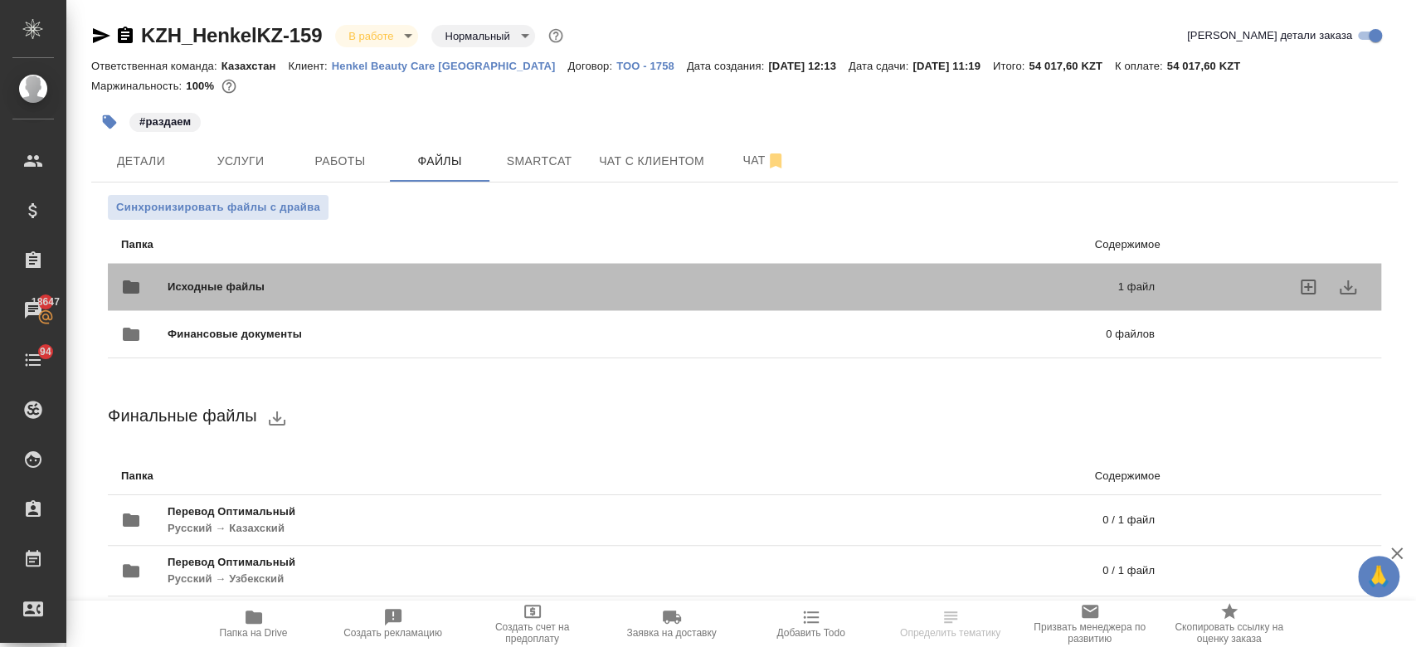
click at [340, 280] on span "Исходные файлы" at bounding box center [429, 287] width 523 height 17
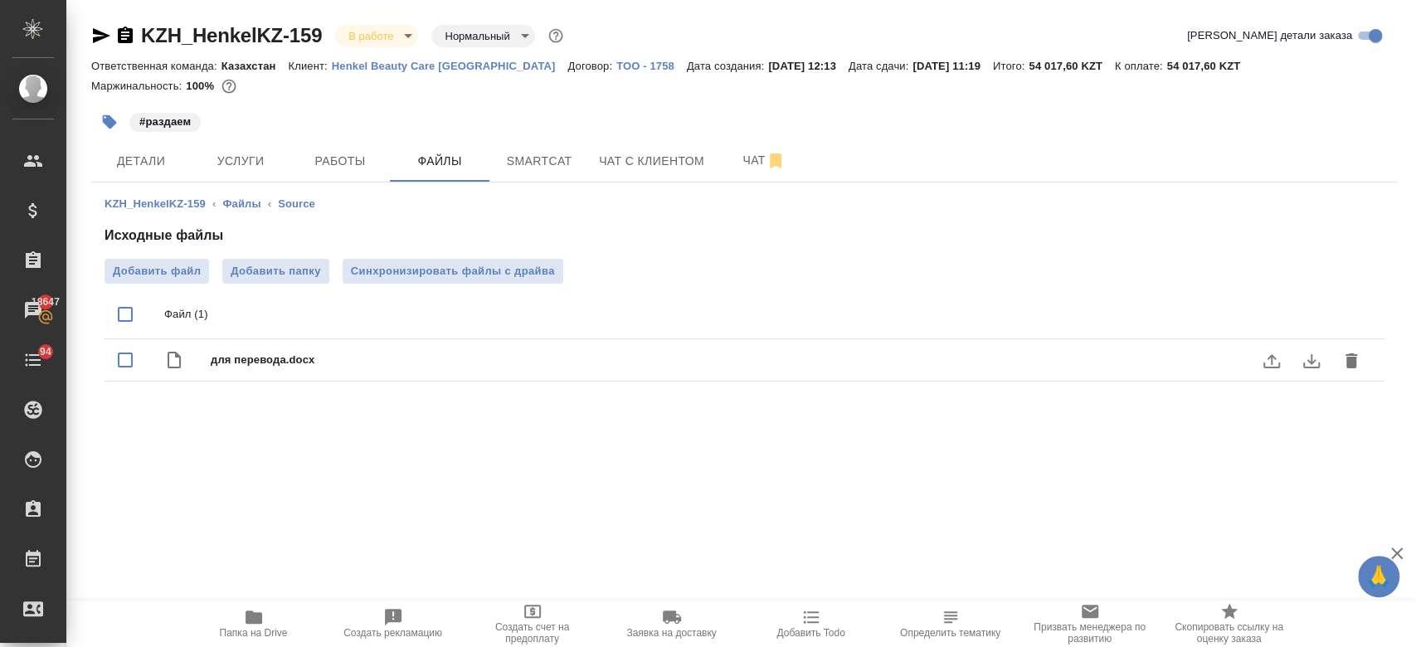
click at [126, 360] on input "checkbox" at bounding box center [125, 359] width 35 height 35
checkbox input "true"
click at [1353, 315] on icon "delete" at bounding box center [1351, 315] width 12 height 15
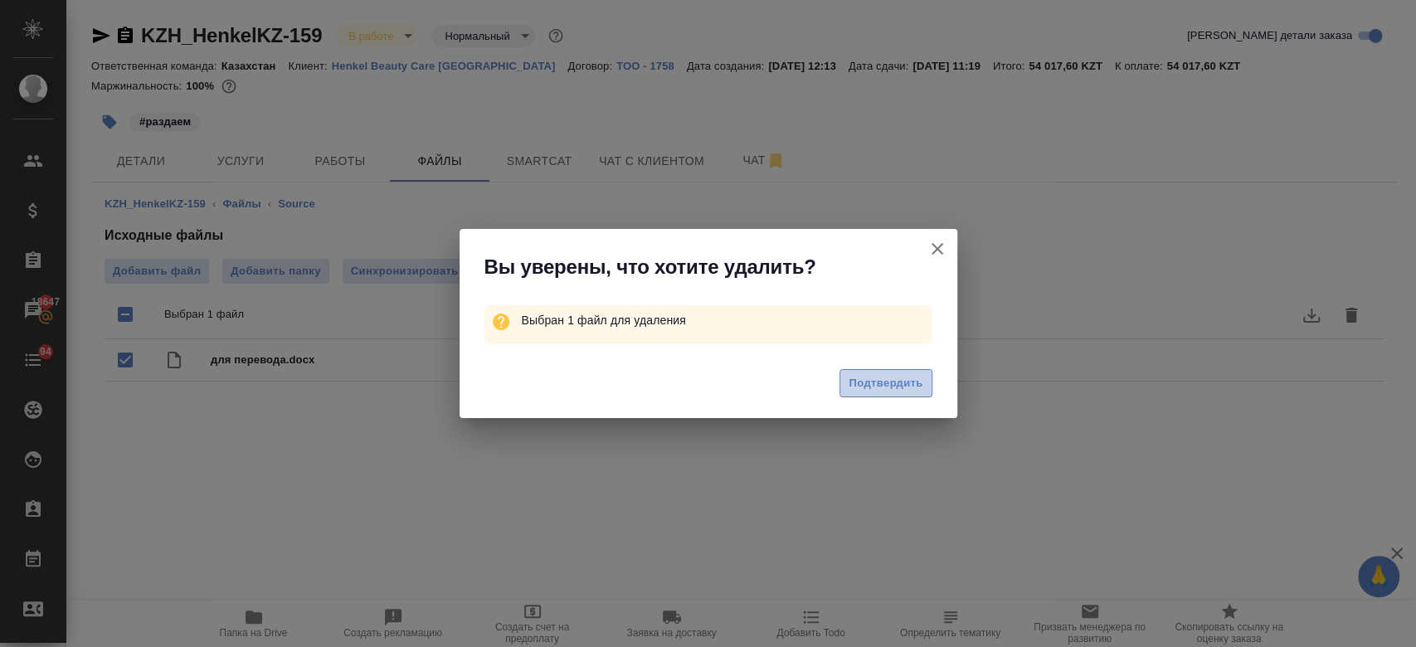
click at [896, 370] on button "Подтвердить" at bounding box center [885, 383] width 92 height 29
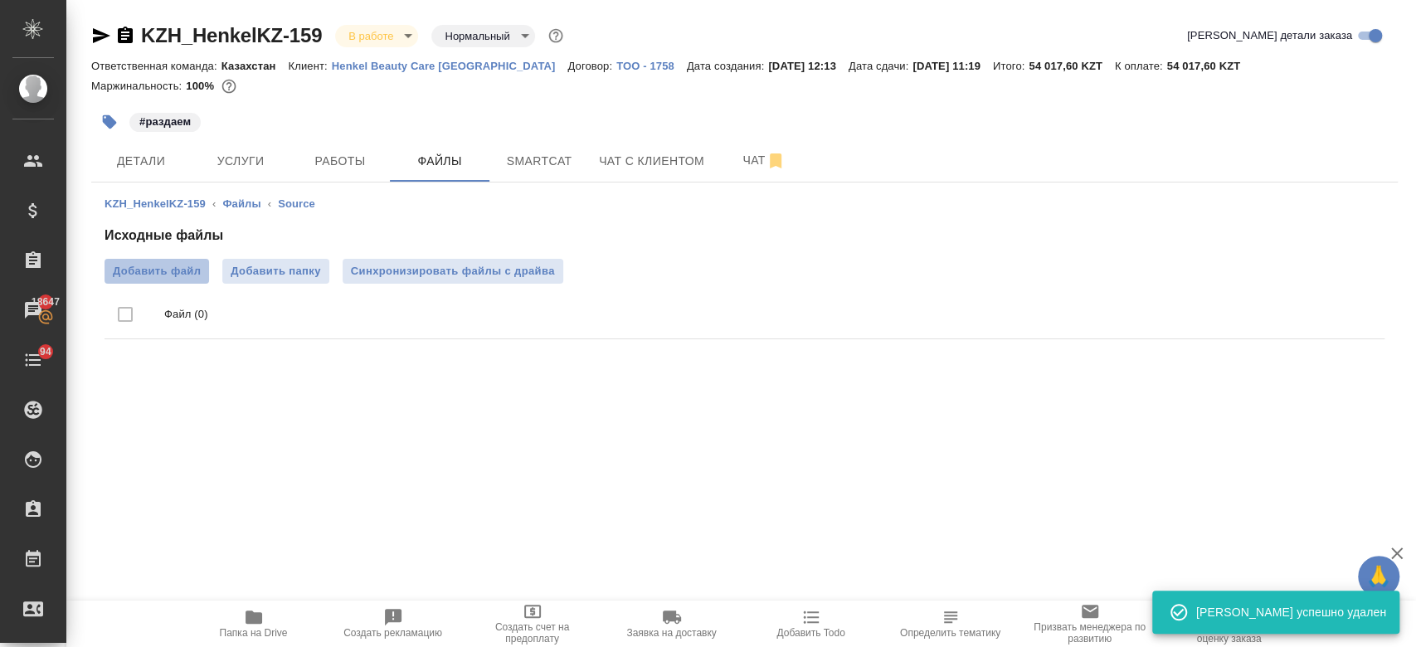
click at [172, 274] on span "Добавить файл" at bounding box center [157, 271] width 88 height 17
click at [0, 0] on input "Добавить файл" at bounding box center [0, 0] width 0 height 0
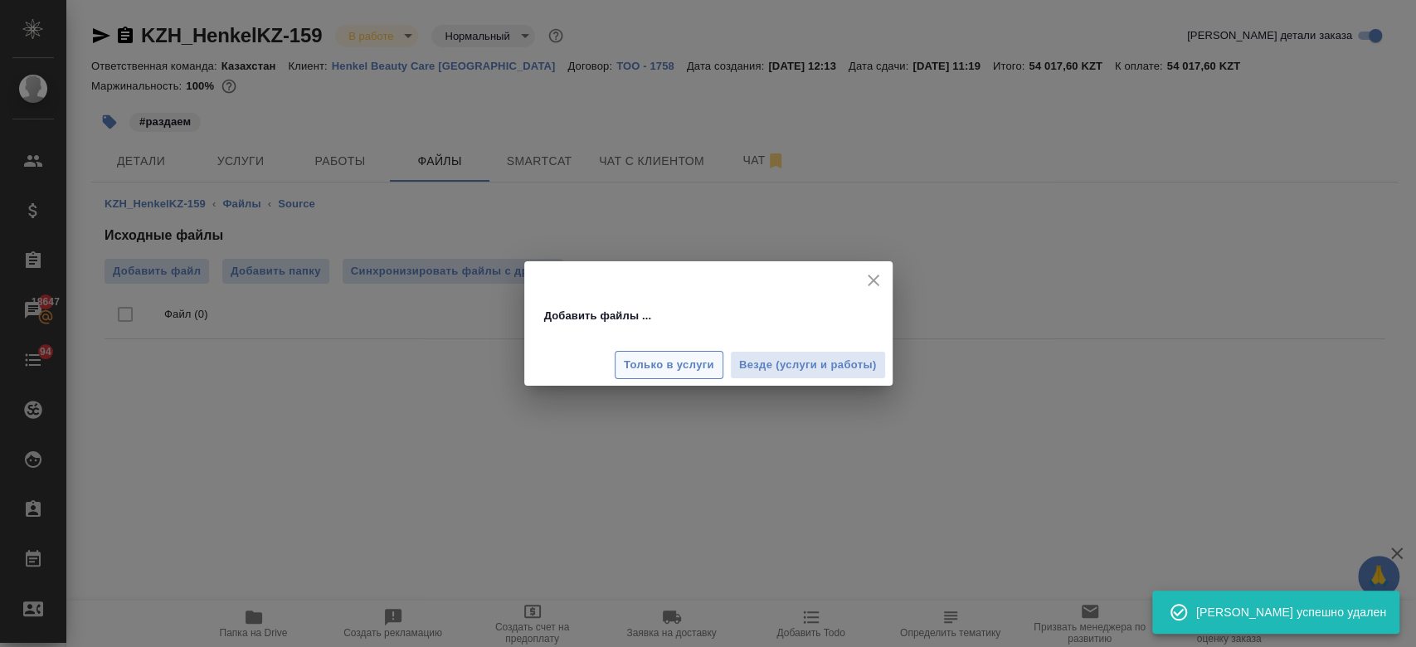
click at [652, 360] on span "Только в услуги" at bounding box center [669, 365] width 90 height 19
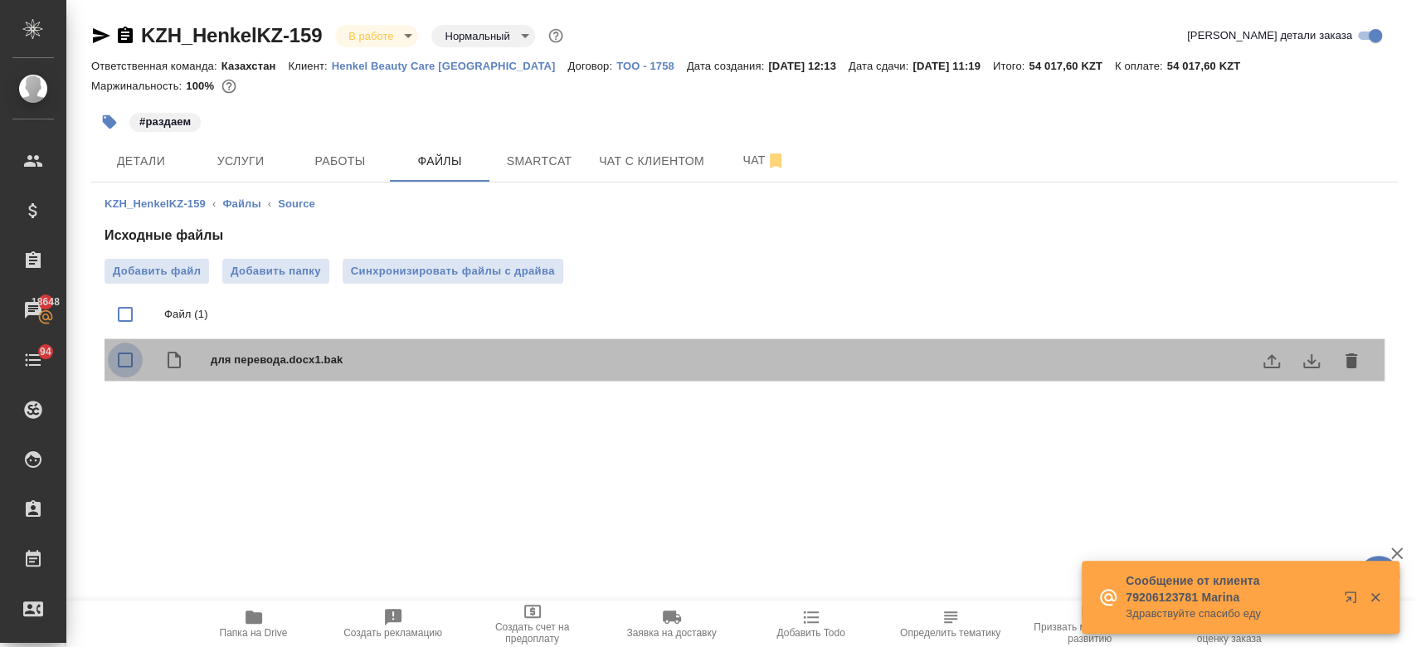
click at [127, 352] on input "checkbox" at bounding box center [125, 359] width 35 height 35
checkbox input "true"
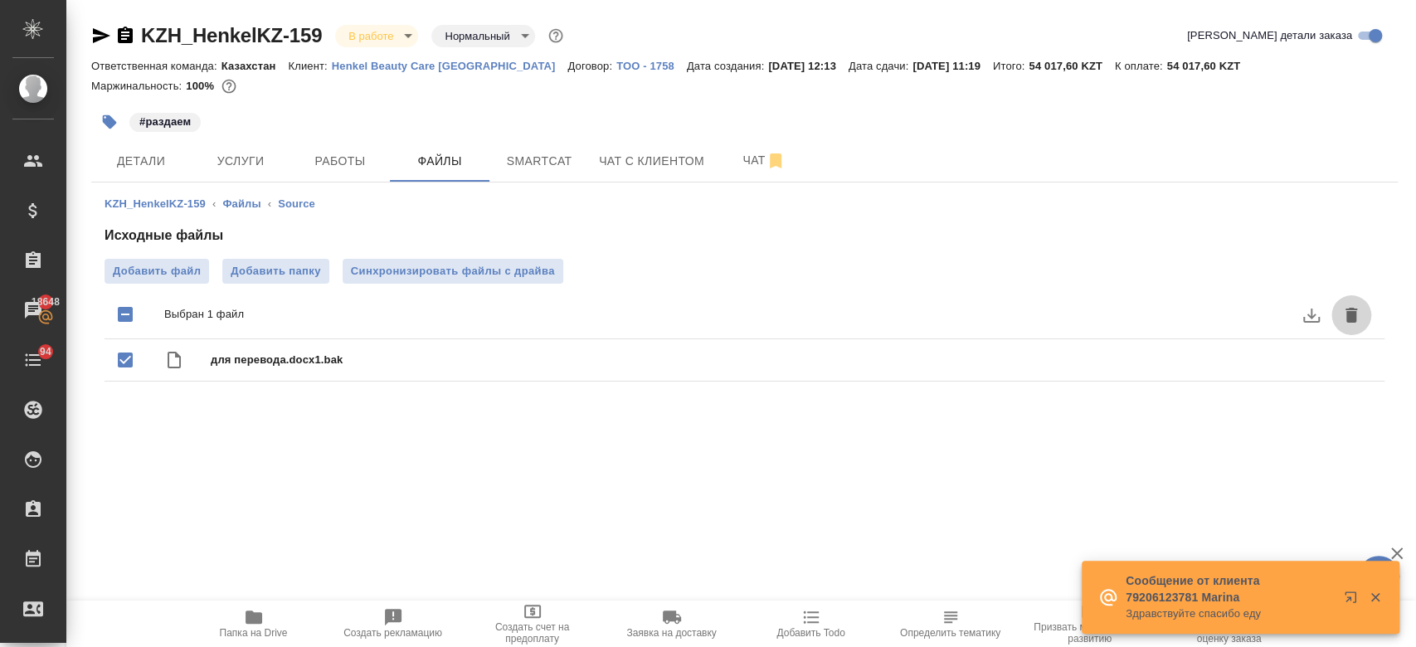
click at [1353, 320] on icon "delete" at bounding box center [1351, 315] width 12 height 15
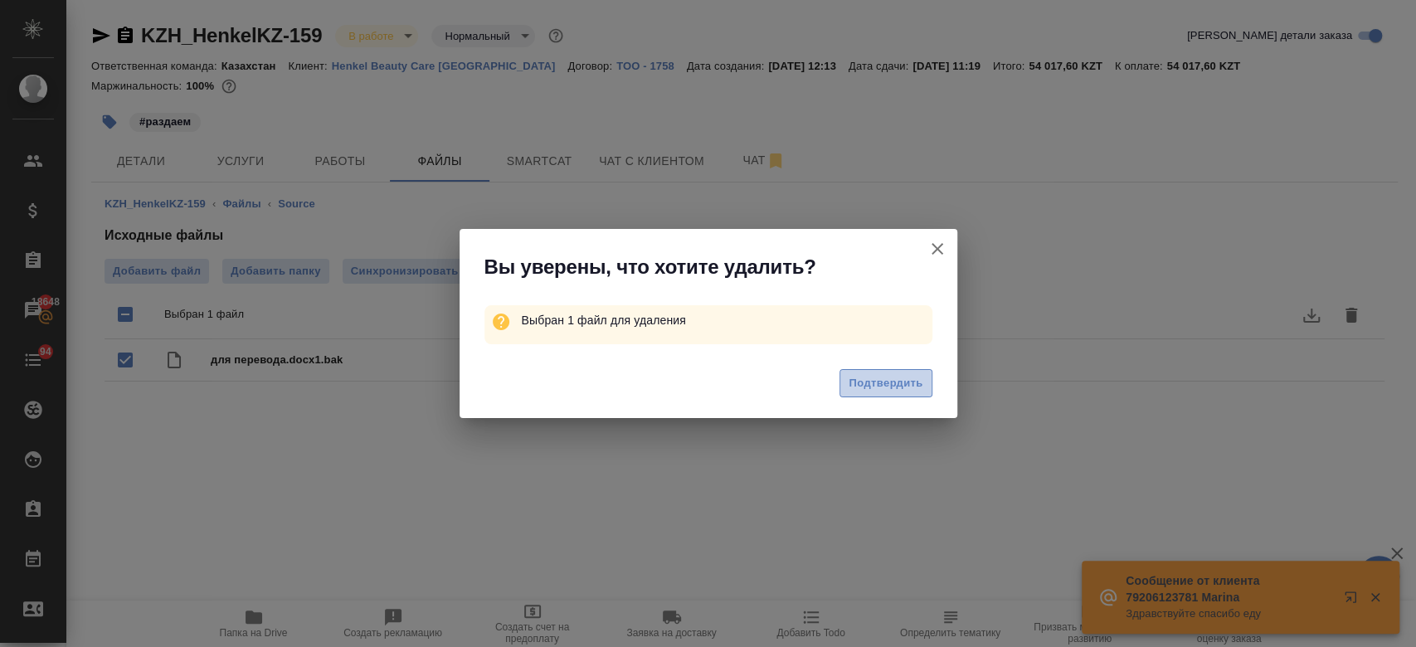
click at [856, 388] on span "Подтвердить" at bounding box center [885, 383] width 74 height 19
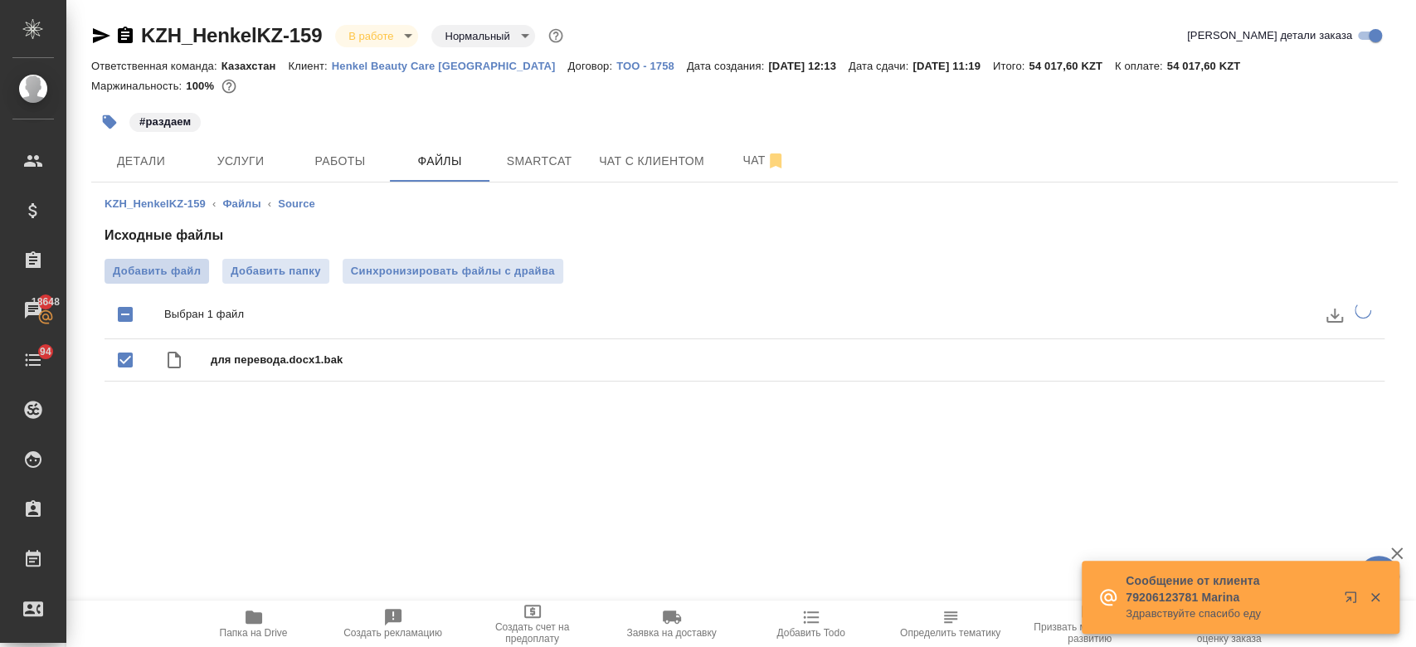
click at [148, 262] on label "Добавить файл" at bounding box center [156, 271] width 104 height 25
click at [0, 0] on input "Добавить файл" at bounding box center [0, 0] width 0 height 0
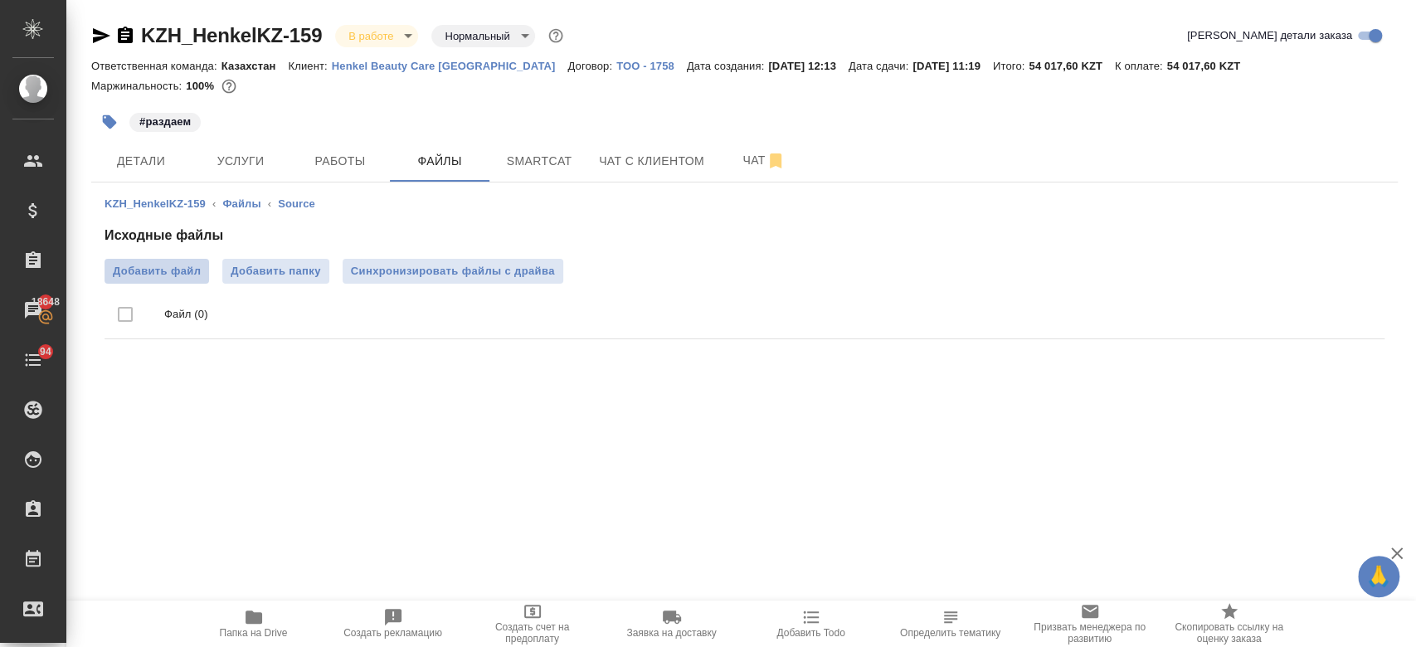
click at [149, 272] on span "Добавить файл" at bounding box center [157, 271] width 88 height 17
click at [0, 0] on input "Добавить файл" at bounding box center [0, 0] width 0 height 0
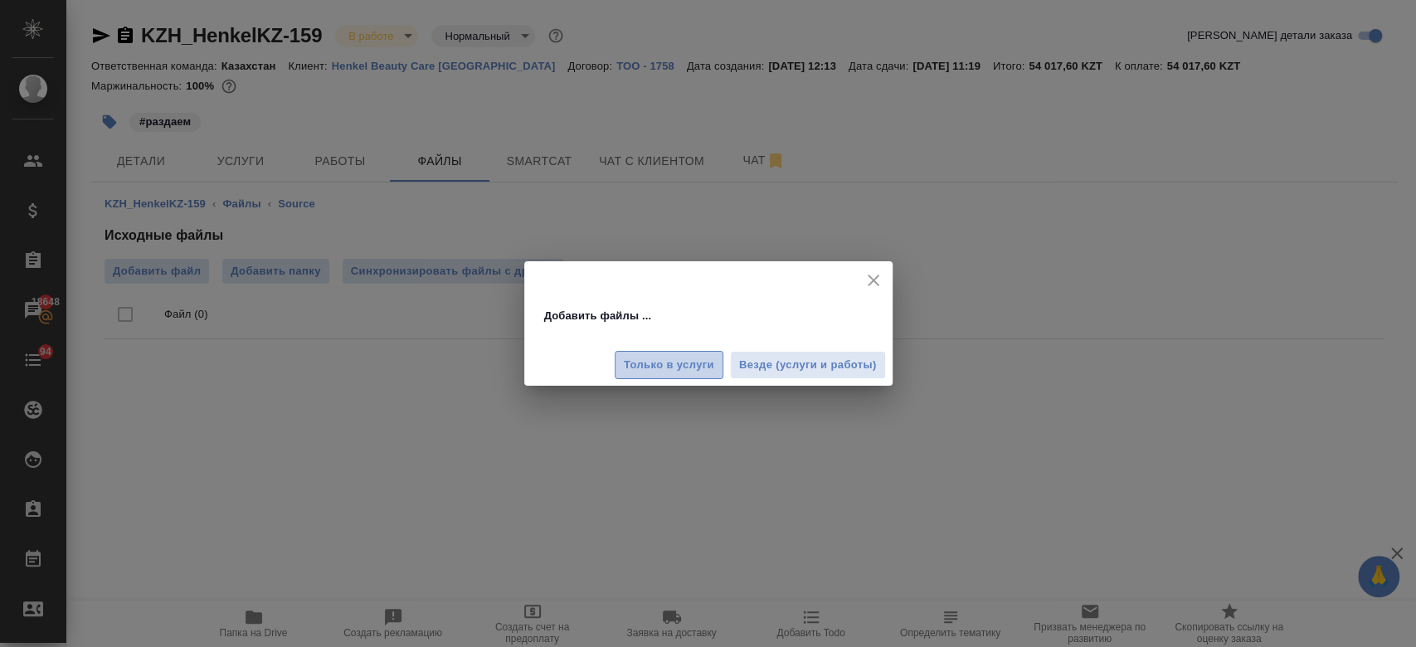
click at [650, 368] on span "Только в услуги" at bounding box center [669, 365] width 90 height 19
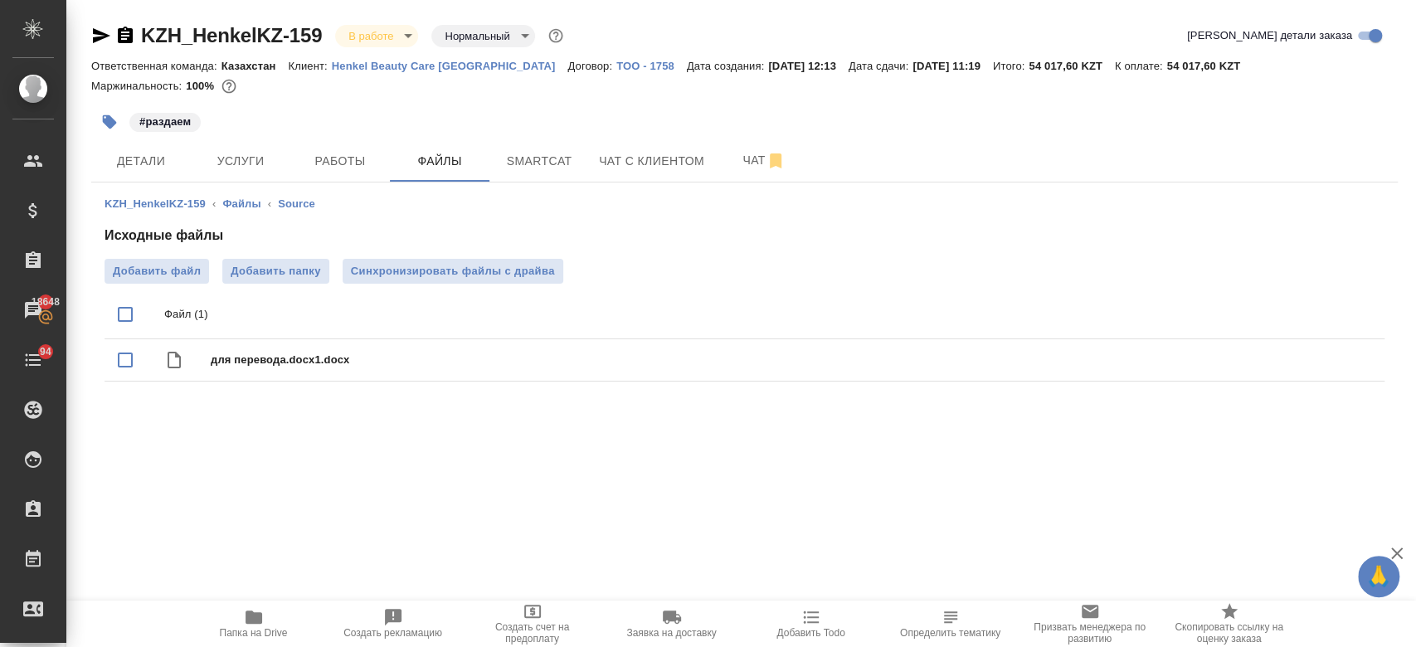
click at [349, 467] on div ".cls-1 fill:#fff; AWATERA Kosherbayeva Nazerke Клиенты Спецификации Заказы 1864…" at bounding box center [708, 323] width 1416 height 647
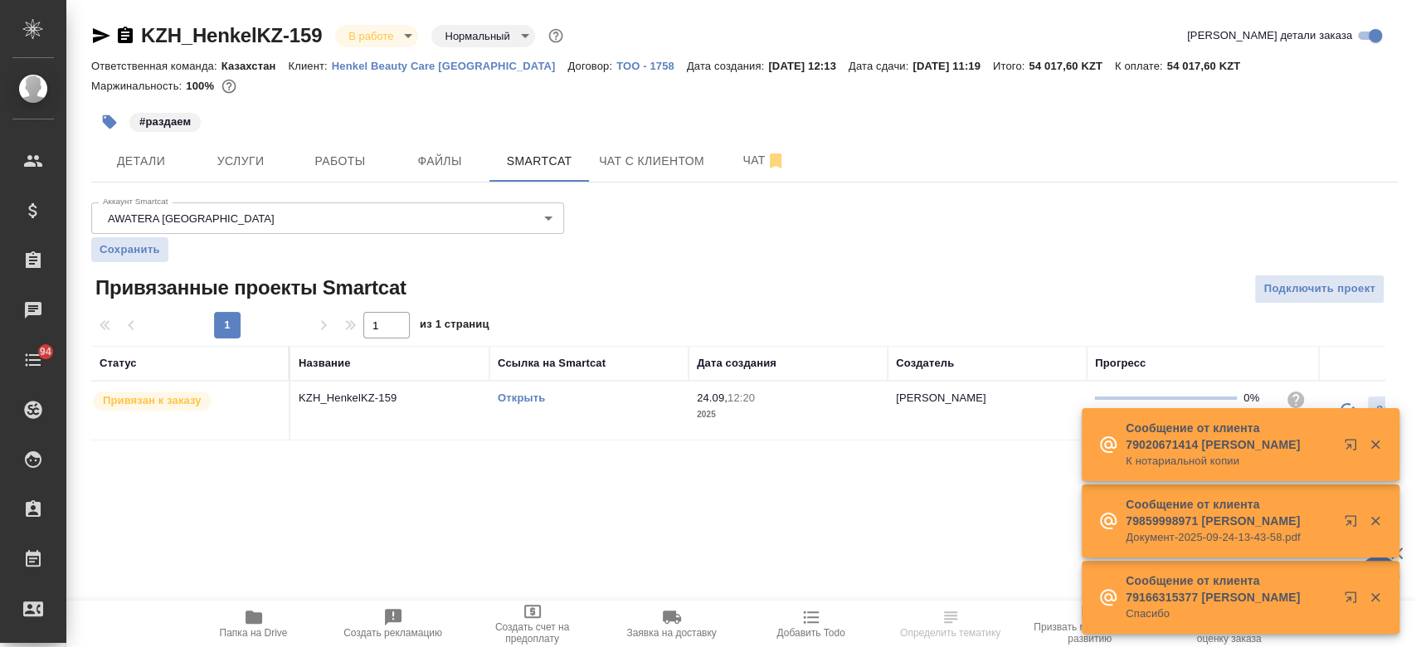
click at [515, 399] on link "Открыть" at bounding box center [521, 397] width 47 height 12
click at [513, 401] on link "Открыть" at bounding box center [521, 397] width 47 height 12
click at [419, 119] on div "#раздаем" at bounding box center [526, 122] width 871 height 36
click at [221, 165] on span "Услуги" at bounding box center [241, 161] width 80 height 21
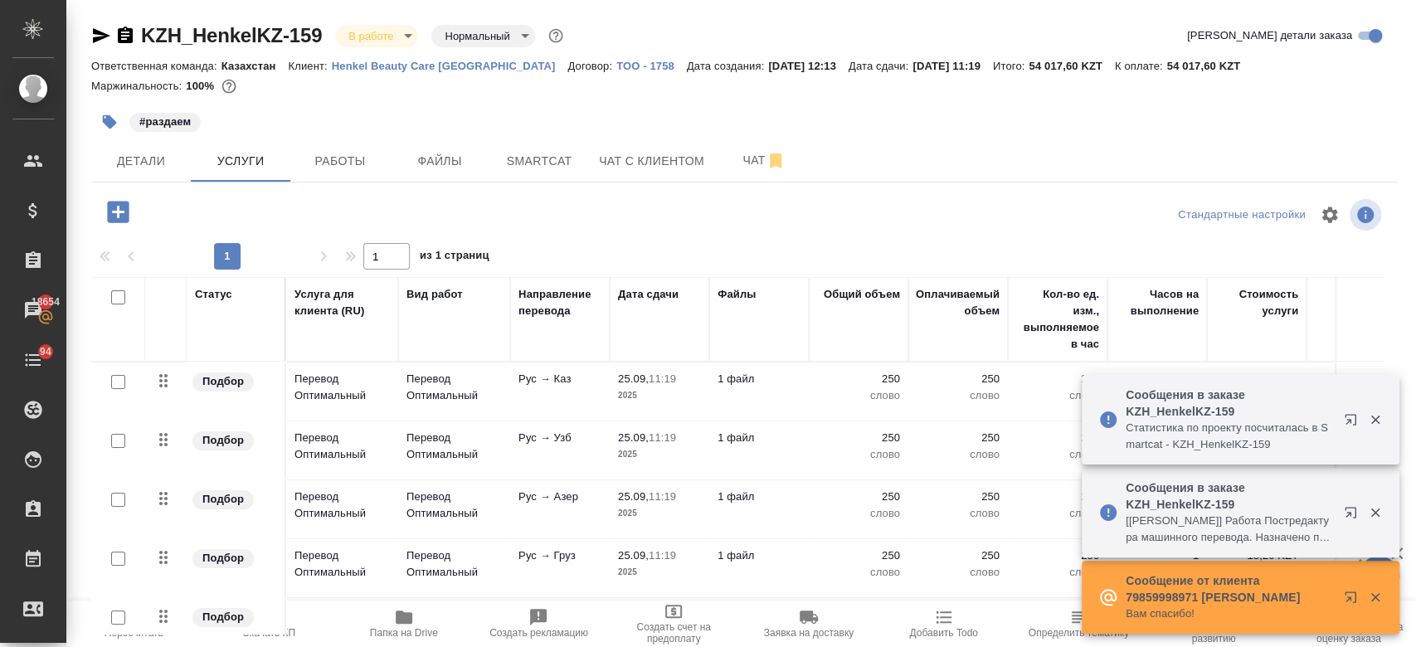
click at [460, 104] on div "#раздаем" at bounding box center [526, 122] width 871 height 36
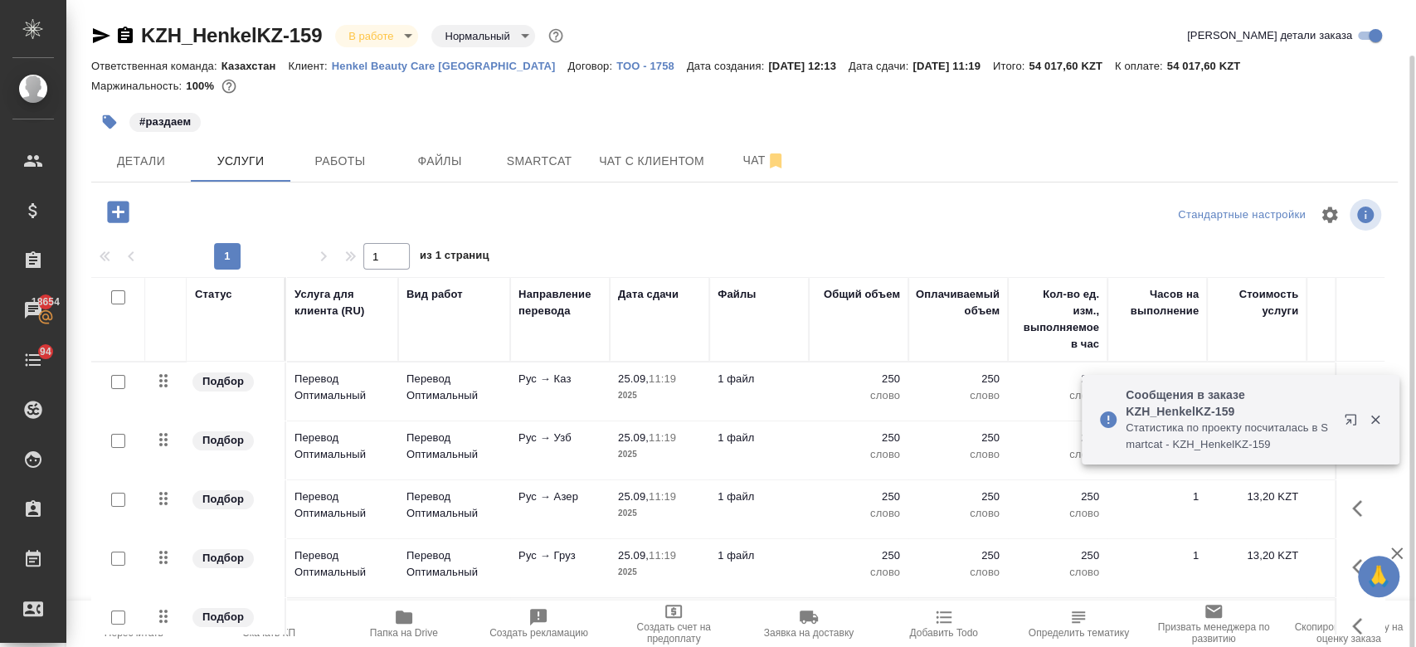
scroll to position [28, 0]
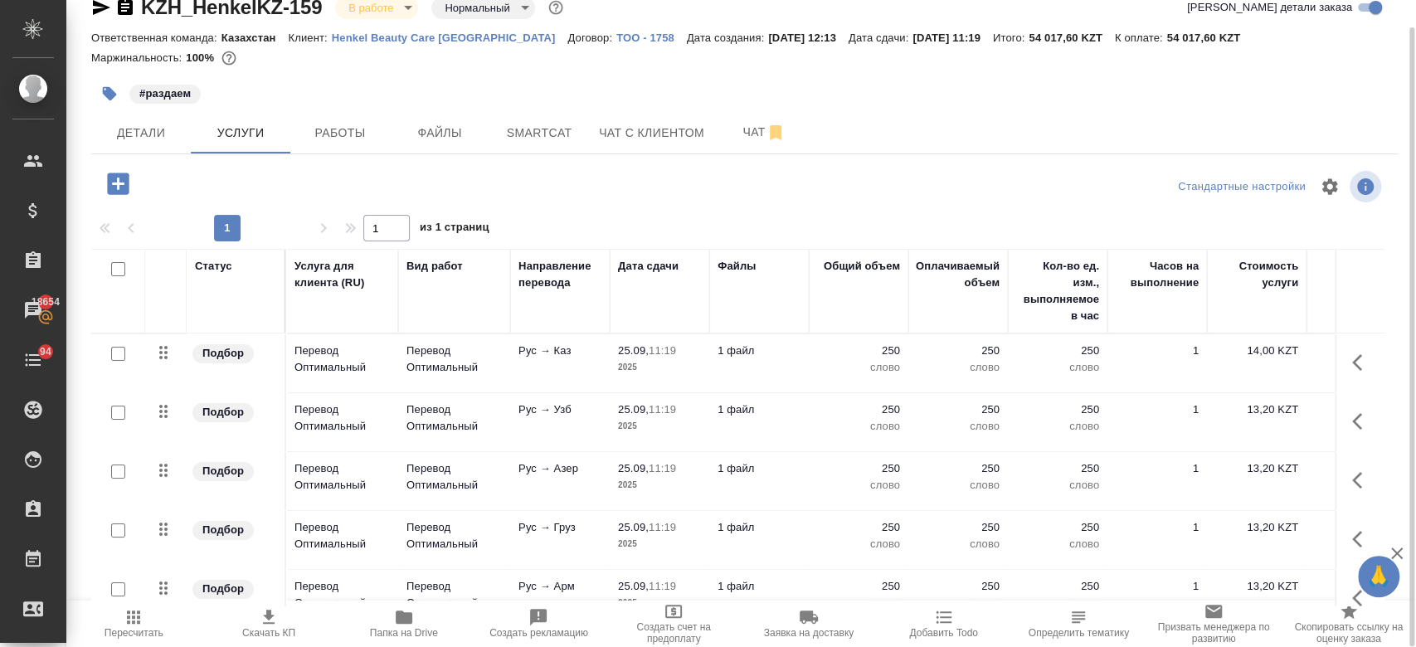
click at [118, 270] on input "checkbox" at bounding box center [118, 269] width 14 height 14
checkbox input "true"
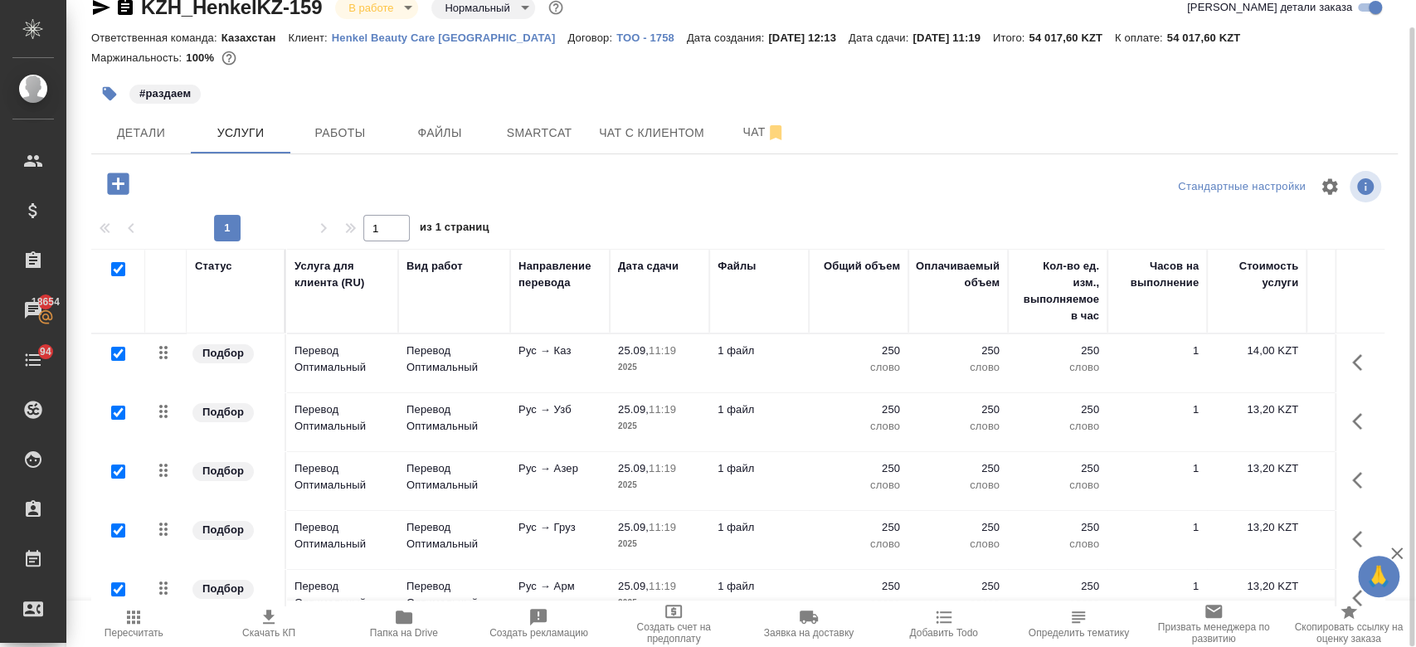
checkbox input "true"
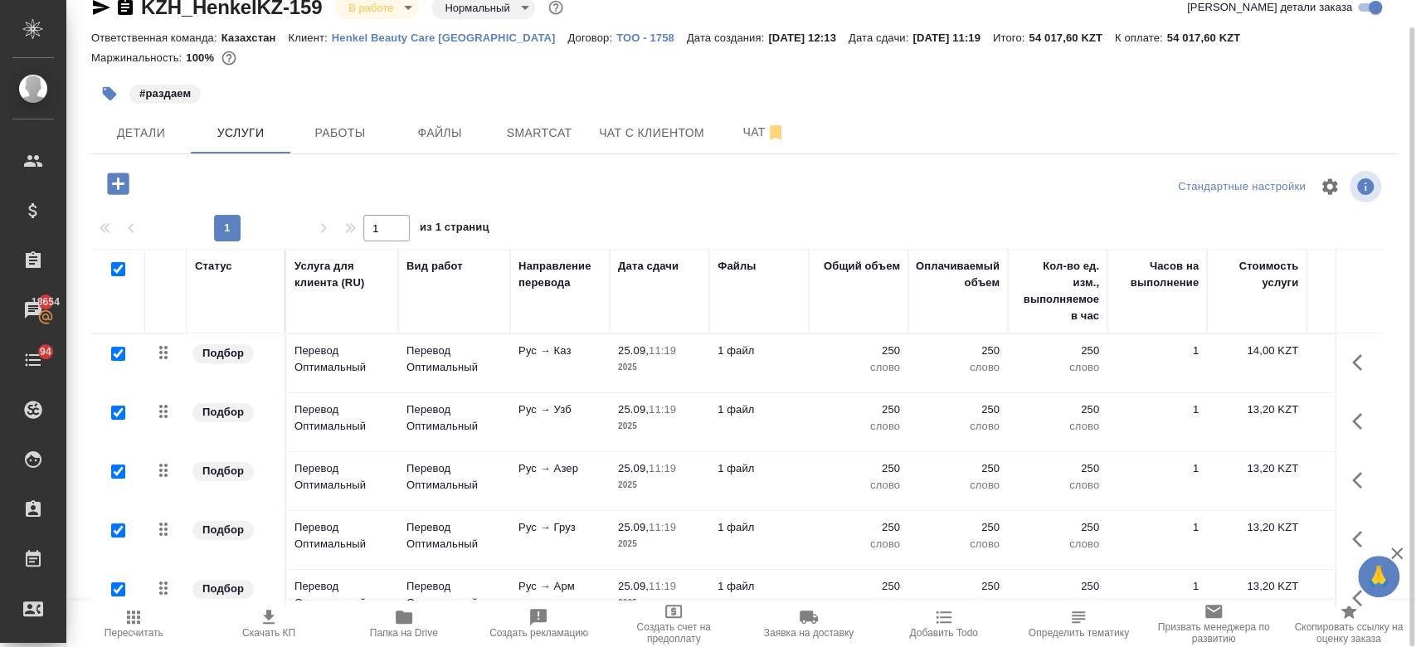
checkbox input "true"
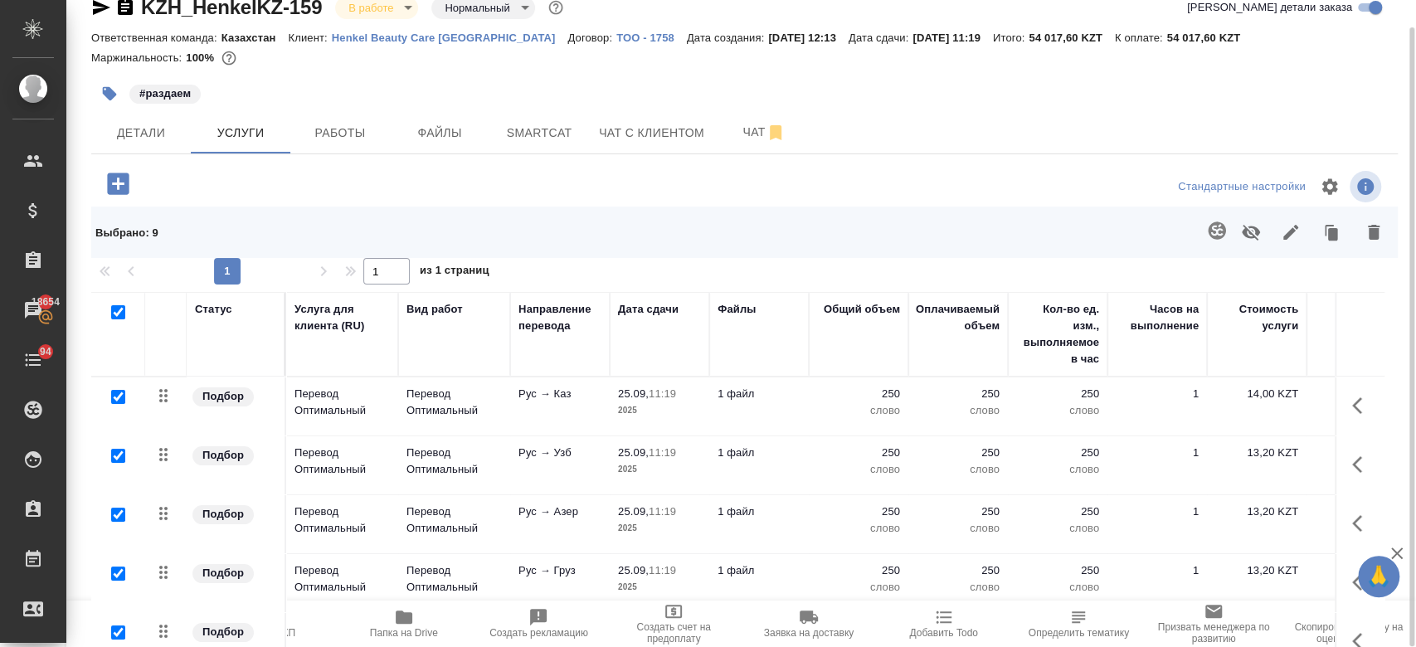
scroll to position [71, 0]
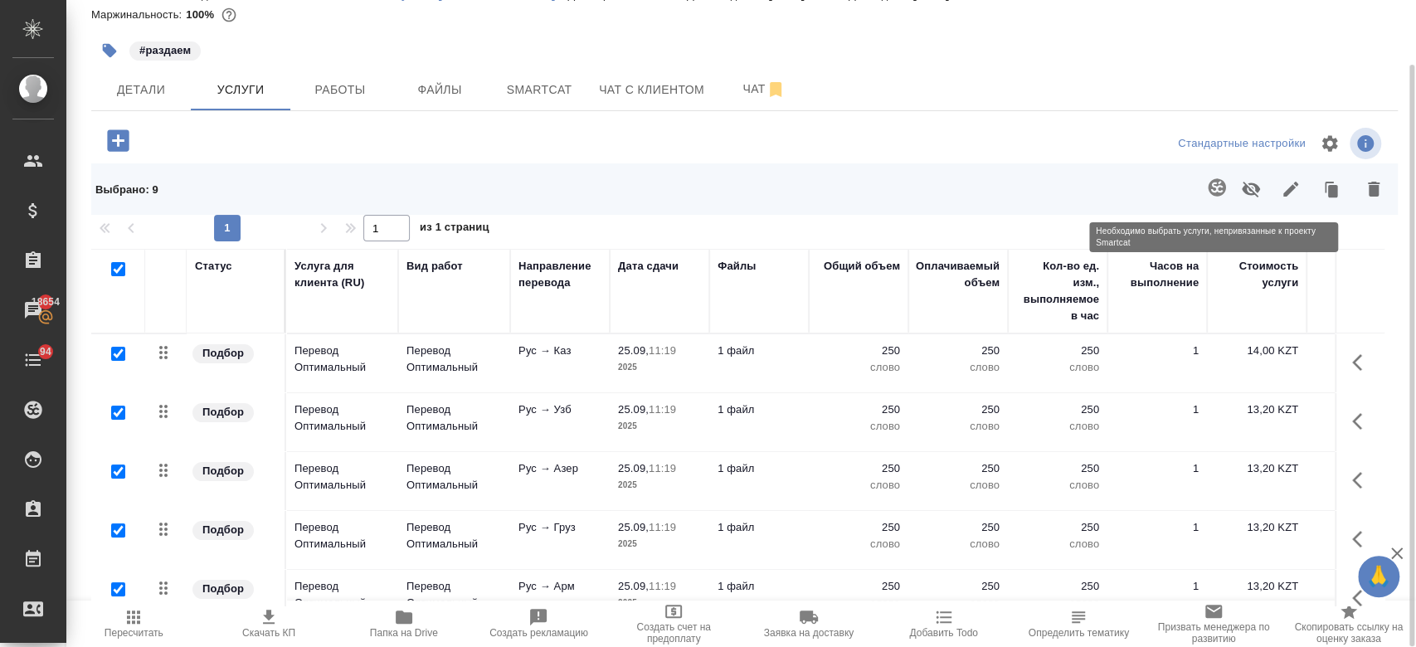
click at [1210, 187] on span at bounding box center [1214, 189] width 34 height 43
click at [1209, 185] on span at bounding box center [1214, 189] width 34 height 43
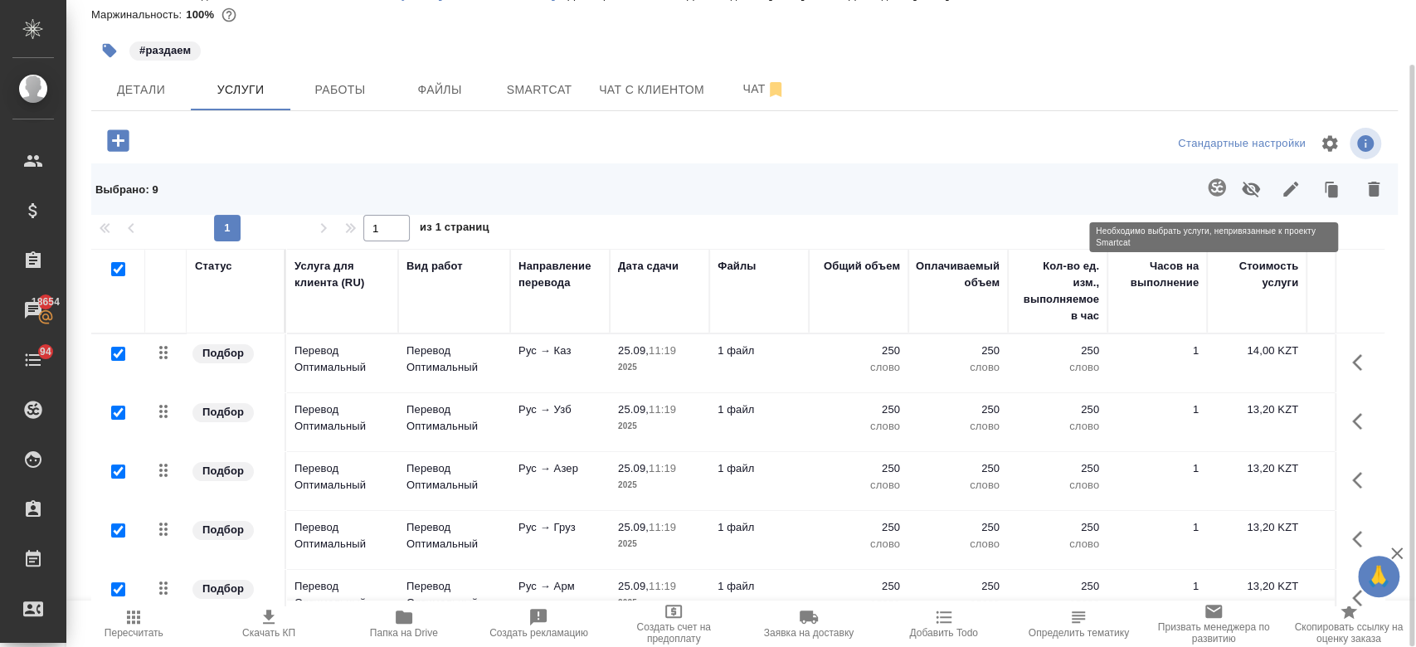
click at [1209, 185] on span at bounding box center [1214, 189] width 34 height 43
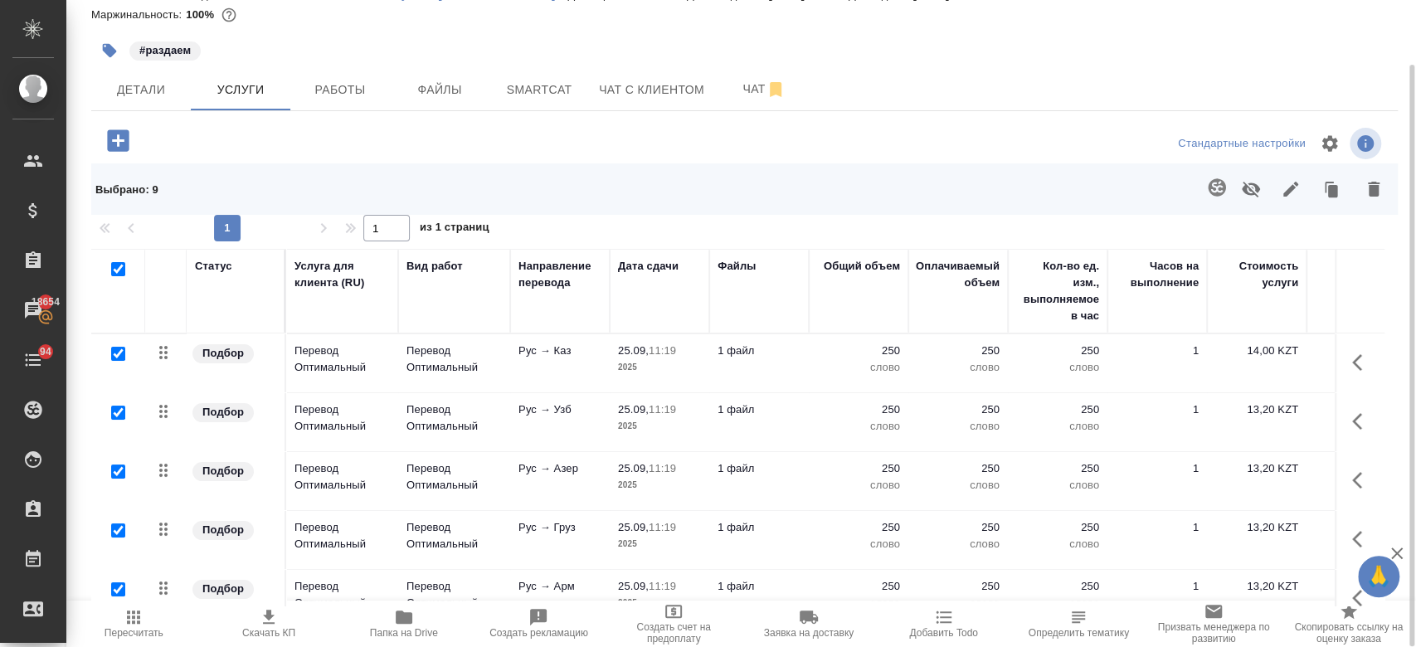
click at [116, 266] on input "checkbox" at bounding box center [118, 269] width 14 height 14
checkbox input "false"
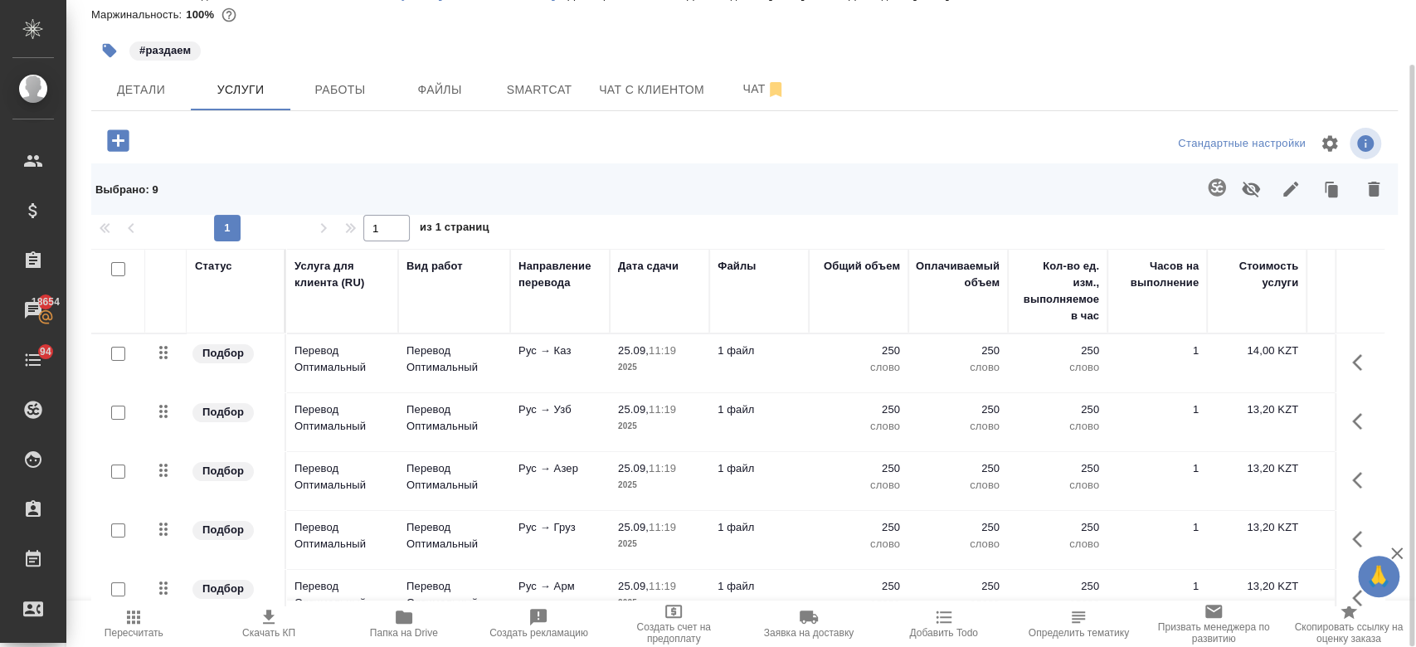
checkbox input "false"
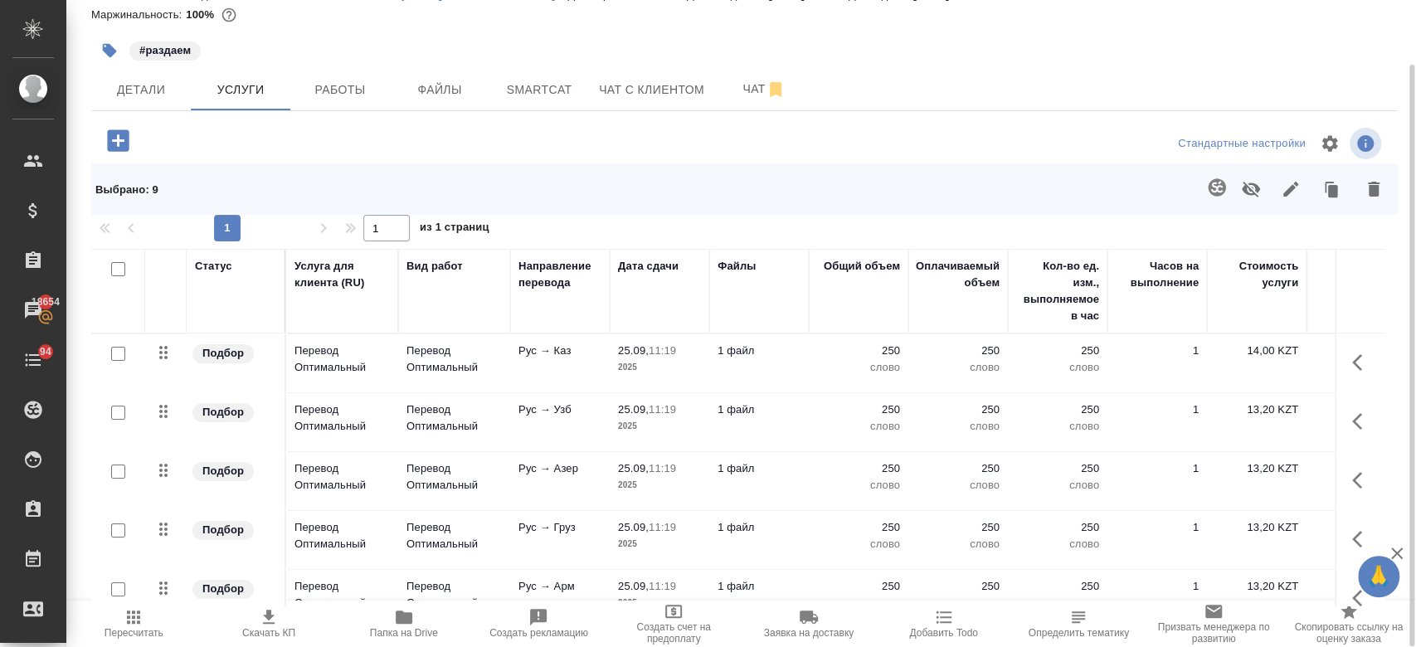
checkbox input "false"
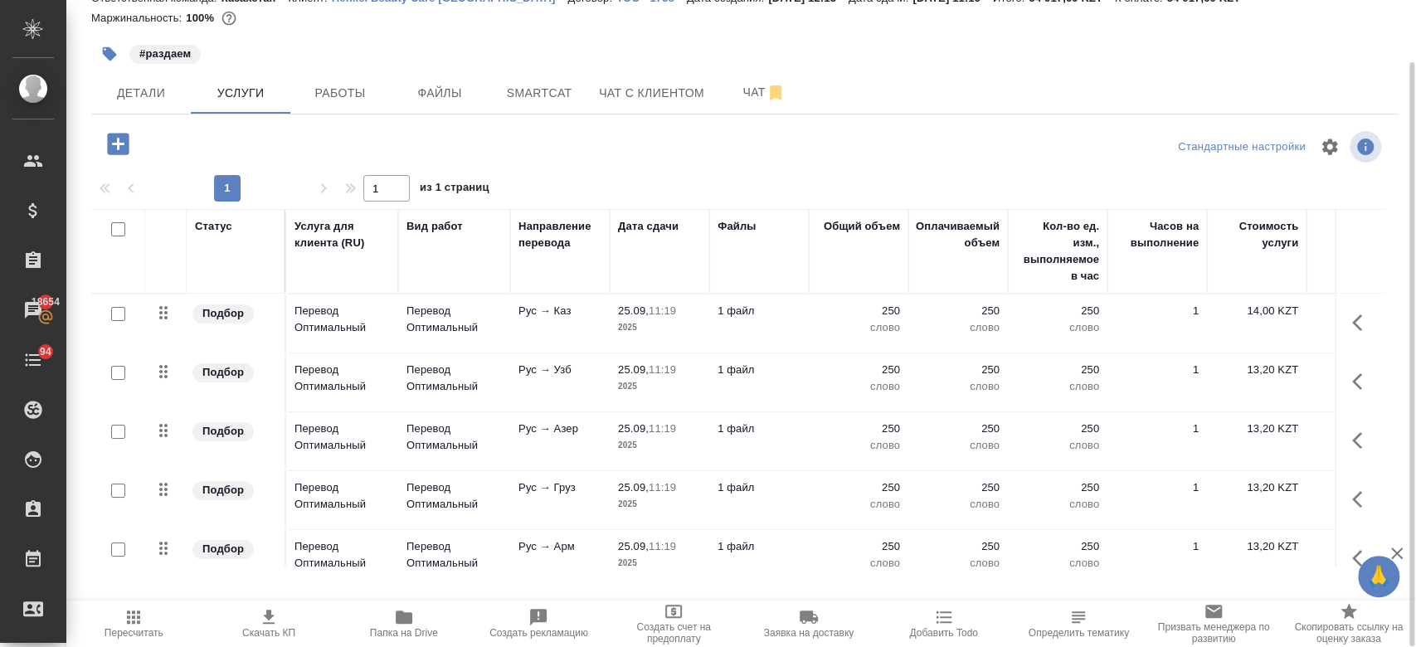
scroll to position [66, 0]
click at [119, 322] on input "checkbox" at bounding box center [118, 315] width 14 height 14
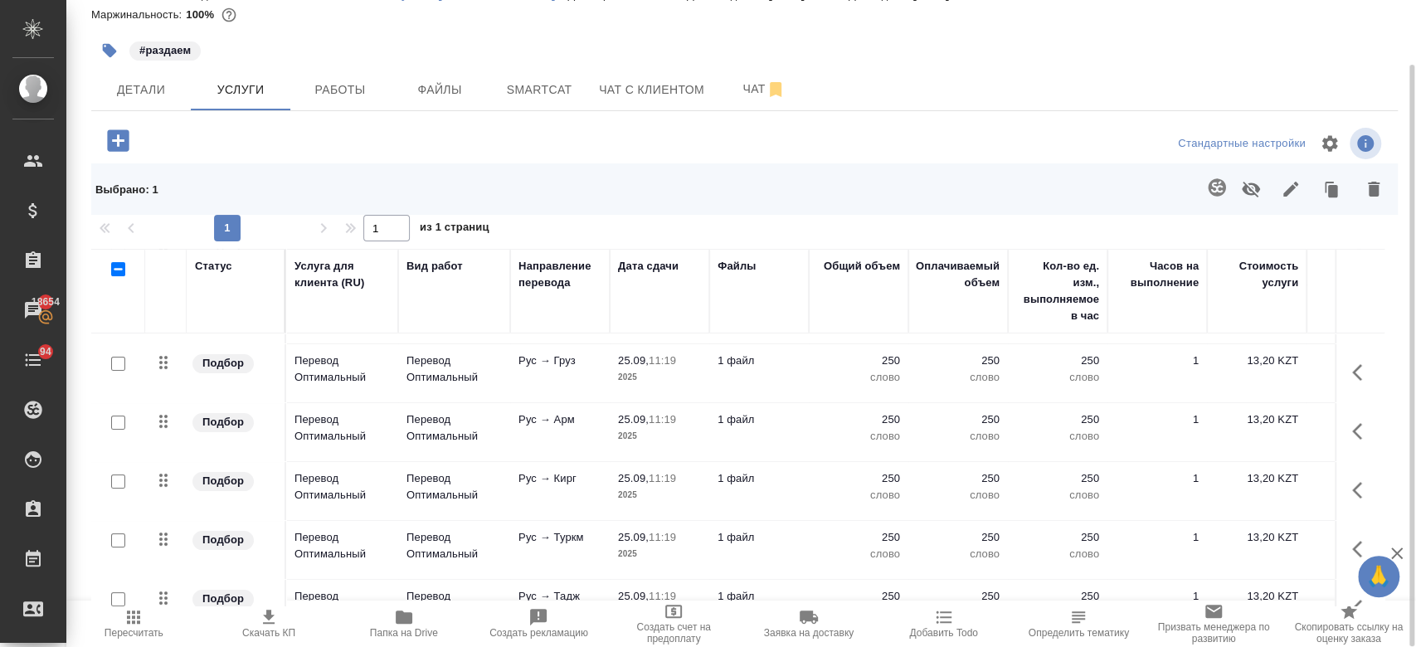
scroll to position [0, 0]
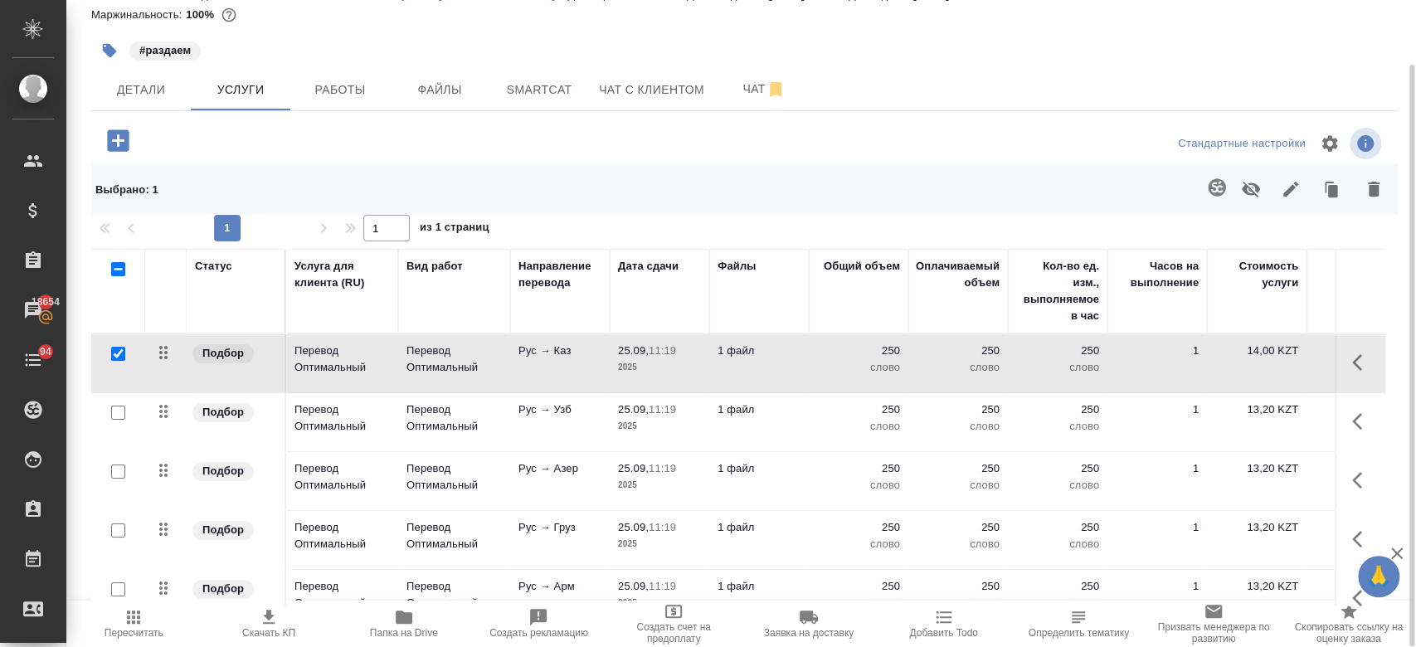
click at [125, 347] on div at bounding box center [118, 353] width 37 height 23
click at [122, 348] on input "checkbox" at bounding box center [118, 354] width 14 height 14
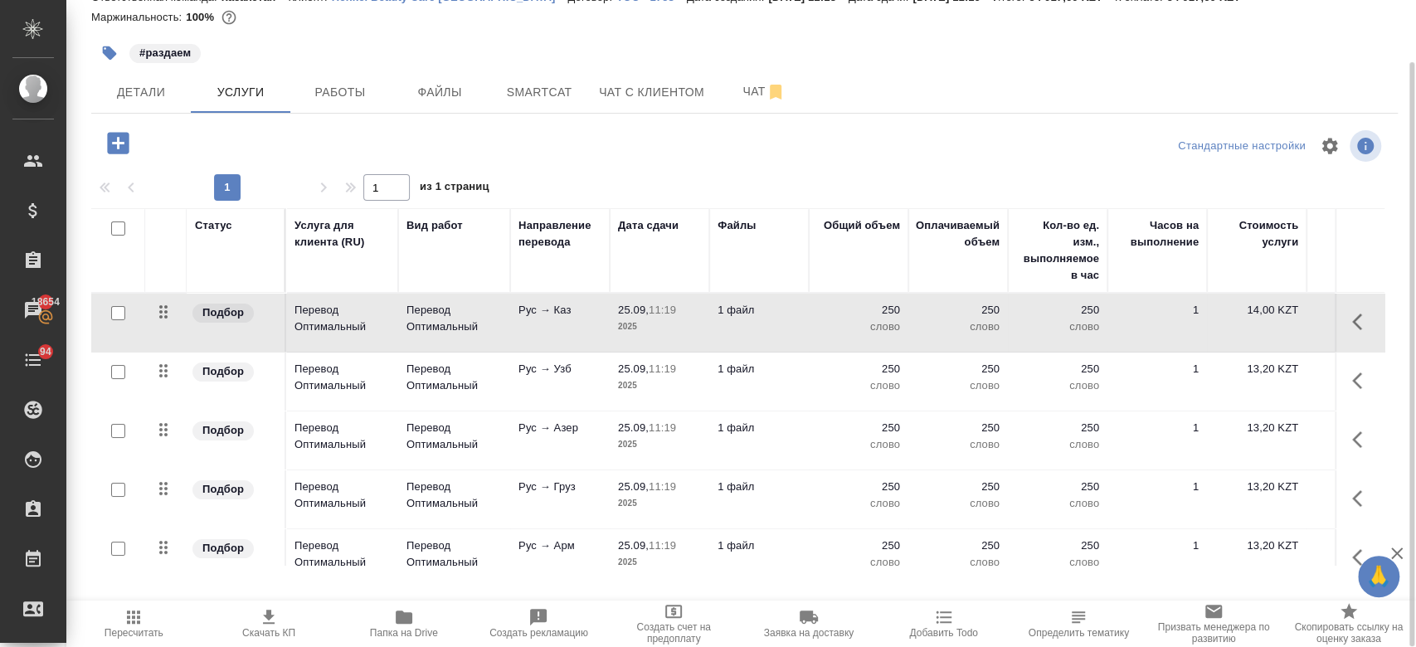
scroll to position [66, 0]
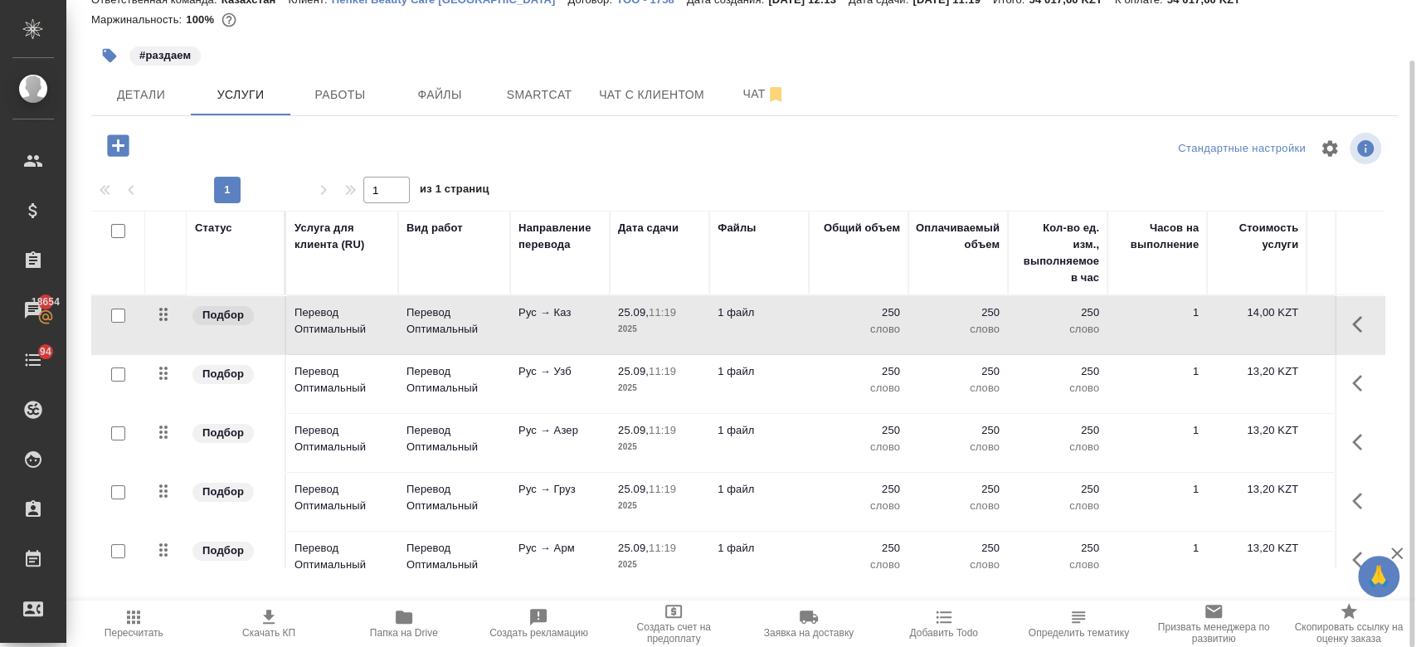
click at [106, 314] on div at bounding box center [118, 315] width 37 height 23
click at [120, 321] on input "checkbox" at bounding box center [118, 315] width 14 height 14
checkbox input "true"
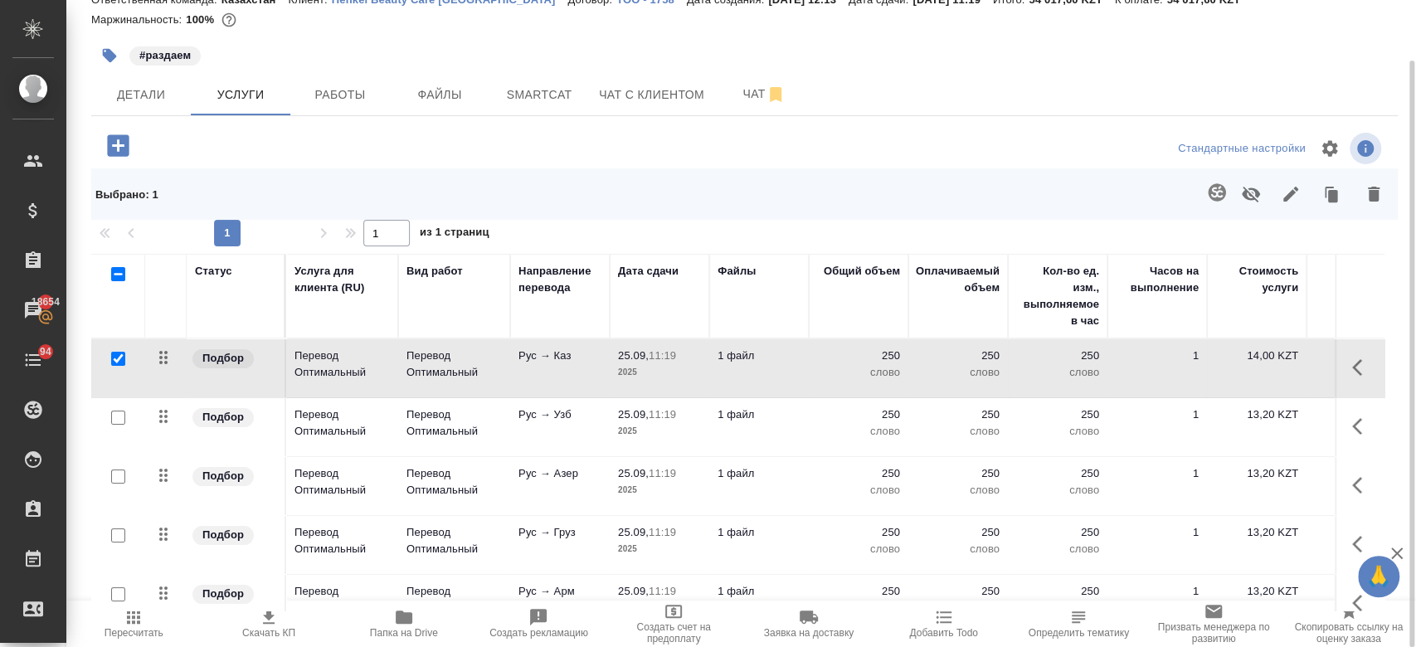
click at [116, 420] on input "checkbox" at bounding box center [118, 417] width 14 height 14
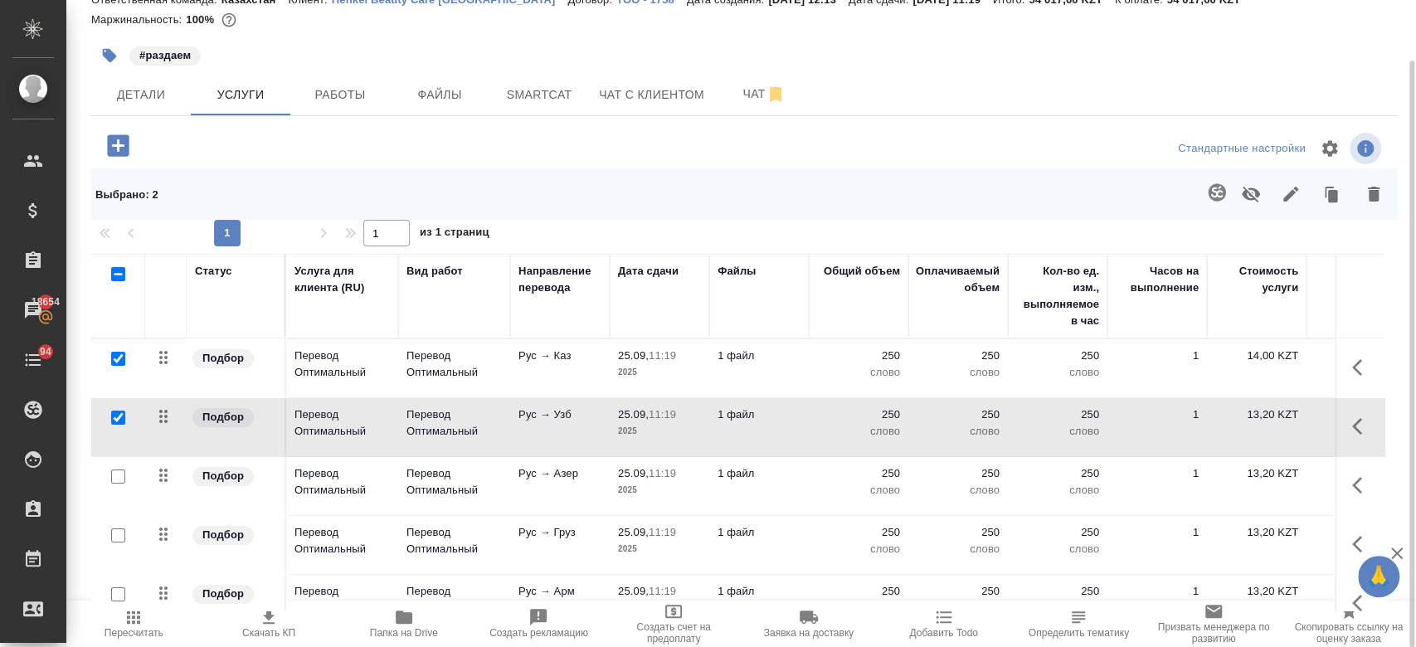
click at [116, 488] on div at bounding box center [118, 476] width 37 height 23
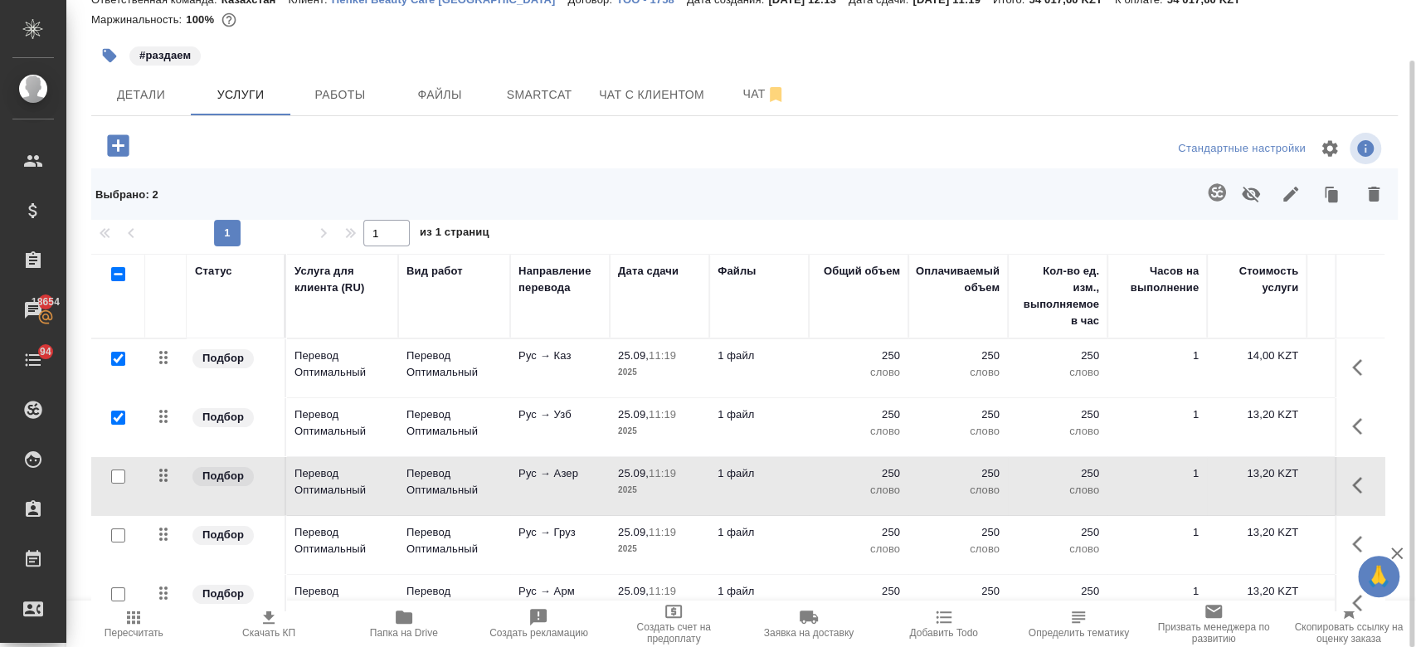
click at [112, 420] on input "checkbox" at bounding box center [118, 417] width 14 height 14
checkbox input "false"
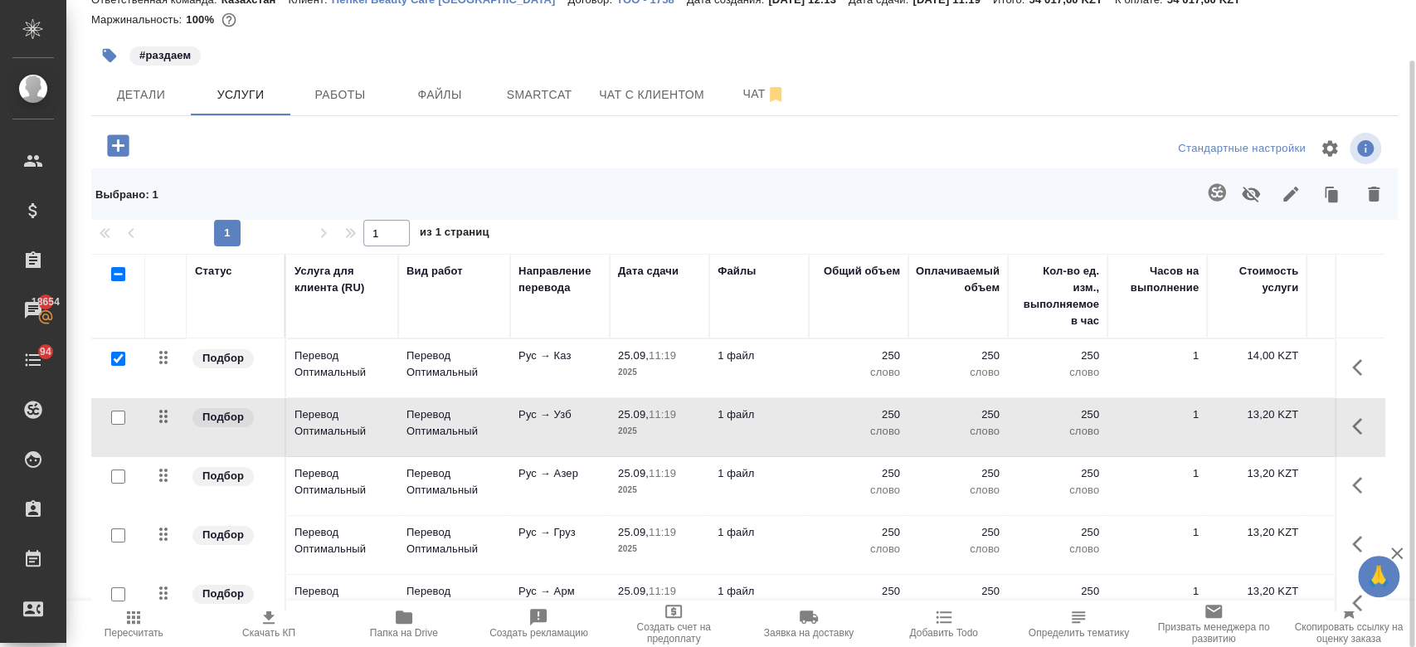
click at [119, 352] on input "checkbox" at bounding box center [118, 359] width 14 height 14
checkbox input "false"
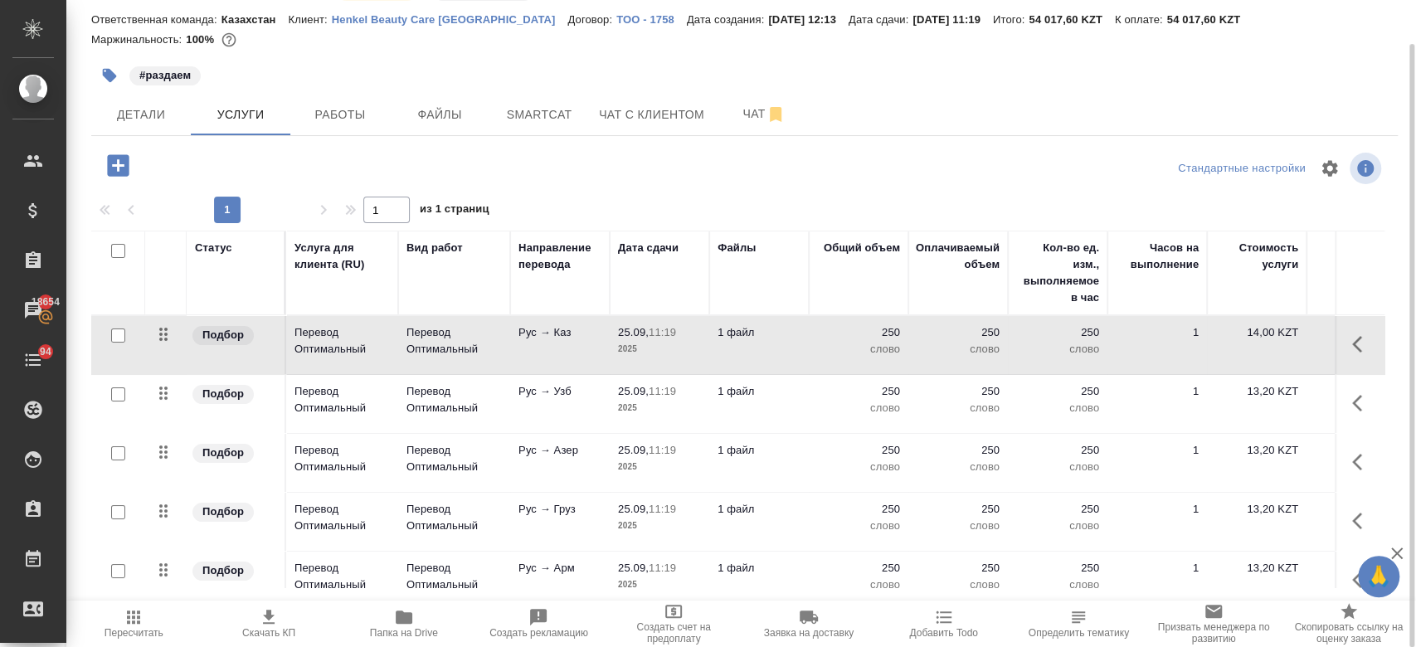
scroll to position [0, 0]
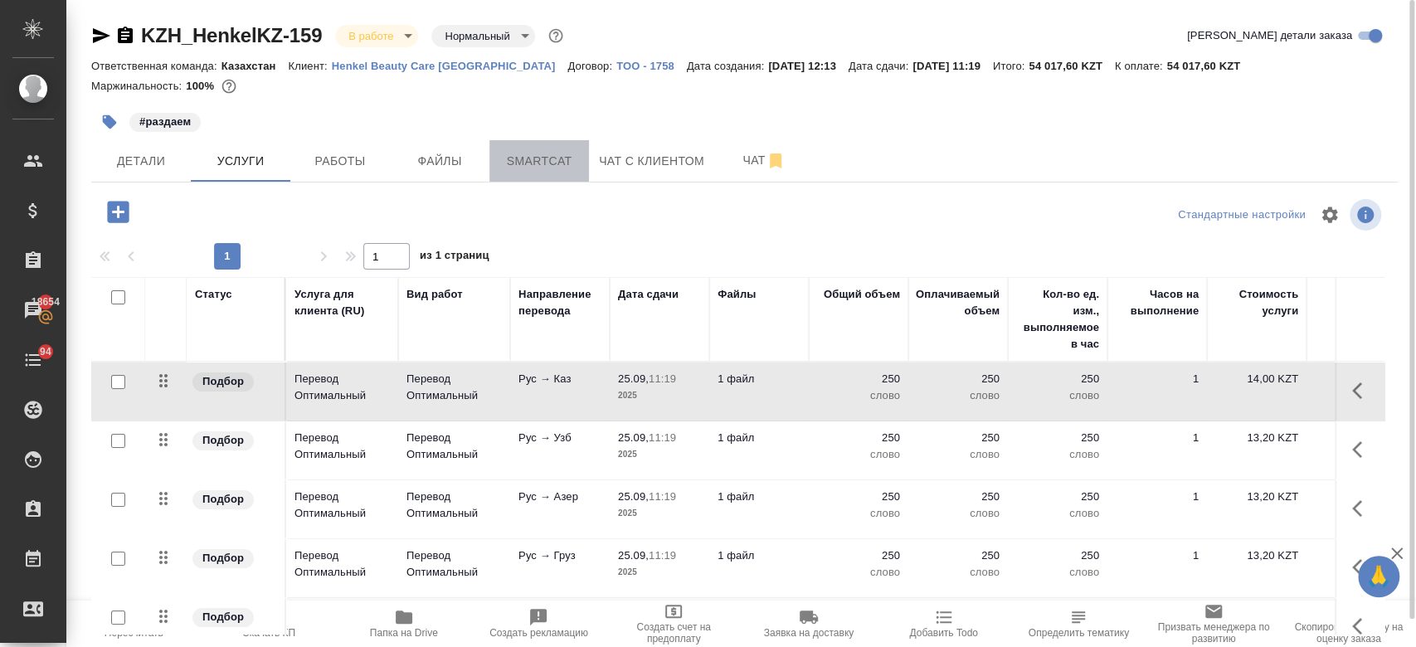
click at [529, 162] on span "Smartcat" at bounding box center [539, 161] width 80 height 21
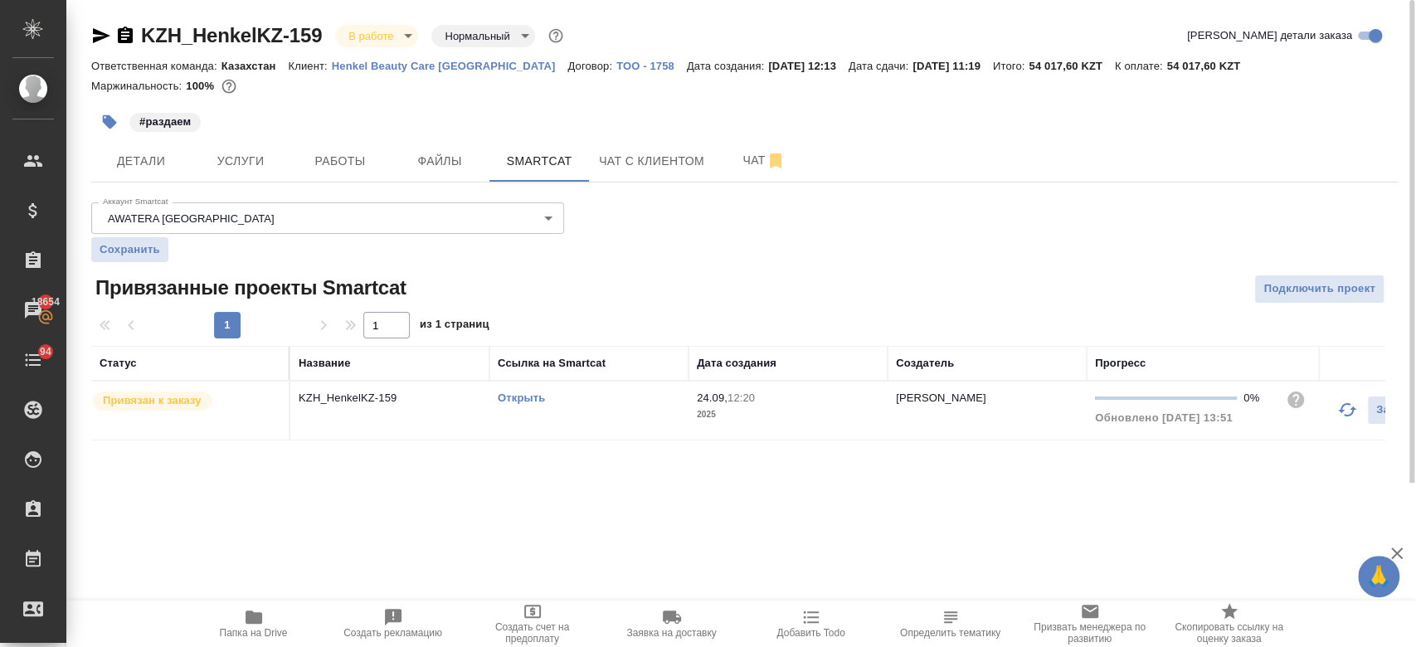
click at [520, 396] on link "Открыть" at bounding box center [521, 397] width 47 height 12
click at [342, 401] on p "KZH_HenkelKZ-159" at bounding box center [390, 398] width 182 height 17
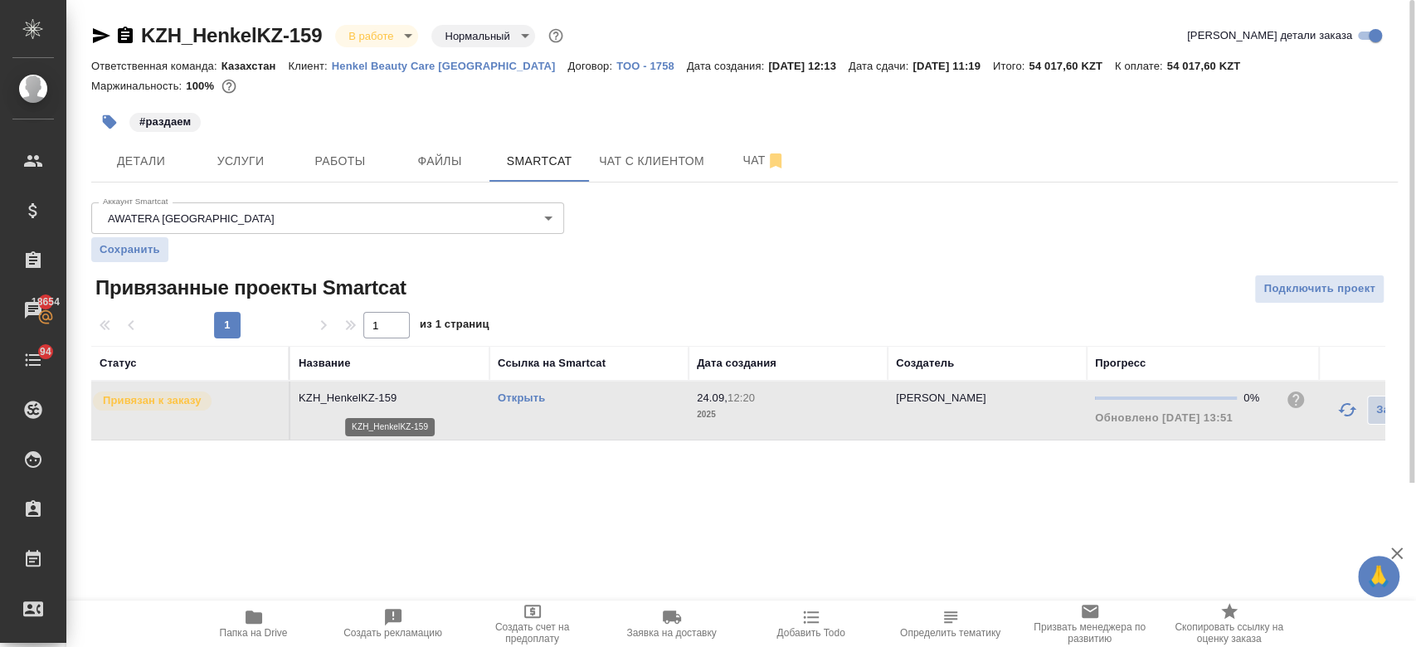
click at [342, 401] on p "KZH_HenkelKZ-159" at bounding box center [390, 398] width 182 height 17
click at [224, 164] on span "Услуги" at bounding box center [241, 161] width 80 height 21
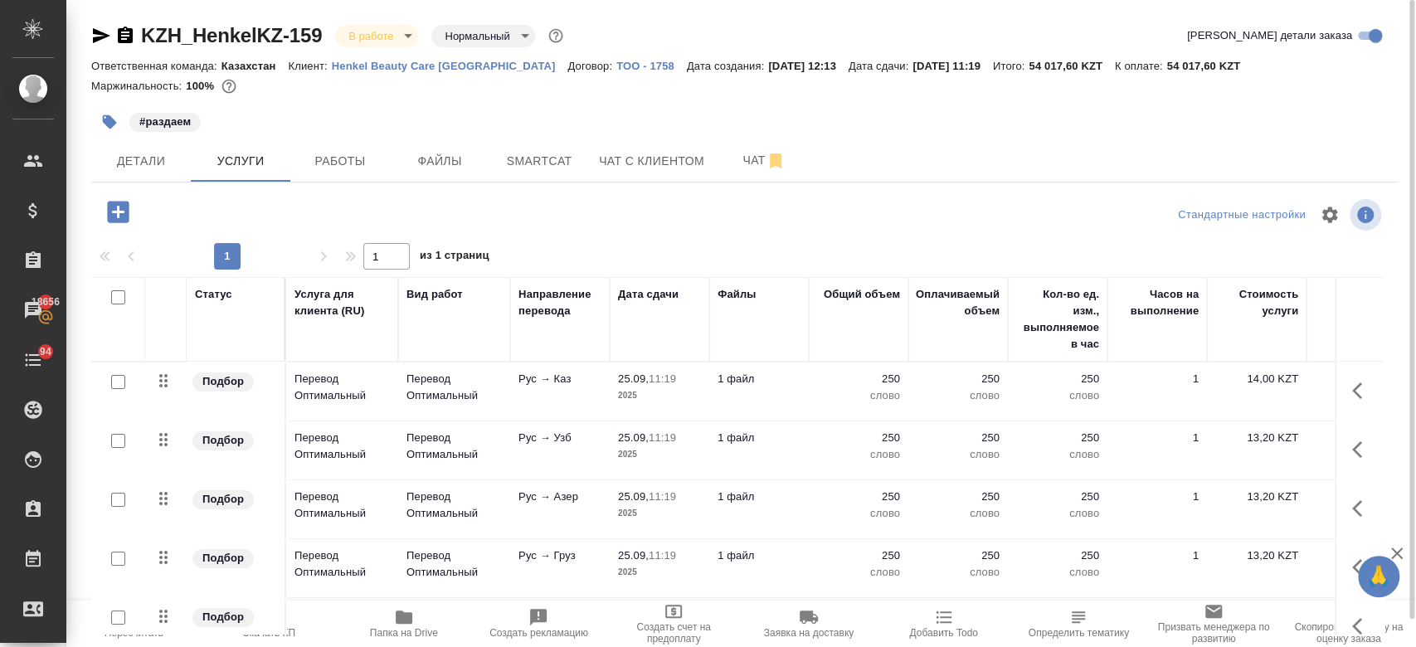
click at [114, 301] on input "checkbox" at bounding box center [118, 297] width 14 height 14
checkbox input "true"
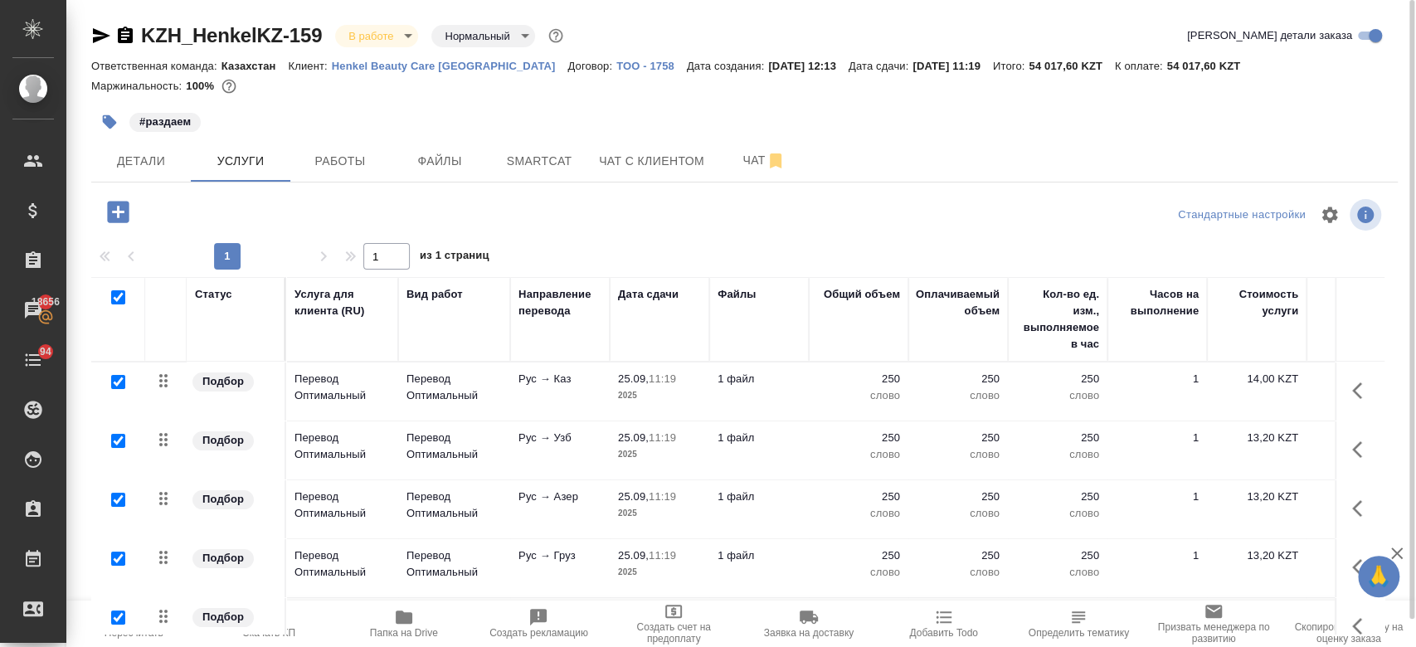
checkbox input "true"
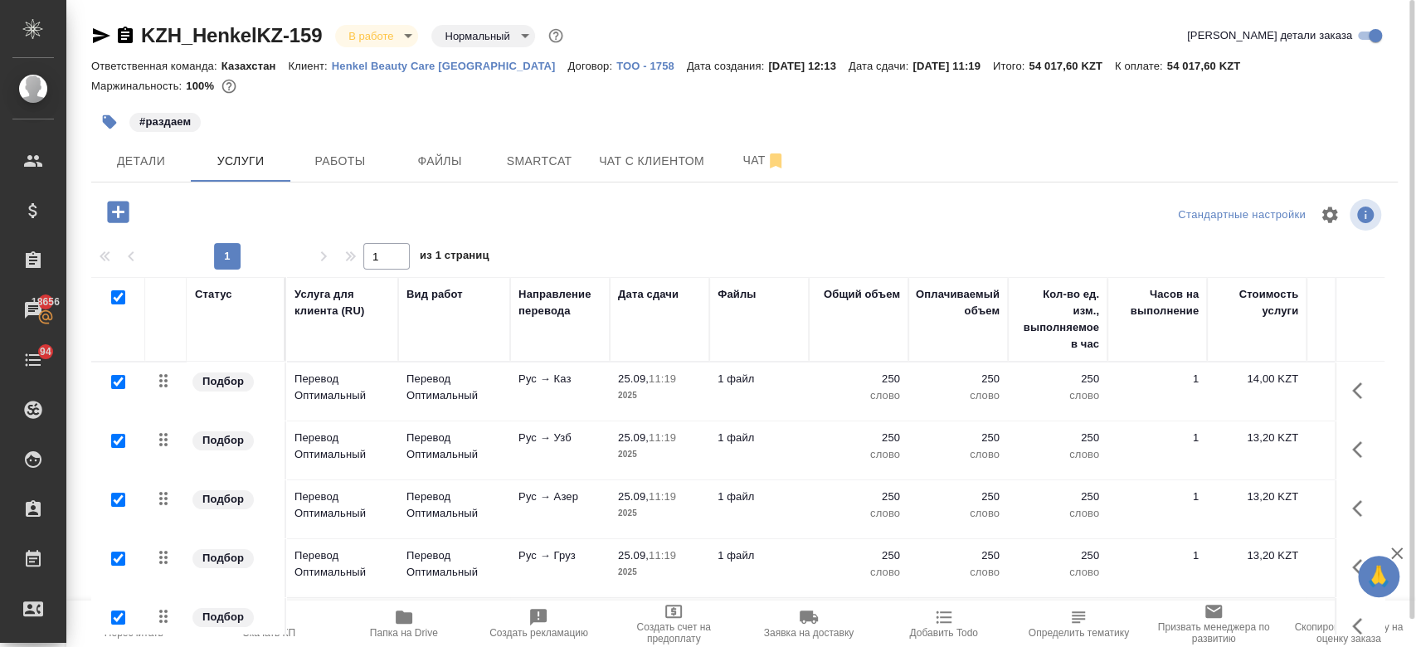
checkbox input "true"
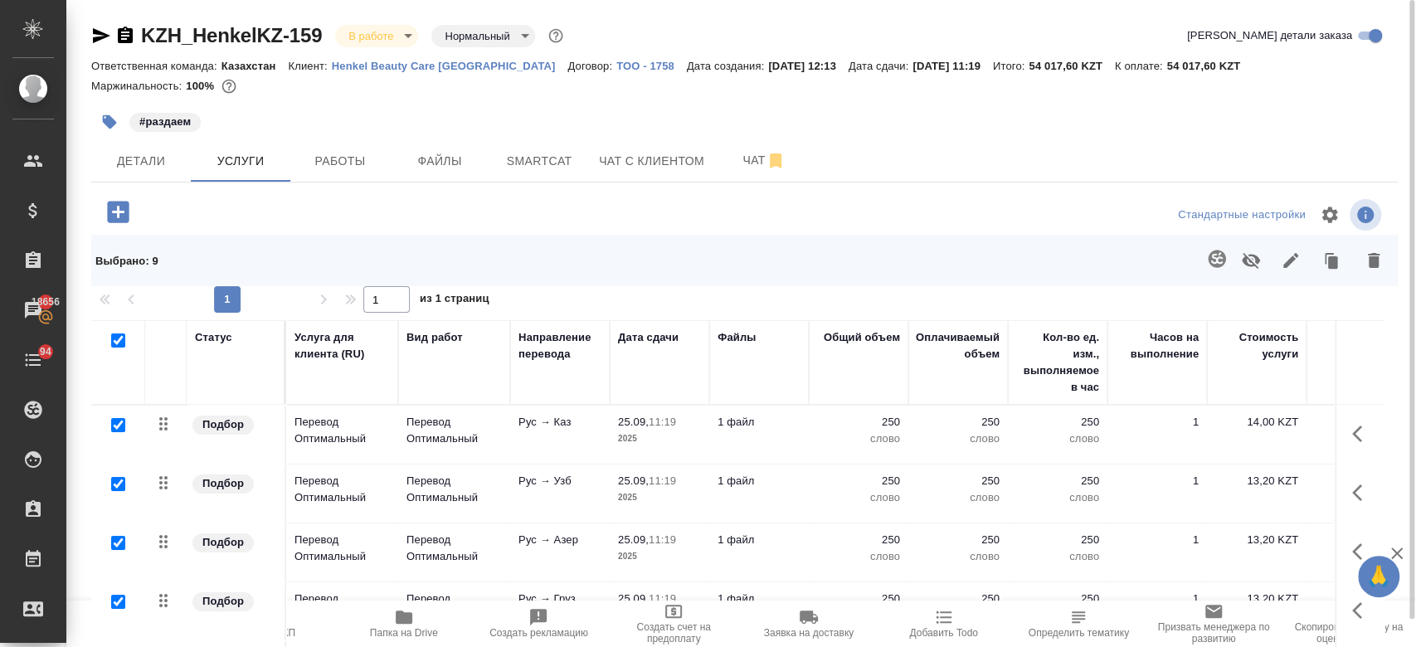
click at [712, 89] on div "Маржинальность: 100%" at bounding box center [744, 86] width 1306 height 22
click at [116, 337] on input "checkbox" at bounding box center [118, 340] width 14 height 14
checkbox input "false"
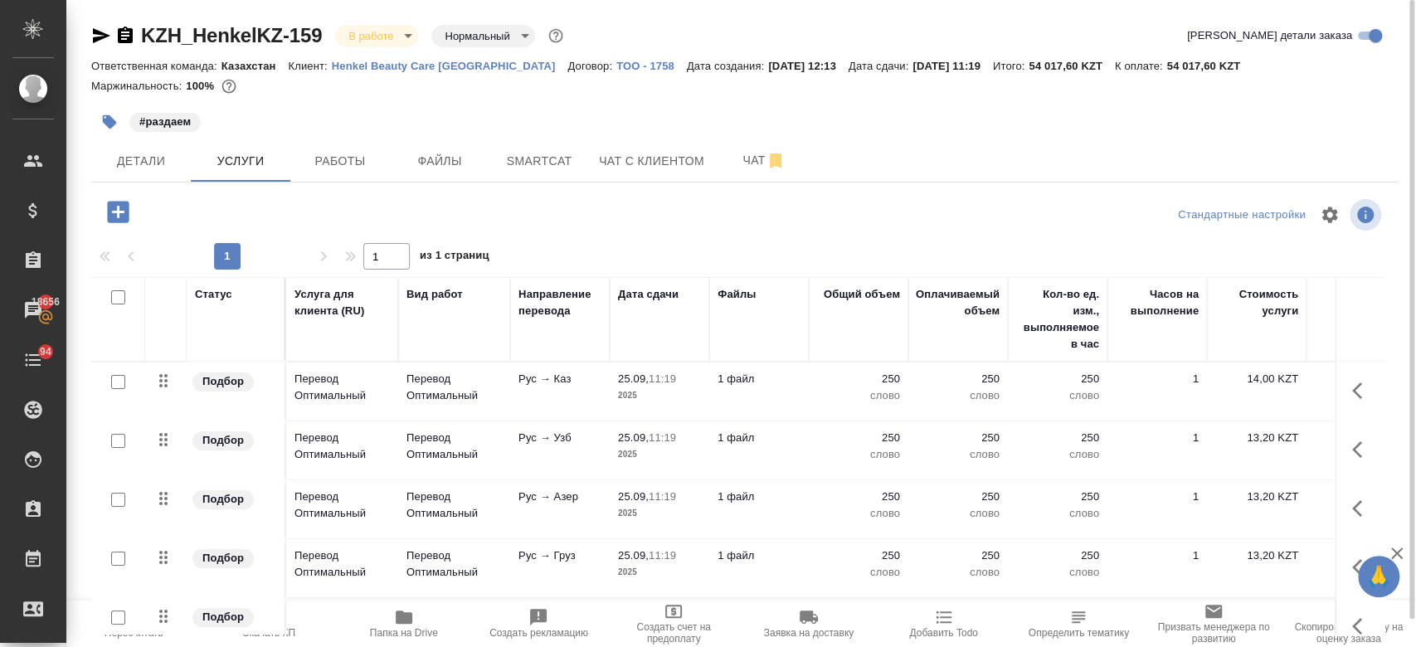
checkbox input "false"
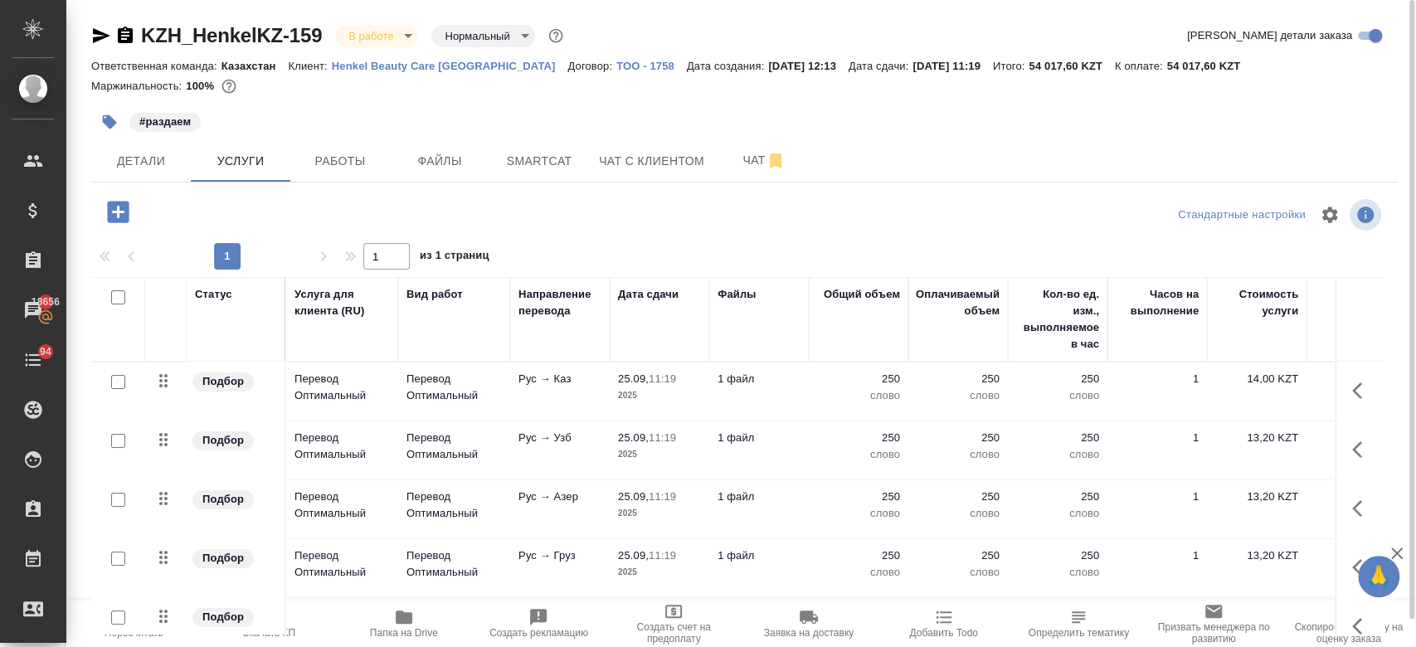
checkbox input "false"
click at [245, 199] on div at bounding box center [308, 212] width 435 height 34
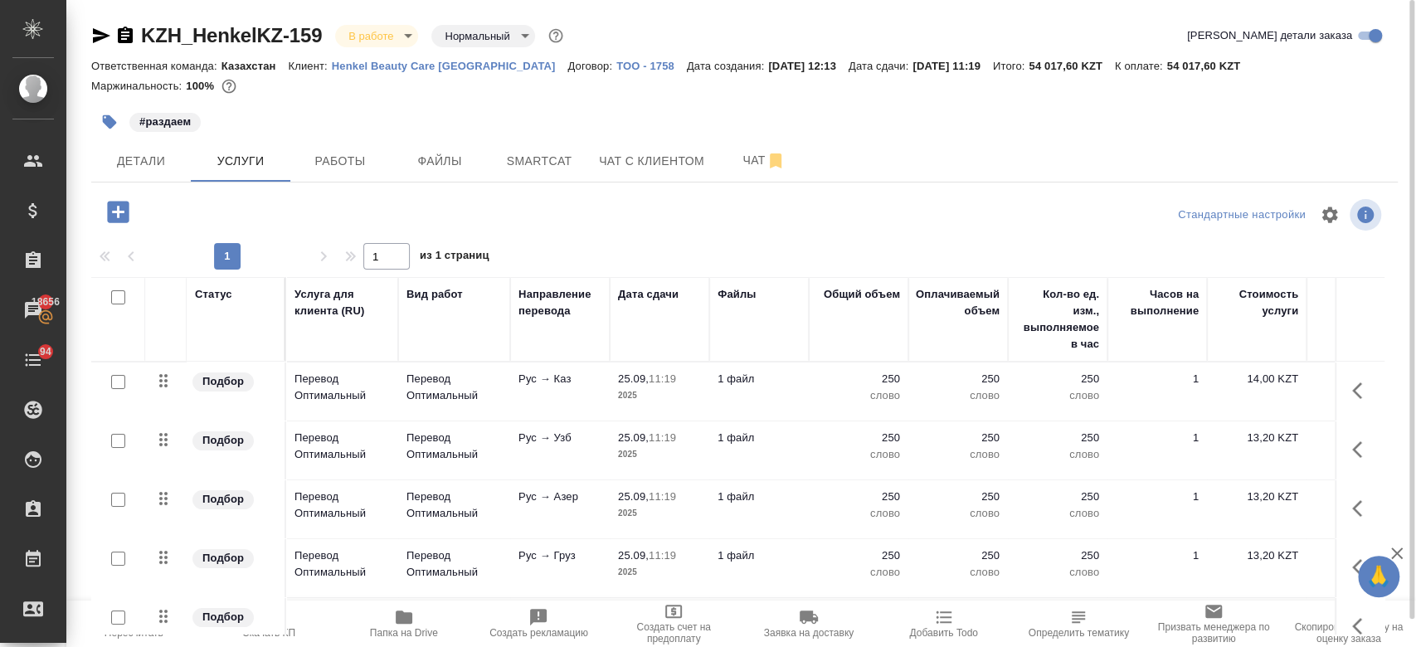
click at [354, 80] on div "Маржинальность: 100%" at bounding box center [744, 86] width 1306 height 22
click at [118, 299] on input "checkbox" at bounding box center [118, 297] width 14 height 14
checkbox input "true"
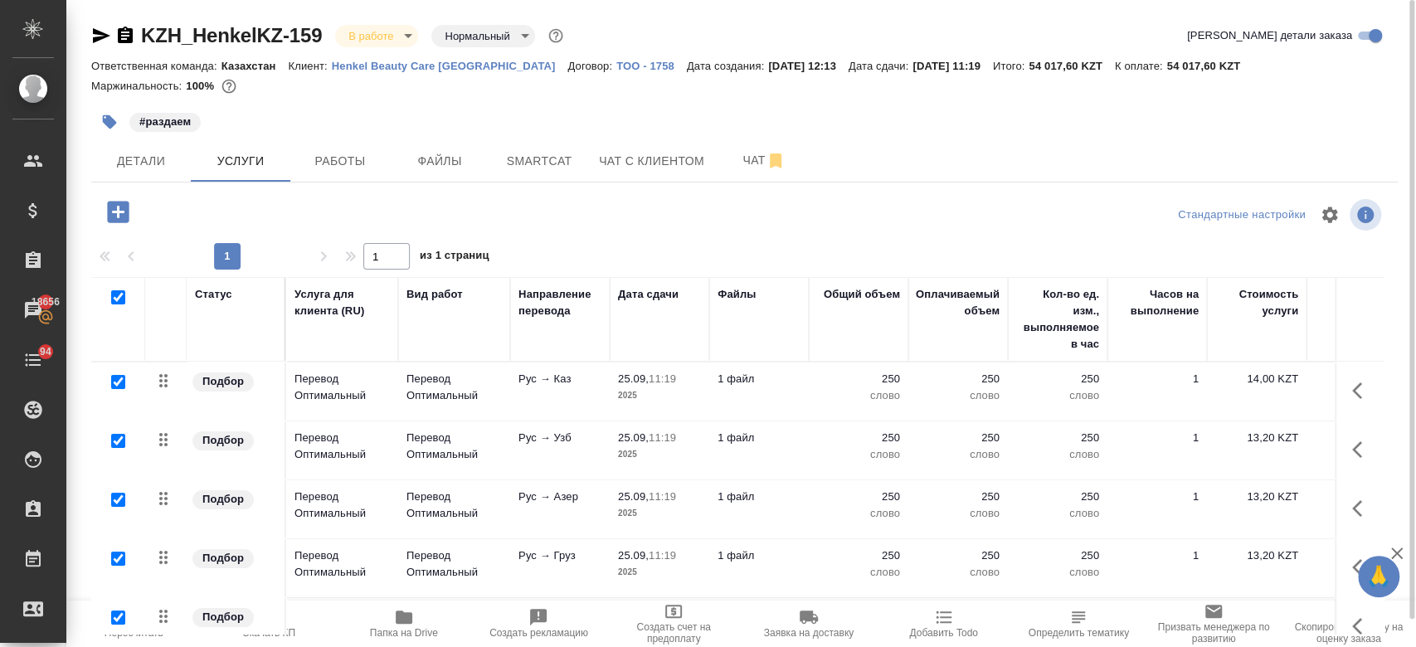
checkbox input "true"
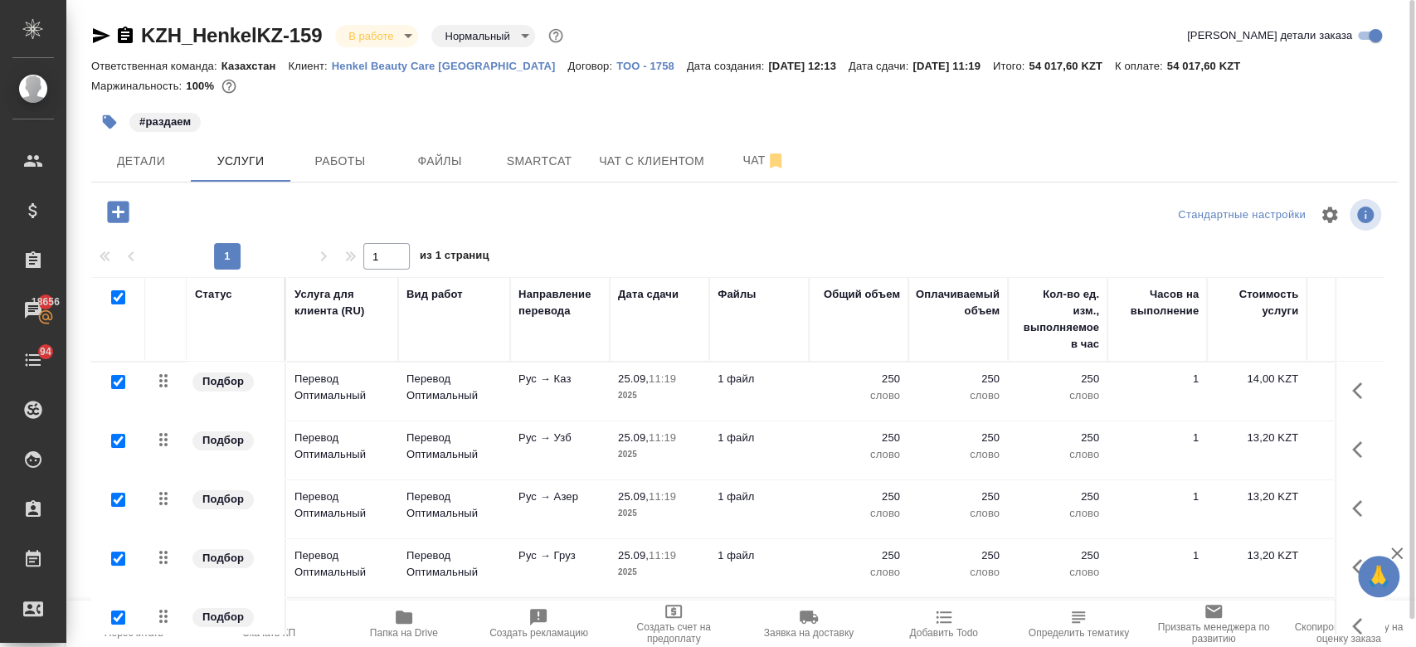
checkbox input "true"
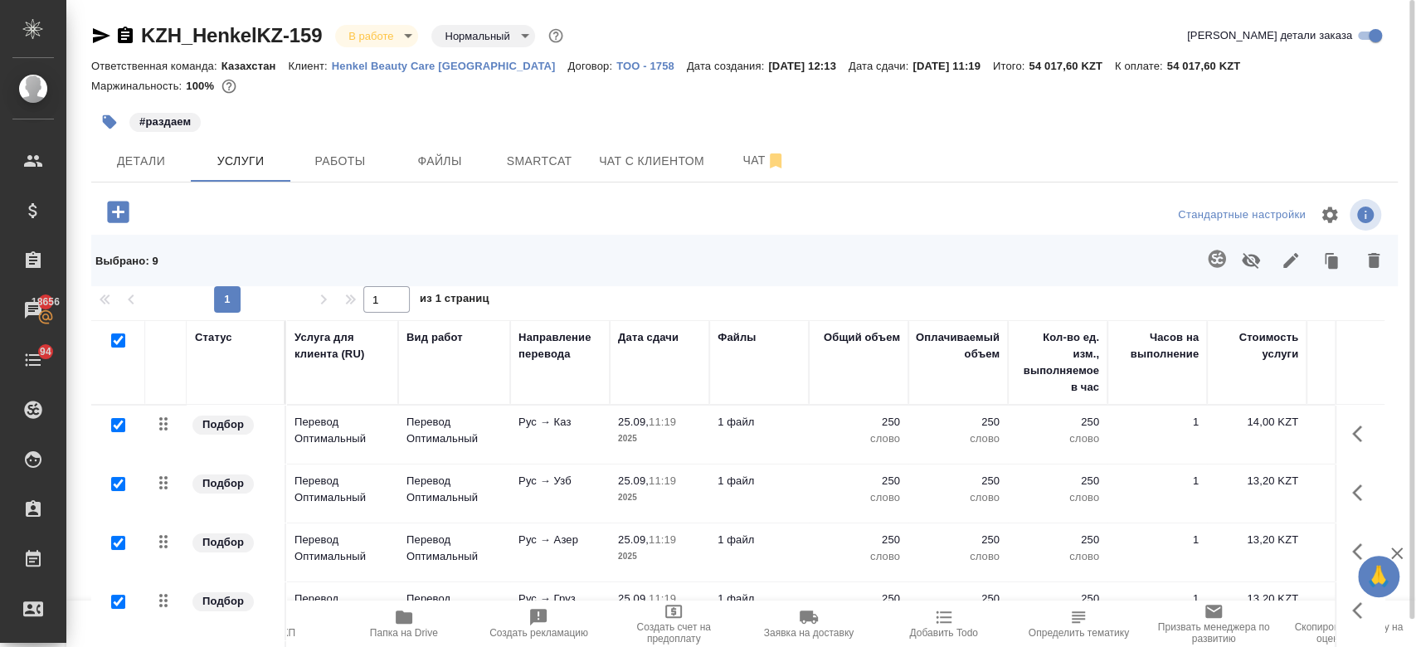
click at [118, 337] on input "checkbox" at bounding box center [118, 340] width 14 height 14
checkbox input "false"
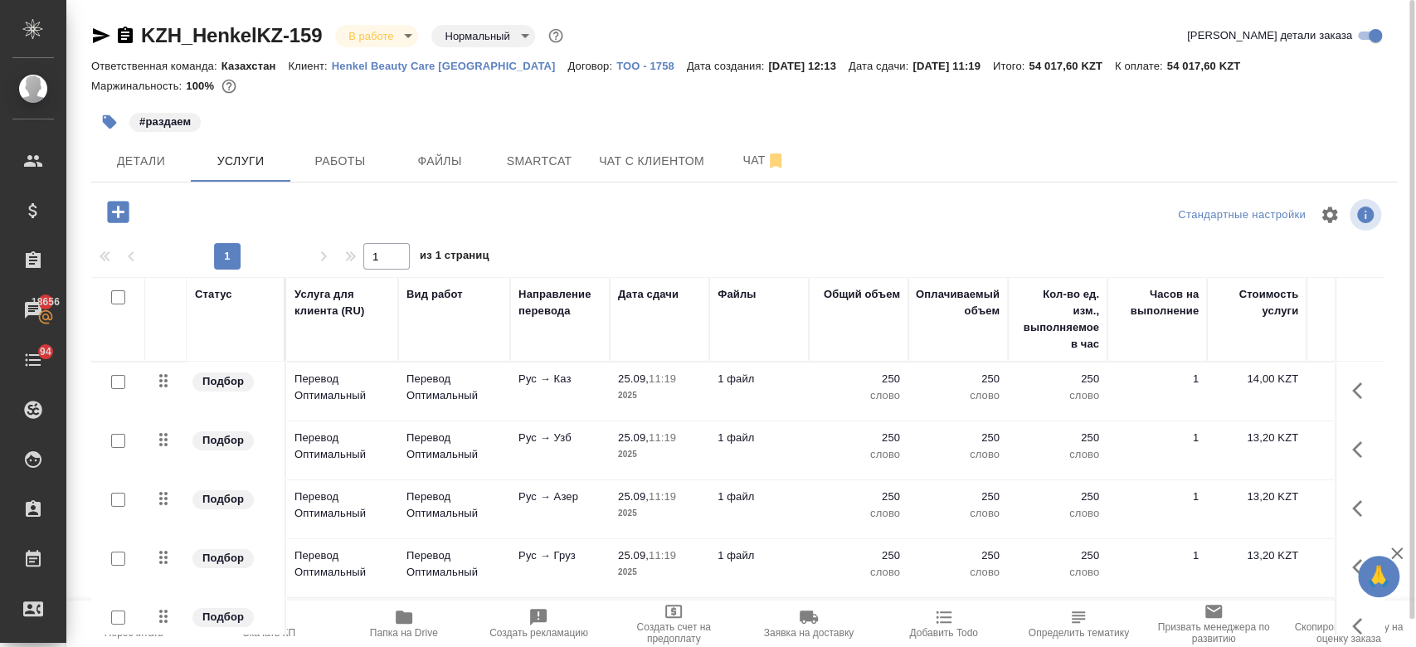
checkbox input "false"
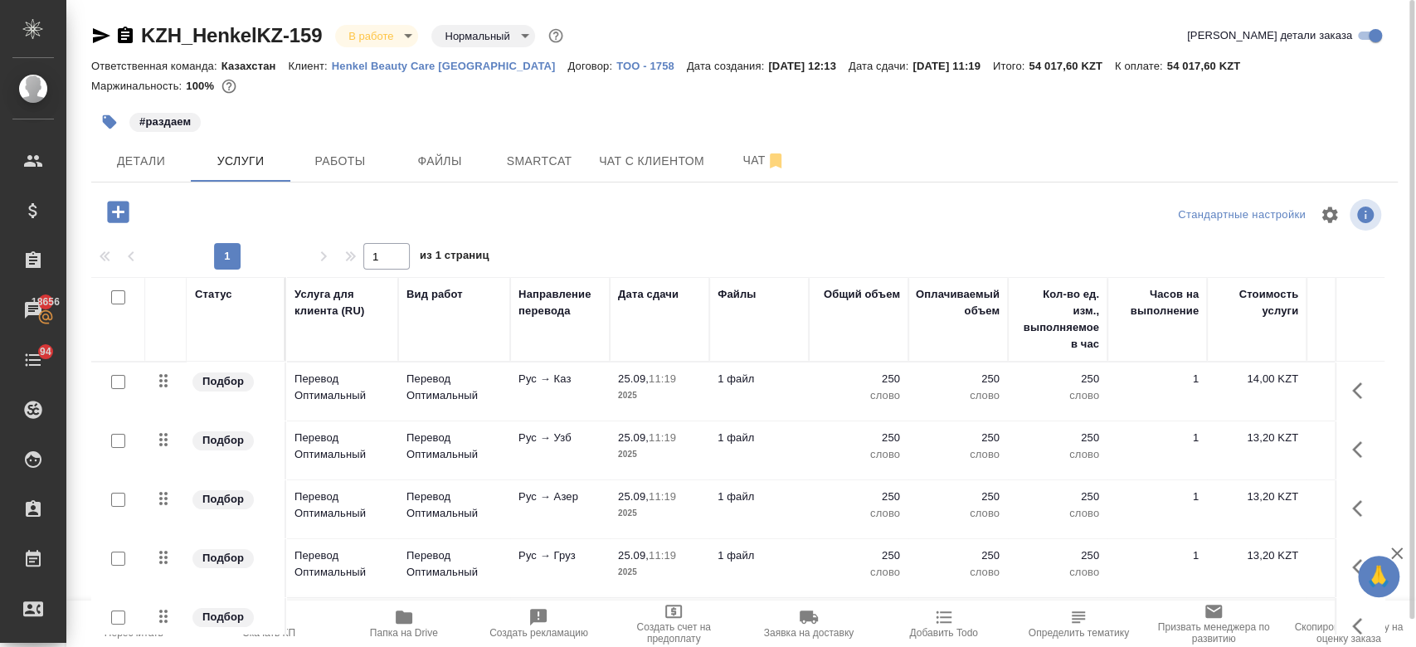
checkbox input "false"
click at [403, 124] on div "#раздаем" at bounding box center [526, 122] width 871 height 36
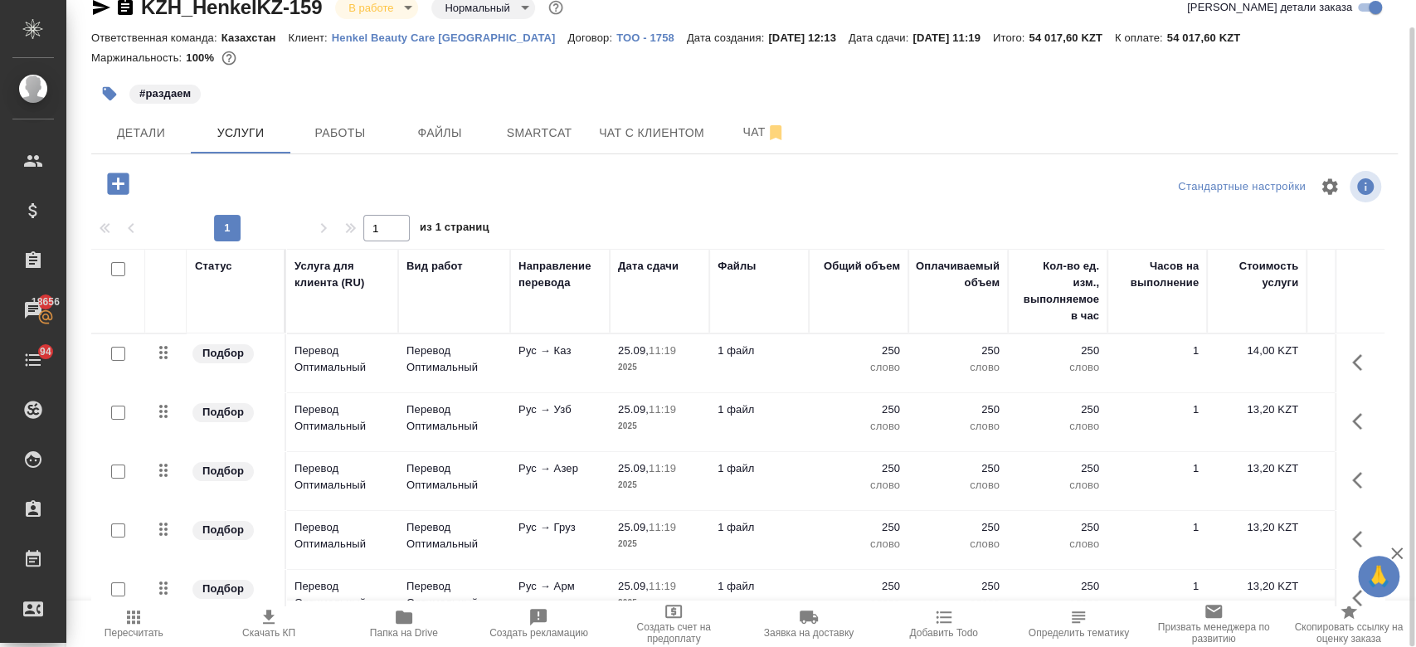
click at [405, 63] on div "Маржинальность: 100%" at bounding box center [744, 58] width 1306 height 22
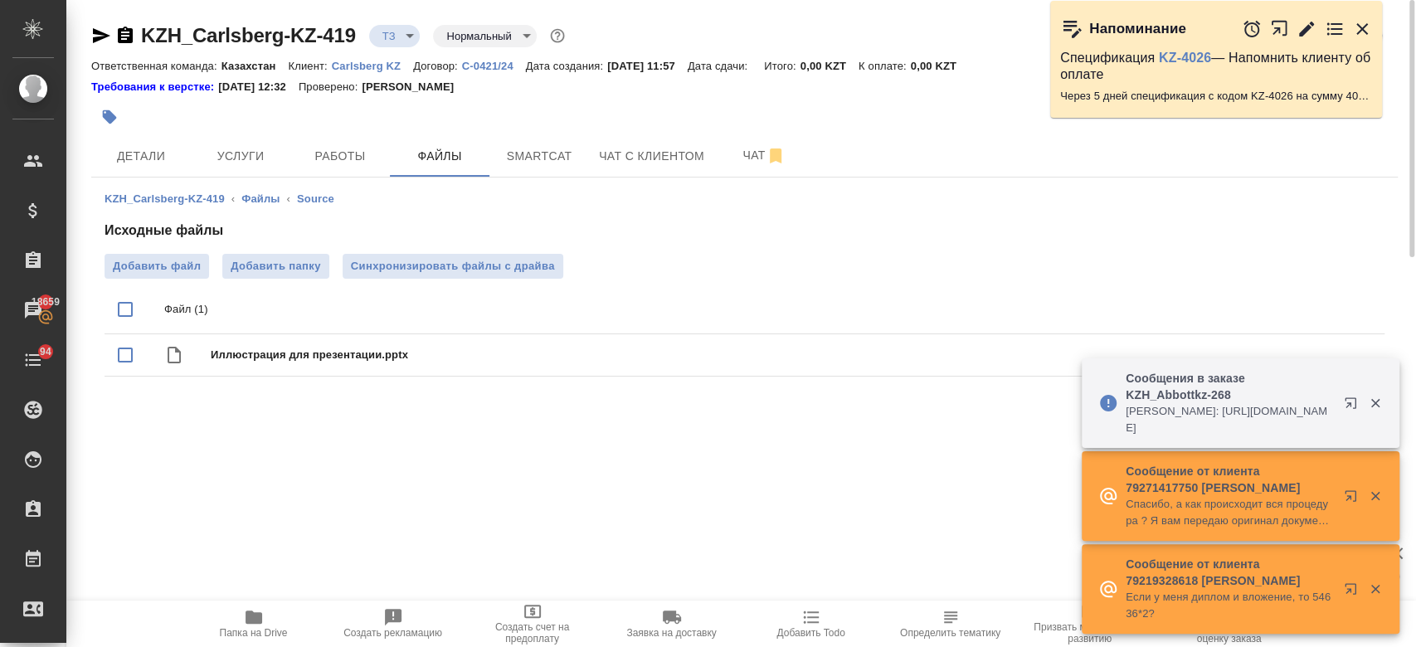
click at [366, 68] on p "Carlsberg KZ" at bounding box center [372, 66] width 81 height 12
click at [747, 151] on span "Чат" at bounding box center [764, 155] width 80 height 21
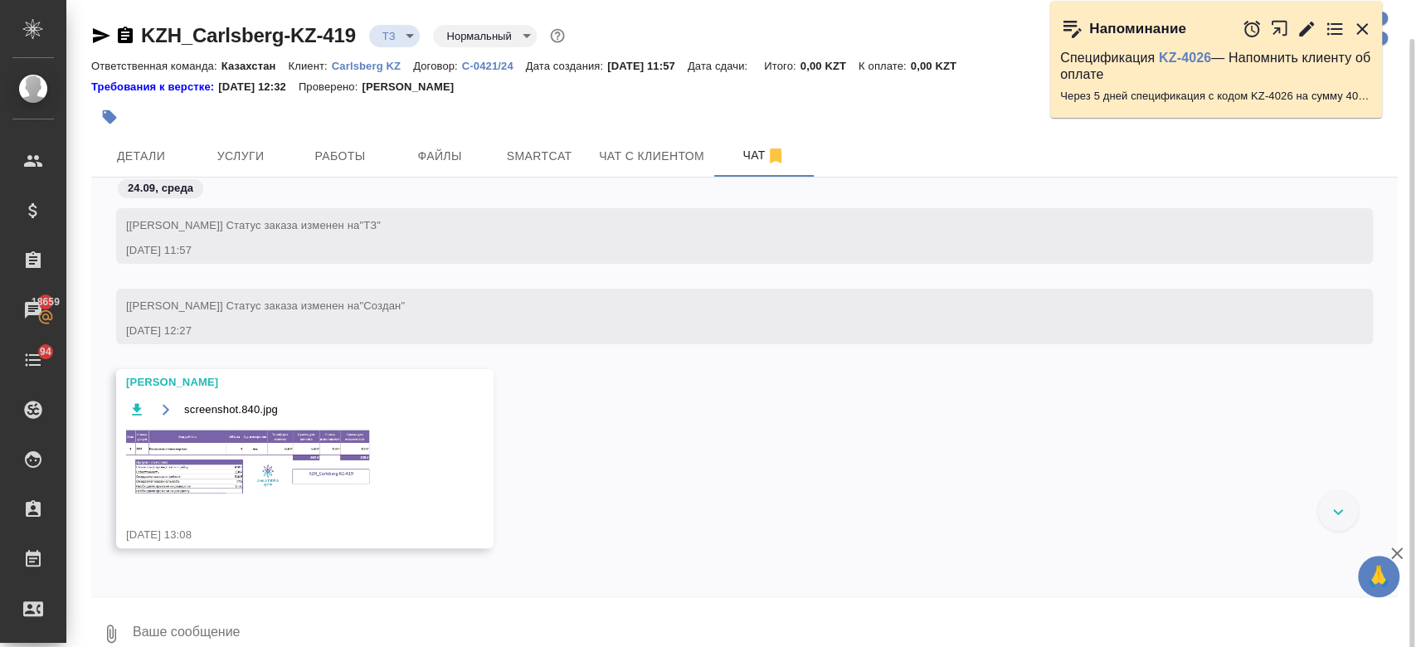
scroll to position [25, 0]
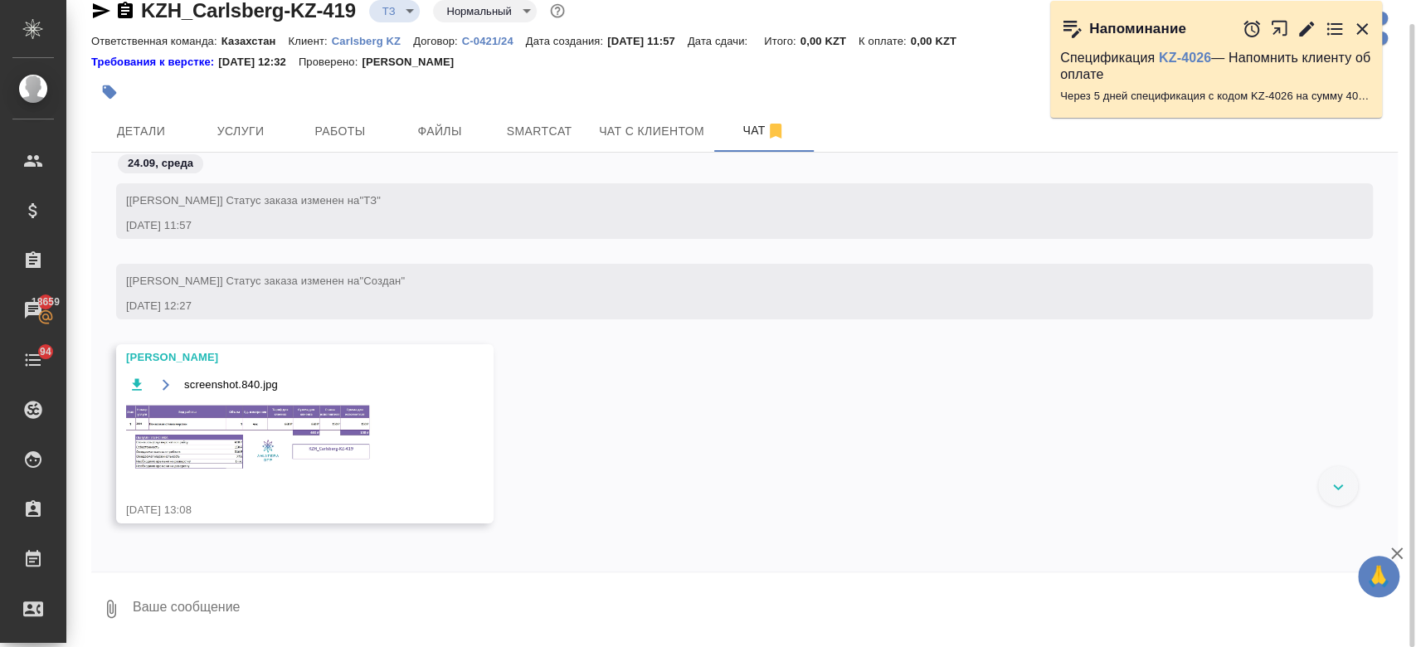
click at [334, 425] on img at bounding box center [250, 438] width 249 height 70
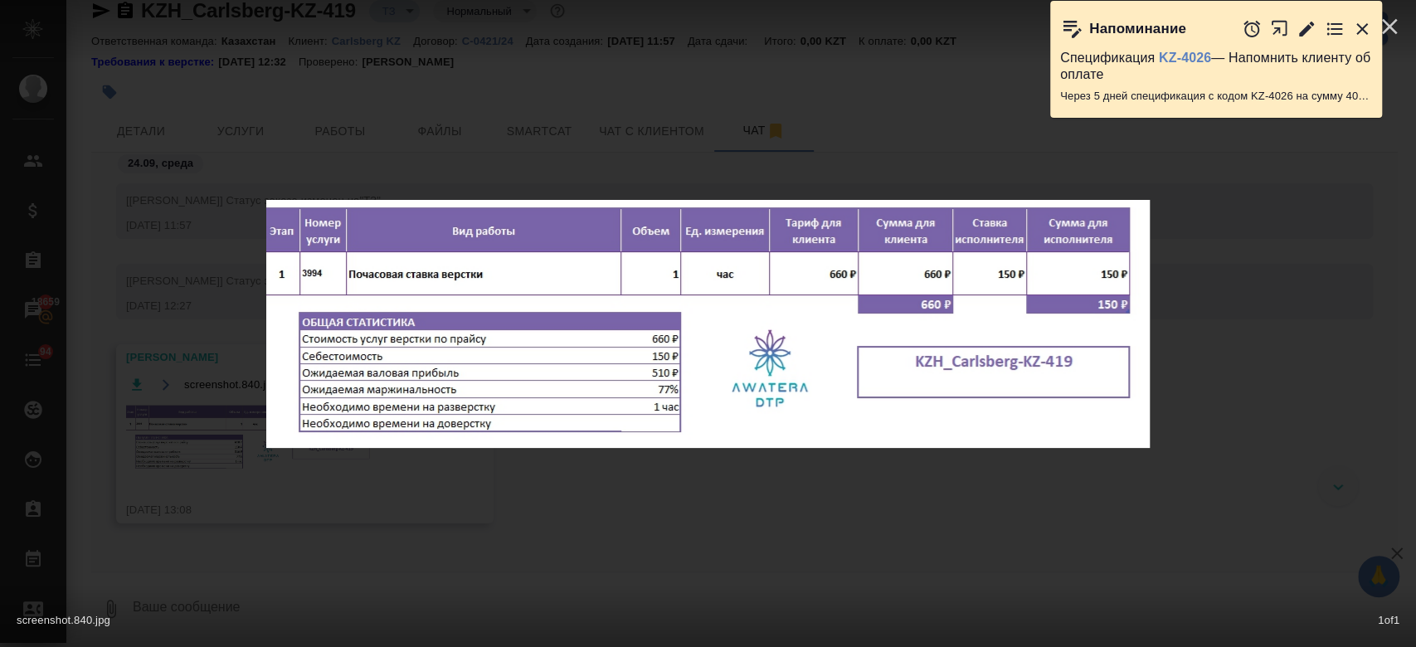
click at [1366, 19] on icon "button" at bounding box center [1362, 29] width 20 height 20
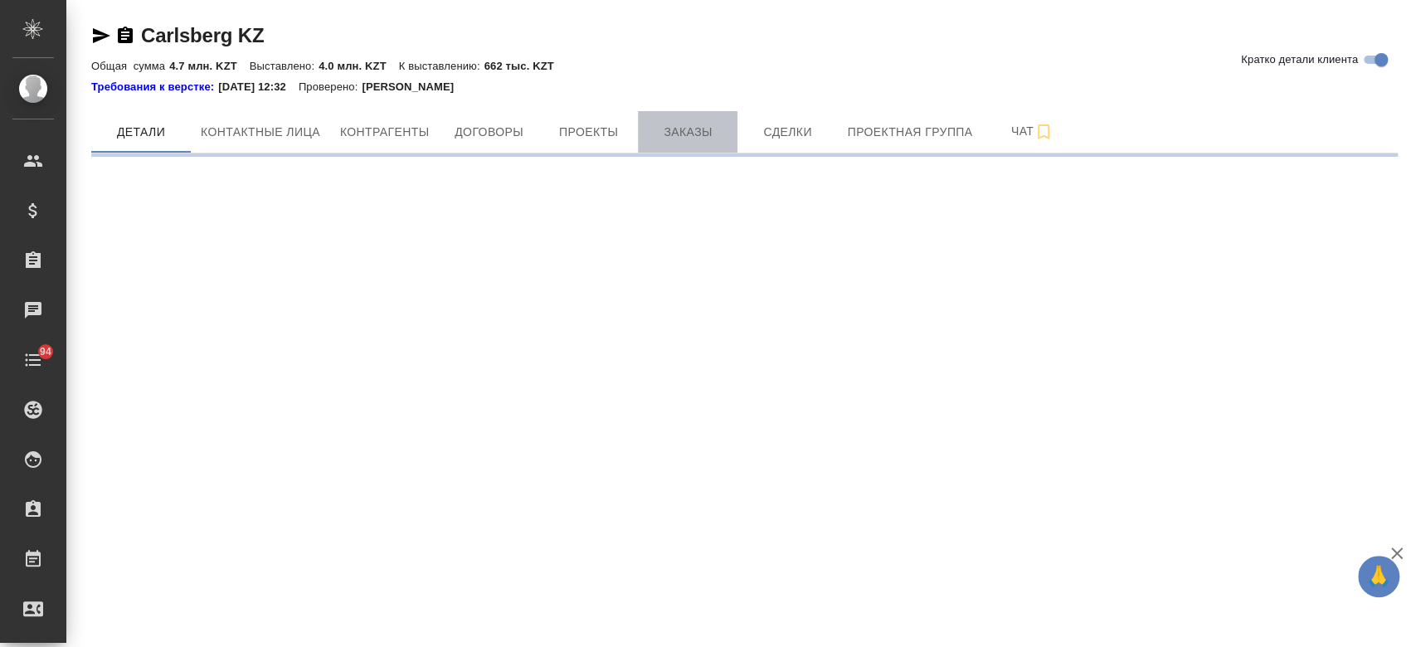
click at [693, 134] on span "Заказы" at bounding box center [688, 132] width 80 height 21
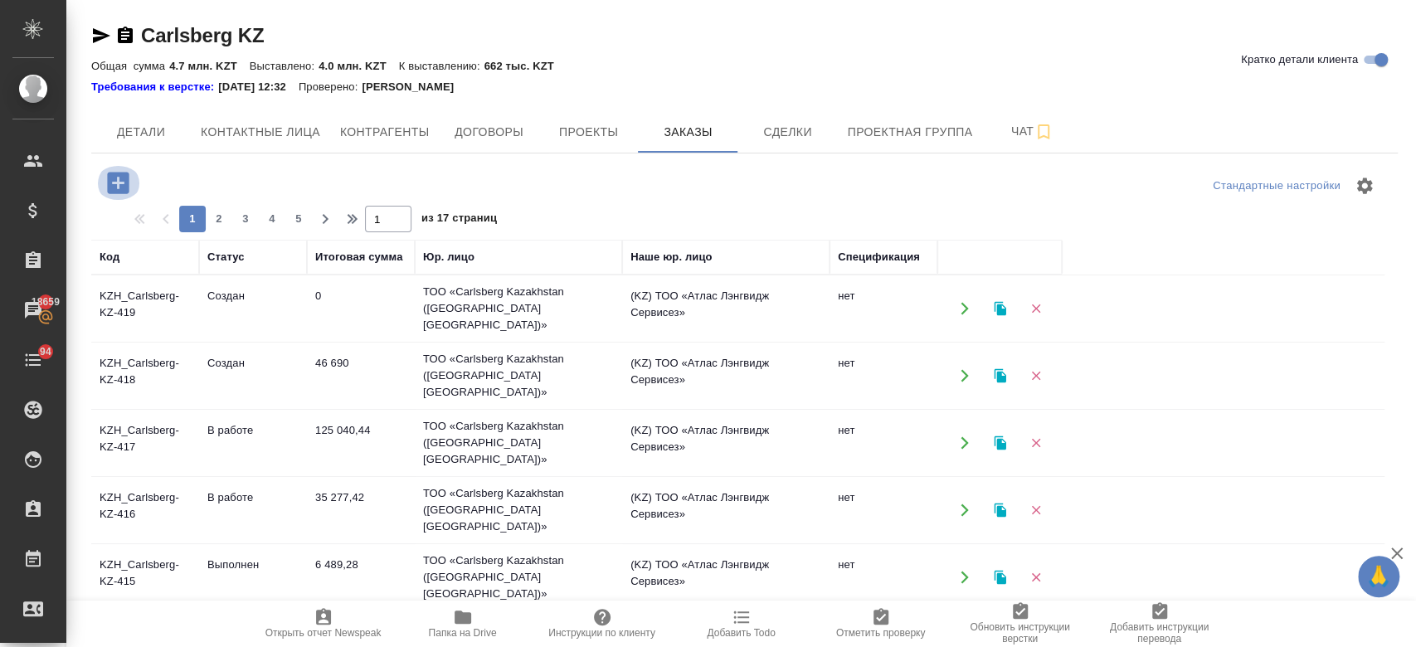
click at [122, 187] on icon "button" at bounding box center [118, 183] width 22 height 22
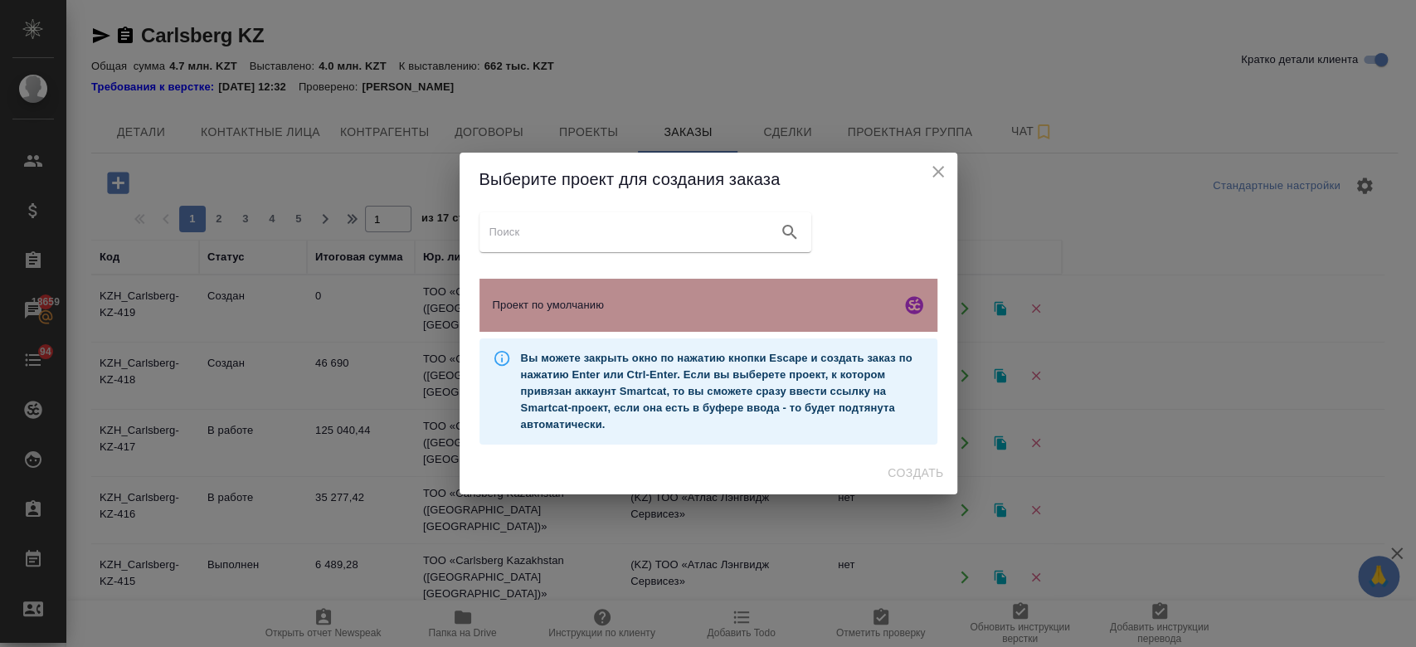
click at [555, 312] on span "Проект по умолчанию" at bounding box center [693, 305] width 401 height 17
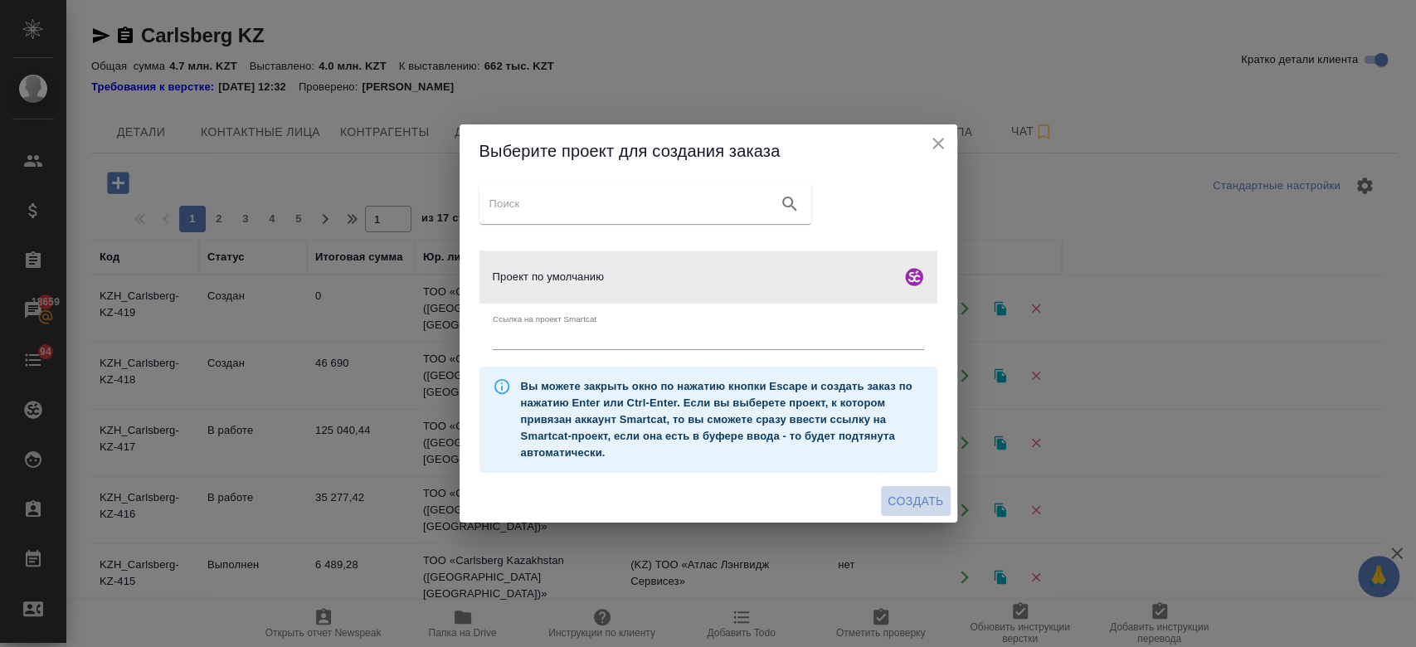
click at [912, 503] on span "Создать" at bounding box center [915, 501] width 56 height 21
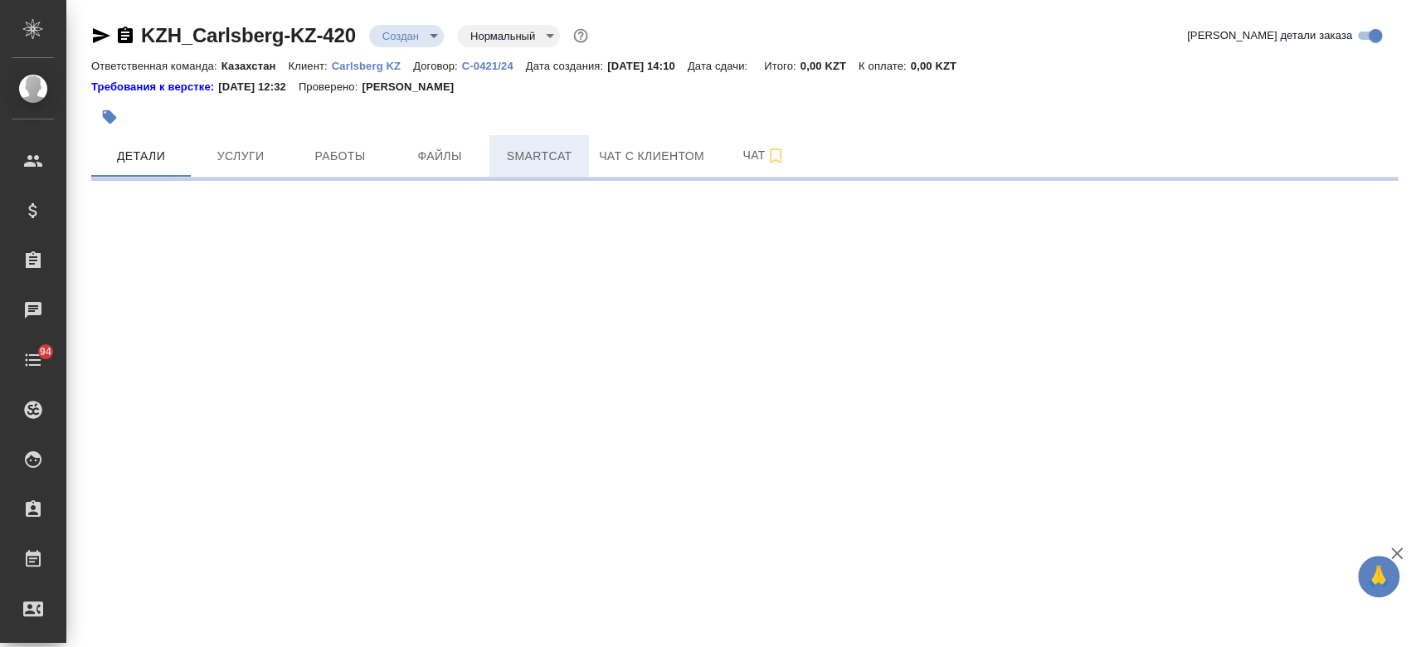
select select "RU"
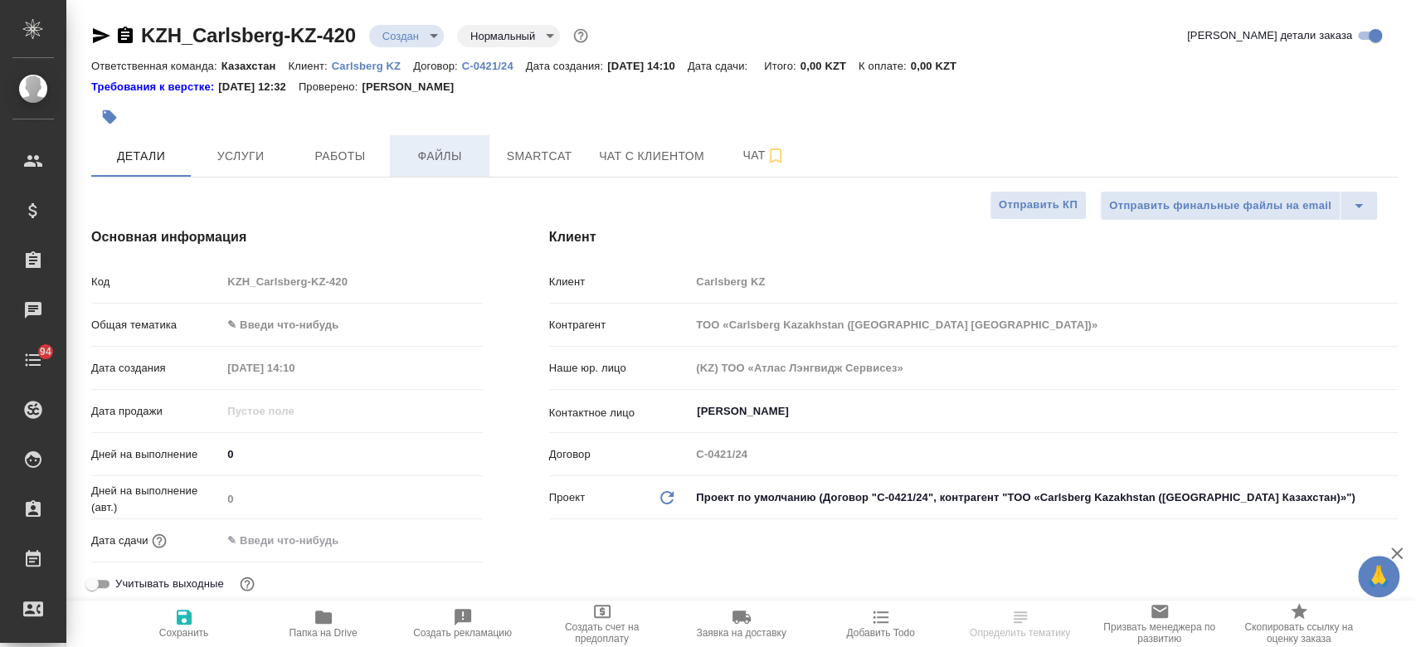
type textarea "x"
click at [454, 152] on span "Файлы" at bounding box center [440, 156] width 80 height 21
type textarea "x"
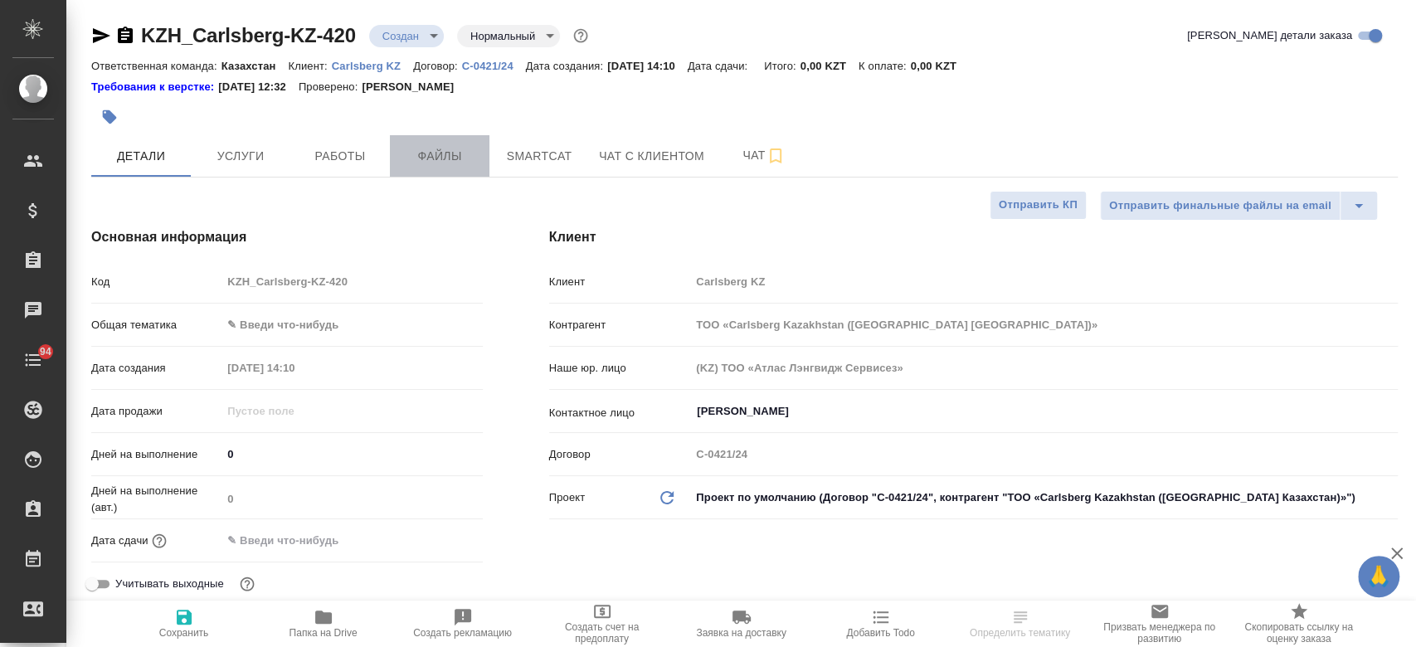
type textarea "x"
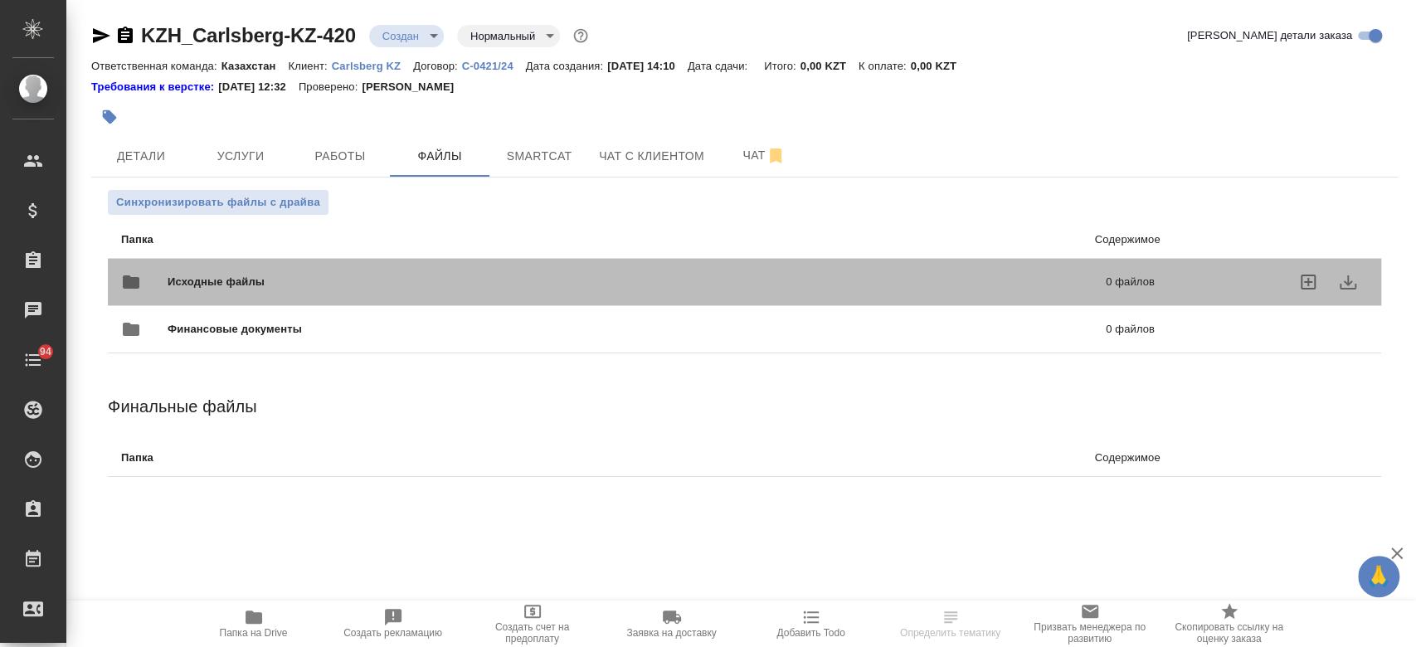
click at [337, 272] on div "Исходные файлы 0 файлов" at bounding box center [637, 282] width 1033 height 40
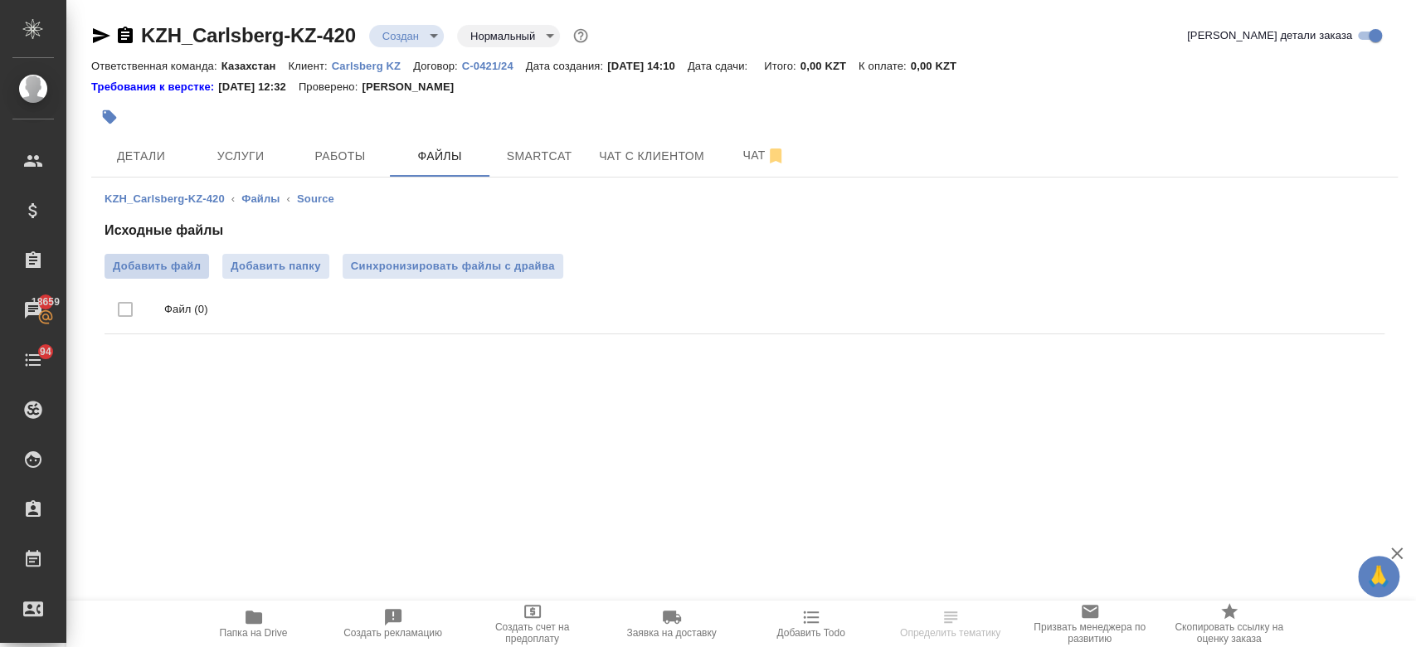
click at [172, 258] on span "Добавить файл" at bounding box center [157, 266] width 88 height 17
click at [0, 0] on input "Добавить файл" at bounding box center [0, 0] width 0 height 0
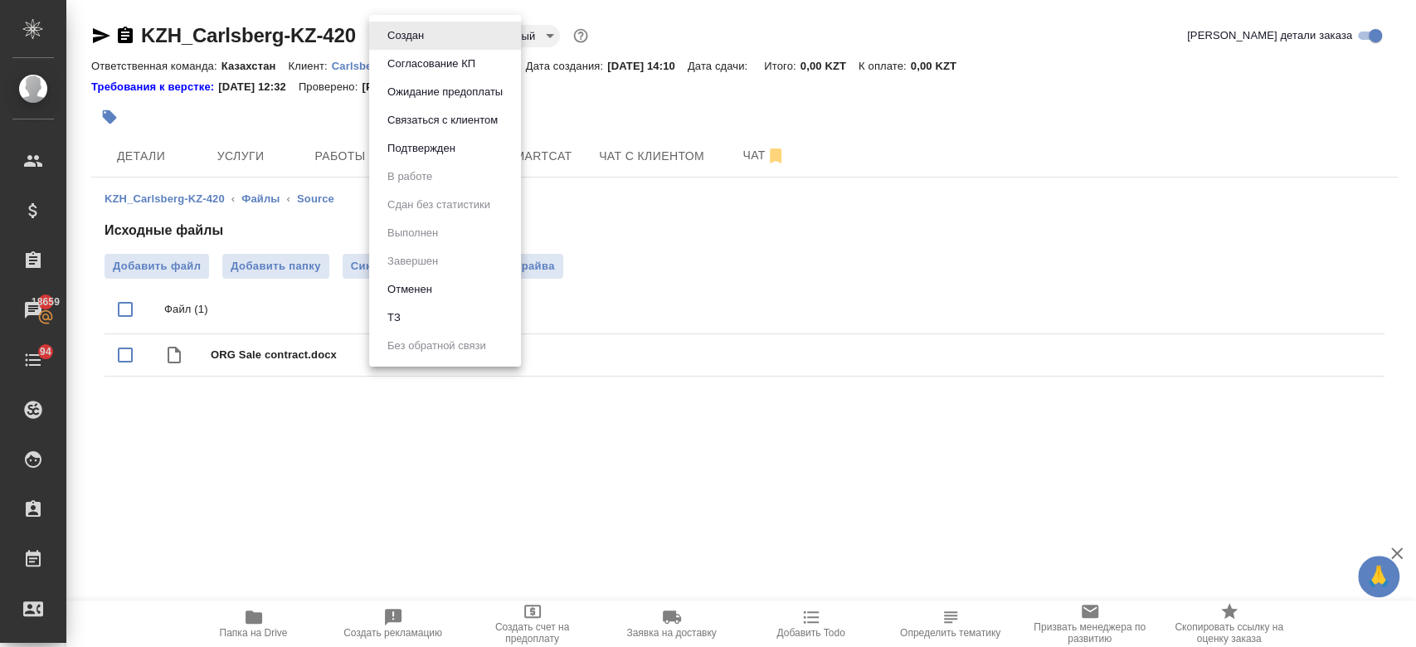
drag, startPoint x: 395, startPoint y: 29, endPoint x: 434, endPoint y: 308, distance: 282.2
click at [434, 308] on body "🙏 .cls-1 fill:#fff; AWATERA Kosherbayeva Nazerke Клиенты Спецификации Заказы 18…" at bounding box center [708, 323] width 1416 height 647
click at [434, 308] on li "ТЗ" at bounding box center [445, 318] width 152 height 28
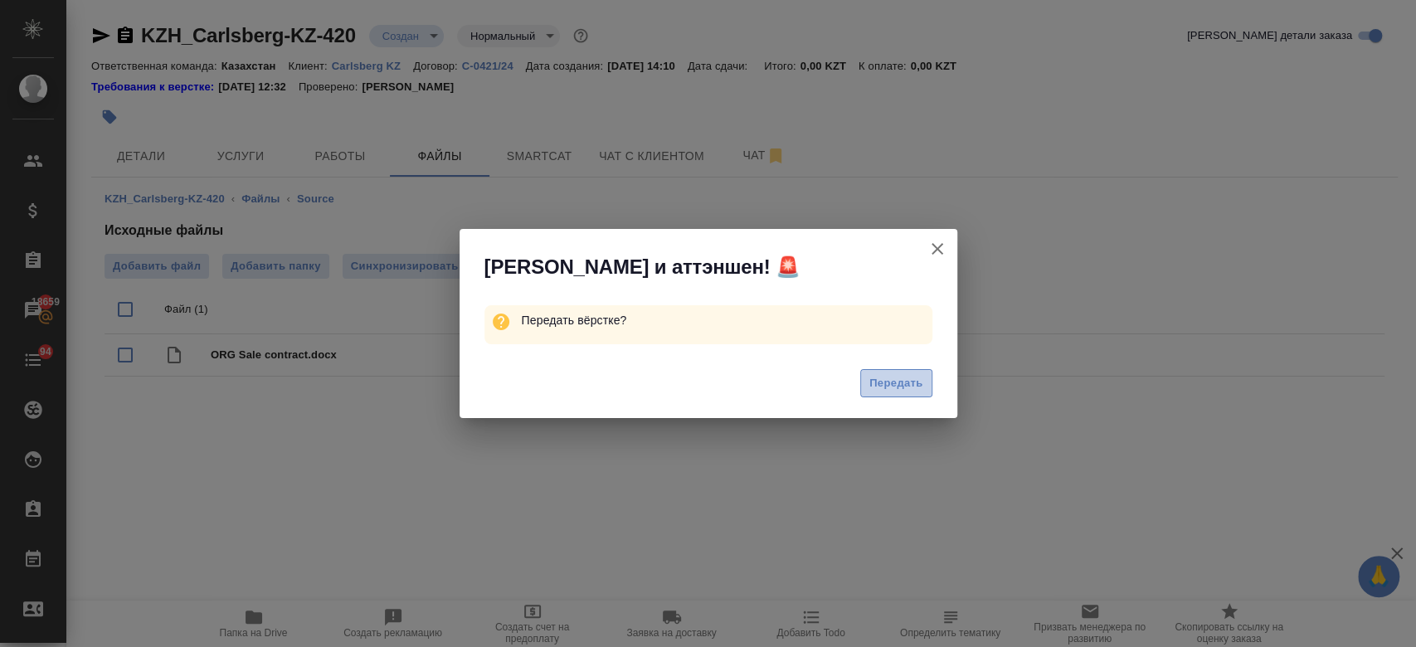
click at [882, 381] on span "Передать" at bounding box center [896, 383] width 54 height 19
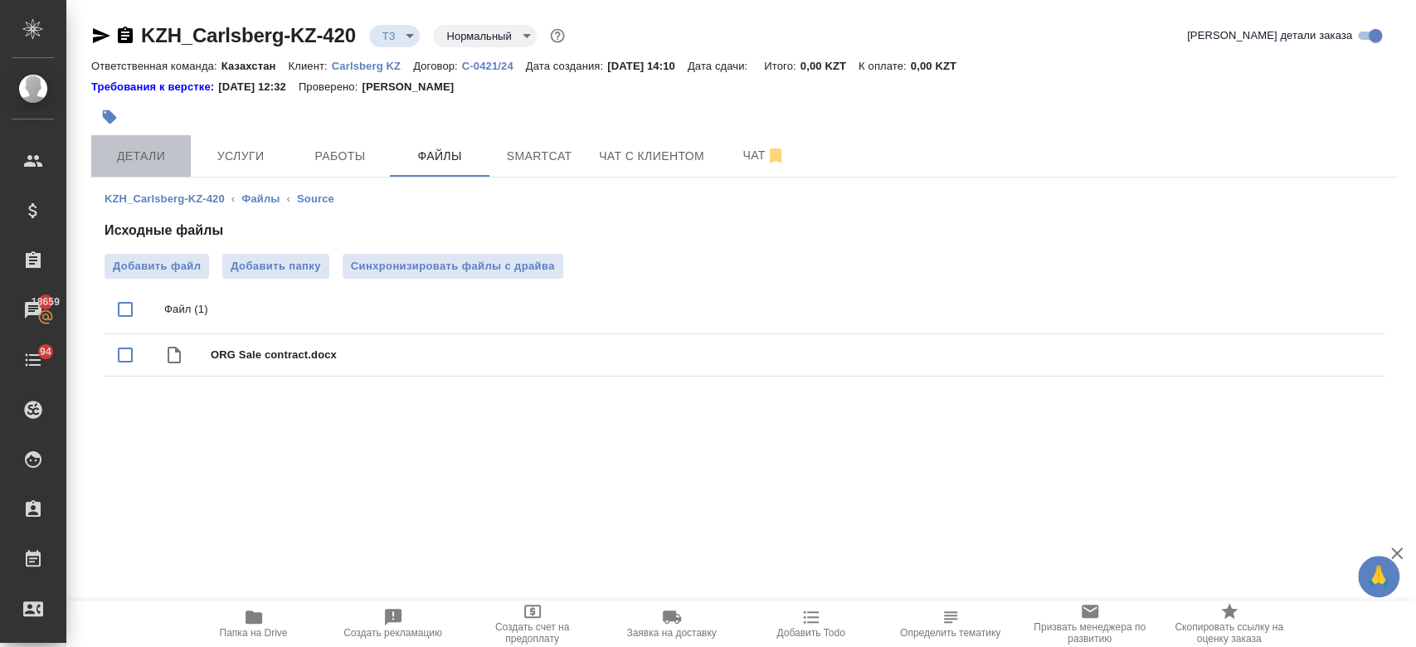
click at [138, 138] on button "Детали" at bounding box center [141, 155] width 100 height 41
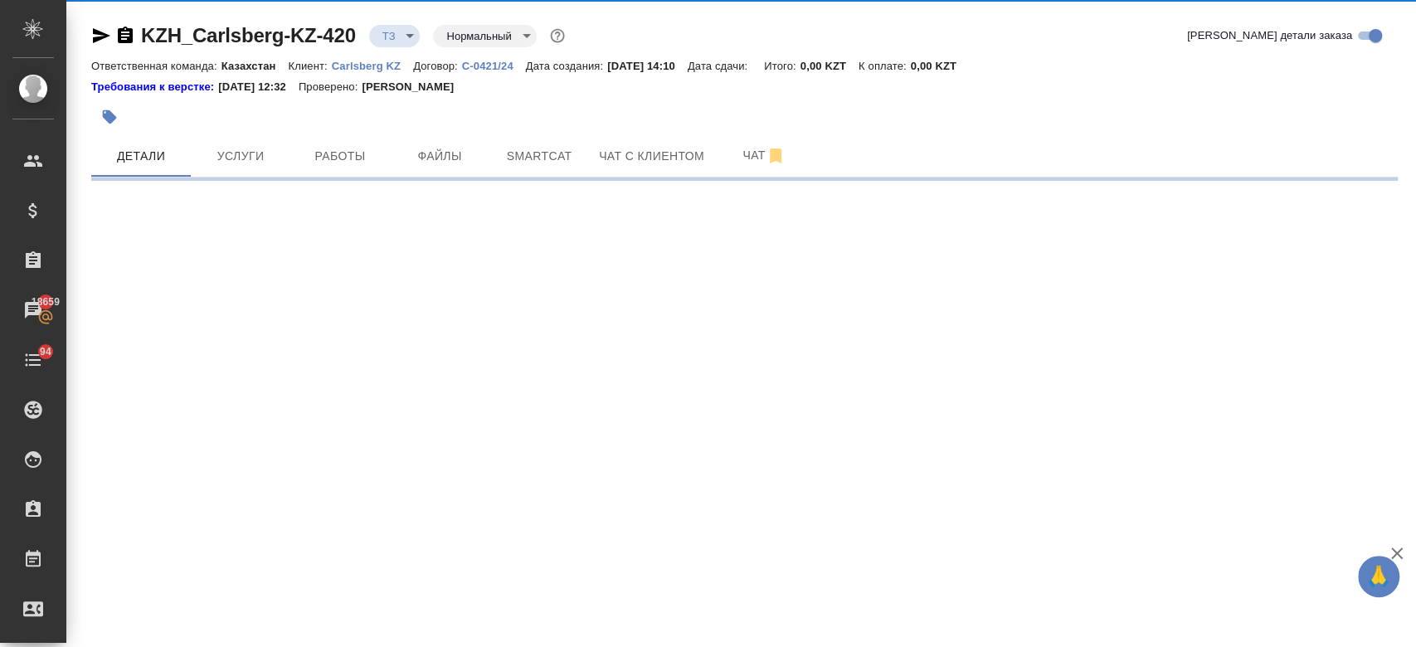
select select "RU"
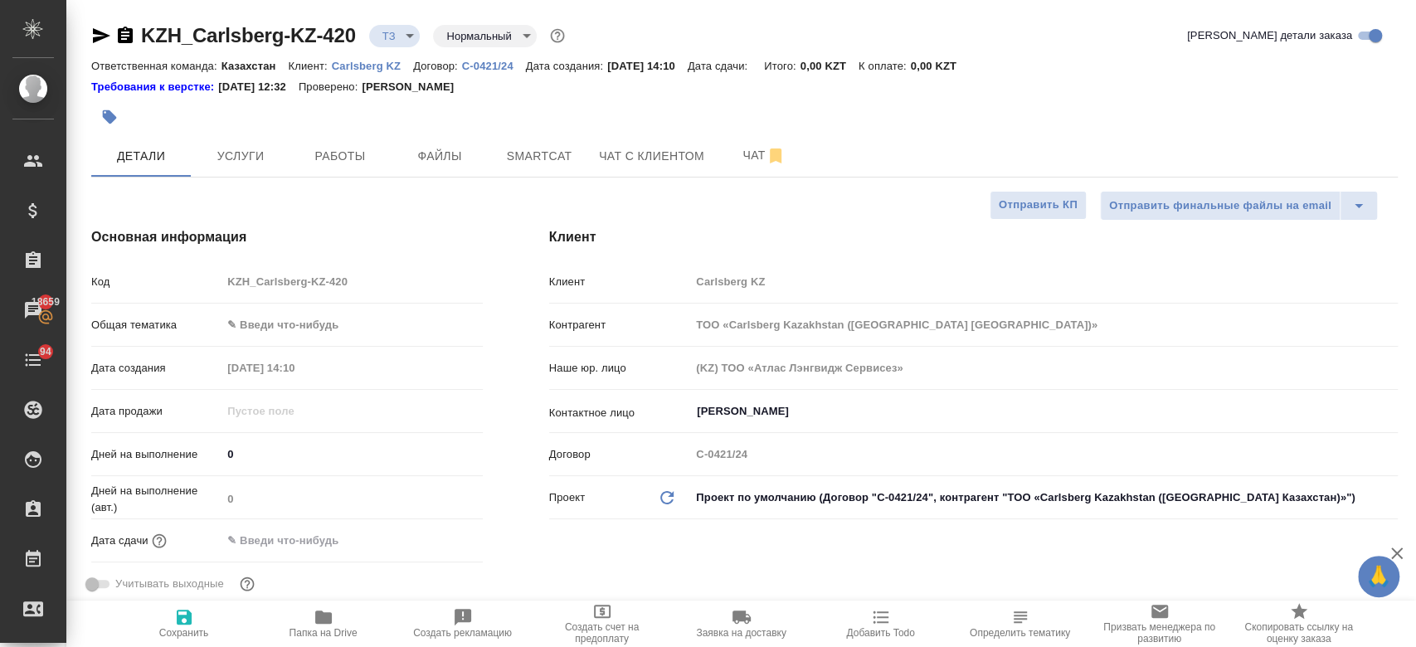
type textarea "x"
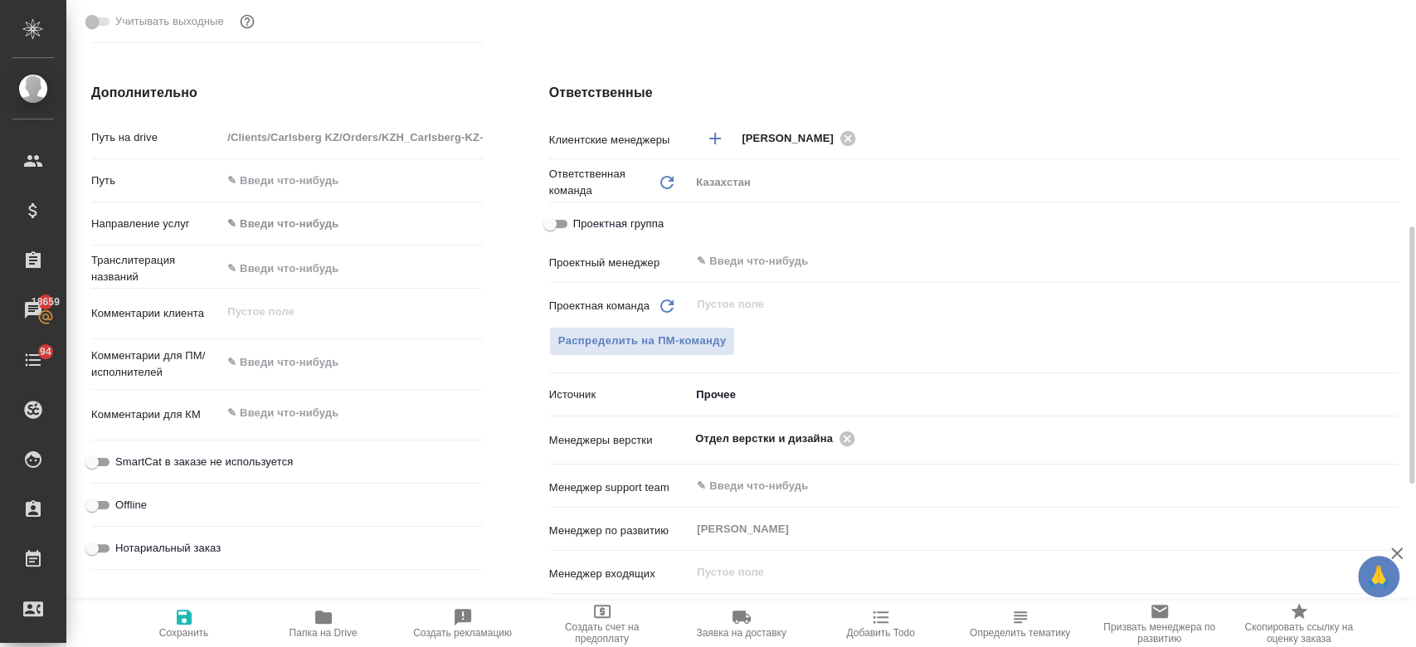
scroll to position [564, 0]
type textarea "x"
click at [294, 352] on textarea at bounding box center [351, 361] width 260 height 28
type textarea "п"
type textarea "x"
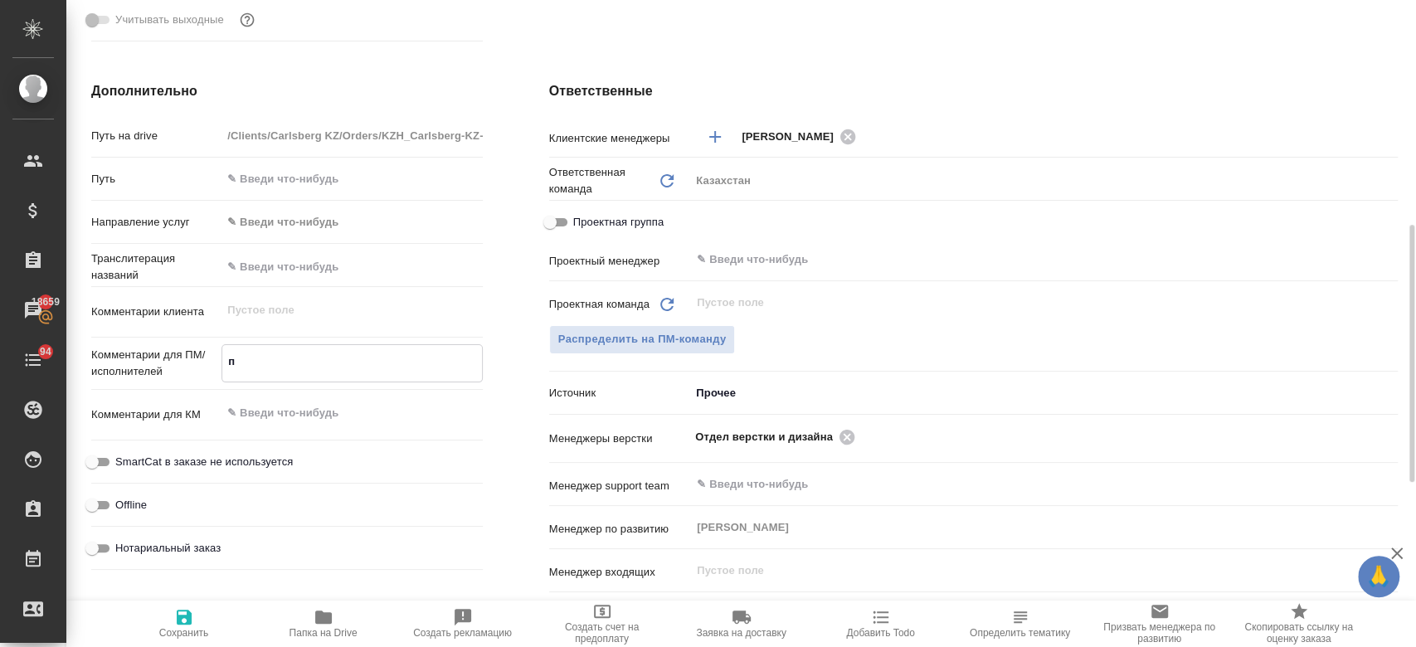
type textarea "пе"
type textarea "x"
type textarea "пер"
type textarea "x"
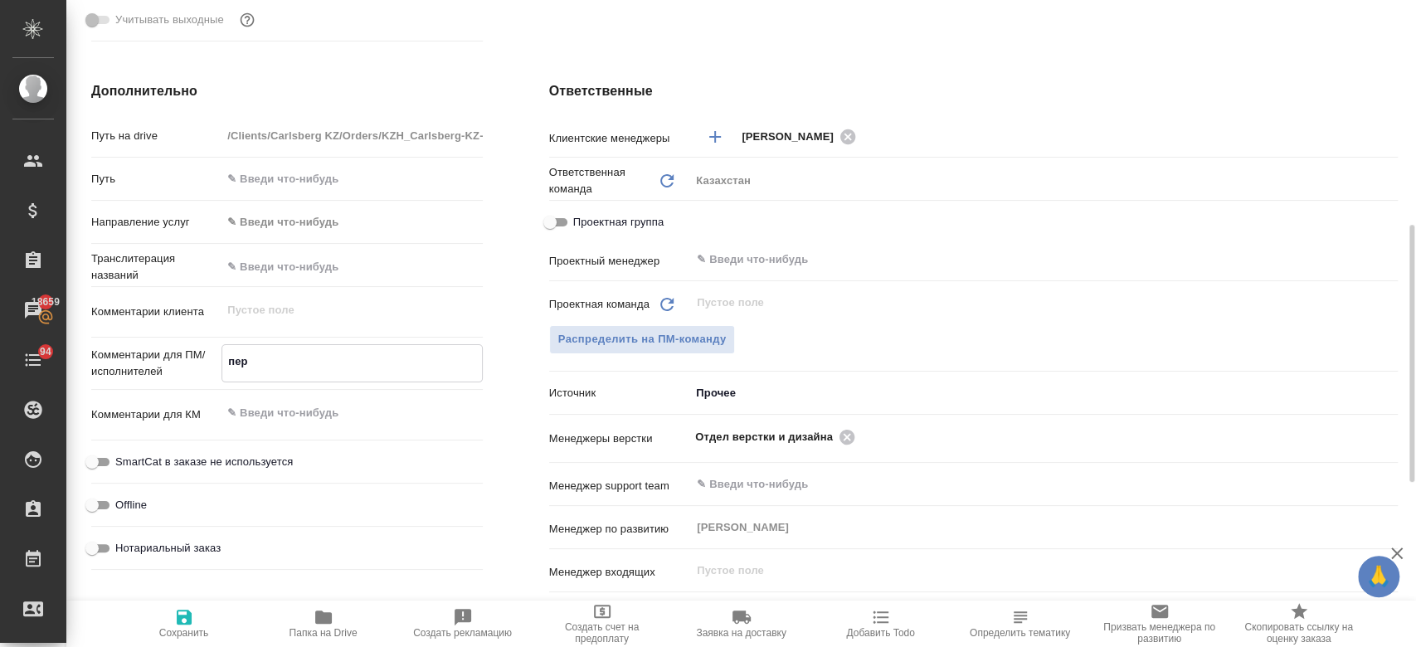
type textarea "x"
type textarea "пере"
type textarea "x"
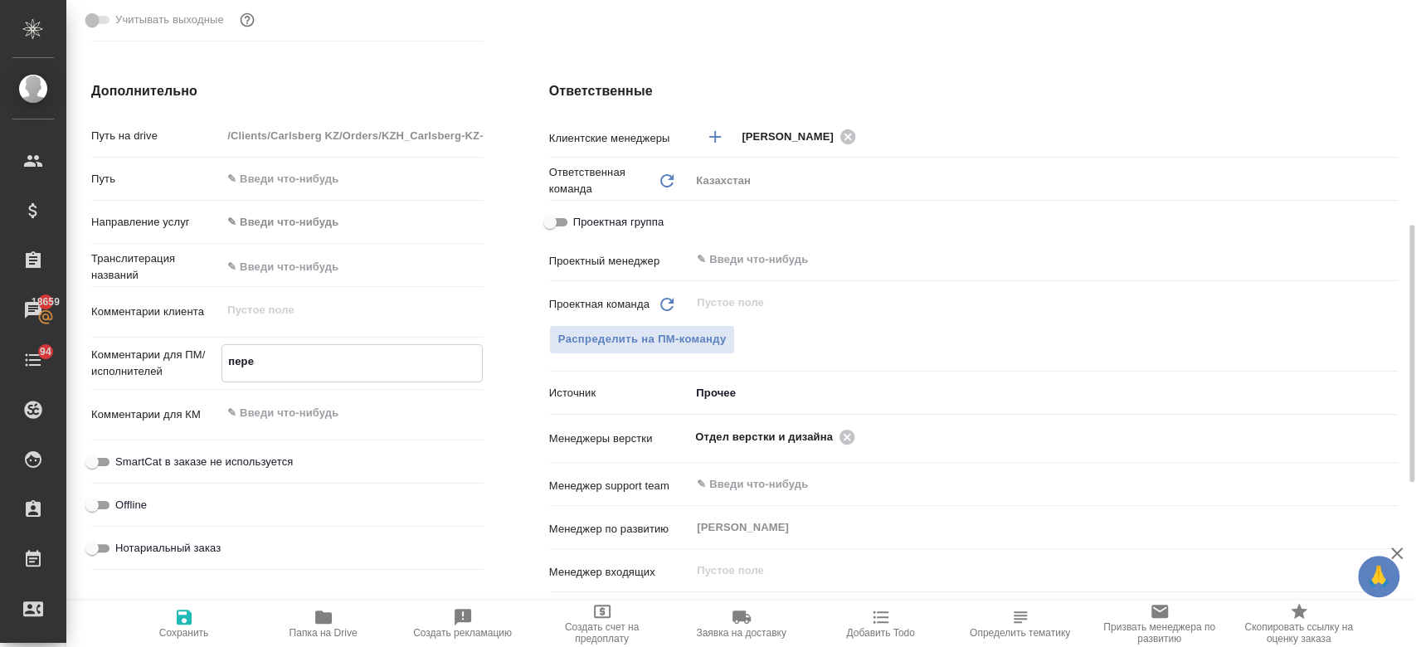
type textarea "x"
type textarea "перево"
type textarea "x"
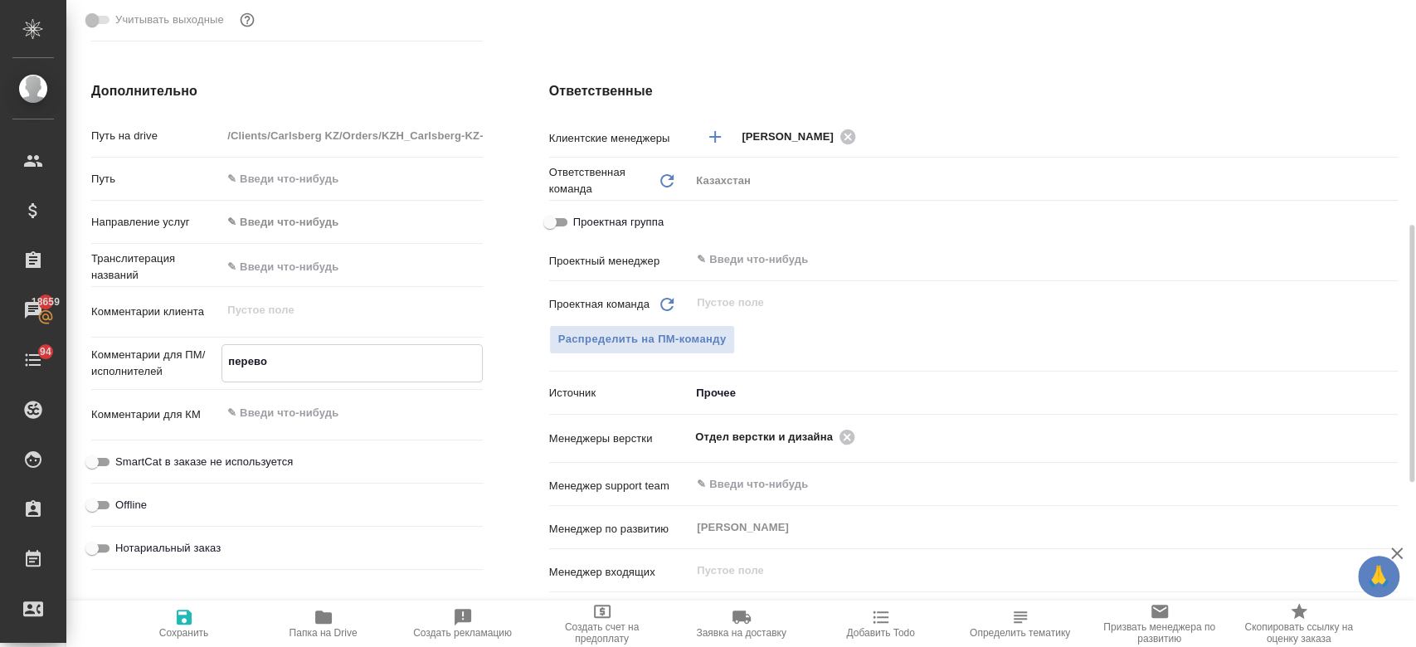
type textarea "перевод"
type textarea "x"
type textarea "перевод"
type textarea "x"
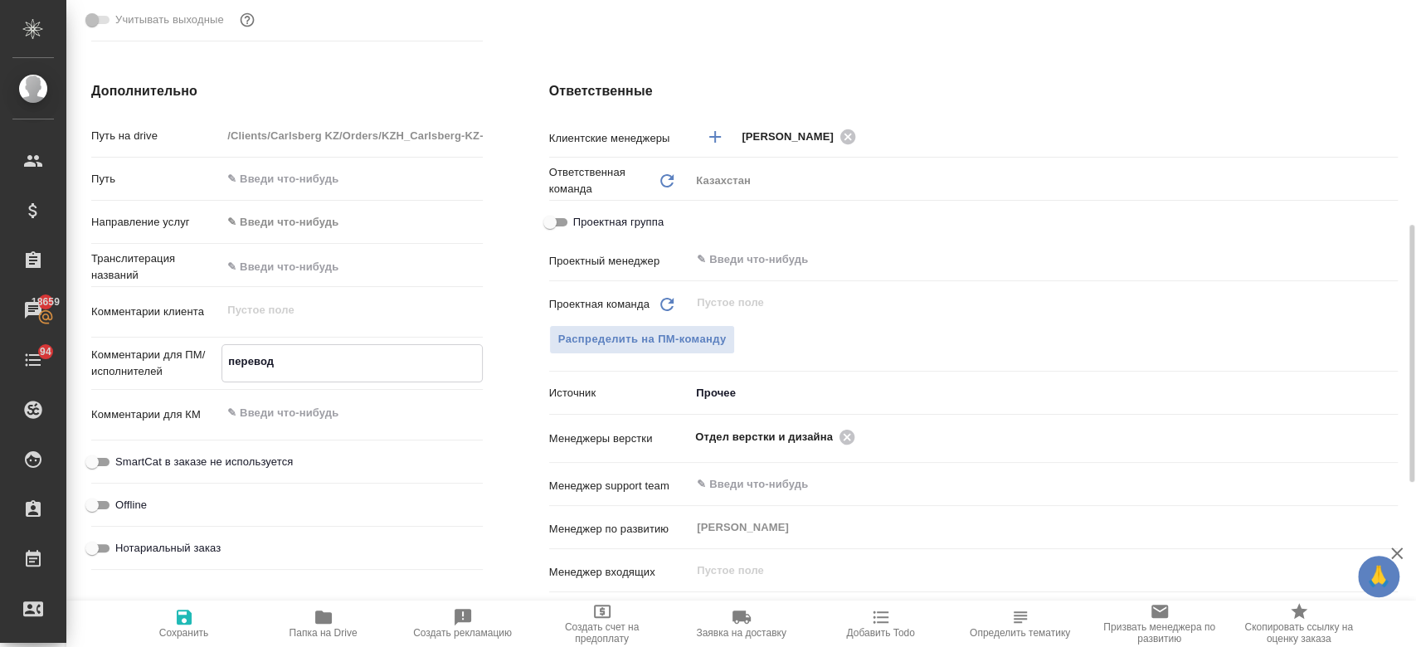
type textarea "перевод [PERSON_NAME]"
type textarea "x"
type textarea "перевод [PERSON_NAME]"
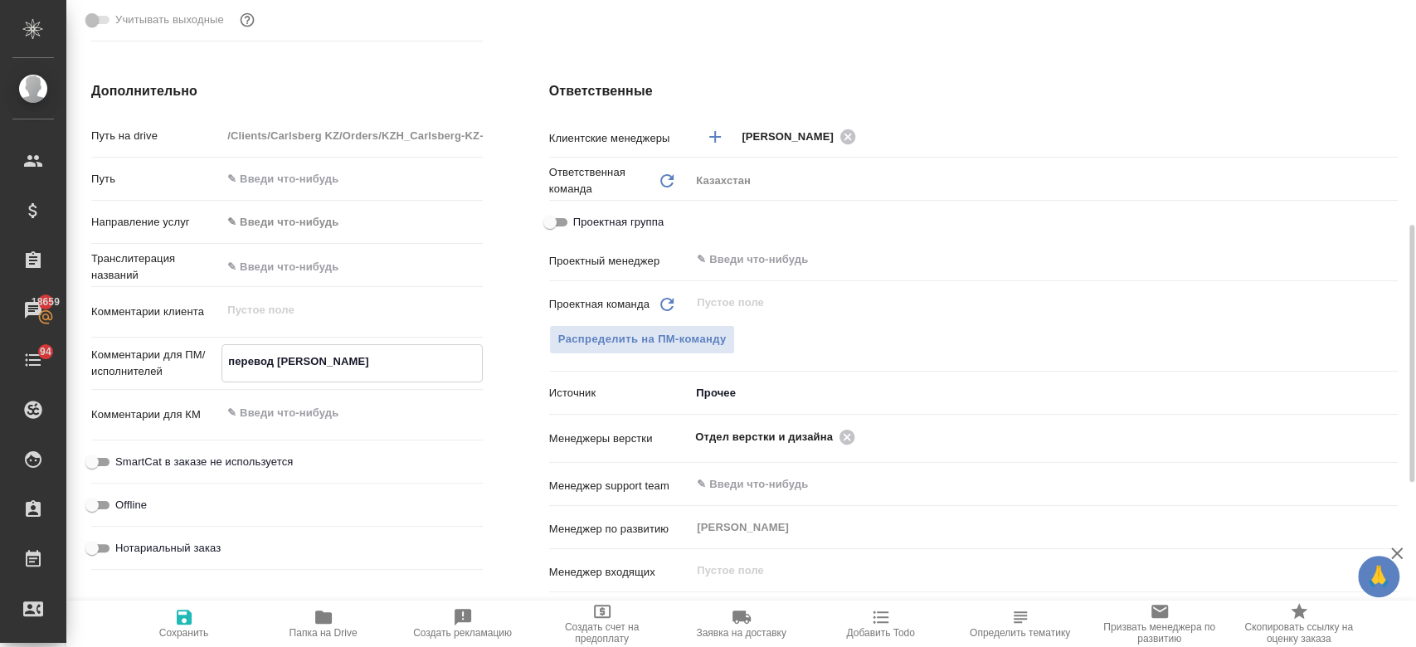
type textarea "x"
type textarea "перевод анг"
type textarea "x"
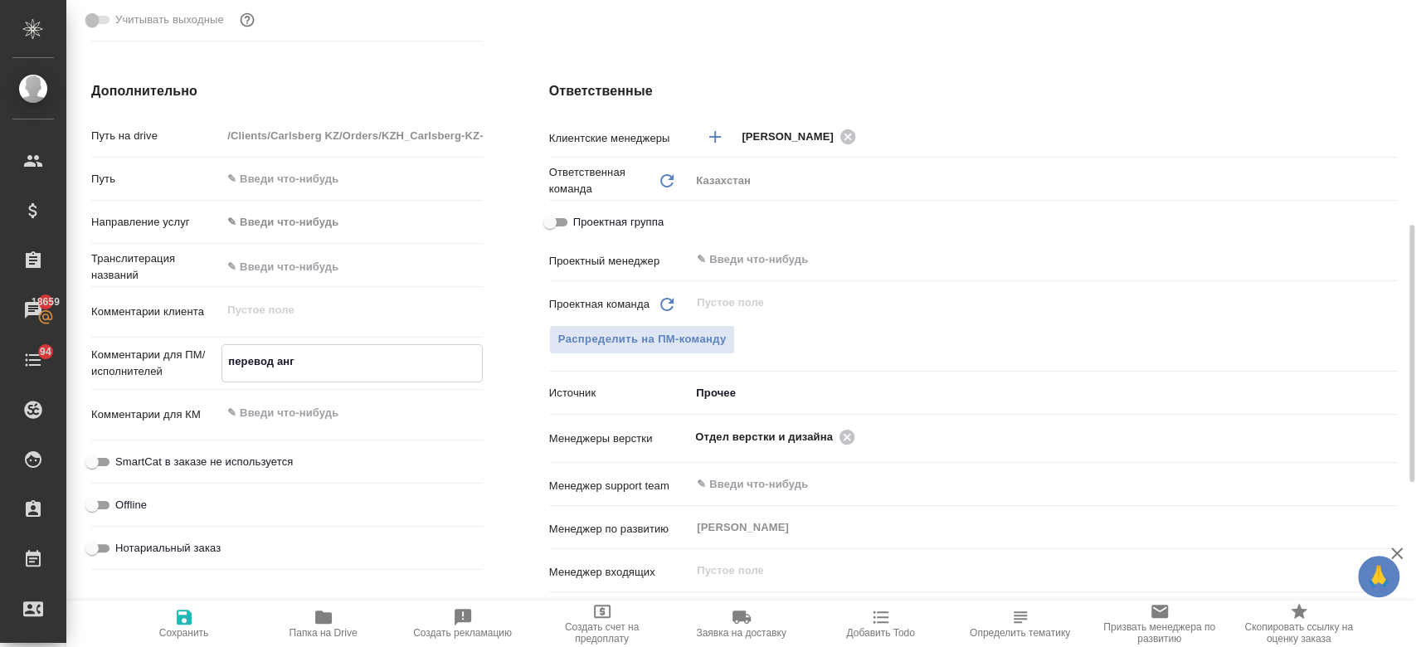
type textarea "x"
type textarea "перевод анг-"
type textarea "x"
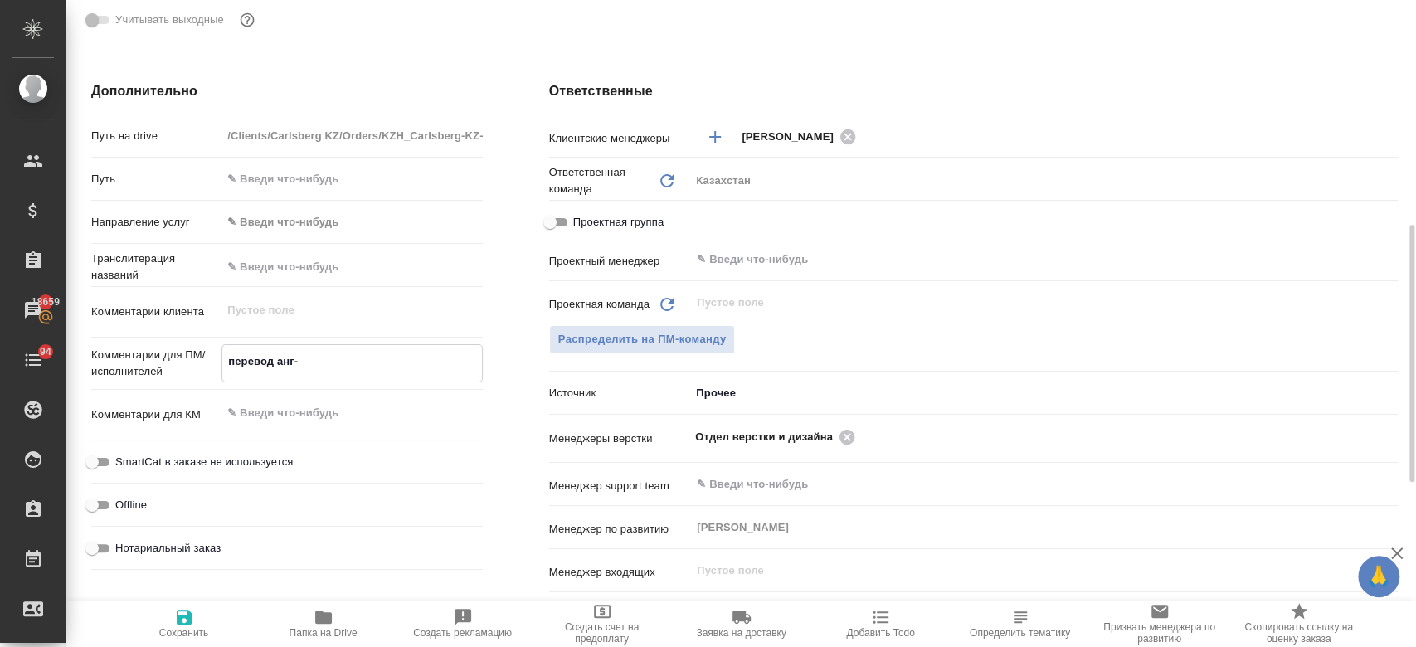
type textarea "x"
type textarea "перевод анг-р"
type textarea "x"
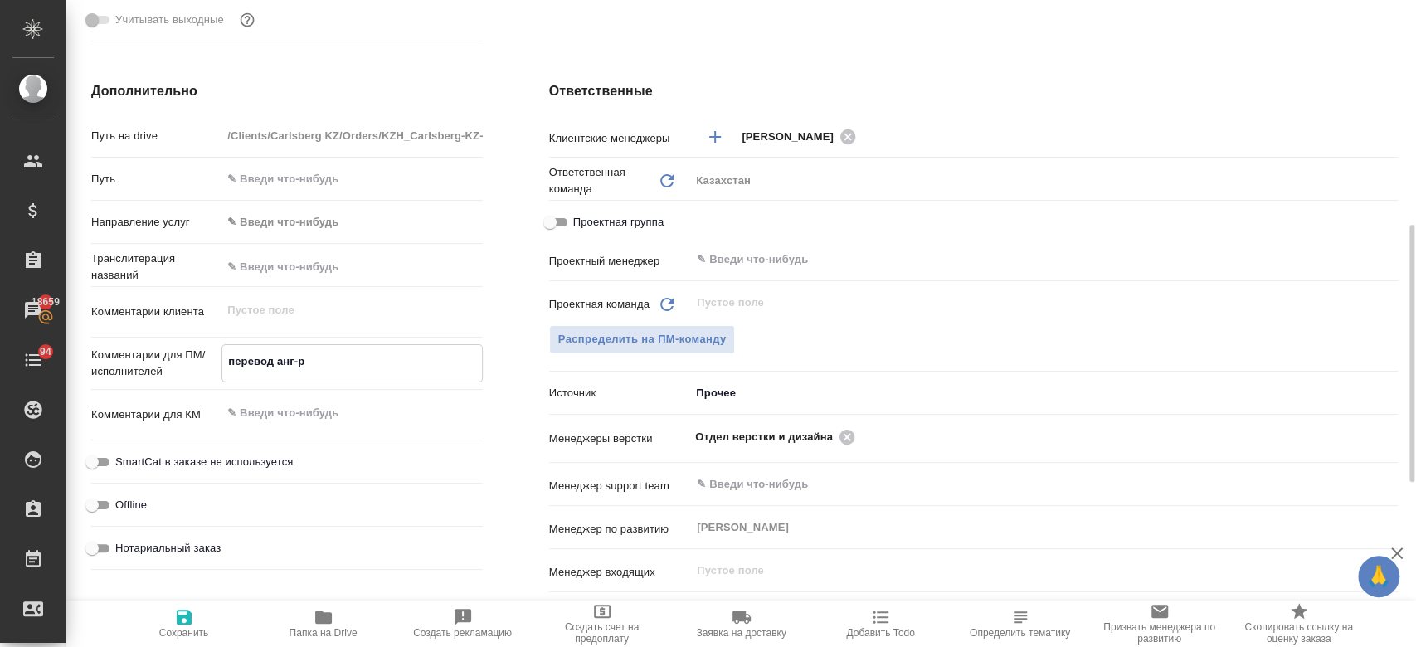
type textarea "перевод анг-ру"
type textarea "x"
type textarea "перевод анг-рус"
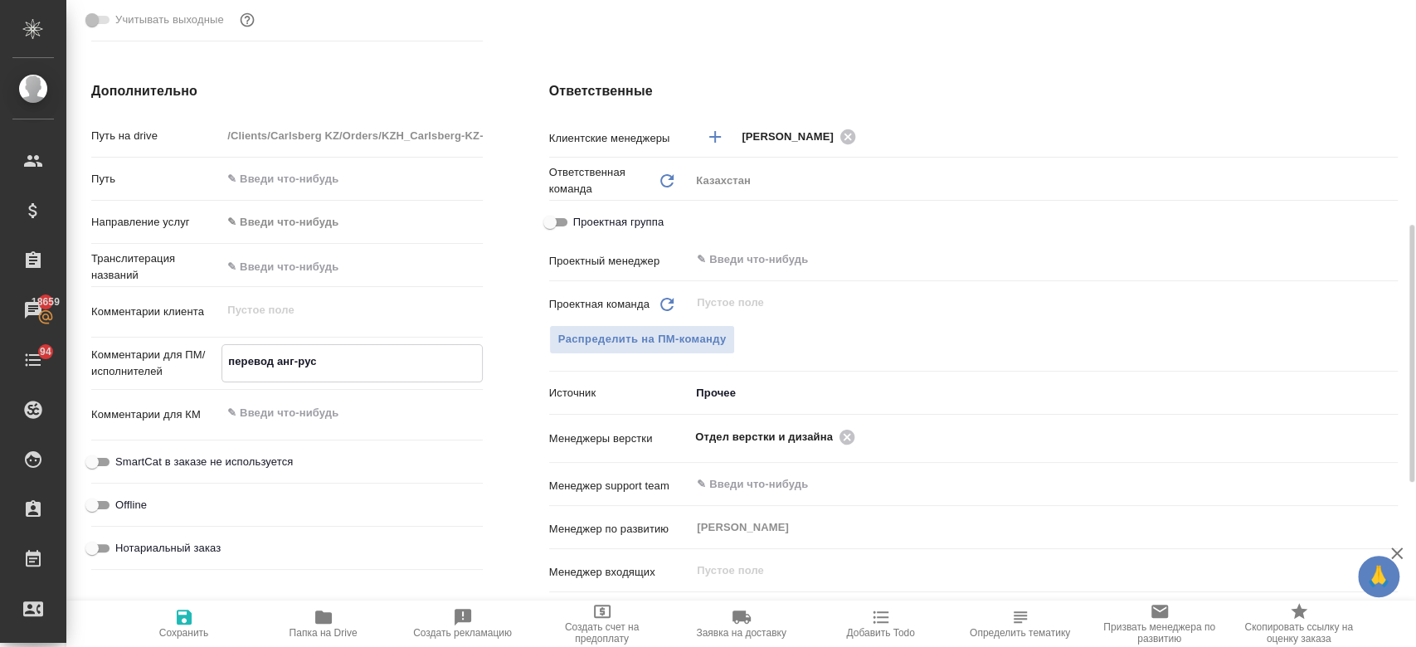
type textarea "x"
type textarea "перевод анг-рус"
type textarea "x"
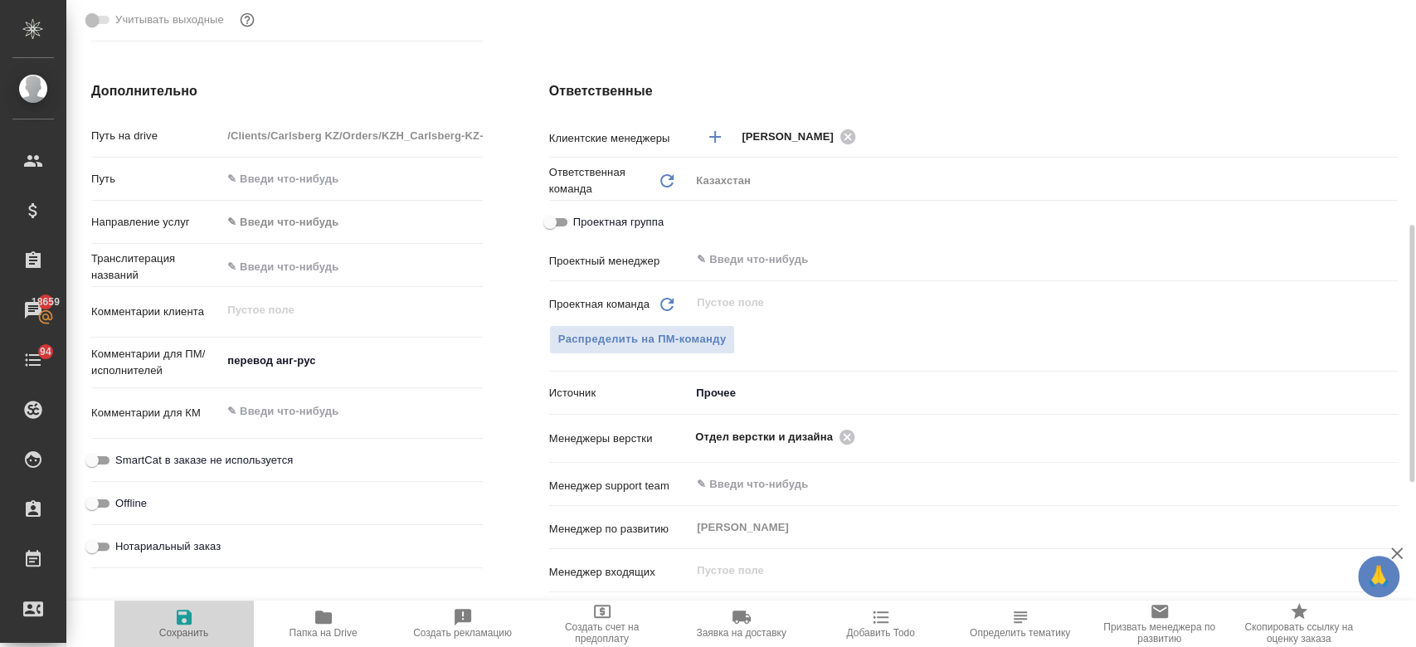
click at [192, 627] on span "Сохранить" at bounding box center [184, 633] width 50 height 12
type textarea "x"
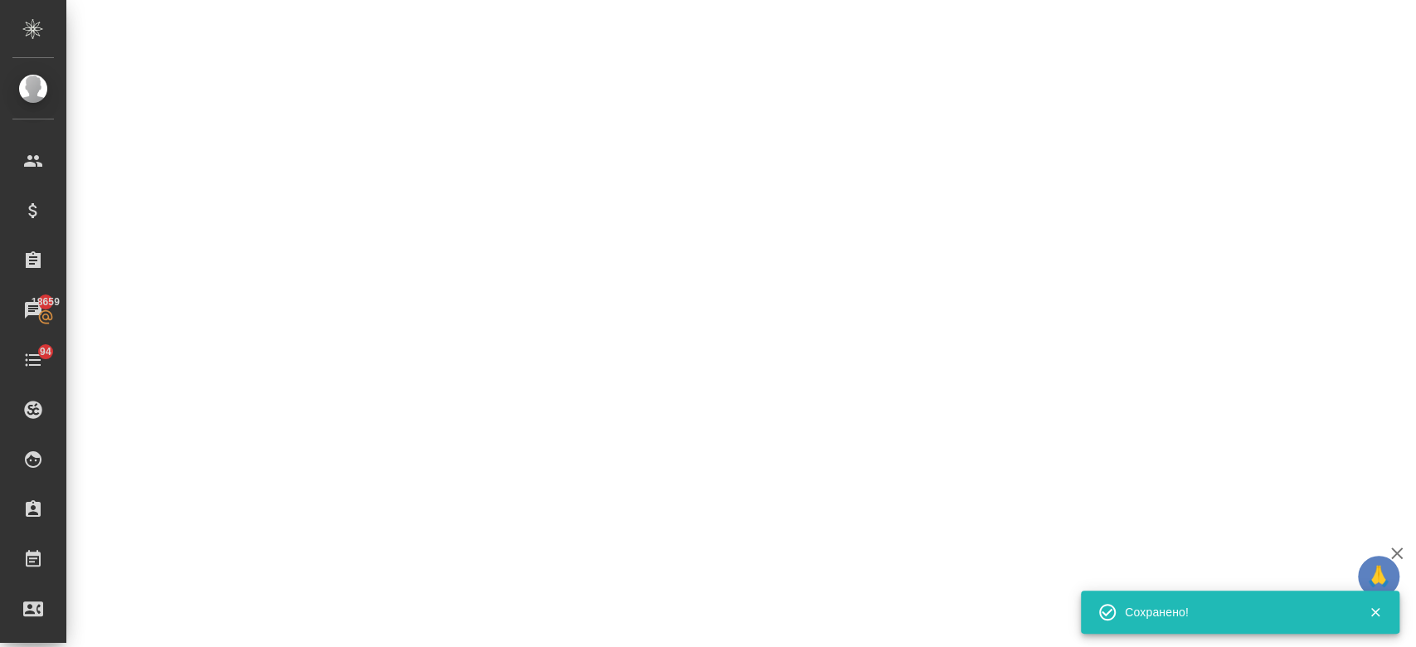
select select "RU"
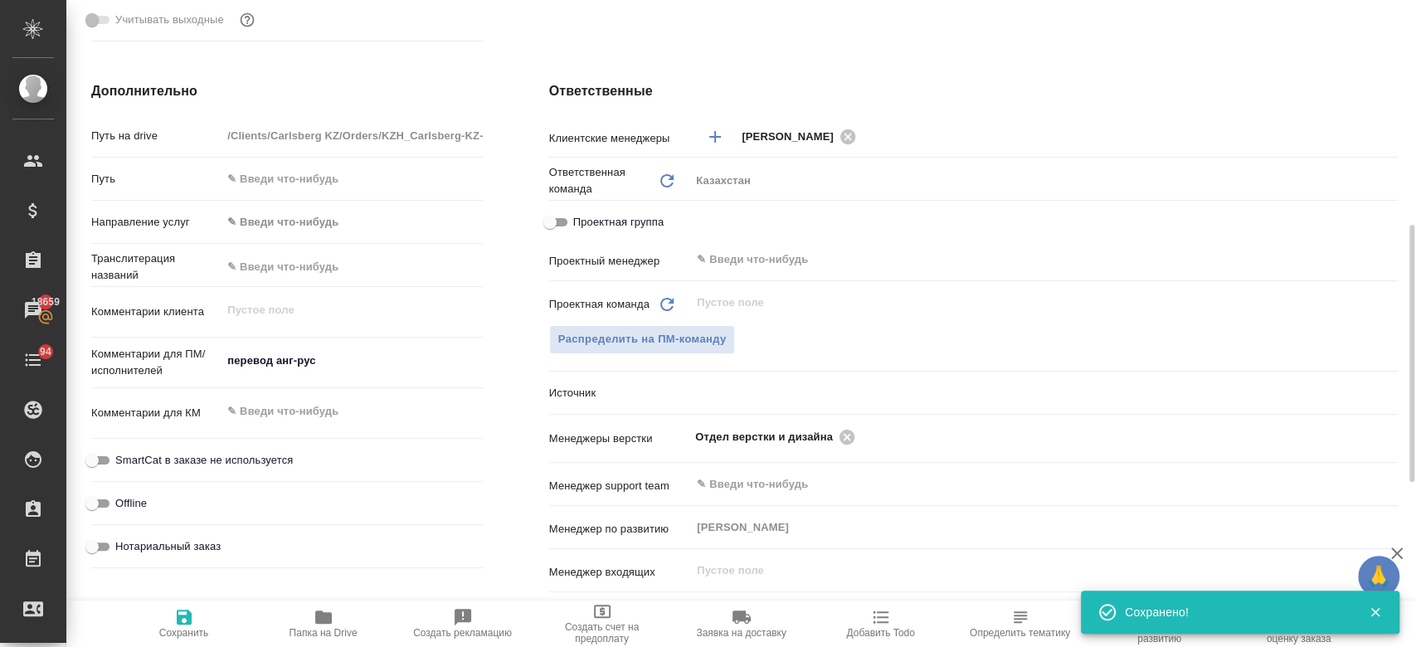
type textarea "x"
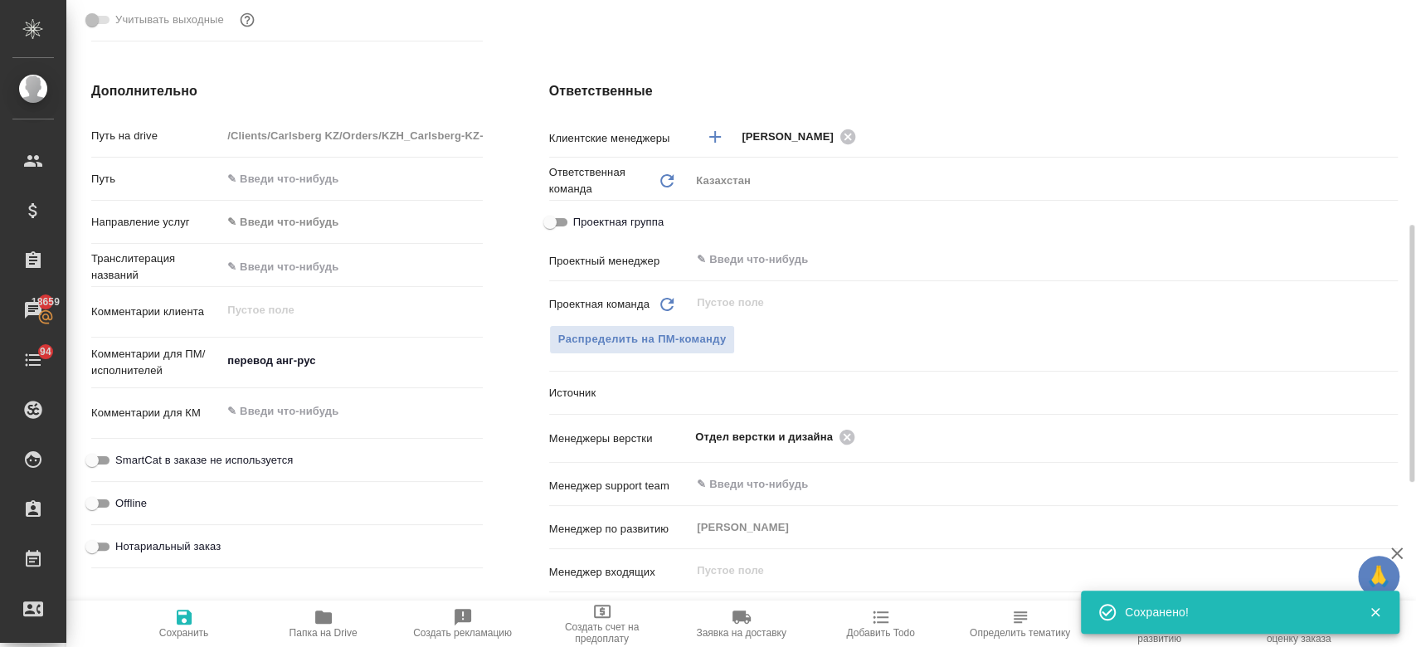
type textarea "x"
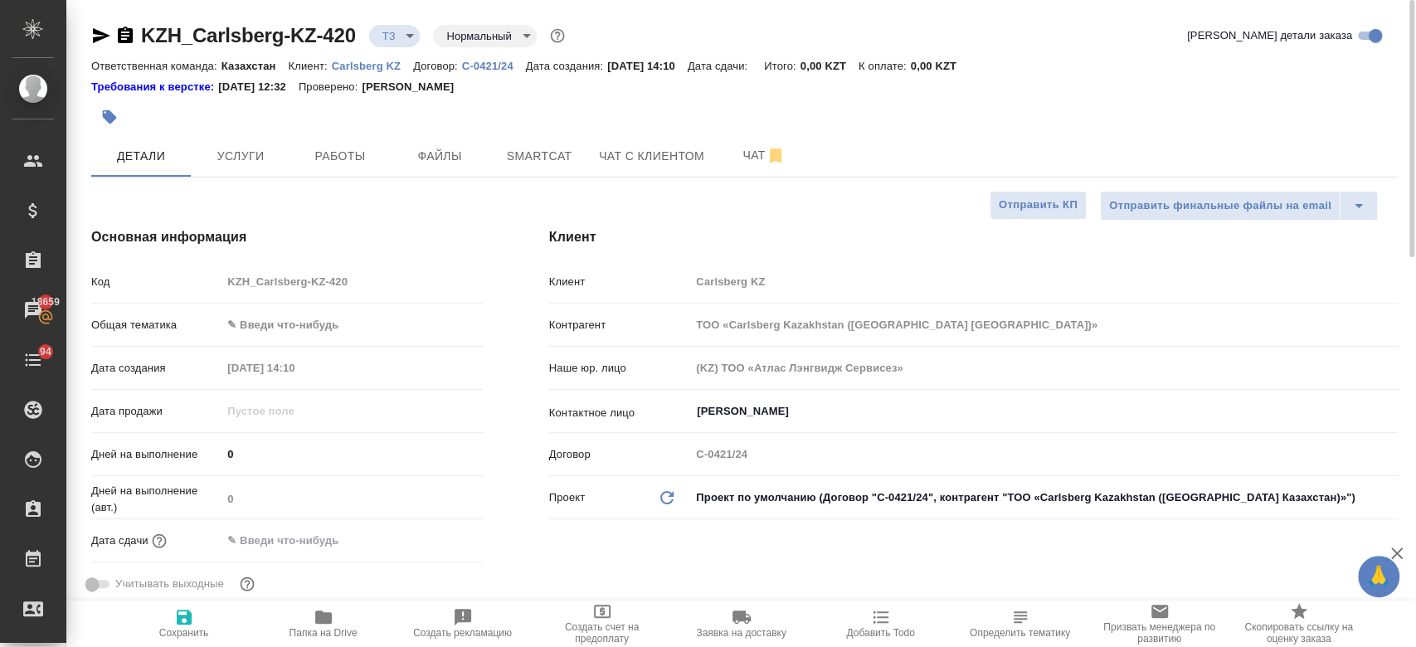
click at [310, 123] on div at bounding box center [526, 117] width 871 height 36
click at [245, 150] on span "Услуги" at bounding box center [241, 156] width 80 height 21
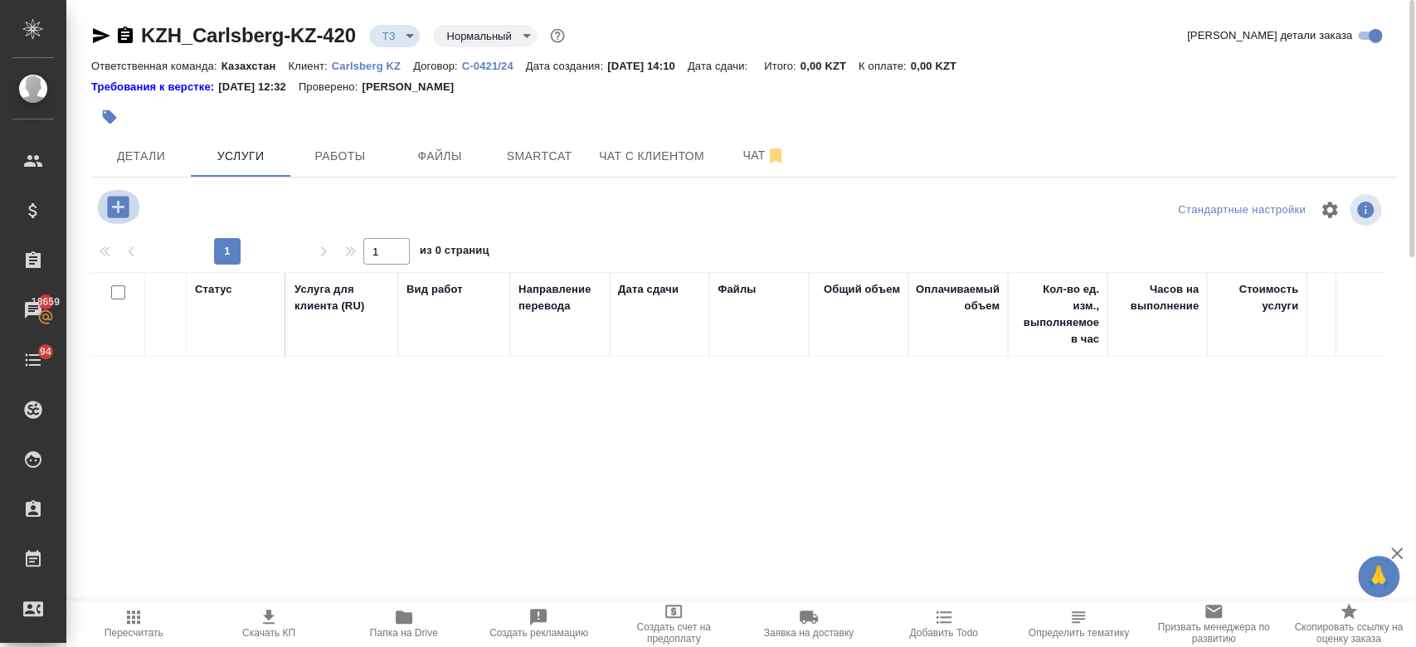
click at [121, 210] on icon "button" at bounding box center [118, 207] width 22 height 22
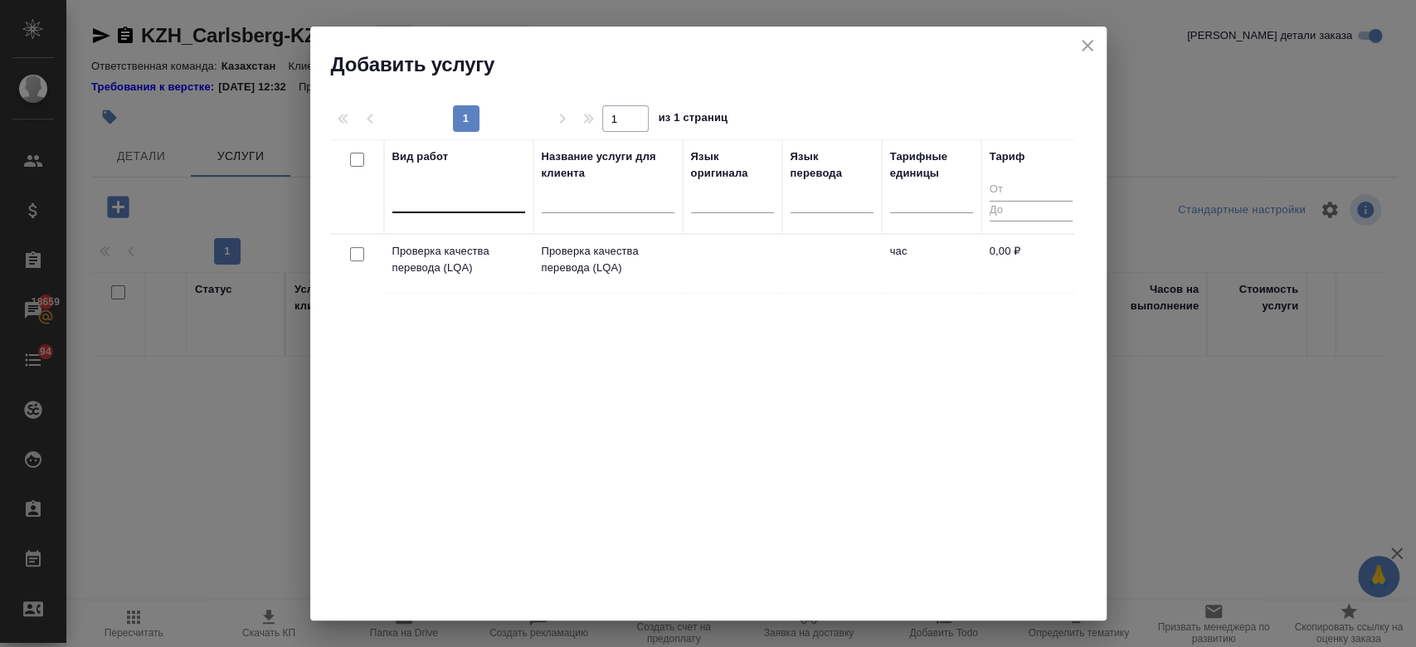
click at [474, 197] on div at bounding box center [458, 196] width 133 height 24
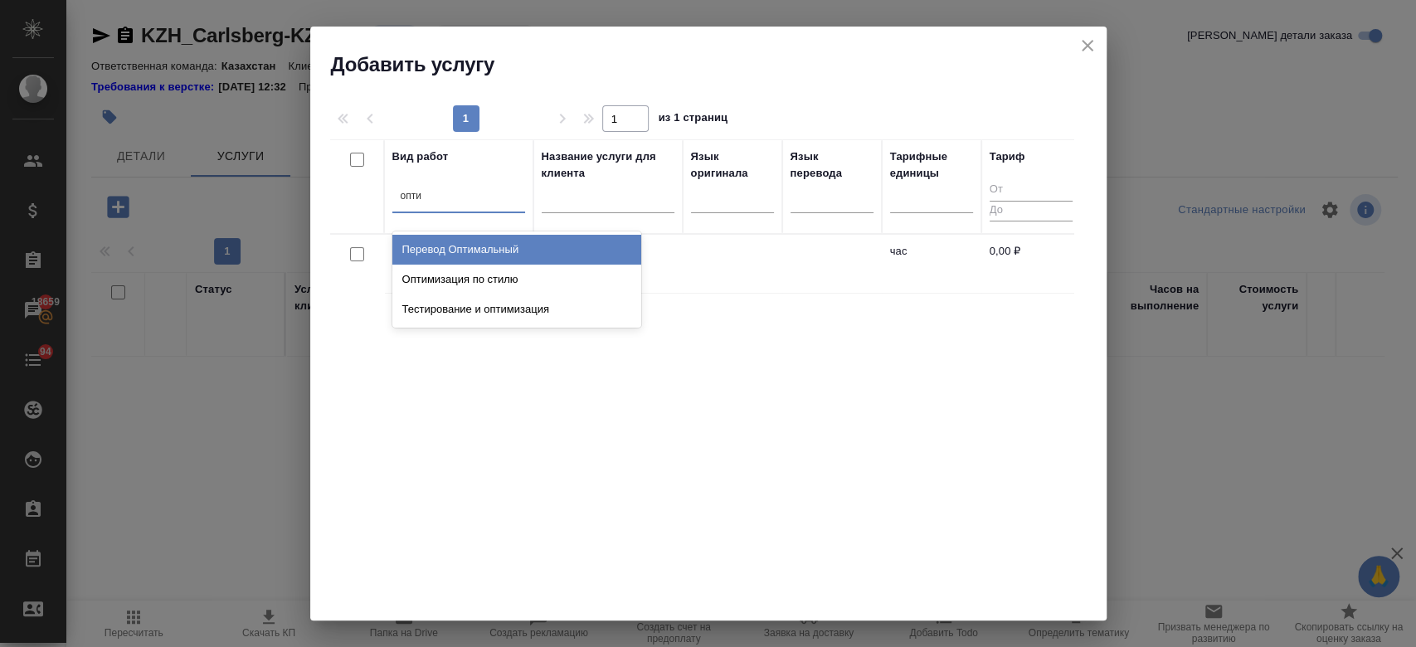
type input "оптим"
click at [584, 255] on div "Перевод Оптимальный" at bounding box center [516, 250] width 249 height 30
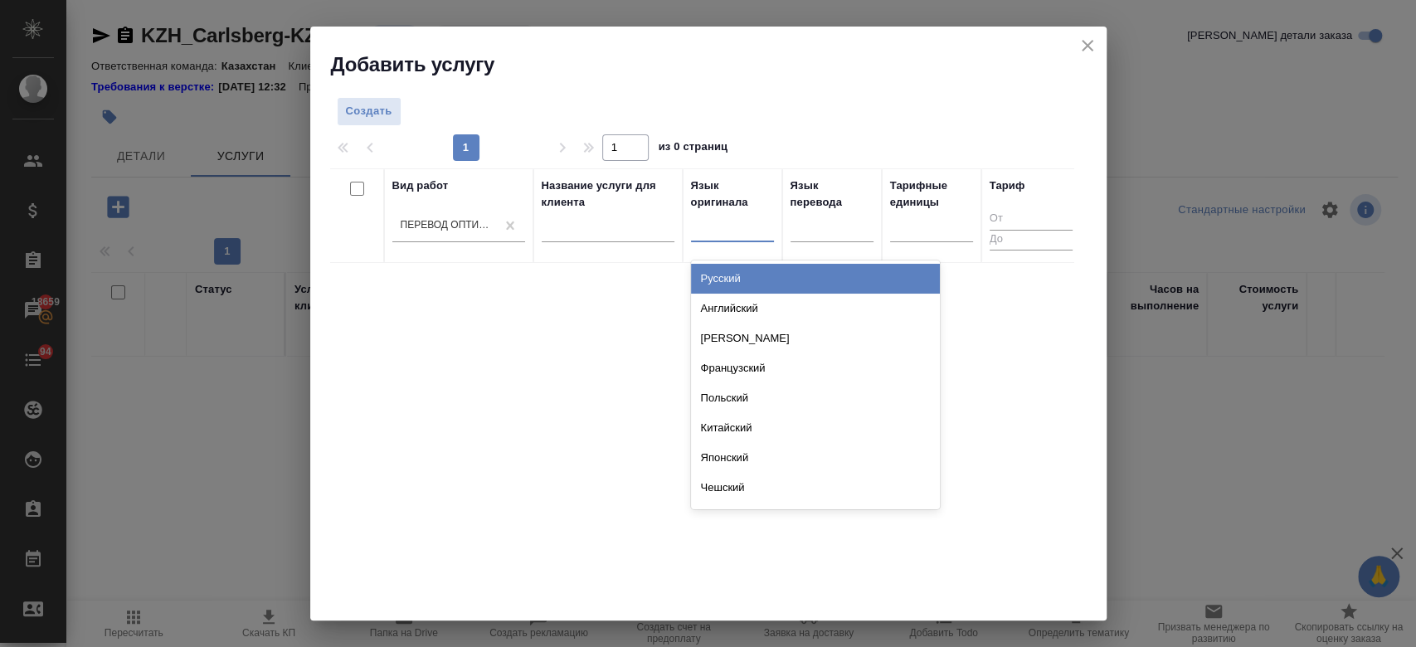
click at [717, 225] on div at bounding box center [732, 225] width 83 height 24
type input "анг"
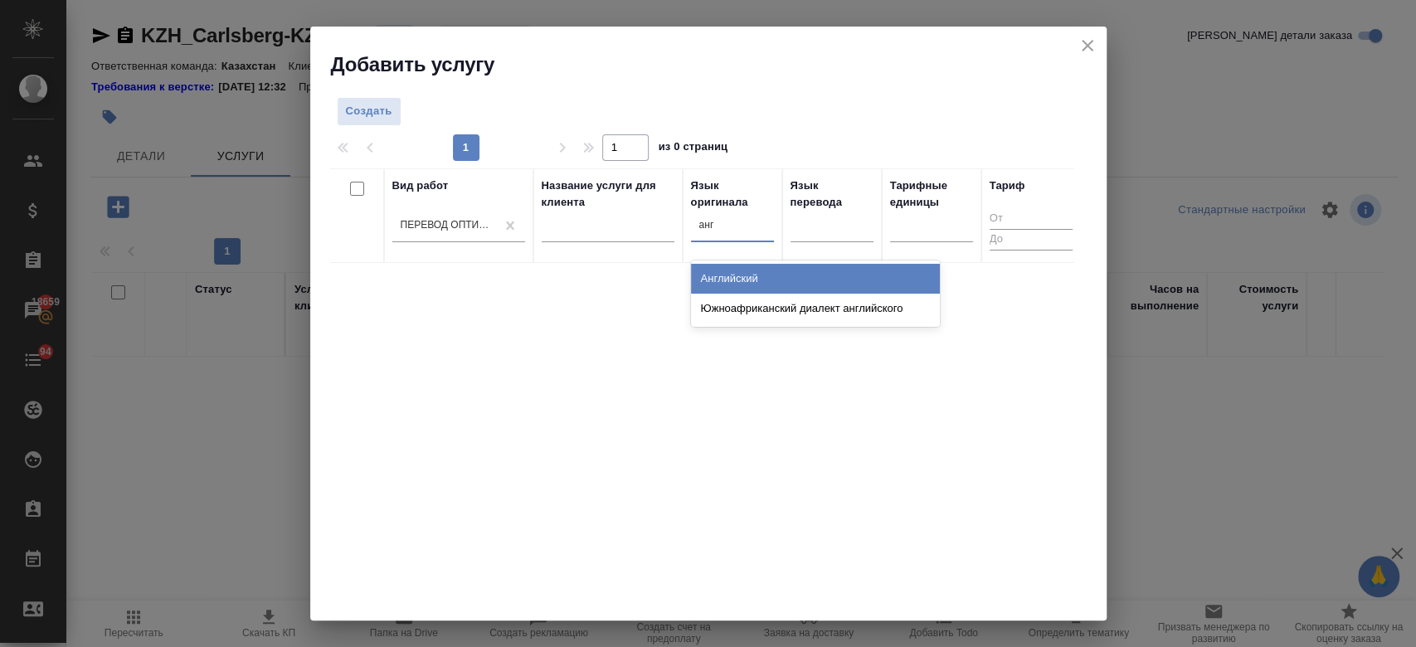
click at [769, 272] on div "Английский" at bounding box center [815, 279] width 249 height 30
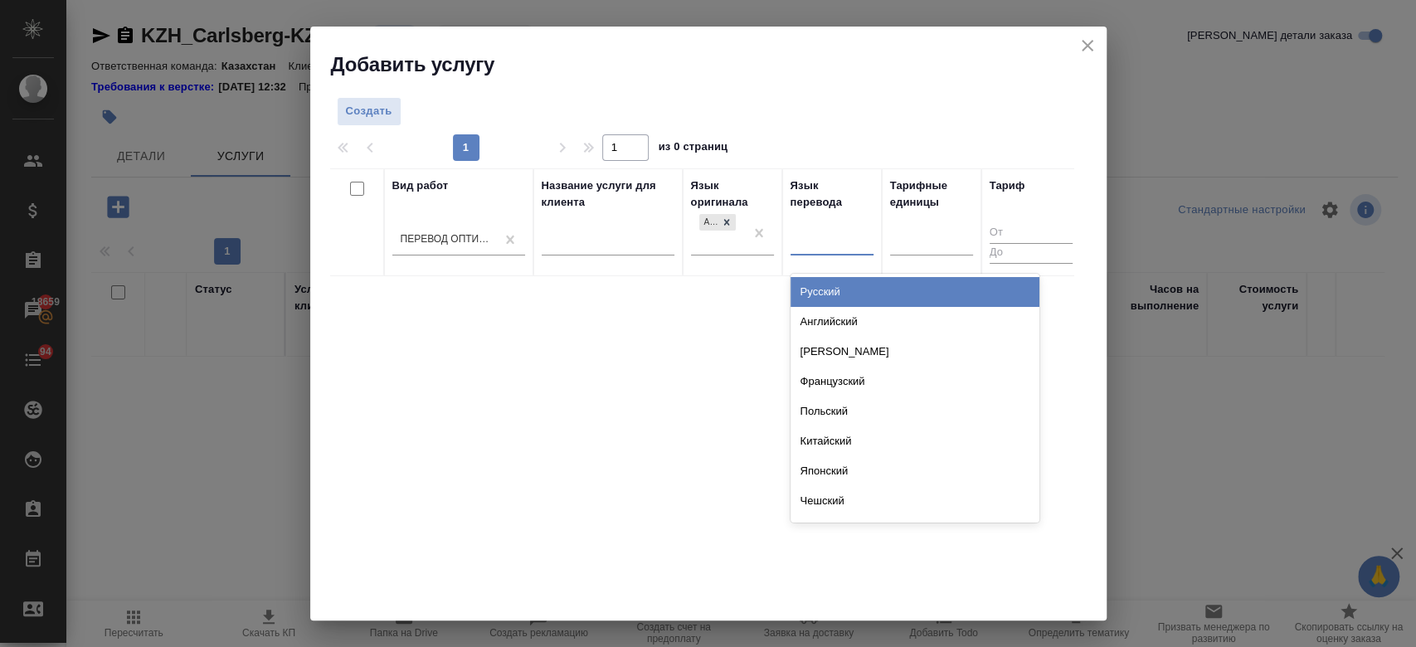
click at [829, 242] on div at bounding box center [831, 239] width 83 height 24
type input "рус"
click at [827, 280] on div "Русский" at bounding box center [914, 292] width 249 height 30
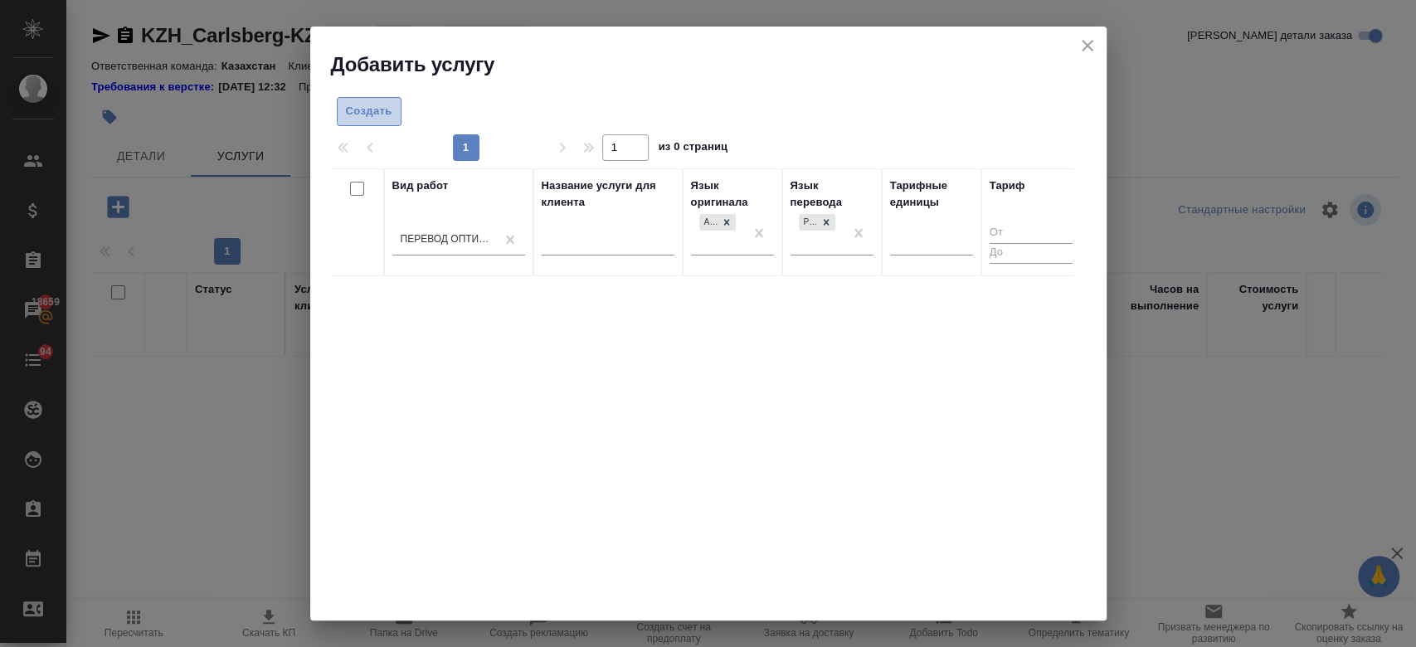
click at [380, 103] on span "Создать" at bounding box center [369, 111] width 46 height 19
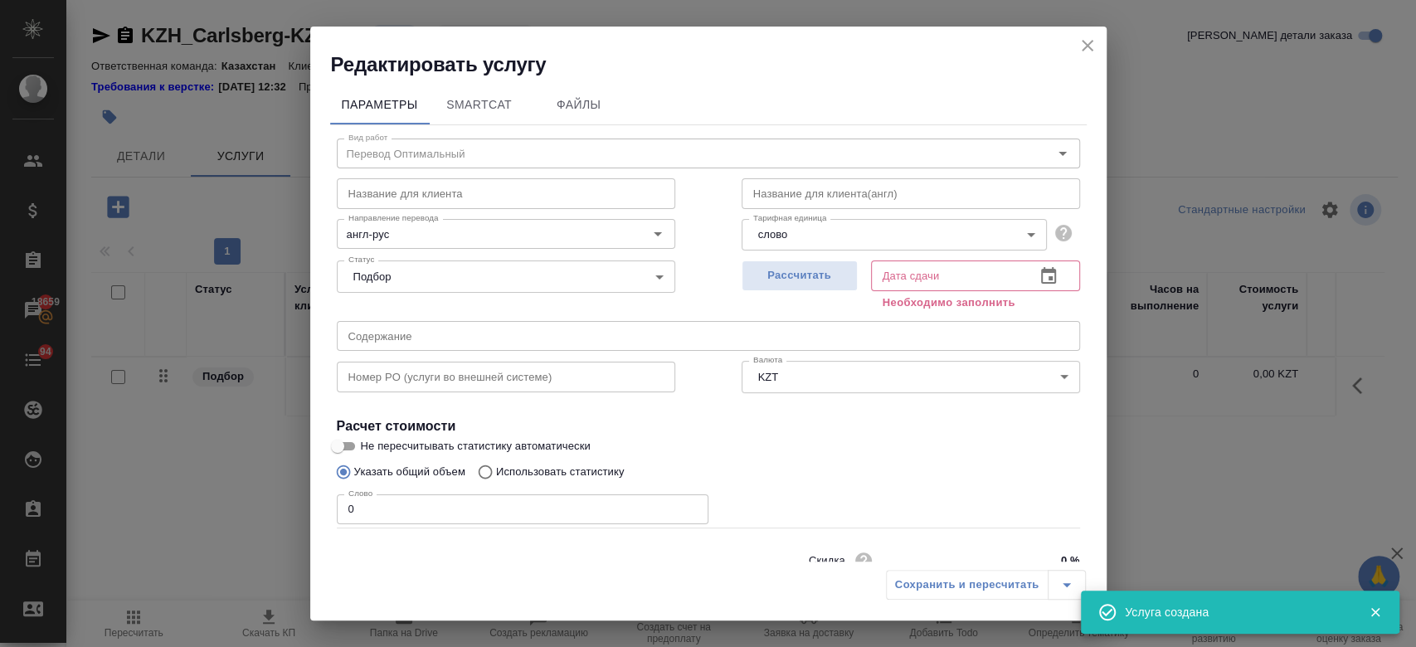
scroll to position [71, 0]
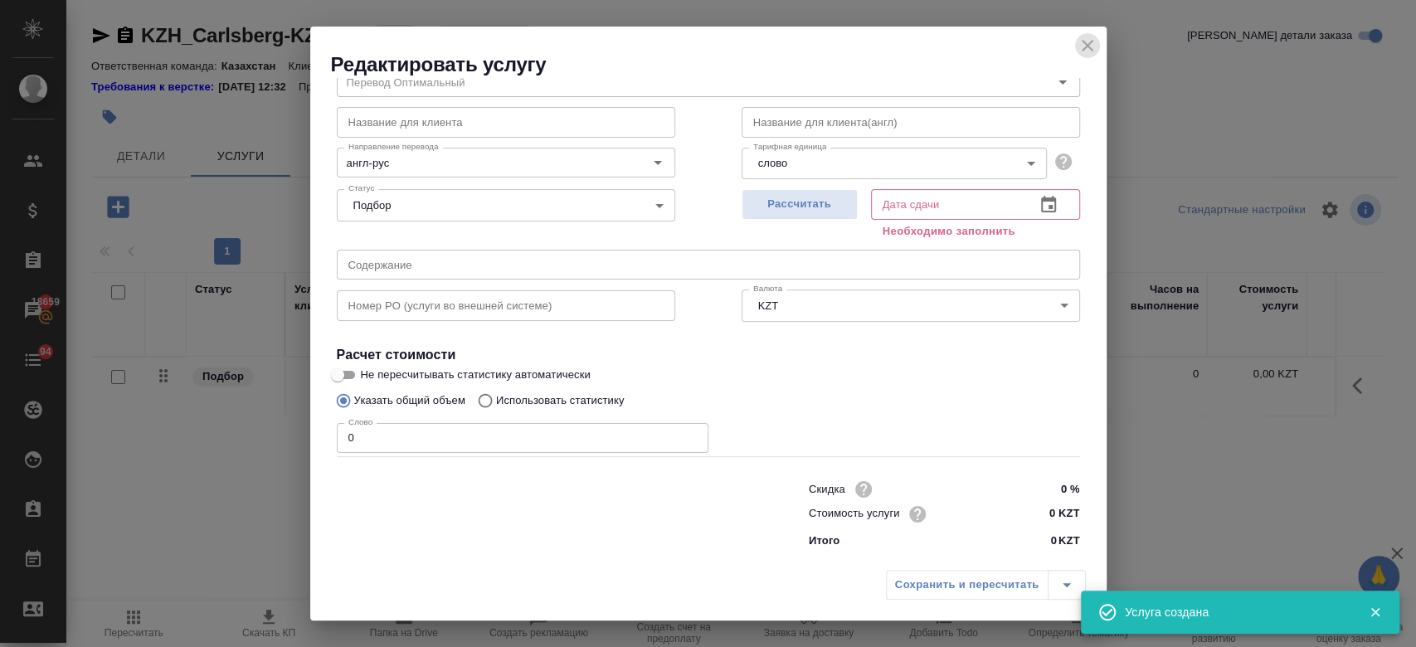
click at [1086, 44] on icon "close" at bounding box center [1087, 46] width 12 height 12
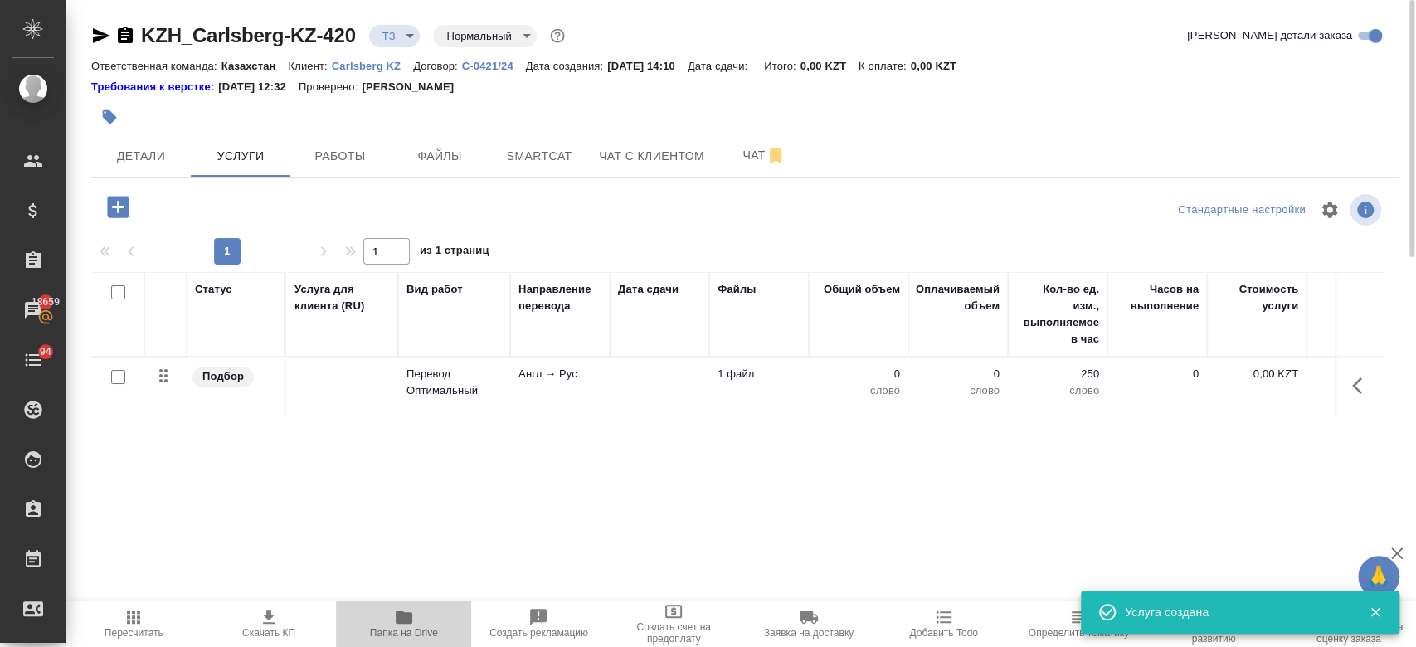
click at [399, 611] on icon "button" at bounding box center [404, 616] width 17 height 13
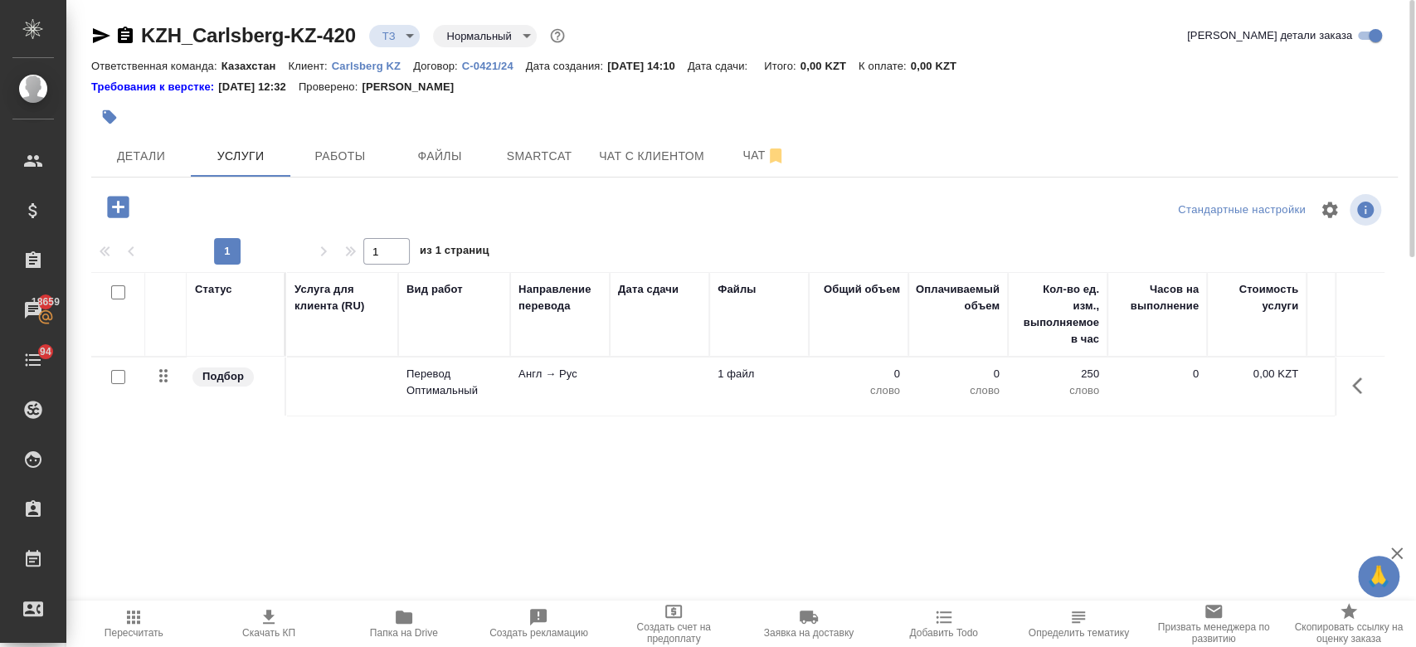
click at [542, 388] on td "Англ → Рус" at bounding box center [560, 386] width 100 height 58
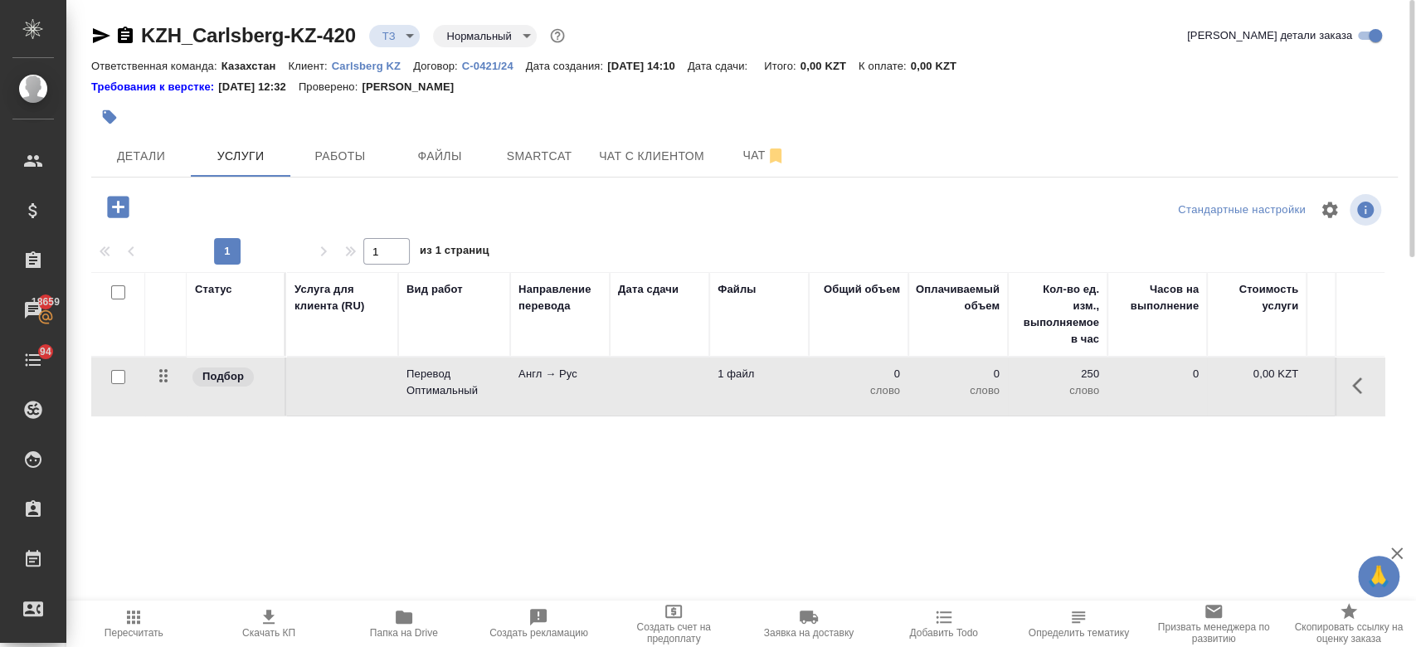
click at [542, 388] on td "Англ → Рус" at bounding box center [560, 386] width 100 height 58
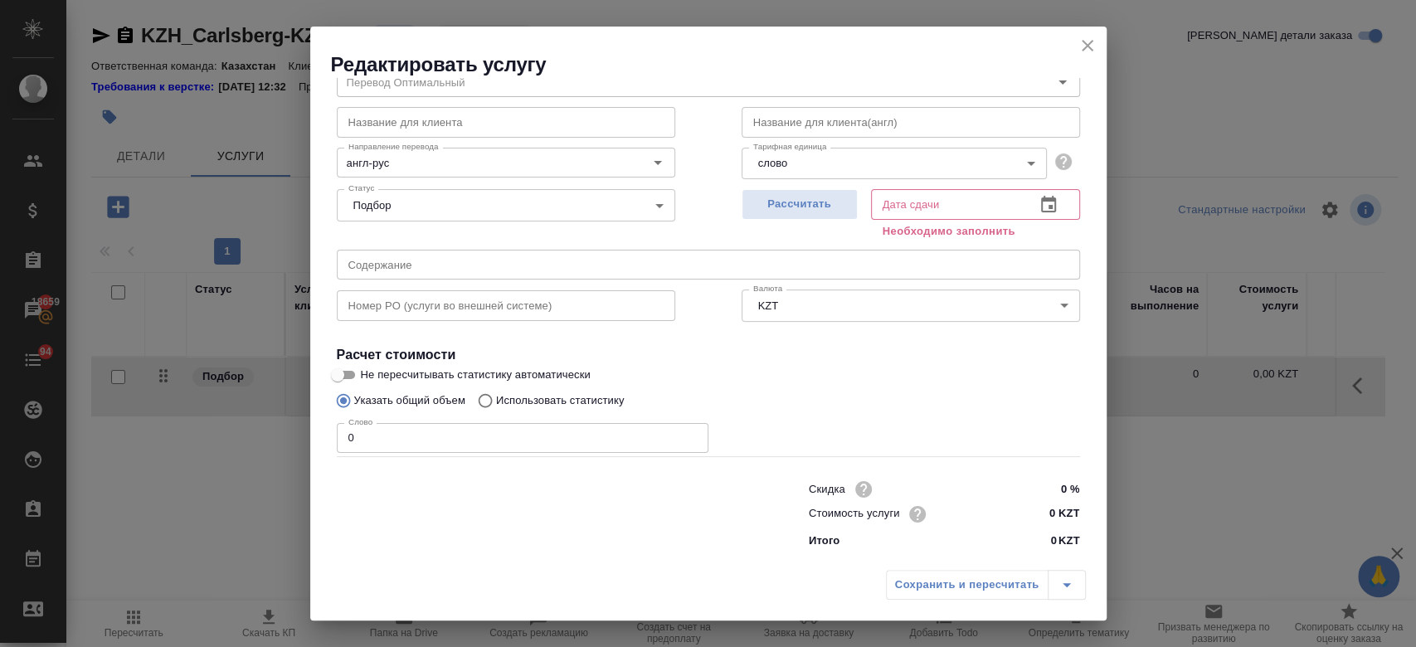
click at [1049, 524] on input "0 KZT" at bounding box center [1048, 514] width 62 height 24
type input "10.20 KZT"
click at [772, 201] on span "Рассчитать" at bounding box center [800, 204] width 98 height 19
type input "[DATE] 14:11"
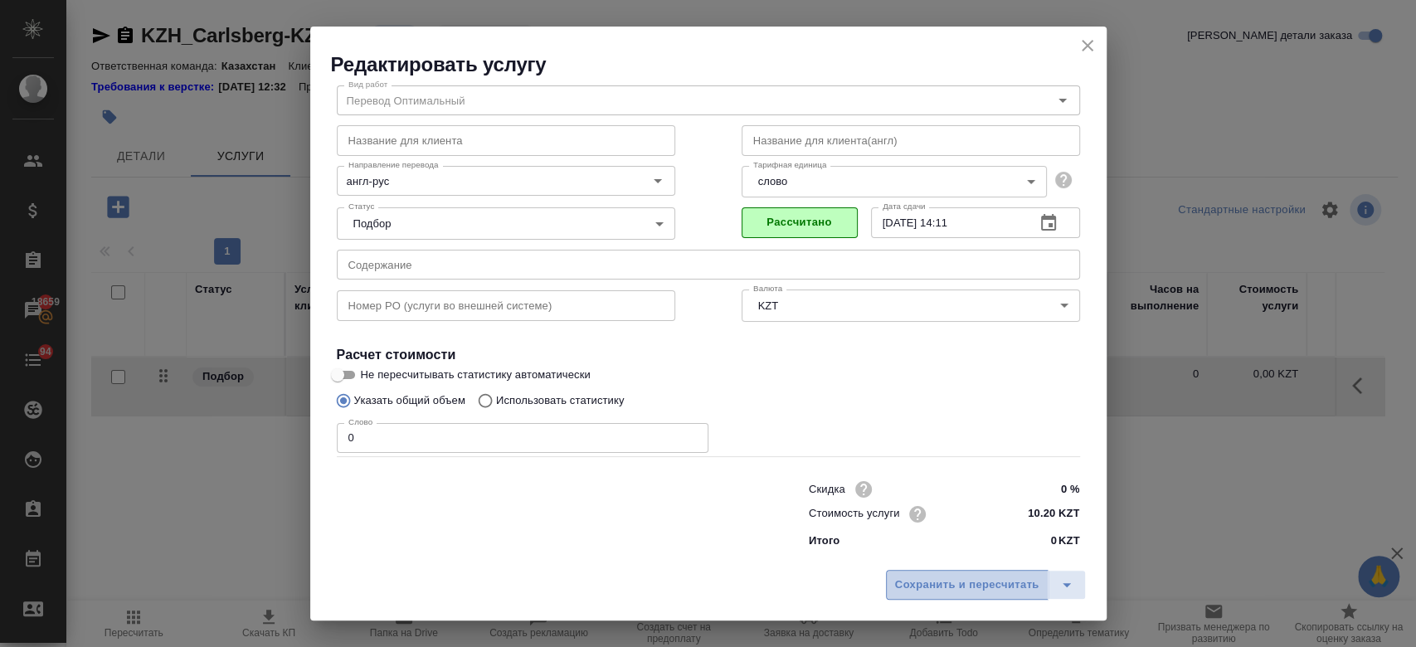
click at [937, 587] on span "Сохранить и пересчитать" at bounding box center [967, 585] width 144 height 19
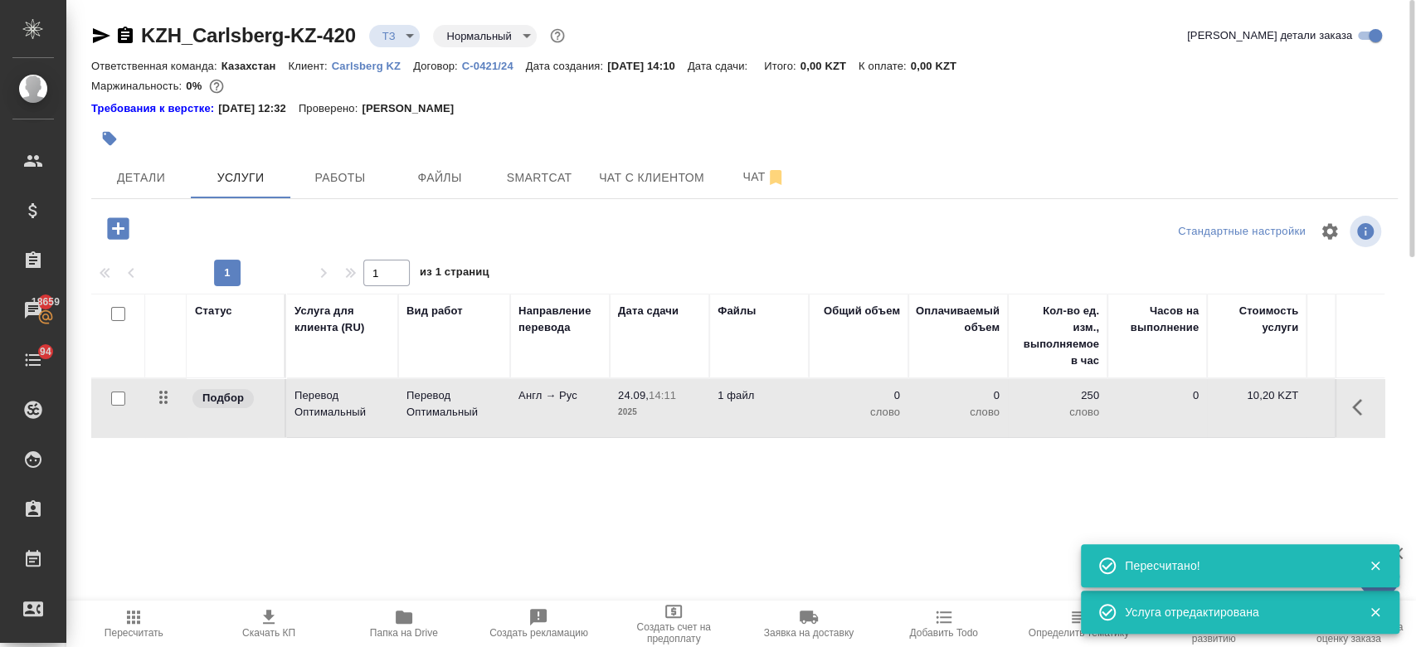
click at [111, 398] on input "checkbox" at bounding box center [118, 398] width 14 height 14
checkbox input "true"
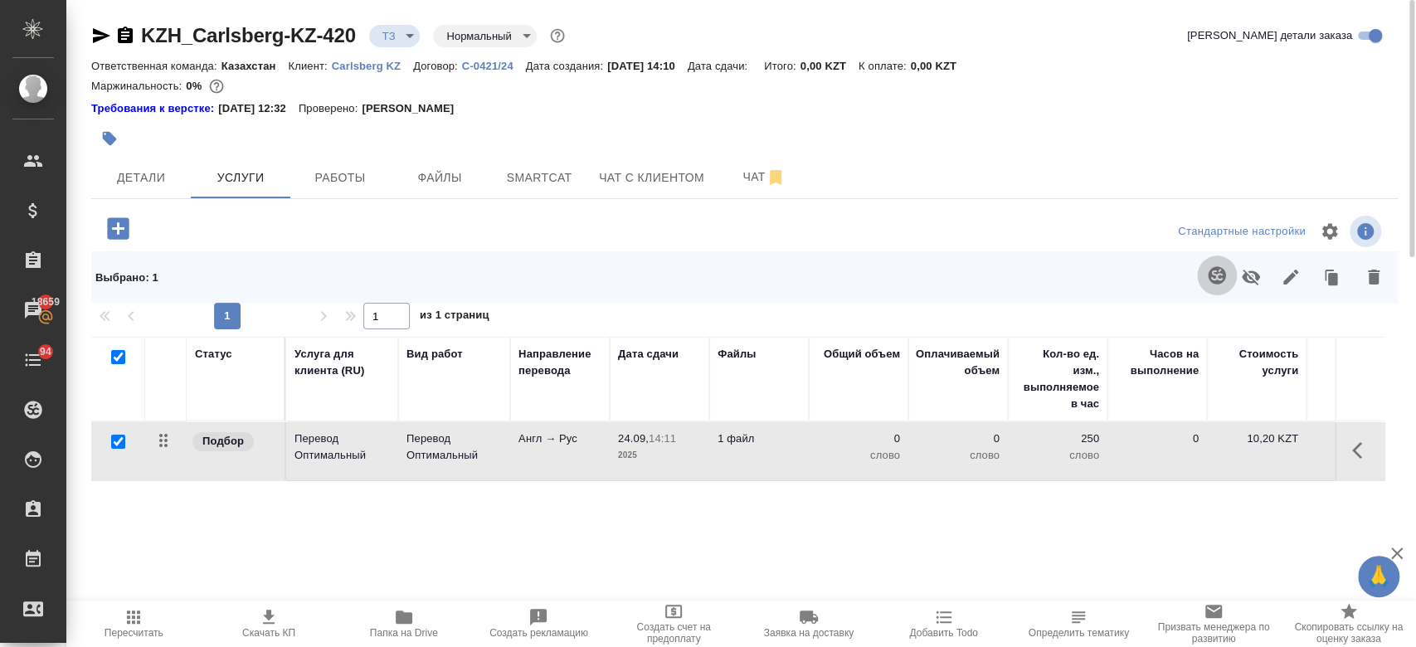
click at [1211, 279] on icon "button" at bounding box center [1217, 275] width 20 height 20
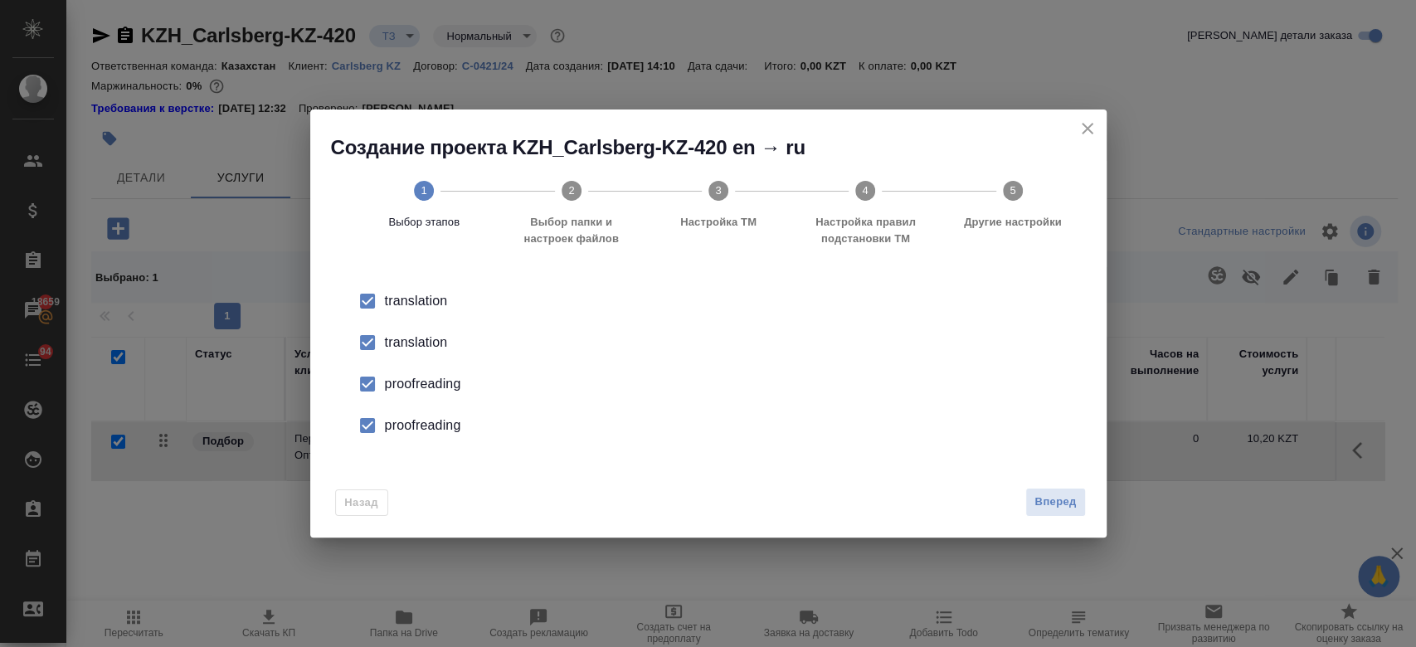
click at [435, 342] on div "translation" at bounding box center [726, 343] width 682 height 20
click at [435, 382] on div "proofreading" at bounding box center [726, 384] width 682 height 20
click at [435, 424] on div "proofreading" at bounding box center [726, 425] width 682 height 20
click at [1053, 514] on button "Вперед" at bounding box center [1055, 502] width 60 height 29
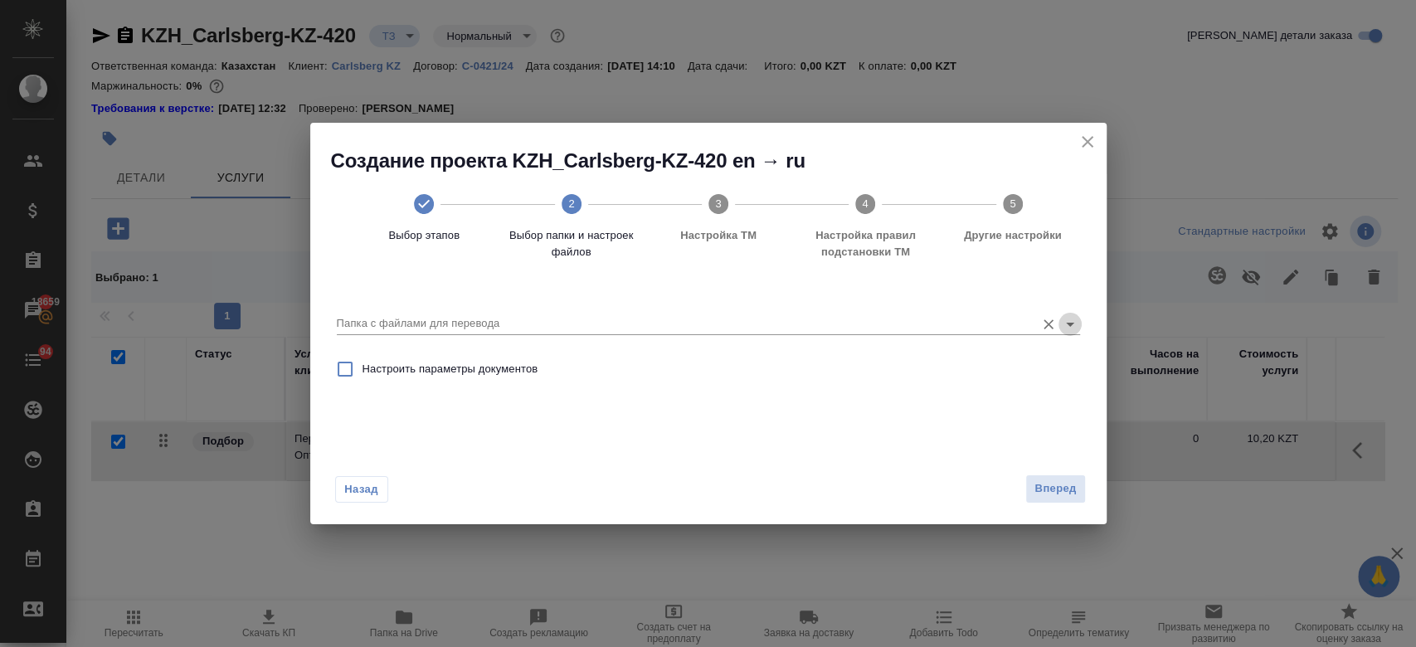
click at [1068, 332] on icon "Open" at bounding box center [1070, 324] width 20 height 20
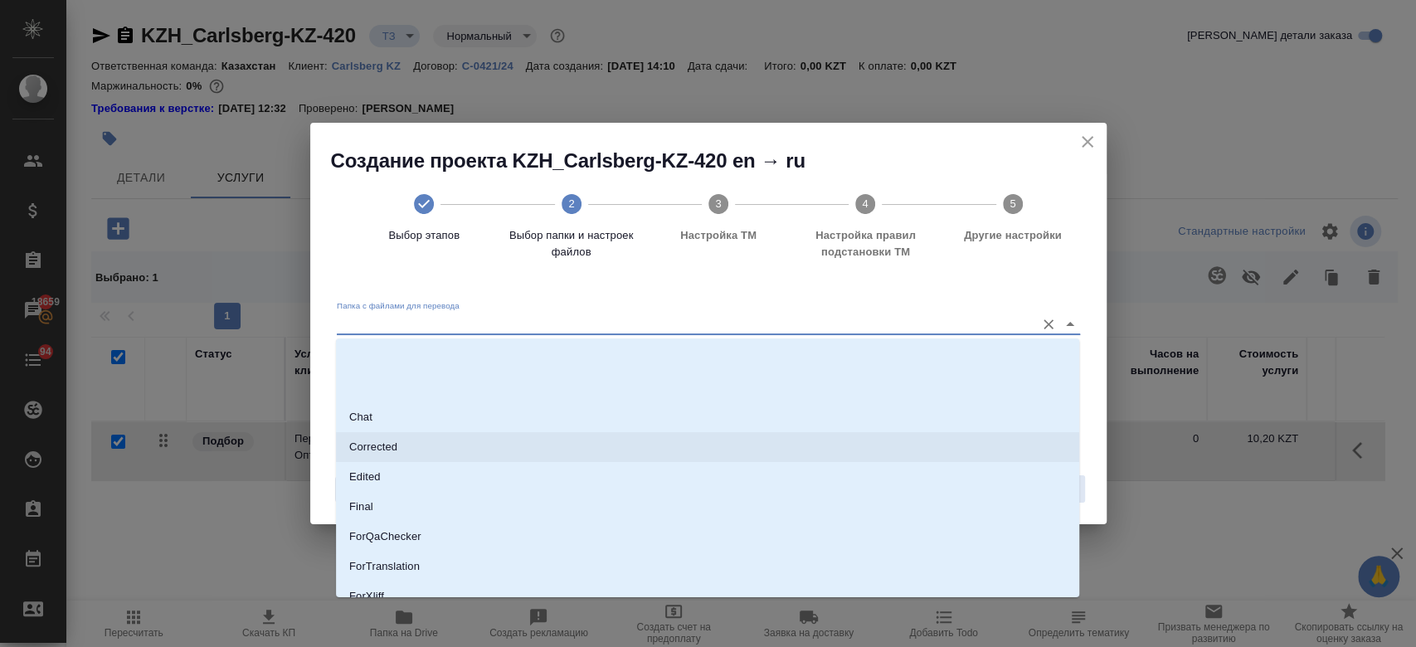
scroll to position [134, 0]
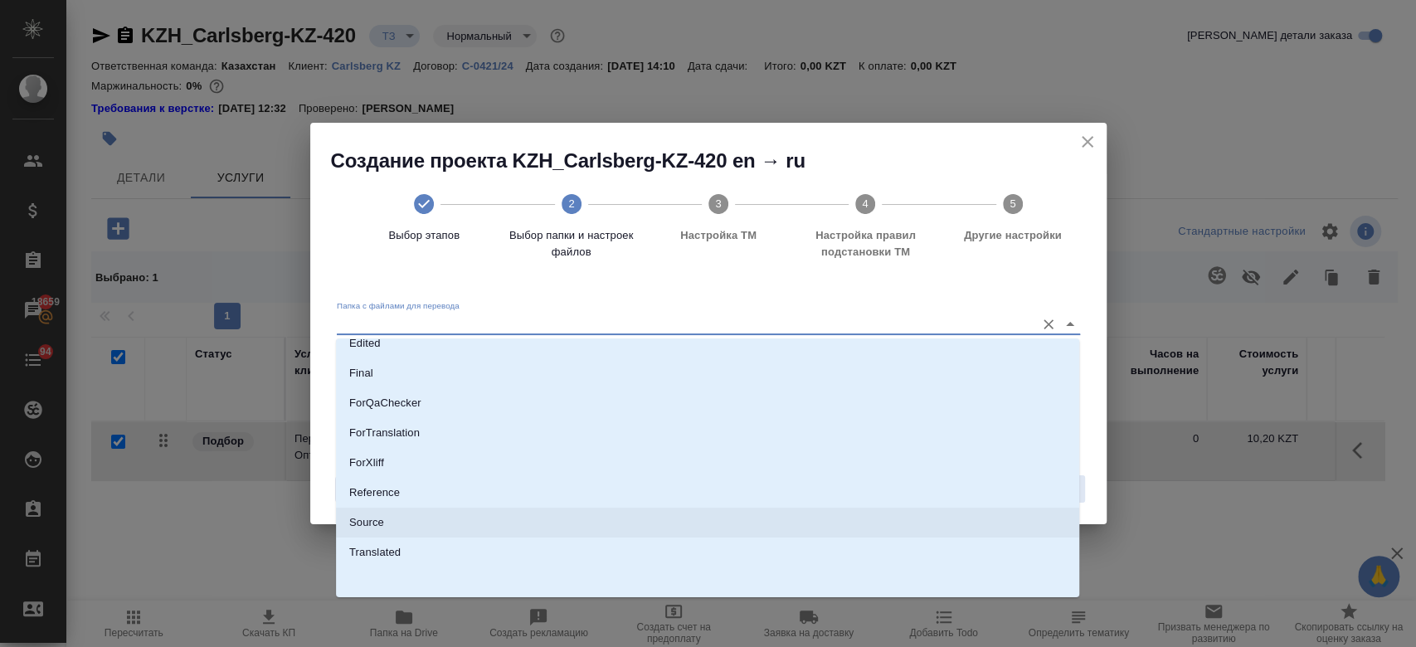
click at [724, 520] on li "Source" at bounding box center [707, 523] width 743 height 30
type input "Source"
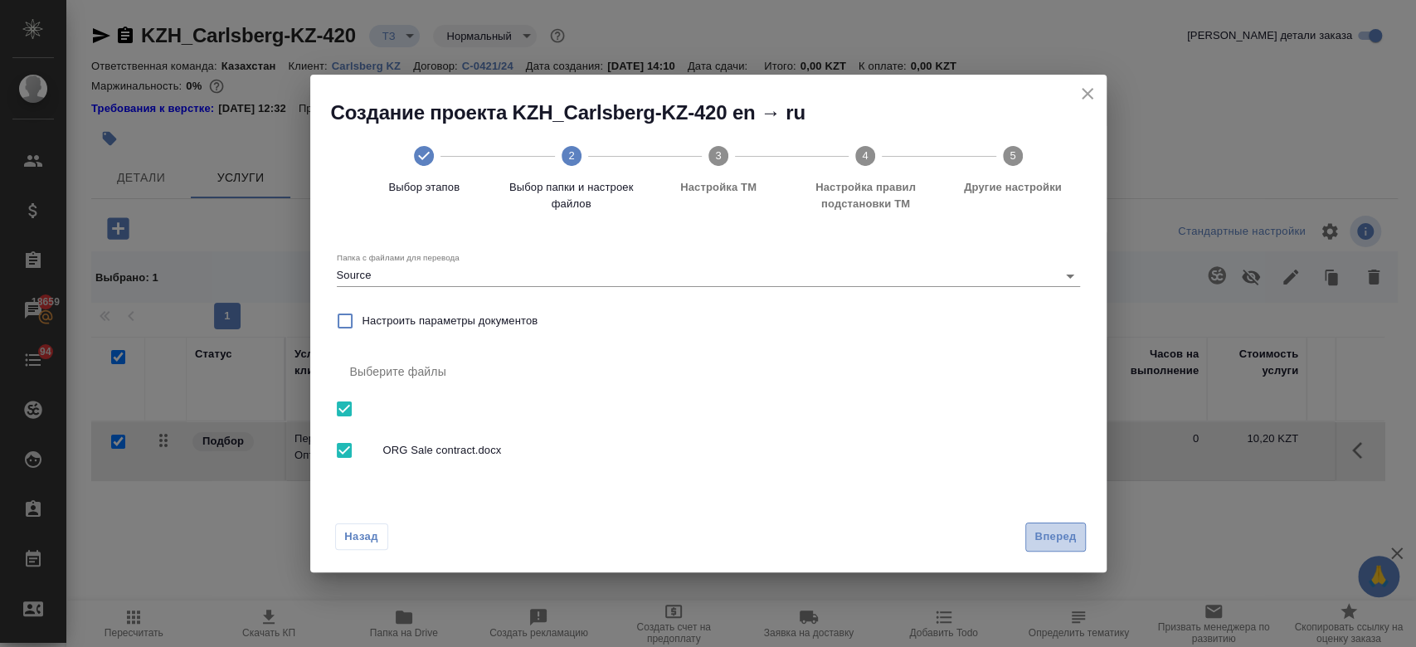
click at [1044, 540] on span "Вперед" at bounding box center [1054, 536] width 41 height 19
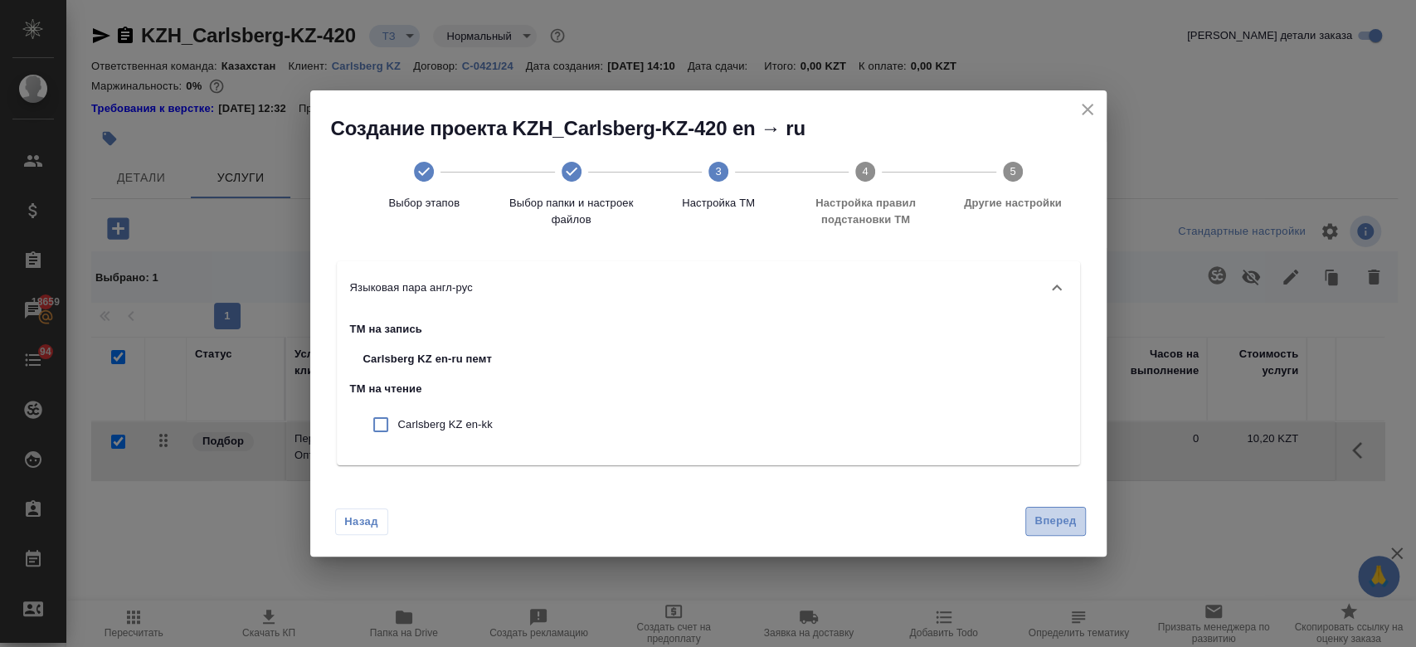
click at [1061, 517] on span "Вперед" at bounding box center [1054, 521] width 41 height 19
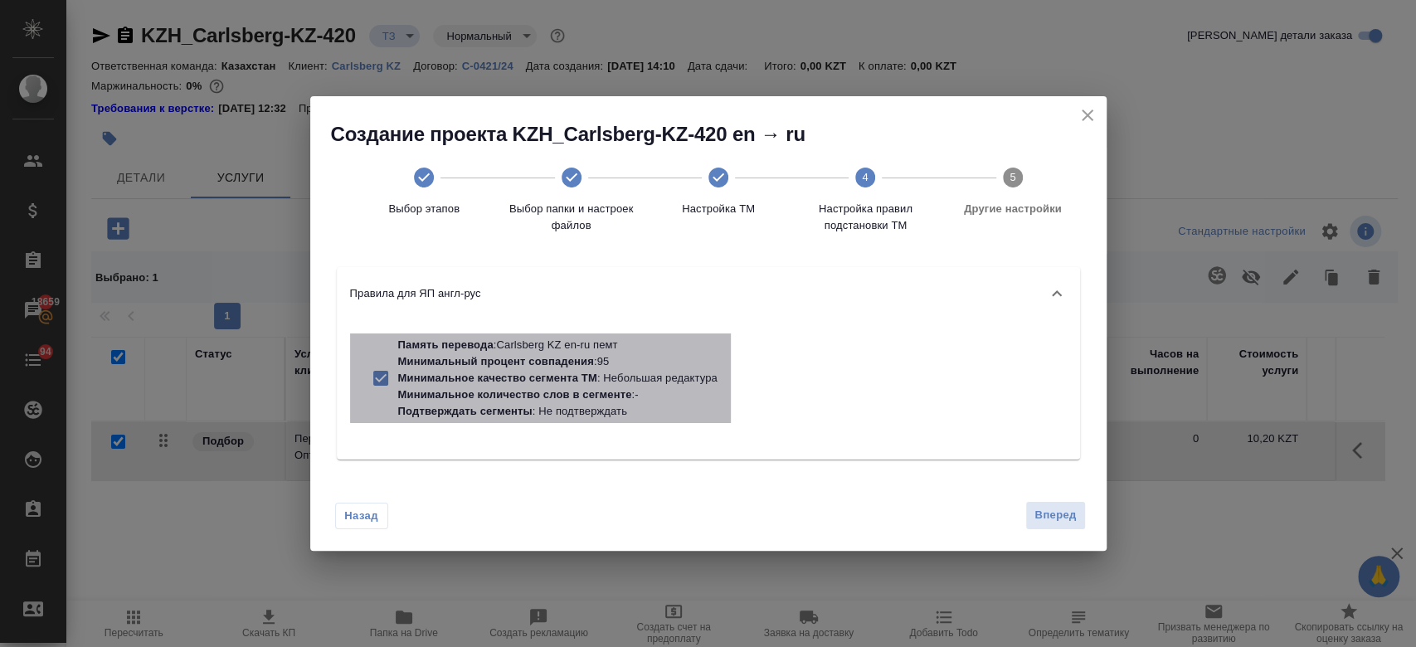
click at [624, 381] on p "Минимальное качество сегмента ТМ : Небольшая редактура" at bounding box center [557, 378] width 319 height 17
checkbox input "false"
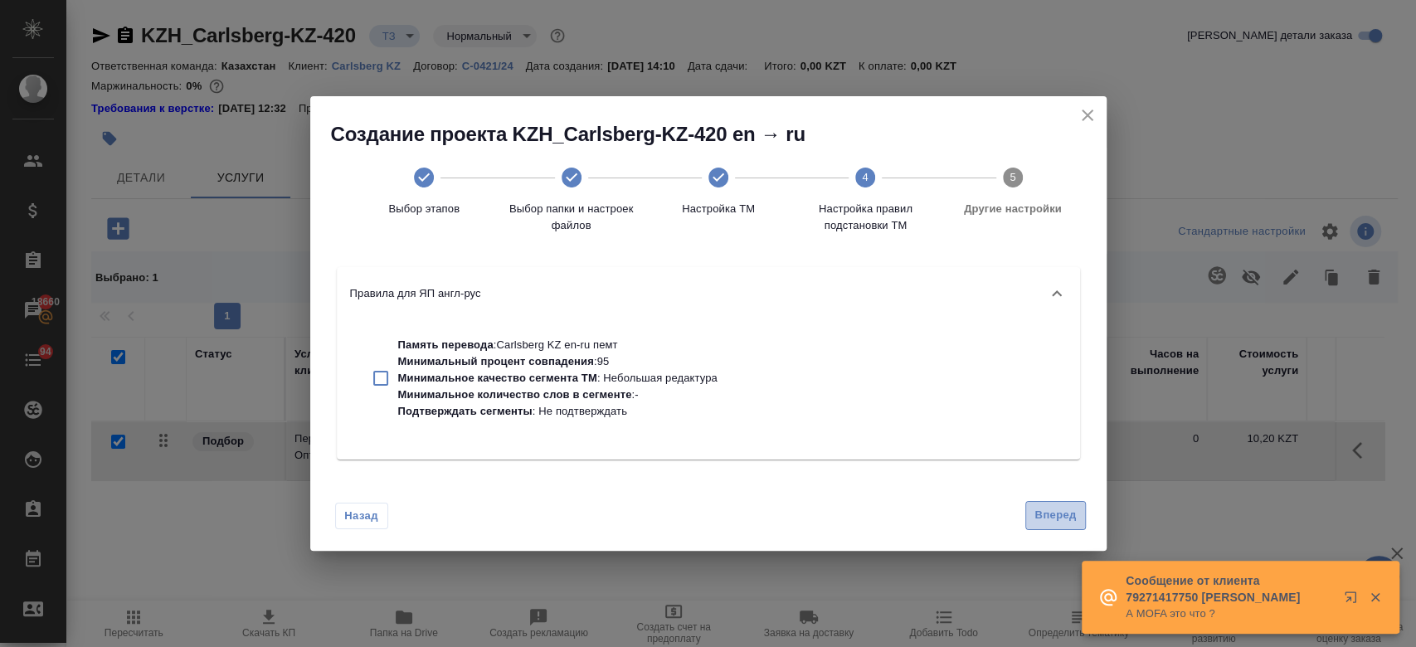
click at [1057, 518] on span "Вперед" at bounding box center [1054, 515] width 41 height 19
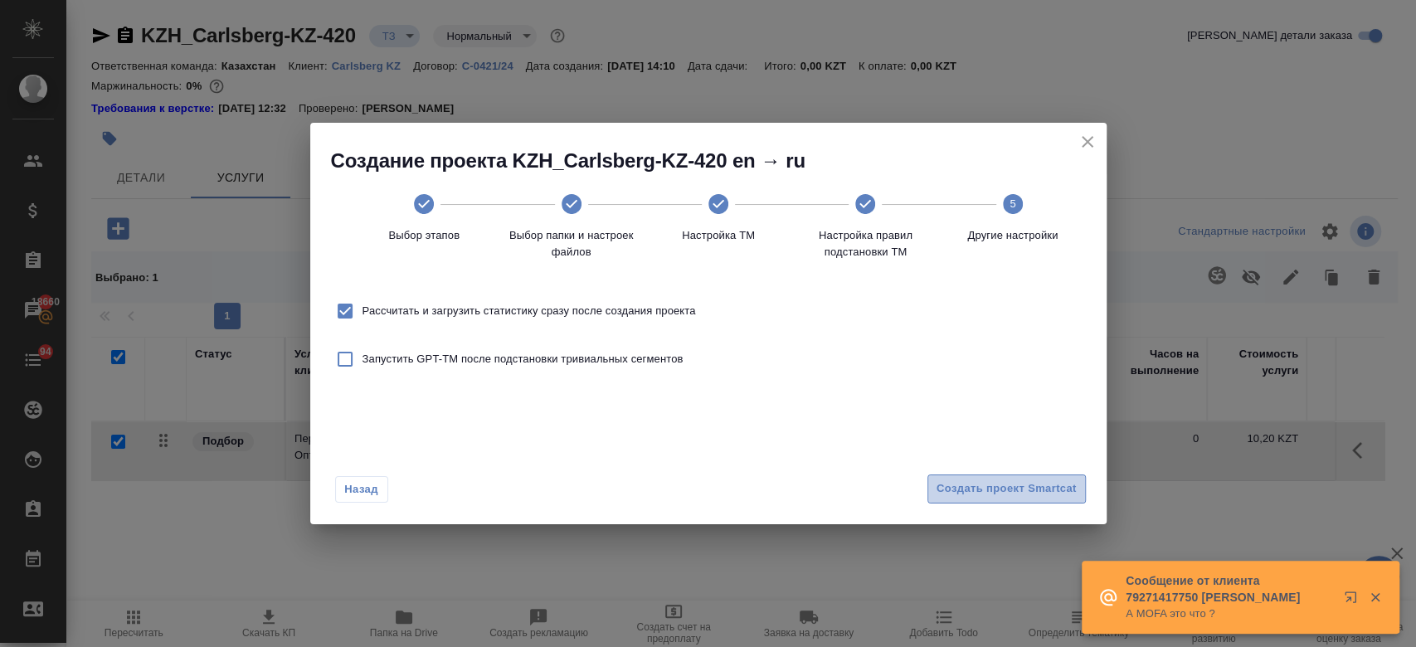
click at [1015, 482] on span "Создать проект Smartcat" at bounding box center [1006, 488] width 140 height 19
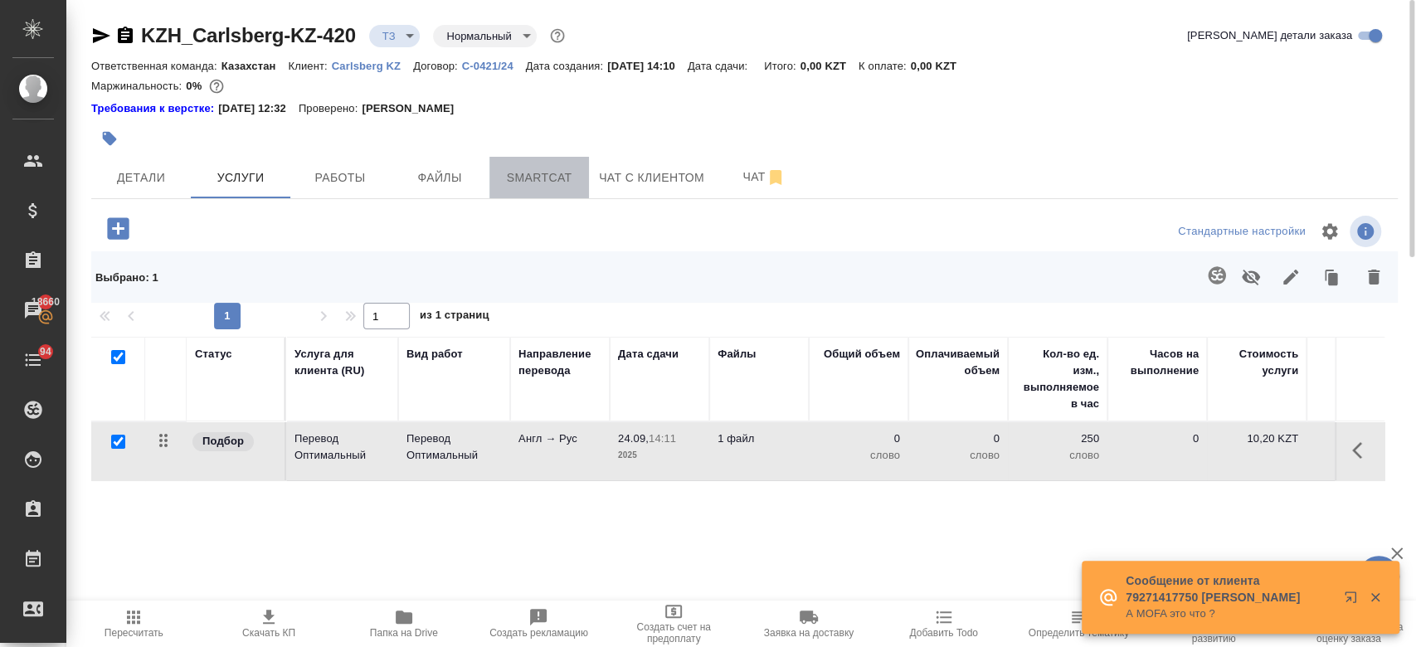
click at [532, 183] on span "Smartcat" at bounding box center [539, 178] width 80 height 21
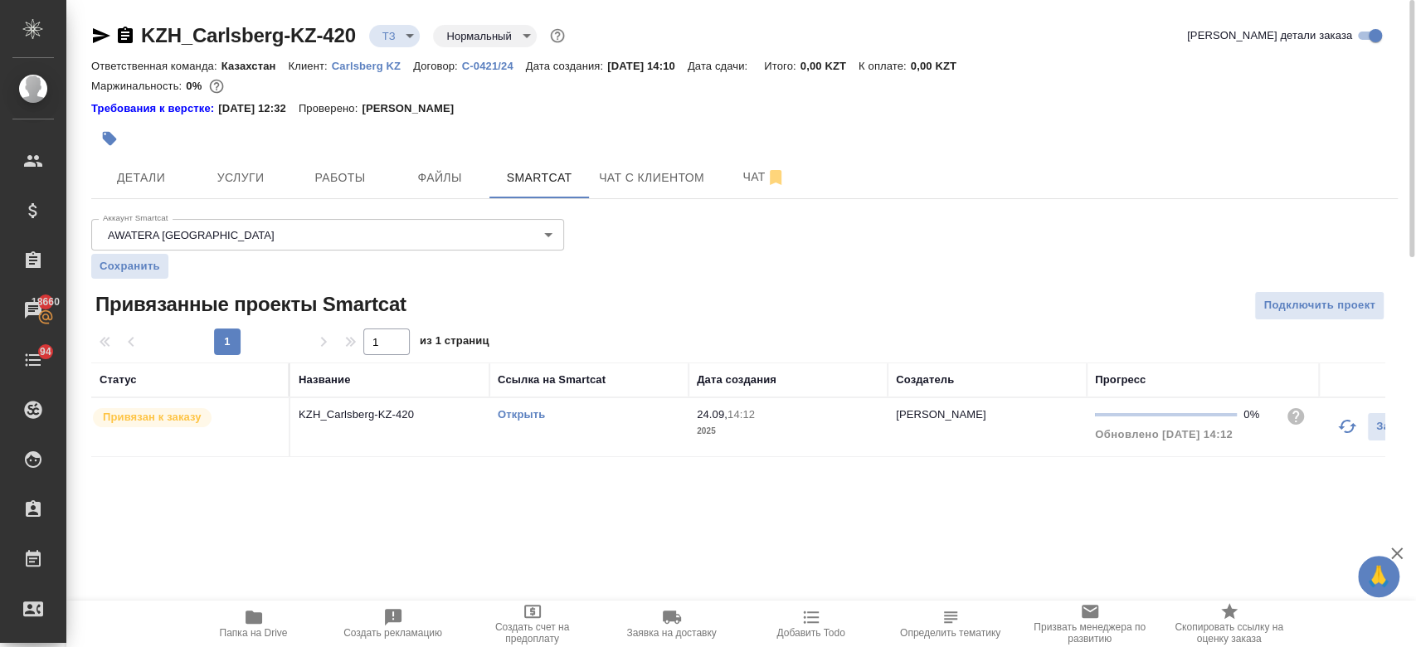
click at [524, 419] on link "Открыть" at bounding box center [521, 414] width 47 height 12
click at [230, 170] on span "Услуги" at bounding box center [241, 178] width 80 height 21
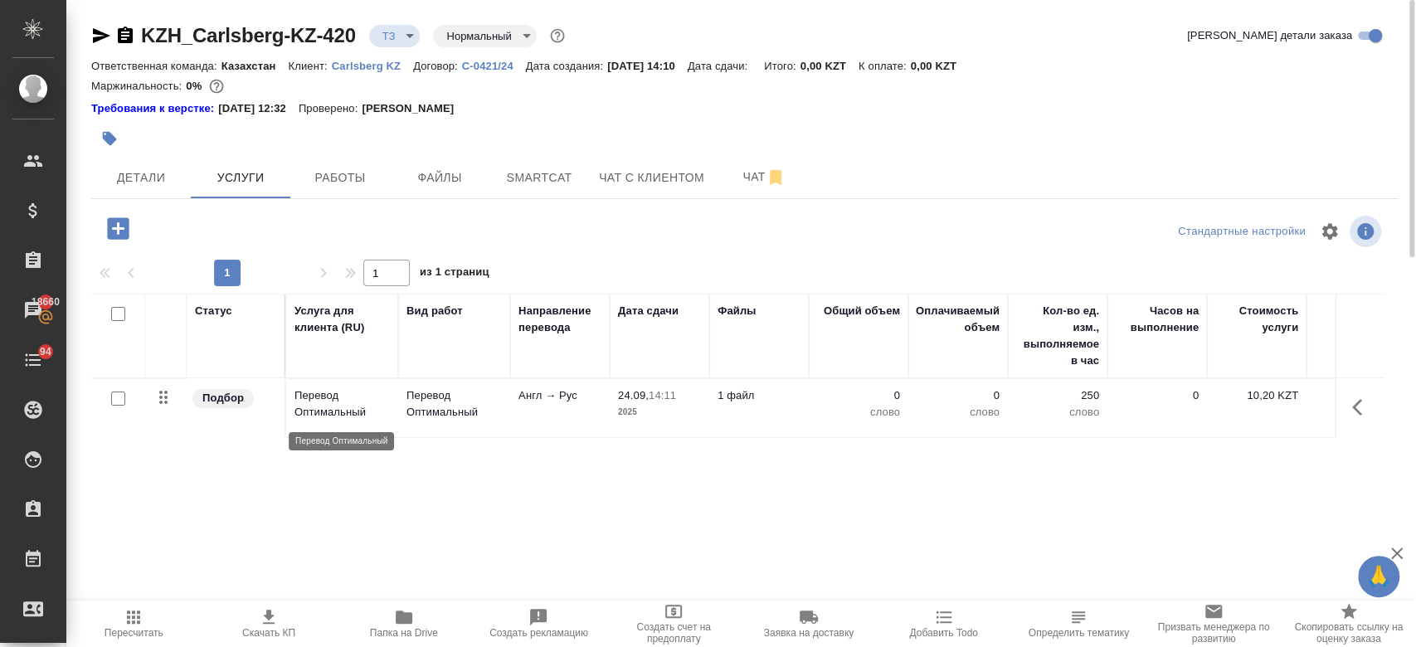
click at [357, 410] on p "Перевод Оптимальный" at bounding box center [341, 403] width 95 height 33
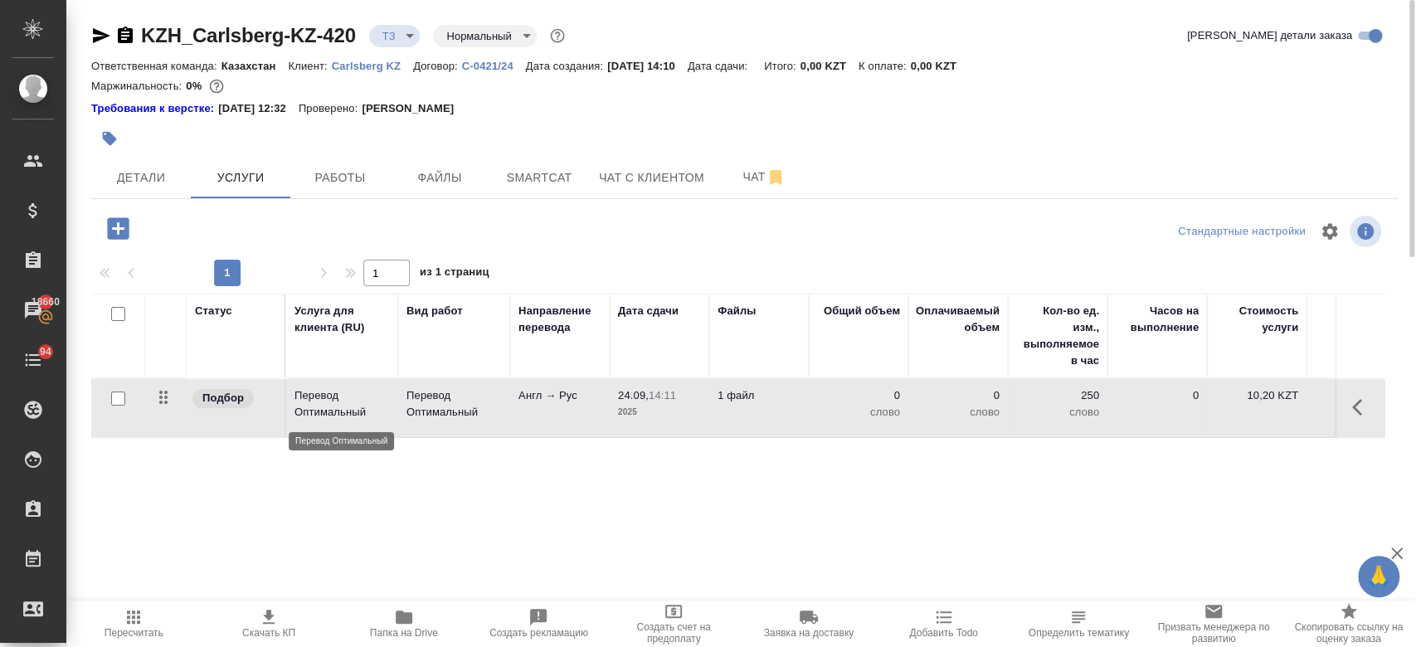
click at [357, 410] on p "Перевод Оптимальный" at bounding box center [341, 403] width 95 height 33
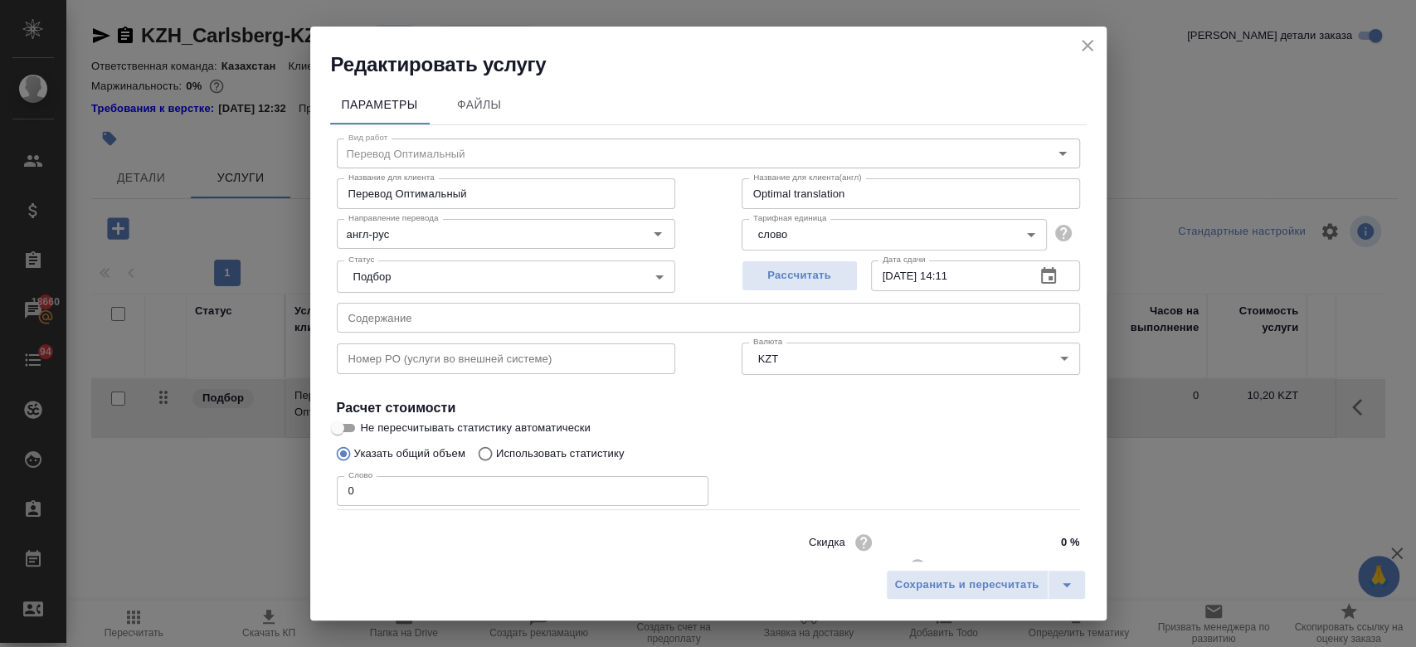
click at [542, 454] on p "Использовать статистику" at bounding box center [560, 453] width 129 height 17
click at [496, 454] on input "Использовать статистику" at bounding box center [482, 454] width 27 height 32
radio input "true"
radio input "false"
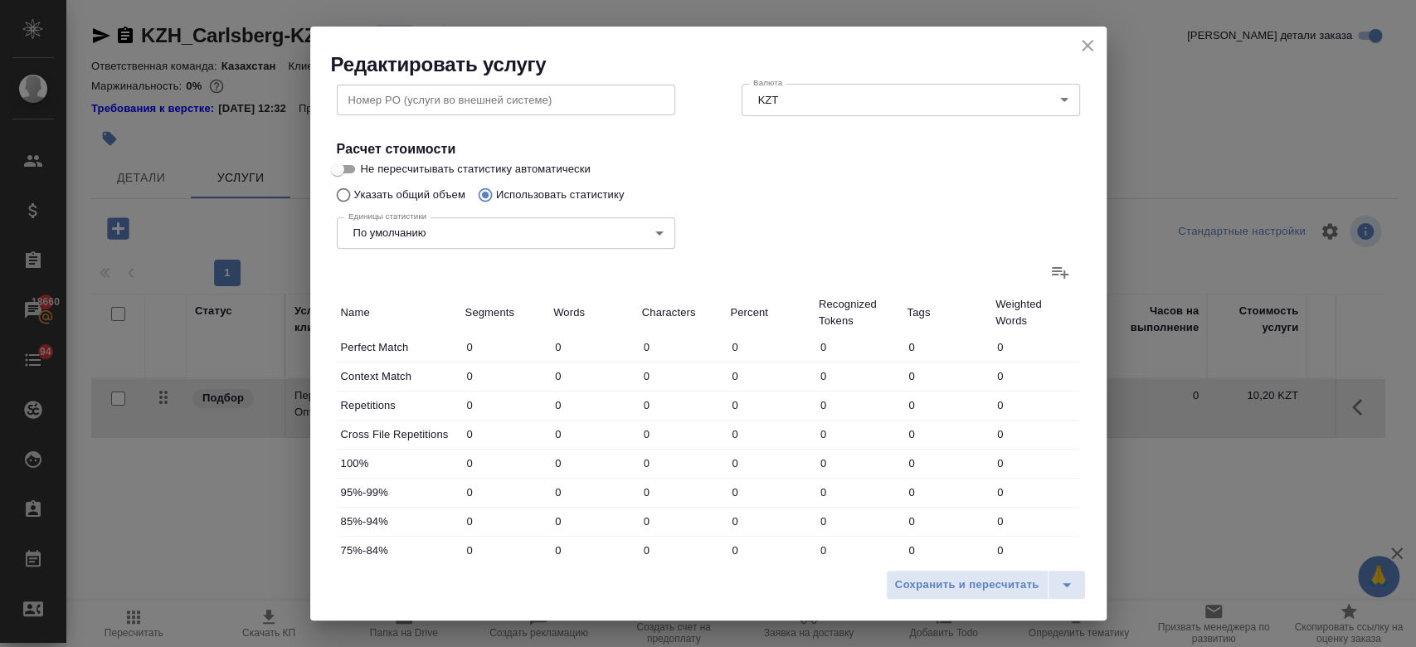
scroll to position [274, 0]
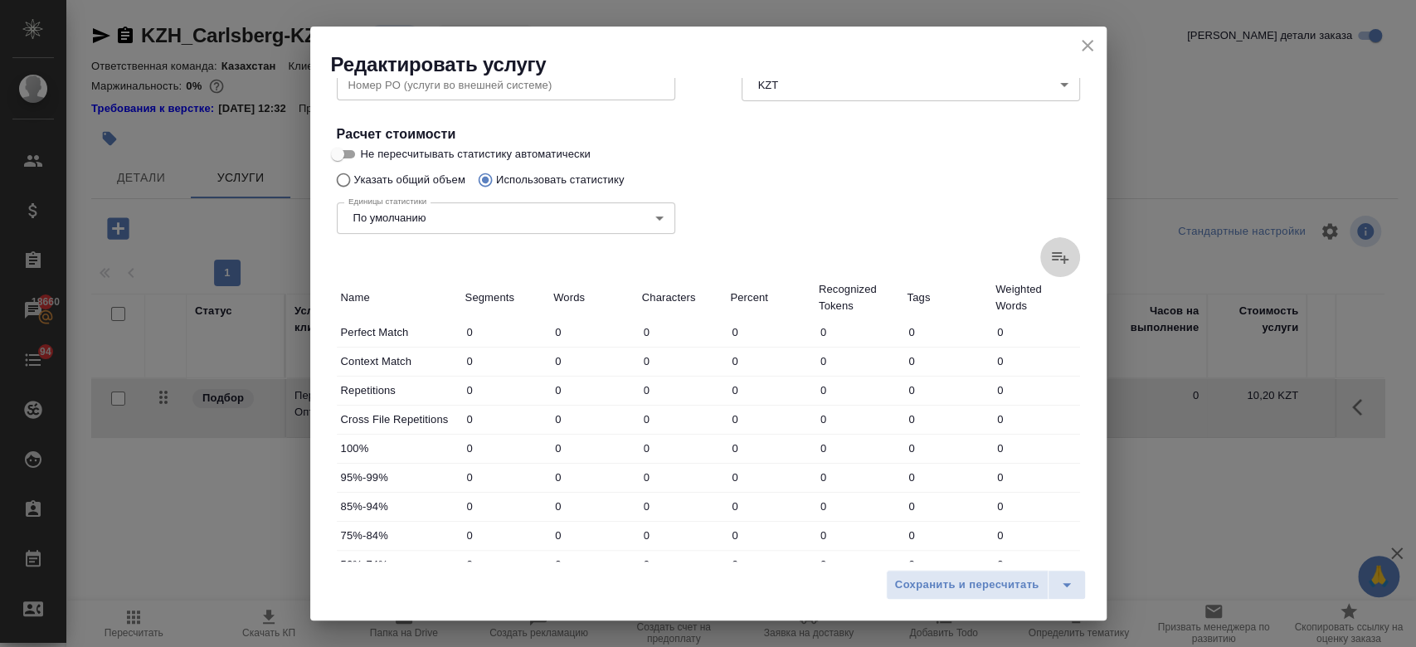
click at [1052, 260] on icon at bounding box center [1060, 258] width 17 height 12
click at [0, 0] on input "file" at bounding box center [0, 0] width 0 height 0
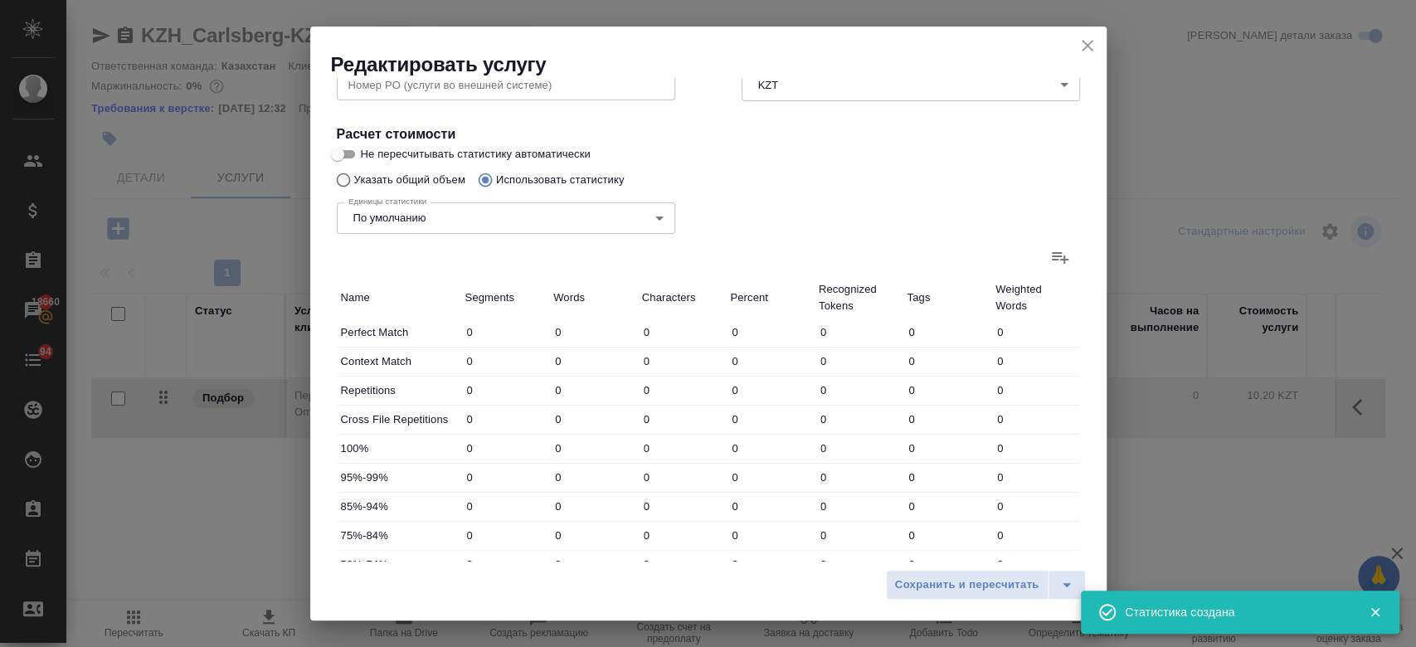
type input "1"
type input "6"
type input "10"
type input "15"
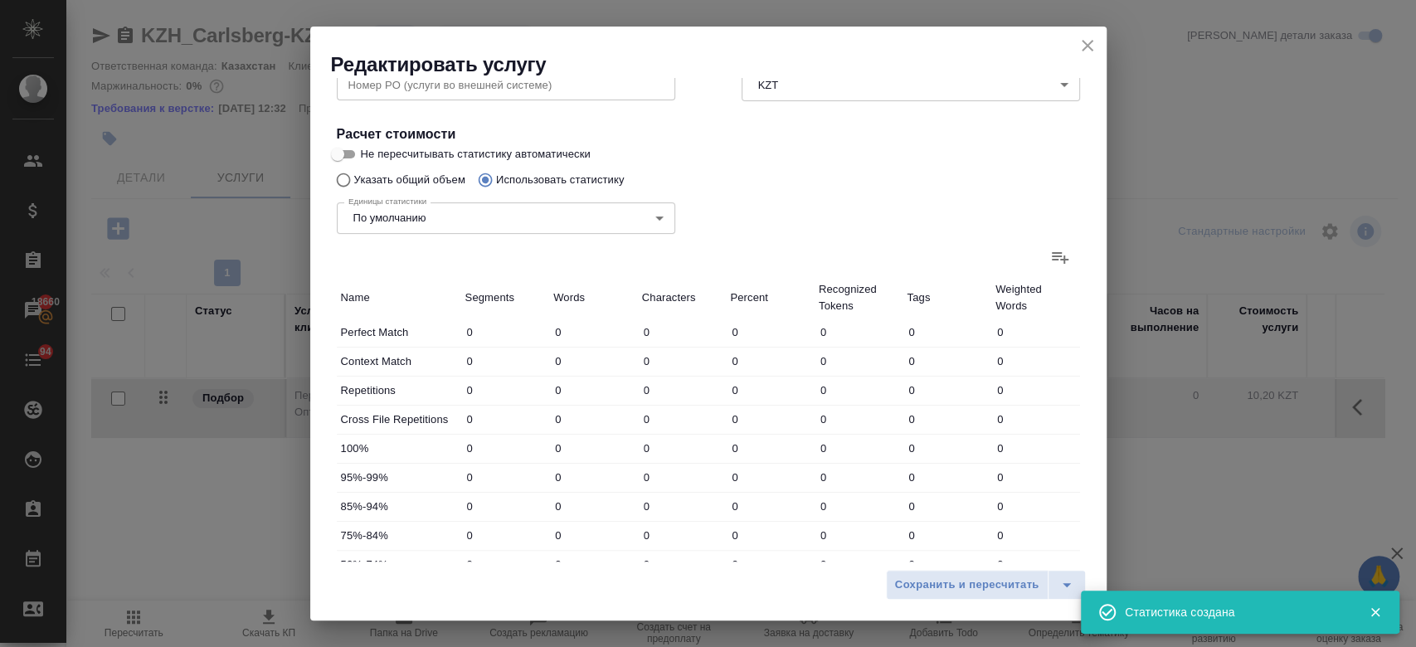
type input "81"
type input "4"
type input "7"
type input "57"
type input "3"
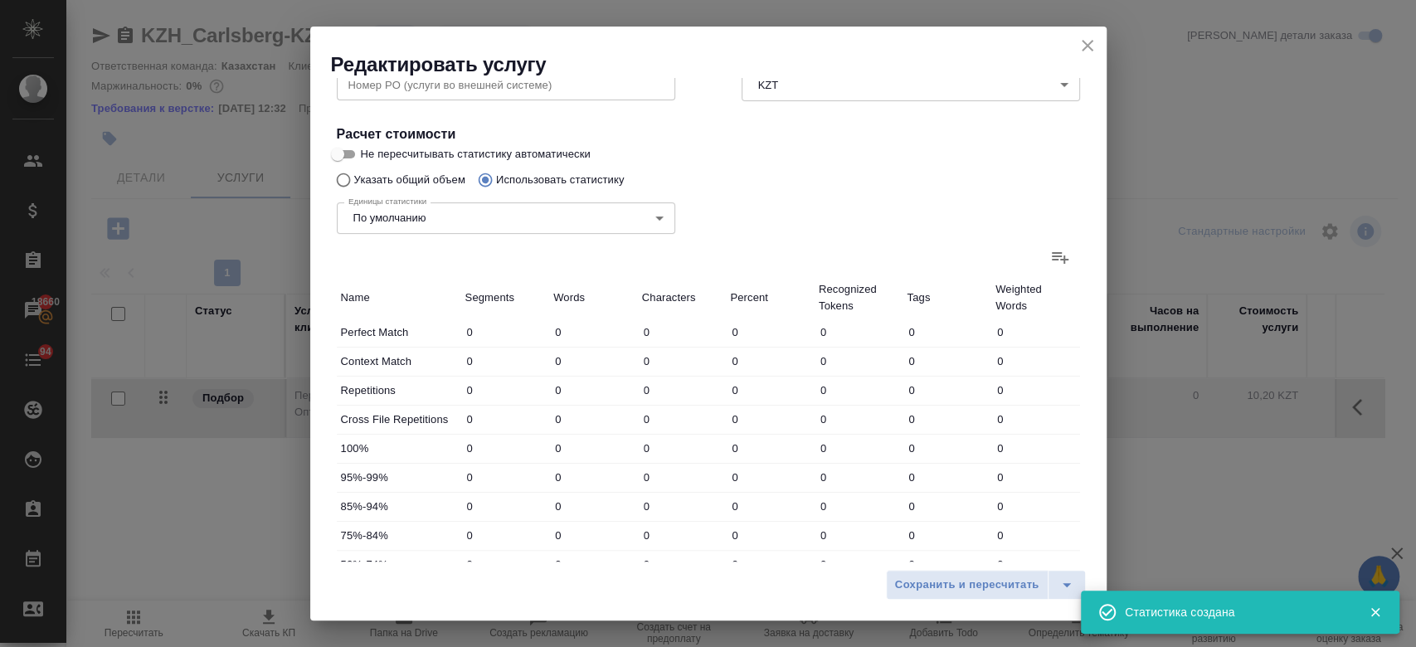
type input "21"
type input "116"
type input "61"
type input "827"
type input "5302"
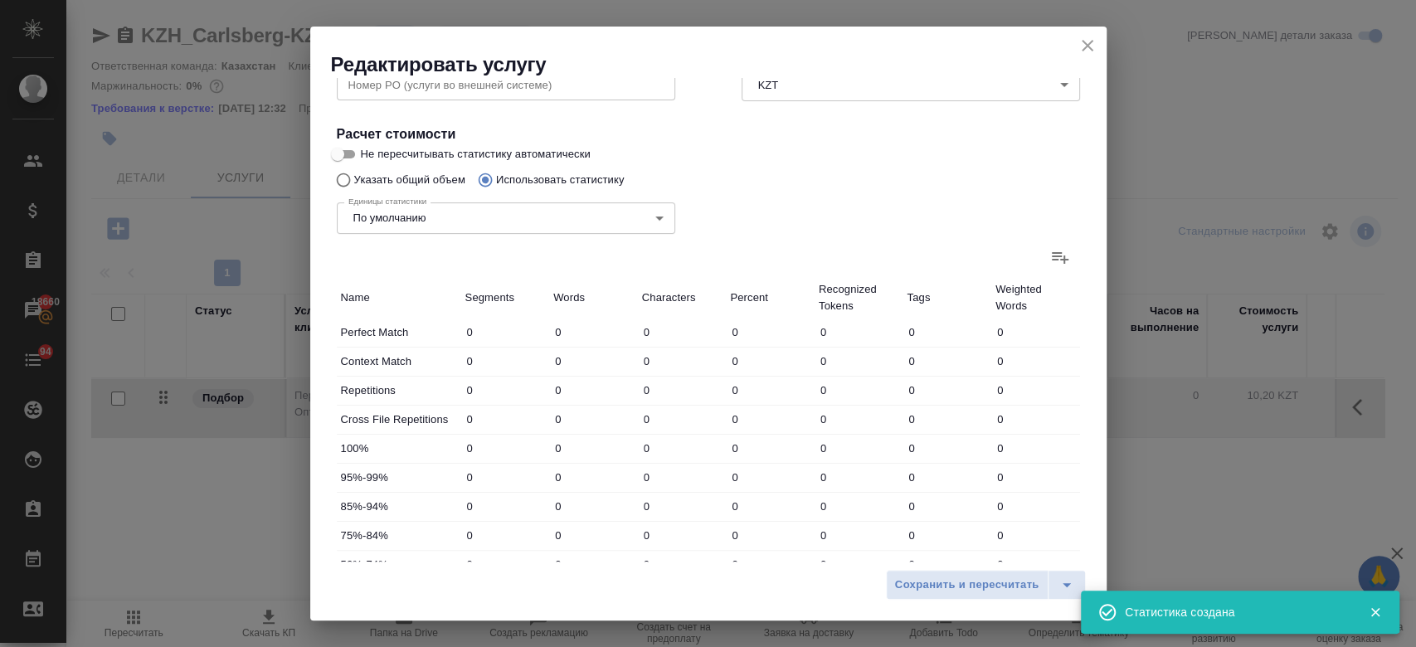
type input "79"
type input "871"
type input "5562"
type input "79"
type input "871"
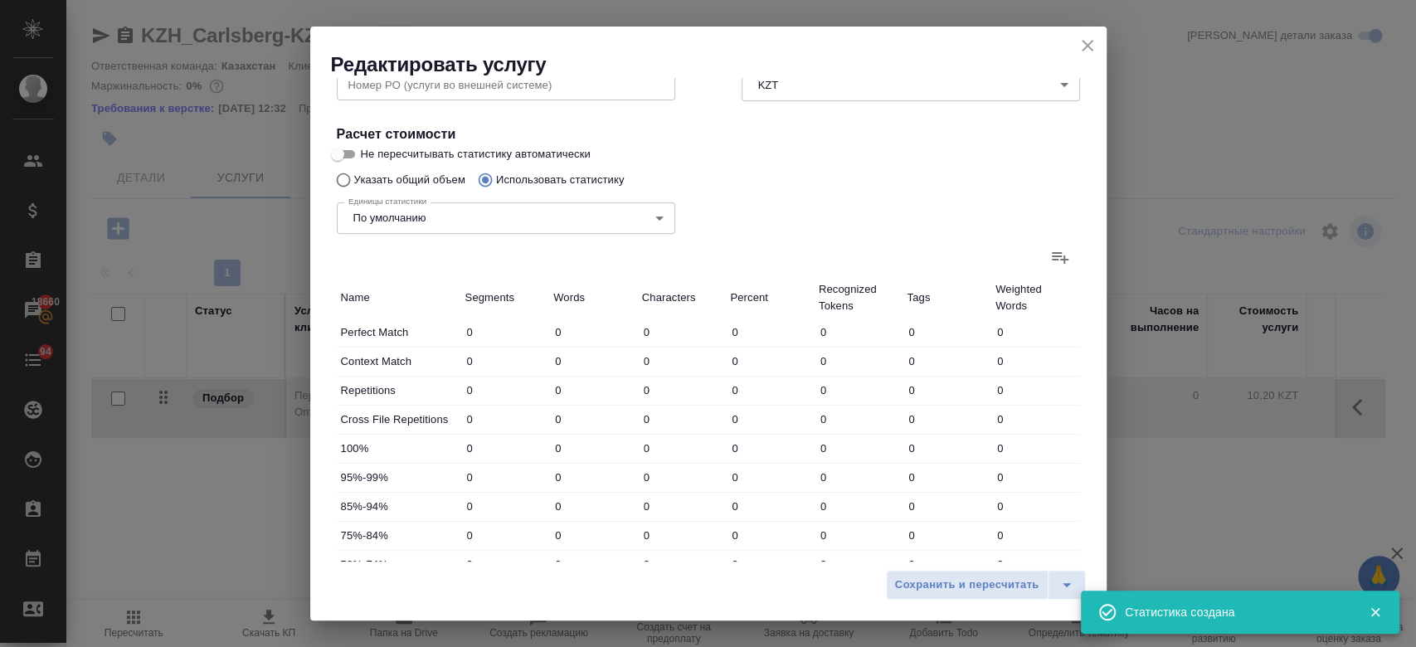
type input "5562"
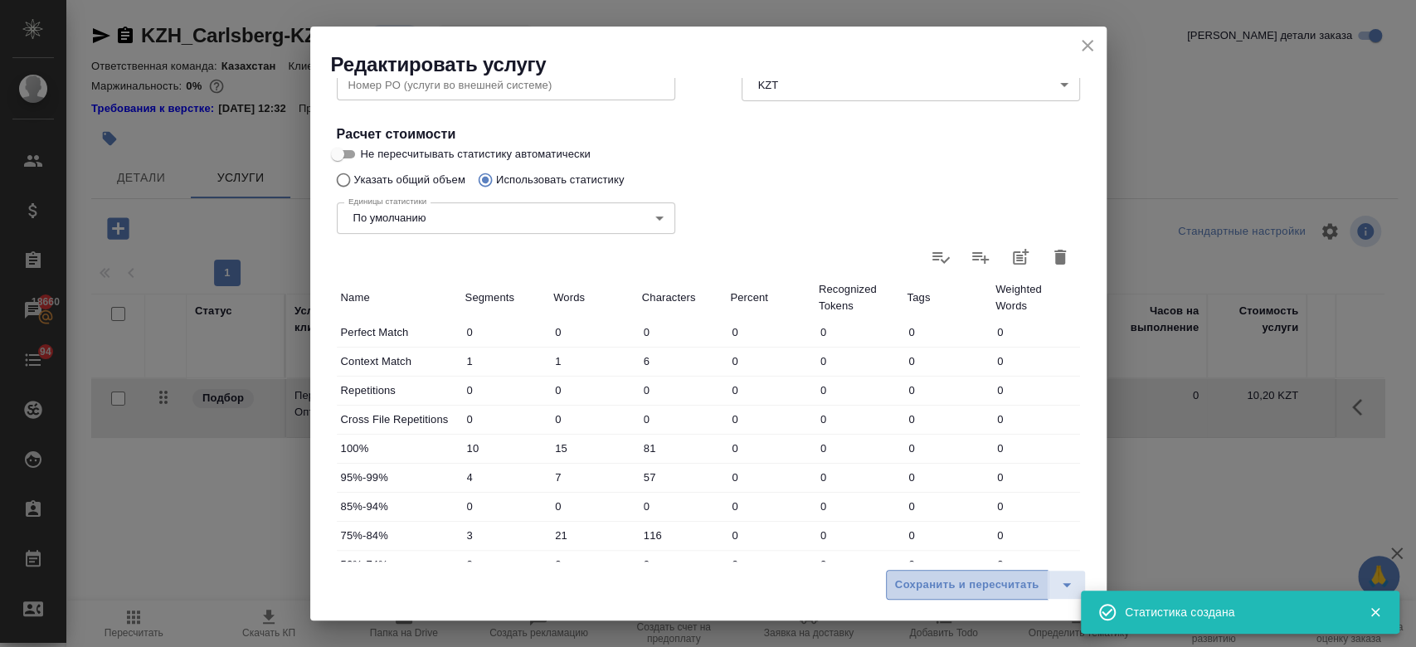
click at [922, 592] on span "Сохранить и пересчитать" at bounding box center [967, 585] width 144 height 19
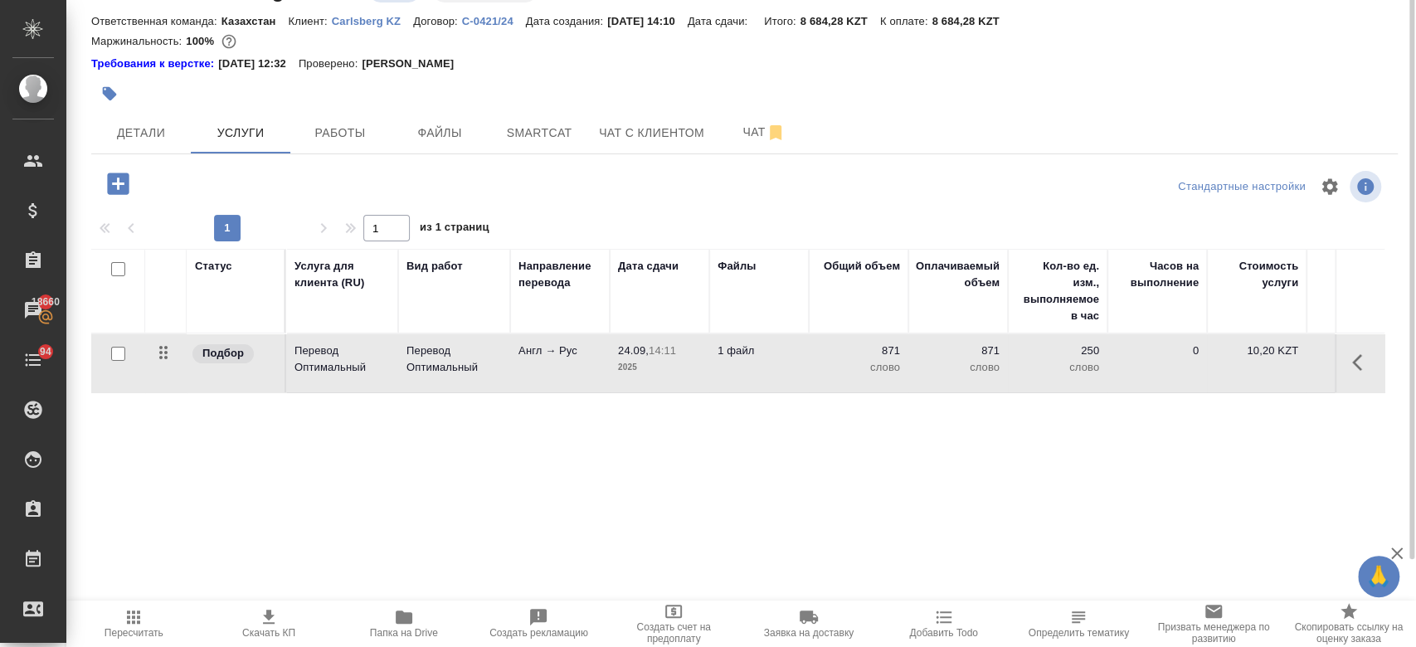
scroll to position [0, 0]
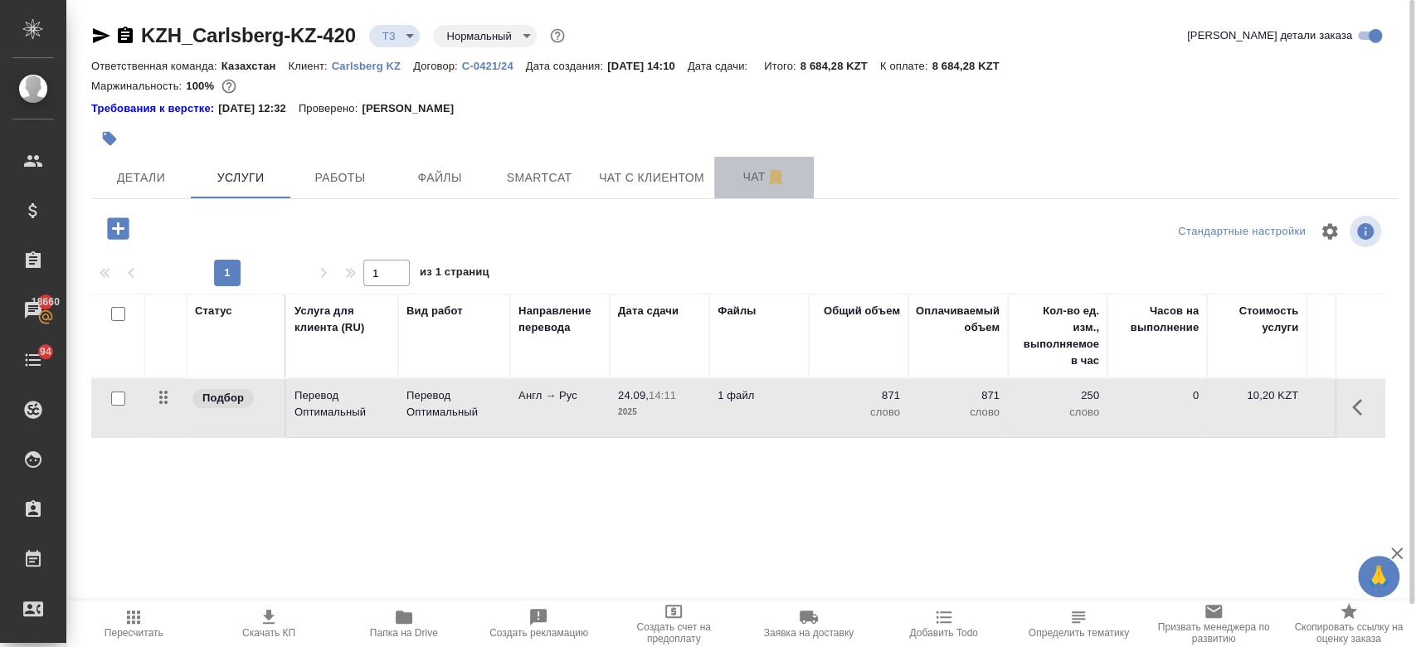
click at [751, 168] on span "Чат" at bounding box center [764, 177] width 80 height 21
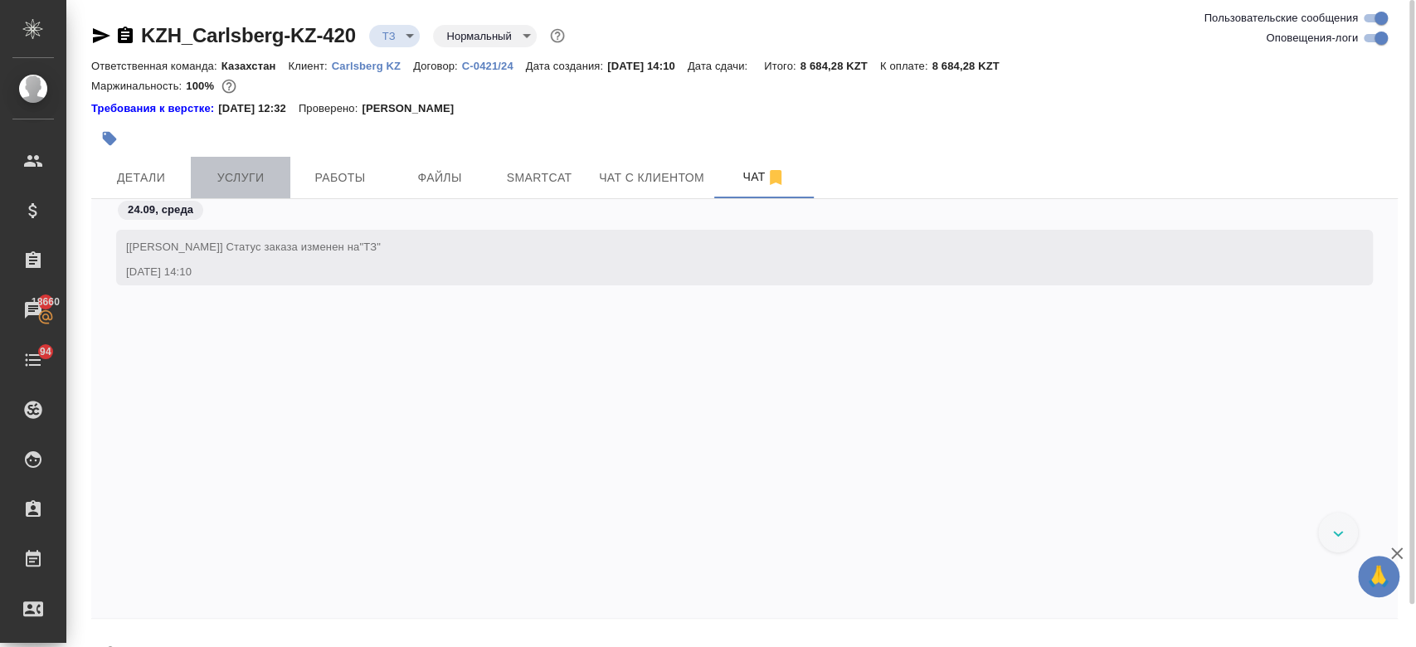
click at [254, 180] on span "Услуги" at bounding box center [241, 178] width 80 height 21
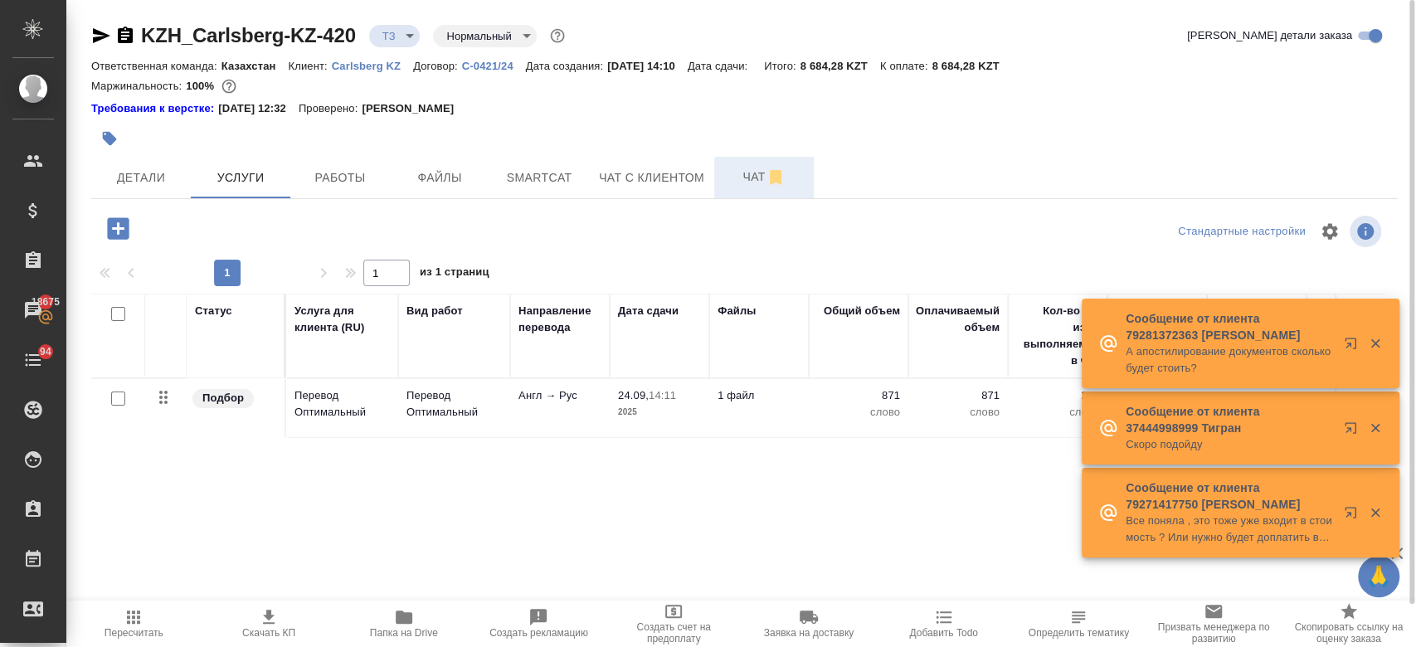
click at [747, 186] on span "Чат" at bounding box center [764, 177] width 80 height 21
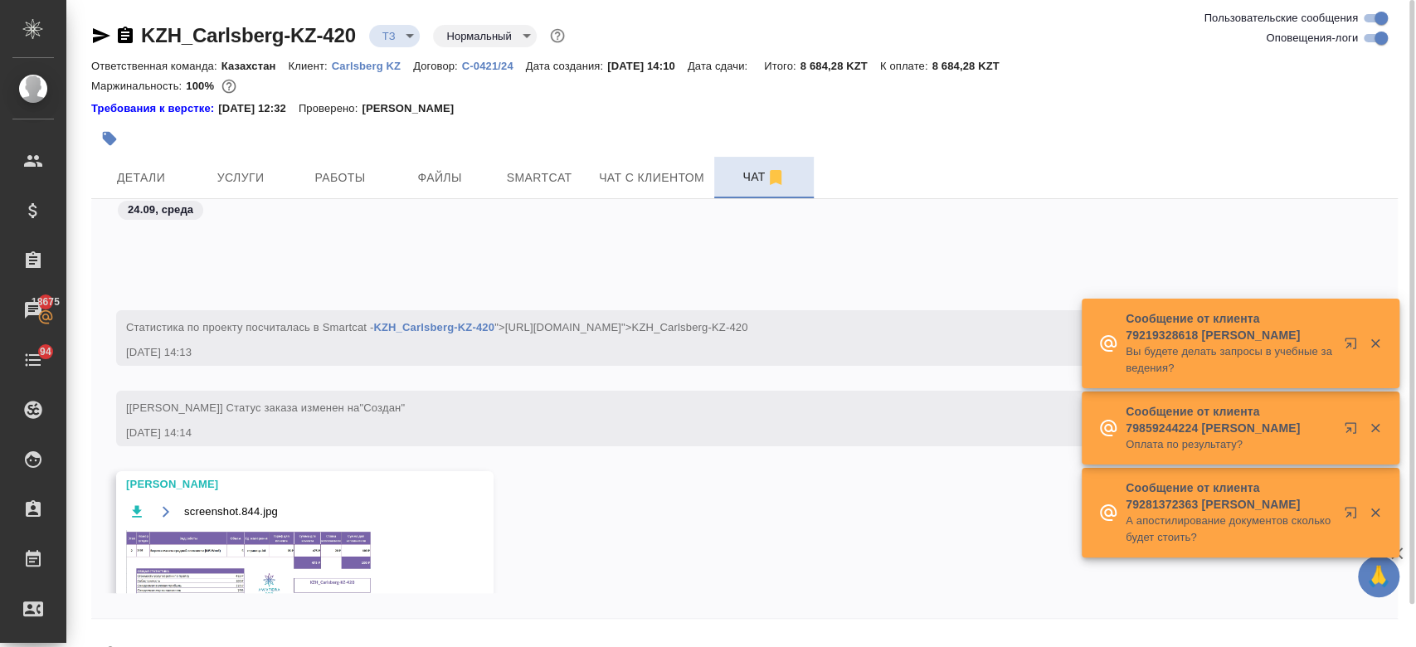
scroll to position [172, 0]
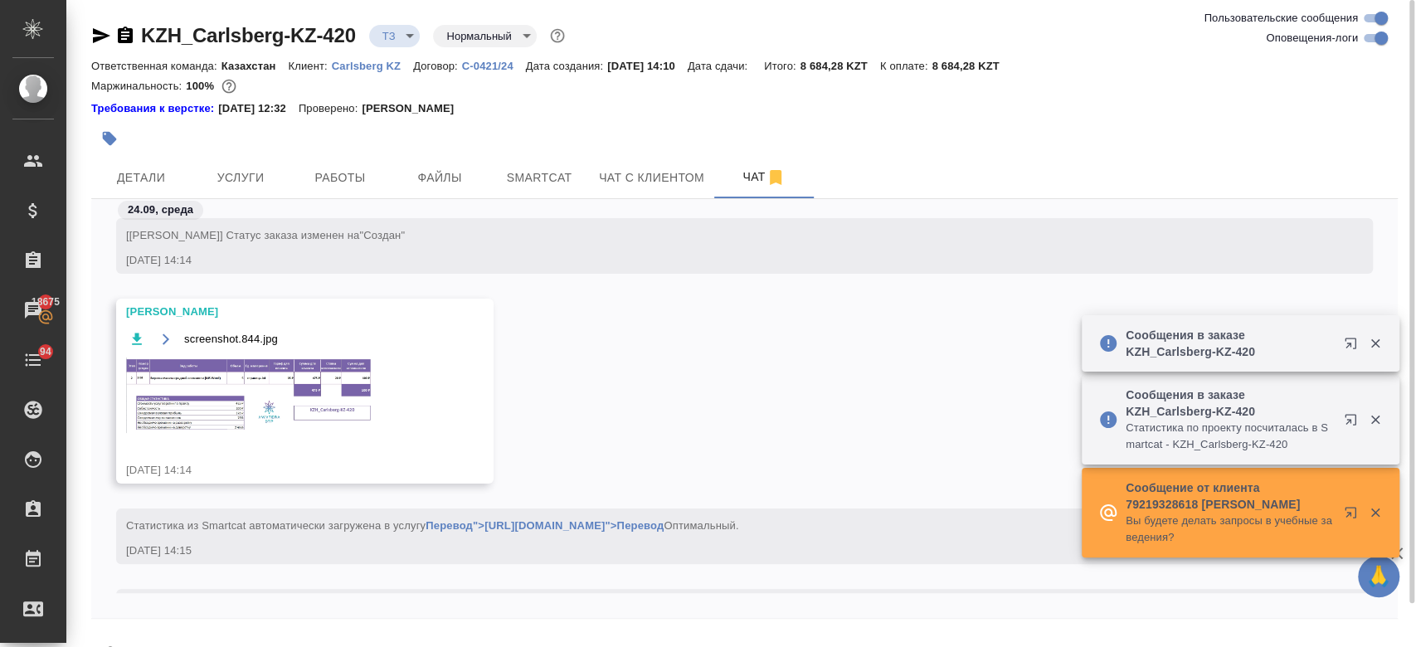
click at [298, 401] on img at bounding box center [250, 394] width 249 height 75
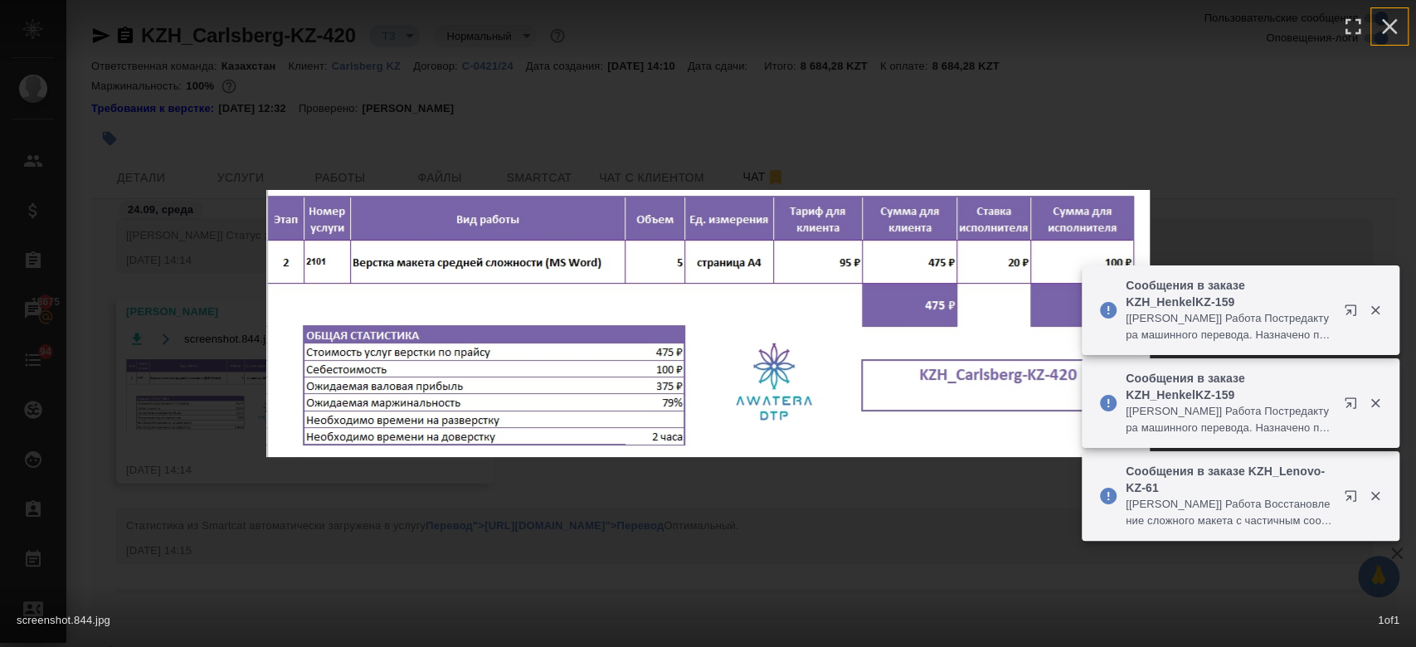
drag, startPoint x: 1393, startPoint y: 25, endPoint x: 270, endPoint y: 66, distance: 1124.4
click at [270, 66] on div "screenshot.844.jpg 1 of 1" at bounding box center [708, 323] width 1416 height 647
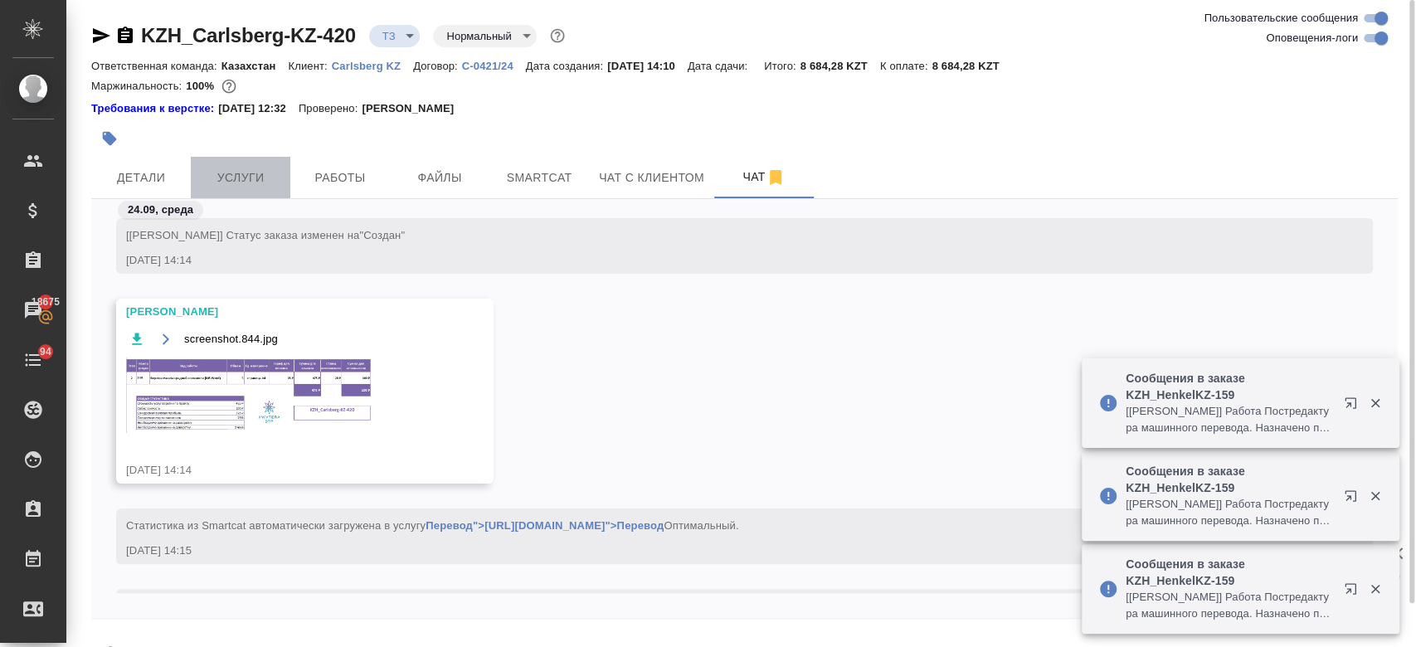
click at [232, 162] on button "Услуги" at bounding box center [241, 177] width 100 height 41
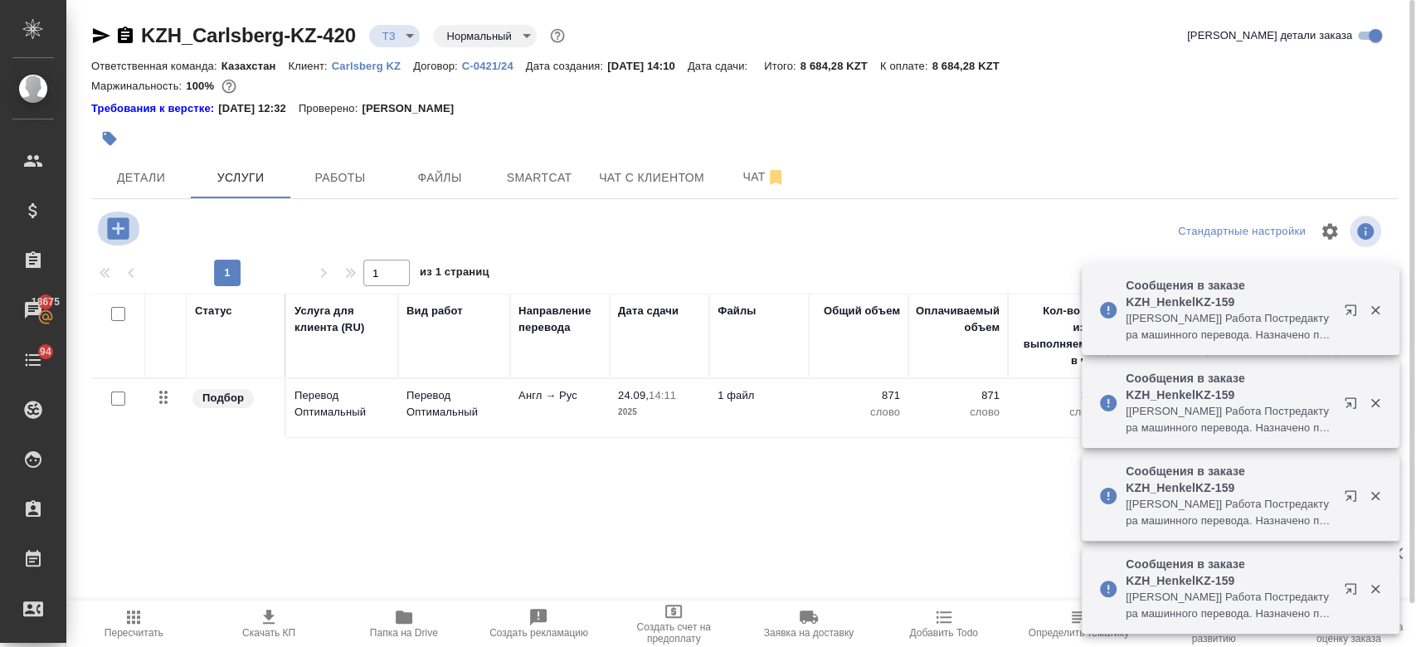
click at [118, 228] on icon "button" at bounding box center [118, 228] width 29 height 29
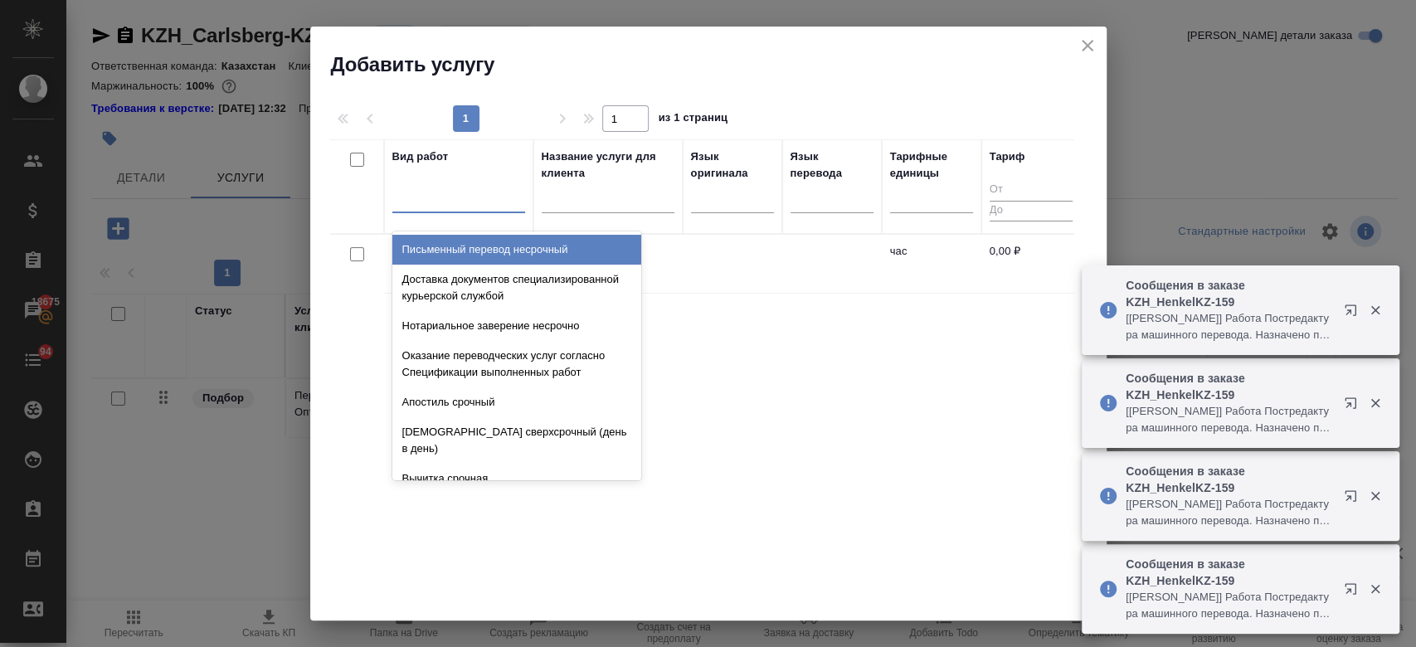
click at [484, 192] on div at bounding box center [458, 196] width 133 height 24
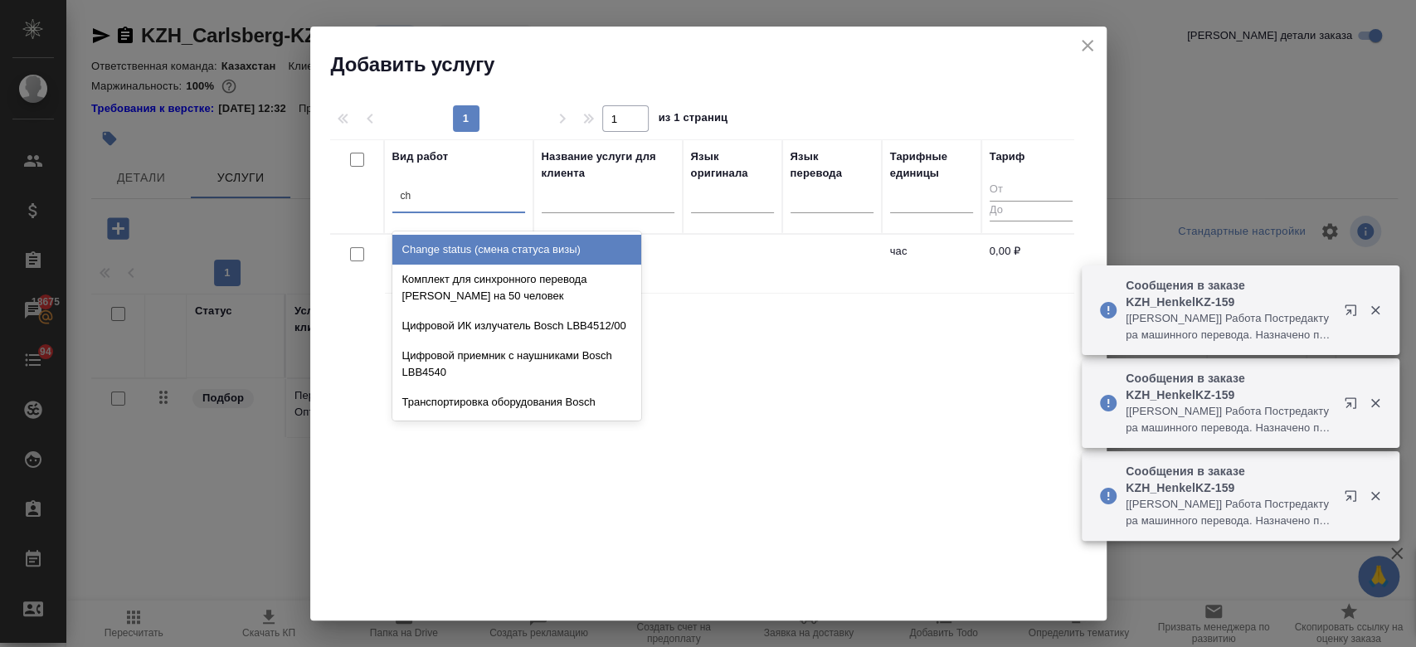
type input "c"
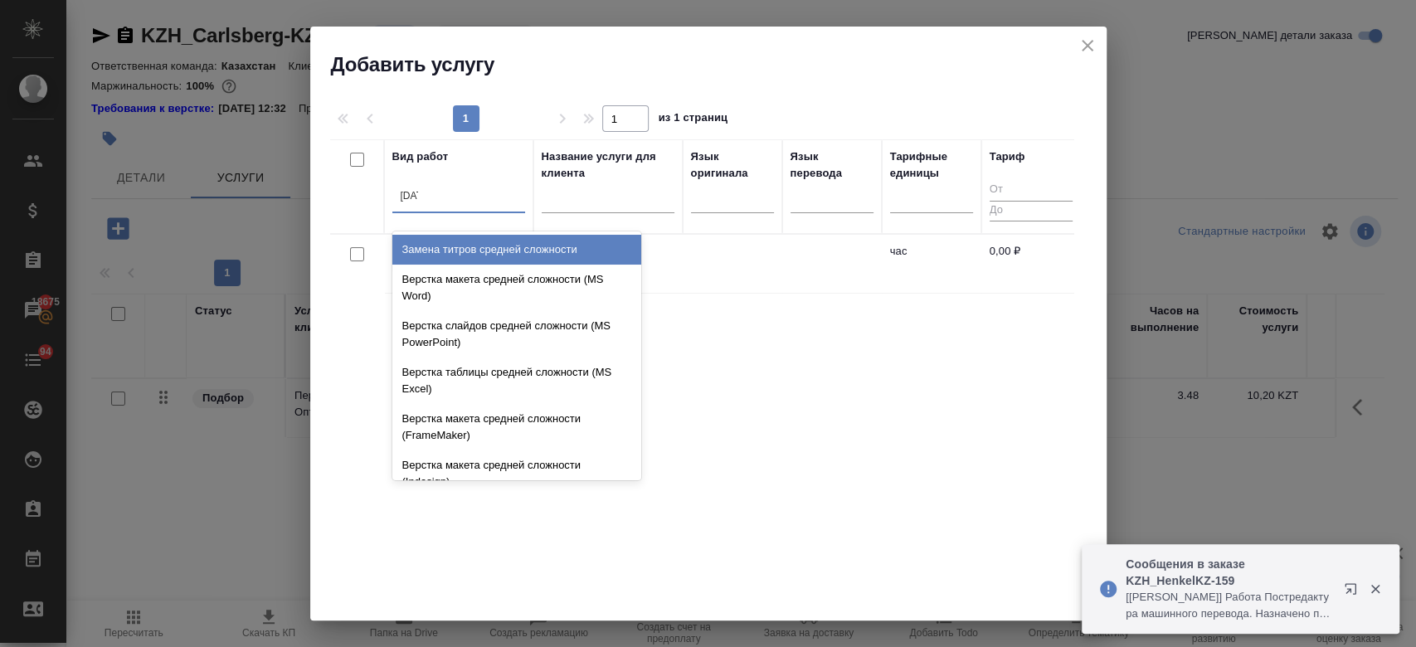
type input "средн"
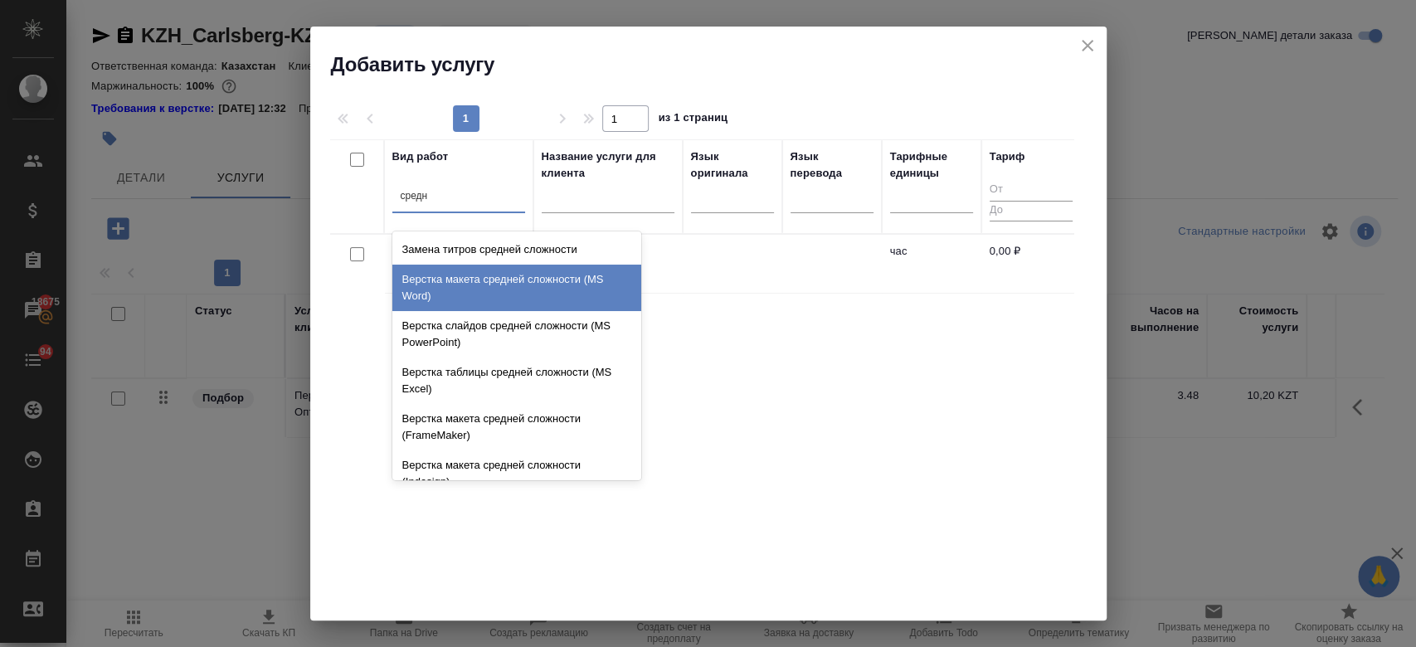
click at [507, 296] on div "Верстка макета средней сложности (MS Word)" at bounding box center [516, 288] width 249 height 46
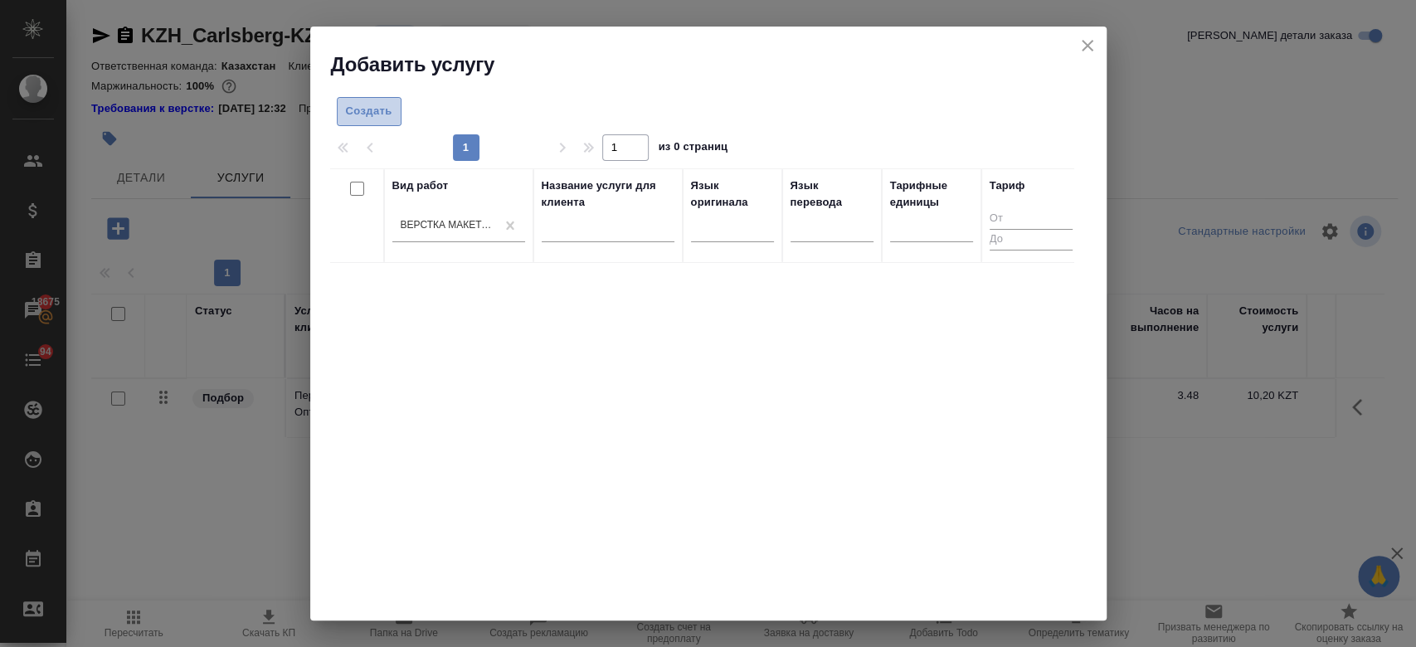
click at [365, 124] on button "Создать" at bounding box center [369, 111] width 65 height 29
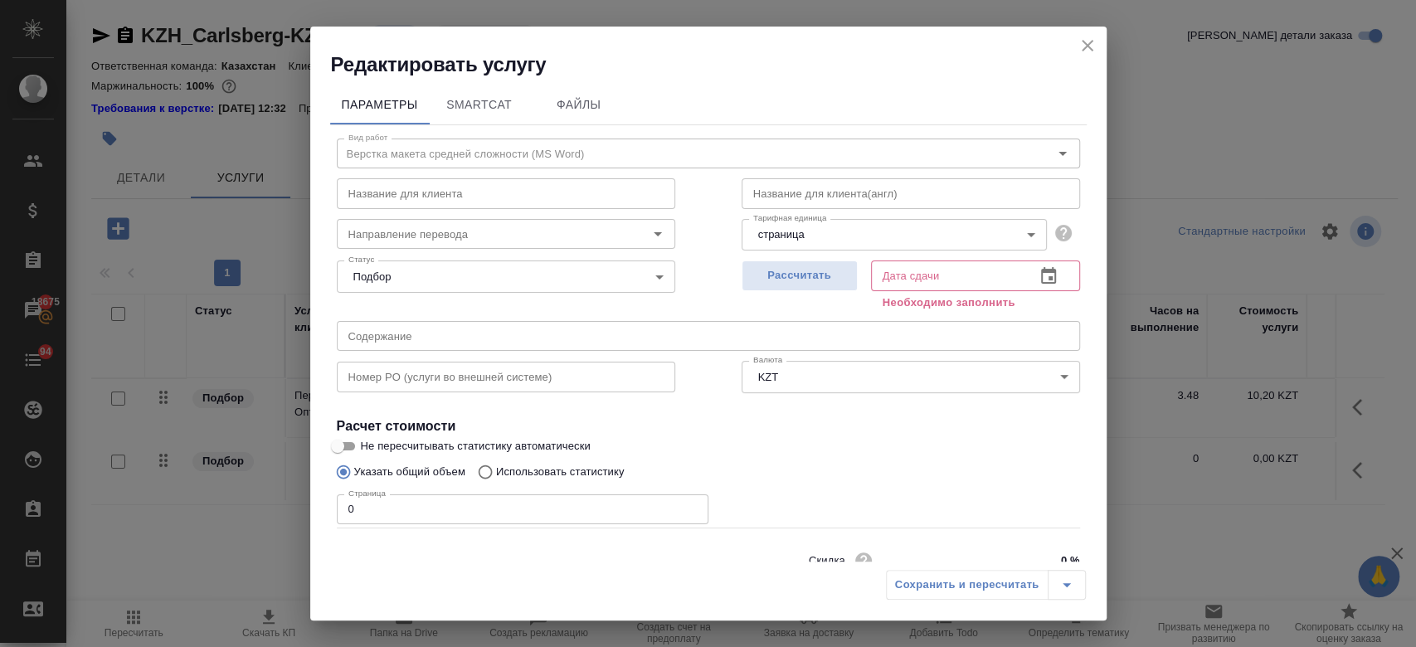
scroll to position [71, 0]
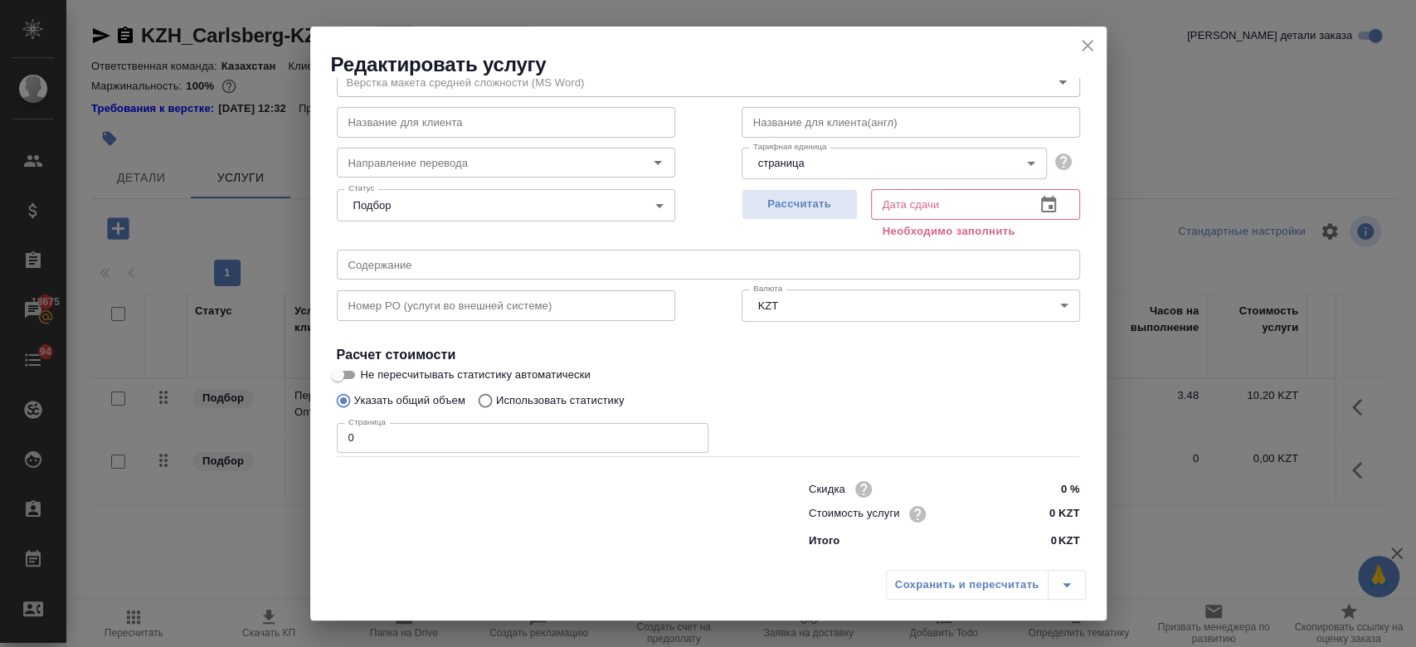
click at [544, 441] on input "0" at bounding box center [523, 438] width 372 height 30
type input "5"
click at [1042, 503] on input "0 KZT" at bounding box center [1048, 515] width 61 height 24
type input "700 KZT"
click at [751, 205] on span "Рассчитать" at bounding box center [800, 204] width 98 height 19
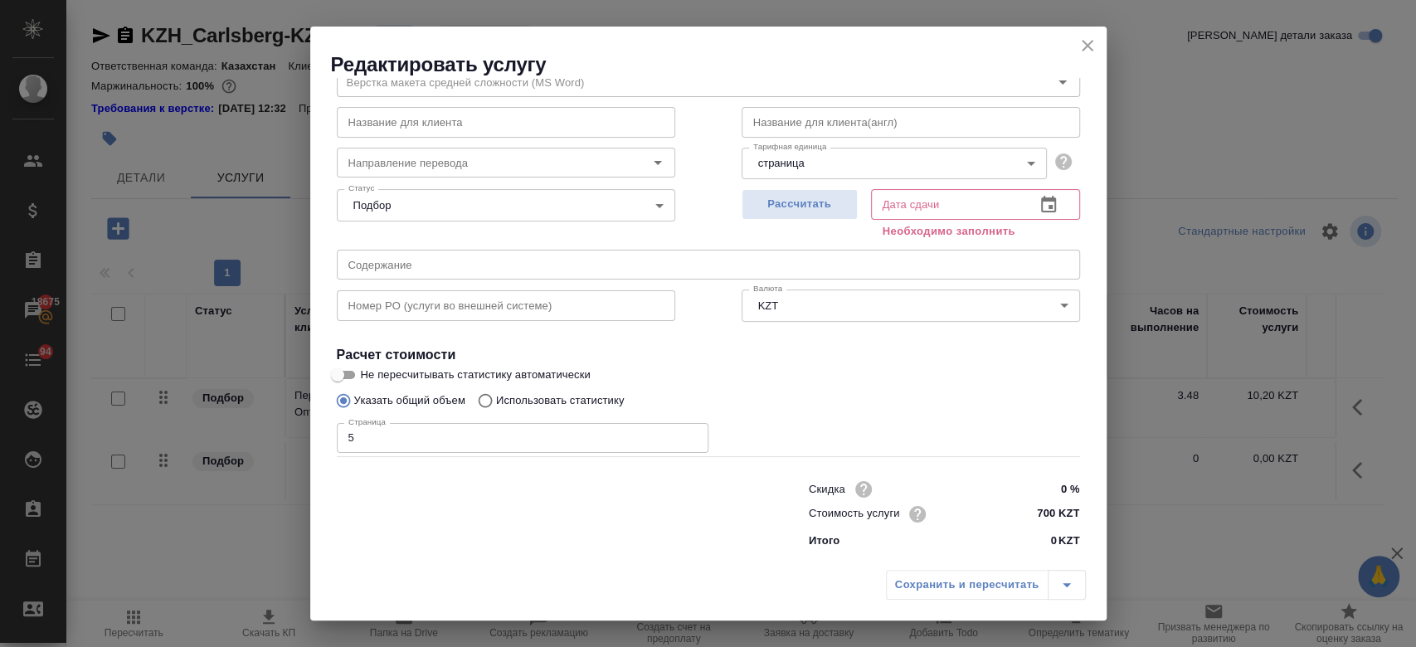
type input "24.09.2025 15:07"
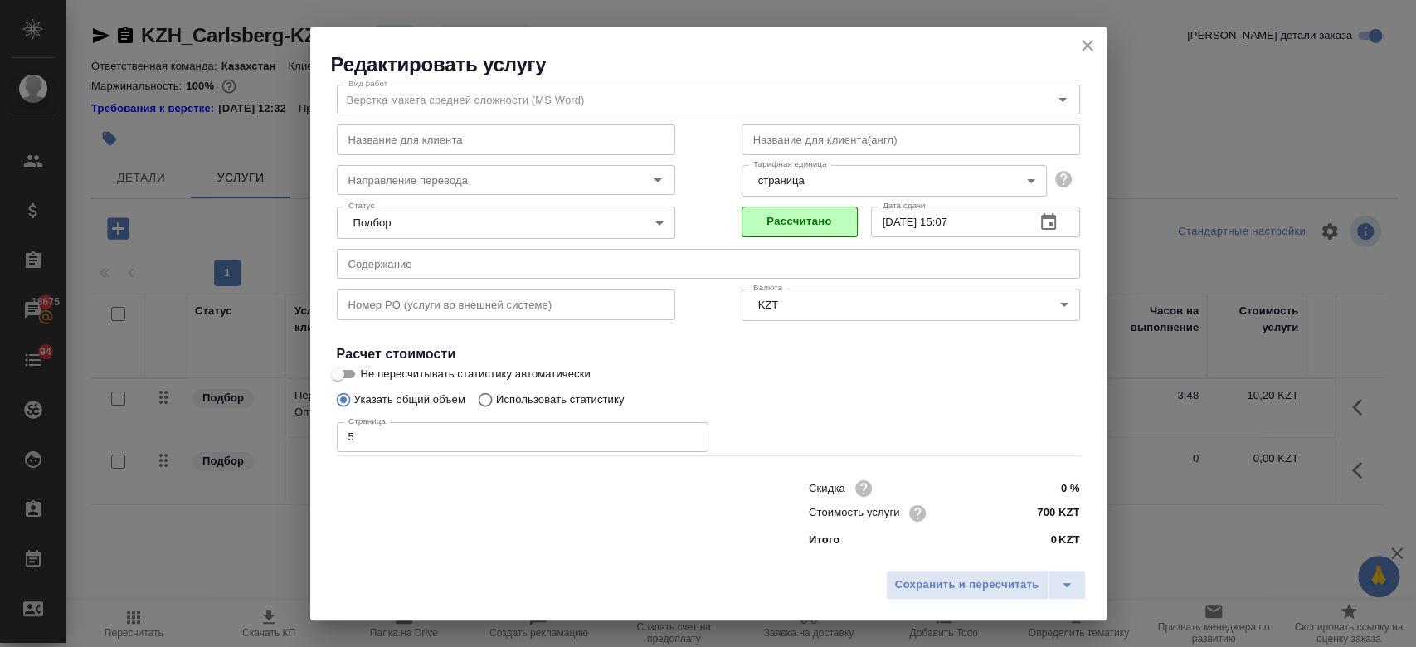
scroll to position [53, 0]
click at [919, 586] on span "Сохранить и пересчитать" at bounding box center [967, 585] width 144 height 19
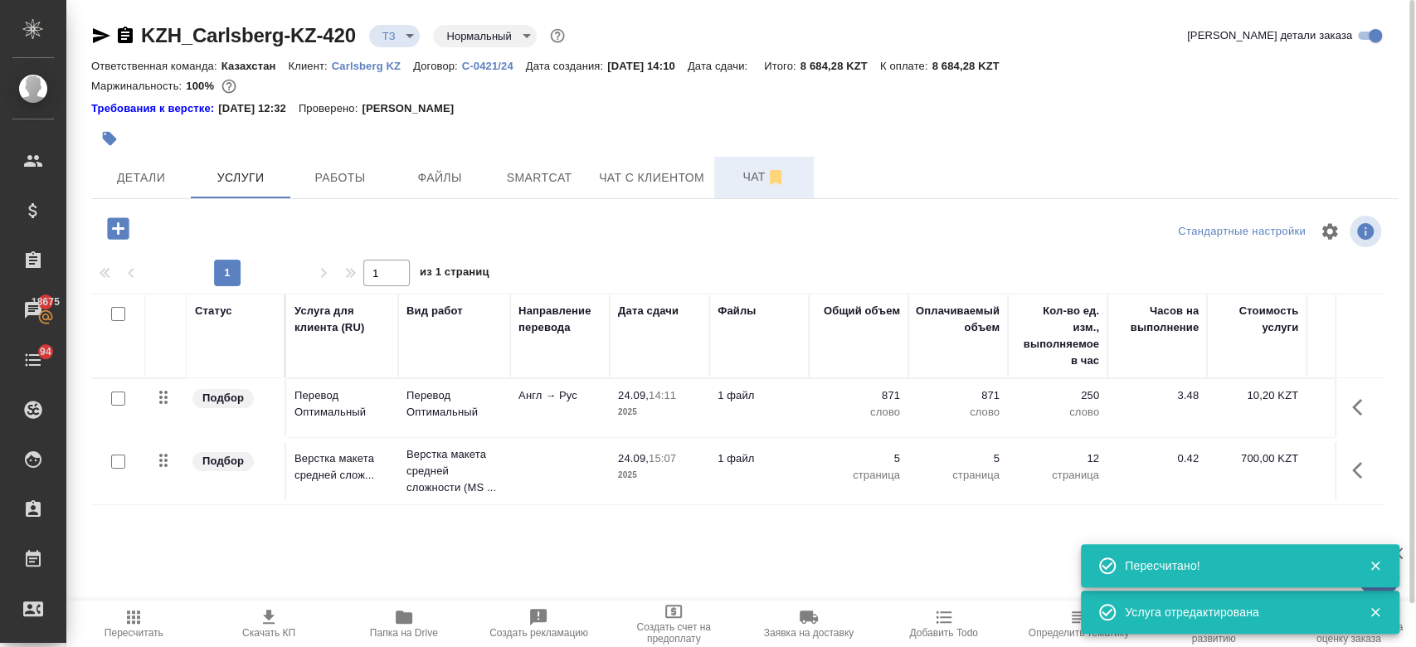
type input "new"
click at [741, 182] on span "Чат" at bounding box center [764, 177] width 80 height 21
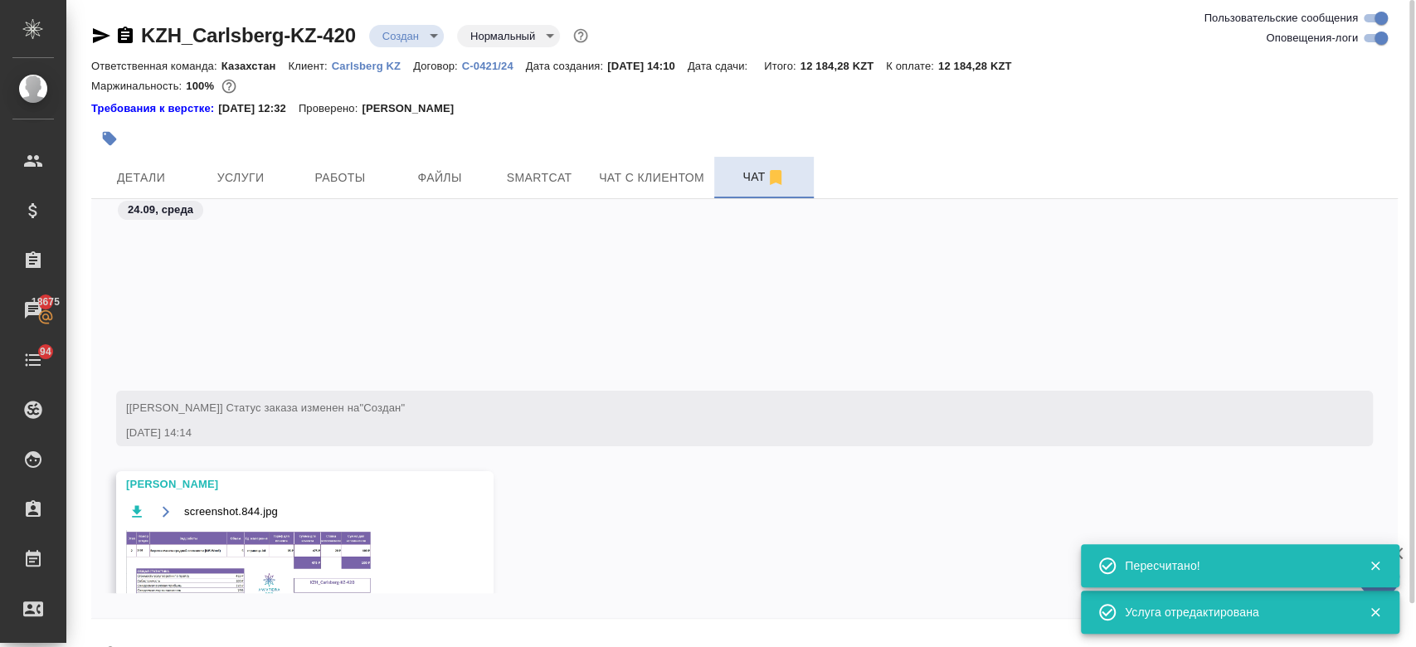
scroll to position [248, 0]
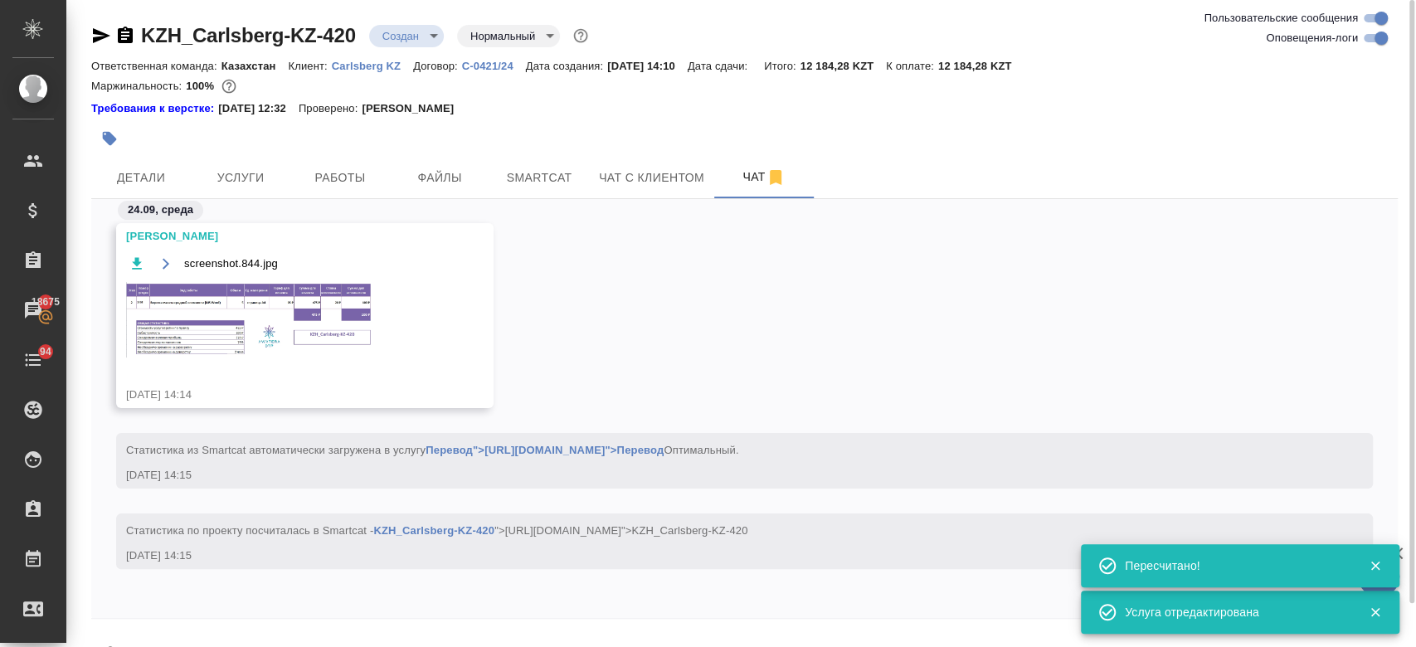
click at [294, 308] on img at bounding box center [250, 319] width 249 height 75
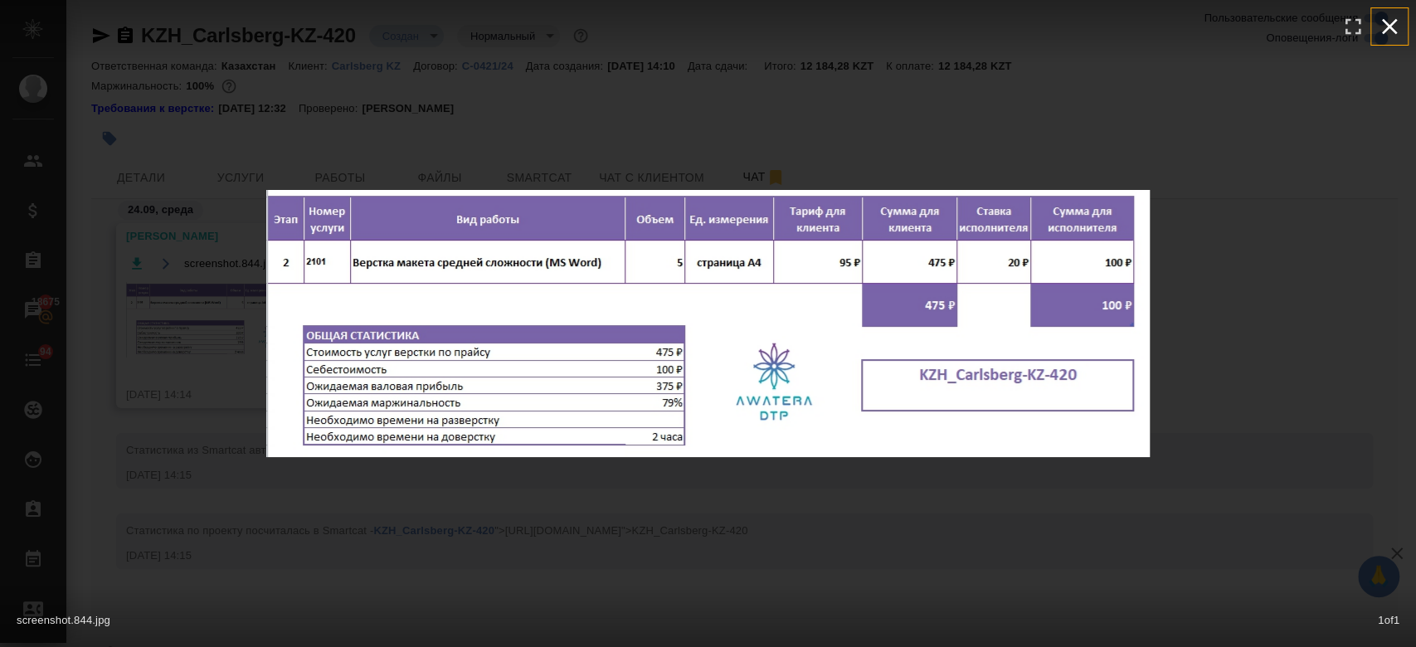
click at [1383, 19] on icon "button" at bounding box center [1389, 26] width 27 height 27
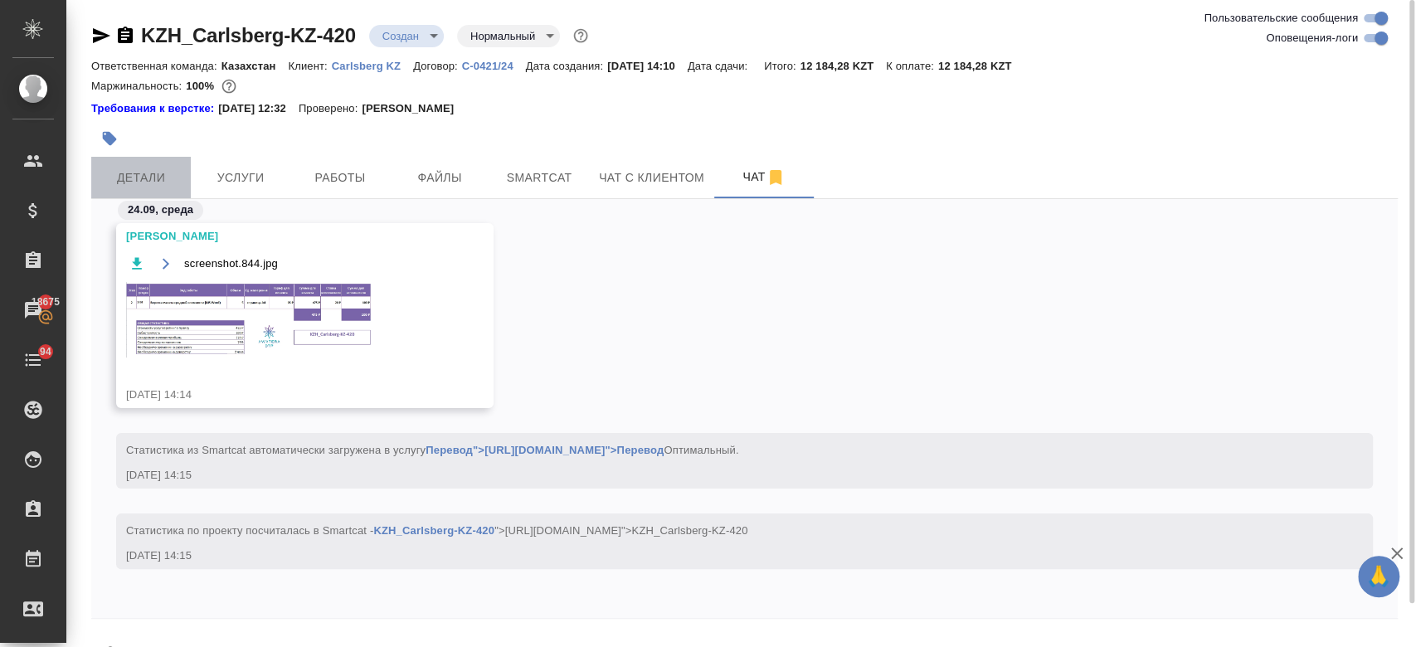
click at [152, 187] on span "Детали" at bounding box center [141, 178] width 80 height 21
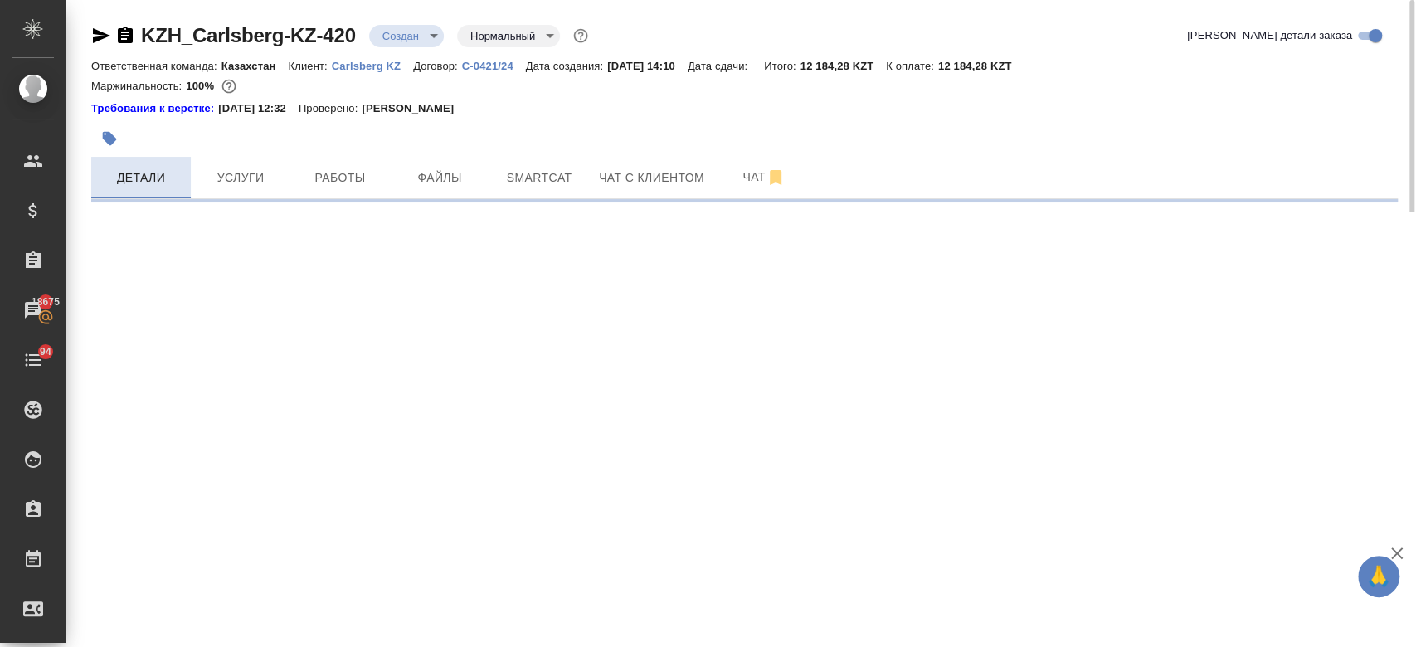
select select "RU"
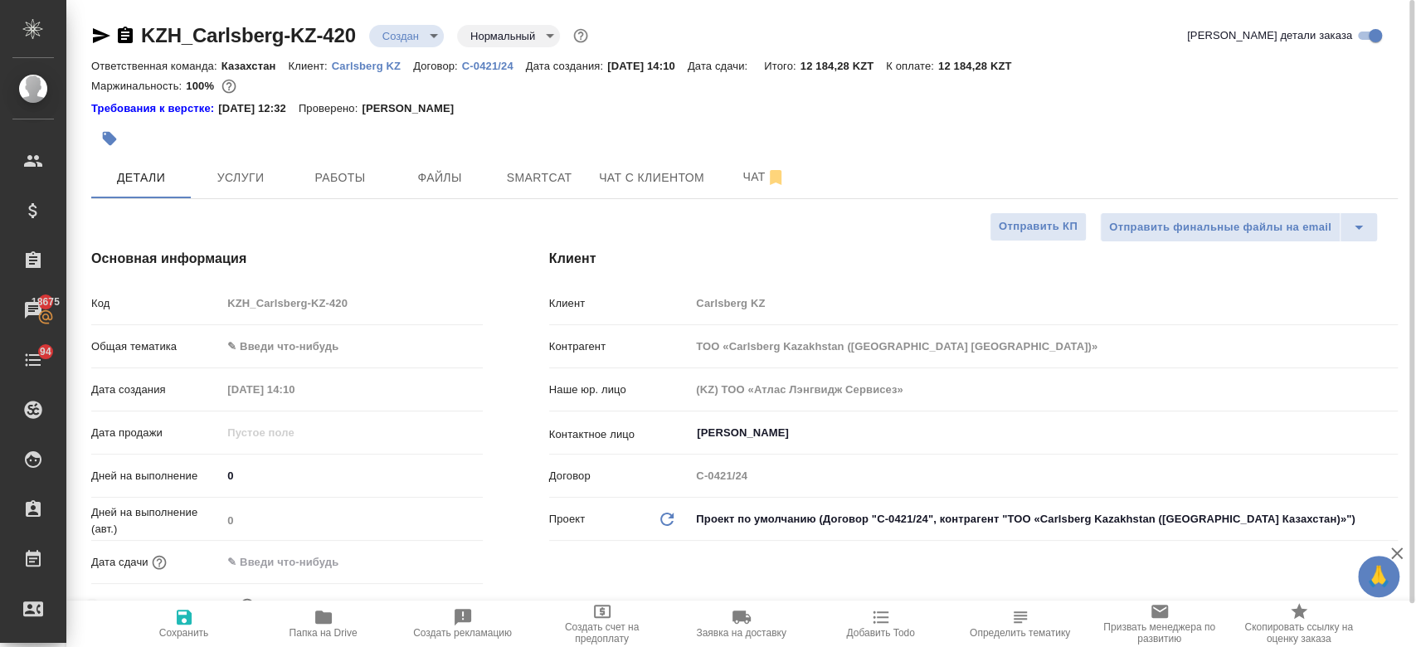
type textarea "x"
type input "Журавлев Денис"
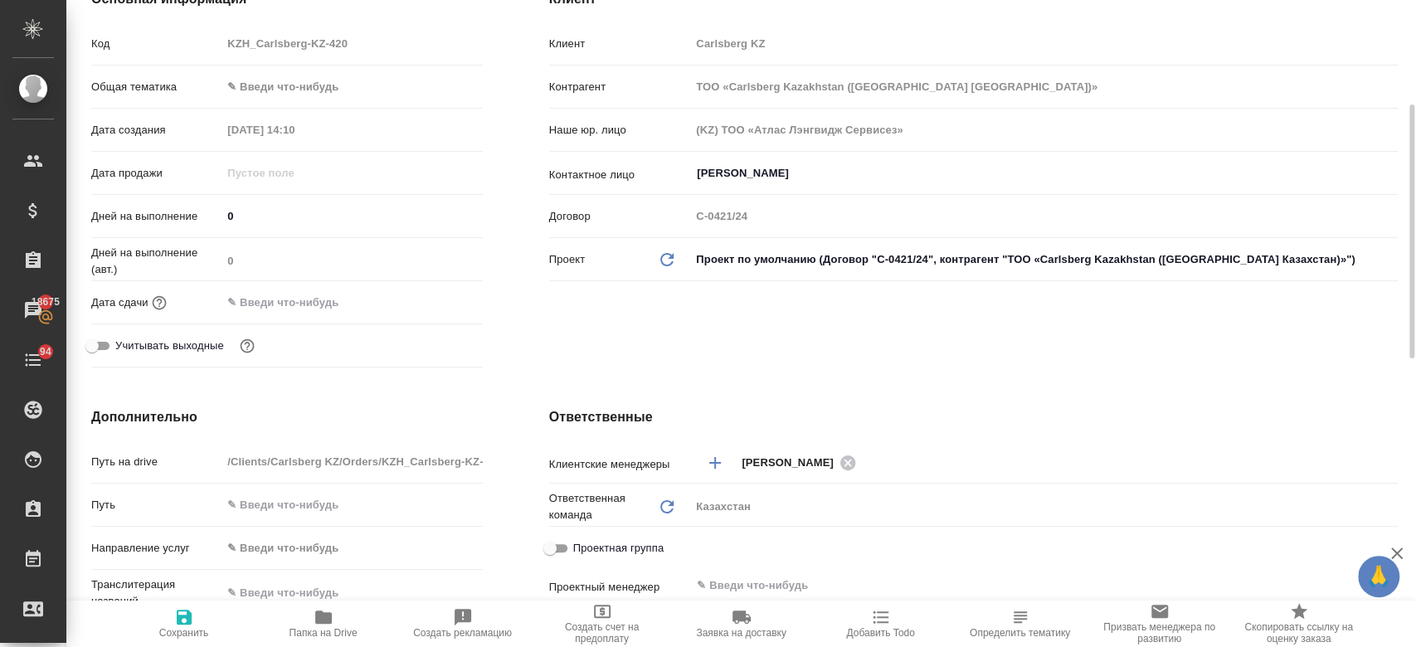
scroll to position [270, 0]
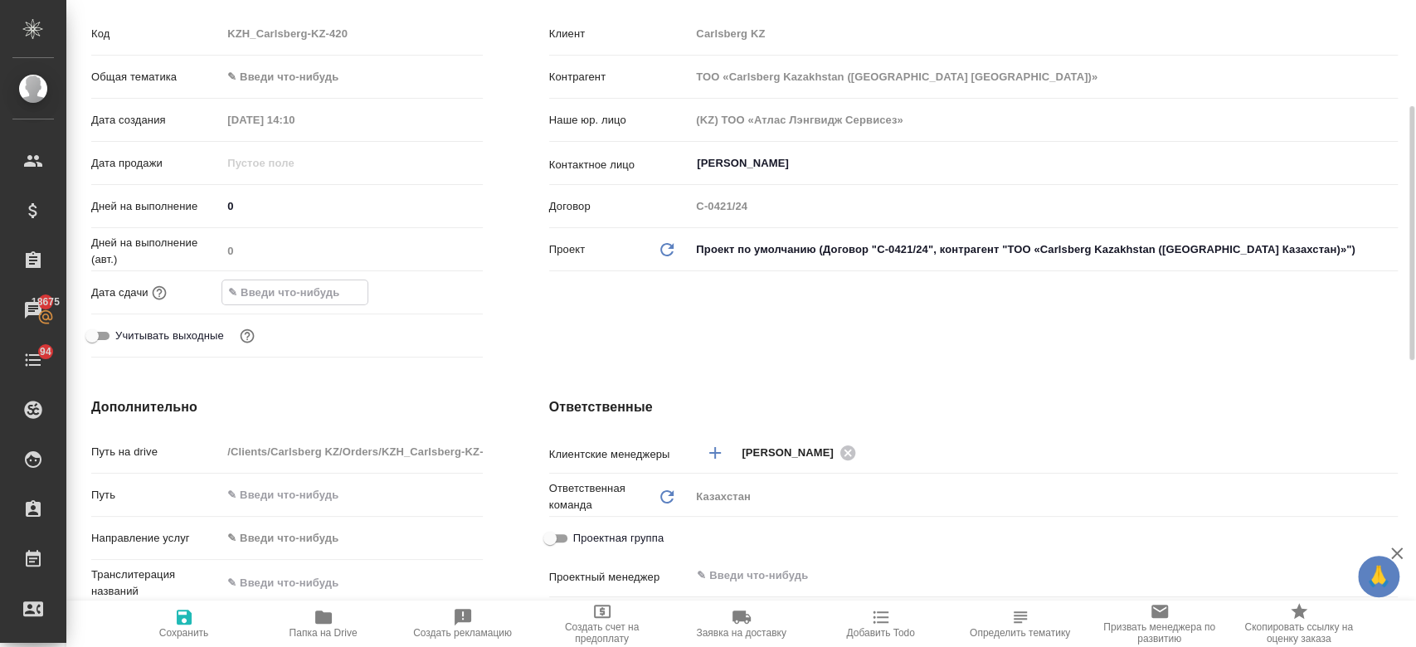
click at [286, 289] on input "text" at bounding box center [294, 292] width 145 height 24
click at [430, 287] on icon "button" at bounding box center [434, 291] width 15 height 17
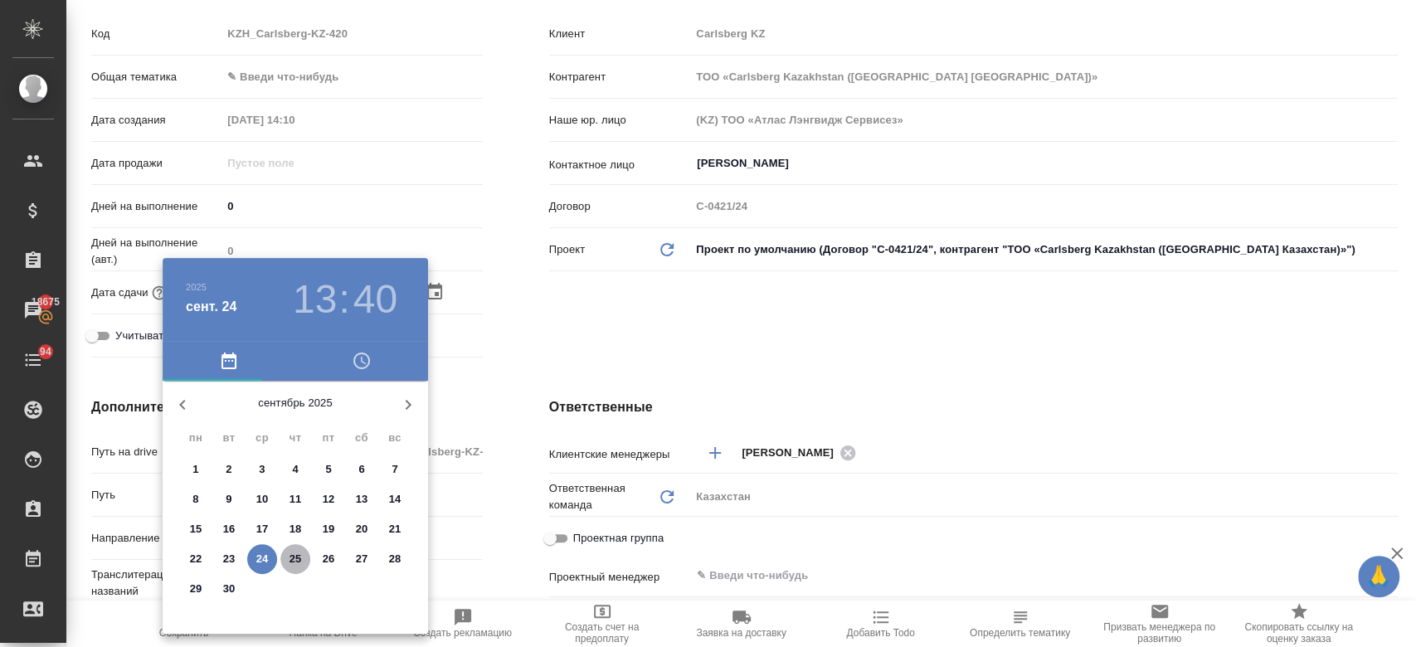
click at [300, 548] on button "25" at bounding box center [295, 559] width 30 height 30
type input "25.09.2025 13:40"
type textarea "x"
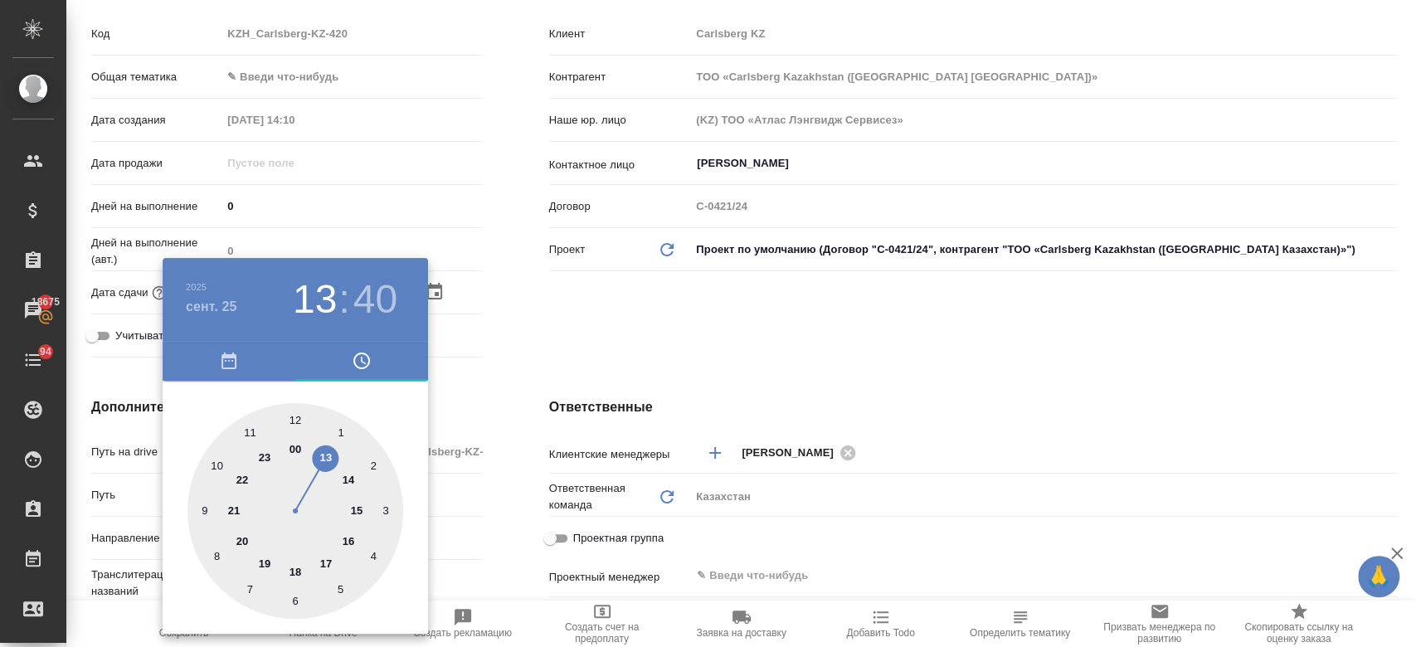
click at [343, 470] on div at bounding box center [295, 511] width 216 height 216
type input "25.09.2025 14:40"
type textarea "x"
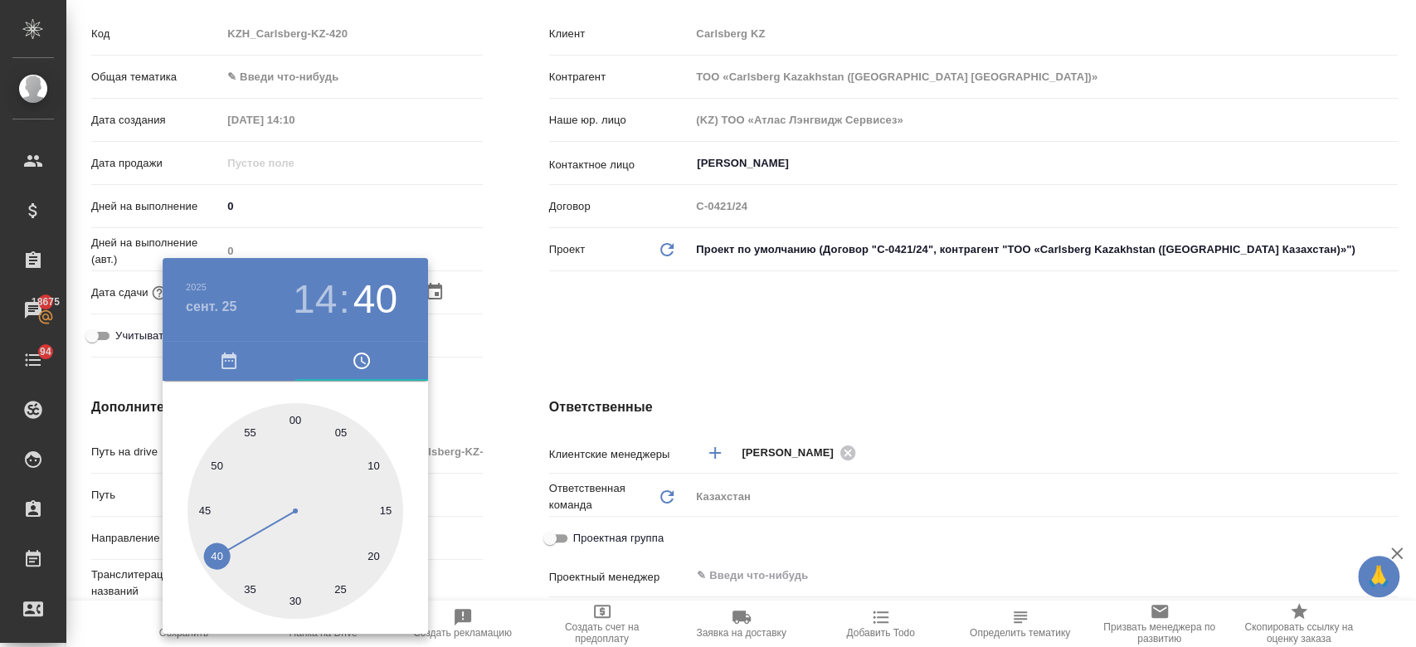
click at [292, 420] on div at bounding box center [295, 511] width 216 height 216
type input "25.09.2025 14:00"
type textarea "x"
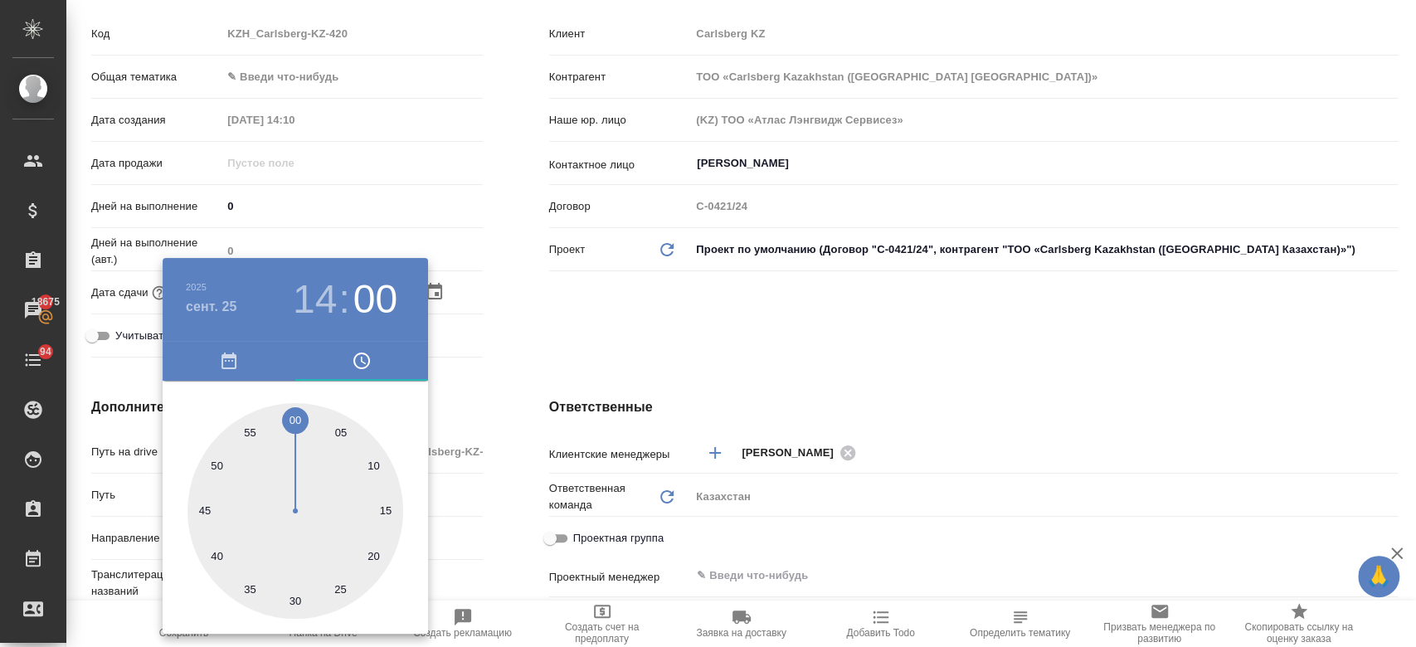
click at [586, 326] on div at bounding box center [708, 323] width 1416 height 647
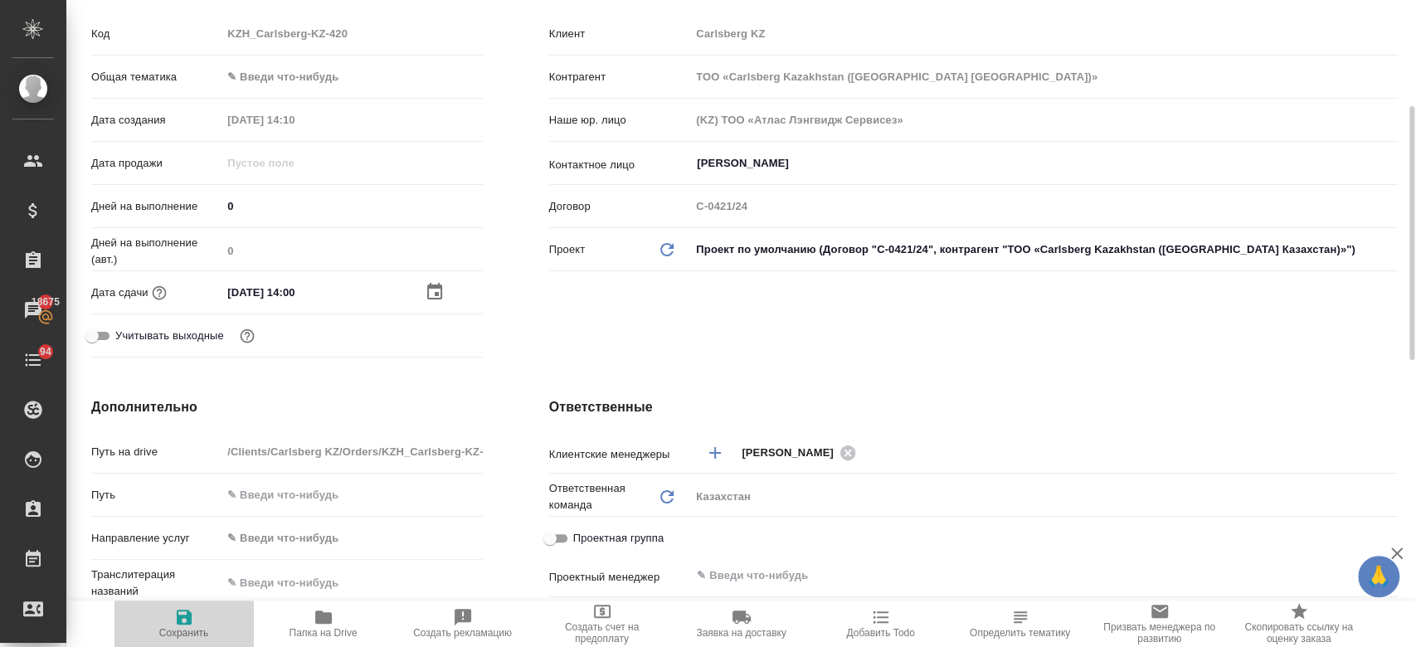
click at [174, 619] on icon "button" at bounding box center [184, 617] width 20 height 20
type textarea "x"
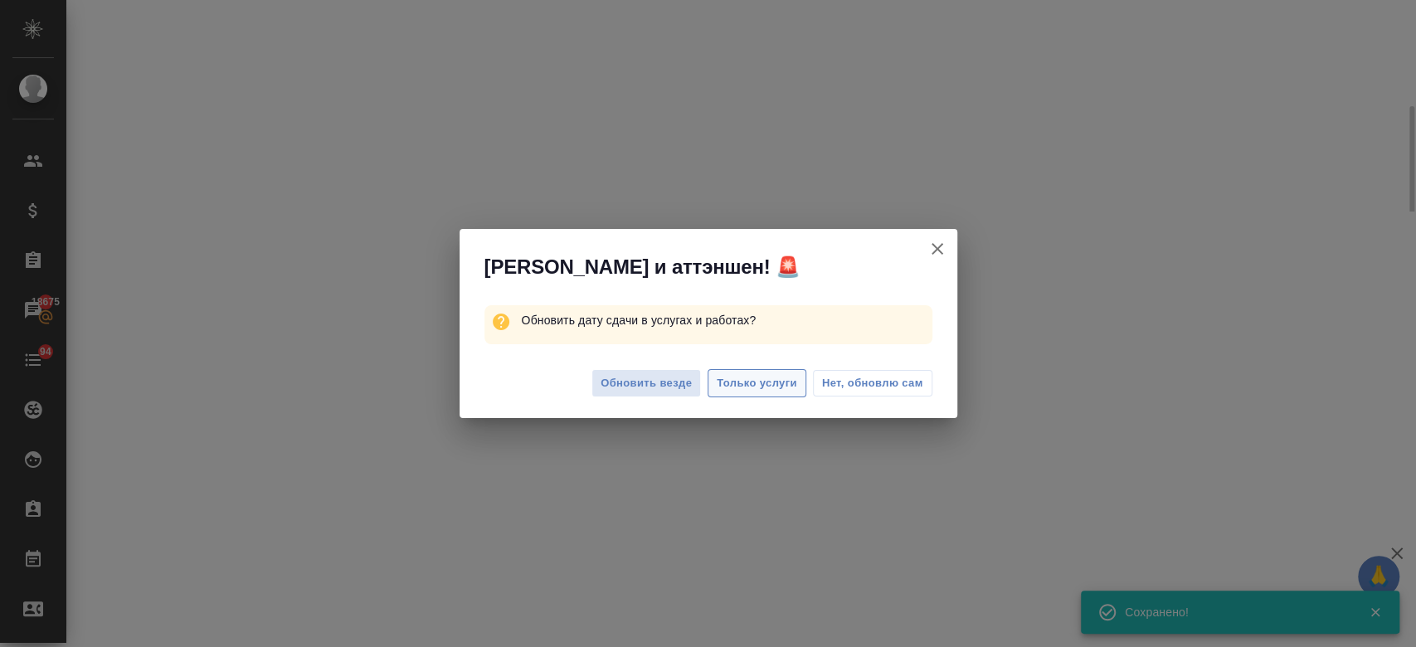
select select "RU"
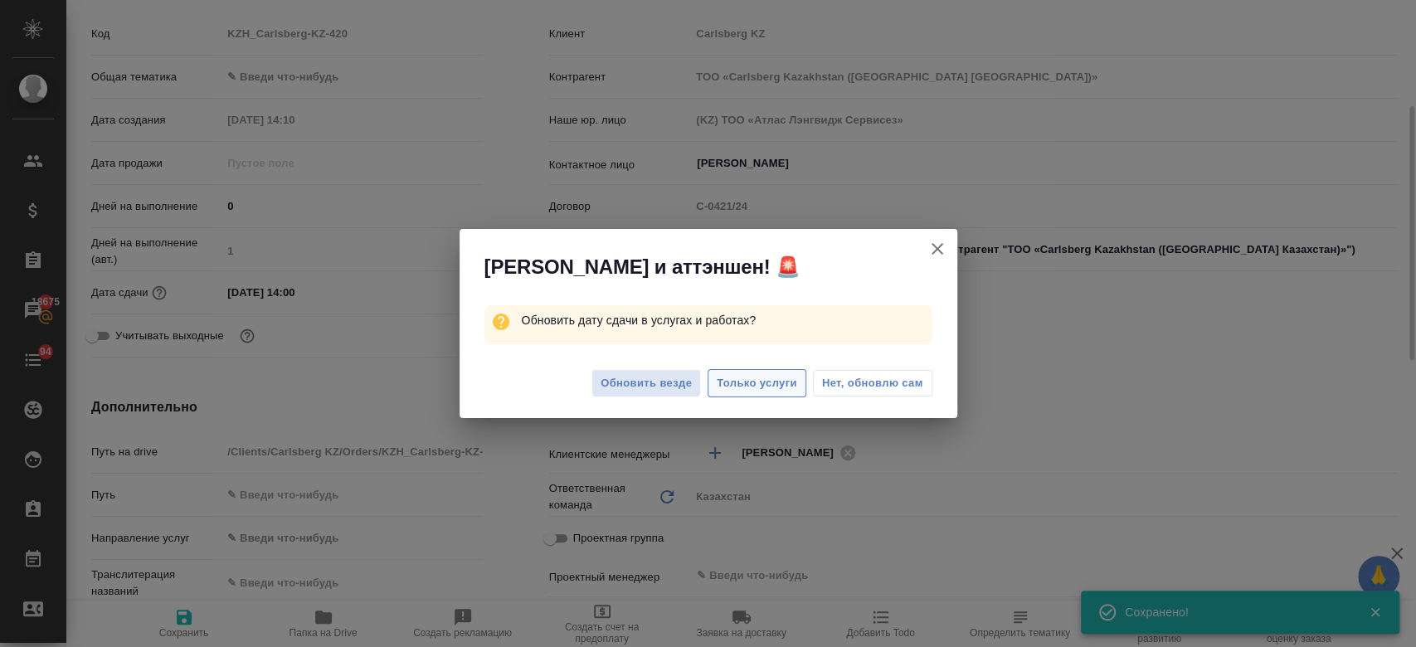
type textarea "x"
click at [747, 389] on span "Только услуги" at bounding box center [757, 383] width 80 height 19
type textarea "x"
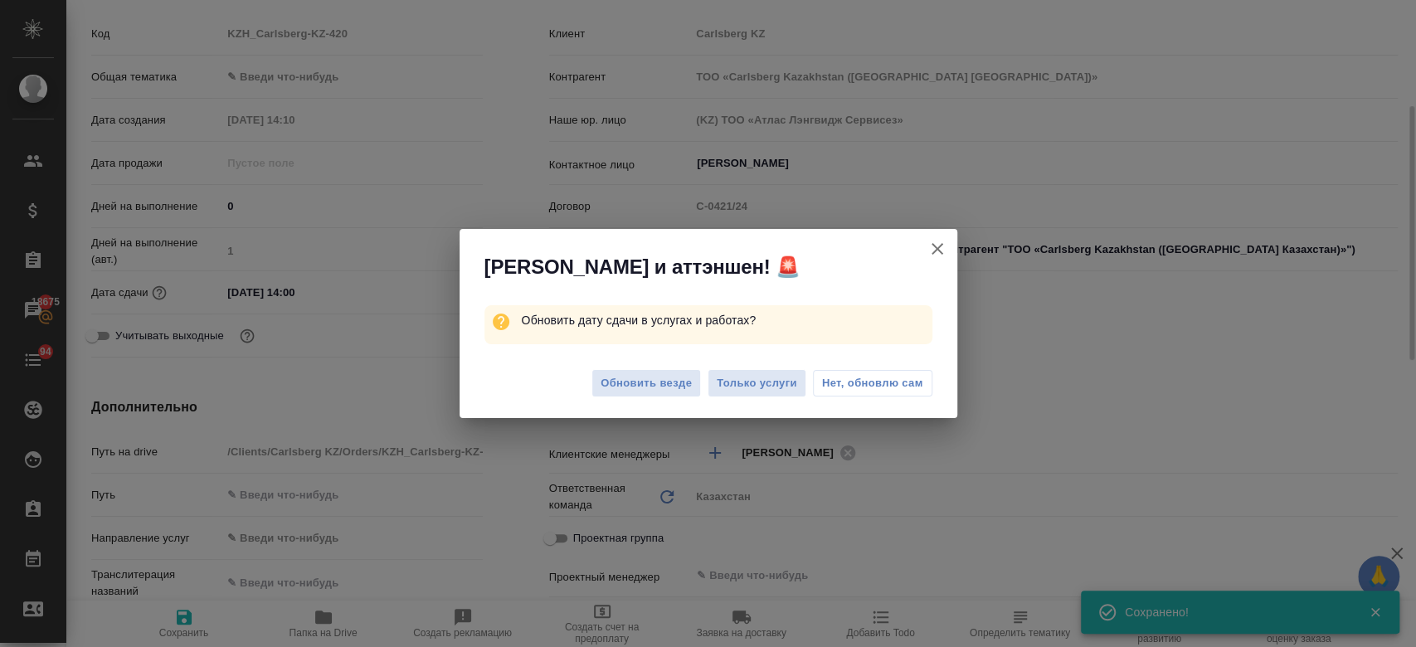
type textarea "x"
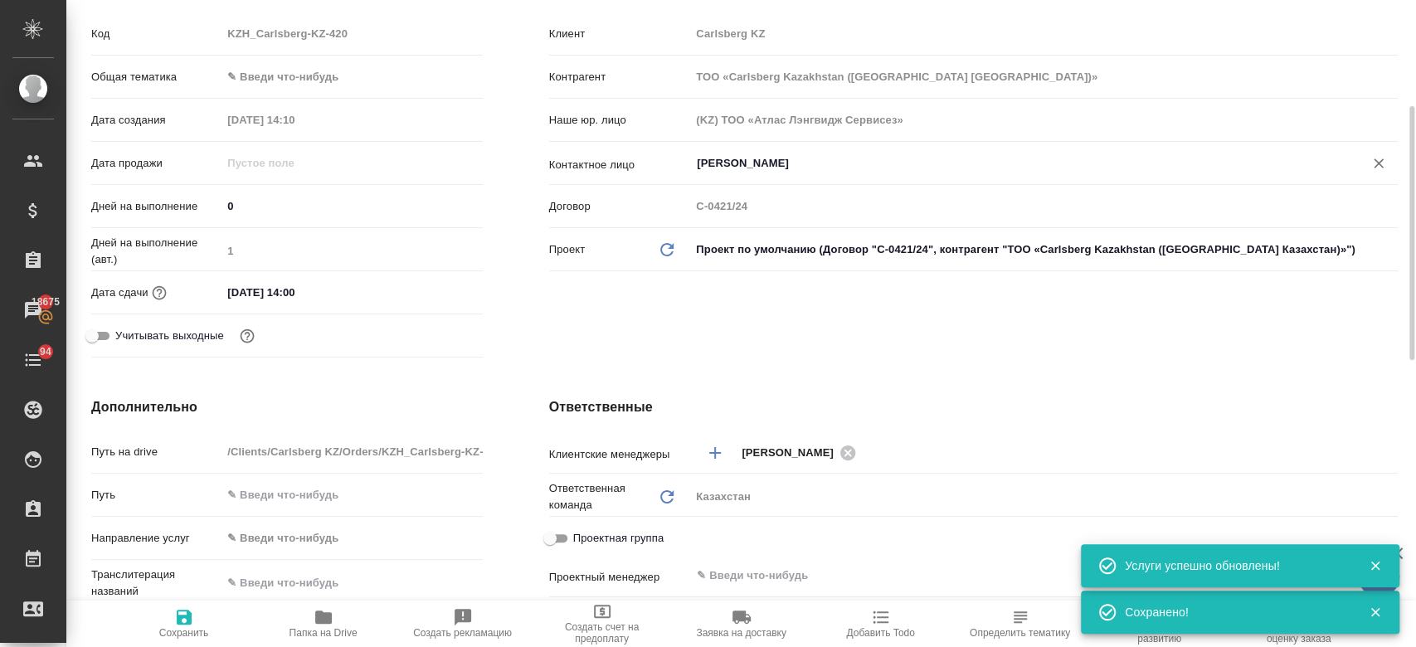
click at [726, 151] on div "Berniyaz Nurlybek ​" at bounding box center [1043, 163] width 707 height 30
type textarea "x"
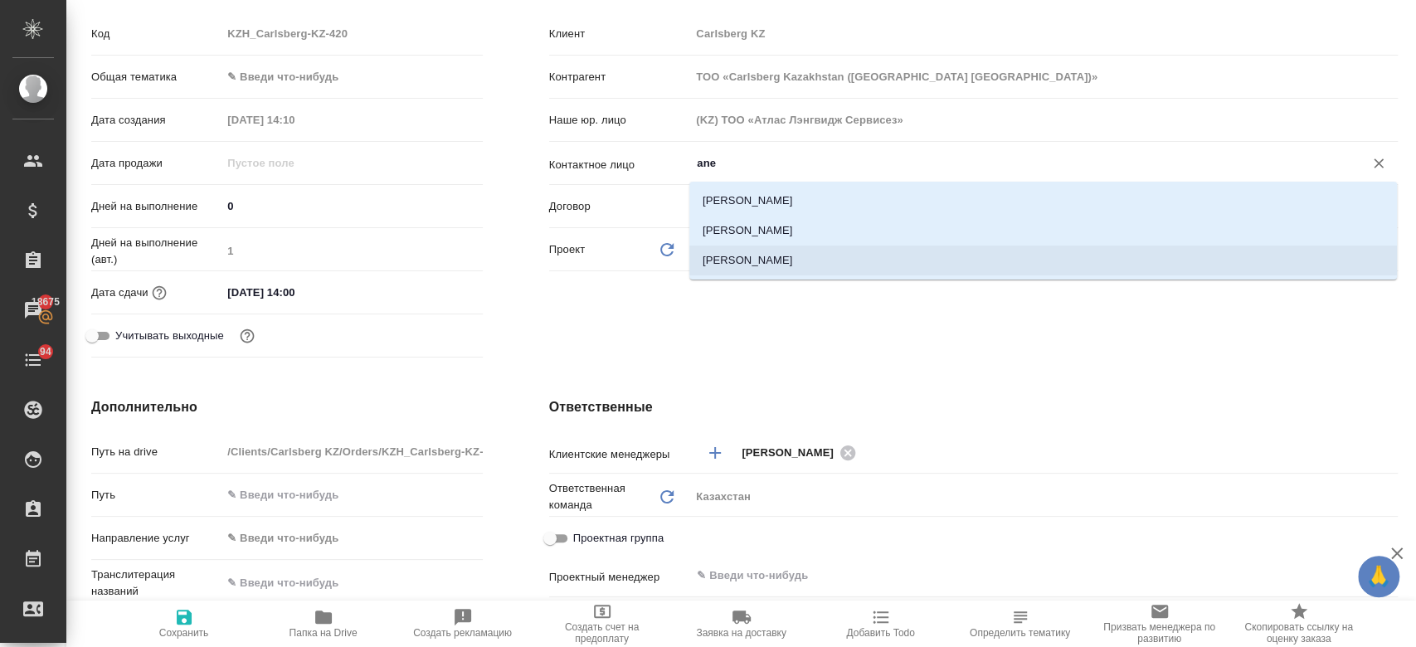
click at [764, 267] on li "Shybyntayeva Anel" at bounding box center [1042, 260] width 707 height 30
type input "Shybyntayeva Anel"
type textarea "x"
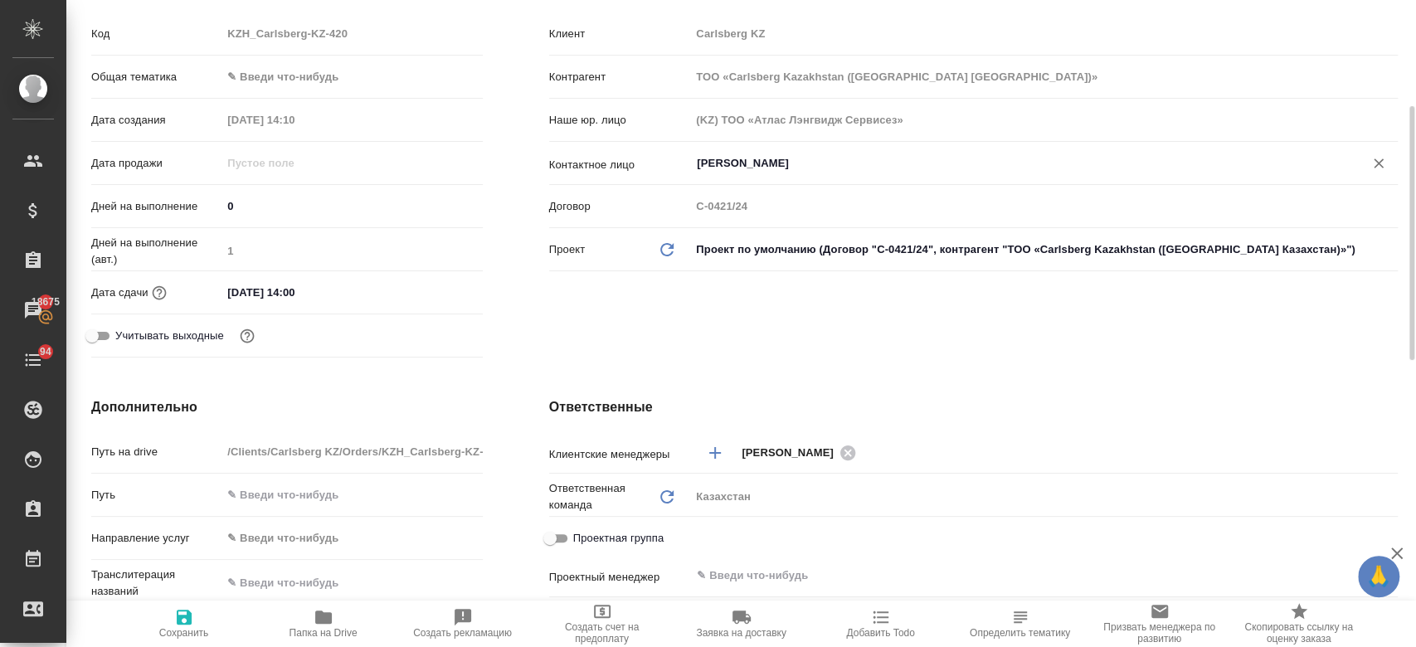
type input "Shybyntayeva Anel"
click at [175, 637] on span "Сохранить" at bounding box center [184, 633] width 50 height 12
type textarea "x"
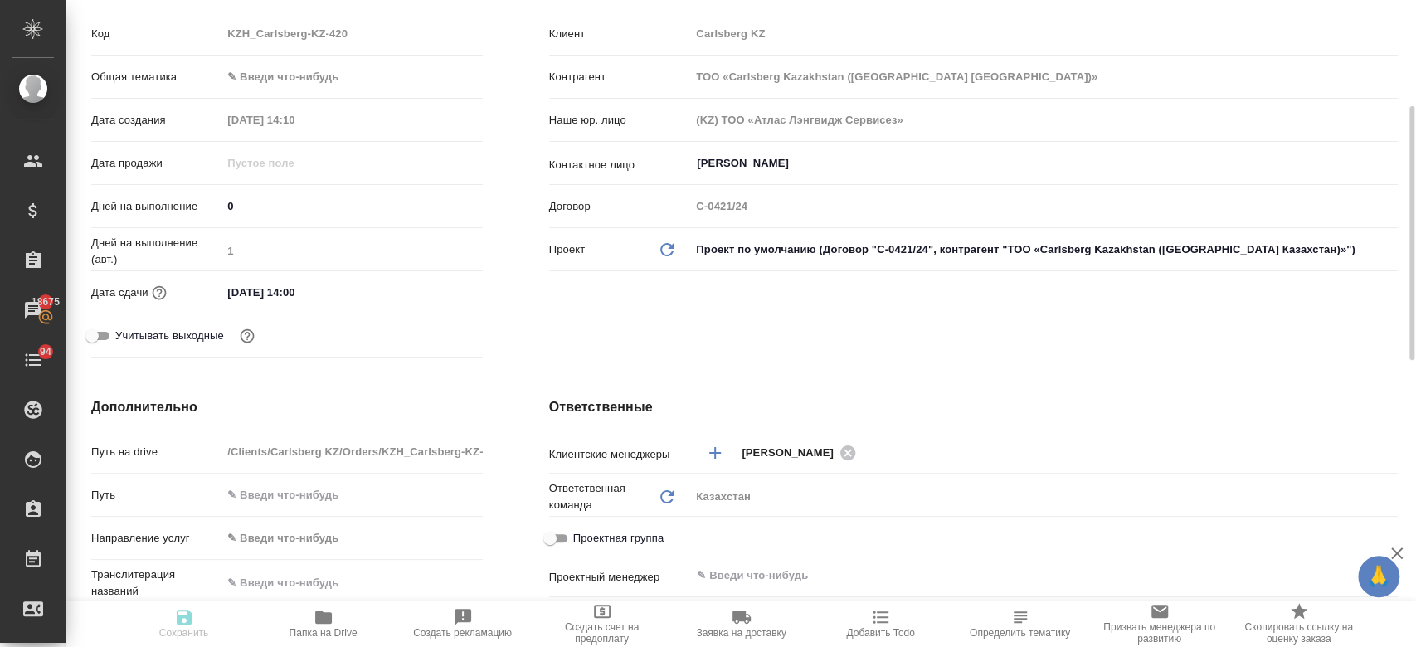
type textarea "x"
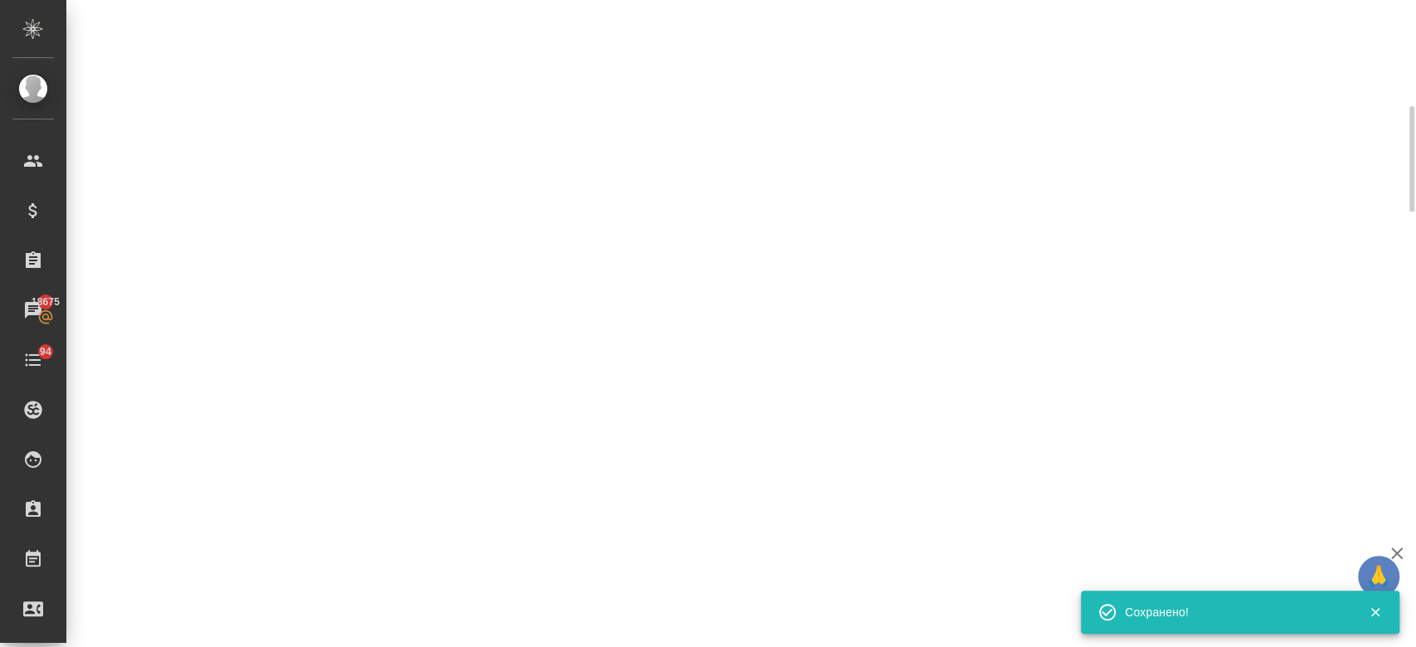
select select "RU"
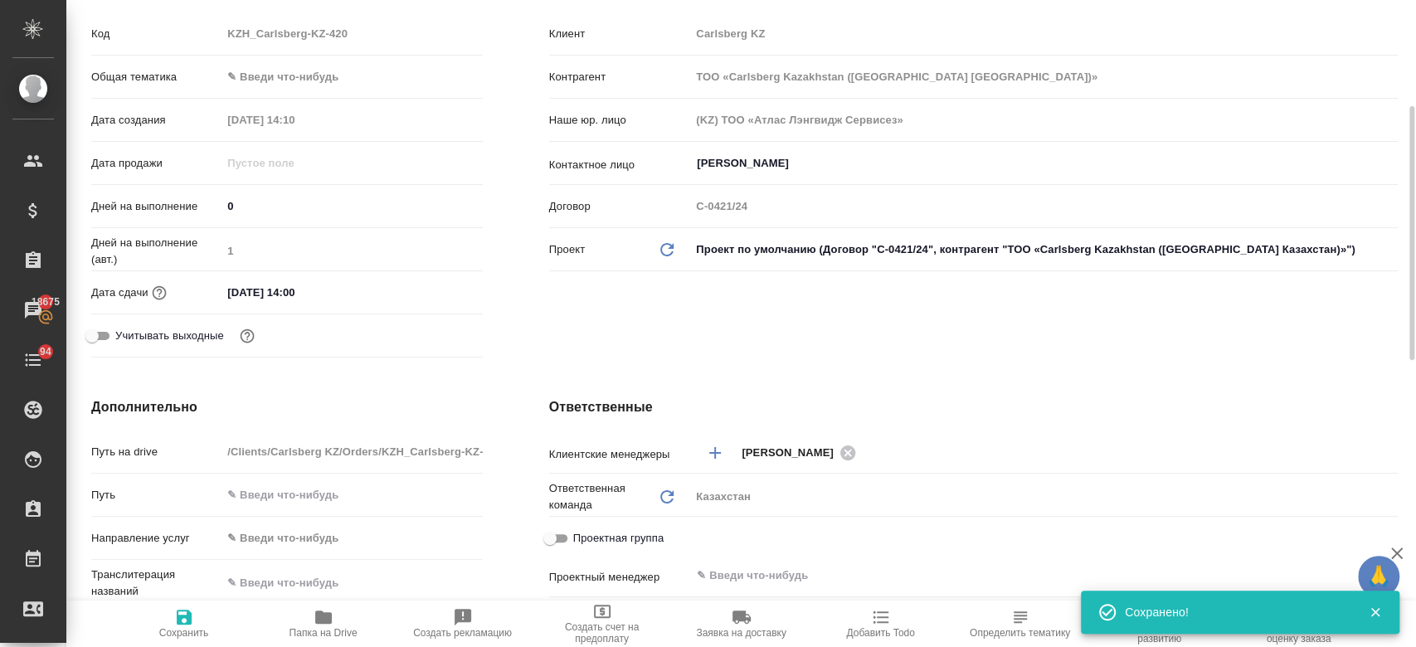
type textarea "x"
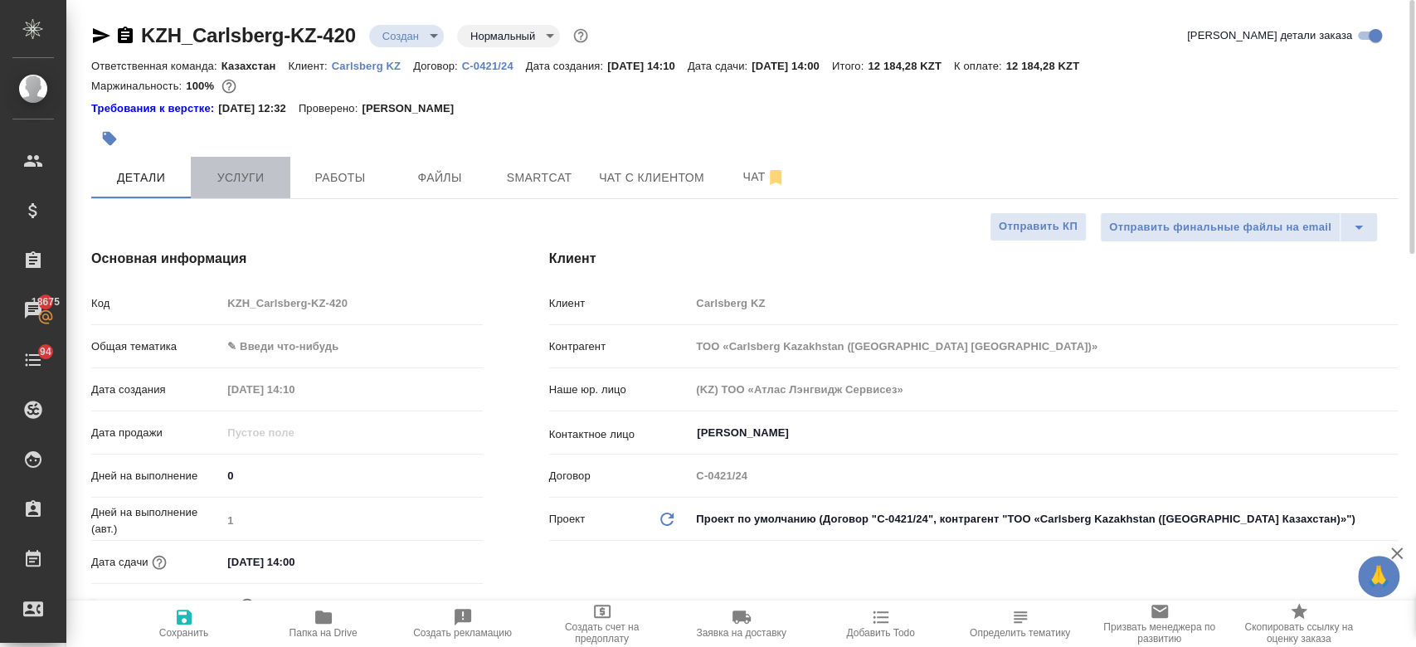
click at [261, 168] on span "Услуги" at bounding box center [241, 178] width 80 height 21
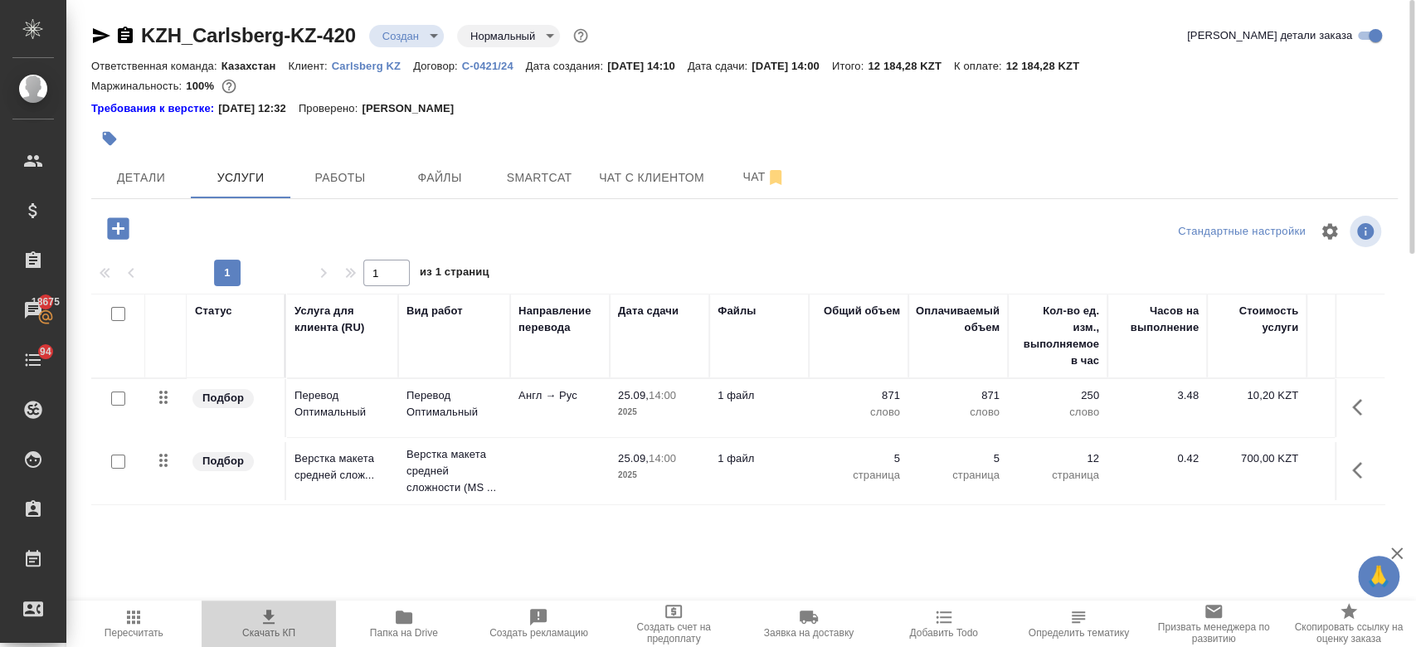
click at [261, 602] on button "Скачать КП" at bounding box center [269, 623] width 135 height 46
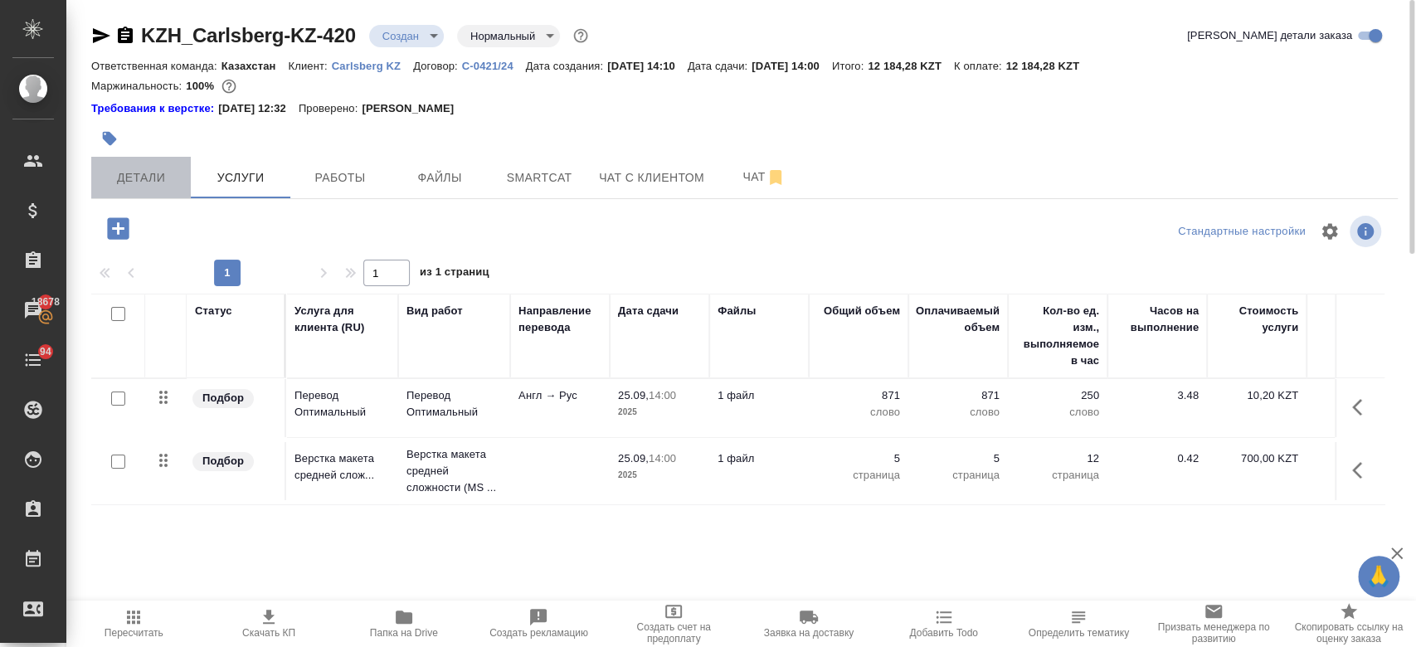
click at [160, 176] on span "Детали" at bounding box center [141, 178] width 80 height 21
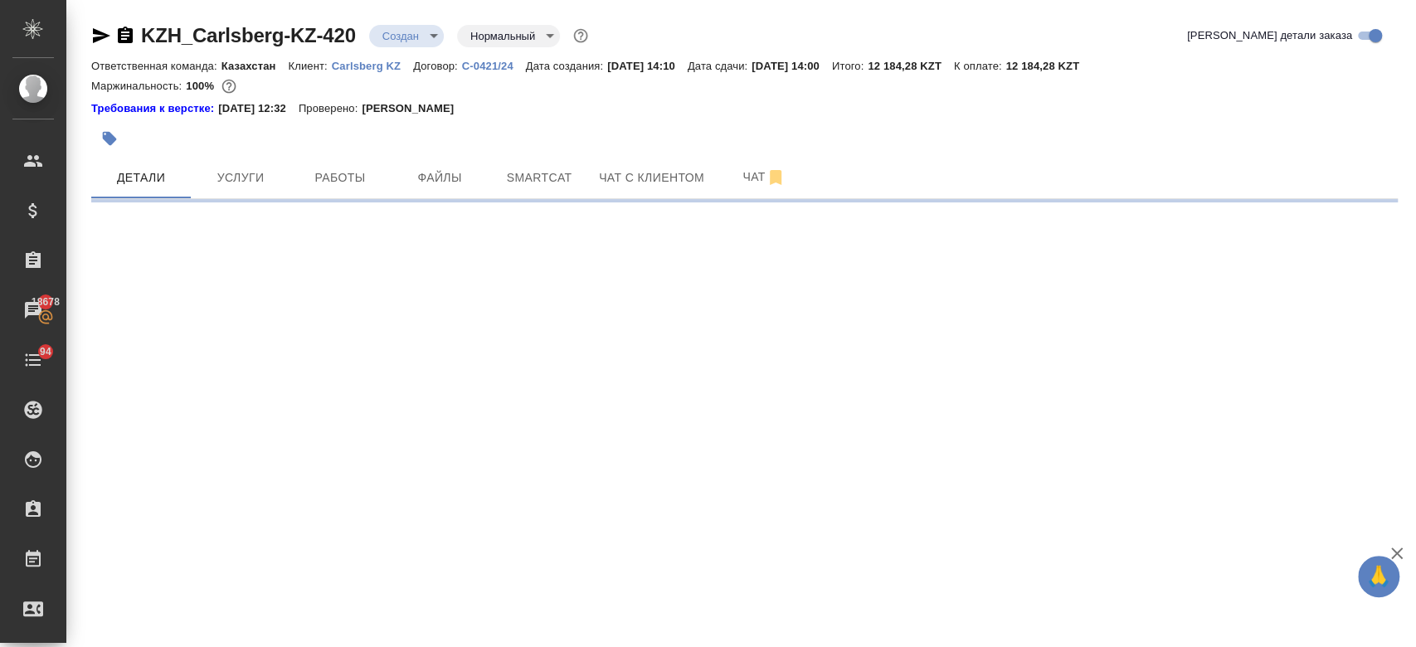
select select "RU"
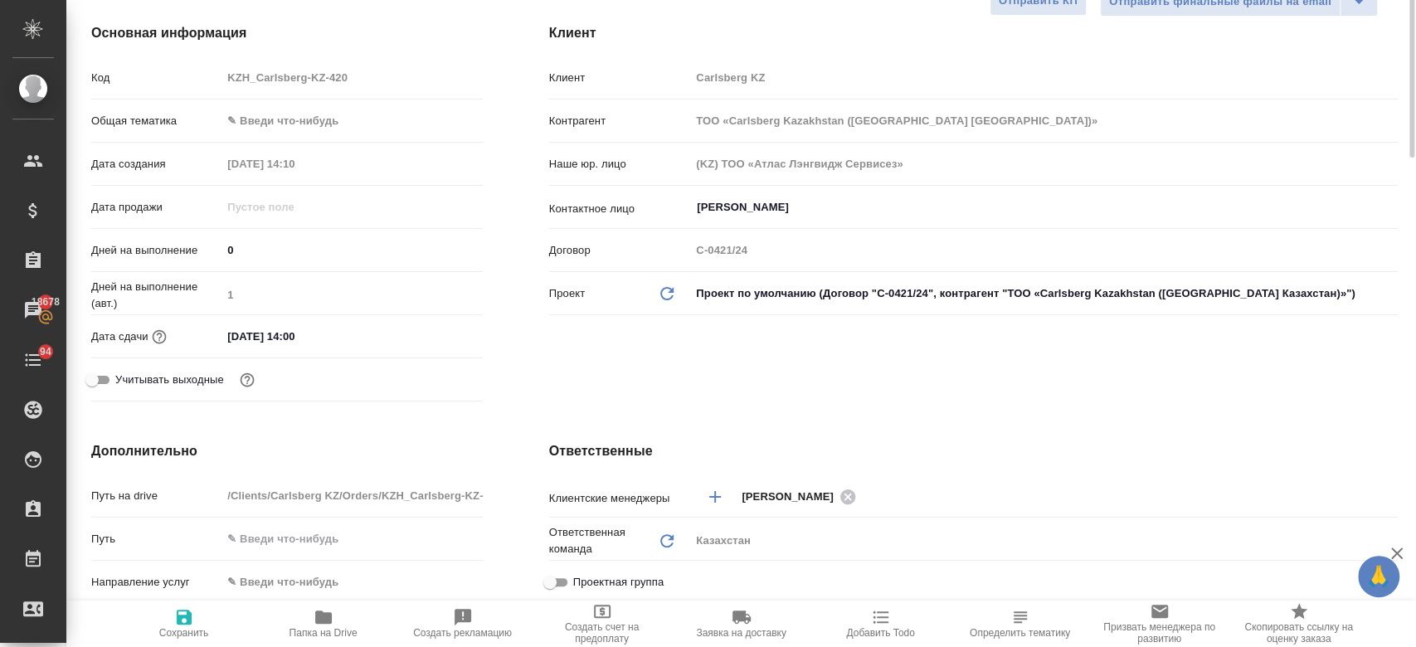
type textarea "x"
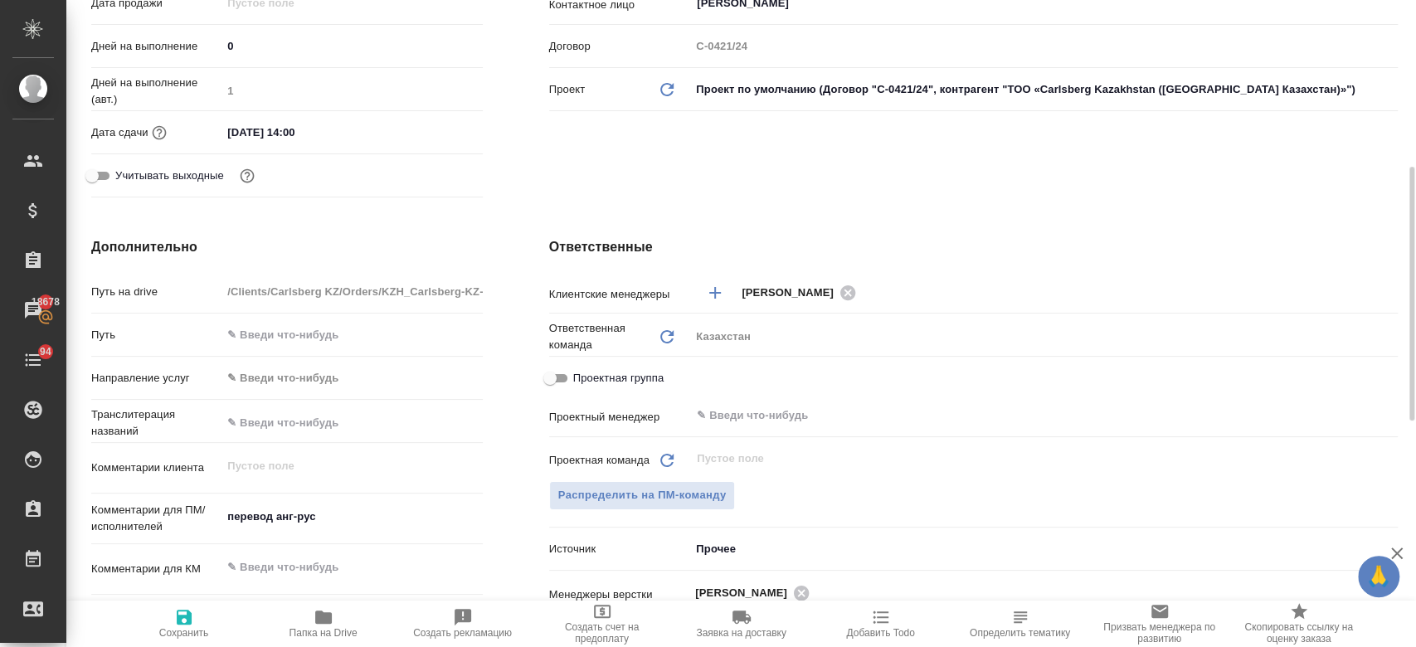
scroll to position [431, 0]
click at [626, 499] on span "Распределить на ПМ-команду" at bounding box center [642, 493] width 168 height 19
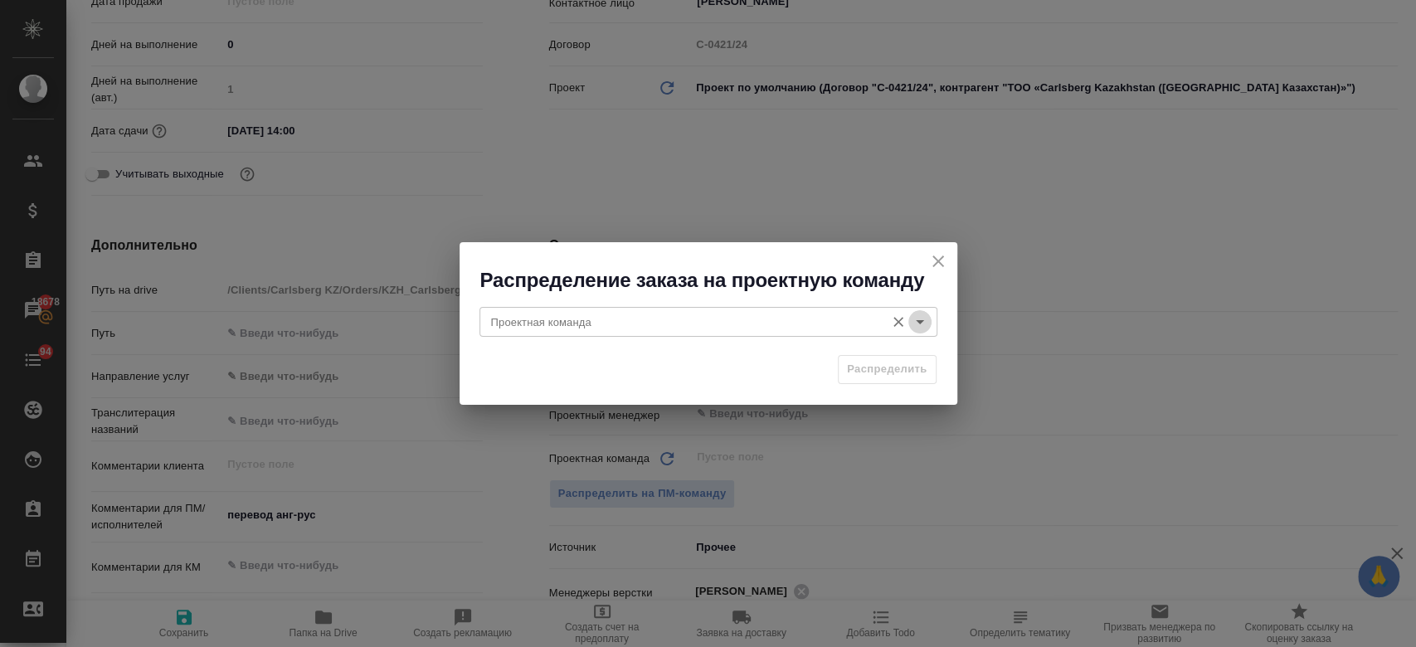
click at [922, 326] on icon "Open" at bounding box center [920, 322] width 20 height 20
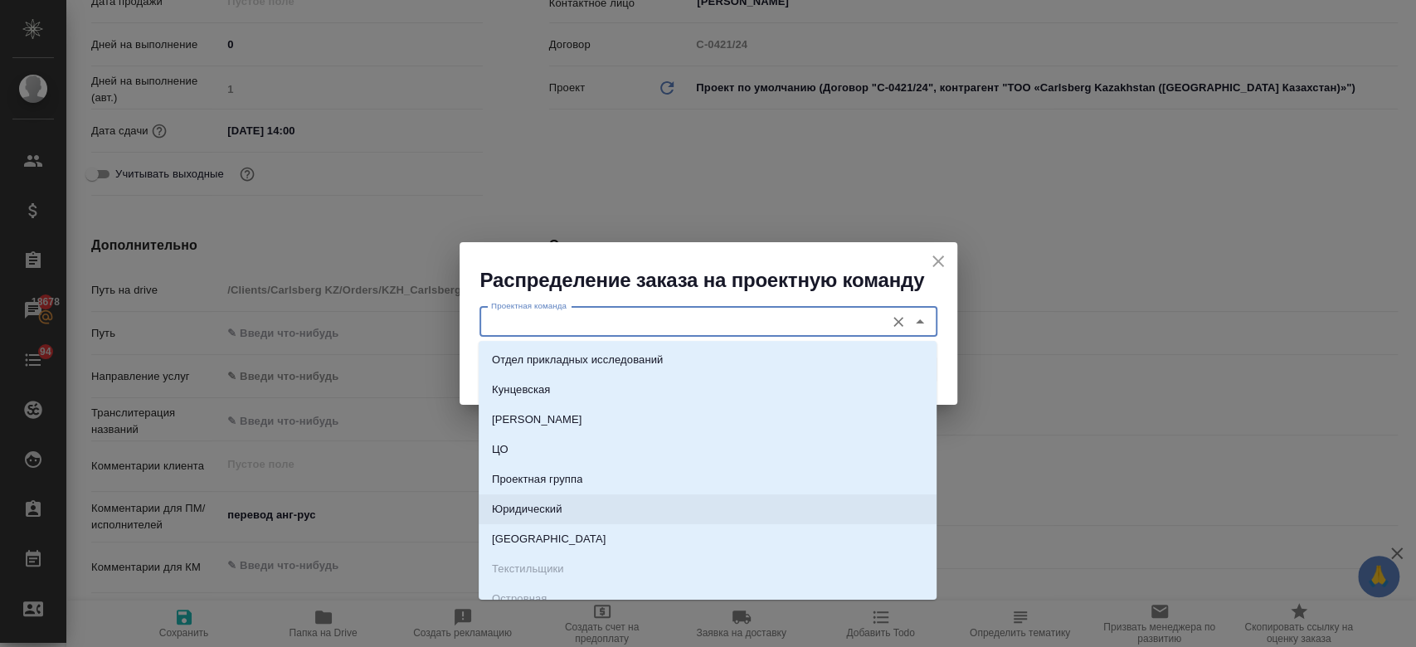
click at [692, 498] on li "Юридический" at bounding box center [707, 509] width 458 height 30
type input "Юридический"
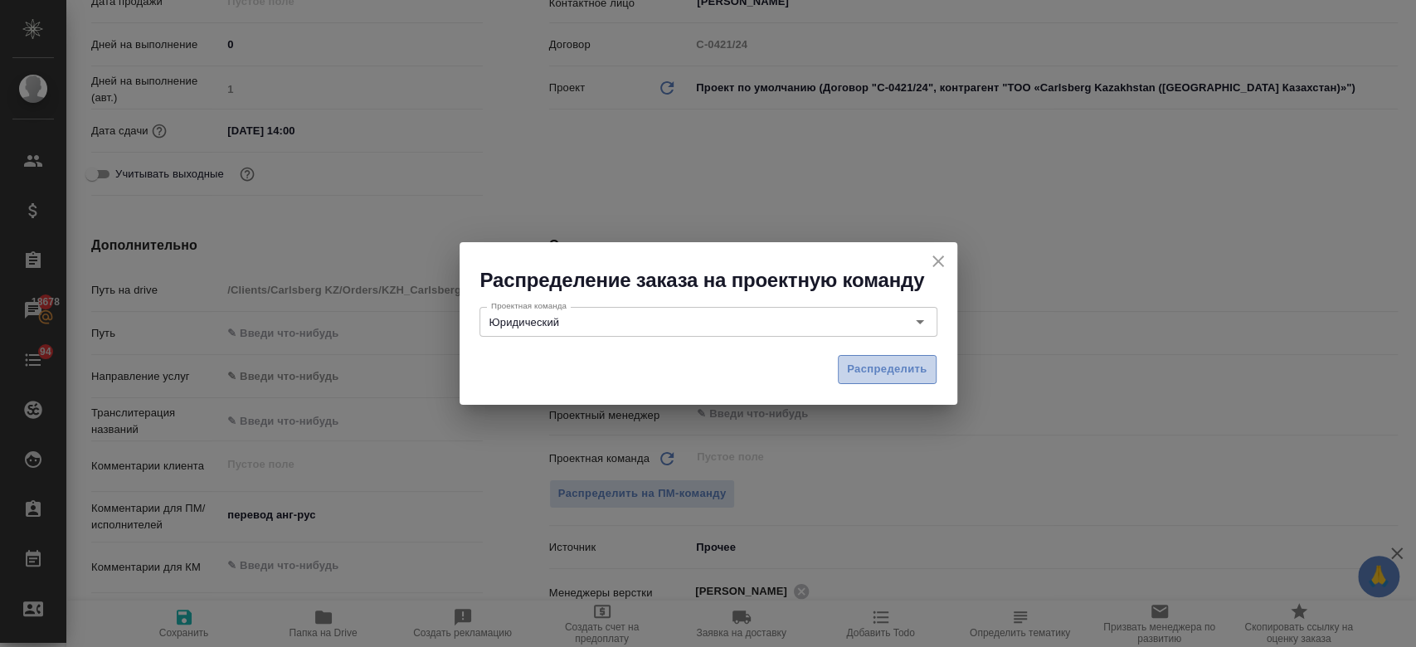
click at [879, 368] on span "Распределить" at bounding box center [887, 369] width 80 height 19
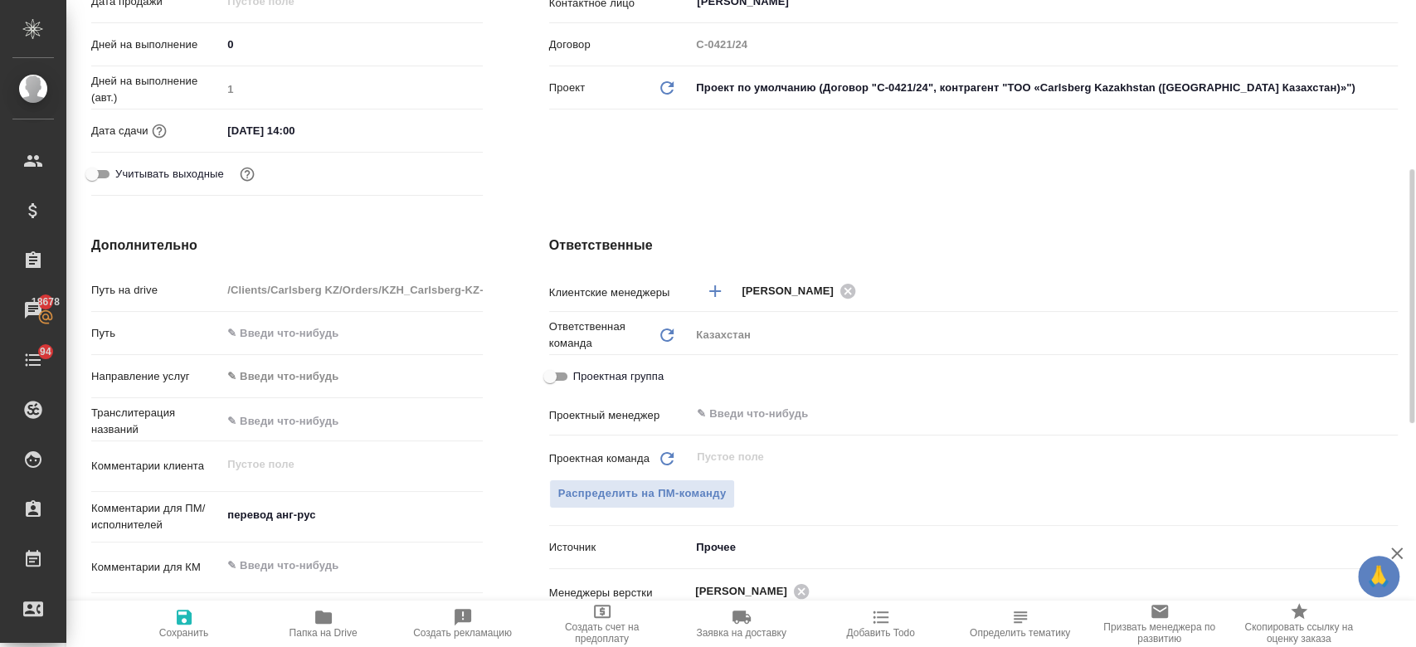
type textarea "x"
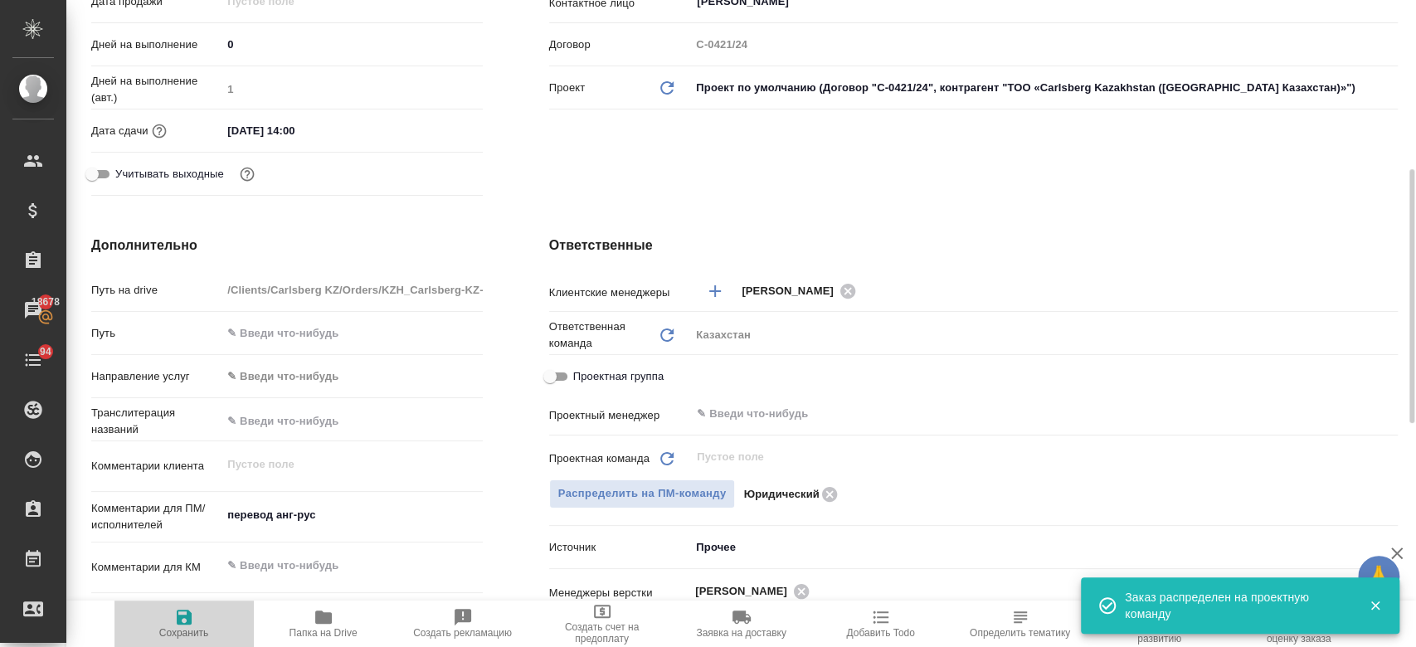
click at [173, 634] on span "Сохранить" at bounding box center [184, 633] width 50 height 12
type textarea "x"
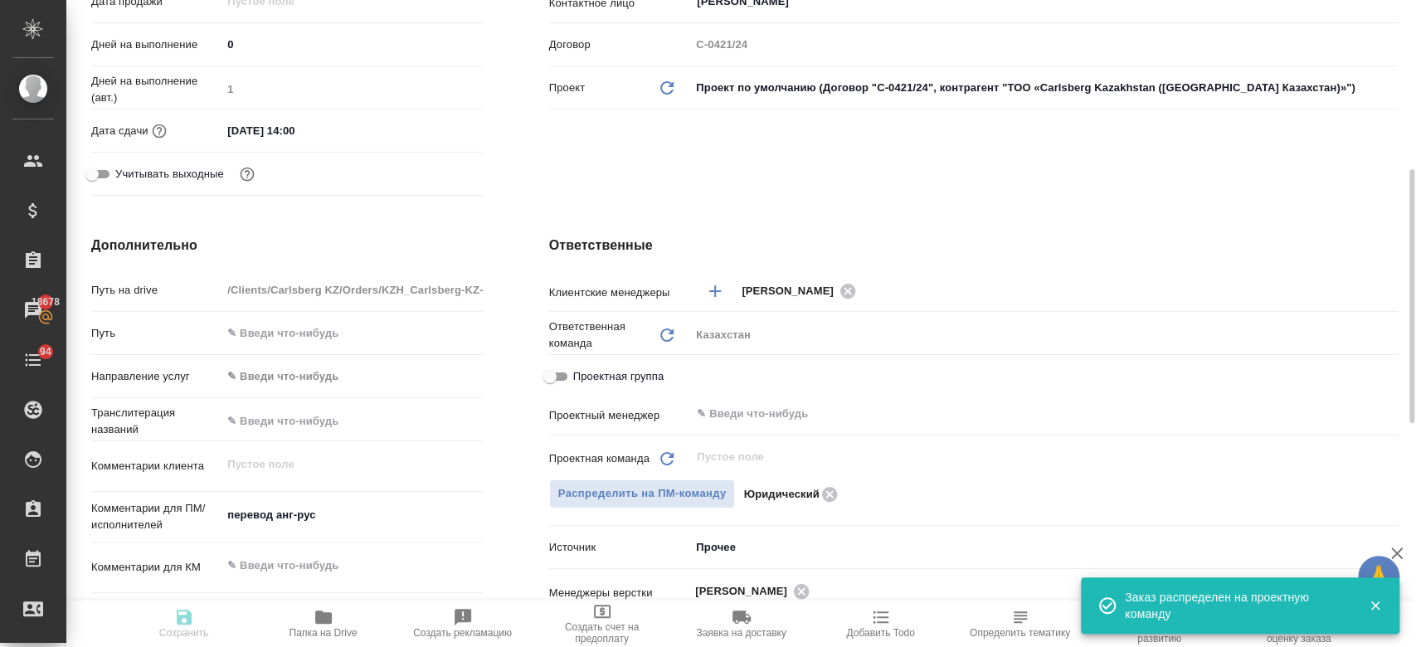
type textarea "x"
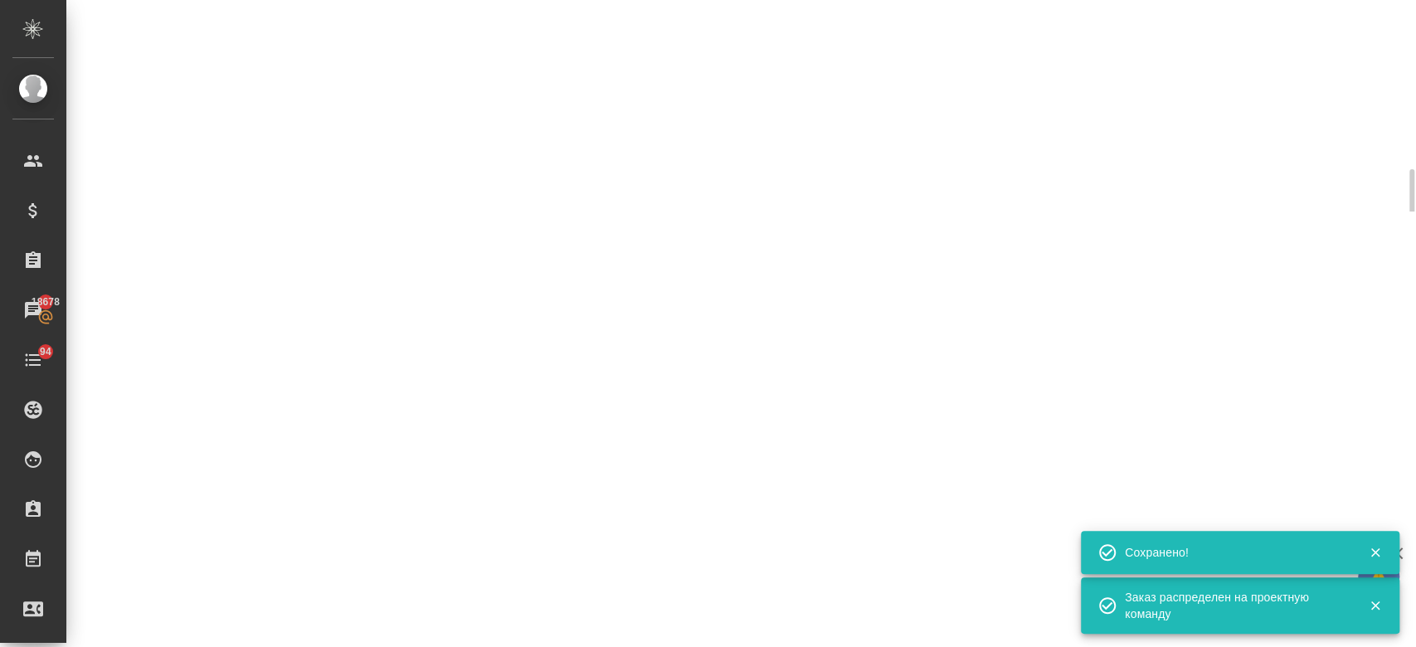
select select "RU"
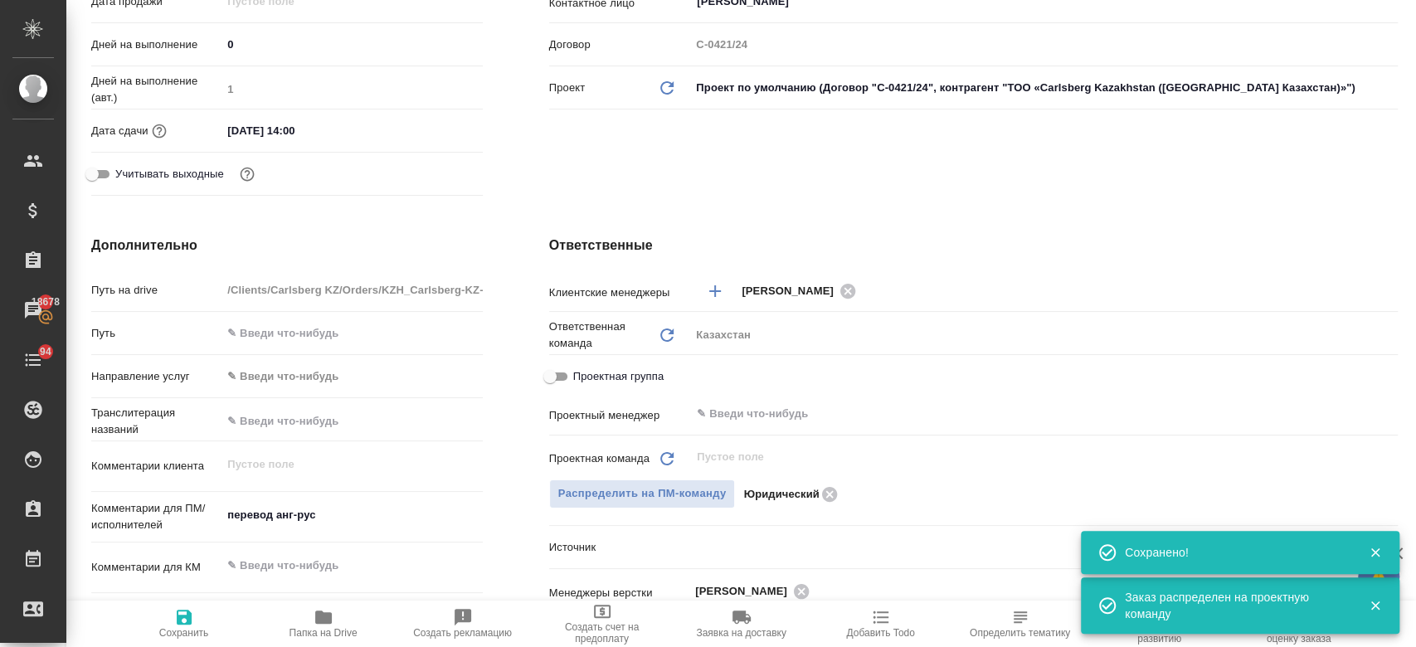
scroll to position [0, 0]
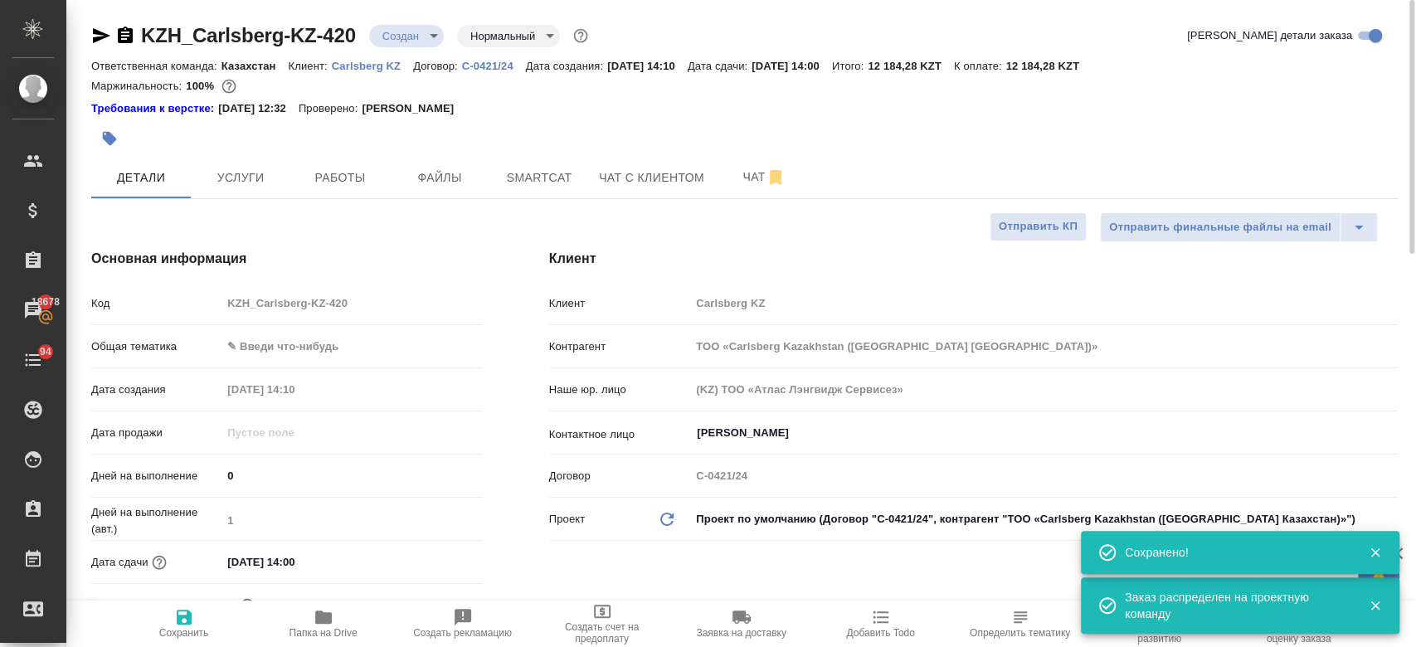
type textarea "x"
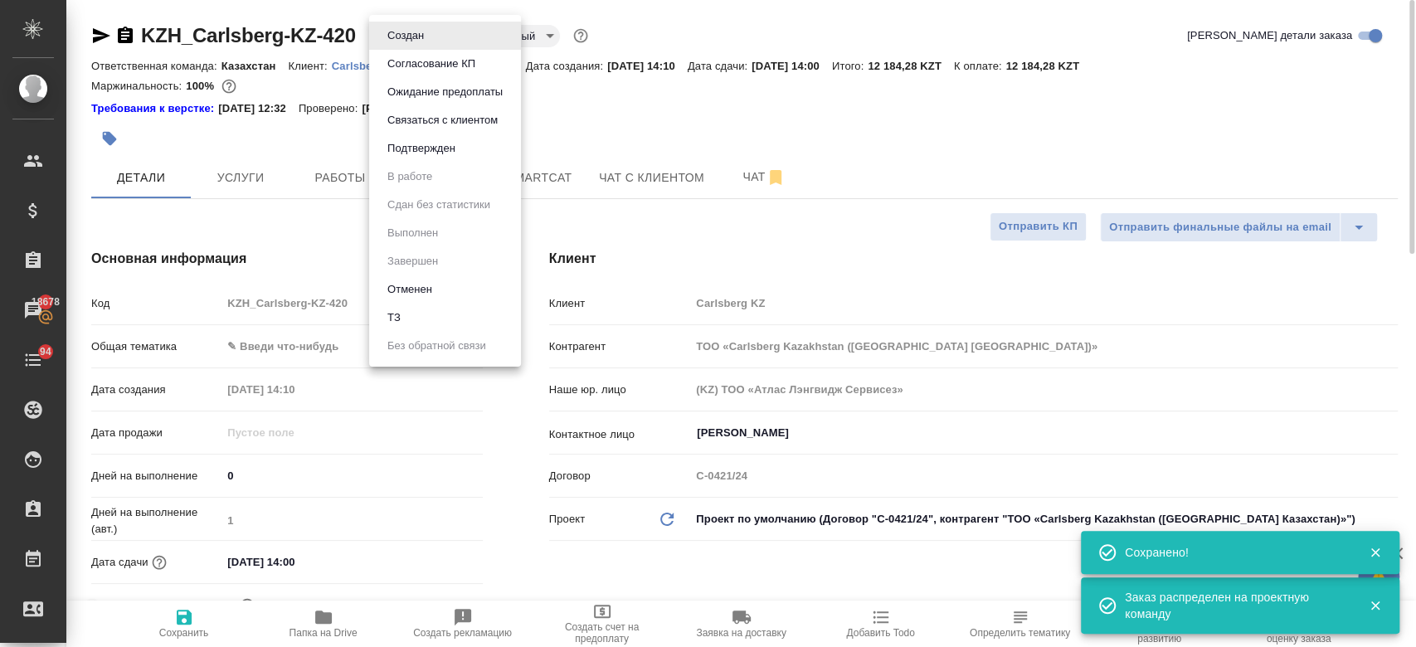
click at [405, 41] on body "🙏 .cls-1 fill:#fff; AWATERA Kosherbayeva Nazerke Клиенты Спецификации Заказы 18…" at bounding box center [708, 323] width 1416 height 647
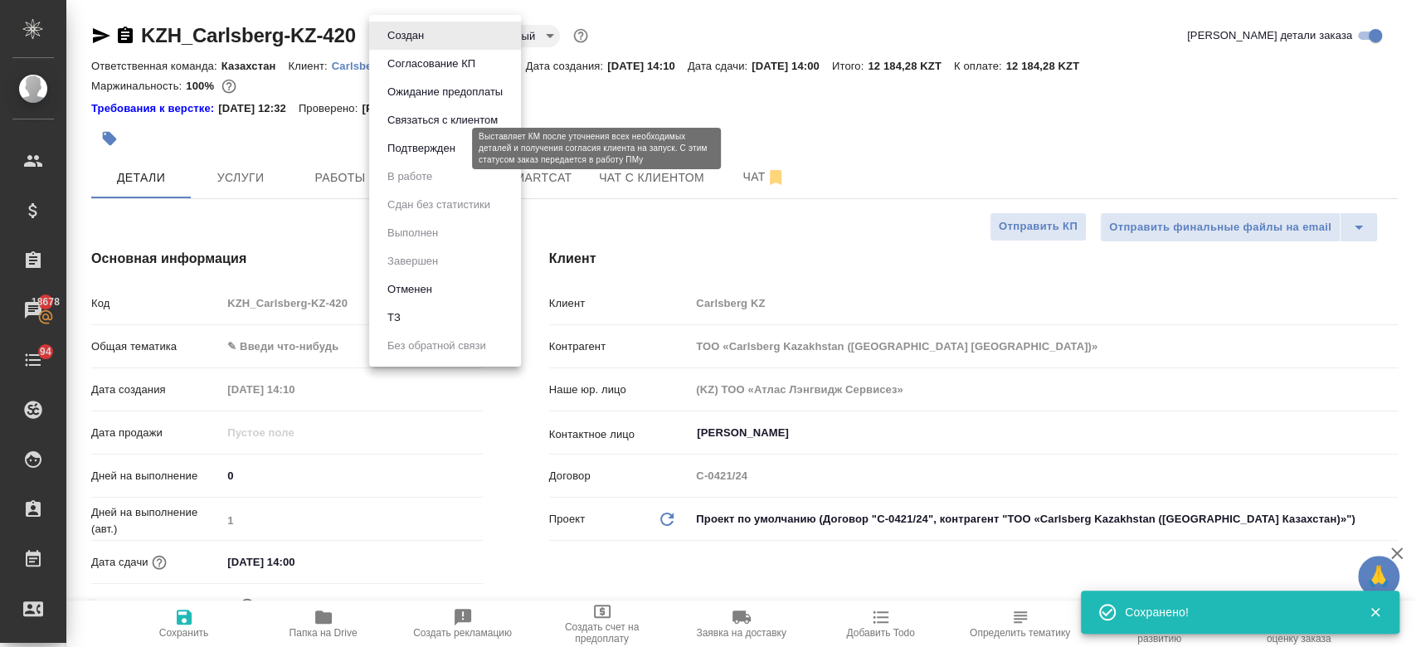
click at [457, 145] on button "Подтвержден" at bounding box center [421, 148] width 78 height 18
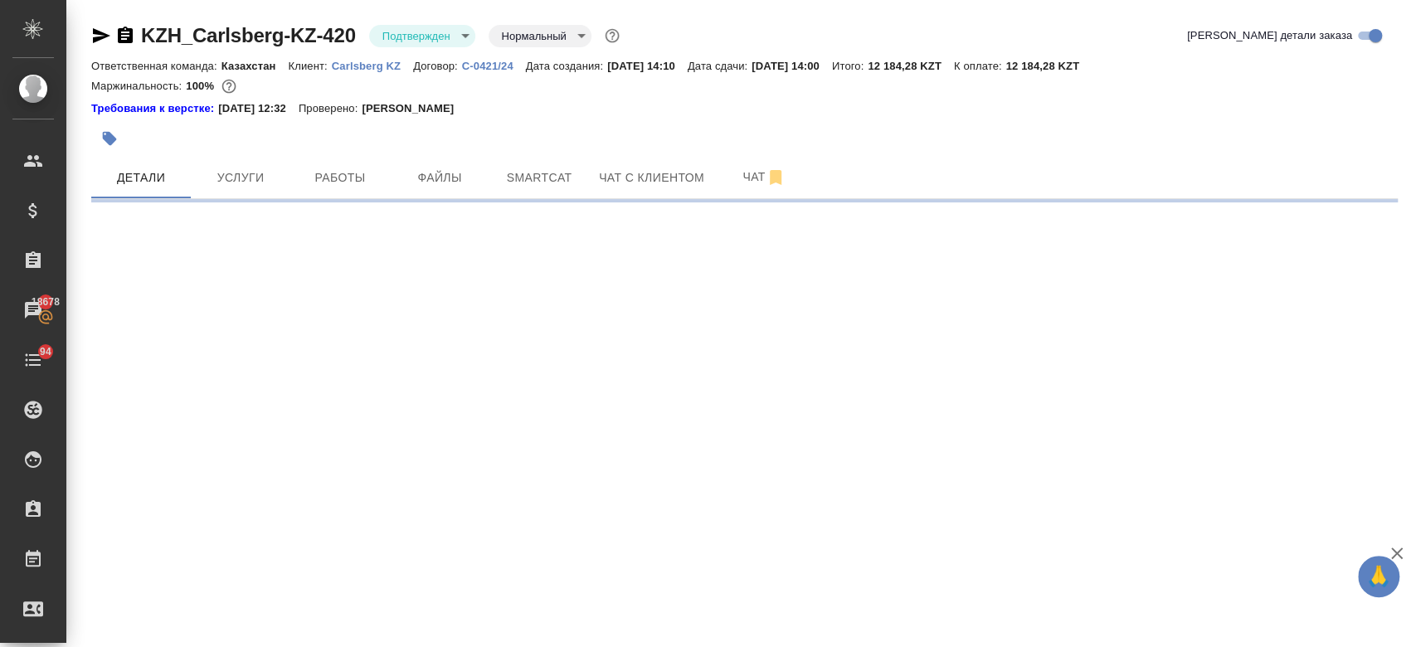
click at [100, 39] on icon "button" at bounding box center [101, 35] width 17 height 15
select select "RU"
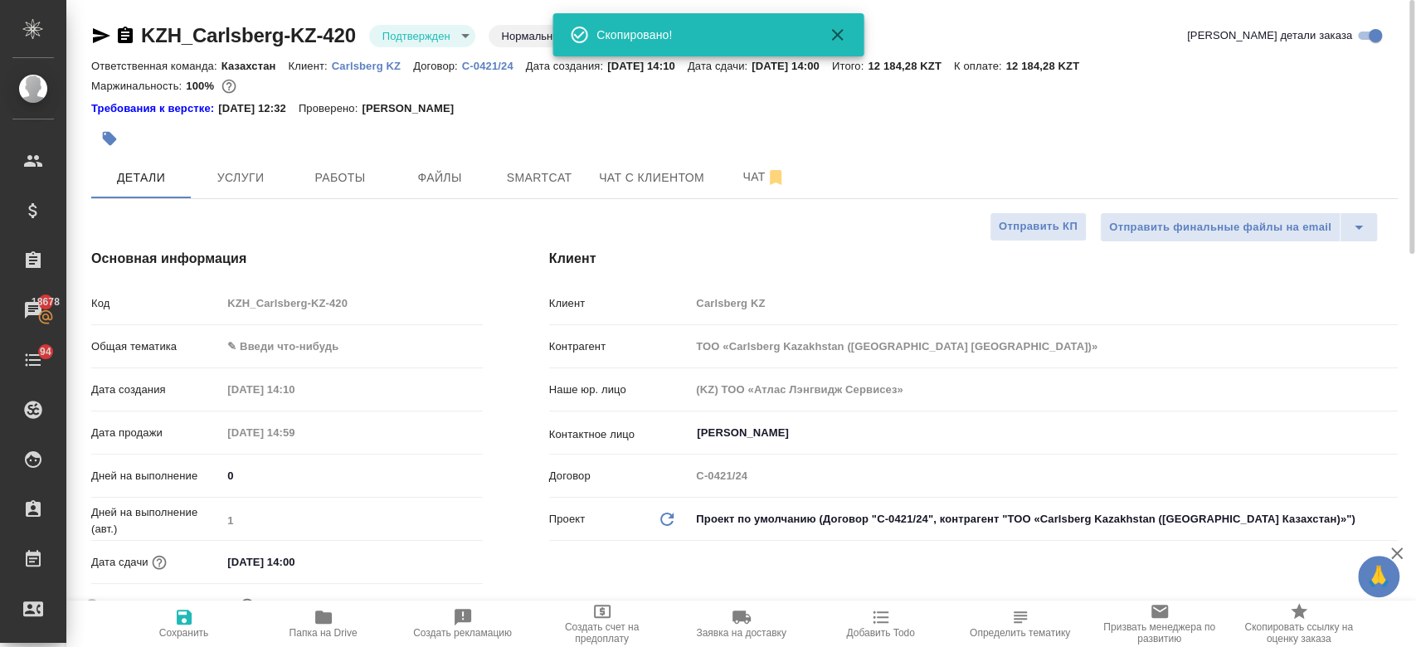
type textarea "x"
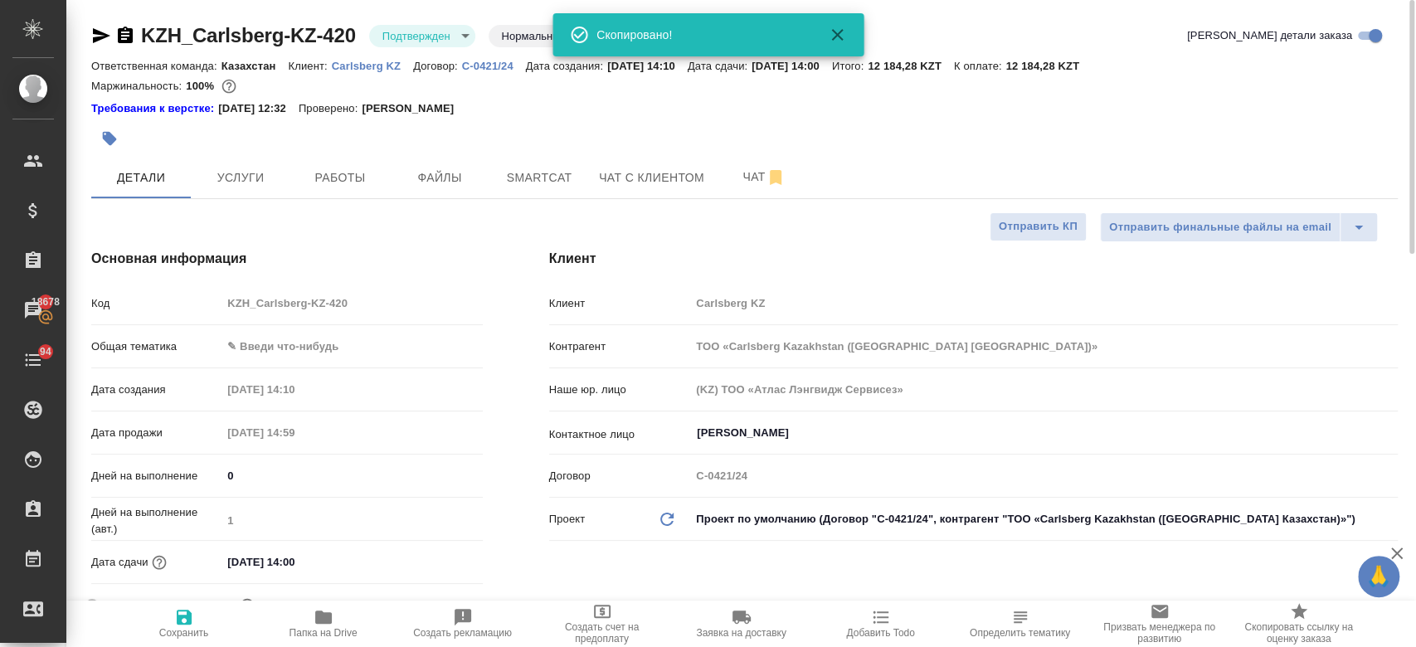
type textarea "x"
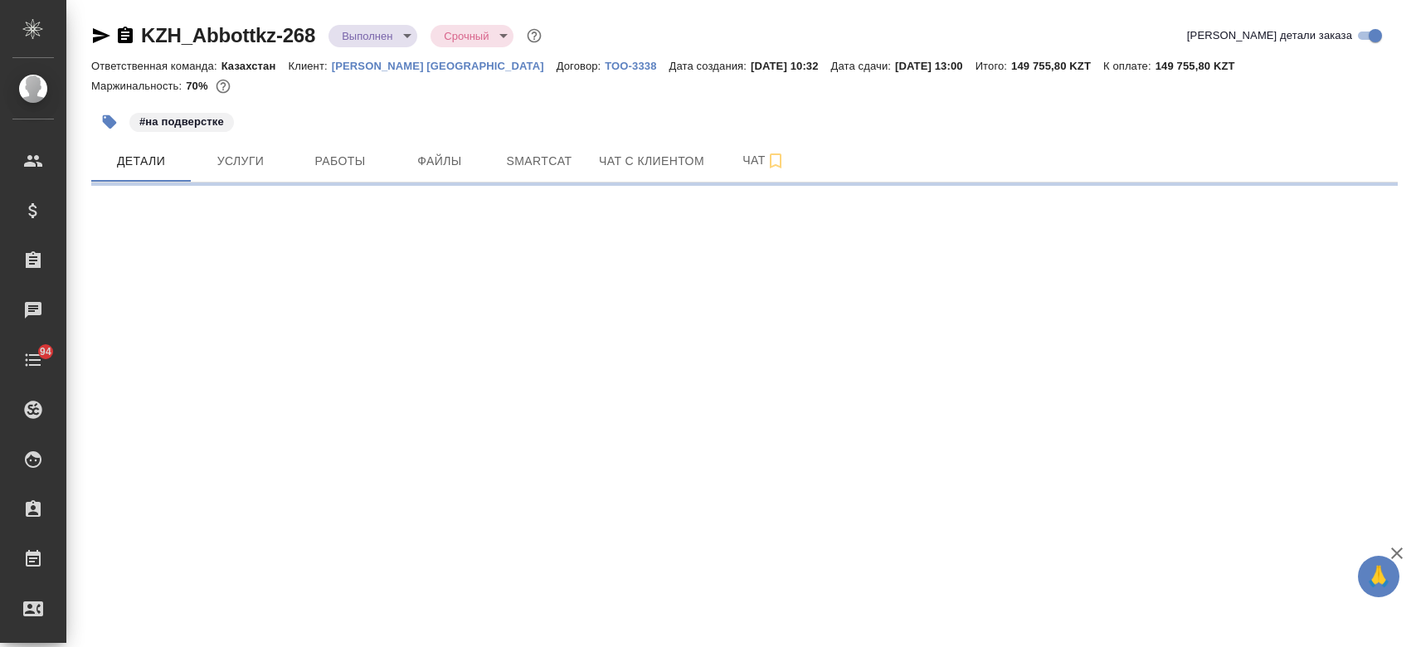
select select "RU"
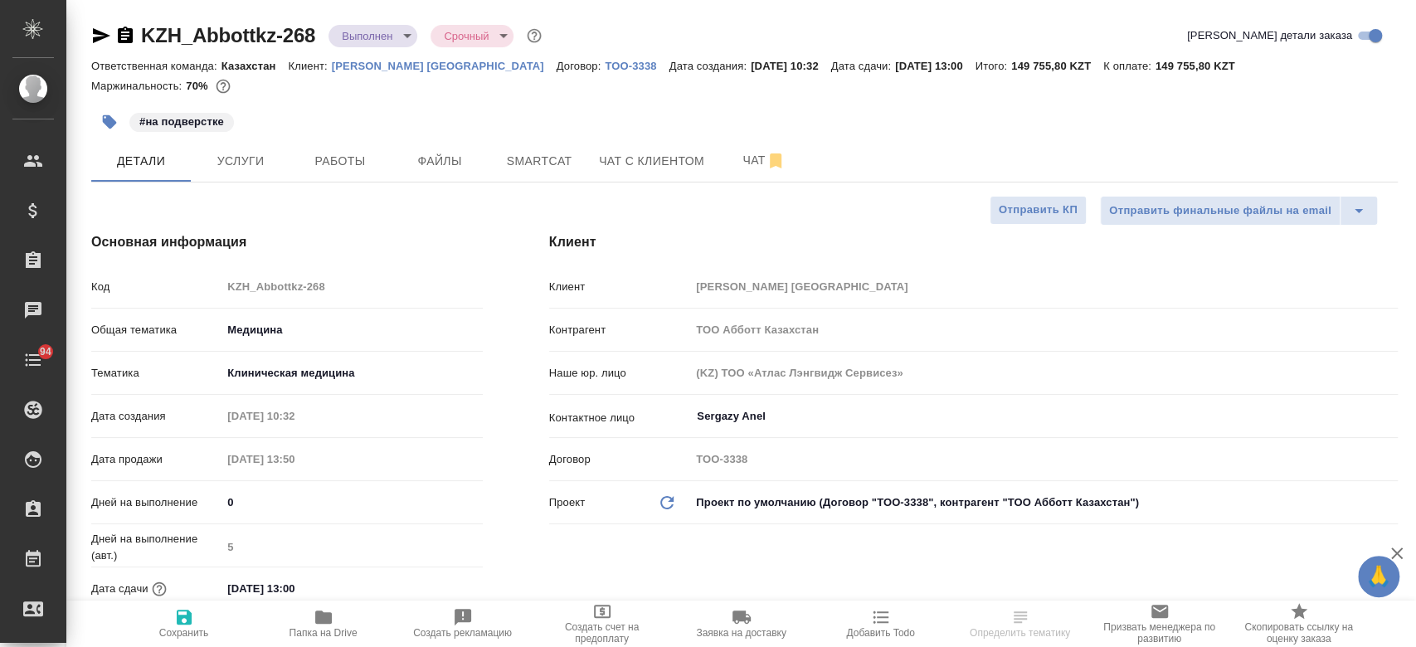
type textarea "x"
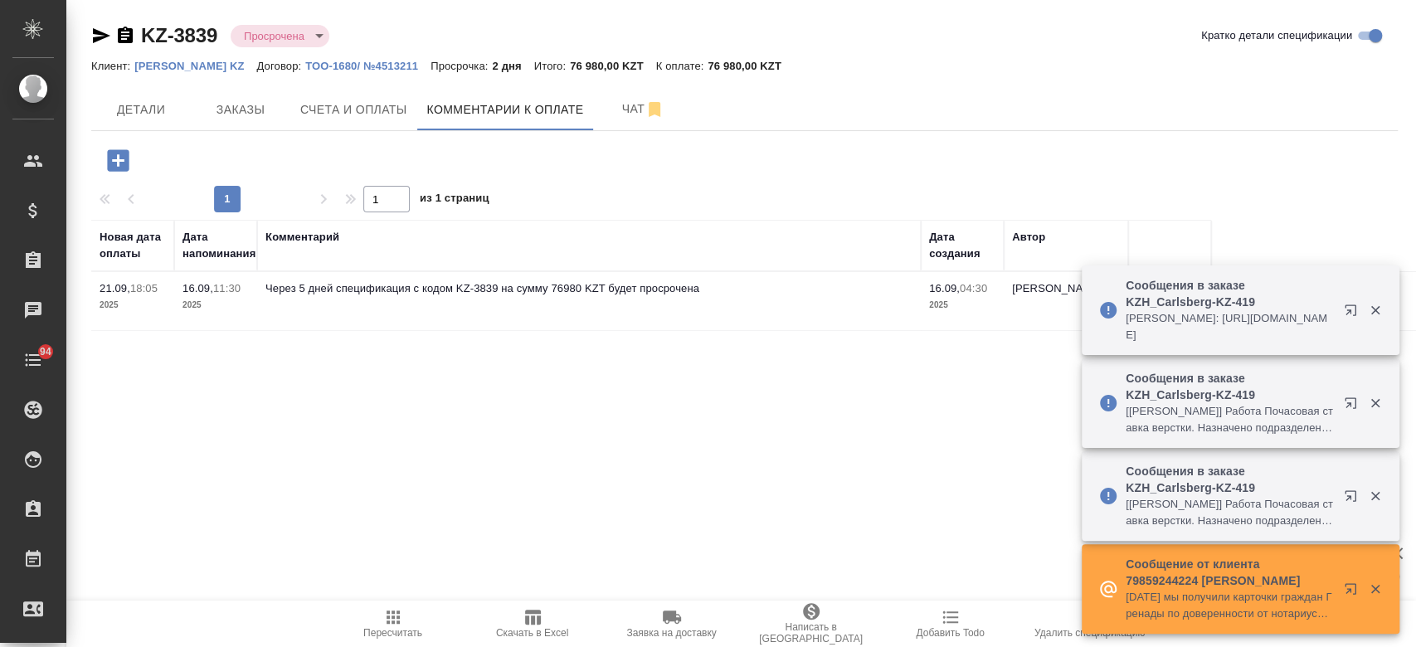
click at [107, 153] on icon "button" at bounding box center [118, 160] width 22 height 22
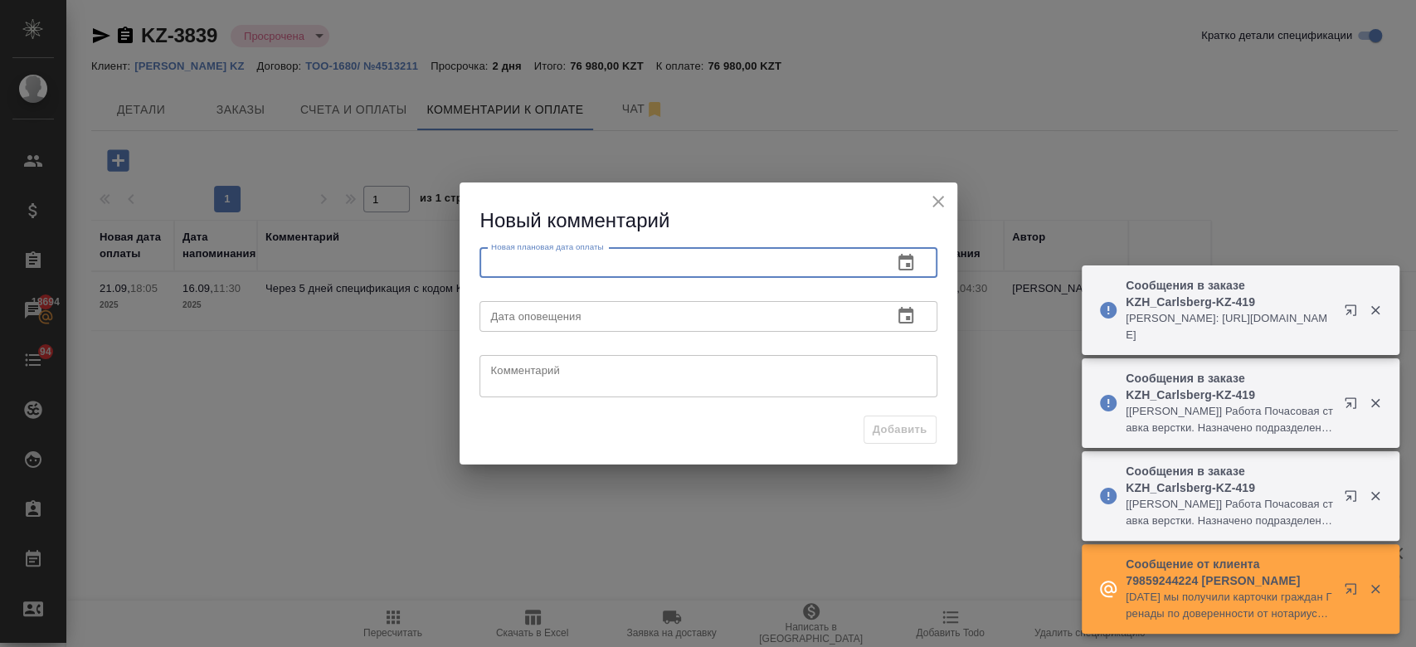
click at [611, 268] on input "text" at bounding box center [679, 263] width 400 height 30
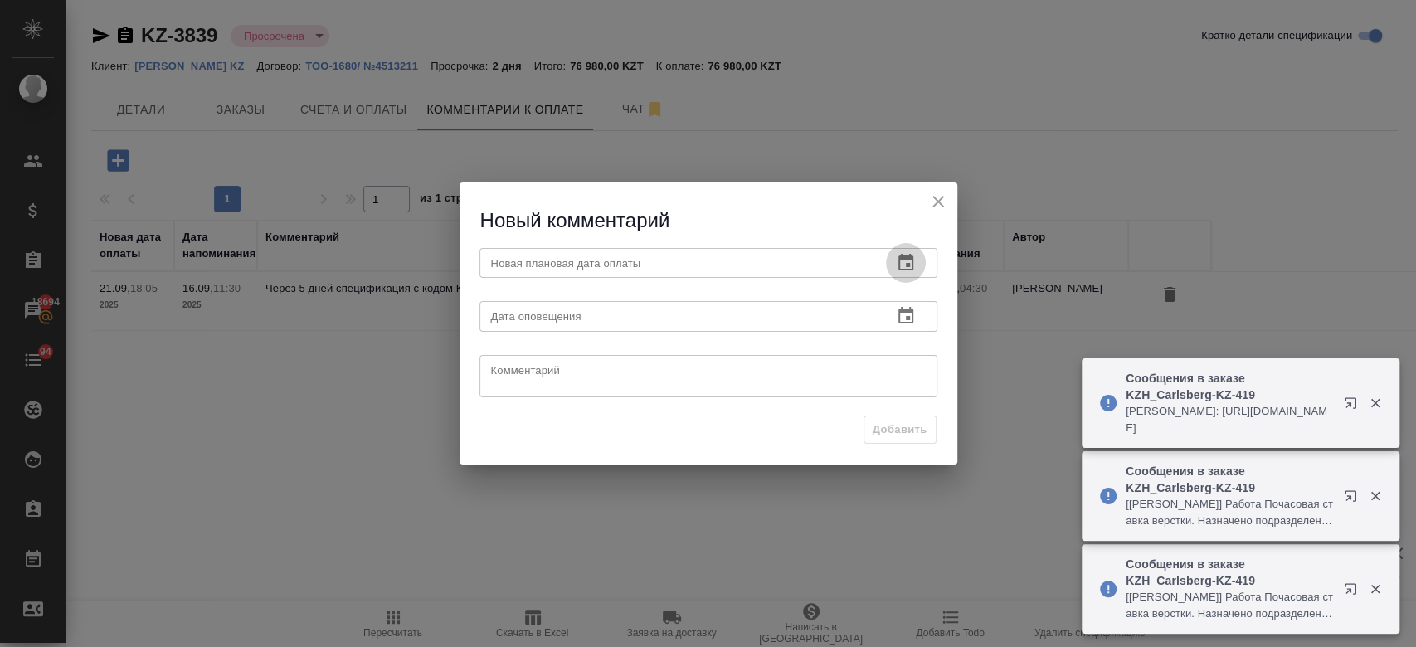
click at [902, 264] on icon "button" at bounding box center [906, 263] width 20 height 20
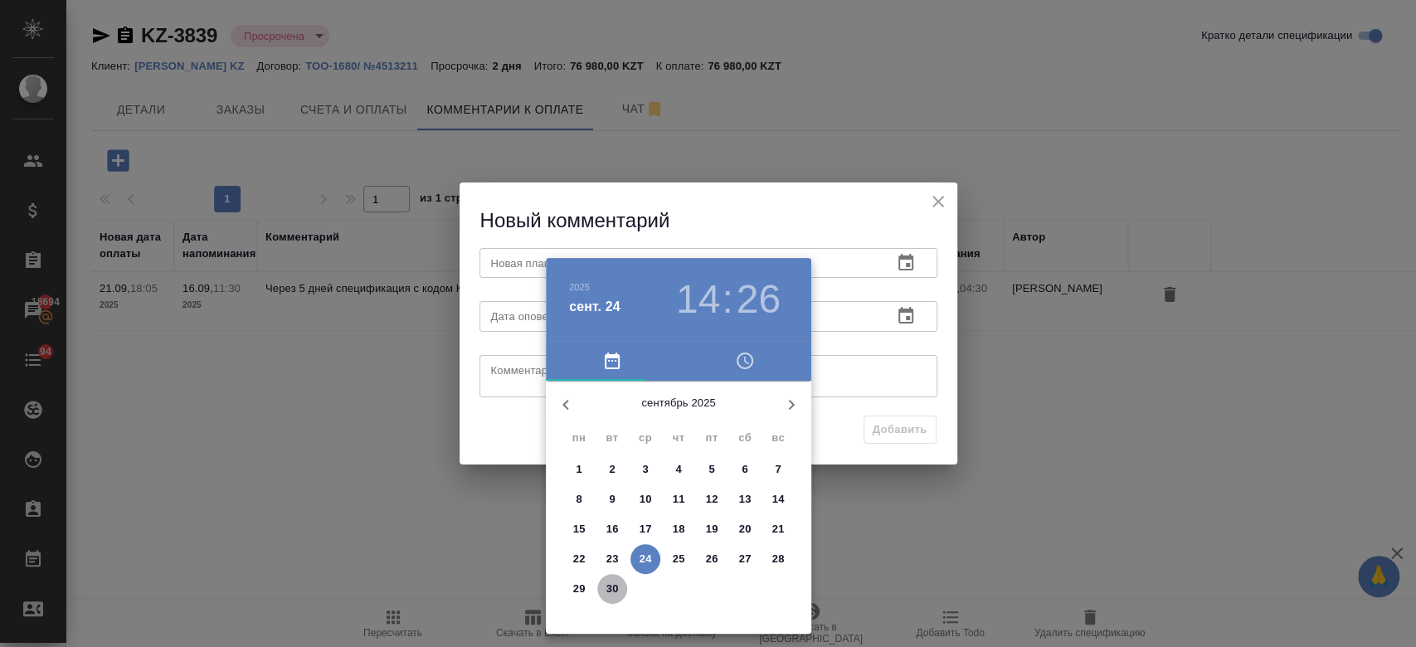
click at [617, 587] on p "30" at bounding box center [612, 589] width 12 height 17
type input "[DATE] 14:26"
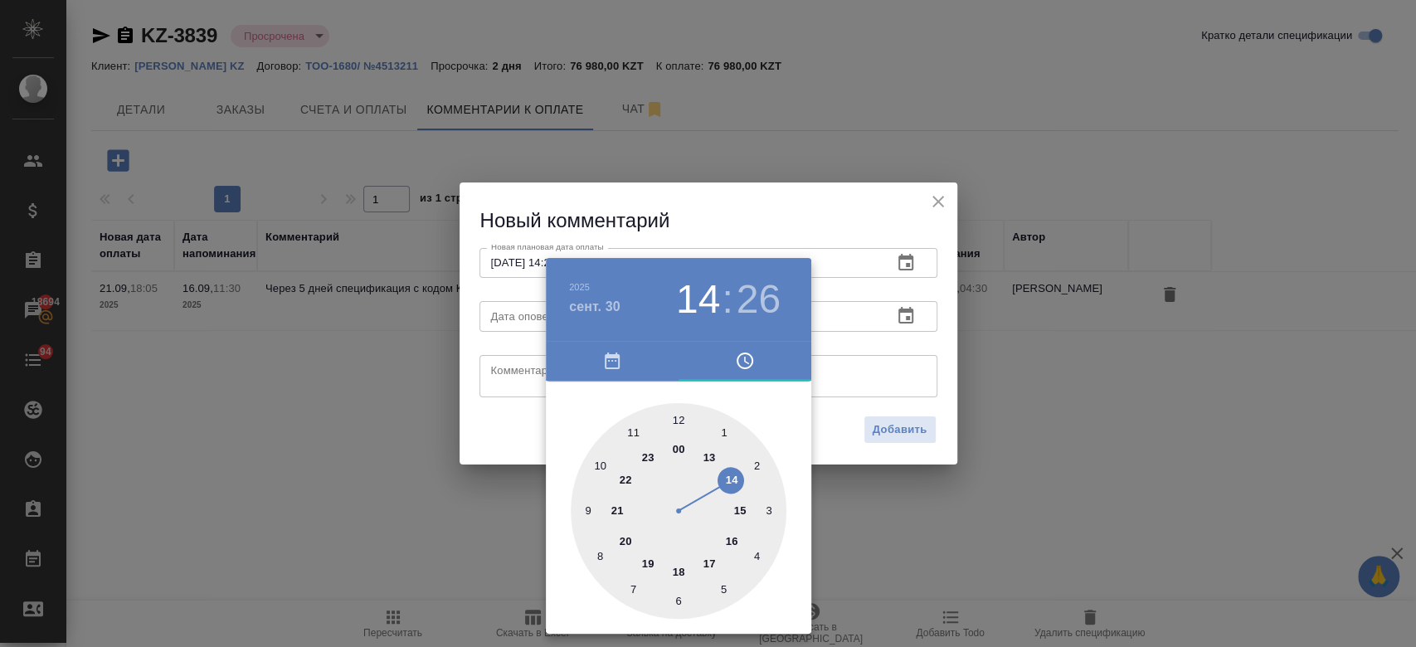
click at [863, 347] on div at bounding box center [708, 323] width 1416 height 647
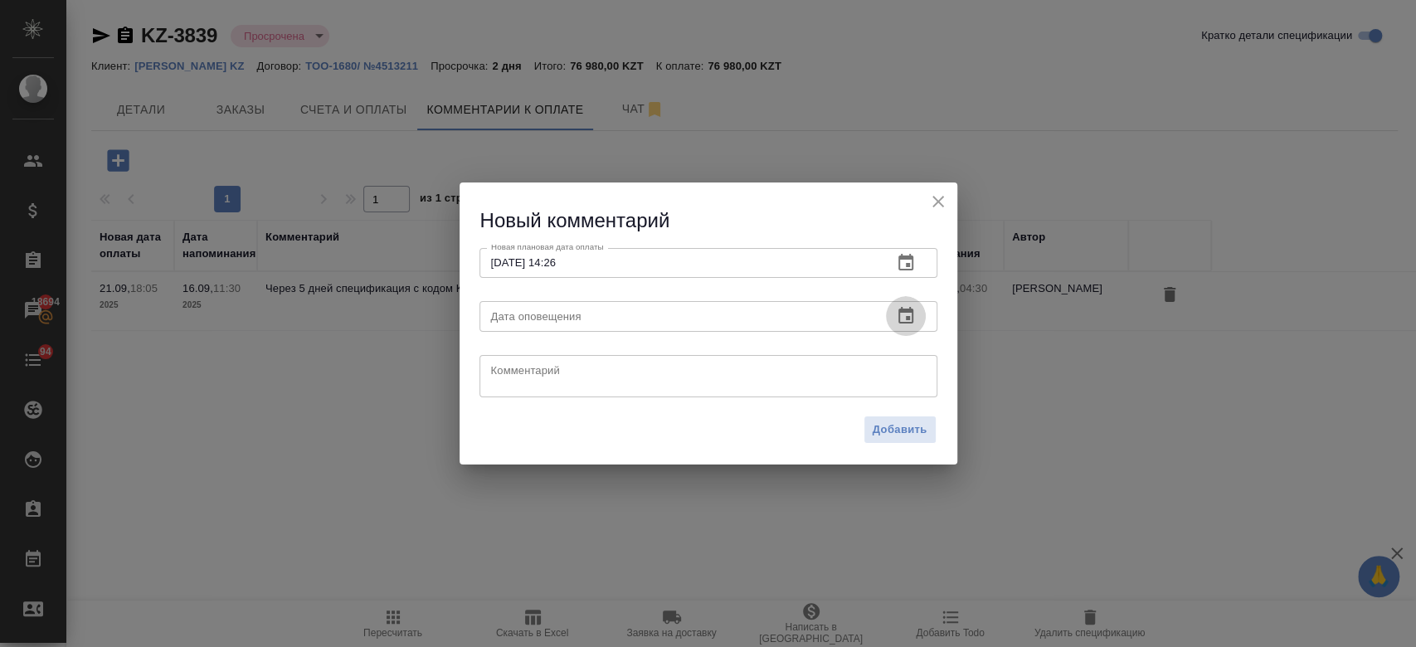
click at [893, 320] on button "button" at bounding box center [906, 316] width 40 height 40
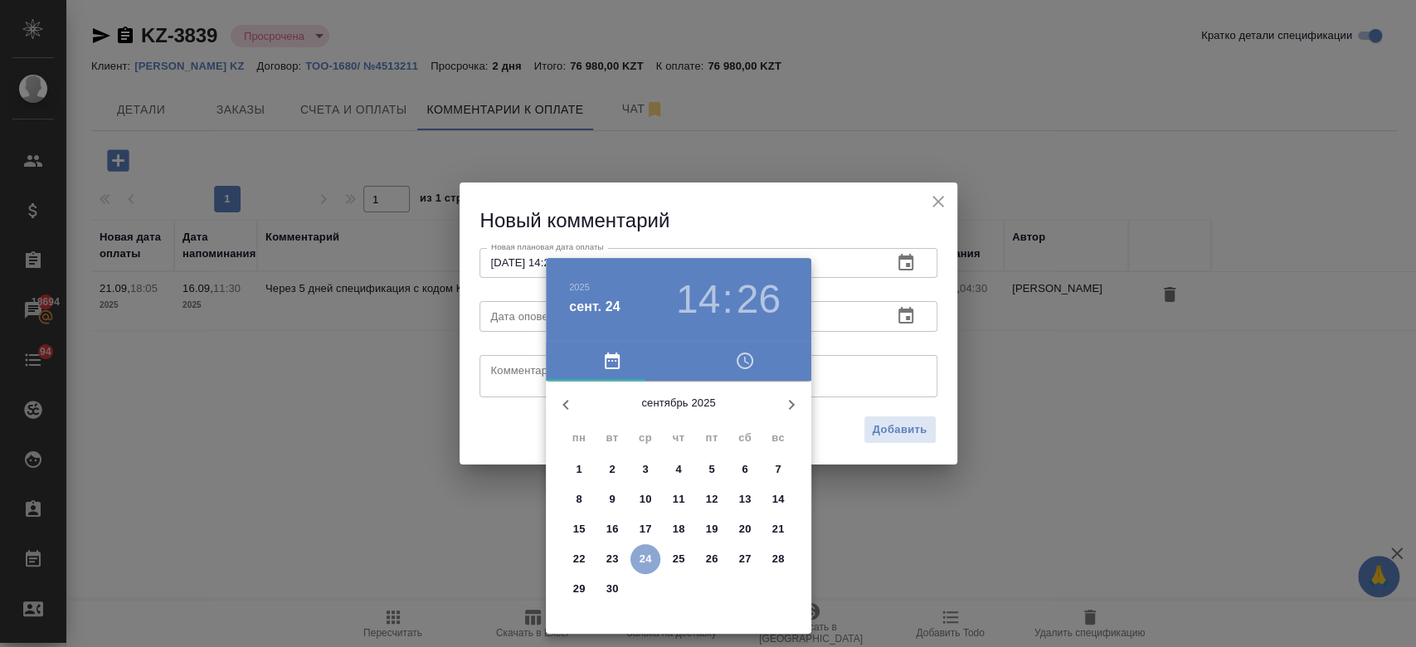
click at [644, 548] on button "24" at bounding box center [645, 559] width 30 height 30
type input "[DATE] 14:26"
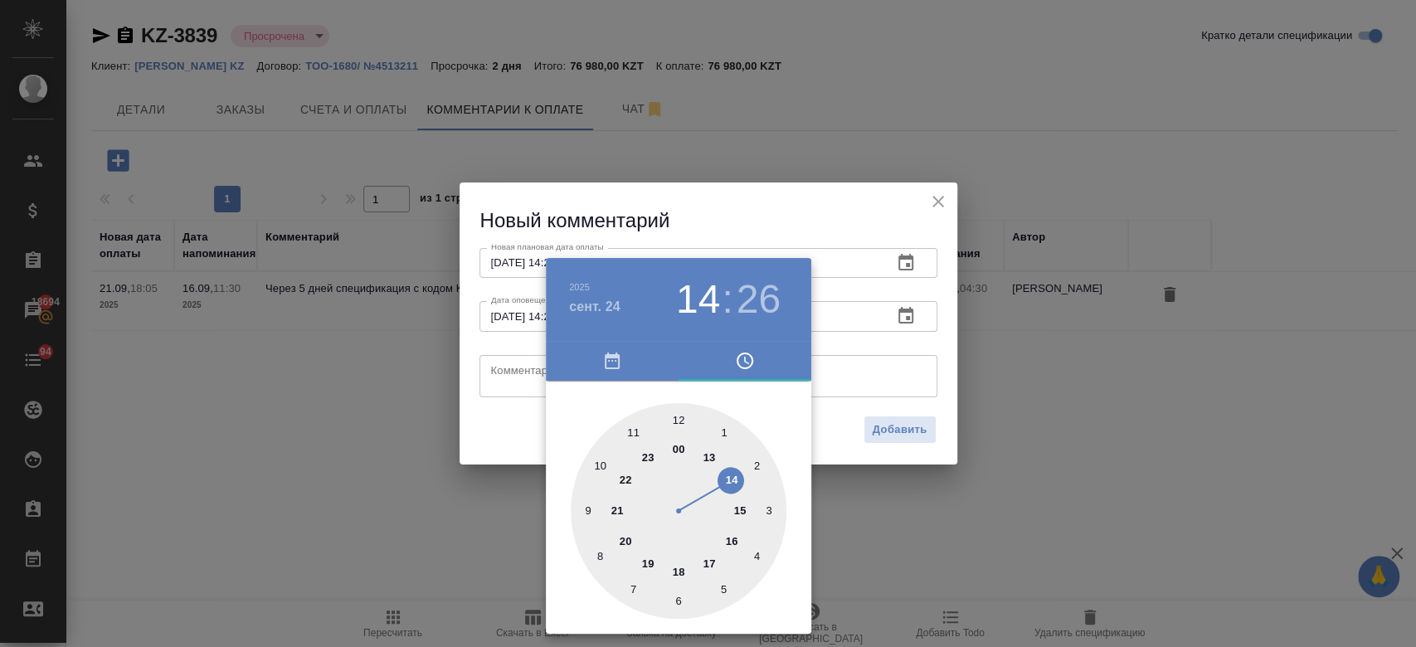
drag, startPoint x: 877, startPoint y: 468, endPoint x: 805, endPoint y: 366, distance: 124.5
click at [805, 366] on div "[DATE] 14 : 26 00 1 2 3 4 5 6 7 8 9 10 11 12 13 14 15 16 17 18 19 20 21 22 23" at bounding box center [708, 323] width 1416 height 647
click at [846, 373] on div at bounding box center [708, 323] width 1416 height 647
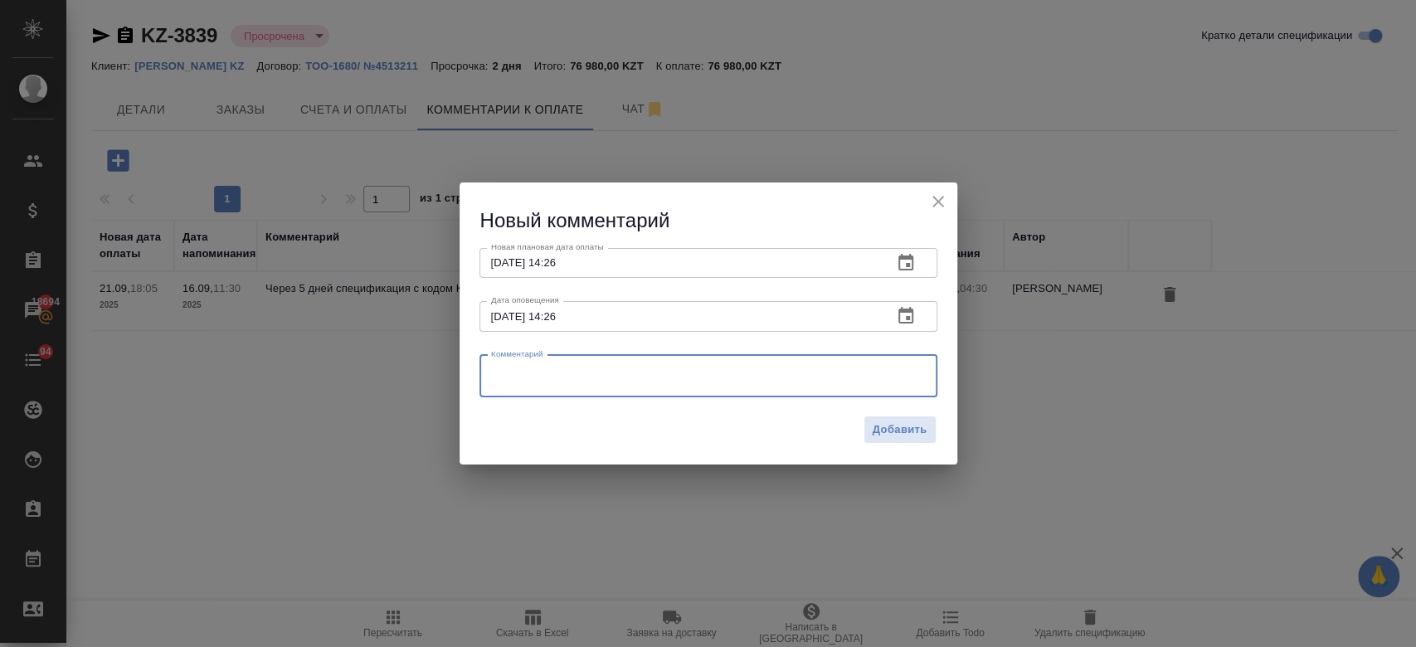
click at [813, 378] on textarea at bounding box center [708, 375] width 435 height 25
type textarea "клиенту напомнила"
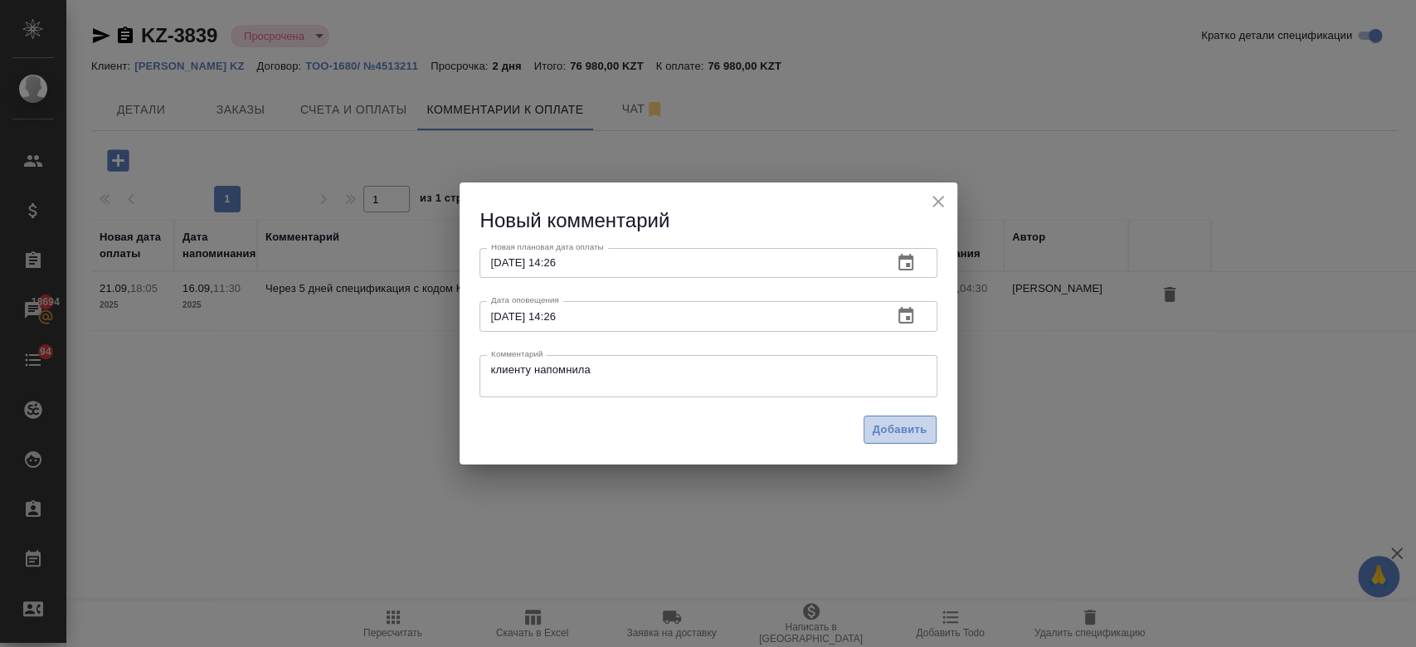
click at [893, 426] on span "Добавить" at bounding box center [899, 429] width 55 height 19
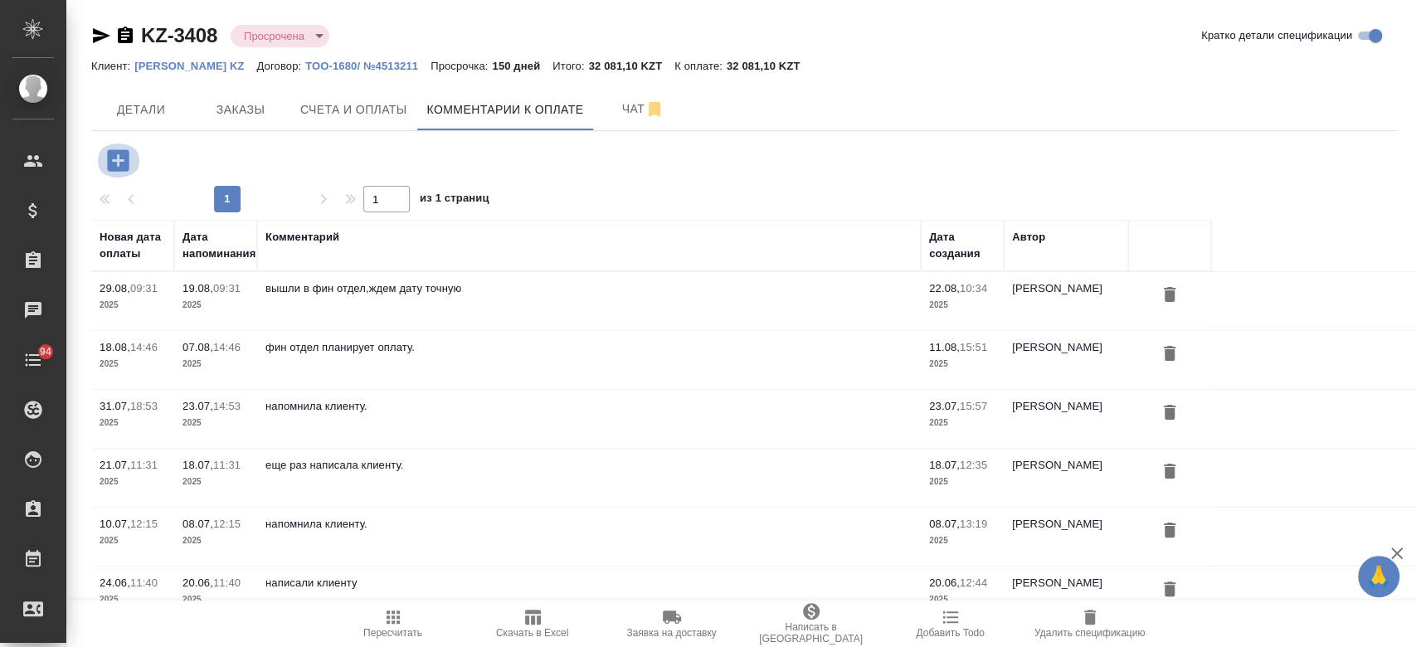
click at [120, 154] on icon "button" at bounding box center [118, 160] width 22 height 22
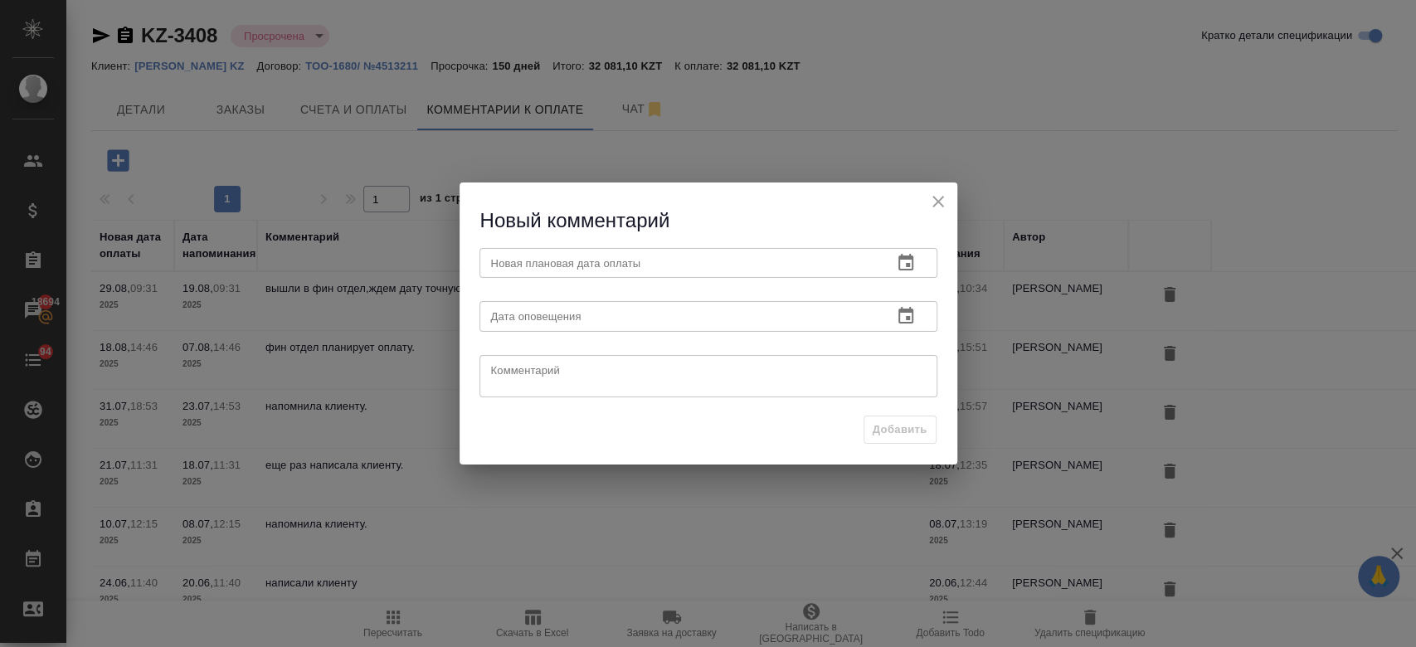
click at [544, 267] on input "text" at bounding box center [679, 263] width 400 height 30
click at [902, 269] on icon "button" at bounding box center [906, 263] width 20 height 20
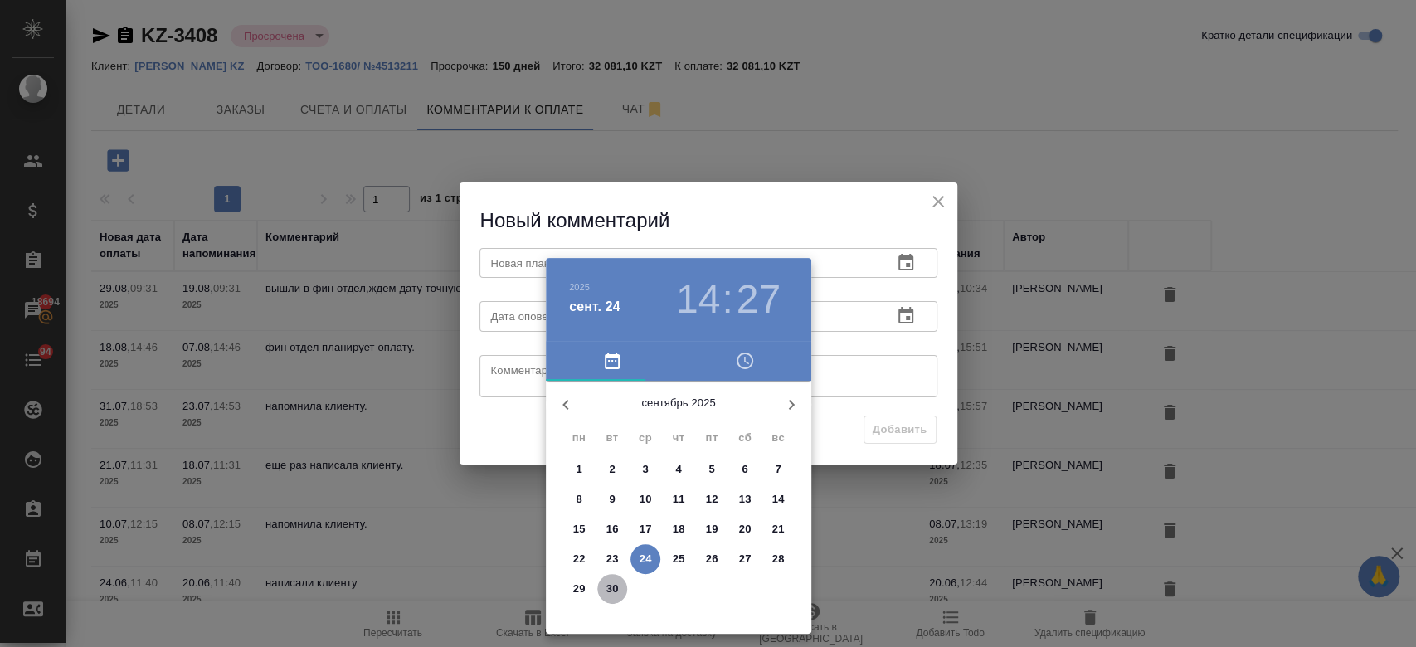
click at [617, 595] on p "30" at bounding box center [612, 589] width 12 height 17
type input "[DATE] 14:27"
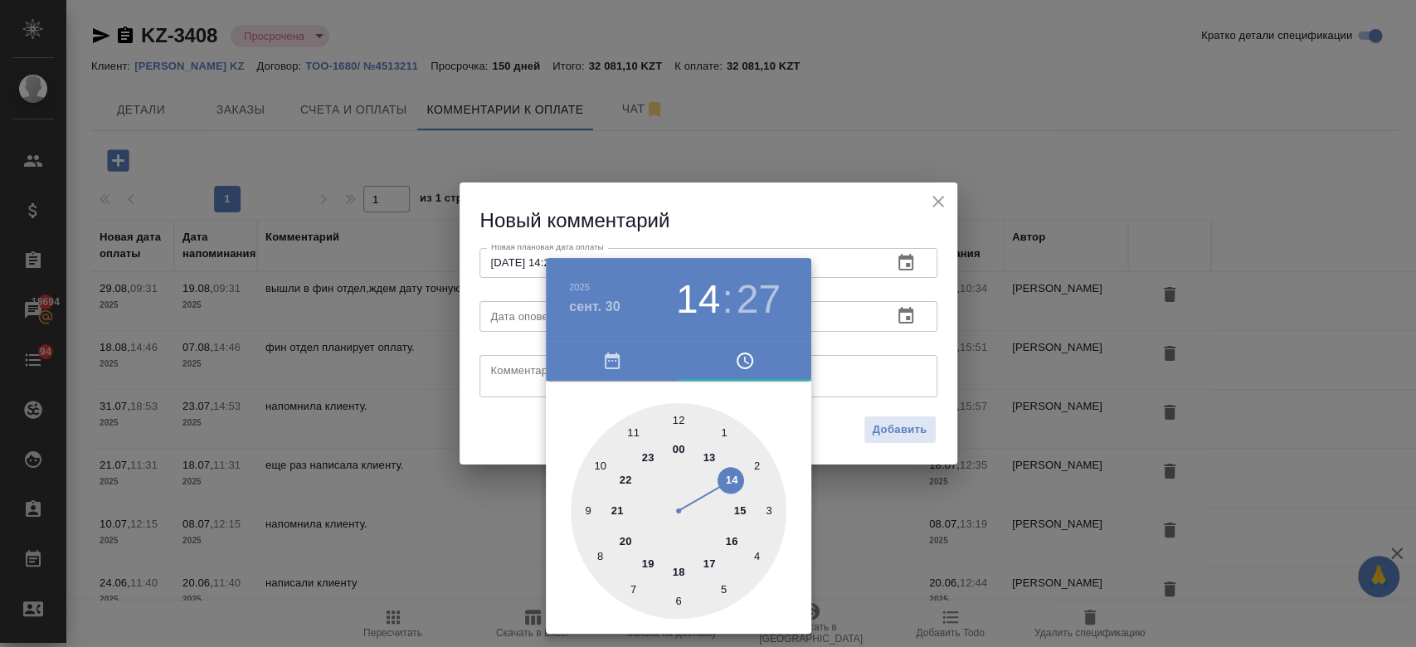
click at [914, 325] on div at bounding box center [708, 323] width 1416 height 647
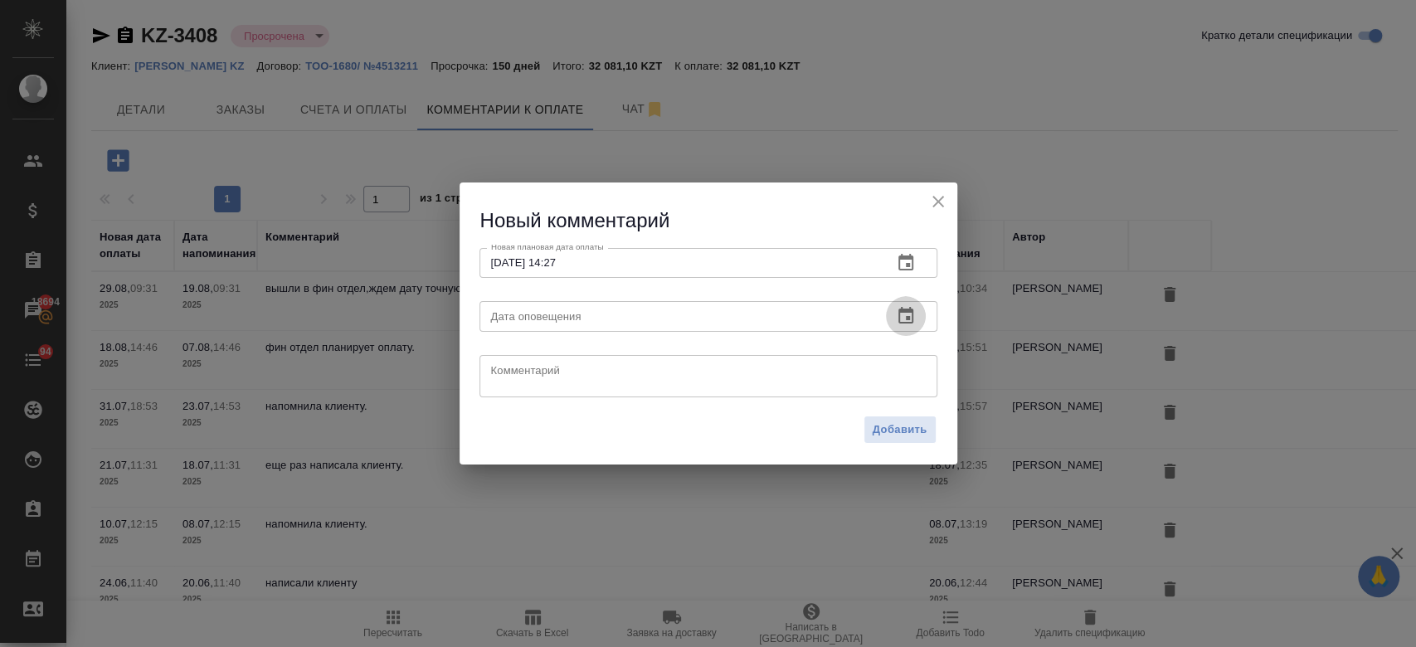
click at [909, 317] on icon "button" at bounding box center [906, 316] width 20 height 20
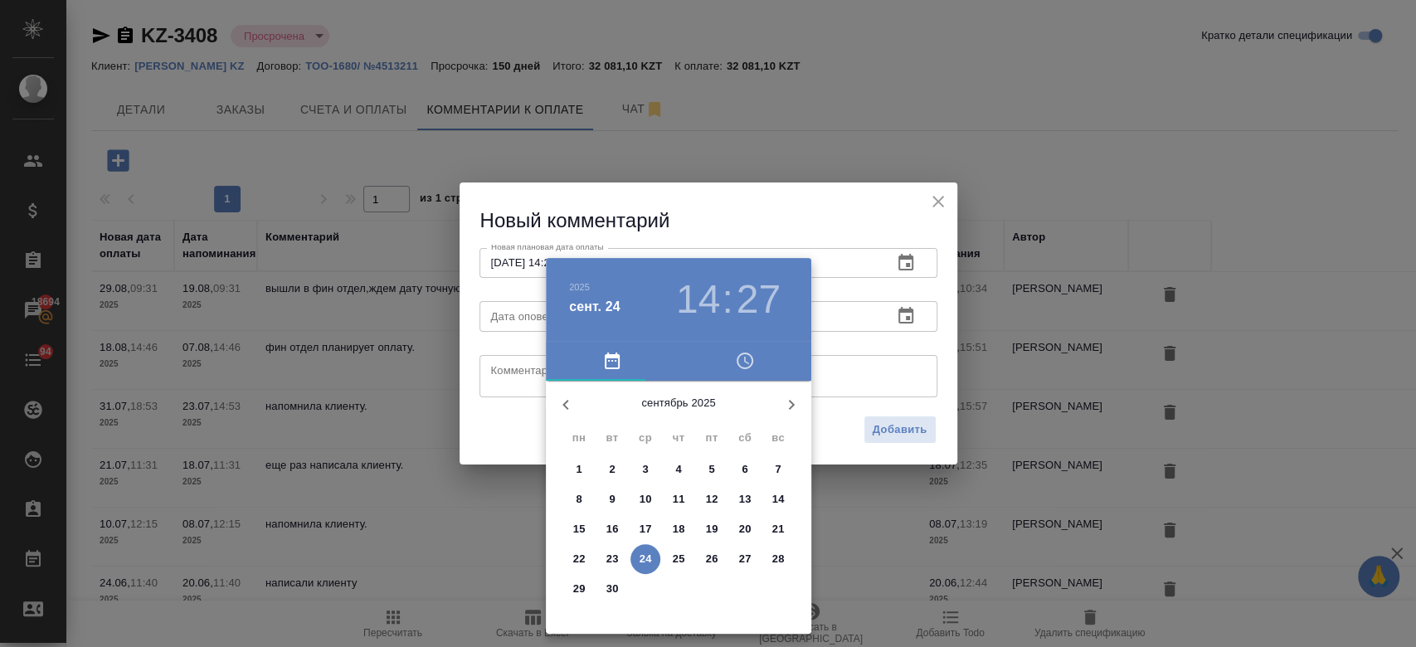
click at [649, 548] on button "24" at bounding box center [645, 559] width 30 height 30
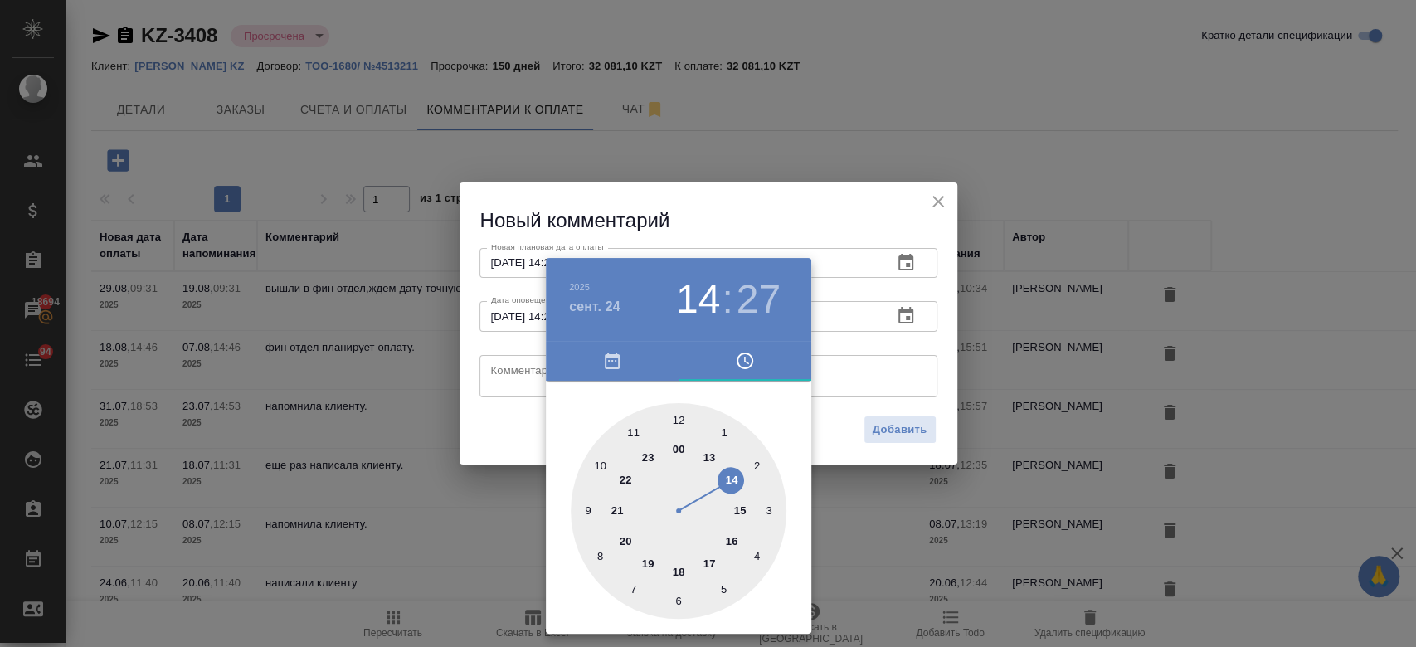
type input "[DATE] 14:27"
click at [837, 370] on div at bounding box center [708, 323] width 1416 height 647
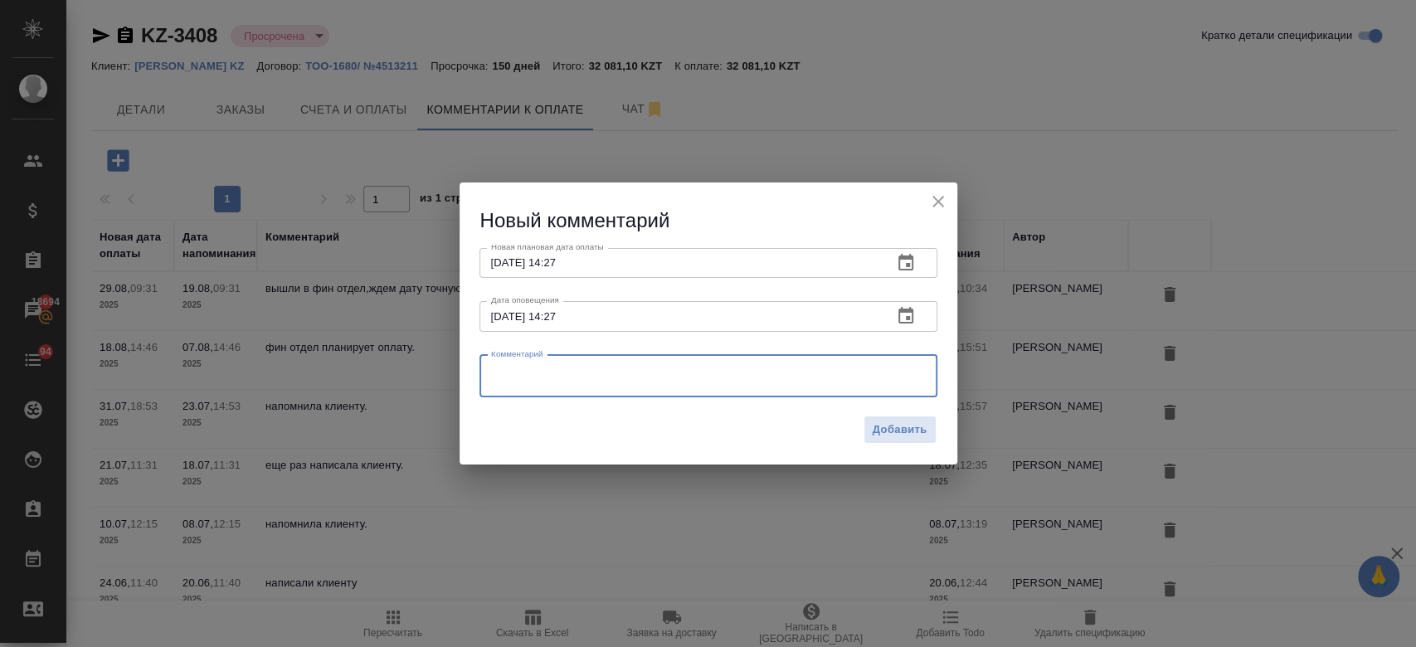
click at [817, 381] on textarea at bounding box center [708, 375] width 435 height 25
type textarea "уточню почему нет до сих пор"
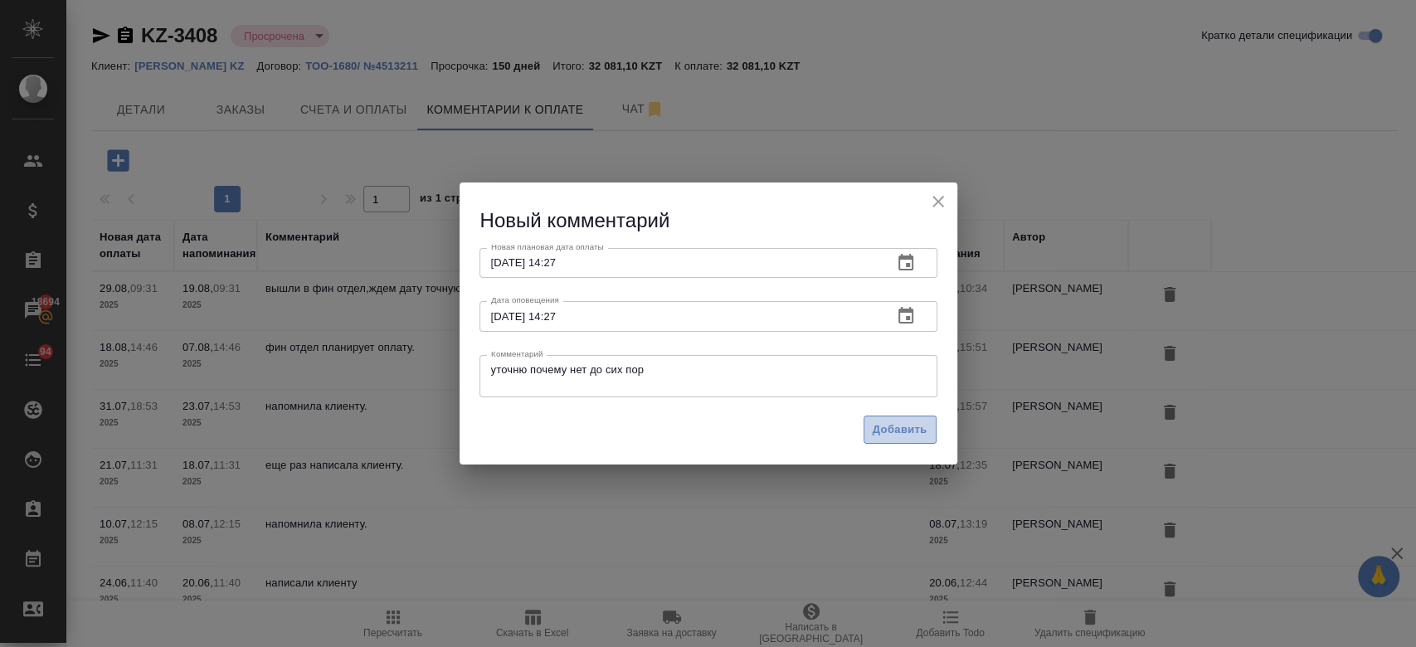
click at [918, 428] on span "Добавить" at bounding box center [899, 429] width 55 height 19
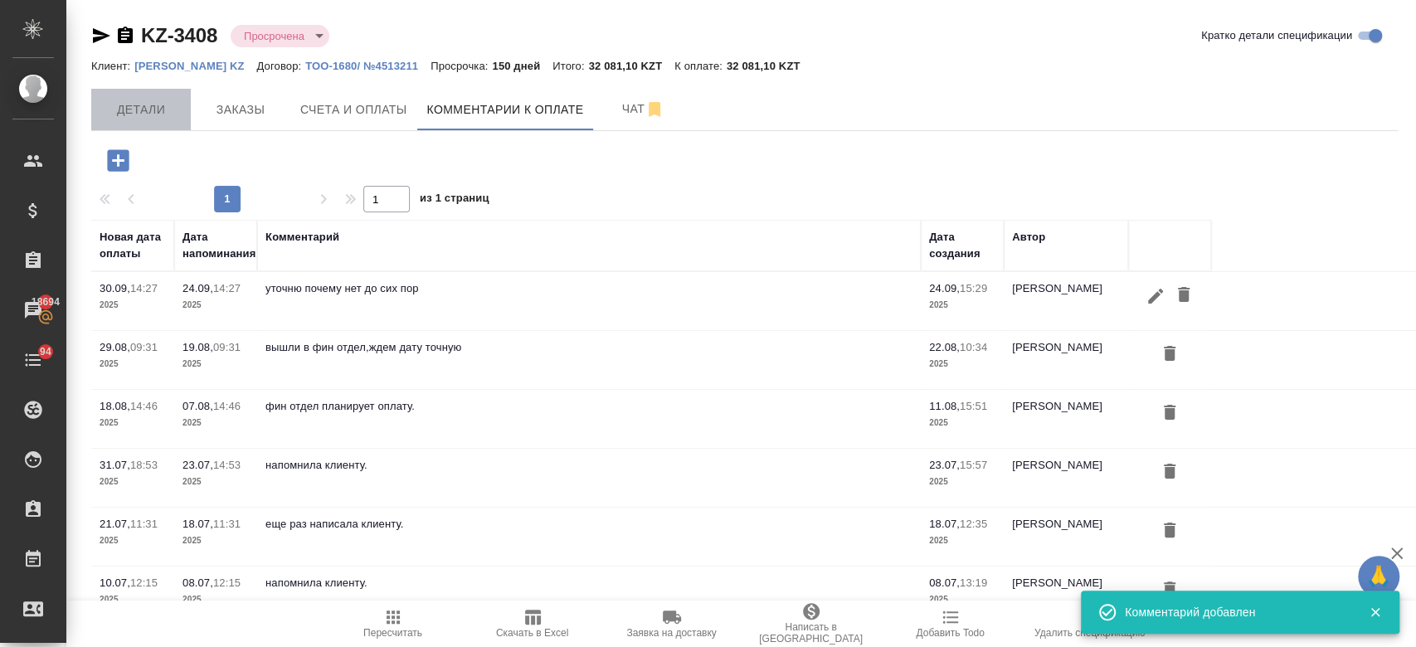
click at [129, 104] on span "Детали" at bounding box center [141, 110] width 80 height 21
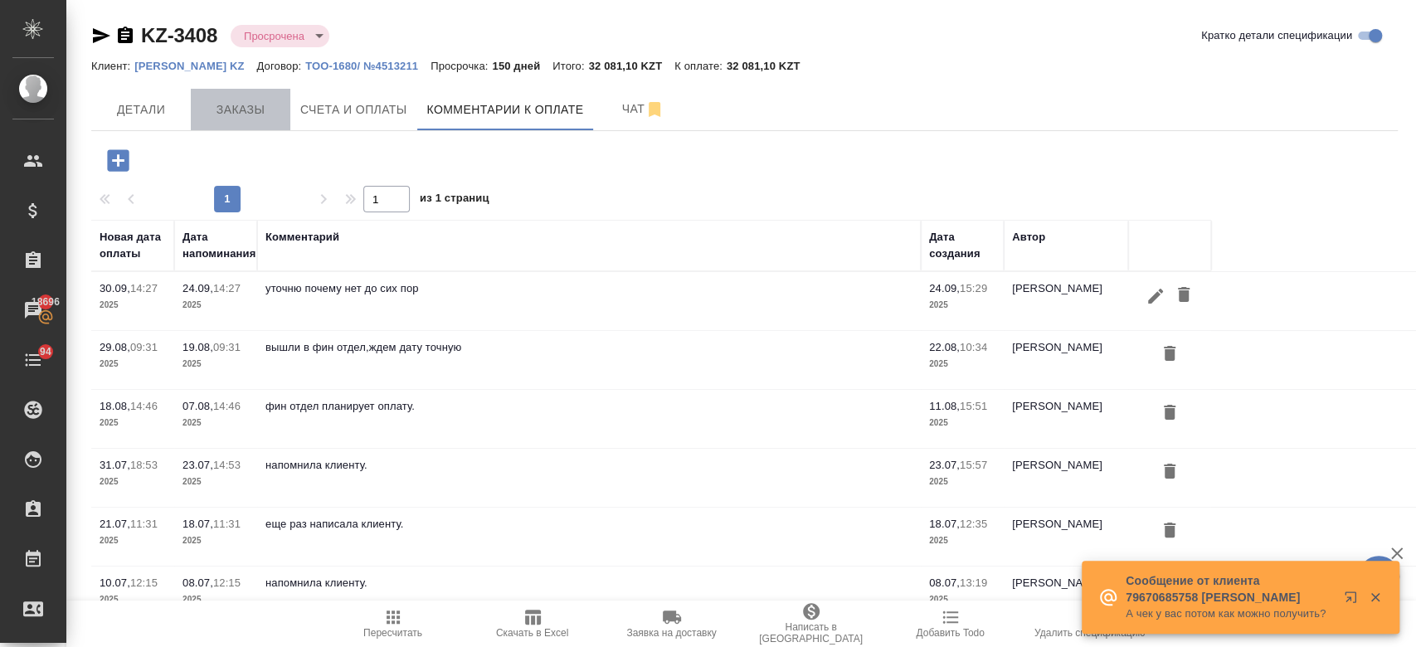
click at [249, 105] on span "Заказы" at bounding box center [241, 110] width 80 height 21
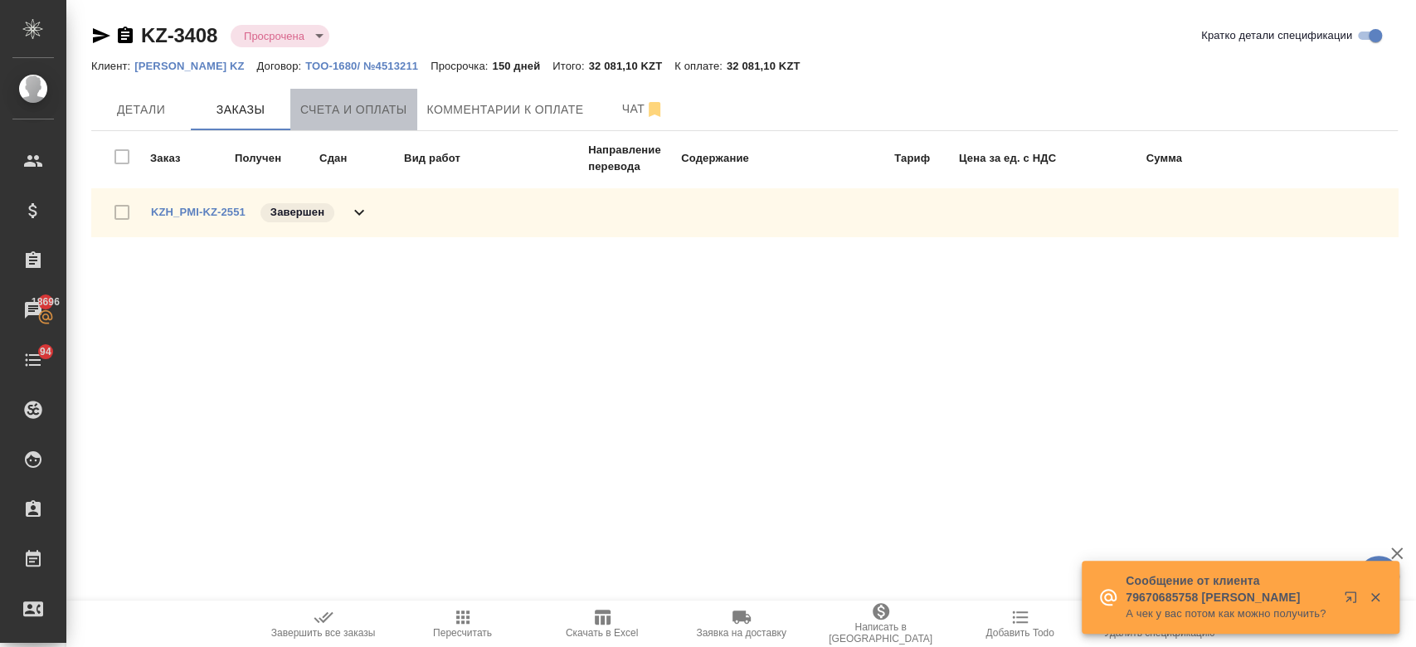
click at [328, 114] on span "Счета и оплаты" at bounding box center [353, 110] width 107 height 21
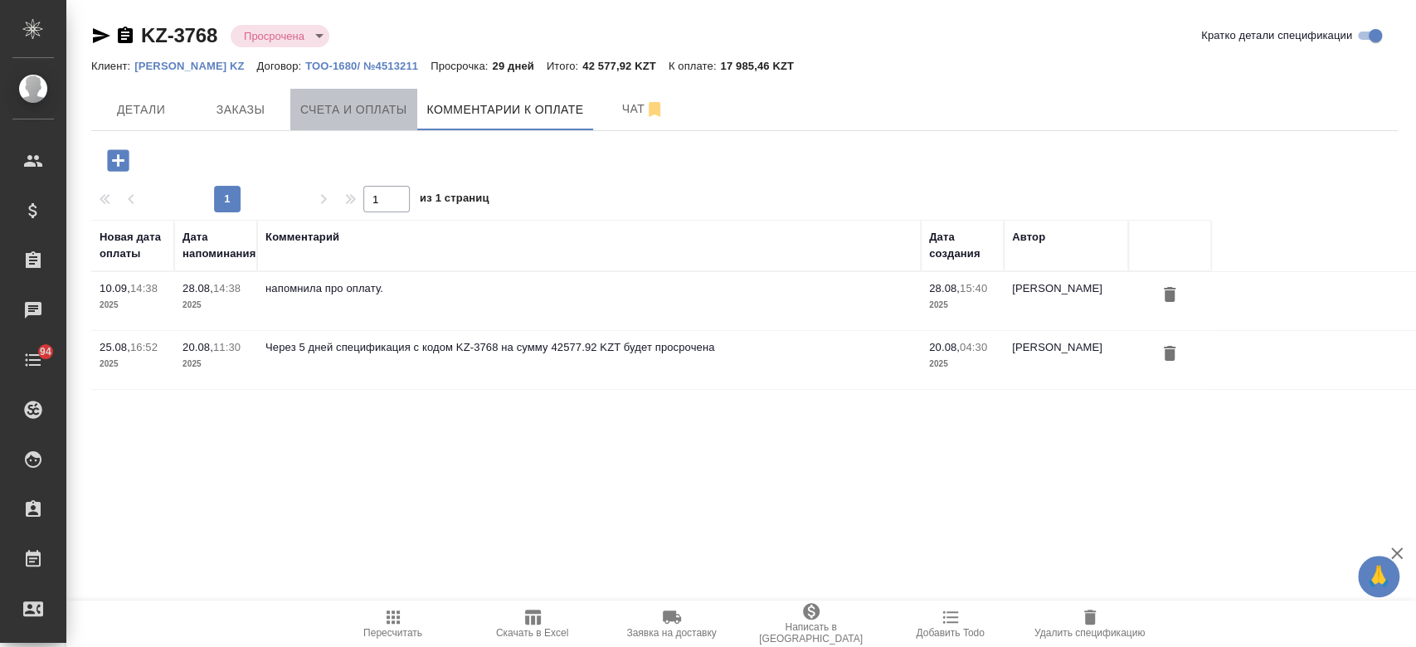
click at [343, 124] on button "Счета и оплаты" at bounding box center [353, 109] width 127 height 41
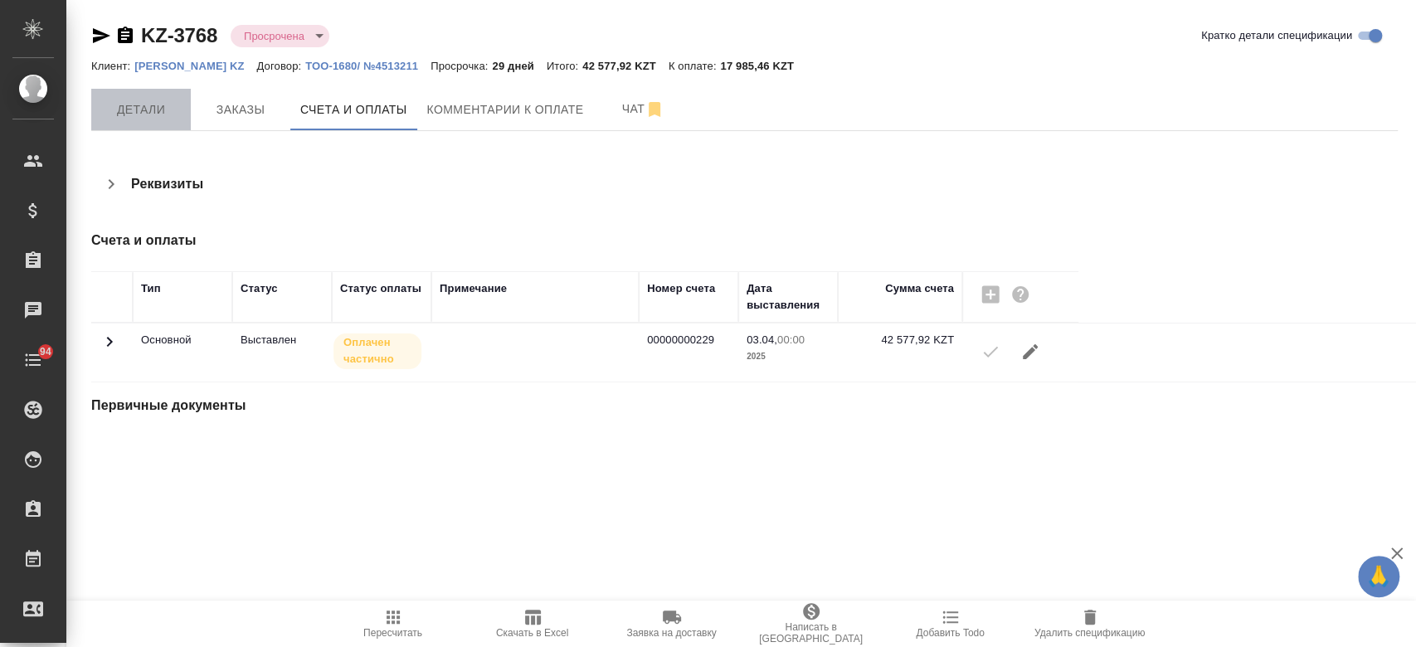
click at [161, 112] on span "Детали" at bounding box center [141, 110] width 80 height 21
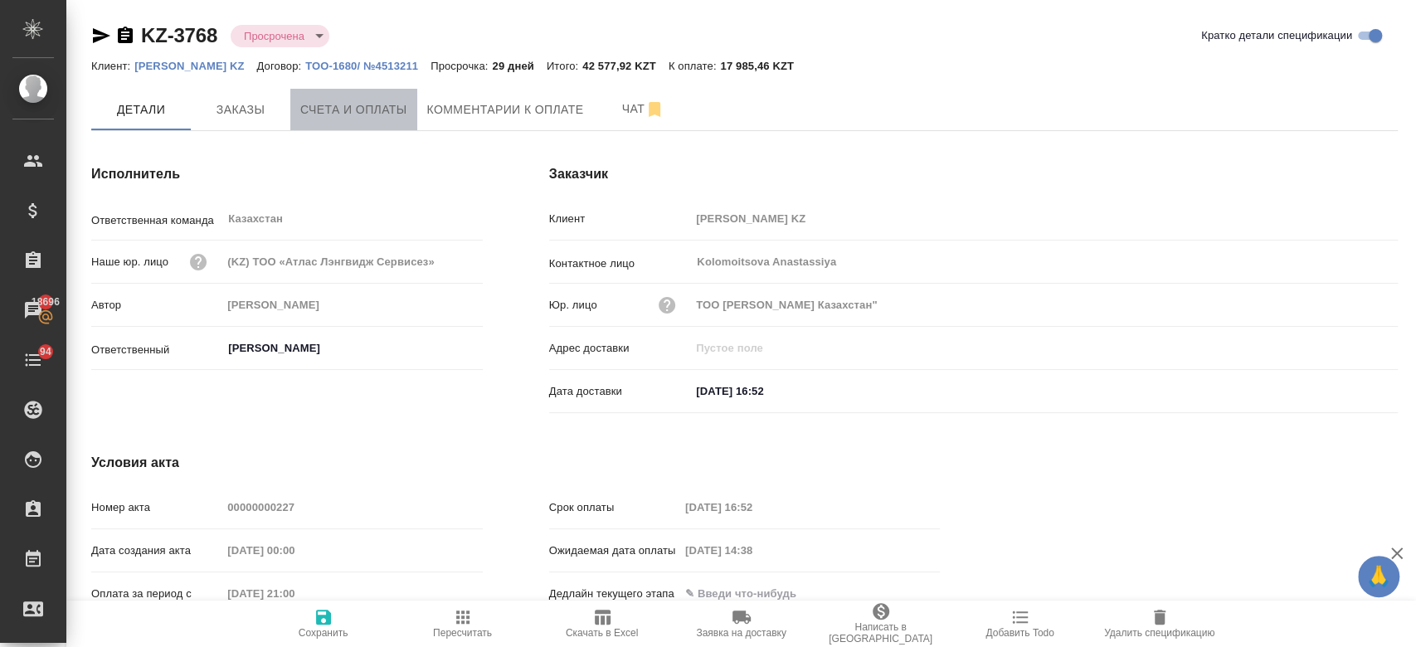
click at [325, 122] on button "Счета и оплаты" at bounding box center [353, 109] width 127 height 41
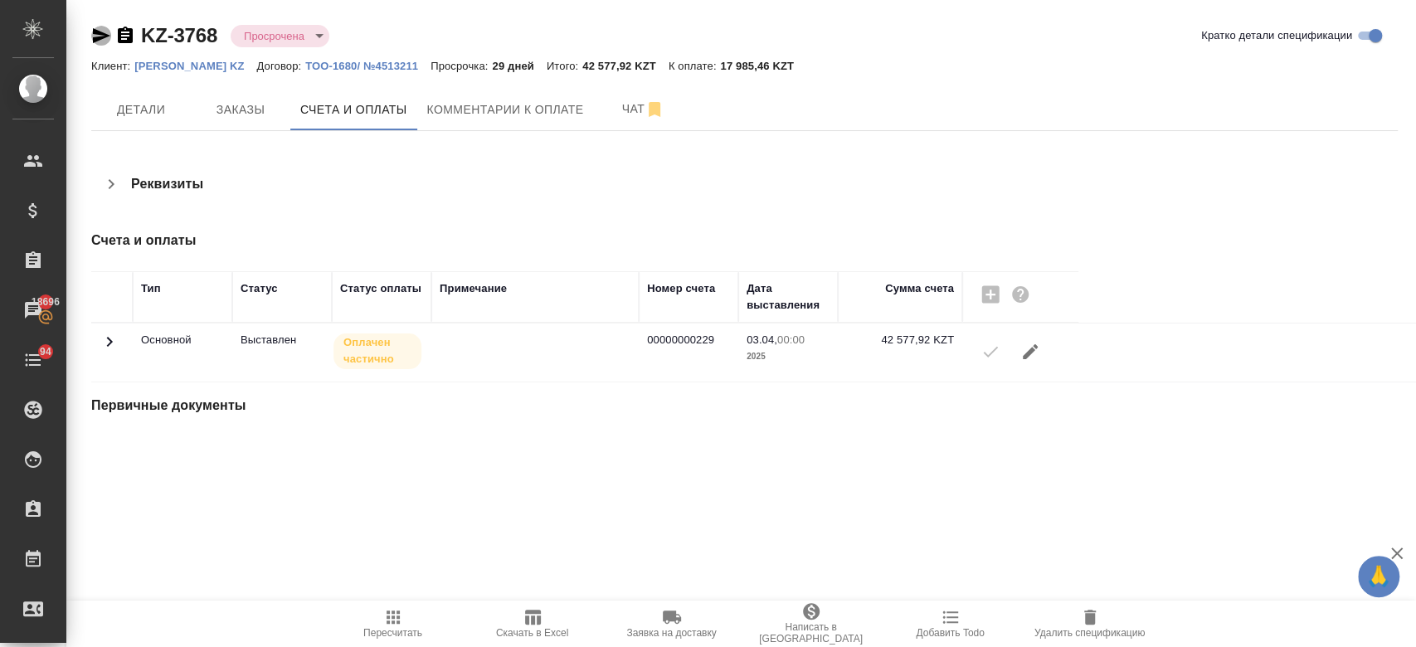
click at [100, 36] on icon "button" at bounding box center [101, 36] width 20 height 20
click at [260, 119] on button "Заказы" at bounding box center [241, 109] width 100 height 41
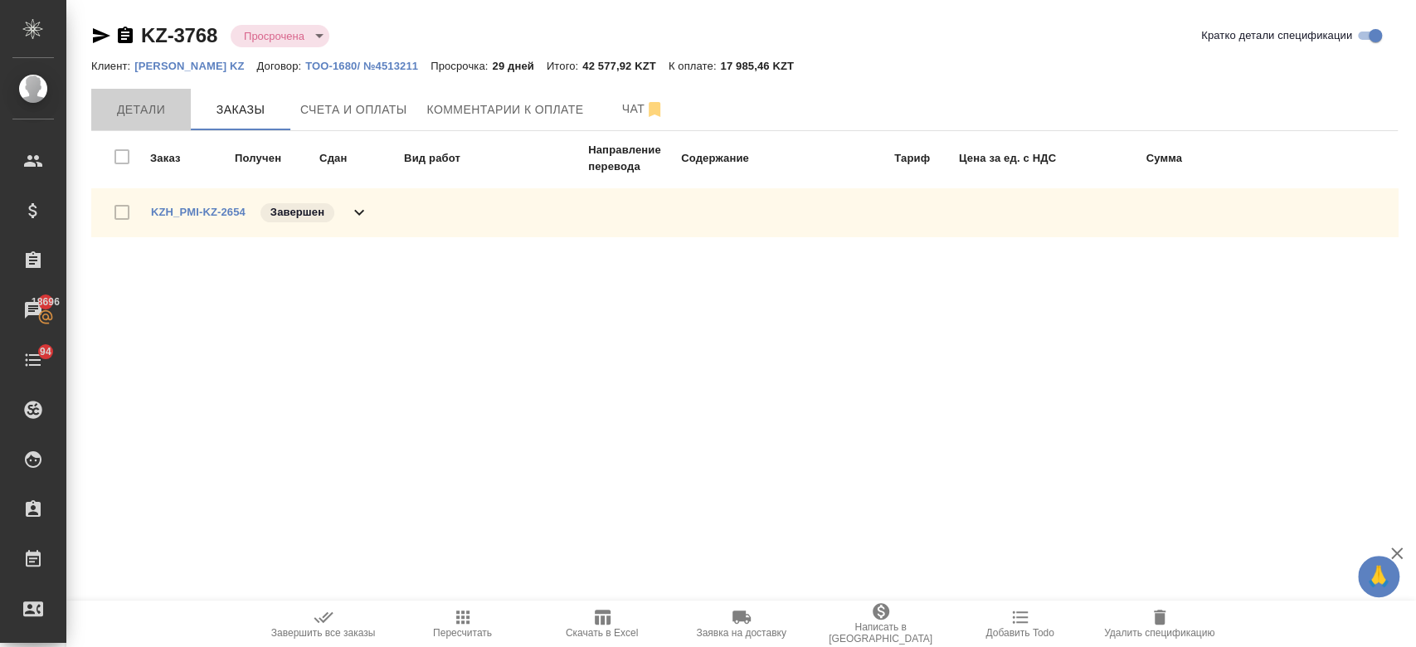
click at [169, 112] on span "Детали" at bounding box center [141, 110] width 80 height 21
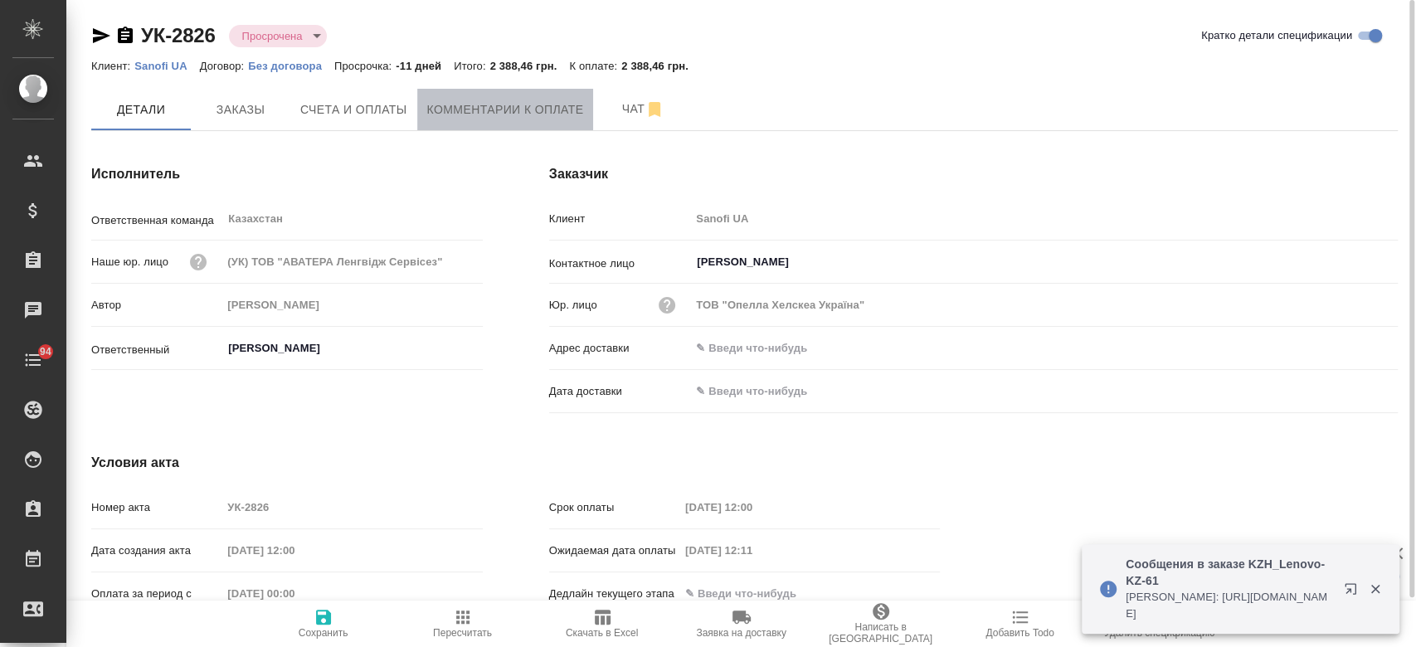
click at [515, 118] on span "Комментарии к оплате" at bounding box center [505, 110] width 157 height 21
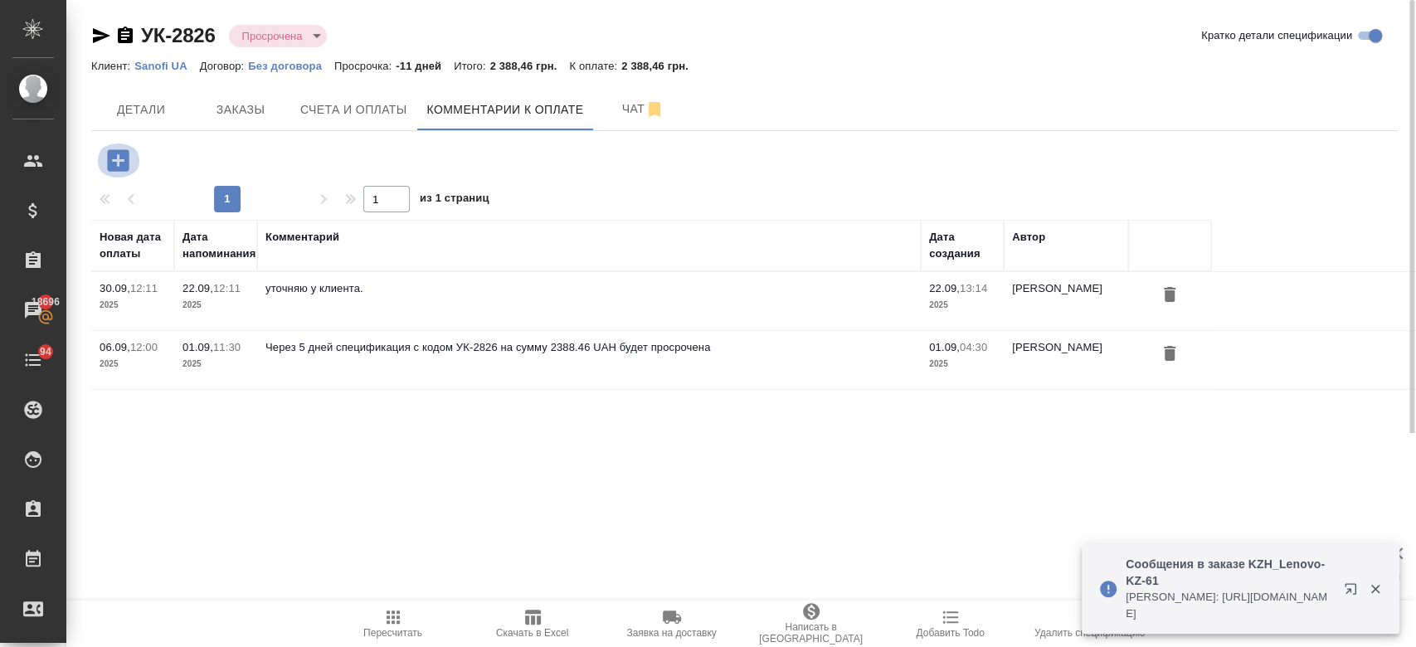
click at [127, 168] on icon "button" at bounding box center [118, 160] width 22 height 22
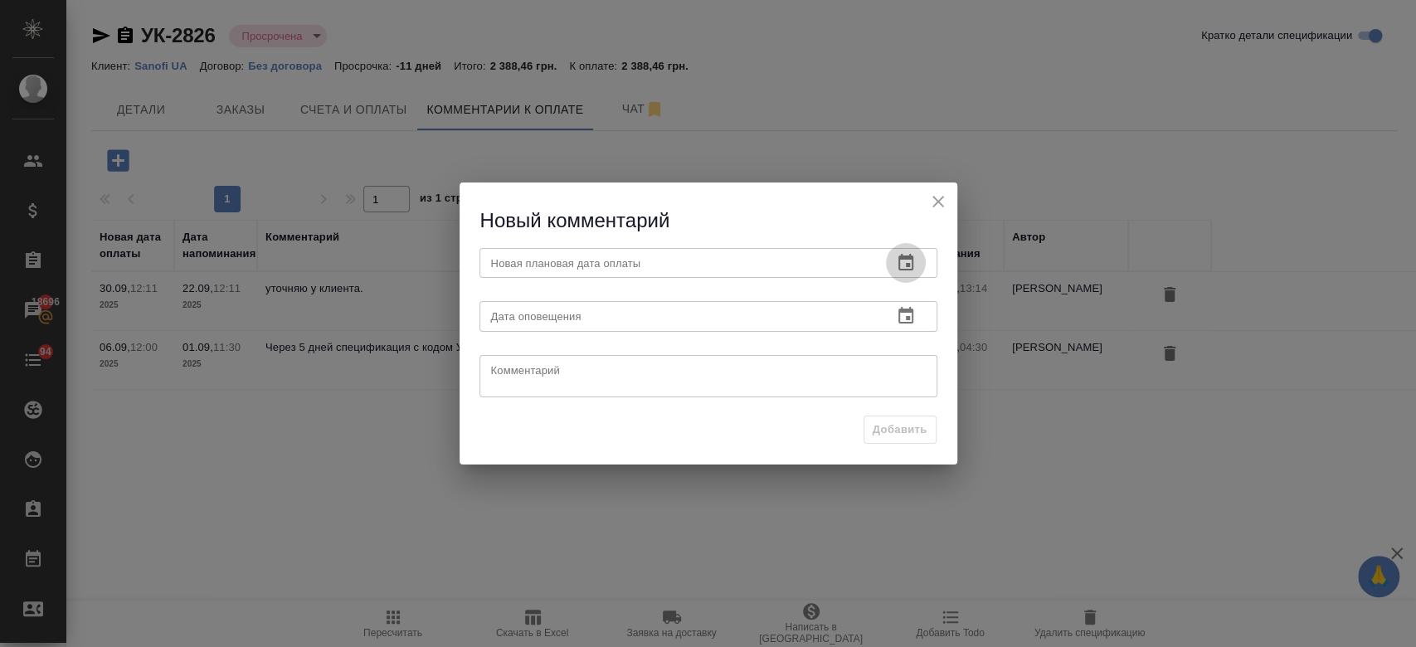
click at [909, 263] on icon "button" at bounding box center [905, 262] width 15 height 17
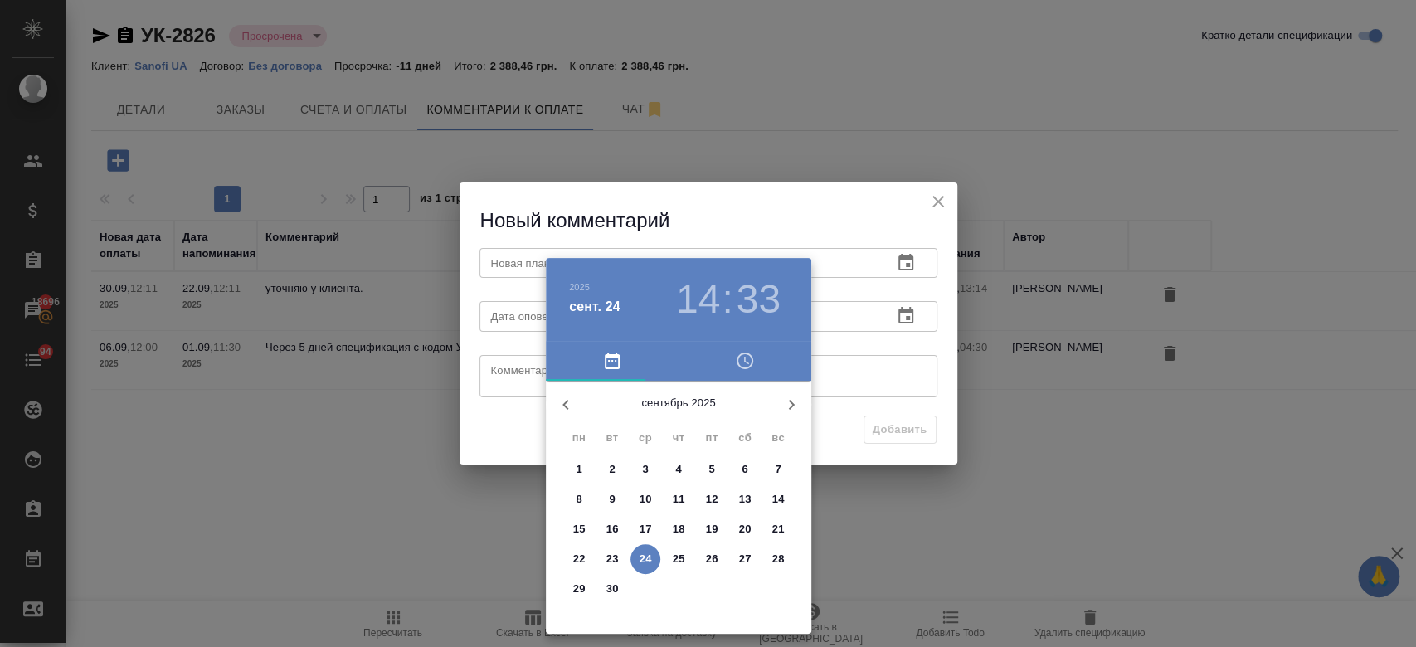
click at [948, 210] on div at bounding box center [708, 323] width 1416 height 647
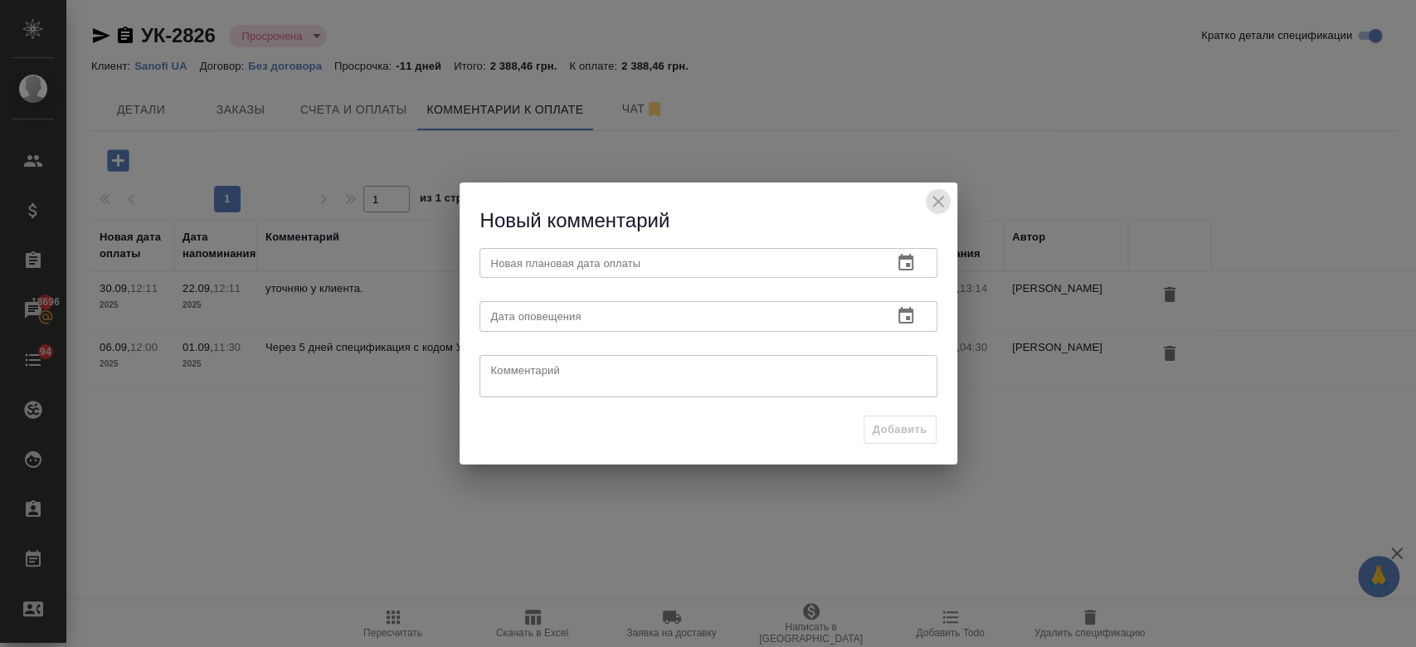
click at [940, 203] on icon "close" at bounding box center [938, 202] width 12 height 12
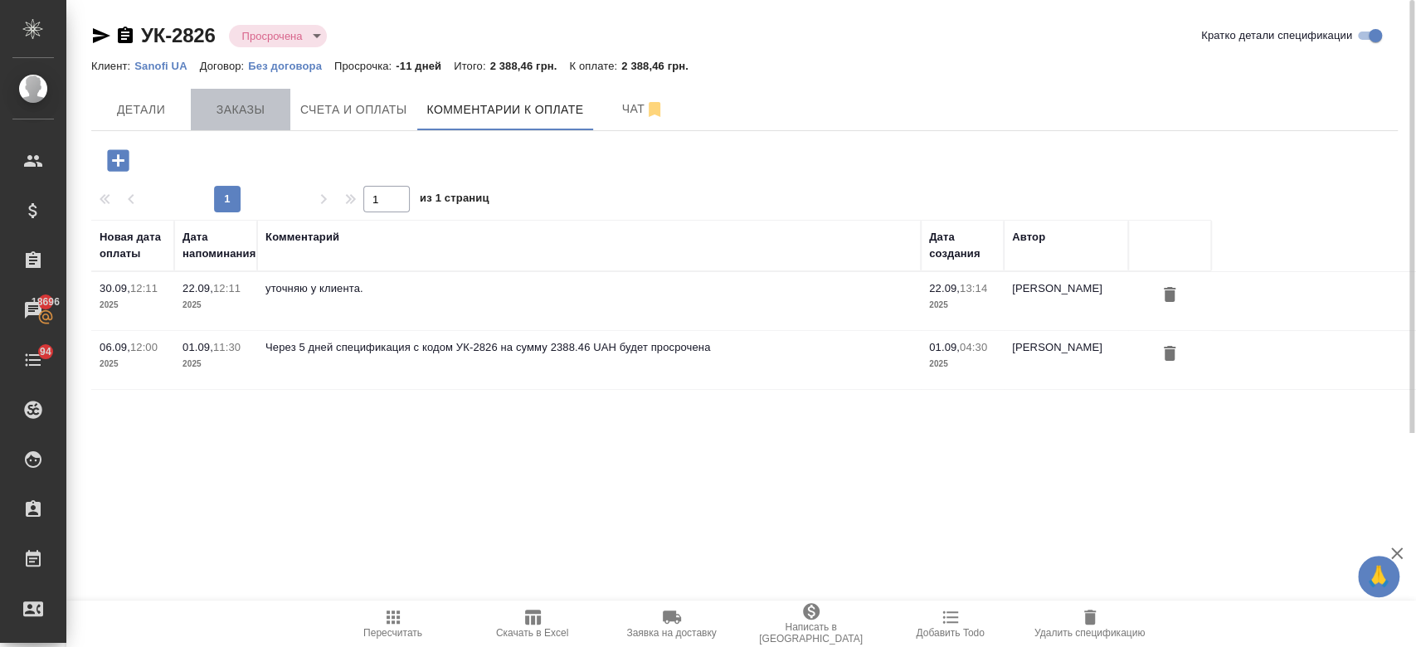
click at [239, 109] on span "Заказы" at bounding box center [241, 110] width 80 height 21
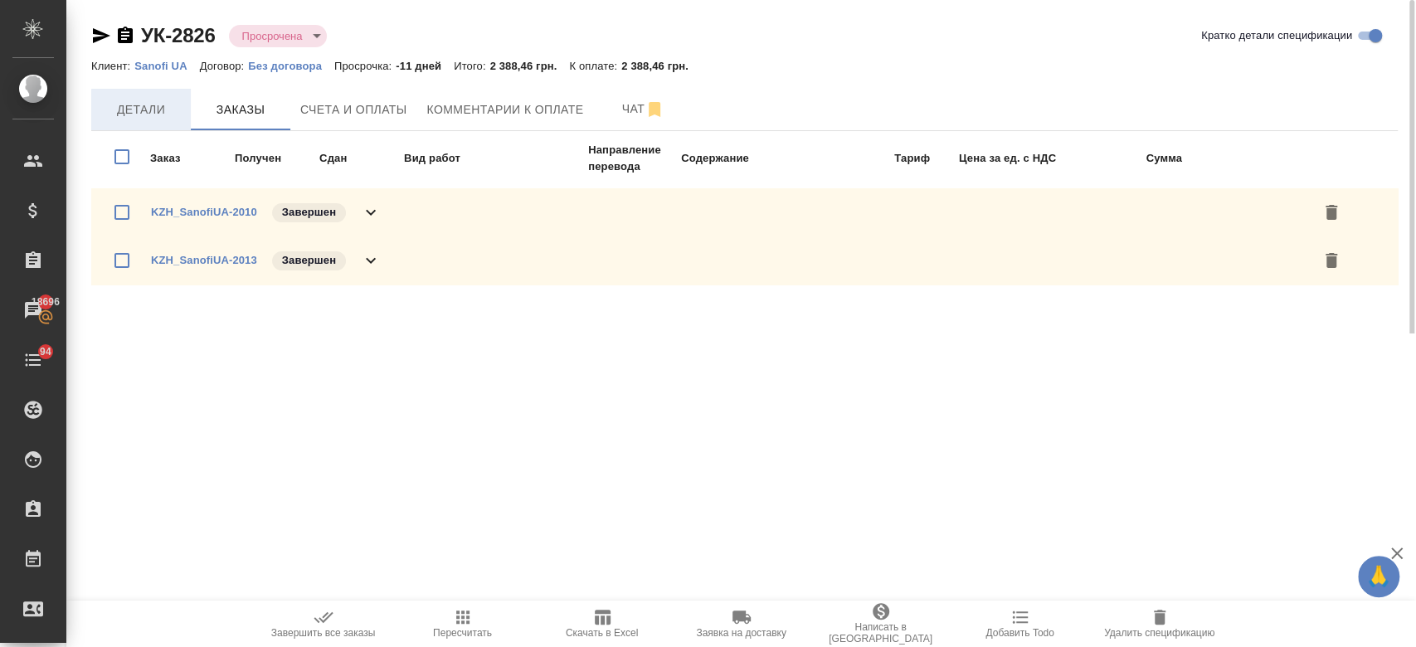
click at [128, 126] on button "Детали" at bounding box center [141, 109] width 100 height 41
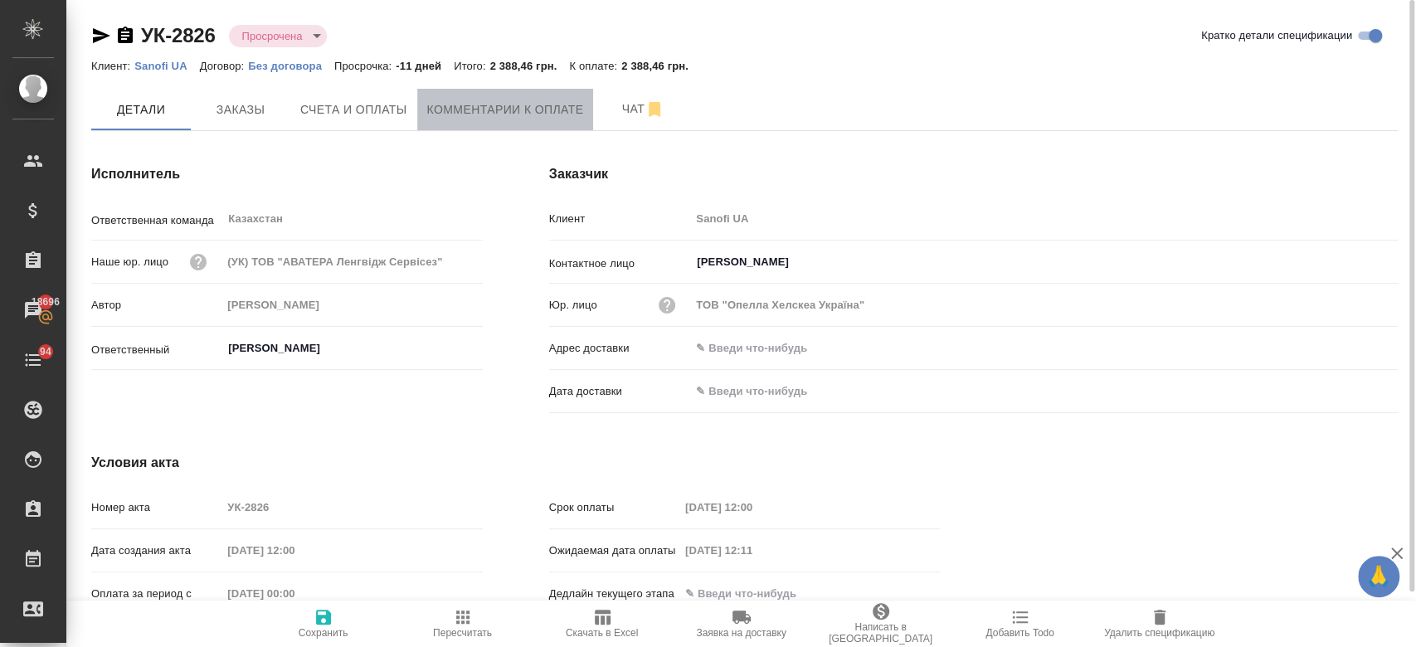
click at [477, 94] on button "Комментарии к оплате" at bounding box center [505, 109] width 177 height 41
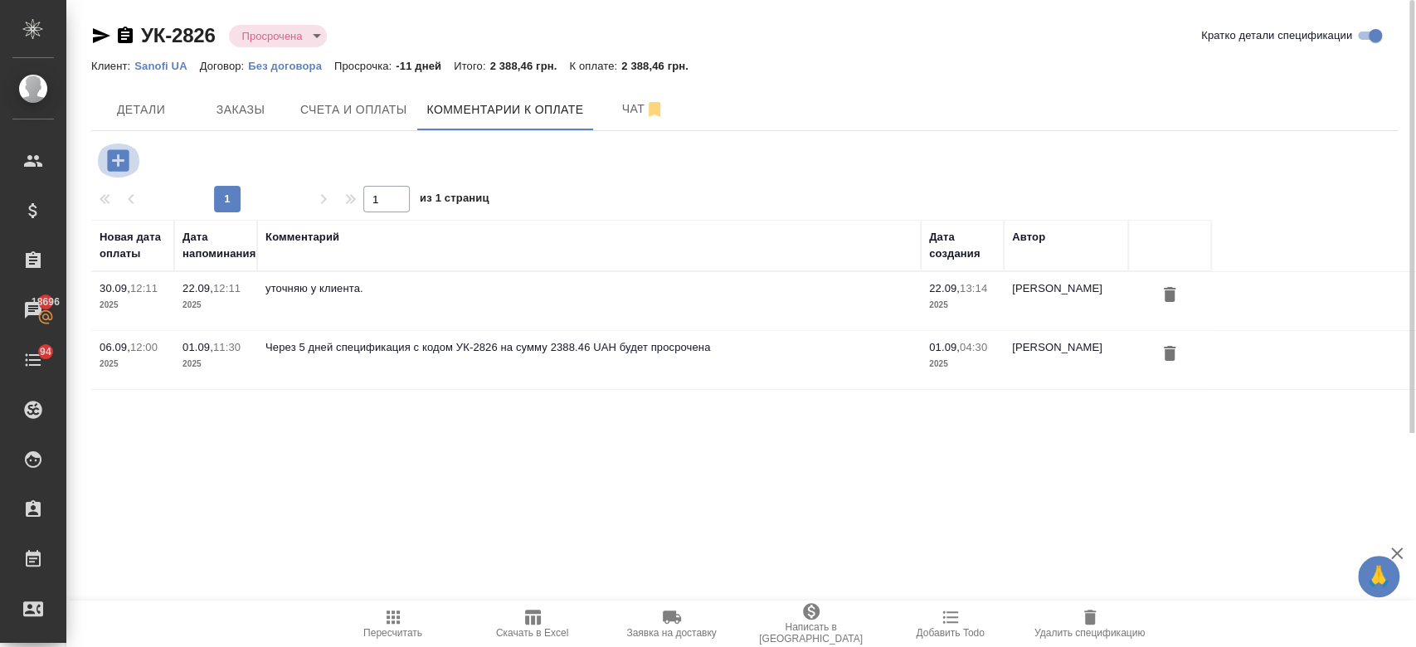
click at [124, 154] on icon "button" at bounding box center [118, 160] width 22 height 22
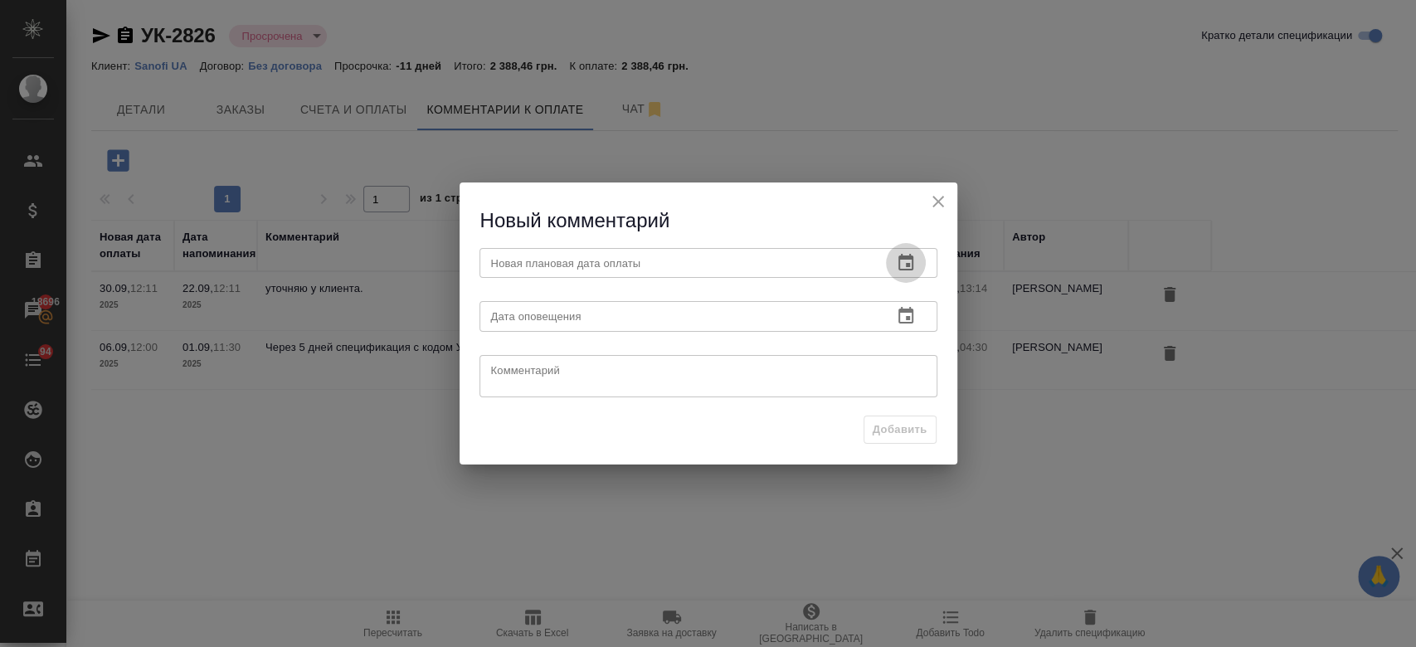
click at [911, 257] on icon "button" at bounding box center [905, 262] width 15 height 17
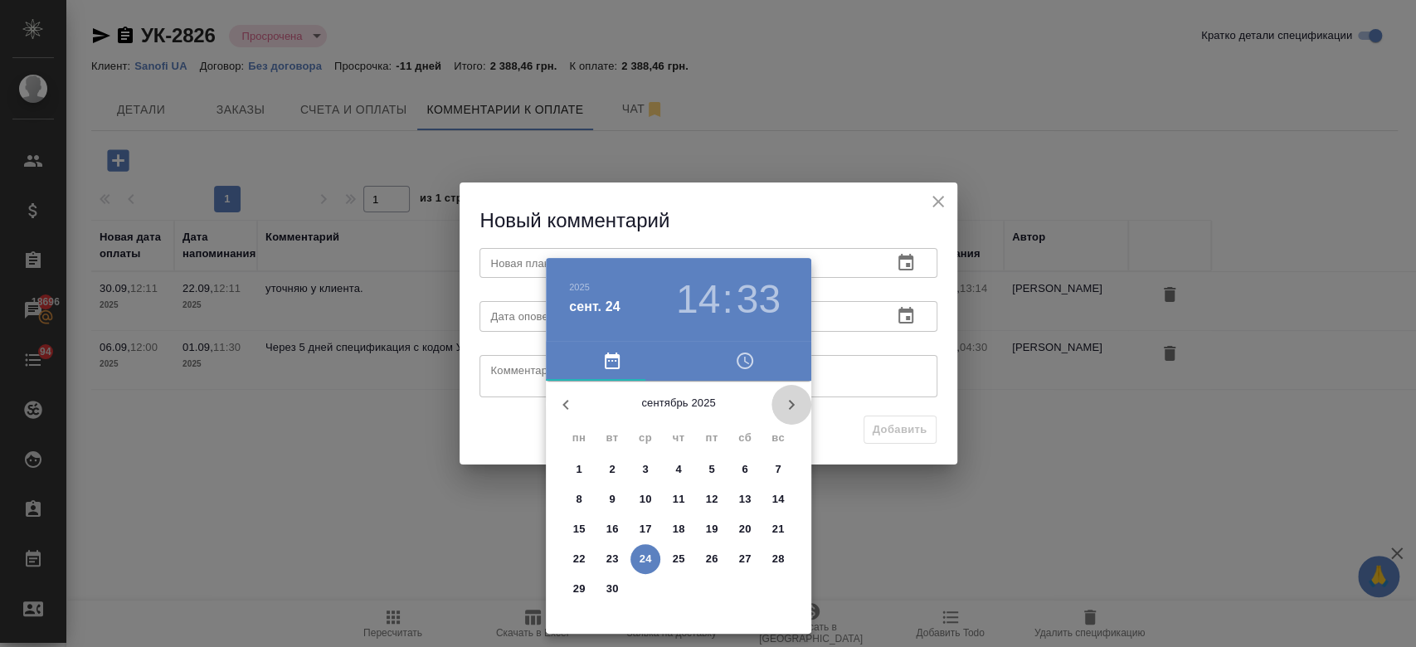
click at [783, 397] on icon "button" at bounding box center [791, 405] width 20 height 20
click at [720, 494] on span "10" at bounding box center [712, 499] width 30 height 17
type input "[DATE] 14:33"
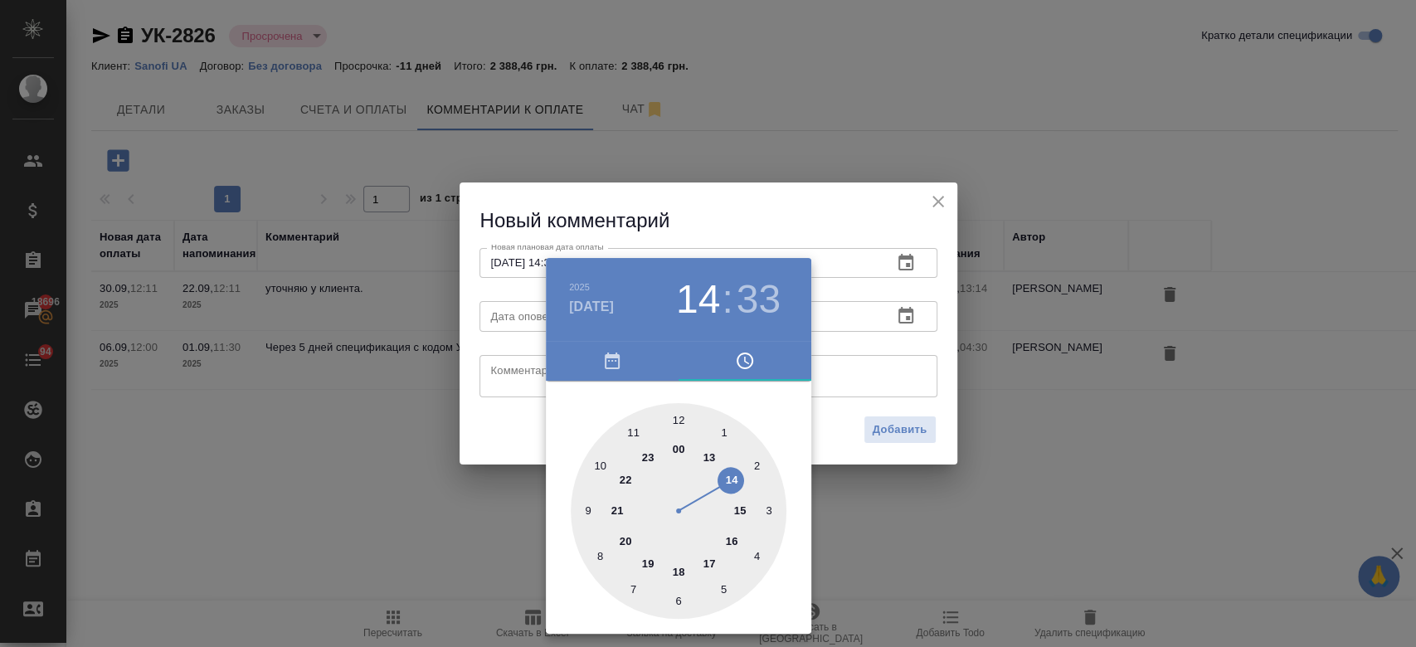
click at [925, 352] on div at bounding box center [708, 323] width 1416 height 647
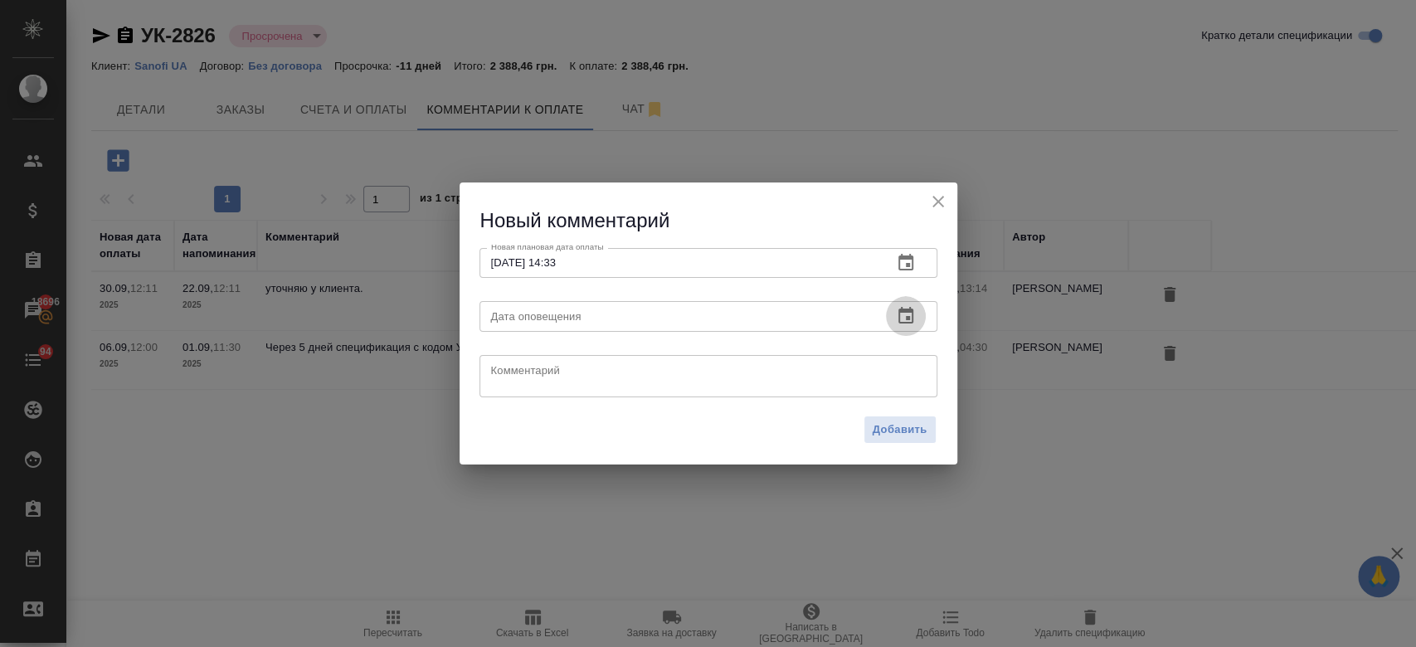
click at [900, 321] on icon "button" at bounding box center [906, 316] width 20 height 20
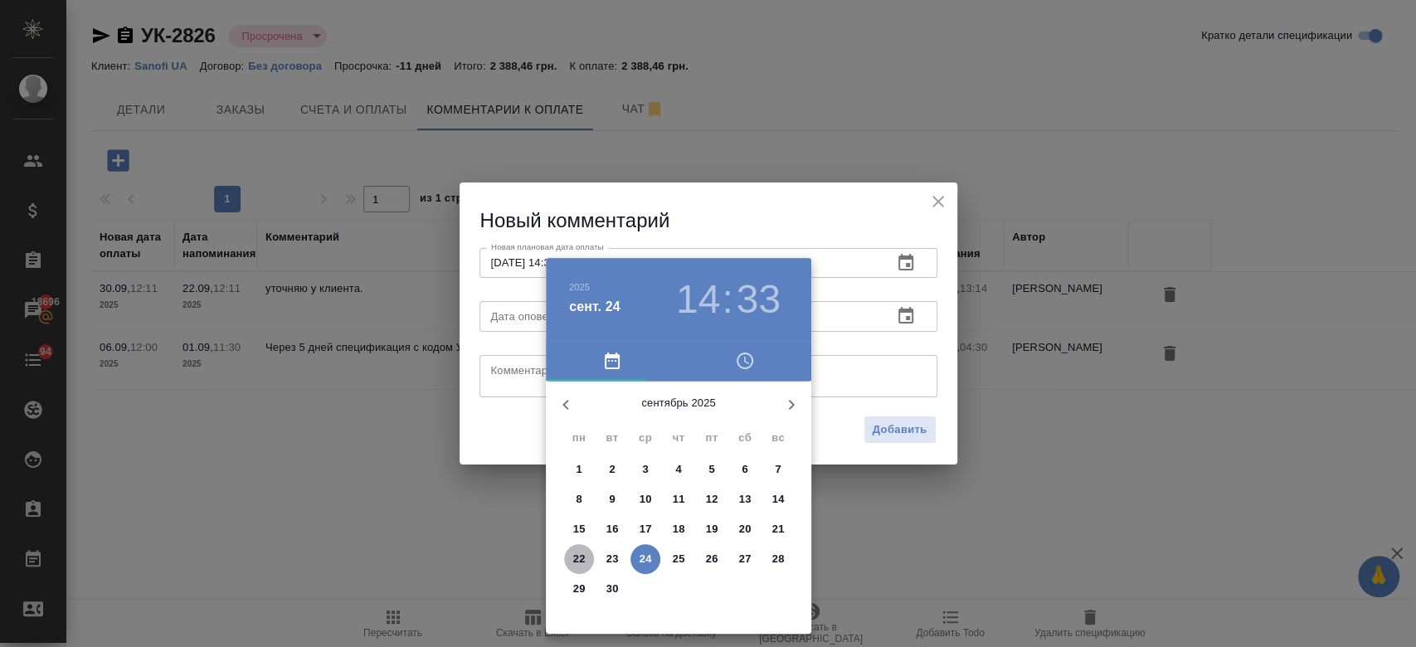
click at [583, 552] on p "22" at bounding box center [579, 559] width 12 height 17
type input "[DATE] 14:33"
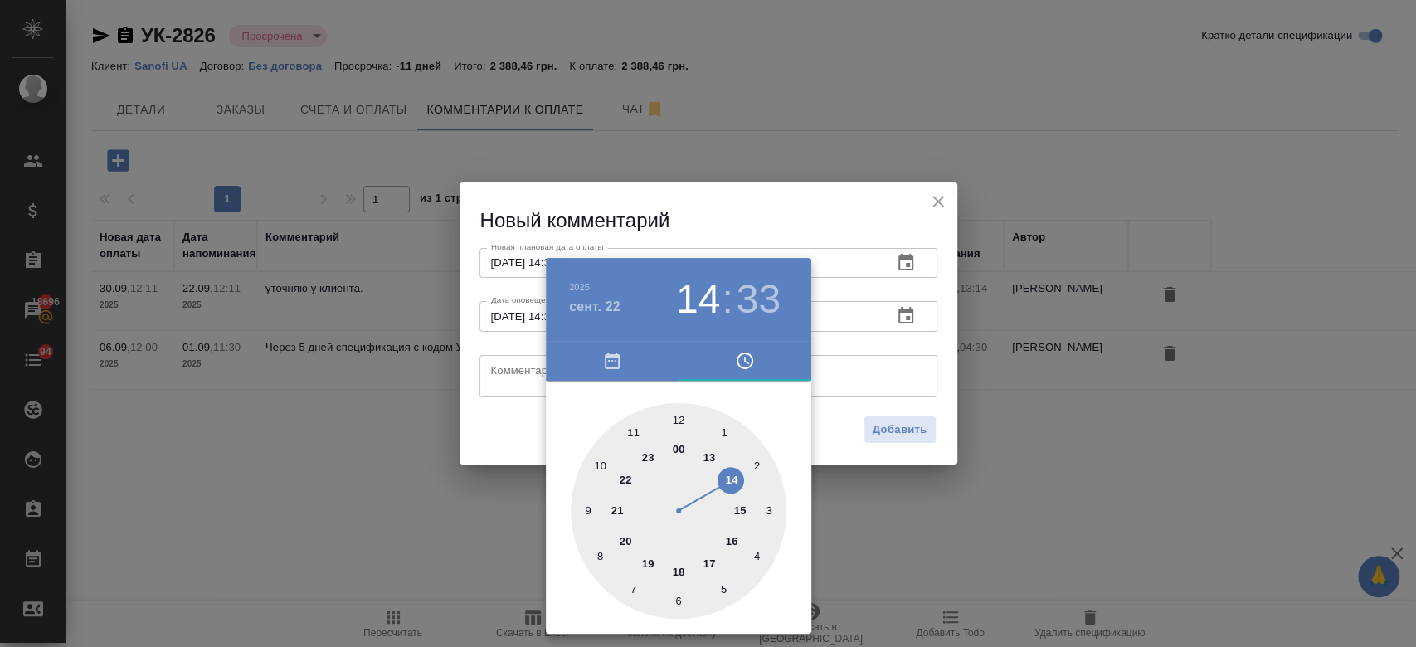
click at [854, 399] on div at bounding box center [708, 323] width 1416 height 647
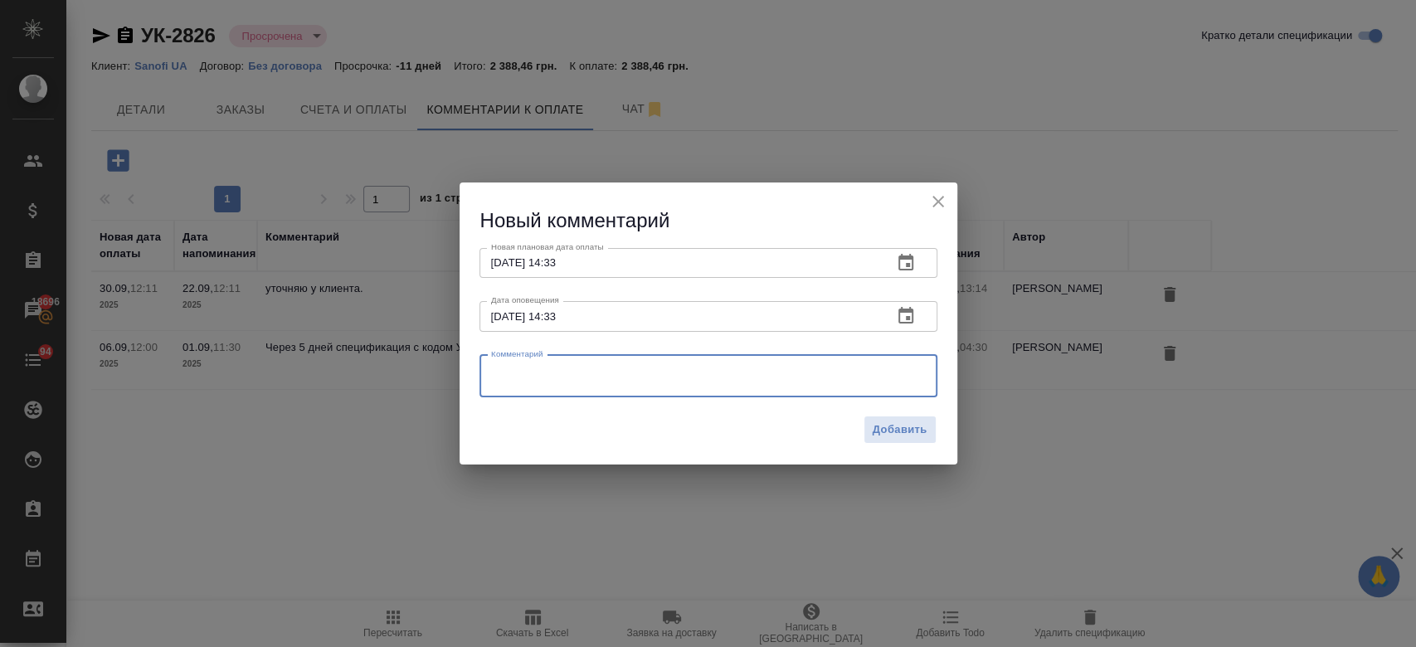
click at [838, 383] on textarea at bounding box center [708, 375] width 435 height 25
type textarea "по договору 90 дней оплаты."
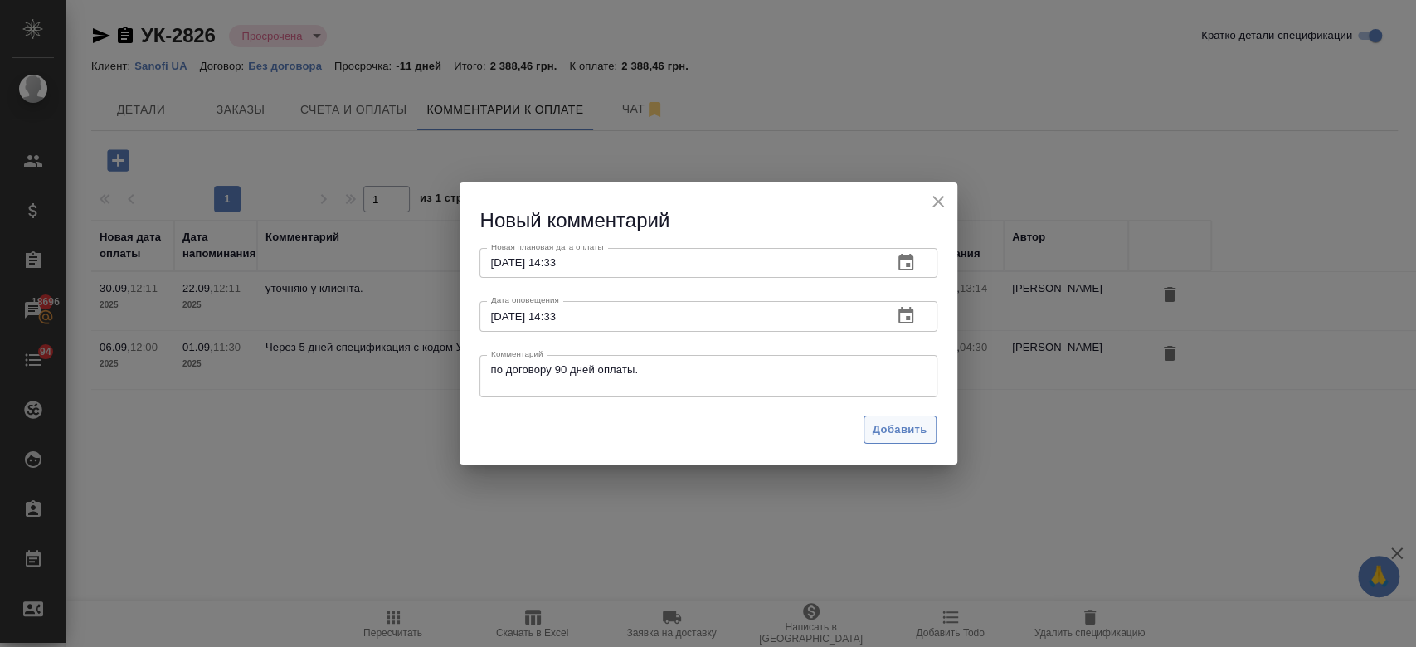
drag, startPoint x: 1107, startPoint y: 425, endPoint x: 911, endPoint y: 441, distance: 197.2
click at [911, 441] on div "Новый комментарий Новая плановая дата оплаты [DATE] 14:33 Новая плановая дата о…" at bounding box center [708, 323] width 1416 height 647
click at [911, 441] on button "Добавить" at bounding box center [899, 429] width 73 height 29
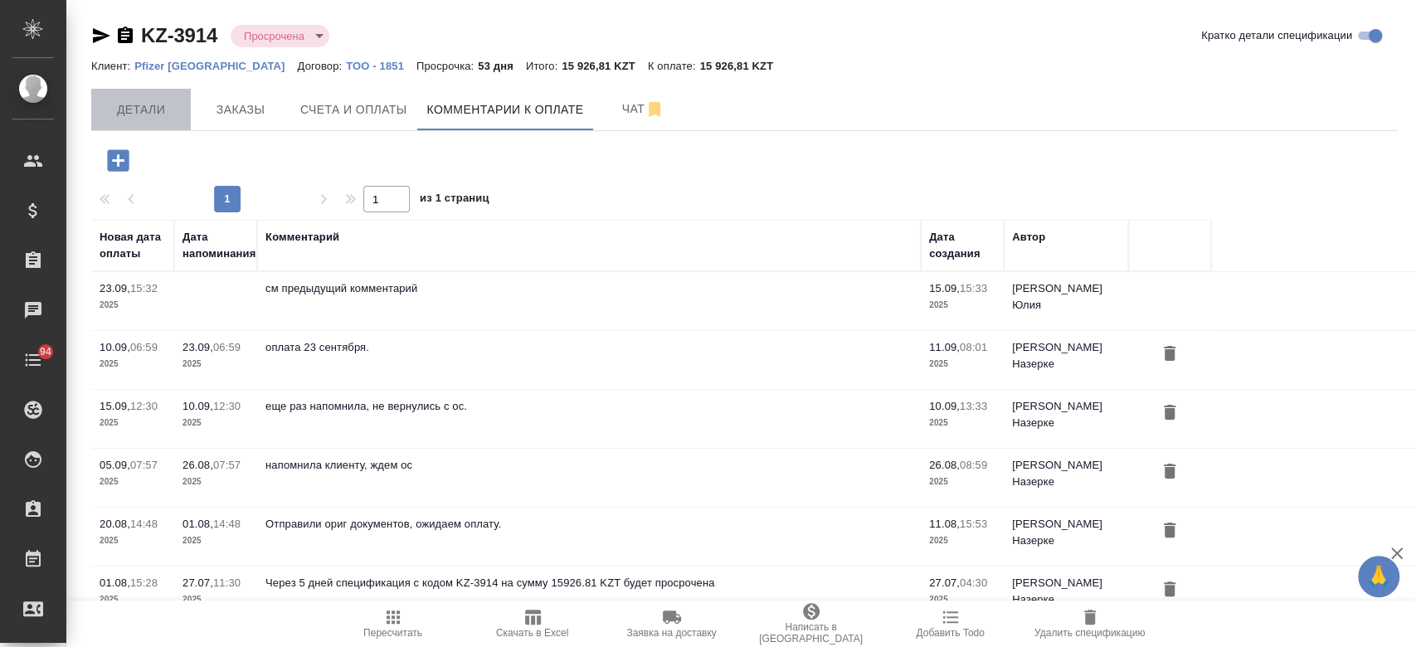
click at [153, 109] on span "Детали" at bounding box center [141, 110] width 80 height 21
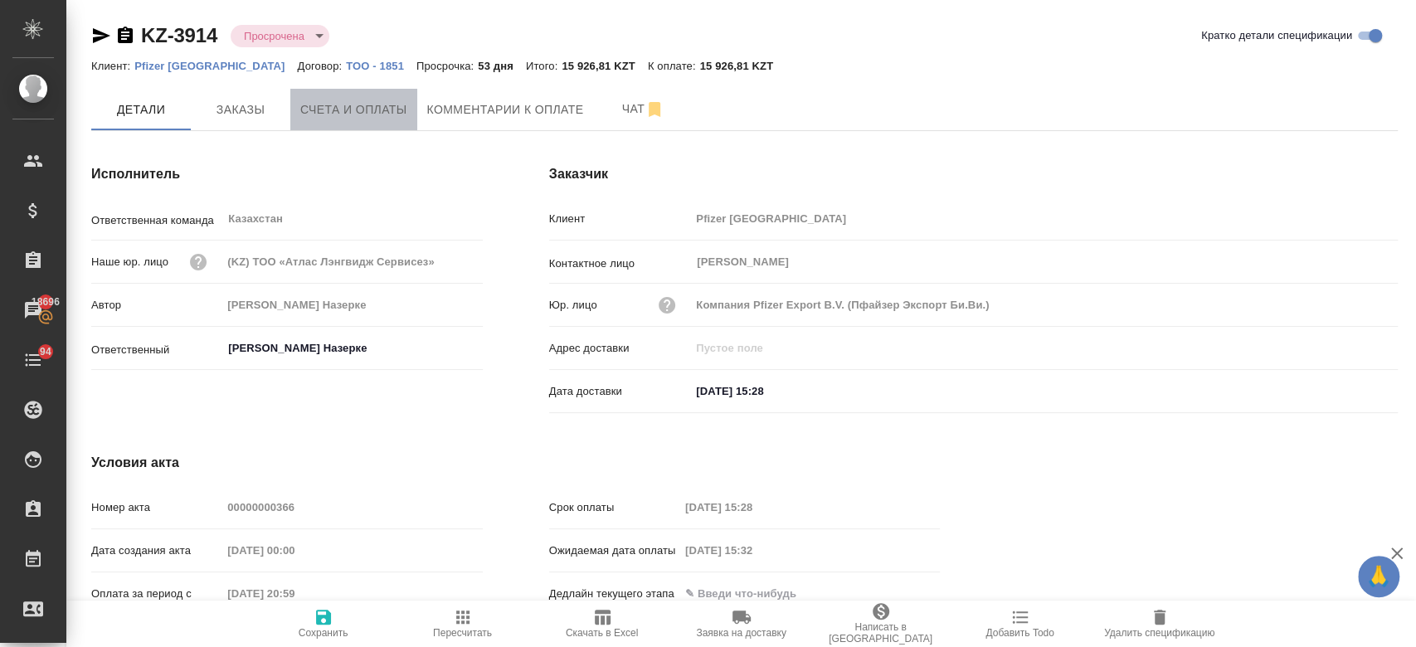
click at [331, 114] on span "Счета и оплаты" at bounding box center [353, 110] width 107 height 21
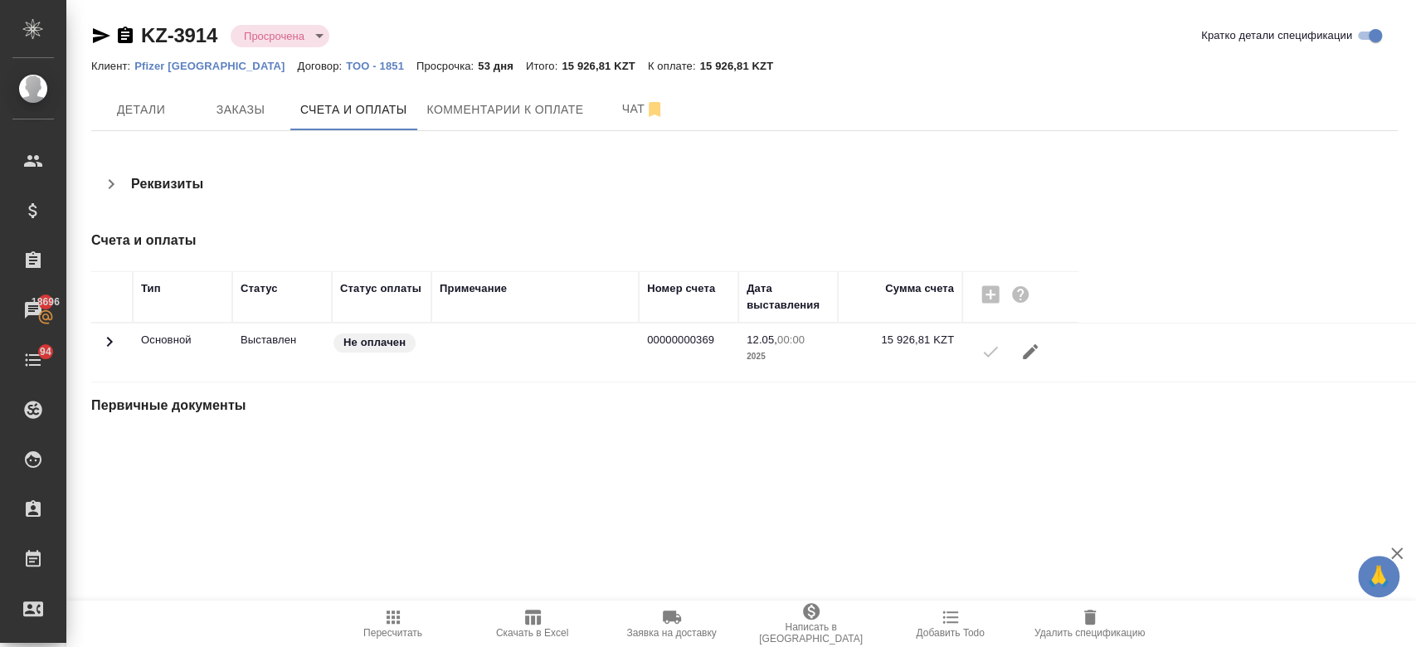
drag, startPoint x: 723, startPoint y: 336, endPoint x: 649, endPoint y: 338, distance: 74.7
click at [649, 338] on td "00000000369" at bounding box center [689, 352] width 100 height 58
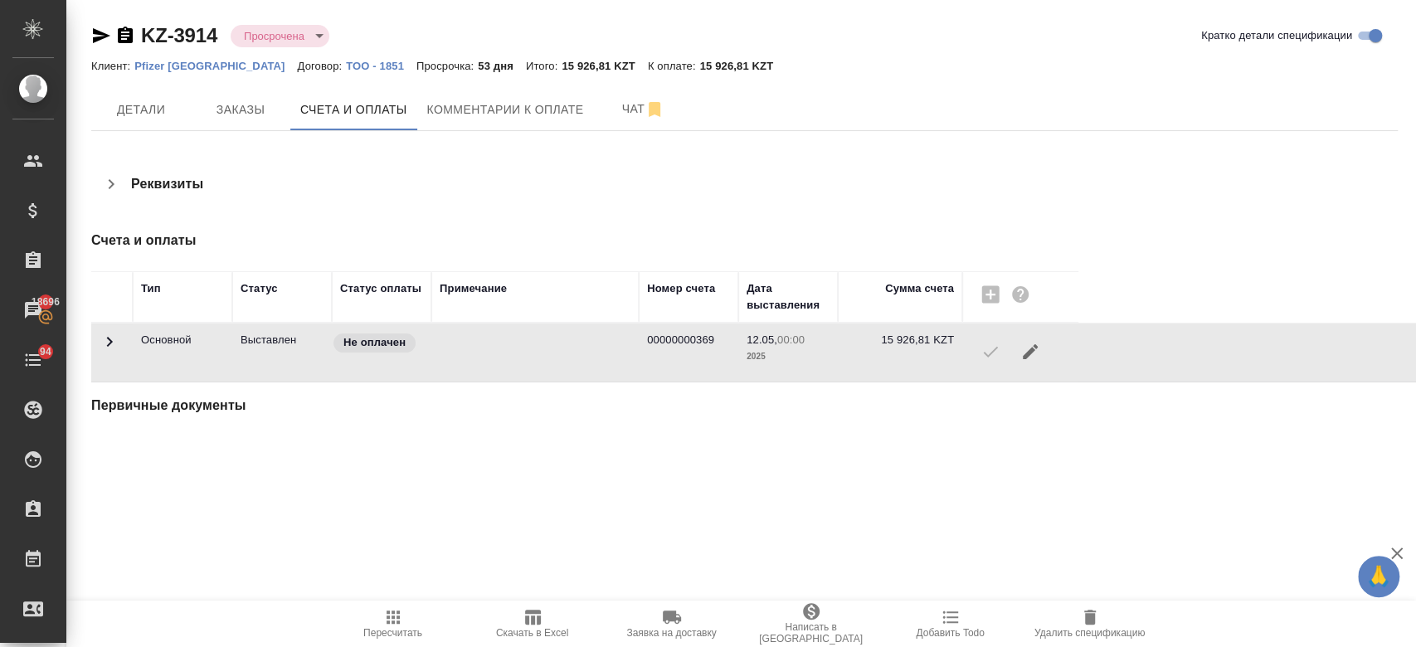
click at [649, 338] on td "00000000369" at bounding box center [689, 352] width 100 height 58
drag, startPoint x: 649, startPoint y: 338, endPoint x: 712, endPoint y: 341, distance: 63.9
click at [712, 341] on td "00000000369" at bounding box center [689, 352] width 100 height 58
drag, startPoint x: 712, startPoint y: 341, endPoint x: 650, endPoint y: 372, distance: 69.4
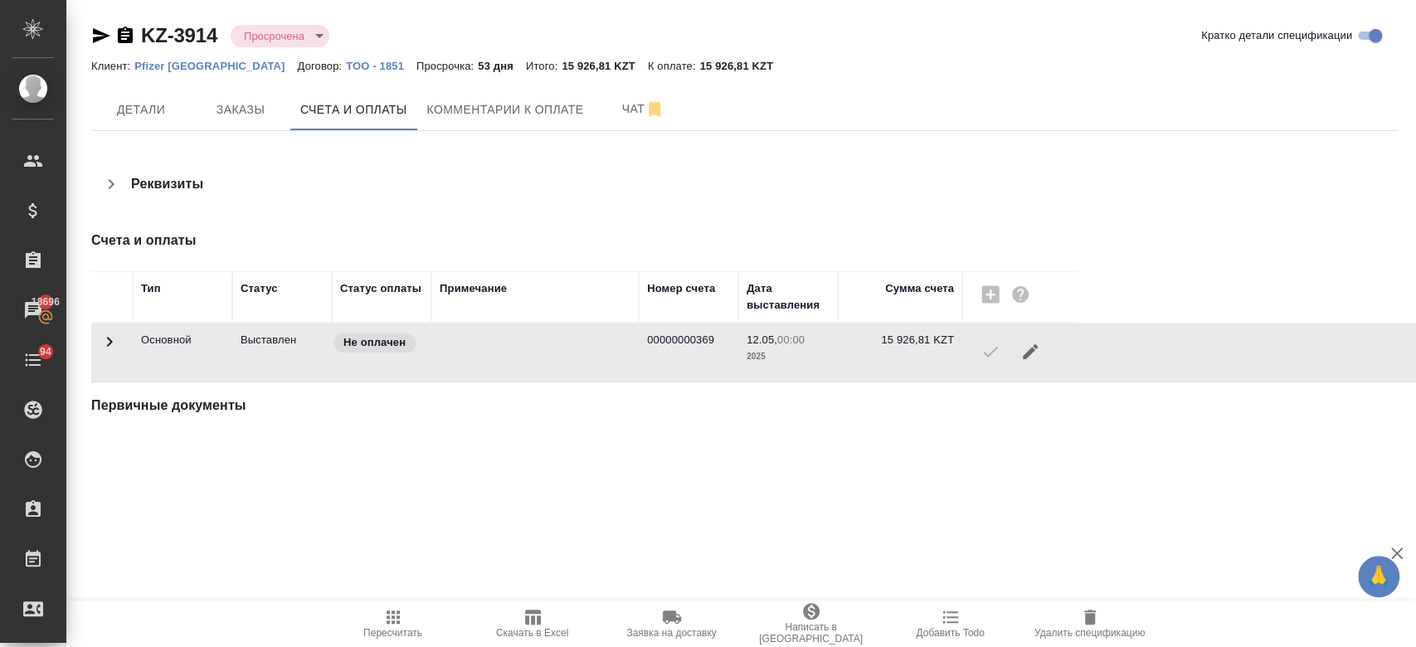
click at [650, 372] on td "00000000369" at bounding box center [689, 352] width 100 height 58
drag, startPoint x: 723, startPoint y: 338, endPoint x: 662, endPoint y: 336, distance: 61.4
click at [662, 336] on td "00000000369" at bounding box center [689, 352] width 100 height 58
drag, startPoint x: 658, startPoint y: 336, endPoint x: 710, endPoint y: 336, distance: 52.2
click at [710, 336] on td "00000000369" at bounding box center [689, 352] width 100 height 58
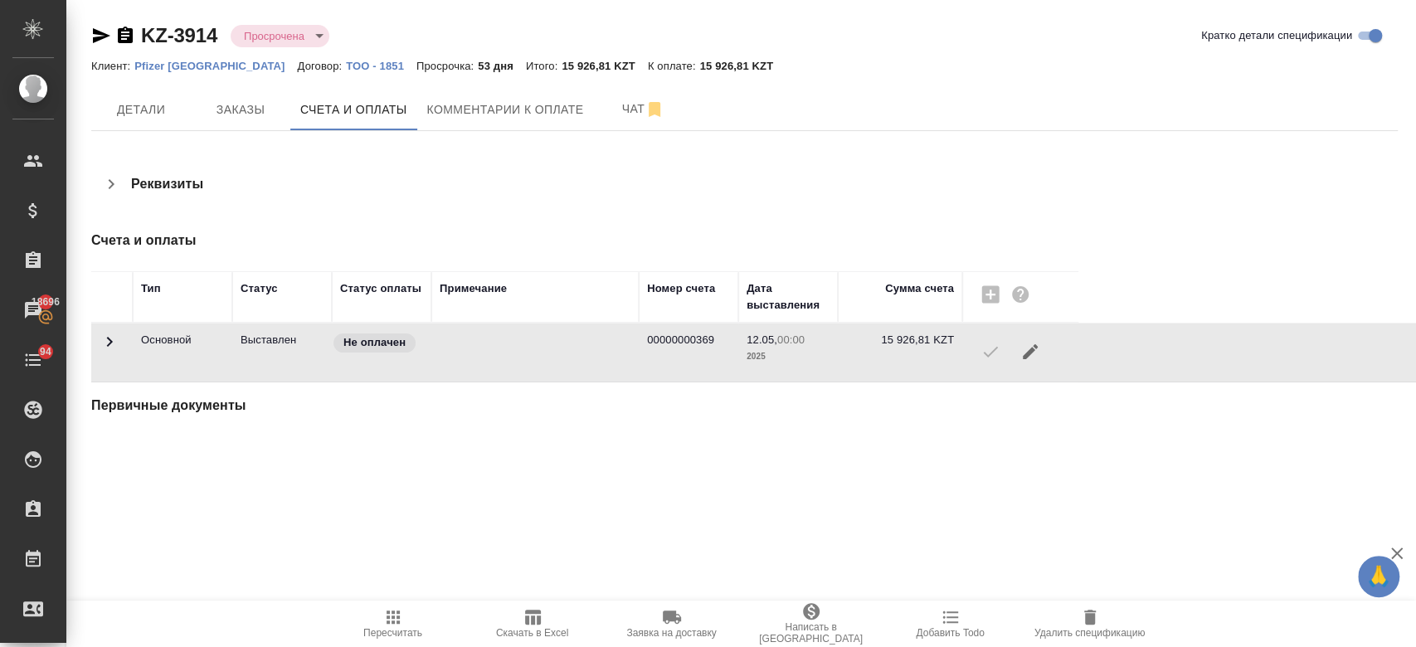
drag, startPoint x: 710, startPoint y: 336, endPoint x: 649, endPoint y: 336, distance: 60.5
click at [649, 336] on td "00000000369" at bounding box center [689, 352] width 100 height 58
drag, startPoint x: 709, startPoint y: 339, endPoint x: 670, endPoint y: 335, distance: 39.2
click at [670, 335] on td "00000000369" at bounding box center [689, 352] width 100 height 58
click at [498, 109] on span "Комментарии к оплате" at bounding box center [505, 110] width 157 height 21
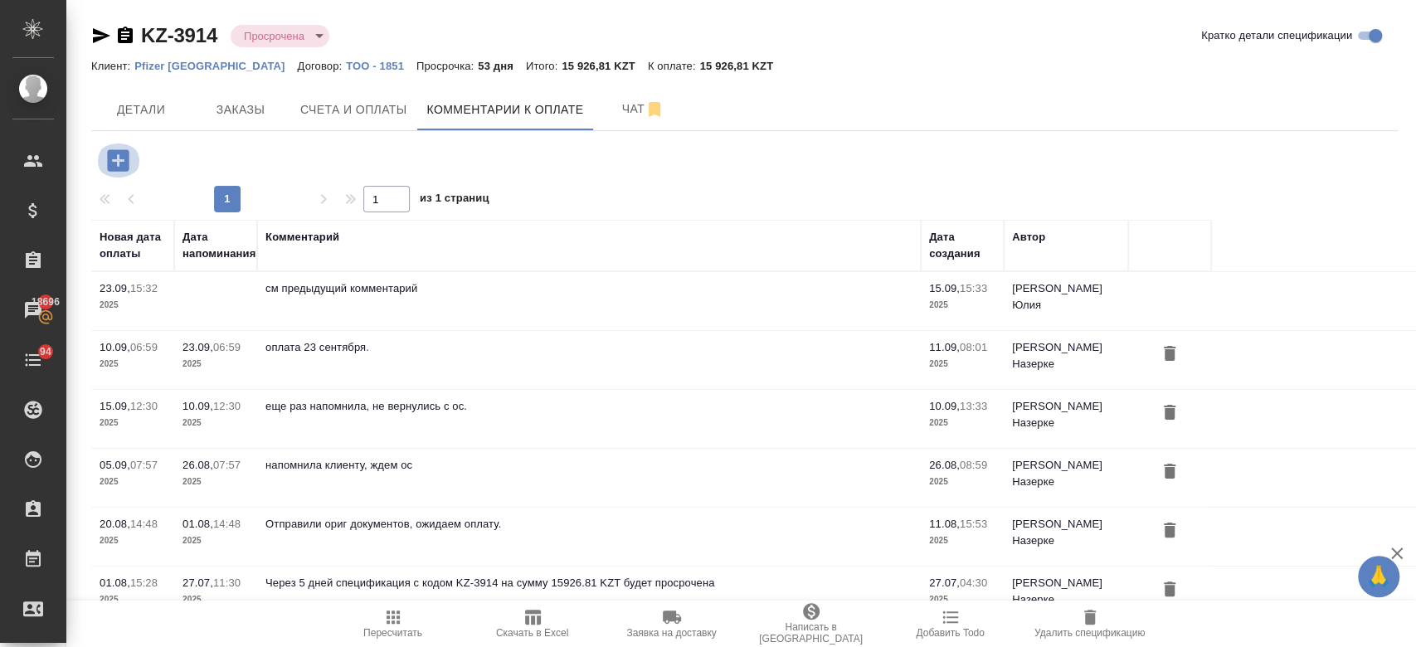
click at [114, 163] on icon "button" at bounding box center [118, 160] width 22 height 22
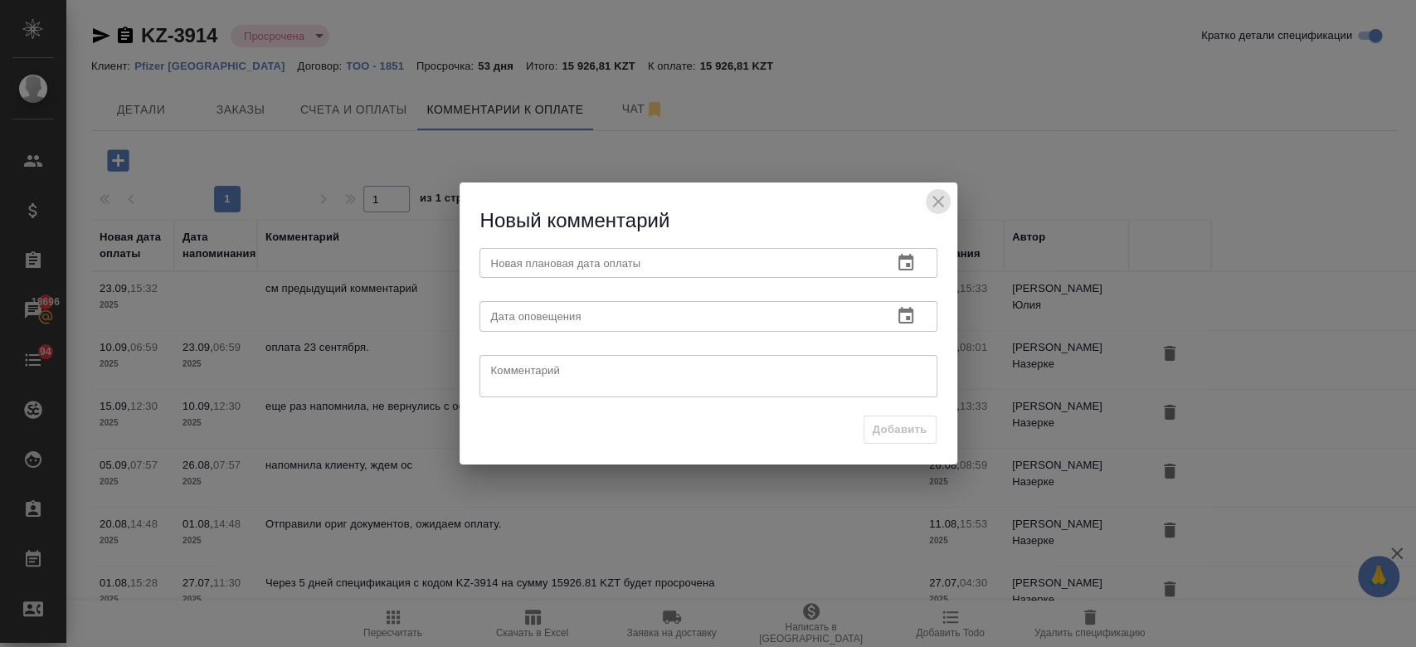
click at [941, 206] on icon "close" at bounding box center [938, 202] width 20 height 20
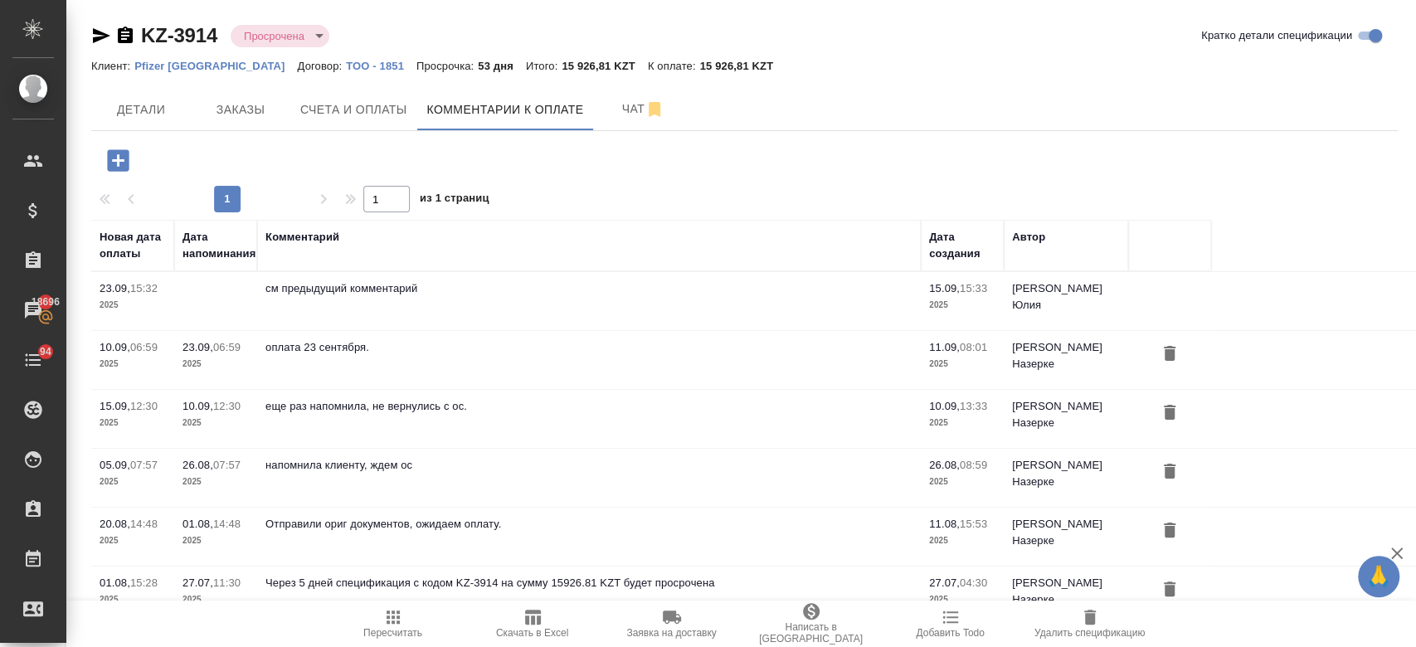
click at [319, 148] on div at bounding box center [236, 160] width 290 height 34
click at [96, 42] on icon "button" at bounding box center [101, 36] width 20 height 20
click at [140, 119] on button "Детали" at bounding box center [141, 109] width 100 height 41
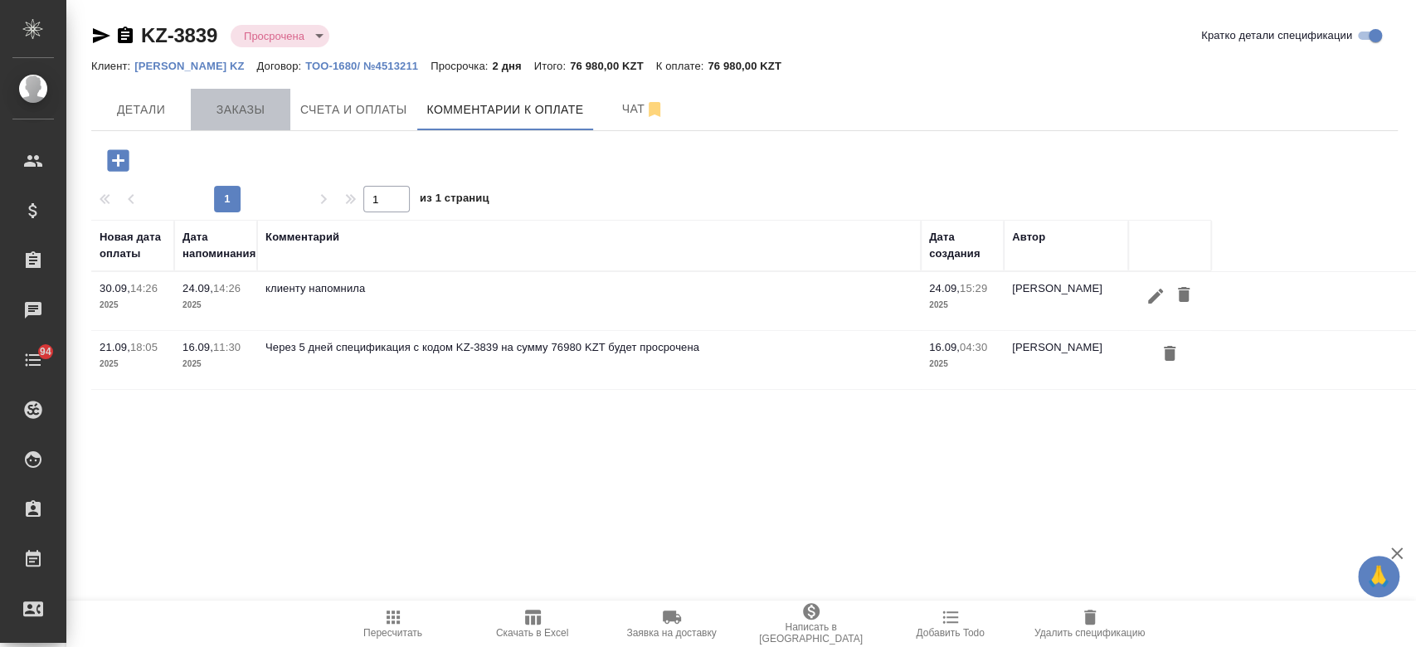
click at [245, 114] on span "Заказы" at bounding box center [241, 110] width 80 height 21
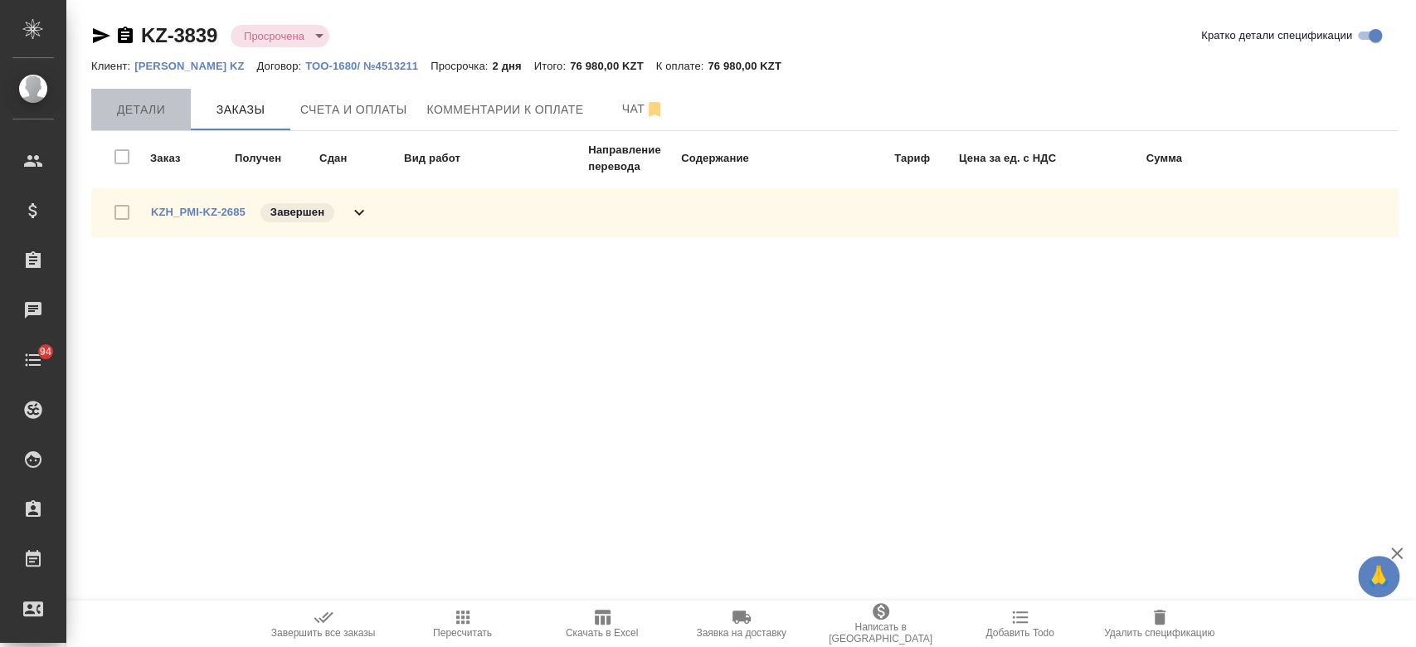
click at [143, 112] on span "Детали" at bounding box center [141, 110] width 80 height 21
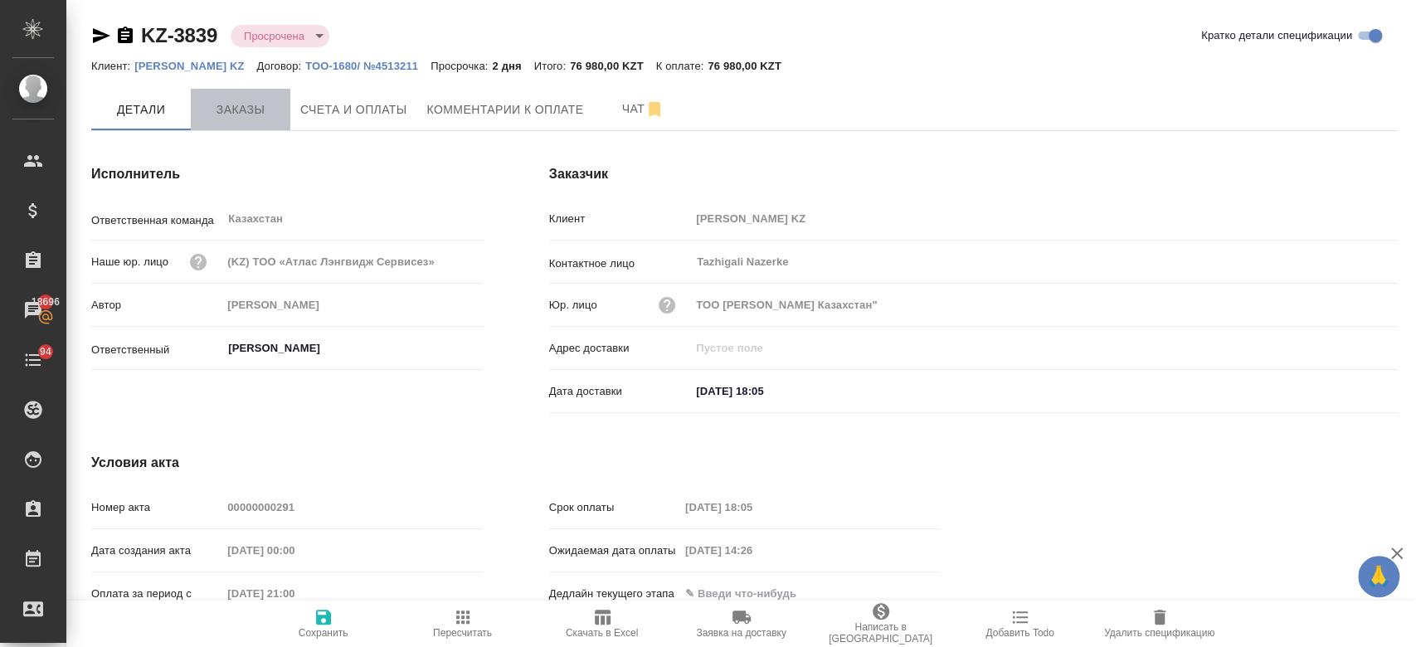
click at [243, 103] on span "Заказы" at bounding box center [241, 110] width 80 height 21
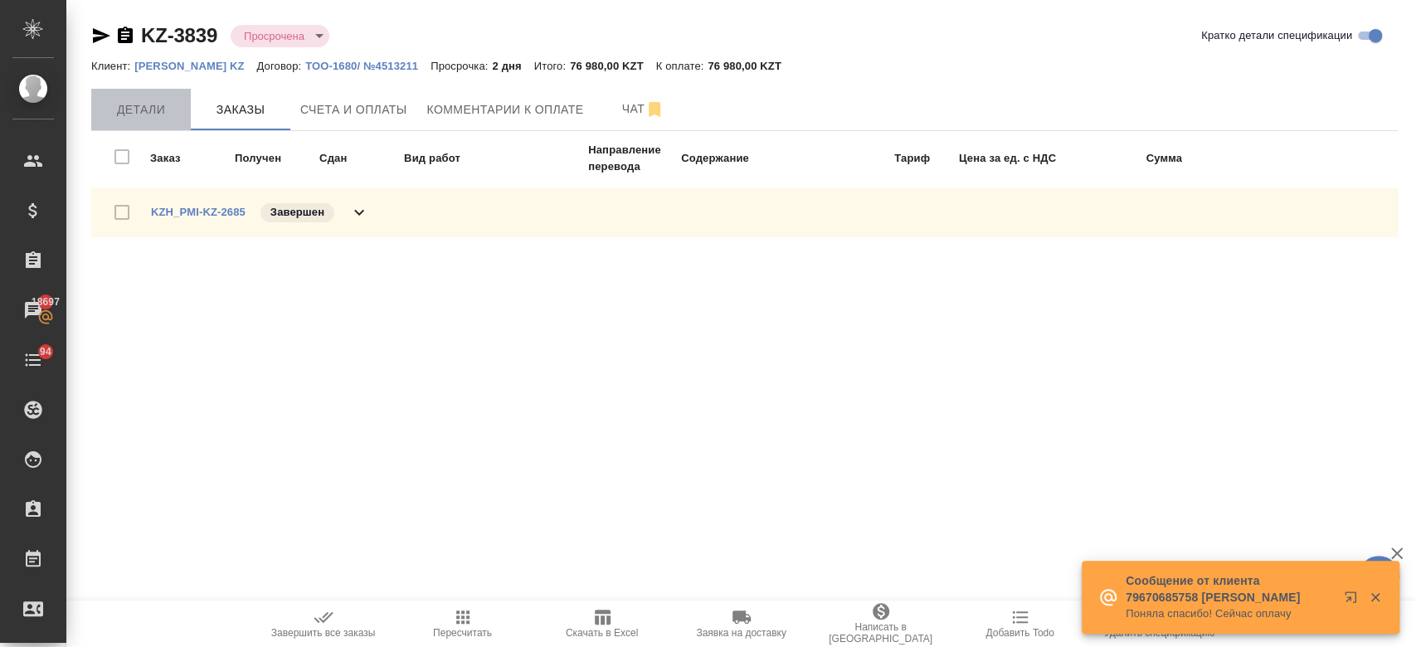
click at [128, 124] on button "Детали" at bounding box center [141, 109] width 100 height 41
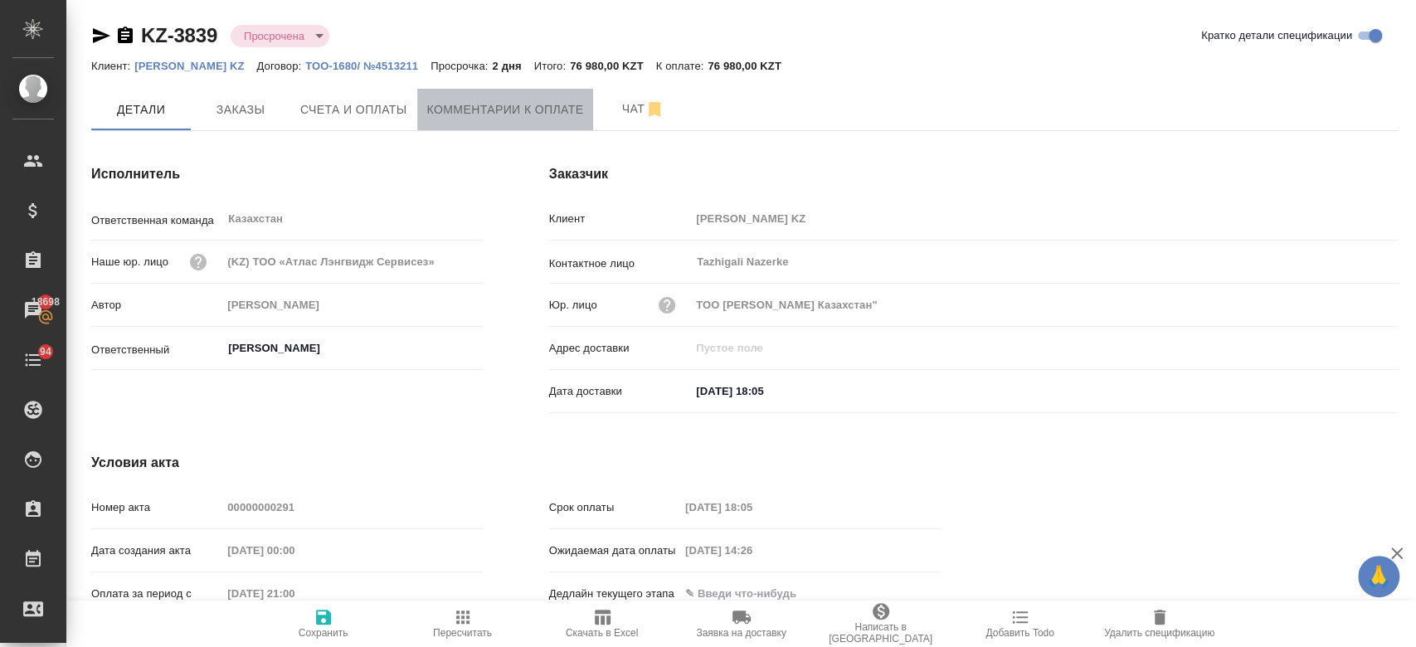
click at [423, 107] on button "Комментарии к оплате" at bounding box center [505, 109] width 177 height 41
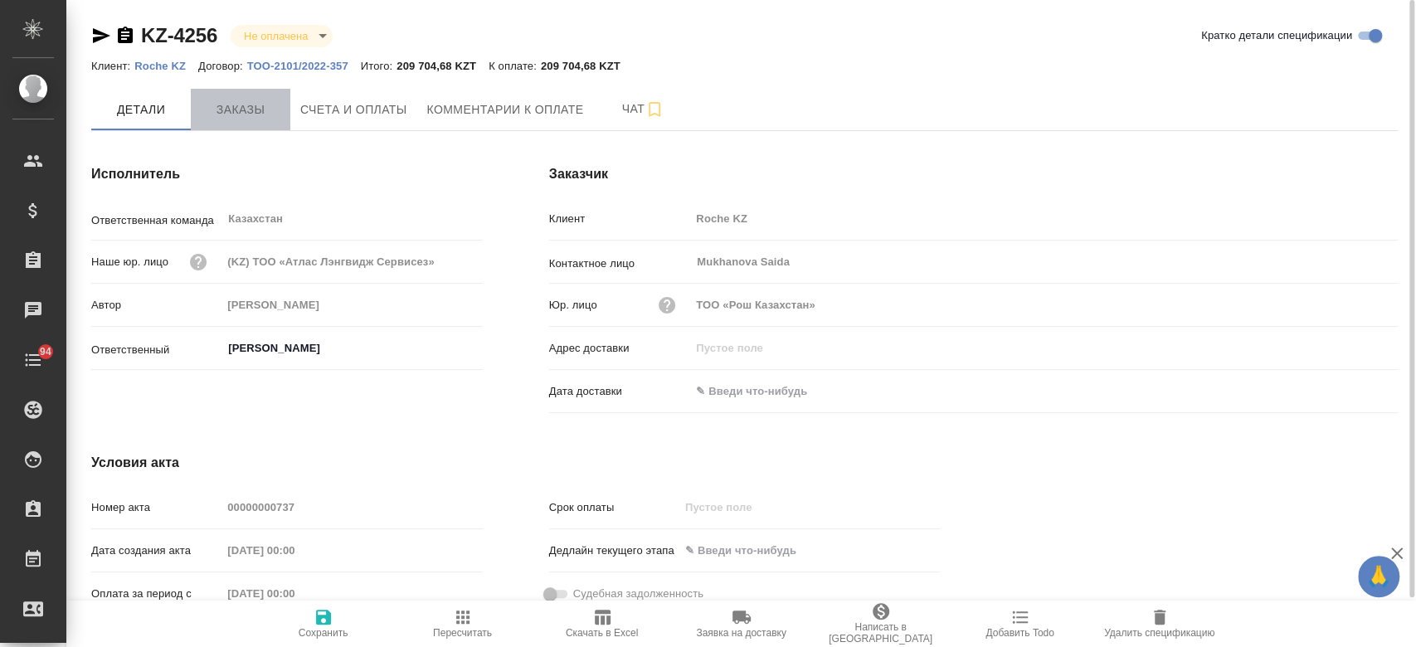
click at [253, 128] on button "Заказы" at bounding box center [241, 109] width 100 height 41
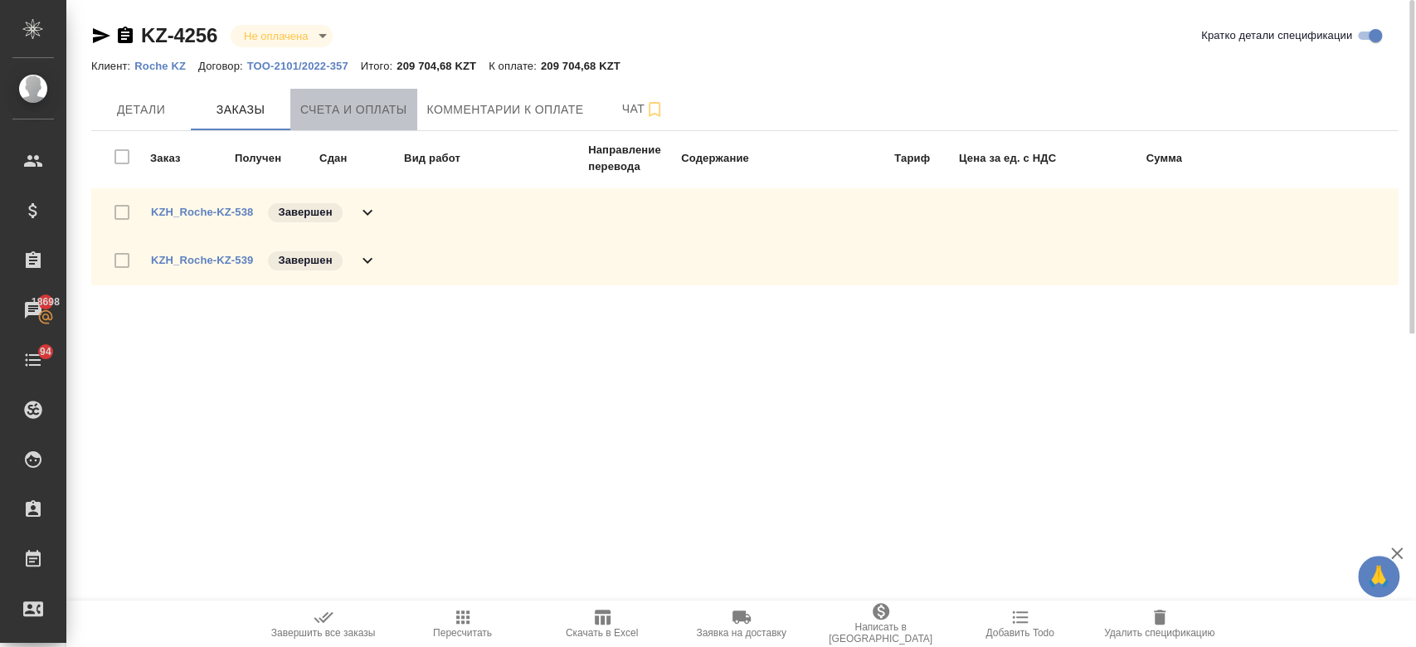
click at [330, 117] on span "Счета и оплаты" at bounding box center [353, 110] width 107 height 21
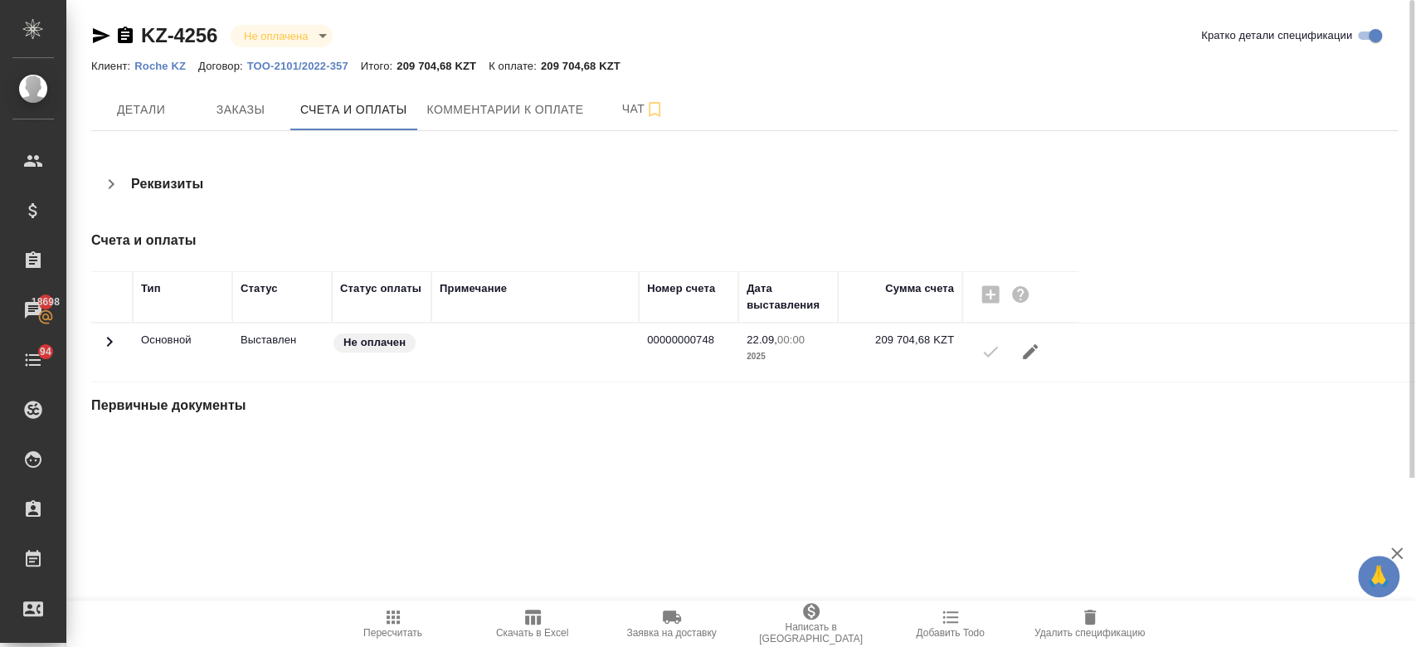
click at [341, 172] on div "Реквизиты" at bounding box center [537, 184] width 893 height 40
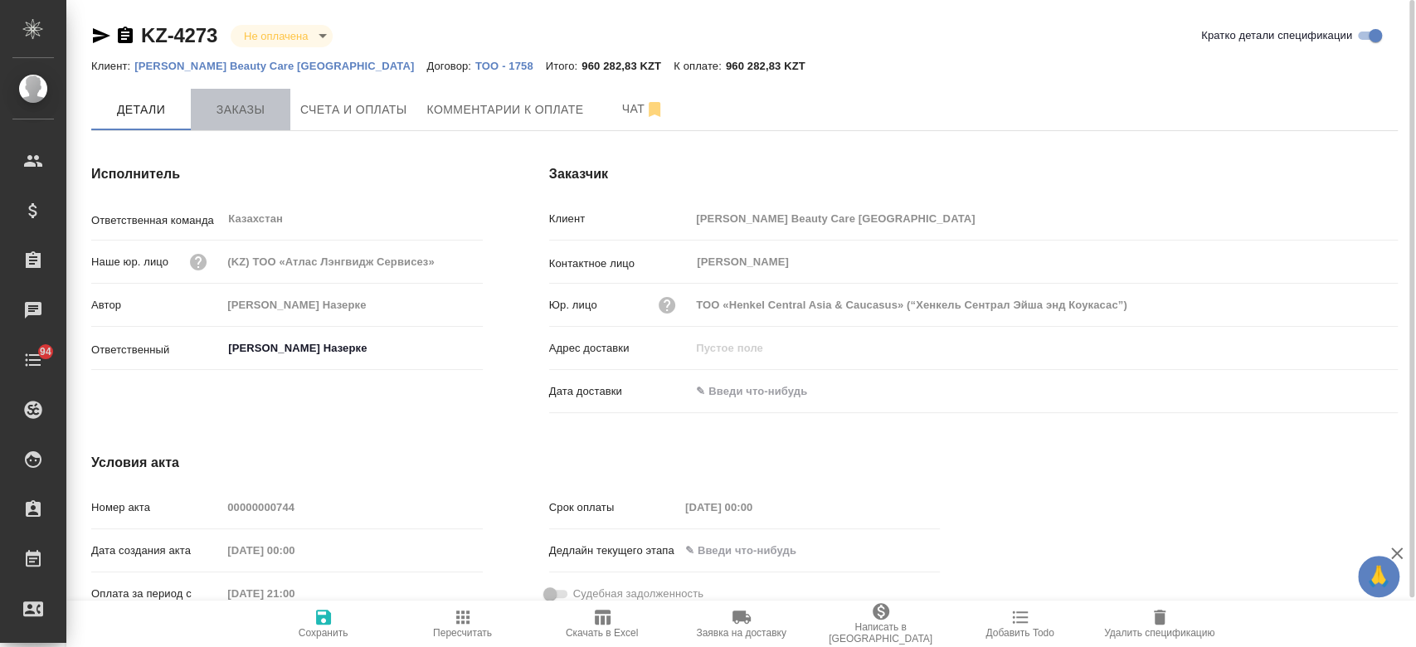
click at [257, 119] on span "Заказы" at bounding box center [241, 110] width 80 height 21
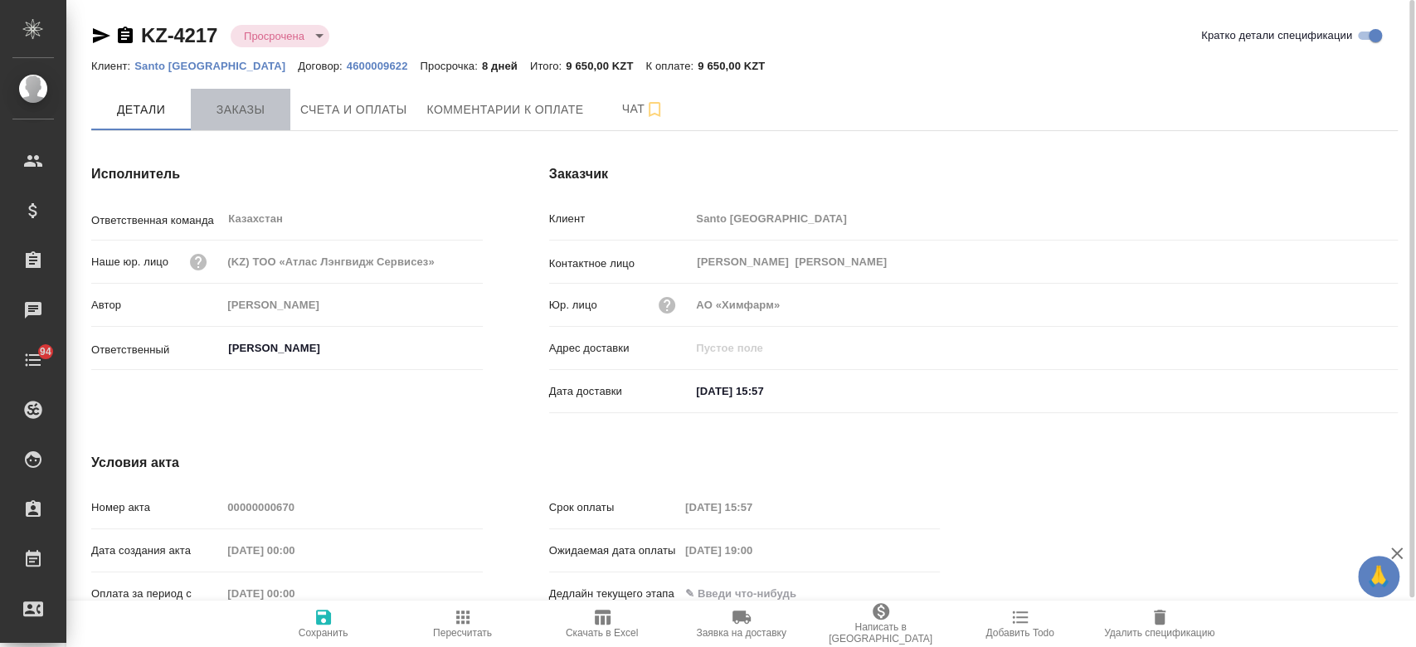
click at [265, 119] on button "Заказы" at bounding box center [241, 109] width 100 height 41
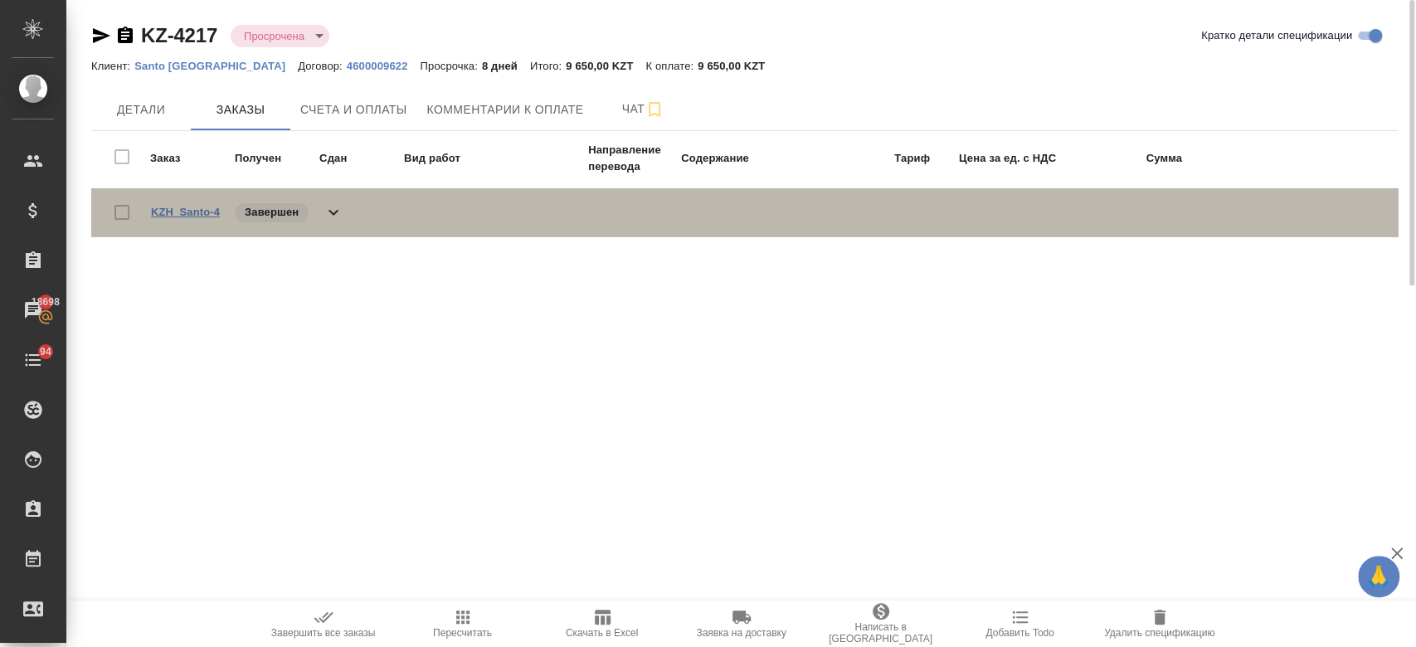
click at [206, 211] on link "KZH_Santo-4" at bounding box center [185, 212] width 69 height 12
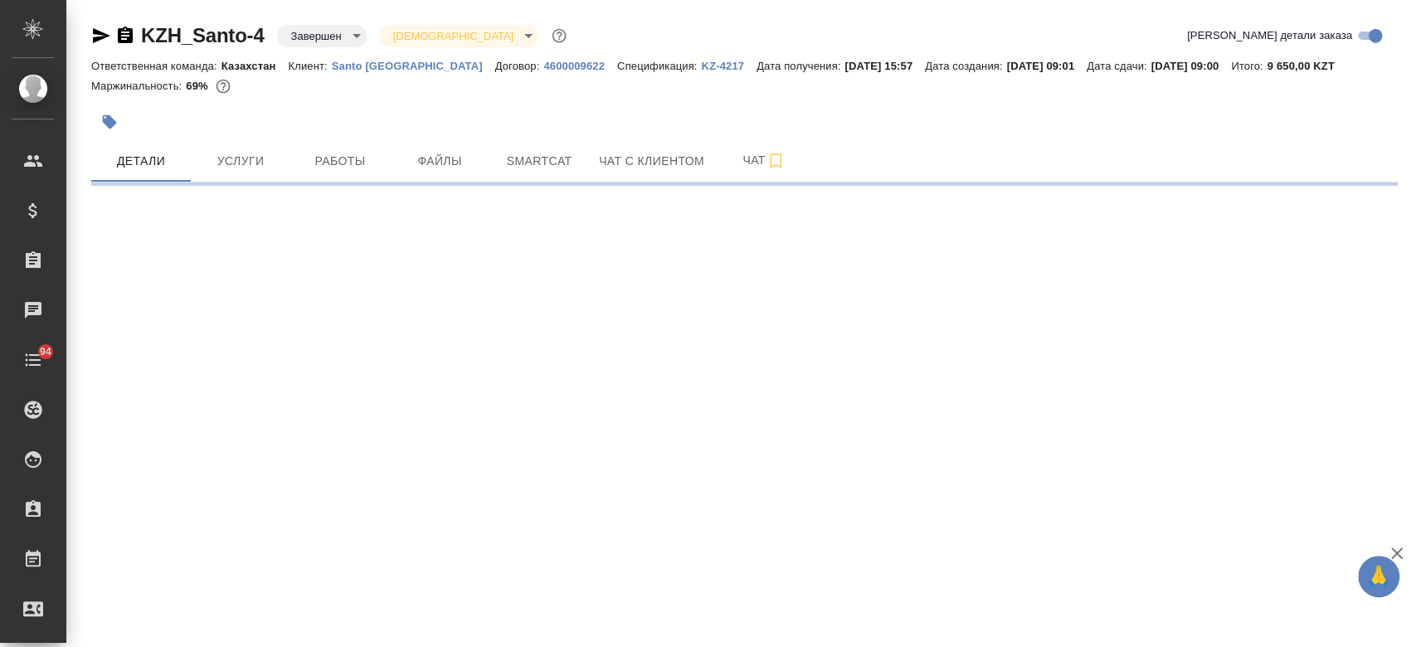
select select "RU"
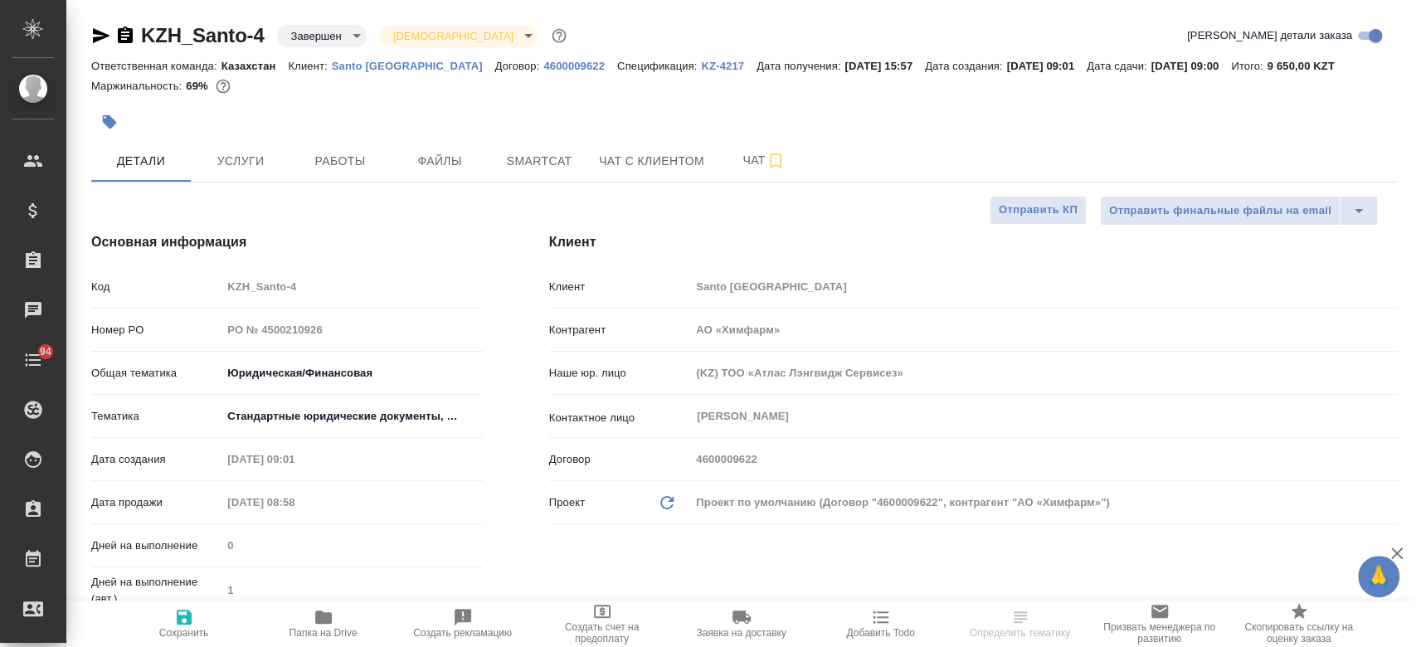
type textarea "x"
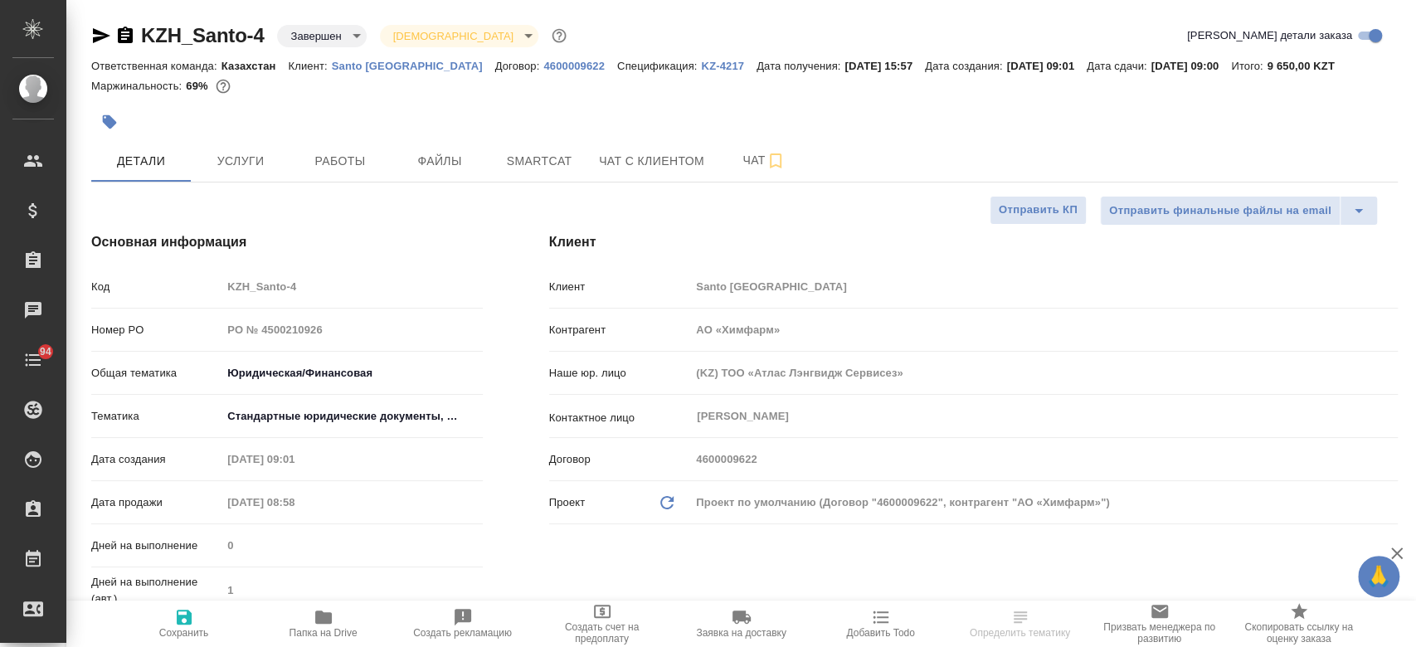
type textarea "x"
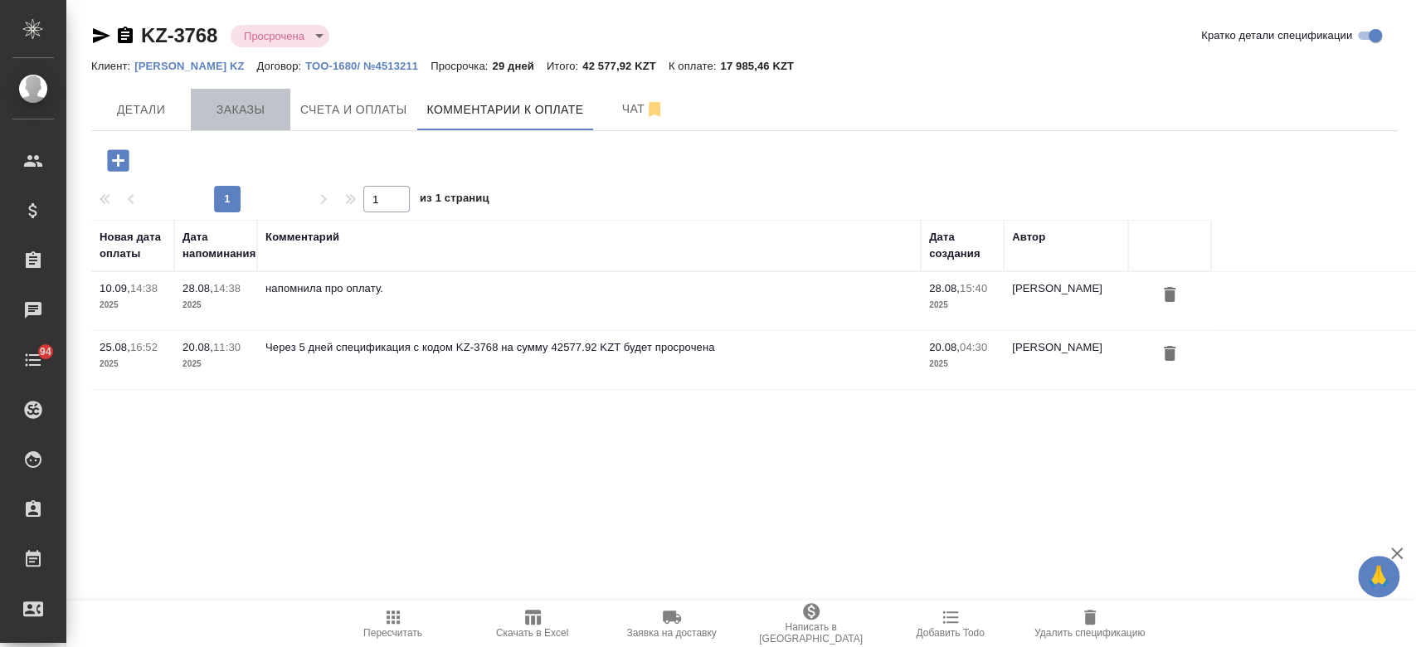
click at [242, 108] on span "Заказы" at bounding box center [241, 110] width 80 height 21
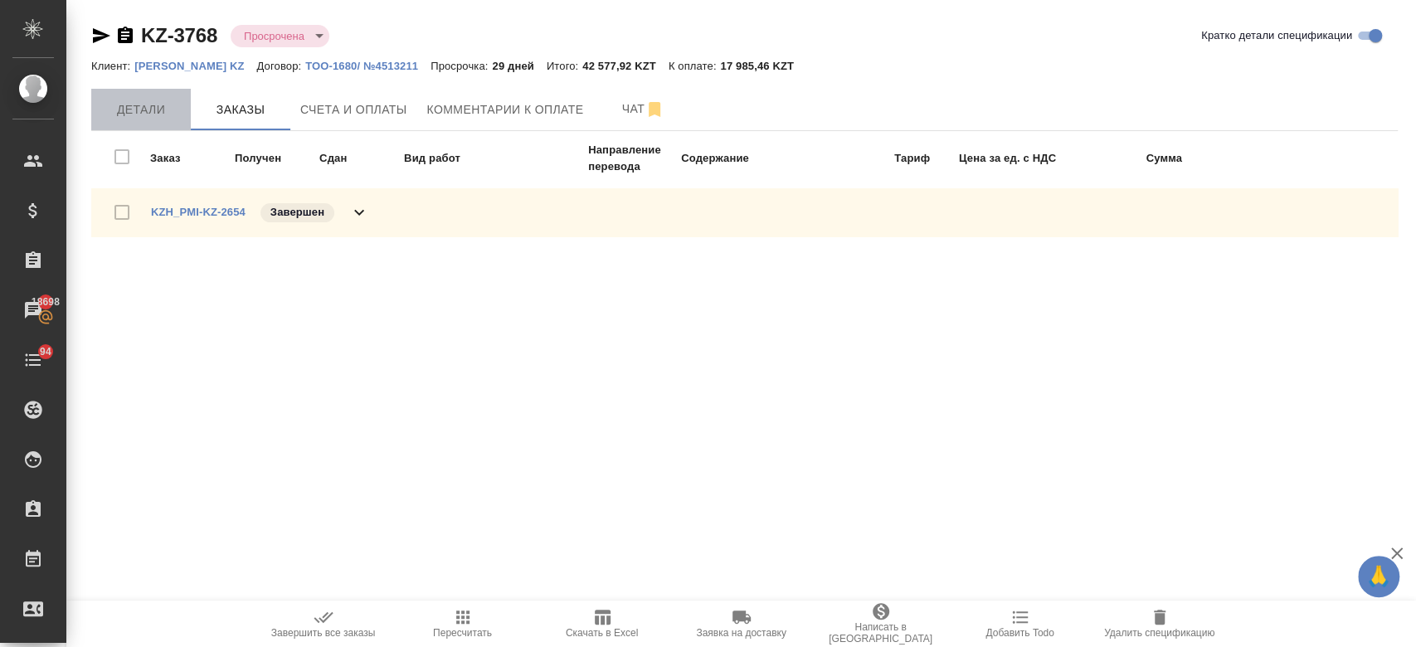
click at [161, 97] on button "Детали" at bounding box center [141, 109] width 100 height 41
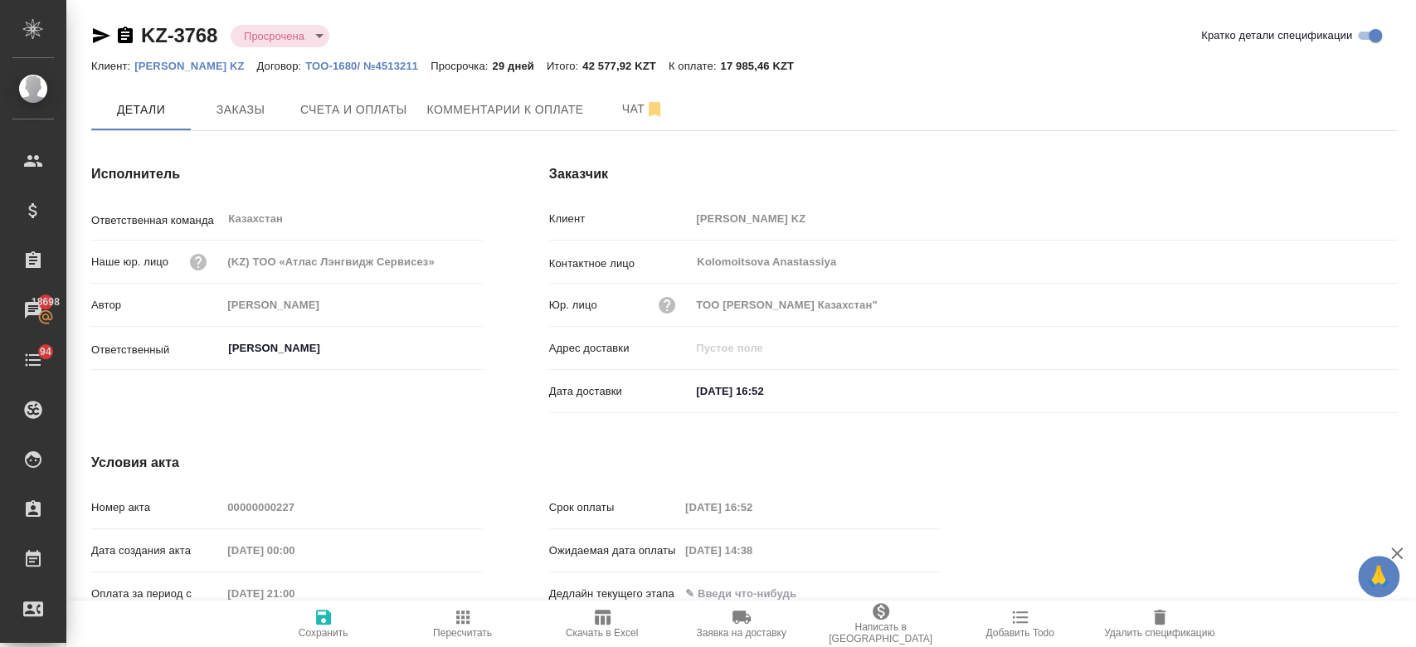
click at [693, 265] on div "Kolomoitsova Anastassiya ​" at bounding box center [1043, 262] width 707 height 30
click at [396, 124] on button "Счета и оплаты" at bounding box center [353, 109] width 127 height 41
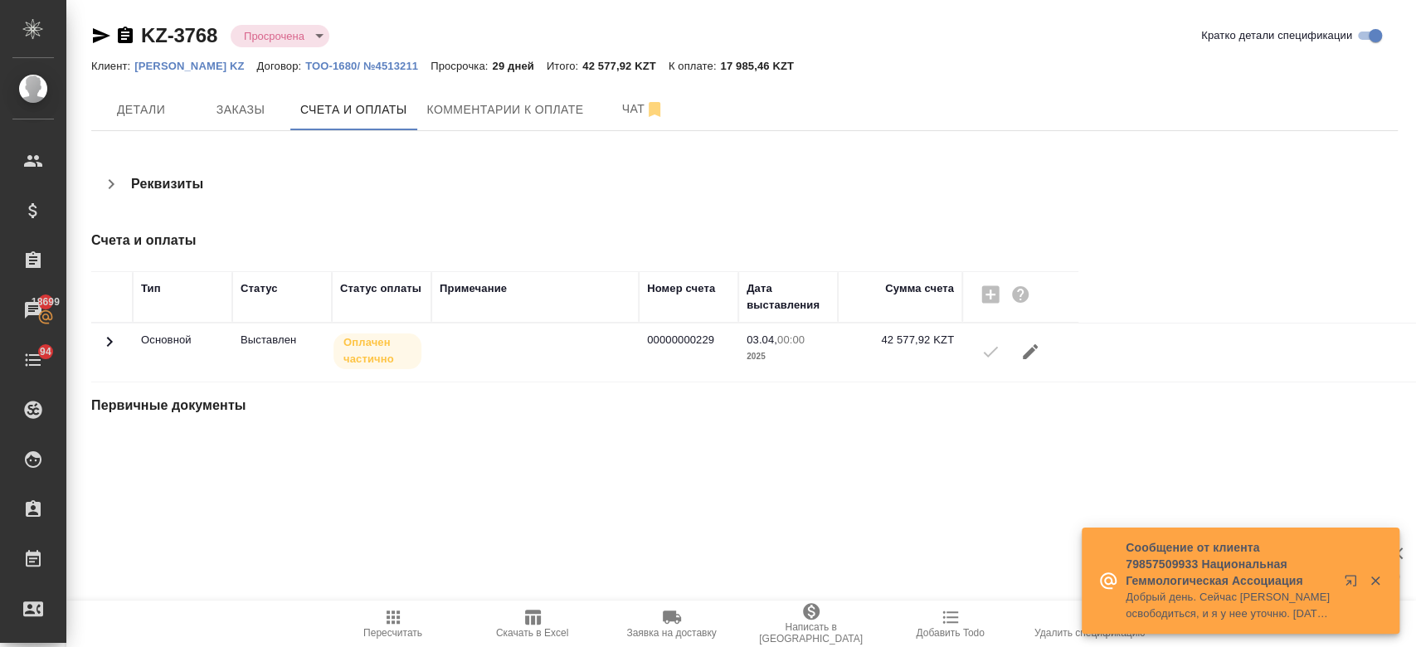
drag, startPoint x: 717, startPoint y: 338, endPoint x: 681, endPoint y: 346, distance: 37.2
click at [681, 346] on td "00000000229" at bounding box center [689, 352] width 100 height 58
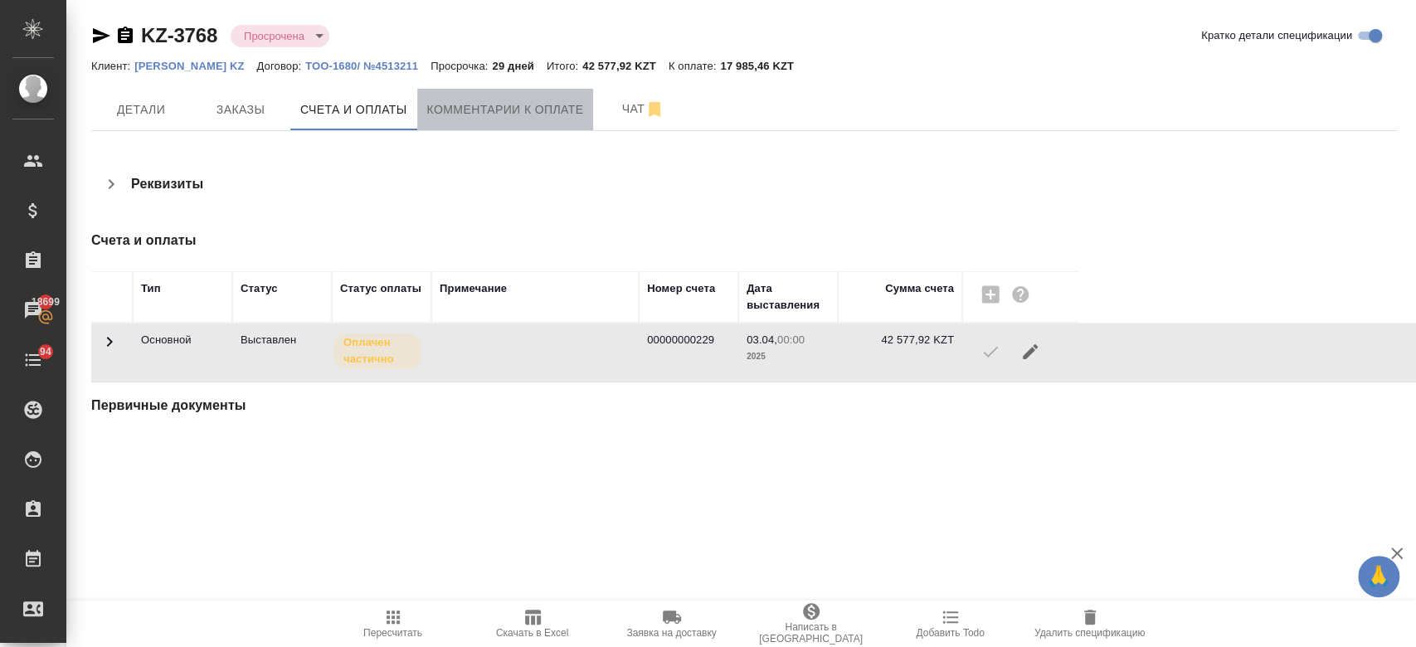
click at [464, 101] on span "Комментарии к оплате" at bounding box center [505, 110] width 157 height 21
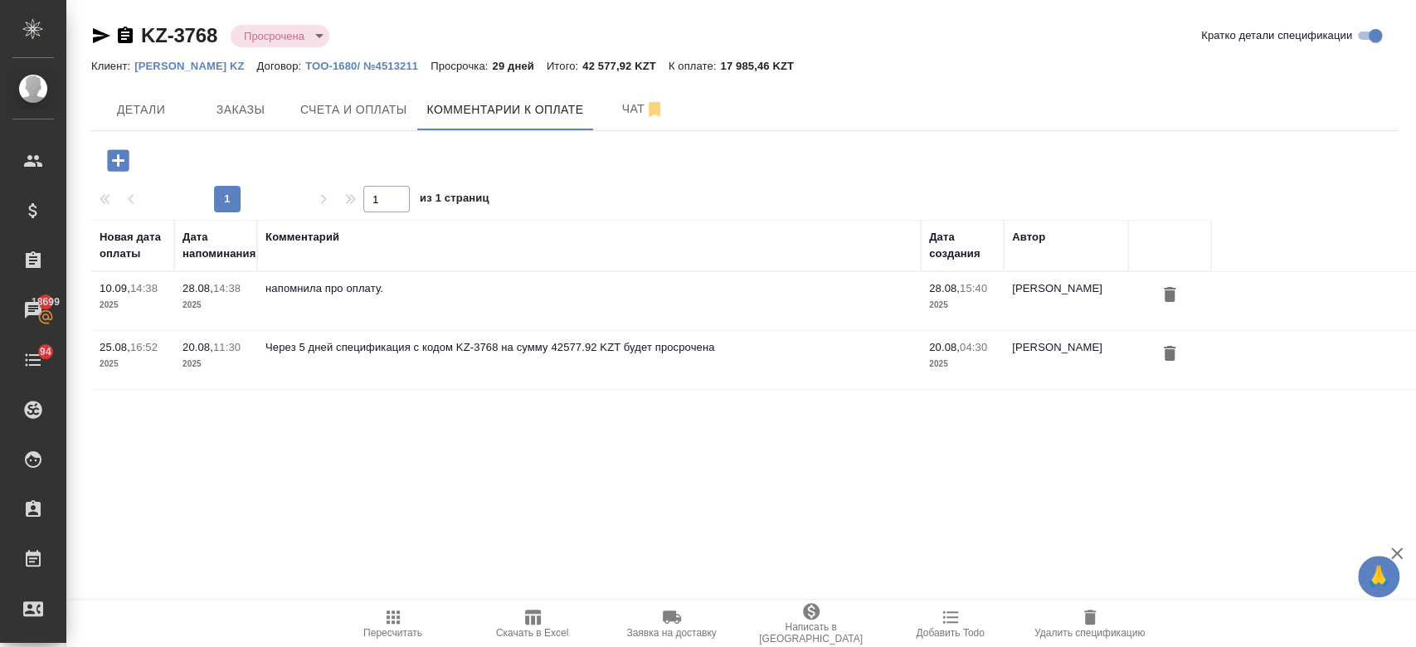
click at [125, 158] on icon "button" at bounding box center [118, 160] width 22 height 22
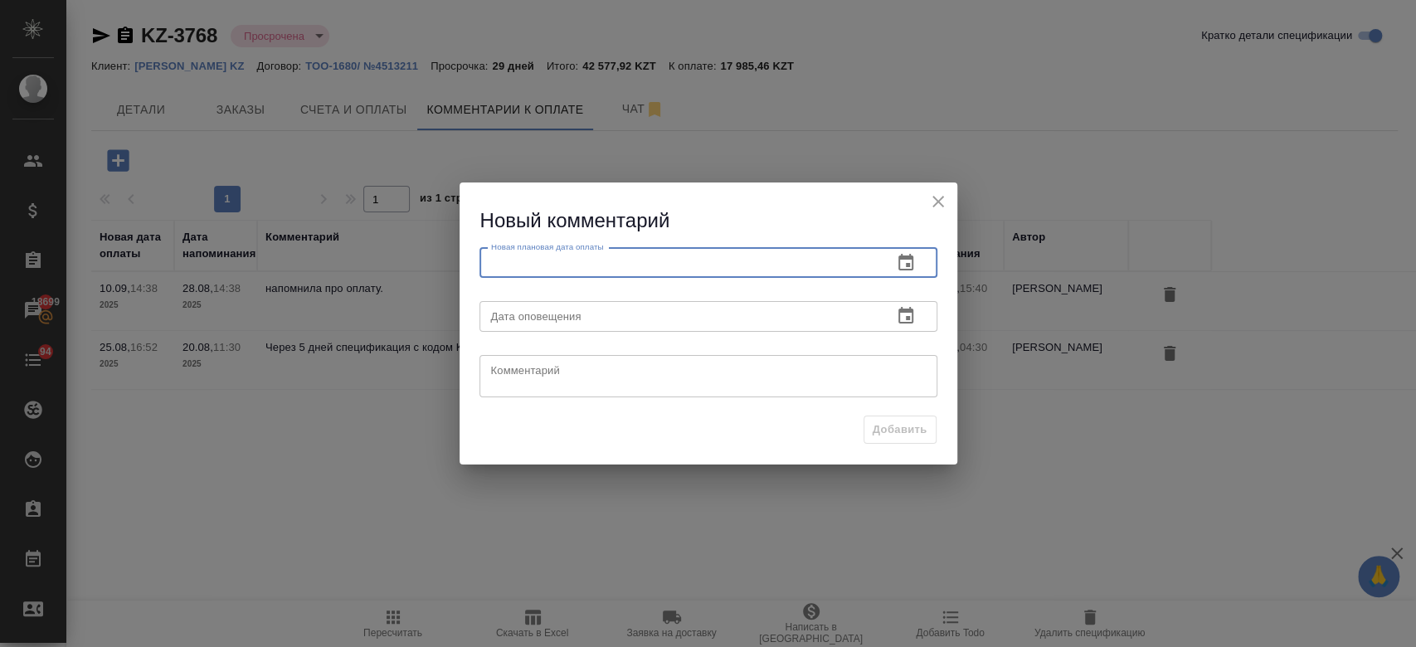
click at [597, 258] on input "text" at bounding box center [679, 263] width 400 height 30
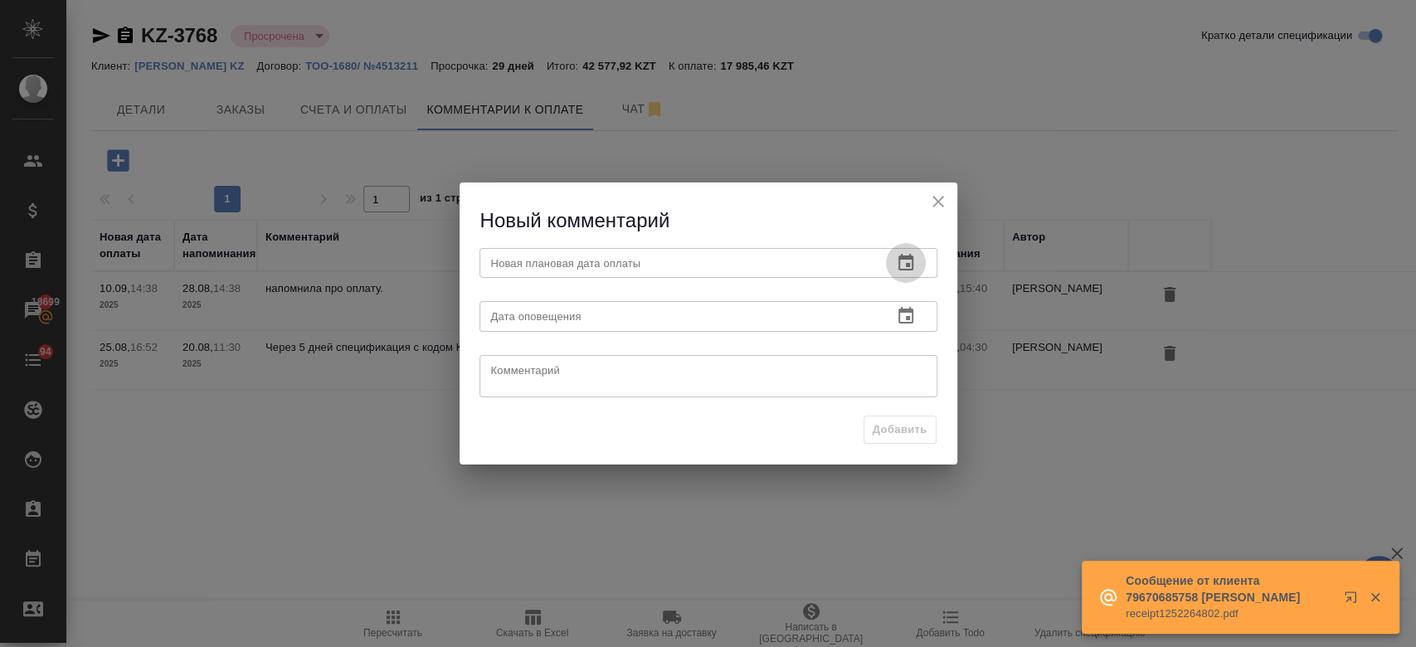
click at [915, 260] on icon "button" at bounding box center [906, 263] width 20 height 20
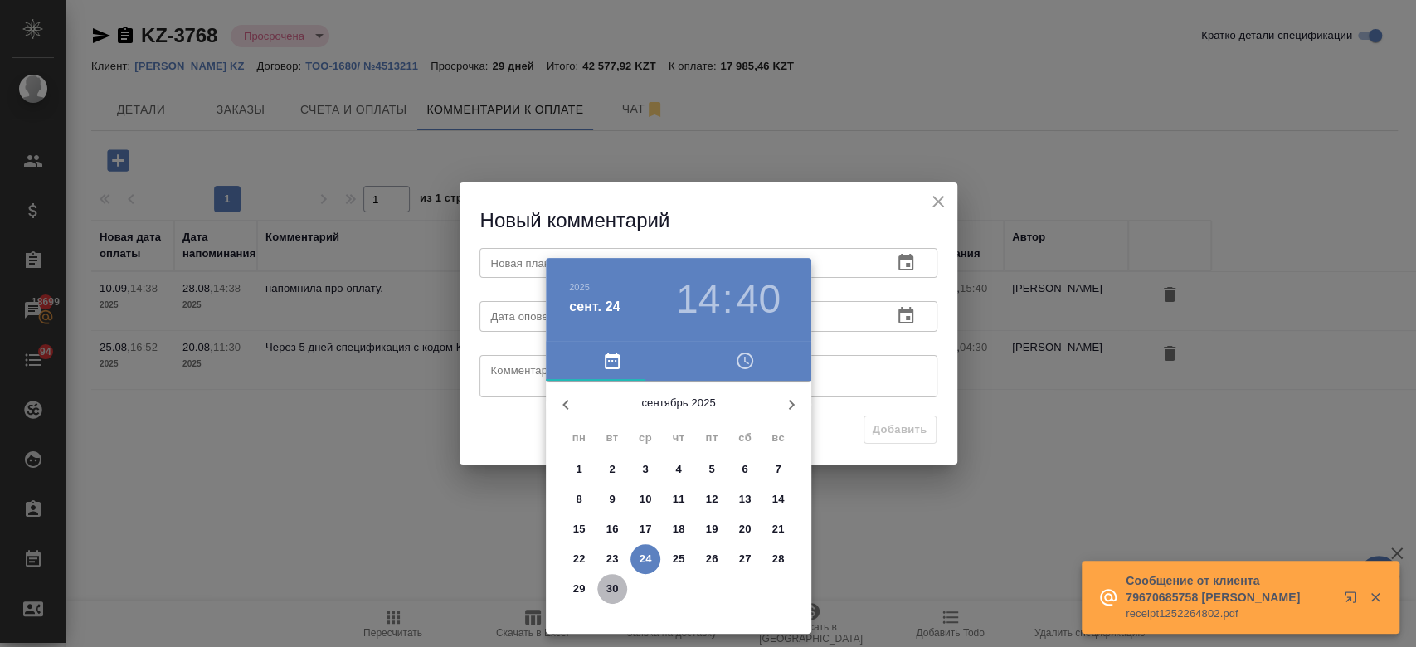
click at [617, 585] on p "30" at bounding box center [612, 589] width 12 height 17
type input "30.09.2025 14:40"
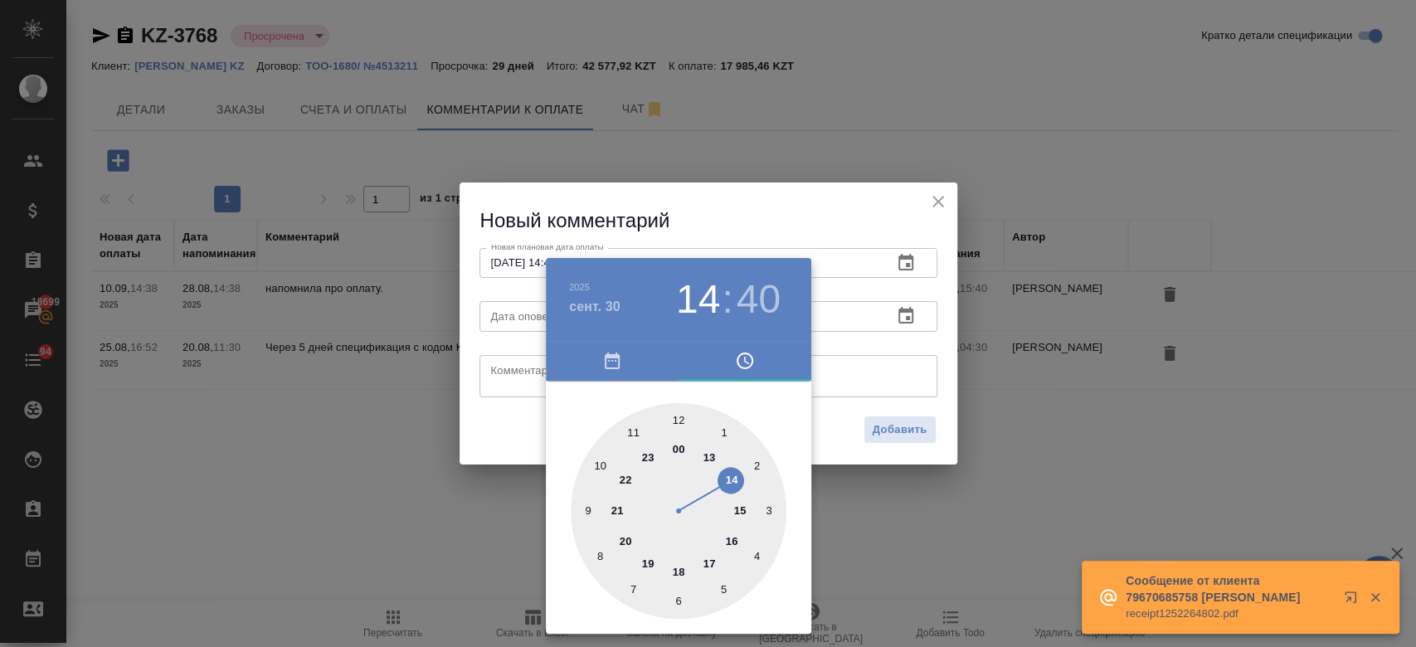
click at [922, 410] on div at bounding box center [708, 323] width 1416 height 647
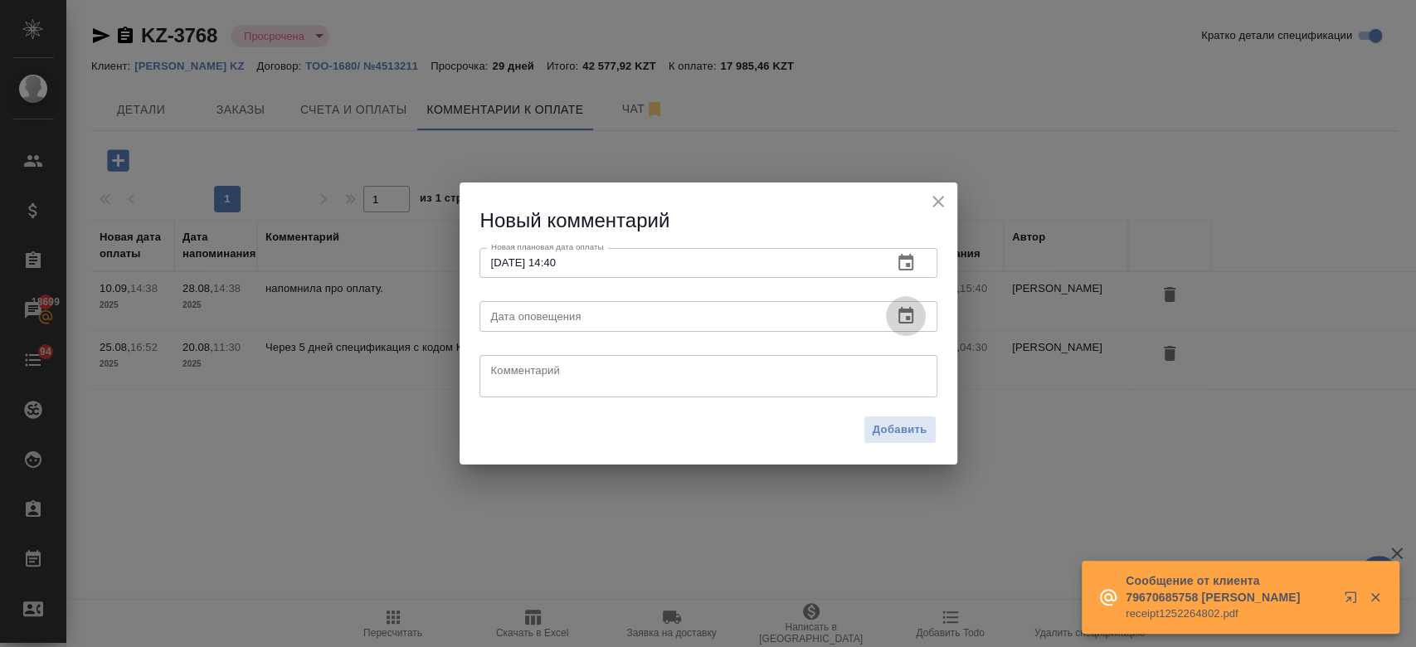
click at [911, 320] on icon "button" at bounding box center [905, 315] width 15 height 17
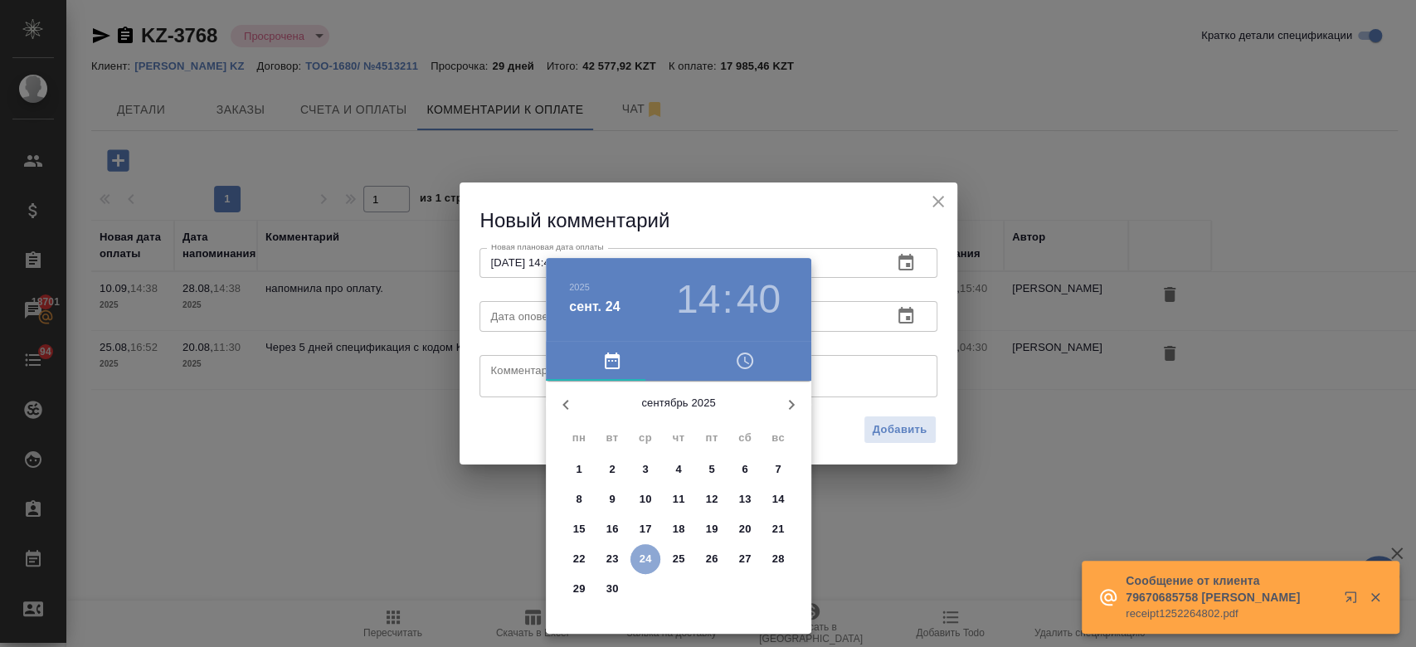
click at [656, 566] on span "24" at bounding box center [645, 559] width 30 height 17
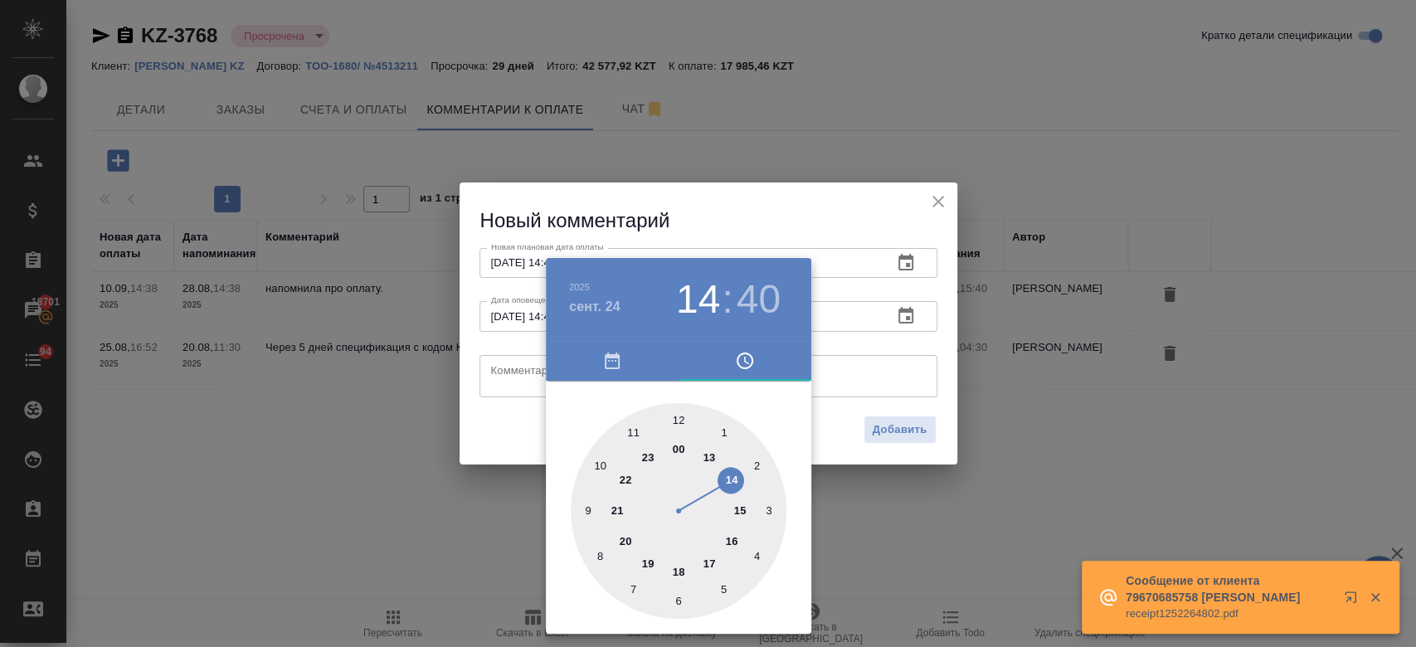
type input "24.09.2025 14:40"
click at [852, 368] on div at bounding box center [708, 323] width 1416 height 647
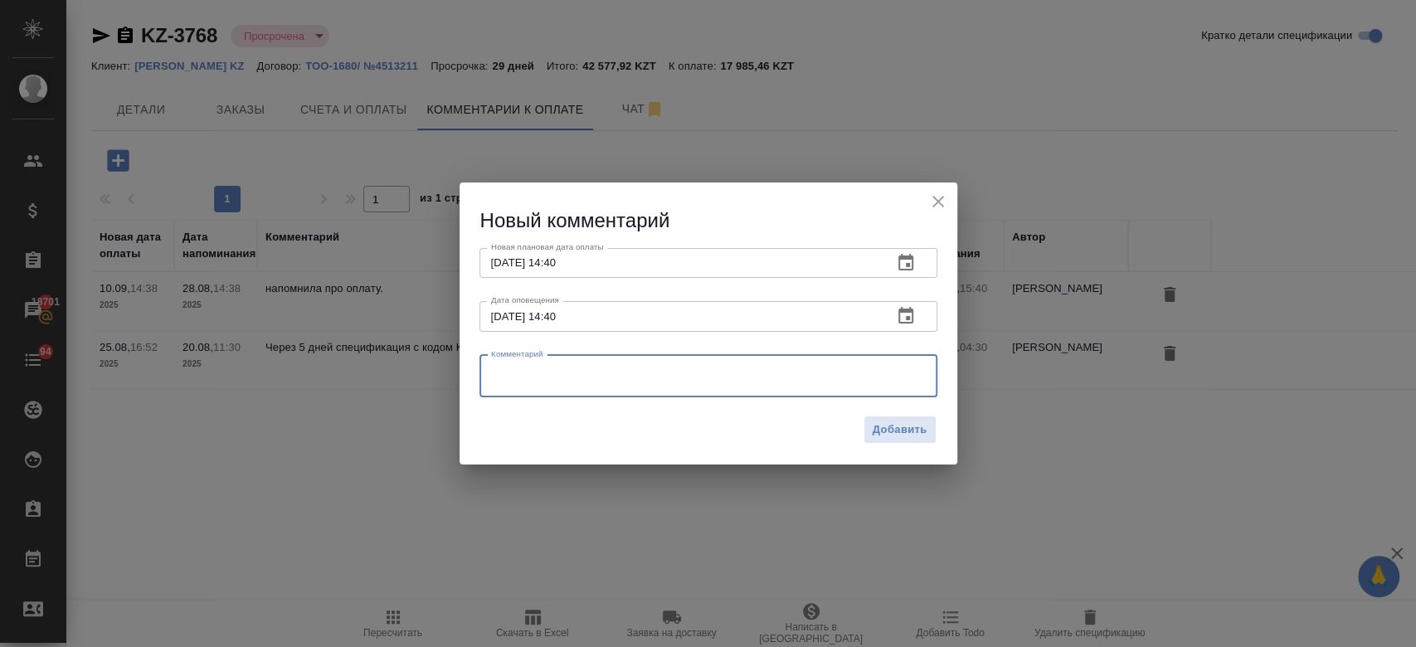
click at [830, 384] on textarea at bounding box center [708, 375] width 435 height 25
type textarea "П"
type textarea "p"
type textarea "з"
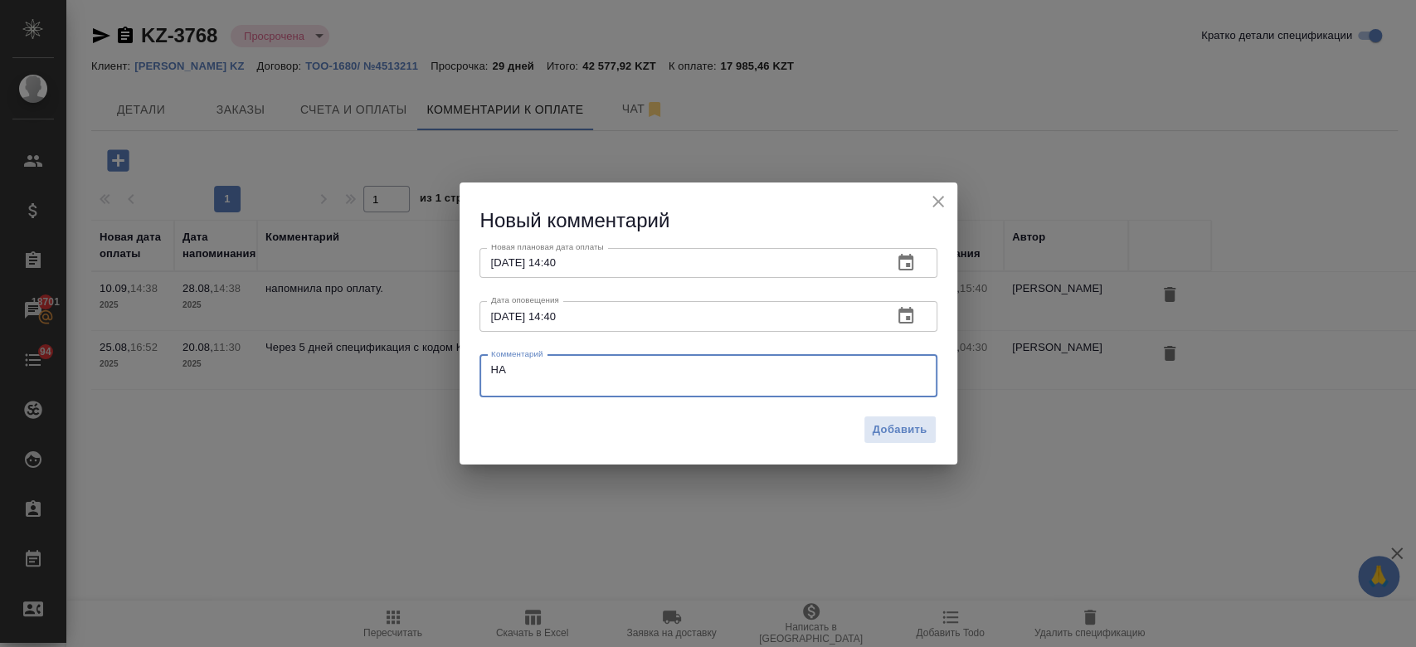
type textarea "Н"
type textarea "напомним еще раз клиенту, будет звонок."
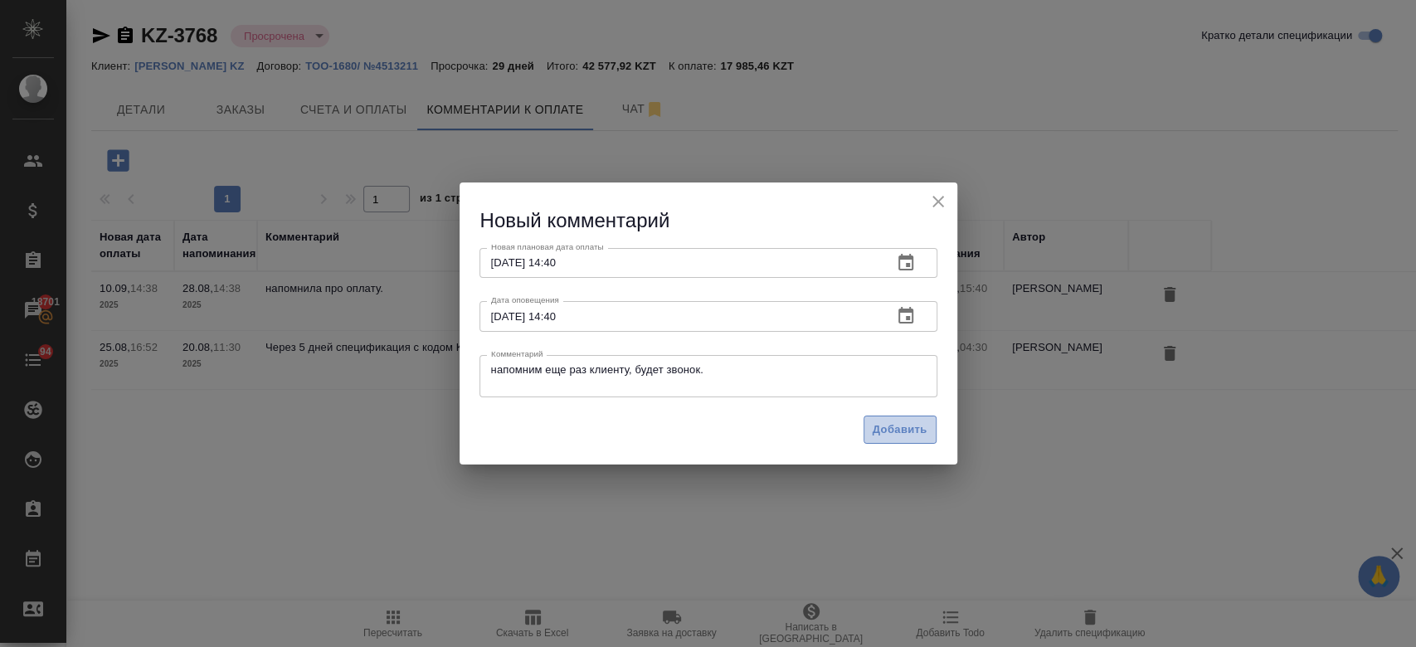
click at [896, 425] on span "Добавить" at bounding box center [899, 429] width 55 height 19
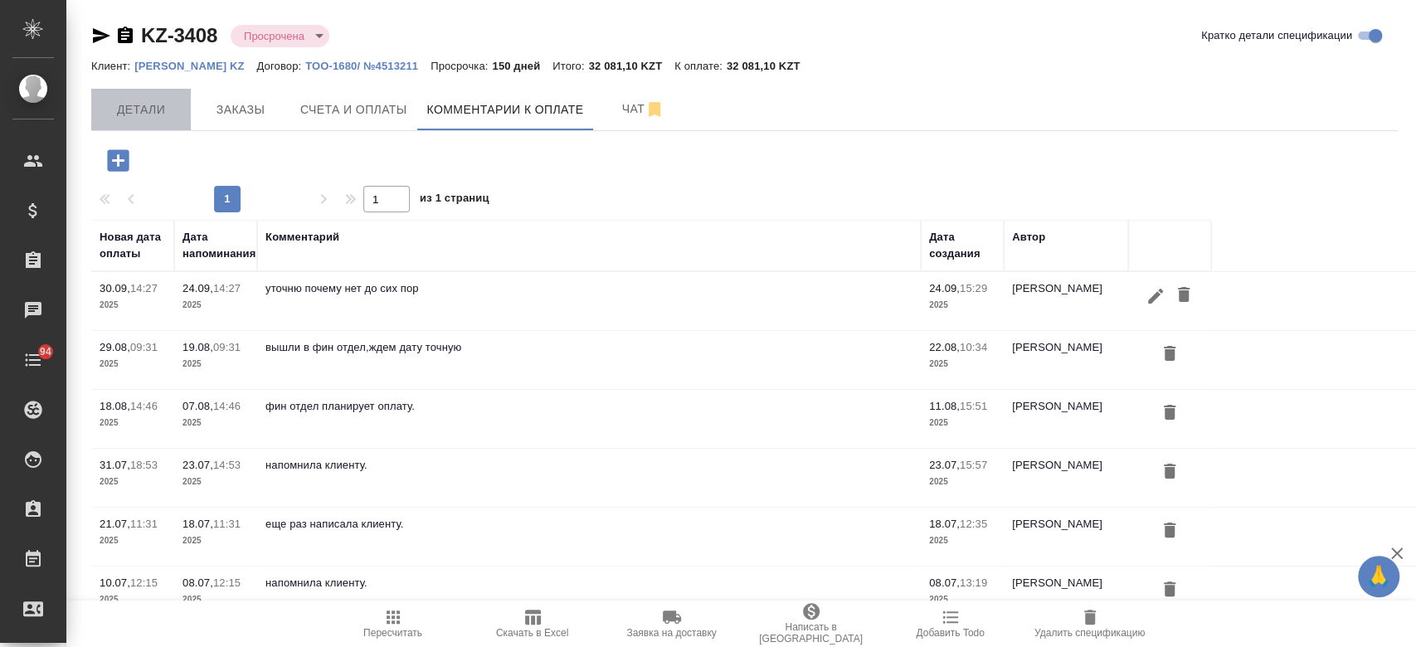
click at [142, 113] on span "Детали" at bounding box center [141, 110] width 80 height 21
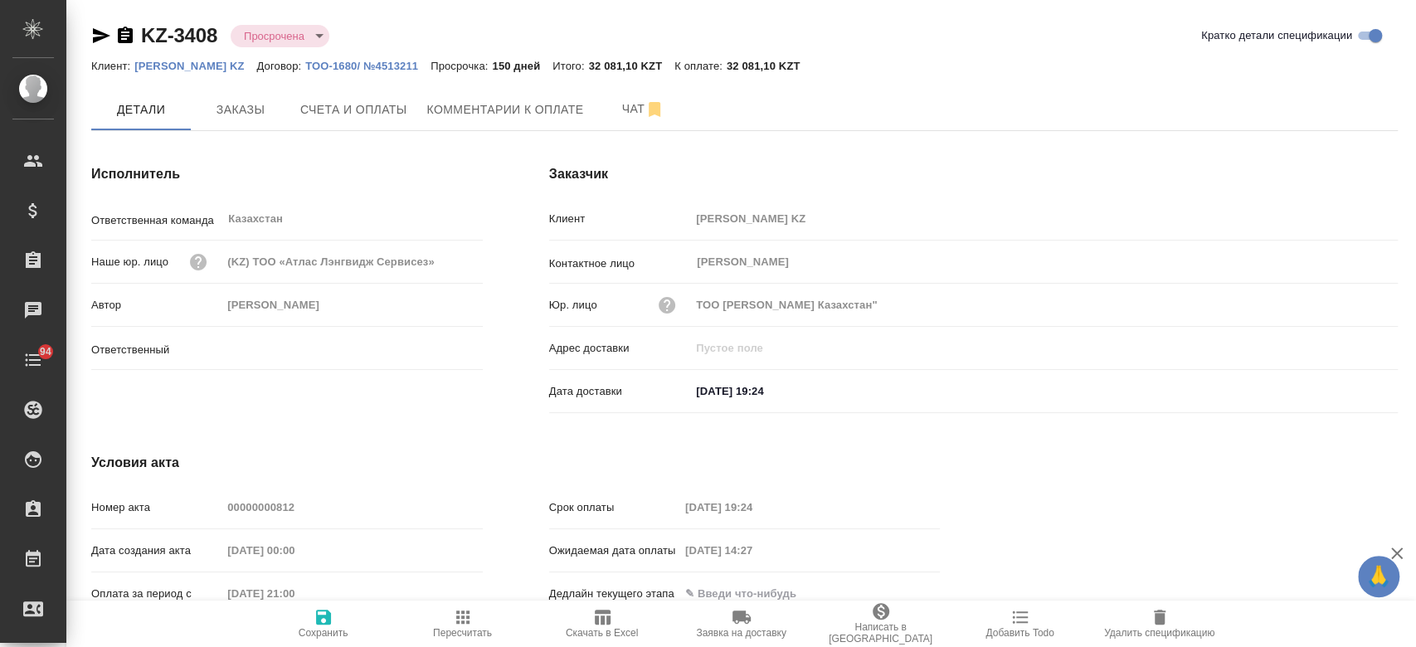
type input "[PERSON_NAME]"
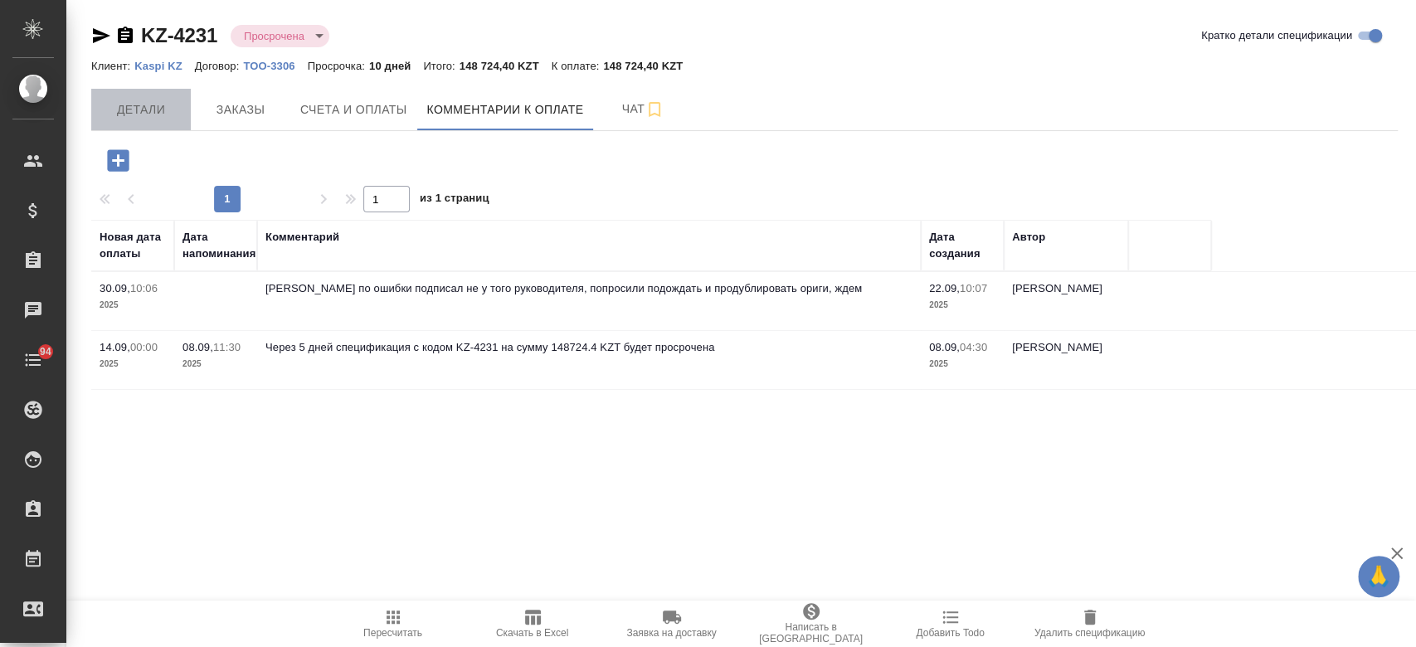
click at [150, 114] on span "Детали" at bounding box center [141, 110] width 80 height 21
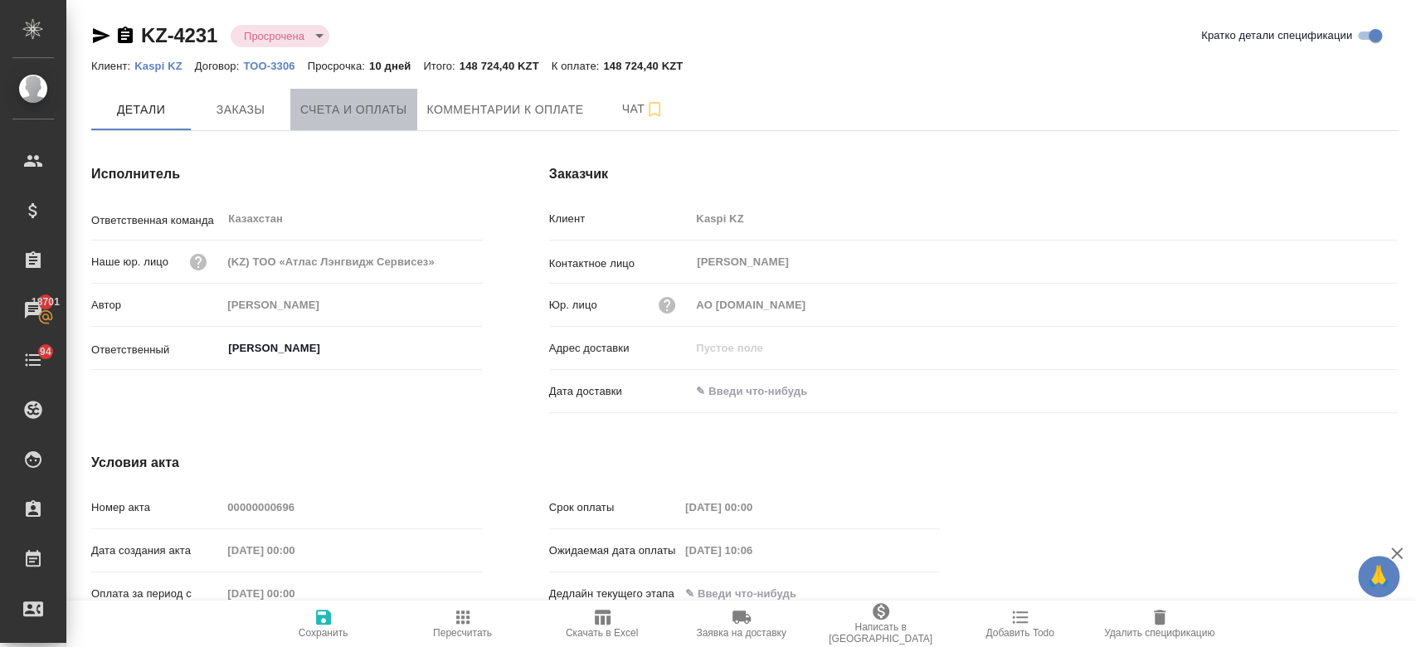
click at [372, 119] on button "Счета и оплаты" at bounding box center [353, 109] width 127 height 41
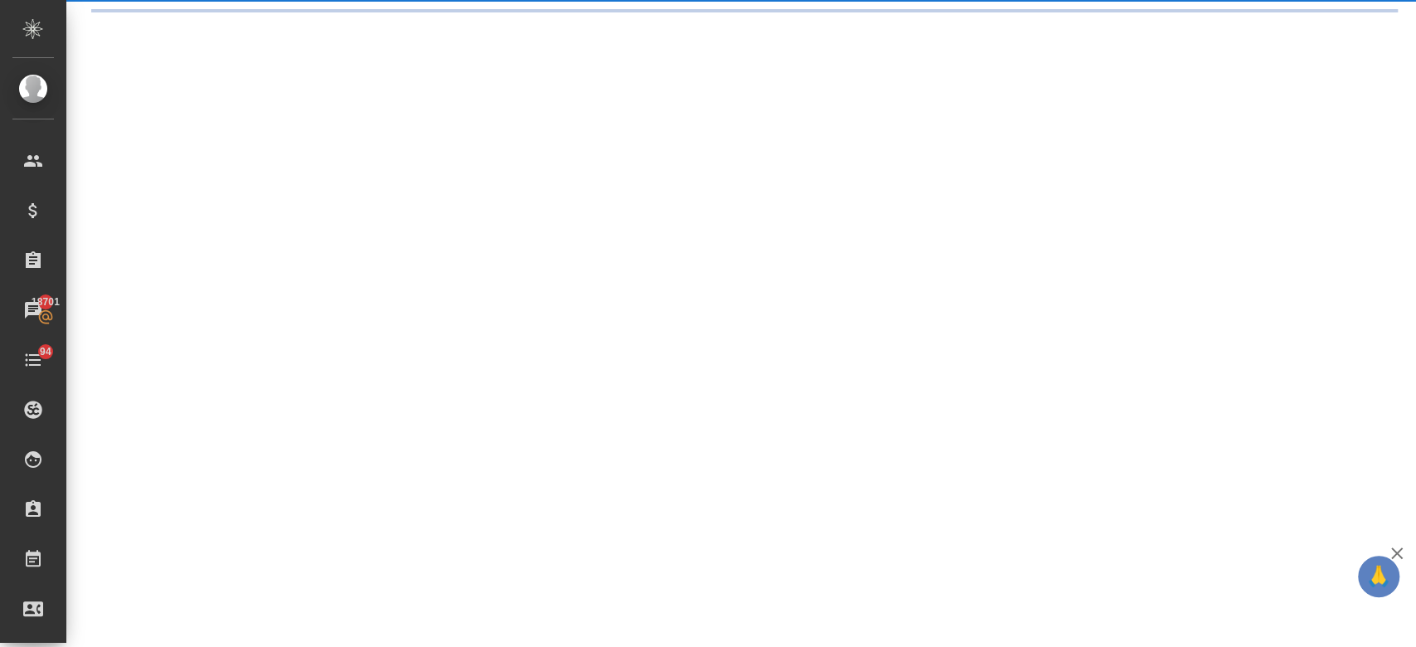
click at [476, 115] on div ".cls-1 fill:#fff; AWATERA Kosherbayeva Nazerke Клиенты Спецификации Заказы 1870…" at bounding box center [708, 323] width 1416 height 647
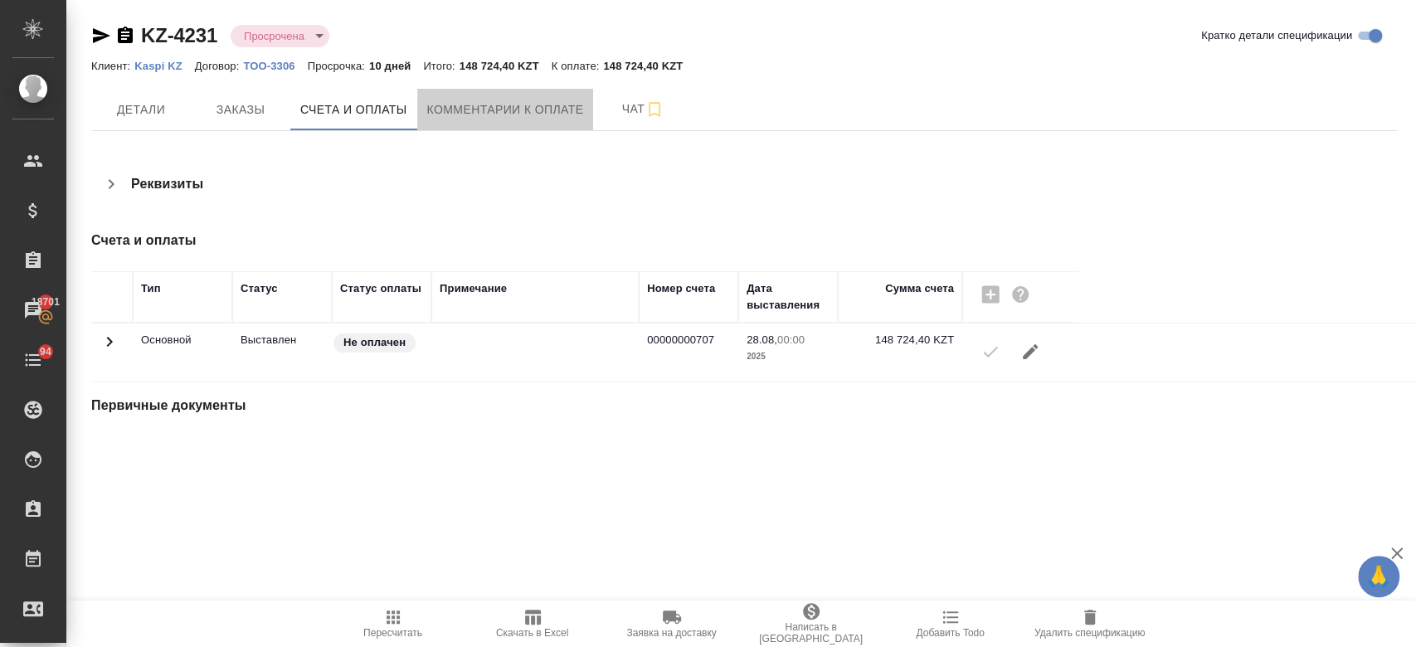
click at [476, 115] on span "Комментарии к оплате" at bounding box center [505, 110] width 157 height 21
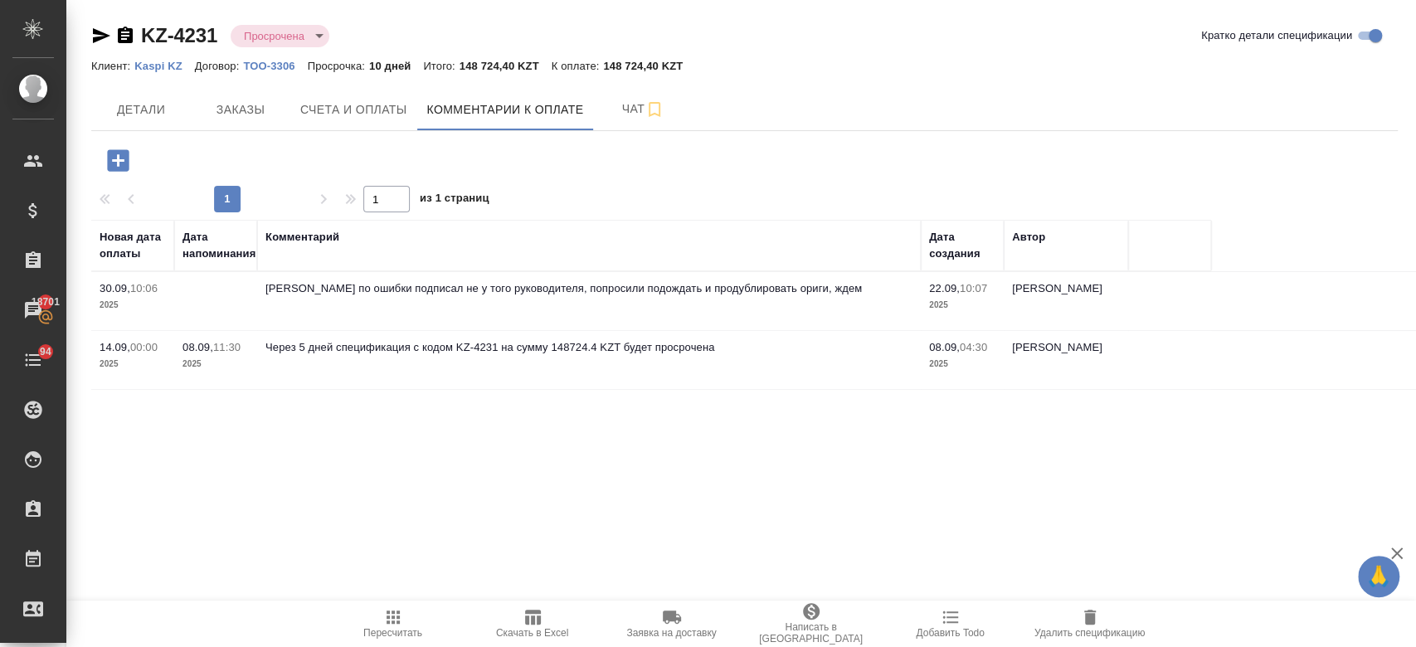
click at [749, 50] on div "KZ-4231 Просрочена delayed Кратко детали спецификации" at bounding box center [744, 38] width 1306 height 33
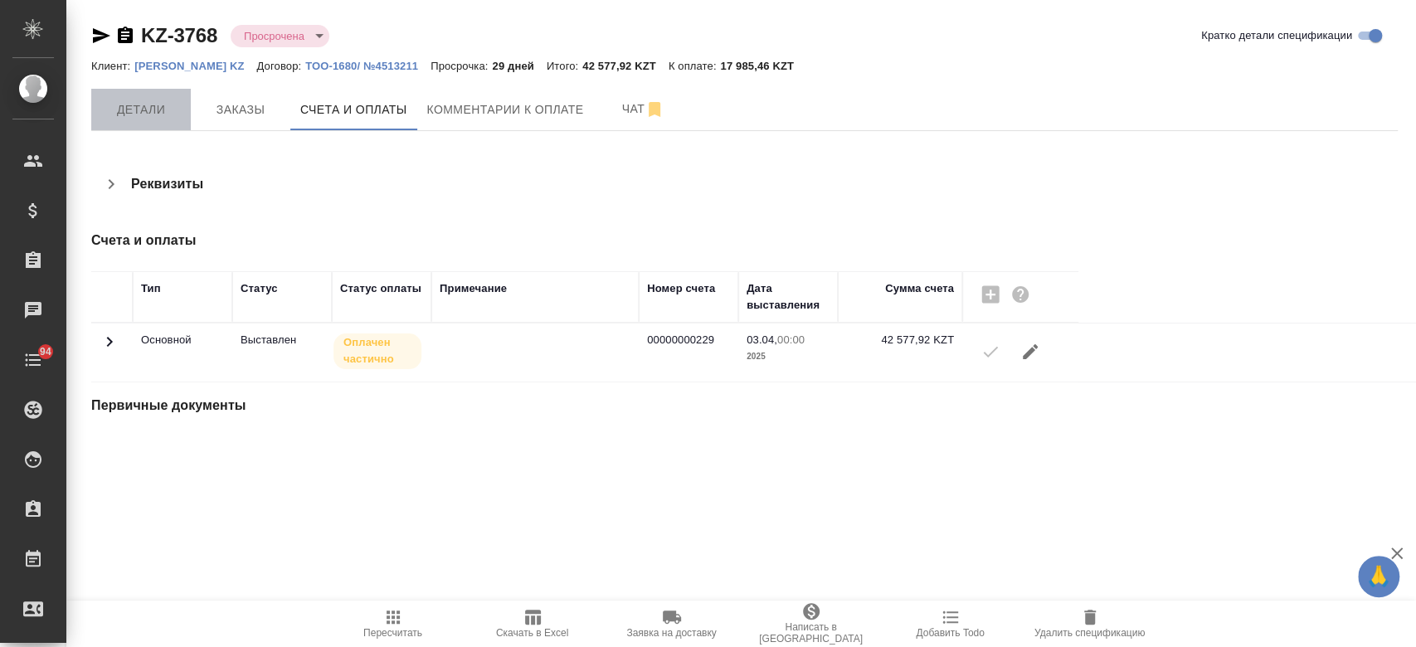
click at [132, 113] on span "Детали" at bounding box center [141, 110] width 80 height 21
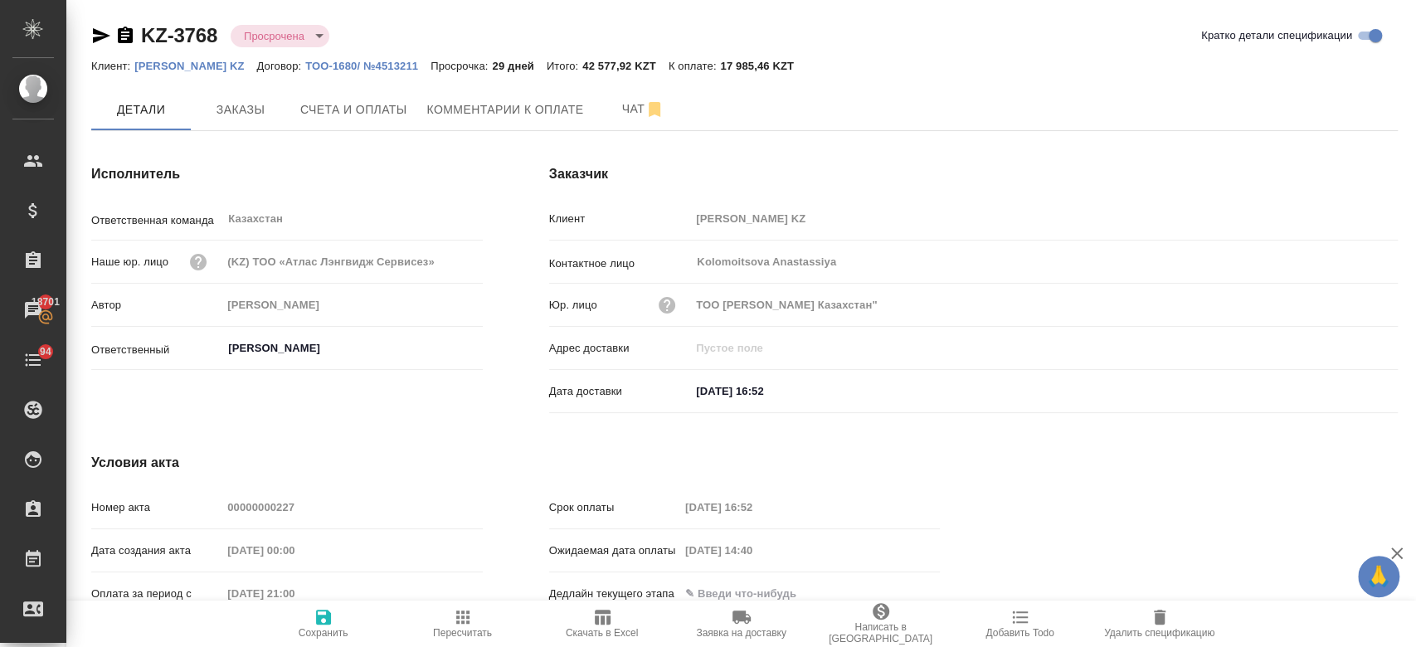
click at [532, 24] on div "KZ-3768 Просрочена delayed Кратко детали спецификации" at bounding box center [744, 35] width 1306 height 27
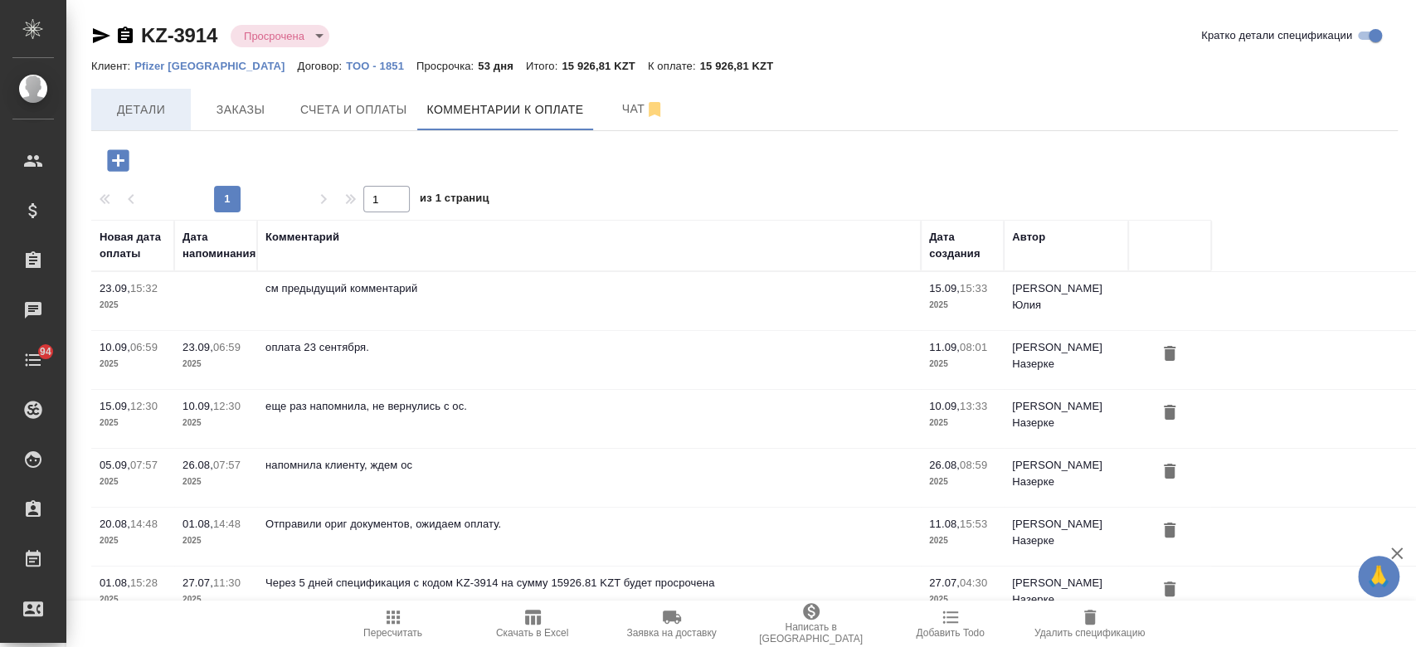
click at [131, 110] on span "Детали" at bounding box center [141, 110] width 80 height 21
